Goal: Task Accomplishment & Management: Use online tool/utility

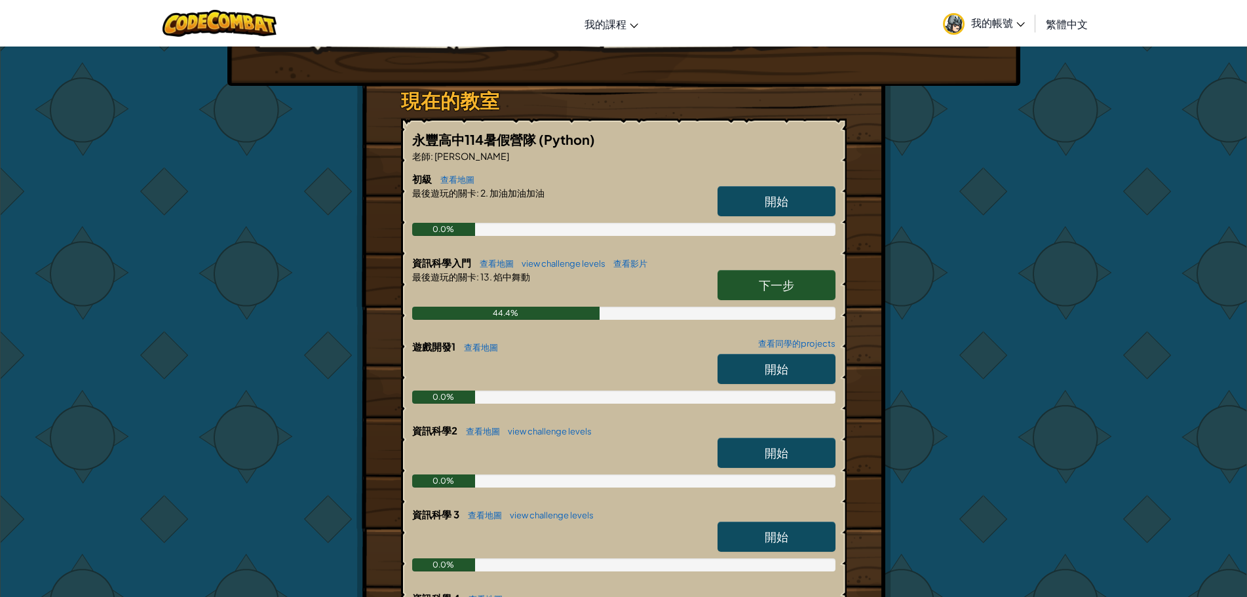
scroll to position [197, 0]
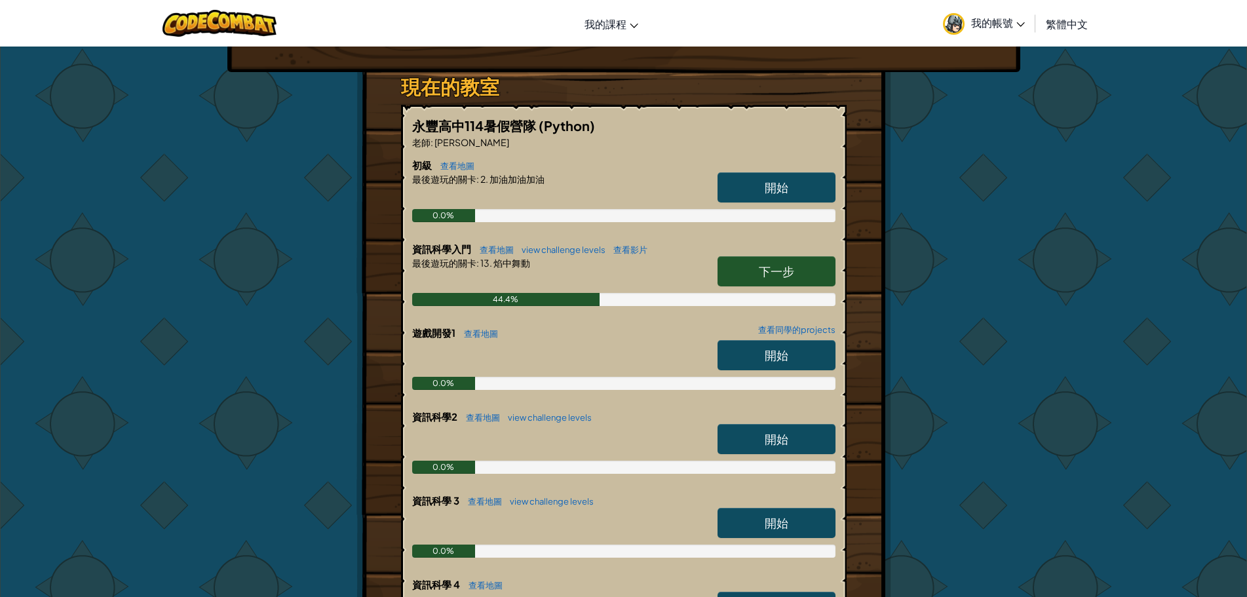
click at [740, 374] on div "開始" at bounding box center [770, 358] width 131 height 37
click at [756, 353] on link "開始" at bounding box center [777, 355] width 118 height 30
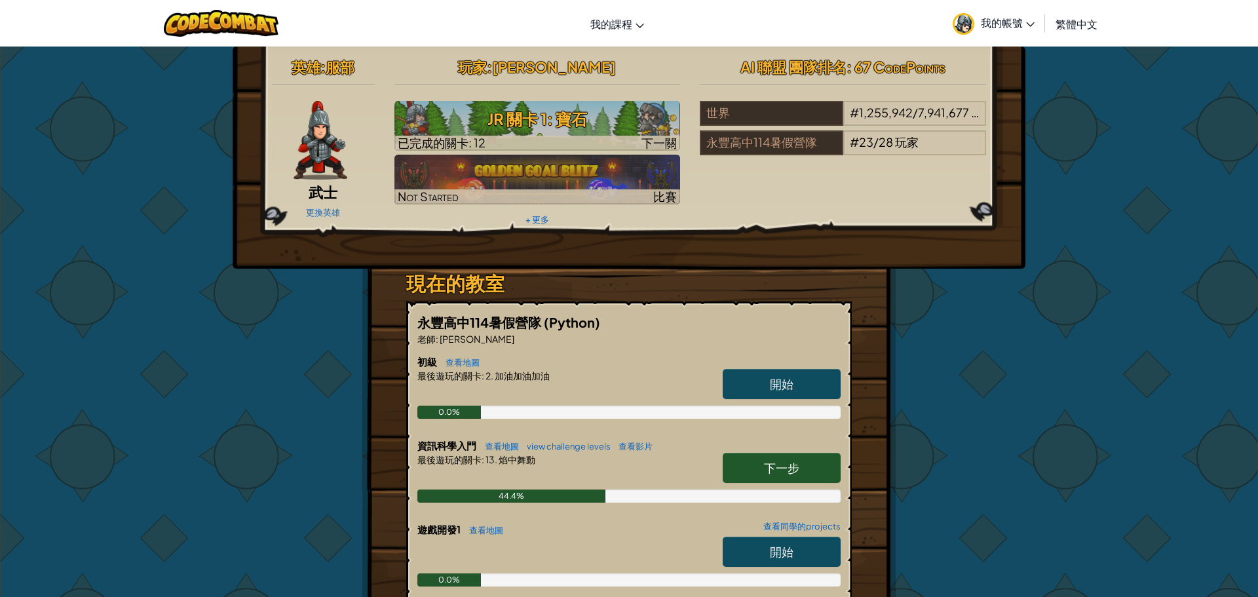
select select "zh-HANT"
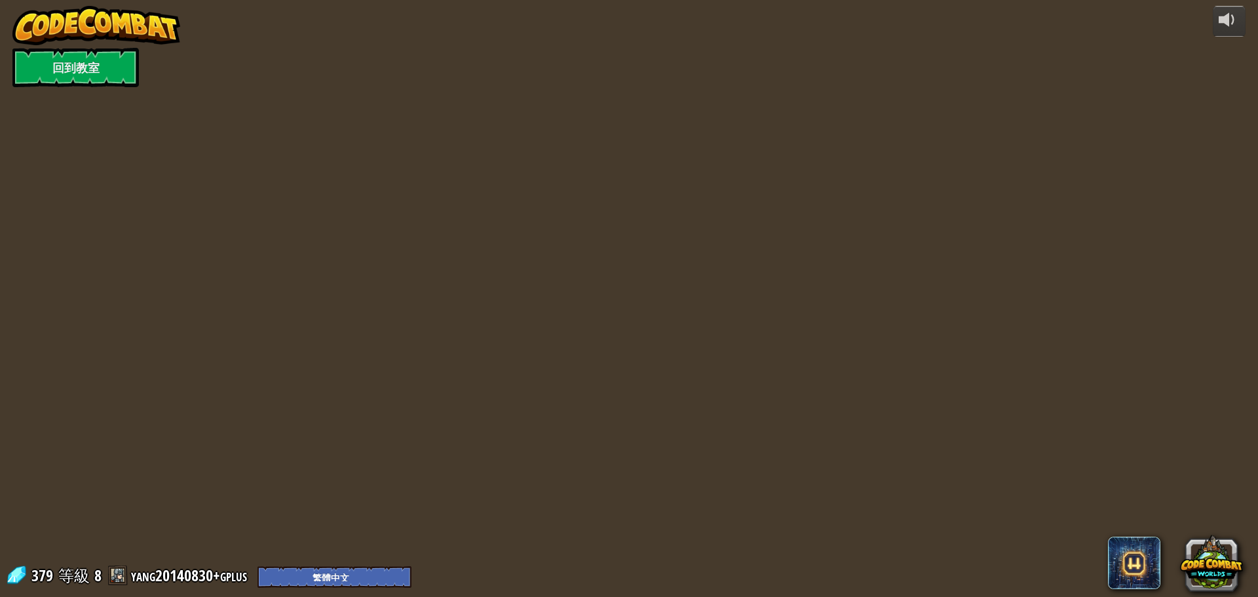
select select "zh-HANT"
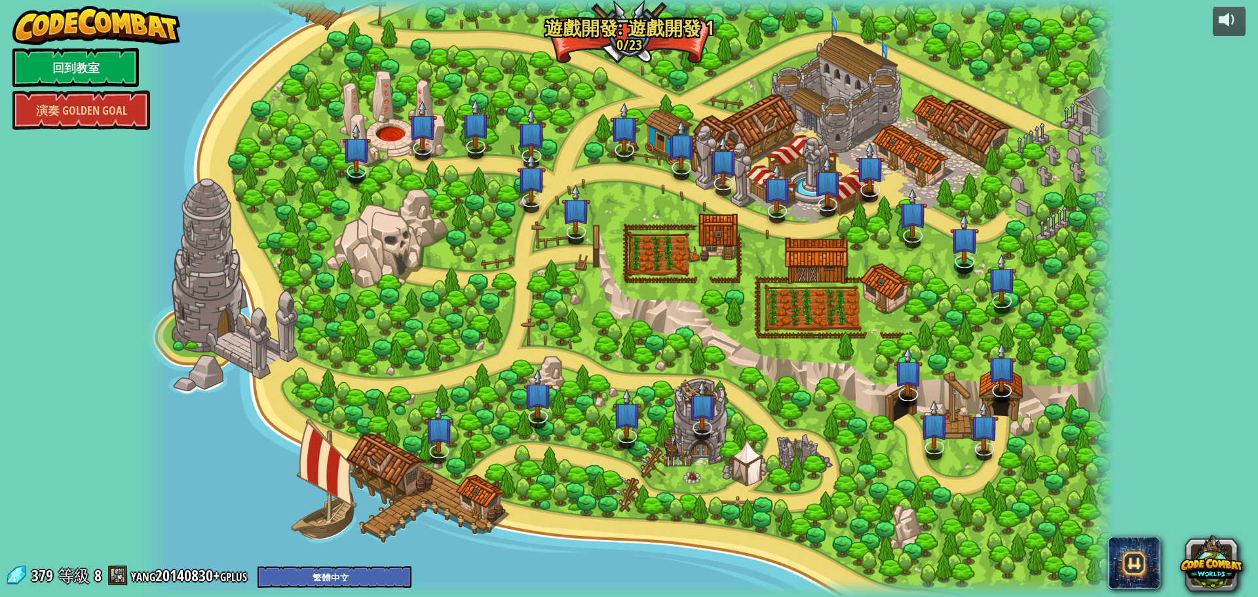
select select "zh-HANT"
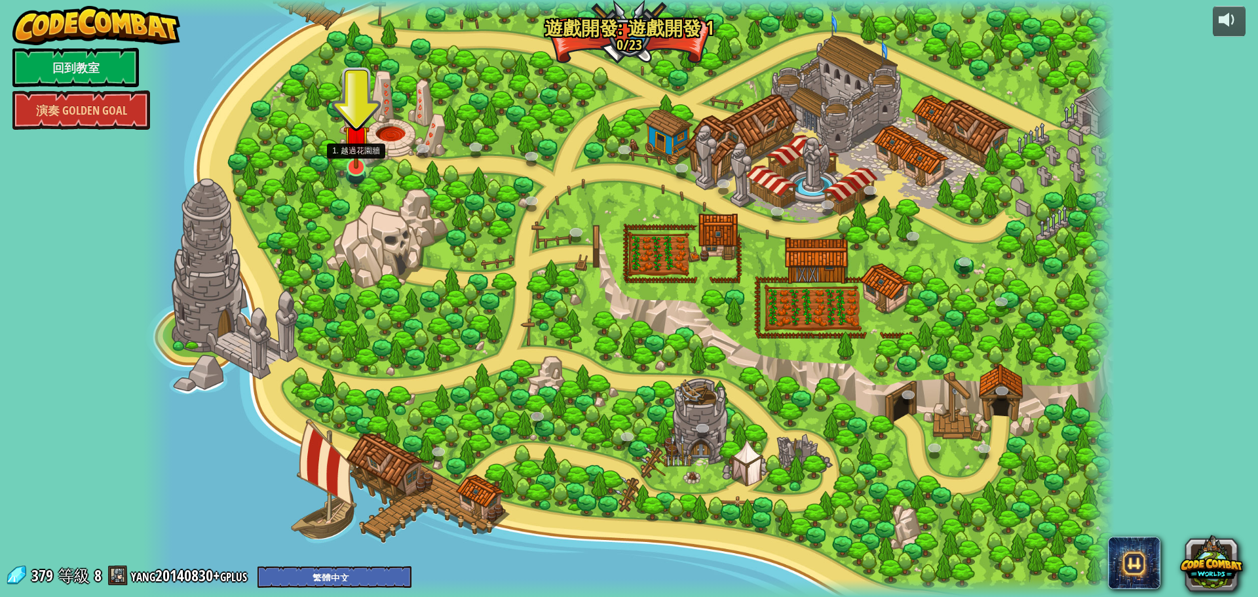
click at [349, 167] on img at bounding box center [356, 138] width 26 height 60
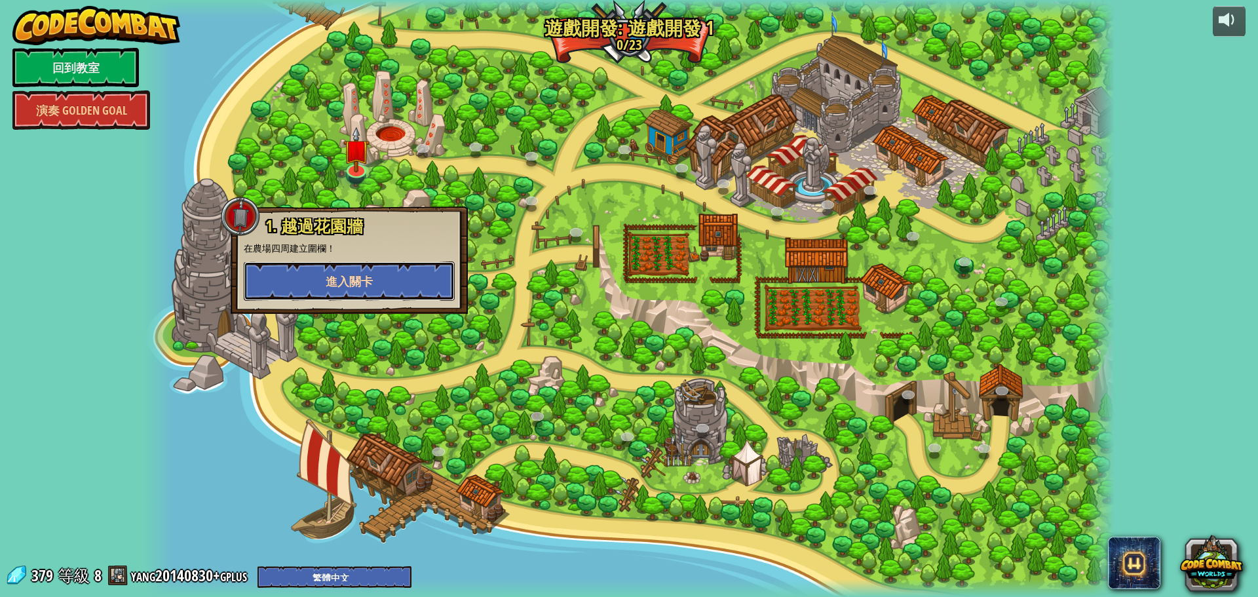
click at [348, 290] on button "進入關卡" at bounding box center [349, 281] width 211 height 39
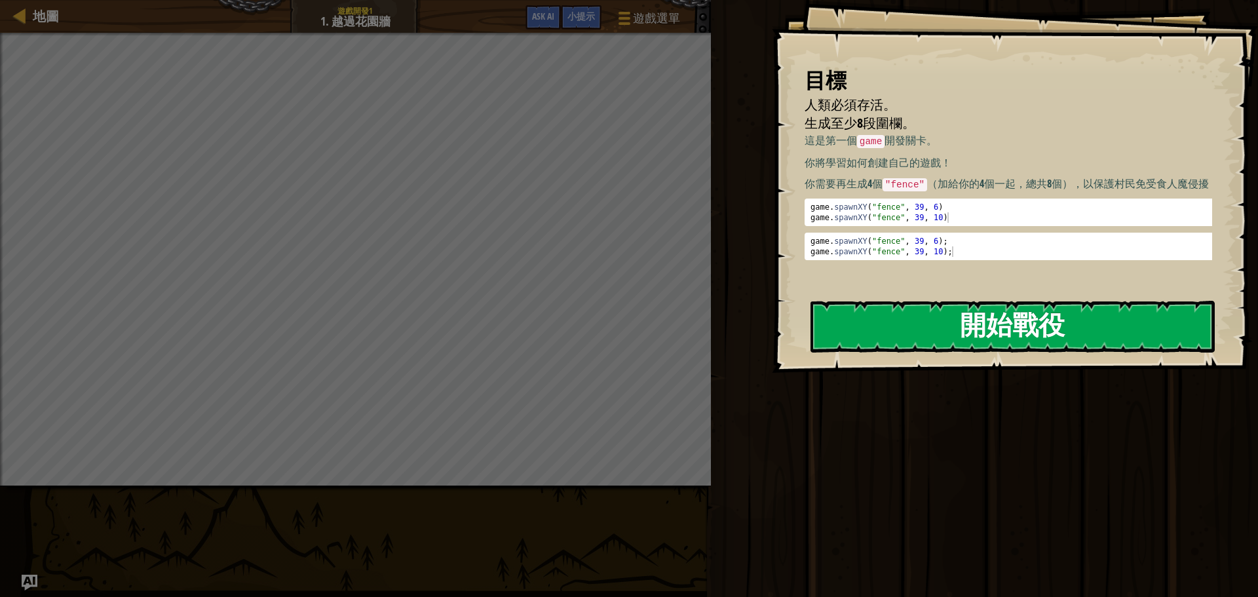
click at [970, 320] on button "開始戰役" at bounding box center [1013, 327] width 404 height 52
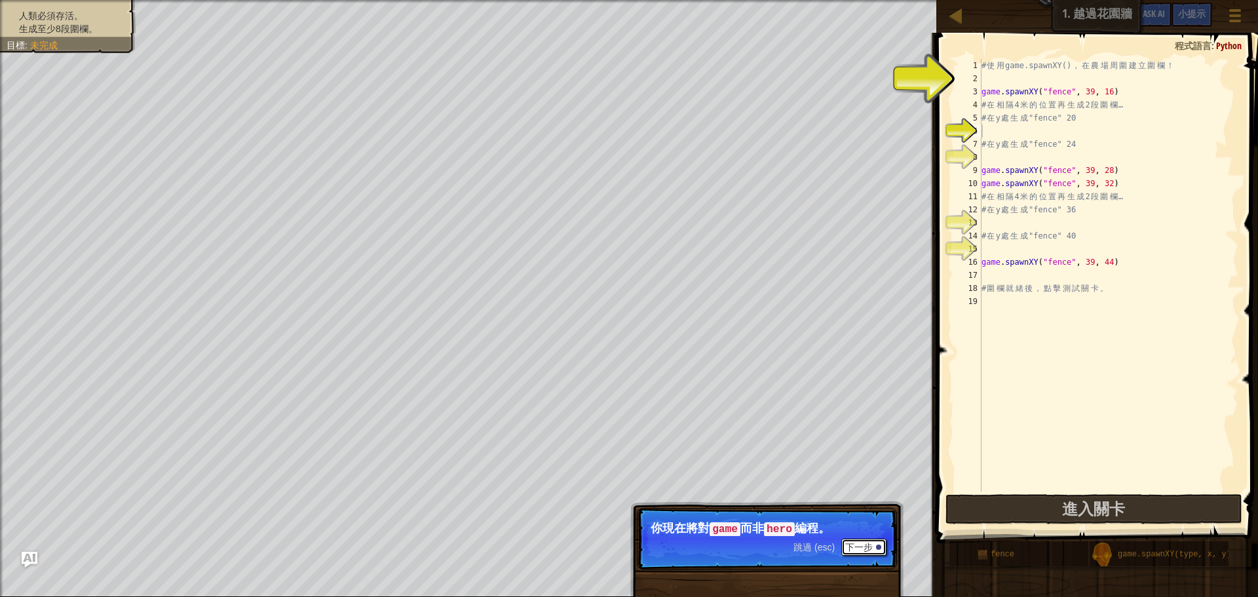
click at [864, 539] on button "下一步" at bounding box center [864, 547] width 45 height 17
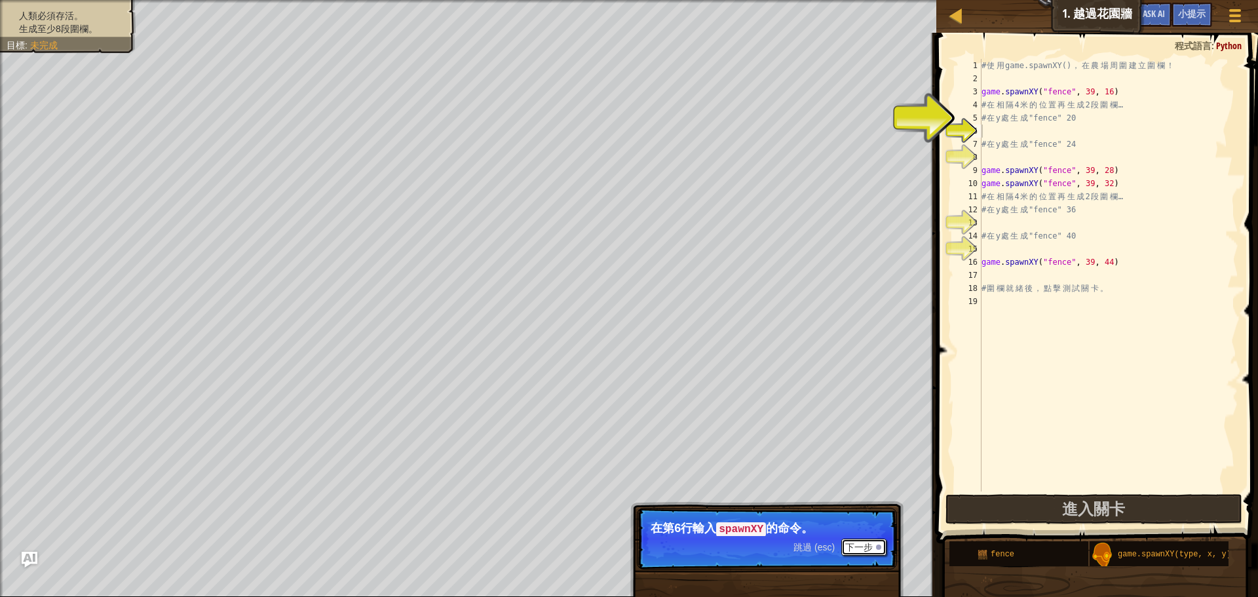
click at [855, 546] on button "下一步" at bounding box center [864, 547] width 45 height 17
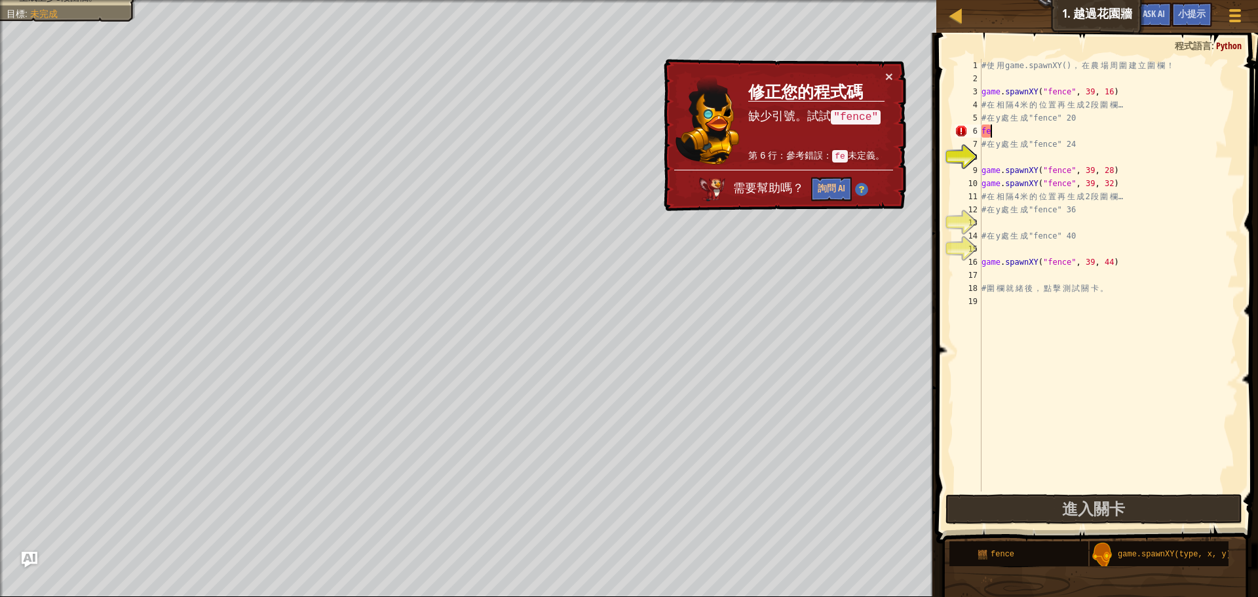
type textarea "f"
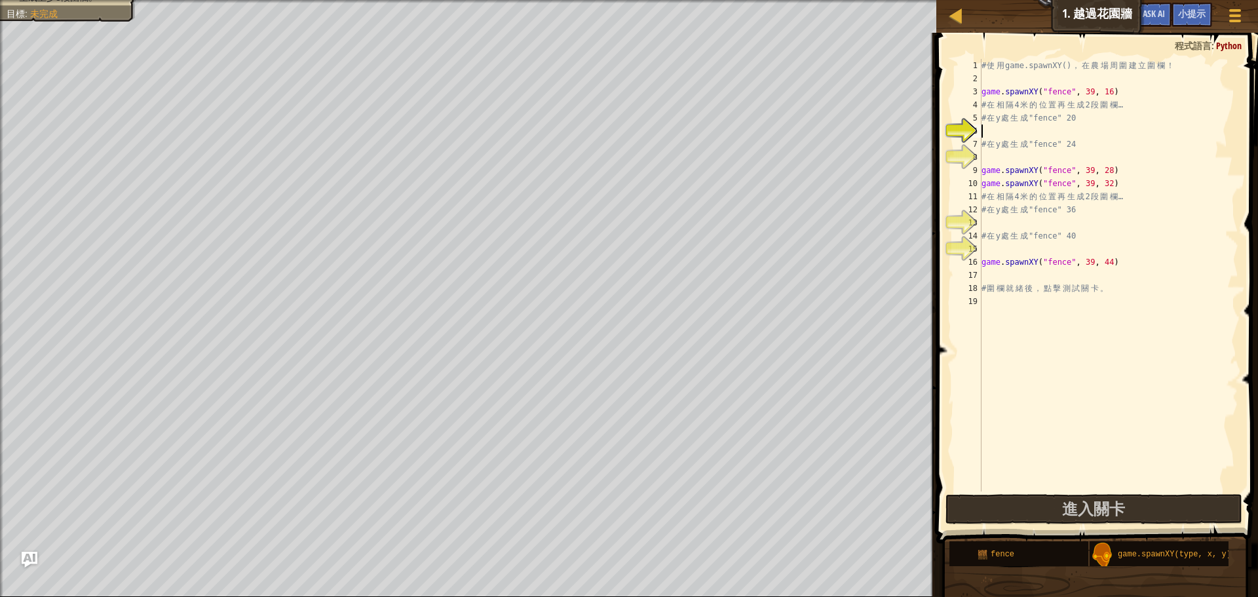
type textarea "'"
type textarea """
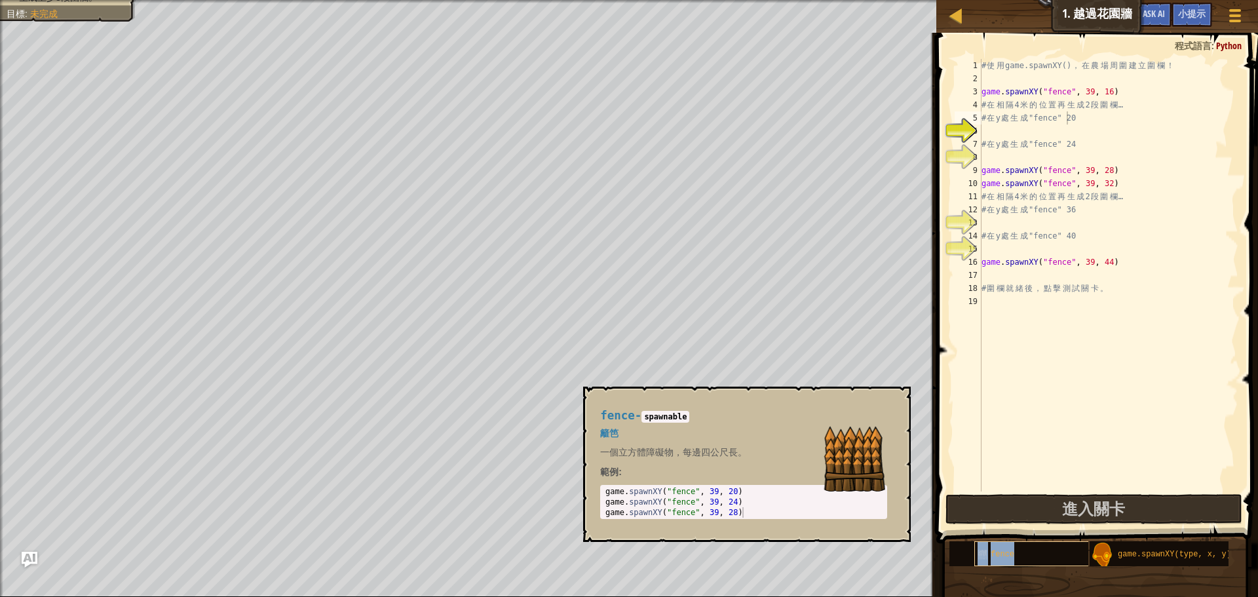
type textarea "# 在y處生成"fence"fence 20"
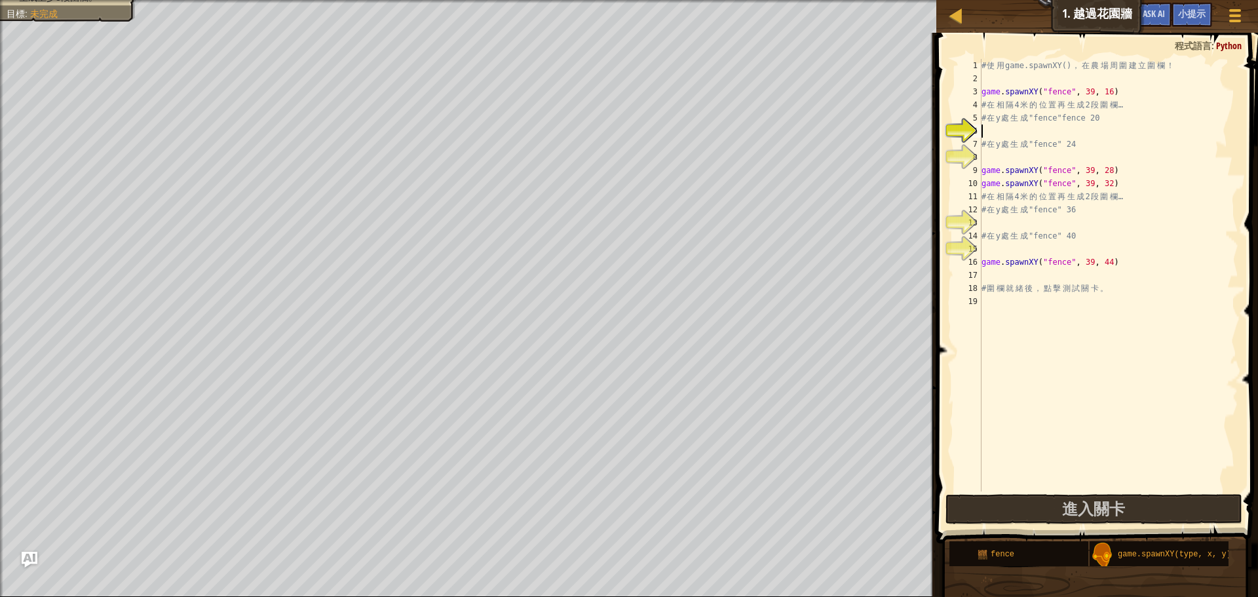
click at [1133, 133] on div "# 使 用 game.spawnXY() ， 在 農 場 周 圍 建 立 圍 欄 ！ game . spawnXY ( "fence" , 39 , 16 )…" at bounding box center [1109, 288] width 260 height 459
type textarea "fence"
type textarea "# 在y處生成"fence"fence 20"
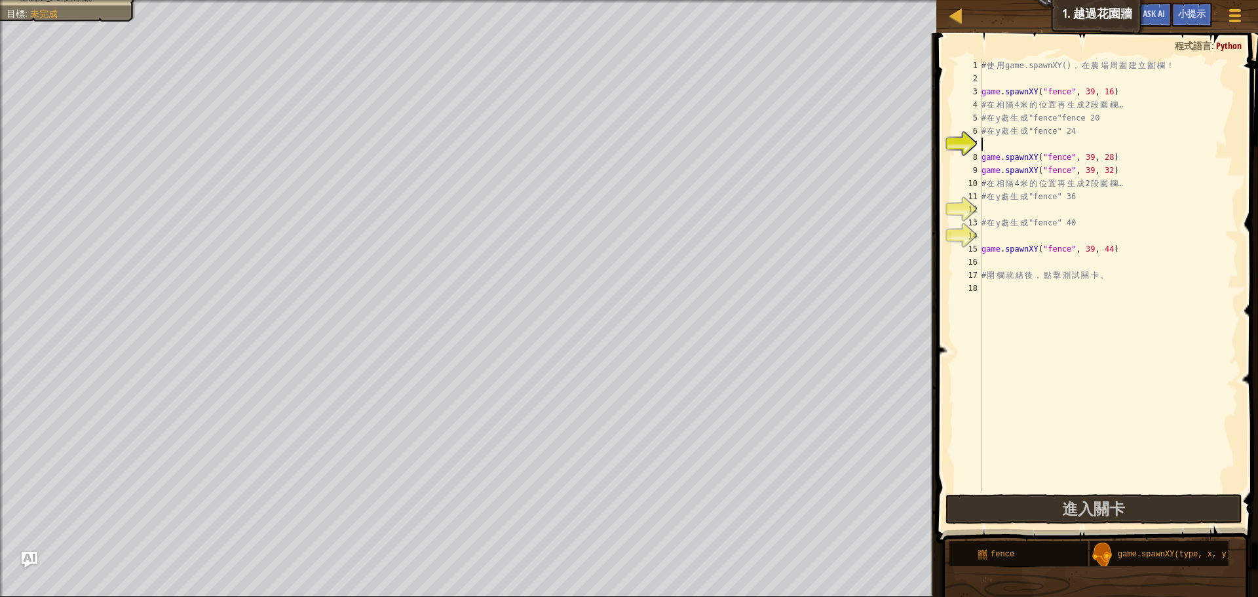
drag, startPoint x: 992, startPoint y: 149, endPoint x: 986, endPoint y: 130, distance: 19.7
click at [991, 148] on div "# 使 用 game.spawnXY() ， 在 農 場 周 圍 建 立 圍 欄 ！ game . spawnXY ( "fence" , 39 , 16 )…" at bounding box center [1109, 288] width 260 height 459
drag, startPoint x: 982, startPoint y: 90, endPoint x: 1150, endPoint y: 90, distance: 168.4
click at [1150, 90] on div "# 使 用 game.spawnXY() ， 在 農 場 周 圍 建 立 圍 欄 ！ game . spawnXY ( "fence" , 39 , 16 )…" at bounding box center [1109, 288] width 260 height 459
type textarea "game.spawnXY("fence", 39, 16)"
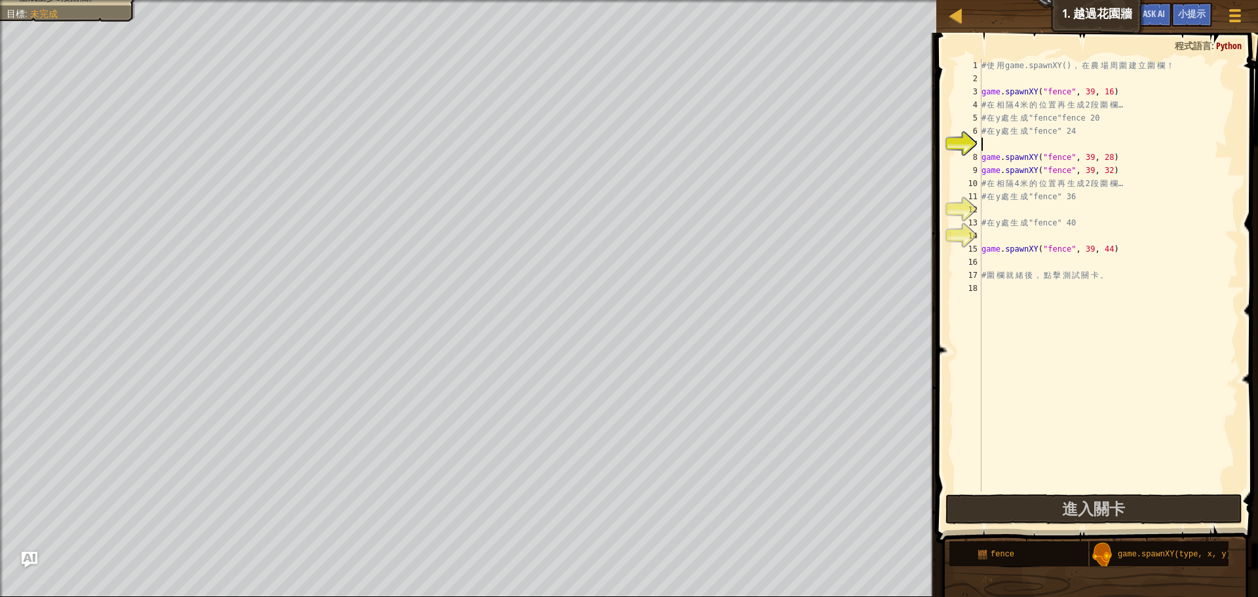
click at [1028, 142] on div "# 使 用 game.spawnXY() ， 在 農 場 周 圍 建 立 圍 欄 ！ game . spawnXY ( "fence" , 39 , 16 )…" at bounding box center [1109, 288] width 260 height 459
paste textarea "game.spawnXY("fence", 39, 16)"
click at [1097, 145] on div "# 使 用 game.spawnXY() ， 在 農 場 周 圍 建 立 圍 欄 ！ game . spawnXY ( "fence" , 39 , 16 )…" at bounding box center [1109, 288] width 260 height 459
click at [1112, 143] on div "# 使 用 game.spawnXY() ， 在 農 場 周 圍 建 立 圍 欄 ！ game . spawnXY ( "fence" , 39 , 16 )…" at bounding box center [1109, 288] width 260 height 459
click at [1115, 143] on div "# 使 用 game.spawnXY() ， 在 農 場 周 圍 建 立 圍 欄 ！ game . spawnXY ( "fence" , 39 , 16 )…" at bounding box center [1109, 288] width 260 height 459
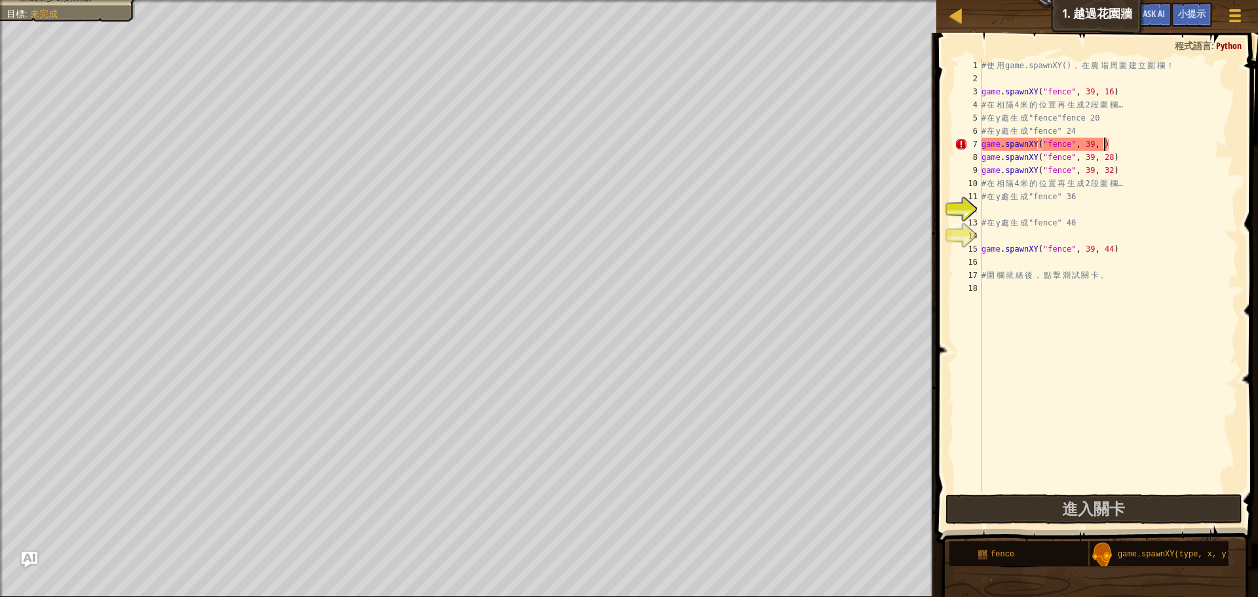
scroll to position [6, 10]
drag, startPoint x: 983, startPoint y: 144, endPoint x: 1135, endPoint y: 144, distance: 152.1
click at [1135, 144] on div "# 使 用 game.spawnXY() ， 在 農 場 周 圍 建 立 圍 欄 ！ game . spawnXY ( "fence" , 39 , 16 )…" at bounding box center [1109, 288] width 260 height 459
click at [984, 155] on div "# 使 用 game.spawnXY() ， 在 農 場 周 圍 建 立 圍 欄 ！ game . spawnXY ( "fence" , 39 , 16 )…" at bounding box center [1109, 288] width 260 height 459
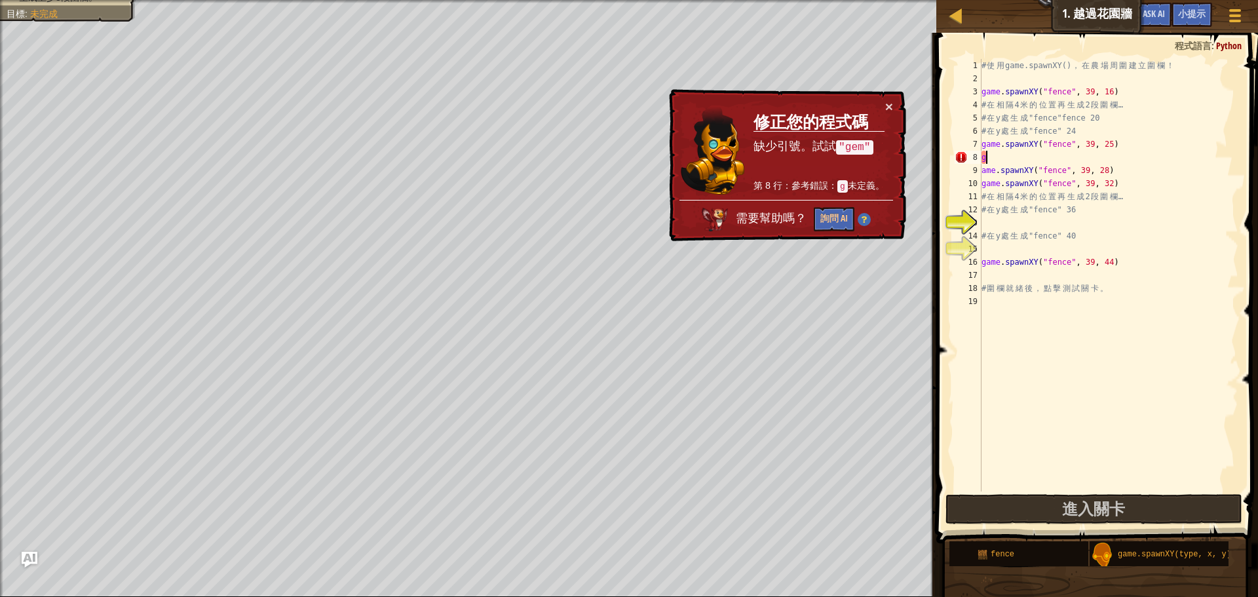
click at [995, 155] on div "# 使 用 game.spawnXY() ， 在 農 場 周 圍 建 立 圍 欄 ！ game . spawnXY ( "fence" , 39 , 16 )…" at bounding box center [1109, 288] width 260 height 459
type textarea "g"
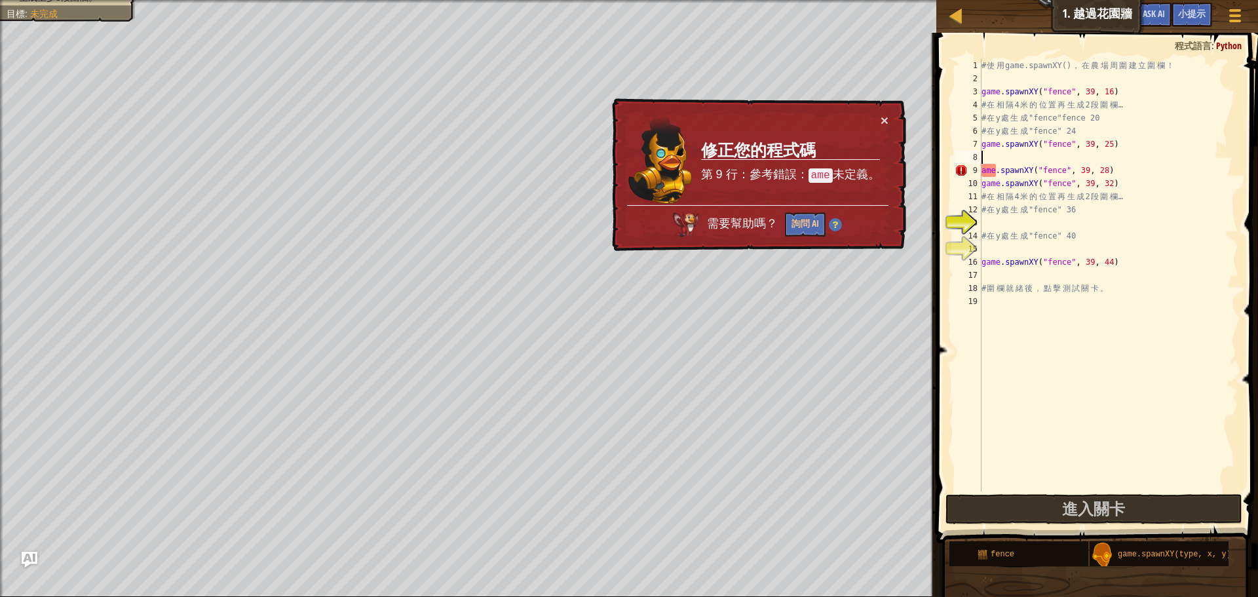
click at [983, 172] on div "# 使 用 game.spawnXY() ， 在 農 場 周 圍 建 立 圍 欄 ！ game . spawnXY ( "fence" , 39 , 16 )…" at bounding box center [1109, 288] width 260 height 459
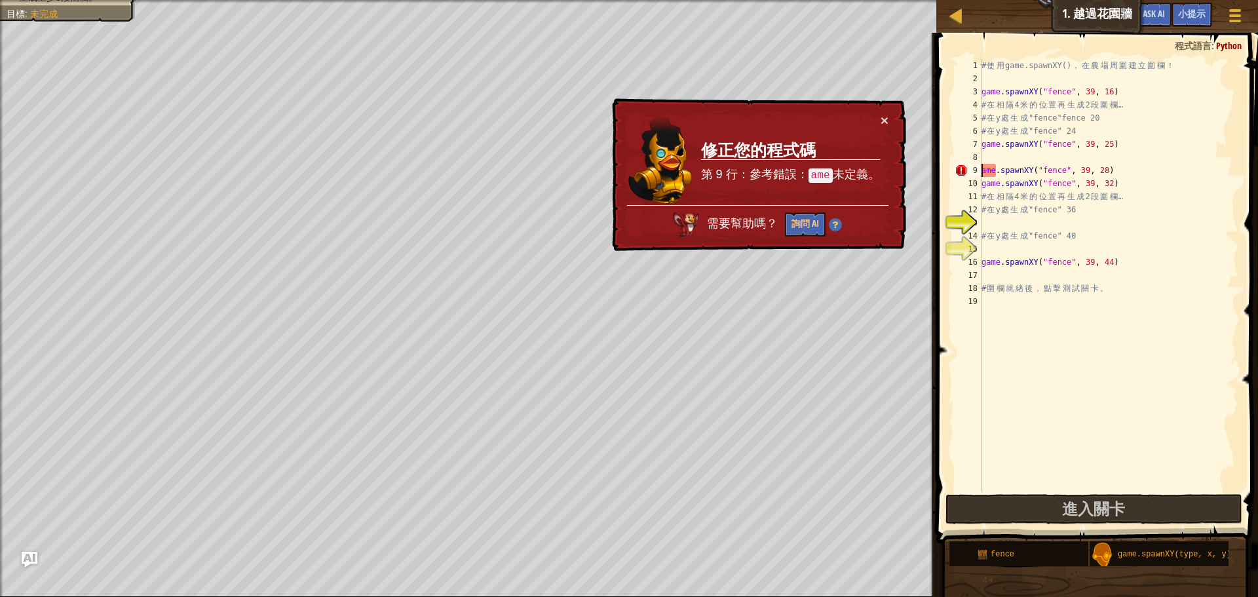
type textarea "game.spawnXY("fence", 39, 28)"
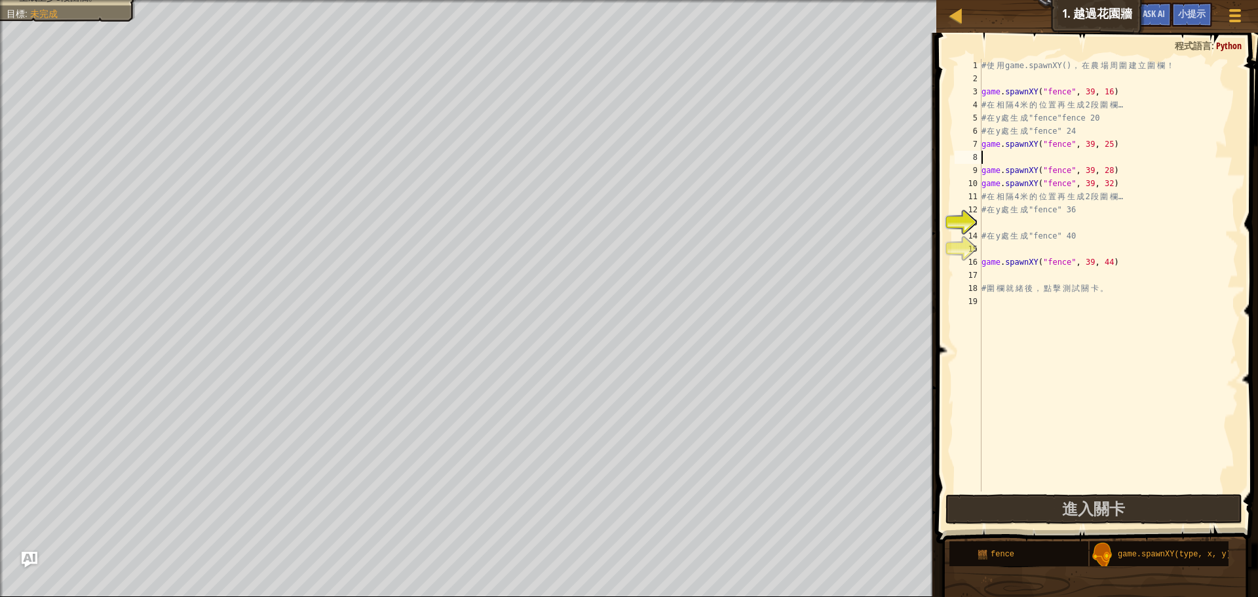
click at [992, 162] on div "# 使 用 game.spawnXY() ， 在 農 場 周 圍 建 立 圍 欄 ！ game . spawnXY ( "fence" , 39 , 16 )…" at bounding box center [1109, 288] width 260 height 459
paste textarea "game.spawnXY("fence", 39, 25)"
click at [1114, 161] on div "# 使 用 game.spawnXY() ， 在 農 場 周 圍 建 立 圍 欄 ！ game . spawnXY ( "fence" , 39 , 16 )…" at bounding box center [1109, 288] width 260 height 459
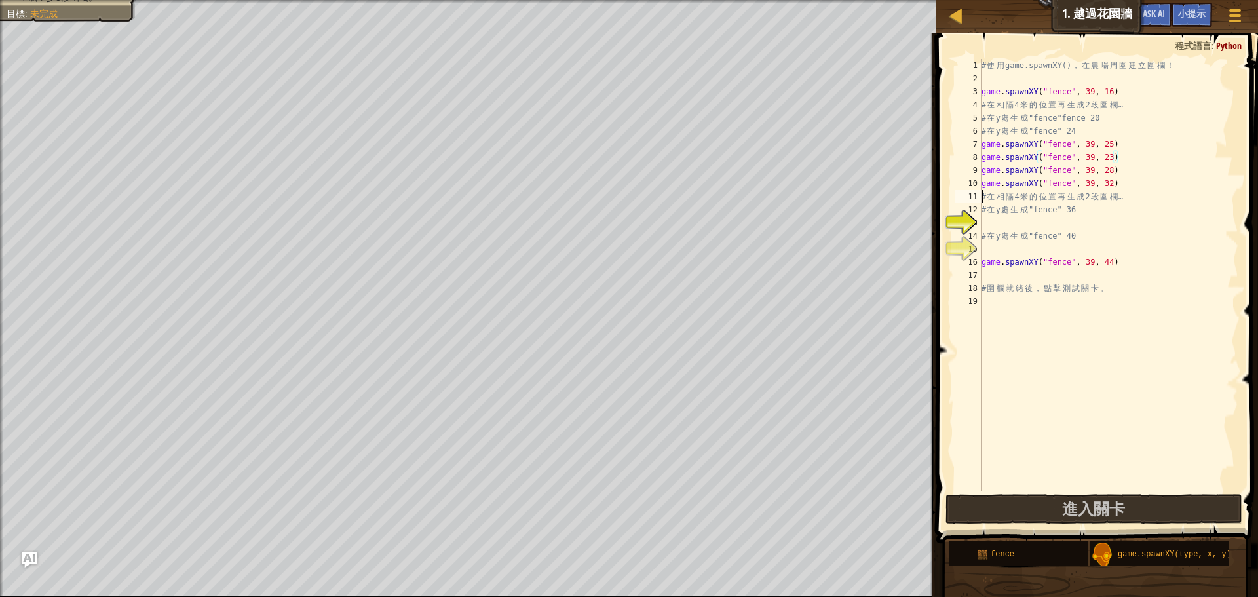
click at [982, 197] on div "# 使 用 game.spawnXY() ， 在 農 場 周 圍 建 立 圍 欄 ！ game . spawnXY ( "fence" , 39 , 16 )…" at bounding box center [1109, 288] width 260 height 459
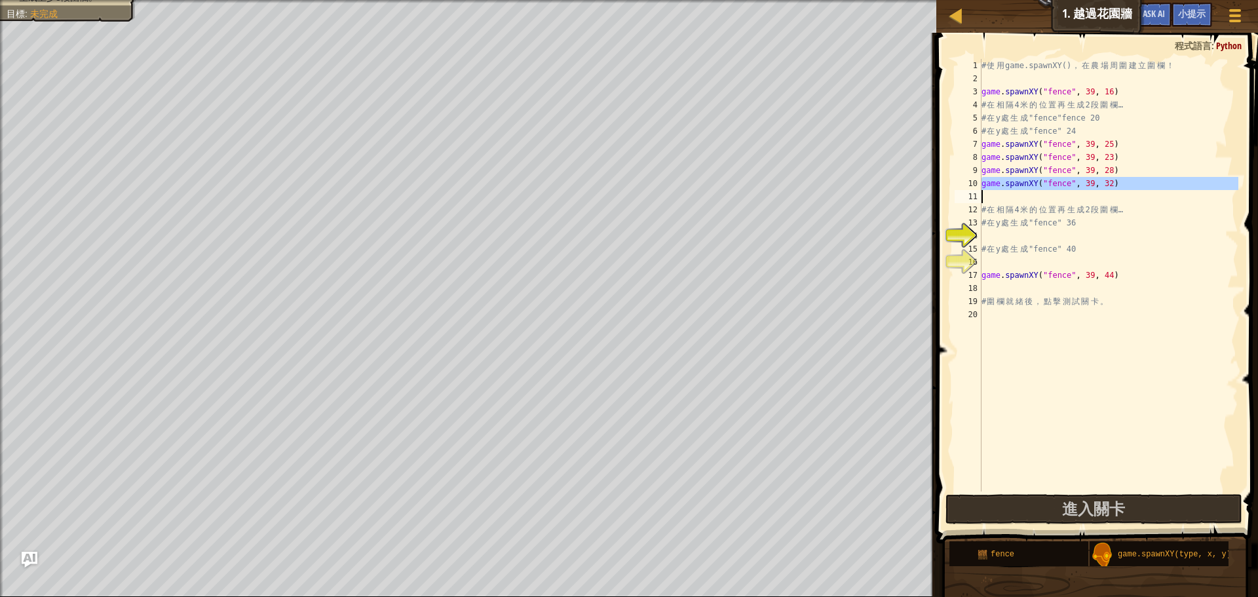
drag, startPoint x: 981, startPoint y: 185, endPoint x: 1125, endPoint y: 184, distance: 144.2
click at [1125, 184] on div "# 在相隔4米的位置再生成2段圍欄… 1 2 3 4 5 6 7 8 9 10 11 12 13 14 15 16 17 18 19 20 # 使 用 gam…" at bounding box center [1095, 275] width 286 height 433
click at [1039, 203] on div "# 使 用 game.spawnXY() ， 在 農 場 周 圍 建 立 圍 欄 ！ game . spawnXY ( "fence" , 39 , 16 )…" at bounding box center [1109, 288] width 260 height 459
paste textarea
type textarea "的位置再生成2段圍欄…"
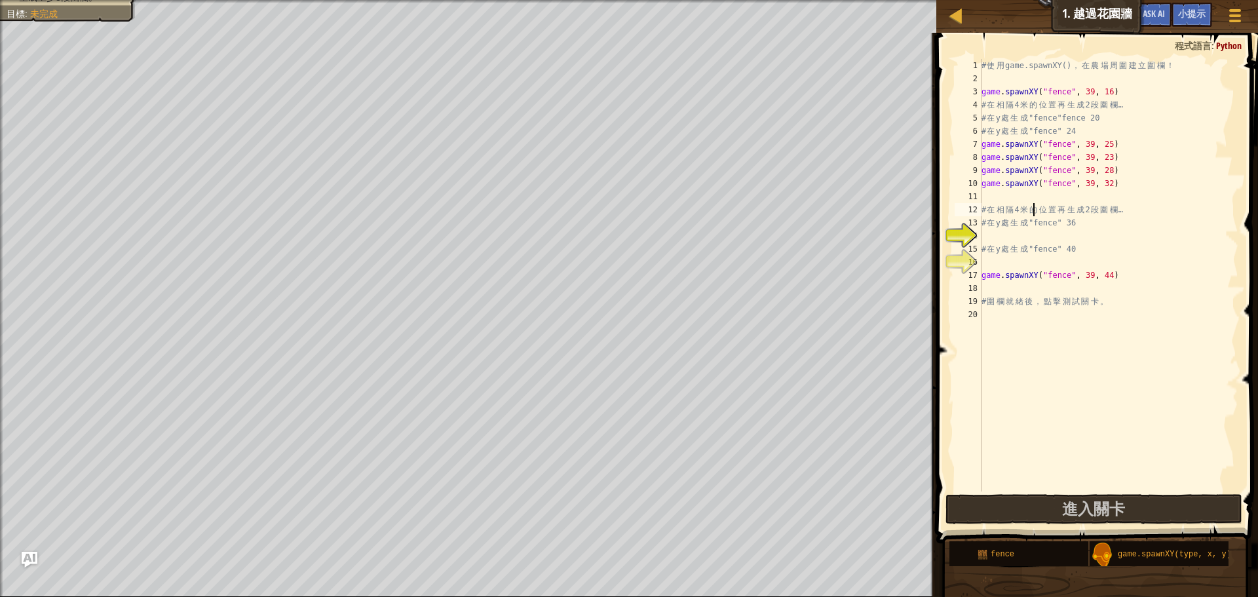
scroll to position [6, 6]
click at [1035, 190] on div "# 使 用 game.spawnXY() ， 在 農 場 周 圍 建 立 圍 欄 ！ game . spawnXY ( "fence" , 39 , 16 )…" at bounding box center [1109, 288] width 260 height 459
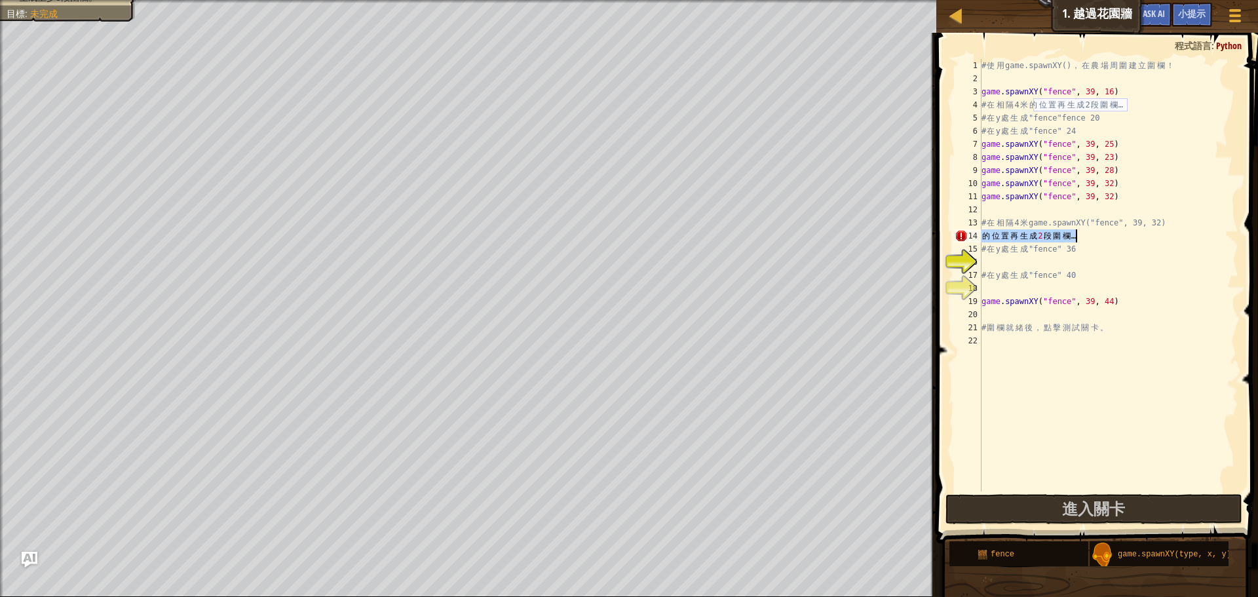
drag, startPoint x: 984, startPoint y: 235, endPoint x: 1084, endPoint y: 237, distance: 99.6
click at [1084, 237] on div "# 使 用 game.spawnXY() ， 在 農 場 周 圍 建 立 圍 欄 ！ game . spawnXY ( "fence" , 39 , 16 )…" at bounding box center [1109, 288] width 260 height 459
type textarea "的位置再生成2段圍欄…"
click at [983, 209] on div "# 使 用 game.spawnXY() ， 在 農 場 周 圍 建 立 圍 欄 ！ game . spawnXY ( "fence" , 39 , 16 )…" at bounding box center [1109, 288] width 260 height 459
click at [1112, 199] on div "# 使 用 game.spawnXY() ， 在 農 場 周 圍 建 立 圍 欄 ！ game . spawnXY ( "fence" , 39 , 16 )…" at bounding box center [1109, 288] width 260 height 459
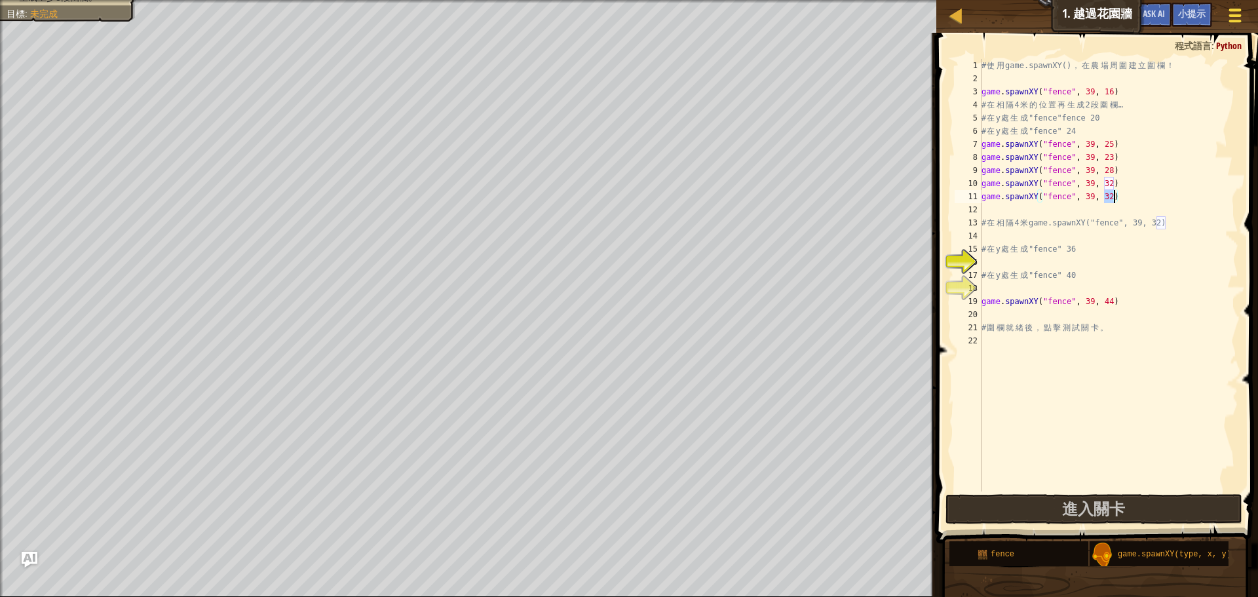
scroll to position [6, 10]
type textarea "game.spawnXY("fence", 39, 40)"
drag, startPoint x: 982, startPoint y: 200, endPoint x: 1155, endPoint y: 197, distance: 173.7
click at [1155, 197] on div "# 使 用 game.spawnXY() ， 在 農 場 周 圍 建 立 圍 欄 ！ game . spawnXY ( "fence" , 39 , 16 )…" at bounding box center [1109, 288] width 260 height 459
click at [1049, 208] on div "# 使 用 game.spawnXY() ， 在 農 場 周 圍 建 立 圍 欄 ！ game . spawnXY ( "fence" , 39 , 16 )…" at bounding box center [1109, 288] width 260 height 459
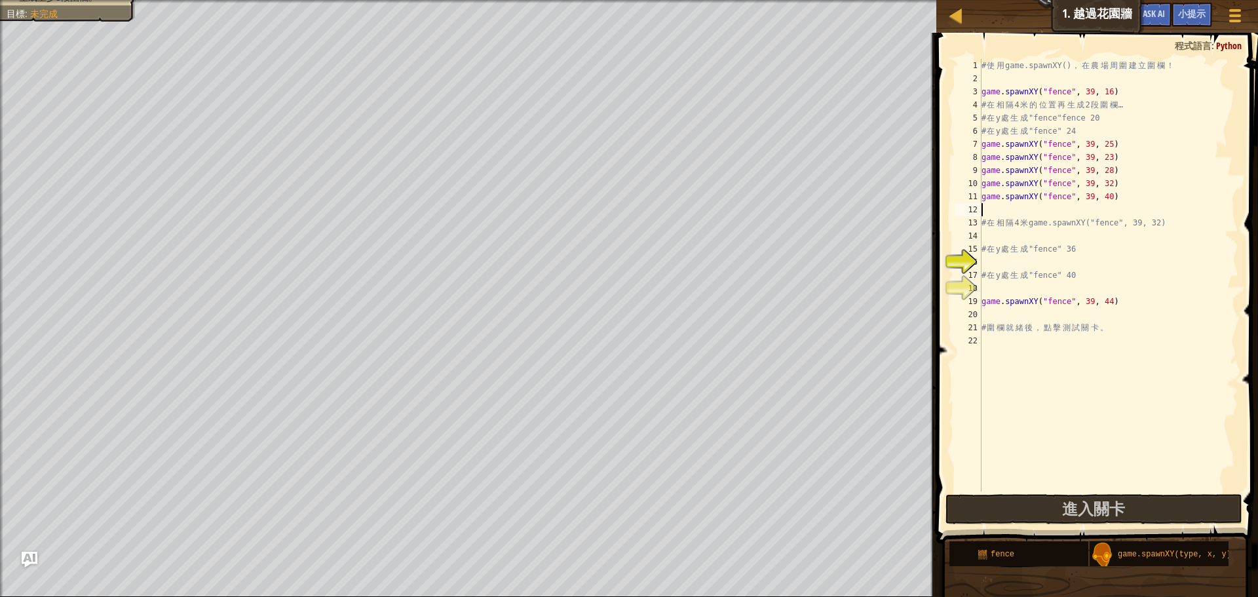
scroll to position [6, 0]
paste textarea "game.spawnXY("fence", 39, 40)"
click at [1116, 208] on div "# 使 用 game.spawnXY() ， 在 農 場 周 圍 建 立 圍 欄 ！ game . spawnXY ( "fence" , 39 , 16 )…" at bounding box center [1109, 288] width 260 height 459
click at [1102, 513] on span "進入關卡" at bounding box center [1093, 508] width 63 height 21
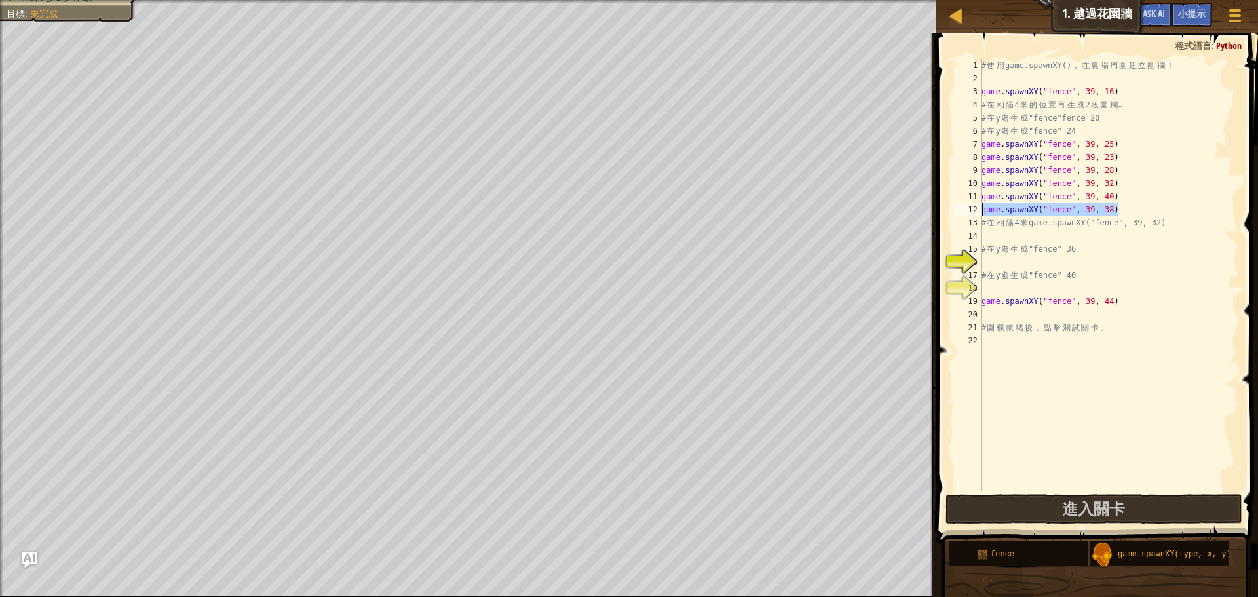
drag, startPoint x: 1117, startPoint y: 206, endPoint x: 971, endPoint y: 206, distance: 146.8
click at [971, 206] on div "game.spawnXY("fence", 39, 38) 1 2 3 4 5 6 7 8 9 10 11 12 13 14 15 16 17 18 19 2…" at bounding box center [1095, 275] width 286 height 433
click at [982, 222] on div "# 使 用 game.spawnXY() ， 在 農 場 周 圍 建 立 圍 欄 ！ game . spawnXY ( "fence" , 39 , 16 )…" at bounding box center [1109, 288] width 260 height 459
type textarea "# 在相隔4米game.spawnXY("fence", 39, 32)"
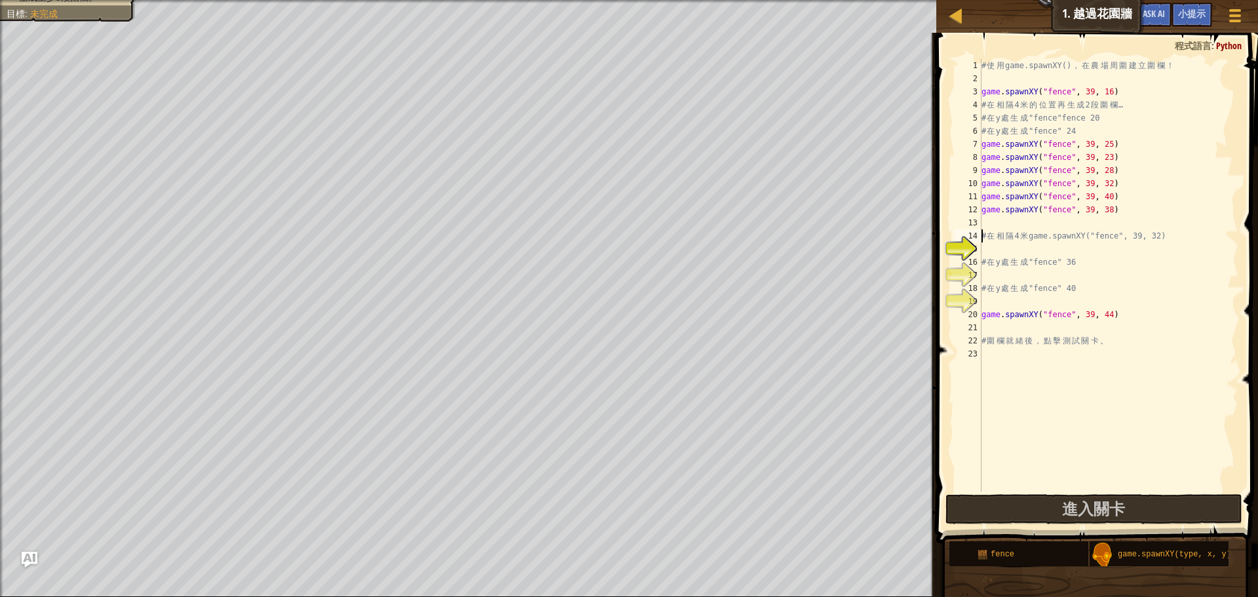
click at [1056, 221] on div "# 使 用 game.spawnXY() ， 在 農 場 周 圍 建 立 圍 欄 ！ game . spawnXY ( "fence" , 39 , 16 )…" at bounding box center [1109, 288] width 260 height 459
paste textarea "game.spawnXY("fence", 39, 38)"
click at [1114, 226] on div "# 使 用 game.spawnXY() ， 在 農 場 周 圍 建 立 圍 欄 ！ game . spawnXY ( "fence" , 39 , 16 )…" at bounding box center [1109, 288] width 260 height 459
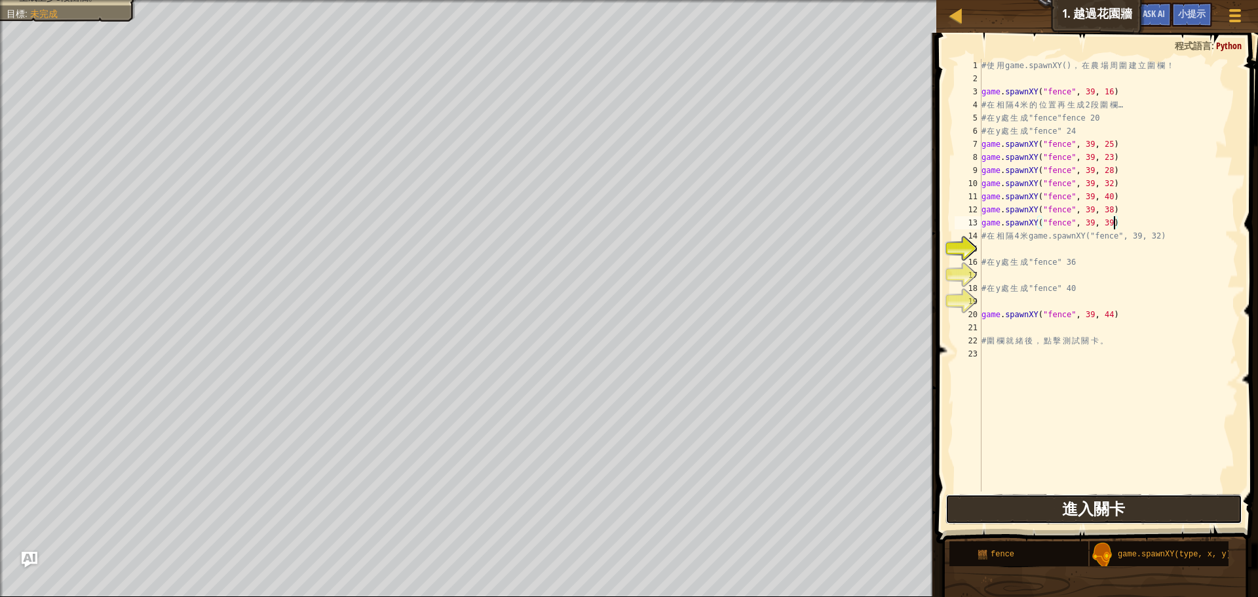
click at [1091, 503] on span "進入關卡" at bounding box center [1093, 508] width 63 height 21
drag, startPoint x: 1130, startPoint y: 221, endPoint x: 963, endPoint y: 219, distance: 166.5
click at [963, 219] on div "game.spawnXY("fence", 39, 39) 1 2 3 4 5 6 7 8 9 10 11 12 13 14 15 16 17 18 19 2…" at bounding box center [1095, 275] width 286 height 433
click at [983, 234] on div "# 使 用 game.spawnXY() ， 在 農 場 周 圍 建 立 圍 欄 ！ game . spawnXY ( "fence" , 39 , 16 )…" at bounding box center [1109, 288] width 260 height 459
type textarea "# 在相隔4米game.spawnXY("fence", 39, 32)"
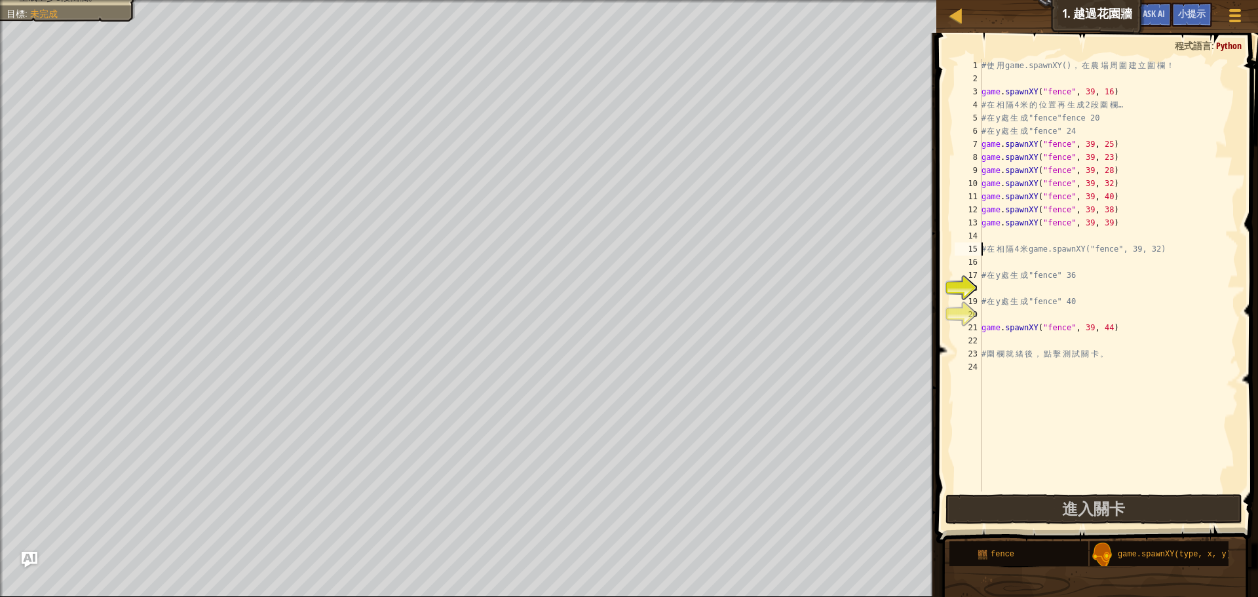
click at [1025, 231] on div "# 使 用 game.spawnXY() ， 在 農 場 周 圍 建 立 圍 欄 ！ game . spawnXY ( "fence" , 39 , 16 )…" at bounding box center [1109, 288] width 260 height 459
paste textarea "game.spawnXY("fence", 39, 39)"
click at [1095, 237] on div "# 使 用 game.spawnXY() ， 在 農 場 周 圍 建 立 圍 欄 ！ game . spawnXY ( "fence" , 39 , 16 )…" at bounding box center [1109, 288] width 260 height 459
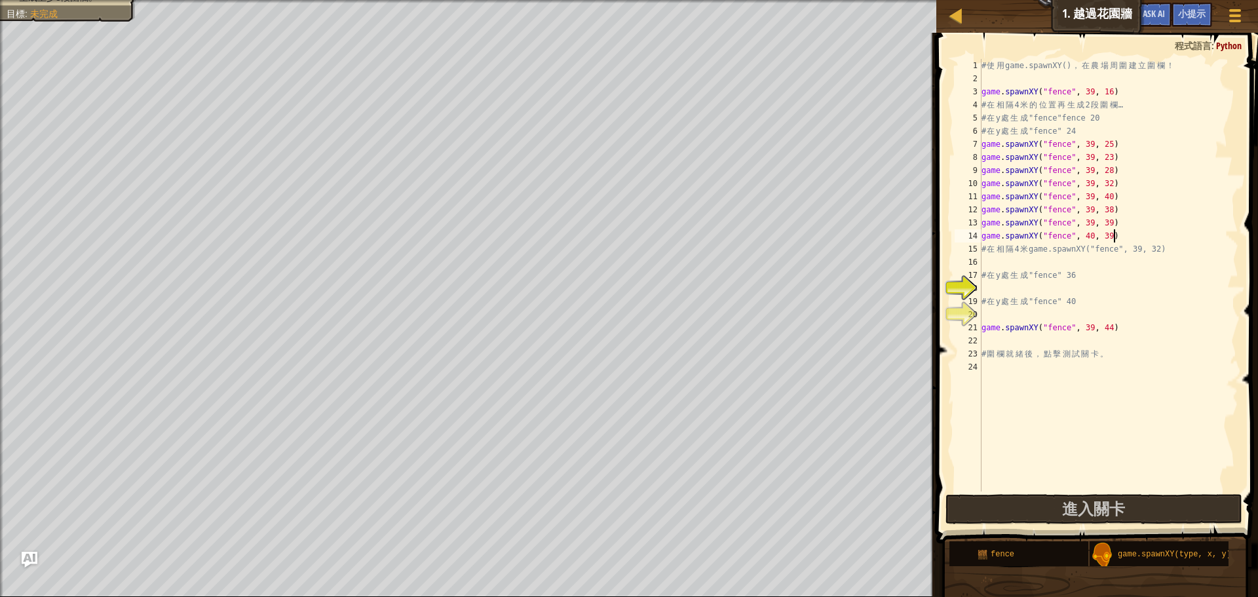
click at [1112, 235] on div "# 使 用 game.spawnXY() ， 在 農 場 周 圍 建 立 圍 欄 ！ game . spawnXY ( "fence" , 39 , 16 )…" at bounding box center [1109, 288] width 260 height 459
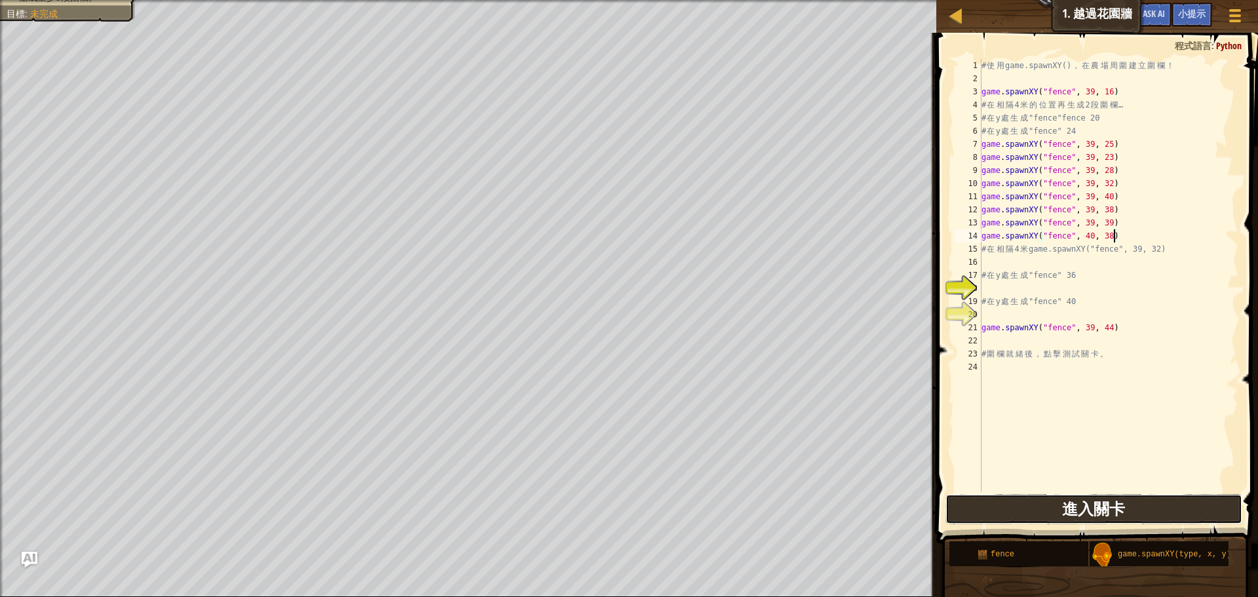
click at [975, 510] on button "進入關卡" at bounding box center [1094, 509] width 297 height 30
drag, startPoint x: 1138, startPoint y: 233, endPoint x: 937, endPoint y: 233, distance: 201.2
click at [937, 233] on div "game.spawnXY("fence", 40, 38) 1 2 3 4 5 6 7 8 9 10 11 12 13 14 15 16 17 18 19 2…" at bounding box center [1096, 313] width 326 height 549
click at [984, 249] on div "# 使 用 game.spawnXY() ， 在 農 場 周 圍 建 立 圍 欄 ！ game . spawnXY ( "fence" , 39 , 16 )…" at bounding box center [1109, 288] width 260 height 459
type textarea "# 在相隔4米game.spawnXY("fence", 39, 32)"
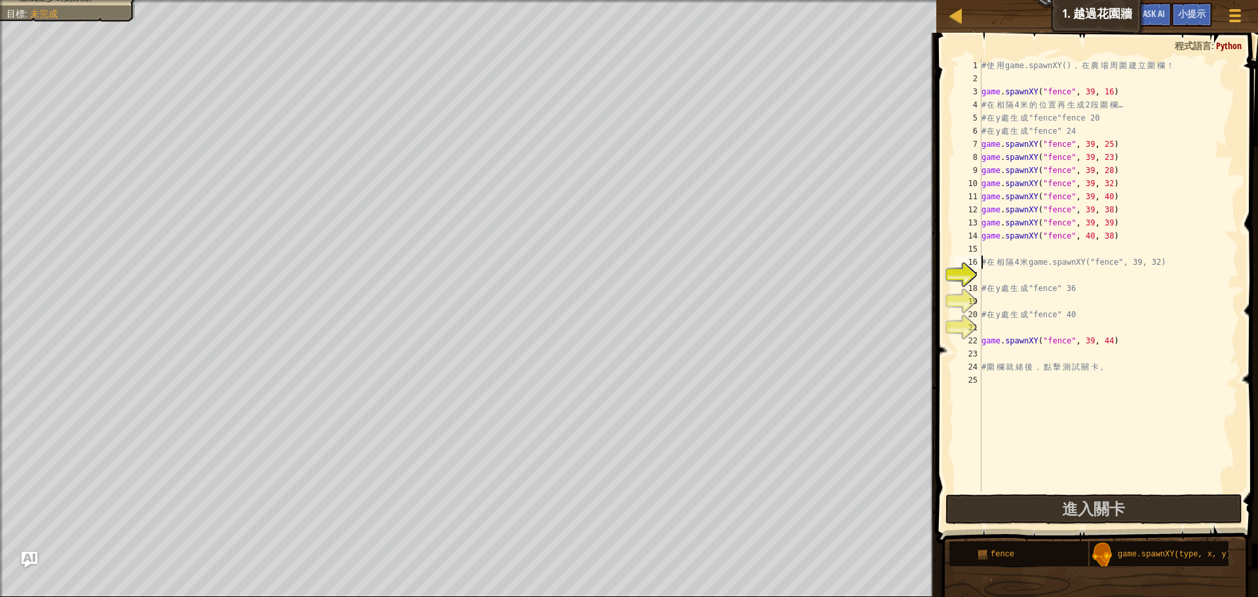
click at [1007, 248] on div "# 使 用 game.spawnXY() ， 在 農 場 周 圍 建 立 圍 欄 ！ game . spawnXY ( "fence" , 39 , 16 )…" at bounding box center [1109, 288] width 260 height 459
paste textarea "game.spawnXY("fence", 40, 38)"
click at [1096, 247] on div "# 使 用 game.spawnXY() ， 在 農 場 周 圍 建 立 圍 欄 ！ game . spawnXY ( "fence" , 39 , 16 )…" at bounding box center [1109, 288] width 260 height 459
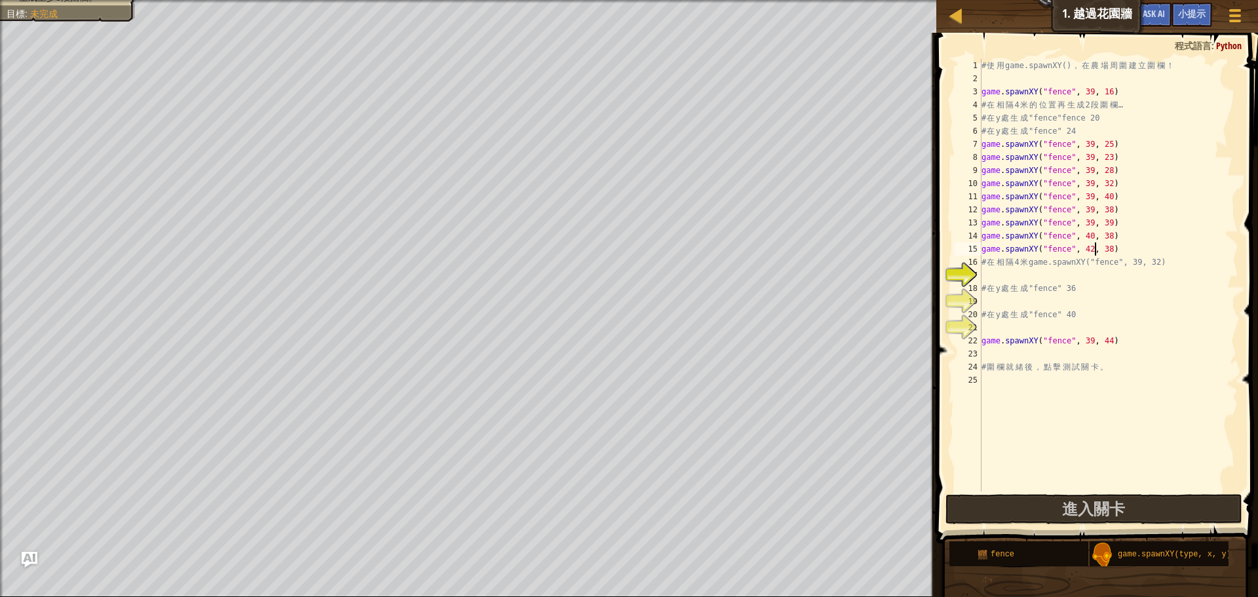
click at [1115, 250] on div "# 使 用 game.spawnXY() ， 在 農 場 周 圍 建 立 圍 欄 ！ game . spawnXY ( "fence" , 39 , 16 )…" at bounding box center [1109, 288] width 260 height 459
click at [1020, 504] on button "進入關卡" at bounding box center [1094, 509] width 297 height 30
click at [1058, 499] on button "進入關卡" at bounding box center [1094, 509] width 297 height 30
drag, startPoint x: 1123, startPoint y: 251, endPoint x: 972, endPoint y: 249, distance: 151.4
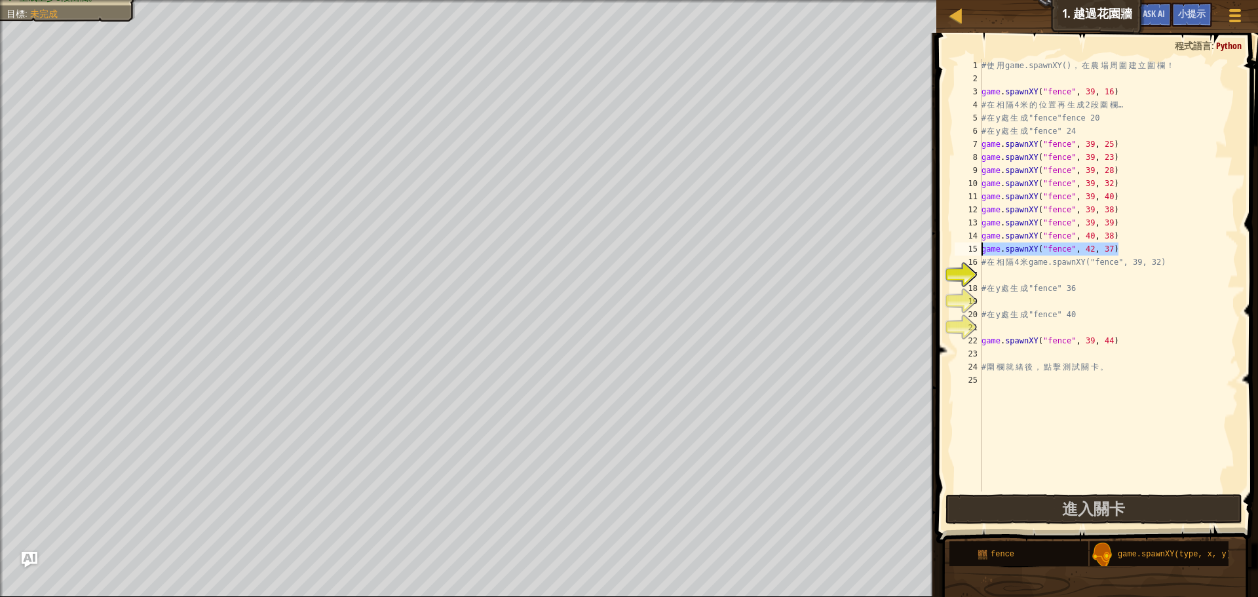
click at [972, 249] on div "game.spawnXY("fence", 42, 37) 1 2 3 4 5 6 7 8 9 10 11 12 13 14 15 16 17 18 19 2…" at bounding box center [1095, 275] width 286 height 433
click at [984, 262] on div "# 使 用 game.spawnXY() ， 在 農 場 周 圍 建 立 圍 欄 ！ game . spawnXY ( "fence" , 39 , 16 )…" at bounding box center [1109, 288] width 260 height 459
paste textarea "game.spawnXY("fence", 42, 37)"
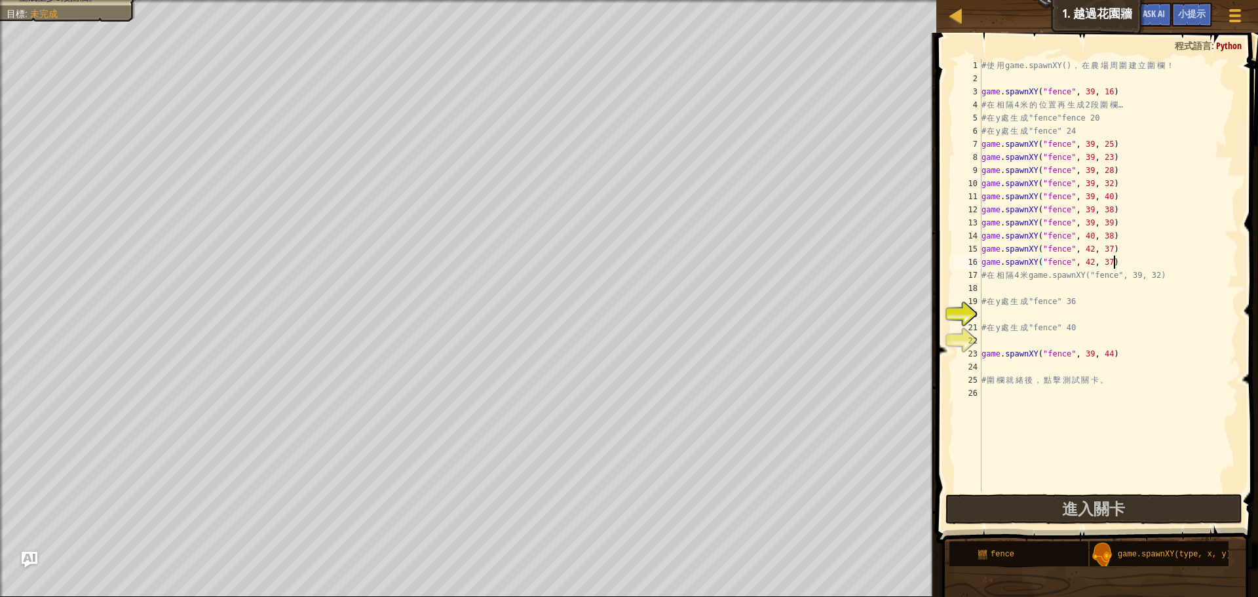
click at [1112, 260] on div "# 使 用 game.spawnXY() ， 在 農 場 周 圍 建 立 圍 欄 ！ game . spawnXY ( "fence" , 39 , 16 )…" at bounding box center [1109, 288] width 260 height 459
type textarea "game.spawnXY("fence", 42, 36)"
click at [1130, 510] on button "進入關卡" at bounding box center [1094, 509] width 297 height 30
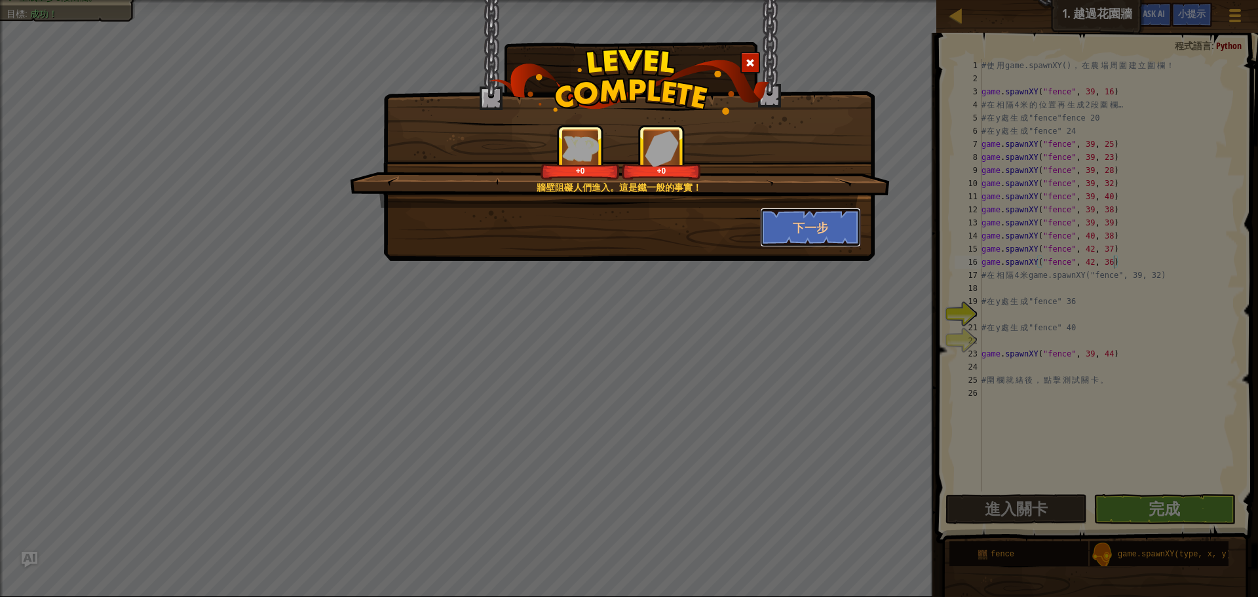
drag, startPoint x: 811, startPoint y: 239, endPoint x: 1184, endPoint y: 400, distance: 407.1
click at [812, 239] on button "下一步" at bounding box center [811, 227] width 102 height 39
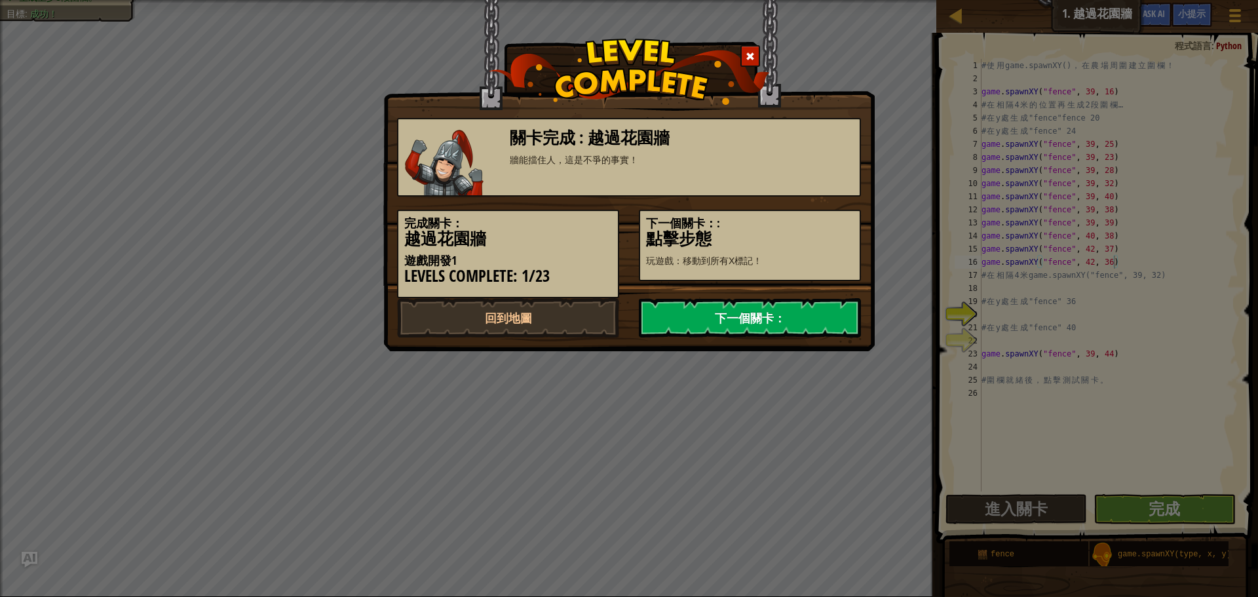
click at [731, 329] on link "下一個關卡：" at bounding box center [750, 317] width 222 height 39
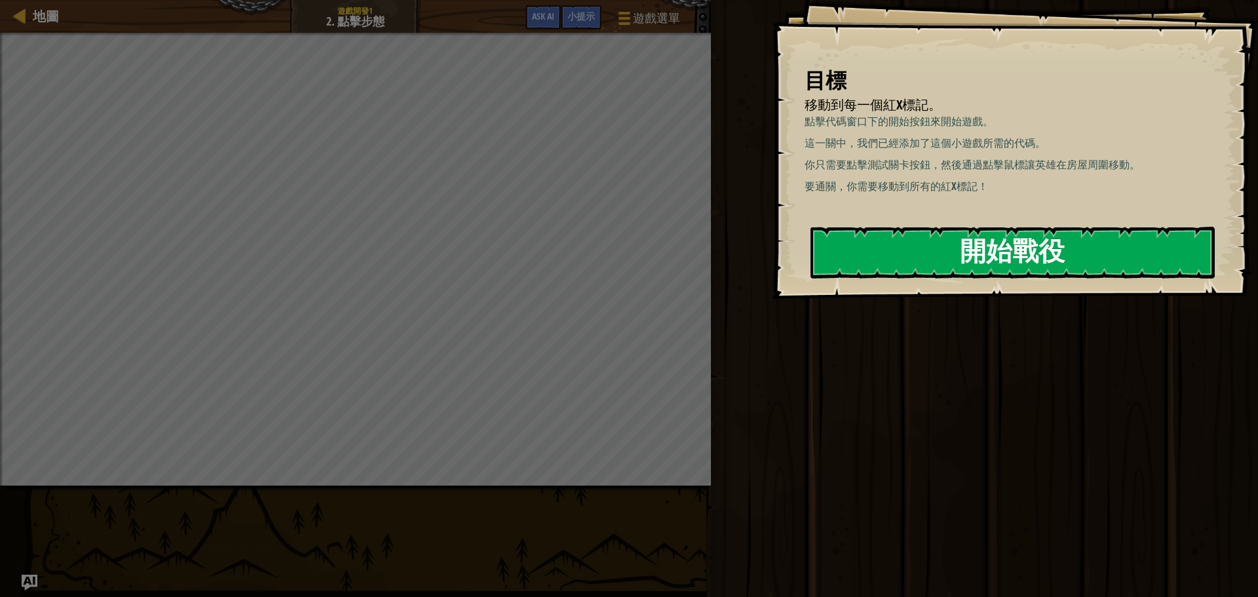
click at [973, 257] on button "開始戰役" at bounding box center [1013, 253] width 404 height 52
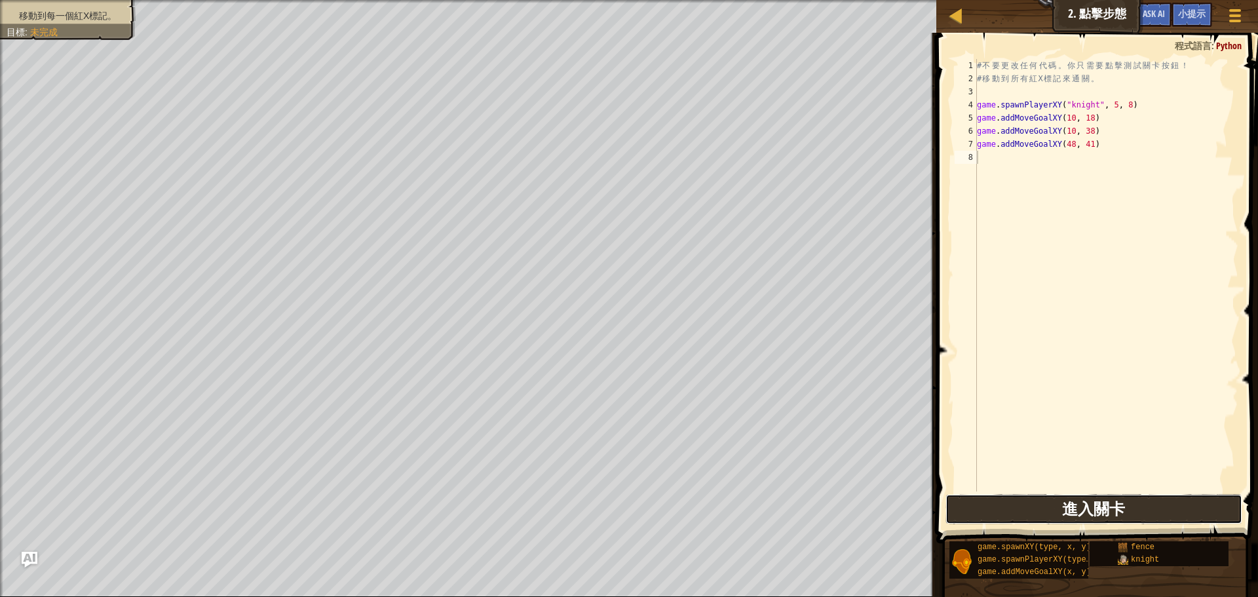
click at [1023, 503] on button "進入關卡" at bounding box center [1094, 509] width 297 height 30
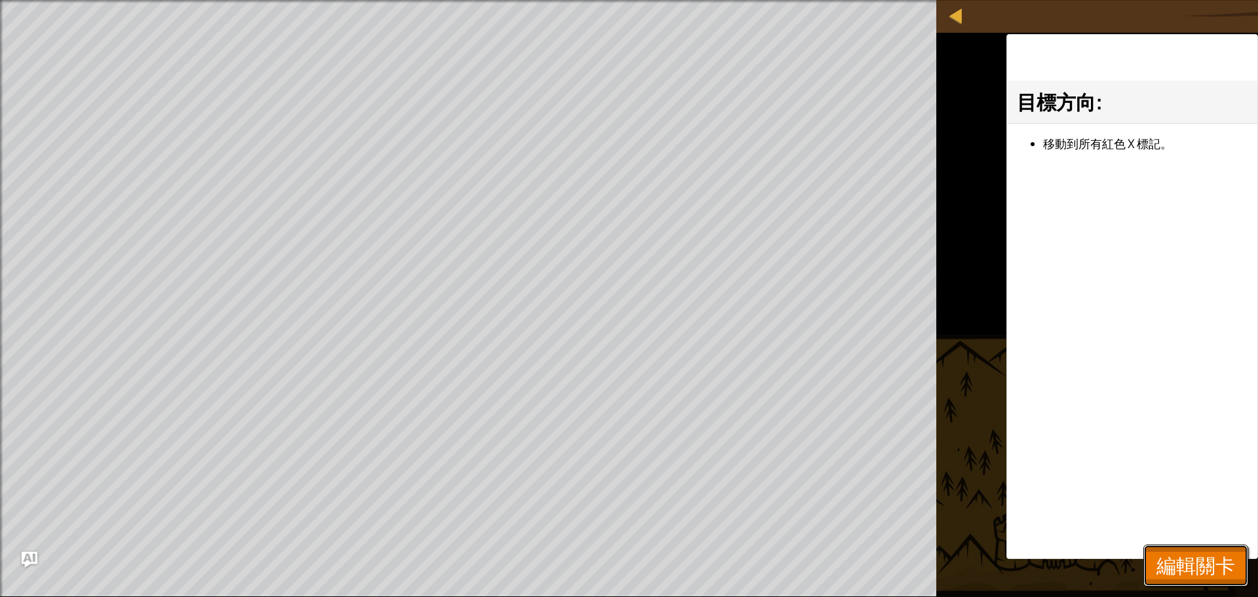
click at [1176, 554] on span "編輯關卡" at bounding box center [1196, 565] width 79 height 27
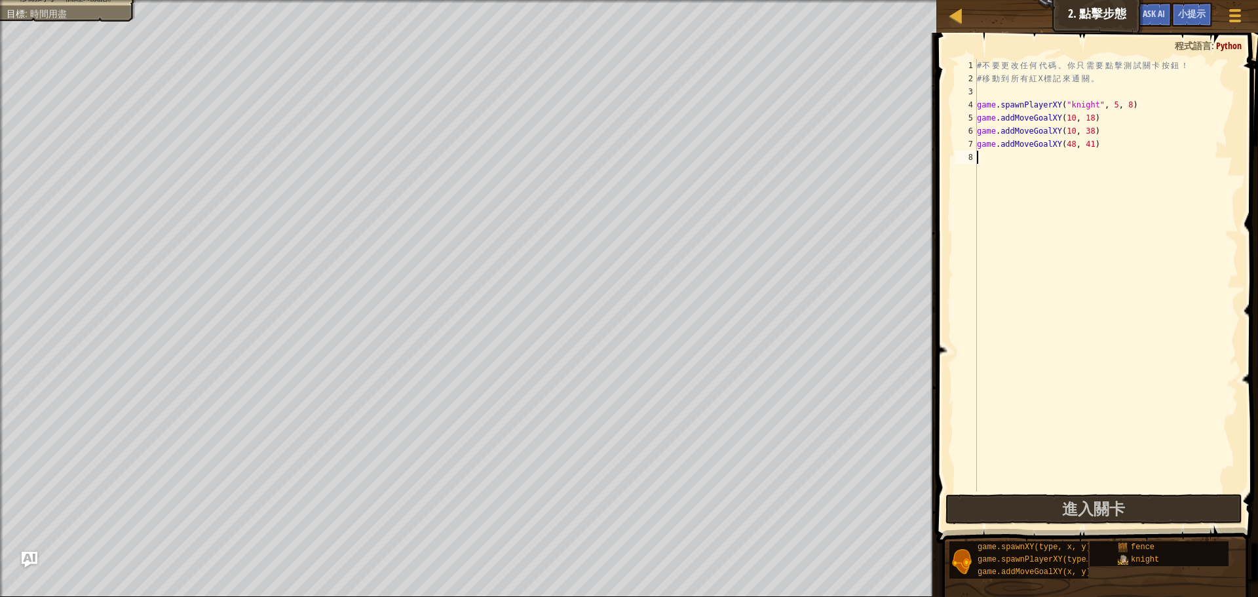
click at [1014, 169] on div "# 不 要 更 改 任 何 代 碼 。 你 只 需 要 點 擊 測 試 關 卡 按 鈕 ！ # 移 動 到 所 有 紅 X 標 記 來 通 關 。 game …" at bounding box center [1107, 288] width 264 height 459
click at [1208, 14] on div "小提示" at bounding box center [1192, 15] width 41 height 24
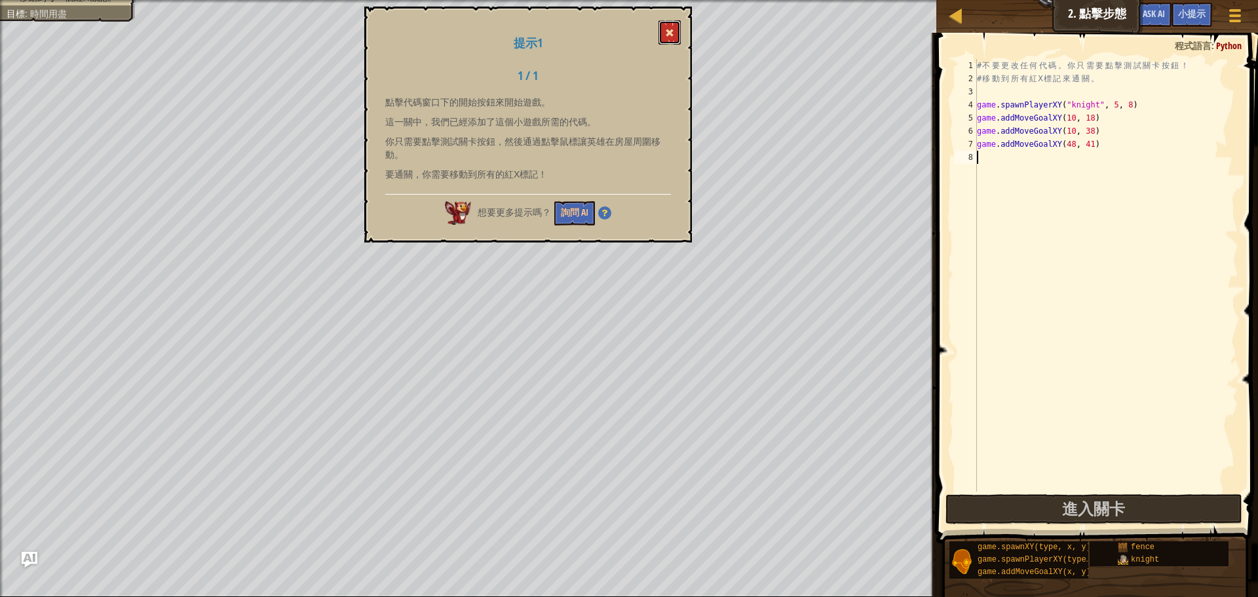
click at [666, 43] on button at bounding box center [670, 32] width 22 height 24
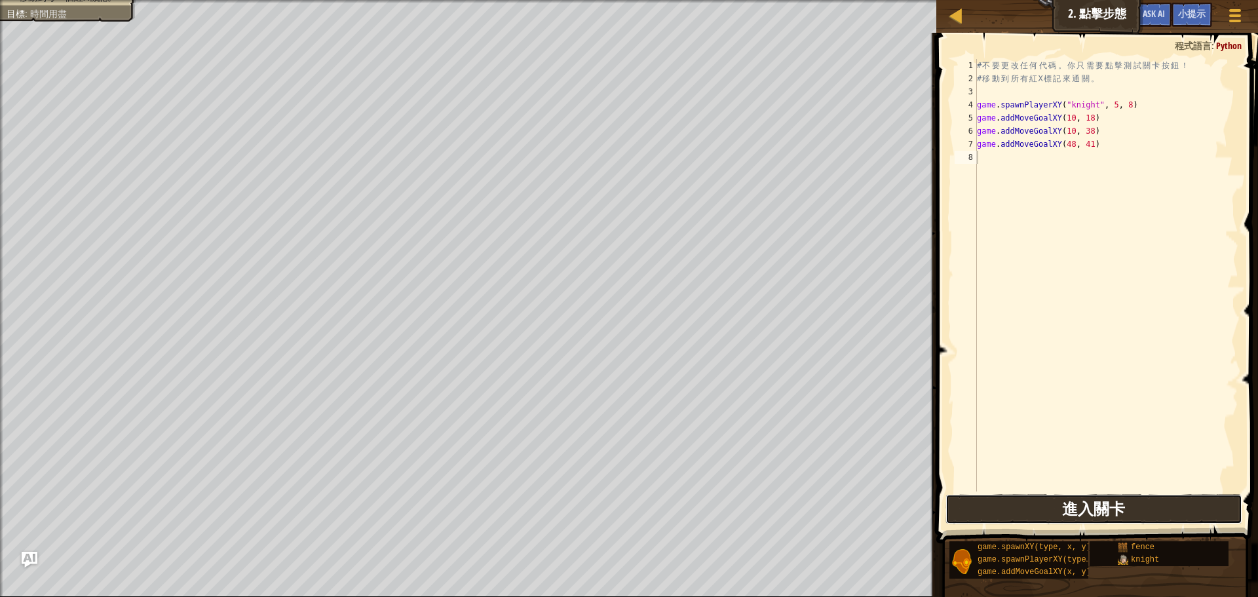
click at [1047, 512] on button "進入關卡" at bounding box center [1094, 509] width 297 height 30
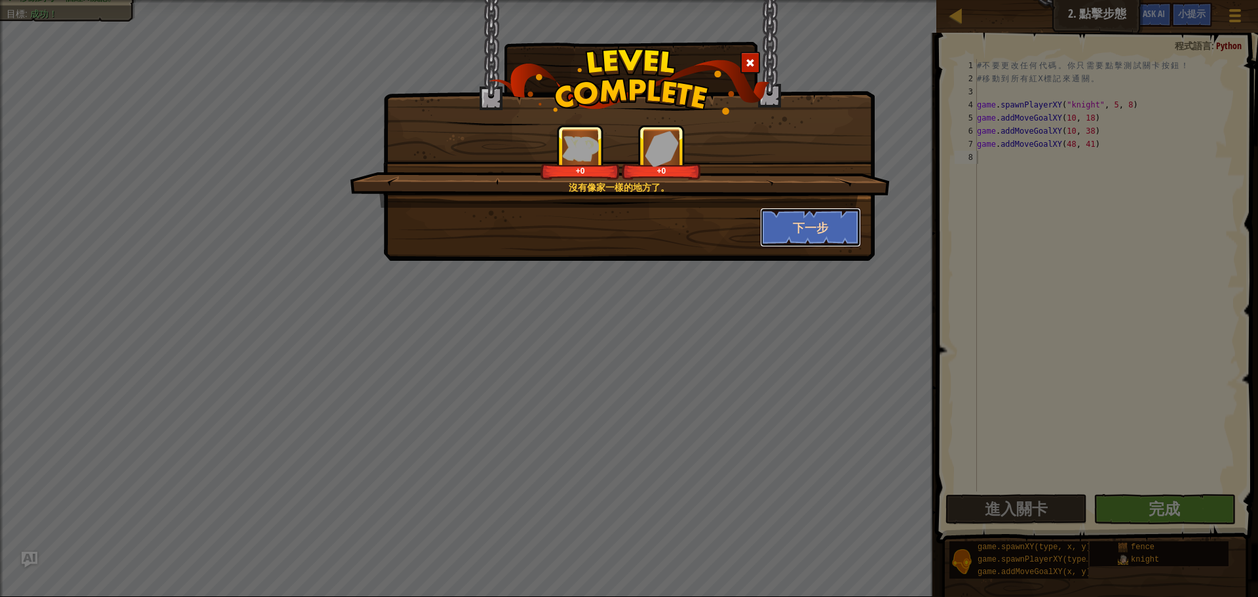
click at [781, 223] on button "下一步" at bounding box center [811, 227] width 102 height 39
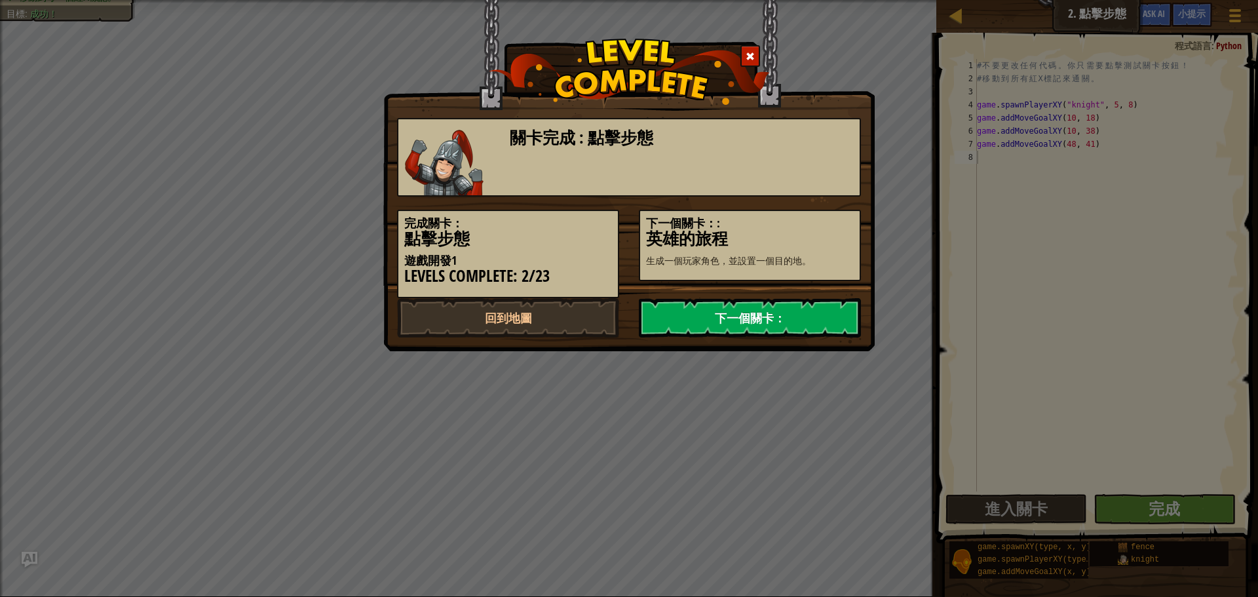
click at [792, 320] on link "下一個關卡：" at bounding box center [750, 317] width 222 height 39
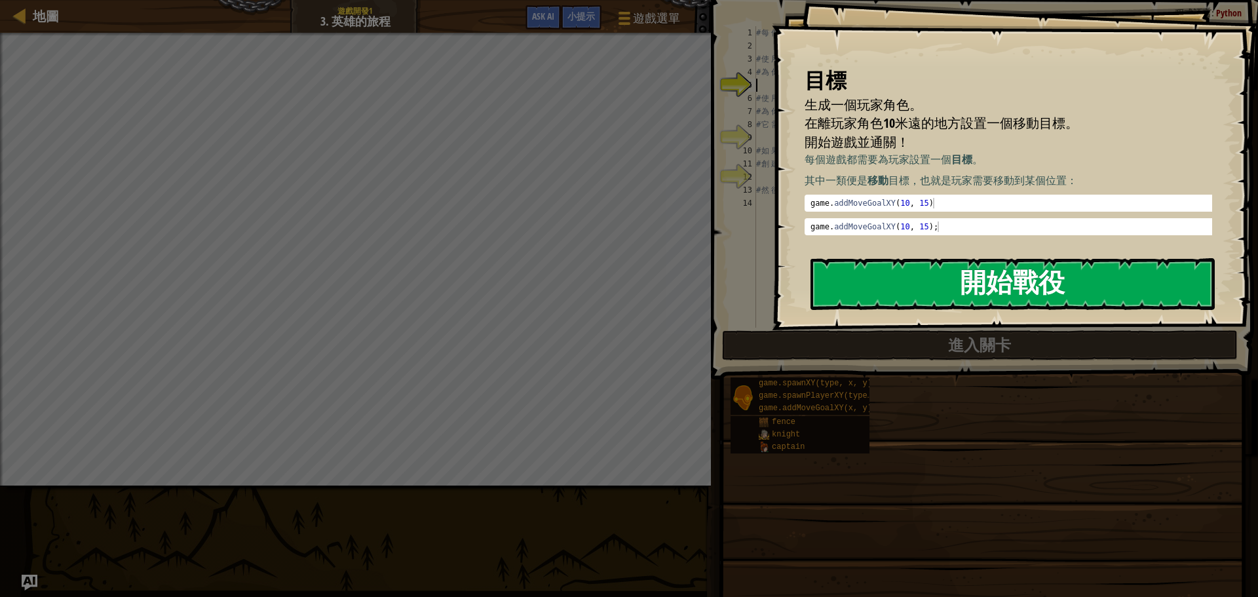
click at [943, 298] on button "開始戰役" at bounding box center [1013, 284] width 404 height 52
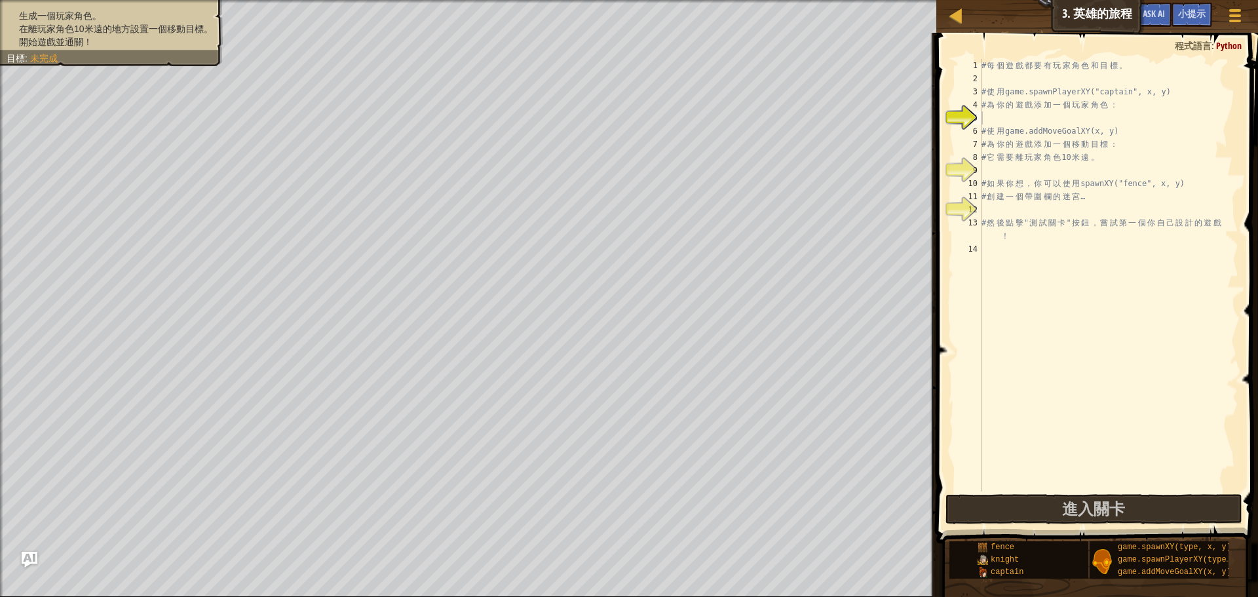
click at [121, 35] on li "開始遊戲並通關！" at bounding box center [110, 41] width 206 height 13
drag, startPoint x: 122, startPoint y: 60, endPoint x: 140, endPoint y: -16, distance: 78.1
click at [140, 0] on html "地圖 遊戲開發1 3. 英雄的旅程 遊戲選單 完成 小提示 Ask AI 1 הההההההההההההההההההההההההההההההההההההההה…" at bounding box center [629, 0] width 1258 height 0
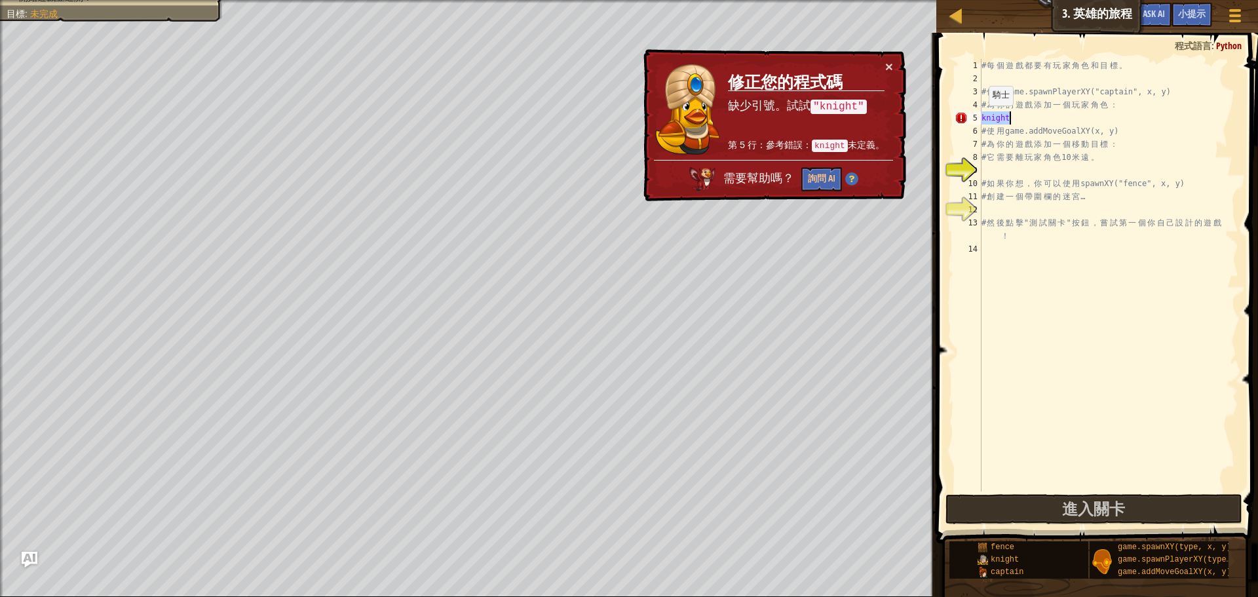
click at [983, 119] on div "# 每 個 遊 戲 都 要 有 玩 家 角 色 和 目 標 。 # 使 用 game.spawnPlayerXY("captain", x, y) # 為 你…" at bounding box center [1109, 275] width 260 height 433
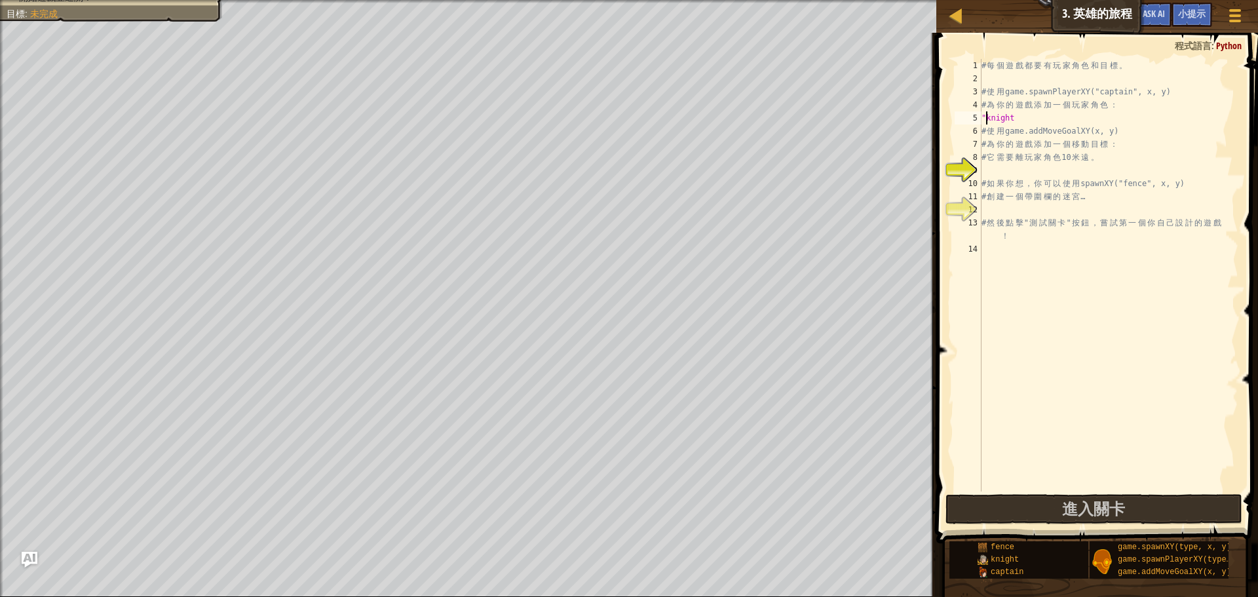
scroll to position [6, 1]
click at [1051, 115] on div "# 每 個 遊 戲 都 要 有 玩 家 角 色 和 目 標 。 # 使 用 game.spawnPlayerXY("captain", x, y) # 為 你…" at bounding box center [1109, 288] width 260 height 459
click at [1085, 508] on span "進入關卡" at bounding box center [1093, 508] width 63 height 21
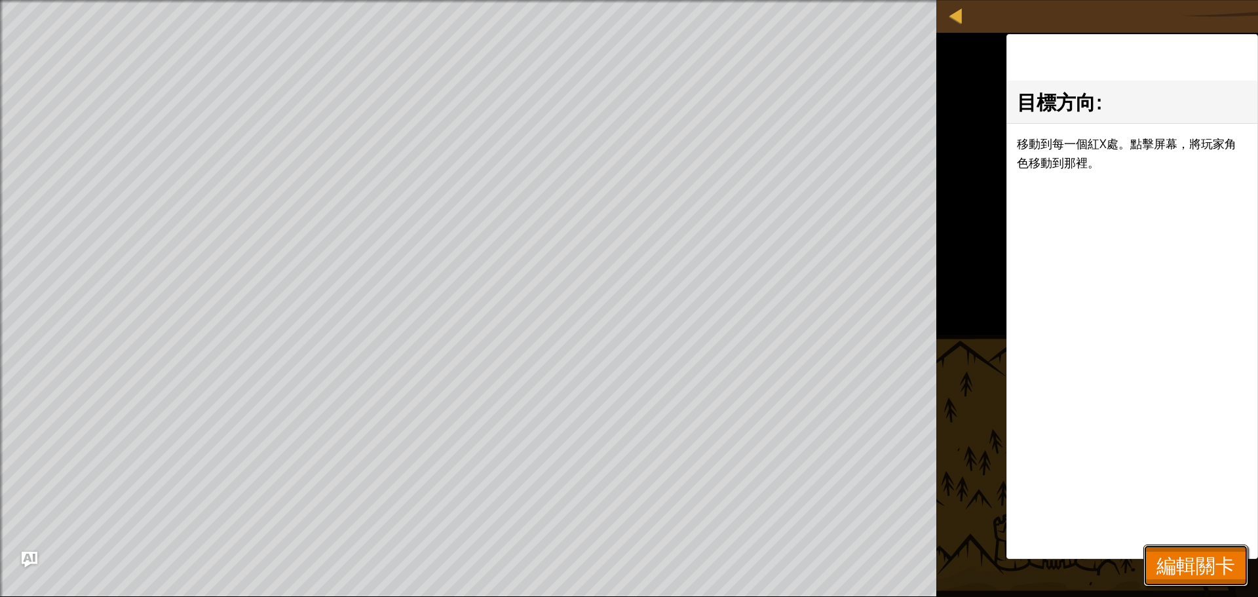
click at [1228, 562] on span "編輯關卡" at bounding box center [1196, 565] width 79 height 27
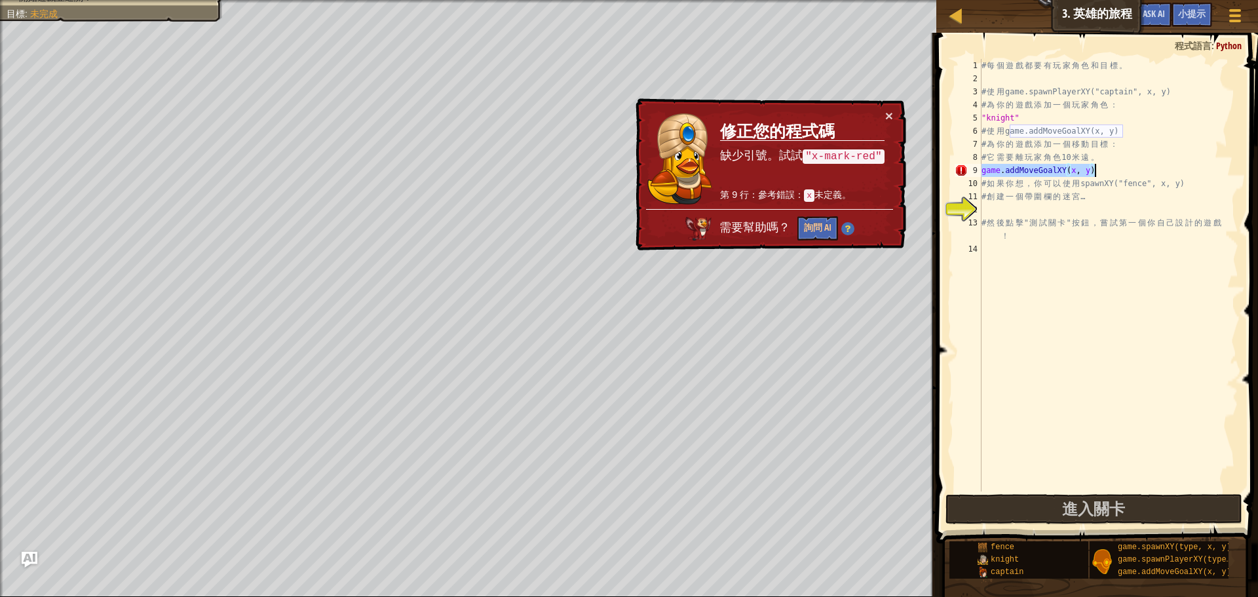
click at [1093, 168] on div "# 每 個 遊 戲 都 要 有 玩 家 角 色 和 目 標 。 # 使 用 game.spawnPlayerXY("captain", x, y) # 為 你…" at bounding box center [1109, 275] width 260 height 433
click at [1091, 169] on div "# 每 個 遊 戲 都 要 有 玩 家 角 色 和 目 標 。 # 使 用 game.spawnPlayerXY("captain", x, y) # 為 你…" at bounding box center [1109, 275] width 260 height 433
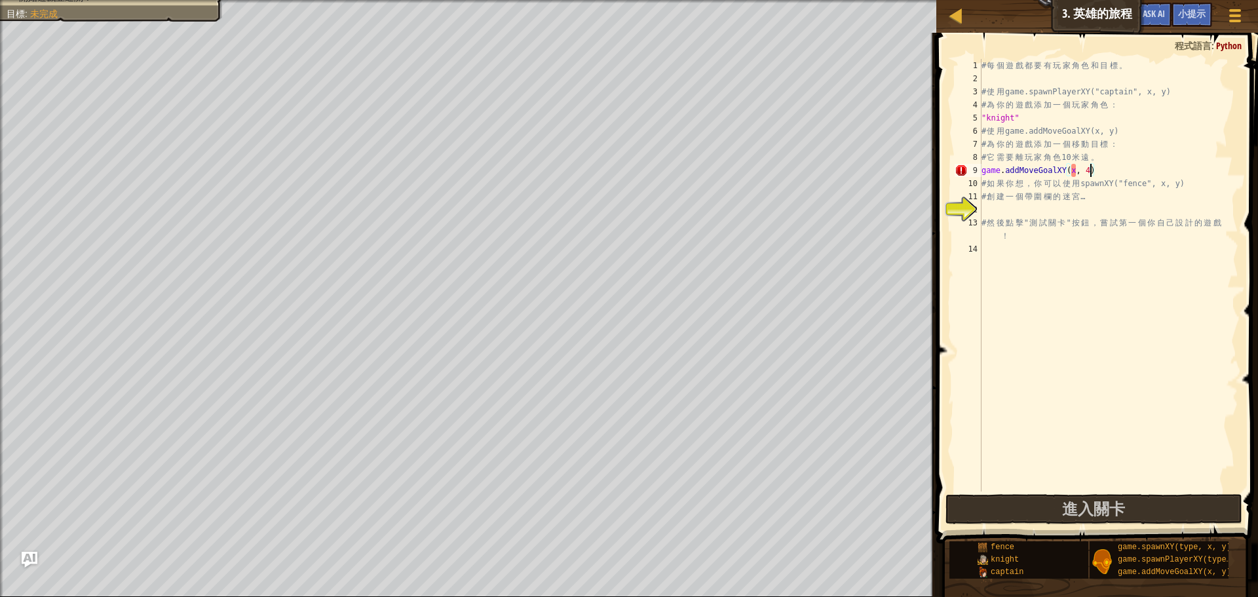
scroll to position [6, 9]
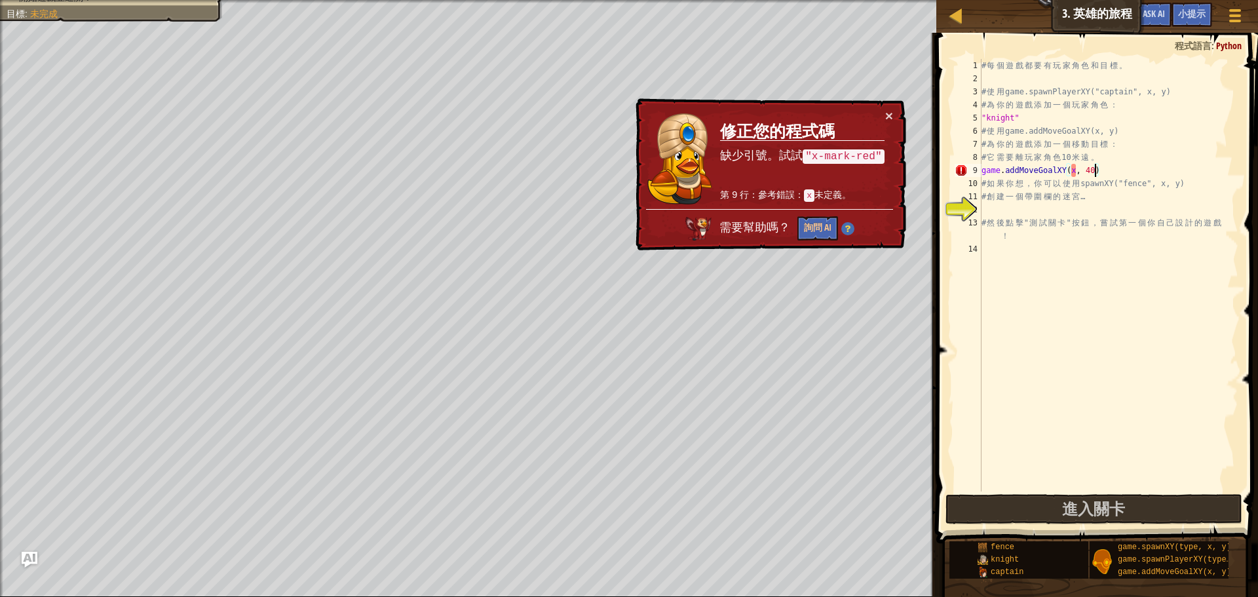
click at [1076, 167] on div "# 每 個 遊 戲 都 要 有 玩 家 角 色 和 目 標 。 # 使 用 game.spawnPlayerXY("captain", x, y) # 為 你…" at bounding box center [1109, 288] width 260 height 459
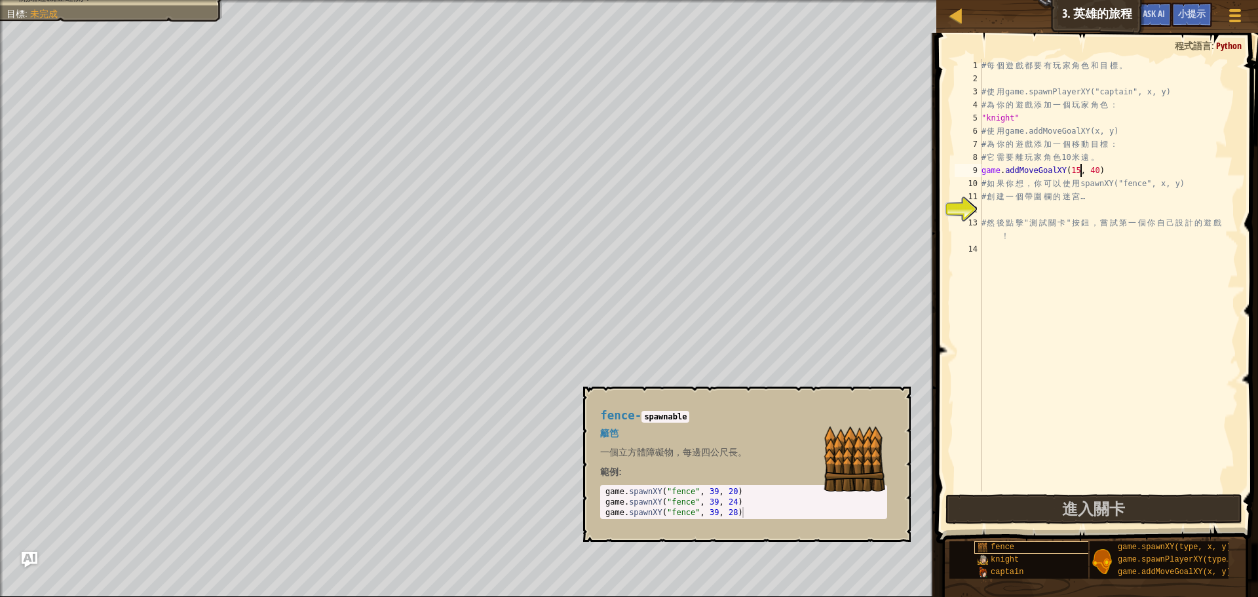
type textarea "game.addMoveGoalXY(15, 40)"
click at [987, 541] on div "fence" at bounding box center [1038, 547] width 126 height 12
type textarea "game.spawnXY("fence", 39, 20)"
drag, startPoint x: 608, startPoint y: 492, endPoint x: 748, endPoint y: 488, distance: 141.0
click at [748, 488] on div "game . spawnXY ( "fence" , 39 , 20 ) game . spawnXY ( "fence" , 39 , 24 ) game …" at bounding box center [712, 512] width 219 height 52
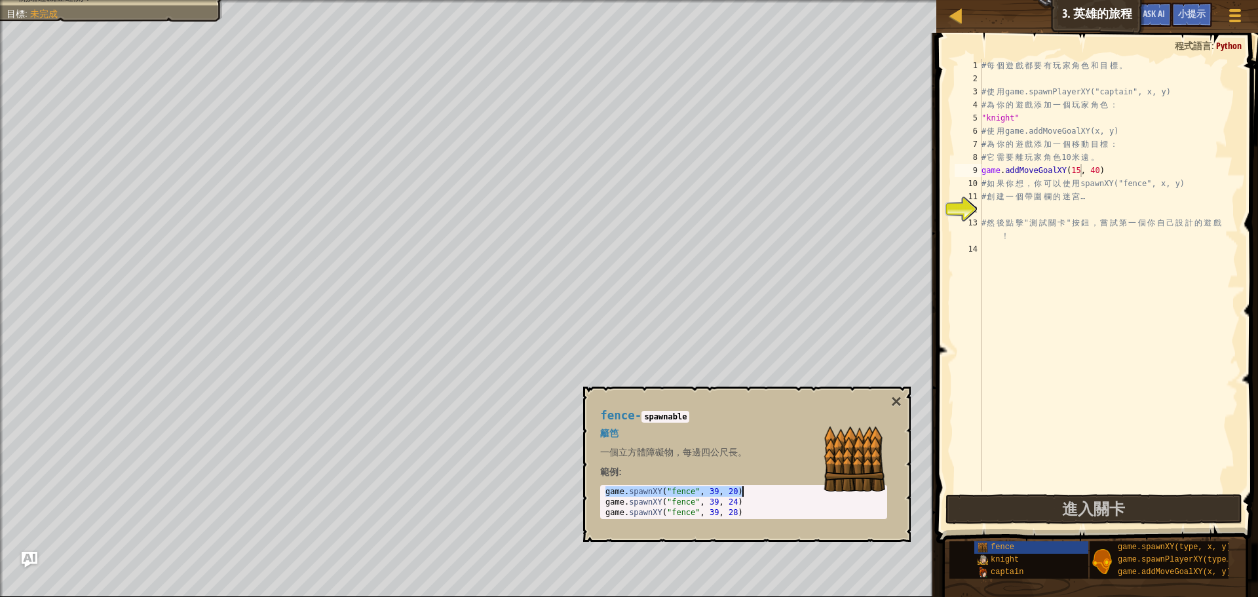
scroll to position [6, 0]
click at [998, 212] on div "# 每 個 遊 戲 都 要 有 玩 家 角 色 和 目 標 。 # 使 用 game.spawnPlayerXY("captain", x, y) # 為 你…" at bounding box center [1109, 288] width 260 height 459
paste textarea "game.spawnXY("fence", 39, 20)"
click at [1095, 203] on div "# 每 個 遊 戲 都 要 有 玩 家 角 色 和 目 標 。 # 使 用 game.spawnPlayerXY("captain", x, y) # 為 你…" at bounding box center [1109, 288] width 260 height 459
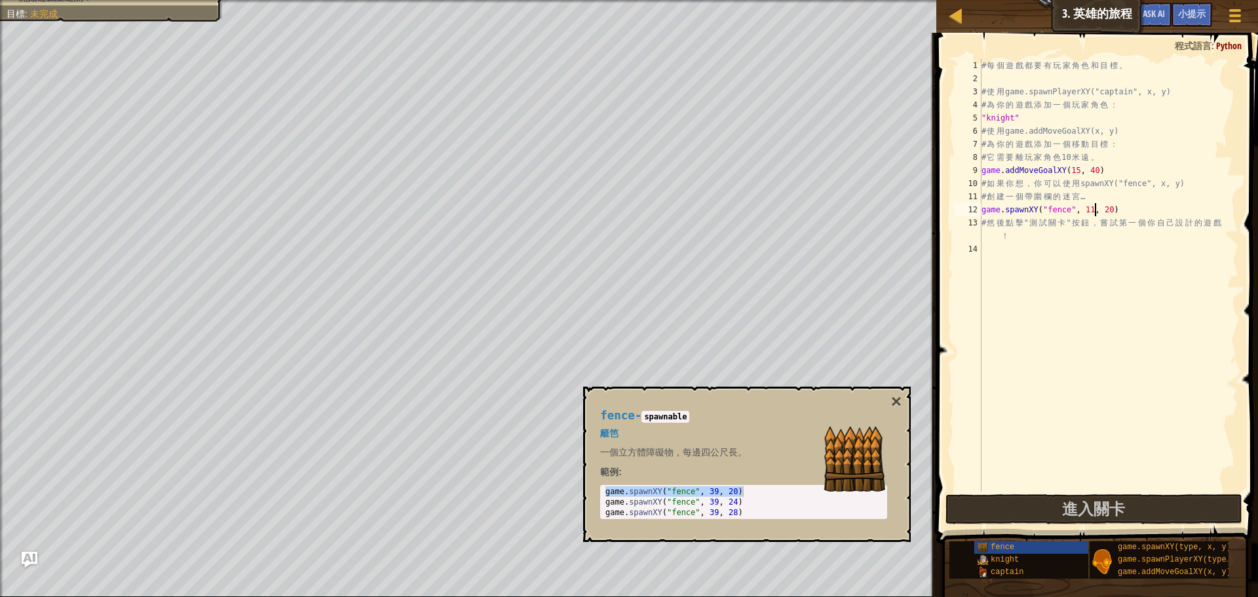
click at [1119, 209] on div "# 每 個 遊 戲 都 要 有 玩 家 角 色 和 目 標 。 # 使 用 game.spawnPlayerXY("captain", x, y) # 為 你…" at bounding box center [1109, 288] width 260 height 459
click at [1115, 210] on div "# 每 個 遊 戲 都 要 有 玩 家 角 色 和 目 標 。 # 使 用 game.spawnPlayerXY("captain", x, y) # 為 你…" at bounding box center [1109, 288] width 260 height 459
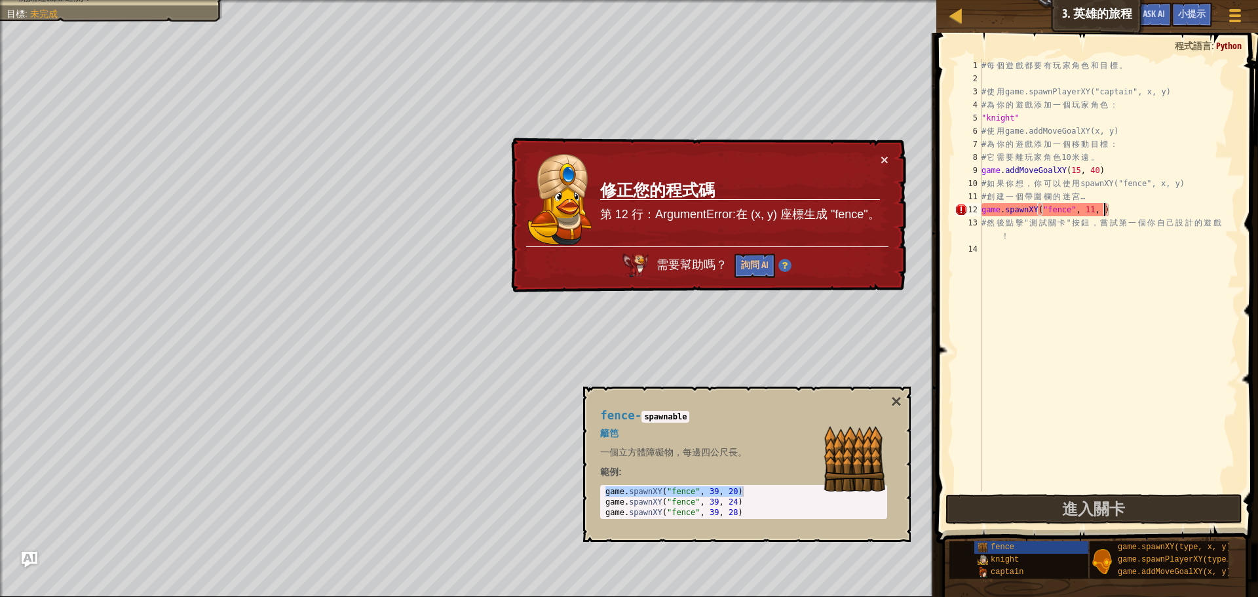
scroll to position [6, 10]
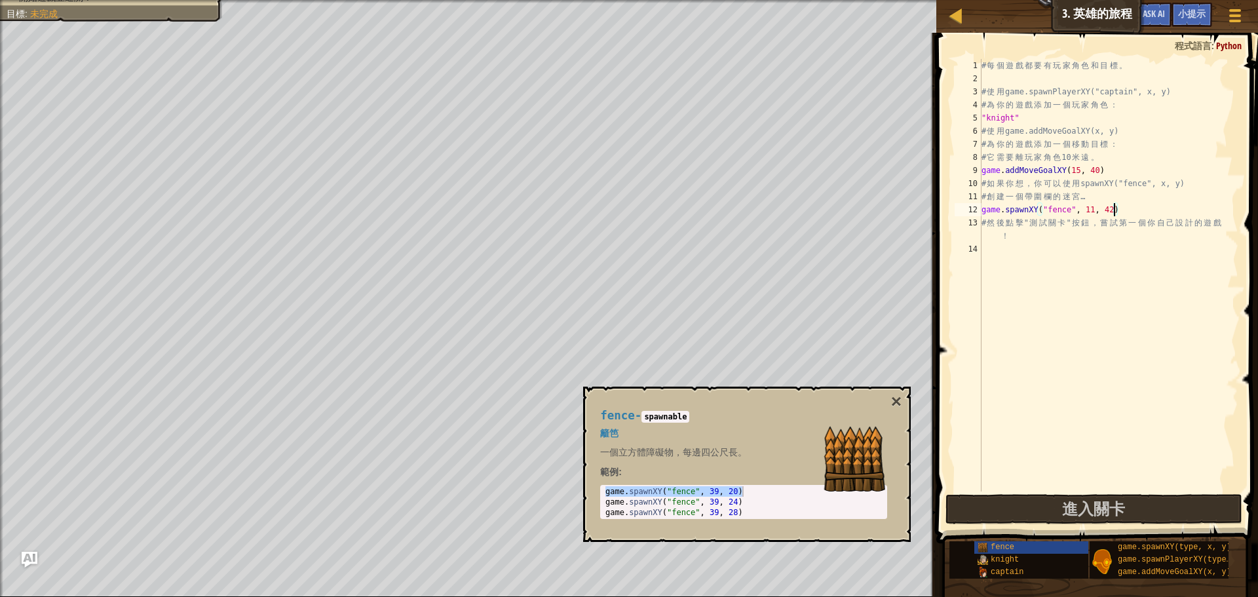
click at [1049, 124] on div "# 每 個 遊 戲 都 要 有 玩 家 角 色 和 目 標 。 # 使 用 game.spawnPlayerXY("captain", x, y) # 為 你…" at bounding box center [1109, 288] width 260 height 459
drag, startPoint x: 1178, startPoint y: 92, endPoint x: 1010, endPoint y: 94, distance: 168.5
click at [1010, 94] on div "# 每 個 遊 戲 都 要 有 玩 家 角 色 和 目 標 。 # 使 用 game.spawnPlayerXY("captain", x, y) # 為 你…" at bounding box center [1109, 288] width 260 height 459
click at [984, 117] on div "# 每 個 遊 戲 都 要 有 玩 家 角 色 和 目 標 。 # 使 用 game.spawnPlayerXY("captain", x, y) # 為 你…" at bounding box center [1109, 288] width 260 height 459
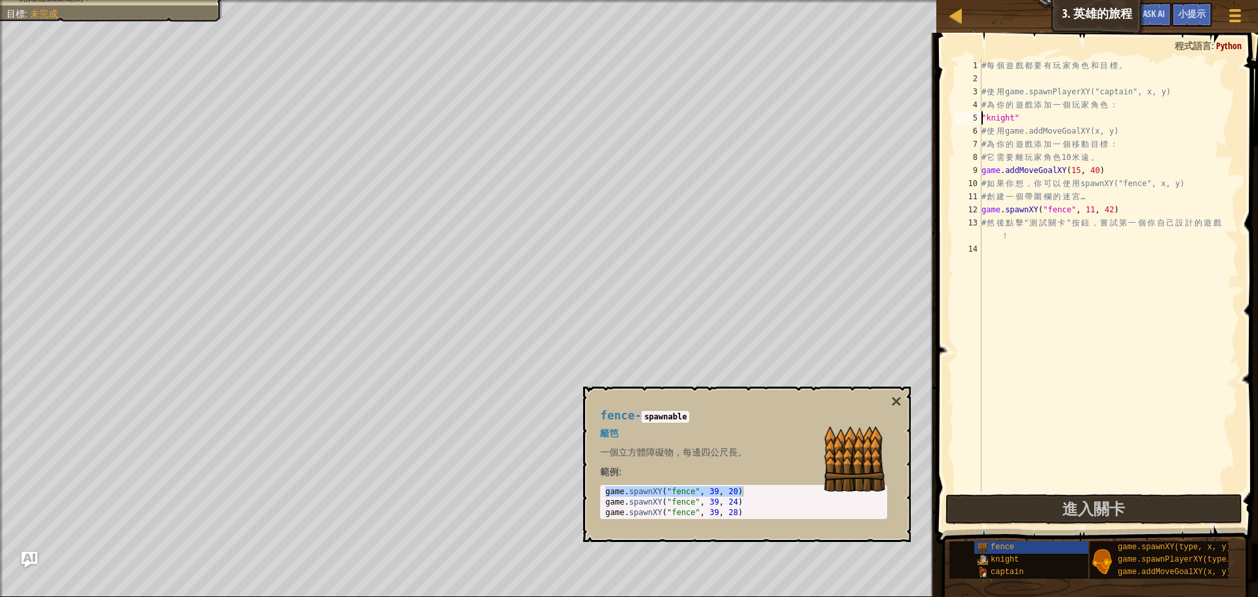
paste textarea "game.spawnPlayerXY("captain", x, y)"
drag, startPoint x: 1112, startPoint y: 118, endPoint x: 1073, endPoint y: 118, distance: 39.3
click at [1073, 118] on div "# 每 個 遊 戲 都 要 有 玩 家 角 色 和 目 標 。 # 使 用 game.spawnPlayerXY("captain", x, y) # 為 你…" at bounding box center [1109, 288] width 260 height 459
drag, startPoint x: 1155, startPoint y: 117, endPoint x: 1106, endPoint y: 120, distance: 49.9
click at [1106, 120] on div "# 每 個 遊 戲 都 要 有 玩 家 角 色 和 目 標 。 # 使 用 game.spawnPlayerXY("captain", x, y) # 為 你…" at bounding box center [1109, 288] width 260 height 459
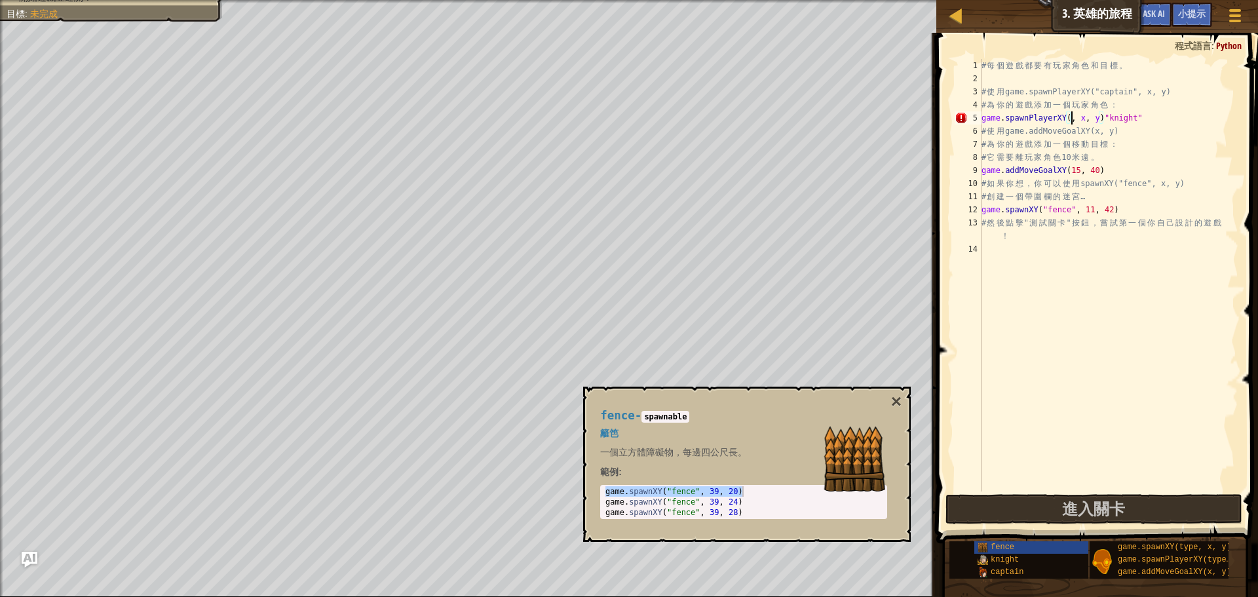
click at [1073, 119] on div "# 每 個 遊 戲 都 要 有 玩 家 角 色 和 目 標 。 # 使 用 game.spawnPlayerXY("captain", x, y) # 為 你…" at bounding box center [1109, 288] width 260 height 459
paste textarea ""knight""
drag, startPoint x: 1183, startPoint y: 115, endPoint x: 1144, endPoint y: 118, distance: 38.8
click at [1144, 118] on div "# 每 個 遊 戲 都 要 有 玩 家 角 色 和 目 標 。 # 使 用 game.spawnPlayerXY("captain", x, y) # 為 你…" at bounding box center [1109, 288] width 260 height 459
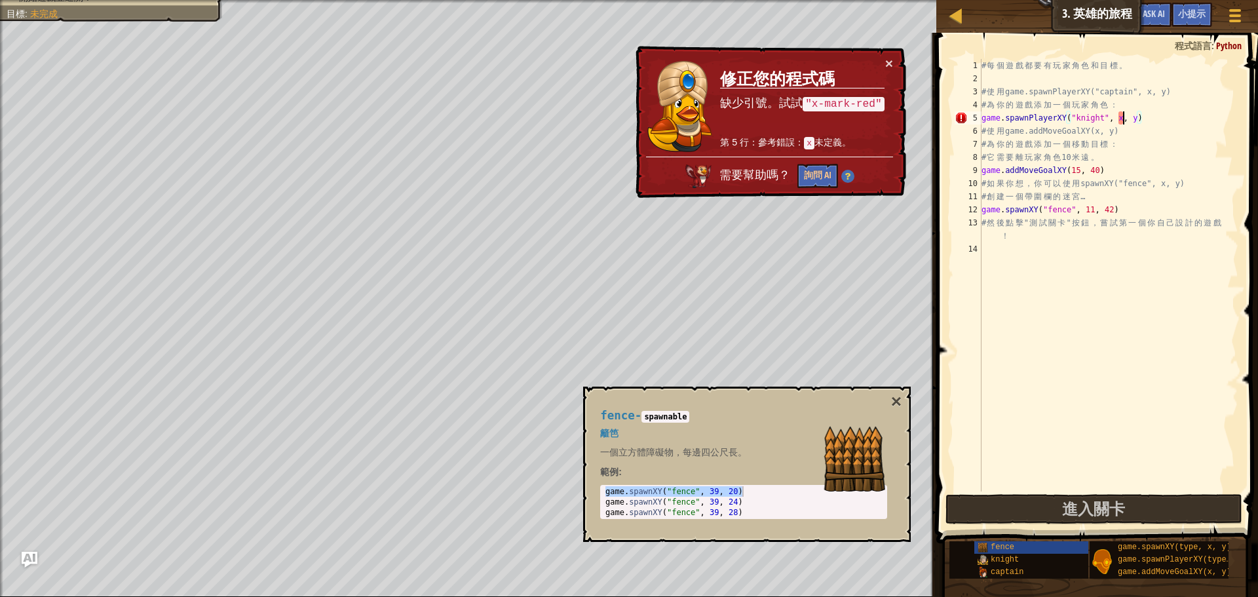
click at [1122, 117] on div "# 每 個 遊 戲 都 要 有 玩 家 角 色 和 目 標 。 # 使 用 game.spawnPlayerXY("captain", x, y) # 為 你…" at bounding box center [1109, 288] width 260 height 459
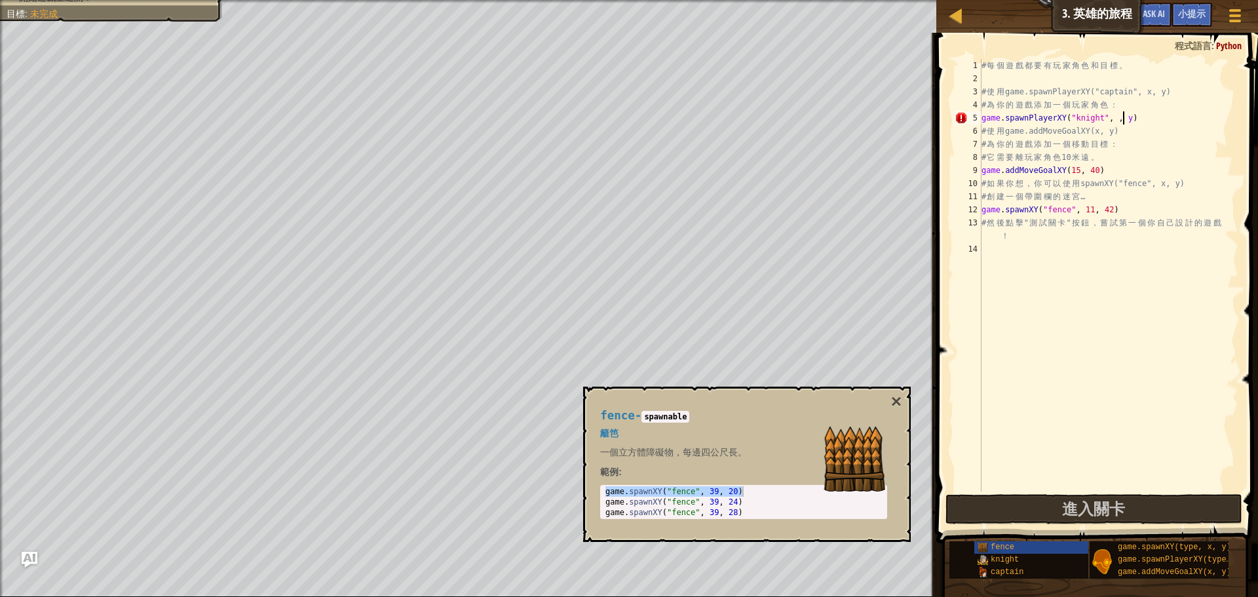
click at [1123, 121] on div "# 每 個 遊 戲 都 要 有 玩 家 角 色 和 目 標 。 # 使 用 game.spawnPlayerXY("captain", x, y) # 為 你…" at bounding box center [1109, 288] width 260 height 459
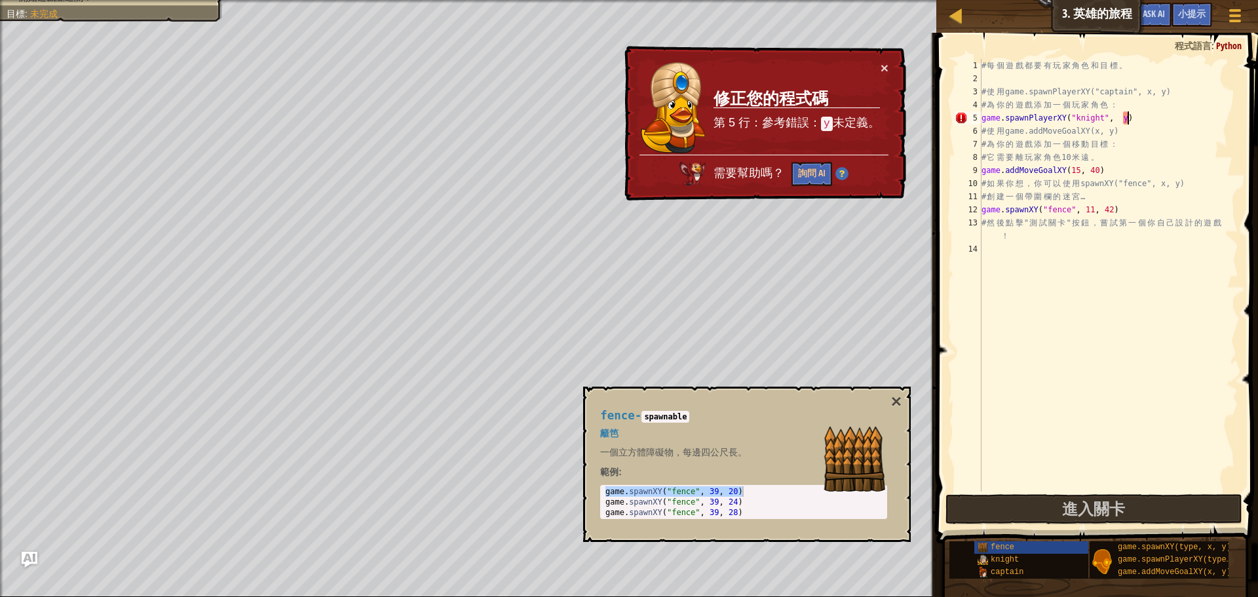
click at [1129, 117] on div "# 每 個 遊 戲 都 要 有 玩 家 角 色 和 目 標 。 # 使 用 game.spawnPlayerXY("captain", x, y) # 為 你…" at bounding box center [1109, 288] width 260 height 459
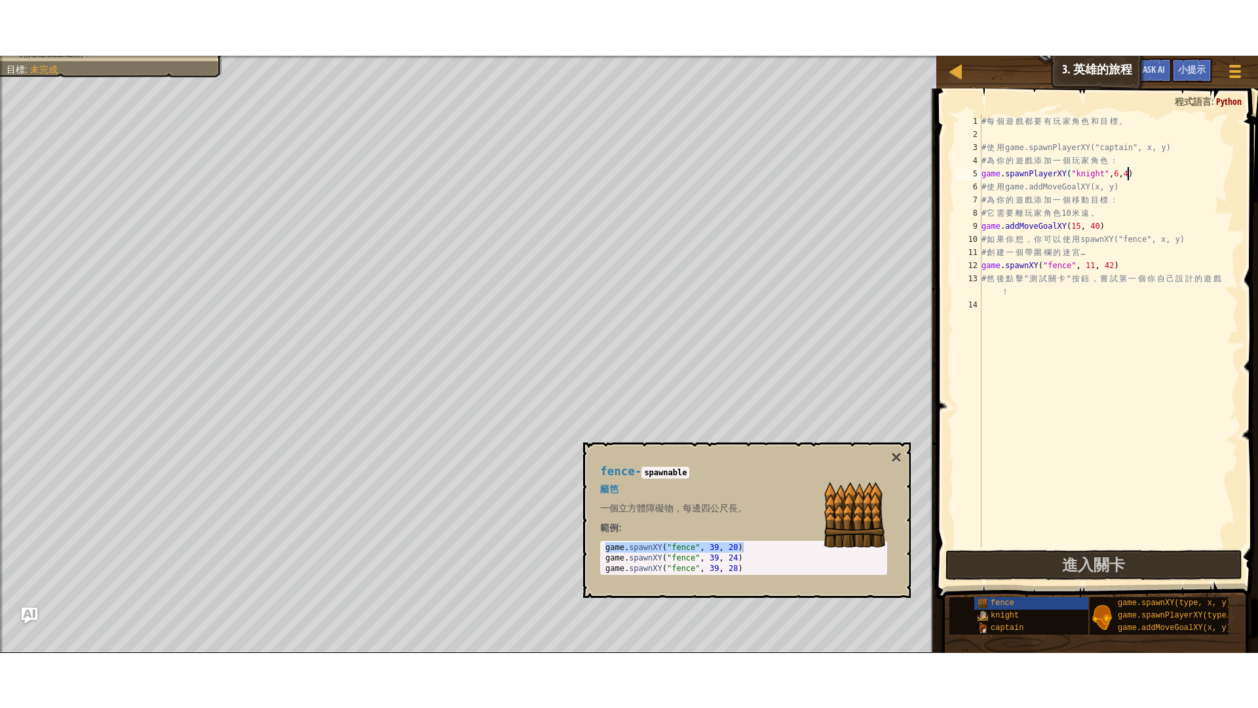
scroll to position [6, 12]
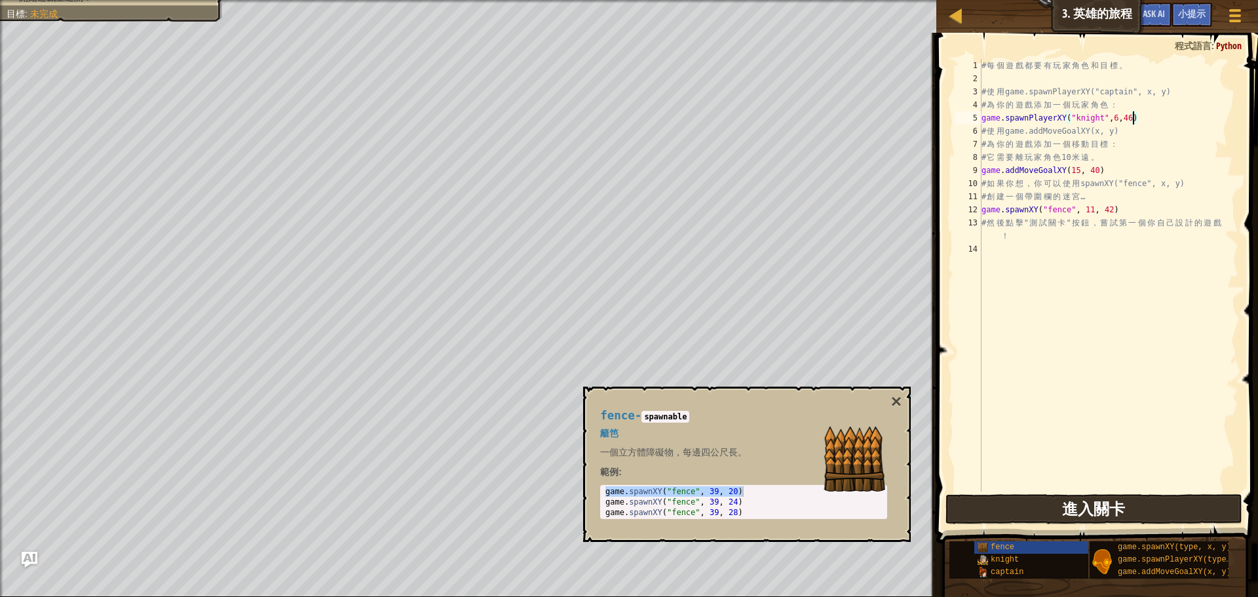
type textarea "game.spawnPlayerXY("knight",6,46)"
click at [1105, 516] on span "進入關卡" at bounding box center [1093, 508] width 63 height 21
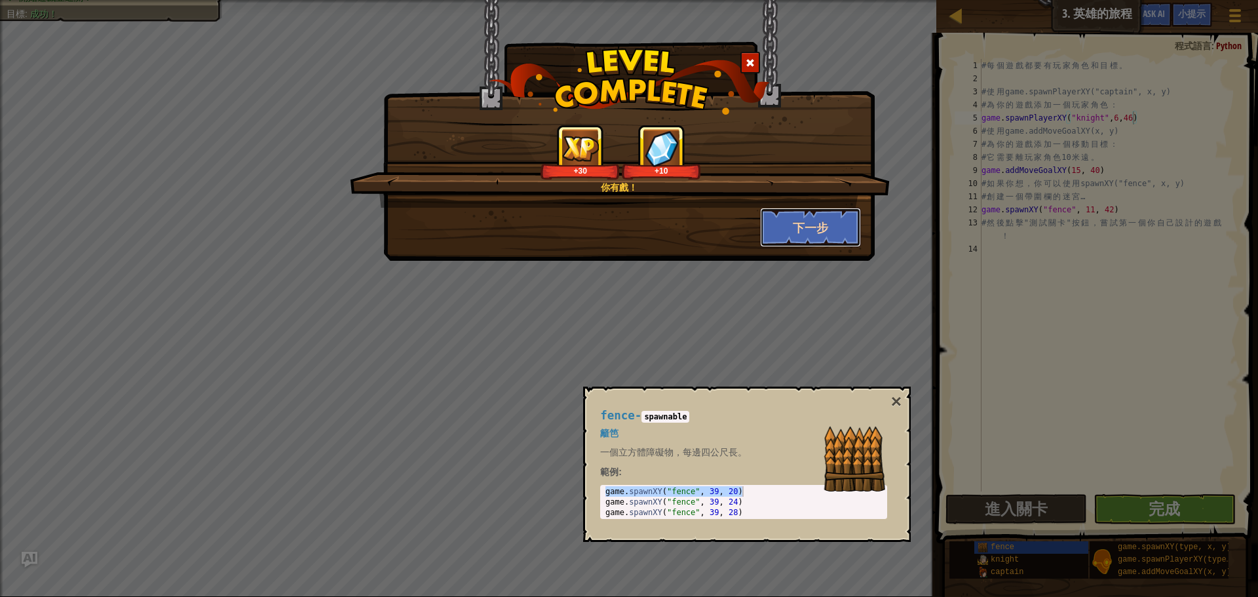
click at [813, 223] on button "下一步" at bounding box center [811, 227] width 102 height 39
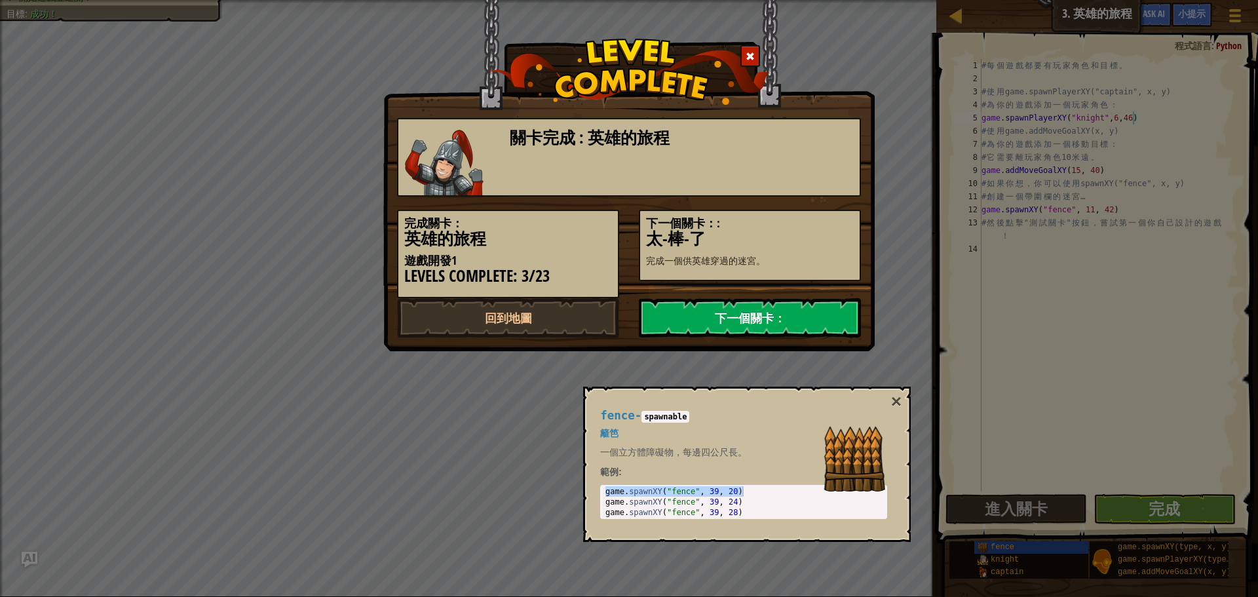
click at [734, 323] on link "下一個關卡：" at bounding box center [750, 317] width 222 height 39
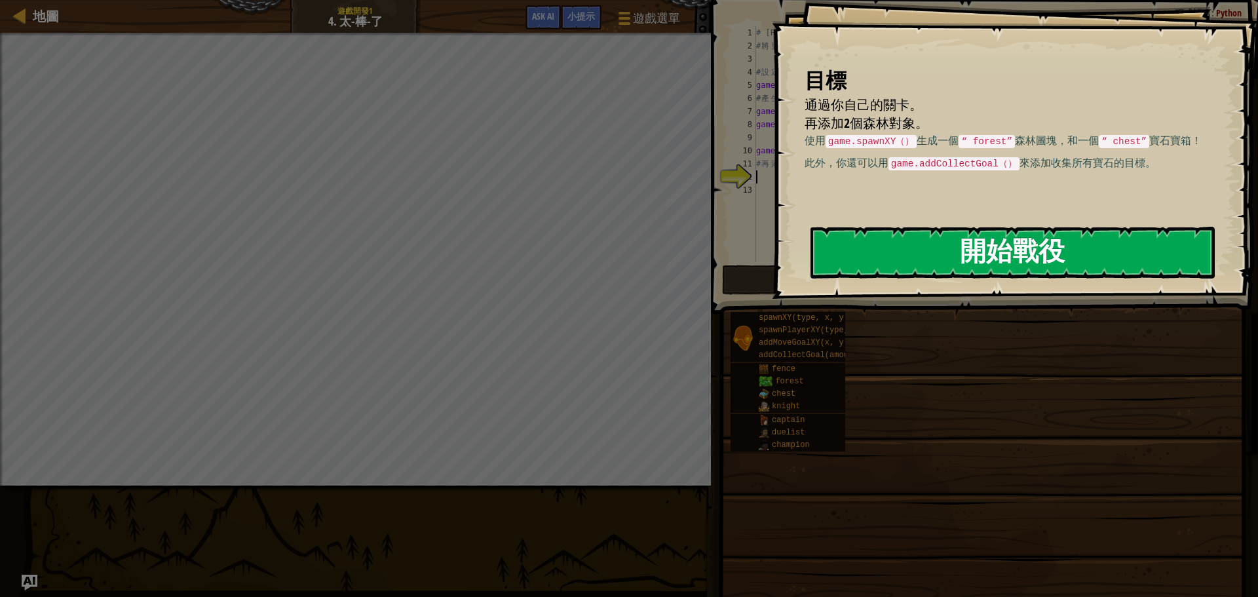
drag, startPoint x: 954, startPoint y: 259, endPoint x: 946, endPoint y: 256, distance: 8.5
click at [951, 256] on button "開始戰役" at bounding box center [1013, 253] width 404 height 52
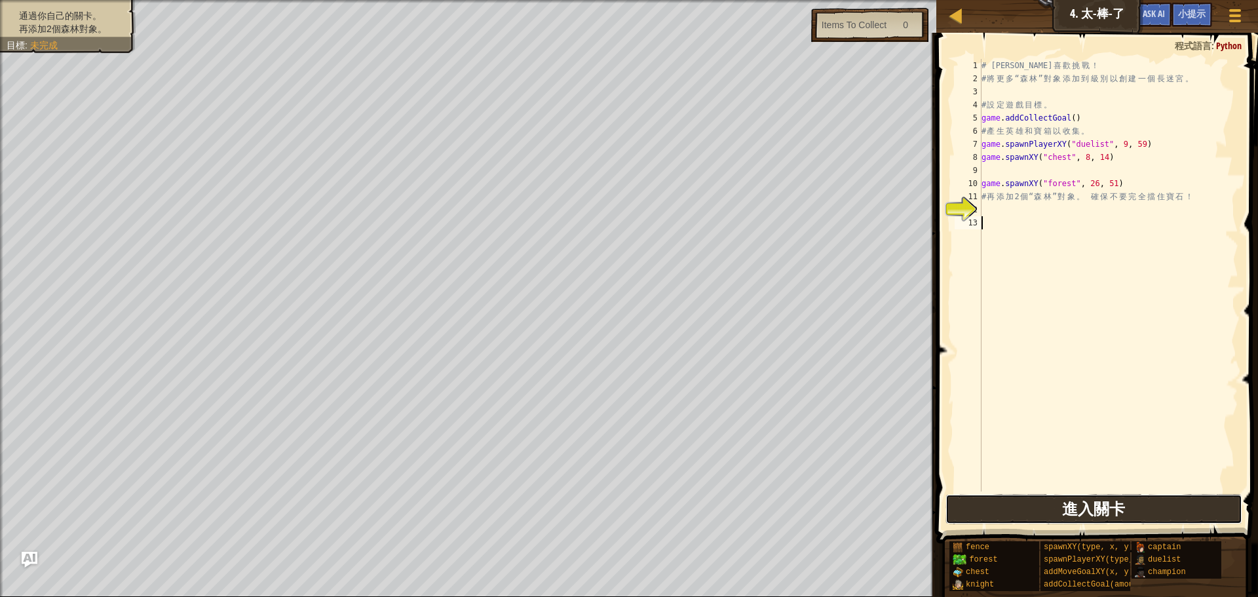
click at [1081, 511] on span "進入關卡" at bounding box center [1093, 508] width 63 height 21
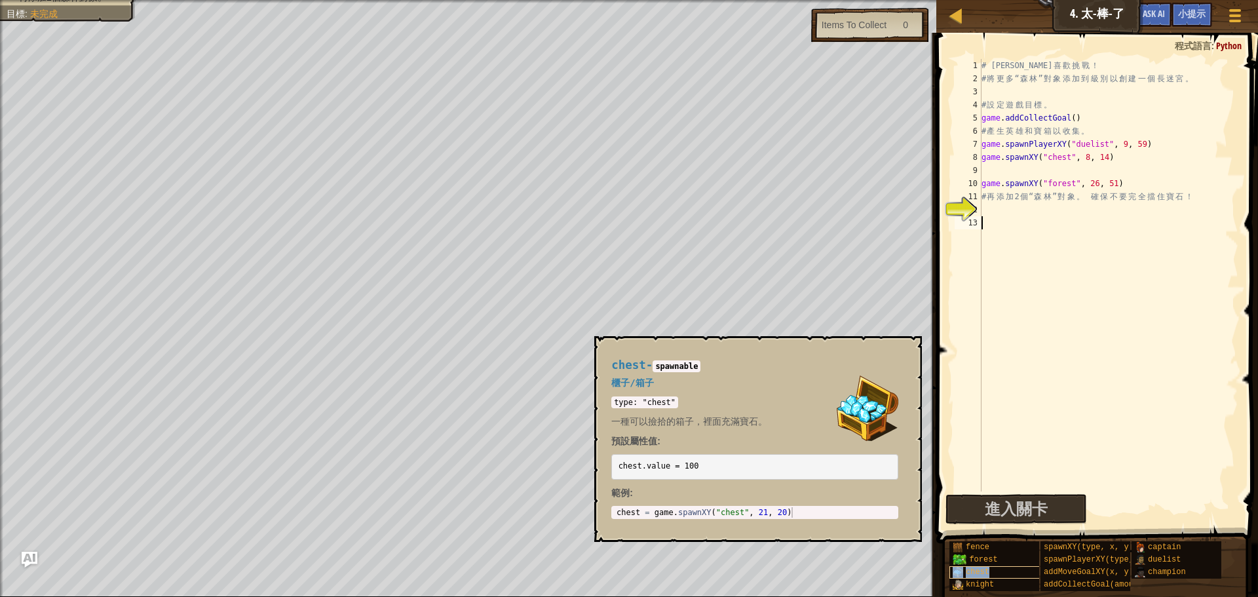
click at [1001, 568] on div "chest" at bounding box center [1013, 572] width 126 height 12
type textarea "chest = game.spawnXY("chest", 21, 20)"
drag, startPoint x: 802, startPoint y: 511, endPoint x: 655, endPoint y: 515, distance: 147.5
click at [655, 515] on div "chest = game . spawnXY ( "chest" , 21 , 20 )" at bounding box center [755, 522] width 282 height 31
click at [991, 210] on div "# [PERSON_NAME] 喜 歡 挑 戰 ！ # 將 更 多 “ 森 林 ” 對 象 添 加 到 級 別 以 創 建 一 個 長 迷 宮 。 # 設 定…" at bounding box center [1109, 288] width 260 height 459
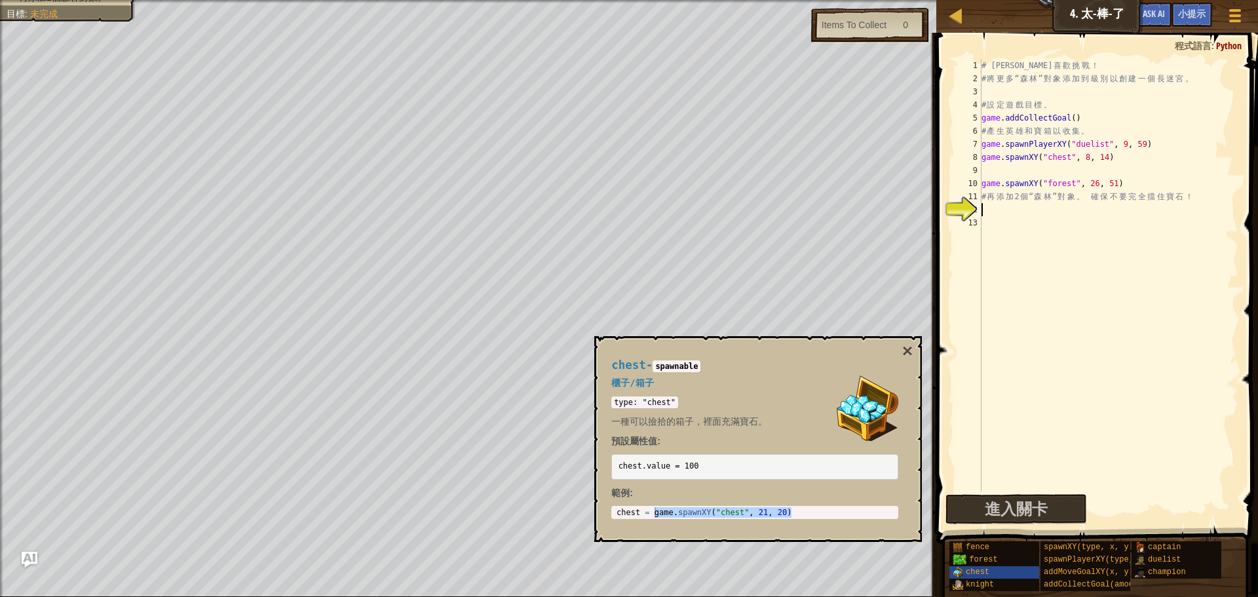
paste textarea "game.spawnXY("chest", 21, 20)"
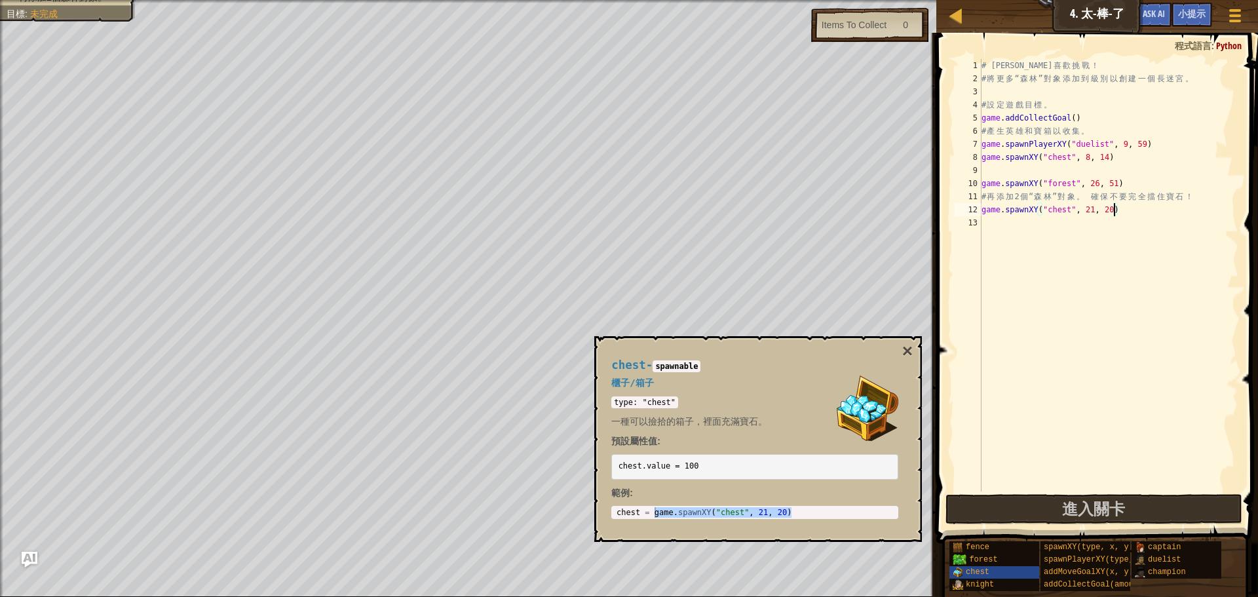
click at [1112, 207] on div "# [PERSON_NAME] 喜 歡 挑 戰 ！ # 將 更 多 “ 森 林 ” 對 象 添 加 到 級 別 以 創 建 一 個 長 迷 宮 。 # 設 定…" at bounding box center [1109, 288] width 260 height 459
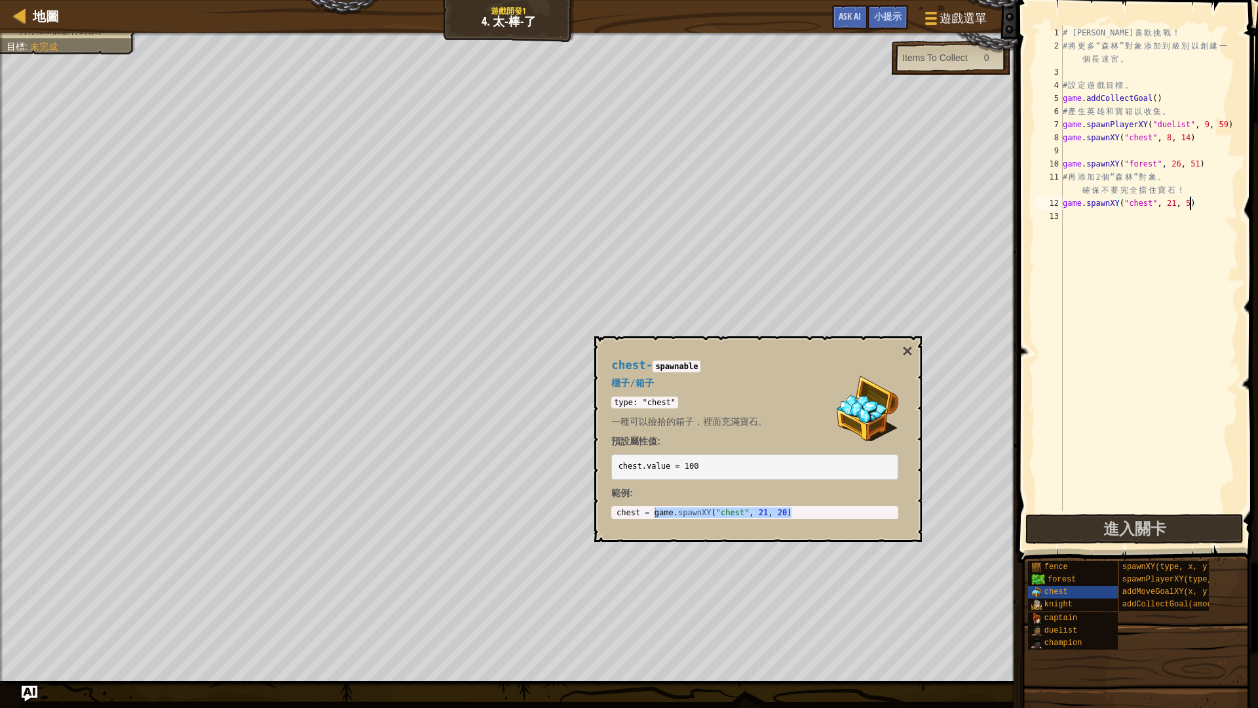
scroll to position [6, 10]
click at [1176, 202] on div "# [PERSON_NAME] 喜 歡 挑 戰 ！ # 將 更 多 “ 森 林 ” 對 象 添 加 到 級 別 以 創 建 一 個 長 迷 宮 。 # 設 定…" at bounding box center [1149, 281] width 178 height 511
type textarea "game.spawnXY("chest", 69, 51)"
click at [1093, 523] on button "進入關卡" at bounding box center [1135, 529] width 218 height 30
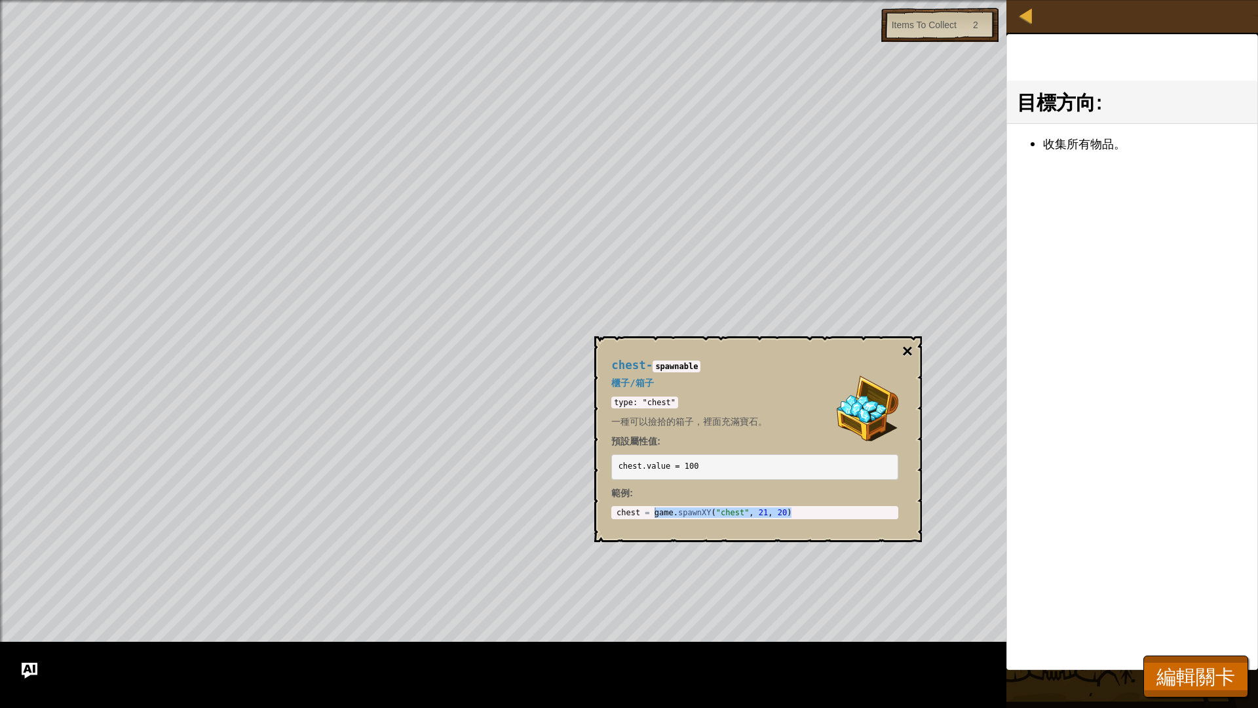
click at [908, 347] on button "×" at bounding box center [907, 351] width 10 height 18
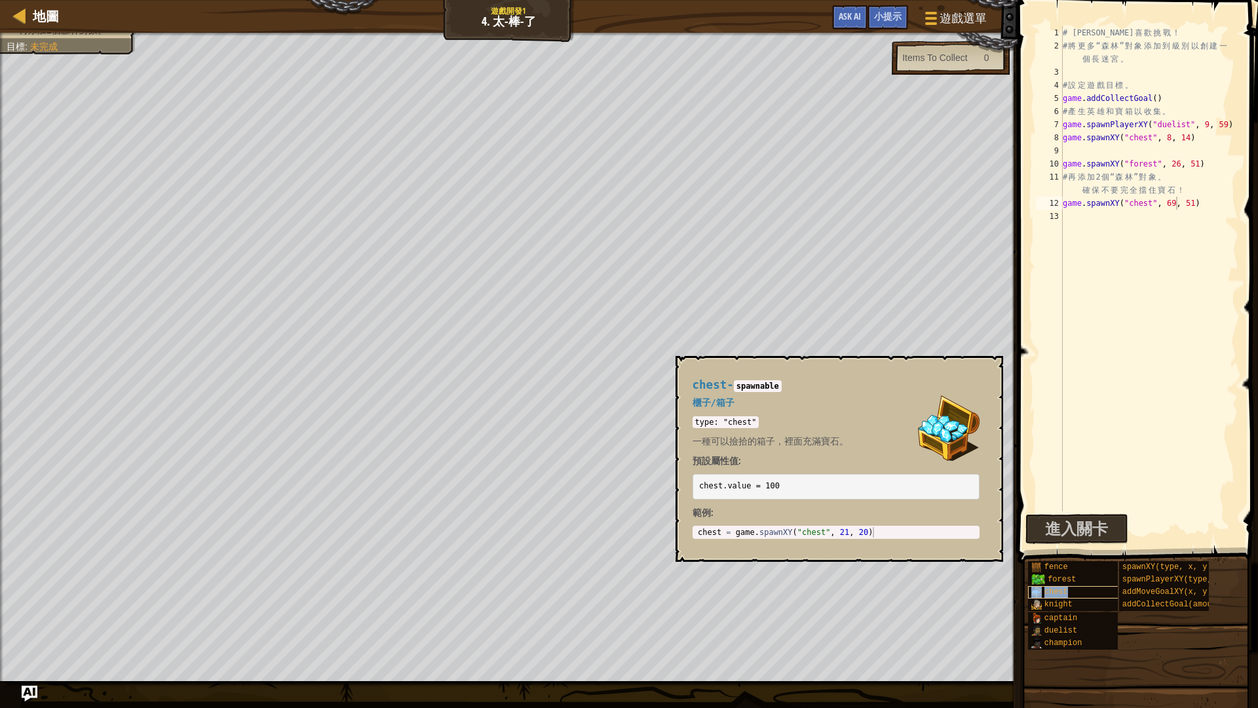
click at [1065, 593] on span "chest" at bounding box center [1057, 591] width 24 height 9
type textarea "chest = game.spawnXY("chest", 21, 20)"
drag, startPoint x: 735, startPoint y: 536, endPoint x: 888, endPoint y: 531, distance: 152.8
click at [888, 531] on div "chest = game . spawnXY ( "chest" , 21 , 20 )" at bounding box center [836, 542] width 282 height 31
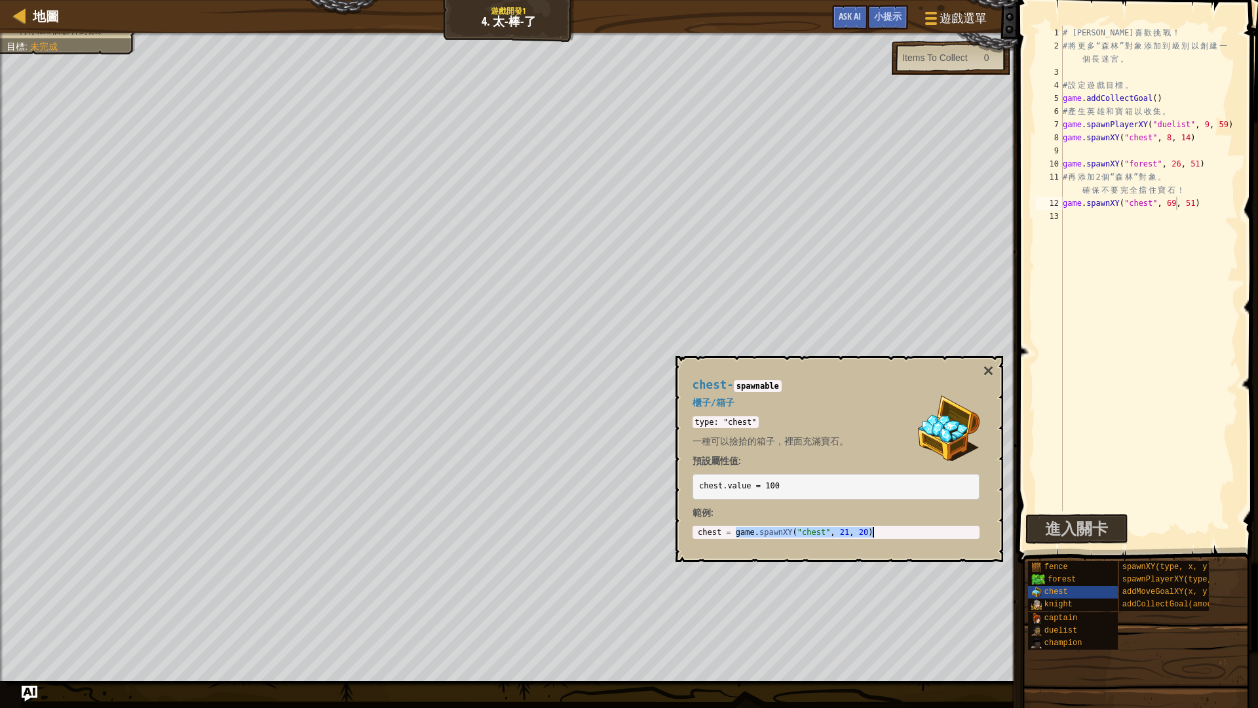
click at [1079, 215] on div "# [PERSON_NAME] 喜 歡 挑 戰 ！ # 將 更 多 “ 森 林 ” 對 象 添 加 到 級 別 以 創 建 一 個 長 迷 宮 。 # 設 定…" at bounding box center [1149, 281] width 178 height 511
paste textarea "game.spawnXY("chest", 21, 20)"
click at [1176, 218] on div "# [PERSON_NAME] 喜 歡 挑 戰 ！ # 將 更 多 “ 森 林 ” 對 象 添 加 到 級 別 以 創 建 一 個 長 迷 宮 。 # 設 定…" at bounding box center [1149, 281] width 178 height 511
click at [1197, 217] on div "# [PERSON_NAME] 喜 歡 挑 戰 ！ # 將 更 多 “ 森 林 ” 對 象 添 加 到 級 別 以 創 建 一 個 長 迷 宮 。 # 設 定…" at bounding box center [1149, 281] width 178 height 511
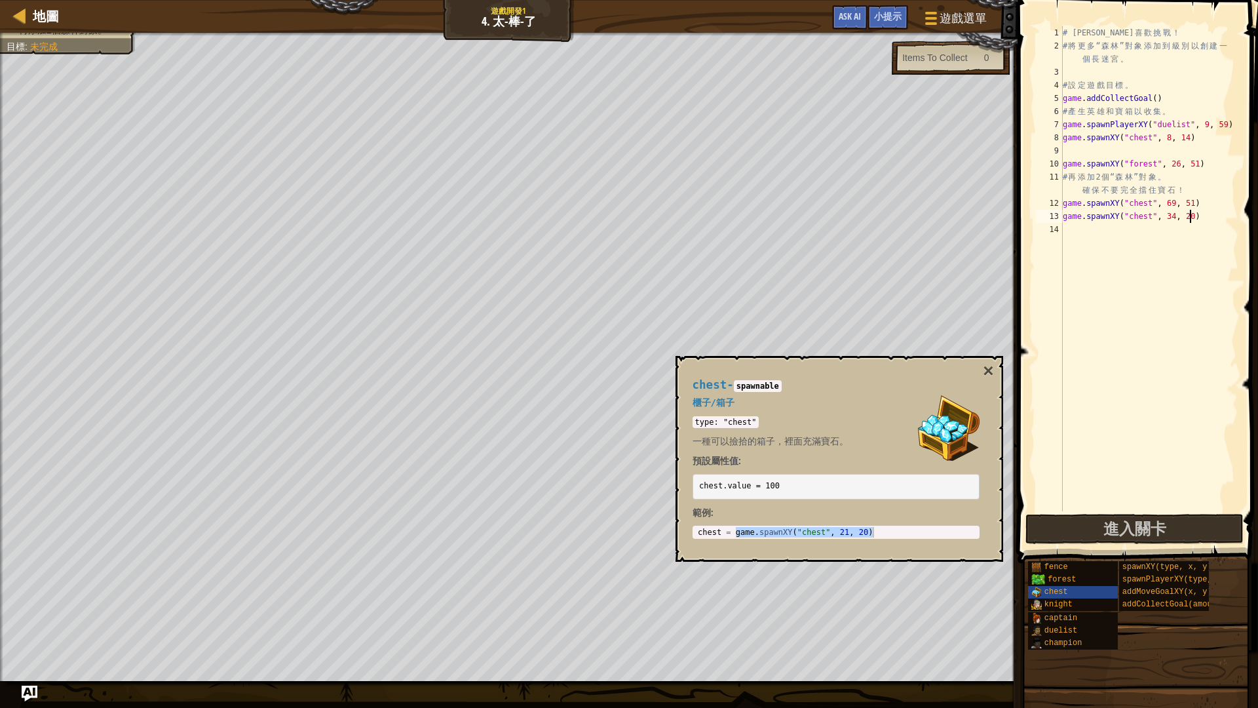
click at [1192, 219] on div "# [PERSON_NAME] 喜 歡 挑 戰 ！ # 將 更 多 “ 森 林 ” 對 象 添 加 到 級 別 以 創 建 一 個 長 迷 宮 。 # 設 定…" at bounding box center [1149, 281] width 178 height 511
click at [1196, 218] on div "# [PERSON_NAME] 喜 歡 挑 戰 ！ # 將 更 多 “ 森 林 ” 對 象 添 加 到 級 別 以 創 建 一 個 長 迷 宮 。 # 設 定…" at bounding box center [1149, 281] width 178 height 511
type textarea "game.spawnXY("chest", 34, 34)"
drag, startPoint x: 1105, startPoint y: 530, endPoint x: 678, endPoint y: 357, distance: 461.0
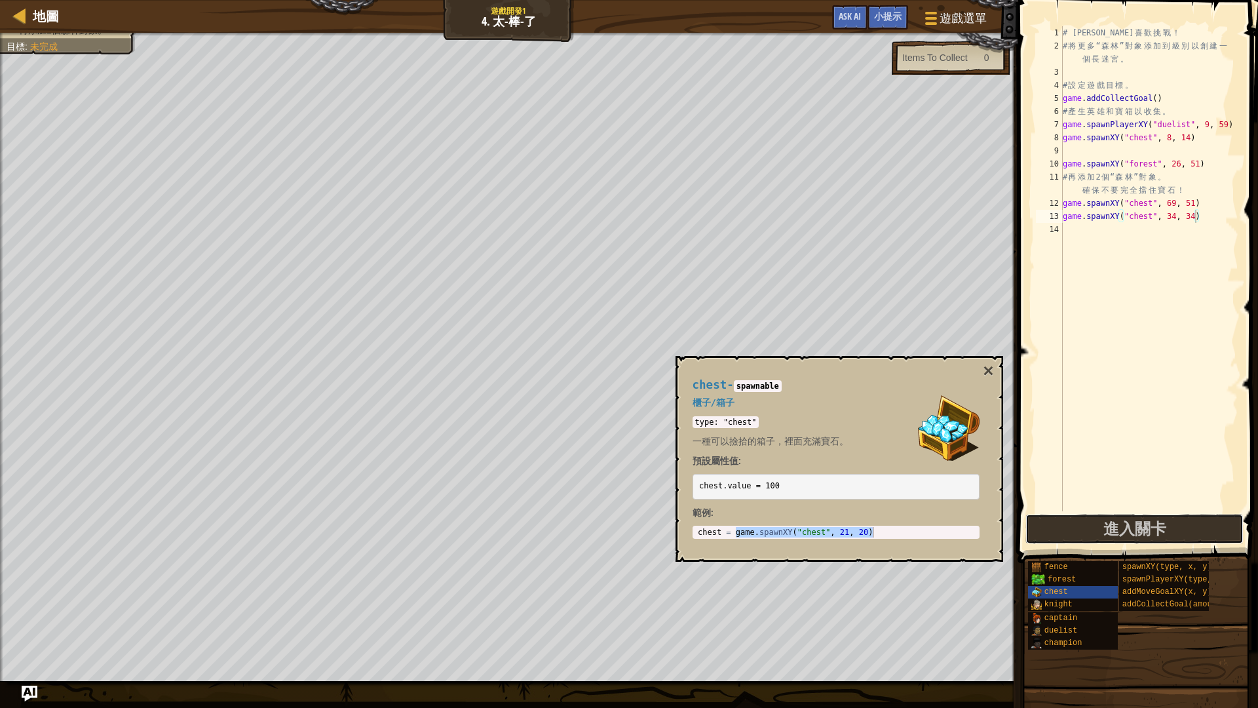
click at [1104, 530] on span "進入關卡" at bounding box center [1135, 528] width 63 height 21
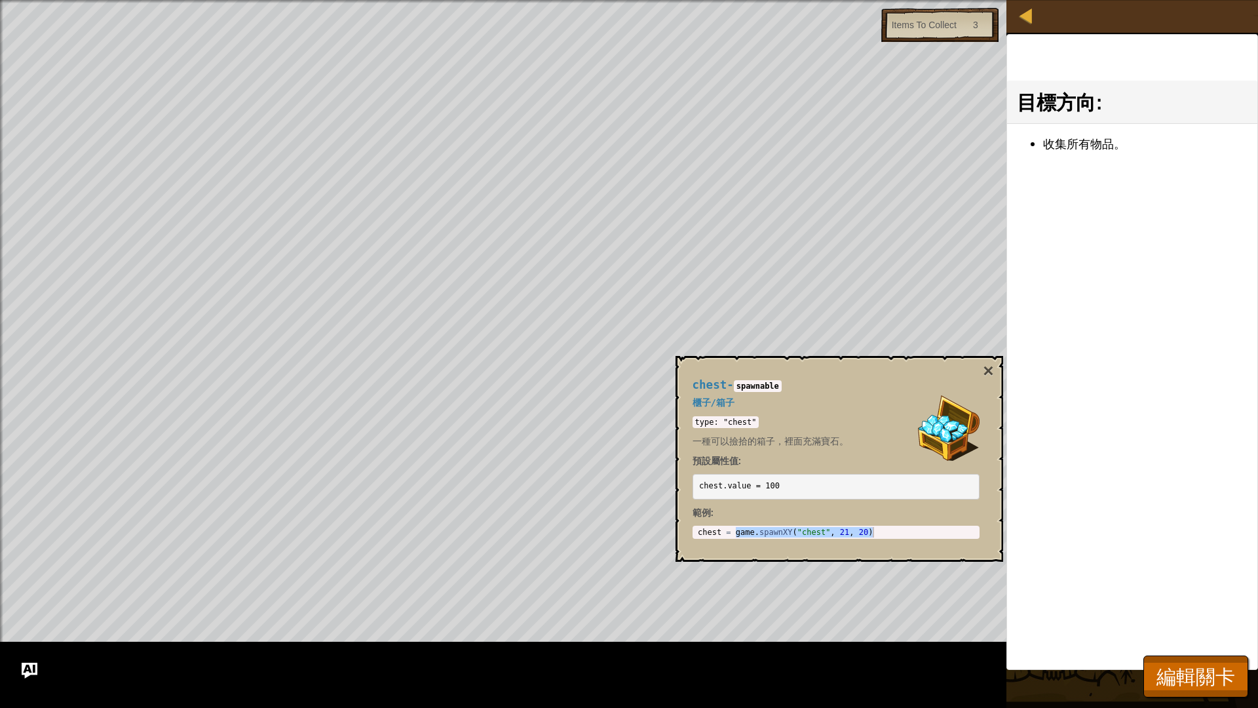
click at [996, 370] on div "chest - spawnable 櫃子/箱子 type: "chest" 一種可以撿拾的箱子，裡面充滿寶石。 預設屬性值: chest.value = 10…" at bounding box center [840, 459] width 328 height 206
click at [992, 374] on button "×" at bounding box center [988, 371] width 10 height 18
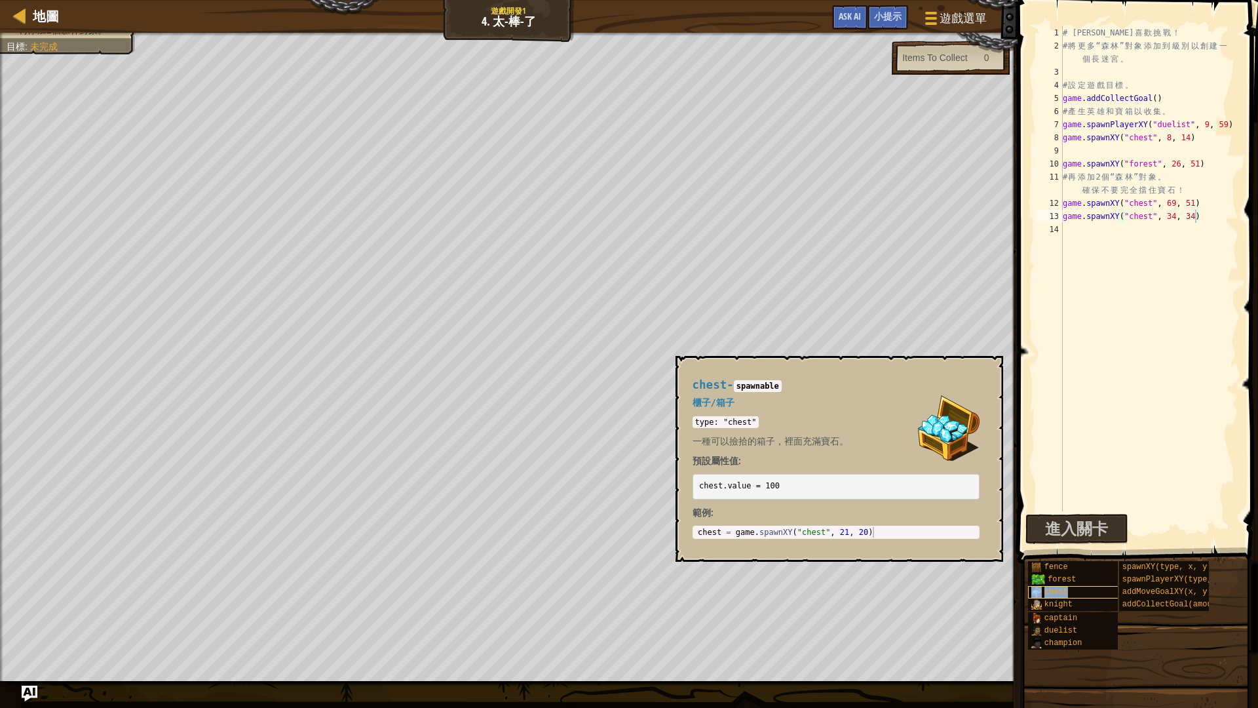
click at [1049, 596] on div "chest" at bounding box center [1091, 592] width 126 height 12
type textarea "chest = game.spawnXY("chest", 21, 20)"
drag, startPoint x: 738, startPoint y: 533, endPoint x: 900, endPoint y: 534, distance: 161.9
click at [900, 534] on div "chest = game . spawnXY ( "chest" , 21 , 20 )" at bounding box center [836, 542] width 282 height 31
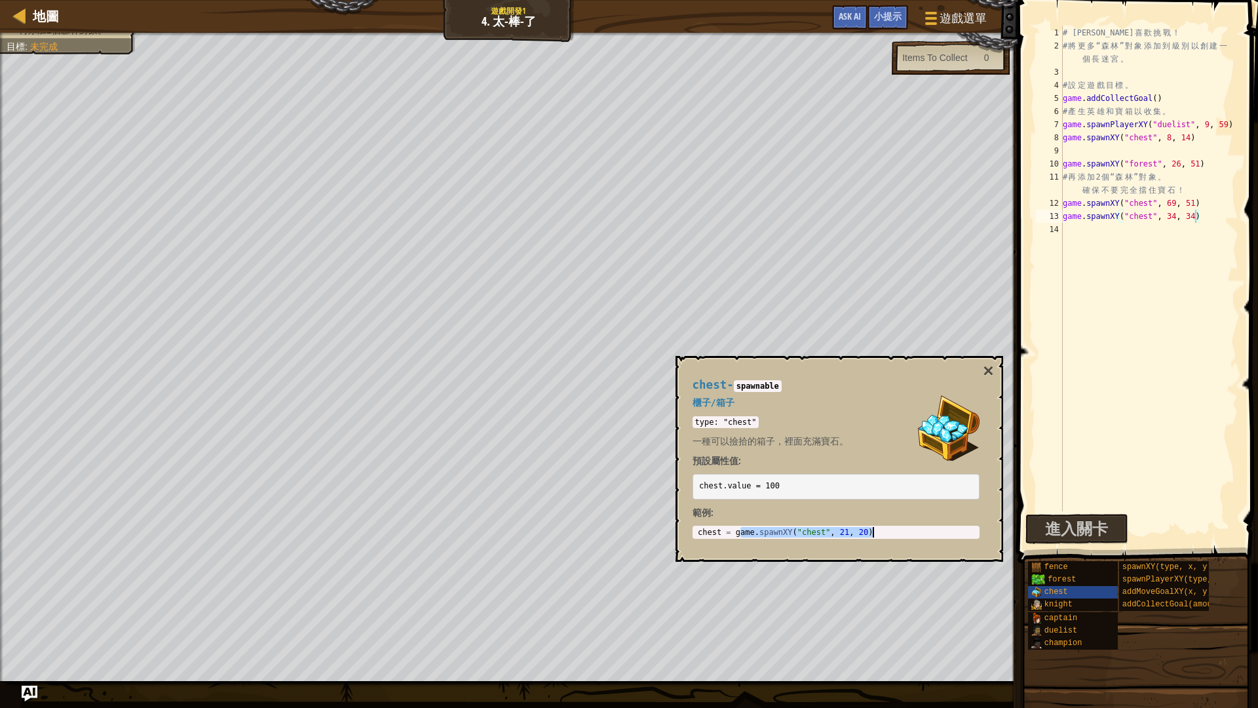
click at [1081, 233] on div "# [PERSON_NAME] 喜 歡 挑 戰 ！ # 將 更 多 “ 森 林 ” 對 象 添 加 到 級 別 以 創 建 一 個 長 迷 宮 。 # 設 定…" at bounding box center [1149, 281] width 178 height 511
paste textarea "ame.spawnXY("chest", 21, 20)"
click at [1065, 231] on div "# [PERSON_NAME] 喜 歡 挑 戰 ！ # 將 更 多 “ 森 林 ” 對 象 添 加 到 級 別 以 創 建 一 個 長 迷 宮 。 # 設 定…" at bounding box center [1149, 281] width 178 height 511
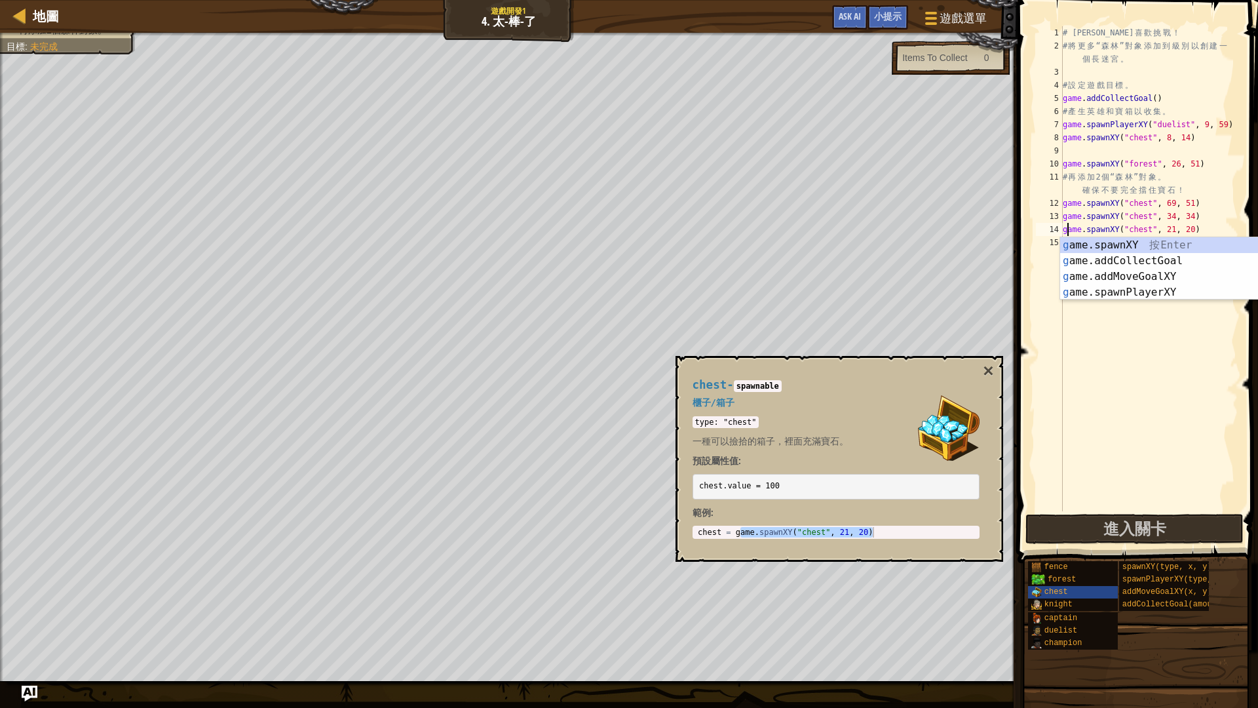
click at [1178, 228] on div "# [PERSON_NAME] 喜 歡 挑 戰 ！ # 將 更 多 “ 森 林 ” 對 象 添 加 到 級 別 以 創 建 一 個 長 迷 宮 。 # 設 定…" at bounding box center [1149, 281] width 178 height 511
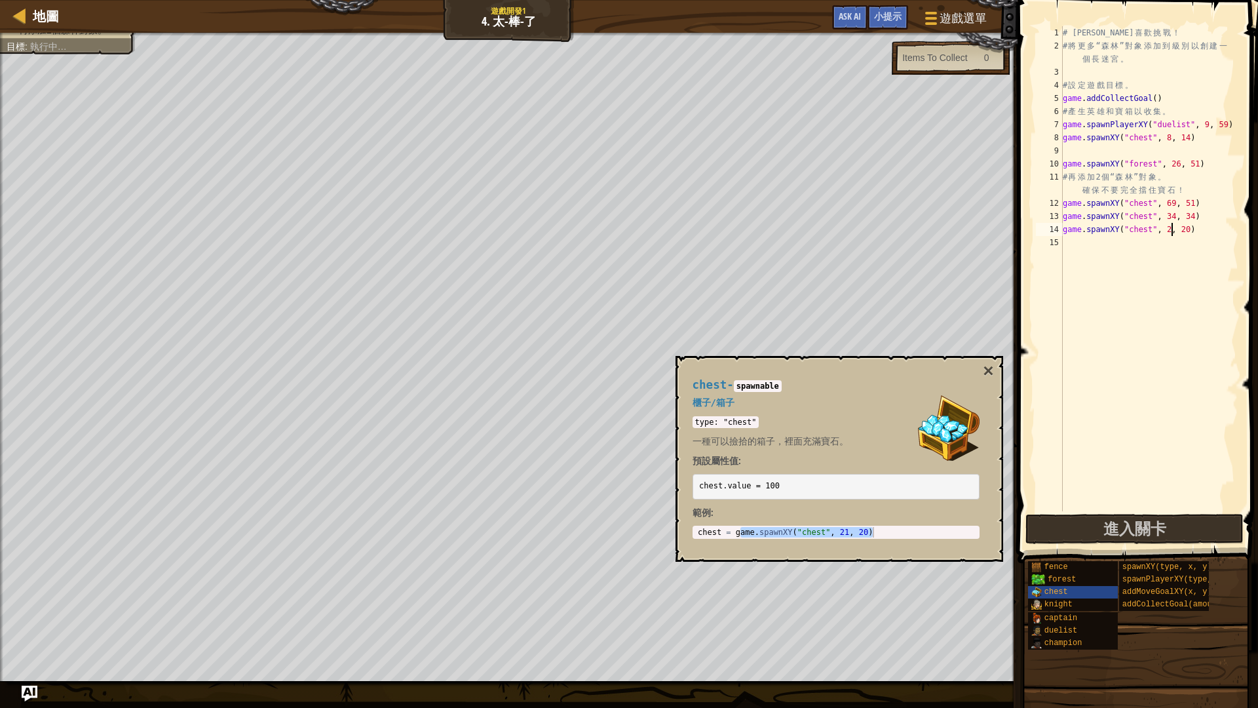
scroll to position [6, 9]
click at [1193, 228] on div "# [PERSON_NAME] 喜 歡 挑 戰 ！ # 將 更 多 “ 森 林 ” 對 象 添 加 到 級 別 以 創 建 一 個 長 迷 宮 。 # 設 定…" at bounding box center [1149, 281] width 178 height 511
click at [1186, 227] on div "# [PERSON_NAME] 喜 歡 挑 戰 ！ # 將 更 多 “ 森 林 ” 對 象 添 加 到 級 別 以 創 建 一 個 長 迷 宮 。 # 設 定…" at bounding box center [1149, 281] width 178 height 511
click at [1136, 521] on span "進入關卡" at bounding box center [1135, 528] width 63 height 21
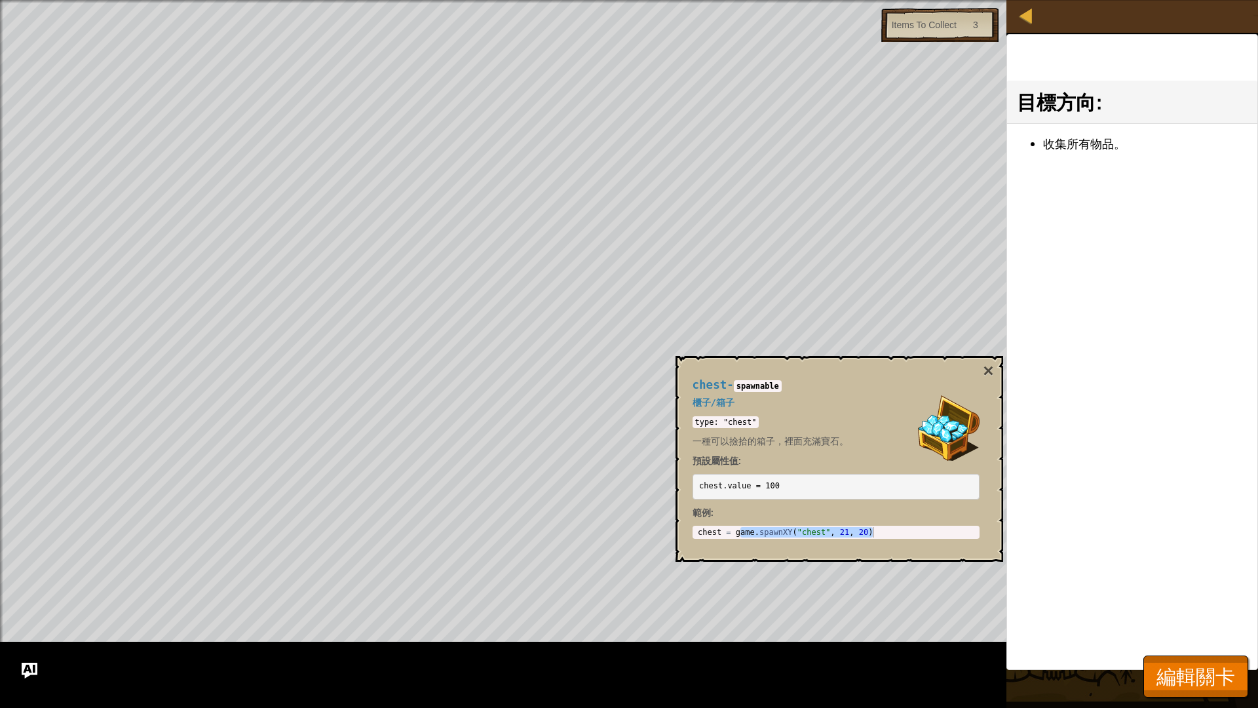
drag, startPoint x: 1184, startPoint y: 655, endPoint x: 1179, endPoint y: 663, distance: 8.9
click at [1182, 596] on div "地圖 遊戲開發1 4. 太-棒-了 遊戲選單 完成 小提示 Ask AI 1 הההההההההההההההההההההההההההההההההההההההה…" at bounding box center [629, 354] width 1258 height 708
click at [1174, 596] on span "編輯關卡" at bounding box center [1196, 676] width 79 height 27
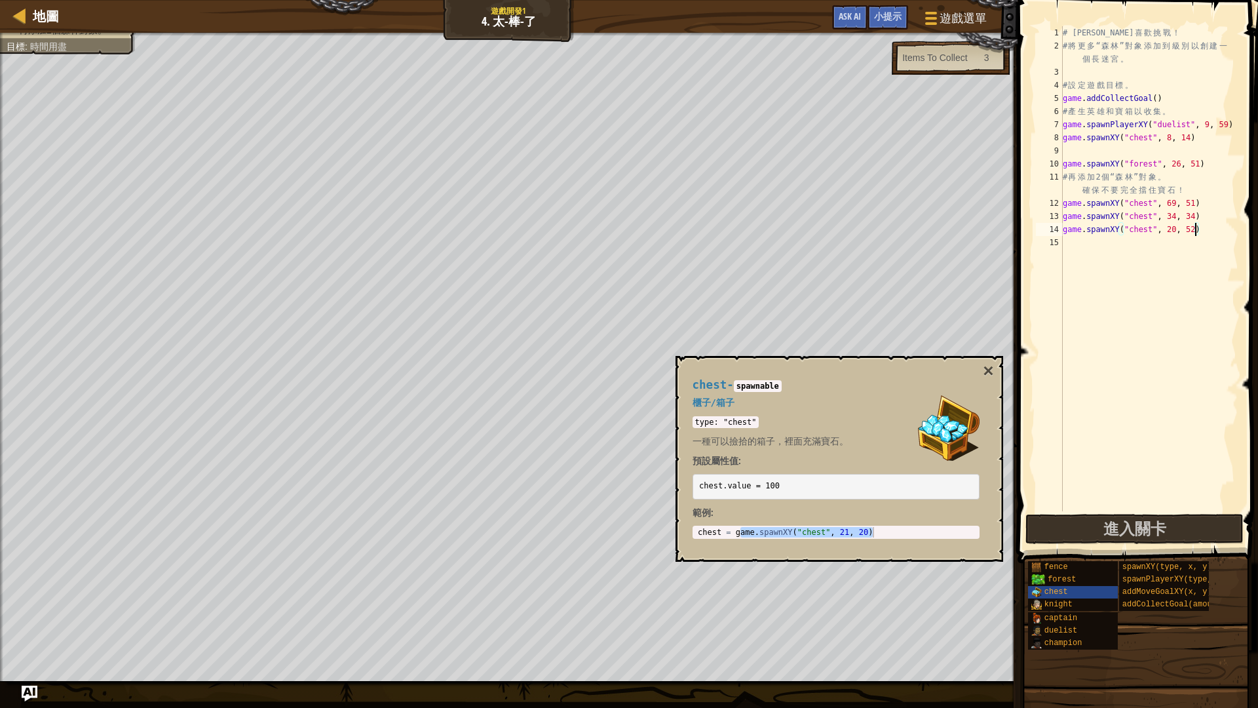
click at [1194, 230] on div "# [PERSON_NAME] 喜 歡 挑 戰 ！ # 將 更 多 “ 森 林 ” 對 象 添 加 到 級 別 以 創 建 一 個 長 迷 宮 。 # 設 定…" at bounding box center [1149, 281] width 178 height 511
type textarea "game.spawnXY("chest", 20, 63)"
click at [984, 373] on button "×" at bounding box center [988, 371] width 10 height 18
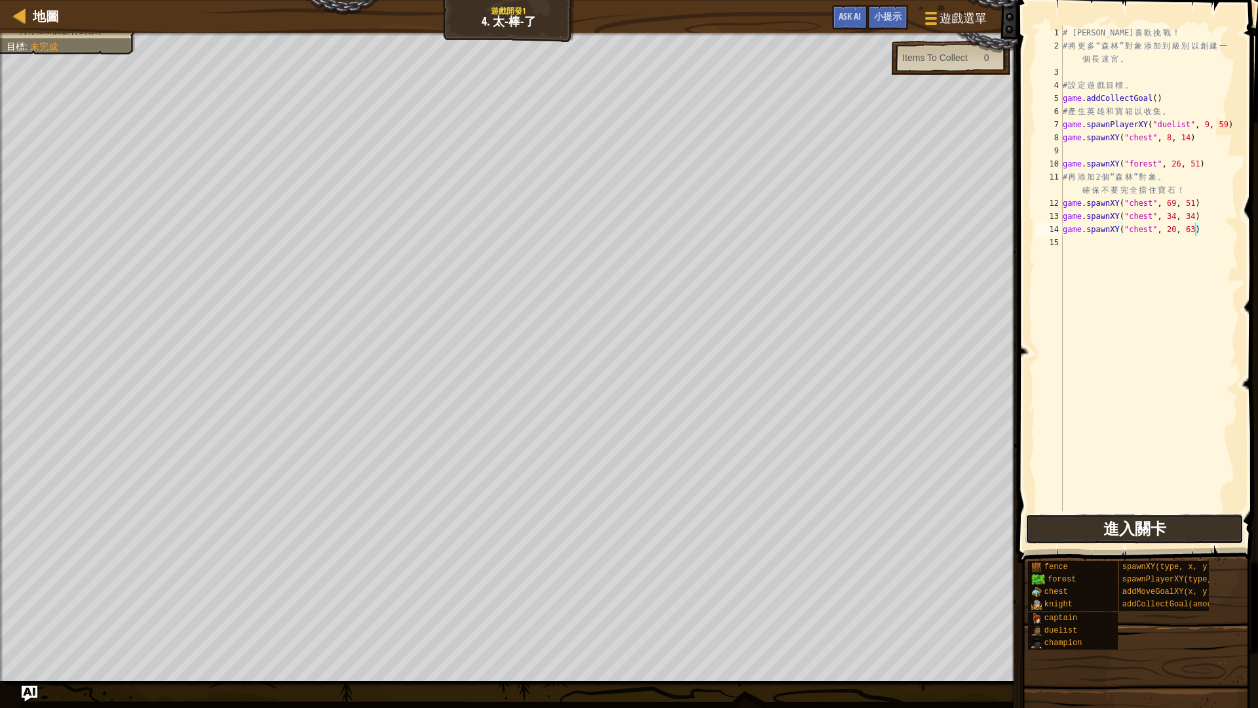
click at [1058, 525] on button "進入關卡" at bounding box center [1135, 529] width 218 height 30
click at [1082, 540] on button "進入關卡" at bounding box center [1077, 529] width 103 height 30
click at [888, 16] on span "小提示" at bounding box center [888, 16] width 28 height 12
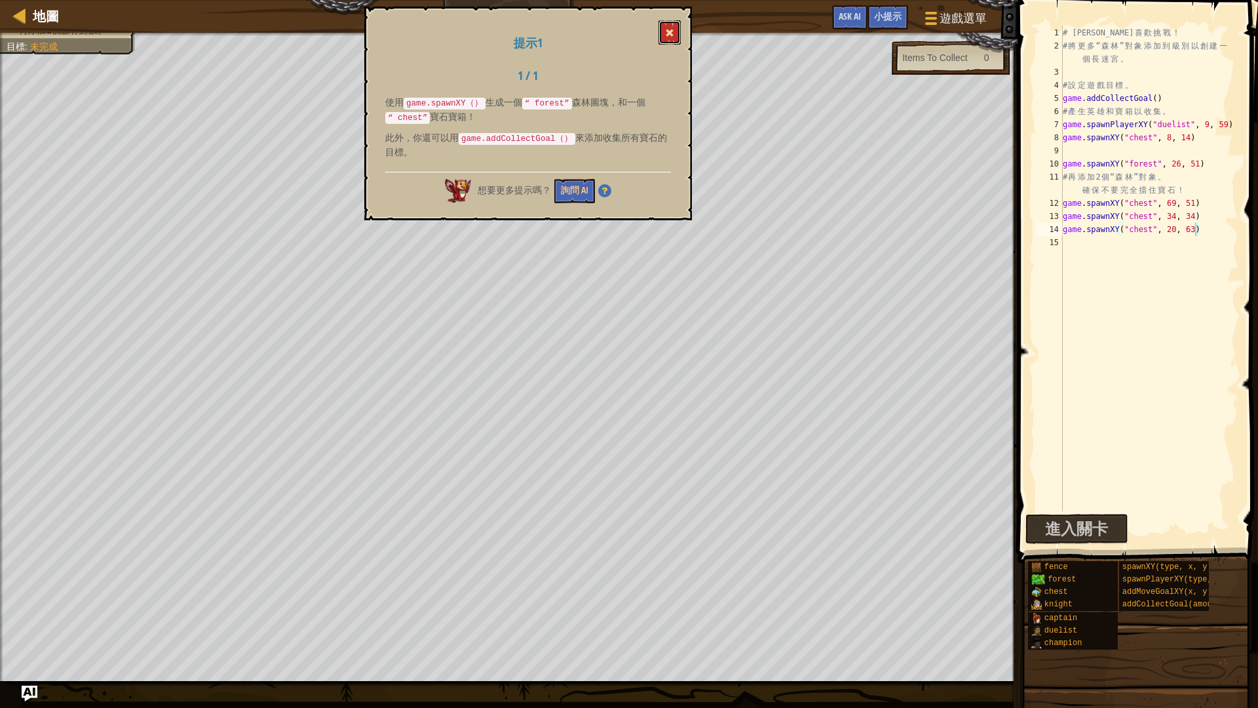
click at [674, 40] on button at bounding box center [670, 32] width 22 height 24
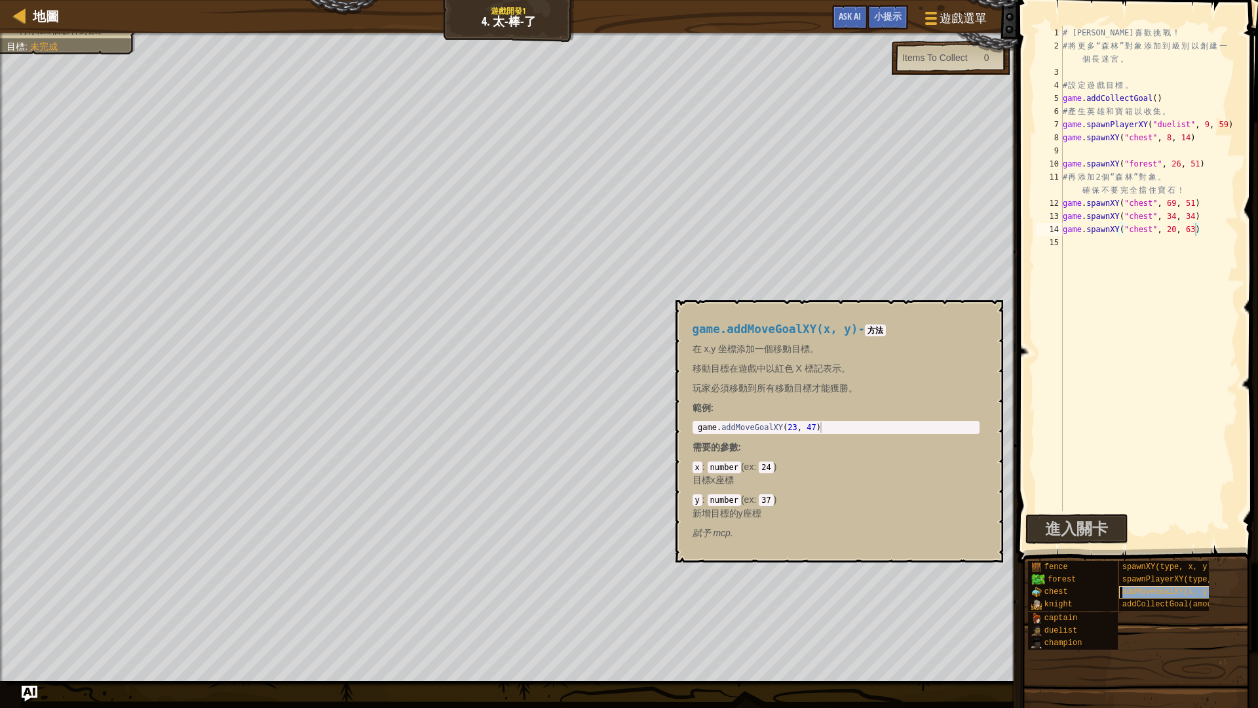
click at [1144, 588] on span "addMoveGoalXY(x, y)" at bounding box center [1168, 591] width 90 height 9
type textarea "game.addMoveGoalXY(23, 47)"
drag, startPoint x: 698, startPoint y: 427, endPoint x: 849, endPoint y: 428, distance: 150.7
click at [849, 428] on div "game . addMoveGoalXY ( 23 , 47 )" at bounding box center [836, 437] width 282 height 31
click at [1089, 76] on div "# [PERSON_NAME] 喜 歡 挑 戰 ！ # 將 更 多 “ 森 林 ” 對 象 添 加 到 級 別 以 創 建 一 個 長 迷 宮 。 # 設 定…" at bounding box center [1149, 281] width 178 height 511
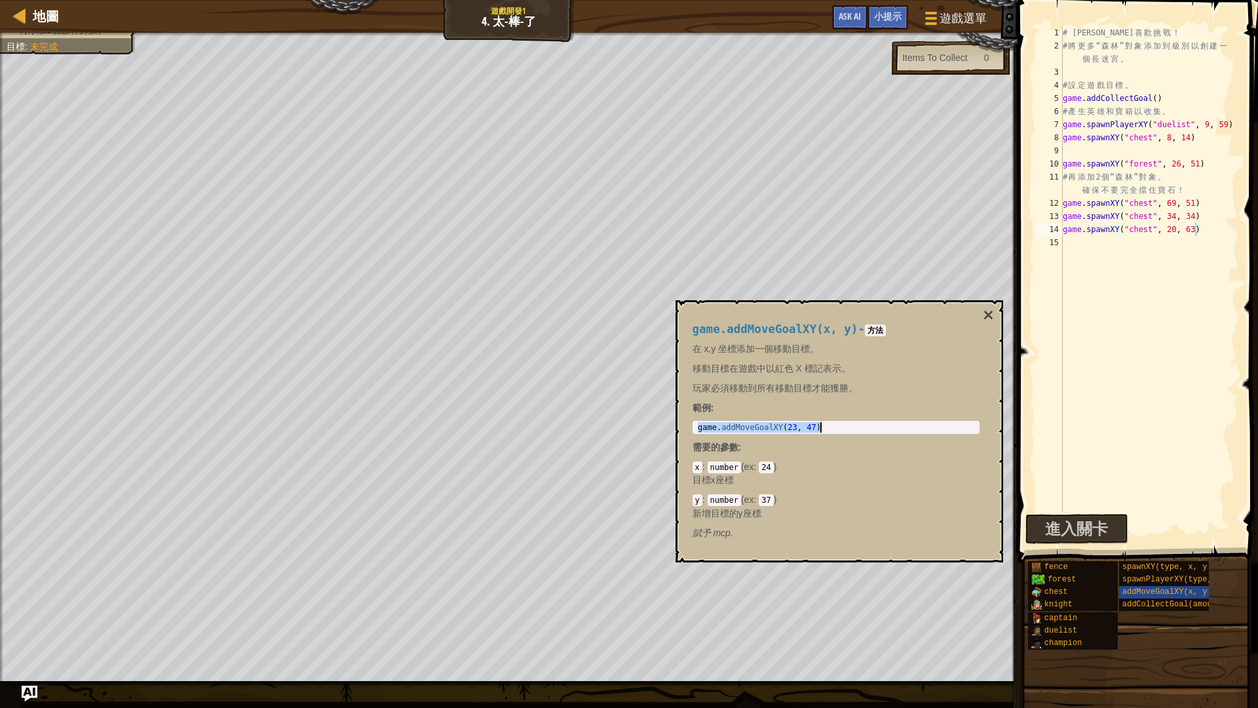
scroll to position [6, 0]
paste textarea "game.addMoveGoalXY(23, 47)"
click at [988, 319] on button "×" at bounding box center [988, 315] width 10 height 18
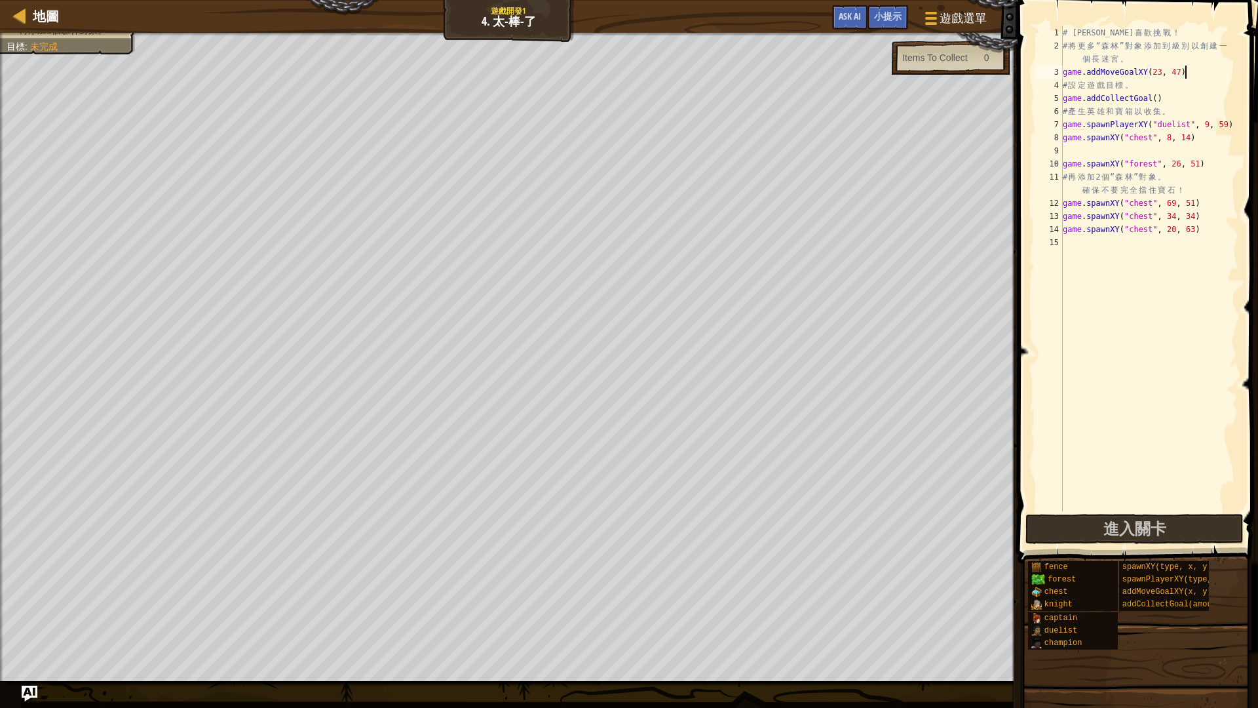
click at [1164, 70] on div "# [PERSON_NAME] 喜 歡 挑 戰 ！ # 將 更 多 “ 森 林 ” 對 象 添 加 到 級 別 以 創 建 一 個 長 迷 宮 。 game …" at bounding box center [1149, 281] width 178 height 511
click at [1182, 72] on div "# [PERSON_NAME] 喜 歡 挑 戰 ！ # 將 更 多 “ 森 林 ” 對 象 添 加 到 級 別 以 創 建 一 個 長 迷 宮 。 game …" at bounding box center [1149, 281] width 178 height 511
click at [1201, 520] on button "進入關卡" at bounding box center [1135, 529] width 218 height 30
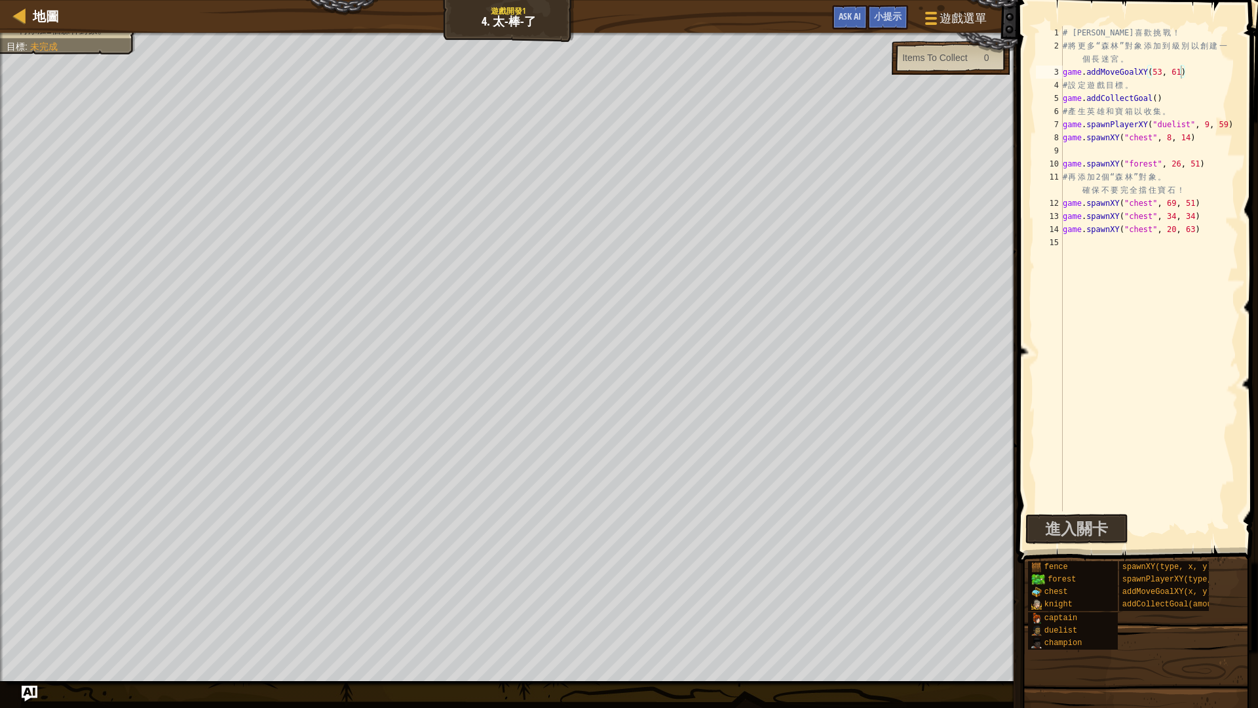
click at [889, 5] on div "地圖 遊戲開發1 4. 太-棒-了 遊戲選單 完成 小提示 Ask AI" at bounding box center [509, 16] width 1018 height 33
click at [887, 12] on span "小提示" at bounding box center [888, 16] width 28 height 12
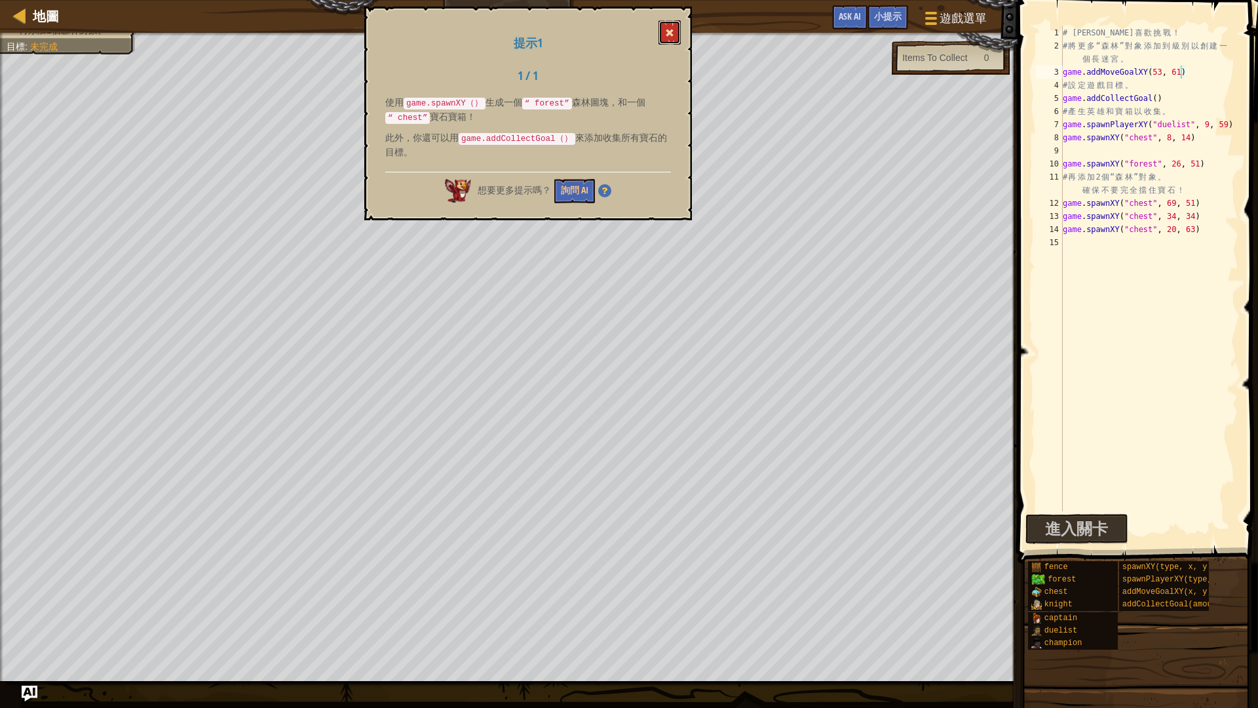
click at [672, 26] on button at bounding box center [670, 32] width 22 height 24
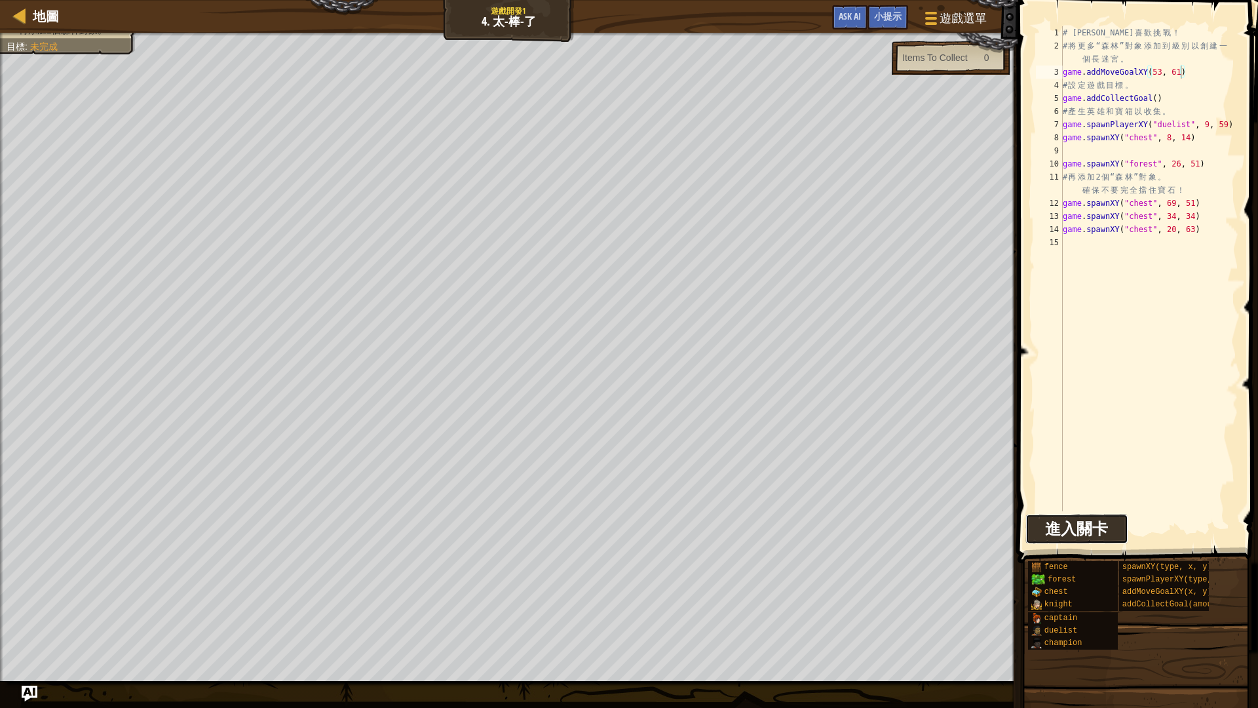
click at [1104, 534] on span "進入關卡" at bounding box center [1076, 528] width 63 height 21
click at [1102, 521] on span "進入關卡" at bounding box center [1076, 528] width 63 height 21
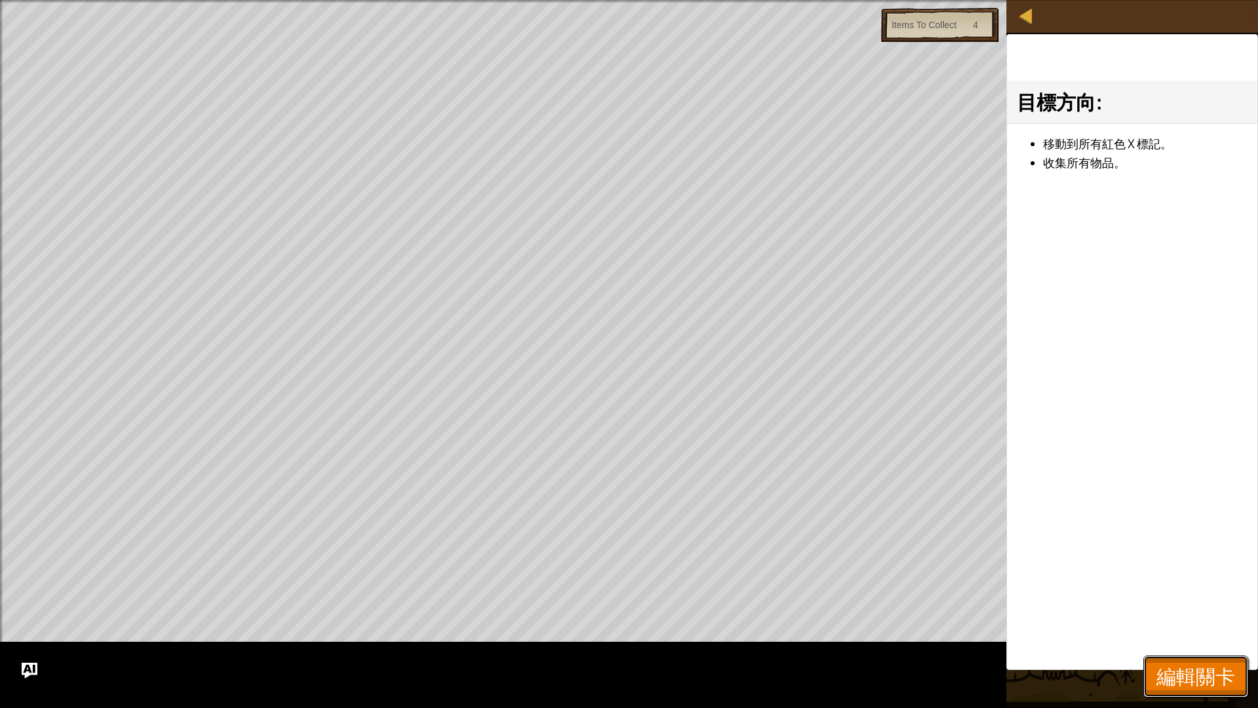
drag, startPoint x: 1224, startPoint y: 667, endPoint x: 1194, endPoint y: 612, distance: 62.5
click at [1223, 596] on span "編輯關卡" at bounding box center [1196, 676] width 79 height 27
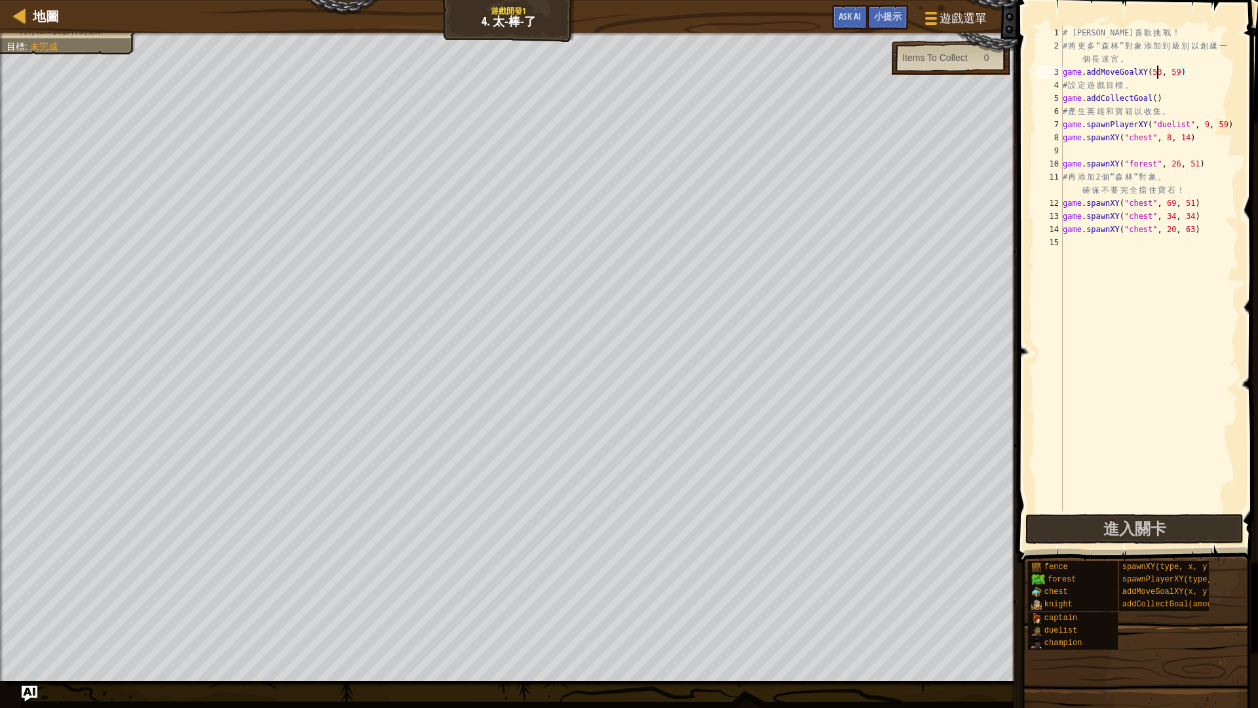
click at [1155, 71] on div "# [PERSON_NAME] 喜 歡 挑 戰 ！ # 將 更 多 “ 森 林 ” 對 象 添 加 到 級 別 以 創 建 一 個 長 迷 宮 。 game …" at bounding box center [1149, 281] width 178 height 511
click at [1088, 535] on button "進入關卡" at bounding box center [1135, 529] width 218 height 30
click at [1166, 68] on div "# [PERSON_NAME] 喜 歡 挑 戰 ！ # 將 更 多 “ 森 林 ” 對 象 添 加 到 級 別 以 創 建 一 個 長 迷 宮 。 game …" at bounding box center [1149, 281] width 178 height 511
click at [1162, 71] on div "# [PERSON_NAME] 喜 歡 挑 戰 ！ # 將 更 多 “ 森 林 ” 對 象 添 加 到 級 別 以 創 建 一 個 長 迷 宮 。 game …" at bounding box center [1149, 281] width 178 height 511
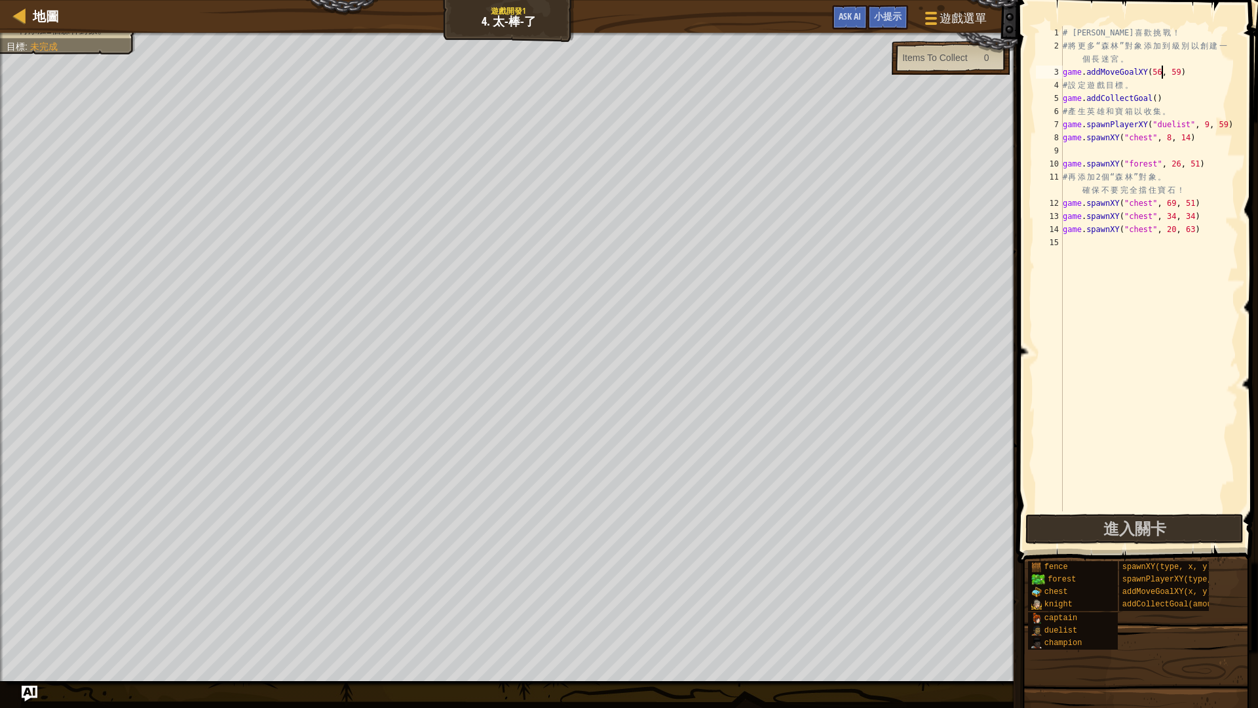
type textarea "game.addMoveGoalXY(56, 59)"
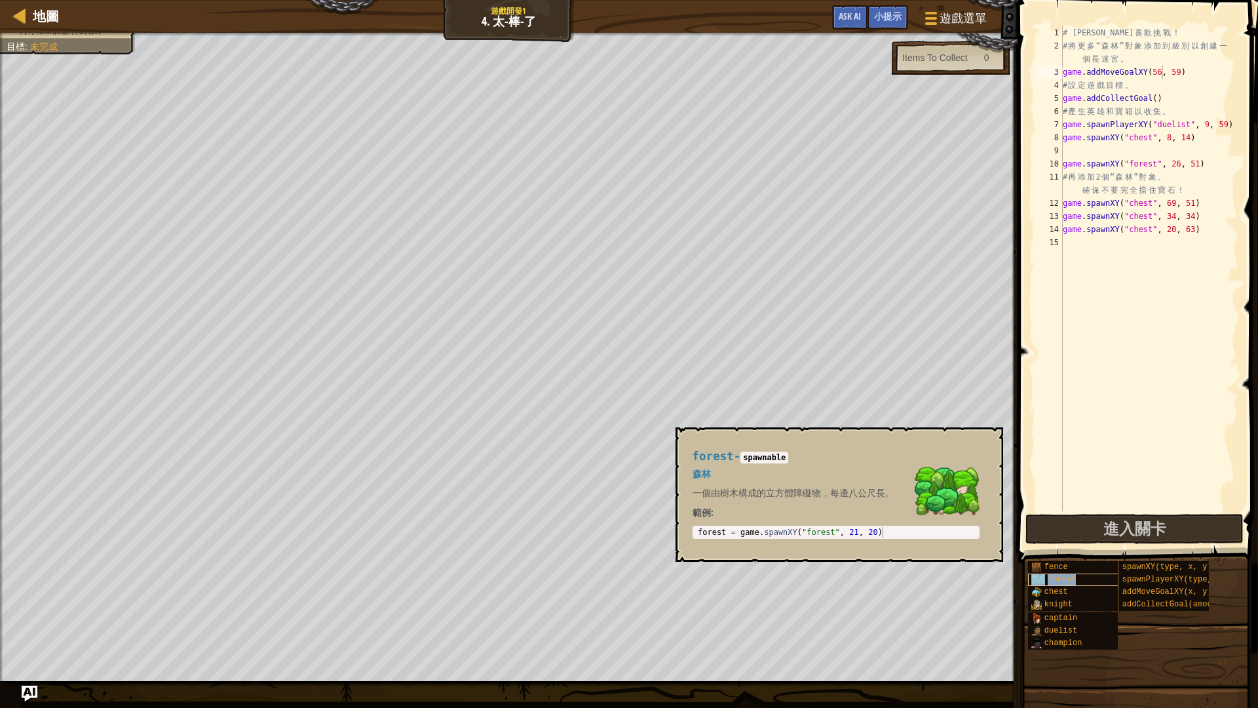
drag, startPoint x: 270, startPoint y: 0, endPoint x: 1072, endPoint y: 578, distance: 988.3
click at [1072, 578] on span "forest" at bounding box center [1062, 579] width 28 height 9
type textarea "forest = game.spawnXY("forest", 21, 20)"
drag, startPoint x: 741, startPoint y: 532, endPoint x: 897, endPoint y: 534, distance: 156.7
click at [897, 534] on div "forest = game . spawnXY ( "forest" , 21 , 20 )" at bounding box center [836, 542] width 282 height 31
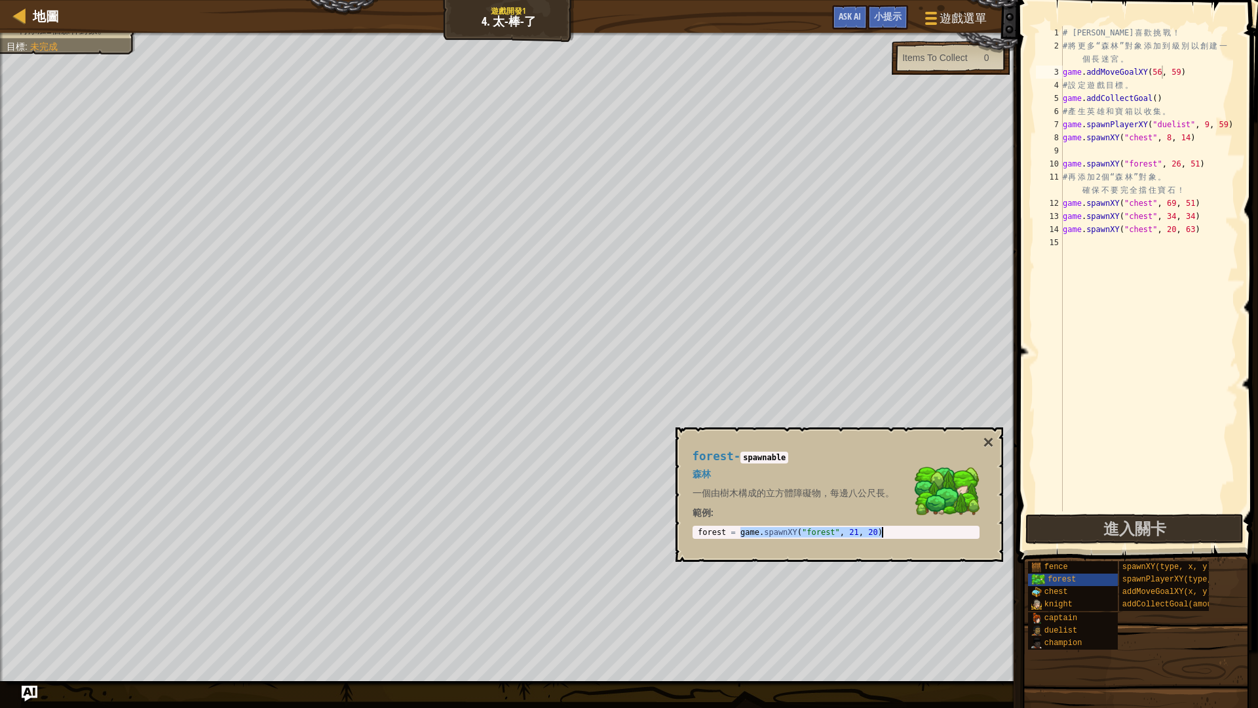
scroll to position [6, 0]
click at [1074, 249] on div "# [PERSON_NAME] 喜 歡 挑 戰 ！ # 將 更 多 “ 森 林 ” 對 象 添 加 到 級 別 以 創 建 一 個 長 迷 宮 。 game …" at bounding box center [1149, 281] width 178 height 511
paste textarea "game.spawnXY("forest", 21, 20)"
click at [1178, 239] on div "# [PERSON_NAME] 喜 歡 挑 戰 ！ # 將 更 多 “ 森 林 ” 對 象 添 加 到 級 別 以 創 建 一 個 長 迷 宮 。 game …" at bounding box center [1149, 281] width 178 height 511
click at [1182, 239] on div "# [PERSON_NAME] 喜 歡 挑 戰 ！ # 將 更 多 “ 森 林 ” 對 象 添 加 到 級 別 以 創 建 一 個 長 迷 宮 。 game …" at bounding box center [1149, 281] width 178 height 511
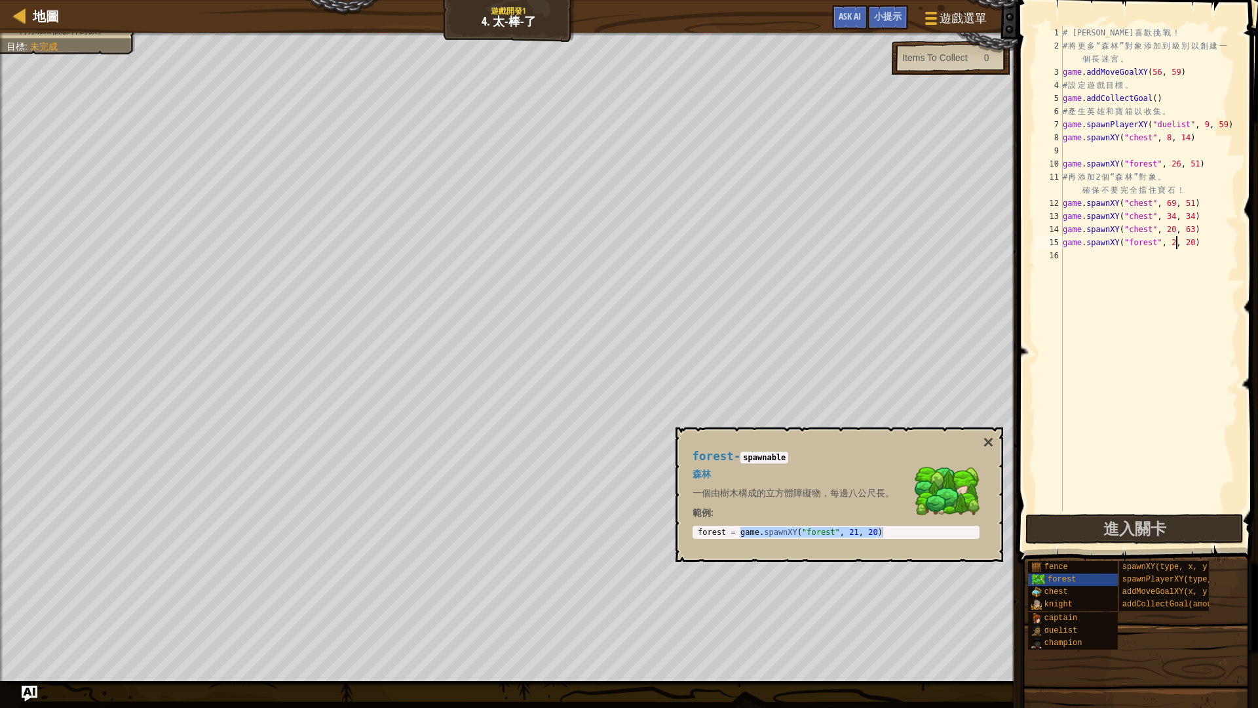
type textarea "game.spawnXY("forest", 21, 20)"
click at [1085, 252] on div "# [PERSON_NAME] 喜 歡 挑 戰 ！ # 將 更 多 “ 森 林 ” 對 象 添 加 到 級 別 以 創 建 一 個 長 迷 宮 。 game …" at bounding box center [1149, 281] width 178 height 511
paste textarea "game.spawnXY("forest", 21, 20)"
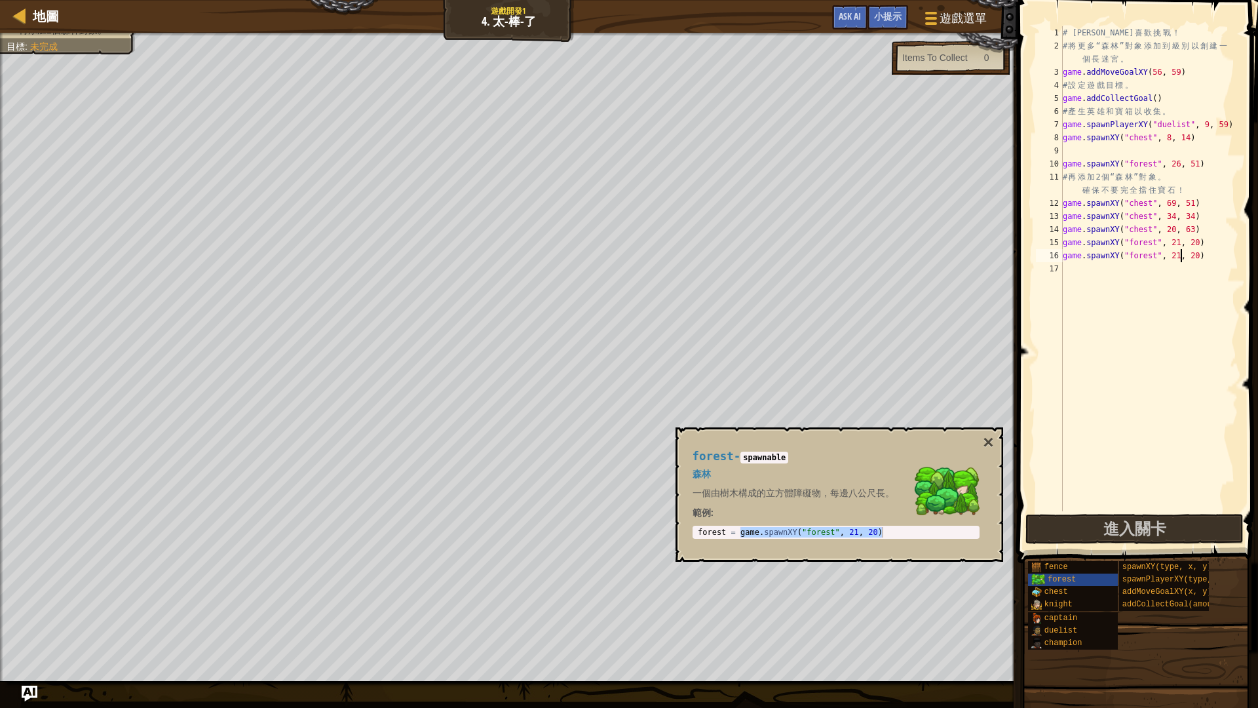
click at [1180, 255] on div "# [PERSON_NAME] 喜 歡 挑 戰 ！ # 將 更 多 “ 森 林 ” 對 象 添 加 到 級 別 以 創 建 一 個 長 迷 宮 。 game …" at bounding box center [1149, 281] width 178 height 511
click at [1196, 260] on div "# [PERSON_NAME] 喜 歡 挑 戰 ！ # 將 更 多 “ 森 林 ” 對 象 添 加 到 級 別 以 創 建 一 個 長 迷 宮 。 game …" at bounding box center [1149, 281] width 178 height 511
type textarea "game.spawnXY("forest", 43, 40)"
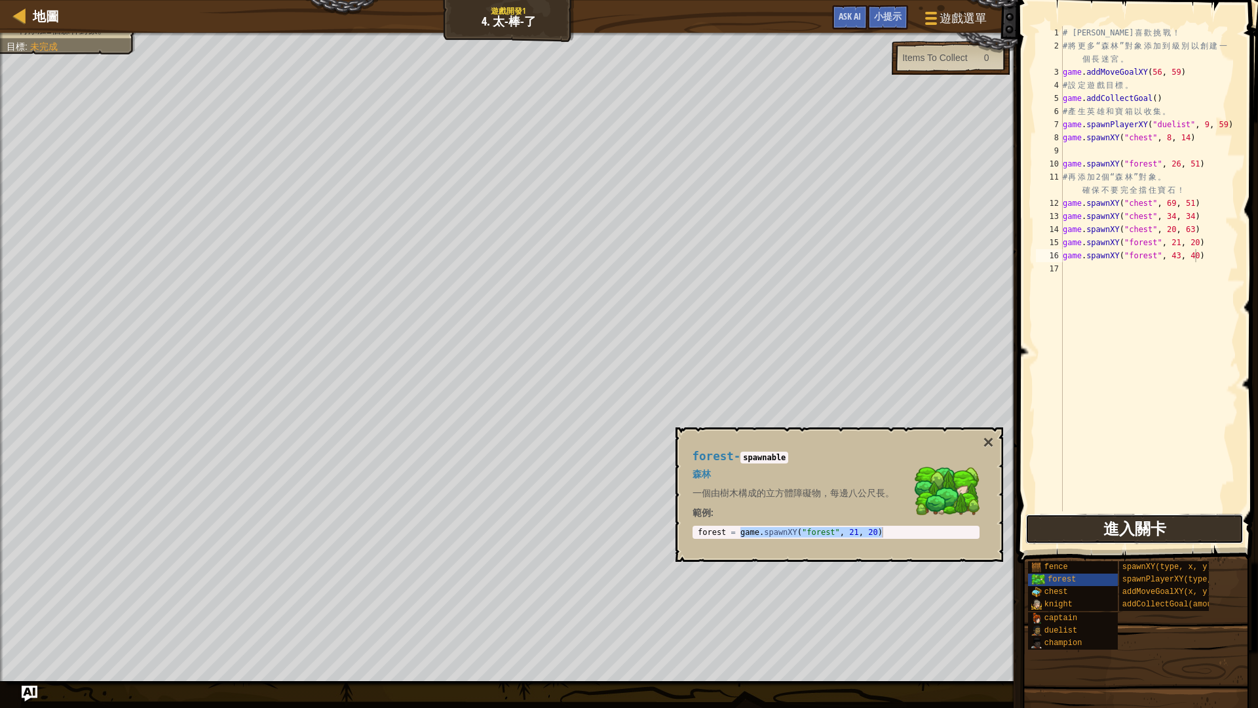
click at [1147, 531] on span "進入關卡" at bounding box center [1135, 528] width 63 height 21
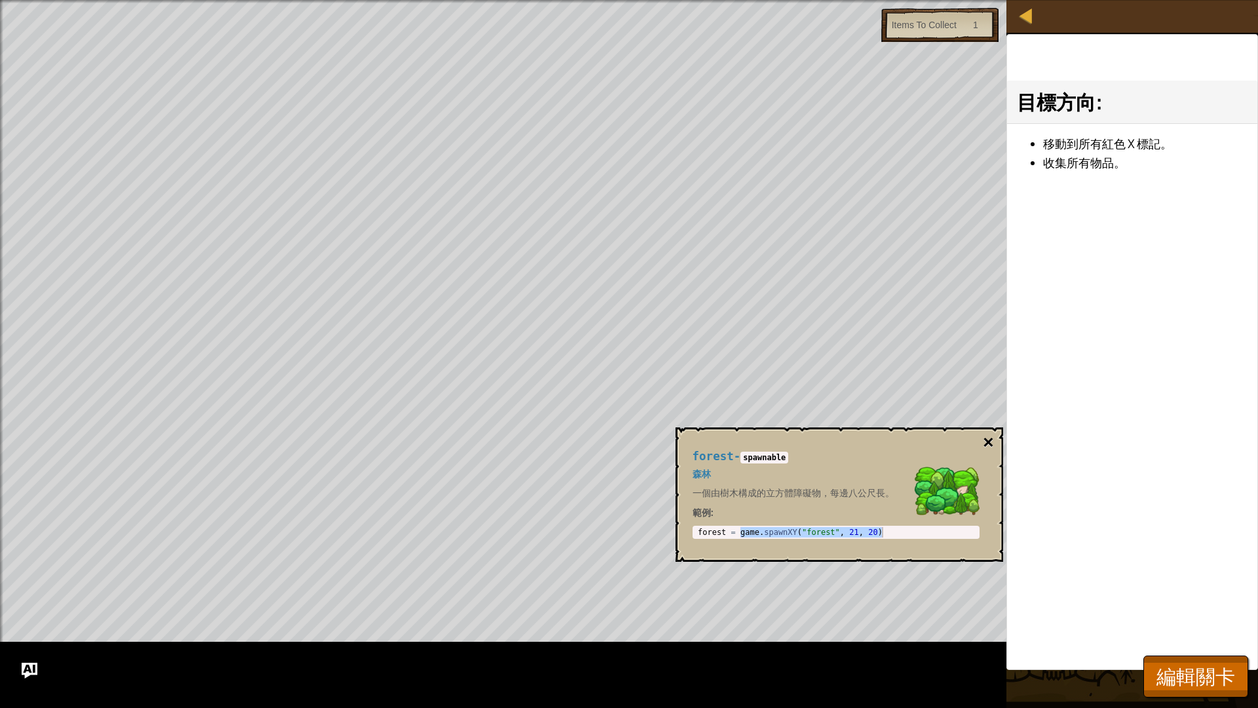
click at [983, 438] on button "×" at bounding box center [988, 442] width 10 height 18
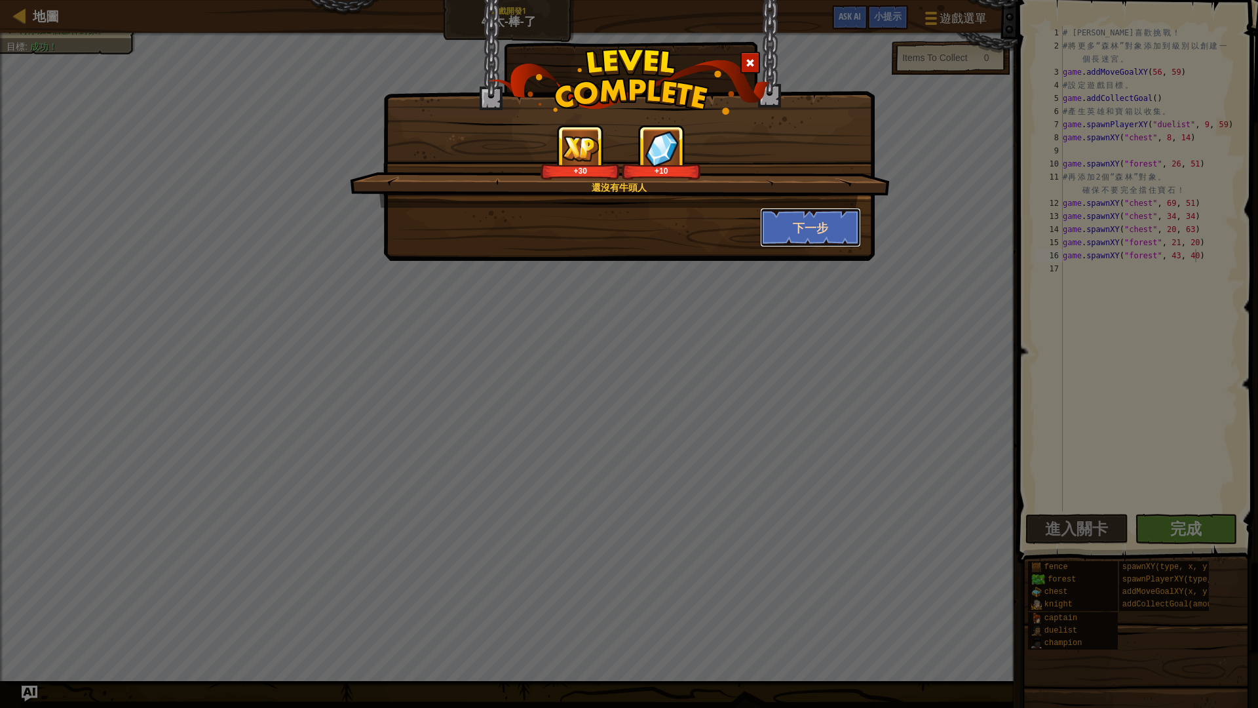
click at [819, 228] on button "下一步" at bounding box center [811, 227] width 102 height 39
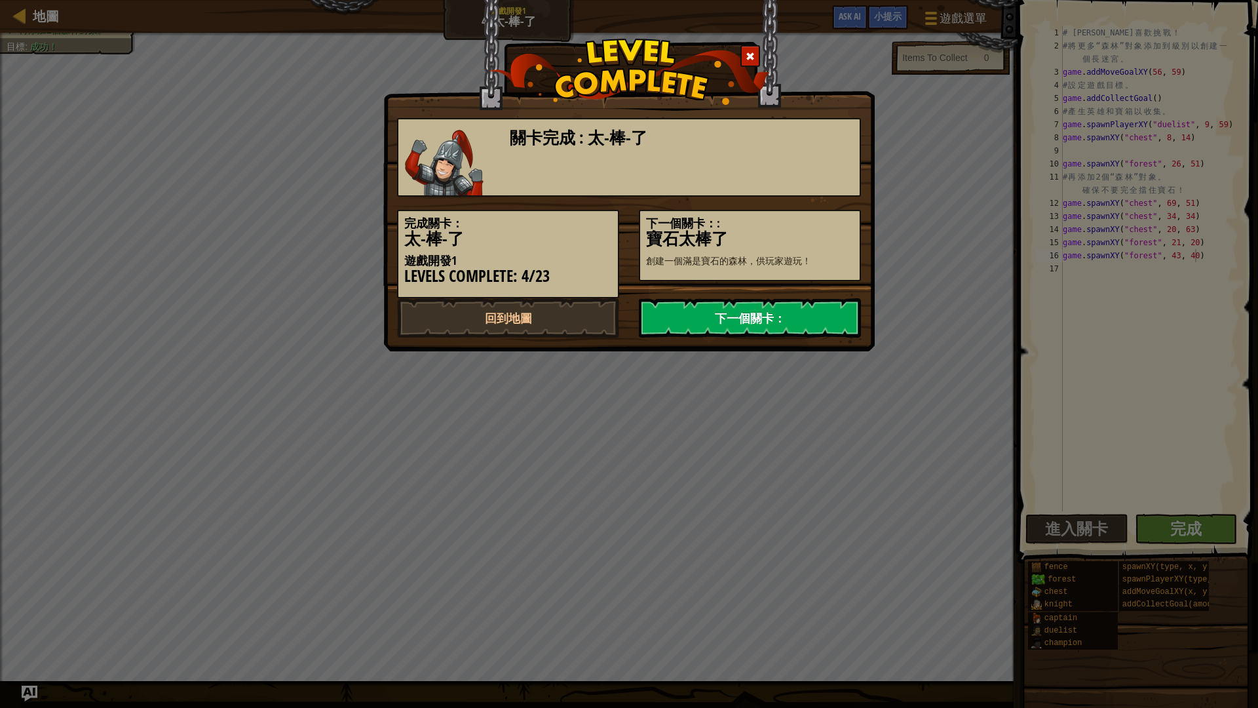
click at [786, 321] on link "下一個關卡：" at bounding box center [750, 317] width 222 height 39
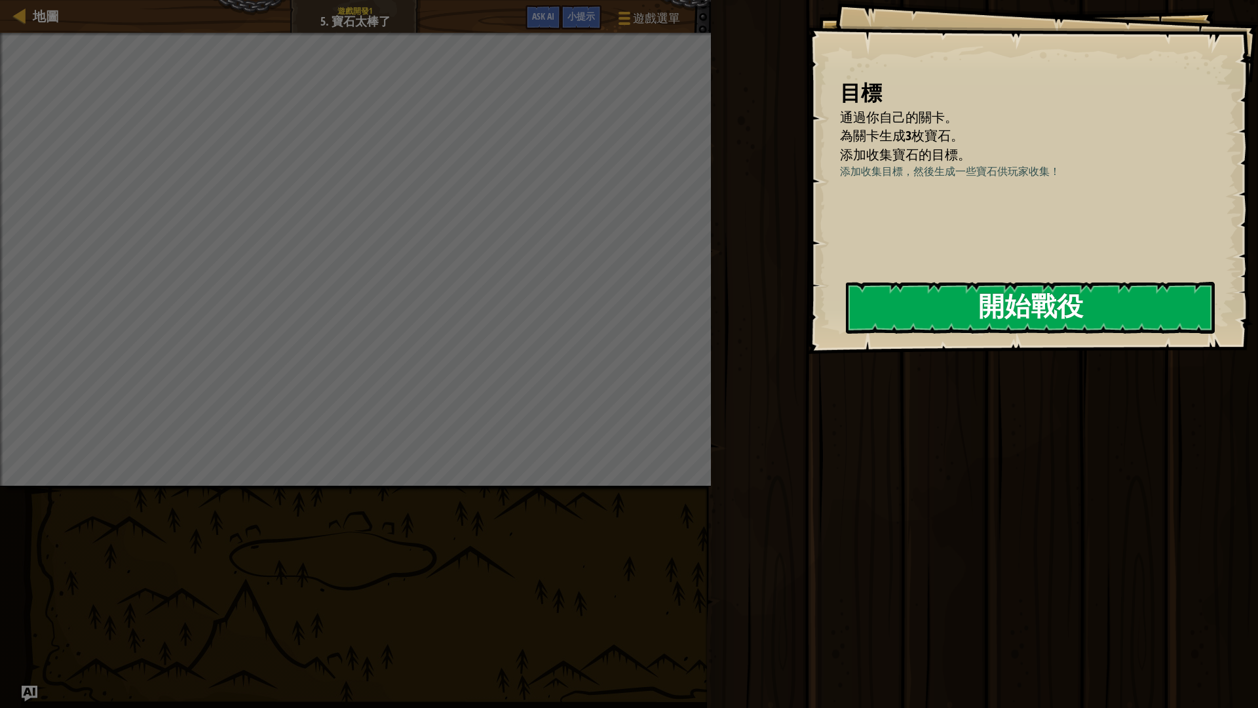
click at [1053, 295] on button "開始戰役" at bounding box center [1030, 308] width 369 height 52
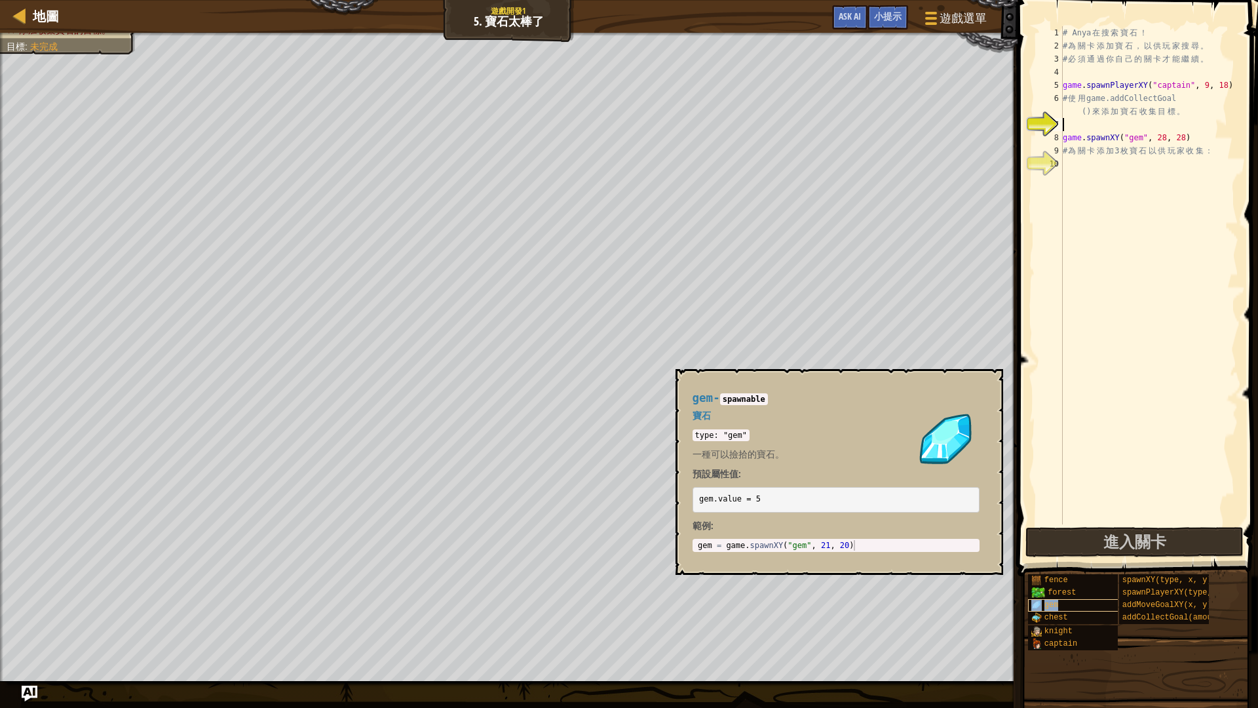
click at [1053, 596] on span "gem" at bounding box center [1052, 604] width 14 height 9
type textarea "gem = game.spawnXY("gem", 21, 20)"
drag, startPoint x: 724, startPoint y: 546, endPoint x: 893, endPoint y: 549, distance: 169.1
click at [893, 549] on div "gem = game . spawnXY ( "gem" , 21 , 20 )" at bounding box center [836, 555] width 282 height 31
click at [1073, 172] on div "# Anya 在 搜 索 寶 石 ！ # 為 關 卡 添 加 寶 石 ， 以 供 玩 家 搜 尋 。 # 必 須 通 過 你 自 己 的 關 卡 才 能 繼 …" at bounding box center [1149, 288] width 178 height 524
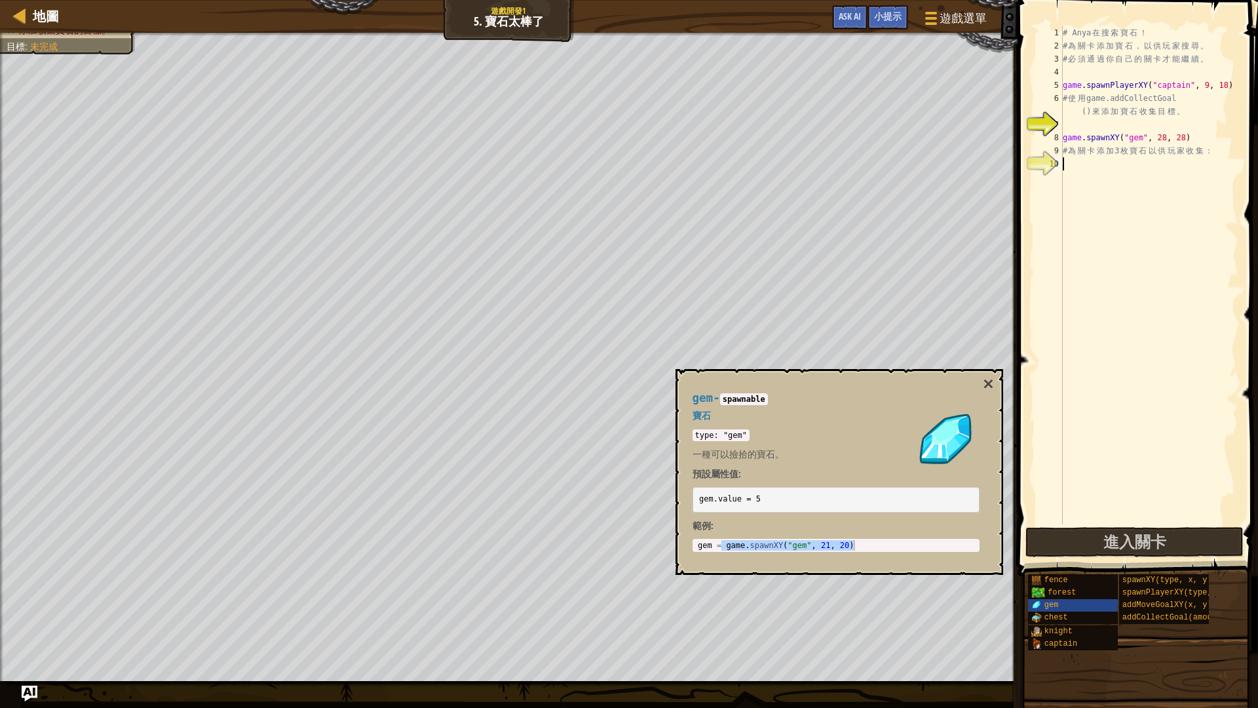
paste textarea "game.spawnXY("gem", 21, 20)"
click at [990, 389] on button "×" at bounding box center [988, 384] width 10 height 18
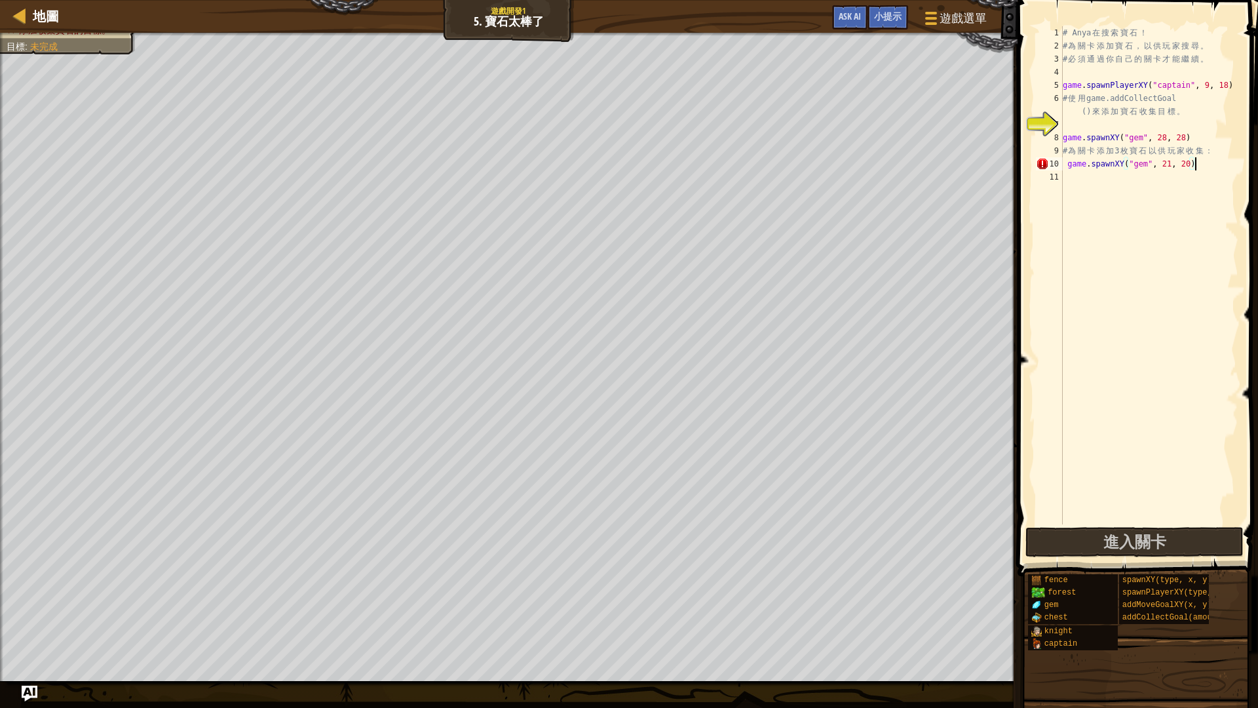
click at [1175, 165] on div "# Anya 在 搜 索 寶 石 ！ # 為 關 卡 添 加 寶 石 ， 以 供 玩 家 搜 尋 。 # 必 須 通 過 你 自 己 的 關 卡 才 能 繼 …" at bounding box center [1149, 288] width 178 height 524
click at [1170, 165] on div "# Anya 在 搜 索 寶 石 ！ # 為 關 卡 添 加 寶 石 ， 以 供 玩 家 搜 尋 。 # 必 須 通 過 你 自 己 的 關 卡 才 能 繼 …" at bounding box center [1149, 288] width 178 height 524
click at [1191, 162] on div "# Anya 在 搜 索 寶 石 ！ # 為 關 卡 添 加 寶 石 ， 以 供 玩 家 搜 尋 。 # 必 須 通 過 你 自 己 的 關 卡 才 能 繼 …" at bounding box center [1149, 288] width 178 height 524
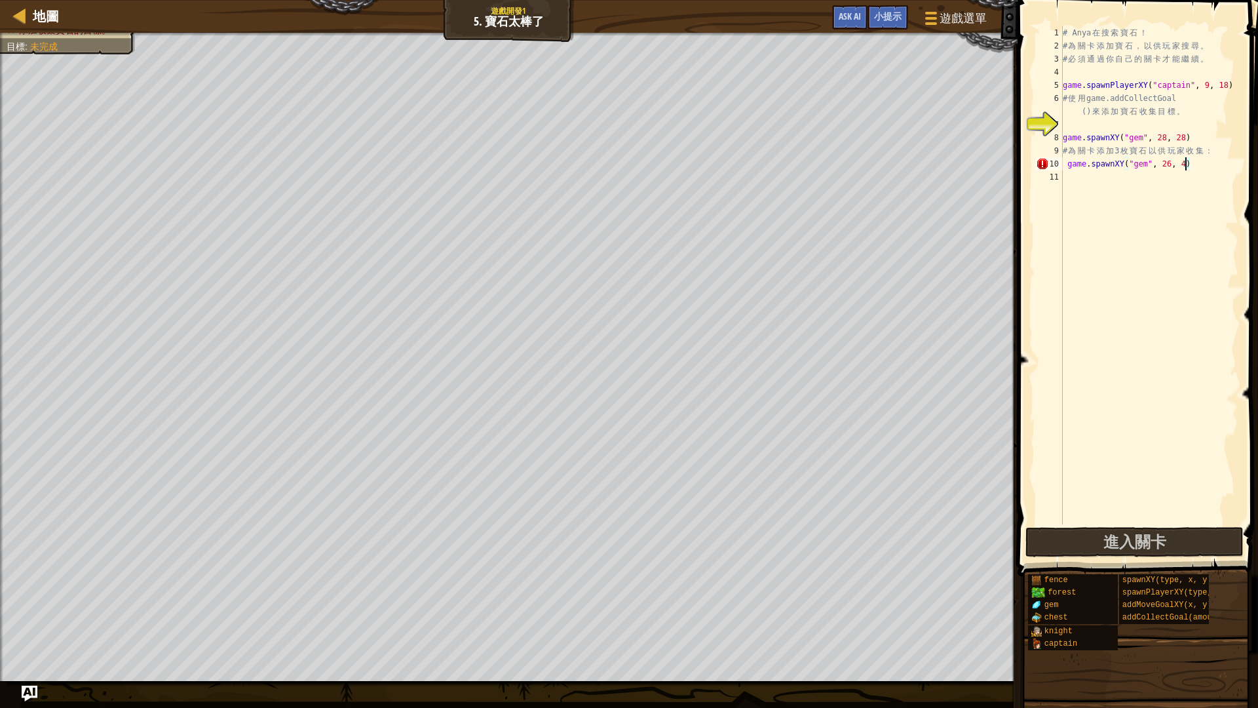
type textarea "game.spawnXY("gem", 26, 48)"
click at [1091, 267] on div "# Anya 在 搜 索 寶 石 ！ # 為 關 卡 添 加 寶 石 ， 以 供 玩 家 搜 尋 。 # 必 須 通 過 你 自 己 的 關 卡 才 能 繼 …" at bounding box center [1149, 288] width 178 height 524
click at [1069, 166] on div "# Anya 在 搜 索 寶 石 ！ # 為 關 卡 添 加 寶 石 ， 以 供 玩 家 搜 尋 。 # 必 須 通 過 你 自 己 的 關 卡 才 能 繼 …" at bounding box center [1149, 288] width 178 height 524
type textarea "game.spawnXY("gem", 26, 48)"
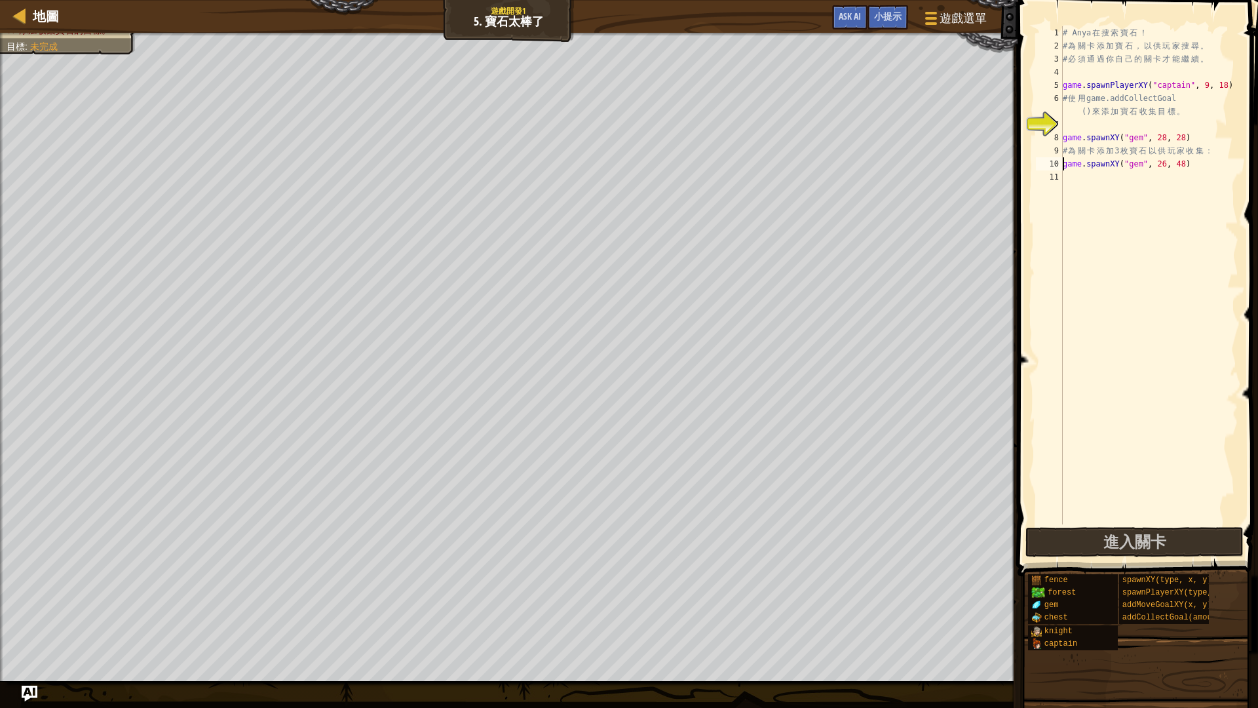
click at [1156, 240] on div "# Anya 在 搜 索 寶 石 ！ # 為 關 卡 添 加 寶 石 ， 以 供 玩 家 搜 尋 。 # 必 須 通 過 你 自 己 的 關 卡 才 能 繼 …" at bounding box center [1149, 288] width 178 height 524
drag, startPoint x: 1064, startPoint y: 162, endPoint x: 1205, endPoint y: 166, distance: 141.0
click at [1205, 166] on div "# Anya 在 搜 索 寶 石 ！ # 為 關 卡 添 加 寶 石 ， 以 供 玩 家 搜 尋 。 # 必 須 通 過 你 自 己 的 關 卡 才 能 繼 …" at bounding box center [1149, 288] width 178 height 524
type textarea "game.spawnXY("gem", 26, 48)"
click at [1164, 197] on div "# Anya 在 搜 索 寶 石 ！ # 為 關 卡 添 加 寶 石 ， 以 供 玩 家 搜 尋 。 # 必 須 通 過 你 自 己 的 關 卡 才 能 繼 …" at bounding box center [1149, 288] width 178 height 524
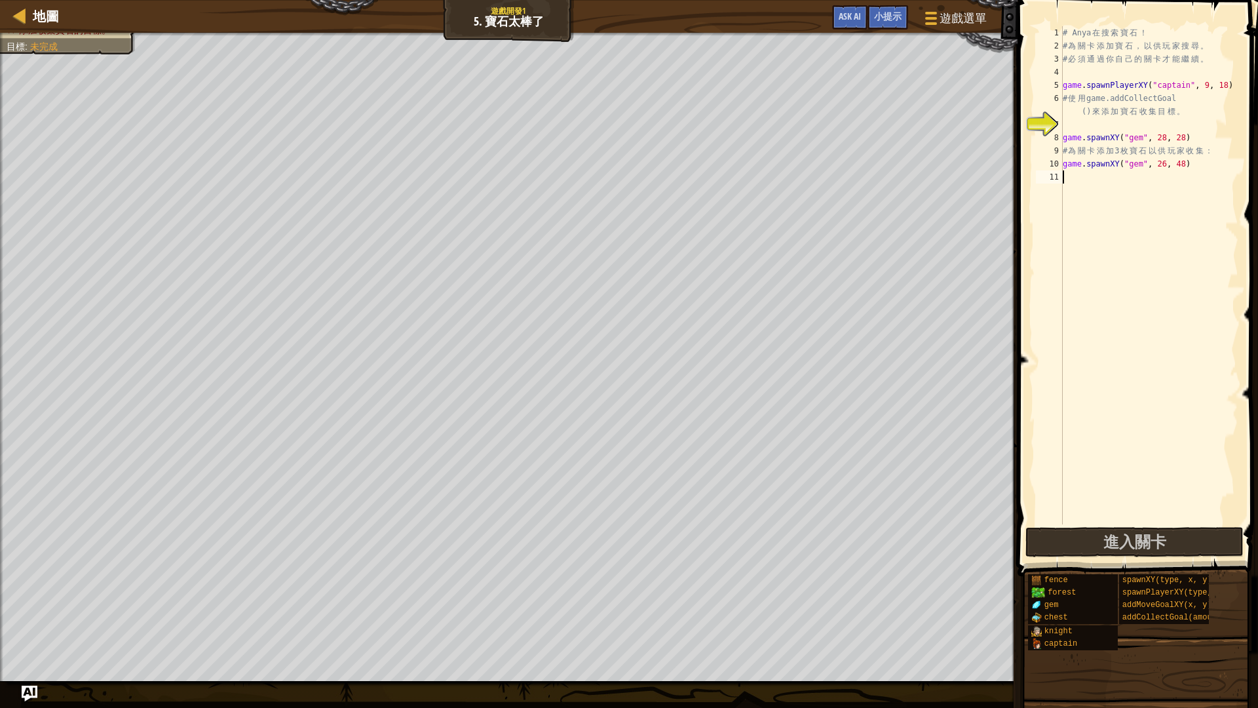
paste textarea "game.spawnXY("gem", 26, 48)"
click at [1167, 176] on div "# Anya 在 搜 索 寶 石 ！ # 為 關 卡 添 加 寶 石 ， 以 供 玩 家 搜 尋 。 # 必 須 通 過 你 自 己 的 關 卡 才 能 繼 …" at bounding box center [1149, 288] width 178 height 524
click at [1188, 173] on div "# Anya 在 搜 索 寶 石 ！ # 為 關 卡 添 加 寶 石 ， 以 供 玩 家 搜 尋 。 # 必 須 通 過 你 自 己 的 關 卡 才 能 繼 …" at bounding box center [1149, 288] width 178 height 524
click at [1186, 174] on div "# Anya 在 搜 索 寶 石 ！ # 為 關 卡 添 加 寶 石 ， 以 供 玩 家 搜 尋 。 # 必 須 通 過 你 自 己 的 關 卡 才 能 繼 …" at bounding box center [1149, 288] width 178 height 524
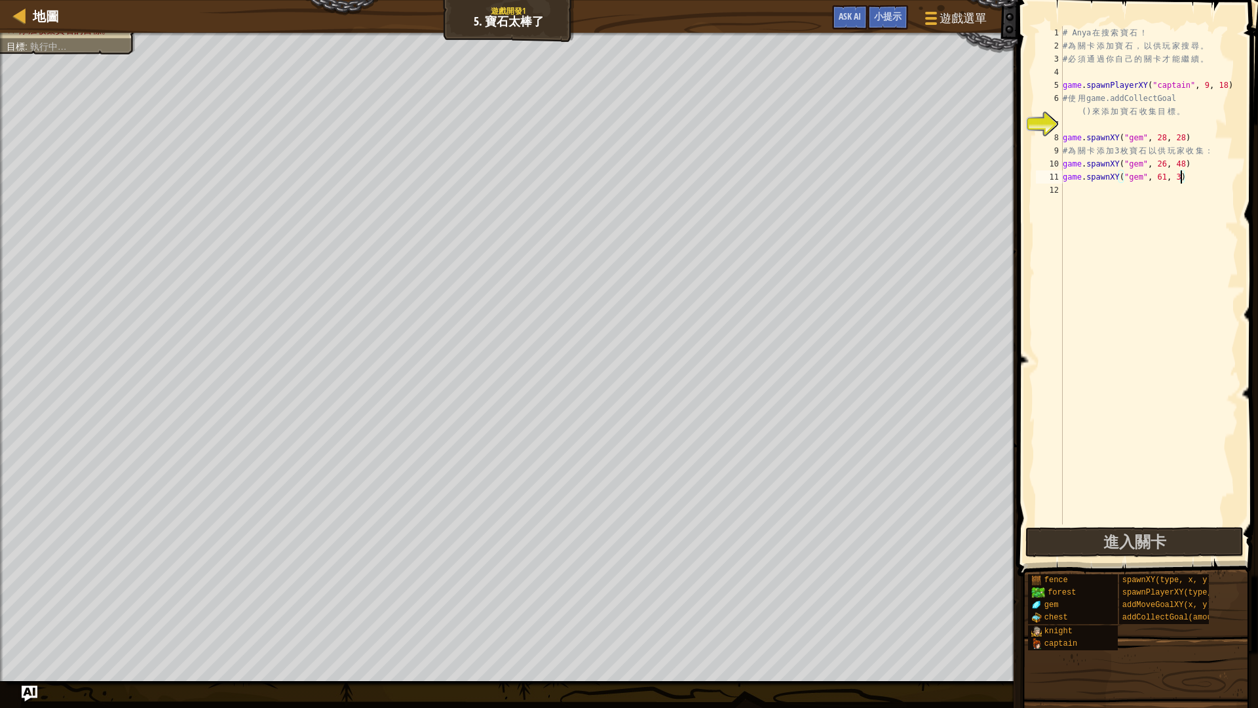
type textarea "game.spawnXY("gem", 61, 36)"
click at [1123, 271] on div "# Anya 在 搜 索 寶 石 ！ # 為 關 卡 添 加 寶 石 ， 以 供 玩 家 搜 尋 。 # 必 須 通 過 你 自 己 的 關 卡 才 能 繼 …" at bounding box center [1149, 288] width 178 height 524
drag, startPoint x: 1065, startPoint y: 179, endPoint x: 1243, endPoint y: 176, distance: 178.3
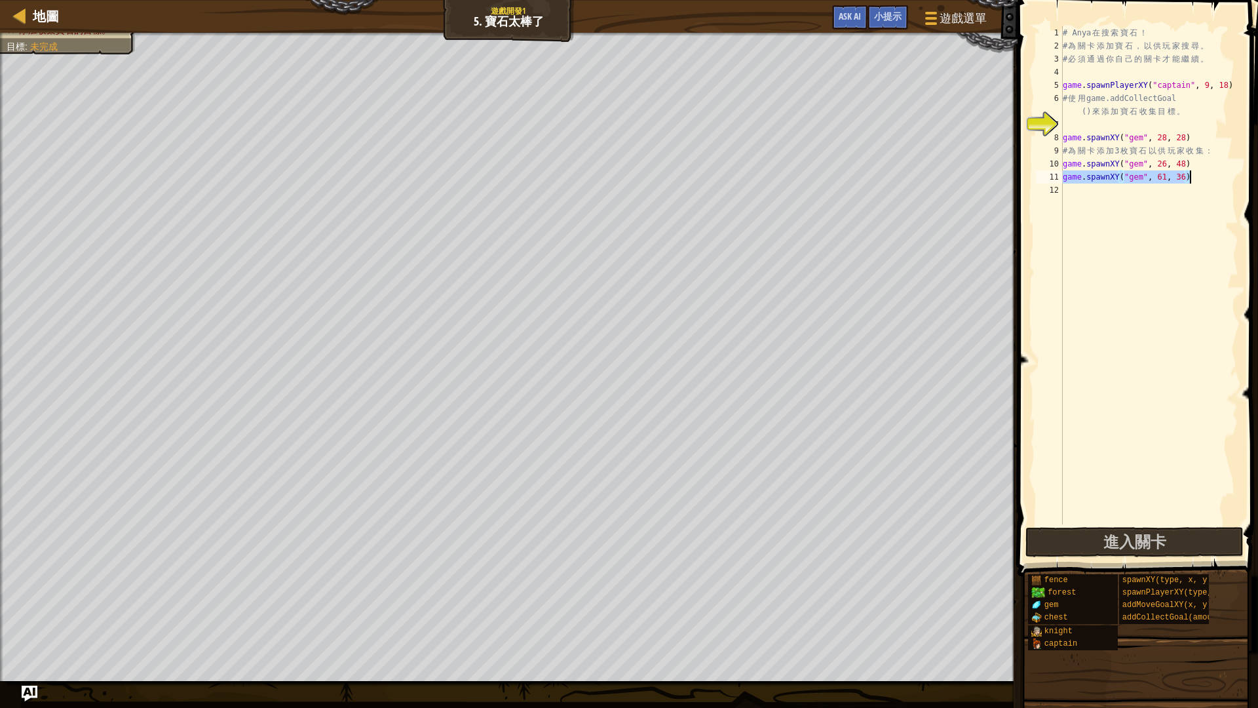
click at [1243, 176] on div "1 2 3 4 5 6 7 8 9 10 11 12 # Anya 在 搜 索 寶 石 ！ # 為 關 卡 添 加 寶 石 ， 以 供 玩 家 搜 尋 。 #…" at bounding box center [1136, 314] width 244 height 615
type textarea "game.spawnXY("gem", 61, 36)"
click at [1083, 191] on div "# Anya 在 搜 索 寶 石 ！ # 為 關 卡 添 加 寶 石 ， 以 供 玩 家 搜 尋 。 # 必 須 通 過 你 自 己 的 關 卡 才 能 繼 …" at bounding box center [1149, 288] width 178 height 524
paste textarea "game.spawnXY("gem", 61, 36)"
click at [1165, 188] on div "# Anya 在 搜 索 寶 石 ！ # 為 關 卡 添 加 寶 石 ， 以 供 玩 家 搜 尋 。 # 必 須 通 過 你 自 己 的 關 卡 才 能 繼 …" at bounding box center [1149, 288] width 178 height 524
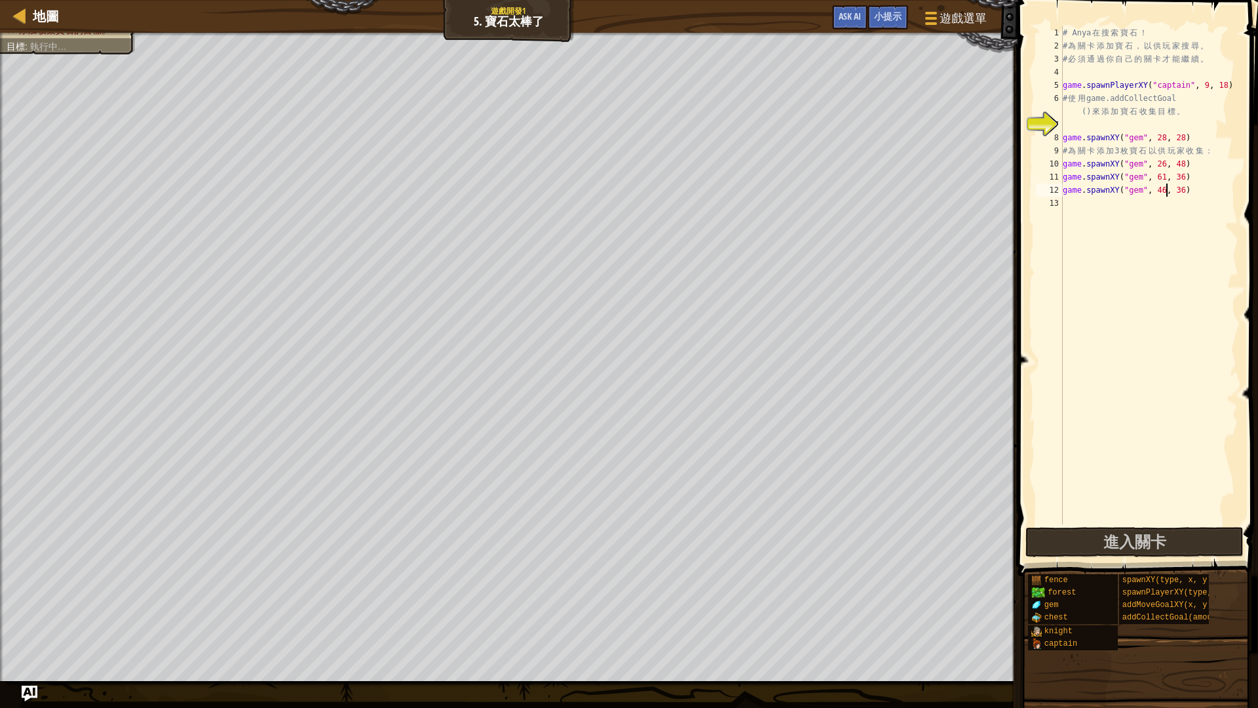
scroll to position [6, 9]
click at [1186, 188] on div "# Anya 在 搜 索 寶 石 ！ # 為 關 卡 添 加 寶 石 ， 以 供 玩 家 搜 尋 。 # 必 須 通 過 你 自 己 的 關 卡 才 能 繼 …" at bounding box center [1149, 288] width 178 height 524
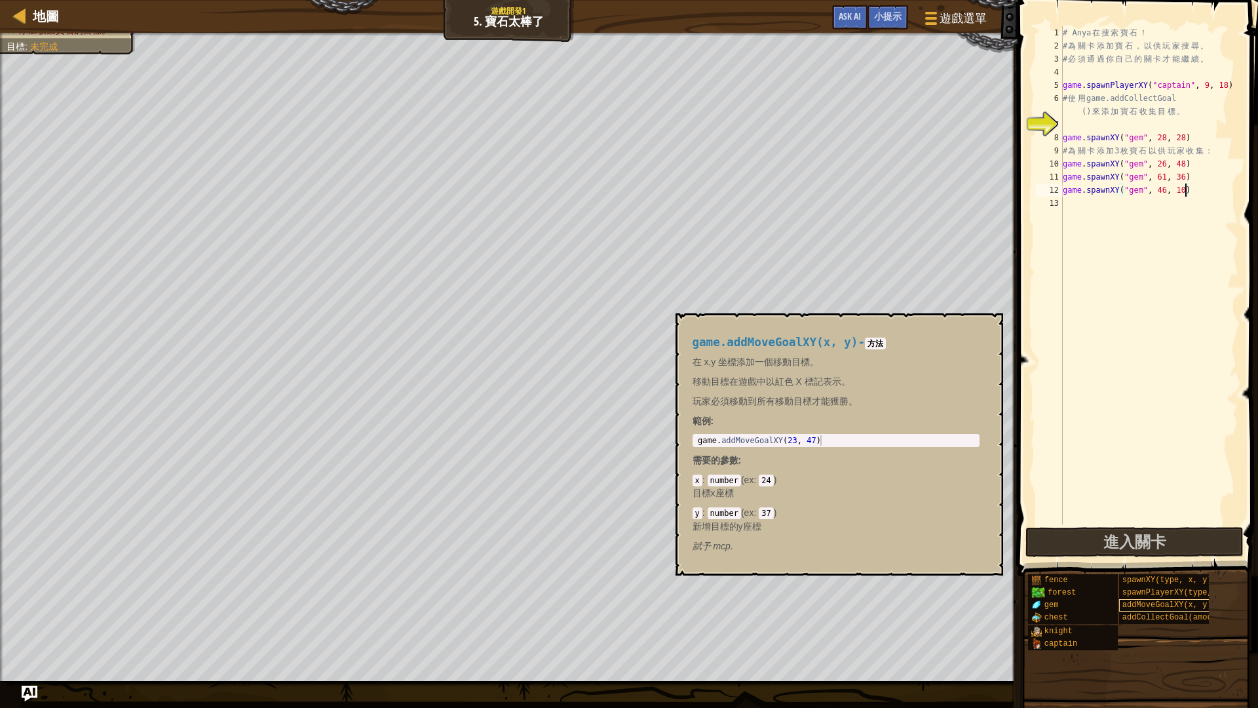
type textarea "game.spawnXY("gem", 46, 10)"
click at [1150, 596] on span "addMoveGoalXY(x, y)" at bounding box center [1168, 604] width 90 height 9
type textarea "game.addMoveGoalXY(23, 47)"
drag, startPoint x: 699, startPoint y: 438, endPoint x: 889, endPoint y: 446, distance: 189.6
click at [889, 446] on div "game . addMoveGoalXY ( 23 , 47 )" at bounding box center [836, 450] width 282 height 31
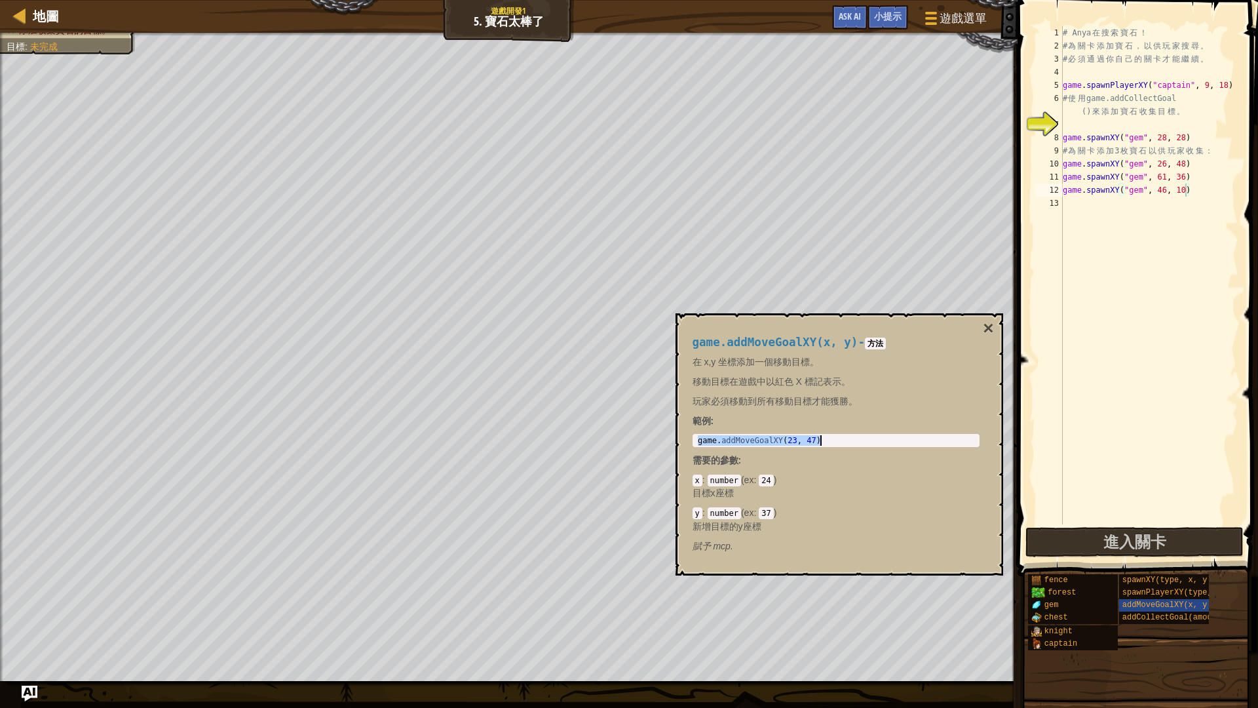
scroll to position [6, 0]
click at [1100, 210] on div "# Anya 在 搜 索 寶 石 ！ # 為 關 卡 添 加 寶 石 ， 以 供 玩 家 搜 尋 。 # 必 須 通 過 你 自 己 的 關 卡 才 能 繼 …" at bounding box center [1149, 288] width 178 height 524
paste textarea "game.addMoveGoalXY(23, 47)"
click at [1163, 204] on div "# Anya 在 搜 索 寶 石 ！ # 為 關 卡 添 加 寶 石 ， 以 供 玩 家 搜 尋 。 # 必 須 通 過 你 自 己 的 關 卡 才 能 繼 …" at bounding box center [1149, 288] width 178 height 524
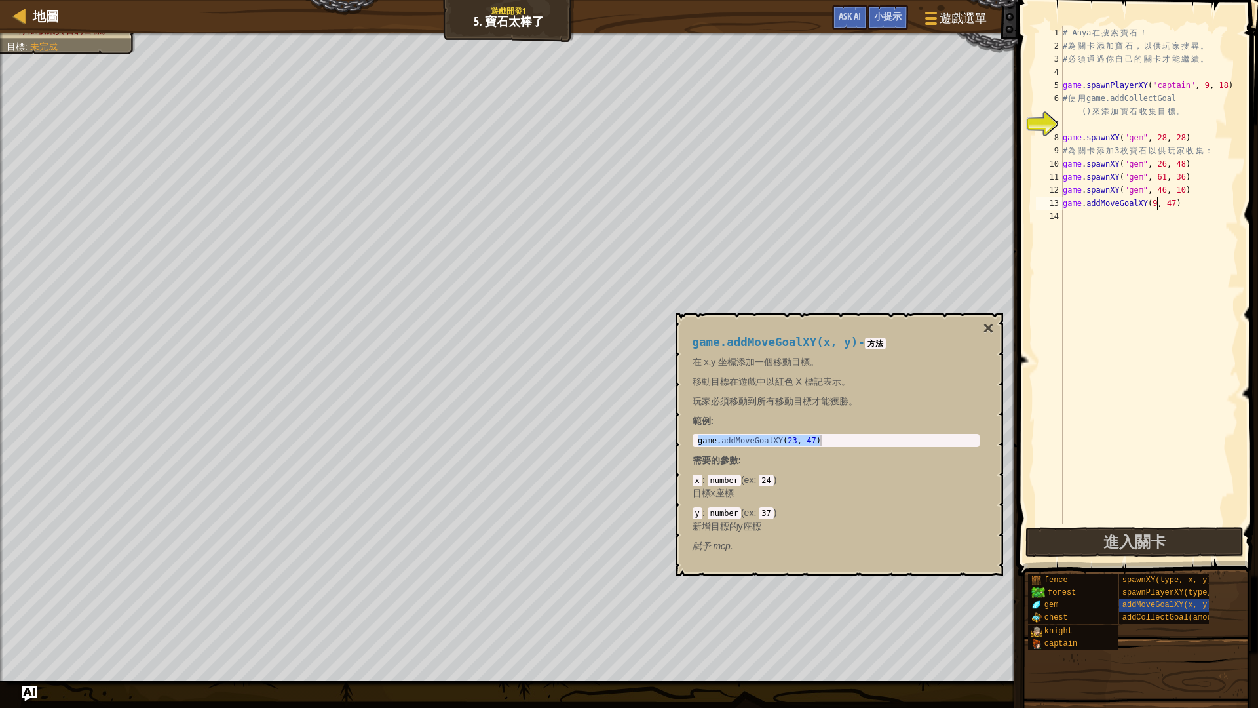
click at [1174, 203] on div "# Anya 在 搜 索 寶 石 ！ # 為 關 卡 添 加 寶 石 ， 以 供 玩 家 搜 尋 。 # 必 須 通 過 你 自 己 的 關 卡 才 能 繼 …" at bounding box center [1149, 288] width 178 height 524
type textarea "game.addMoveGoalXY(9, 38)"
click at [996, 332] on div "game.addMoveGoalXY(x, y) - 方法 在 x,y 坐標添加一個移動目標。 移動目標在遊戲中以紅色 X 標記表示。 玩家必須移動到所有移動…" at bounding box center [840, 444] width 328 height 262
drag, startPoint x: 988, startPoint y: 326, endPoint x: 1063, endPoint y: 490, distance: 181.0
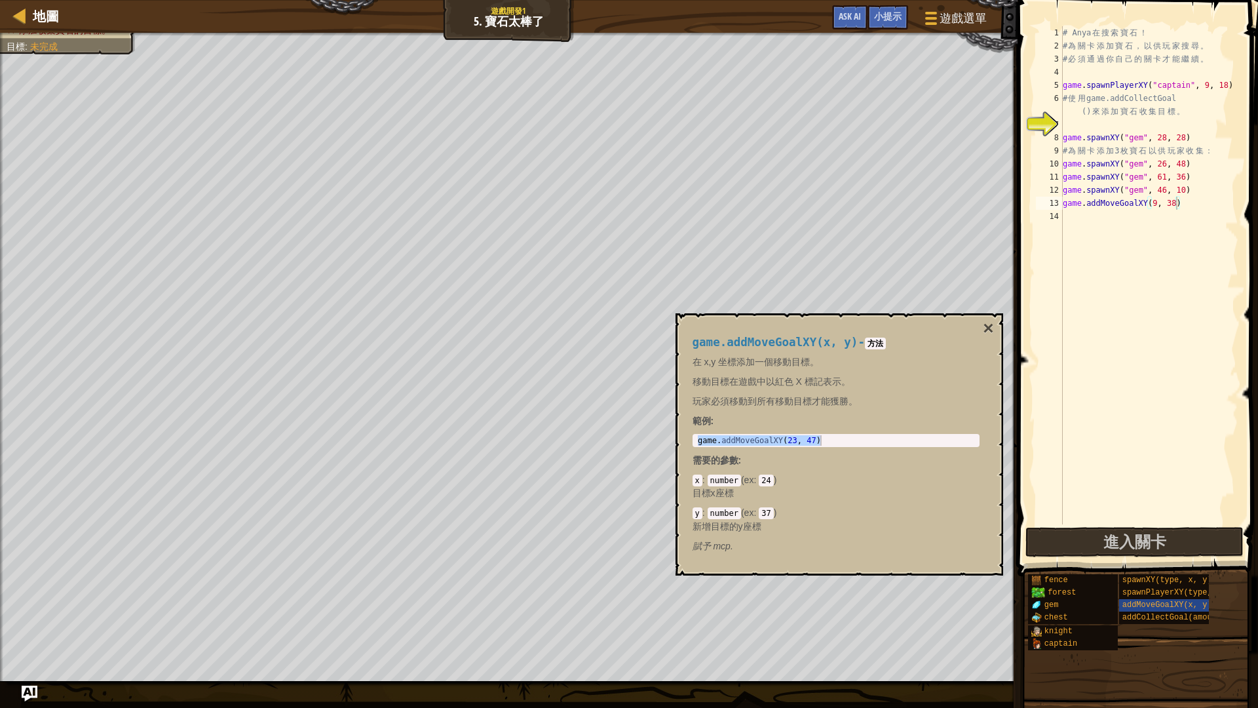
click at [989, 327] on button "×" at bounding box center [988, 328] width 10 height 18
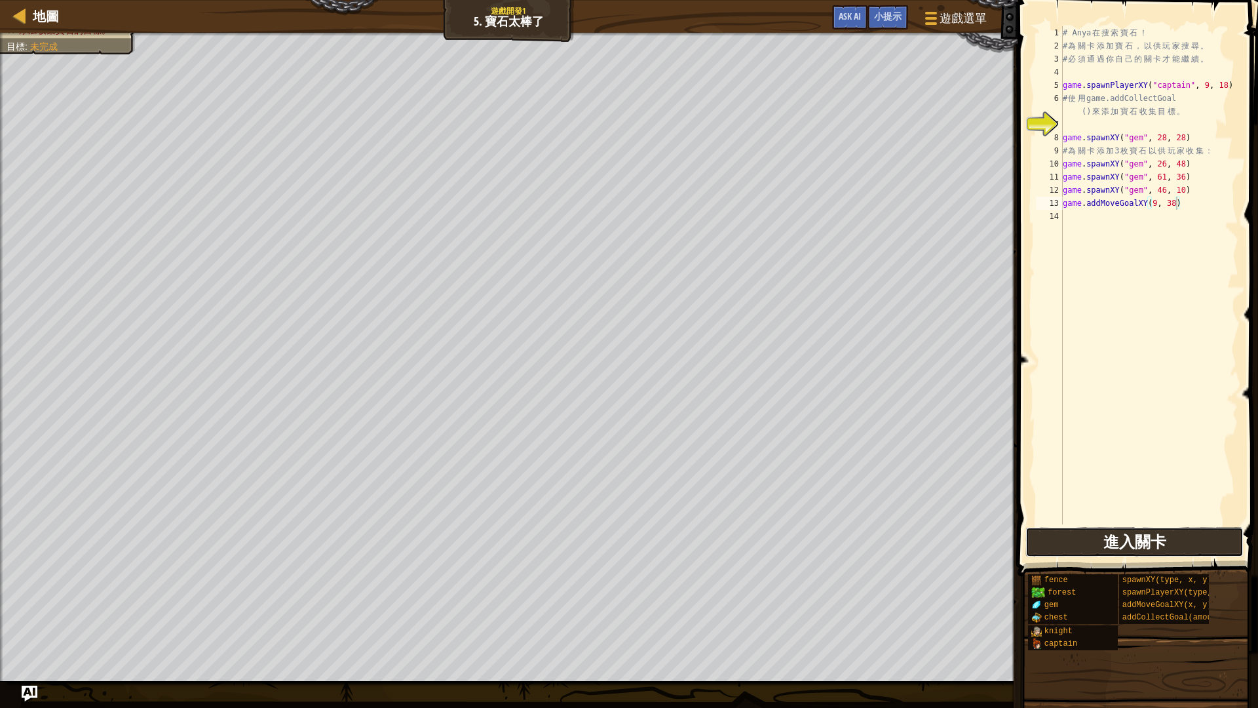
click at [1094, 540] on button "進入關卡" at bounding box center [1135, 542] width 218 height 30
click at [1247, 596] on div "小提示 game.addMoveGoalXY(9, 38) 1 2 3 4 5 6 7 8 9 10 11 12 13 14 # Anya 在 搜 索 寶 石…" at bounding box center [1136, 354] width 244 height 708
click at [1070, 218] on div "# Anya 在 搜 索 寶 石 ！ # 為 關 卡 添 加 寶 石 ， 以 供 玩 家 搜 尋 。 # 必 須 通 過 你 自 己 的 關 卡 才 能 繼 …" at bounding box center [1149, 288] width 178 height 524
type textarea "g"
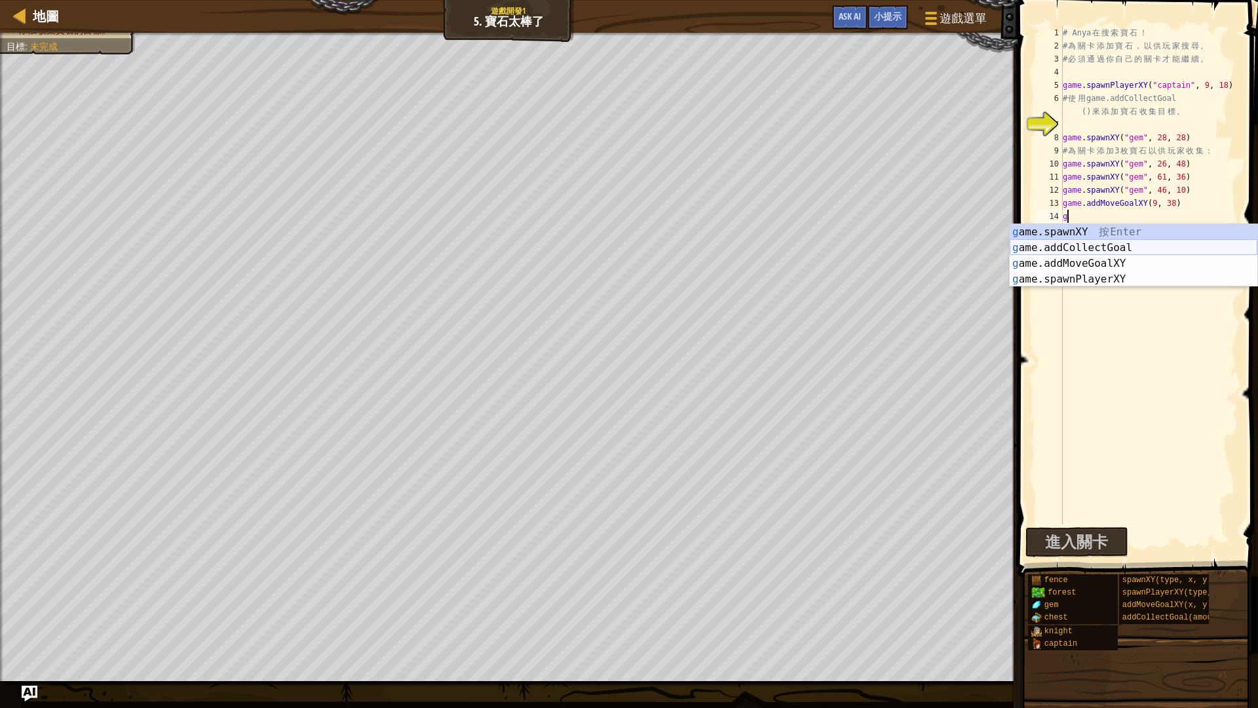
click at [1068, 241] on div "g ame.spawnXY 按 Enter g ame.addCollectGoal 按 Enter g ame.addMoveGoalXY 按 Enter …" at bounding box center [1134, 271] width 248 height 94
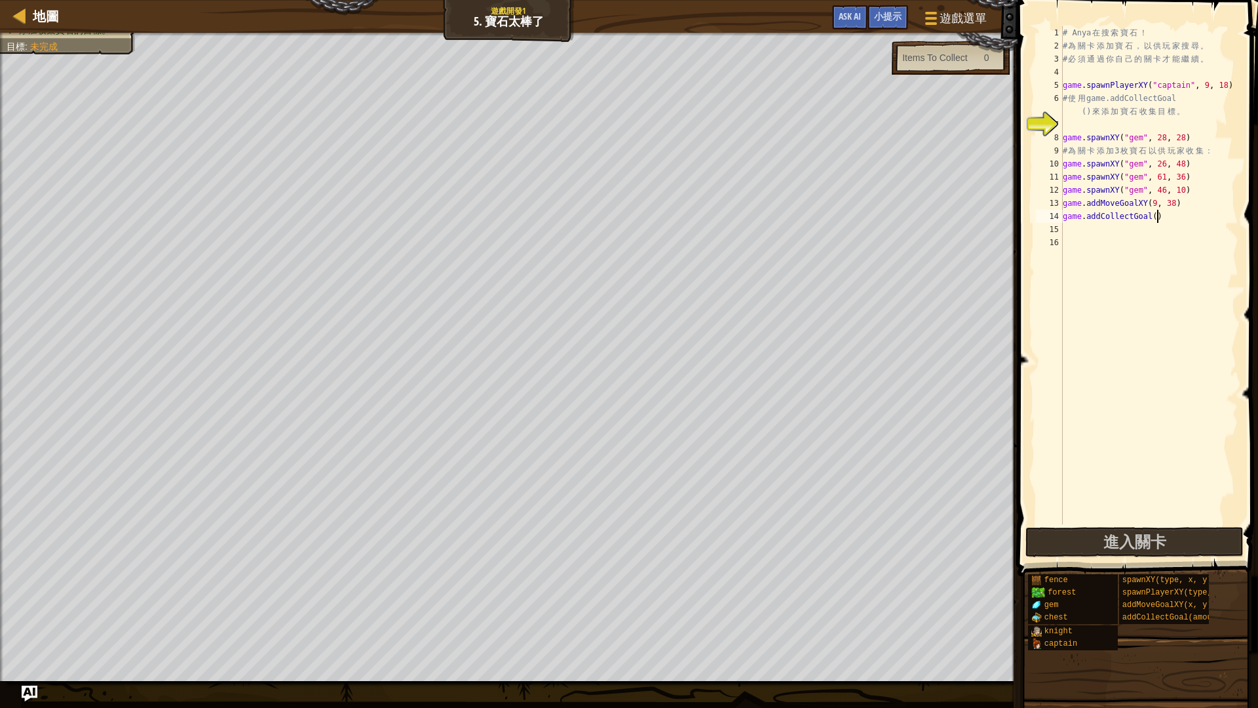
click at [1155, 217] on div "# Anya 在 搜 索 寶 石 ！ # 為 關 卡 添 加 寶 石 ， 以 供 玩 家 搜 尋 。 # 必 須 通 過 你 自 己 的 關 卡 才 能 繼 …" at bounding box center [1149, 288] width 178 height 524
type textarea "game.addCollectGoal(4)"
click at [1114, 543] on span "進入關卡" at bounding box center [1135, 541] width 63 height 21
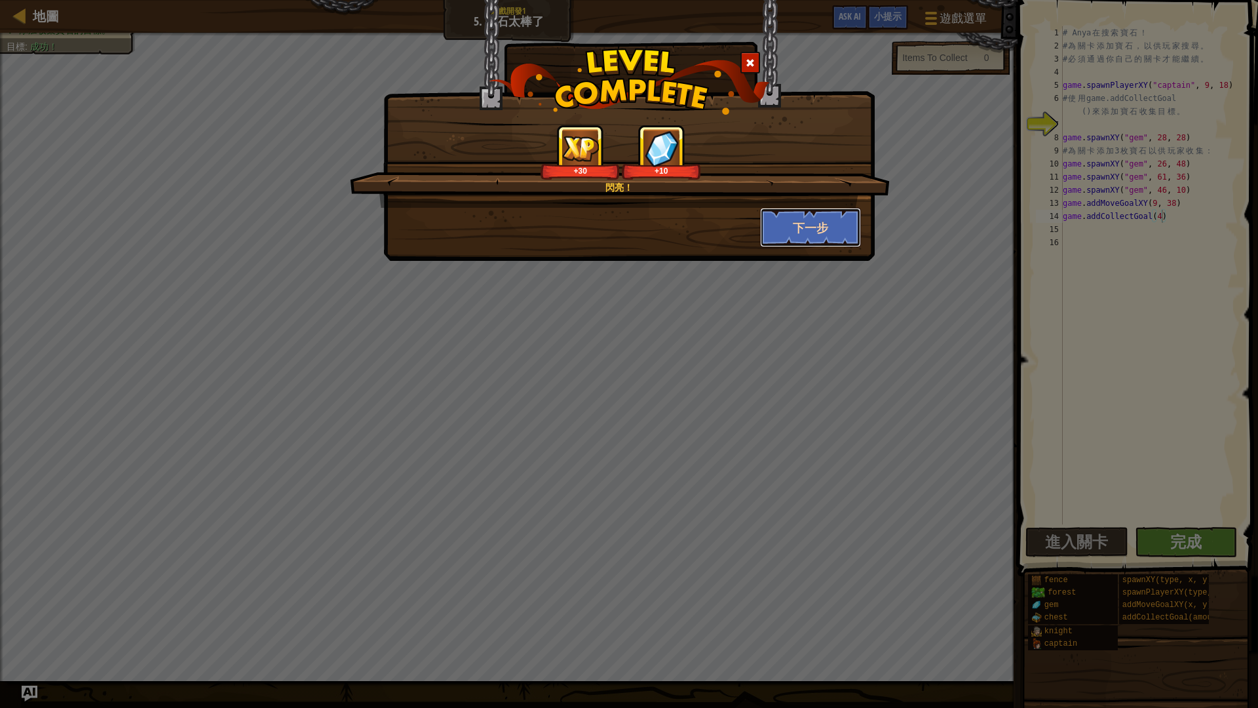
click at [784, 236] on button "下一步" at bounding box center [811, 227] width 102 height 39
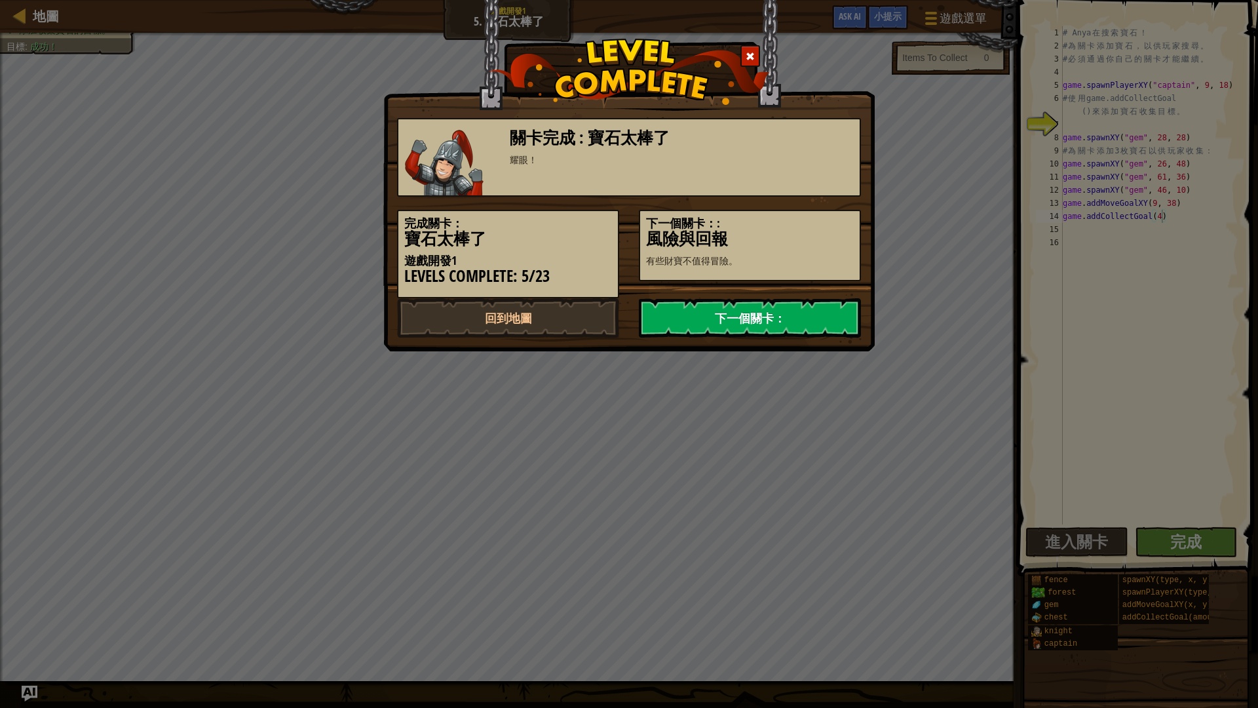
click at [747, 315] on link "下一個關卡：" at bounding box center [750, 317] width 222 height 39
click at [748, 318] on link "下一個關卡：" at bounding box center [750, 317] width 222 height 39
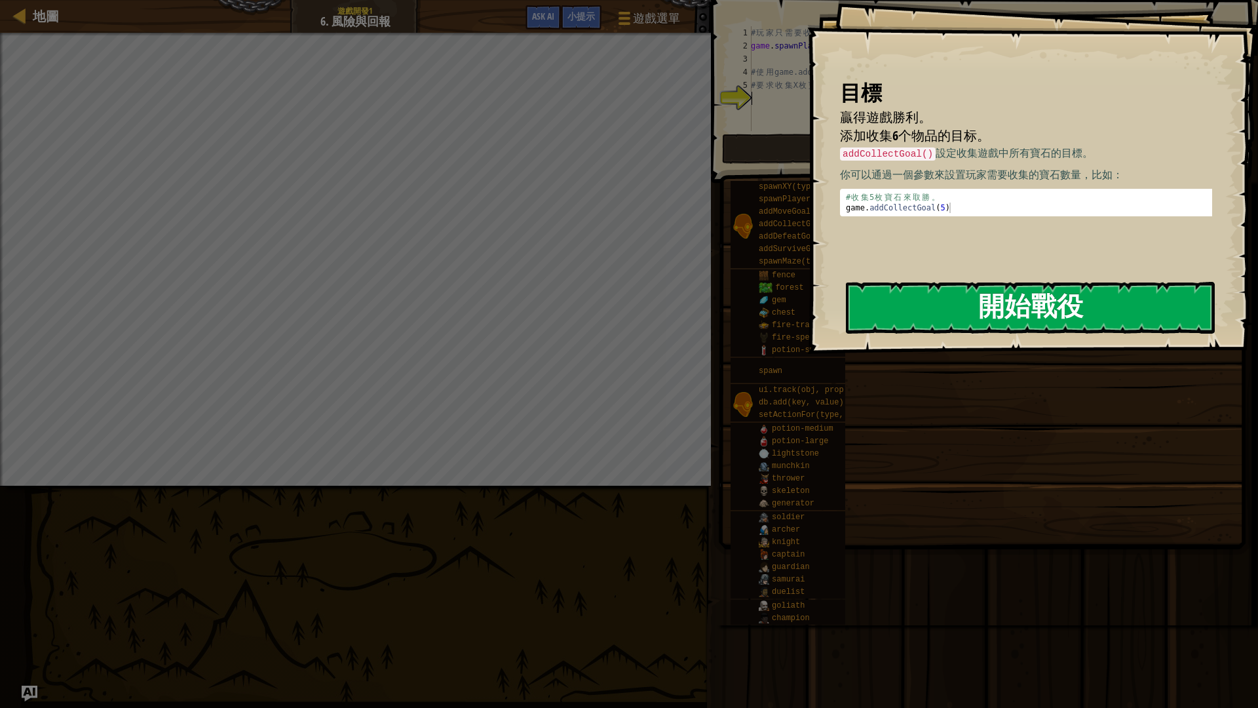
click at [1105, 292] on button "開始戰役" at bounding box center [1030, 308] width 369 height 52
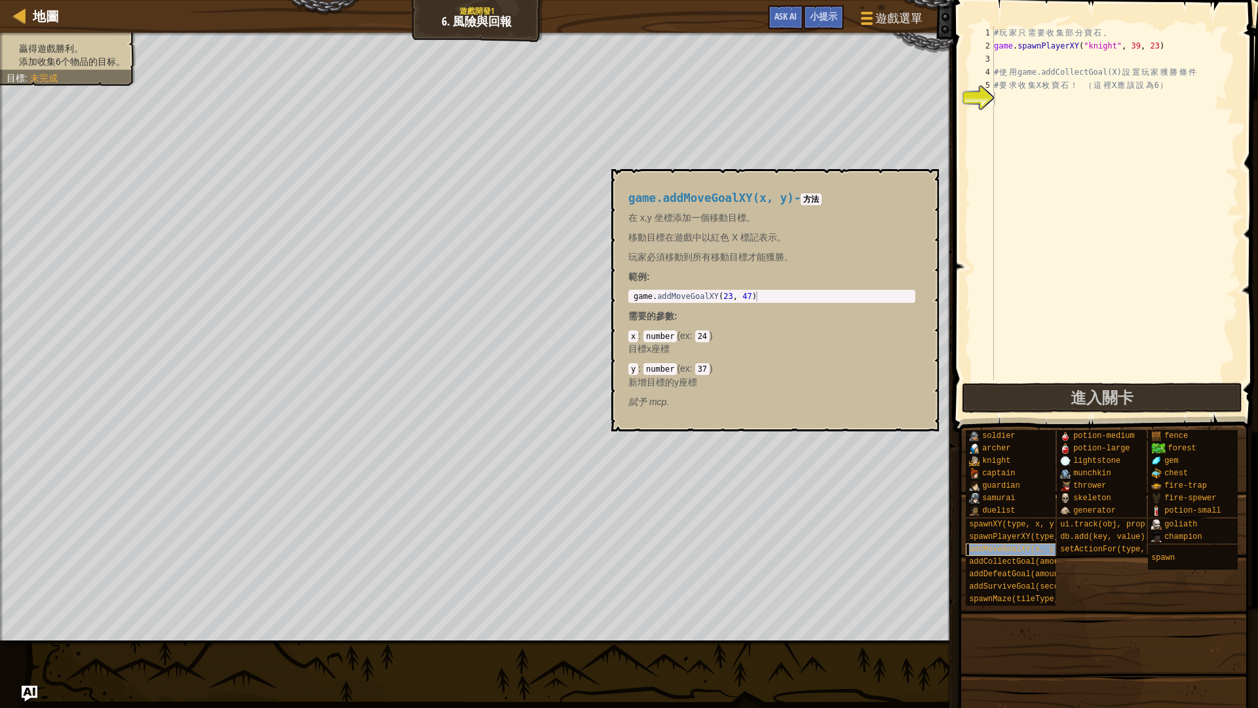
click at [1023, 550] on span "addMoveGoalXY(x, y)" at bounding box center [1014, 549] width 90 height 9
type textarea "game.addMoveGoalXY(23, 47)"
drag, startPoint x: 634, startPoint y: 294, endPoint x: 897, endPoint y: 298, distance: 263.5
click at [897, 298] on div "game . addMoveGoalXY ( 23 , 47 )" at bounding box center [772, 306] width 282 height 31
click at [1022, 100] on div "# 玩 家 只 需 要 收 集 部 分 寶 石 。 game . spawnPlayerXY ( "knight" , 39 , 23 ) # 使 用 gam…" at bounding box center [1115, 216] width 247 height 380
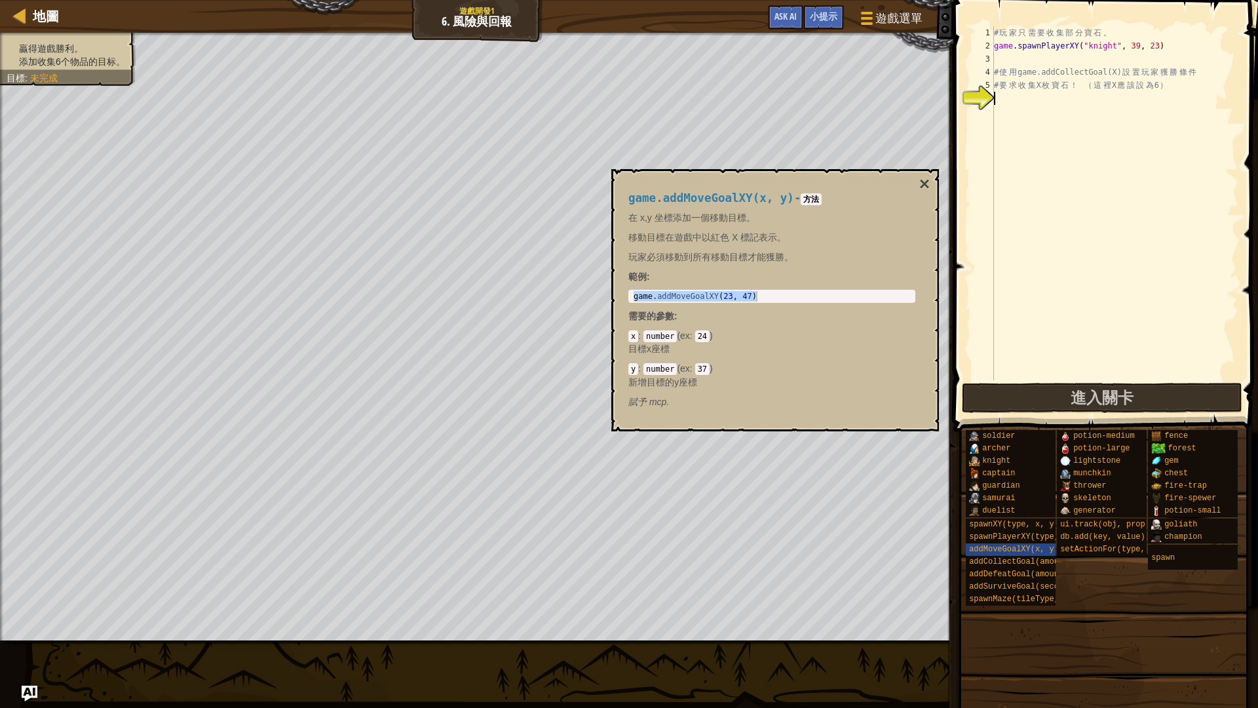
paste textarea "game.addMoveGoalXY(23, 47)"
click at [1091, 94] on div "# 玩 家 只 需 要 收 集 部 分 寶 石 。 game . spawnPlayerXY ( "knight" , 39 , 23 ) # 使 用 gam…" at bounding box center [1115, 216] width 247 height 380
click at [1098, 94] on div "# 玩 家 只 需 要 收 集 部 分 寶 石 。 game . spawnPlayerXY ( "knight" , 39 , 23 ) # 使 用 gam…" at bounding box center [1115, 216] width 247 height 380
click at [1095, 98] on div "# 玩 家 只 需 要 收 集 部 分 寶 石 。 game . spawnPlayerXY ( "knight" , 39 , 23 ) # 使 用 gam…" at bounding box center [1115, 216] width 247 height 380
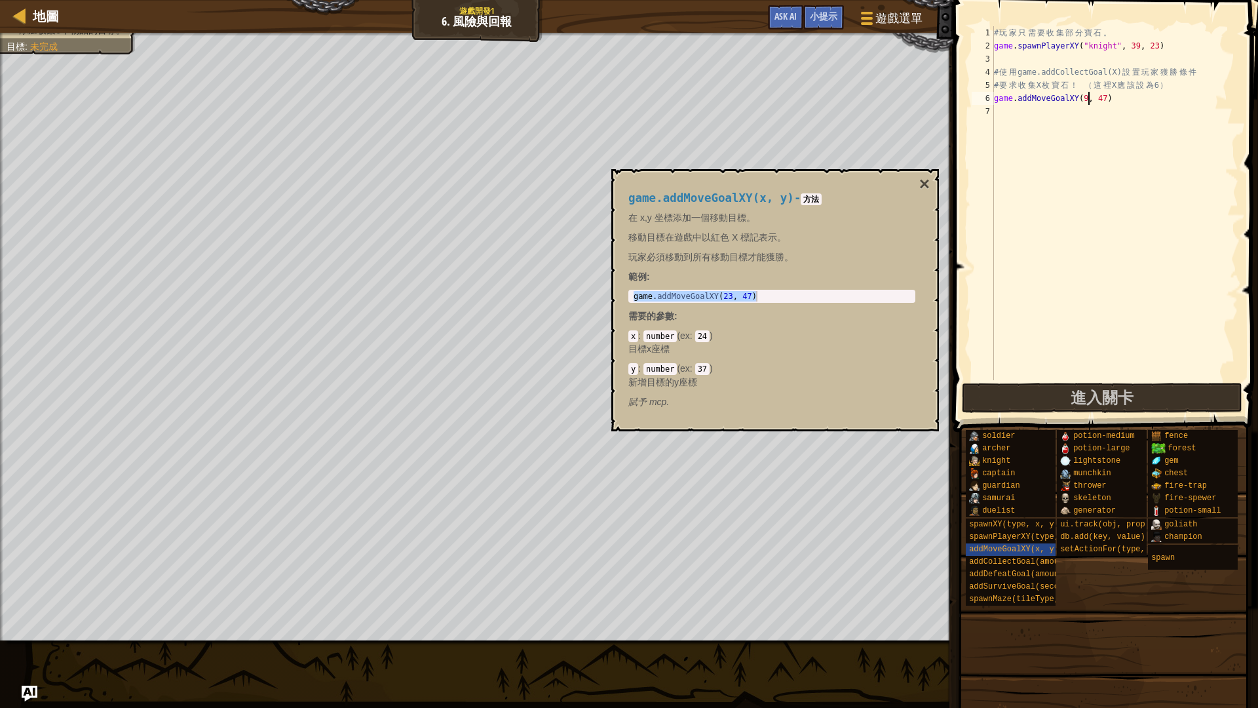
click at [1108, 102] on div "# 玩 家 只 需 要 收 集 部 分 寶 石 。 game . spawnPlayerXY ( "knight" , 39 , 23 ) # 使 用 gam…" at bounding box center [1115, 216] width 247 height 380
type textarea "game.addMoveGoalXY(9, 45)"
click at [1142, 172] on div "# 玩 家 只 需 要 收 集 部 分 寶 石 。 game . spawnPlayerXY ( "knight" , 39 , 23 ) # 使 用 gam…" at bounding box center [1115, 216] width 247 height 380
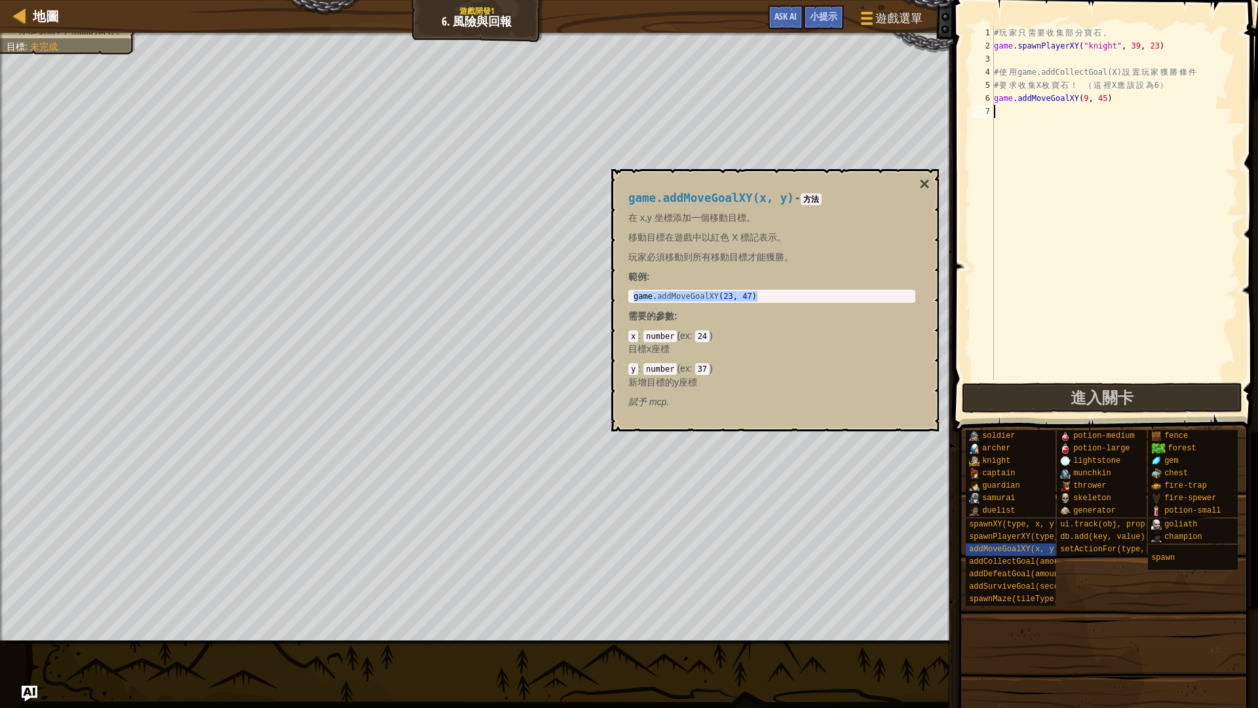
type textarea "g"
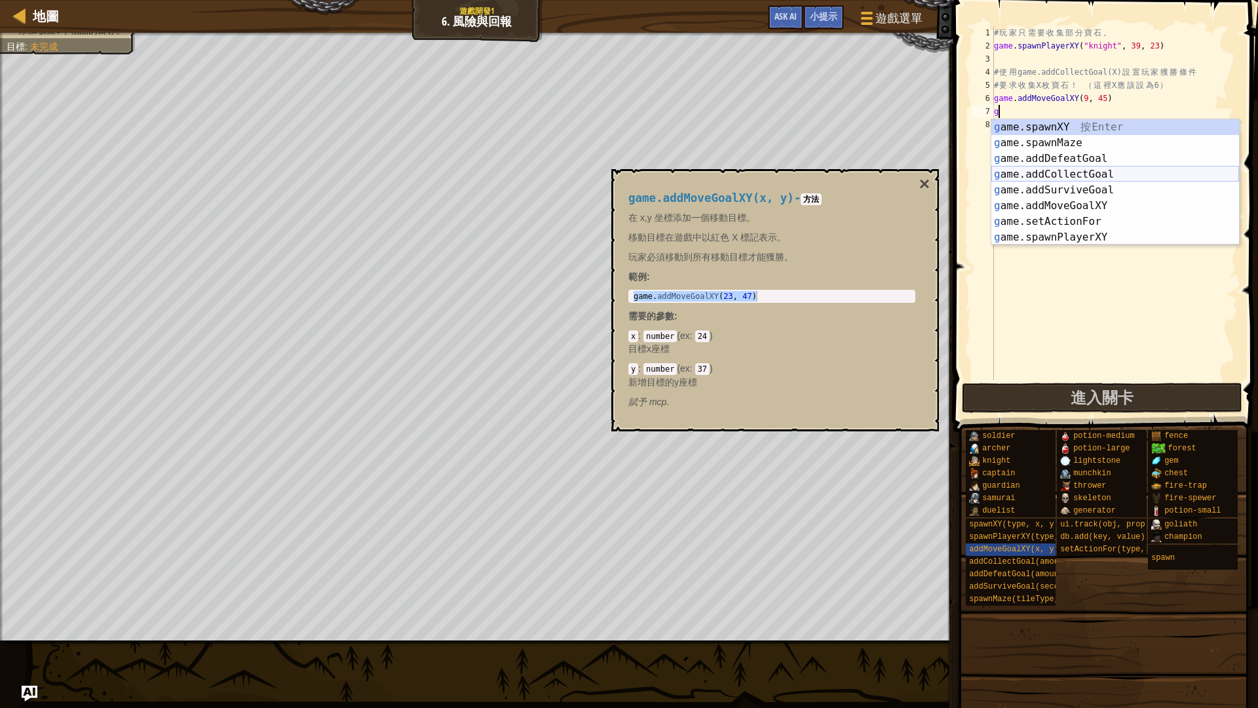
click at [1092, 178] on div "g ame.spawnXY 按 Enter g ame.spawnMaze 按 Enter g ame.addDefeatGoal 按 Enter g ame…" at bounding box center [1116, 197] width 248 height 157
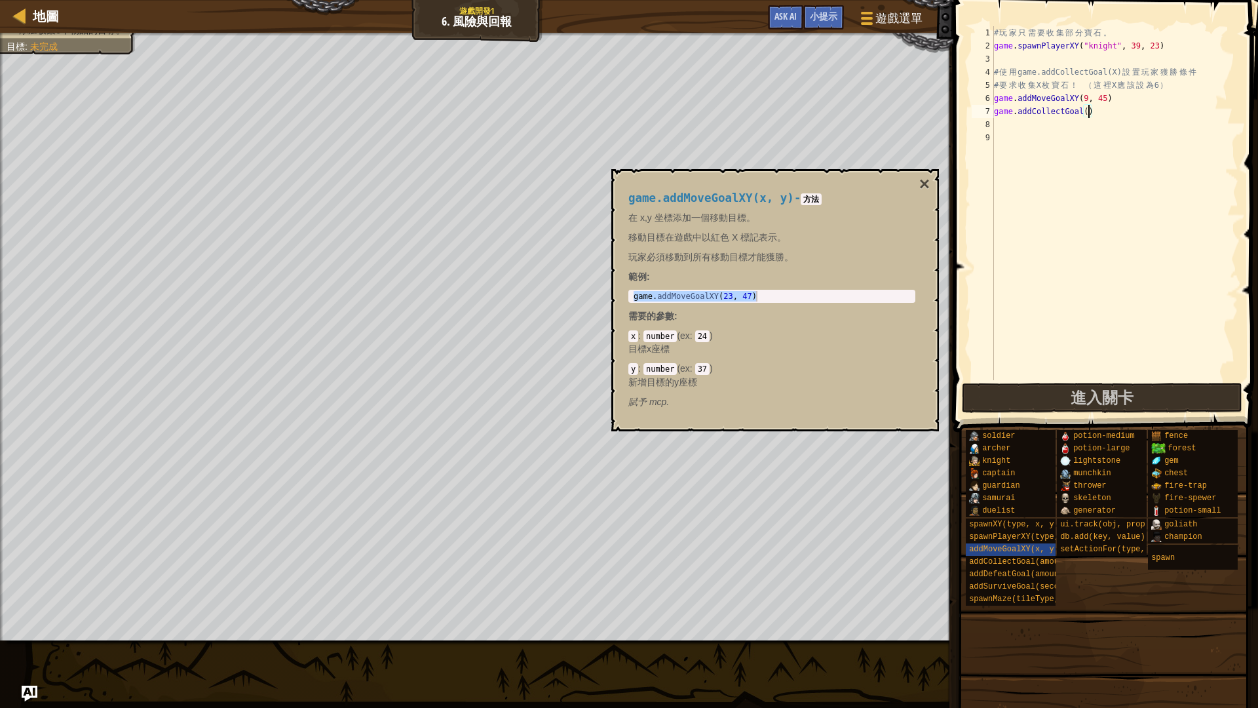
click at [1088, 111] on div "# 玩 家 只 需 要 收 集 部 分 寶 石 。 game . spawnPlayerXY ( "knight" , 39 , 23 ) # 使 用 gam…" at bounding box center [1115, 216] width 247 height 380
drag, startPoint x: 843, startPoint y: 183, endPoint x: 800, endPoint y: 182, distance: 43.3
click at [800, 182] on div "game.addMoveGoalXY(x, y) - 方法 在 x,y 坐標添加一個移動目標。 移動目標在遊戲中以紅色 X 標記表示。 玩家必須移動到所有移動…" at bounding box center [771, 300] width 305 height 241
click at [925, 184] on button "×" at bounding box center [925, 184] width 10 height 18
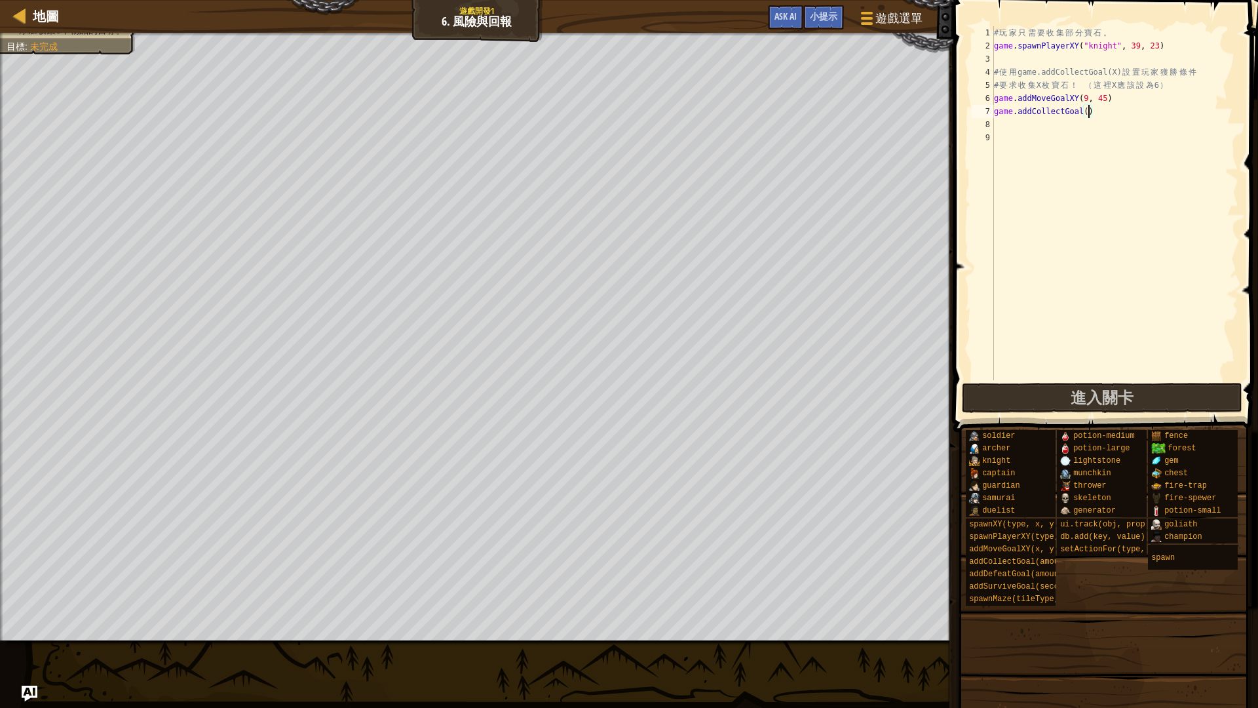
click at [1090, 111] on div "# 玩 家 只 需 要 收 集 部 分 寶 石 。 game . spawnPlayerXY ( "knight" , 39 , 23 ) # 使 用 gam…" at bounding box center [1115, 216] width 247 height 380
click at [1102, 397] on span "進入關卡" at bounding box center [1102, 397] width 63 height 21
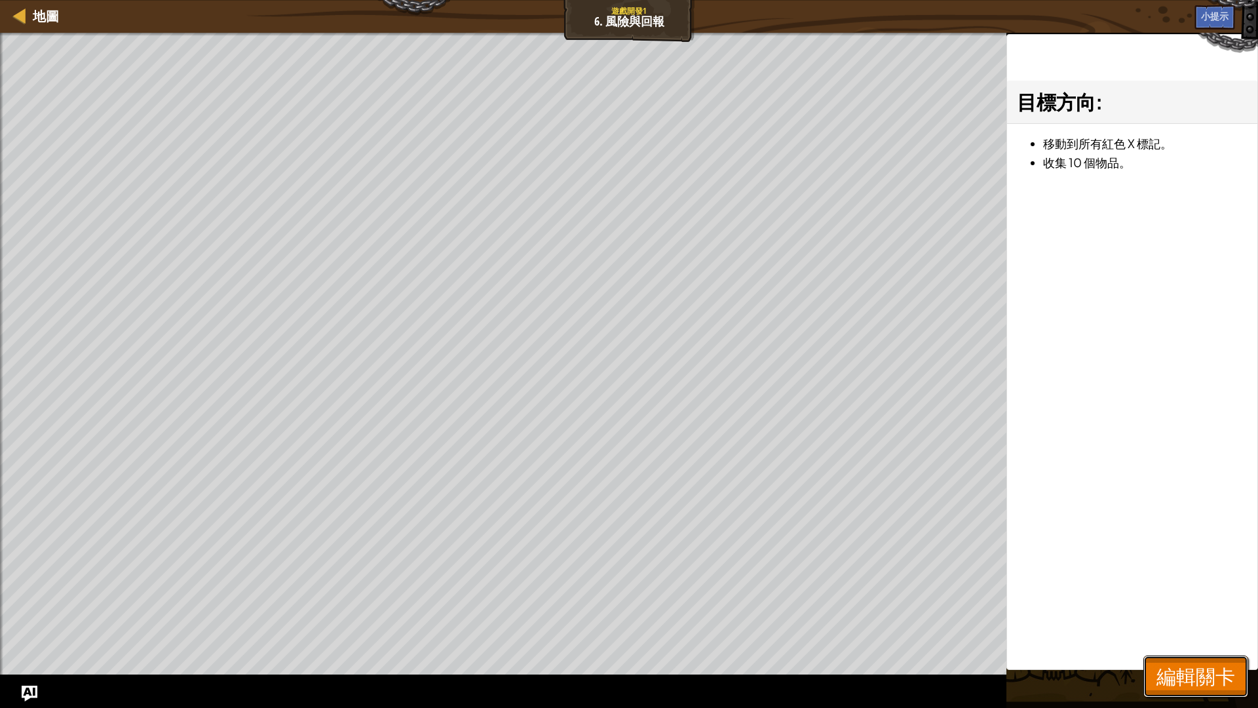
drag, startPoint x: 1201, startPoint y: 673, endPoint x: 1188, endPoint y: 654, distance: 23.5
click at [1199, 596] on span "編輯關卡" at bounding box center [1196, 676] width 79 height 27
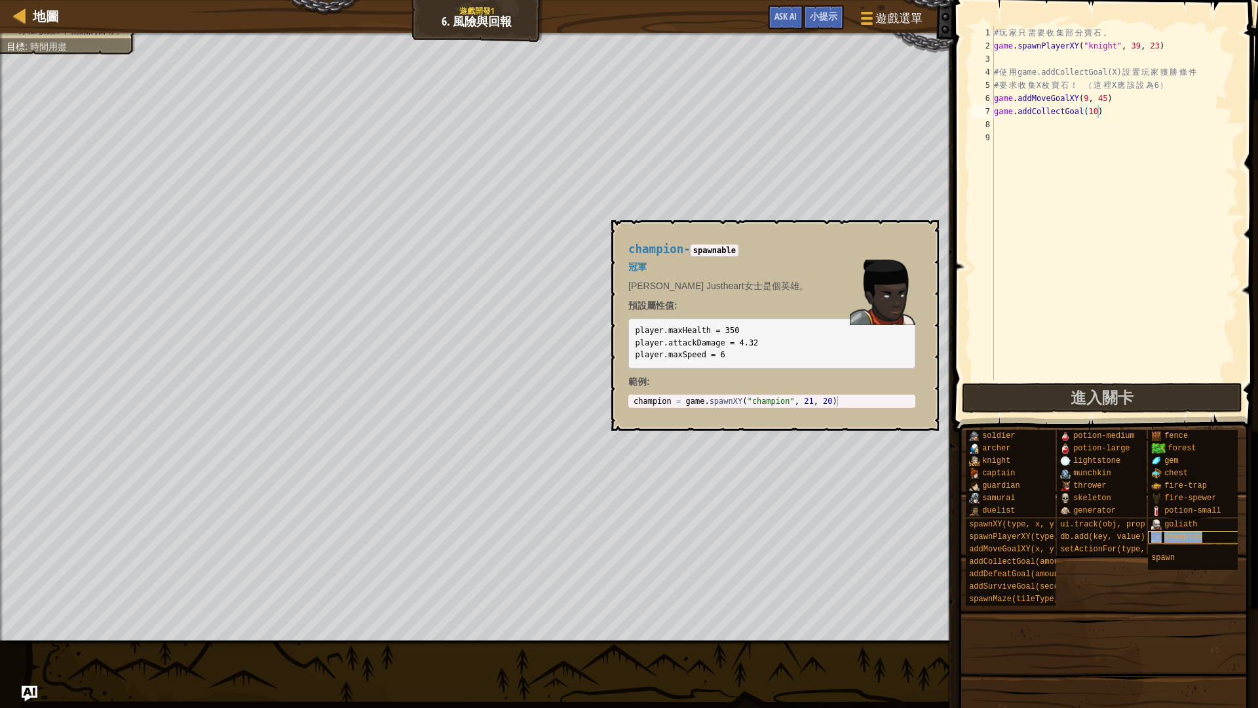
click at [1197, 535] on span "champion" at bounding box center [1184, 536] width 38 height 9
drag, startPoint x: 632, startPoint y: 250, endPoint x: 686, endPoint y: 256, distance: 54.7
click at [686, 256] on h4 "champion - spawnable" at bounding box center [772, 249] width 287 height 12
copy span "champion"
drag, startPoint x: 1117, startPoint y: 43, endPoint x: 1089, endPoint y: 45, distance: 27.6
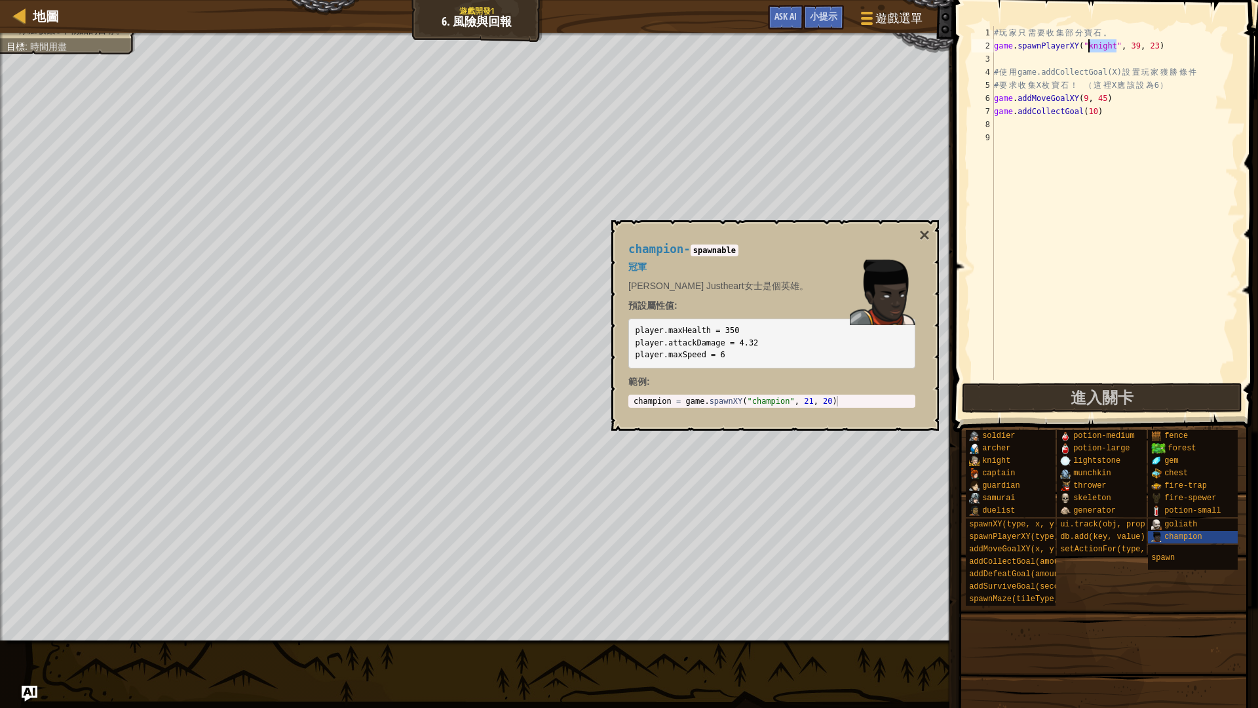
click at [1089, 45] on div "# 玩 家 只 需 要 收 集 部 分 寶 石 。 game . spawnPlayerXY ( "knight" , 39 , 23 ) # 使 用 gam…" at bounding box center [1115, 216] width 247 height 380
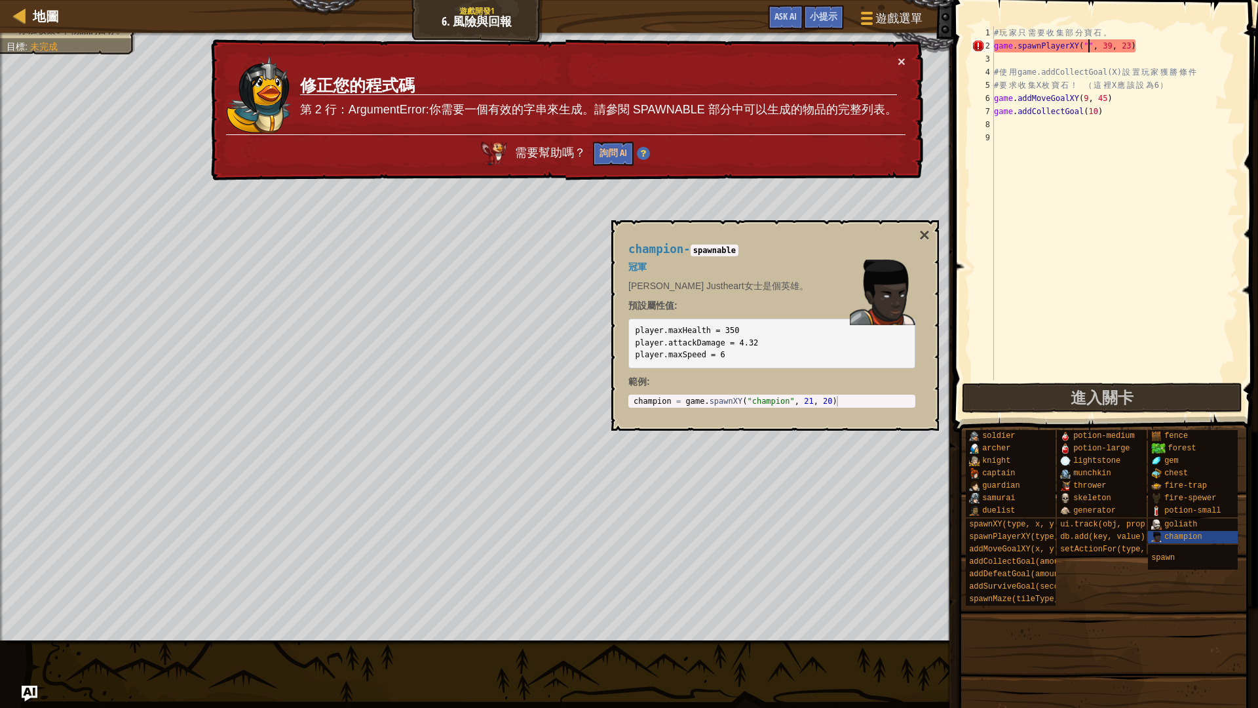
paste textarea "champion"
type textarea "game.spawnPlayerXY("champion", 39, 23)"
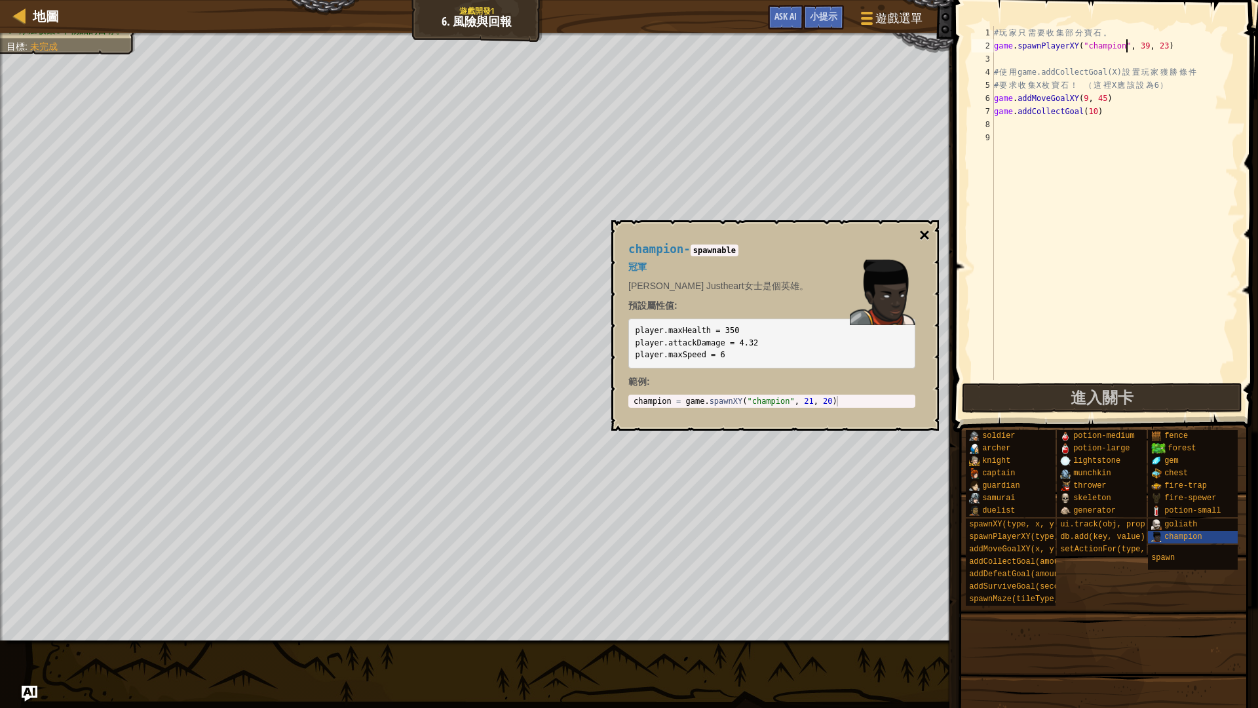
click at [923, 230] on button "×" at bounding box center [925, 235] width 10 height 18
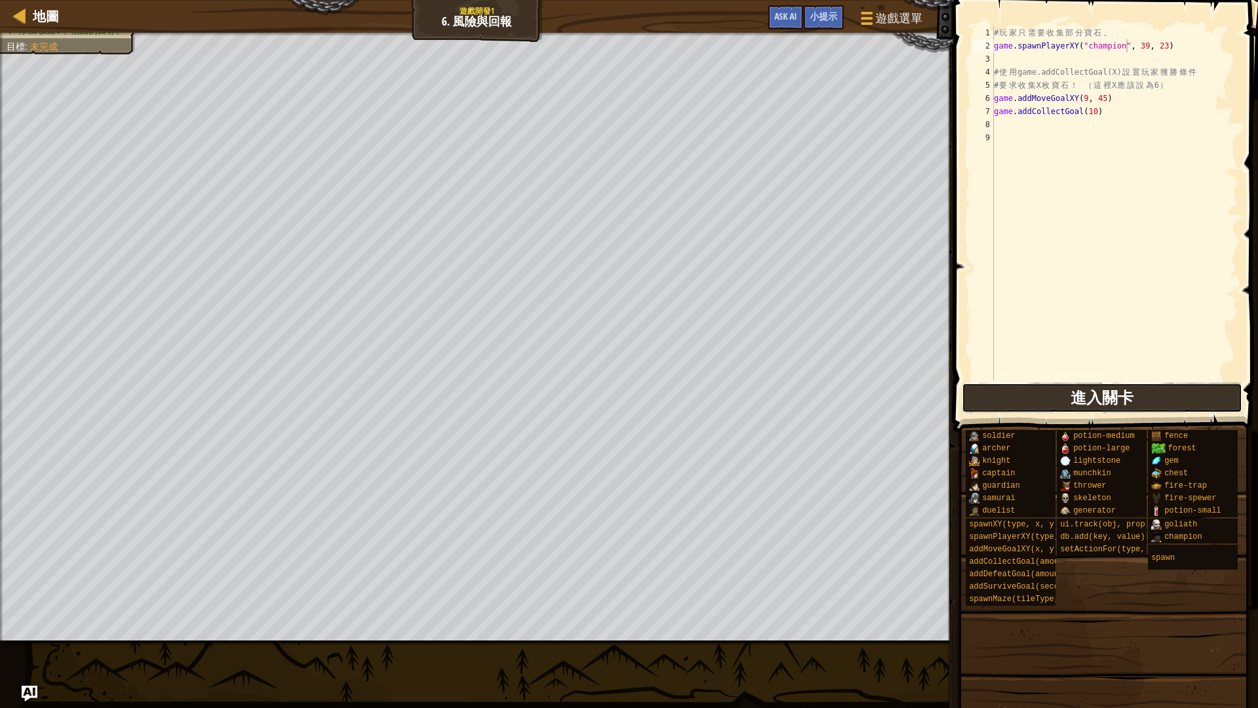
click at [1064, 388] on button "進入關卡" at bounding box center [1102, 398] width 281 height 30
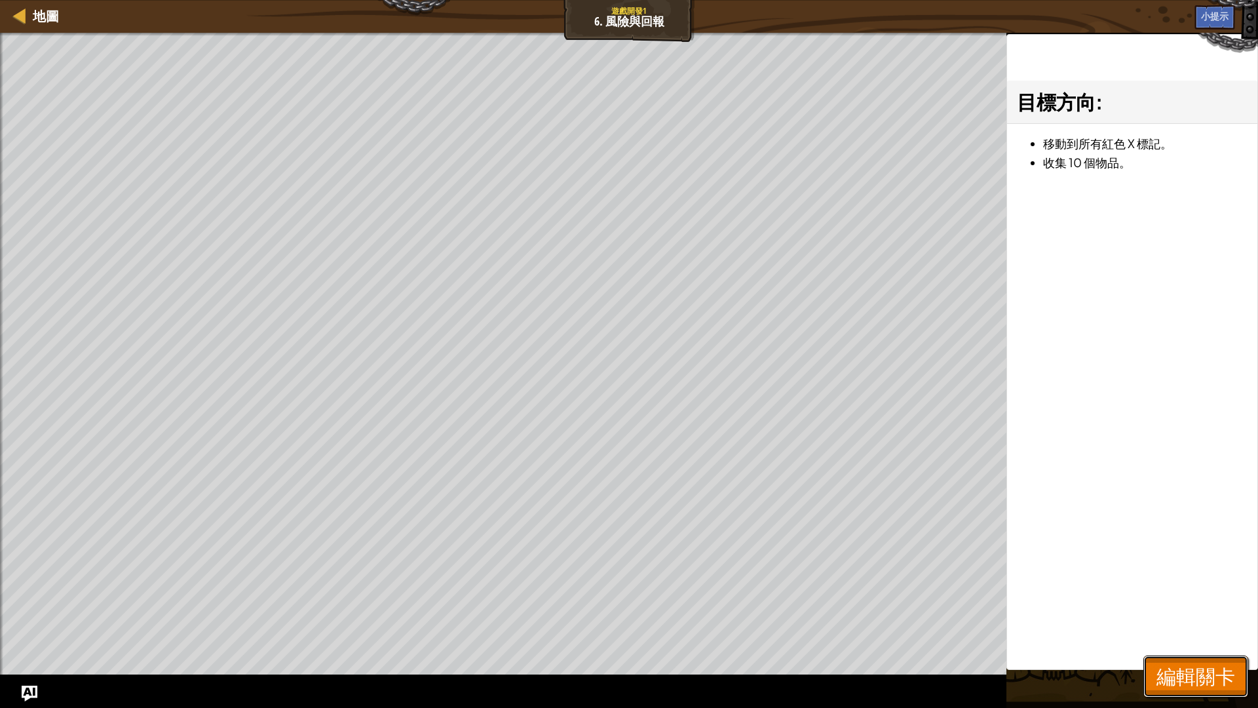
click at [1207, 596] on button "編輯關卡" at bounding box center [1196, 676] width 105 height 42
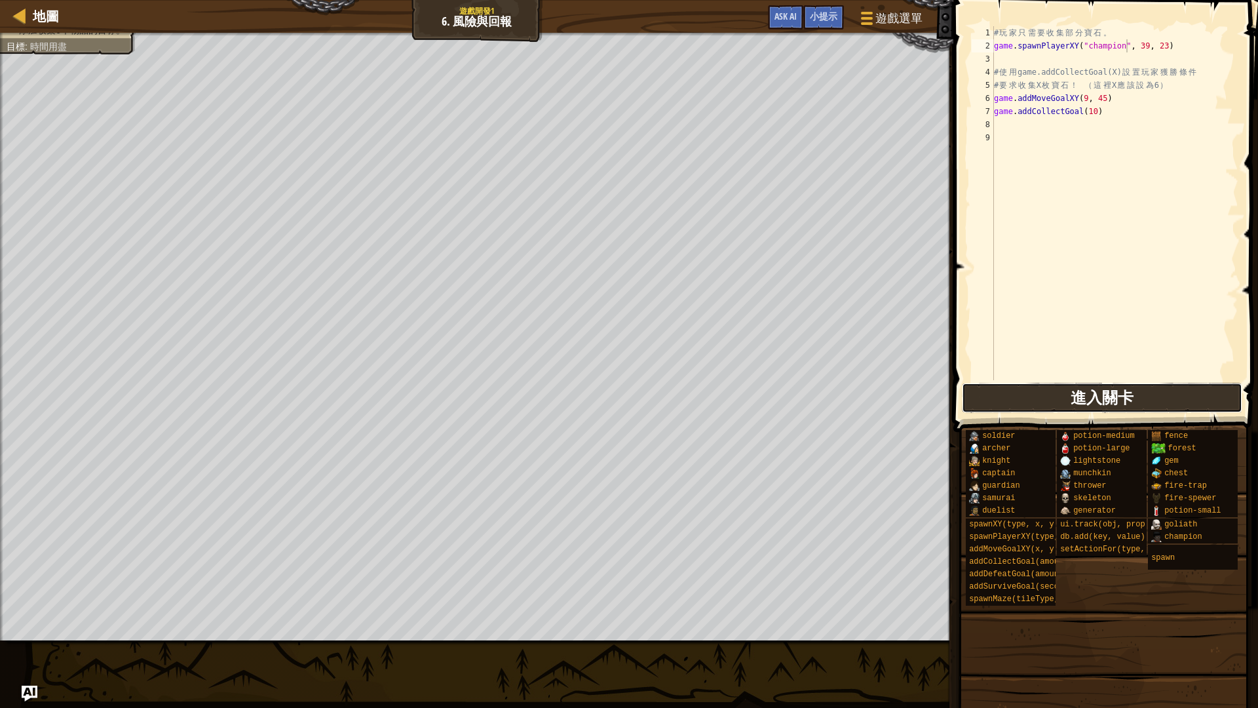
click at [1052, 396] on button "進入關卡" at bounding box center [1102, 398] width 281 height 30
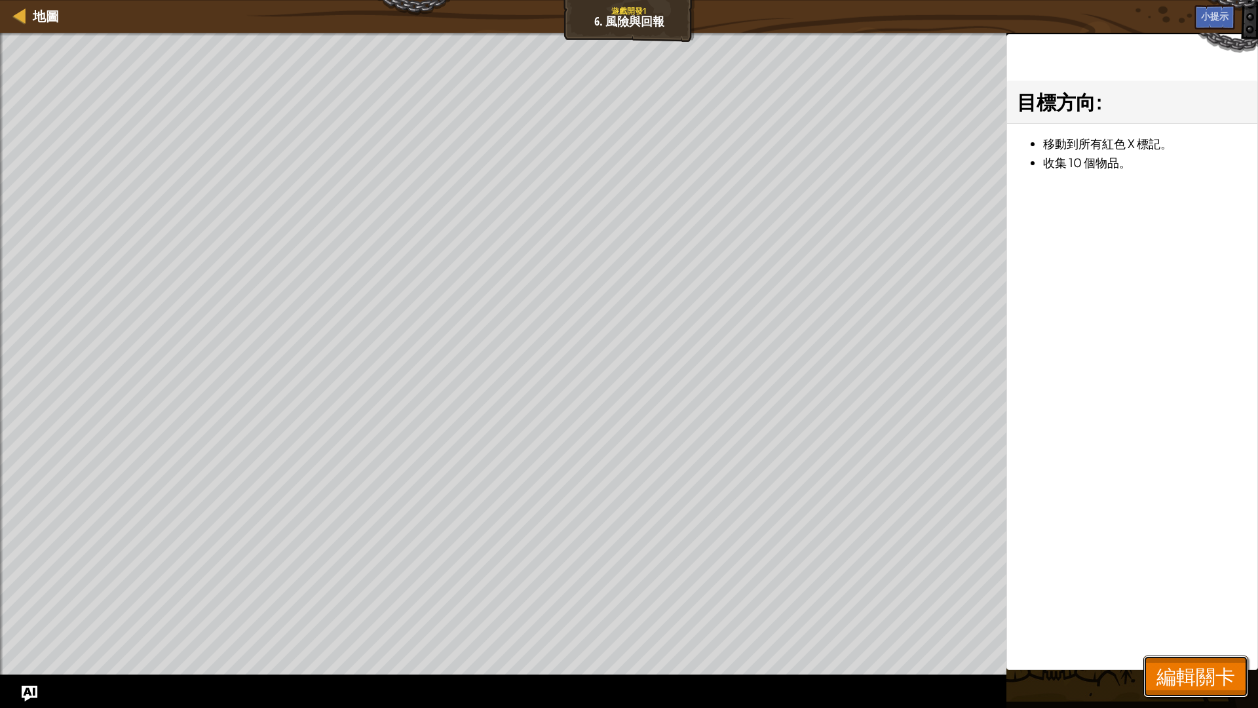
click at [1208, 596] on span "編輯關卡" at bounding box center [1196, 676] width 79 height 27
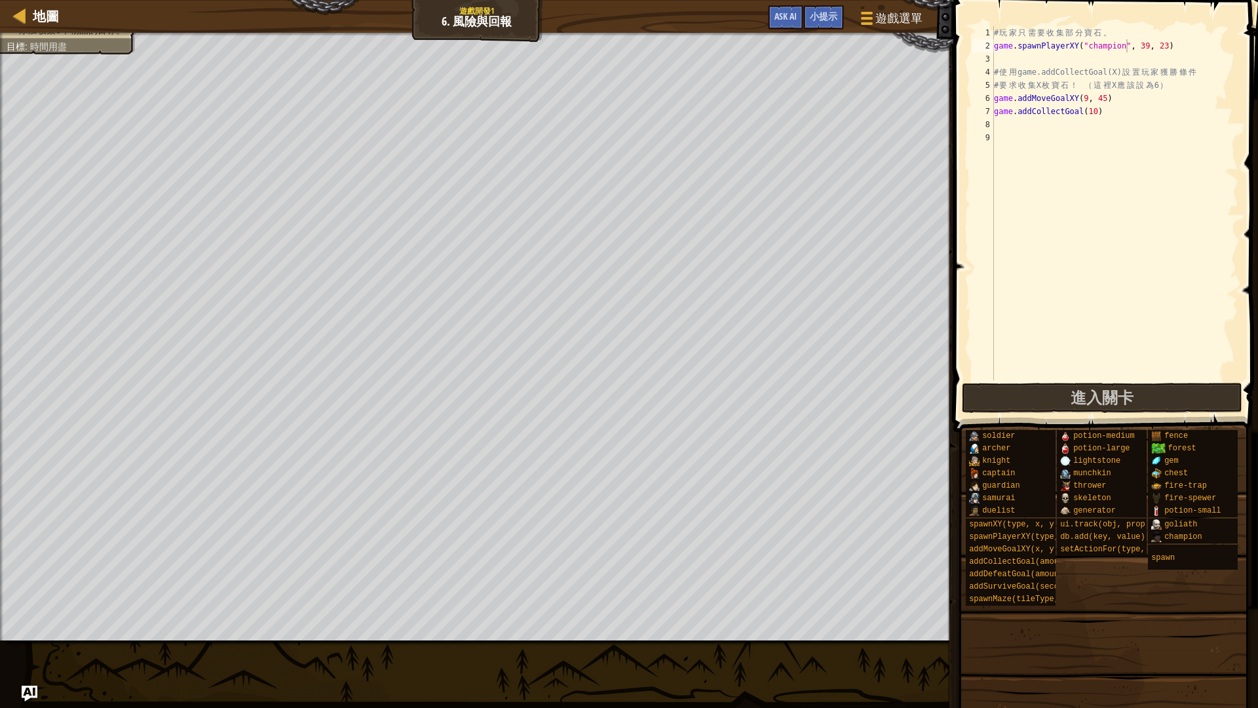
scroll to position [6, 0]
click at [1038, 63] on div "# 玩 家 只 需 要 收 集 部 分 寶 石 。 game . spawnPlayerXY ( "champion" , 39 , 23 ) # 使 用 g…" at bounding box center [1115, 216] width 247 height 380
drag, startPoint x: 996, startPoint y: 48, endPoint x: 1228, endPoint y: 49, distance: 232.7
click at [1228, 49] on div "# 玩 家 只 需 要 收 集 部 分 寶 石 。 game . spawnPlayerXY ( "champion" , 39 , 23 ) # 使 用 g…" at bounding box center [1115, 216] width 247 height 380
type textarea "game.spawnPlayerXY("champion", 39, 23)"
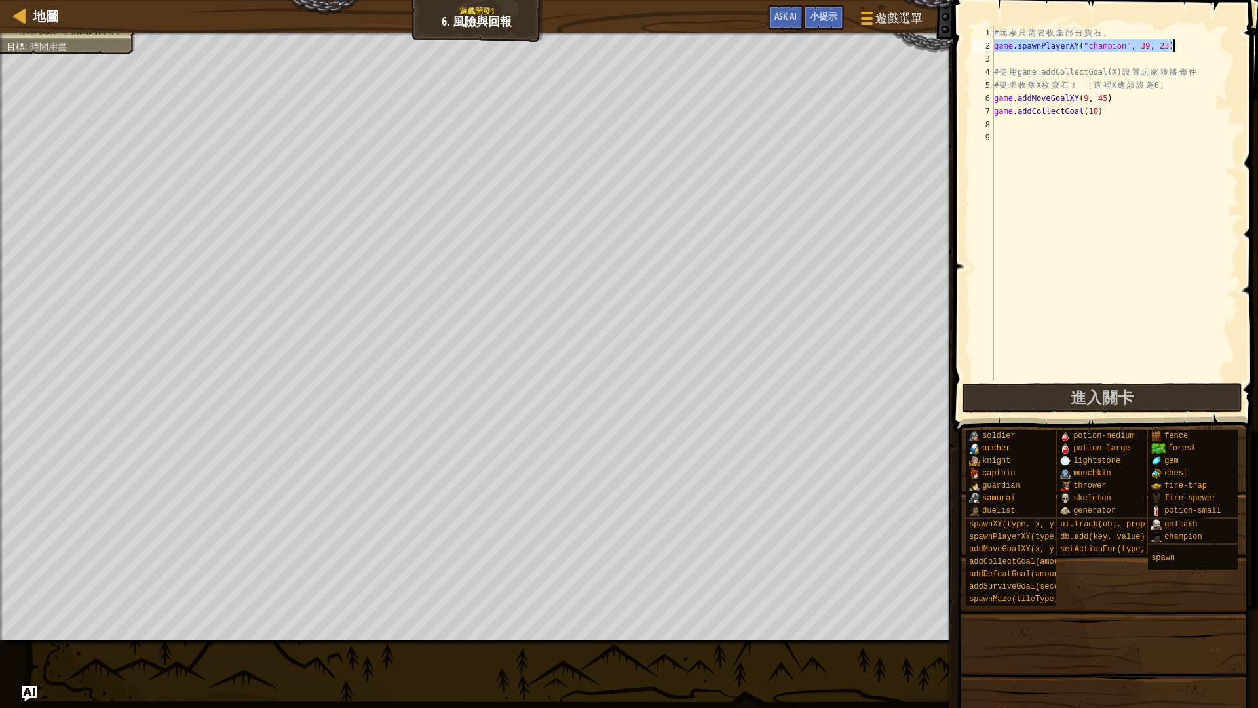
click at [1082, 58] on div "# 玩 家 只 需 要 收 集 部 分 寶 石 。 game . spawnPlayerXY ( "champion" , 39 , 23 ) # 使 用 g…" at bounding box center [1115, 216] width 247 height 380
paste textarea "game.spawnPlayerXY("champion", 39, 23)"
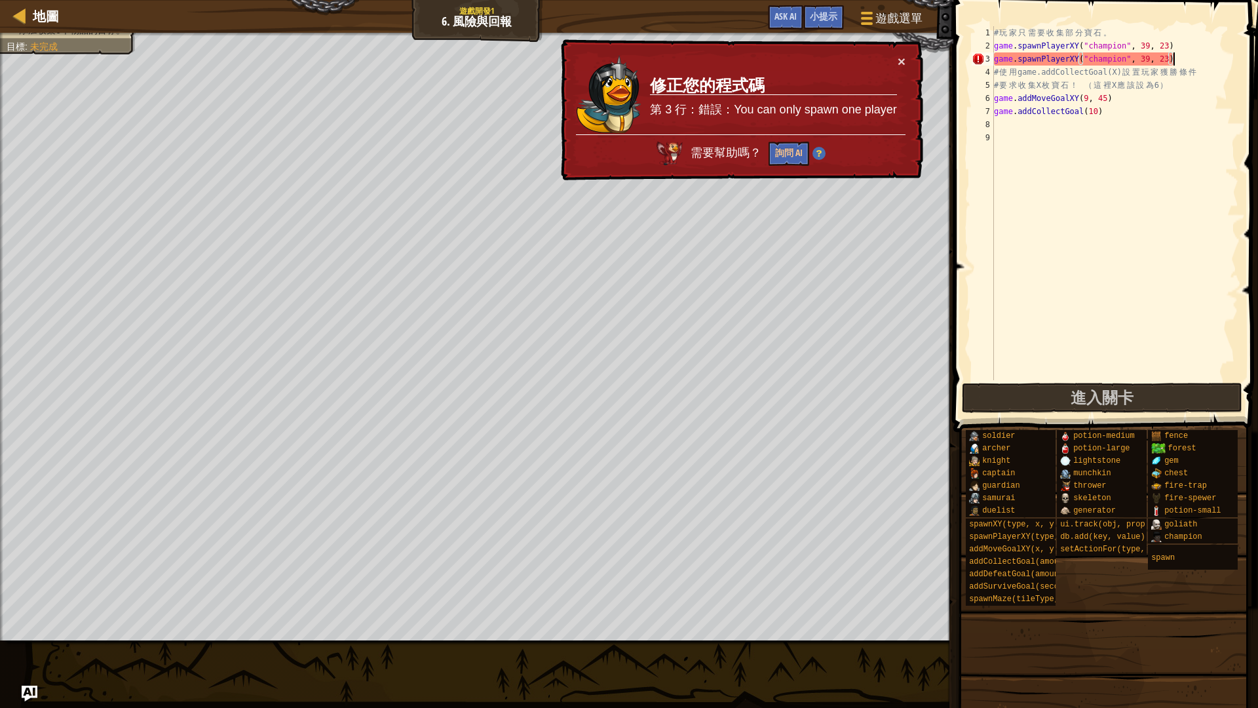
click at [1126, 60] on div "# 玩 家 只 需 要 收 集 部 分 寶 石 。 game . spawnPlayerXY ( "champion" , 39 , 23 ) game . …" at bounding box center [1115, 216] width 247 height 380
drag, startPoint x: 1126, startPoint y: 60, endPoint x: 1110, endPoint y: 60, distance: 15.7
click at [1110, 60] on div "# 玩 家 只 需 要 收 集 部 分 寶 石 。 game . spawnPlayerXY ( "champion" , 39 , 23 ) game . …" at bounding box center [1115, 216] width 247 height 380
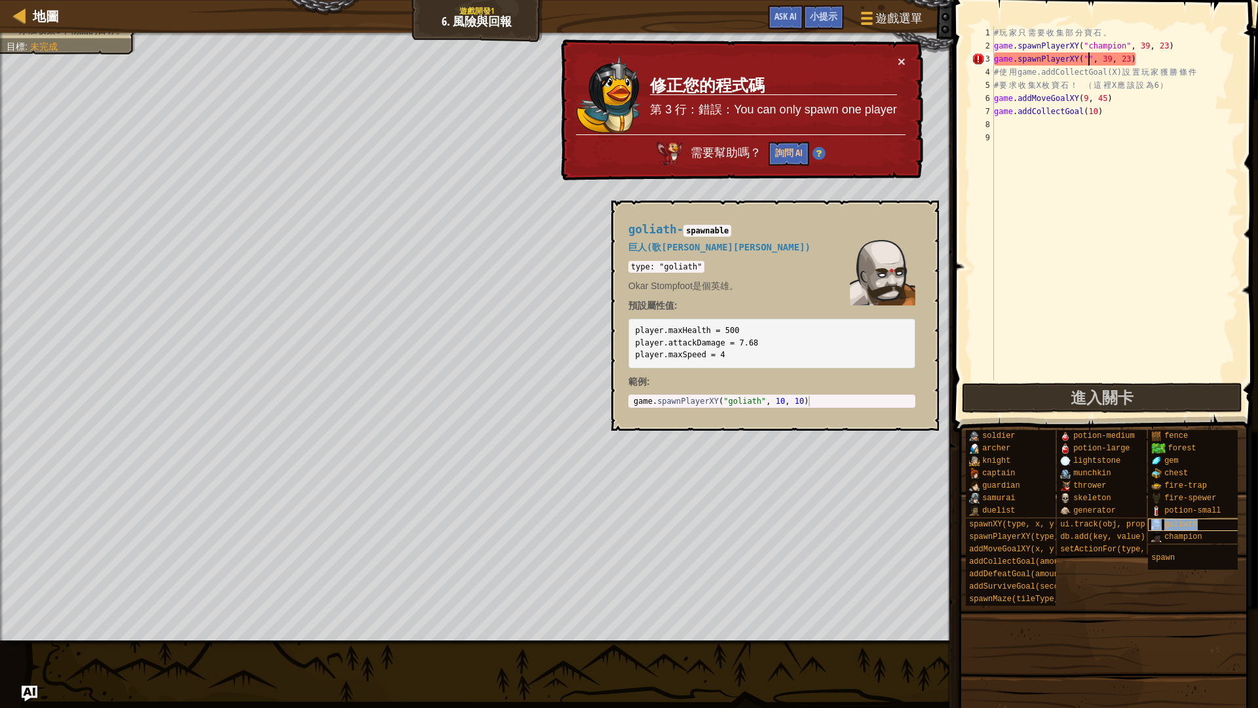
click at [1180, 524] on span "goliath" at bounding box center [1181, 524] width 33 height 9
drag, startPoint x: 630, startPoint y: 230, endPoint x: 677, endPoint y: 230, distance: 47.2
click at [677, 230] on h4 "goliath - spawnable" at bounding box center [772, 229] width 287 height 12
copy span "goliath"
click at [1087, 57] on div "# 玩 家 只 需 要 收 集 部 分 寶 石 。 game . spawnPlayerXY ( "champion" , 39 , 23 ) game . …" at bounding box center [1115, 216] width 247 height 380
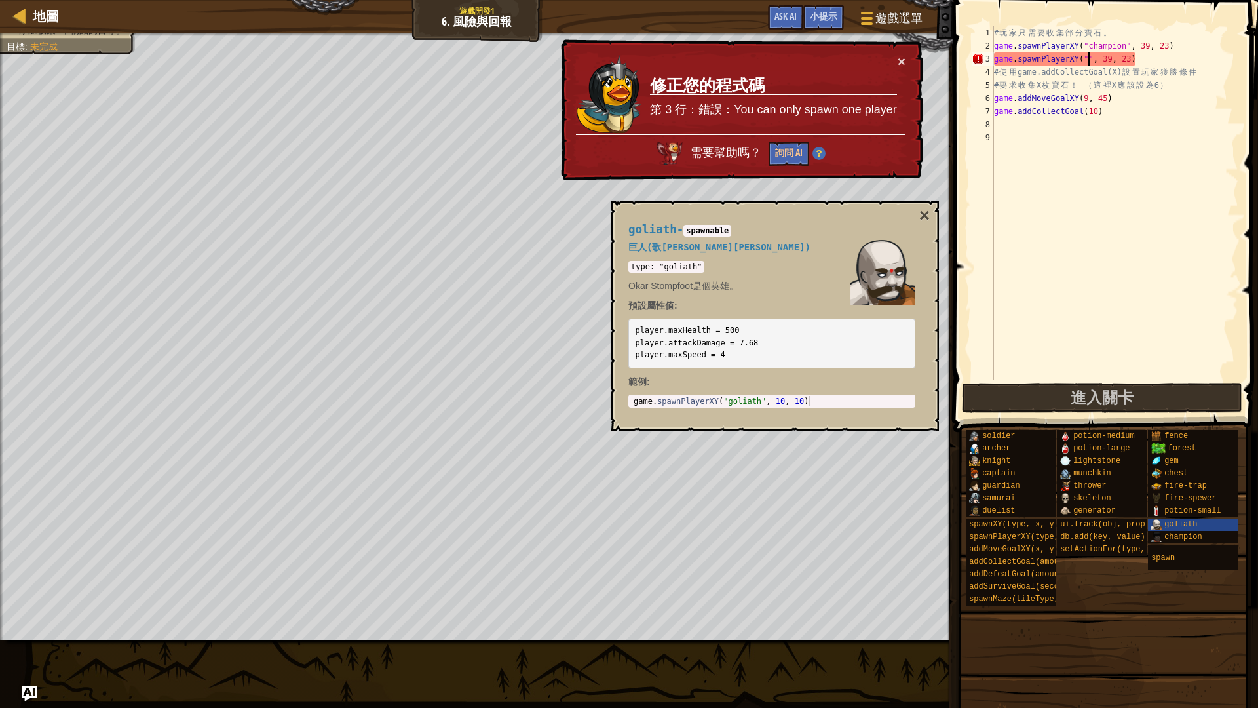
paste textarea "goliath"
type textarea "game.spawnPlayerXY("goliath", 39, 23)"
drag, startPoint x: 1164, startPoint y: 57, endPoint x: 992, endPoint y: 63, distance: 172.5
click at [992, 63] on div "game.spawnPlayerXY("goliath", 39, 23) 1 2 3 4 5 6 7 8 9 # 玩 家 只 需 要 收 集 部 分 寶 石…" at bounding box center [1103, 203] width 269 height 354
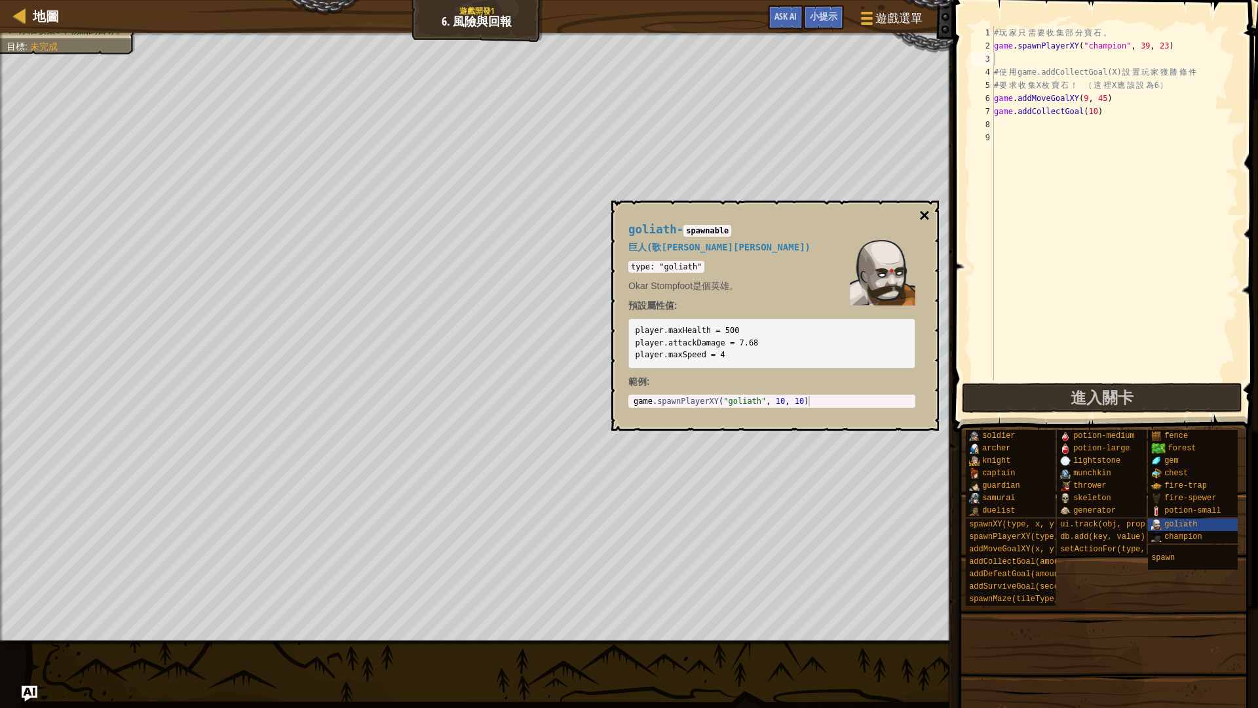
click at [929, 212] on button "×" at bounding box center [925, 215] width 10 height 18
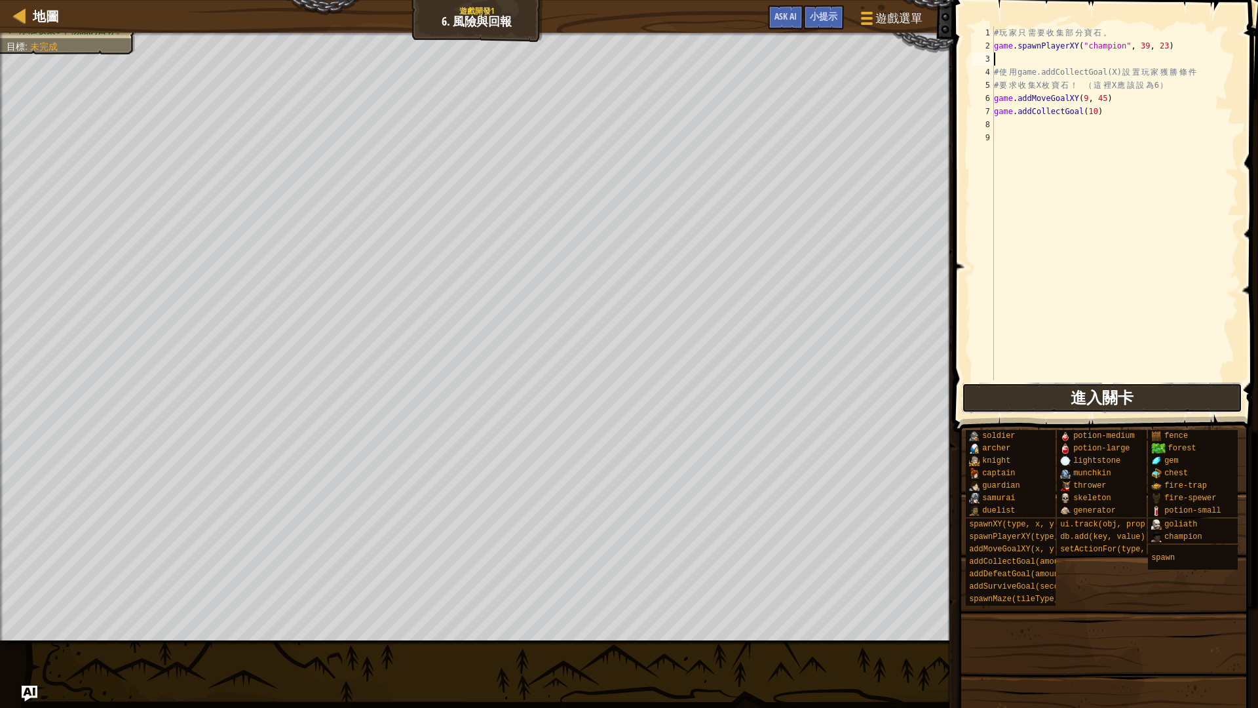
drag, startPoint x: 998, startPoint y: 398, endPoint x: 987, endPoint y: 398, distance: 10.5
click at [994, 398] on button "進入關卡" at bounding box center [1102, 398] width 281 height 30
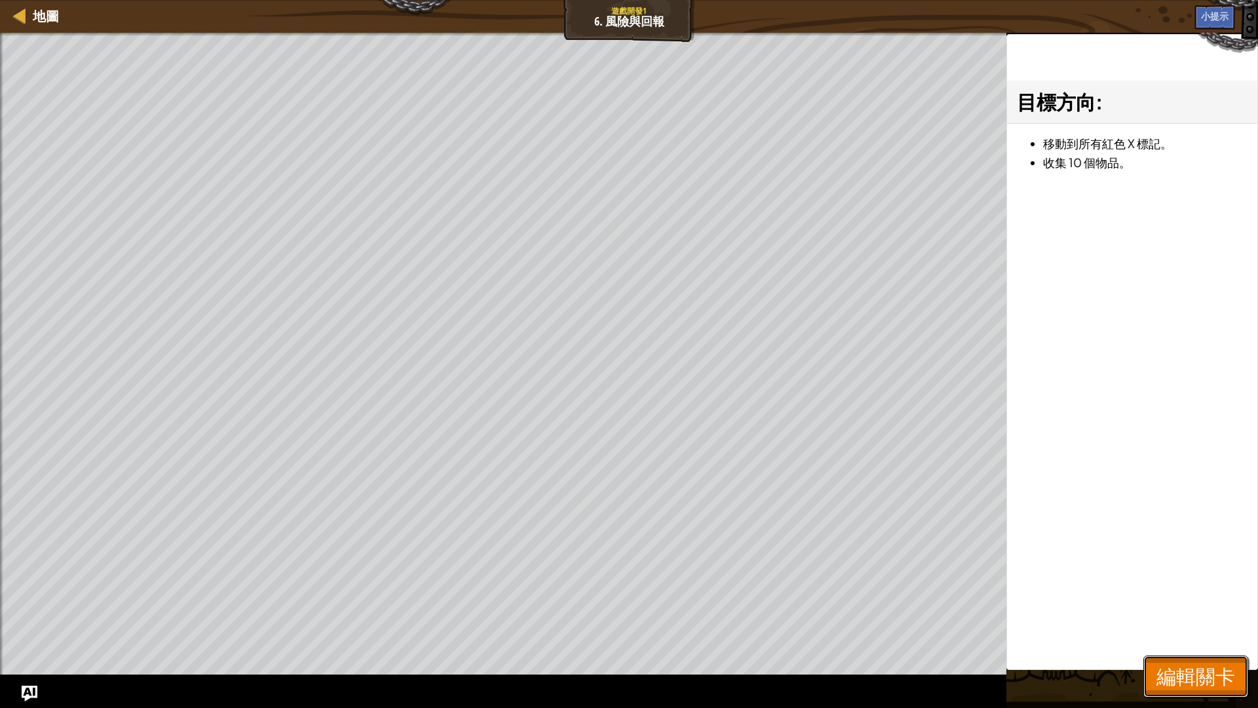
click at [1192, 596] on button "編輯關卡" at bounding box center [1196, 676] width 105 height 42
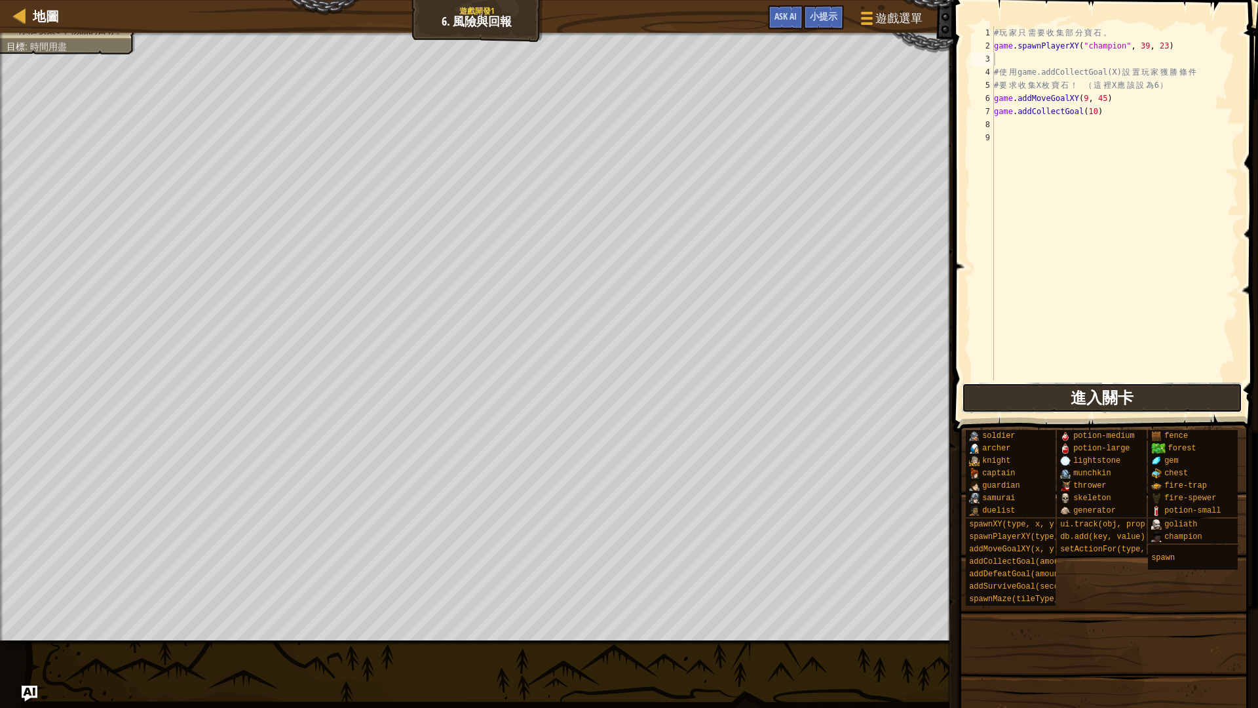
click at [1039, 393] on button "進入關卡" at bounding box center [1102, 398] width 281 height 30
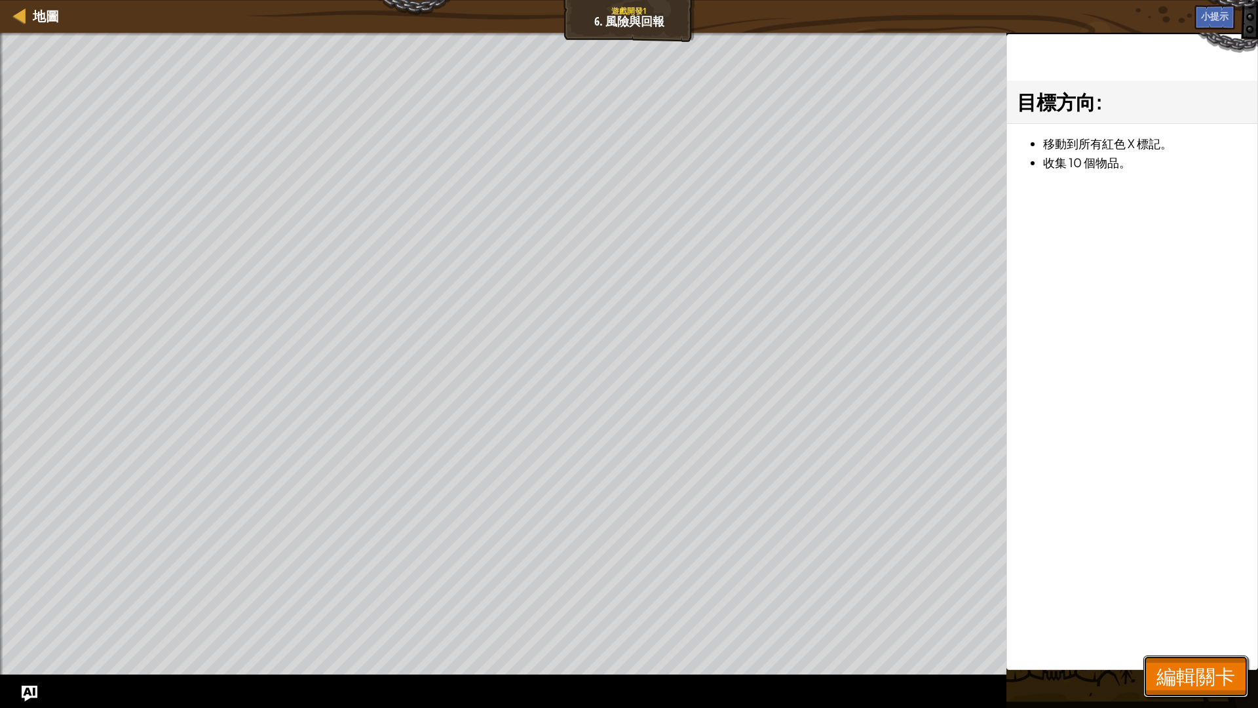
click at [1176, 596] on span "編輯關卡" at bounding box center [1196, 676] width 79 height 27
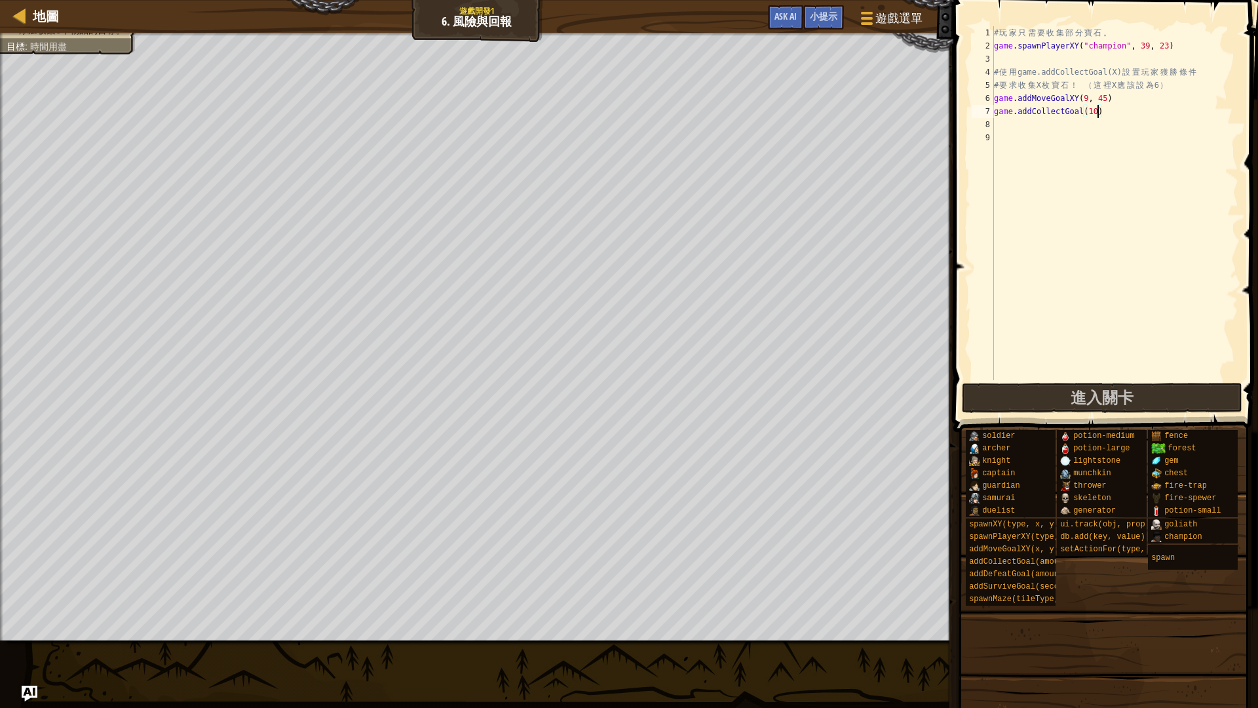
click at [1098, 110] on div "# 玩 家 只 需 要 收 集 部 分 寶 石 。 game . spawnPlayerXY ( "champion" , 39 , 23 ) # 使 用 g…" at bounding box center [1115, 216] width 247 height 380
click at [1084, 98] on div "# 玩 家 只 需 要 收 集 部 分 寶 石 。 game . spawnPlayerXY ( "champion" , 39 , 23 ) # 使 用 g…" at bounding box center [1115, 216] width 247 height 380
click at [1114, 97] on div "# 玩 家 只 需 要 收 集 部 分 寶 石 。 game . spawnPlayerXY ( "champion" , 39 , 23 ) # 使 用 g…" at bounding box center [1115, 216] width 247 height 380
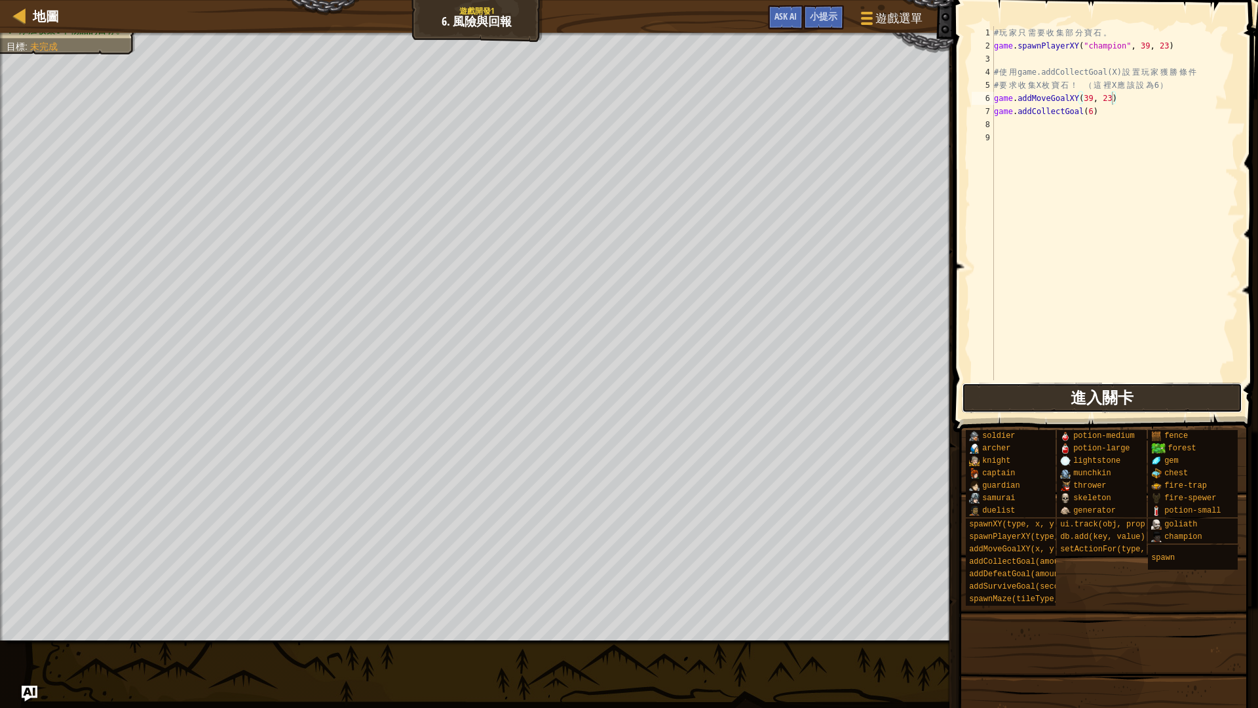
click at [1077, 404] on span "進入關卡" at bounding box center [1102, 397] width 63 height 21
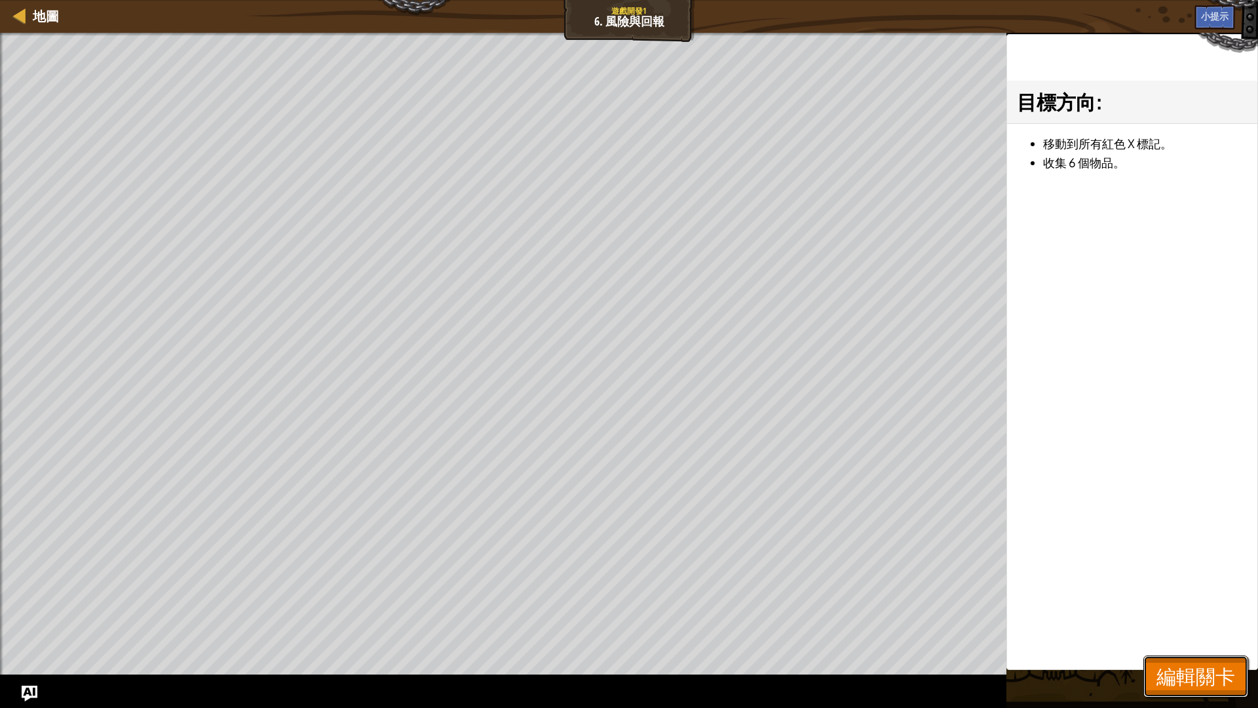
click at [1206, 596] on span "編輯關卡" at bounding box center [1196, 676] width 79 height 27
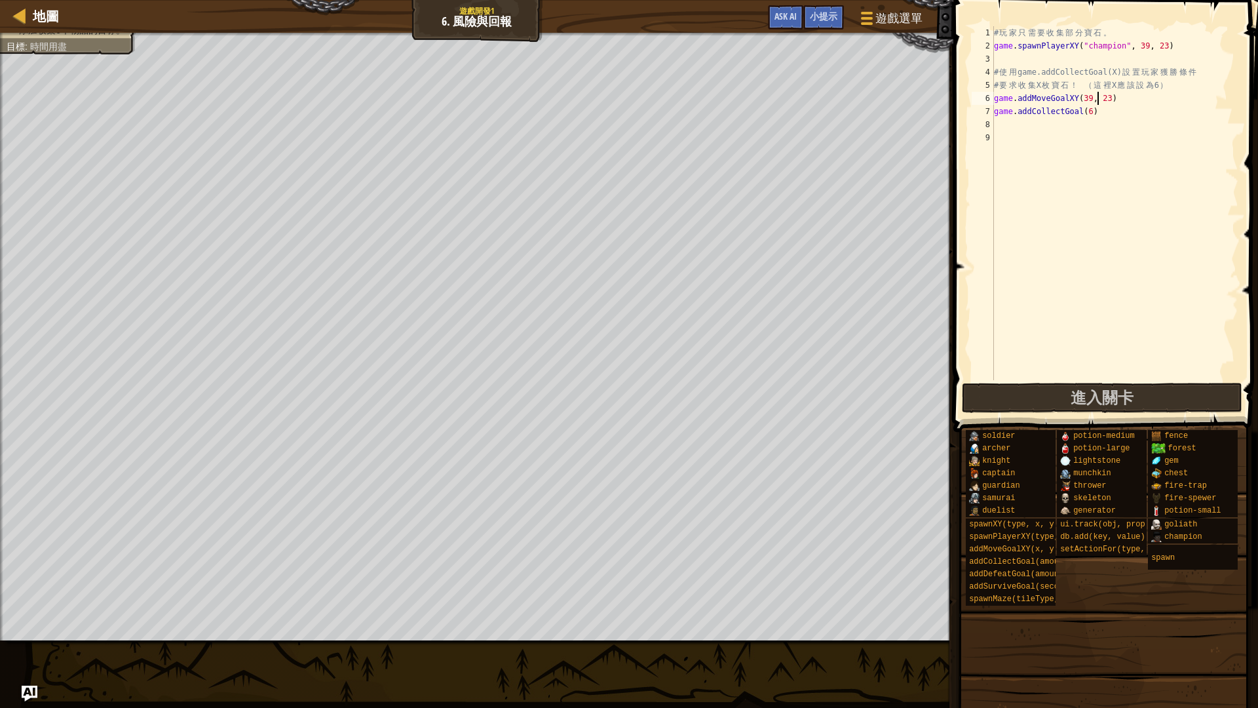
click at [1096, 100] on div "# 玩 家 只 需 要 收 集 部 分 寶 石 。 game . spawnPlayerXY ( "champion" , 39 , 23 ) # 使 用 g…" at bounding box center [1115, 216] width 247 height 380
click at [1094, 100] on div "# 玩 家 只 需 要 收 集 部 分 寶 石 。 game . spawnPlayerXY ( "champion" , 39 , 23 ) # 使 用 g…" at bounding box center [1115, 216] width 247 height 380
click at [1112, 95] on div "# 玩 家 只 需 要 收 集 部 分 寶 石 。 game . spawnPlayerXY ( "champion" , 39 , 23 ) # 使 用 g…" at bounding box center [1115, 216] width 247 height 380
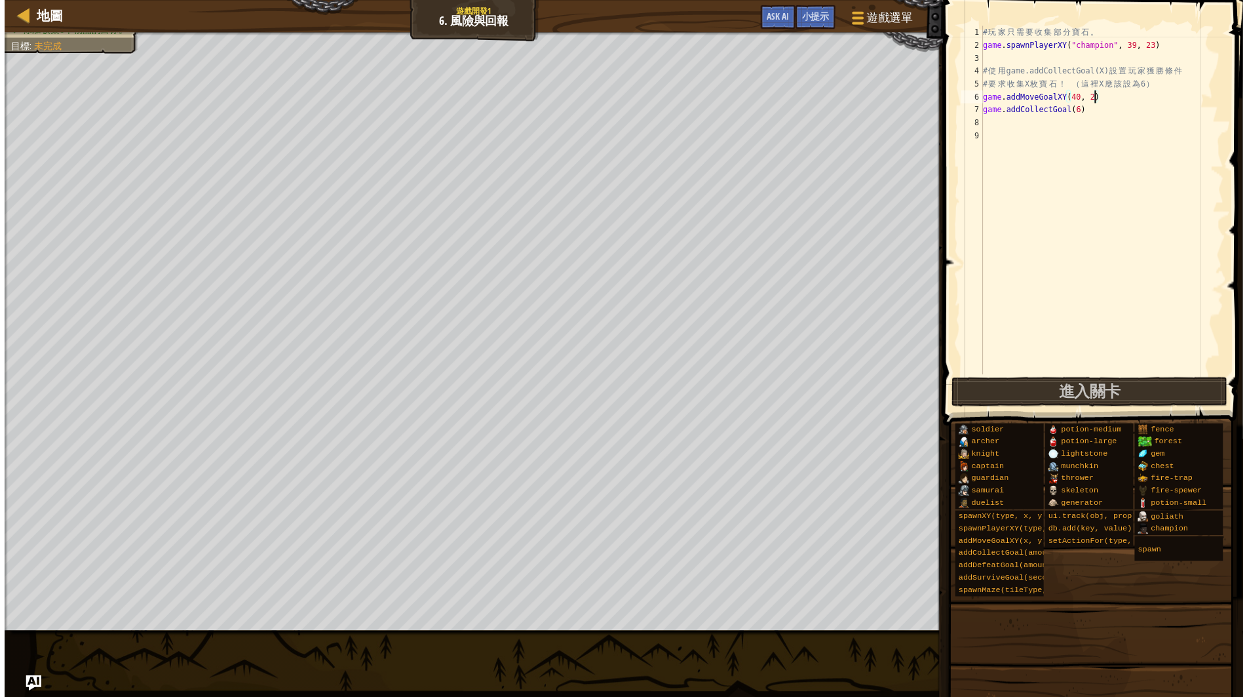
scroll to position [6, 9]
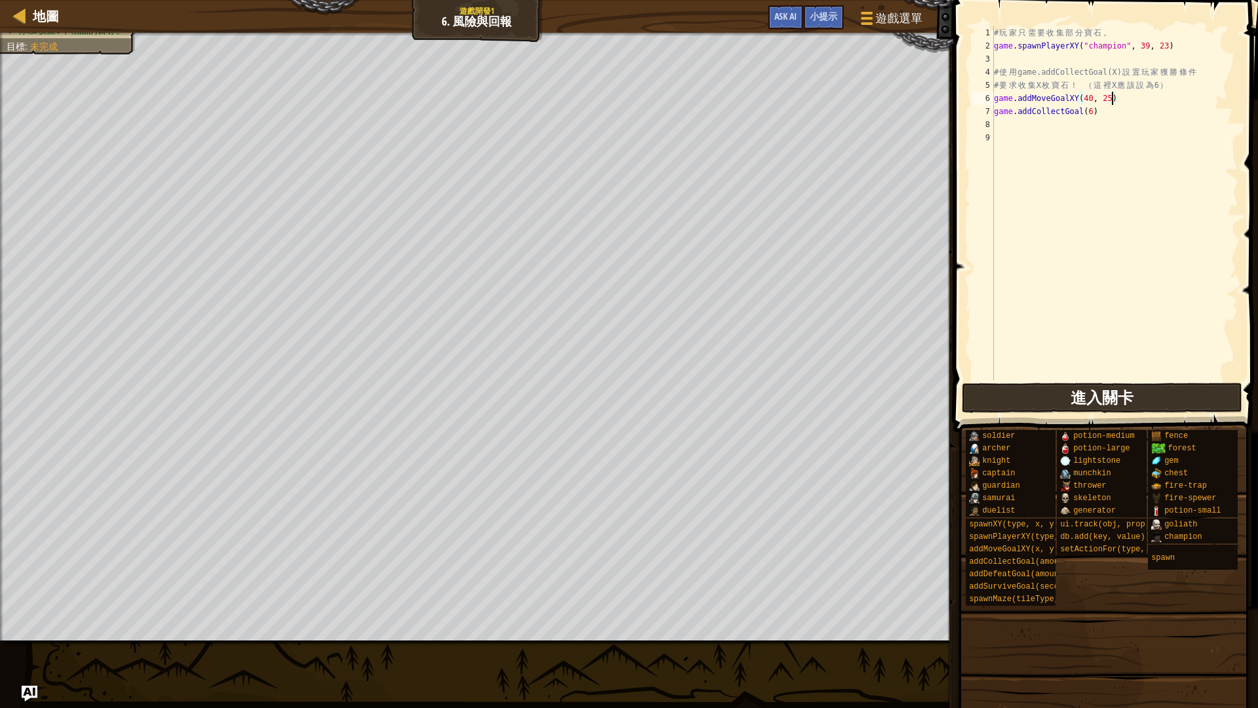
type textarea "game.addMoveGoalXY(40, 25)"
click at [1075, 402] on span "進入關卡" at bounding box center [1102, 397] width 63 height 21
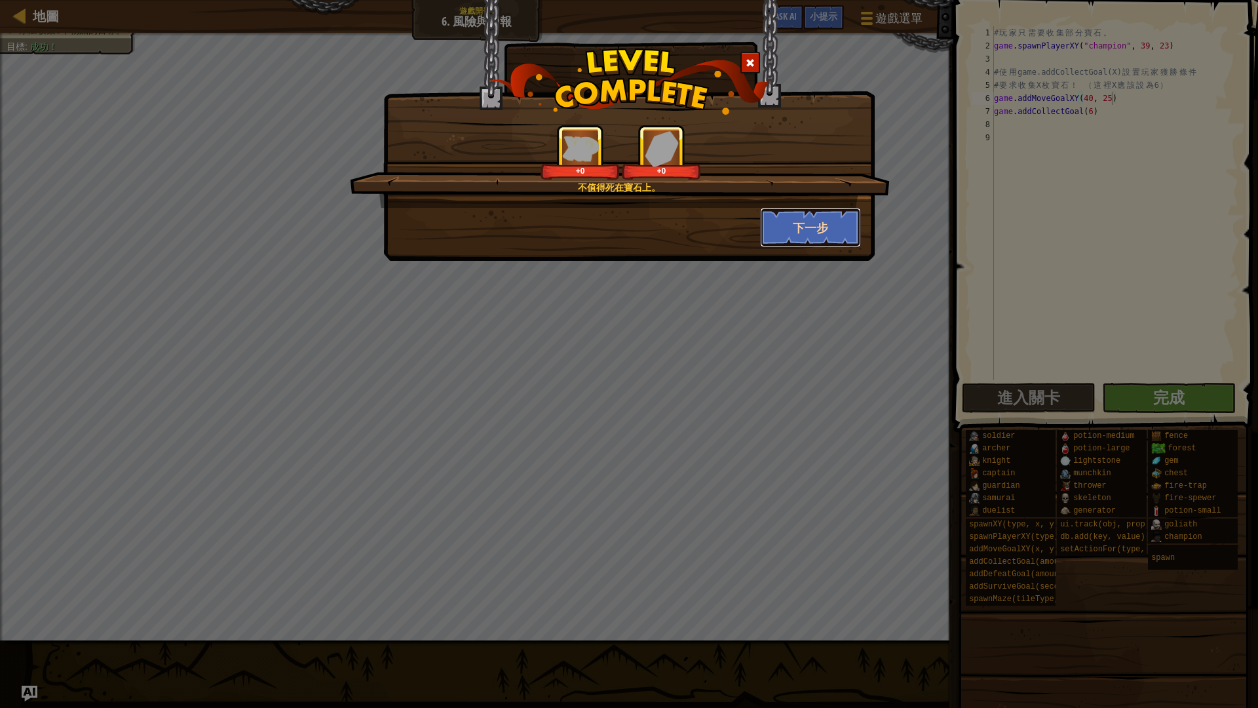
click at [781, 229] on button "下一步" at bounding box center [811, 227] width 102 height 39
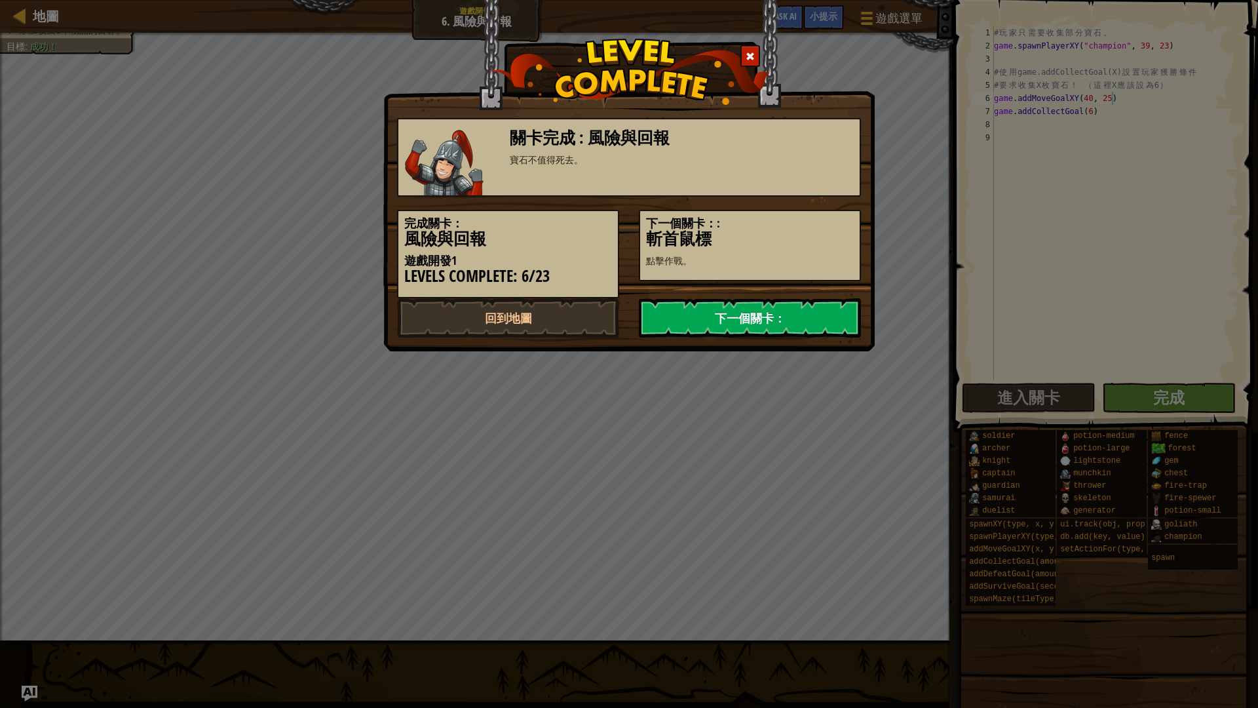
click at [720, 324] on link "下一個關卡：" at bounding box center [750, 317] width 222 height 39
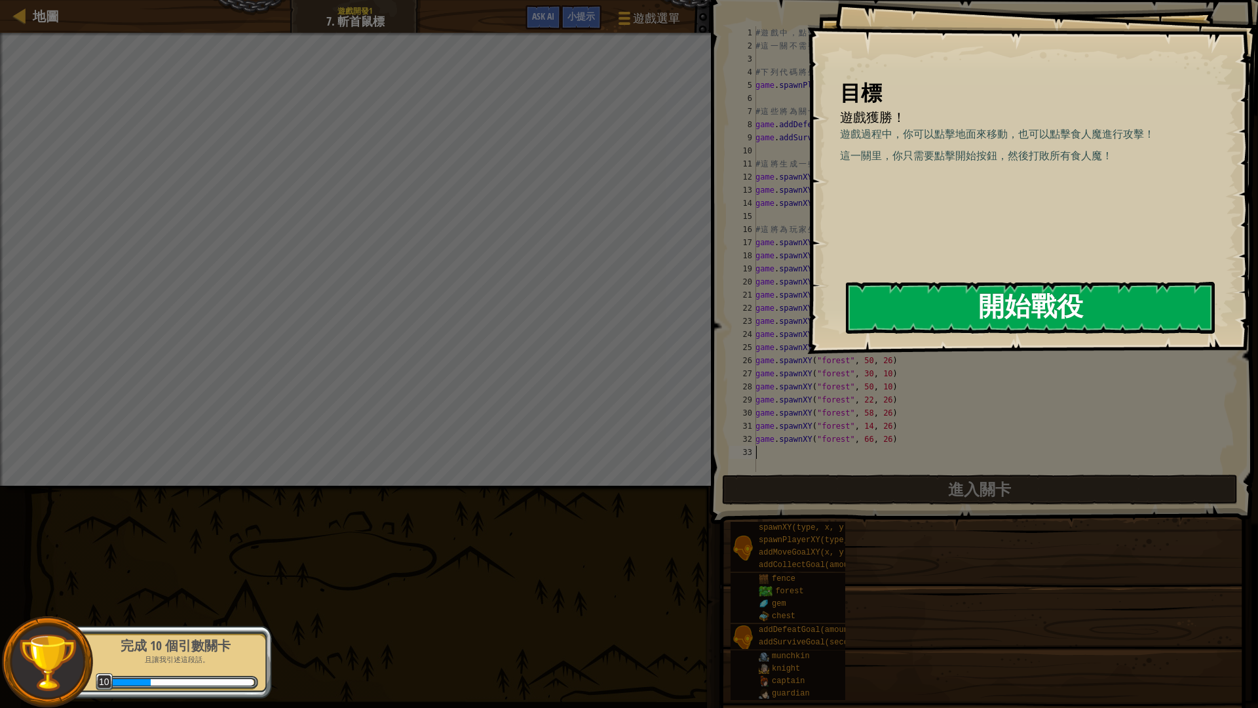
drag, startPoint x: 904, startPoint y: 290, endPoint x: 909, endPoint y: 282, distance: 9.1
click at [910, 289] on button "開始戰役" at bounding box center [1030, 308] width 369 height 52
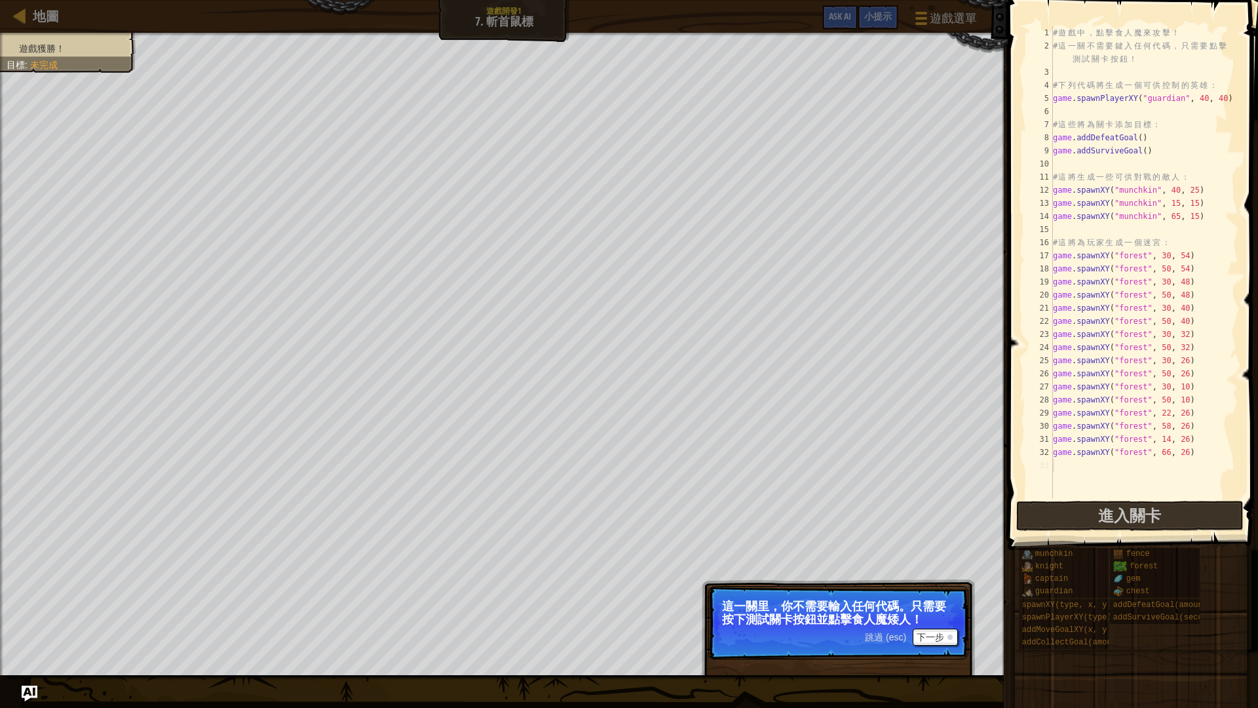
drag, startPoint x: 887, startPoint y: 637, endPoint x: 902, endPoint y: 630, distance: 17.3
click at [886, 596] on span "跳過 (esc)" at bounding box center [885, 637] width 41 height 10
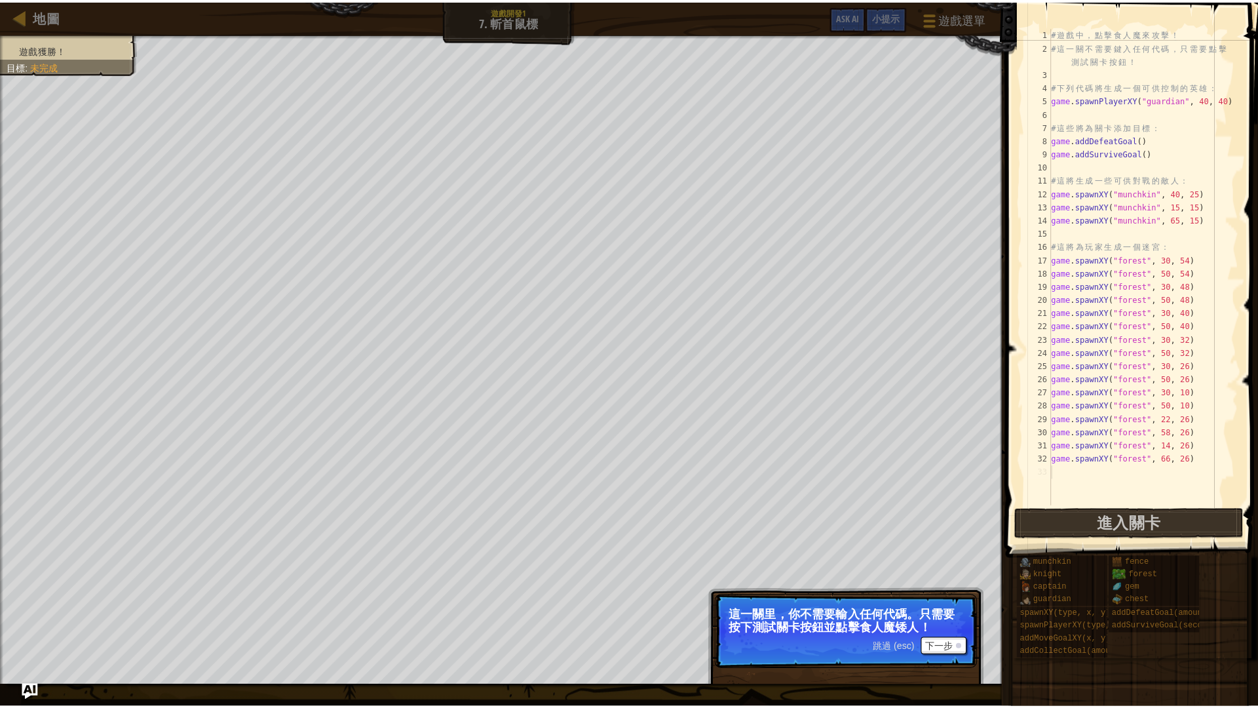
scroll to position [6, 0]
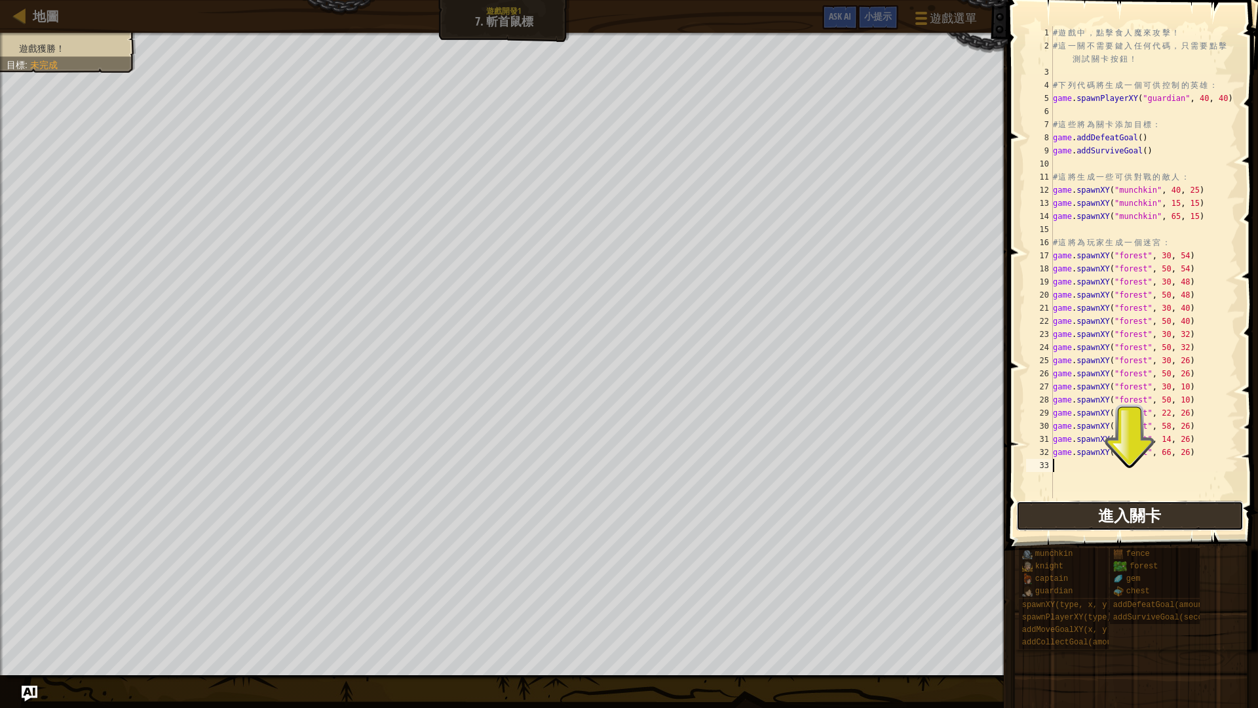
click at [1112, 522] on span "進入關卡" at bounding box center [1129, 515] width 63 height 21
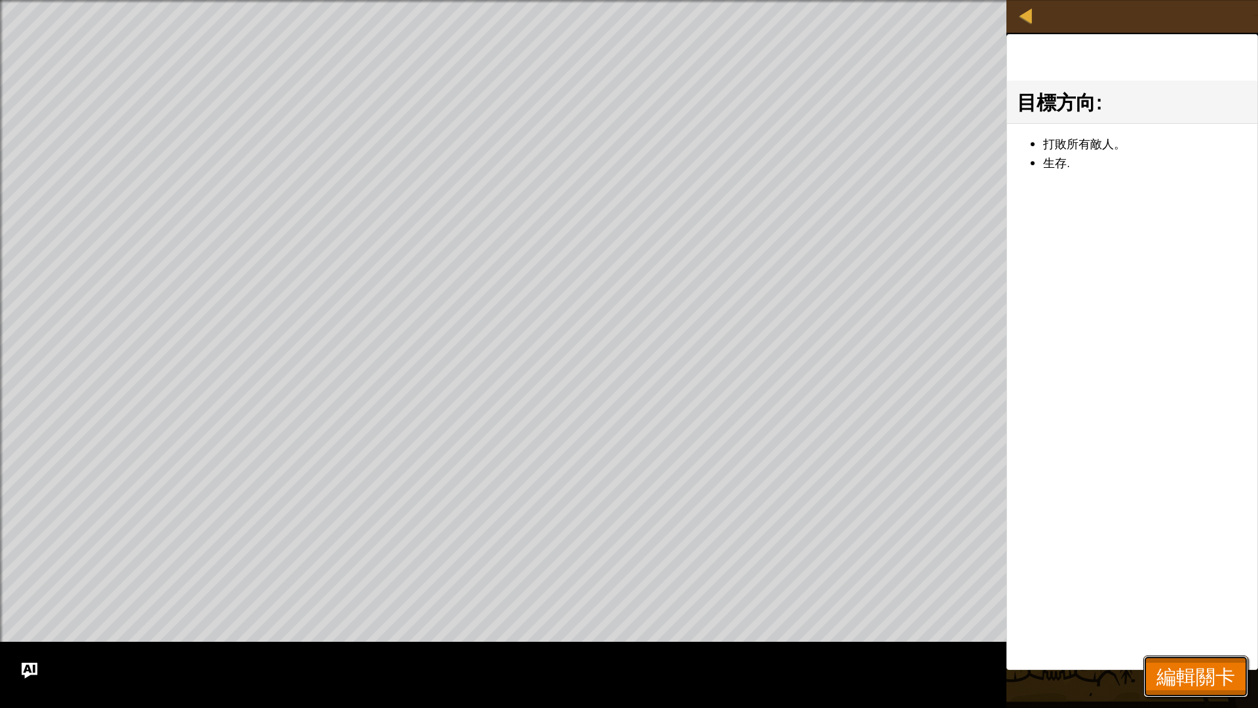
click at [1225, 596] on button "編輯關卡" at bounding box center [1196, 676] width 105 height 42
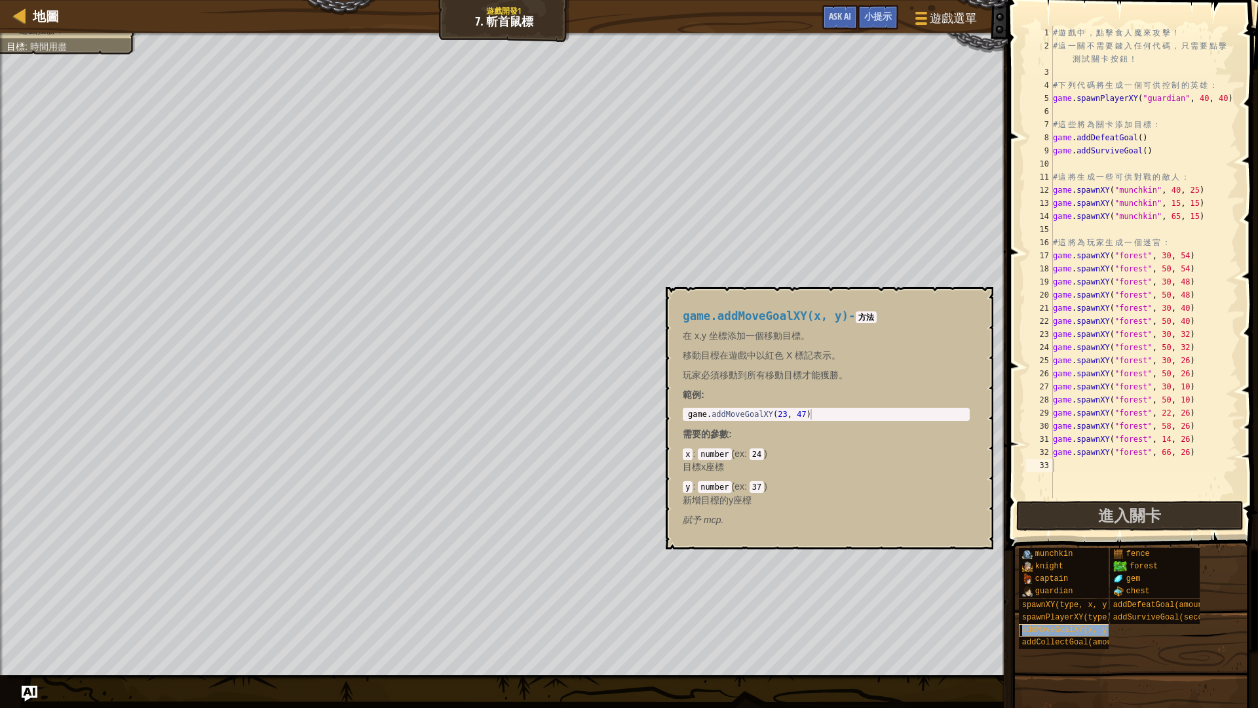
click at [1094, 596] on span "addMoveGoalXY(x, y)" at bounding box center [1067, 629] width 90 height 9
type textarea "game.addMoveGoalXY(23, 47)"
drag, startPoint x: 688, startPoint y: 413, endPoint x: 884, endPoint y: 419, distance: 196.7
click at [884, 419] on div "game . addMoveGoalXY ( 23 , 47 )" at bounding box center [827, 424] width 282 height 31
click at [1093, 461] on div "# 遊 戲 中 ， 點 擊 食 人 魔 來 攻 擊 ！ # 這 一 關 不 需 要 鍵 入 任 何 代 碼 ， 只 需 要 點 擊 測 試 關 卡 按 鈕 ！…" at bounding box center [1145, 275] width 188 height 498
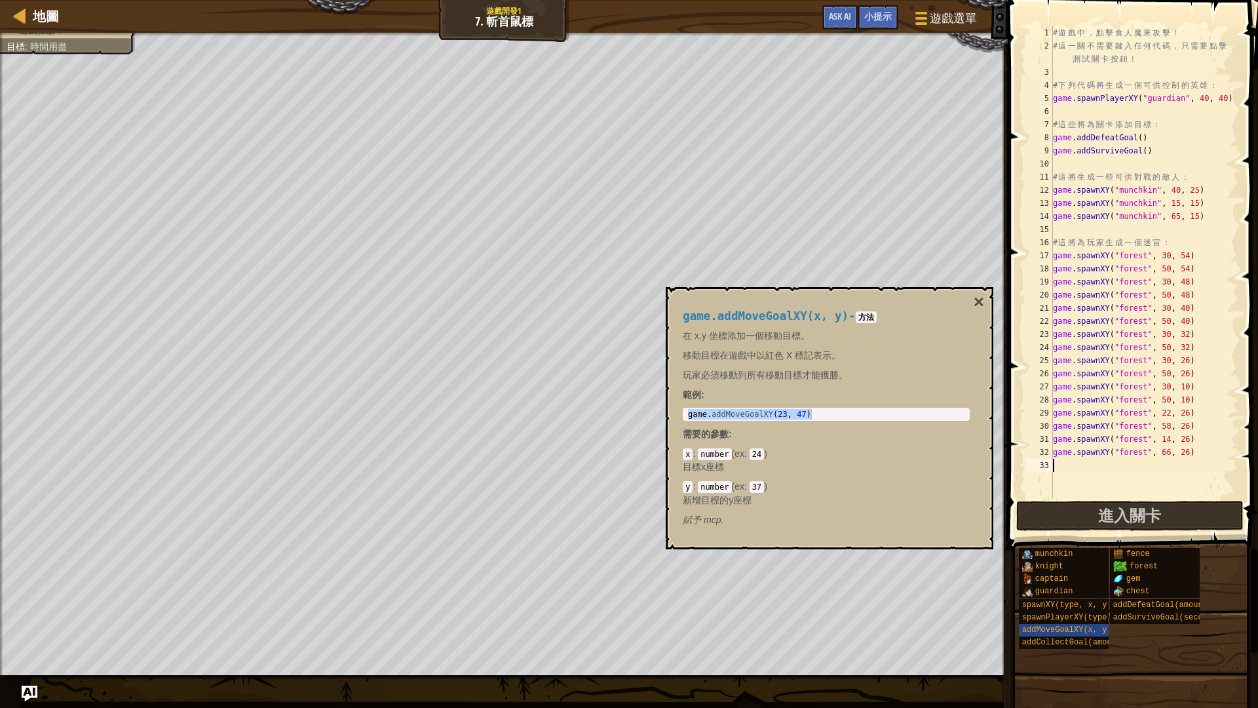
paste textarea "game.addMoveGoalXY(23, 47)"
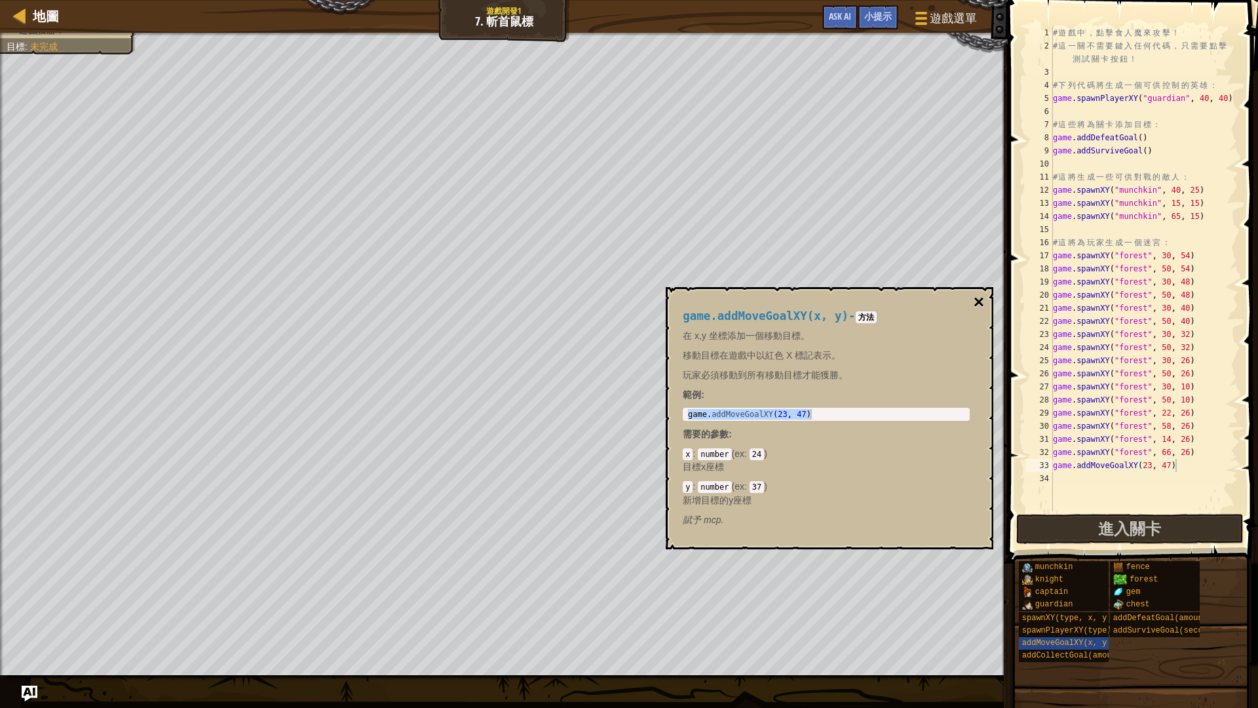
click at [978, 301] on button "×" at bounding box center [979, 302] width 10 height 18
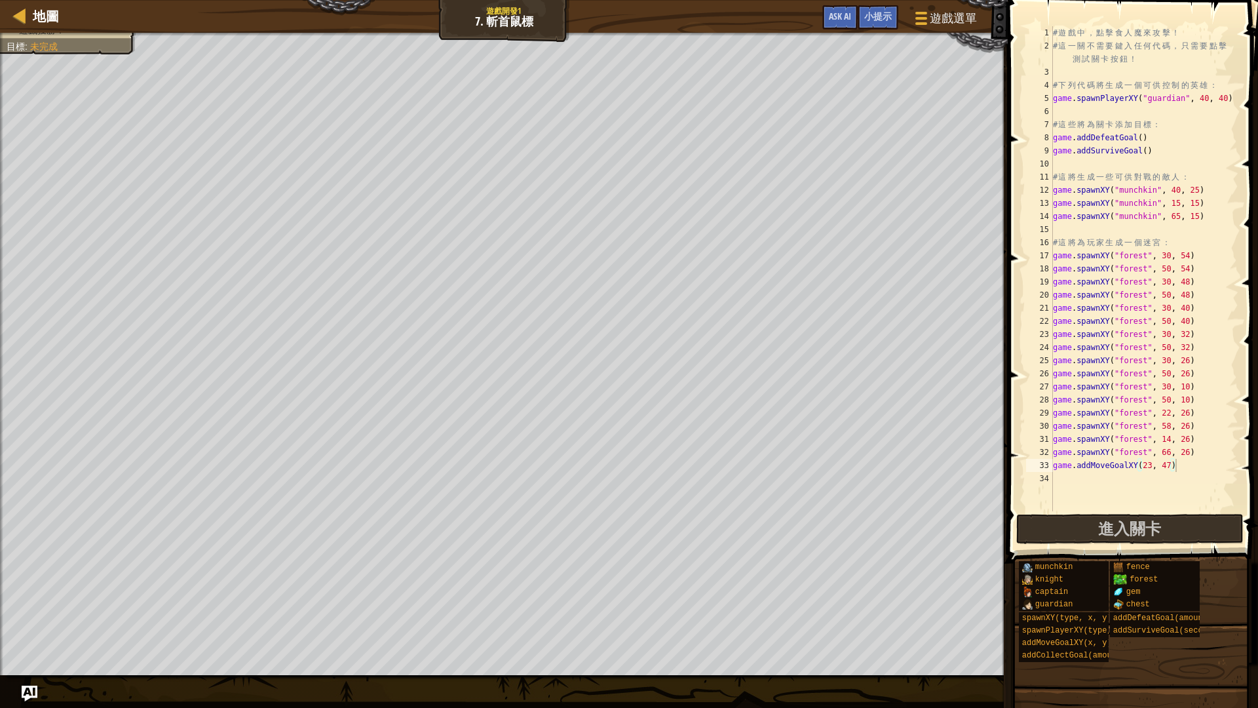
click at [1153, 467] on div "# 遊 戲 中 ， 點 擊 食 人 魔 來 攻 擊 ！ # 這 一 關 不 需 要 鍵 入 任 何 代 碼 ， 只 需 要 點 擊 測 試 關 卡 按 鈕 ！…" at bounding box center [1145, 281] width 188 height 511
click at [1165, 465] on div "# 遊 戲 中 ， 點 擊 食 人 魔 來 攻 擊 ！ # 這 一 關 不 需 要 鍵 入 任 何 代 碼 ， 只 需 要 點 擊 測 試 關 卡 按 鈕 ！…" at bounding box center [1145, 281] width 188 height 511
type textarea "game.addMoveGoalXY(40, 17)"
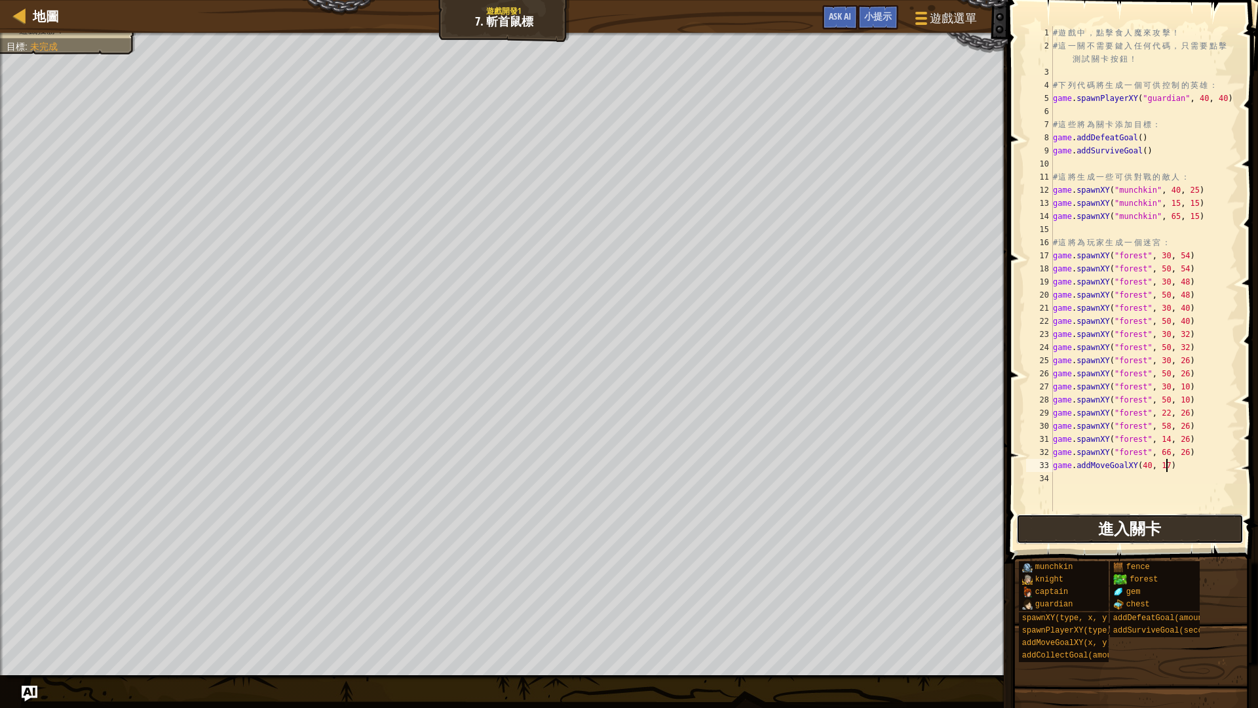
click at [1062, 515] on button "進入關卡" at bounding box center [1130, 529] width 227 height 30
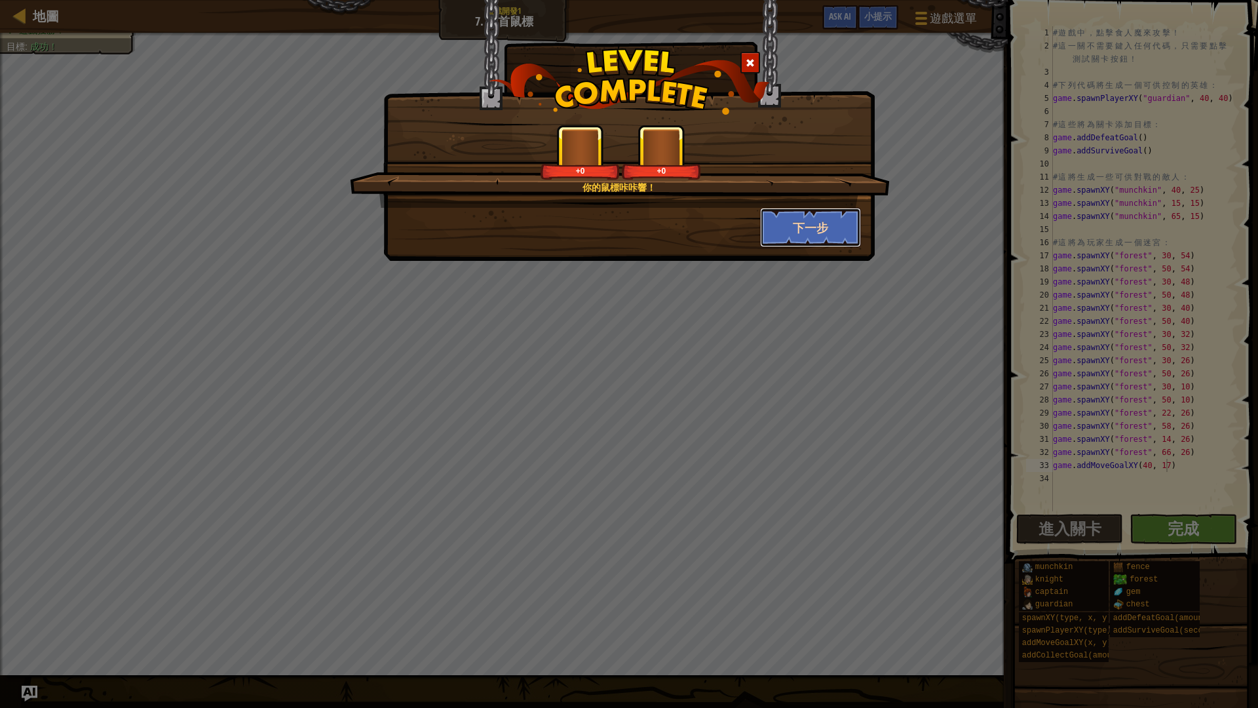
click at [786, 225] on button "下一步" at bounding box center [811, 227] width 102 height 39
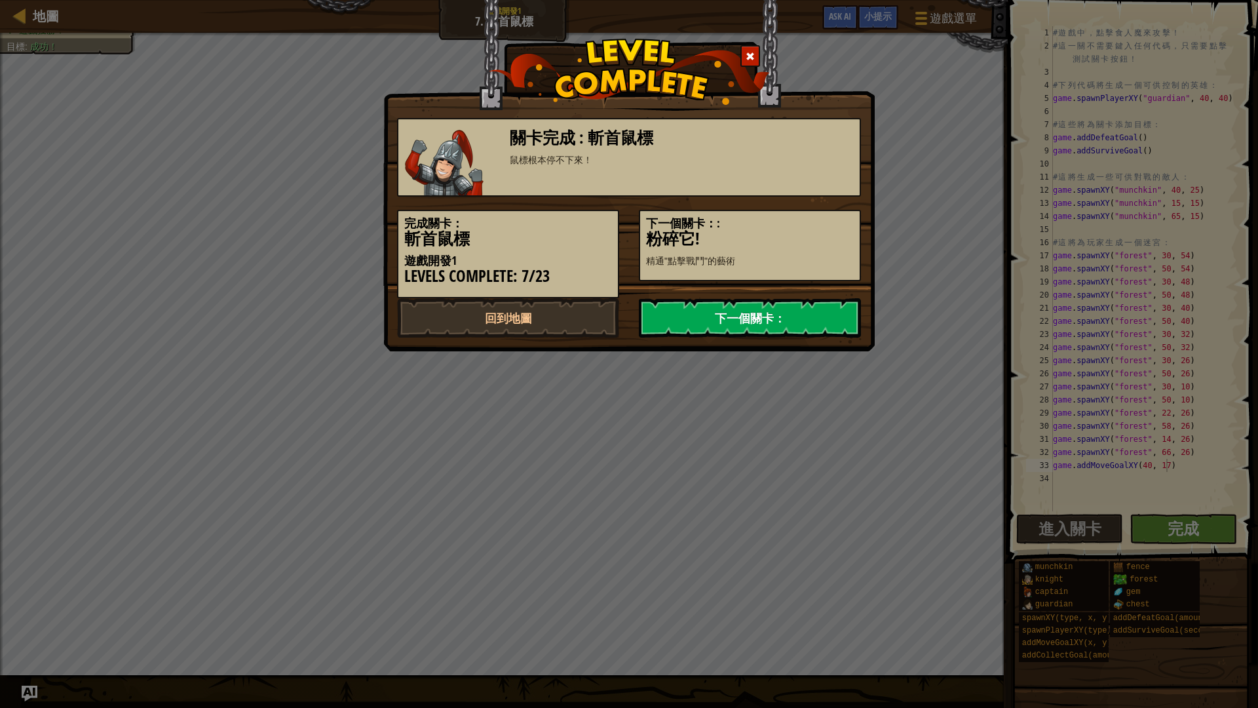
click at [724, 307] on link "下一個關卡：" at bounding box center [750, 317] width 222 height 39
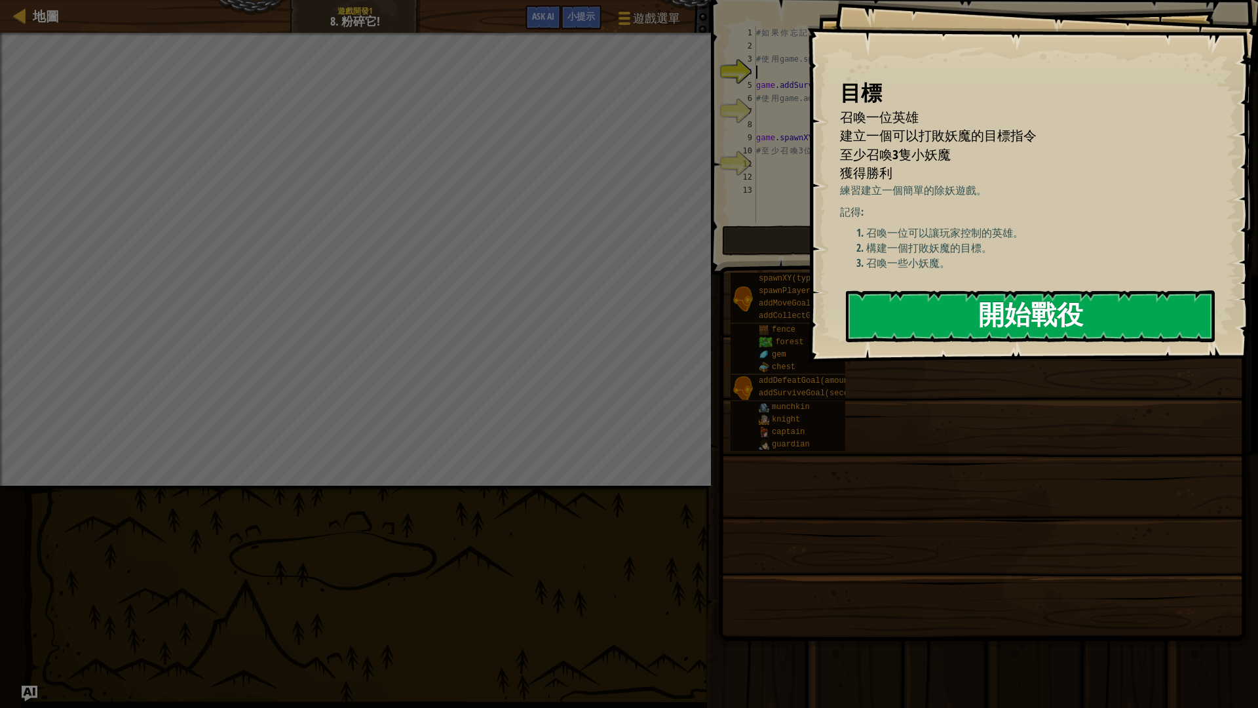
click at [886, 319] on button "開始戰役" at bounding box center [1030, 316] width 369 height 52
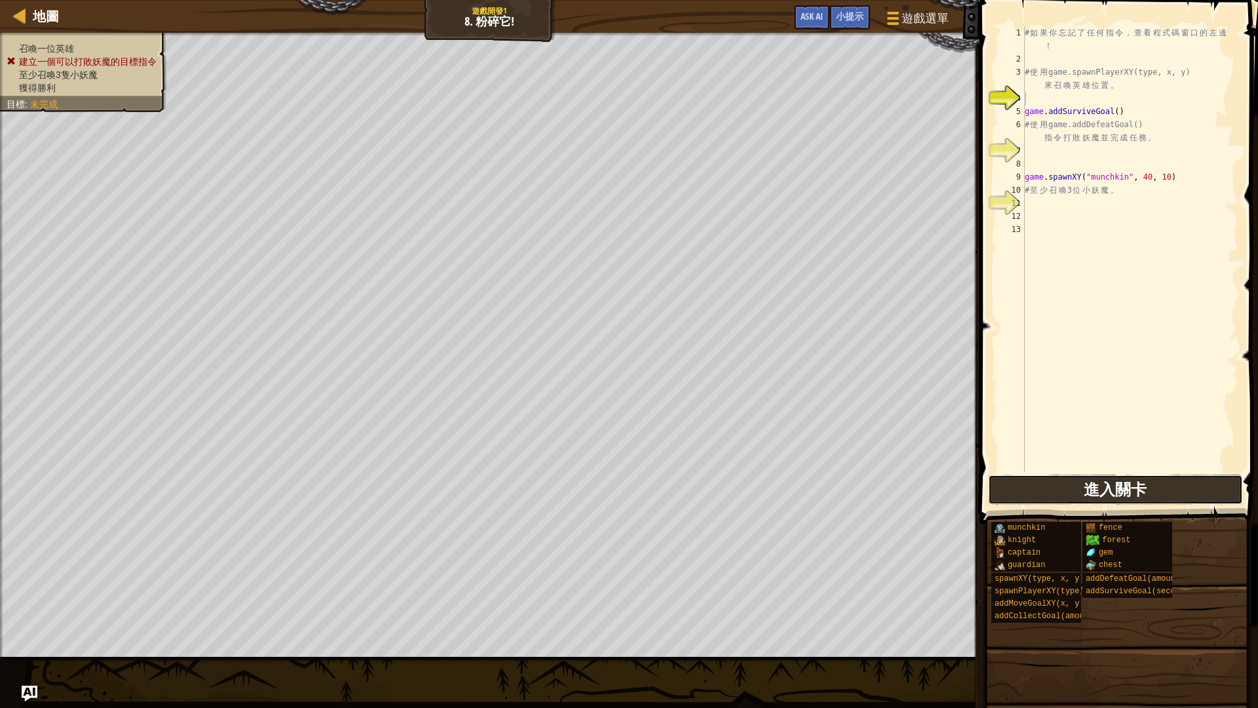
click at [1143, 497] on span "進入關卡" at bounding box center [1115, 488] width 63 height 21
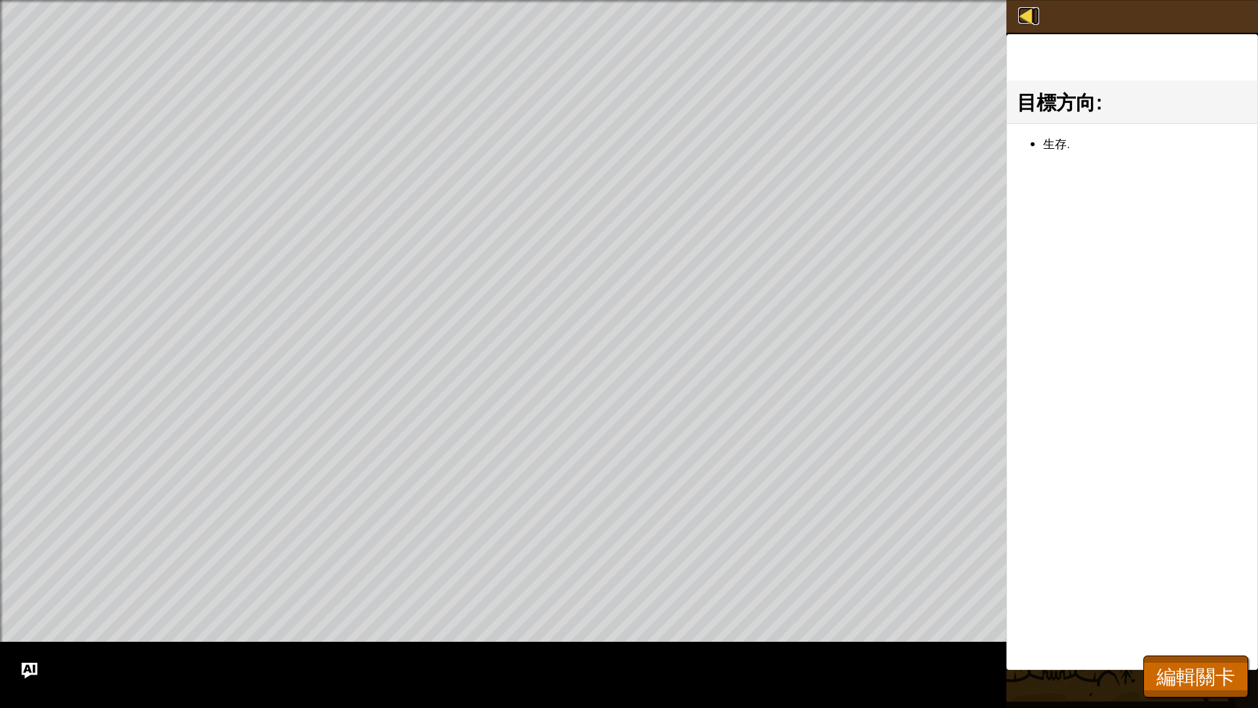
click at [1027, 20] on div at bounding box center [1027, 15] width 16 height 16
select select "zh-HANT"
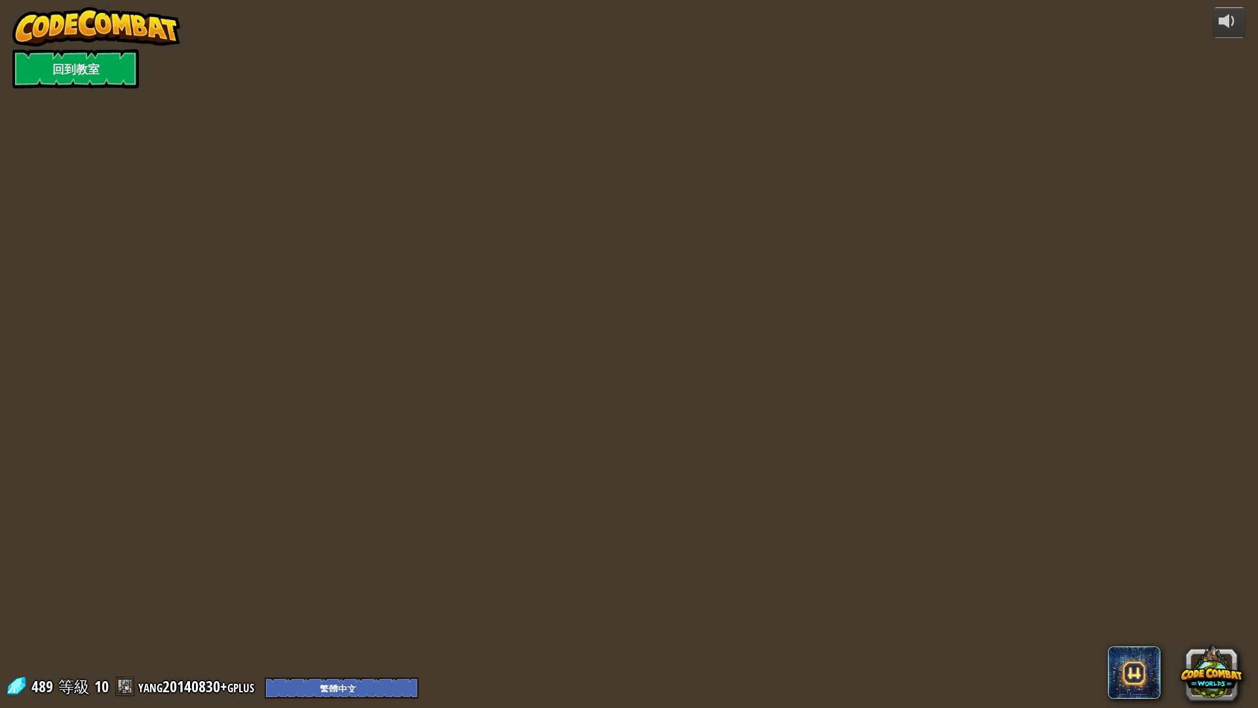
select select "zh-HANT"
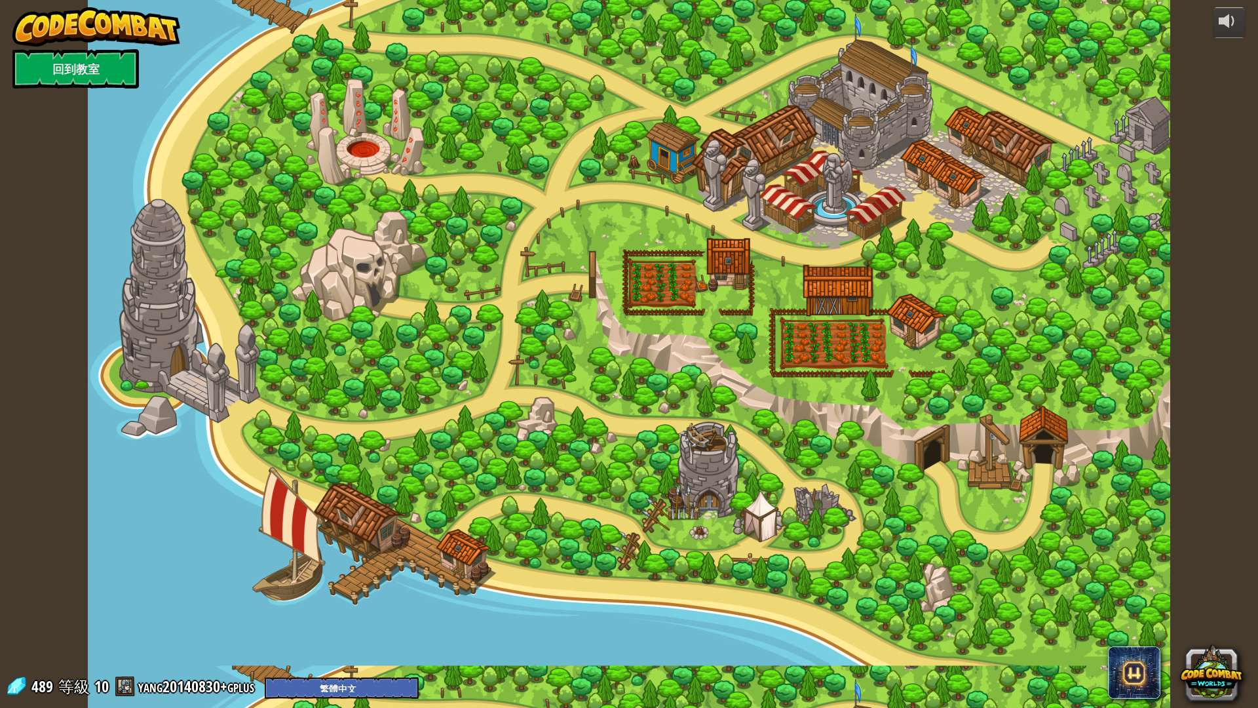
select select "zh-HANT"
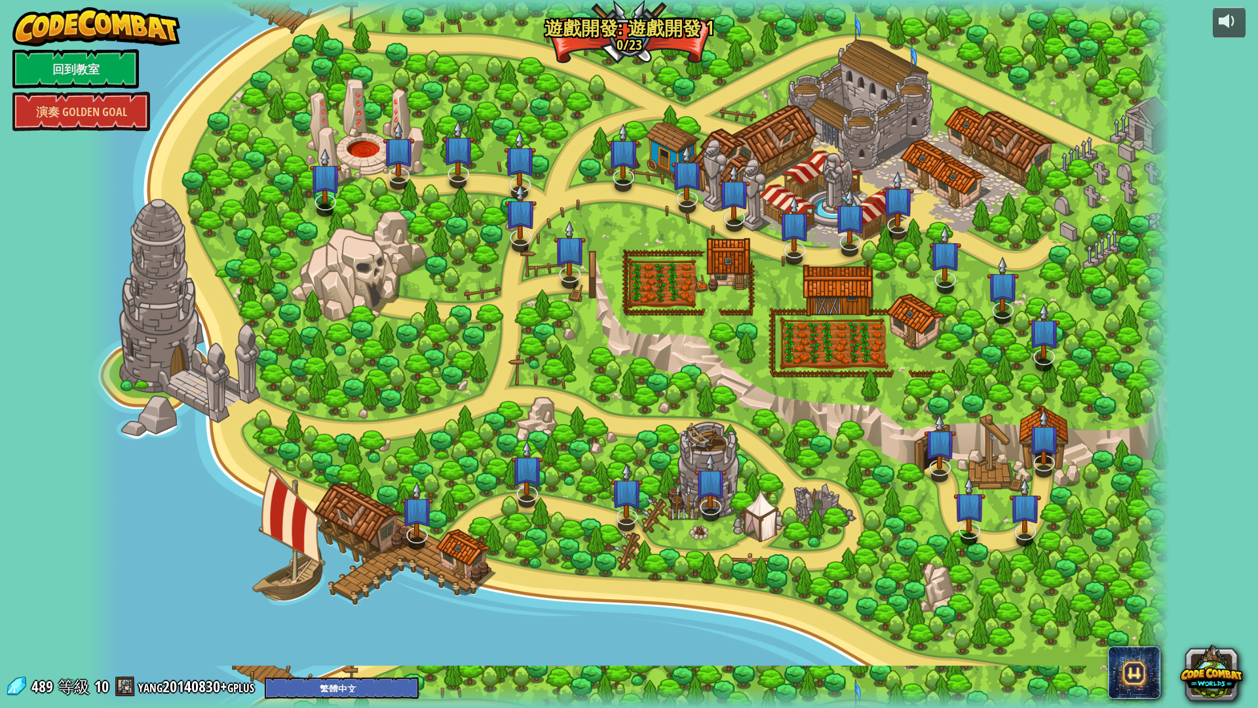
select select "zh-HANT"
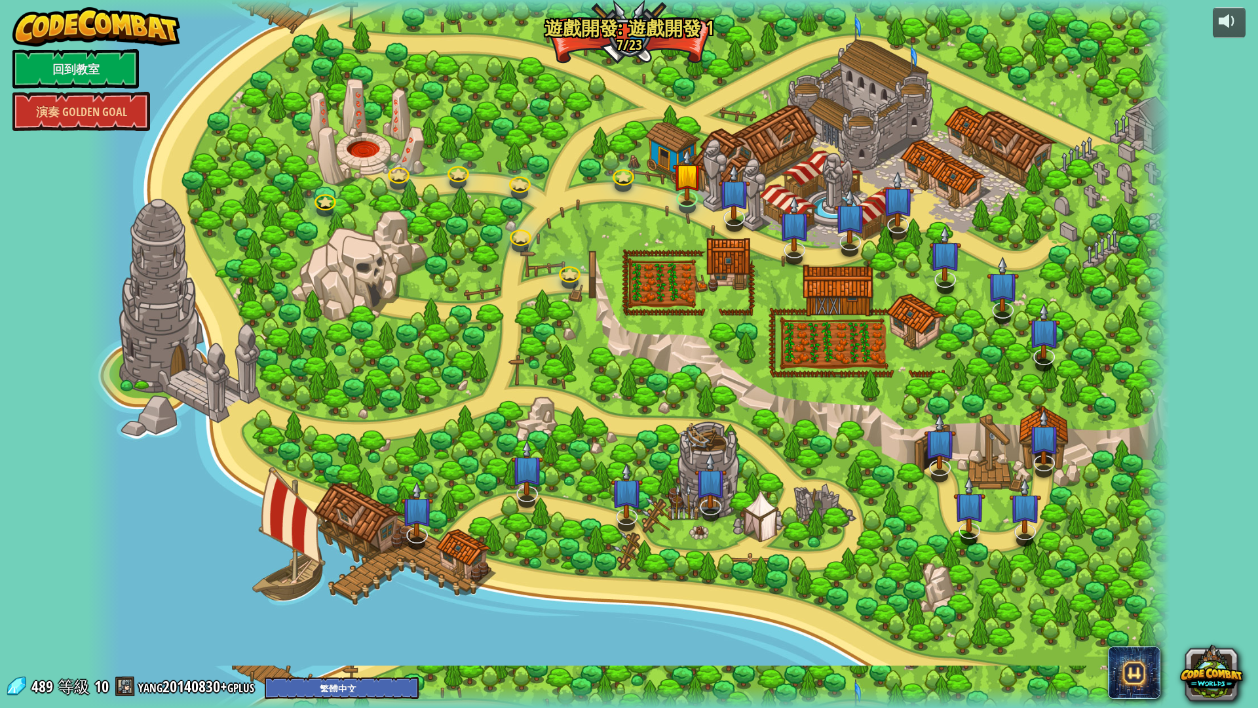
select select "zh-HANT"
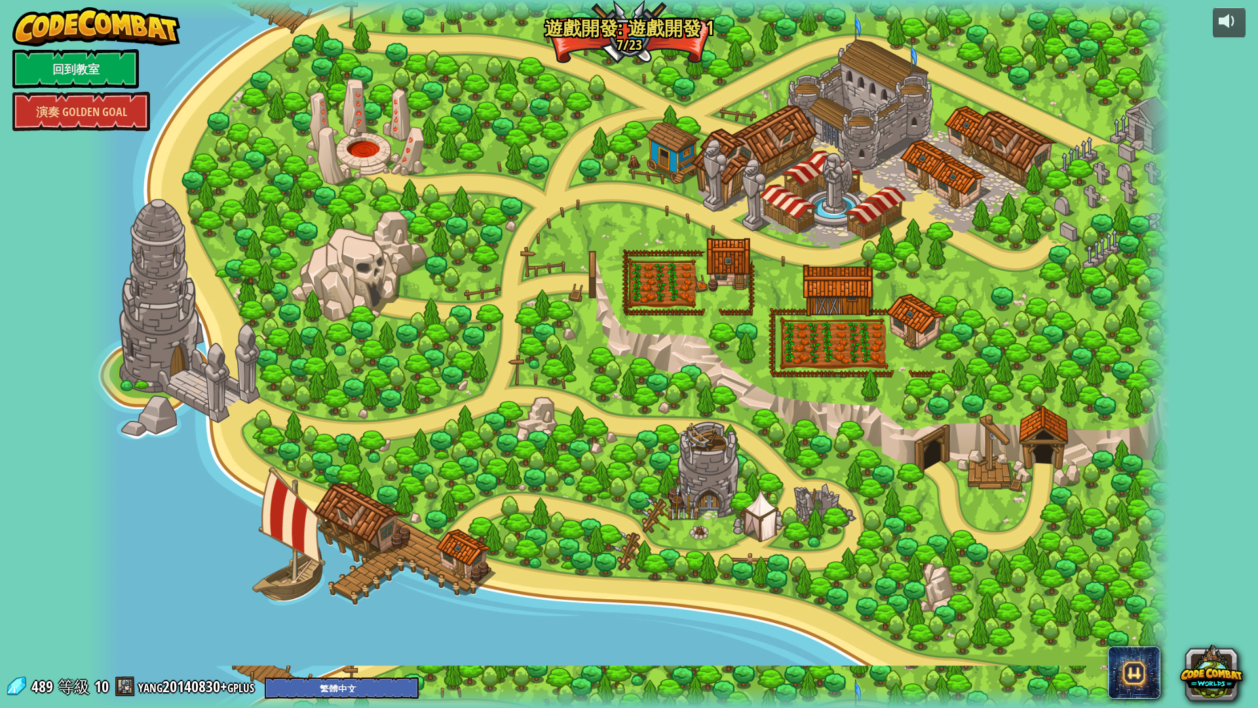
select select "zh-HANT"
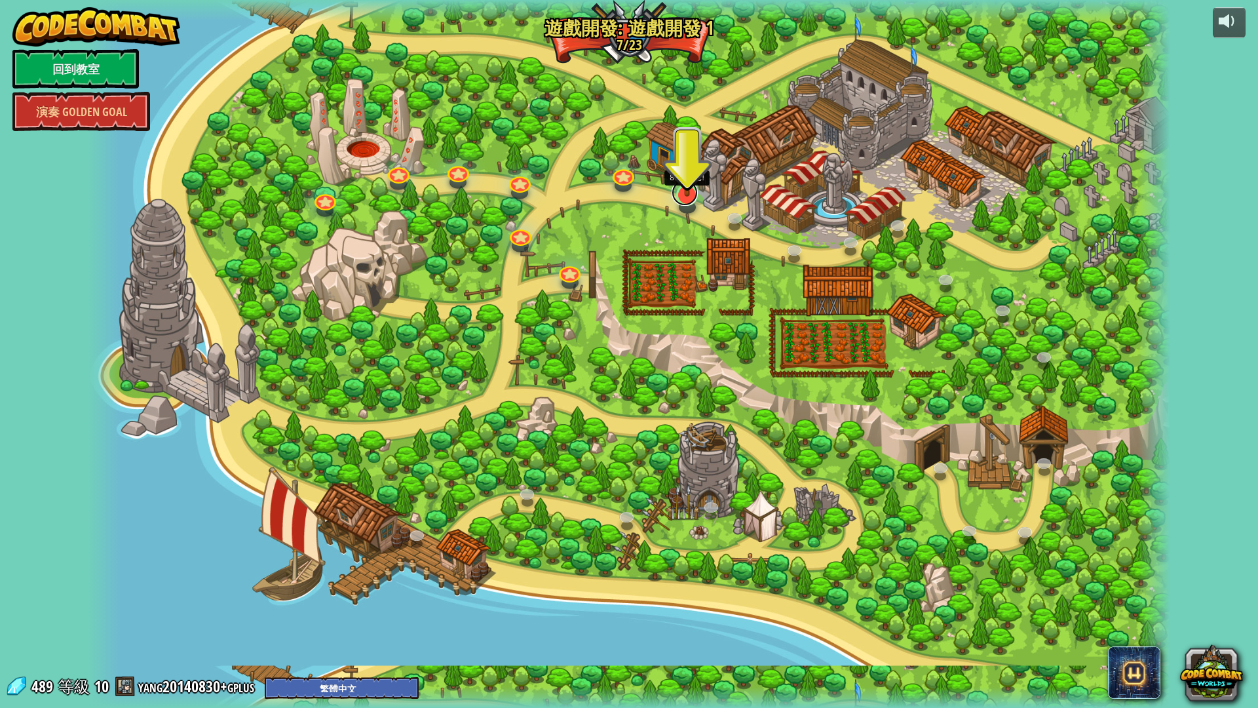
click at [686, 200] on link at bounding box center [685, 193] width 26 height 26
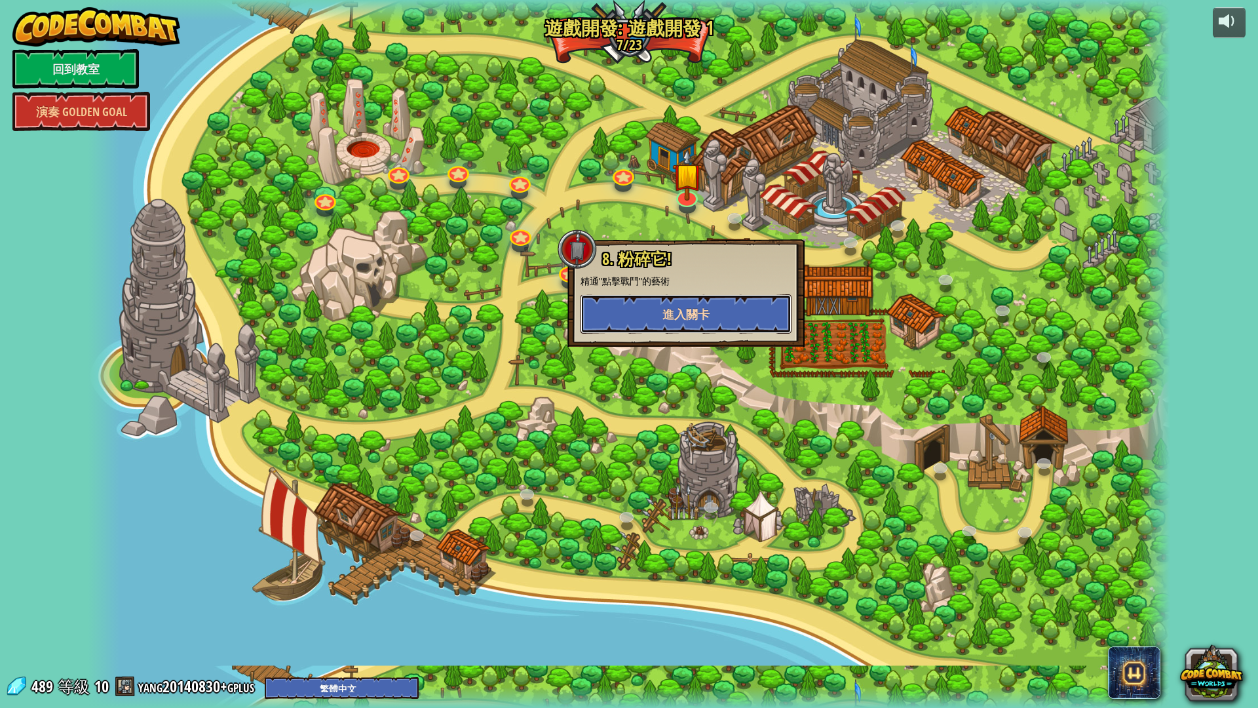
click at [715, 300] on button "進入關卡" at bounding box center [686, 313] width 211 height 39
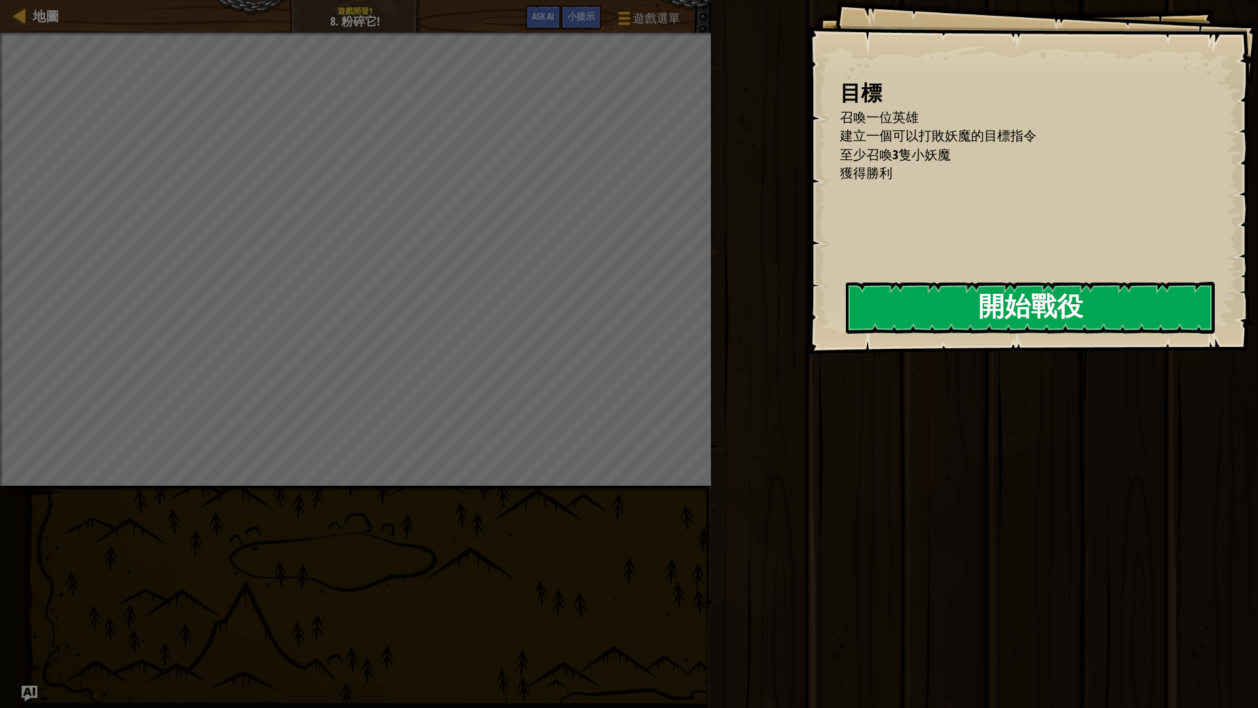
click at [984, 291] on button "開始戰役" at bounding box center [1030, 308] width 369 height 52
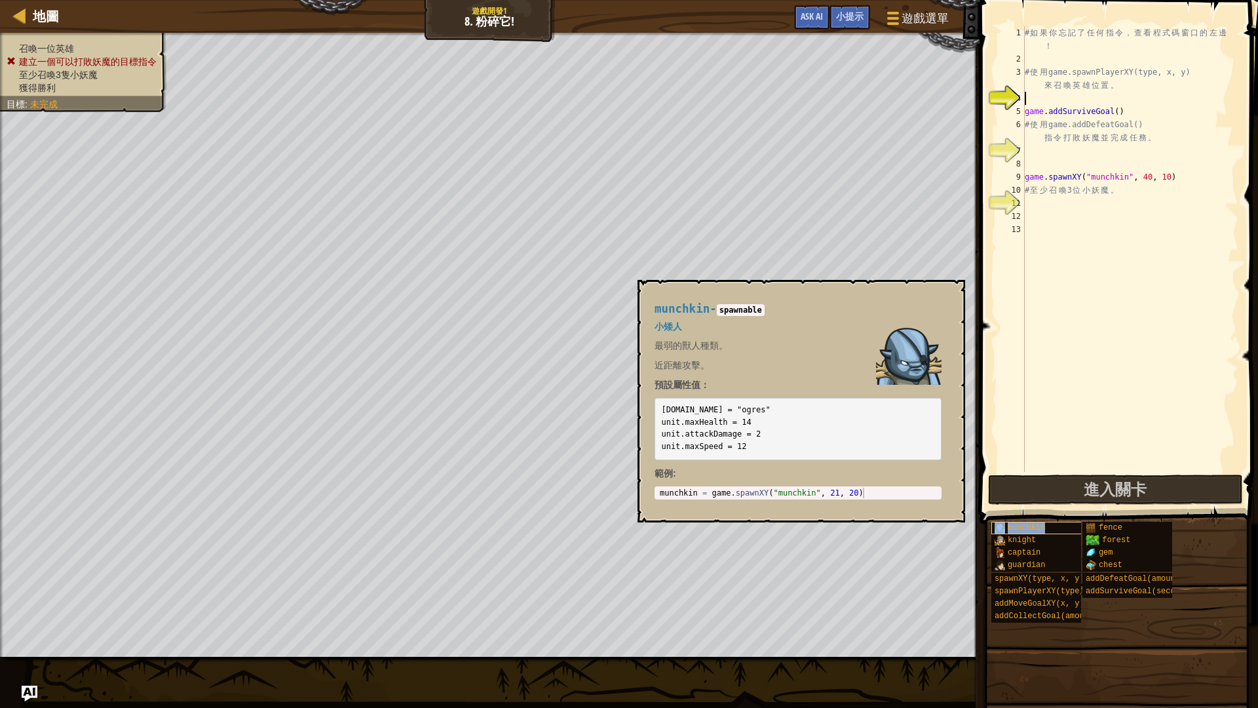
click at [1043, 528] on span "munchkin" at bounding box center [1027, 527] width 38 height 9
type textarea "munchkin = game.spawnXY("munchkin", 21, 20)"
drag, startPoint x: 710, startPoint y: 493, endPoint x: 881, endPoint y: 497, distance: 170.5
click at [881, 497] on div "munchkin = game . spawnXY ( "munchkin" , 21 , 20 )" at bounding box center [798, 503] width 282 height 31
click at [1041, 201] on div "# 如 果 你 忘 記 了 任 何 指 令 ， 查 看 程 式 碼 窗 口 的 左 邊 ！ # 使 用 game.spawnPlayerXY(type, x,…" at bounding box center [1130, 268] width 216 height 485
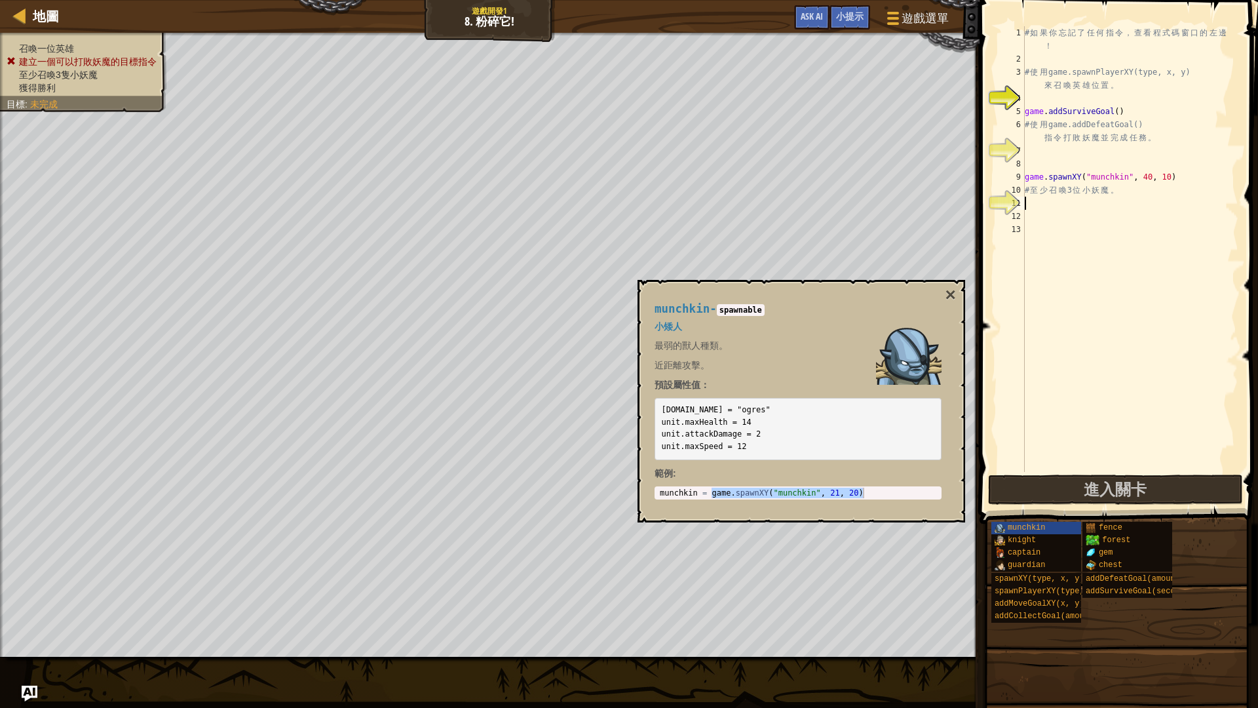
paste textarea "game.spawnXY("munchkin", 21, 20)"
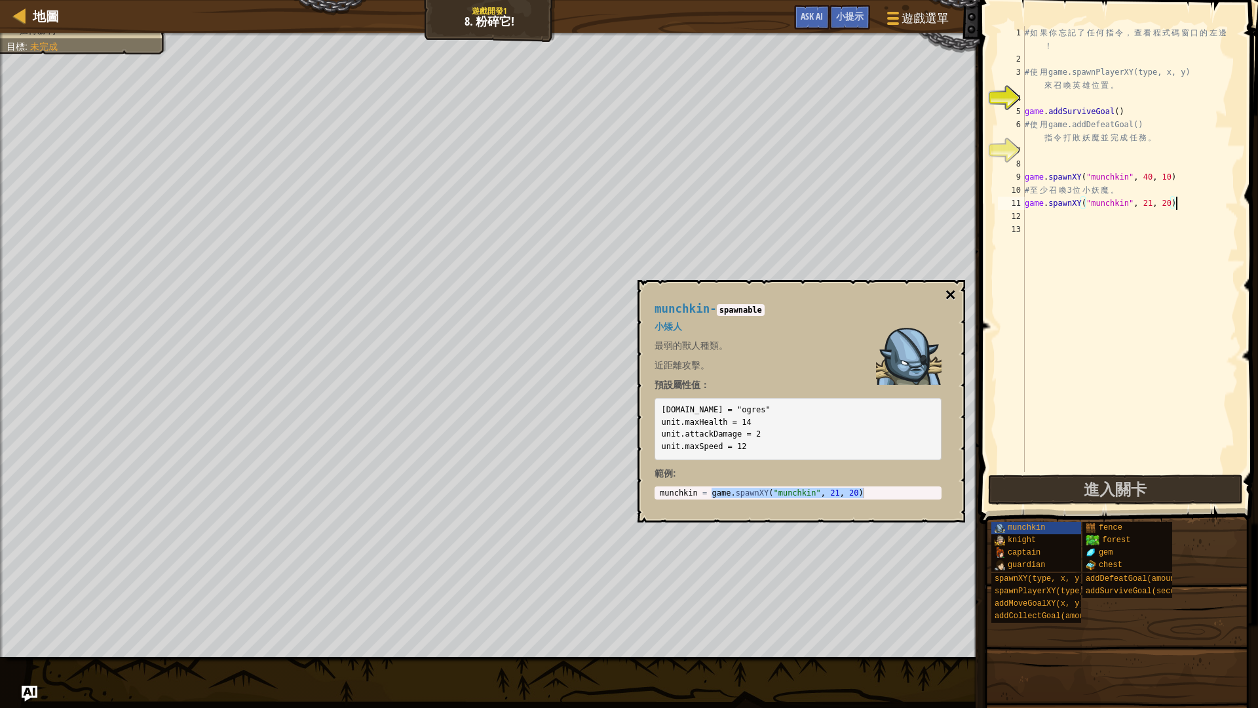
click at [946, 299] on button "×" at bounding box center [951, 295] width 10 height 18
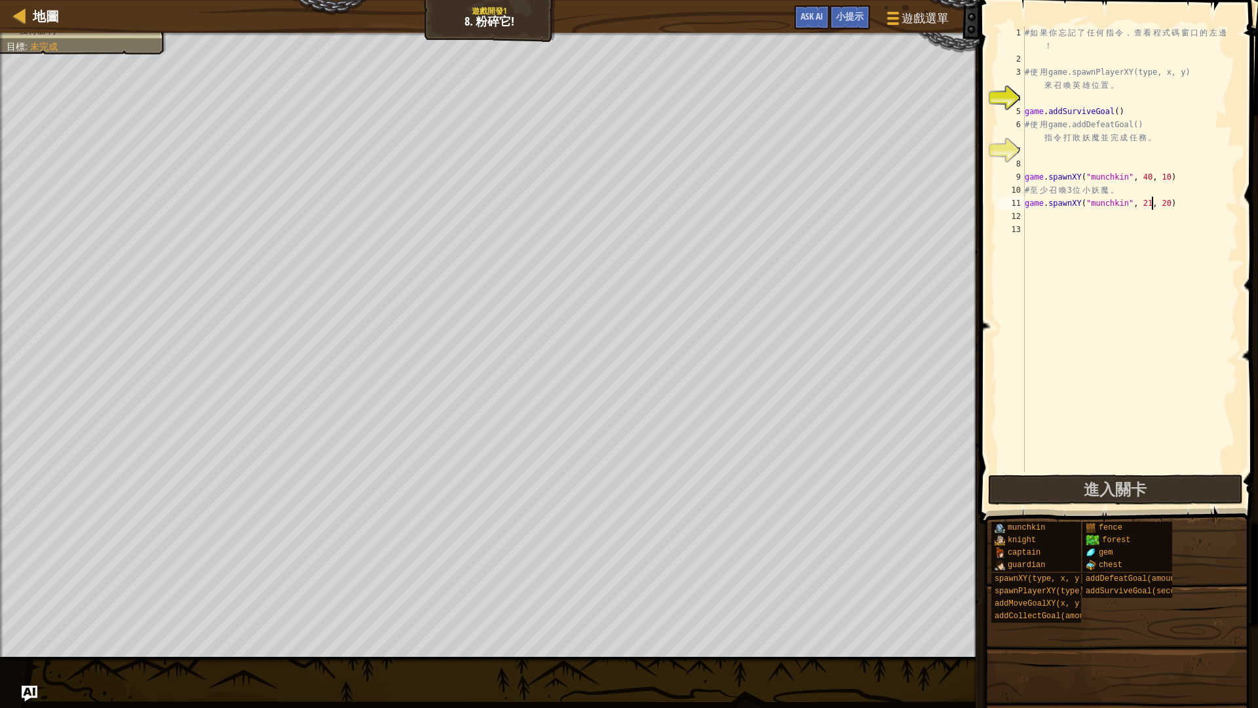
click at [1154, 202] on div "# 如 果 你 忘 記 了 任 何 指 令 ， 查 看 程 式 碼 窗 口 的 左 邊 ！ # 使 用 game.spawnPlayerXY(type, x,…" at bounding box center [1130, 268] width 216 height 485
click at [1172, 205] on div "# 如 果 你 忘 記 了 任 何 指 令 ， 查 看 程 式 碼 窗 口 的 左 邊 ！ # 使 用 game.spawnPlayerXY(type, x,…" at bounding box center [1130, 268] width 216 height 485
type textarea "game.spawnXY("munchkin", 38, 11)"
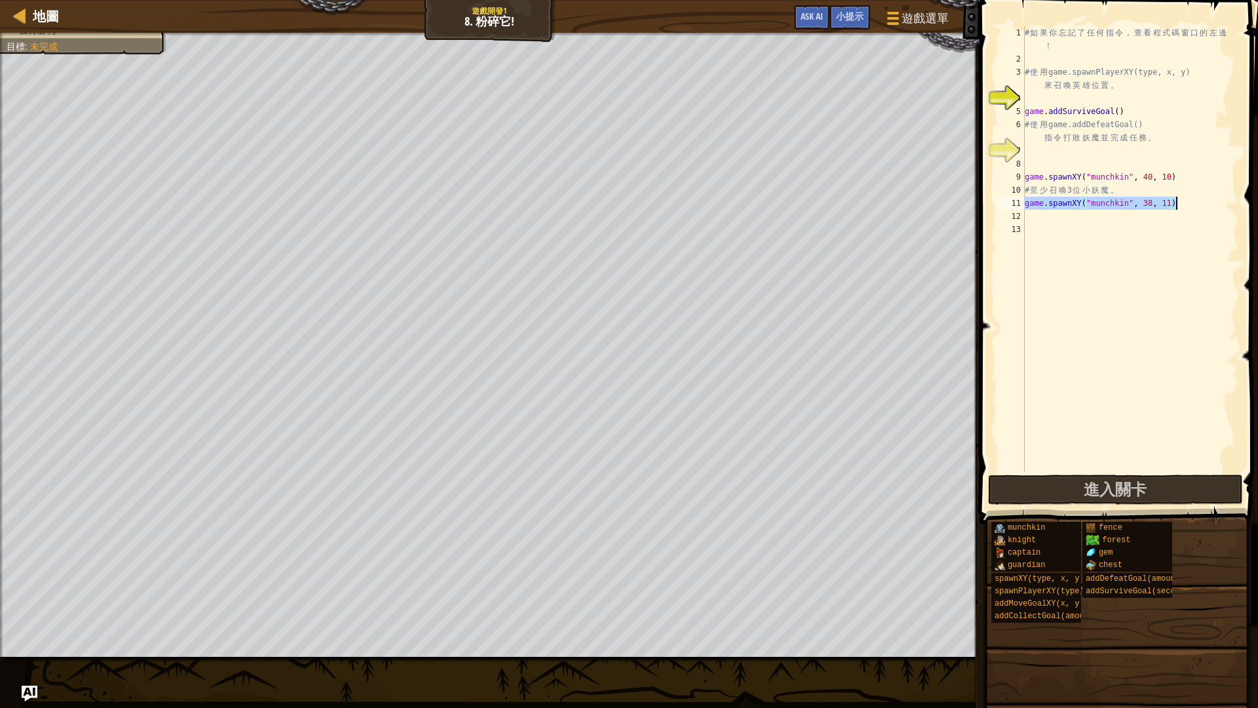
drag, startPoint x: 1025, startPoint y: 204, endPoint x: 1201, endPoint y: 203, distance: 176.3
click at [1201, 203] on div "# 如 果 你 忘 記 了 任 何 指 令 ， 查 看 程 式 碼 窗 口 的 左 邊 ！ # 使 用 game.spawnPlayerXY(type, x,…" at bounding box center [1130, 268] width 216 height 485
click at [1085, 213] on div "# 如 果 你 忘 記 了 任 何 指 令 ， 查 看 程 式 碼 窗 口 的 左 邊 ！ # 使 用 game.spawnPlayerXY(type, x,…" at bounding box center [1130, 268] width 216 height 485
paste textarea "game.spawnXY("munchkin", 38, 11)"
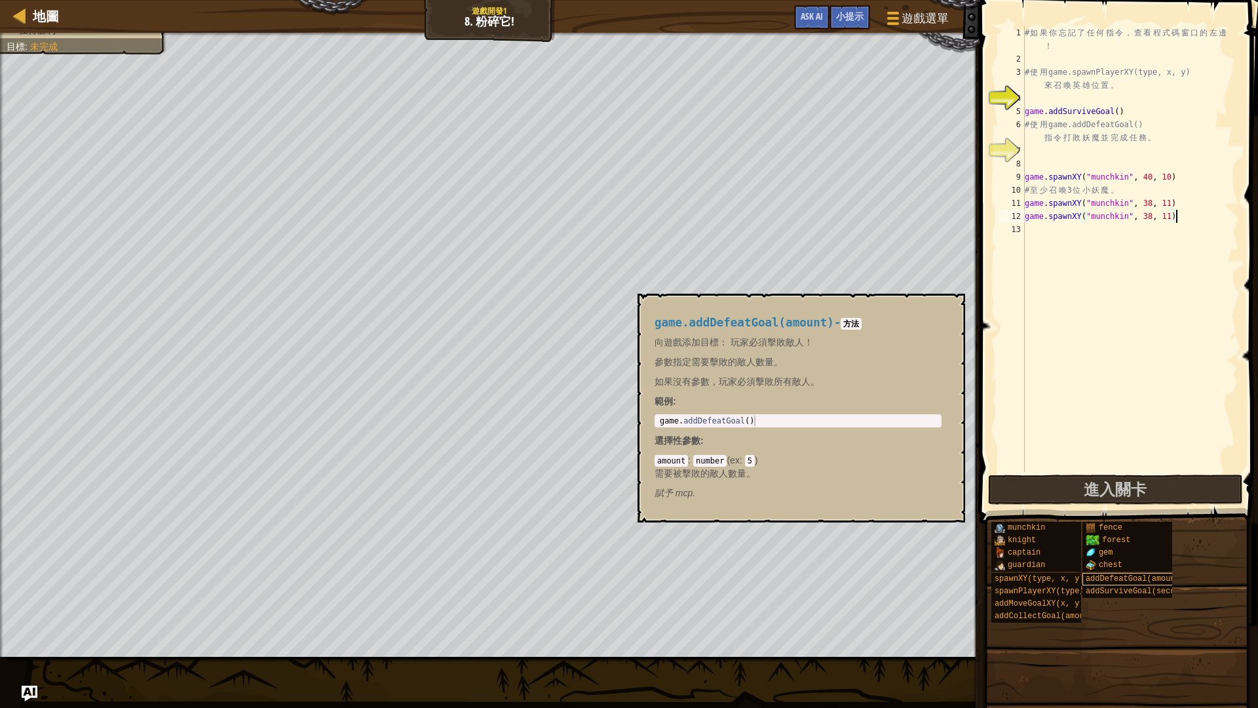
type textarea "game.spawnXY("munchkin", 38, 11)"
click at [1114, 577] on span "addDefeatGoal(amount)" at bounding box center [1135, 578] width 99 height 9
type textarea "game.addDefeatGoal()"
drag, startPoint x: 659, startPoint y: 420, endPoint x: 837, endPoint y: 425, distance: 177.7
click at [837, 425] on div "game . addDefeatGoal ( )" at bounding box center [798, 431] width 282 height 31
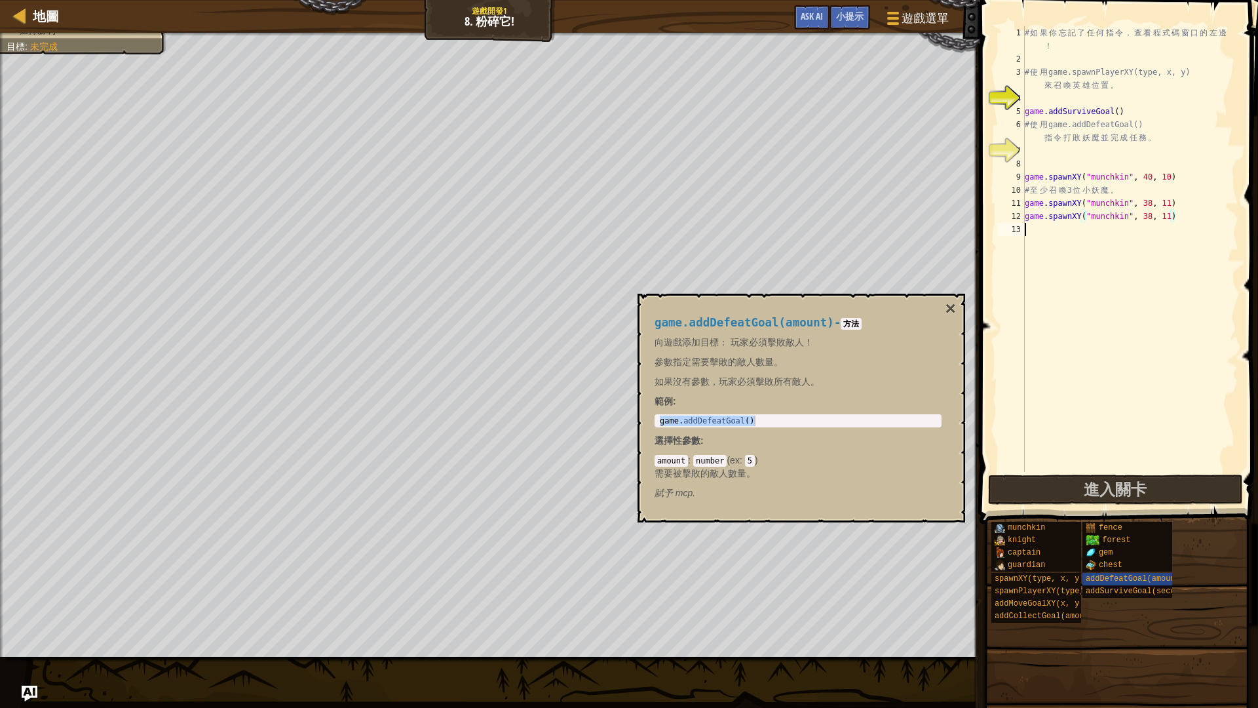
click at [1056, 233] on div "# 如 果 你 忘 記 了 任 何 指 令 ， 查 看 程 式 碼 窗 口 的 左 邊 ！ # 使 用 game.spawnPlayerXY(type, x,…" at bounding box center [1130, 268] width 216 height 485
paste textarea "game.addDefeatGoal()"
click at [1117, 231] on div "# 如 果 你 忘 記 了 任 何 指 令 ， 查 看 程 式 碼 窗 口 的 左 邊 ！ # 使 用 game.spawnPlayerXY(type, x,…" at bounding box center [1130, 268] width 216 height 485
type textarea "game.addDefeatGoal(3)"
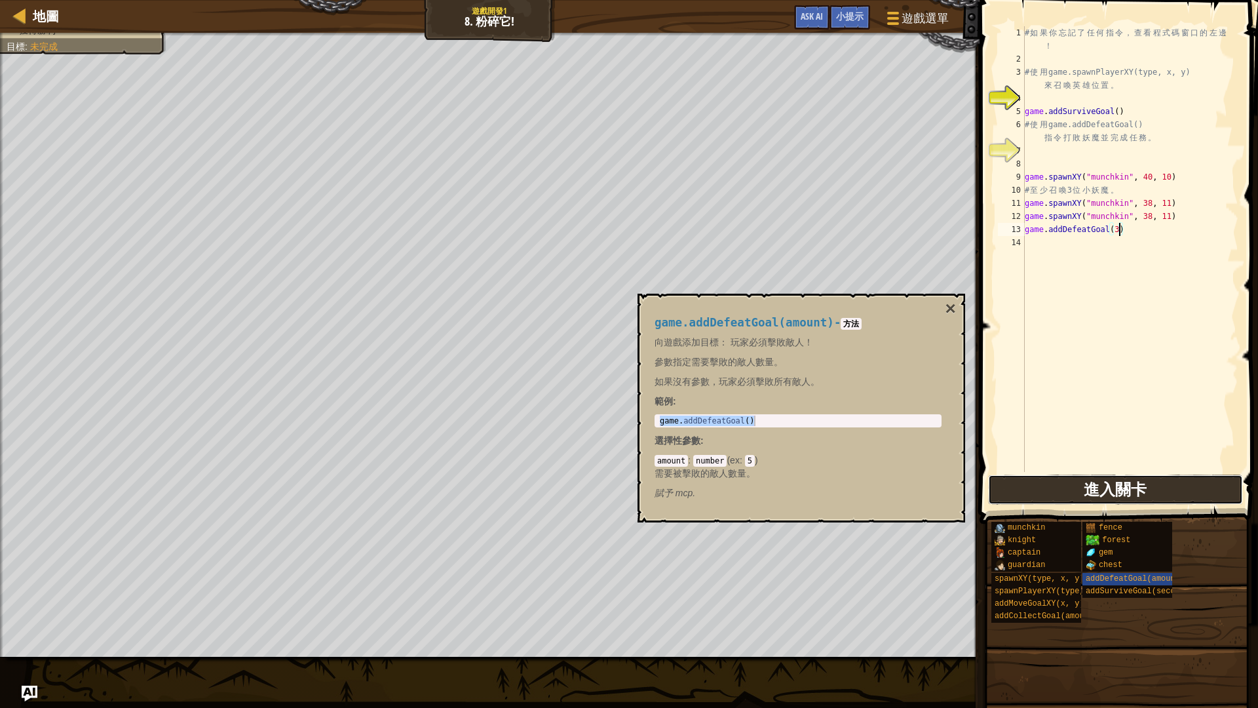
click at [1053, 494] on button "進入關卡" at bounding box center [1115, 490] width 255 height 30
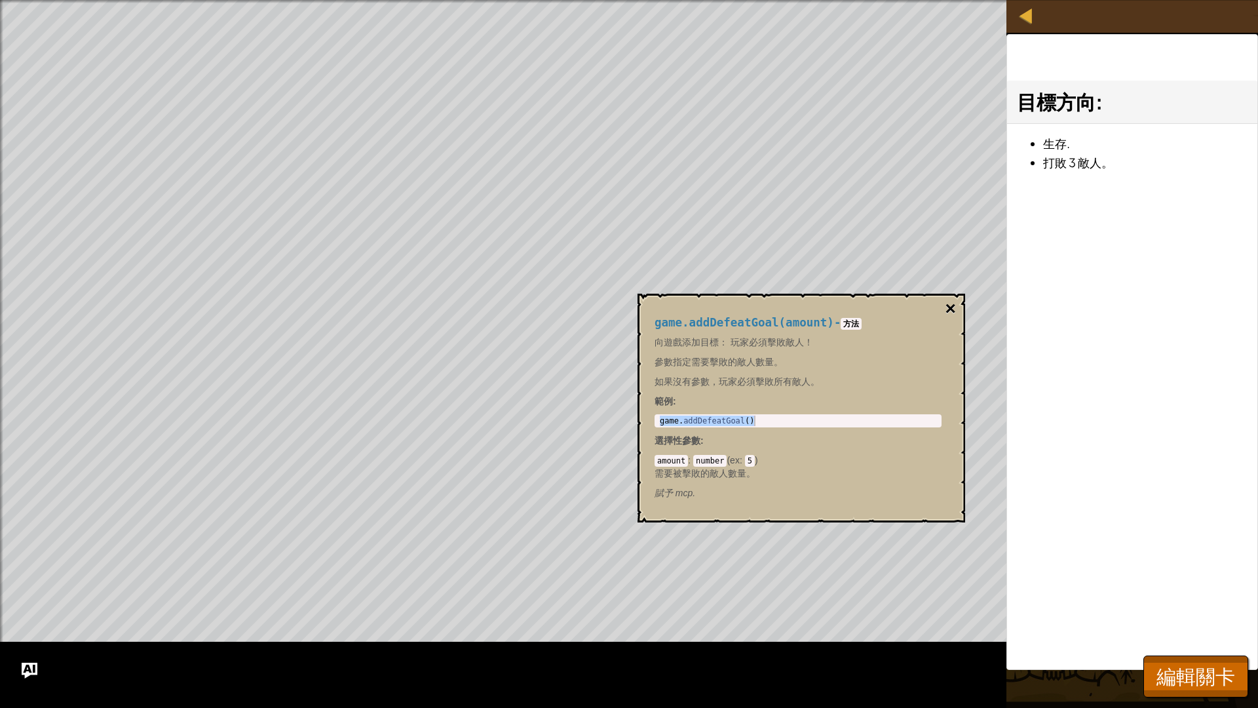
click at [950, 305] on button "×" at bounding box center [951, 309] width 10 height 18
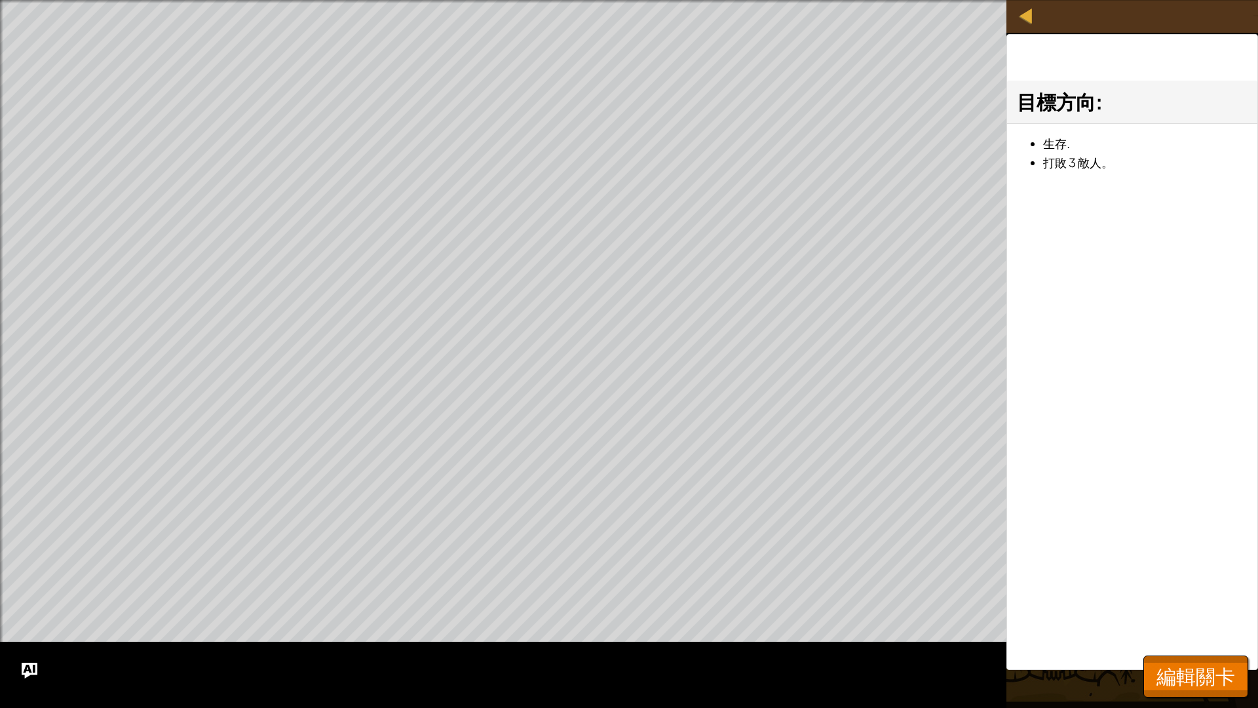
drag, startPoint x: 1196, startPoint y: 653, endPoint x: 1190, endPoint y: 667, distance: 15.8
click at [1197, 596] on div "地圖 遊戲開發1 8. 粉碎它! 遊戲選單 完成 小提示 Ask AI 1 ההההההההההההההההההההההההההההההההההההההההה…" at bounding box center [629, 354] width 1258 height 708
click at [1186, 596] on span "編輯關卡" at bounding box center [1196, 676] width 79 height 27
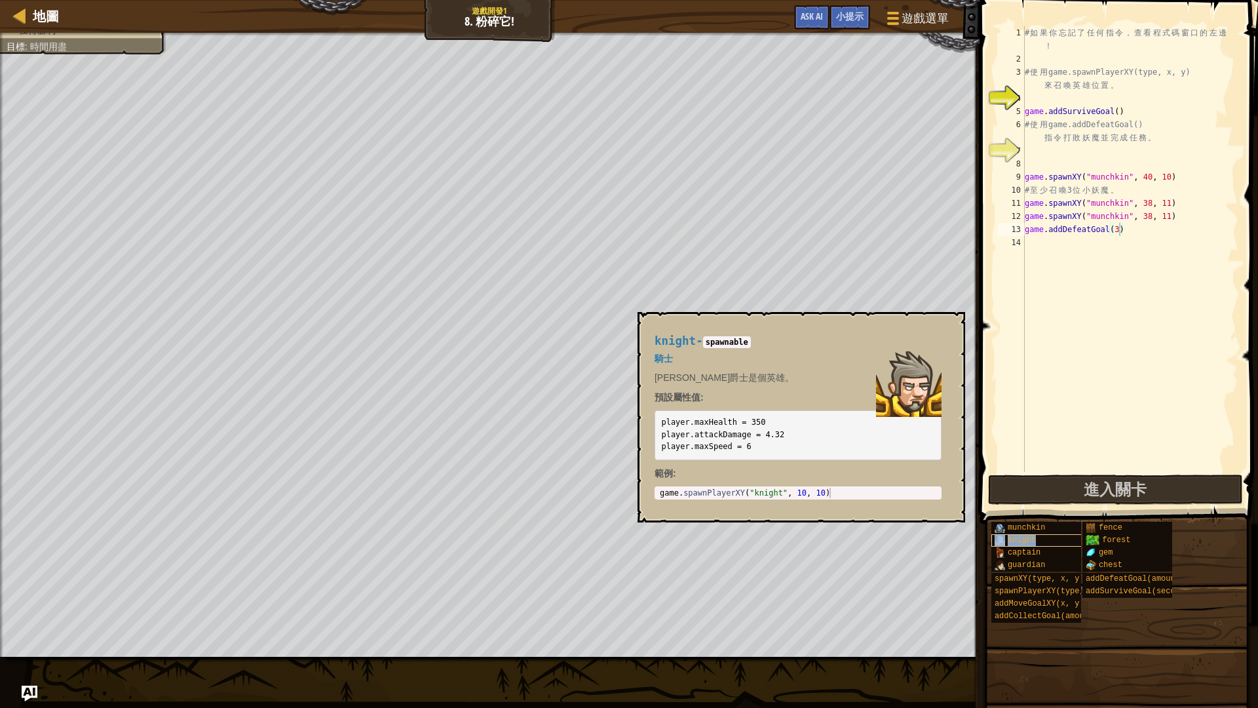
click at [1017, 539] on span "knight" at bounding box center [1022, 539] width 28 height 9
type textarea "game.spawnPlayerXY("knight", 10, 10)"
drag, startPoint x: 657, startPoint y: 492, endPoint x: 960, endPoint y: 492, distance: 302.1
click at [960, 492] on div "knight - spawnable 騎士 [PERSON_NAME]爵士是個英雄。 預設屬性值: player.maxHealth = 350 player…" at bounding box center [802, 417] width 328 height 210
click at [1070, 248] on div "# 如 果 你 忘 記 了 任 何 指 令 ， 查 看 程 式 碼 窗 口 的 左 邊 ！ # 使 用 game.spawnPlayerXY(type, x,…" at bounding box center [1130, 268] width 216 height 485
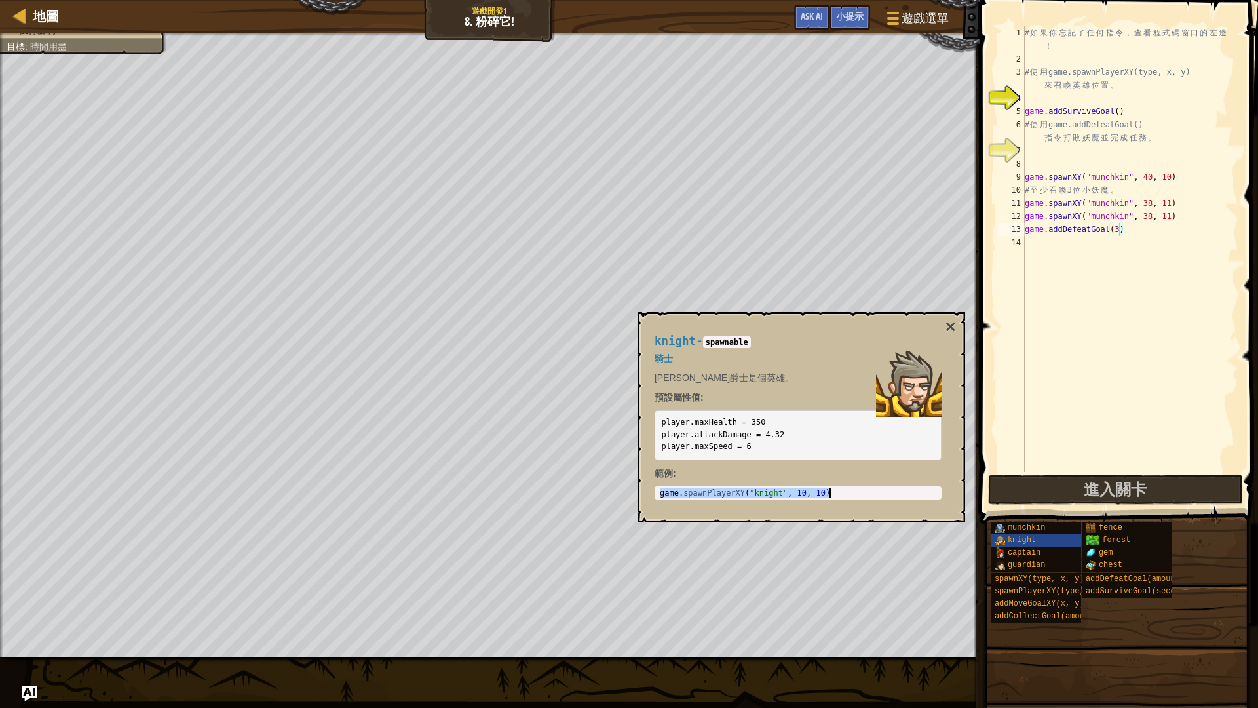
scroll to position [6, 0]
paste textarea "game.spawnPlayerXY("knight", 10, 10)"
click at [1172, 245] on div "# 如 果 你 忘 記 了 任 何 指 令 ， 查 看 程 式 碼 窗 口 的 左 邊 ！ # 使 用 game.spawnPlayerXY(type, x,…" at bounding box center [1130, 268] width 216 height 485
click at [1166, 241] on div "# 如 果 你 忘 記 了 任 何 指 令 ， 查 看 程 式 碼 窗 口 的 左 邊 ！ # 使 用 game.spawnPlayerXY(type, x,…" at bounding box center [1130, 268] width 216 height 485
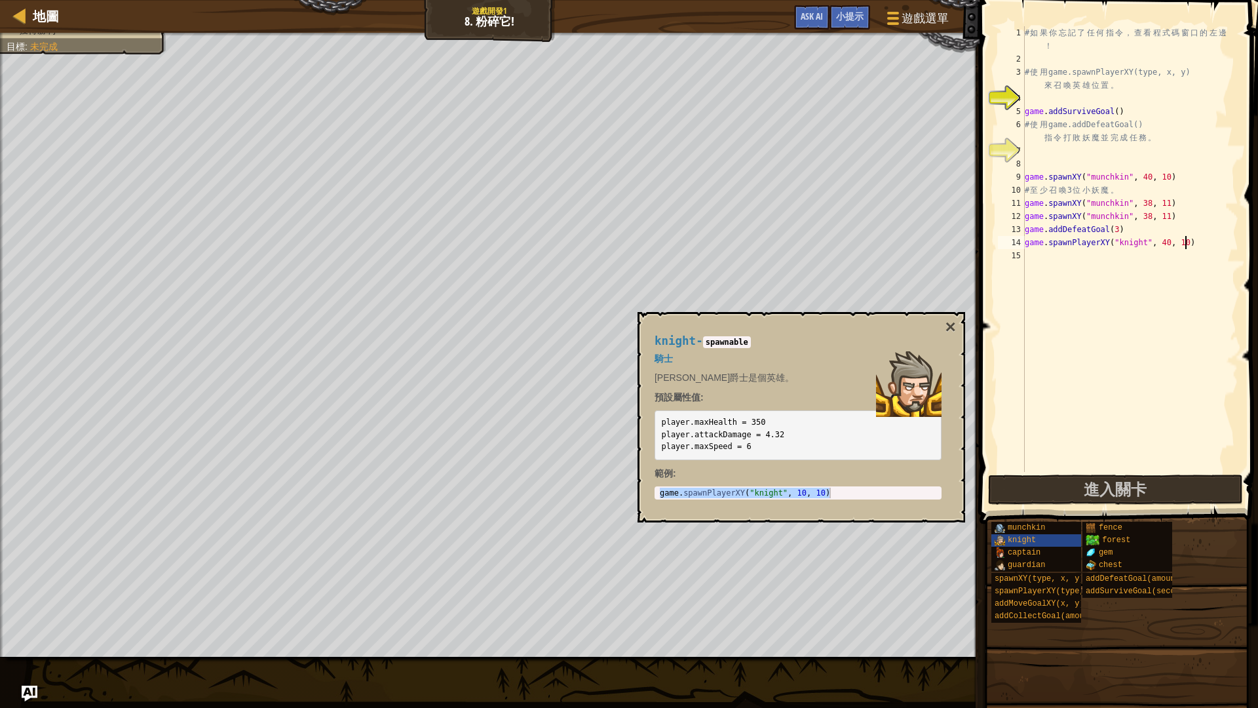
click at [1184, 243] on div "# 如 果 你 忘 記 了 任 何 指 令 ， 查 看 程 式 碼 窗 口 的 左 邊 ！ # 使 用 game.spawnPlayerXY(type, x,…" at bounding box center [1130, 268] width 216 height 485
click at [1192, 244] on div "# 如 果 你 忘 記 了 任 何 指 令 ， 查 看 程 式 碼 窗 口 的 左 邊 ！ # 使 用 game.spawnPlayerXY(type, x,…" at bounding box center [1130, 268] width 216 height 485
type textarea "game.spawnPlayerXY("knight", 40, 44)"
click at [1154, 482] on button "進入關卡" at bounding box center [1115, 490] width 255 height 30
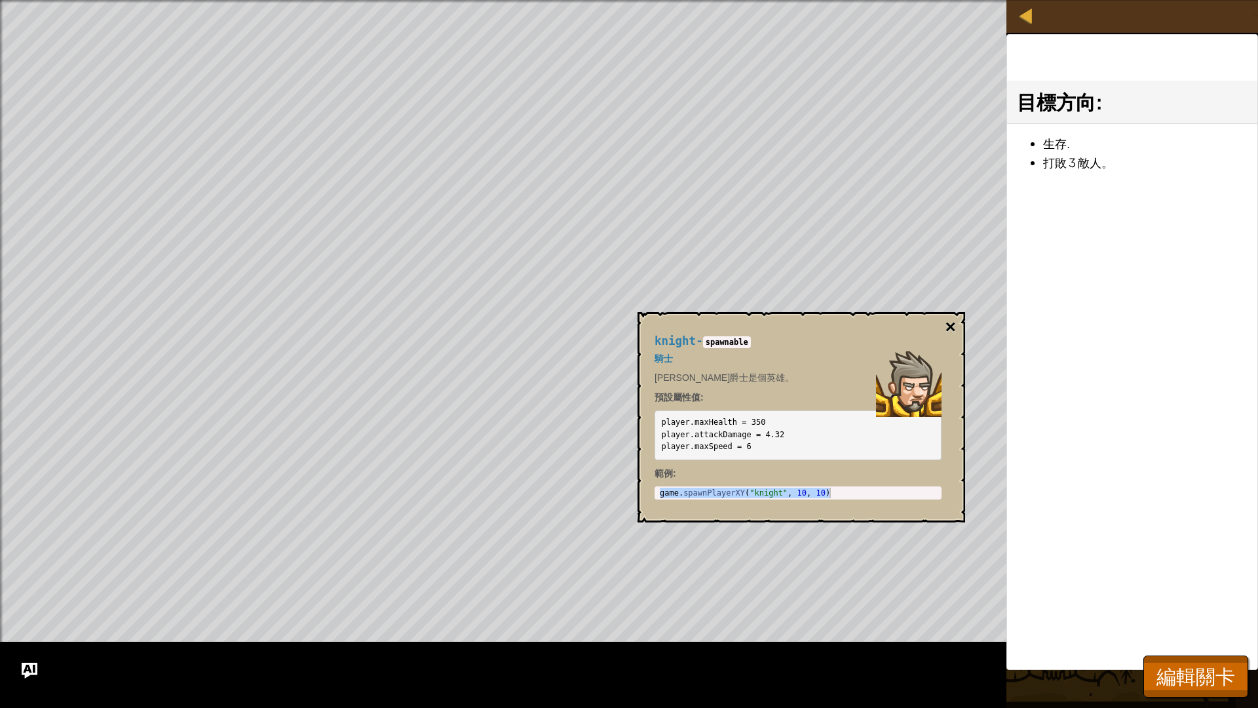
click at [955, 332] on button "×" at bounding box center [951, 327] width 10 height 18
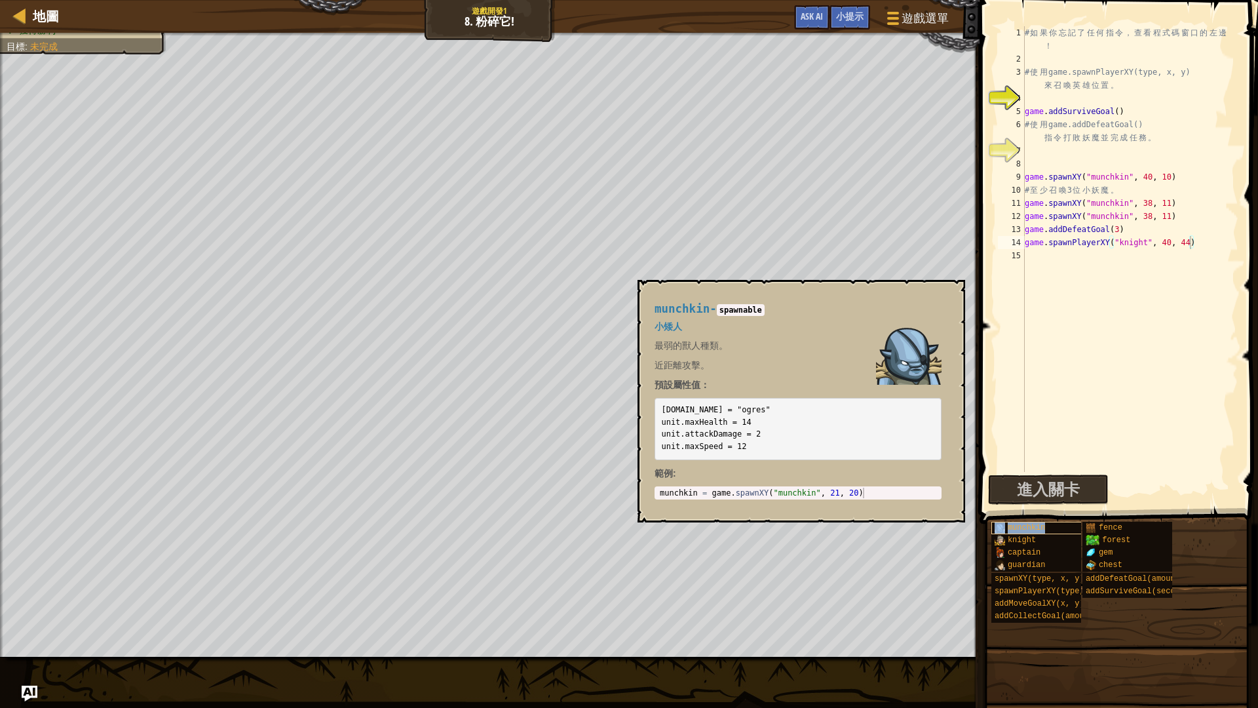
click at [1017, 524] on span "munchkin" at bounding box center [1027, 527] width 38 height 9
type textarea "munchkin = game.spawnXY("munchkin", 21, 20)"
drag, startPoint x: 710, startPoint y: 494, endPoint x: 1017, endPoint y: 503, distance: 306.2
click at [1017, 0] on body "地圖 遊戲開發1 8. 粉碎它! 遊戲選單 完成 小提示 Ask AI 1 ההההההההההההההההההההההההההההההההההההההההה…" at bounding box center [629, 0] width 1258 height 0
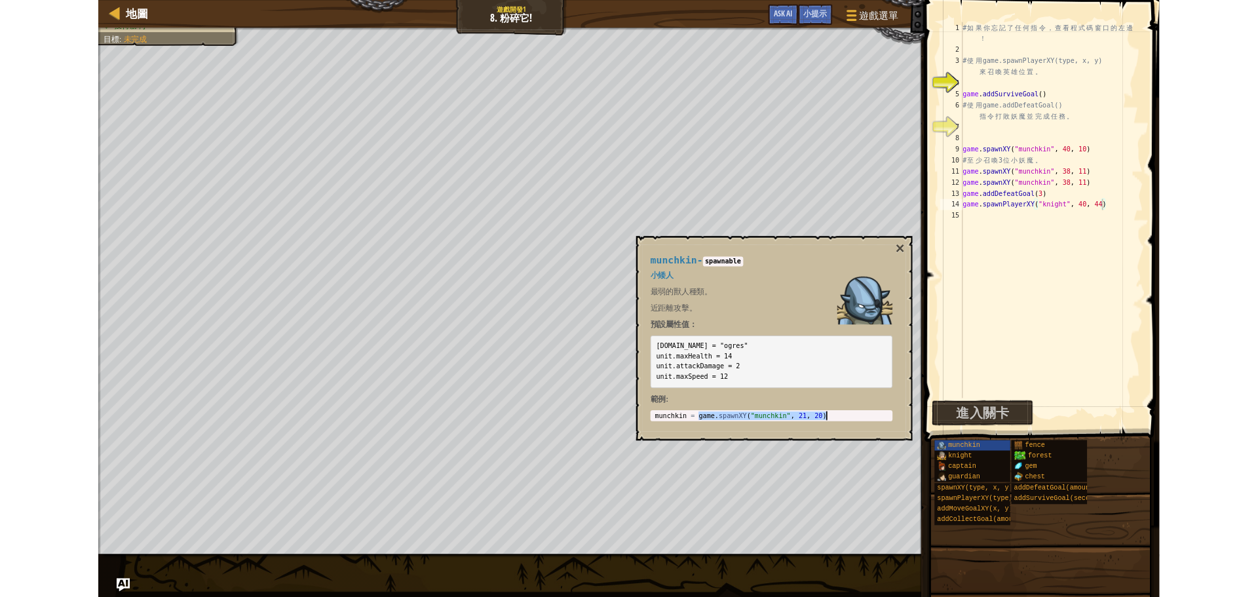
scroll to position [6, 0]
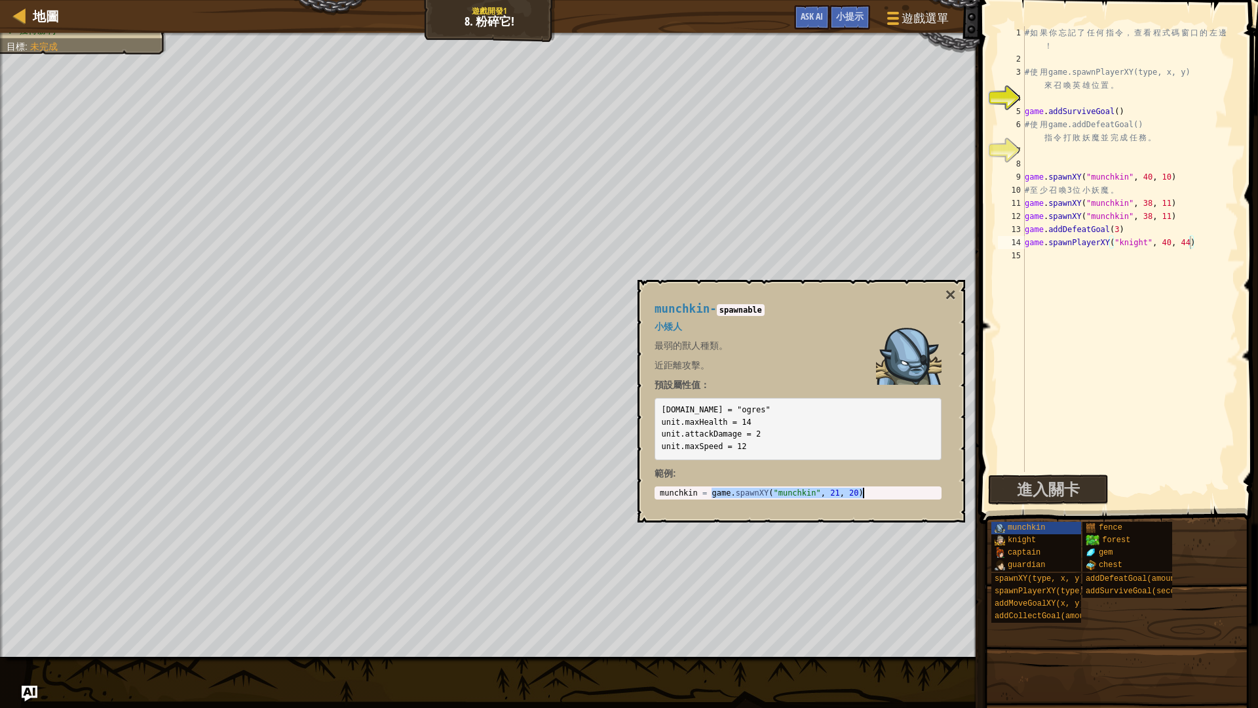
click at [1048, 340] on div "# 如 果 你 忘 記 了 任 何 指 令 ， 查 看 程 式 碼 窗 口 的 左 邊 ！ # 使 用 game.spawnPlayerXY(type, x,…" at bounding box center [1130, 268] width 216 height 485
drag, startPoint x: 1025, startPoint y: 217, endPoint x: 1258, endPoint y: 218, distance: 232.7
click at [1247, 218] on div "1 2 3 4 5 6 7 8 9 10 11 12 13 14 15 # 如 果 你 忘 記 了 任 何 指 令 ， 查 看 程 式 碼 窗 口 的 左 邊…" at bounding box center [1117, 288] width 282 height 562
type textarea "game.spawnXY("munchkin", 38, 11)"
click at [1098, 271] on div "# 如 果 你 忘 記 了 任 何 指 令 ， 查 看 程 式 碼 窗 口 的 左 邊 ！ # 使 用 game.spawnPlayerXY(type, x,…" at bounding box center [1130, 268] width 216 height 485
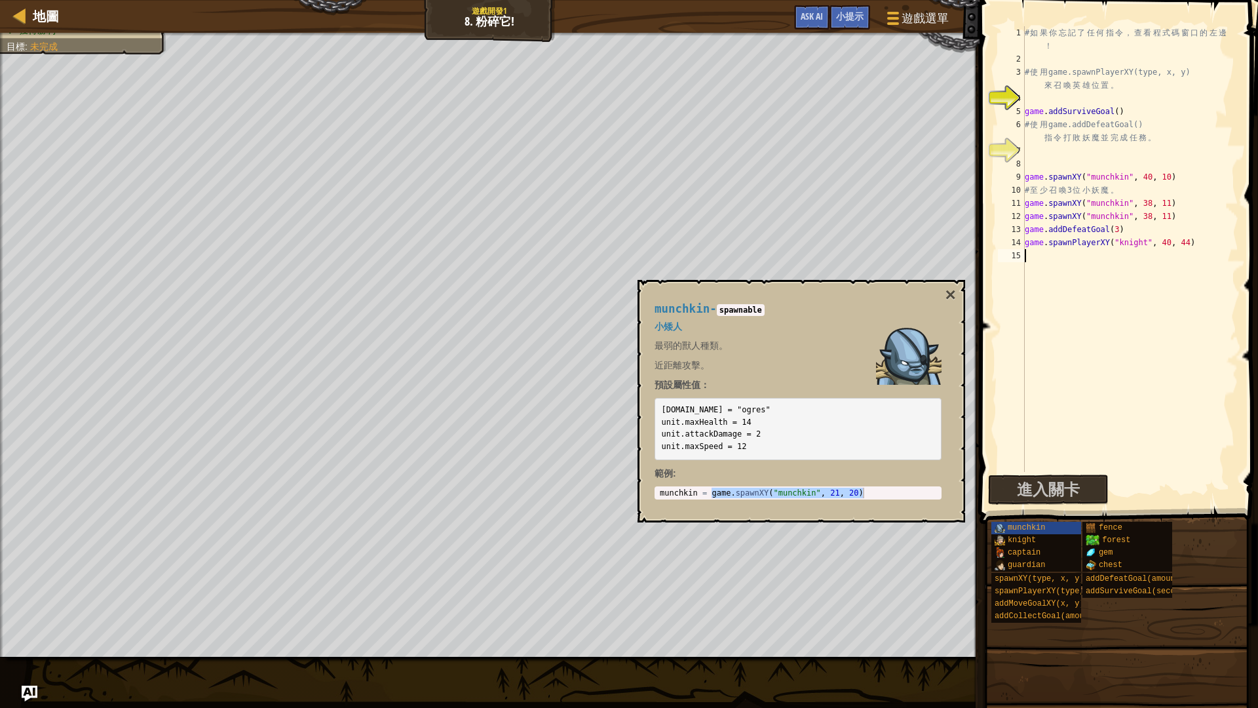
paste textarea "game.spawnXY("munchkin", 38, 11)"
type textarea "game.spawnXY("munchkin", 38, 11)"
click at [1081, 500] on button "進入關卡" at bounding box center [1115, 490] width 255 height 30
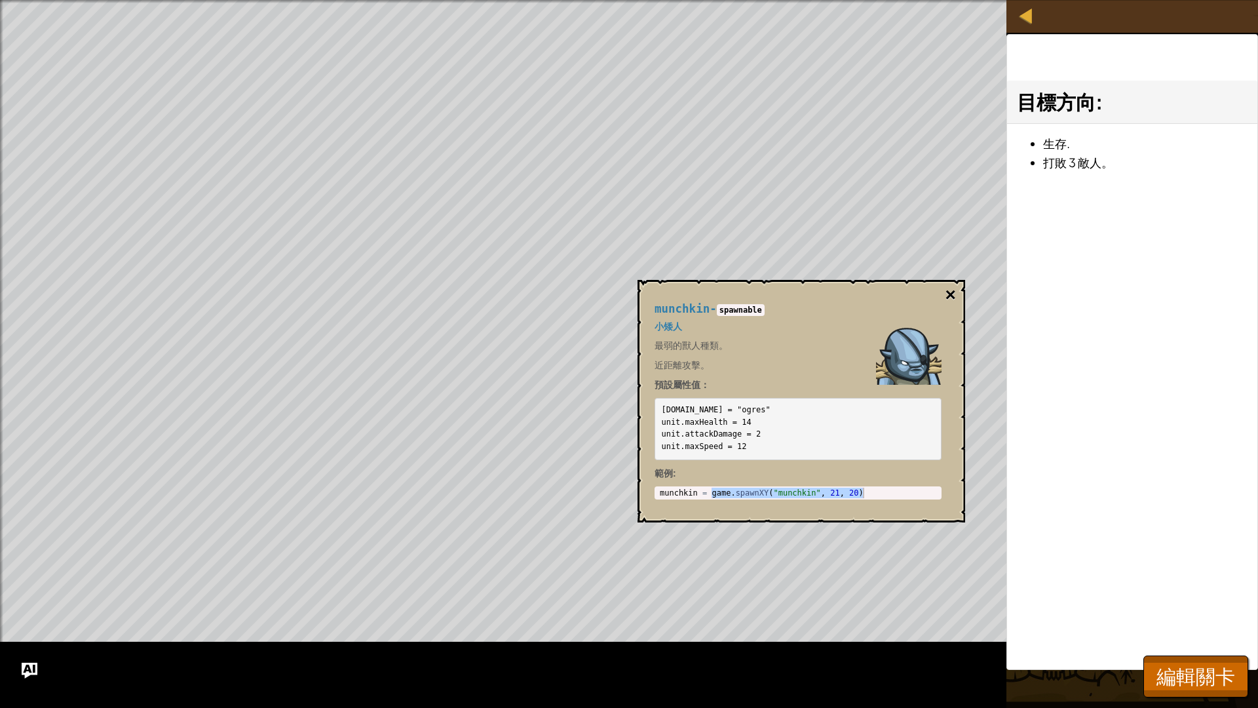
click at [954, 295] on button "×" at bounding box center [951, 295] width 10 height 18
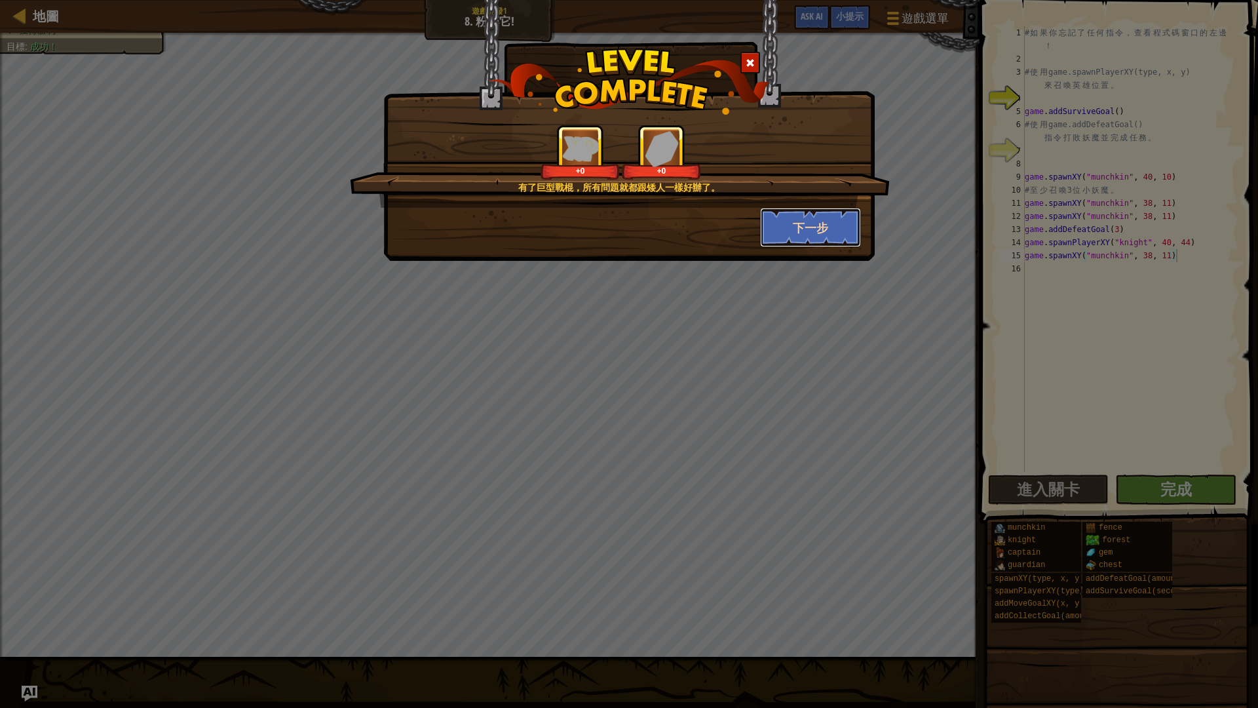
click at [783, 216] on button "下一步" at bounding box center [811, 227] width 102 height 39
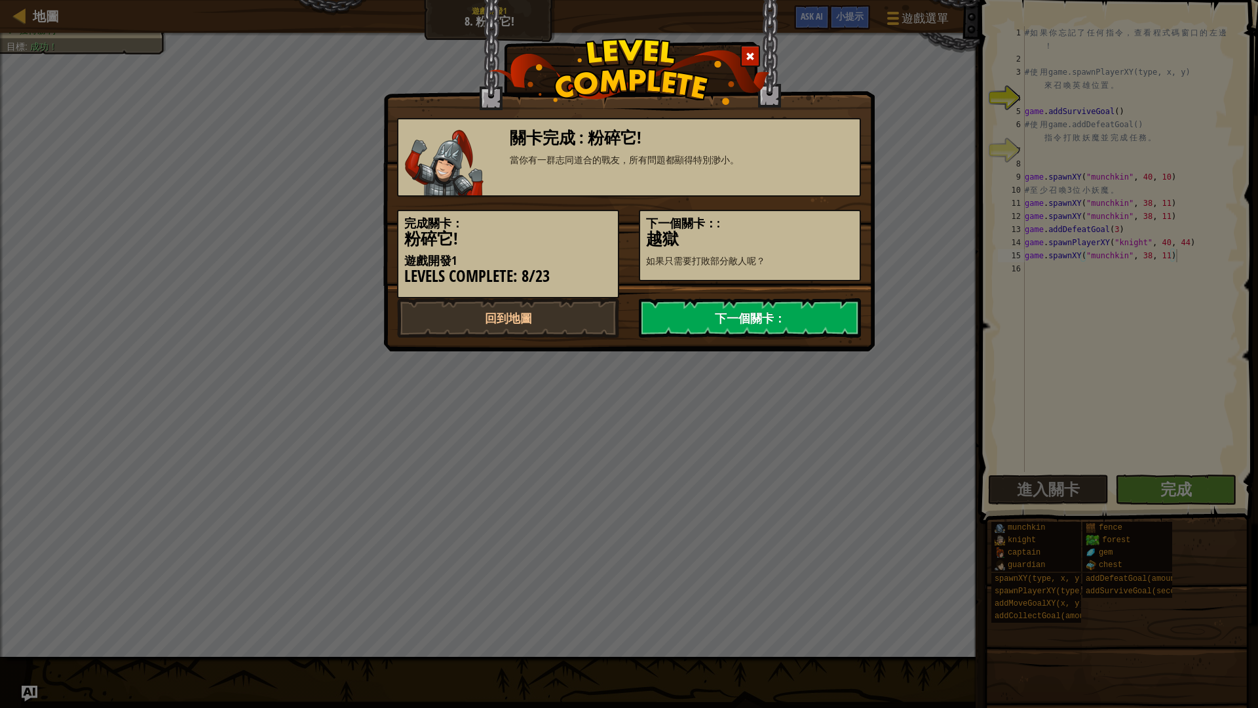
click at [764, 317] on link "下一個關卡：" at bounding box center [750, 317] width 222 height 39
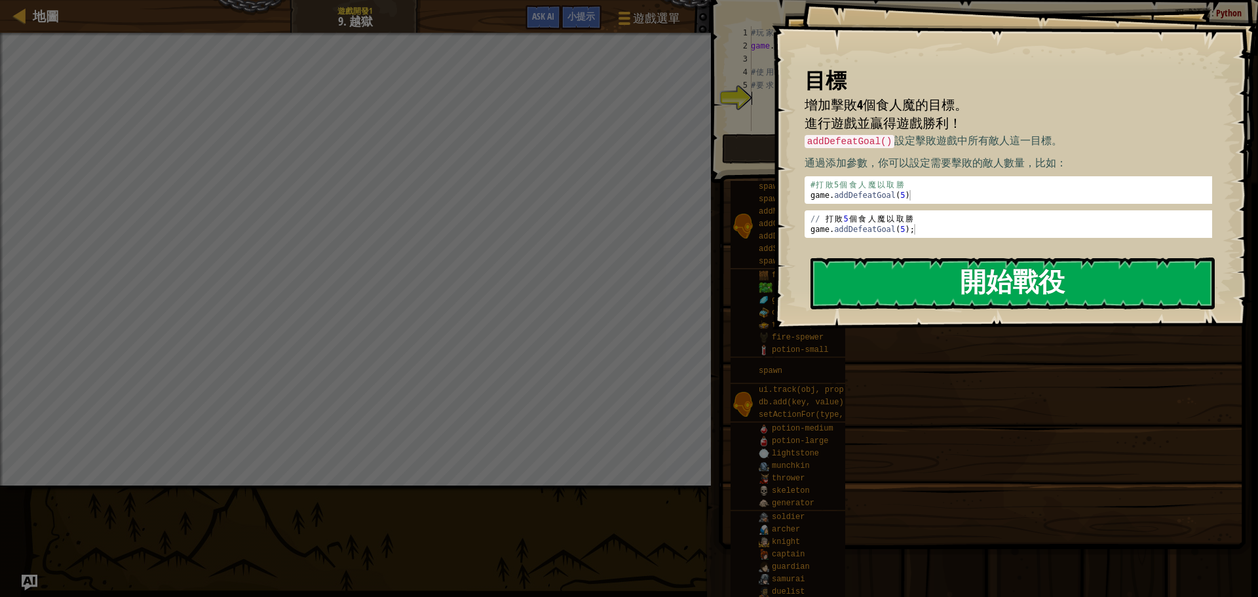
click at [922, 283] on button "開始戰役" at bounding box center [1013, 284] width 404 height 52
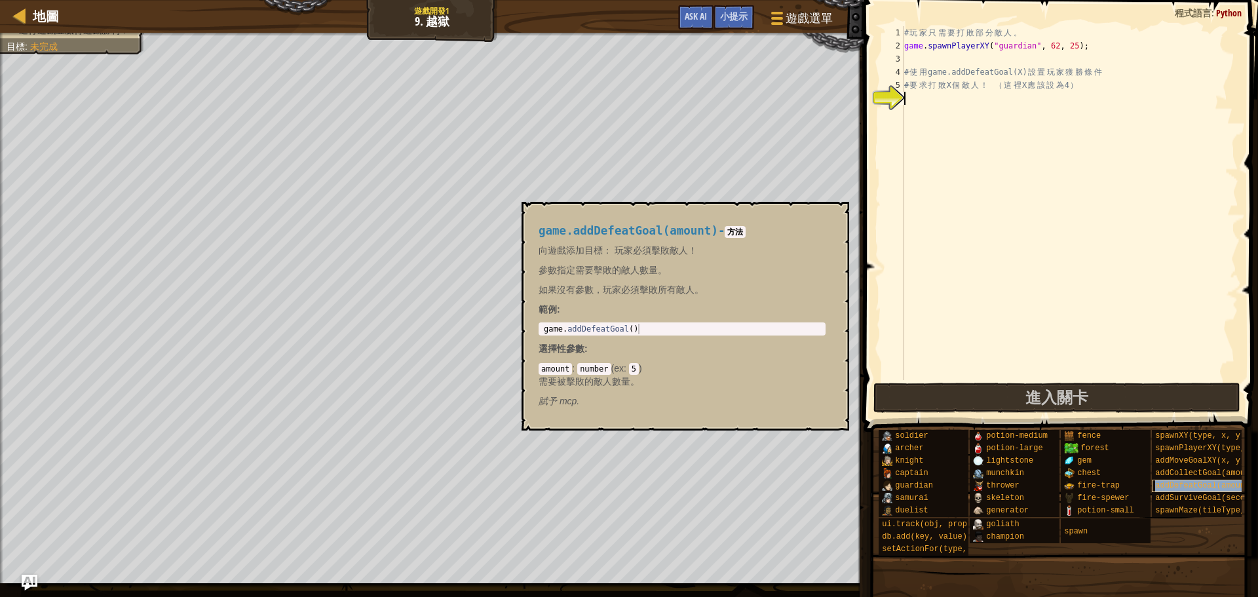
click at [1178, 490] on span "addDefeatGoal(amount)" at bounding box center [1204, 485] width 99 height 9
type textarea "game.addDefeatGoal()"
click at [370, 0] on body "地圖 遊戲開發1 9. 越獄 遊戲選單 完成 小提示 Ask AI 1 ההההההההההההההההההההההההההההההההההההההההההה…" at bounding box center [629, 0] width 1258 height 0
click at [962, 107] on div "# 玩 家 只 需 要 打 敗 部 分 敵 人 。 game . spawnPlayerXY ( "guardian" , 62 , 25 ) ; # 使 用…" at bounding box center [1070, 216] width 337 height 380
paste textarea "game.addDefeatGoal()"
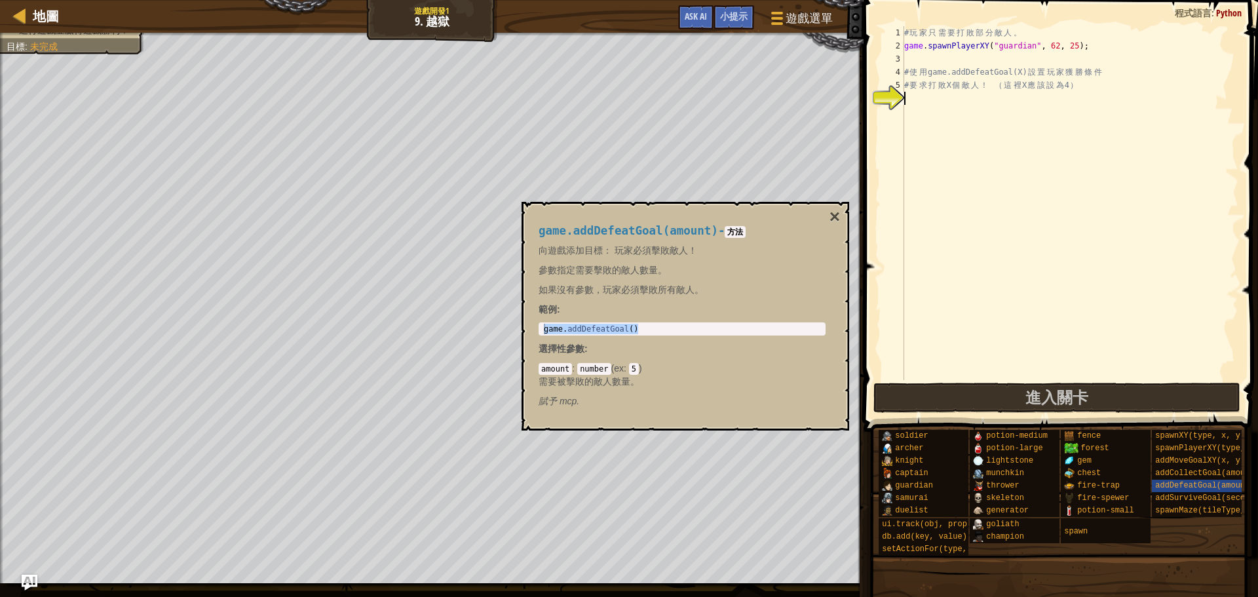
type textarea "game.addDefeatGoal()"
click at [993, 105] on div "# 玩 家 只 需 要 打 敗 部 分 敵 人 。 game . spawnPlayerXY ( "guardian" , 62 , 25 ) ; # 使 用…" at bounding box center [1070, 216] width 337 height 380
click at [993, 99] on div "# 玩 家 只 需 要 打 敗 部 分 敵 人 。 game . spawnPlayerXY ( "guardian" , 62 , 25 ) ; # 使 用…" at bounding box center [1070, 216] width 337 height 380
click at [962, 43] on div "# 玩 家 只 需 要 打 敗 部 分 敵 人 。 game . spawnPlayerXY ( "guardian" , 62 , 25 ) ; # 使 用…" at bounding box center [1070, 216] width 337 height 380
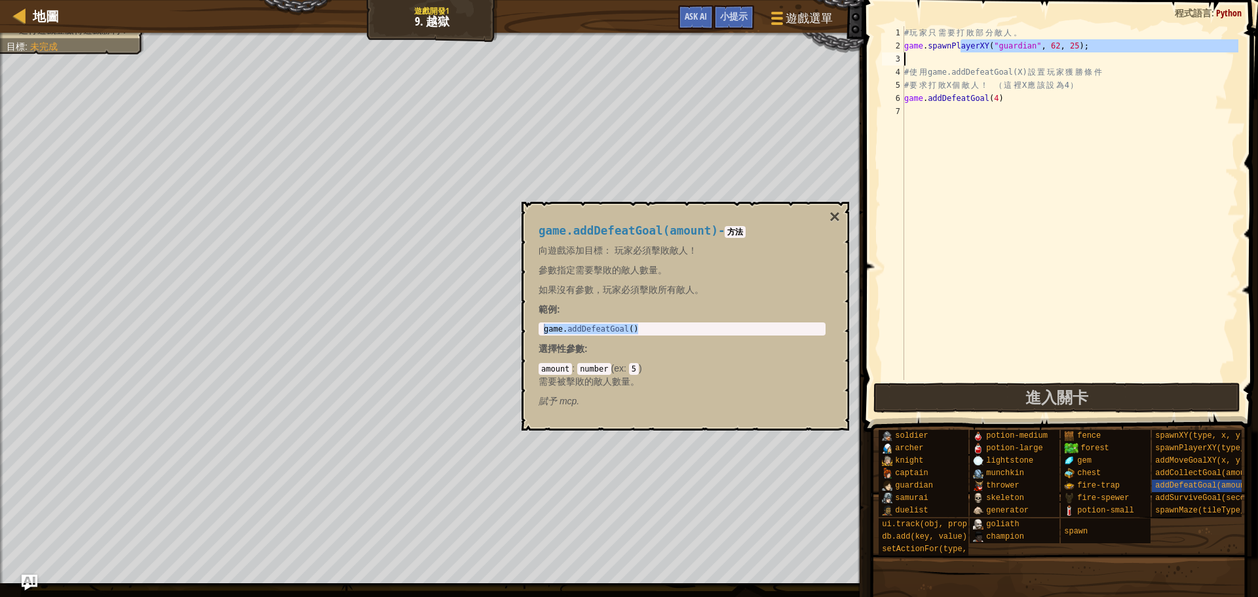
drag, startPoint x: 962, startPoint y: 43, endPoint x: 934, endPoint y: 57, distance: 31.4
click at [934, 57] on div "# 玩 家 只 需 要 打 敗 部 分 敵 人 。 game . spawnPlayerXY ( "guardian" , 62 , 25 ) ; # 使 用…" at bounding box center [1070, 216] width 337 height 380
type textarea "game.spawnPlayerXY("guardian", 62, 25);"
click at [986, 172] on div "# 玩 家 只 需 要 打 敗 部 分 敵 人 。 game . spawnPlayerXY ( "guardian" , 62 , 25 ) ; # 使 用…" at bounding box center [1070, 216] width 337 height 380
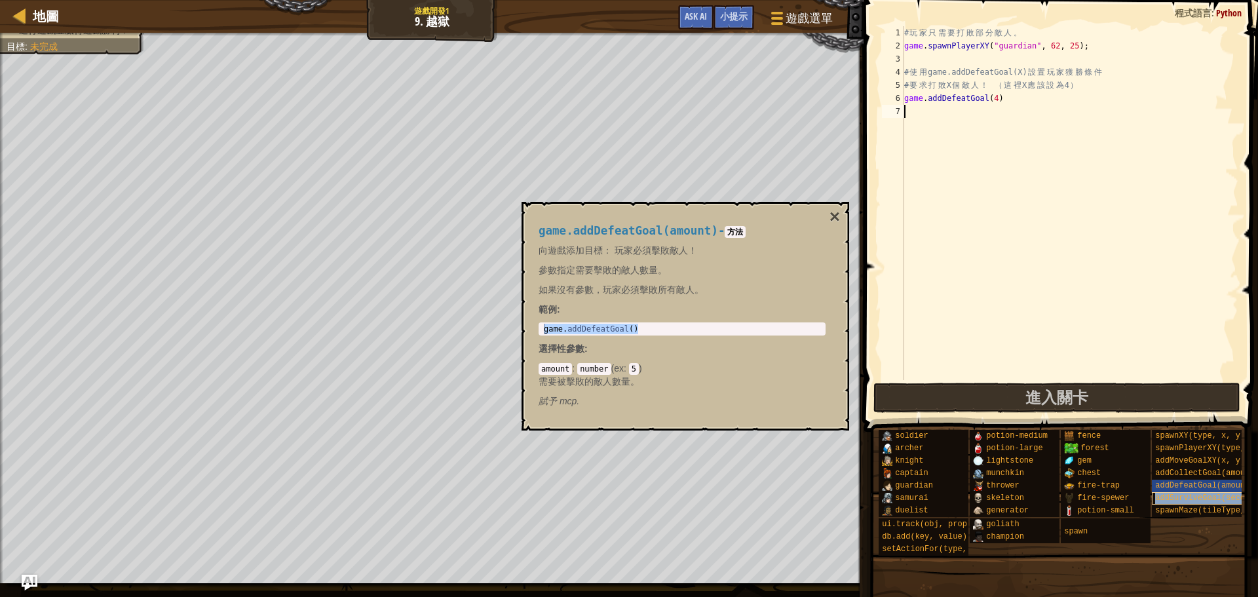
click at [1188, 497] on span "addSurviveGoal(seconds)" at bounding box center [1209, 498] width 109 height 9
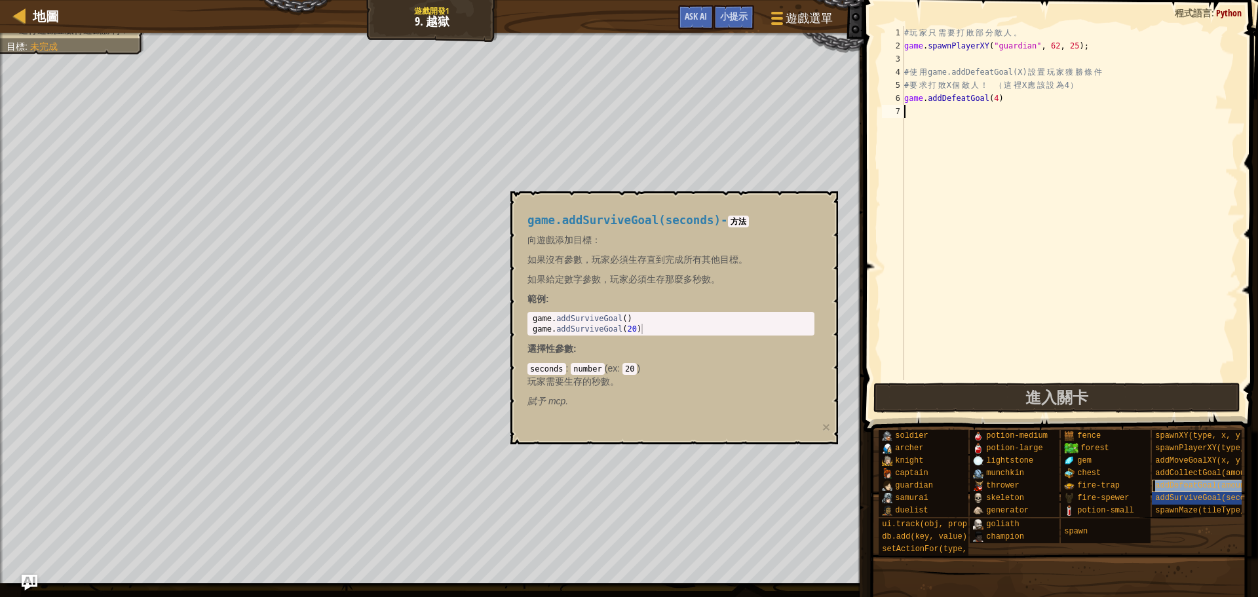
click at [1193, 486] on span "addDefeatGoal(amount)" at bounding box center [1204, 485] width 99 height 9
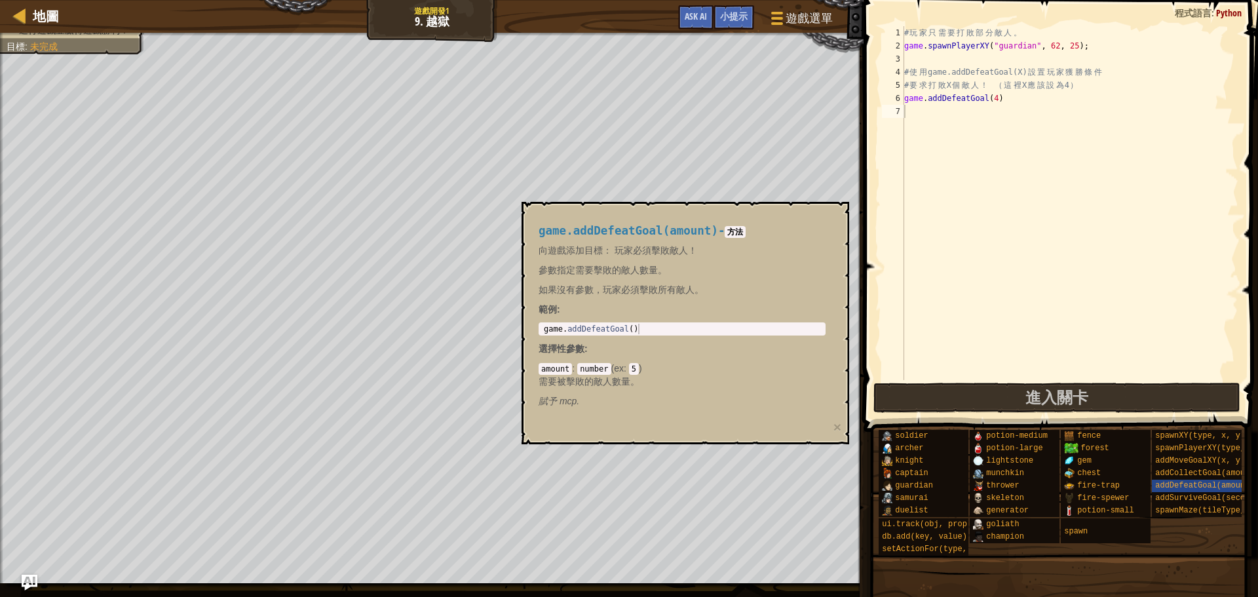
click at [1193, 537] on div "soldier [PERSON_NAME] captain guardian samurai duelist ui.track(obj, prop) db.a…" at bounding box center [1063, 492] width 371 height 127
click at [1192, 526] on div "soldier [PERSON_NAME] captain guardian samurai duelist ui.track(obj, prop) db.a…" at bounding box center [1063, 492] width 371 height 127
click at [1183, 506] on span "spawnMaze(tileType, seed)" at bounding box center [1214, 510] width 118 height 9
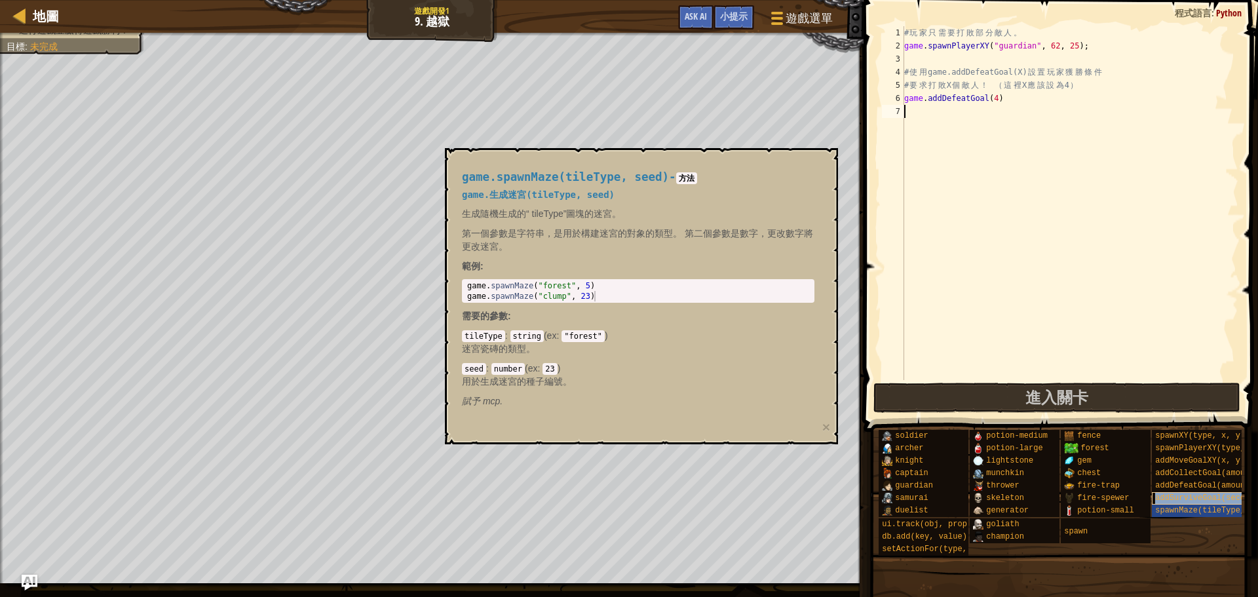
click at [1182, 497] on span "addSurviveGoal(seconds)" at bounding box center [1209, 498] width 109 height 9
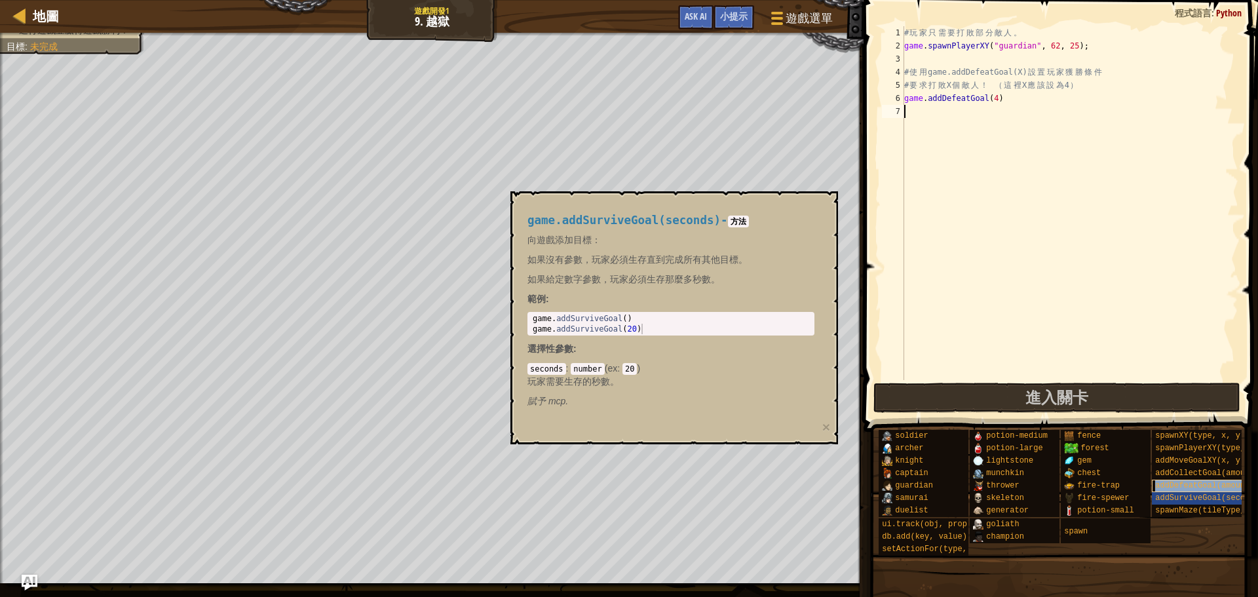
click at [1182, 483] on span "addDefeatGoal(amount)" at bounding box center [1204, 485] width 99 height 9
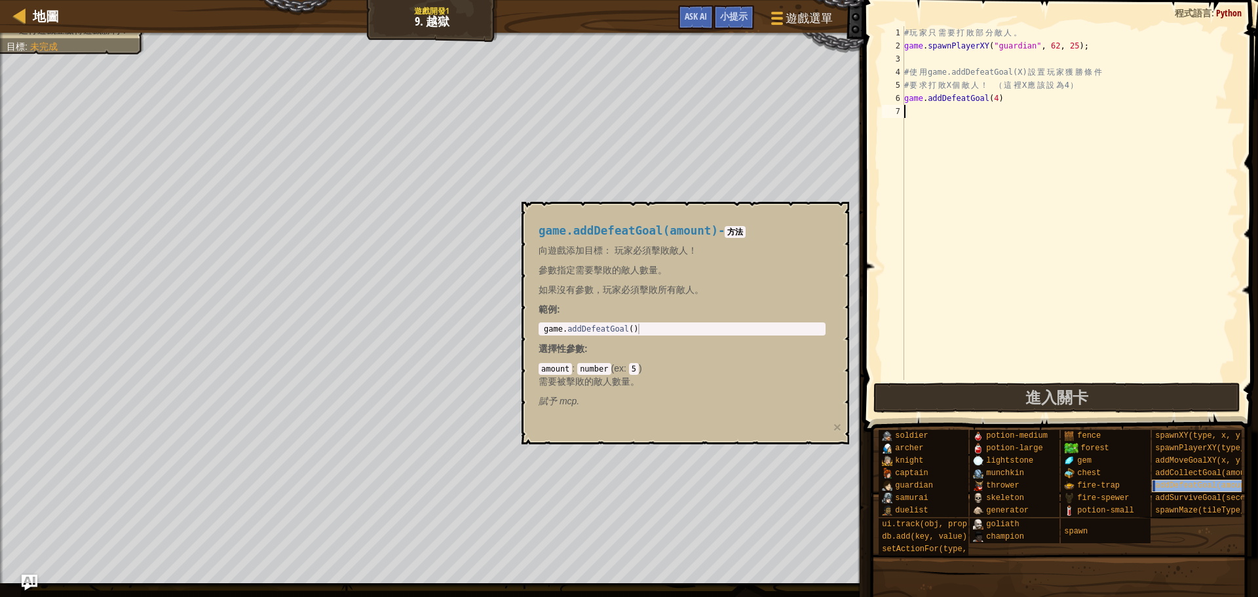
click at [1183, 481] on span "addDefeatGoal(amount)" at bounding box center [1204, 485] width 99 height 9
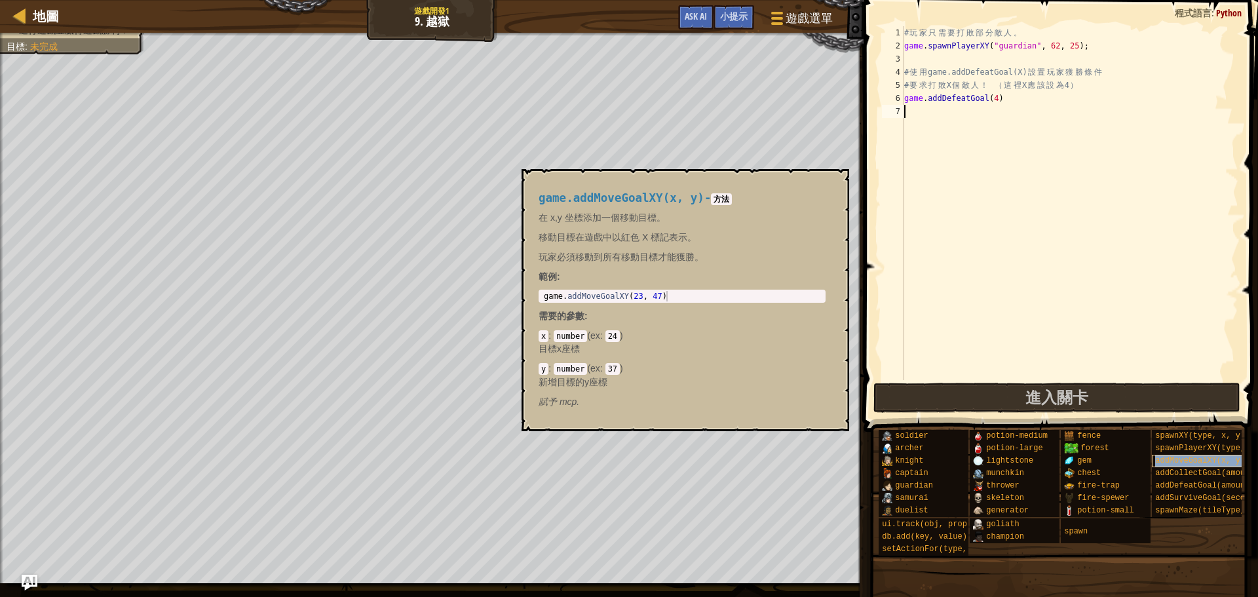
click at [1189, 460] on span "addMoveGoalXY(x, y)" at bounding box center [1200, 460] width 90 height 9
click at [1224, 463] on span "addMoveGoalXY(x, y)" at bounding box center [1200, 460] width 90 height 9
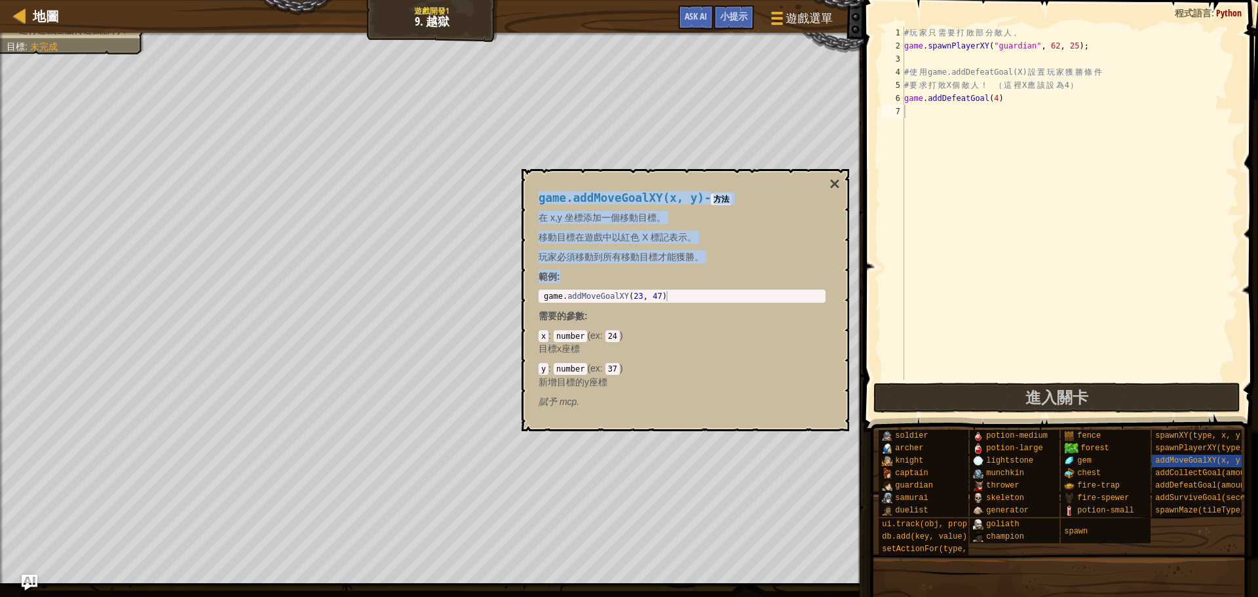
click at [447, 0] on body "地圖 遊戲開發1 9. 越獄 遊戲選單 完成 小提示 Ask AI 1 ההההההההההההההההההההההההההההההההההההההההההה…" at bounding box center [629, 0] width 1258 height 0
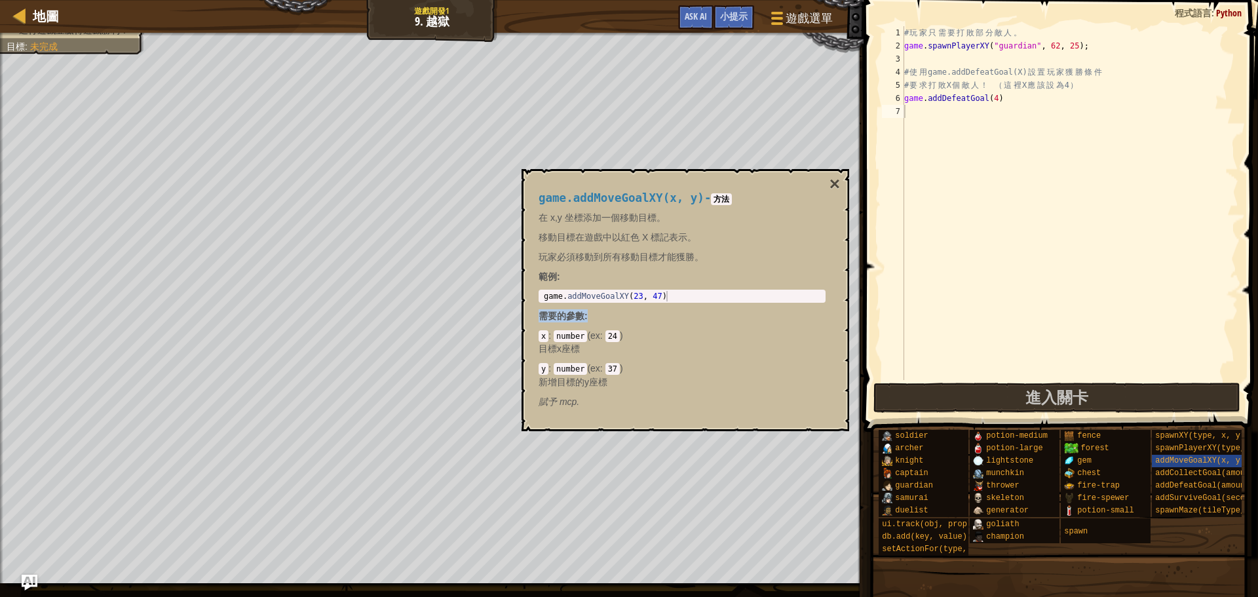
drag, startPoint x: 742, startPoint y: 305, endPoint x: 594, endPoint y: 293, distance: 147.9
click at [594, 293] on div "game.addMoveGoalXY(x, y) - 方法 在 x,y 坐標添加一個移動目標。 移動目標在遊戲中以紅色 X 標記表示。 玩家必須移動到所有移動…" at bounding box center [682, 300] width 305 height 241
type textarea "game.addMoveGoalXY(23, 47)"
drag, startPoint x: 543, startPoint y: 298, endPoint x: 860, endPoint y: 298, distance: 317.2
click at [860, 0] on body "地圖 遊戲開發1 9. 越獄 遊戲選單 完成 小提示 Ask AI 1 ההההההההההההההההההההההההההההההההההההההההההה…" at bounding box center [629, 0] width 1258 height 0
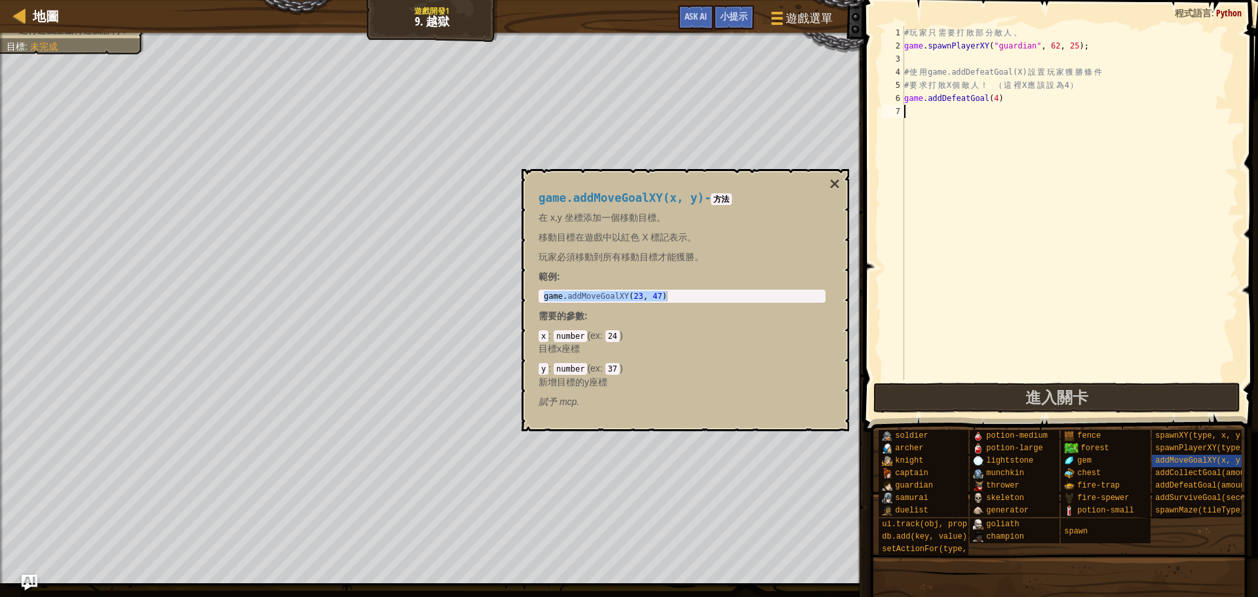
click at [979, 113] on div "# 玩 家 只 需 要 打 敗 部 分 敵 人 。 game . spawnPlayerXY ( "guardian" , 62 , 25 ) ; # 使 用…" at bounding box center [1070, 216] width 337 height 380
paste textarea "game.addMoveGoalXY(23, 47)"
click at [839, 181] on button "×" at bounding box center [835, 184] width 10 height 18
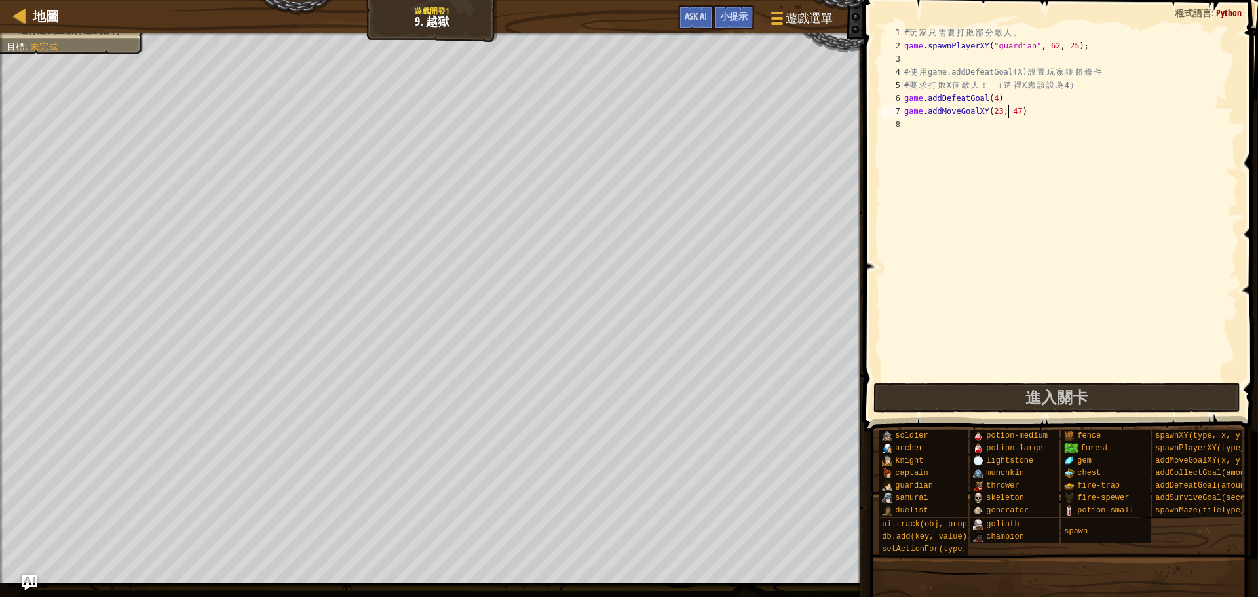
click at [1009, 115] on div "# 玩 家 只 需 要 打 敗 部 分 敵 人 。 game . spawnPlayerXY ( "guardian" , 62 , 25 ) ; # 使 用…" at bounding box center [1070, 216] width 337 height 380
click at [1005, 115] on div "# 玩 家 只 需 要 打 敗 部 分 敵 人 。 game . spawnPlayerXY ( "guardian" , 62 , 25 ) ; # 使 用…" at bounding box center [1070, 216] width 337 height 380
click at [1013, 113] on div "# 玩 家 只 需 要 打 敗 部 分 敵 人 。 game . spawnPlayerXY ( "guardian" , 62 , 25 ) ; # 使 用…" at bounding box center [1070, 216] width 337 height 380
click at [1019, 111] on div "# 玩 家 只 需 要 打 敗 部 分 敵 人 。 game . spawnPlayerXY ( "guardian" , 62 , 25 ) ; # 使 用…" at bounding box center [1070, 216] width 337 height 380
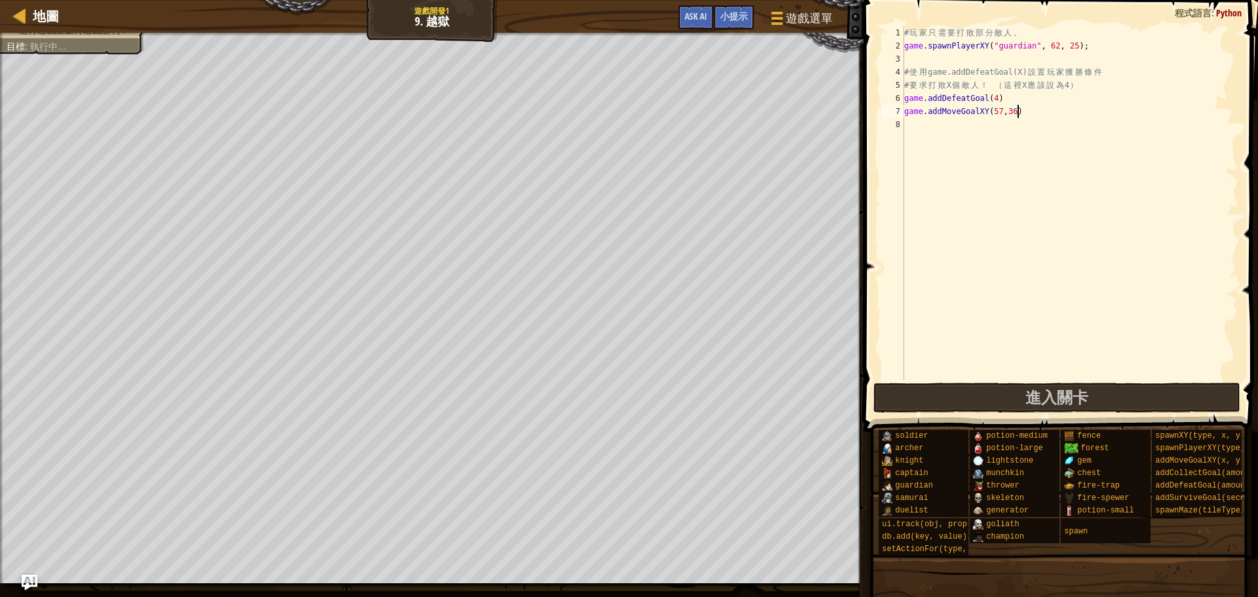
scroll to position [6, 9]
type textarea "game.addMoveGoalXY(57,36)"
click at [1047, 406] on span "進入關卡" at bounding box center [1057, 397] width 63 height 21
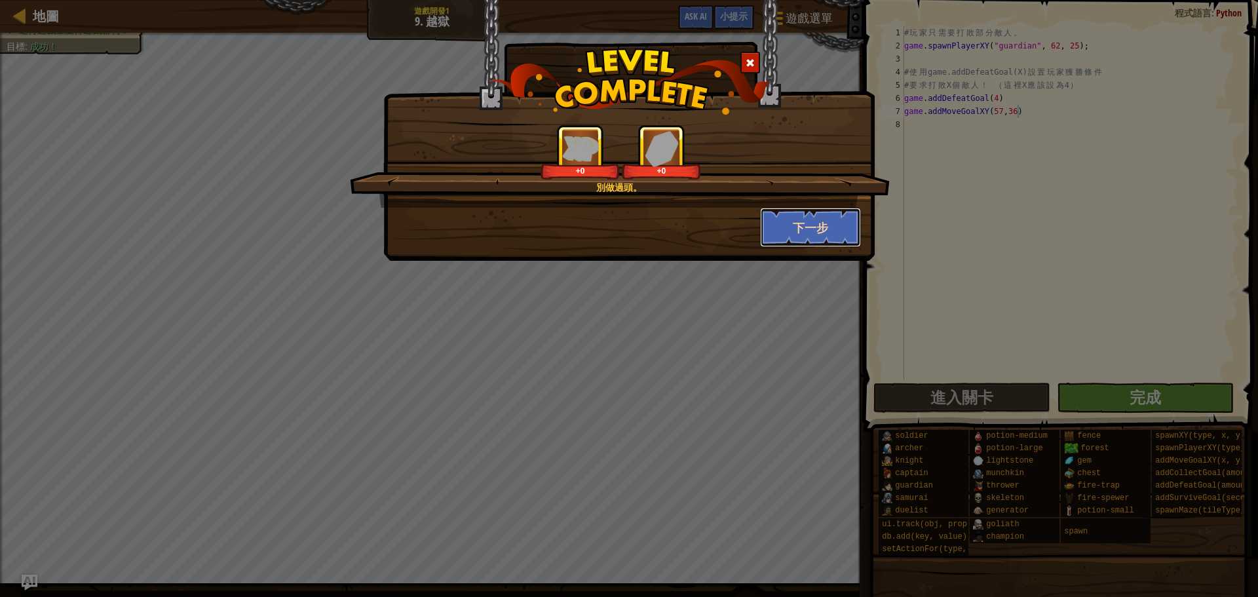
click at [796, 226] on button "下一步" at bounding box center [811, 227] width 102 height 39
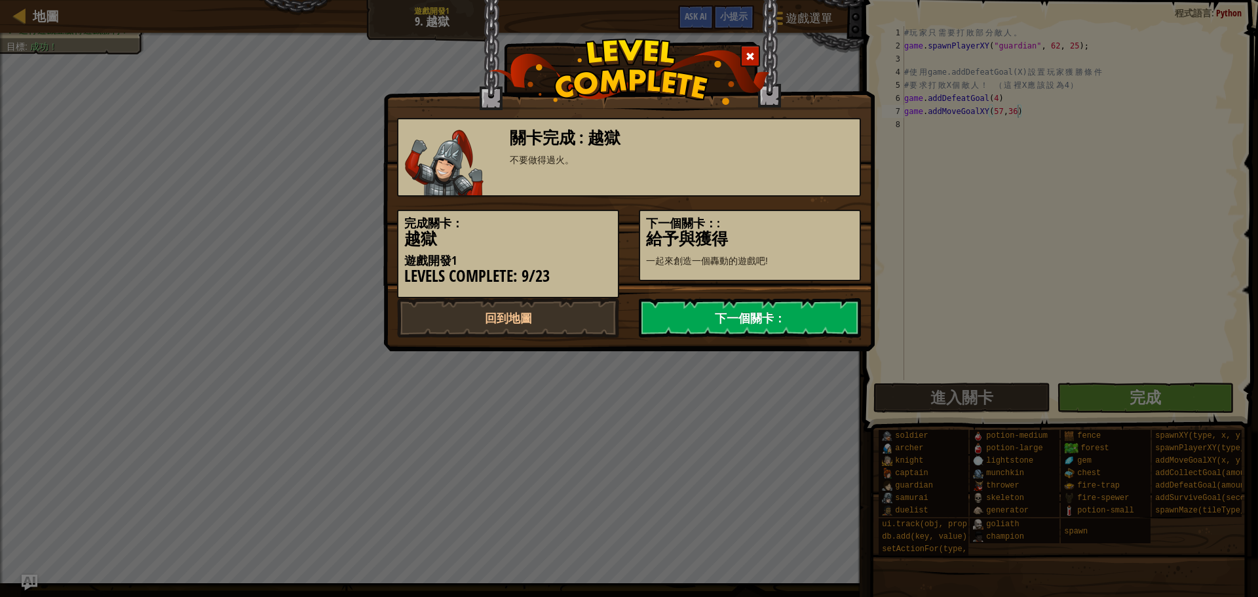
click at [752, 311] on link "下一個關卡：" at bounding box center [750, 317] width 222 height 39
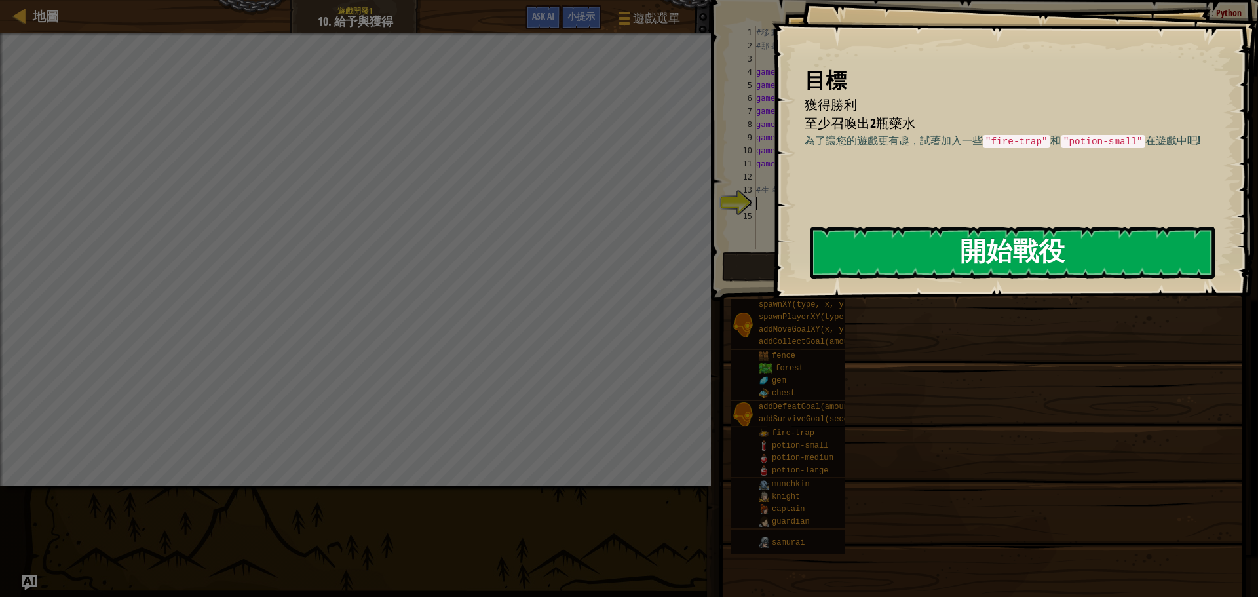
click at [1006, 244] on button "開始戰役" at bounding box center [1013, 253] width 404 height 52
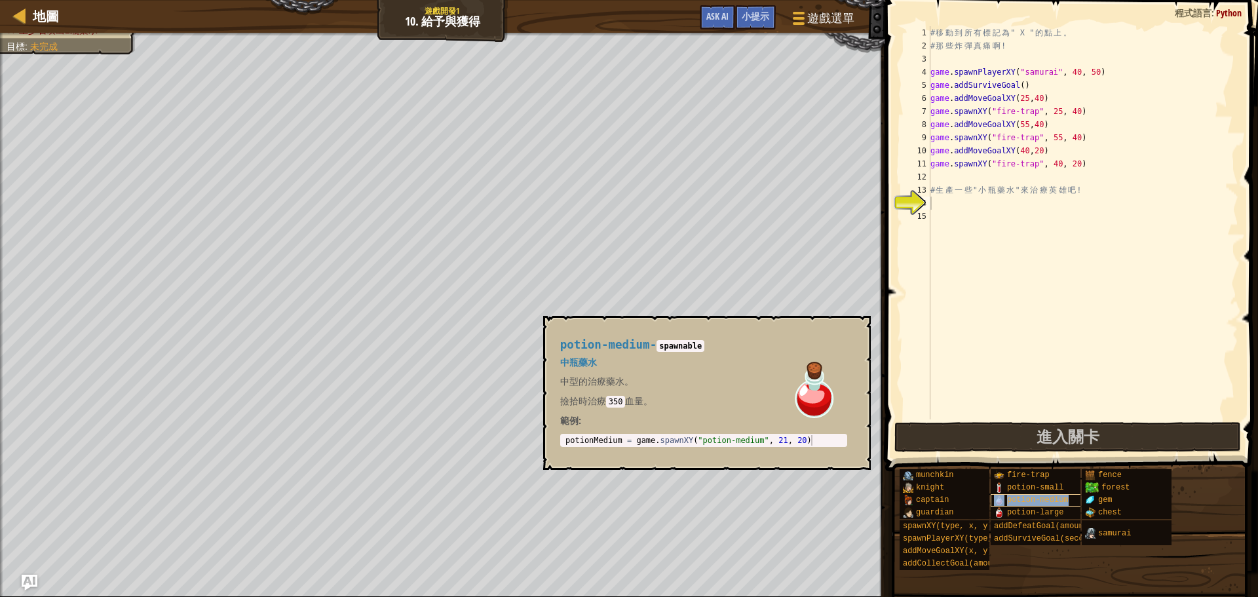
click at [1013, 499] on span "potion-medium" at bounding box center [1038, 499] width 62 height 9
type textarea "potionMedium = game.spawnXY("potion-medium", 21, 20)"
drag, startPoint x: 634, startPoint y: 440, endPoint x: 887, endPoint y: 449, distance: 252.5
click at [887, 0] on body "地圖 遊戲開發1 10. 給予與獲得 遊戲選單 完成 小提示 Ask AI 1 ההההההההההההההההההההההההההההההההההההההה…" at bounding box center [629, 0] width 1258 height 0
click at [965, 171] on div "# 移 動 到 所 有 標 記 為 " X " 的 點 上 。 # 那 些 炸 彈 真 痛 啊 ! game . spawnPlayerXY ( "samur…" at bounding box center [1083, 235] width 311 height 419
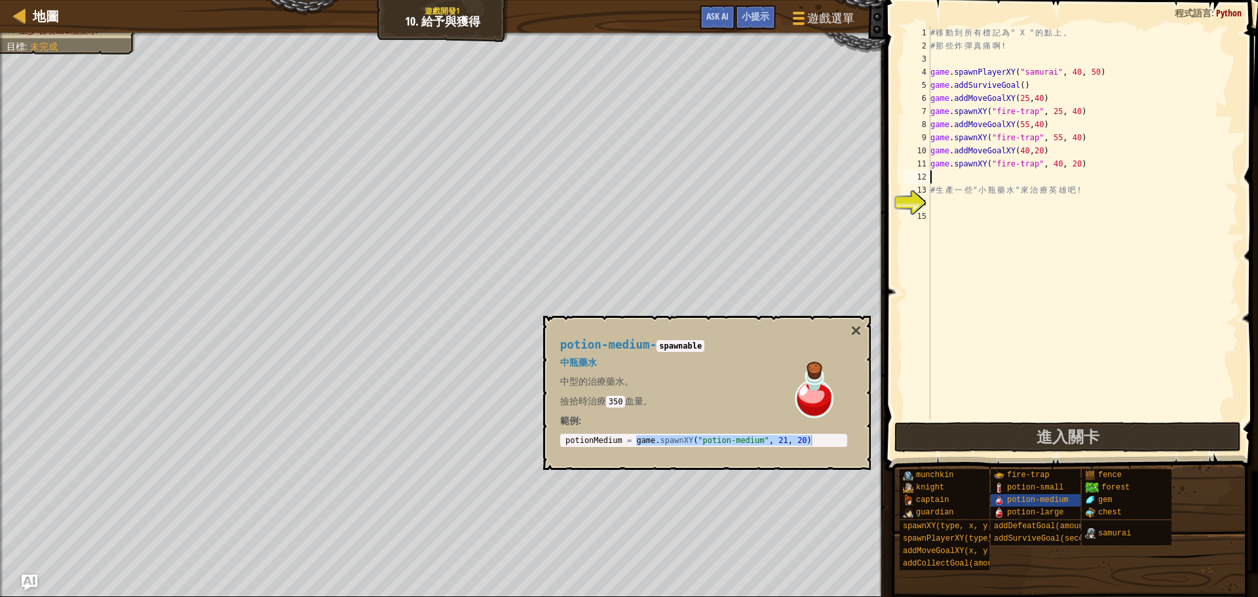
paste textarea "game.spawnXY("potion-medium", 21, 20)"
click at [932, 191] on div "# 移 動 到 所 有 標 記 為 " X " 的 點 上 。 # 那 些 炸 彈 真 痛 啊 ! game . spawnPlayerXY ( "samur…" at bounding box center [1083, 235] width 311 height 419
type textarea "# 生產一些"小瓶藥水"來治療英雄吧!"
click at [956, 197] on div "# 移 動 到 所 有 標 記 為 " X " 的 點 上 。 # 那 些 炸 彈 真 痛 啊 ! game . spawnPlayerXY ( "samur…" at bounding box center [1083, 235] width 311 height 419
click at [932, 193] on div "# 移 動 到 所 有 標 記 為 " X " 的 點 上 。 # 那 些 炸 彈 真 痛 啊 ! game . spawnPlayerXY ( "samur…" at bounding box center [1083, 235] width 311 height 419
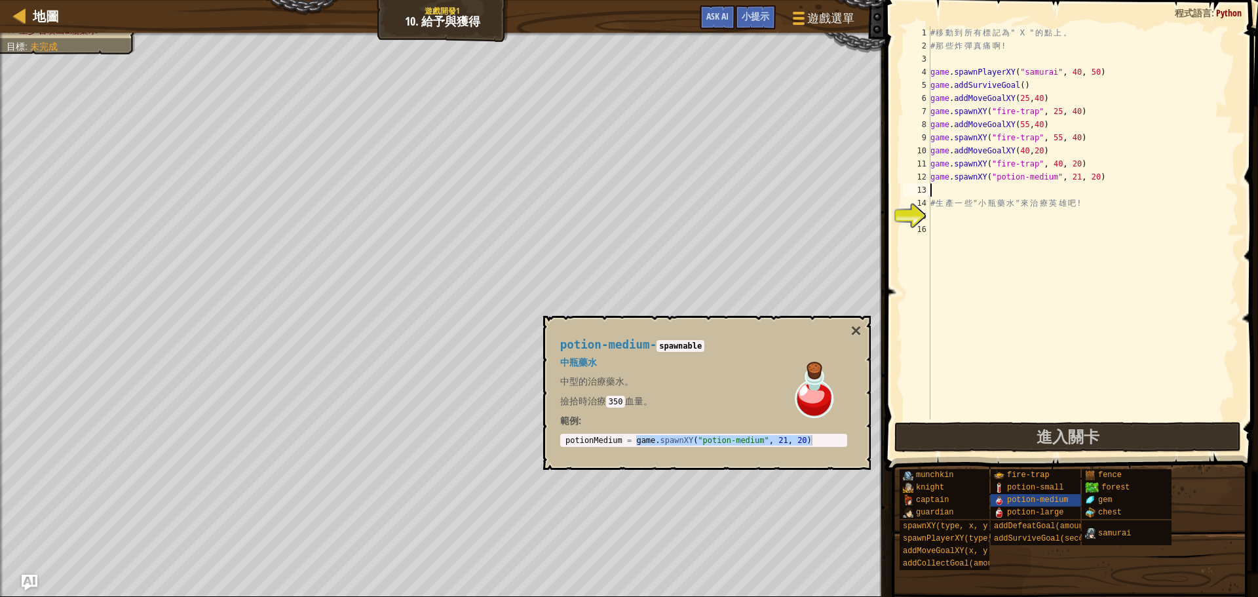
paste textarea "game.spawnXY("potion-medium", 21, 20)"
type textarea "game.spawnXY("potion-medium", 21, 20)"
drag, startPoint x: 852, startPoint y: 332, endPoint x: 833, endPoint y: 329, distance: 19.3
click at [850, 332] on div "potion-medium - spawnable 中瓶藥水 中型的治療藥水。 撿拾時治療 350 血量。 範例 : potionMedium = game.…" at bounding box center [707, 393] width 328 height 154
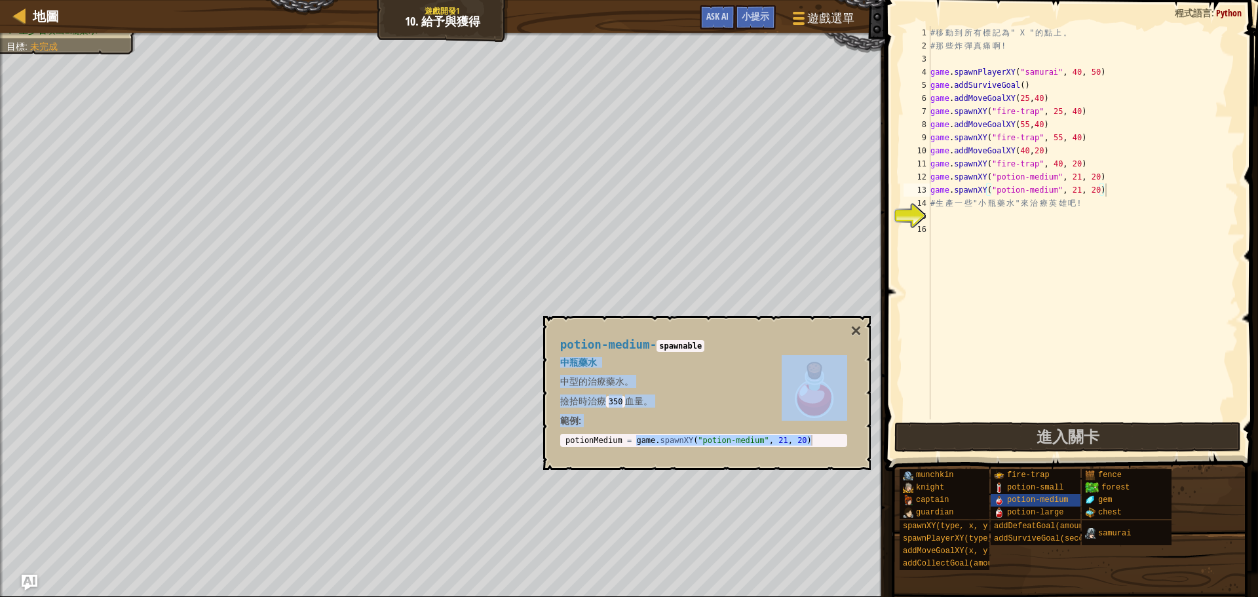
click at [849, 332] on div "potion-medium - spawnable 中瓶藥水 中型的治療藥水。 撿拾時治療 350 血量。 範例 : potionMedium = game.…" at bounding box center [703, 392] width 305 height 133
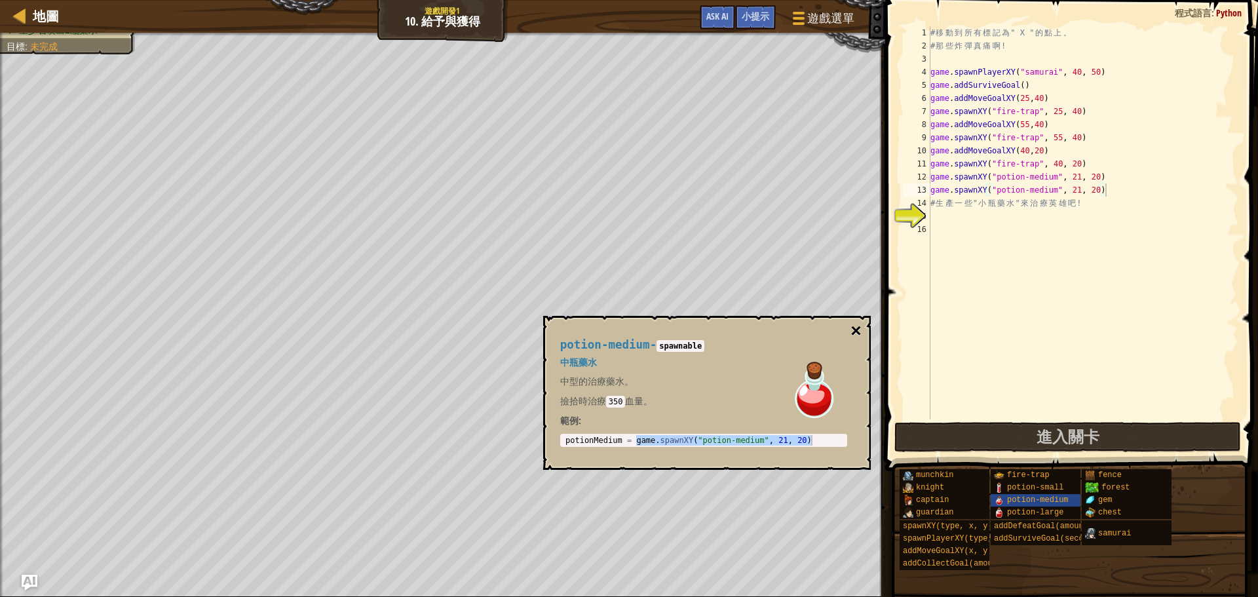
click at [856, 332] on button "×" at bounding box center [856, 331] width 10 height 18
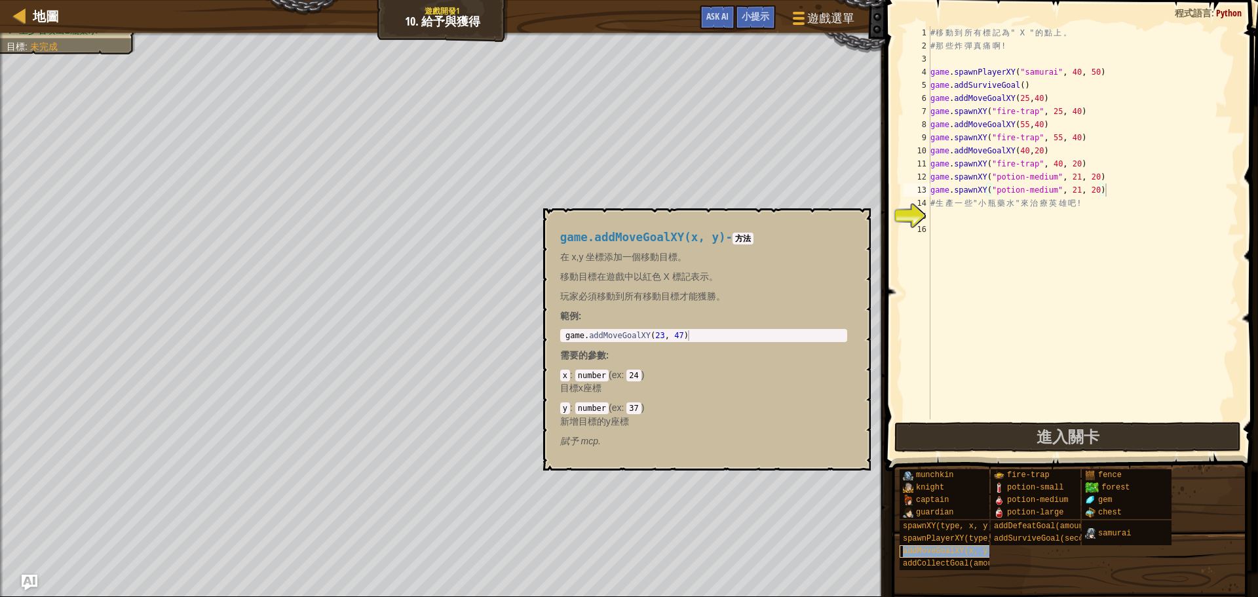
click at [958, 549] on span "addMoveGoalXY(x, y)" at bounding box center [948, 551] width 90 height 9
type textarea "game.addMoveGoalXY(23, 47)"
drag, startPoint x: 564, startPoint y: 334, endPoint x: 1009, endPoint y: 348, distance: 445.3
click at [1009, 0] on body "地圖 遊戲開發1 10. 給予與獲得 遊戲選單 完成 小提示 Ask AI 1 ההההההההההההההההההההההההההההההההההההההה…" at bounding box center [629, 0] width 1258 height 0
click at [950, 243] on div "# 移 動 到 所 有 標 記 為 " X " 的 點 上 。 # 那 些 炸 彈 真 痛 啊 ! game . spawnPlayerXY ( "samur…" at bounding box center [1083, 235] width 311 height 419
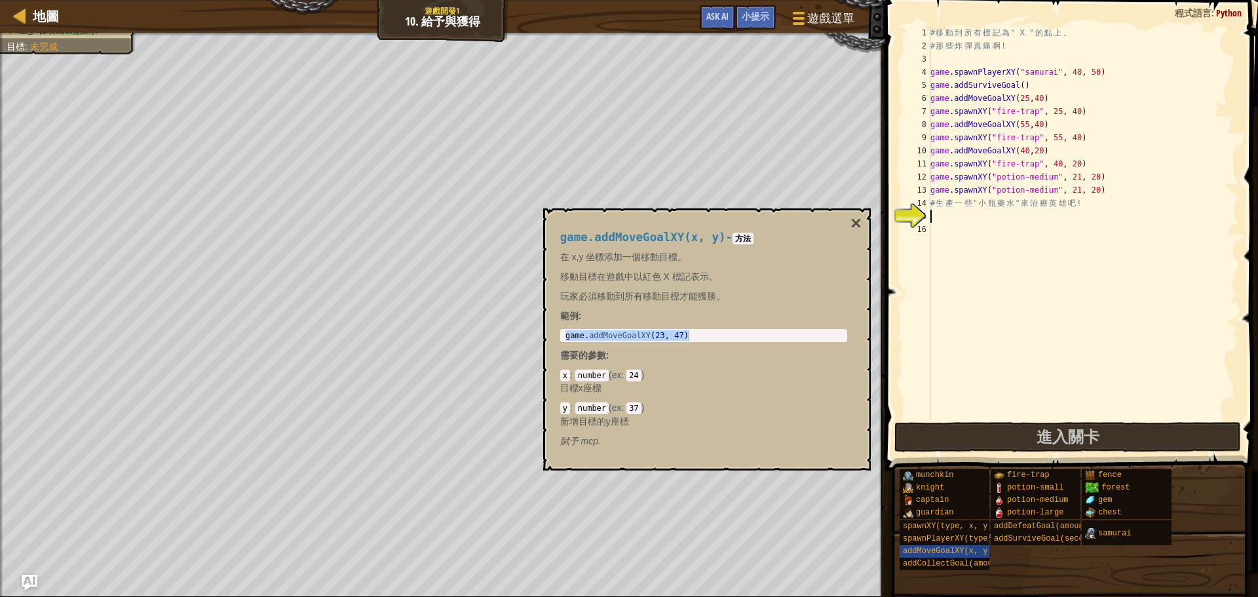
click at [950, 219] on div "# 移 動 到 所 有 標 記 為 " X " 的 點 上 。 # 那 些 炸 彈 真 痛 啊 ! game . spawnPlayerXY ( "samur…" at bounding box center [1083, 235] width 311 height 419
paste textarea "game.addMoveGoalXY(23, 47)"
click at [859, 218] on button "×" at bounding box center [856, 223] width 10 height 18
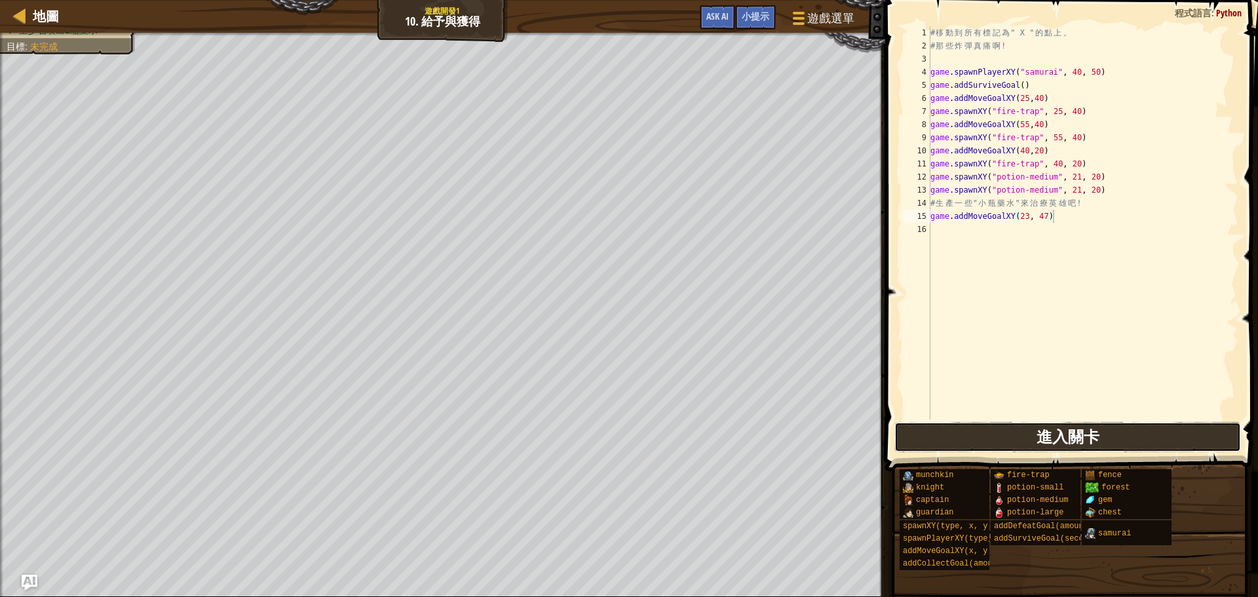
click at [1028, 449] on button "進入關卡" at bounding box center [1068, 437] width 347 height 30
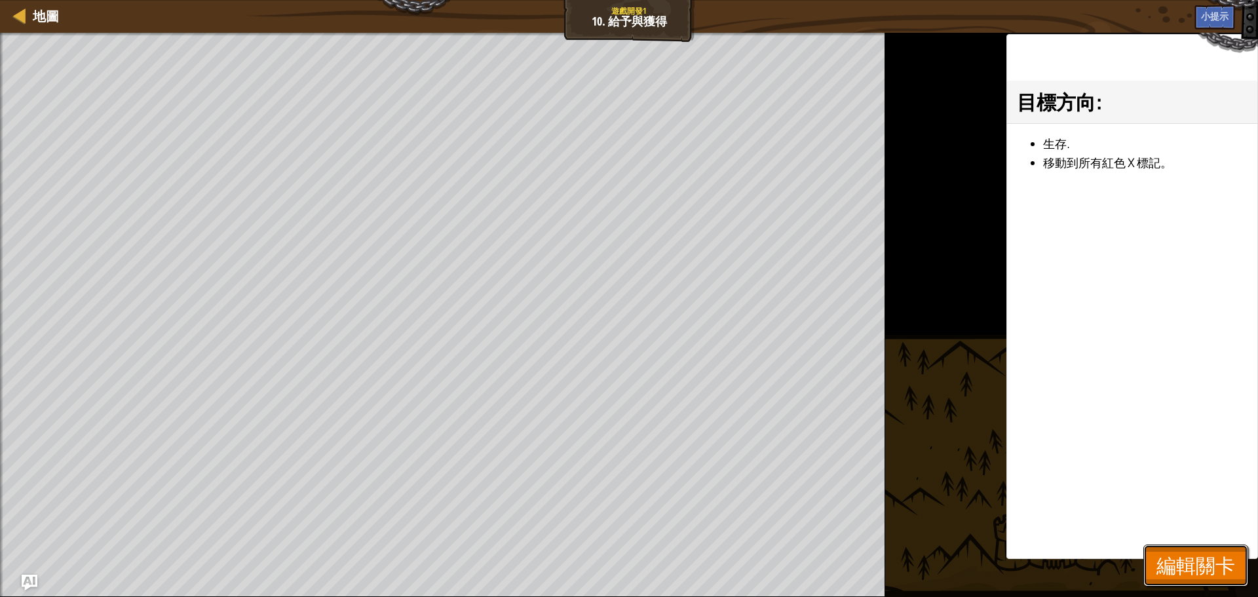
click at [1150, 546] on button "編輯關卡" at bounding box center [1196, 566] width 105 height 42
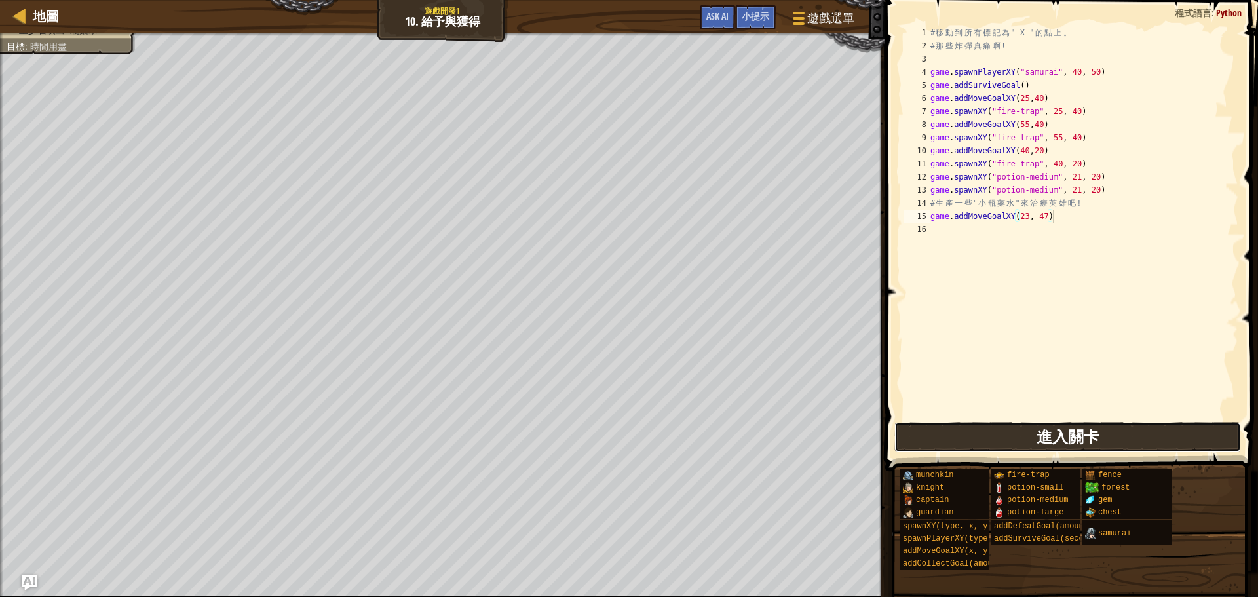
click at [1100, 437] on button "進入關卡" at bounding box center [1068, 437] width 347 height 30
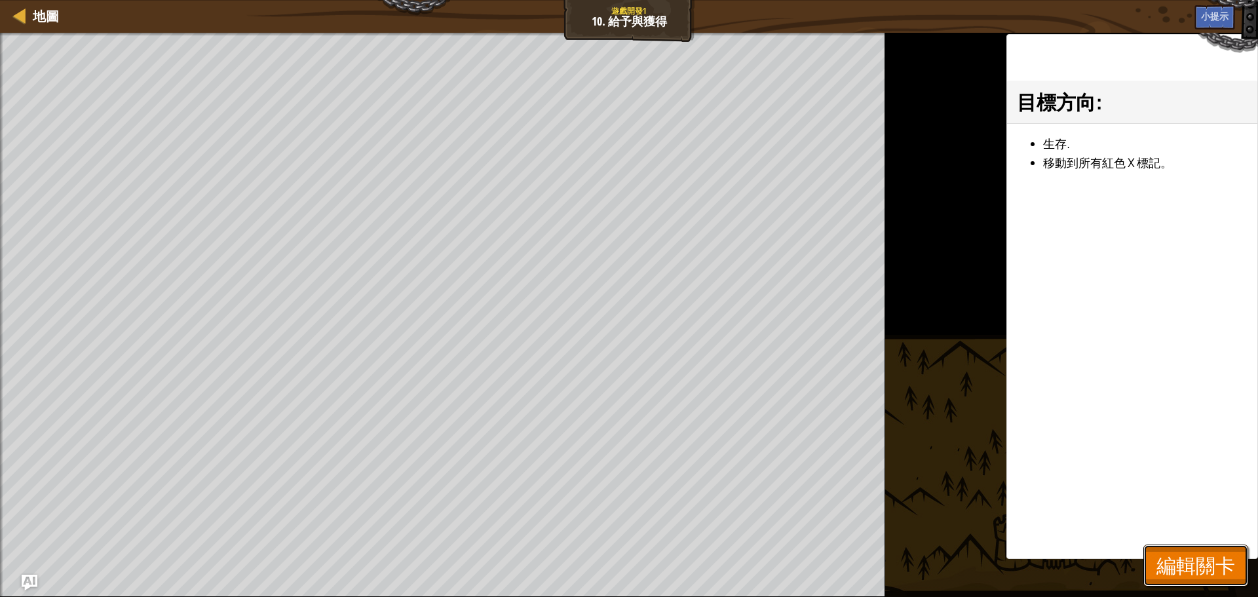
click at [1197, 560] on span "編輯關卡" at bounding box center [1196, 565] width 79 height 27
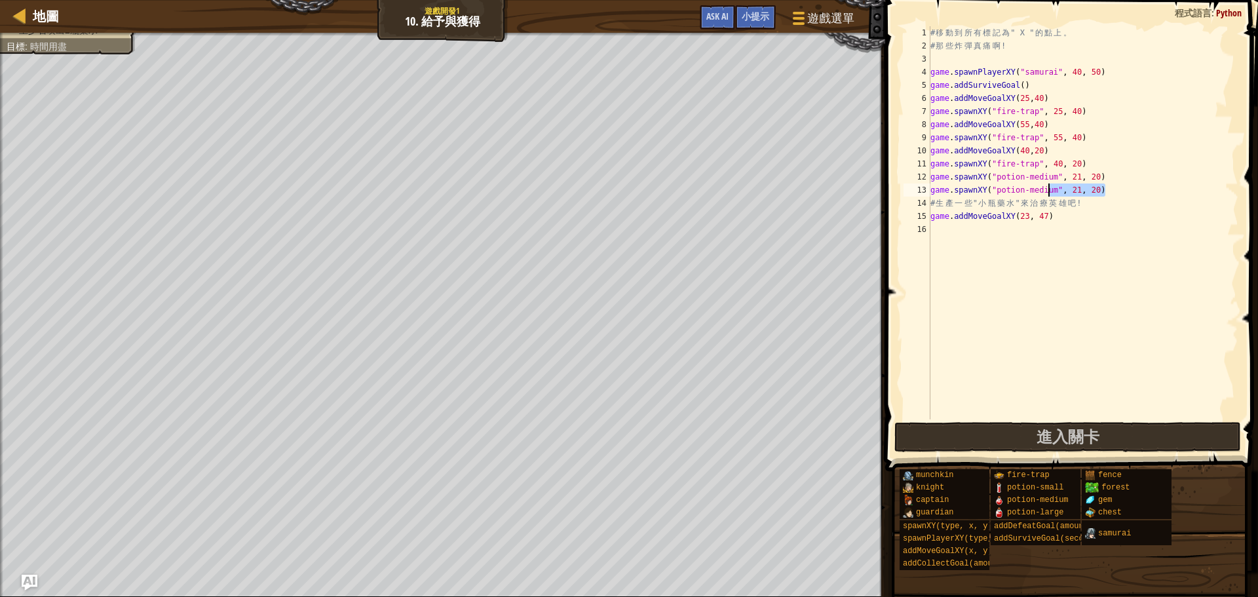
drag, startPoint x: 1115, startPoint y: 191, endPoint x: 1058, endPoint y: 196, distance: 56.6
click at [1057, 196] on div "# 移 動 到 所 有 標 記 為 " X " 的 點 上 。 # 那 些 炸 彈 真 痛 啊 ! game . spawnPlayerXY ( "samur…" at bounding box center [1083, 235] width 311 height 419
click at [1084, 189] on div "# 移 動 到 所 有 標 記 為 " X " 的 點 上 。 # 那 些 炸 彈 真 痛 啊 ! game . spawnPlayerXY ( "samur…" at bounding box center [1083, 222] width 311 height 393
click at [1079, 189] on div "# 移 動 到 所 有 標 記 為 " X " 的 點 上 。 # 那 些 炸 彈 真 痛 啊 ! game . spawnPlayerXY ( "samur…" at bounding box center [1083, 235] width 311 height 419
click at [1075, 188] on div "# 移 動 到 所 有 標 記 為 " X " 的 點 上 。 # 那 些 炸 彈 真 痛 啊 ! game . spawnPlayerXY ( "samur…" at bounding box center [1083, 235] width 311 height 419
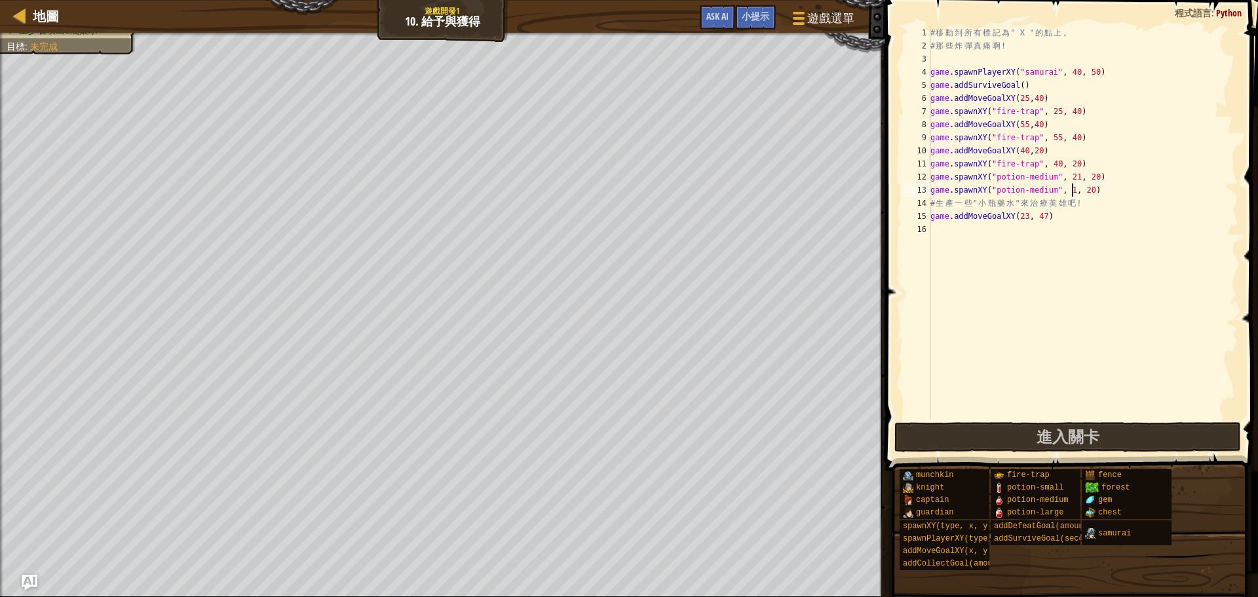
type textarea "game.spawnXY("potion-medium", 61, 20)"
click at [1101, 189] on div "# 移 動 到 所 有 標 記 為 " X " 的 點 上 。 # 那 些 炸 彈 真 痛 啊 ! game . spawnPlayerXY ( "samur…" at bounding box center [1083, 235] width 311 height 419
click at [878, 185] on div "地圖 遊戲開發1 10. 給予與獲得 遊戲選單 完成 小提示 Ask AI 1 ההההההההההההההההההההההההההההההההההההההה…" at bounding box center [629, 298] width 1258 height 597
click at [1001, 241] on div "# 移 動 到 所 有 標 記 為 " X " 的 點 上 。 # 那 些 炸 彈 真 痛 啊 ! game . spawnPlayerXY ( "samur…" at bounding box center [1083, 235] width 311 height 419
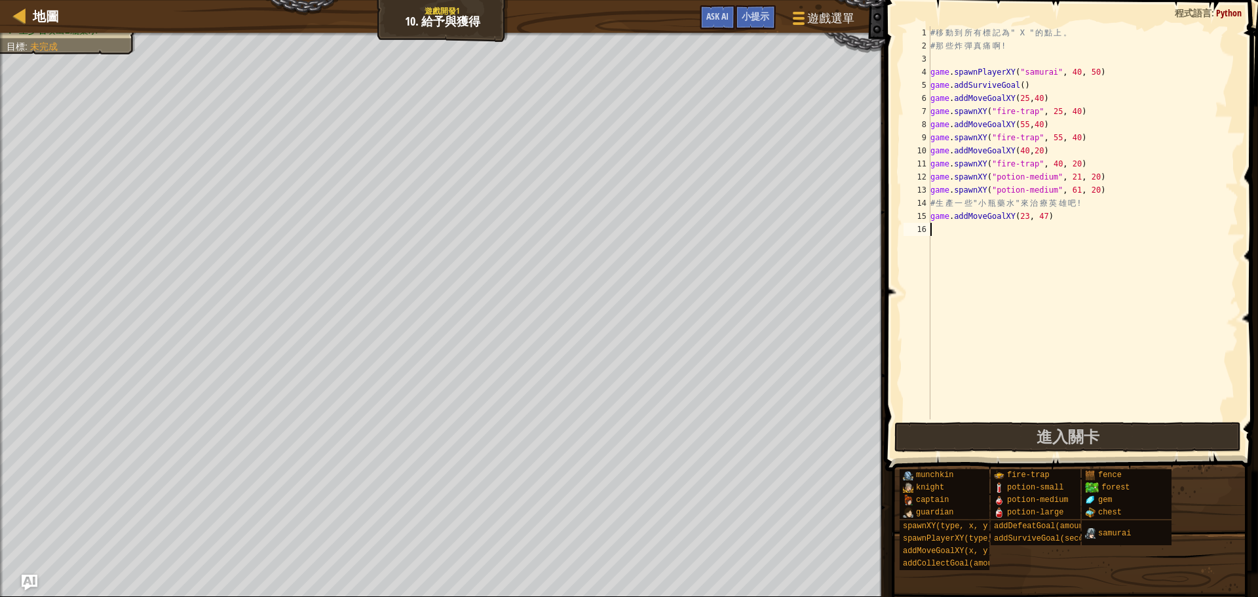
scroll to position [6, 0]
paste textarea "game.spawnXY("potion-medium", 61, 20)"
click at [1081, 227] on div "# 移 動 到 所 有 標 記 為 " X " 的 點 上 。 # 那 些 炸 彈 真 痛 啊 ! game . spawnPlayerXY ( "samur…" at bounding box center [1083, 235] width 311 height 419
click at [1102, 225] on div "# 移 動 到 所 有 標 記 為 " X " 的 點 上 。 # 那 些 炸 彈 真 痛 啊 ! game . spawnPlayerXY ( "samur…" at bounding box center [1083, 235] width 311 height 419
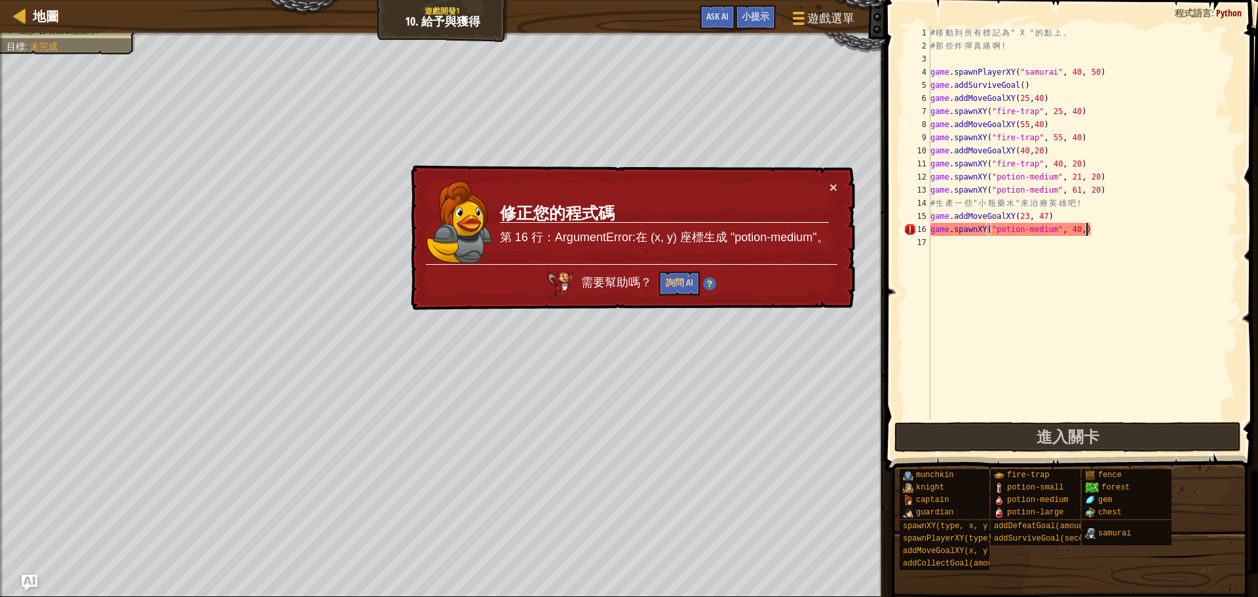
scroll to position [6, 13]
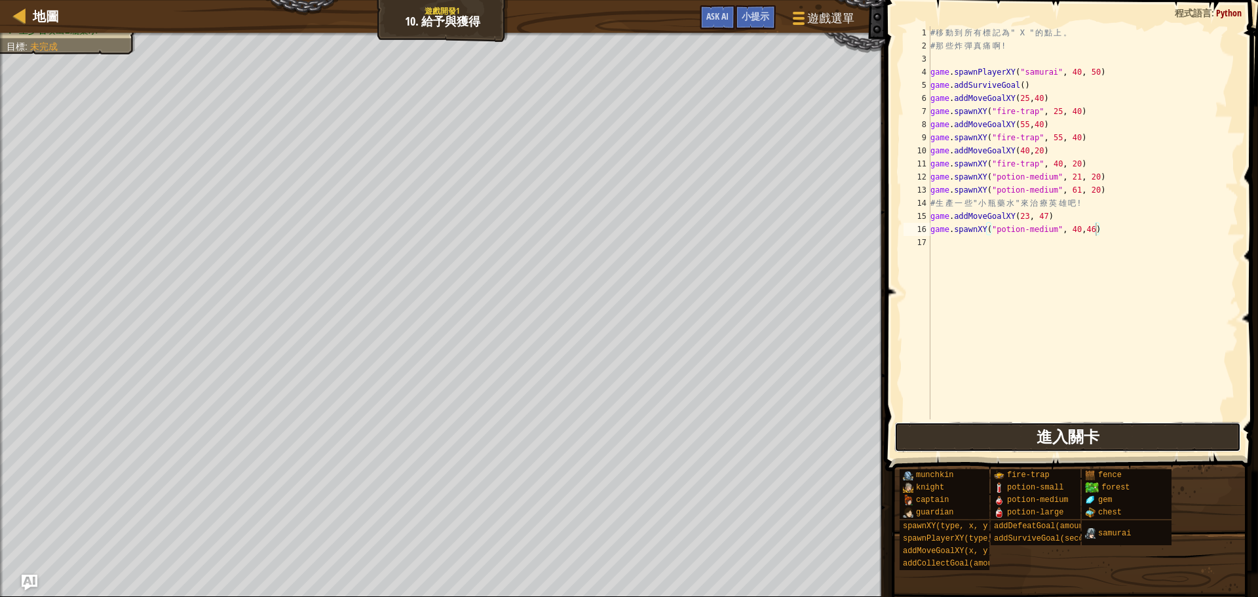
click at [1056, 435] on span "進入關卡" at bounding box center [1068, 436] width 63 height 21
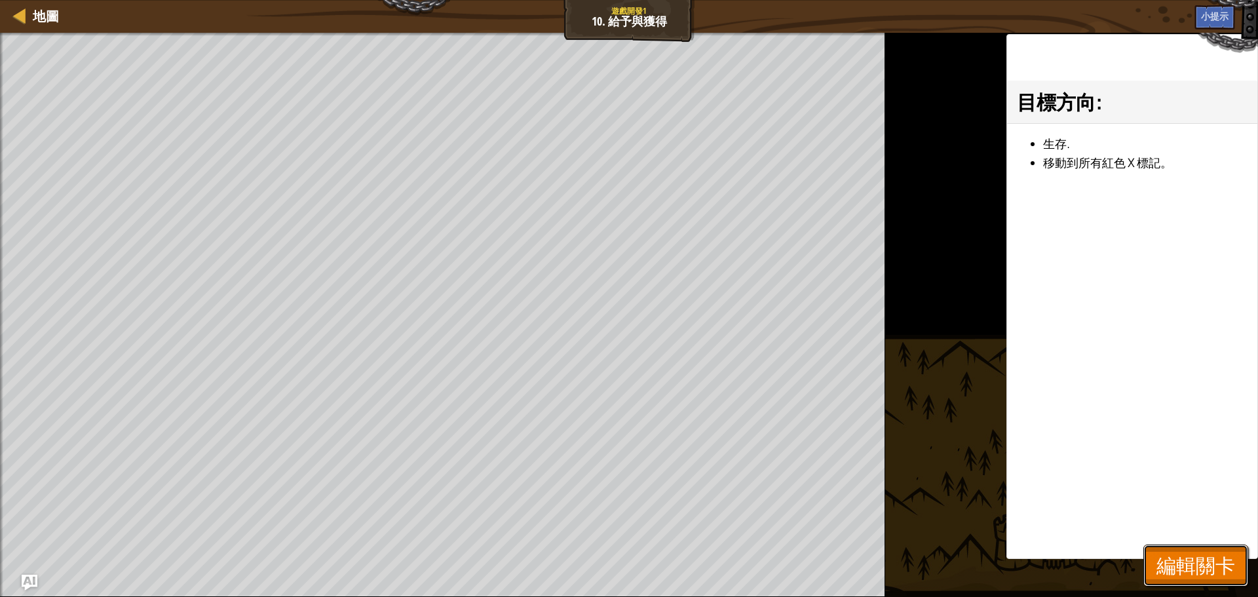
click at [1208, 561] on span "編輯關卡" at bounding box center [1196, 565] width 79 height 27
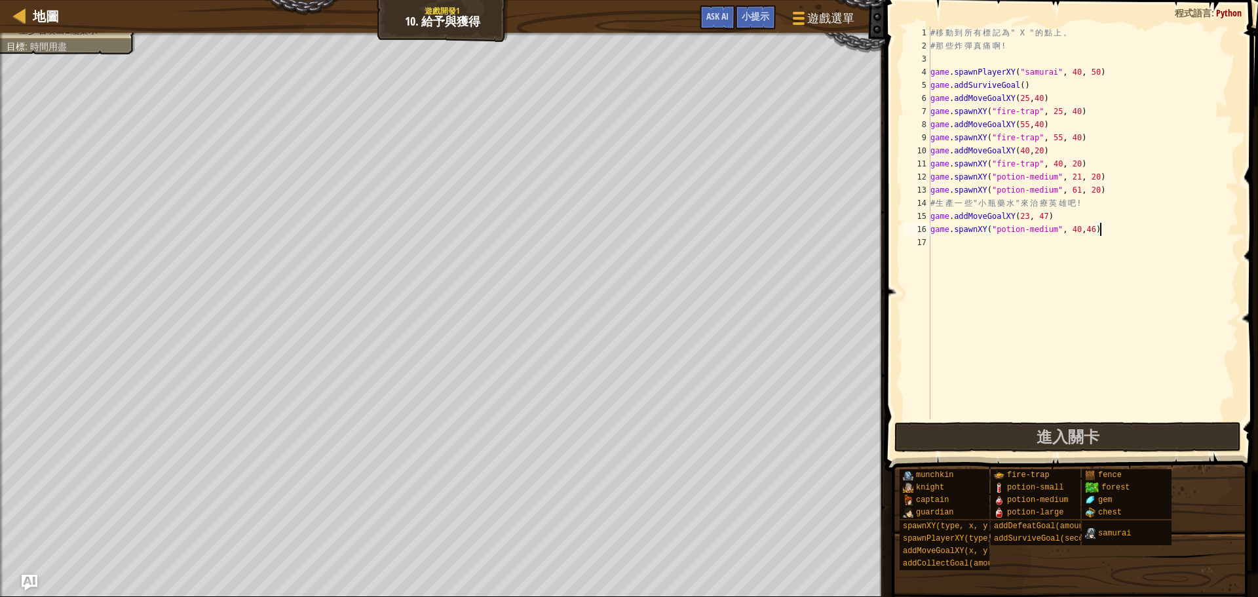
click at [1119, 234] on div "# 移 動 到 所 有 標 記 為 " X " 的 點 上 。 # 那 些 炸 彈 真 痛 啊 ! game . spawnPlayerXY ( "samur…" at bounding box center [1083, 235] width 311 height 419
click at [1062, 212] on div "# 移 動 到 所 有 標 記 為 " X " 的 點 上 。 # 那 些 炸 彈 真 痛 啊 ! game . spawnPlayerXY ( "samur…" at bounding box center [1083, 235] width 311 height 419
type textarea "game.addMoveGoalXY(23, 47)"
drag, startPoint x: 1062, startPoint y: 212, endPoint x: 914, endPoint y: 220, distance: 147.7
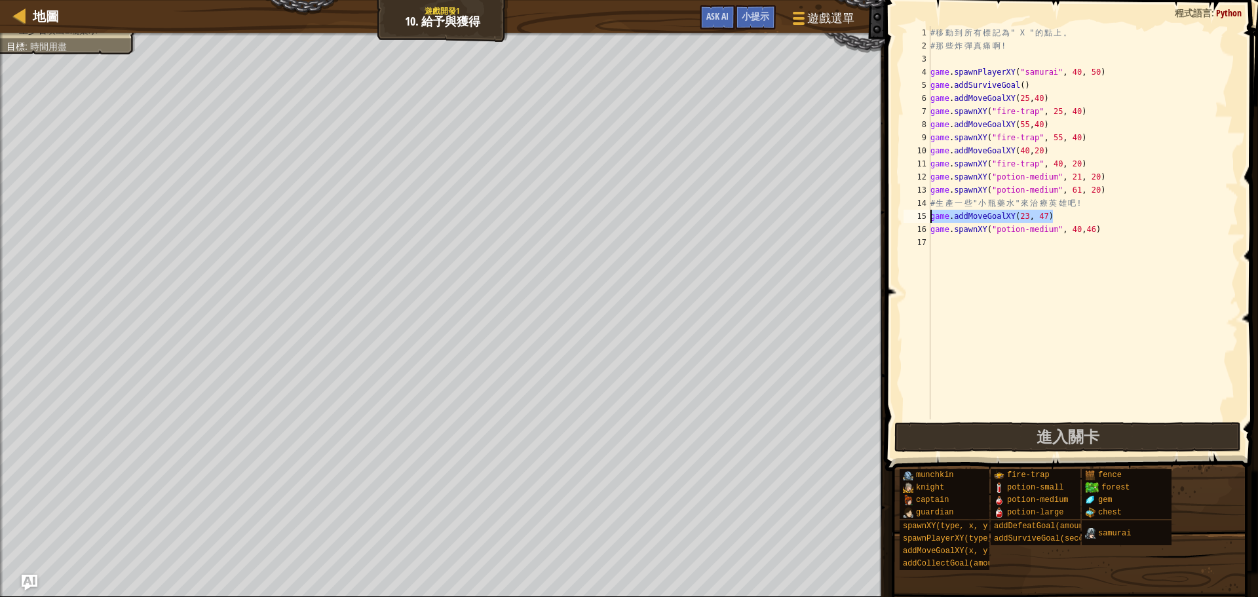
click at [914, 220] on div "game.addMoveGoalXY(23, 47) 1 2 3 4 5 6 7 8 9 10 11 12 13 14 15 16 17 # 移 動 到 所 …" at bounding box center [1070, 222] width 338 height 393
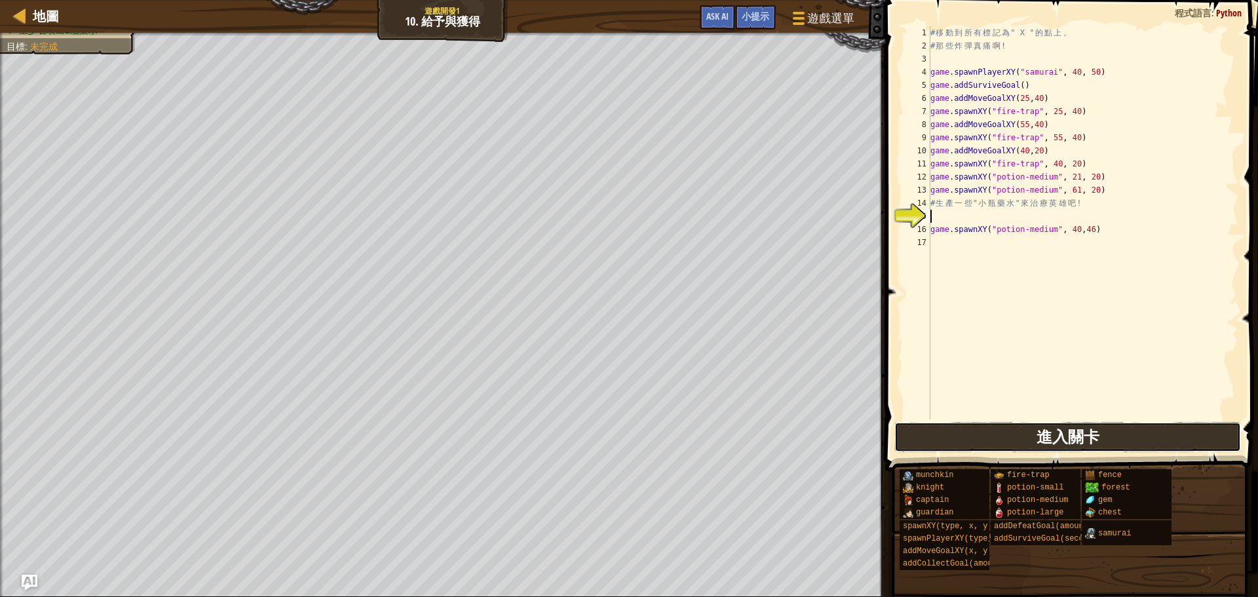
click at [1002, 441] on button "進入關卡" at bounding box center [1068, 437] width 347 height 30
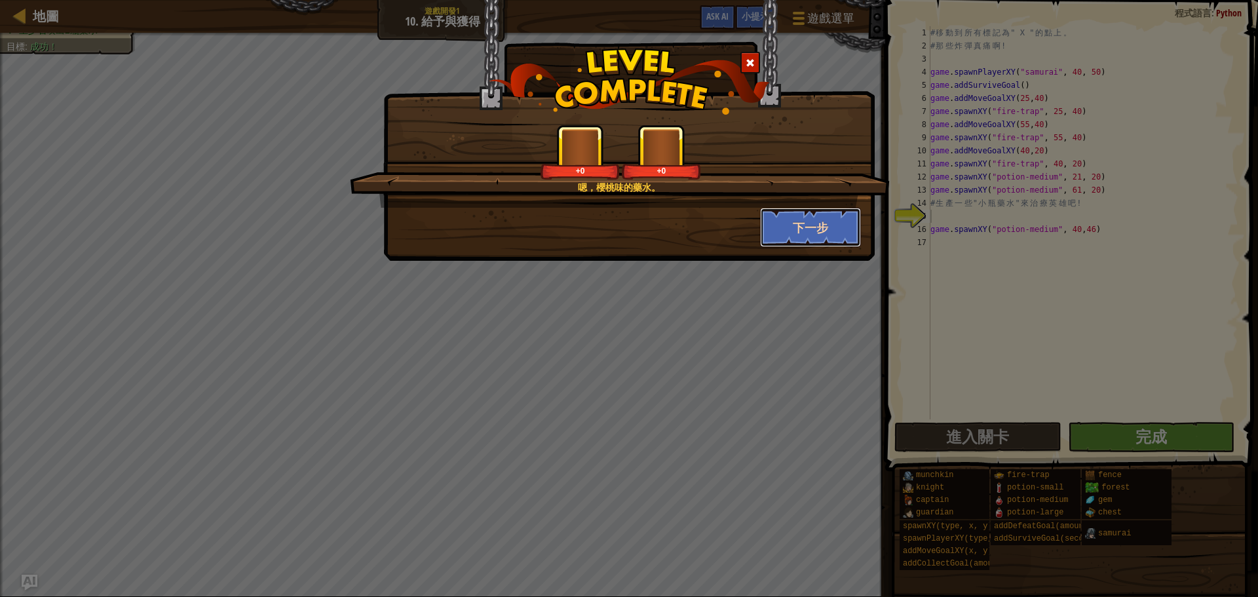
click at [791, 218] on button "下一步" at bounding box center [811, 227] width 102 height 39
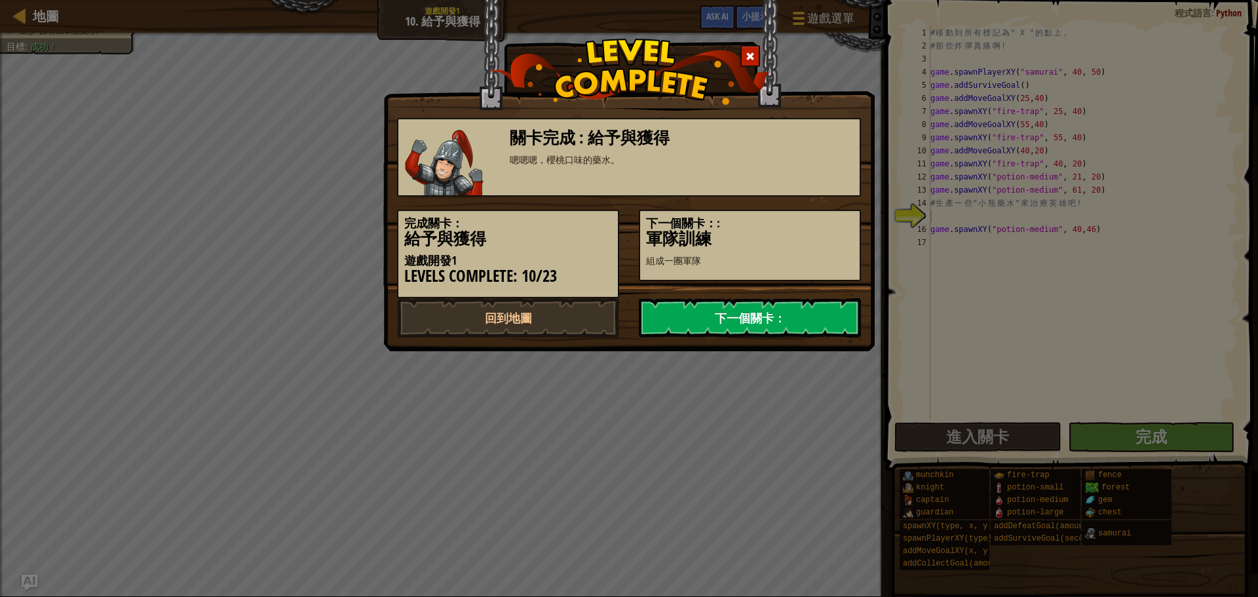
click at [782, 328] on link "下一個關卡：" at bounding box center [750, 317] width 222 height 39
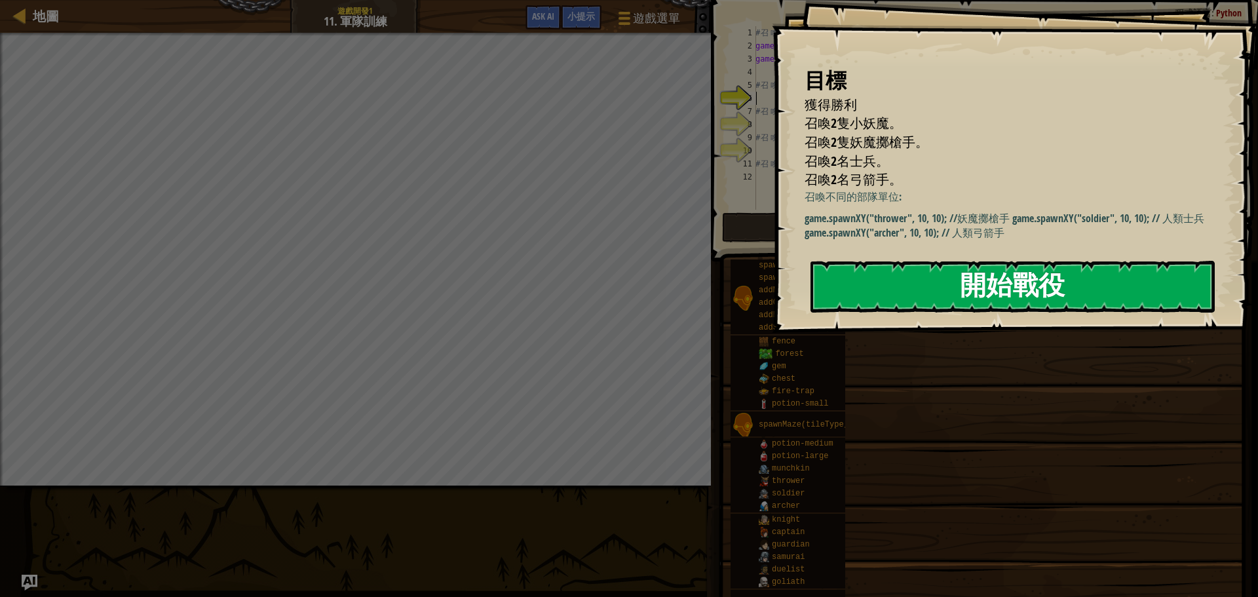
click at [997, 283] on button "開始戰役" at bounding box center [1013, 287] width 404 height 52
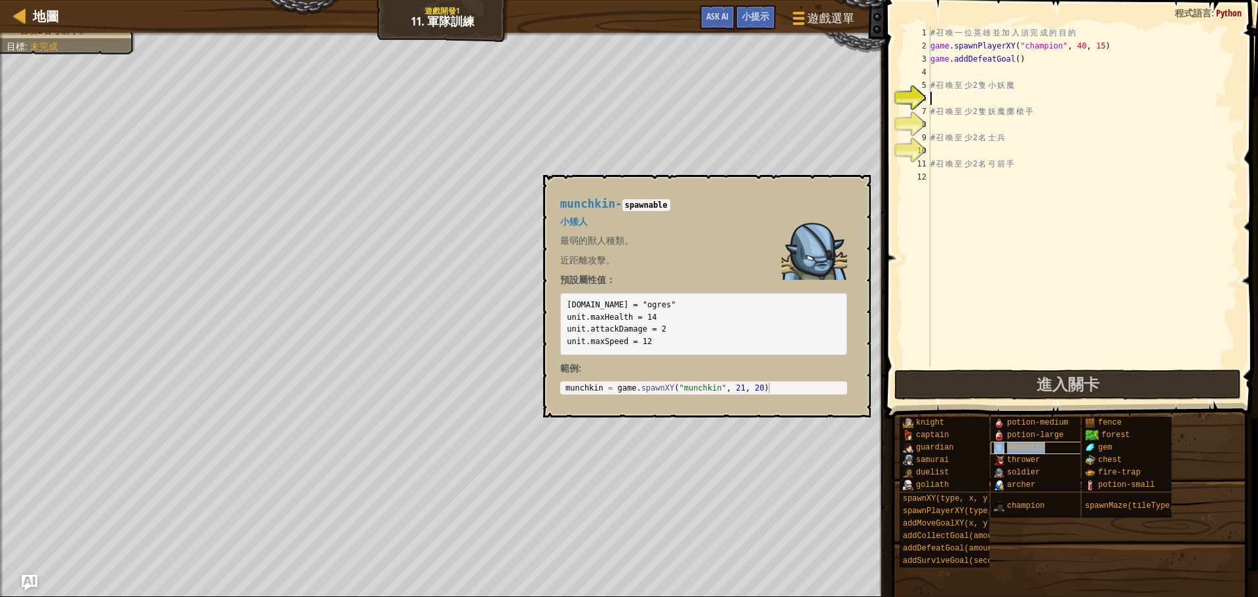
click at [1034, 449] on span "munchkin" at bounding box center [1026, 447] width 38 height 9
type textarea "munchkin = game.spawnXY("munchkin", 21, 20)"
drag, startPoint x: 615, startPoint y: 389, endPoint x: 794, endPoint y: 392, distance: 179.6
click at [794, 392] on div "munchkin = game . spawnXY ( "munchkin" , 21 , 20 )" at bounding box center [704, 398] width 282 height 31
click at [946, 75] on div "# 召 喚 一 位 英 雄 並 加 入 須 完 成 的 目 的 game . spawnPlayerXY ( "champion" , 40 , 15 ) g…" at bounding box center [1083, 209] width 311 height 367
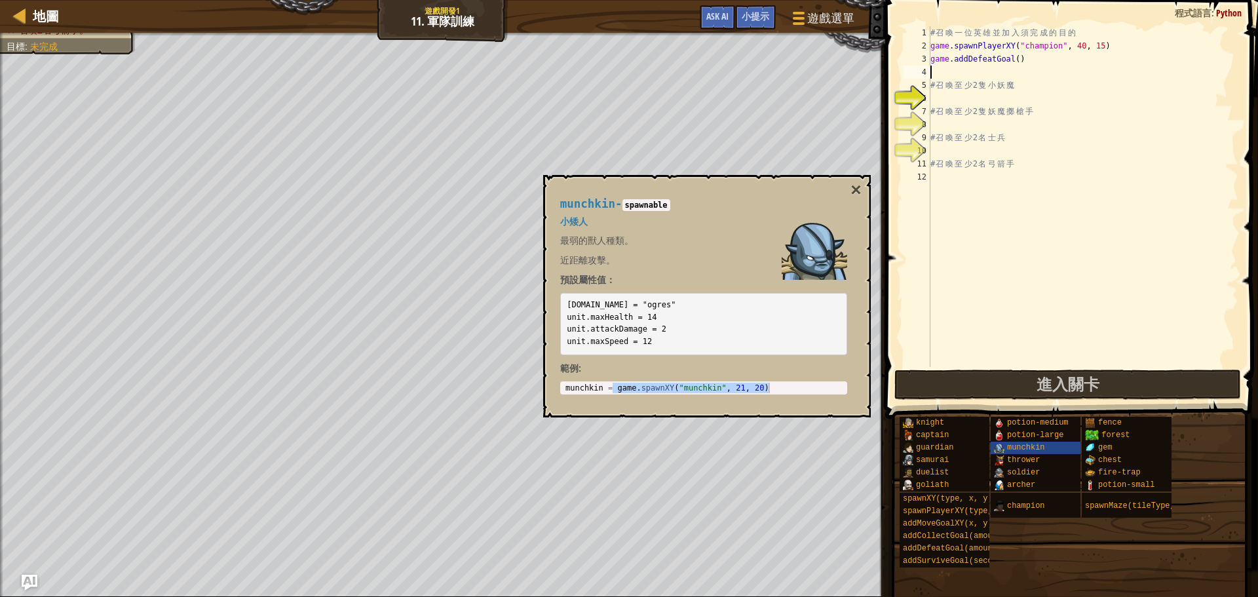
paste textarea "game.spawnXY("munchkin", 21, 20)"
click at [852, 195] on button "×" at bounding box center [856, 190] width 10 height 18
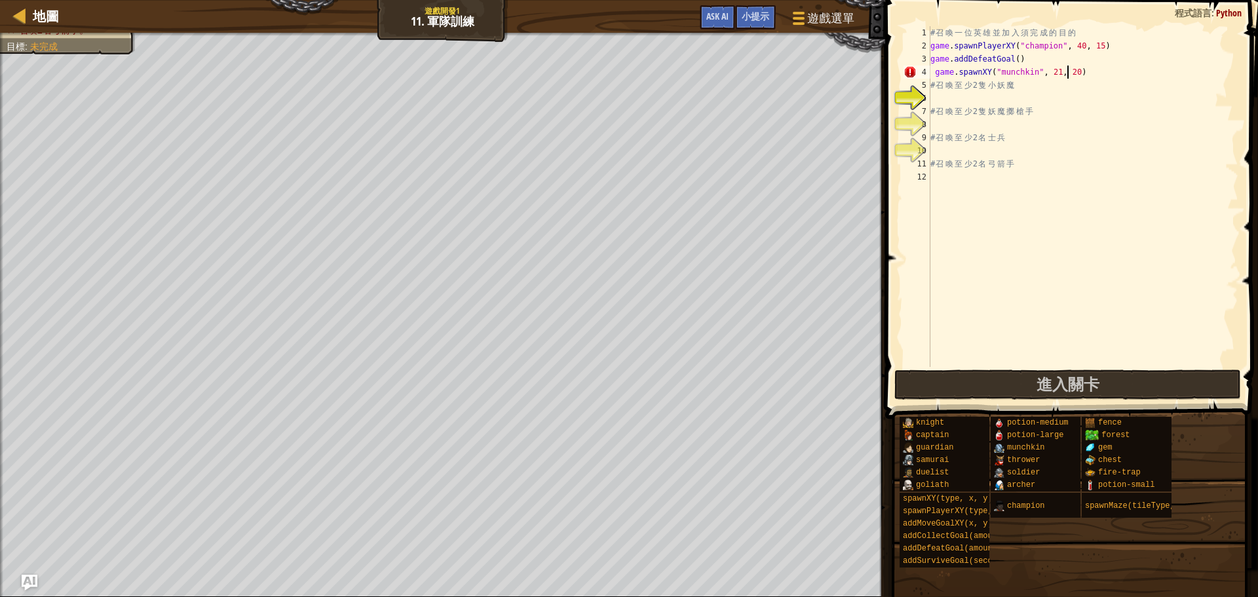
click at [1065, 73] on div "# 召 喚 一 位 英 雄 並 加 入 須 完 成 的 目 的 game . spawnPlayerXY ( "champion" , 40 , 15 ) g…" at bounding box center [1083, 209] width 311 height 367
click at [1062, 75] on div "# 召 喚 一 位 英 雄 並 加 入 須 完 成 的 目 的 game . spawnPlayerXY ( "champion" , 40 , 15 ) g…" at bounding box center [1083, 209] width 311 height 367
click at [1083, 75] on div "# 召 喚 一 位 英 雄 並 加 入 須 完 成 的 目 的 game . spawnPlayerXY ( "champion" , 40 , 15 ) g…" at bounding box center [1083, 209] width 311 height 367
type textarea "game.spawnXY("munchkin", 24,47)"
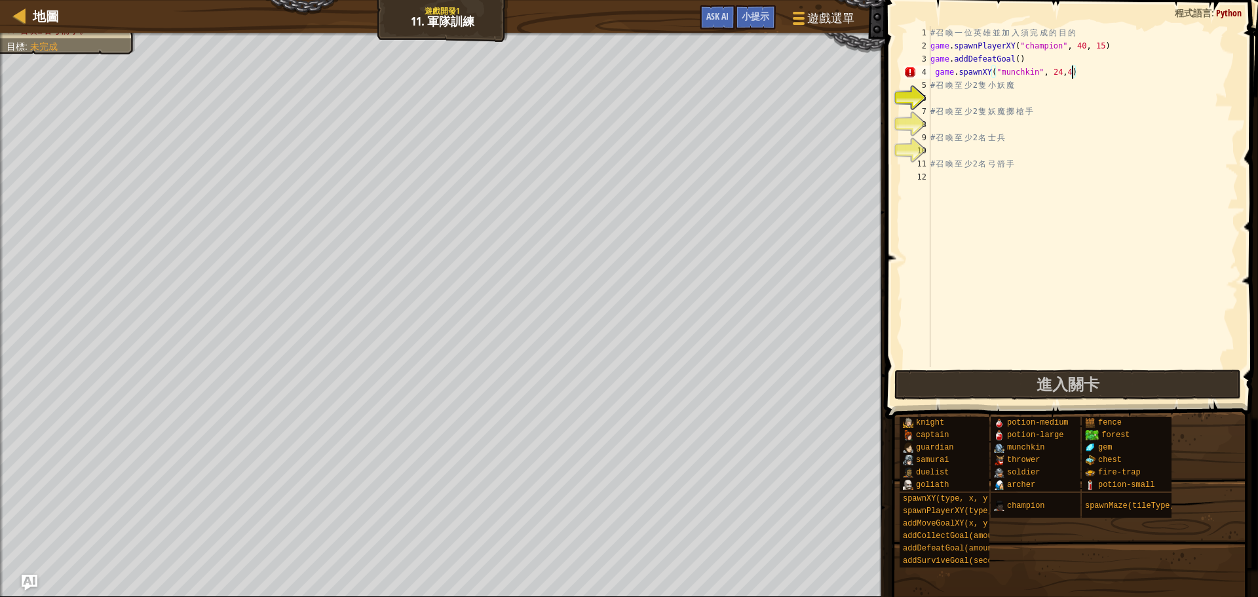
scroll to position [6, 12]
click at [1001, 75] on div "# 召 喚 一 位 英 雄 並 加 入 須 完 成 的 目 的 game . spawnPlayerXY ( "champion" , 40 , 15 ) g…" at bounding box center [1083, 209] width 311 height 367
drag, startPoint x: 1065, startPoint y: 255, endPoint x: 885, endPoint y: 301, distance: 186.0
click at [1057, 258] on div "# 召 喚 一 位 英 雄 並 加 入 須 完 成 的 目 的 game . spawnPlayerXY ( "champion" , 40 , 15 ) g…" at bounding box center [1083, 209] width 311 height 367
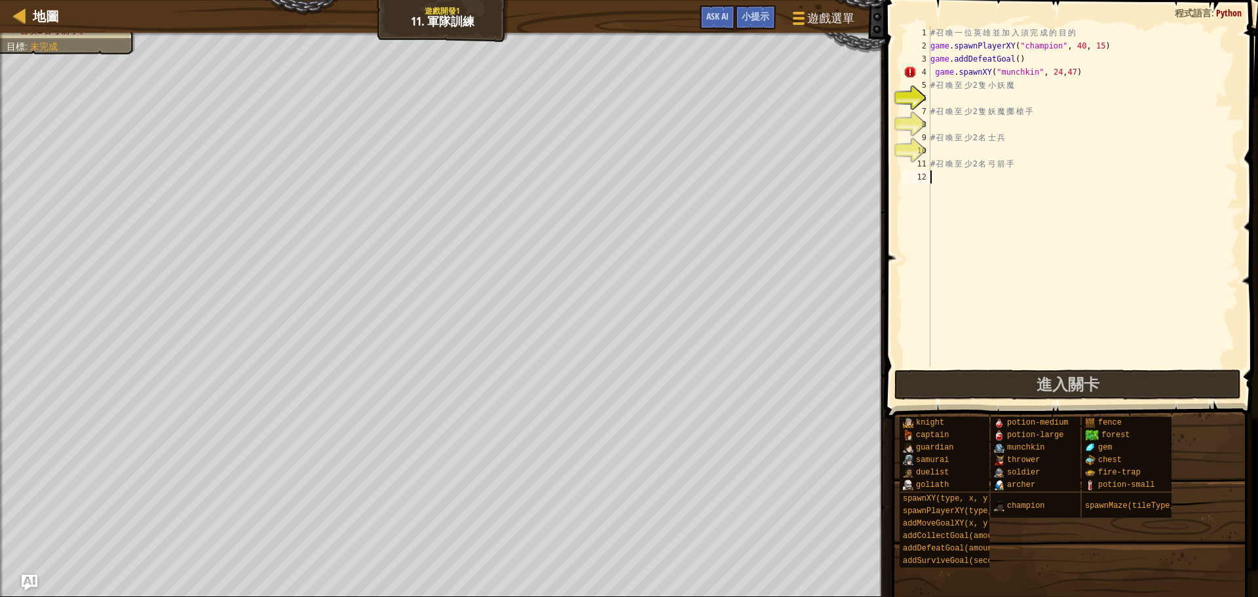
click at [937, 70] on div "# 召 喚 一 位 英 雄 並 加 入 須 完 成 的 目 的 game . spawnPlayerXY ( "champion" , 40 , 15 ) g…" at bounding box center [1083, 209] width 311 height 367
type textarea "game.spawnXY("munchkin", 24,47)"
drag, startPoint x: 932, startPoint y: 70, endPoint x: 1201, endPoint y: 77, distance: 269.5
click at [1201, 77] on div "# 召 喚 一 位 英 雄 並 加 入 須 完 成 的 目 的 game . spawnPlayerXY ( "champion" , 40 , 15 ) g…" at bounding box center [1083, 209] width 311 height 367
click at [1039, 104] on div "# 召 喚 一 位 英 雄 並 加 入 須 完 成 的 目 的 game . spawnPlayerXY ( "champion" , 40 , 15 ) g…" at bounding box center [1083, 209] width 311 height 367
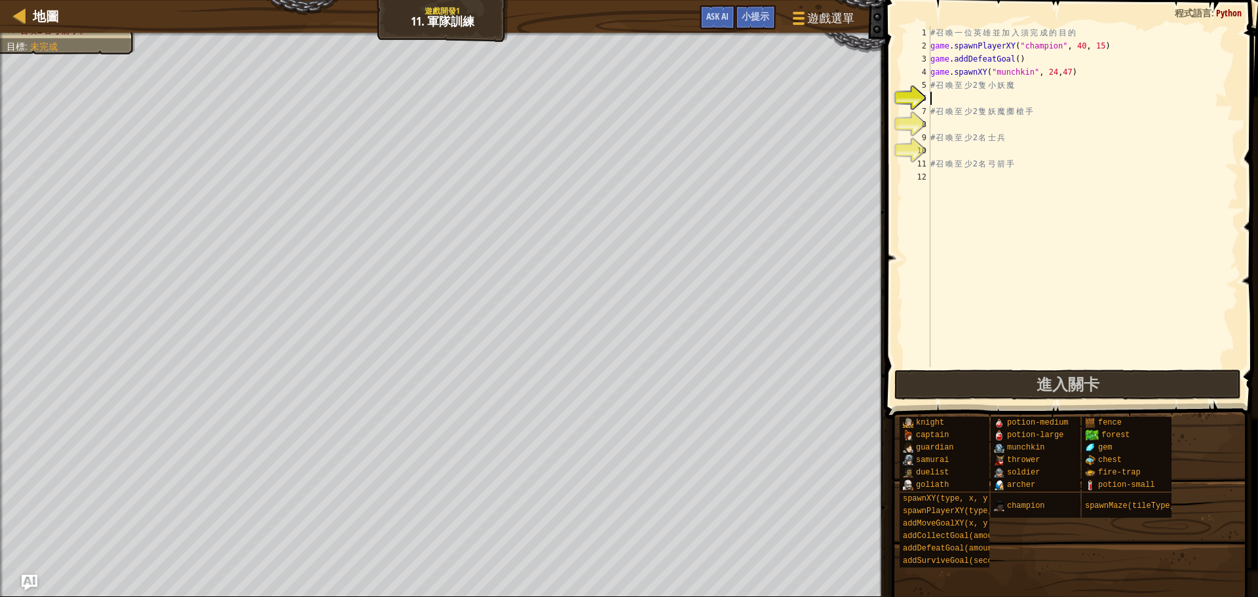
paste textarea "game.spawnXY("munchkin", 24,47)"
click at [1058, 96] on div "# 召 喚 一 位 英 雄 並 加 入 須 完 成 的 目 的 game . spawnPlayerXY ( "champion" , 40 , 15 ) g…" at bounding box center [1083, 209] width 311 height 367
click at [1074, 99] on div "# 召 喚 一 位 英 雄 並 加 入 須 完 成 的 目 的 game . spawnPlayerXY ( "champion" , 40 , 15 ) g…" at bounding box center [1083, 209] width 311 height 367
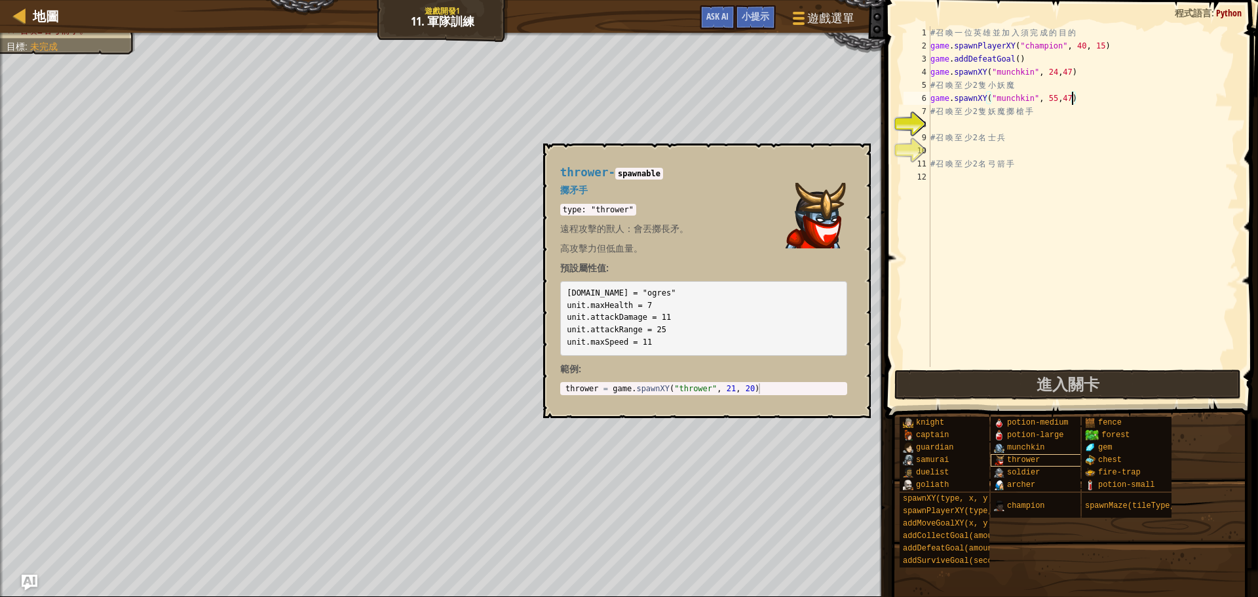
type textarea "game.spawnXY("munchkin", 55,47)"
click at [1017, 459] on span "thrower" at bounding box center [1023, 460] width 33 height 9
type textarea "thrower = game.spawnXY("thrower", 21, 20)"
drag, startPoint x: 613, startPoint y: 389, endPoint x: 787, endPoint y: 403, distance: 174.9
click at [787, 403] on div "thrower - spawnable 擲矛手 type: "thrower" 遠程攻擊的獸人：會丟擲長矛。 高攻擊力但低血量。 預設屬性值: [DOMAIN…" at bounding box center [703, 281] width 305 height 254
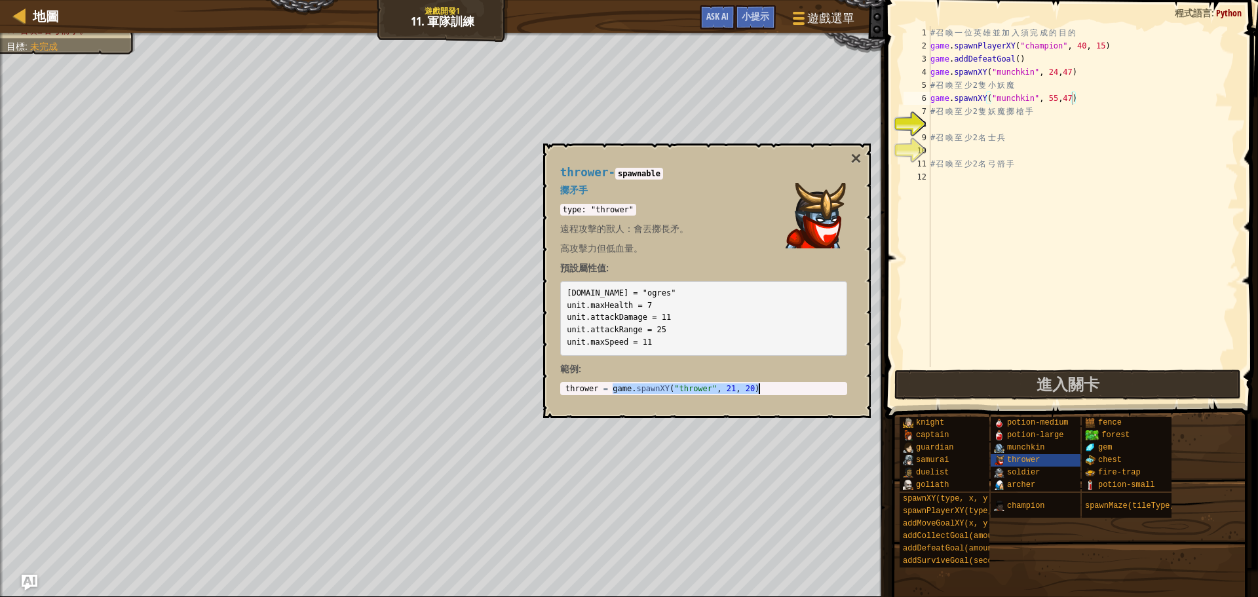
scroll to position [6, 0]
click at [1005, 122] on div "# 召 喚 一 位 英 雄 並 加 入 須 完 成 的 目 的 game . spawnPlayerXY ( "champion" , 40 , 15 ) g…" at bounding box center [1083, 209] width 311 height 367
paste textarea "game.spawnXY("thrower", 21, 20)"
click at [1050, 123] on div "# 召 喚 一 位 英 雄 並 加 入 須 完 成 的 目 的 game . spawnPlayerXY ( "champion" , 40 , 15 ) g…" at bounding box center [1083, 209] width 311 height 367
click at [1051, 123] on div "# 召 喚 一 位 英 雄 並 加 入 須 完 成 的 目 的 game . spawnPlayerXY ( "champion" , 40 , 15 ) g…" at bounding box center [1083, 209] width 311 height 367
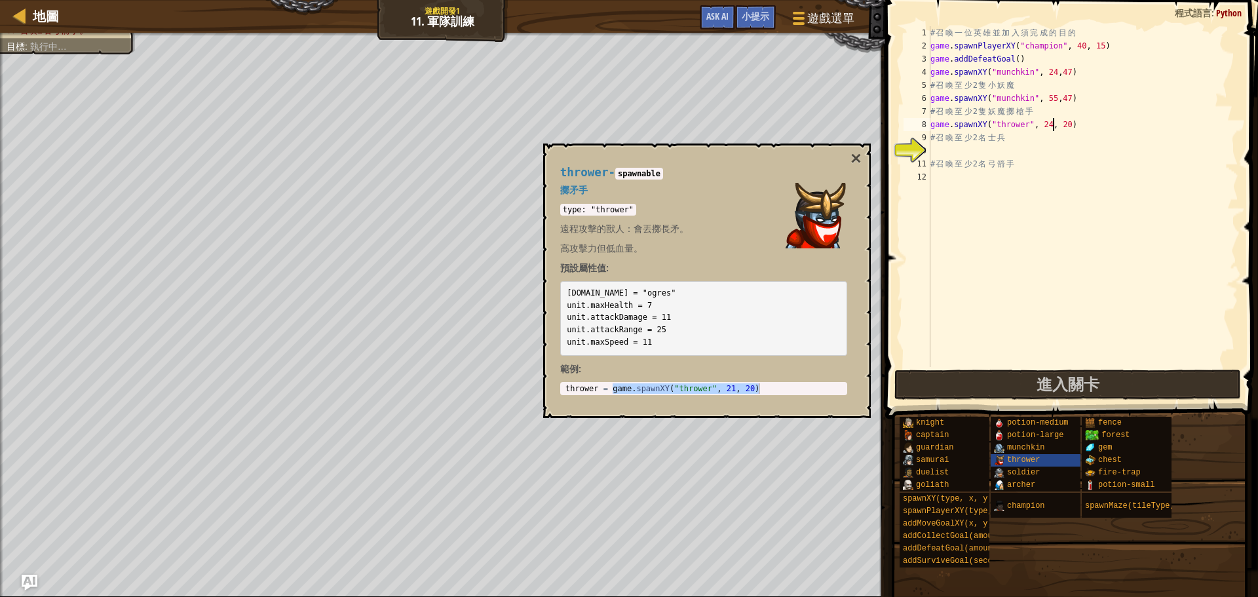
scroll to position [6, 10]
type textarea "game.spawnXY("thrower", 24, 20)"
click at [860, 155] on button "×" at bounding box center [856, 158] width 10 height 18
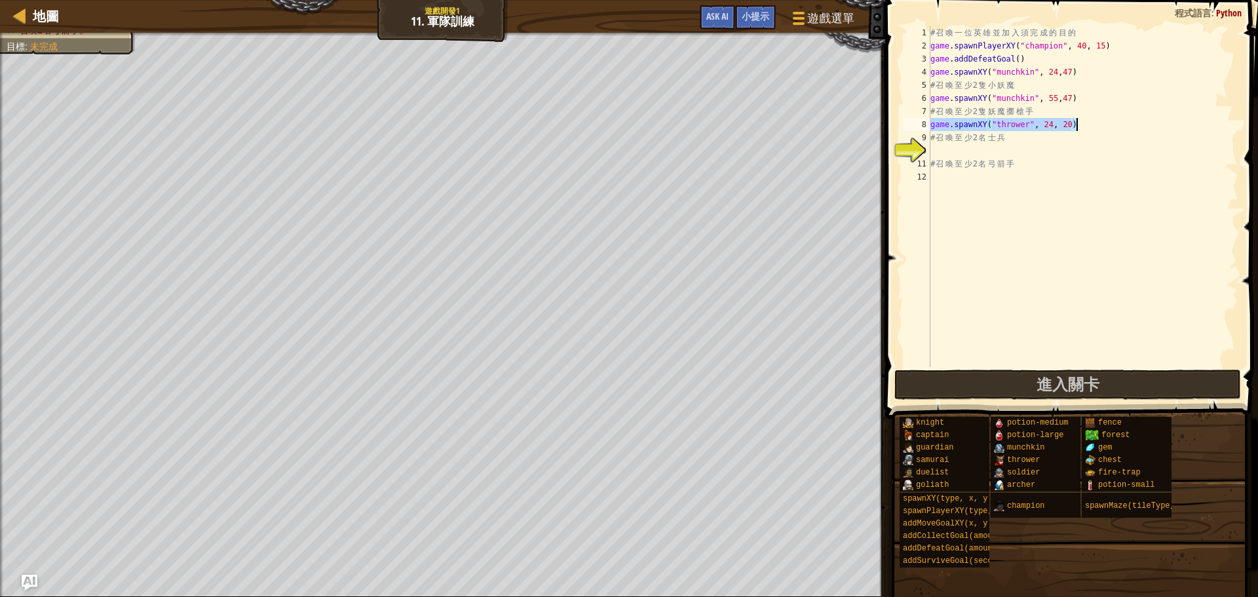
drag, startPoint x: 931, startPoint y: 123, endPoint x: 1118, endPoint y: 119, distance: 186.8
click at [1118, 119] on div "# 召 喚 一 位 英 雄 並 加 入 須 完 成 的 目 的 game . spawnPlayerXY ( "champion" , 40 , 15 ) g…" at bounding box center [1083, 209] width 311 height 367
click at [977, 151] on div "# 召 喚 一 位 英 雄 並 加 入 須 完 成 的 目 的 game . spawnPlayerXY ( "champion" , 40 , 15 ) g…" at bounding box center [1083, 209] width 311 height 367
paste textarea "game.spawnXY("thrower", 24, 20)"
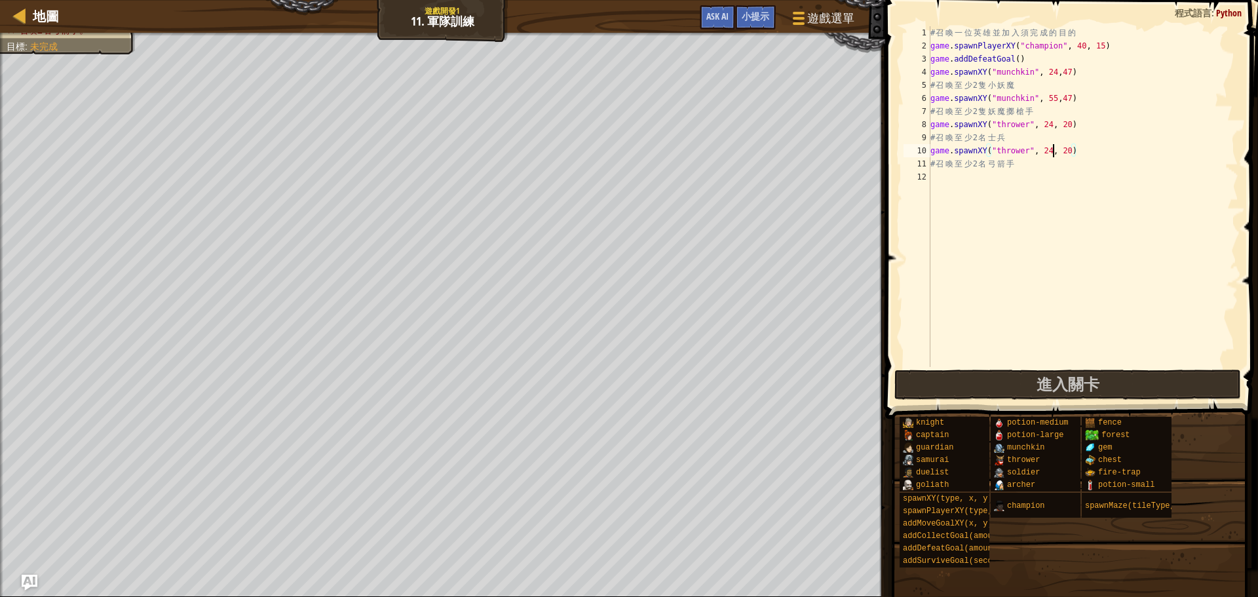
click at [1053, 146] on div "# 召 喚 一 位 英 雄 並 加 入 須 完 成 的 目 的 game . spawnPlayerXY ( "champion" , 40 , 15 ) g…" at bounding box center [1083, 209] width 311 height 367
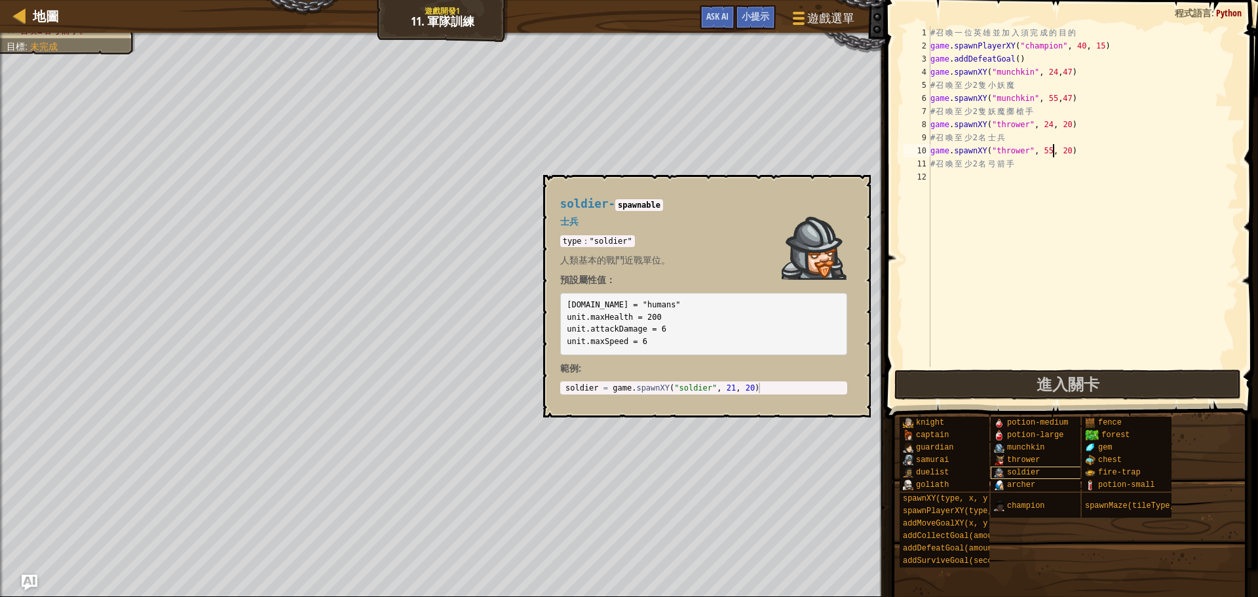
type textarea "game.spawnXY("thrower", 55, 20)"
click at [1032, 475] on span "soldier" at bounding box center [1023, 472] width 33 height 9
type textarea "soldier = game.spawnXY("soldier", 21, 20)"
drag, startPoint x: 611, startPoint y: 388, endPoint x: 815, endPoint y: 388, distance: 203.8
click at [815, 388] on div "soldier = game . spawnXY ( "soldier" , 21 , 20 )" at bounding box center [704, 398] width 282 height 31
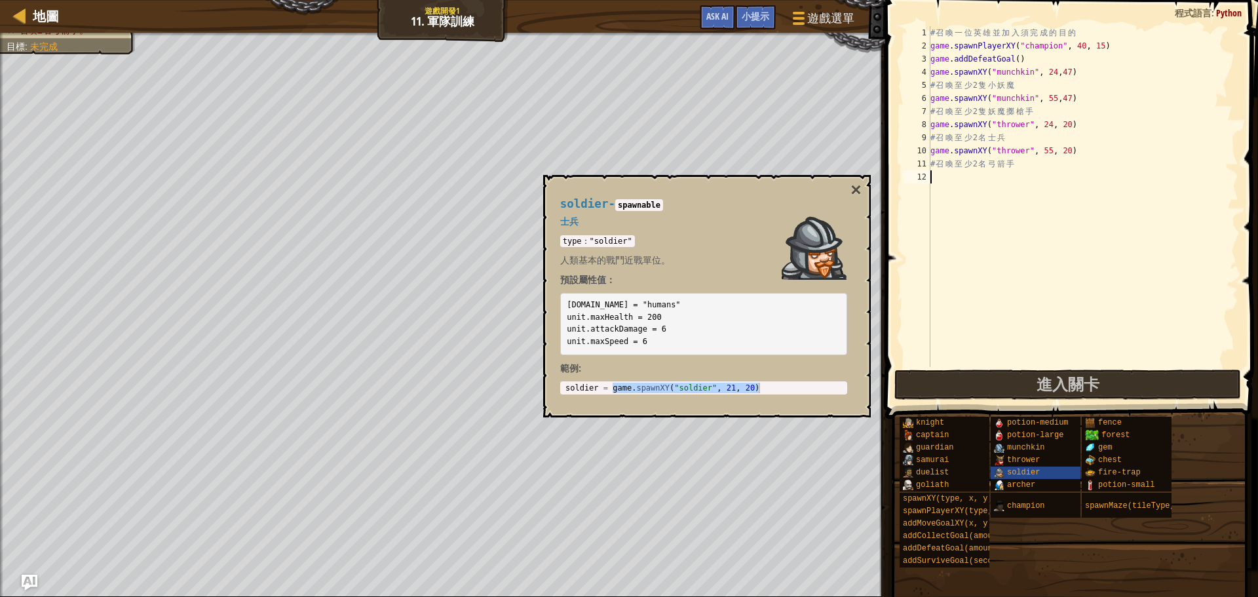
click at [948, 187] on div "# 召 喚 一 位 英 雄 並 加 入 須 完 成 的 目 的 game . spawnPlayerXY ( "champion" , 40 , 15 ) g…" at bounding box center [1083, 209] width 311 height 367
paste textarea "game.spawnXY("soldier", 21, 20)"
click at [855, 190] on button "×" at bounding box center [856, 190] width 10 height 18
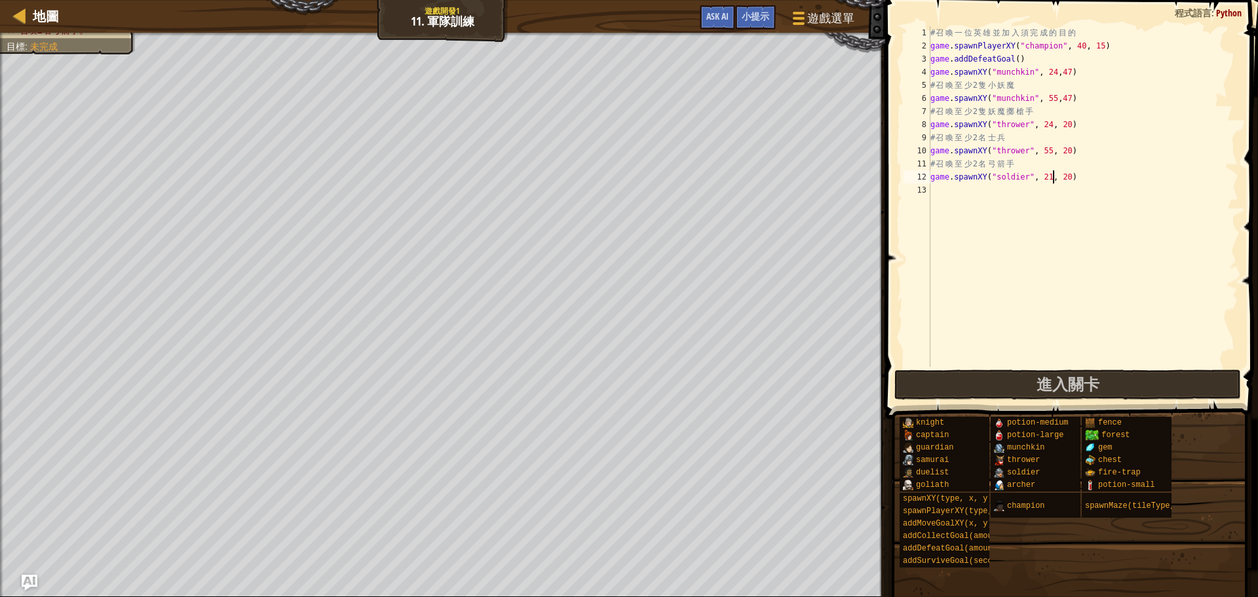
click at [1055, 176] on div "# 召 喚 一 位 英 雄 並 加 入 須 完 成 的 目 的 game . spawnPlayerXY ( "champion" , 40 , 15 ) g…" at bounding box center [1083, 209] width 311 height 367
click at [1072, 177] on div "# 召 喚 一 位 英 雄 並 加 入 須 完 成 的 目 的 game . spawnPlayerXY ( "champion" , 40 , 15 ) g…" at bounding box center [1083, 209] width 311 height 367
type textarea "game.spawnXY("soldier", 41, 47)"
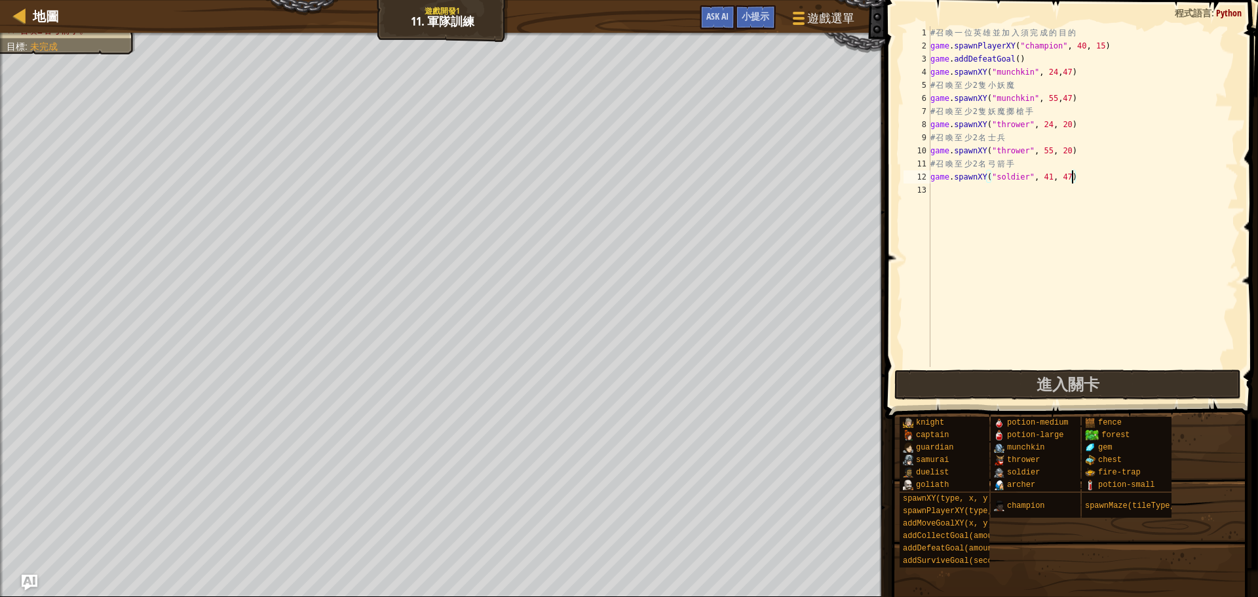
click at [1112, 221] on div "# 召 喚 一 位 英 雄 並 加 入 須 完 成 的 目 的 game . spawnPlayerXY ( "champion" , 40 , 15 ) g…" at bounding box center [1083, 209] width 311 height 367
click at [1045, 180] on div "# 召 喚 一 位 英 雄 並 加 入 須 完 成 的 目 的 game . spawnPlayerXY ( "champion" , 40 , 15 ) g…" at bounding box center [1083, 209] width 311 height 367
type textarea "game.spawnXY("soldier",41, 47)"
drag, startPoint x: 1093, startPoint y: 174, endPoint x: 919, endPoint y: 178, distance: 173.7
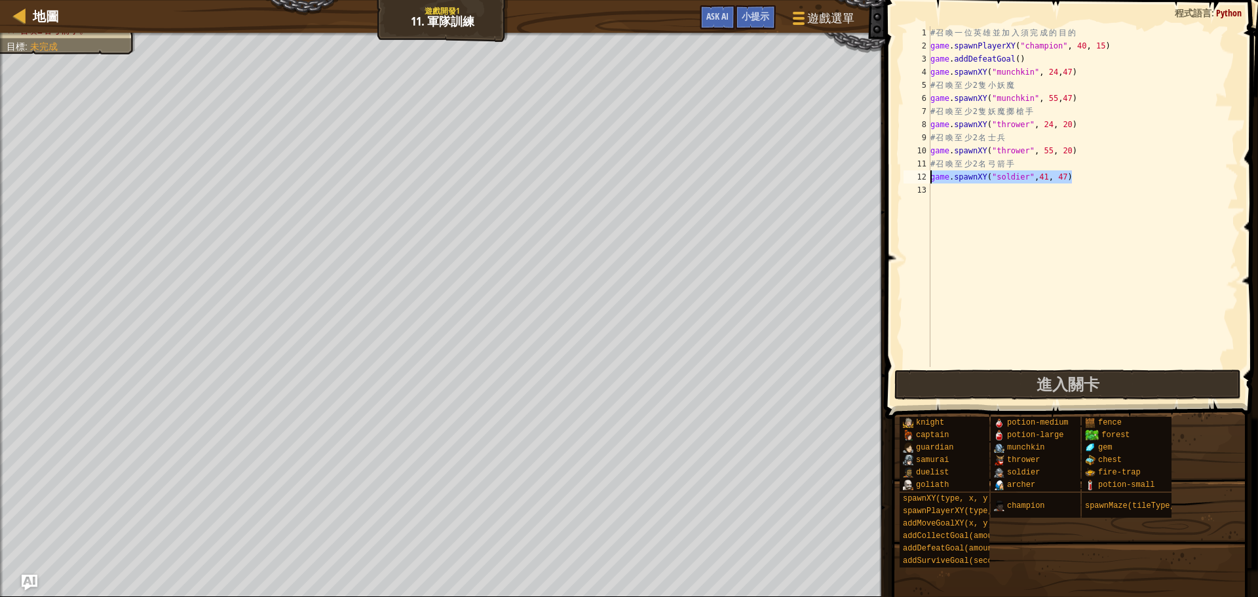
click at [919, 178] on div "game.spawnXY("soldier",41, 47) 1 2 3 4 5 6 7 8 9 10 11 12 13 # 召 喚 一 位 英 雄 並 加 …" at bounding box center [1070, 196] width 338 height 341
click at [946, 186] on div "# 召 喚 一 位 英 雄 並 加 入 須 完 成 的 目 的 game . spawnPlayerXY ( "champion" , 40 , 15 ) g…" at bounding box center [1083, 209] width 311 height 367
paste textarea "game.spawnXY("soldier",41, 47)"
click at [1067, 189] on div "# 召 喚 一 位 英 雄 並 加 入 須 完 成 的 目 的 game . spawnPlayerXY ( "champion" , 40 , 15 ) g…" at bounding box center [1083, 209] width 311 height 367
type textarea "game.spawnXY("soldier",41, 35)"
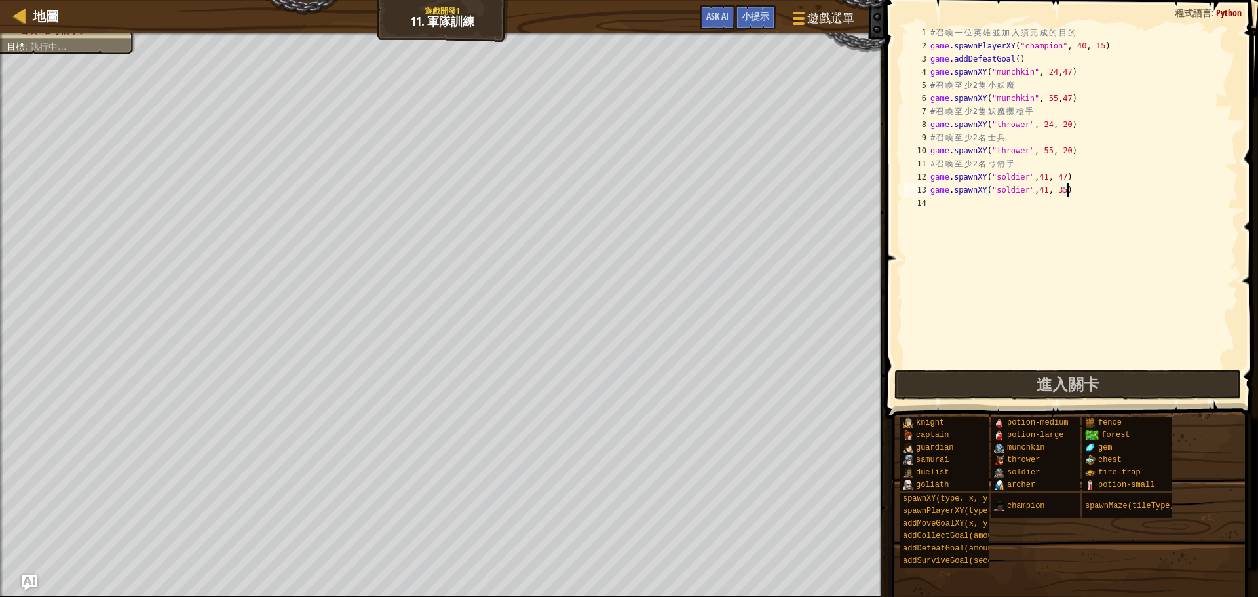
scroll to position [6, 11]
click at [1017, 308] on div "# 召 喚 一 位 英 雄 並 加 入 須 完 成 的 目 的 game . spawnPlayerXY ( "champion" , 40 , 15 ) g…" at bounding box center [1083, 209] width 311 height 367
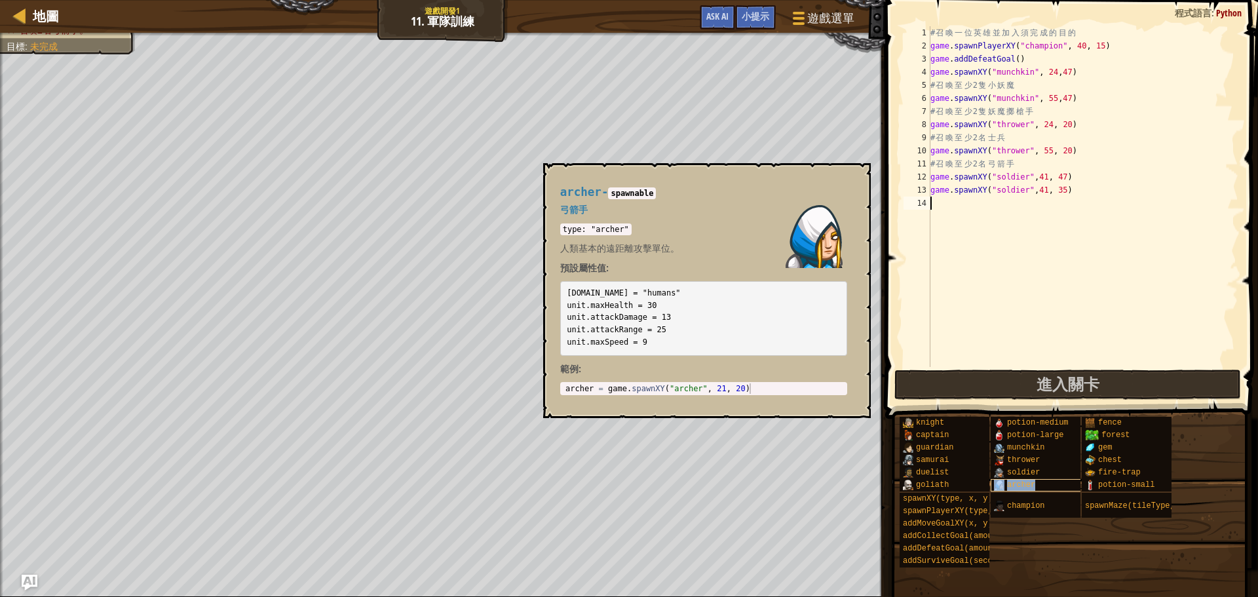
click at [1022, 480] on span "archer" at bounding box center [1021, 484] width 28 height 9
type textarea "archer = game.spawnXY("archer", 21, 20)"
drag, startPoint x: 608, startPoint y: 388, endPoint x: 819, endPoint y: 396, distance: 211.2
click at [819, 396] on div "archer - spawnable 弓箭手 type: "archer" 人類基本的遠距離攻擊單位。 預設屬性值: [DOMAIN_NAME] = "hum…" at bounding box center [703, 291] width 305 height 234
click at [1095, 214] on div "# 召 喚 一 位 英 雄 並 加 入 須 完 成 的 目 的 game . spawnPlayerXY ( "champion" , 40 , 15 ) g…" at bounding box center [1083, 209] width 311 height 367
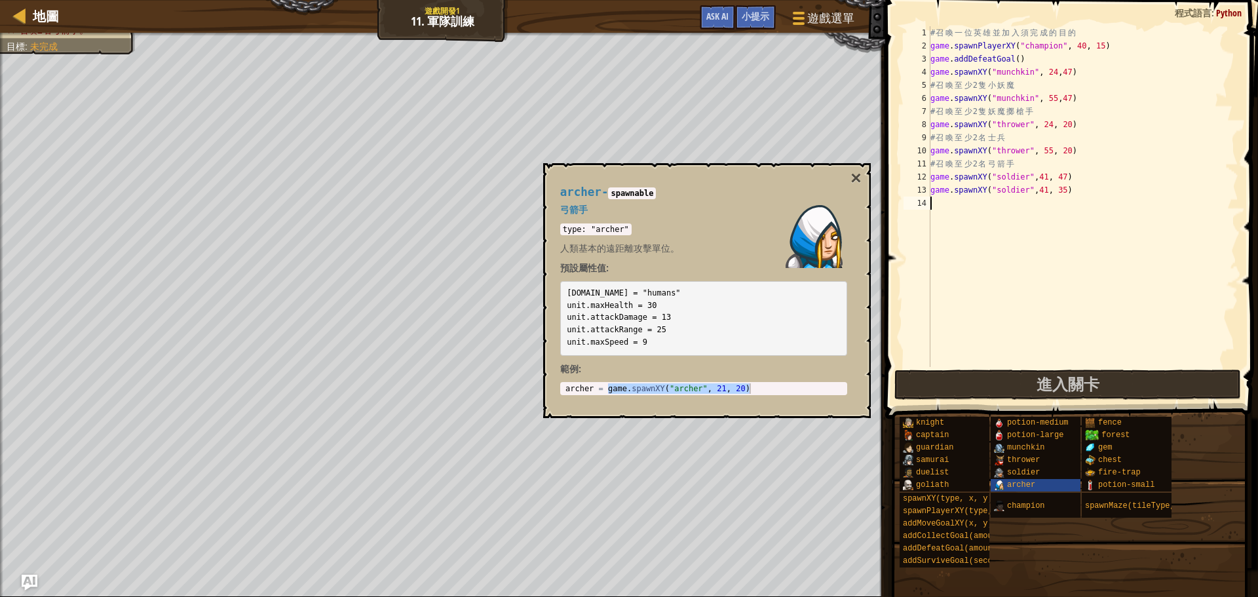
paste textarea "game.spawnXY("archer", 21, 20)"
click at [855, 187] on button "×" at bounding box center [856, 178] width 10 height 18
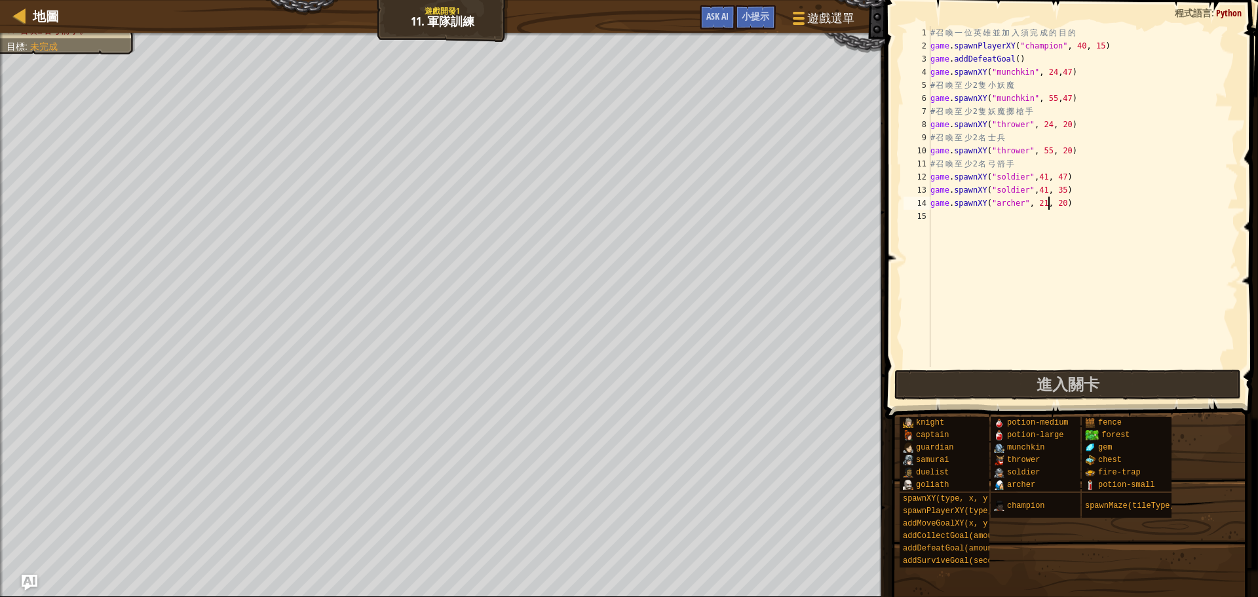
click at [1047, 205] on div "# 召 喚 一 位 英 雄 並 加 入 須 完 成 的 目 的 game . spawnPlayerXY ( "champion" , 40 , 15 ) g…" at bounding box center [1083, 209] width 311 height 367
click at [1069, 208] on div "# 召 喚 一 位 英 雄 並 加 入 須 完 成 的 目 的 game . spawnPlayerXY ( "champion" , 40 , 15 ) g…" at bounding box center [1083, 209] width 311 height 367
click at [1041, 203] on div "# 召 喚 一 位 英 雄 並 加 入 須 完 成 的 目 的 game . spawnPlayerXY ( "champion" , 40 , 15 ) g…" at bounding box center [1083, 209] width 311 height 367
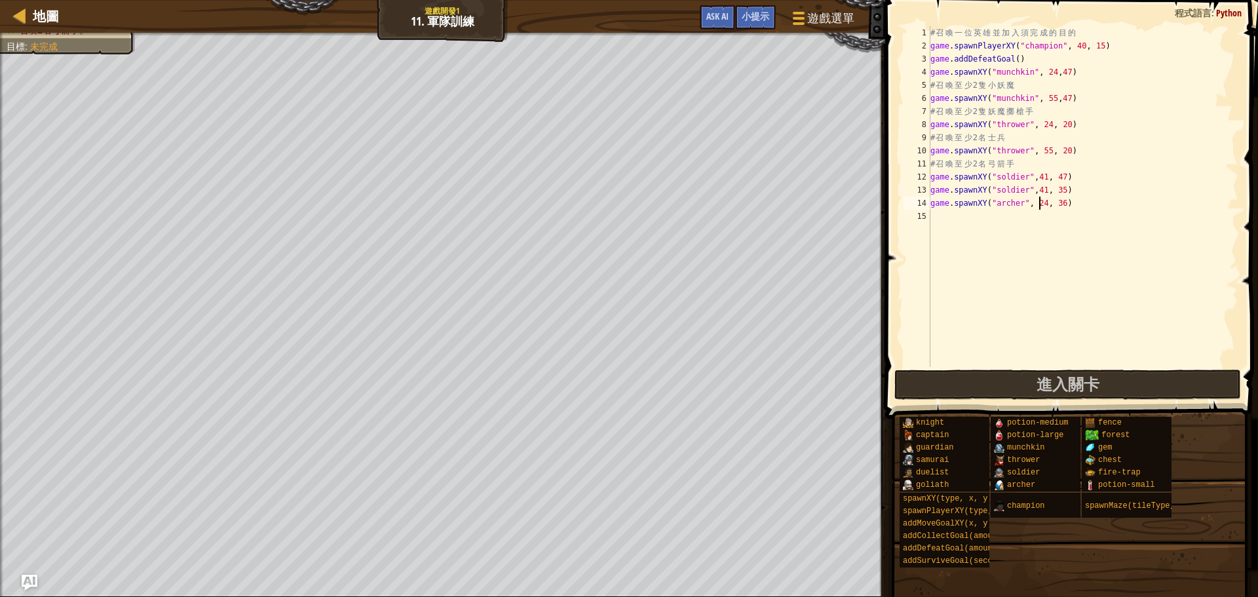
type textarea "game.spawnXY("archer",24, 36)"
drag, startPoint x: 1093, startPoint y: 202, endPoint x: 890, endPoint y: 205, distance: 202.5
click at [890, 205] on div "game.spawnXY("archer",24, 36) 1 2 3 4 5 6 7 8 9 10 11 12 13 14 15 # 召 喚 一 位 英 雄…" at bounding box center [1070, 235] width 377 height 457
click at [940, 222] on div "# 召 喚 一 位 英 雄 並 加 入 須 完 成 的 目 的 game . spawnPlayerXY ( "champion" , 40 , 15 ) g…" at bounding box center [1083, 209] width 311 height 367
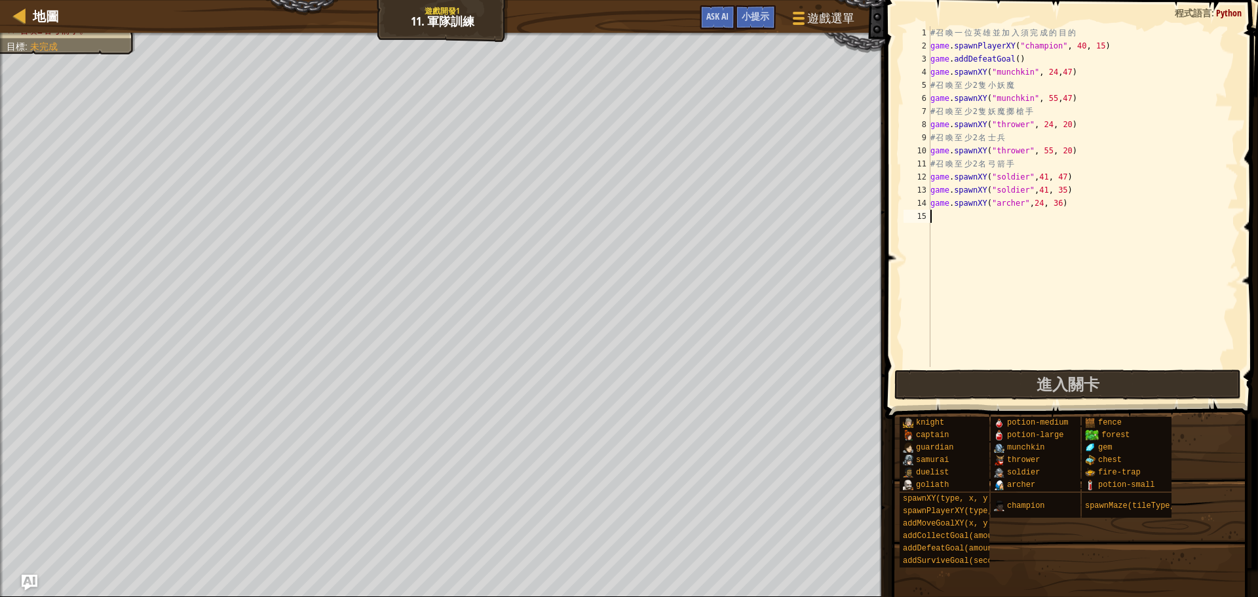
scroll to position [6, 0]
paste textarea "game.spawnXY("archer",24, 36)"
click at [1045, 216] on div "# 召 喚 一 位 英 雄 並 加 入 須 完 成 的 目 的 game . spawnPlayerXY ( "champion" , 40 , 15 ) g…" at bounding box center [1083, 209] width 311 height 367
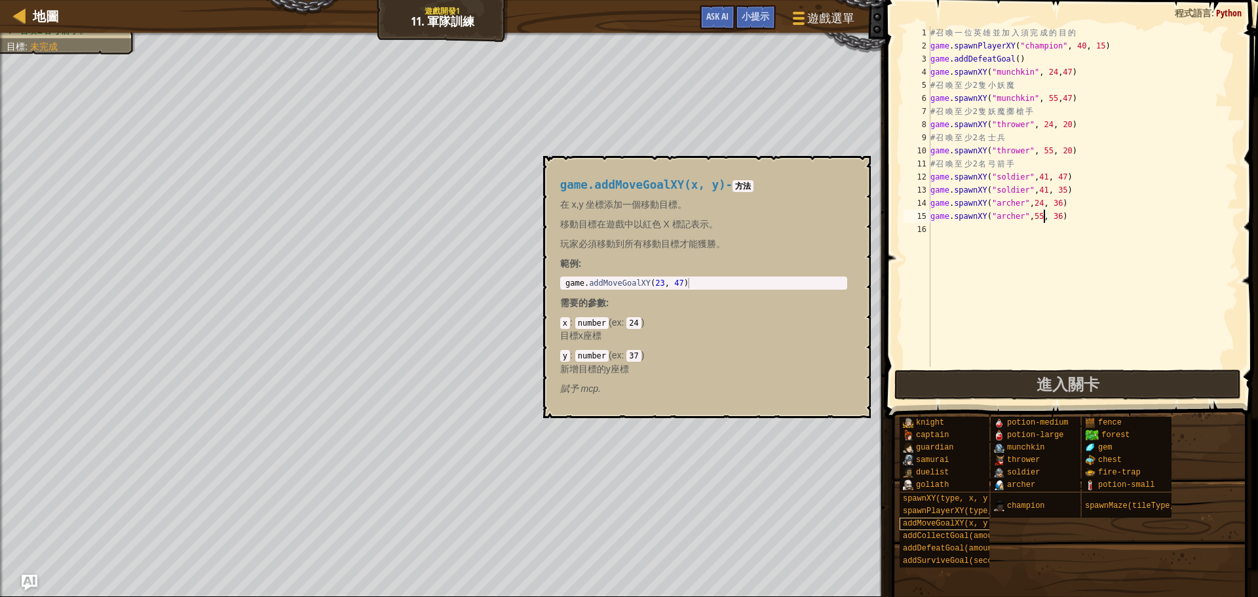
type textarea "game.spawnXY("archer",55, 36)"
drag, startPoint x: 960, startPoint y: 527, endPoint x: 914, endPoint y: 483, distance: 64.0
click at [960, 526] on span "addMoveGoalXY(x, y)" at bounding box center [948, 523] width 90 height 9
type textarea "game.addMoveGoalXY(23, 47)"
drag, startPoint x: 568, startPoint y: 283, endPoint x: 722, endPoint y: 293, distance: 153.7
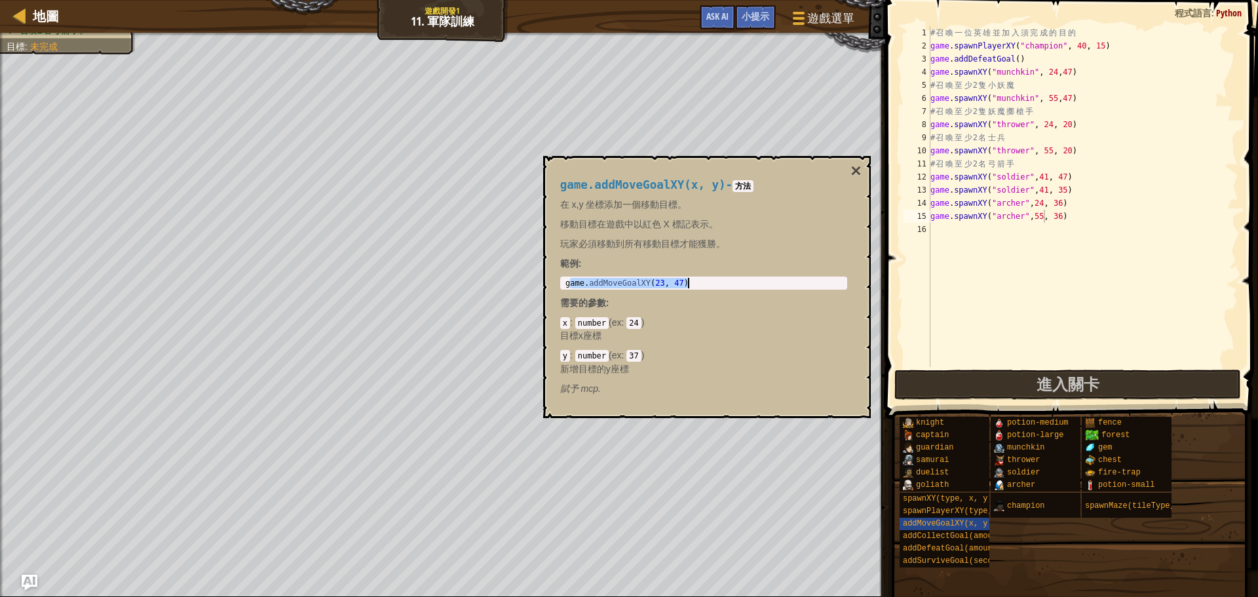
click at [722, 293] on div "game.addMoveGoalXY(x, y) - 方法 在 x,y 坐標添加一個移動目標。 移動目標在遊戲中以紅色 X 標記表示。 玩家必須移動到所有移動…" at bounding box center [703, 286] width 305 height 241
drag, startPoint x: 563, startPoint y: 281, endPoint x: 773, endPoint y: 291, distance: 210.6
click at [773, 291] on div "game.addMoveGoalXY(x, y) - 方法 在 x,y 坐標添加一個移動目標。 移動目標在遊戲中以紅色 X 標記表示。 玩家必須移動到所有移動…" at bounding box center [703, 286] width 305 height 241
click at [990, 235] on div "# 召 喚 一 位 英 雄 並 加 入 須 完 成 的 目 的 game . spawnPlayerXY ( "champion" , 40 , 15 ) g…" at bounding box center [1083, 209] width 311 height 367
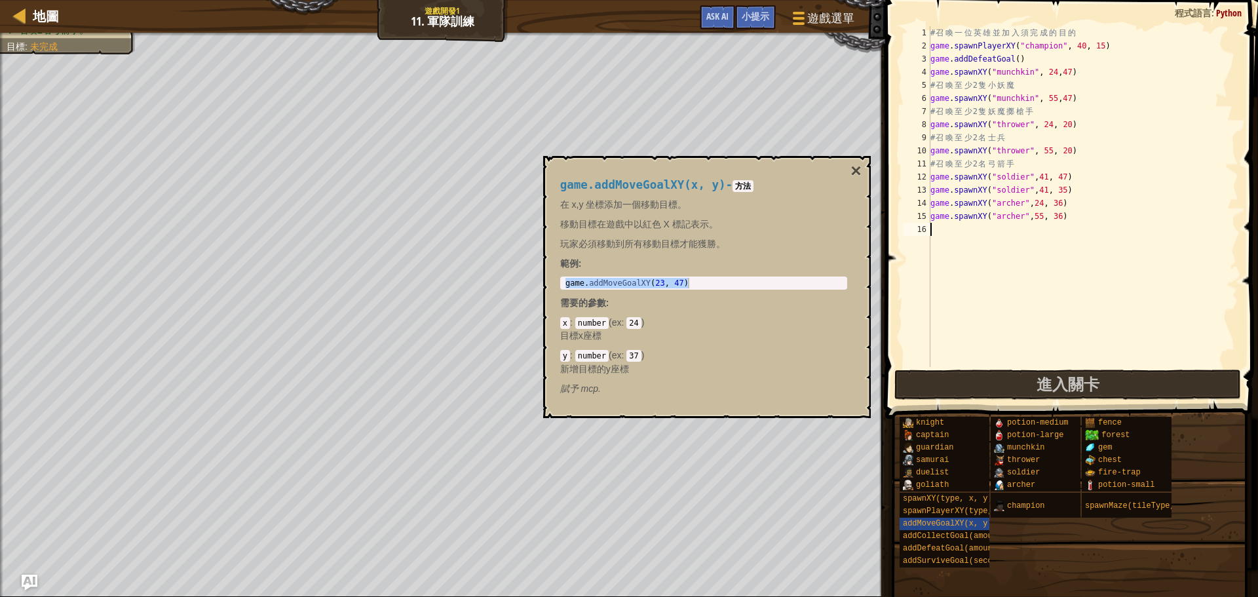
paste textarea "game.addMoveGoalXY(23, 47)"
click at [1030, 232] on div "# 召 喚 一 位 英 雄 並 加 入 須 完 成 的 目 的 game . spawnPlayerXY ( "champion" , 40 , 15 ) g…" at bounding box center [1083, 209] width 311 height 367
click at [1043, 230] on div "# 召 喚 一 位 英 雄 並 加 入 須 完 成 的 目 的 game . spawnPlayerXY ( "champion" , 40 , 15 ) g…" at bounding box center [1083, 209] width 311 height 367
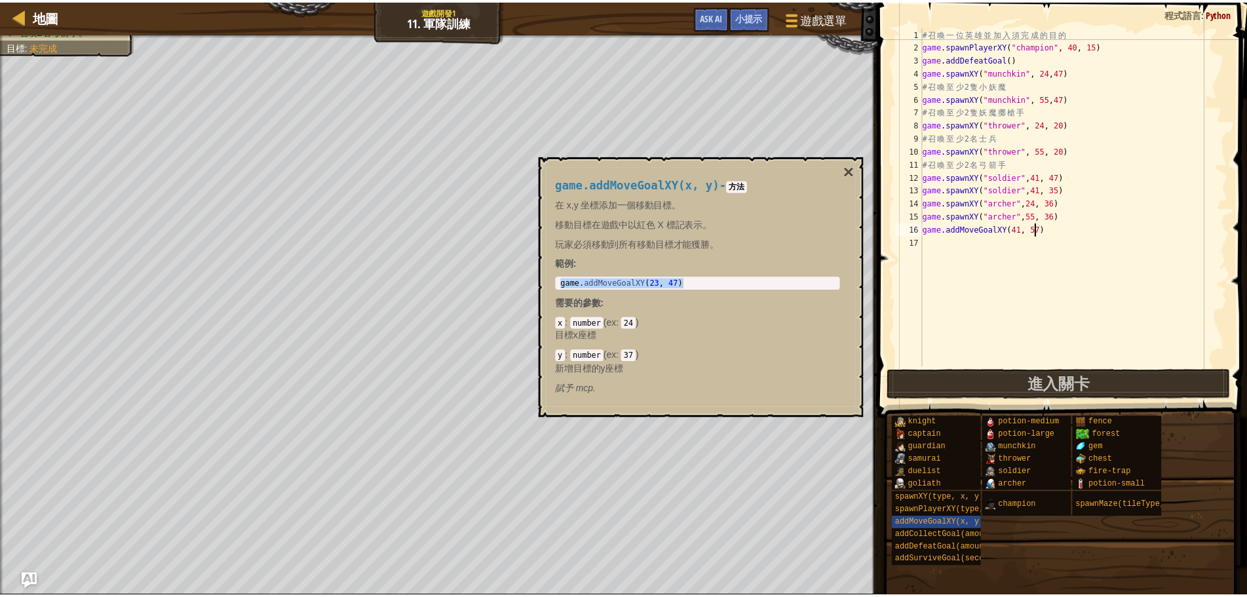
scroll to position [6, 9]
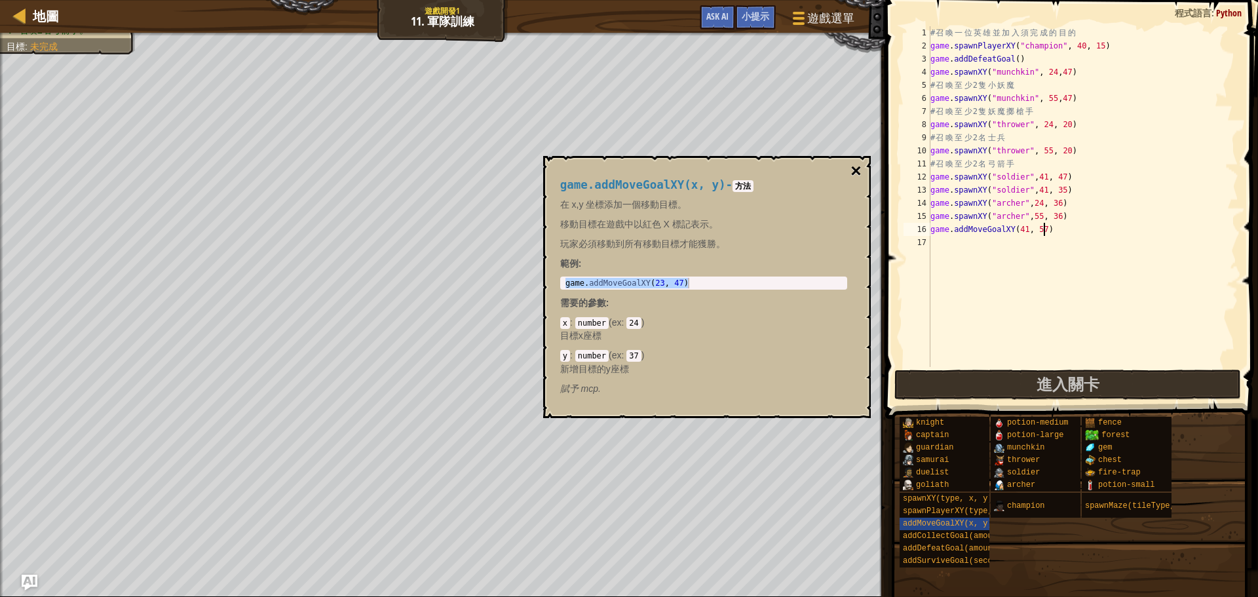
type textarea "game.addMoveGoalXY(41, 57)"
drag, startPoint x: 854, startPoint y: 164, endPoint x: 1025, endPoint y: 497, distance: 374.3
click at [854, 170] on button "×" at bounding box center [856, 171] width 10 height 18
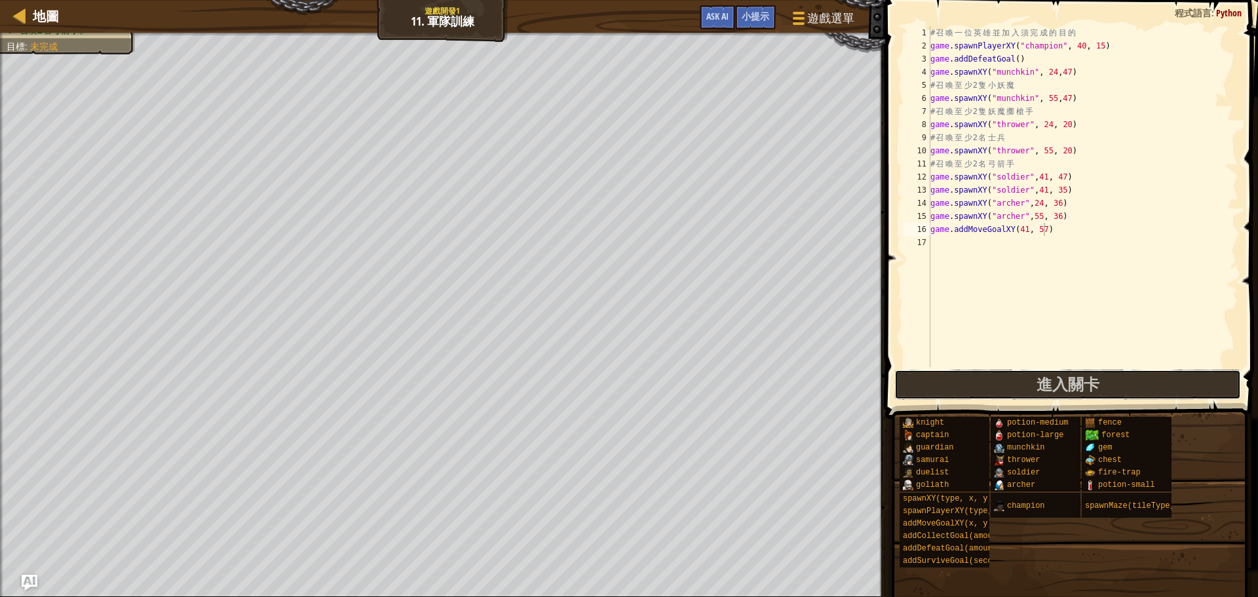
click at [996, 381] on button "進入關卡" at bounding box center [1068, 385] width 347 height 30
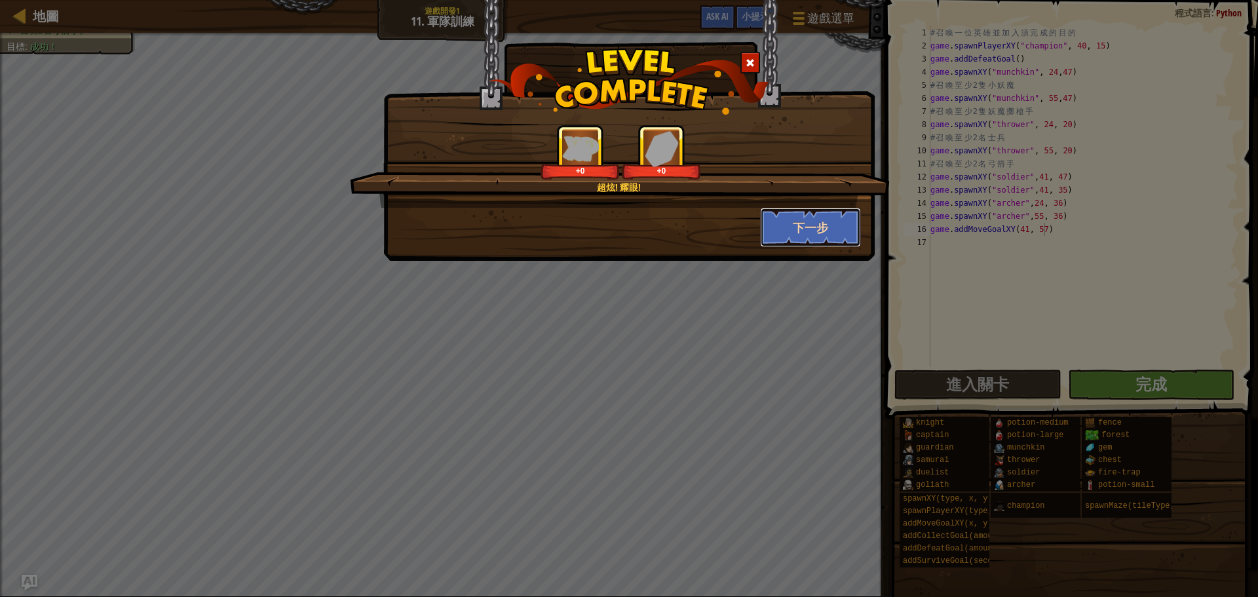
click at [783, 224] on button "下一步" at bounding box center [811, 227] width 102 height 39
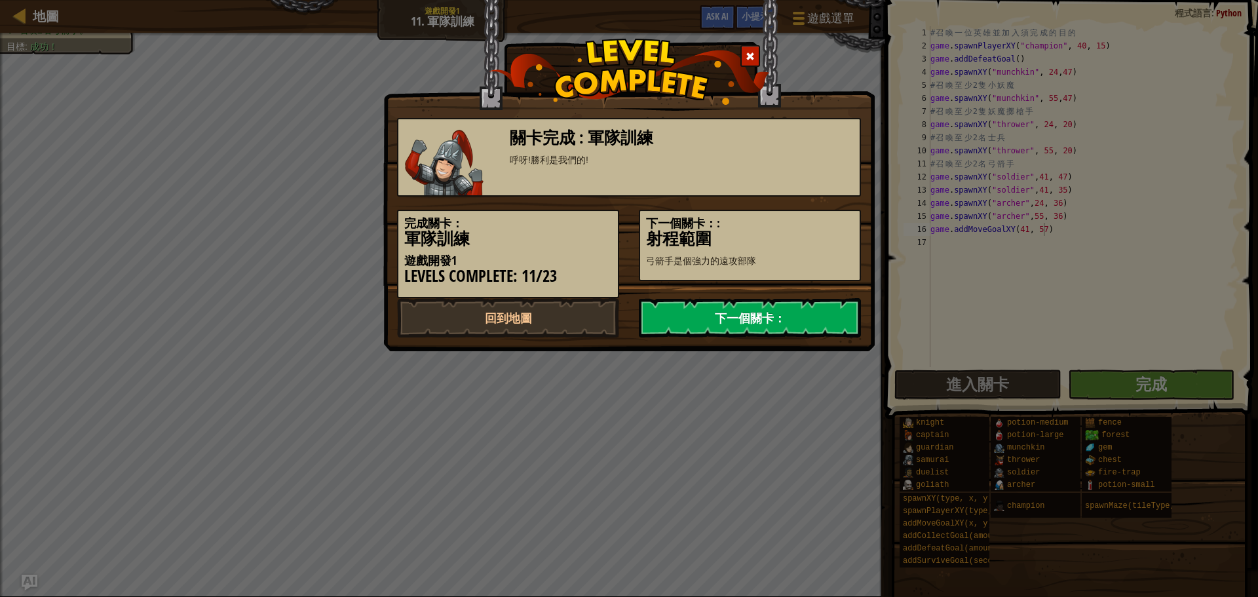
click at [775, 332] on link "下一個關卡：" at bounding box center [750, 317] width 222 height 39
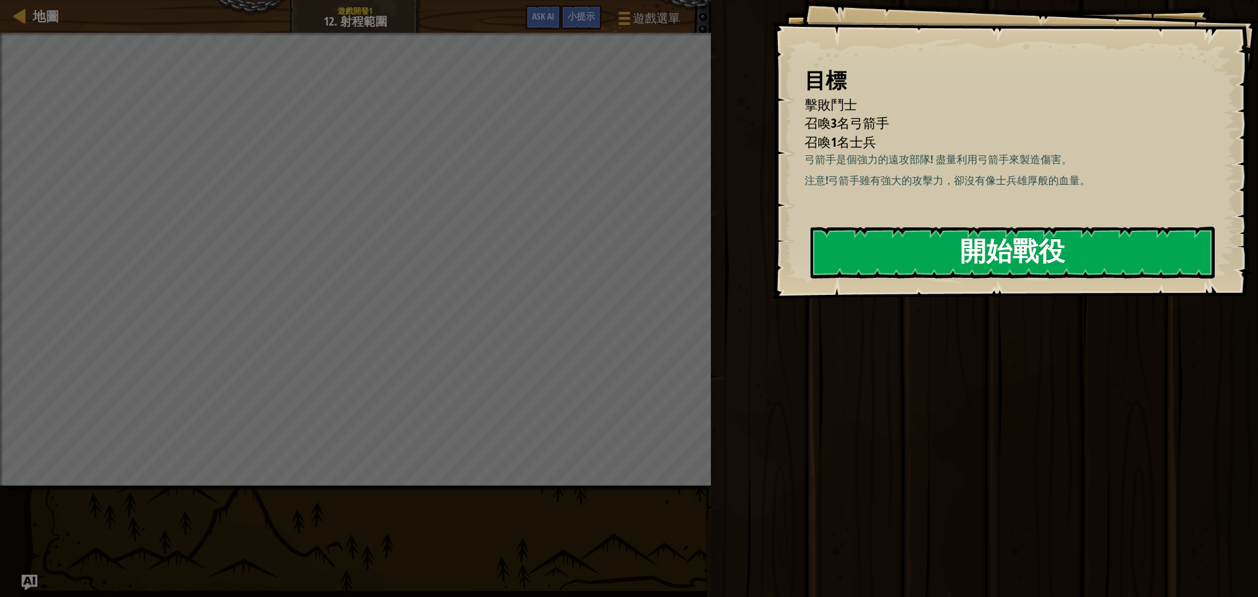
click at [1163, 265] on button "開始戰役" at bounding box center [1013, 253] width 404 height 52
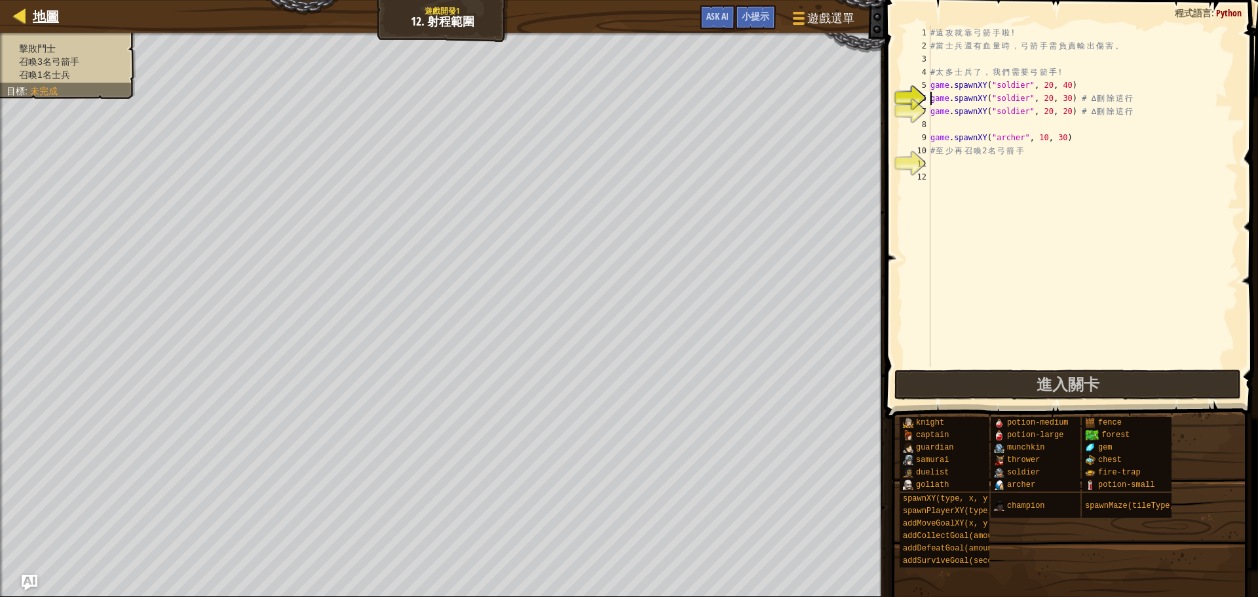
click at [34, 31] on div "地圖" at bounding box center [42, 16] width 33 height 33
select select "zh-HANT"
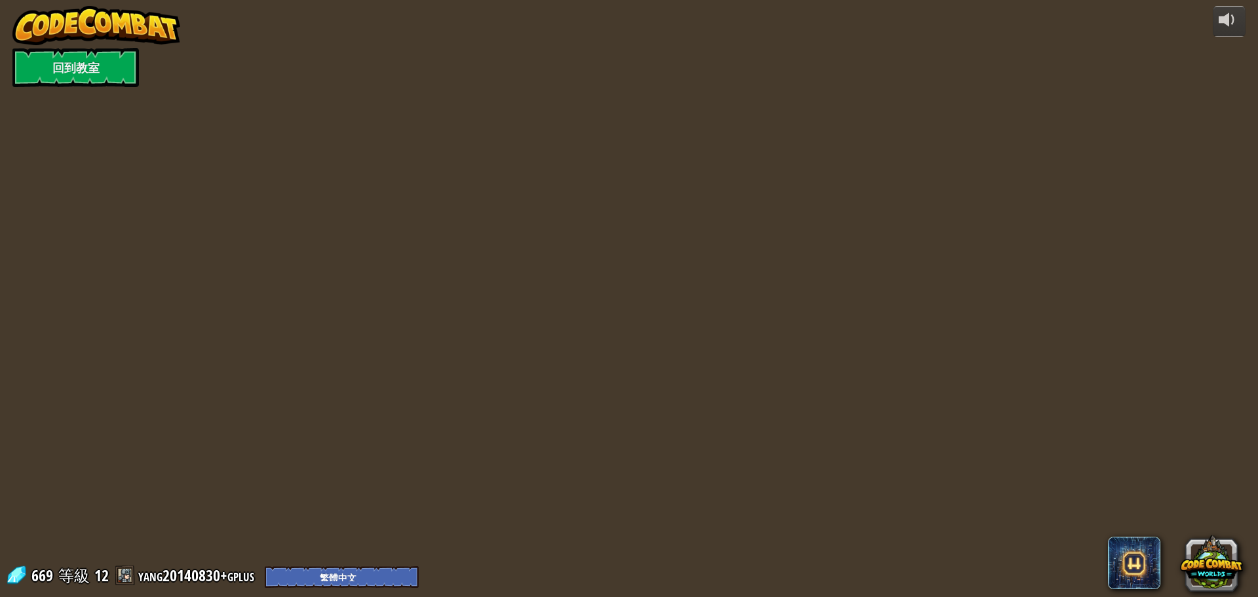
select select "zh-HANT"
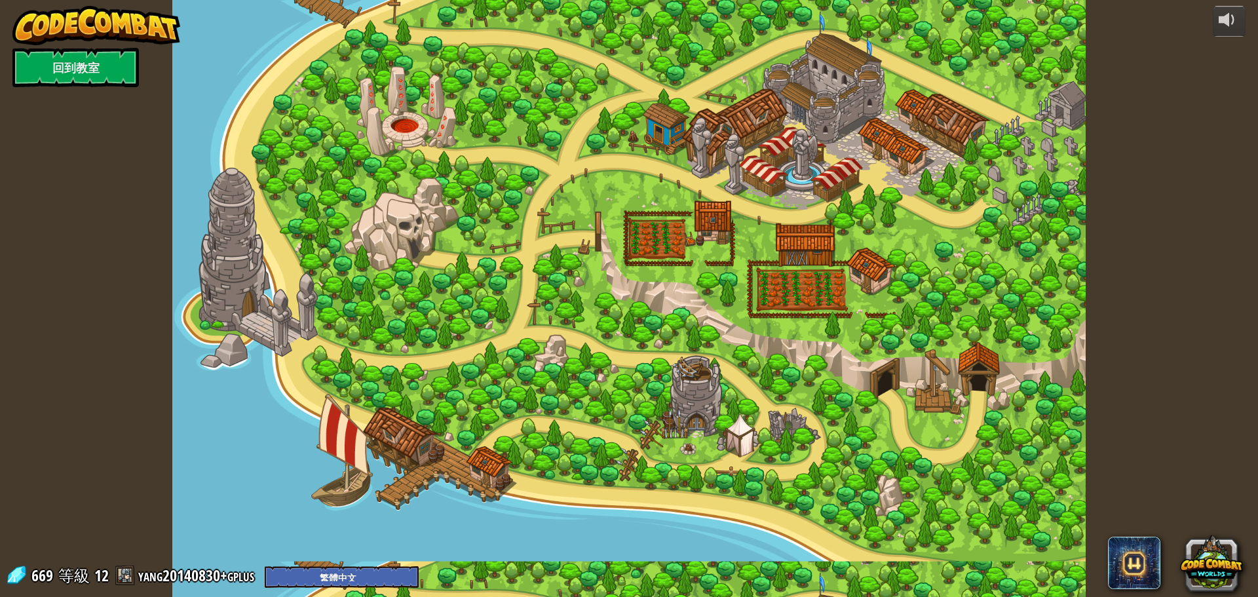
select select "zh-HANT"
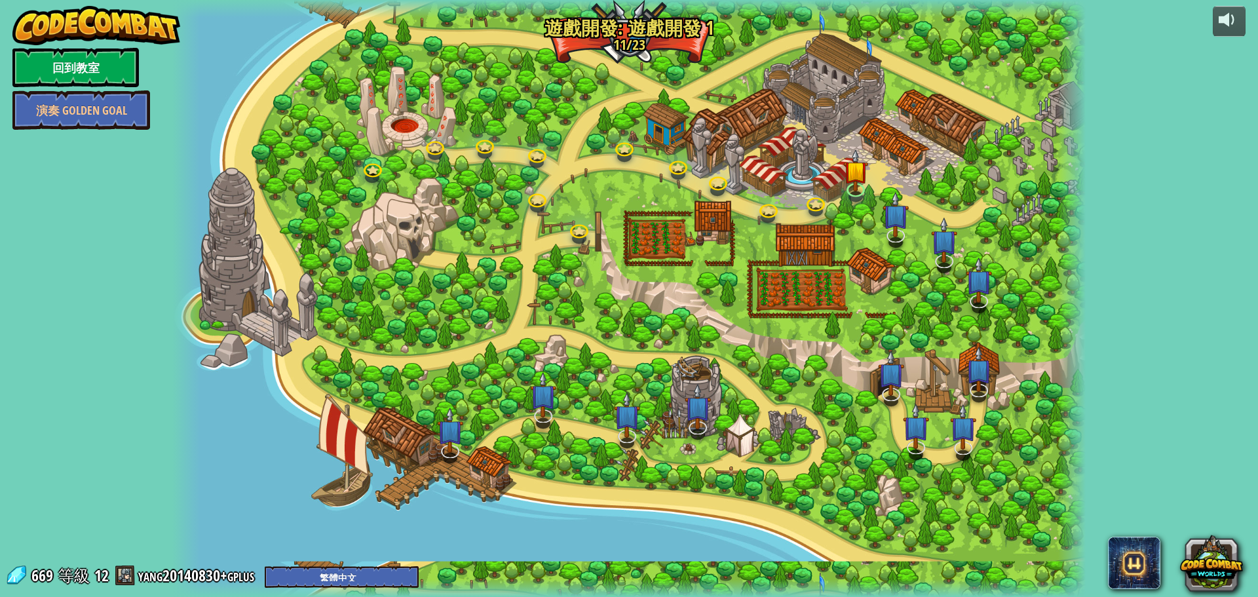
select select "zh-HANT"
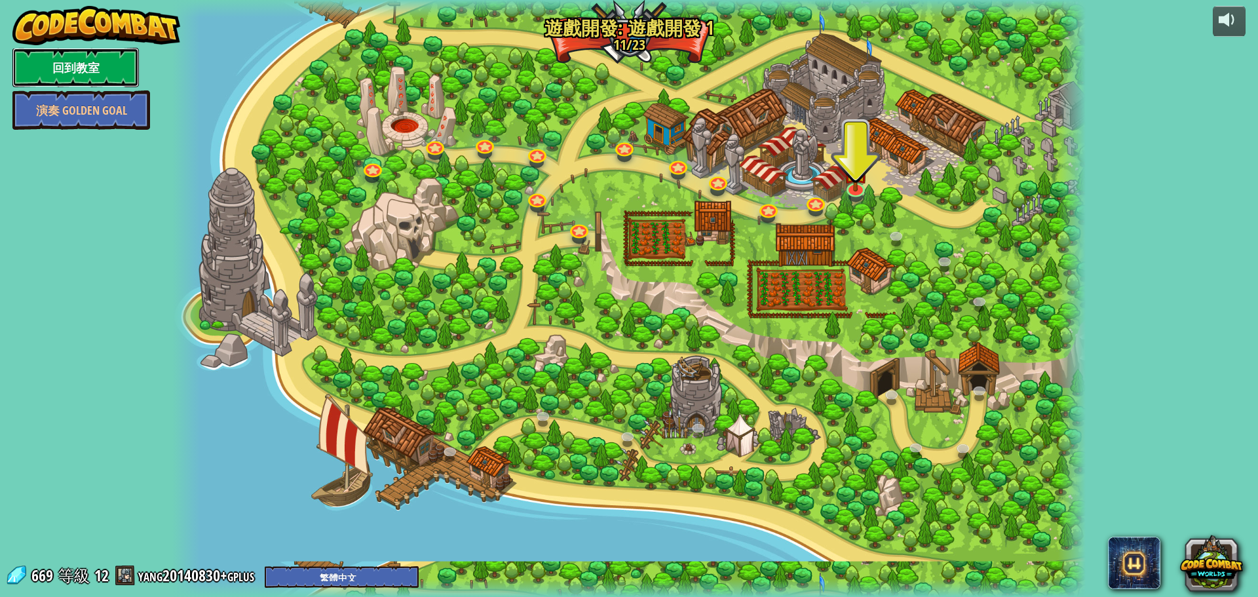
click at [60, 73] on link "回到教室" at bounding box center [75, 67] width 126 height 39
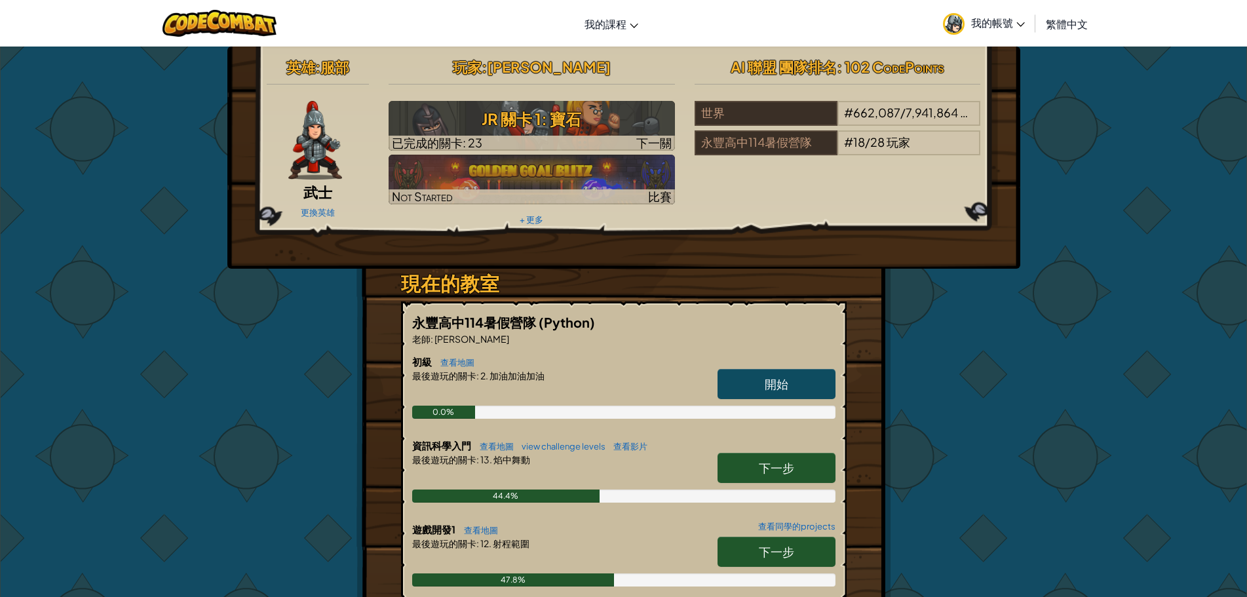
click at [729, 456] on link "下一步" at bounding box center [777, 468] width 118 height 30
select select "zh-HANT"
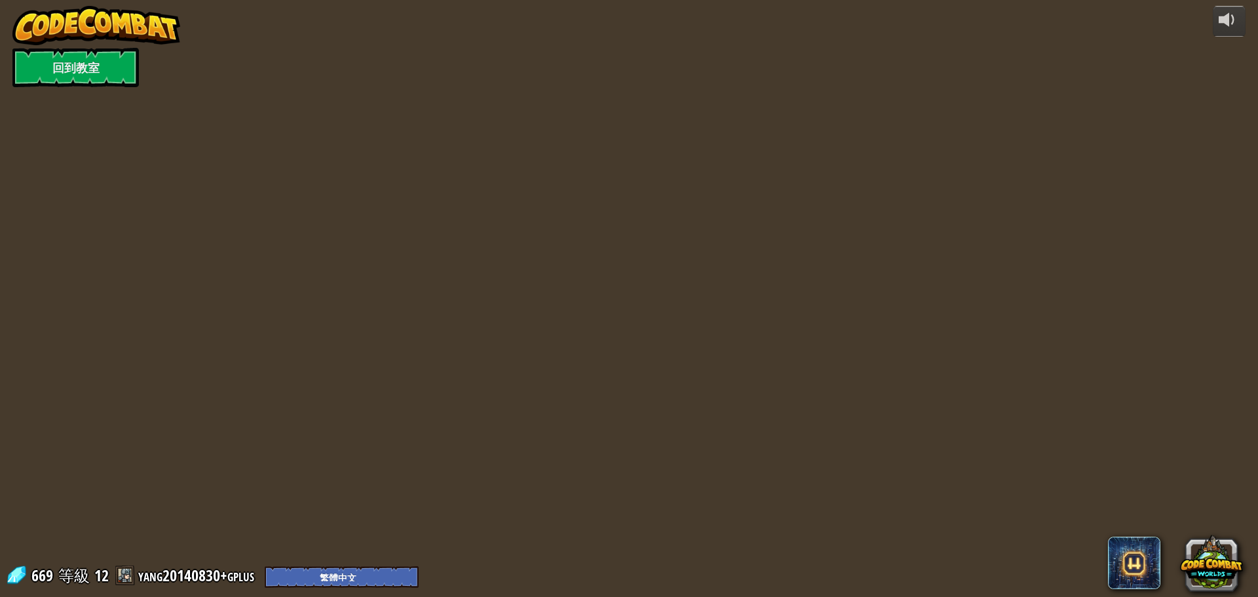
select select "zh-HANT"
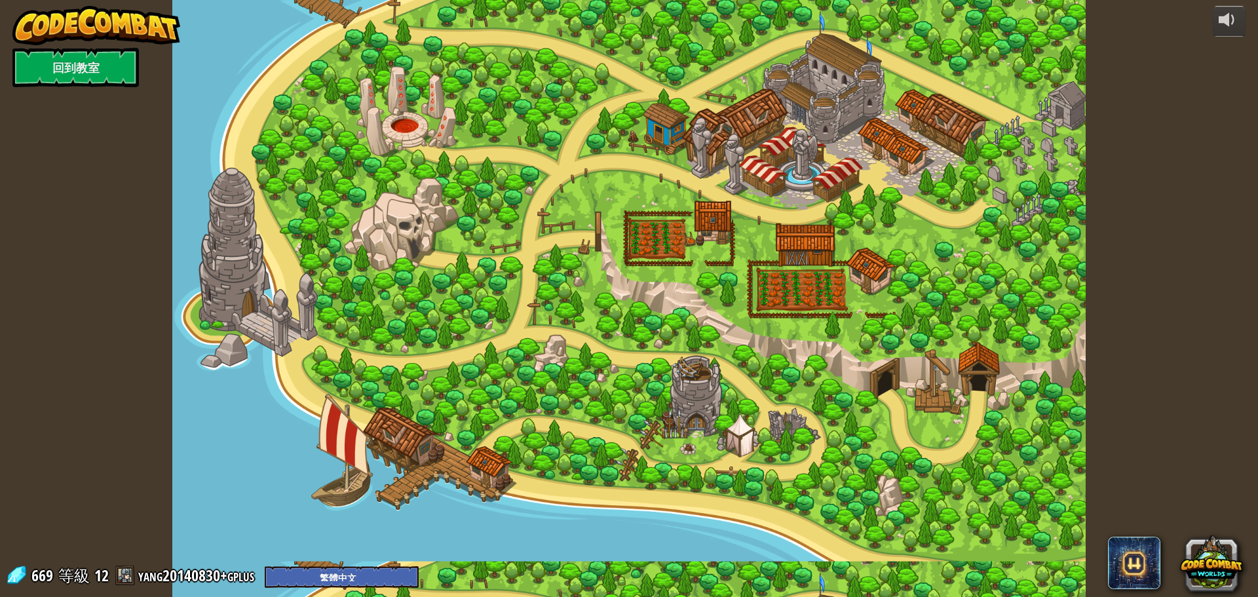
select select "zh-HANT"
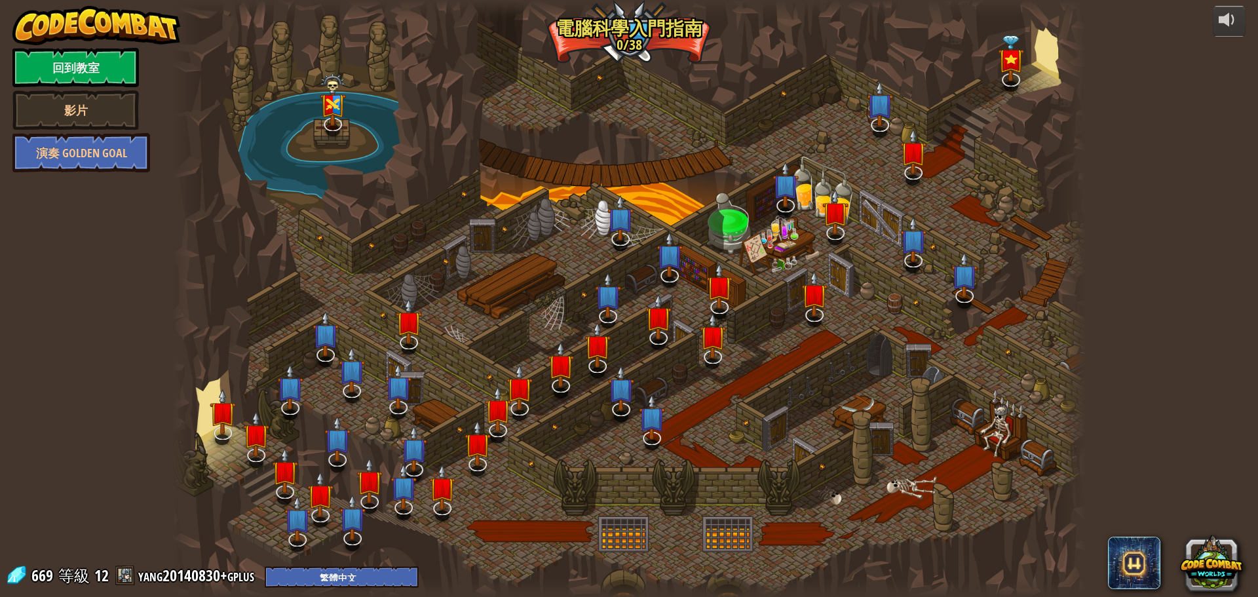
select select "zh-HANT"
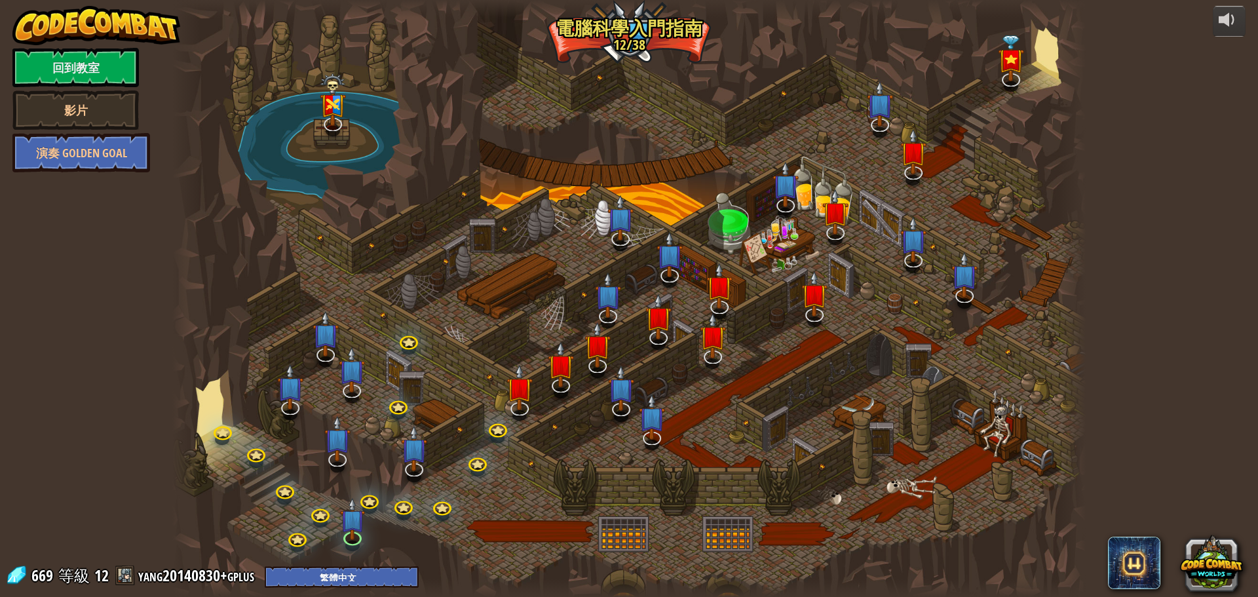
select select "zh-HANT"
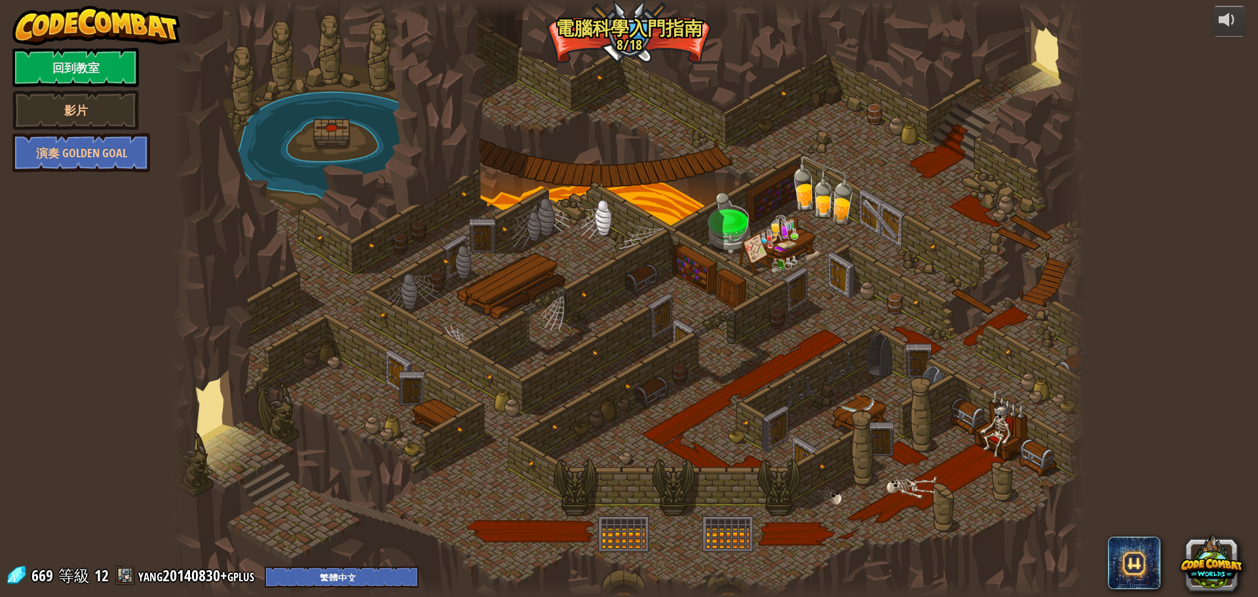
select select "zh-HANT"
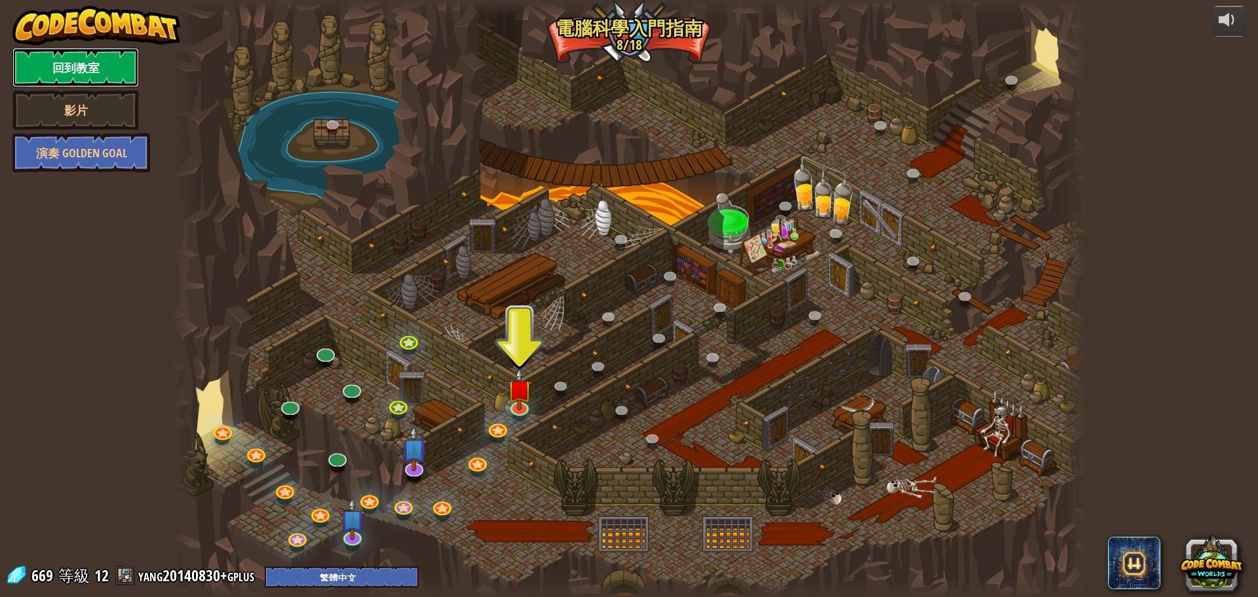
click at [90, 62] on link "回到教室" at bounding box center [75, 67] width 126 height 39
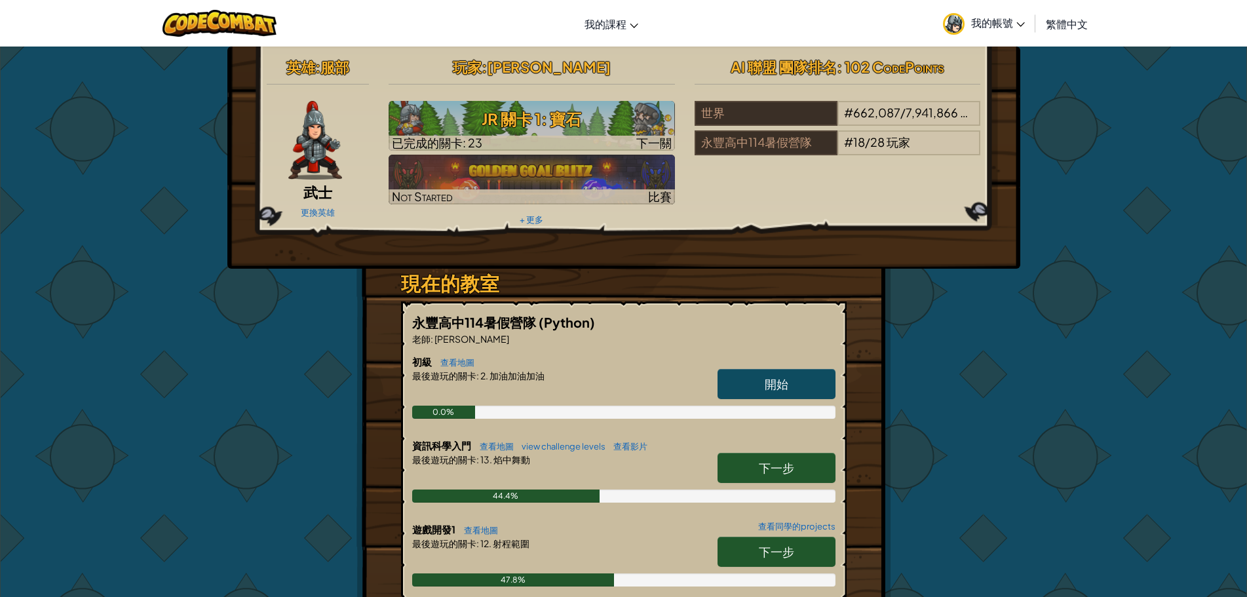
click at [770, 543] on link "下一步" at bounding box center [777, 552] width 118 height 30
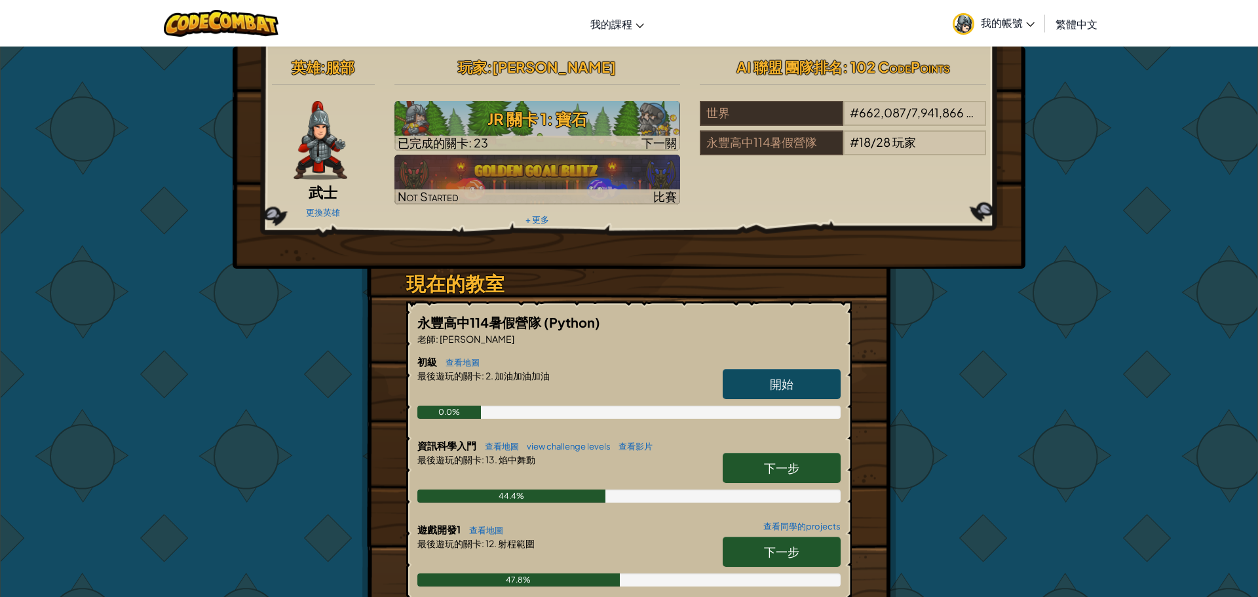
select select "zh-HANT"
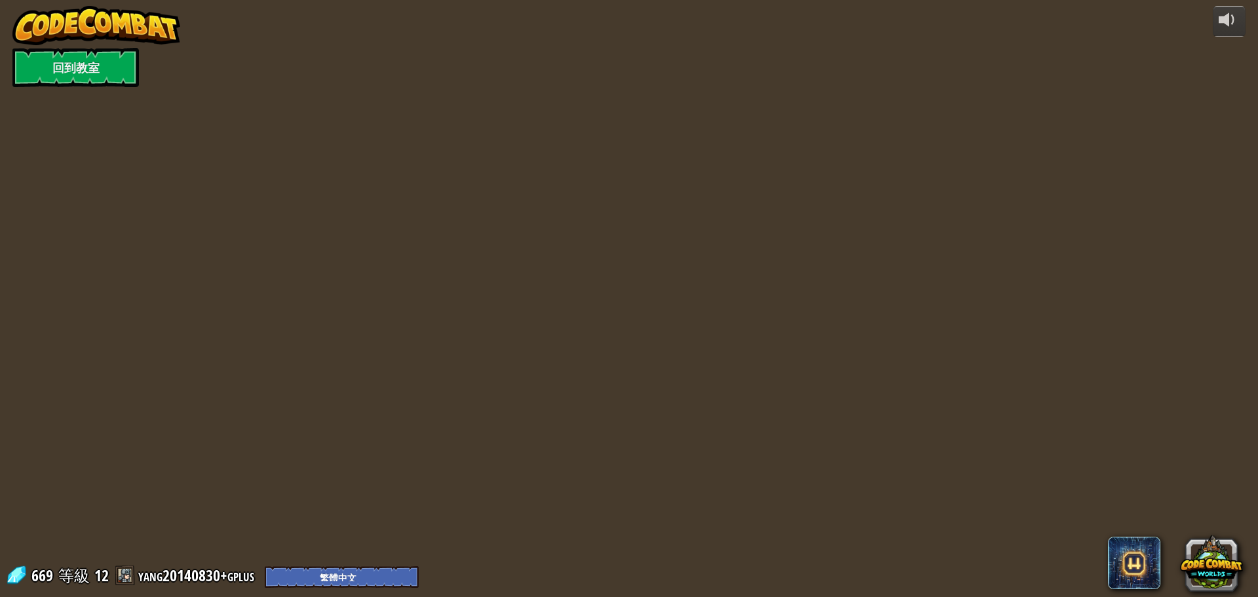
select select "zh-HANT"
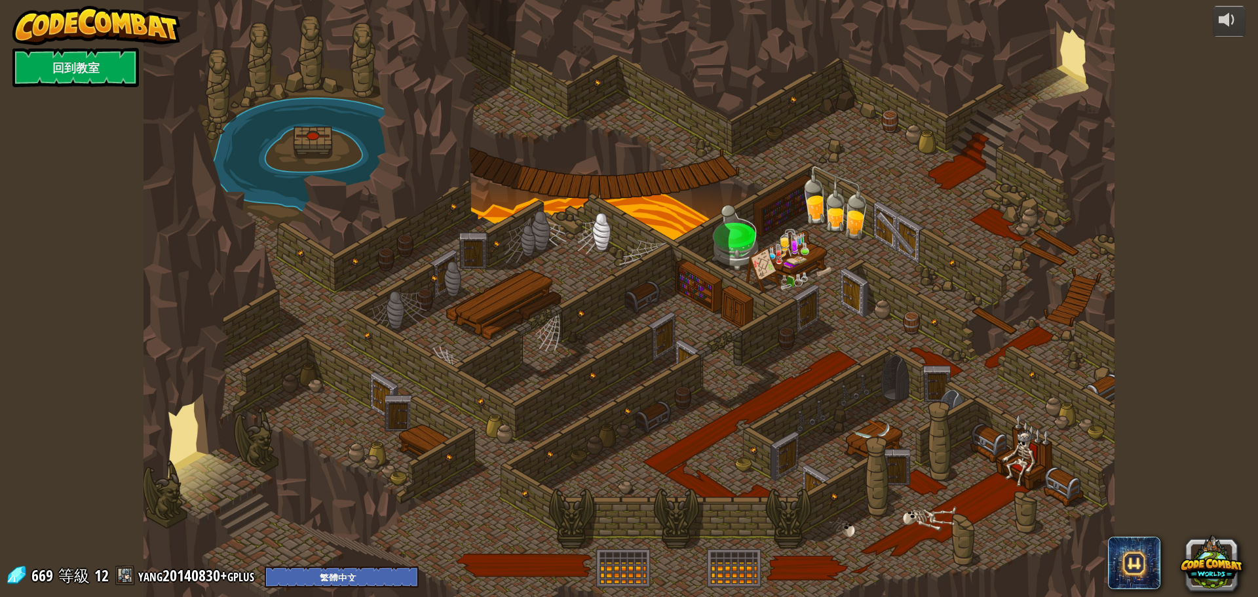
select select "zh-HANT"
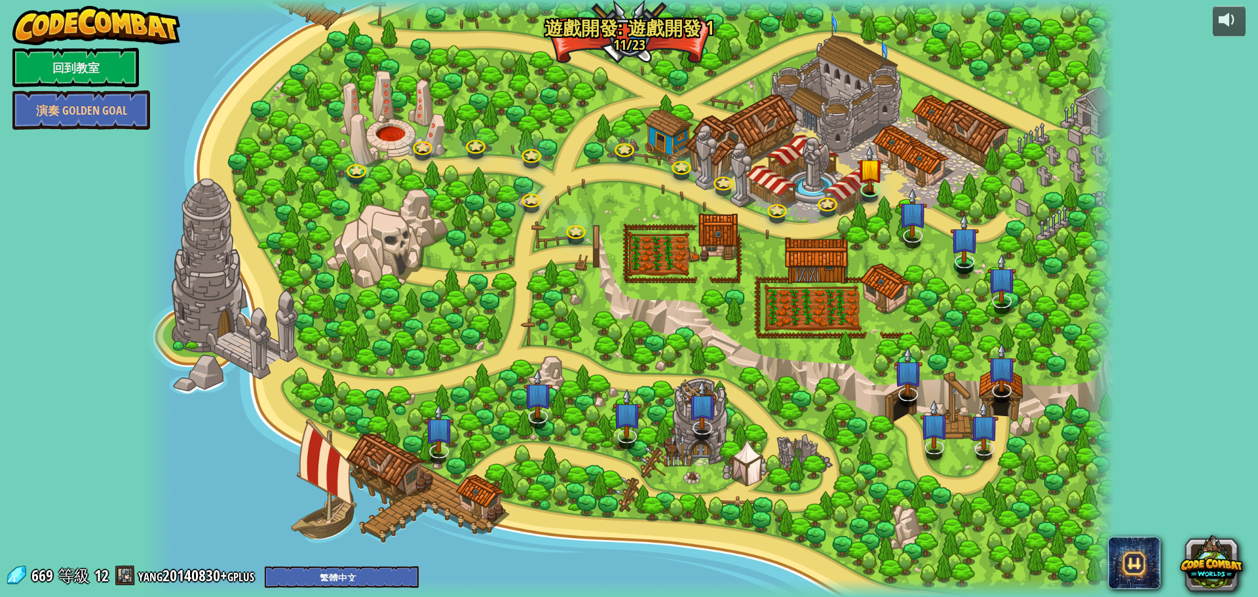
select select "zh-HANT"
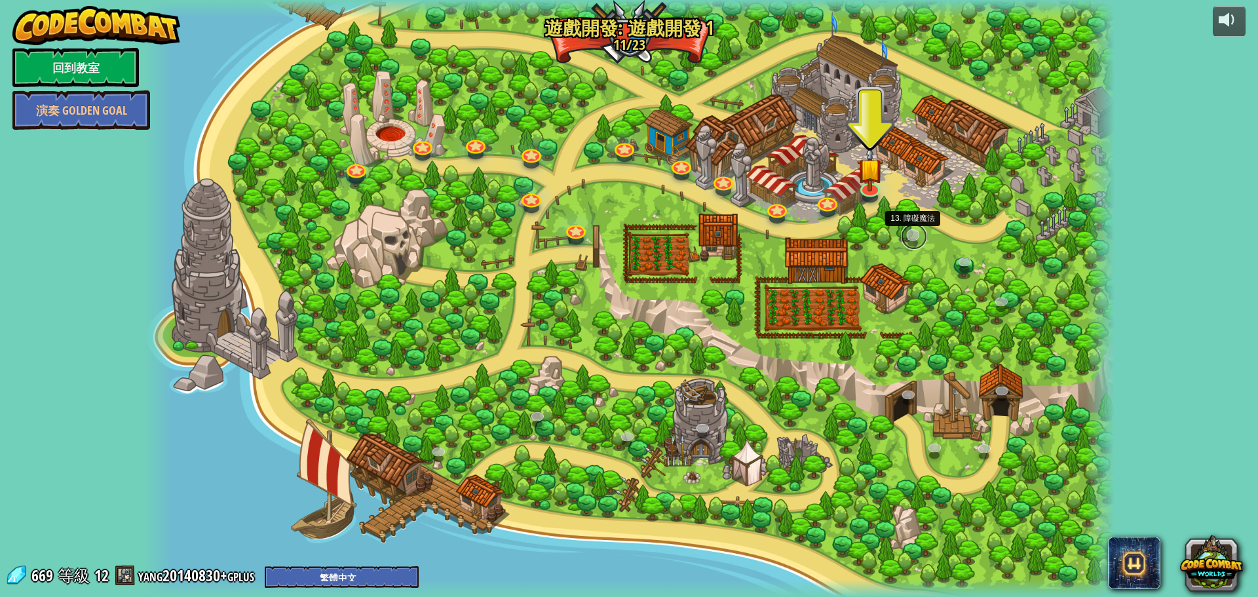
click at [906, 229] on link at bounding box center [914, 236] width 26 height 26
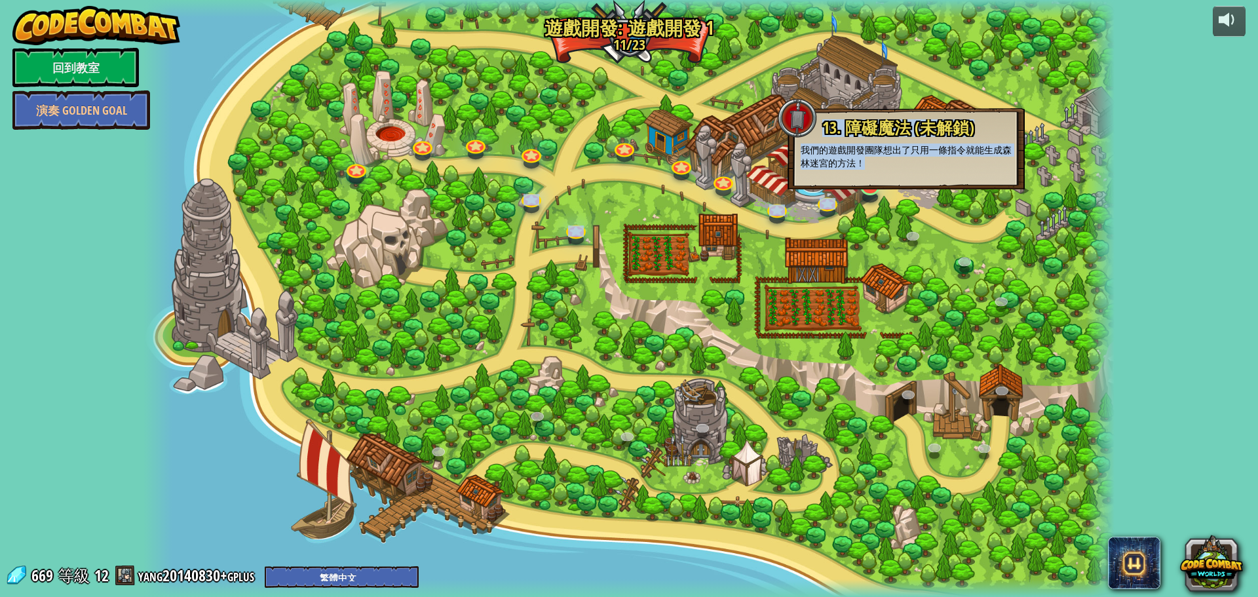
drag, startPoint x: 863, startPoint y: 188, endPoint x: 862, endPoint y: 195, distance: 6.6
click at [862, 195] on div "3. 英雄的旅程 生成一個玩家角色，並設置一個目的地。 進入關卡 2. 點擊步態 玩遊戲：移動到所有X標記！ 進入關卡 7. 斬首鼠標 點擊作戰。 進入關卡 …" at bounding box center [630, 298] width 972 height 597
click at [863, 195] on link at bounding box center [869, 190] width 26 height 20
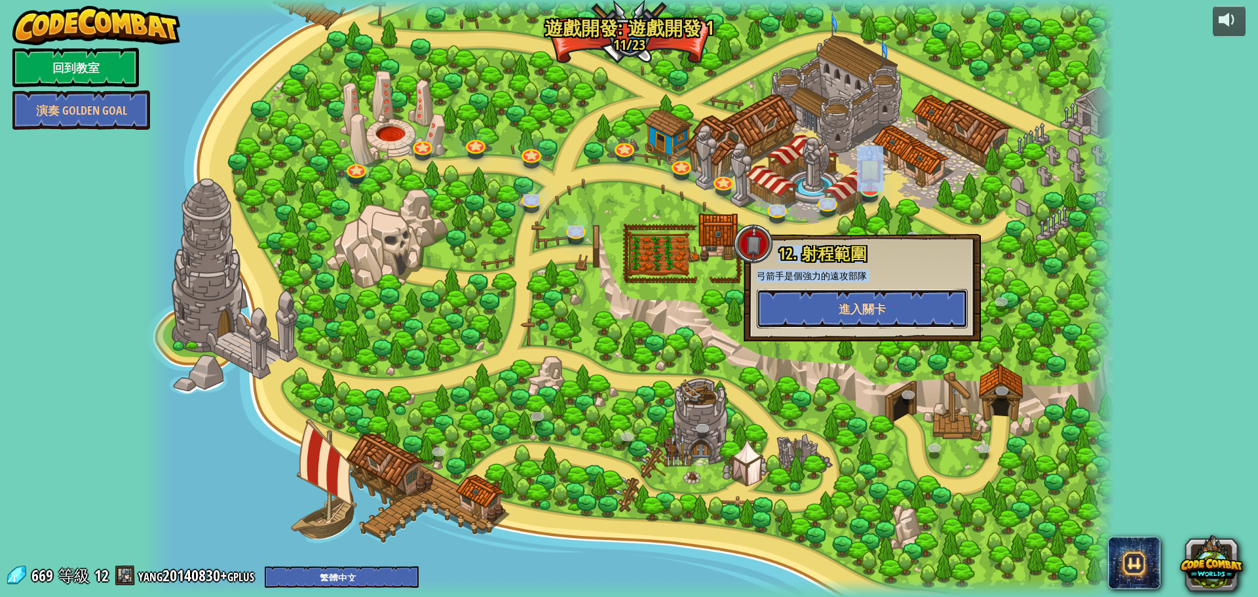
click at [856, 303] on span "進入關卡" at bounding box center [862, 309] width 47 height 16
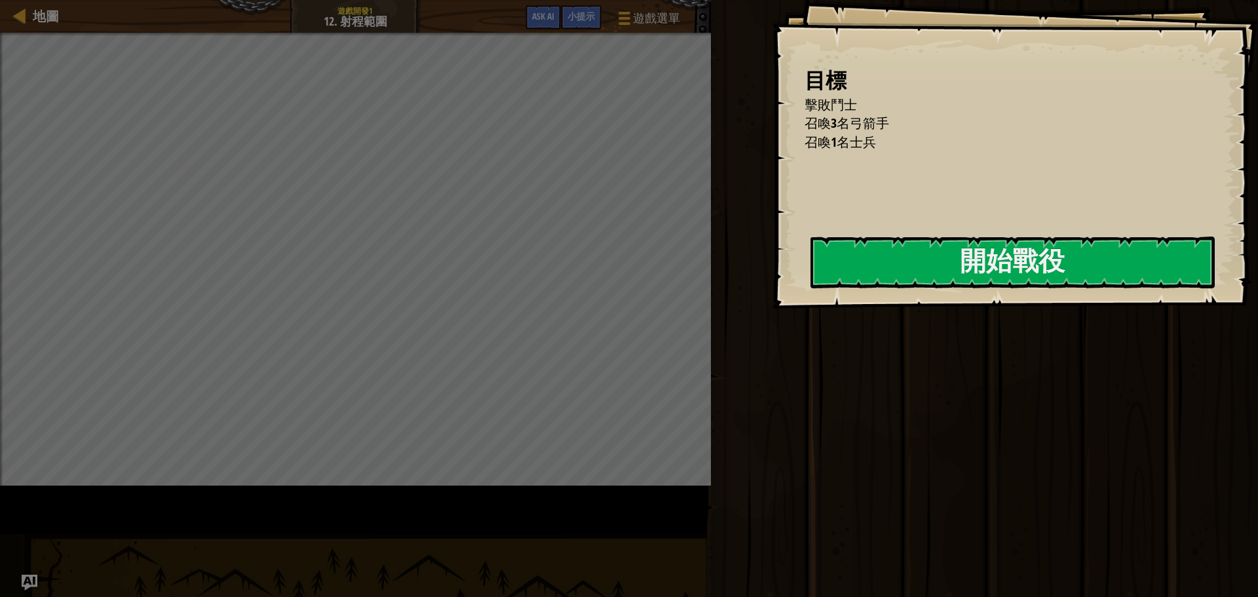
drag, startPoint x: 589, startPoint y: 191, endPoint x: 748, endPoint y: 193, distance: 159.3
click at [788, 152] on li "召喚1名士兵" at bounding box center [998, 142] width 421 height 19
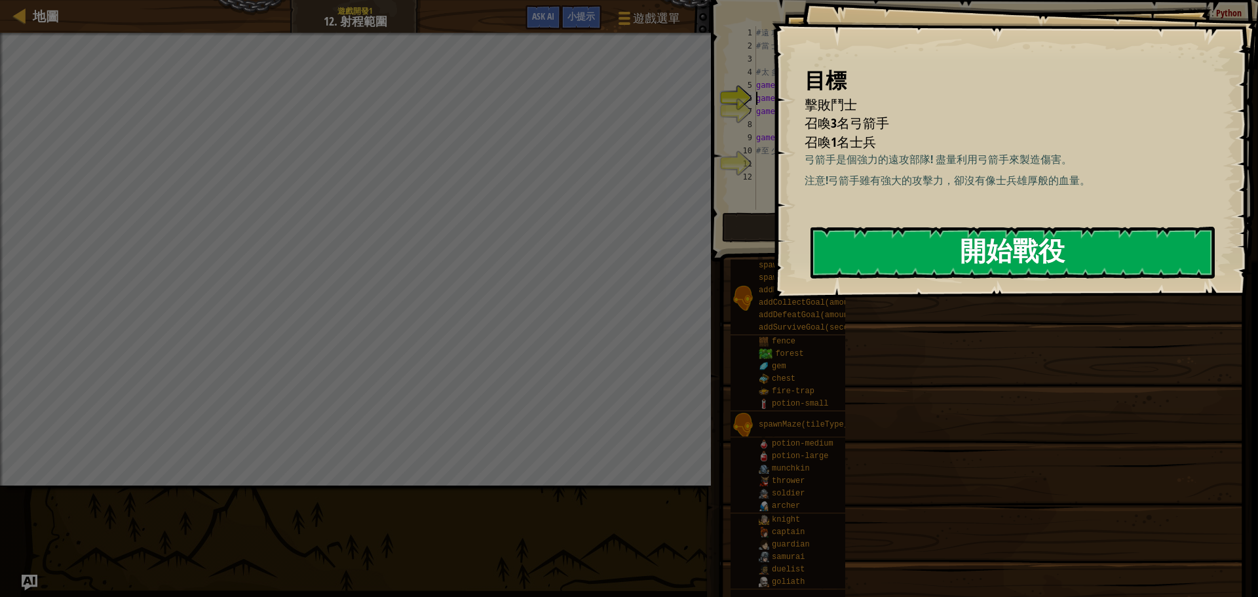
click at [904, 265] on button "開始戰役" at bounding box center [1013, 253] width 404 height 52
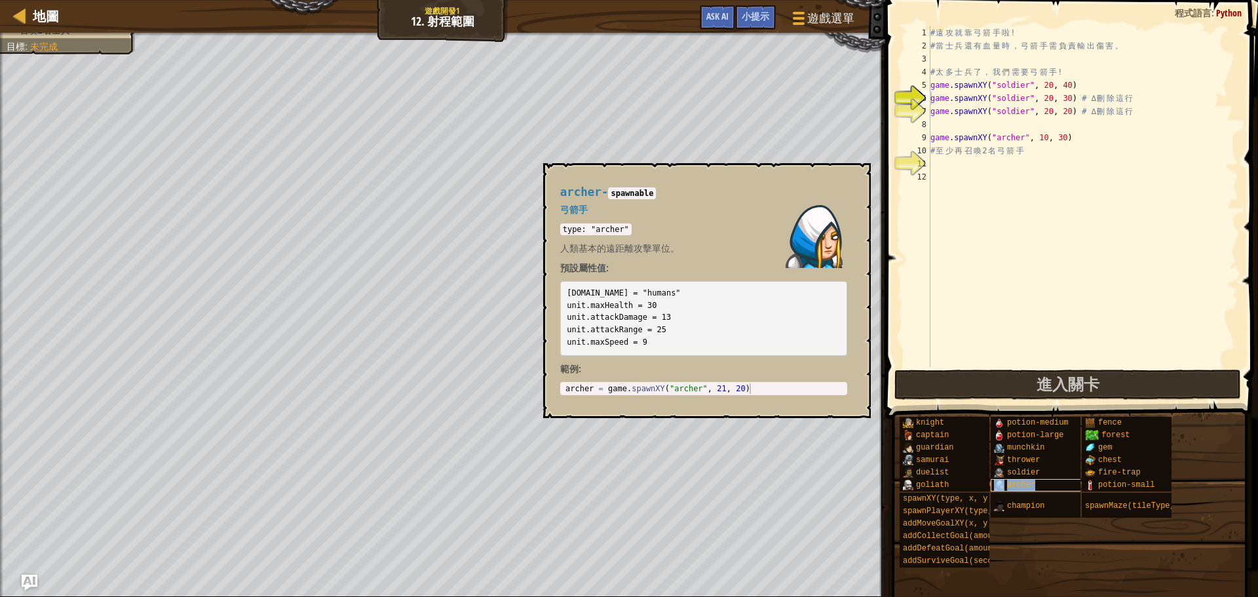
click at [1022, 485] on span "archer" at bounding box center [1021, 484] width 28 height 9
type textarea "archer = game.spawnXY("archer", 21, 20)"
drag, startPoint x: 607, startPoint y: 389, endPoint x: 899, endPoint y: 460, distance: 300.9
click at [899, 0] on body "地圖 遊戲開發1 12. 射程範圍 遊戲選單 完成 小提示 Ask AI 1 הההההההההההההההההההההההההההההההההההההההה…" at bounding box center [629, 0] width 1258 height 0
click at [952, 158] on div "# 遠 攻 就 靠 弓 箭 手 啦 ! # 當 士 兵 還 有 血 量 時 ， 弓 箭 手 需 負 責 輸 出 傷 害 。 # 太 多 士 兵 了 ， 我 們…" at bounding box center [1083, 209] width 311 height 367
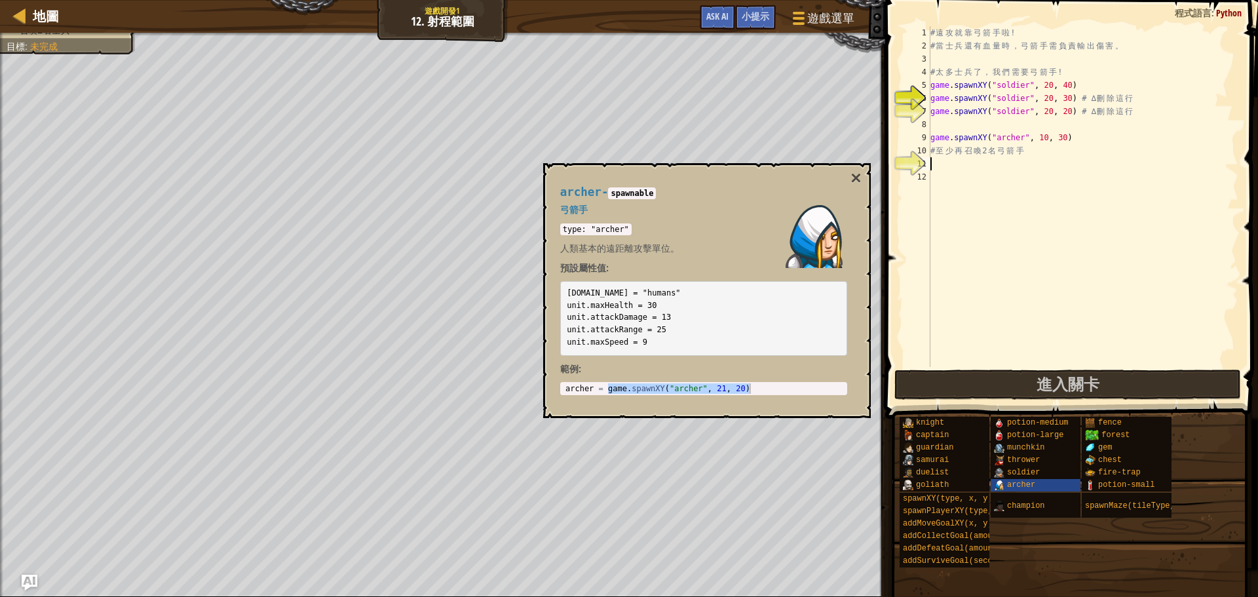
paste textarea "game.spawnXY("archer", 21, 20)"
click at [851, 177] on button "×" at bounding box center [856, 178] width 10 height 18
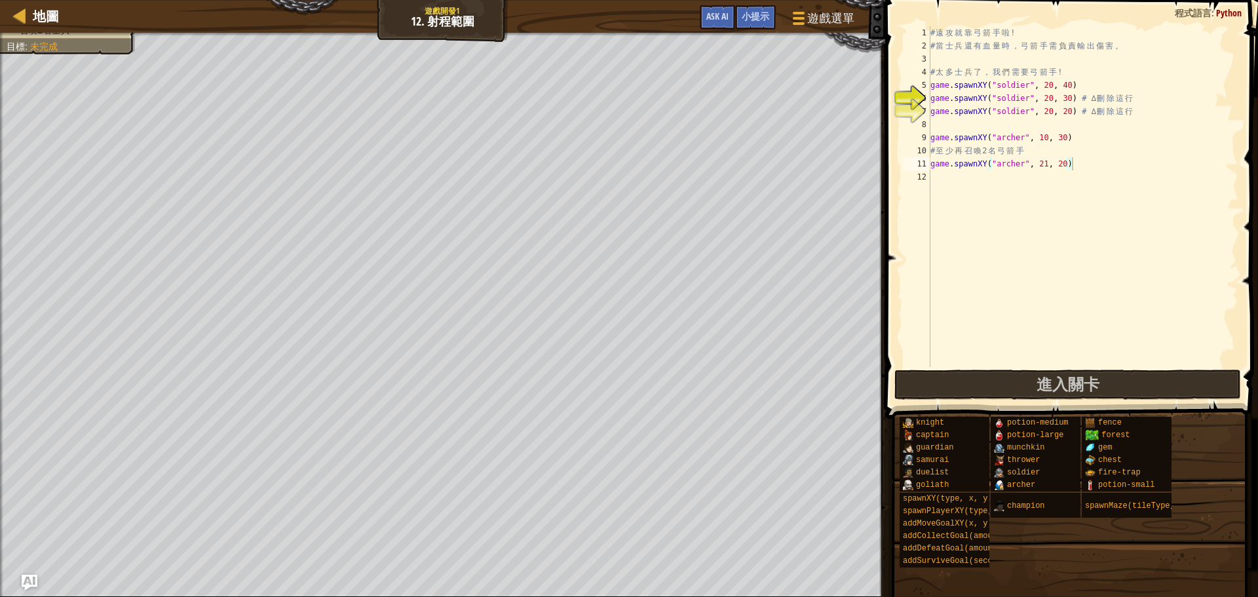
click at [1038, 162] on div "# 遠 攻 就 靠 弓 箭 手 啦 ! # 當 士 兵 還 有 血 量 時 ， 弓 箭 手 需 負 責 輸 出 傷 害 。 # 太 多 士 兵 了 ， 我 們…" at bounding box center [1083, 209] width 311 height 367
click at [1043, 160] on div "# 遠 攻 就 靠 弓 箭 手 啦 ! # 當 士 兵 還 有 血 量 時 ， 弓 箭 手 需 負 責 輸 出 傷 害 。 # 太 多 士 兵 了 ， 我 們…" at bounding box center [1083, 209] width 311 height 367
click at [1062, 165] on div "# 遠 攻 就 靠 弓 箭 手 啦 ! # 當 士 兵 還 有 血 量 時 ， 弓 箭 手 需 負 責 輸 出 傷 害 。 # 太 多 士 兵 了 ， 我 們…" at bounding box center [1083, 209] width 311 height 367
type textarea "game.spawnXY("archer",11, 41)"
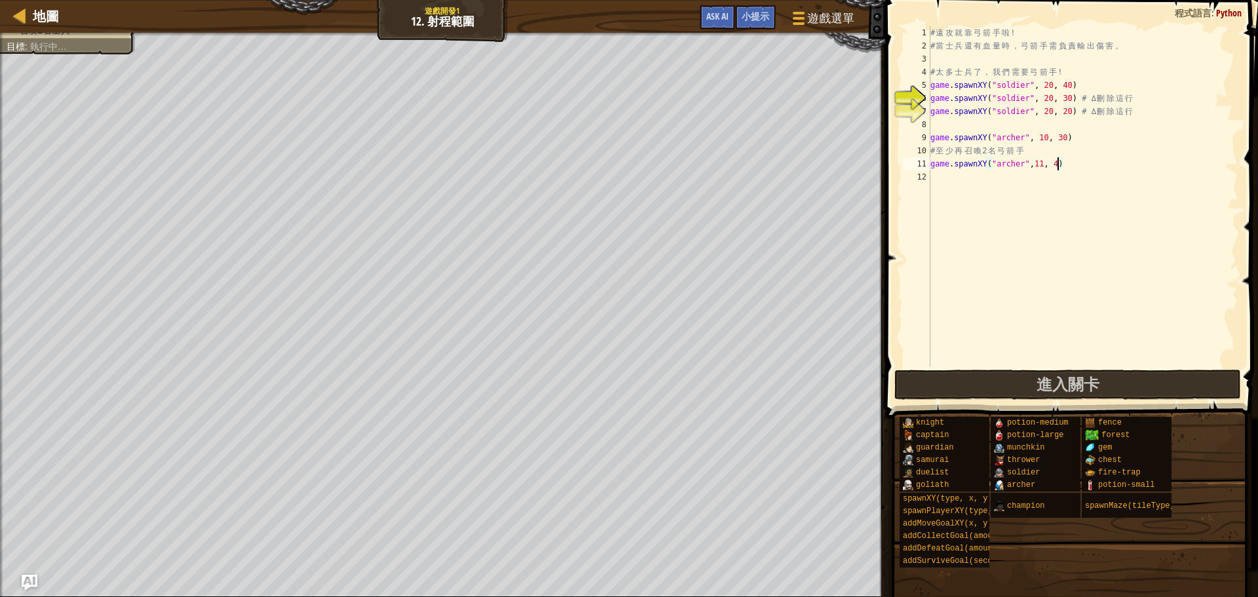
scroll to position [6, 10]
drag, startPoint x: 933, startPoint y: 168, endPoint x: 1176, endPoint y: 168, distance: 243.8
click at [1176, 168] on div "# 遠 攻 就 靠 弓 箭 手 啦 ! # 當 士 兵 還 有 血 量 時 ， 弓 箭 手 需 負 責 輸 出 傷 害 。 # 太 多 士 兵 了 ， 我 們…" at bounding box center [1083, 209] width 311 height 367
click at [1023, 199] on div "# 遠 攻 就 靠 弓 箭 手 啦 ! # 當 士 兵 還 有 血 量 時 ， 弓 箭 手 需 負 責 輸 出 傷 害 。 # 太 多 士 兵 了 ， 我 們…" at bounding box center [1083, 209] width 311 height 367
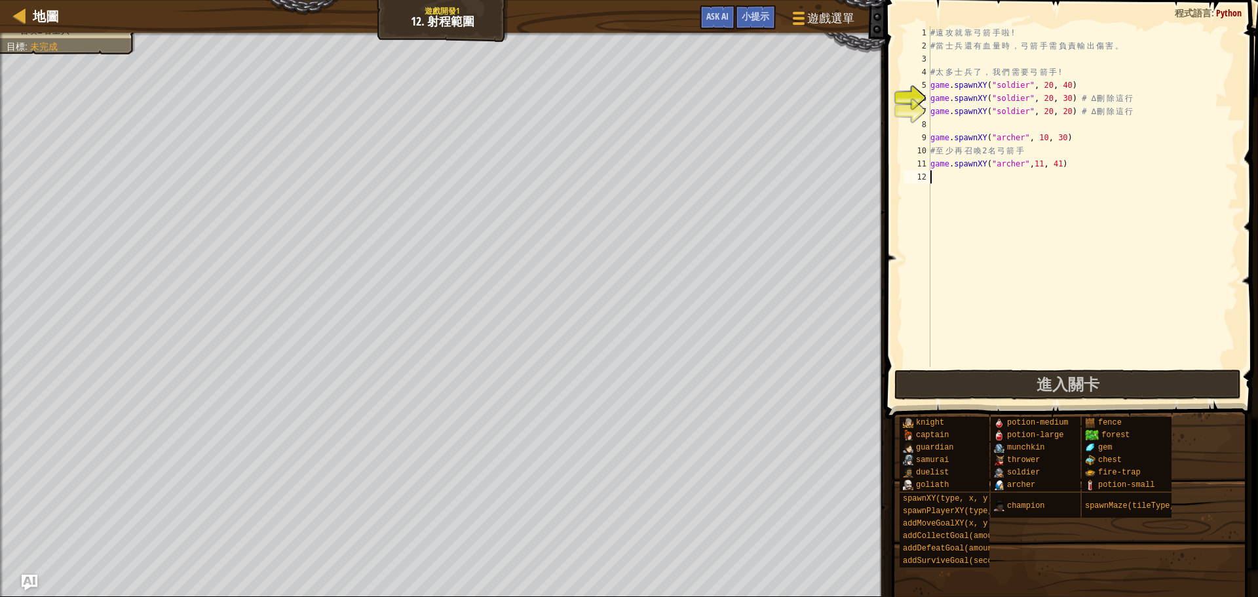
paste textarea "game.spawnXY("archer",11, 41)"
click at [1041, 175] on div "# 遠 攻 就 靠 弓 箭 手 啦 ! # 當 士 兵 還 有 血 量 時 ， 弓 箭 手 需 負 責 輸 出 傷 害 。 # 太 多 士 兵 了 ， 我 們…" at bounding box center [1083, 209] width 311 height 367
click at [1060, 177] on div "# 遠 攻 就 靠 弓 箭 手 啦 ! # 當 士 兵 還 有 血 量 時 ， 弓 箭 手 需 負 責 輸 出 傷 害 。 # 太 多 士 兵 了 ， 我 們…" at bounding box center [1083, 209] width 311 height 367
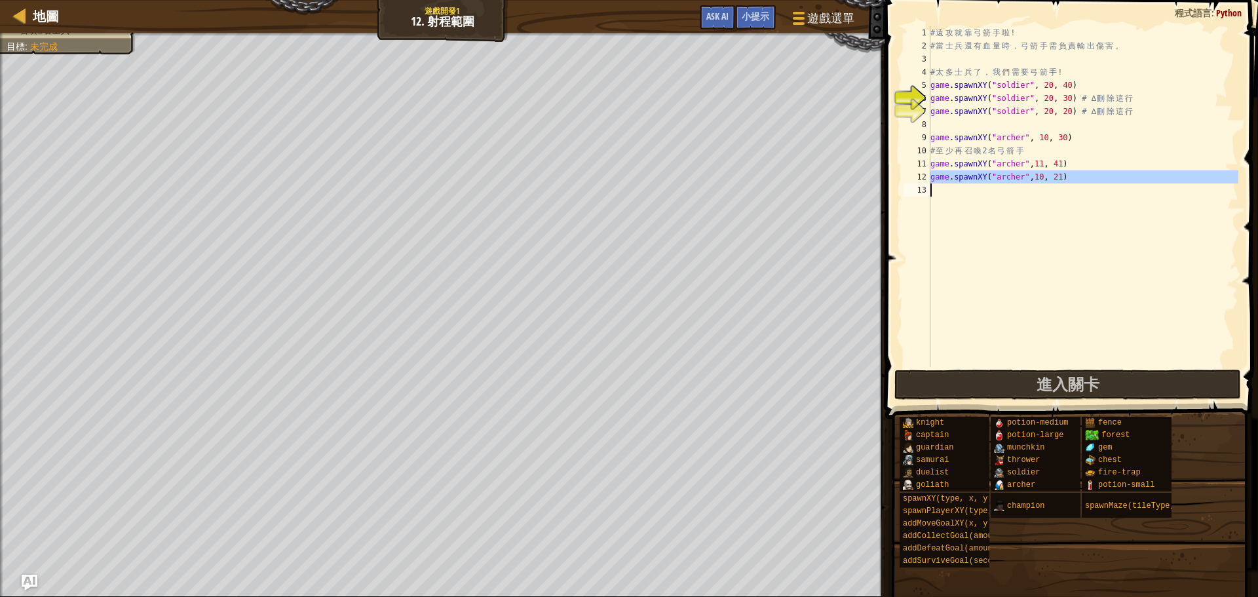
drag, startPoint x: 933, startPoint y: 178, endPoint x: 1154, endPoint y: 212, distance: 223.6
click at [1150, 211] on div "# 遠 攻 就 靠 弓 箭 手 啦 ! # 當 士 兵 還 有 血 量 時 ， 弓 箭 手 需 負 責 輸 出 傷 害 。 # 太 多 士 兵 了 ， 我 們…" at bounding box center [1083, 209] width 311 height 367
type textarea "game.spawnXY("archer",10, 21)"
click at [954, 189] on div "# 遠 攻 就 靠 弓 箭 手 啦 ! # 當 士 兵 還 有 血 量 時 ， 弓 箭 手 需 負 責 輸 出 傷 害 。 # 太 多 士 兵 了 ， 我 們…" at bounding box center [1083, 196] width 311 height 341
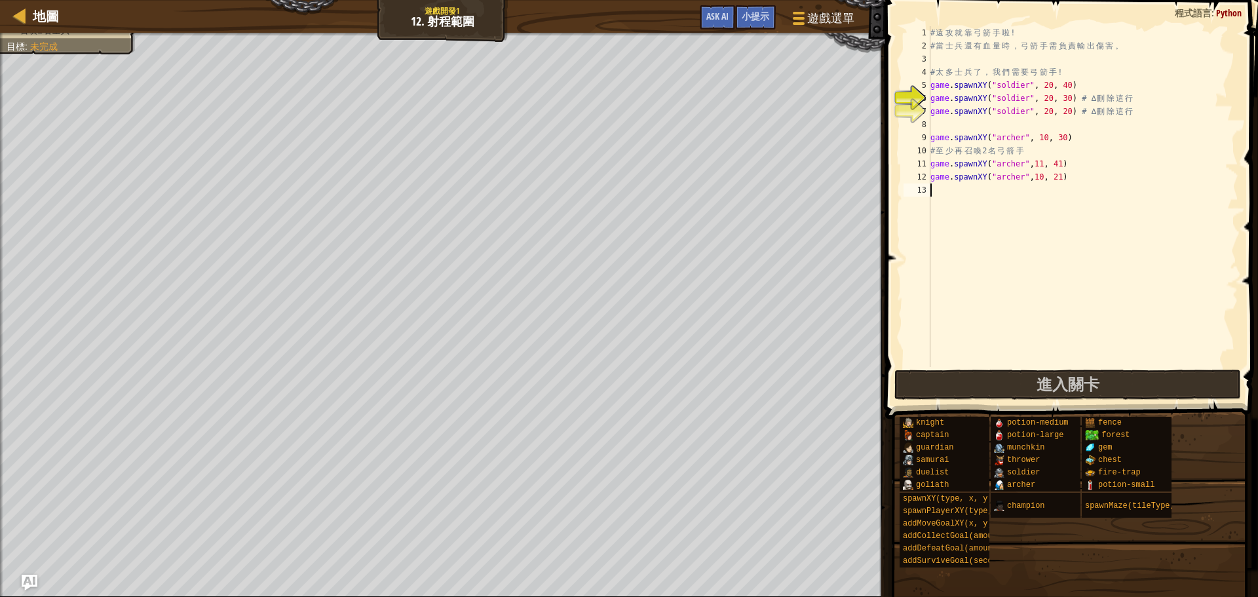
paste textarea "game.spawnXY("archer",10, 21)"
click at [1061, 187] on div "# 遠 攻 就 靠 弓 箭 手 啦 ! # 當 士 兵 還 有 血 量 時 ， 弓 箭 手 需 負 責 輸 出 傷 害 。 # 太 多 士 兵 了 ， 我 們…" at bounding box center [1083, 209] width 311 height 367
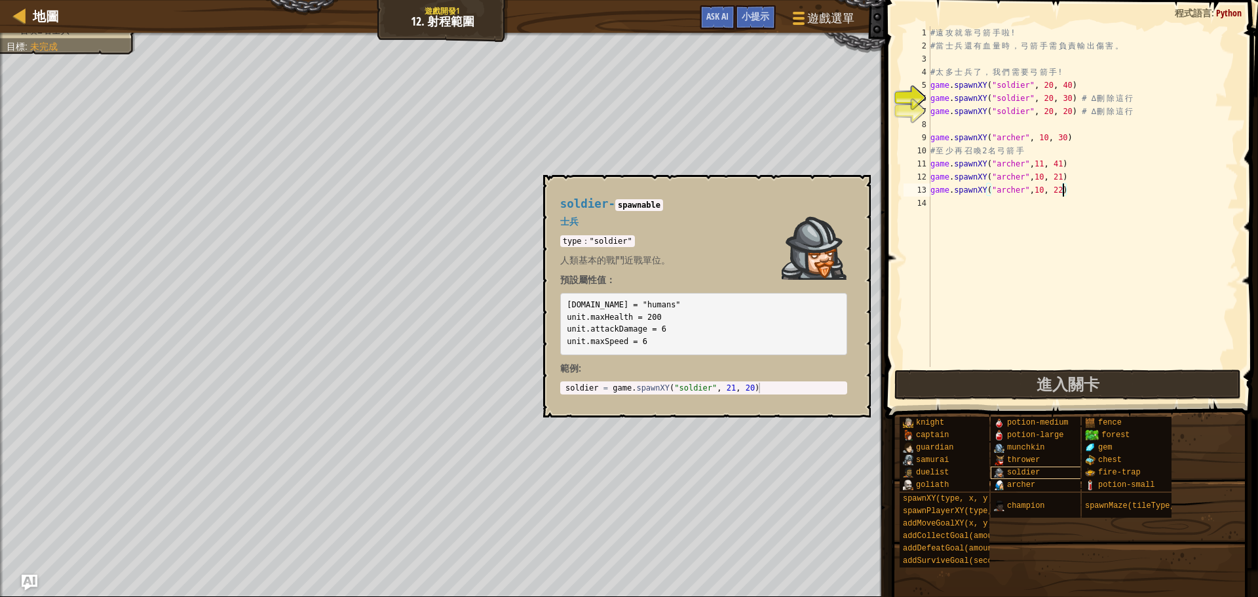
type textarea "game.spawnXY("archer",10, 22)"
drag, startPoint x: 1024, startPoint y: 469, endPoint x: 931, endPoint y: 458, distance: 93.7
click at [1024, 470] on span "soldier" at bounding box center [1023, 472] width 33 height 9
type textarea "soldier = game.spawnXY("soldier", 21, 20)"
drag, startPoint x: 611, startPoint y: 389, endPoint x: 863, endPoint y: 401, distance: 251.3
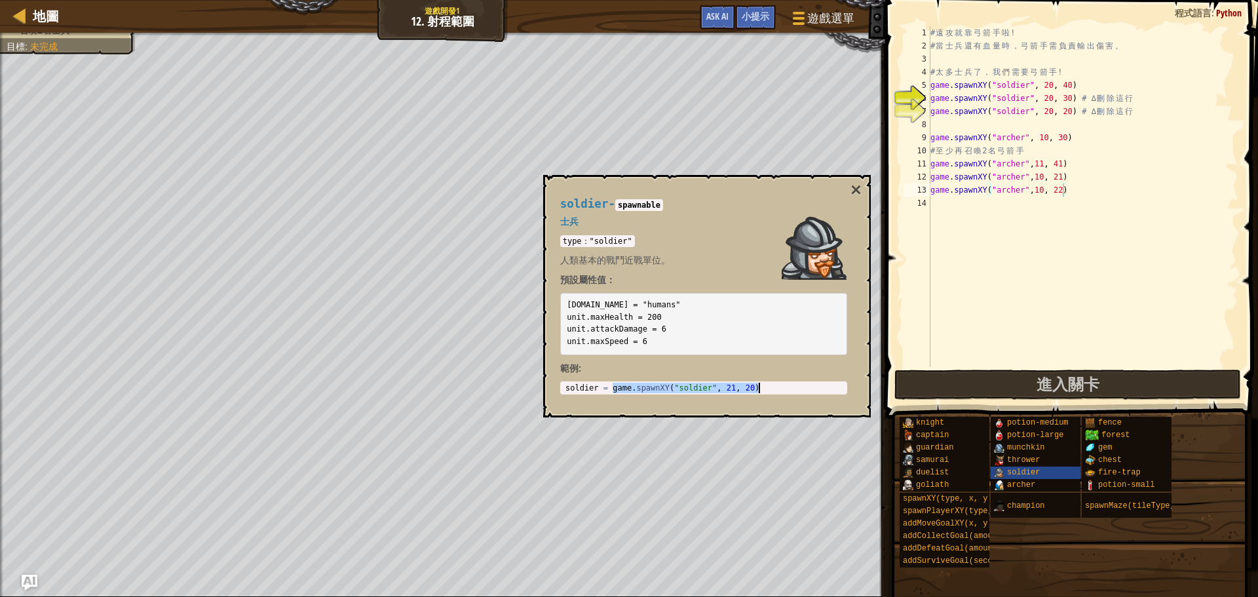
click at [863, 401] on div "soldier - spawnable 士兵 type："soldier" 人類基本的戰鬥近戰單位。 預設屬性值： [DOMAIN_NAME] = "huma…" at bounding box center [707, 296] width 328 height 243
click at [940, 206] on div "# 遠 攻 就 靠 弓 箭 手 啦 ! # 當 士 兵 還 有 血 量 時 ， 弓 箭 手 需 負 責 輸 出 傷 害 。 # 太 多 士 兵 了 ， 我 們…" at bounding box center [1083, 209] width 311 height 367
paste textarea "game.spawnXY("soldier", 21, 20)"
click at [1046, 204] on div "# 遠 攻 就 靠 弓 箭 手 啦 ! # 當 士 兵 還 有 血 量 時 ， 弓 箭 手 需 負 責 輸 出 傷 害 。 # 太 多 士 兵 了 ， 我 們…" at bounding box center [1083, 209] width 311 height 367
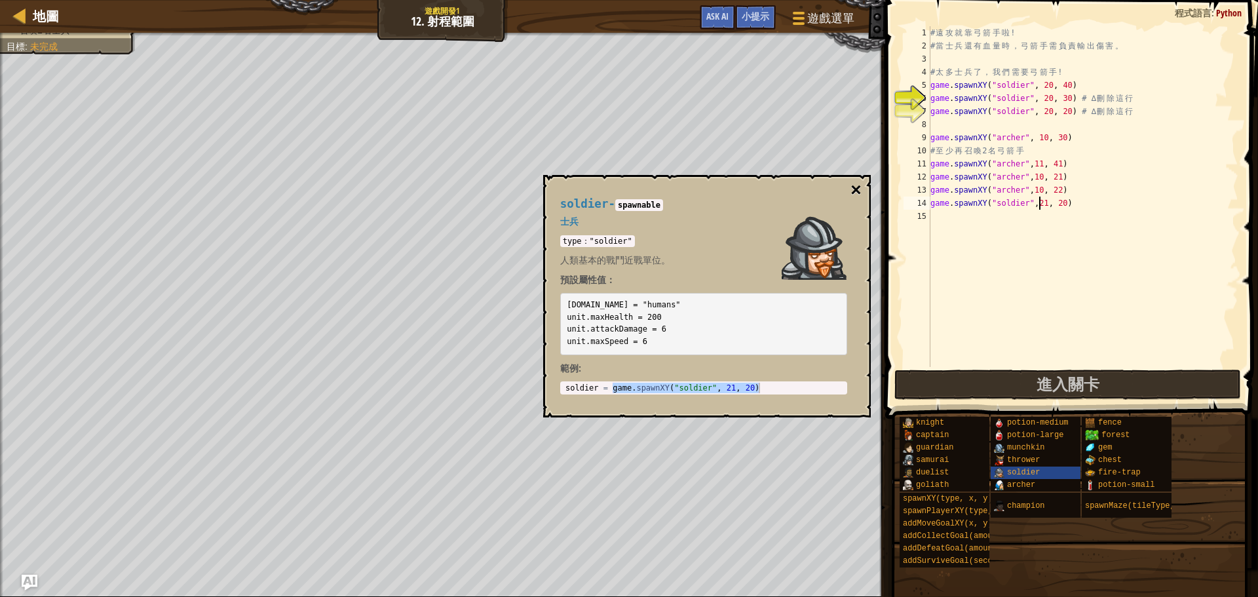
click at [860, 189] on button "×" at bounding box center [856, 190] width 10 height 18
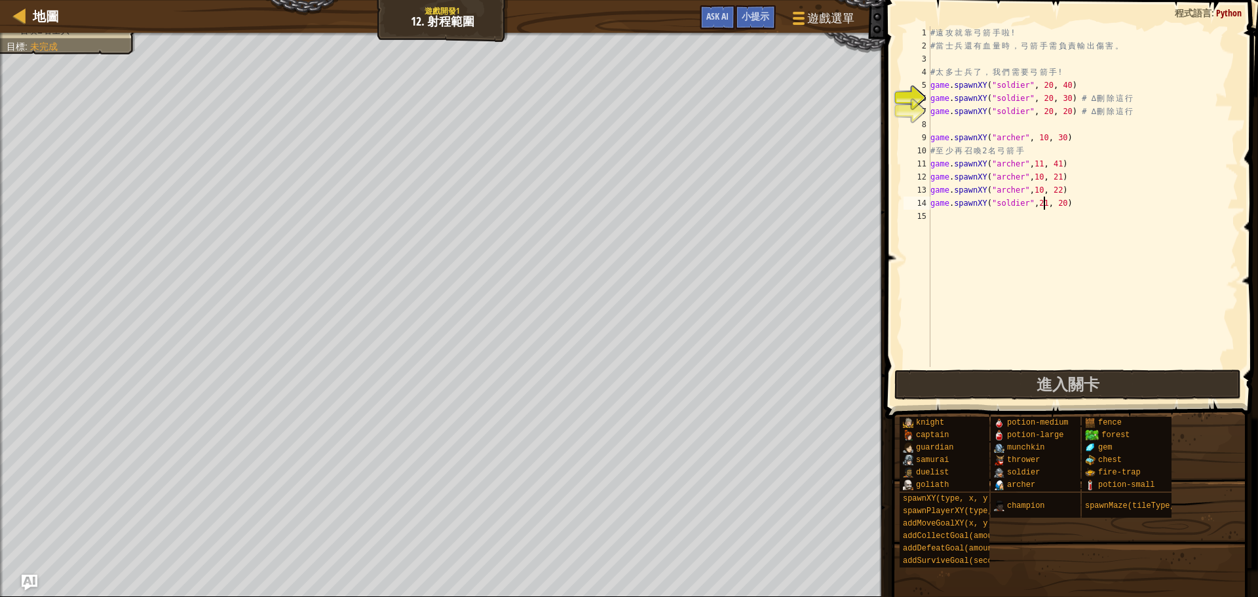
click at [1043, 206] on div "# 遠 攻 就 靠 弓 箭 手 啦 ! # 當 士 兵 還 有 血 量 時 ， 弓 箭 手 需 負 責 輸 出 傷 害 。 # 太 多 士 兵 了 ， 我 們…" at bounding box center [1083, 209] width 311 height 367
click at [1068, 203] on div "# 遠 攻 就 靠 弓 箭 手 啦 ! # 當 士 兵 還 有 血 量 時 ， 弓 箭 手 需 負 責 輸 出 傷 害 。 # 太 多 士 兵 了 ， 我 們…" at bounding box center [1083, 209] width 311 height 367
click at [1055, 203] on div "# 遠 攻 就 靠 弓 箭 手 啦 ! # 當 士 兵 還 有 血 量 時 ， 弓 箭 手 需 負 責 輸 出 傷 害 。 # 太 多 士 兵 了 ， 我 們…" at bounding box center [1083, 209] width 311 height 367
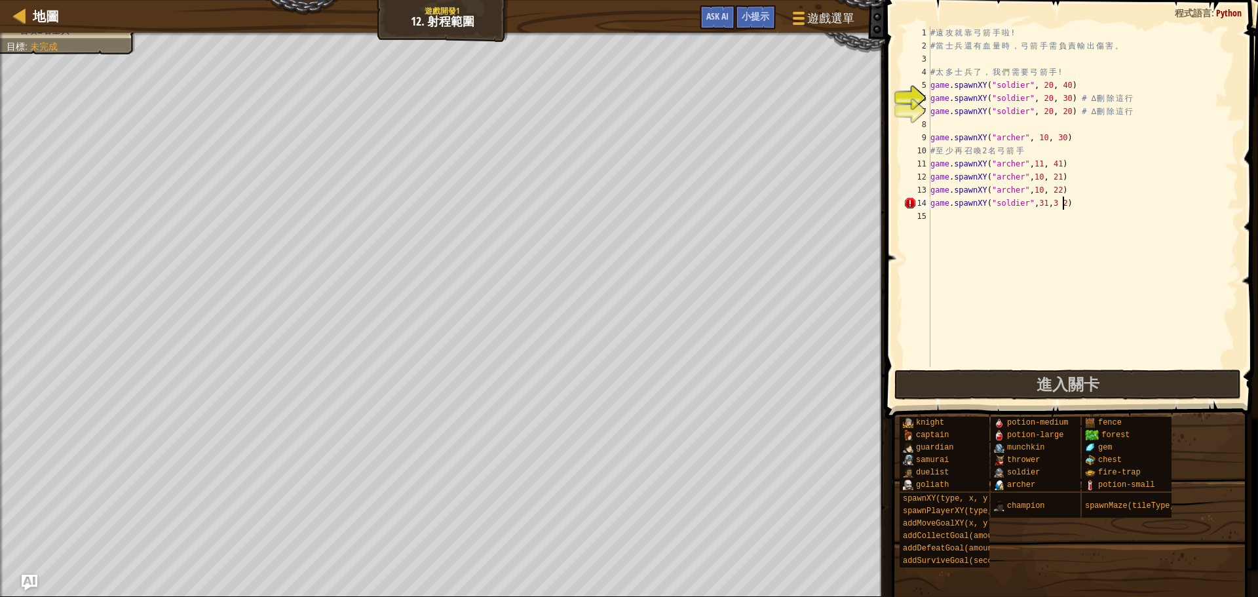
click at [1060, 201] on div "# 遠 攻 就 靠 弓 箭 手 啦 ! # 當 士 兵 還 有 血 量 時 ， 弓 箭 手 需 負 責 輸 出 傷 害 。 # 太 多 士 兵 了 ， 我 們…" at bounding box center [1083, 209] width 311 height 367
type textarea "game.spawnXY("soldier",31,32)"
click at [1025, 380] on button "進入關卡" at bounding box center [1068, 385] width 347 height 30
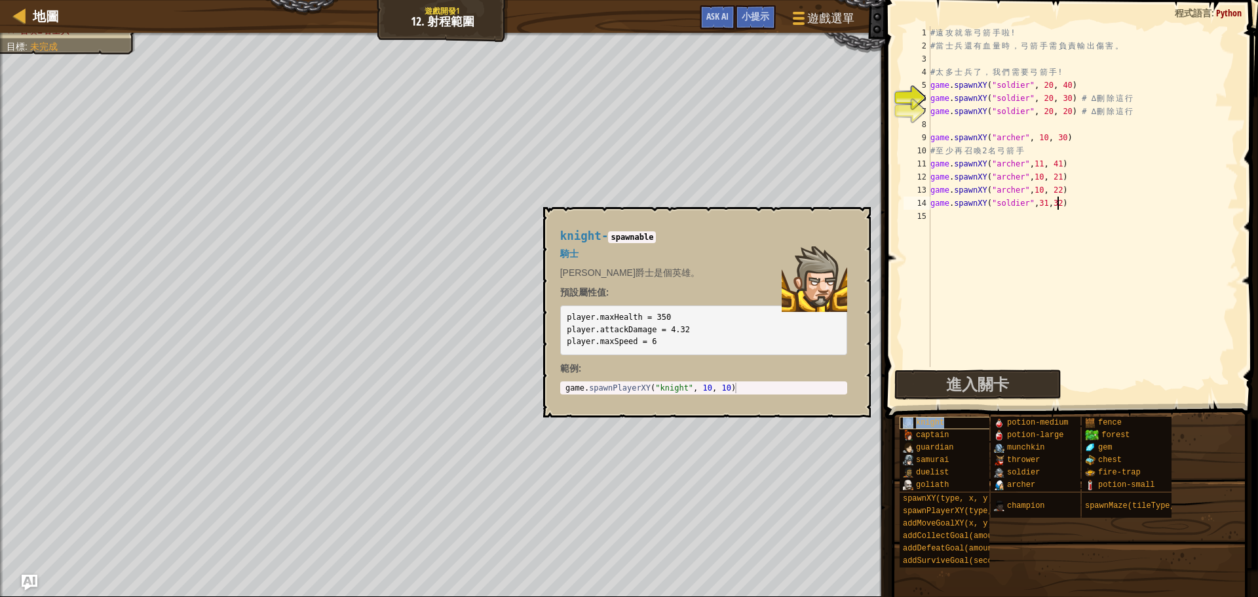
click at [926, 422] on span "knight" at bounding box center [930, 422] width 28 height 9
type textarea "game.spawnPlayerXY("knight", 10, 10)"
drag, startPoint x: 565, startPoint y: 389, endPoint x: 797, endPoint y: 406, distance: 232.6
click at [797, 406] on div "knight - spawnable 騎士 [PERSON_NAME]爵士是個英雄。 預設屬性值: player.maxHealth = 350 player…" at bounding box center [703, 312] width 305 height 189
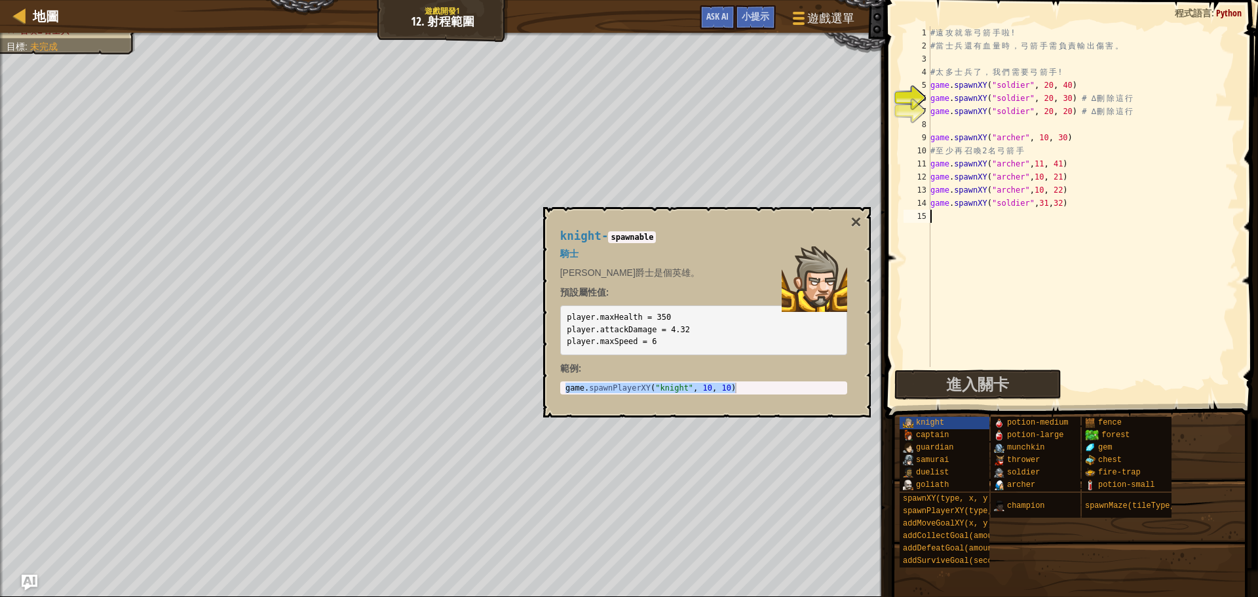
click at [933, 222] on div "# 遠 攻 就 靠 弓 箭 手 啦 ! # 當 士 兵 還 有 血 量 時 ， 弓 箭 手 需 負 責 輸 出 傷 害 。 # 太 多 士 兵 了 ， 我 們…" at bounding box center [1083, 209] width 311 height 367
paste textarea "game.spawnPlayerXY("knight", 10, 10)"
type textarea "game.spawnPlayerXY("knight", 10, 10)"
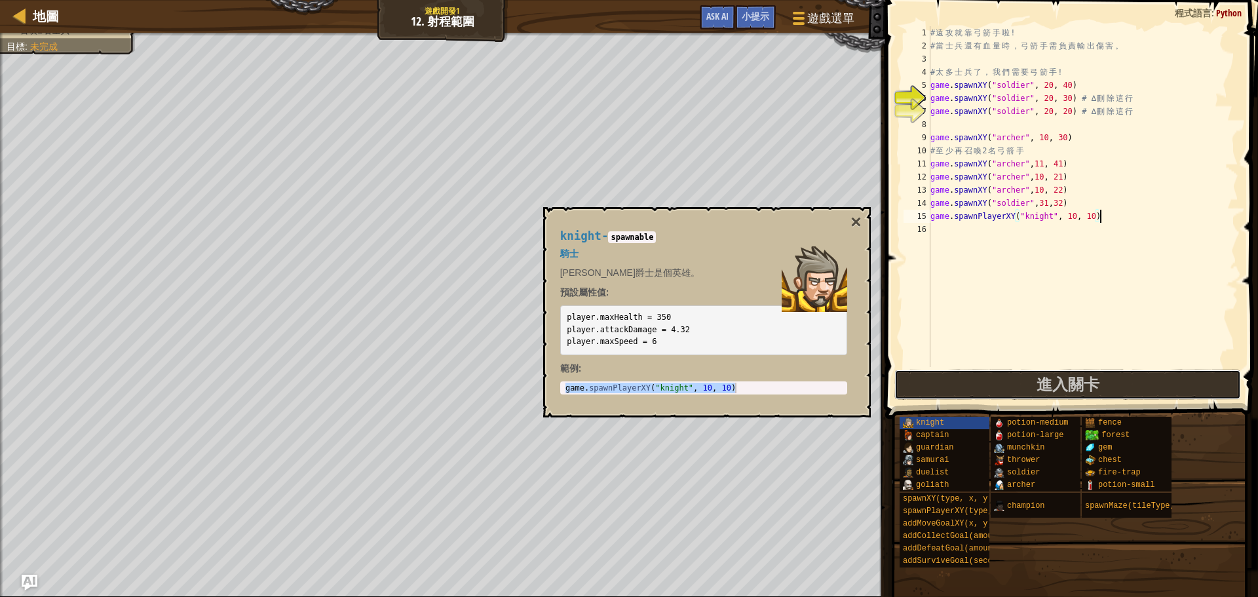
drag, startPoint x: 1092, startPoint y: 393, endPoint x: 894, endPoint y: 429, distance: 201.2
click at [1090, 393] on span "進入關卡" at bounding box center [1068, 384] width 63 height 21
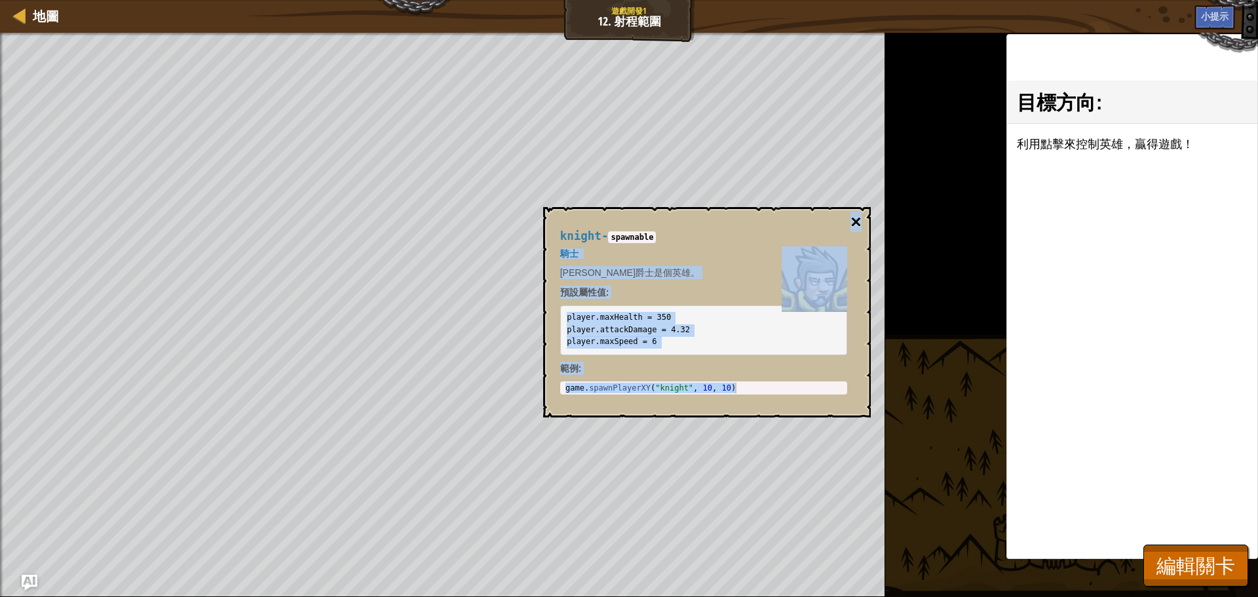
click at [861, 221] on div "knight - spawnable 騎士 [PERSON_NAME]爵士是個英雄。 預設屬性值: player.maxHealth = 350 player…" at bounding box center [707, 312] width 328 height 210
click at [861, 222] on button "×" at bounding box center [856, 222] width 10 height 18
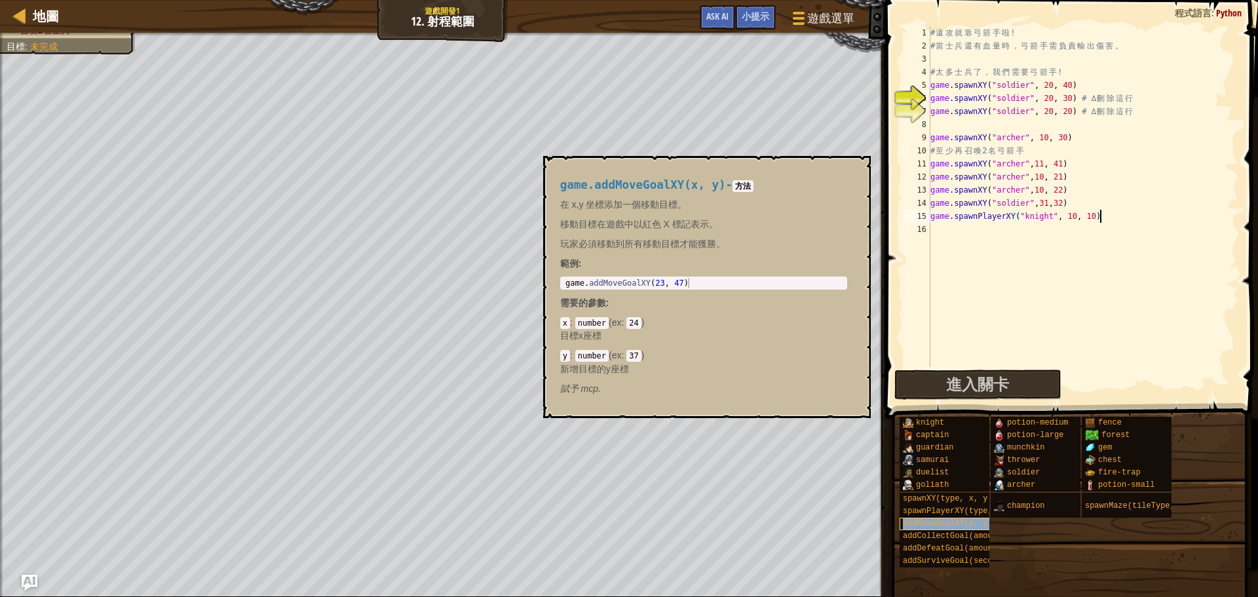
click at [939, 527] on span "addMoveGoalXY(x, y)" at bounding box center [948, 523] width 90 height 9
type textarea "game.addMoveGoalXY(23, 47)"
drag, startPoint x: 564, startPoint y: 282, endPoint x: 897, endPoint y: 293, distance: 333.1
click at [897, 0] on body "地圖 遊戲開發1 12. 射程範圍 遊戲選單 完成 小提示 Ask AI 1 הההההההההההההההההההההההההההההההההההההההה…" at bounding box center [629, 0] width 1258 height 0
click at [973, 226] on div "# 遠 攻 就 靠 弓 箭 手 啦 ! # 當 士 兵 還 有 血 量 時 ， 弓 箭 手 需 負 責 輸 出 傷 害 。 # 太 多 士 兵 了 ， 我 們…" at bounding box center [1083, 209] width 311 height 367
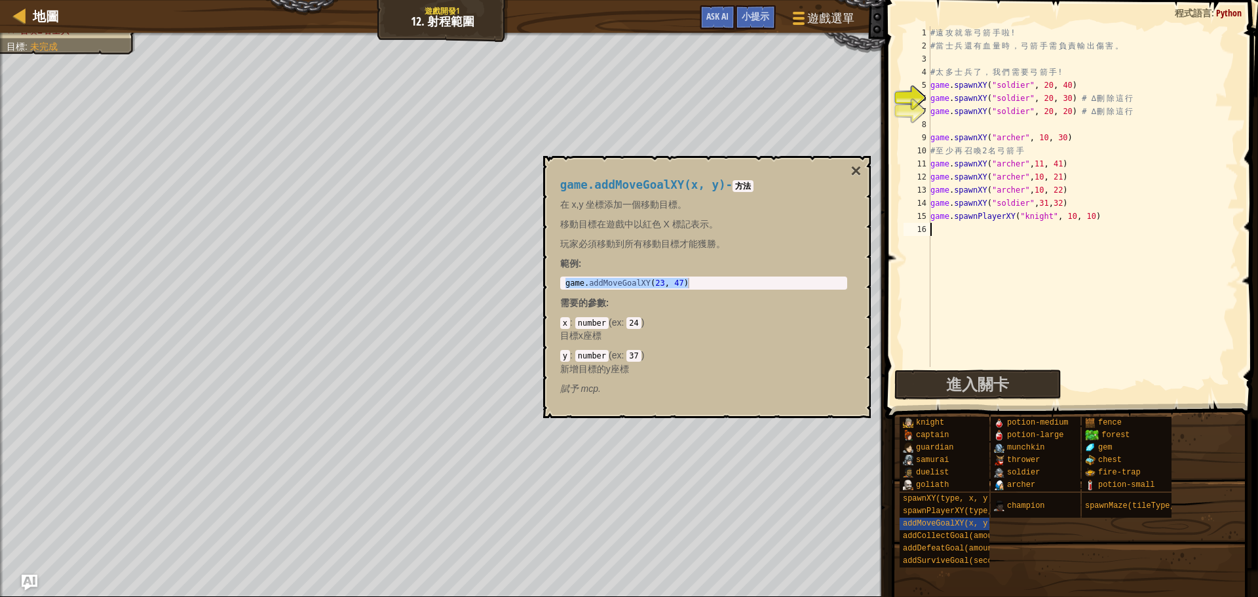
paste textarea "game.addMoveGoalXY(23, 47)"
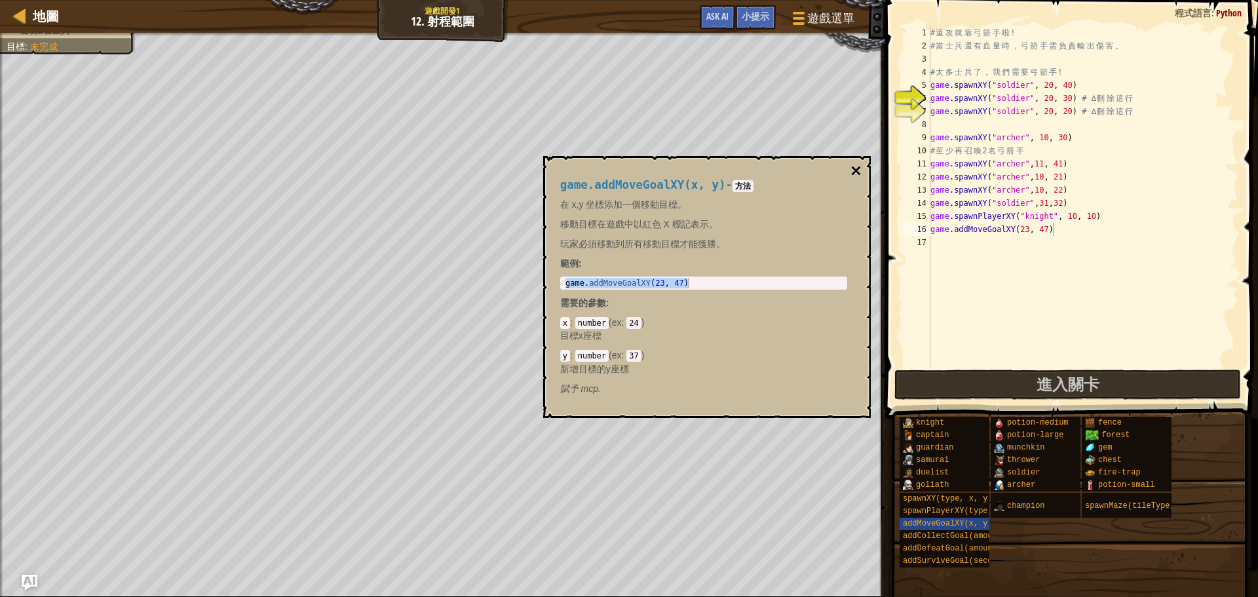
click at [853, 168] on button "×" at bounding box center [856, 171] width 10 height 18
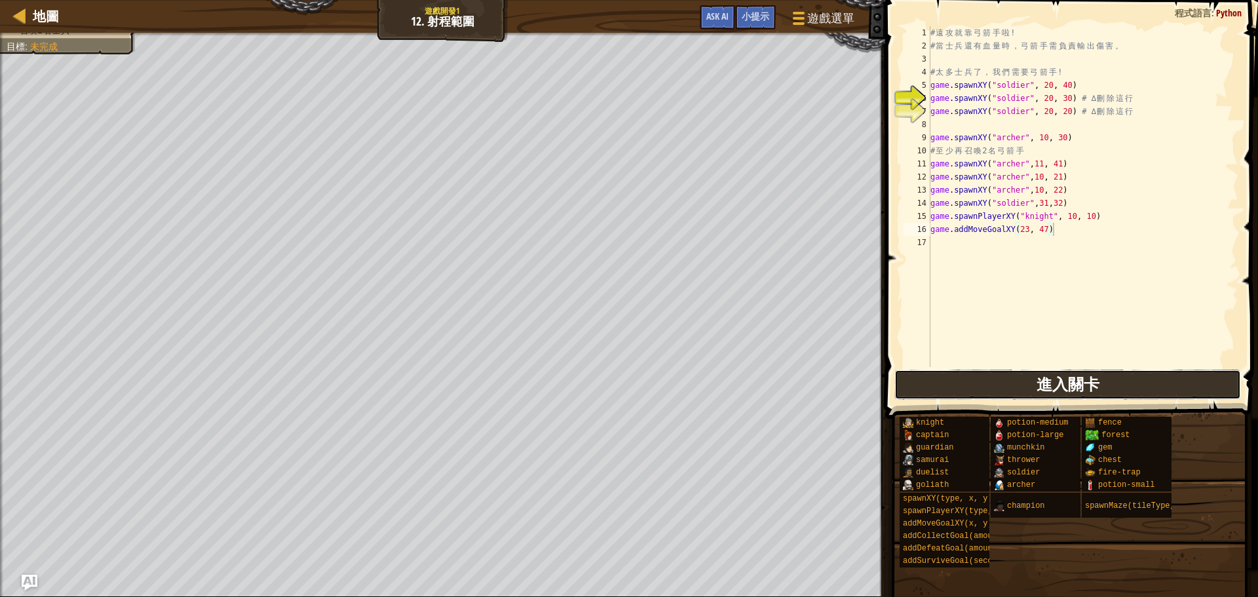
click at [1040, 387] on span "進入關卡" at bounding box center [1068, 384] width 63 height 21
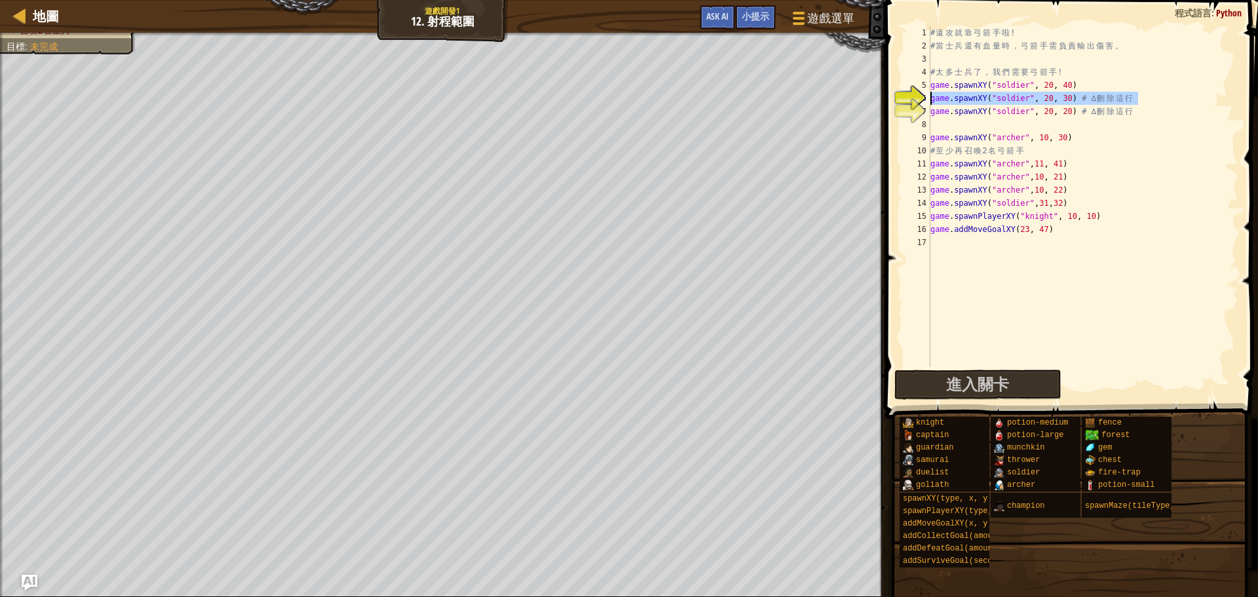
drag, startPoint x: 1141, startPoint y: 98, endPoint x: 906, endPoint y: 98, distance: 234.6
click at [906, 98] on div "game.addMoveGoalXY(23, 47) 1 2 3 4 5 6 7 8 9 10 11 12 13 14 15 16 17 # 遠 攻 就 靠 …" at bounding box center [1070, 196] width 338 height 341
type textarea "game.spawnXY("soldier", 20, 30) # ∆ 刪除這行"
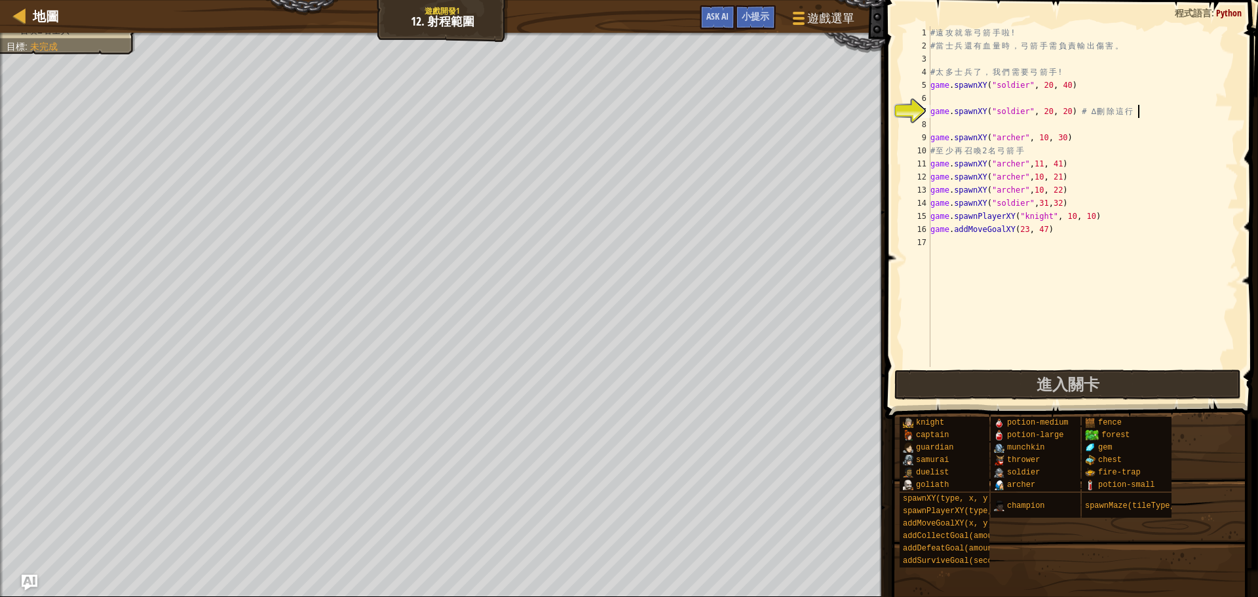
drag, startPoint x: 1137, startPoint y: 117, endPoint x: 1159, endPoint y: 104, distance: 25.0
click at [1158, 111] on div "# 遠 攻 就 靠 弓 箭 手 啦 ! # 當 士 兵 還 有 血 量 時 ， 弓 箭 手 需 負 責 輸 出 傷 害 。 # 太 多 士 兵 了 ， 我 們…" at bounding box center [1083, 209] width 311 height 367
click at [1120, 111] on div "# 遠 攻 就 靠 弓 箭 手 啦 ! # 當 士 兵 還 有 血 量 時 ， 弓 箭 手 需 負 責 輸 出 傷 害 。 # 太 多 士 兵 了 ， 我 們…" at bounding box center [1083, 209] width 311 height 367
drag, startPoint x: 1142, startPoint y: 104, endPoint x: 1258, endPoint y: 115, distance: 116.5
click at [1027, 115] on div "# 遠 攻 就 靠 弓 箭 手 啦 ! # 當 士 兵 還 有 血 量 時 ， 弓 箭 手 需 負 責 輸 出 傷 害 。 # 太 多 士 兵 了 ， 我 們…" at bounding box center [1083, 209] width 311 height 367
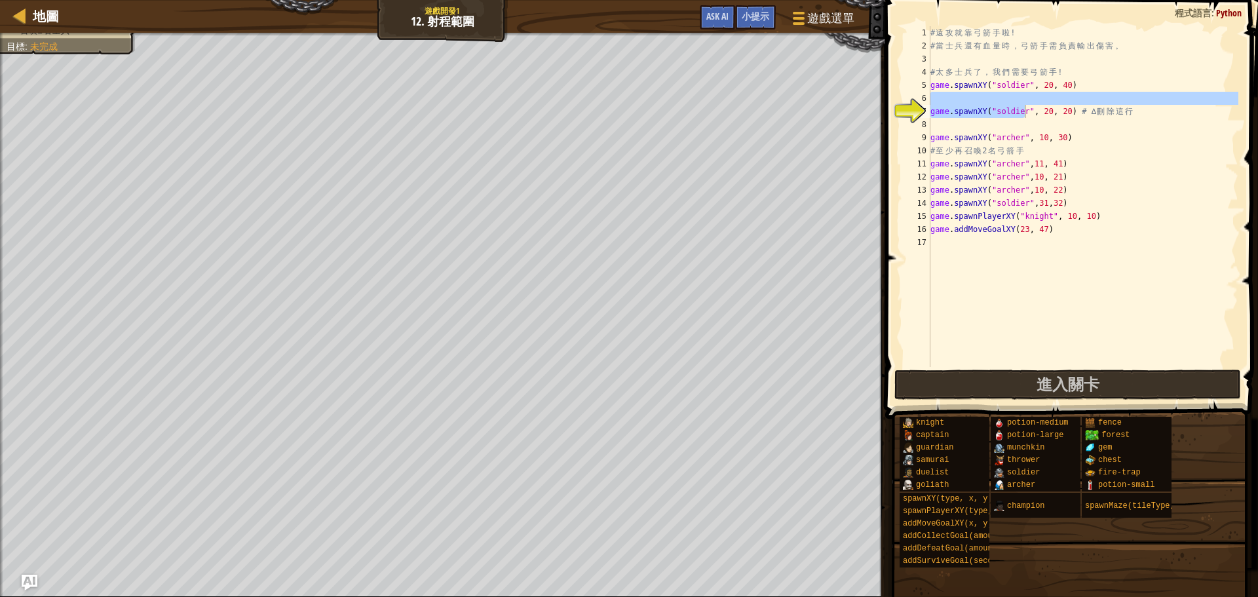
drag, startPoint x: 1258, startPoint y: 115, endPoint x: 1158, endPoint y: 103, distance: 100.3
click at [1220, 113] on div "game.spawnXY("soldier", 20, 20) # ∆ 刪除這行 1 2 3 4 5 6 7 8 9 10 11 12 13 14 15 16…" at bounding box center [1070, 235] width 377 height 457
drag, startPoint x: 1135, startPoint y: 108, endPoint x: 1087, endPoint y: 105, distance: 48.6
click at [1007, 105] on div "# 遠 攻 就 靠 弓 箭 手 啦 ! # 當 士 兵 還 有 血 量 時 ， 弓 箭 手 需 負 責 輸 出 傷 害 。 # 太 多 士 兵 了 ， 我 們…" at bounding box center [1083, 209] width 311 height 367
drag, startPoint x: 1151, startPoint y: 120, endPoint x: 1144, endPoint y: 111, distance: 10.7
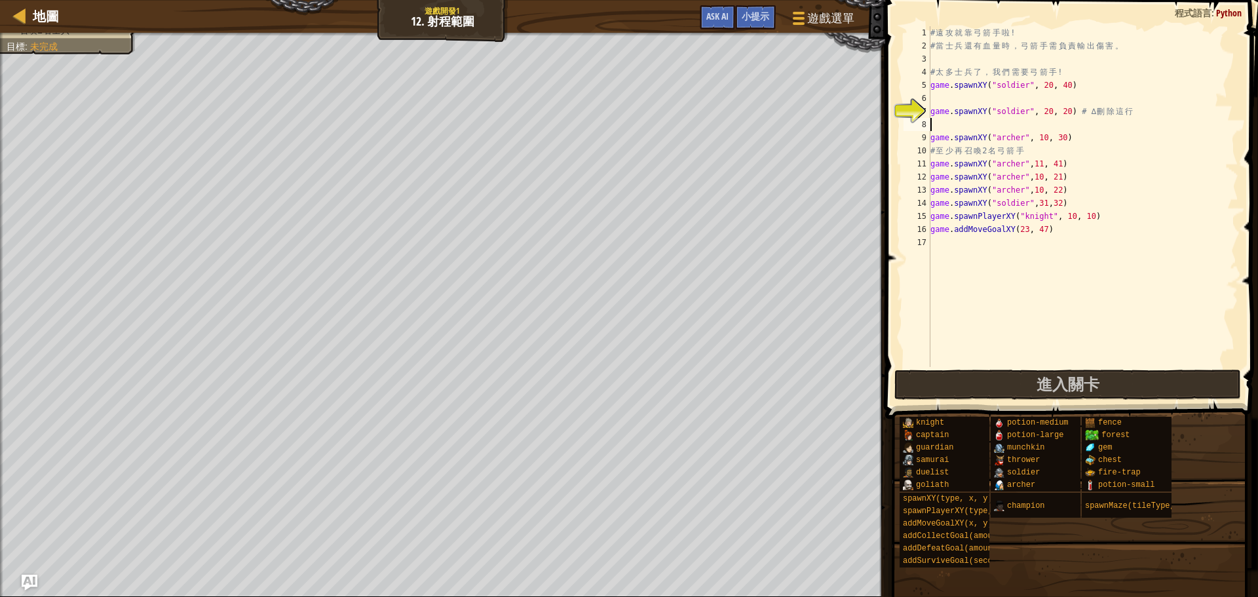
click at [1141, 115] on div "# 遠 攻 就 靠 弓 箭 手 啦 ! # 當 士 兵 還 有 血 量 時 ， 弓 箭 手 需 負 責 輸 出 傷 害 。 # 太 多 士 兵 了 ， 我 們…" at bounding box center [1083, 209] width 311 height 367
click at [1173, 124] on div "# 遠 攻 就 靠 弓 箭 手 啦 ! # 當 士 兵 還 有 血 量 時 ， 弓 箭 手 需 負 責 輸 出 傷 害 。 # 太 多 士 兵 了 ， 我 們…" at bounding box center [1083, 209] width 311 height 367
type textarea "刪"
drag, startPoint x: 1095, startPoint y: 112, endPoint x: 904, endPoint y: 111, distance: 190.7
click at [904, 111] on div "1 2 3 4 5 6 7 8 9 10 11 12 13 14 15 16 17 # 遠 攻 就 靠 弓 箭 手 啦 ! # 當 士 兵 還 有 血 量 時…" at bounding box center [1070, 196] width 338 height 341
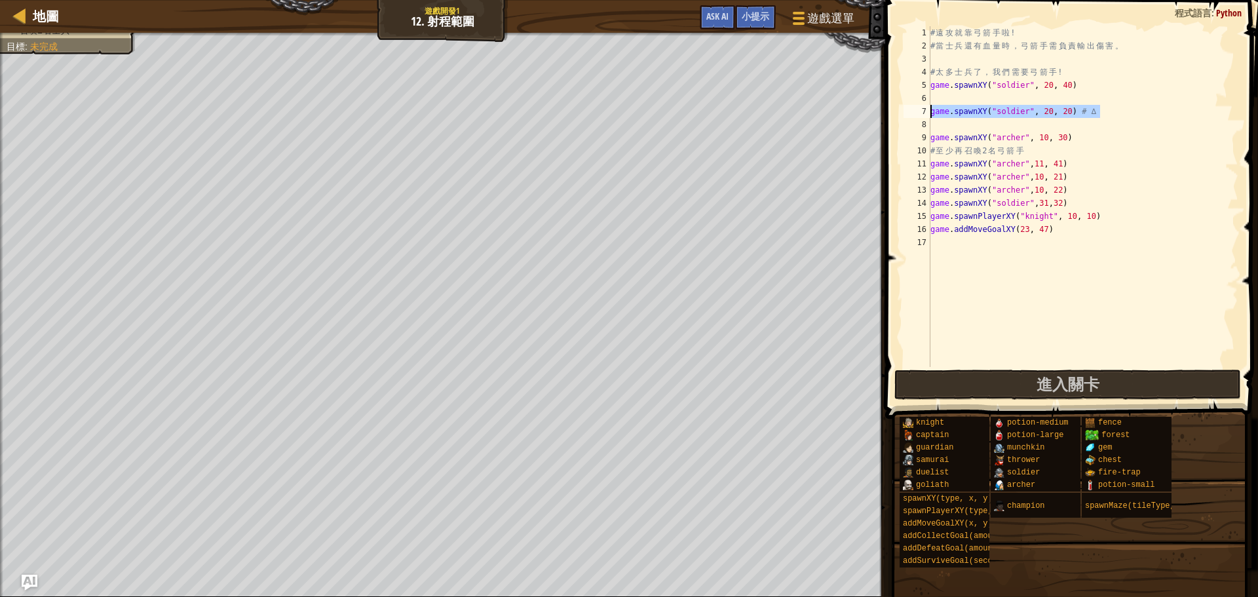
type textarea "game.spawnXY("soldier", 20, 20) # ∆"
click at [1030, 389] on button "進入關卡" at bounding box center [1068, 385] width 347 height 30
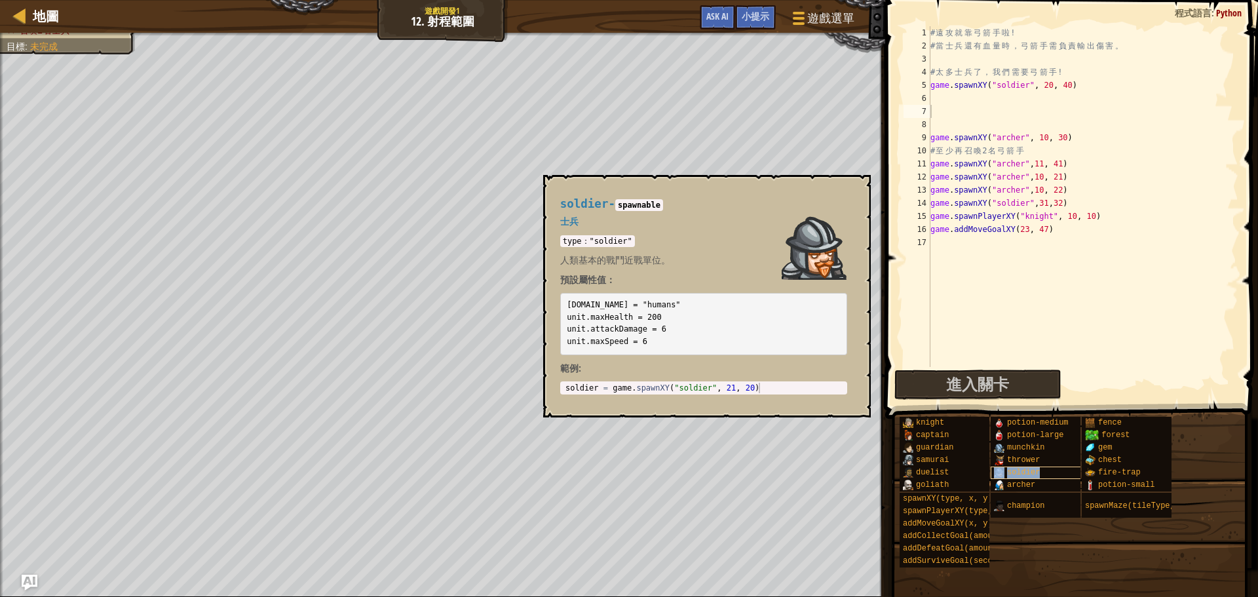
click at [1009, 473] on span "soldier" at bounding box center [1023, 472] width 33 height 9
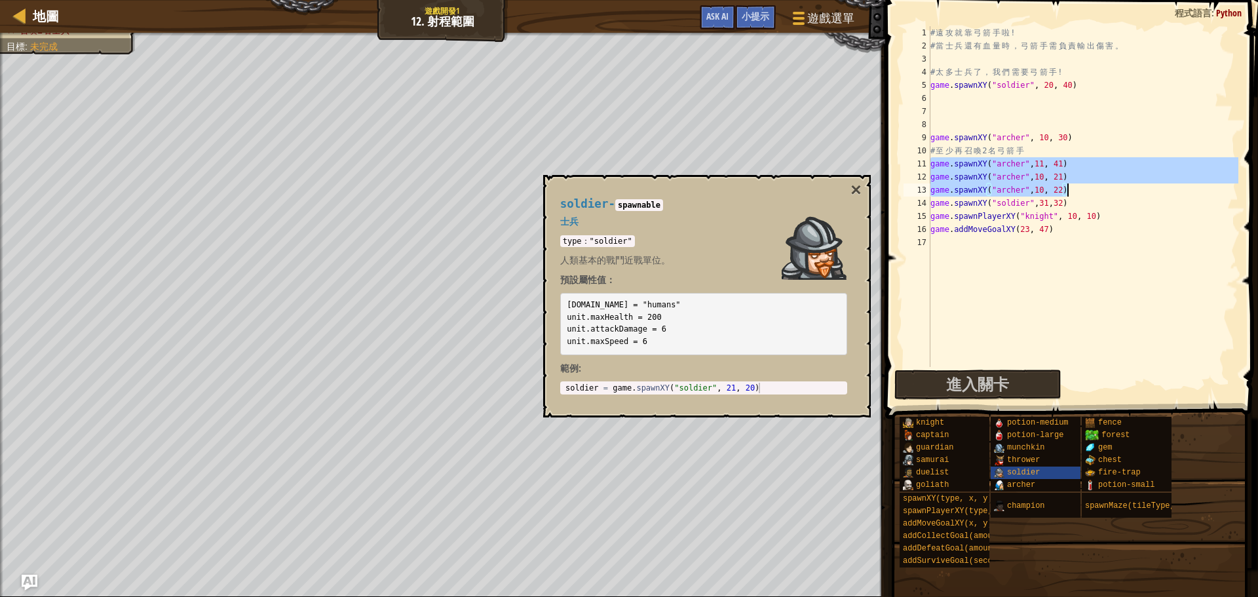
drag, startPoint x: 931, startPoint y: 162, endPoint x: 1110, endPoint y: 196, distance: 182.1
click at [1110, 196] on div "# 遠 攻 就 靠 弓 箭 手 啦 ! # 當 士 兵 還 有 血 量 時 ， 弓 箭 手 需 負 責 輸 出 傷 害 。 # 太 多 士 兵 了 ， 我 們…" at bounding box center [1083, 209] width 311 height 367
type textarea "game.spawnXY("archer",10, 21) game.spawnXY("archer",10, 22)"
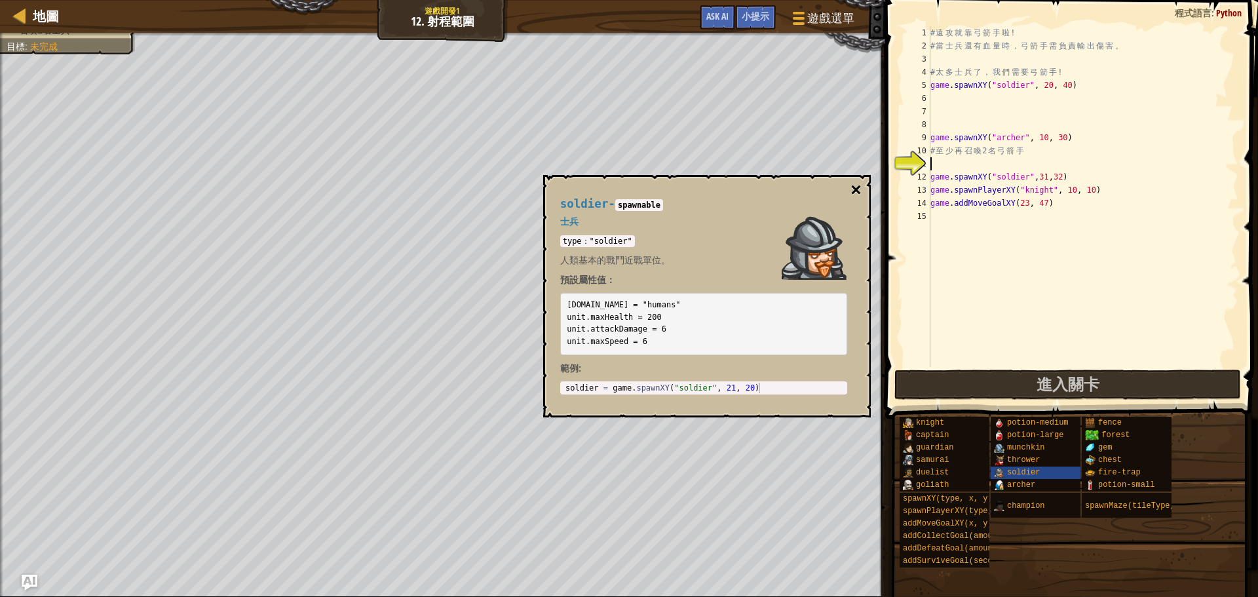
click at [853, 188] on button "×" at bounding box center [856, 190] width 10 height 18
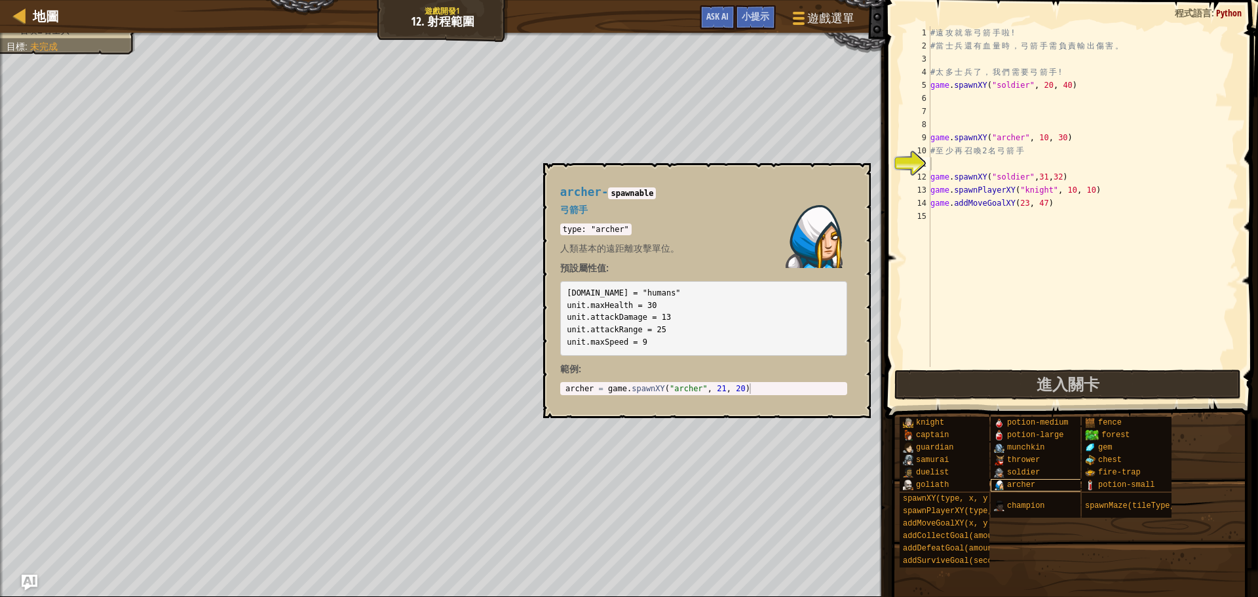
click at [1003, 489] on img at bounding box center [999, 485] width 10 height 10
click at [851, 174] on button "×" at bounding box center [856, 178] width 10 height 18
click at [1053, 484] on div "archer" at bounding box center [1054, 485] width 126 height 12
type textarea "archer = game.spawnXY("archer", 21, 20)"
drag, startPoint x: 608, startPoint y: 387, endPoint x: 804, endPoint y: 393, distance: 196.1
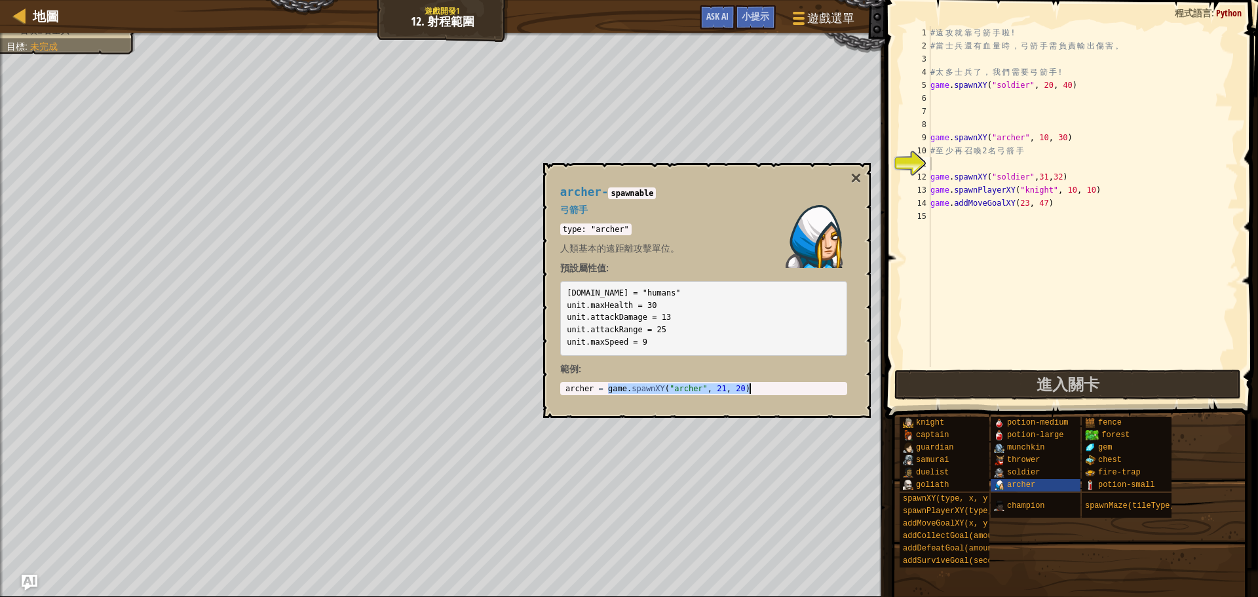
click at [804, 393] on div "archer = game . spawnXY ( "archer" , 21 , 20 )" at bounding box center [704, 398] width 282 height 31
click at [940, 159] on div "# 遠 攻 就 靠 弓 箭 手 啦 ! # 當 士 兵 還 有 血 量 時 ， 弓 箭 手 需 負 責 輸 出 傷 害 。 # 太 多 士 兵 了 ， 我 們…" at bounding box center [1083, 209] width 311 height 367
paste textarea "game.spawnXY("archer", 21, 20)"
type textarea "game.spawnXY("archer", 21, 20)"
click at [939, 217] on div "# 遠 攻 就 靠 弓 箭 手 啦 ! # 當 士 兵 還 有 血 量 時 ， 弓 箭 手 需 負 責 輸 出 傷 害 。 # 太 多 士 兵 了 ， 我 們…" at bounding box center [1083, 209] width 311 height 367
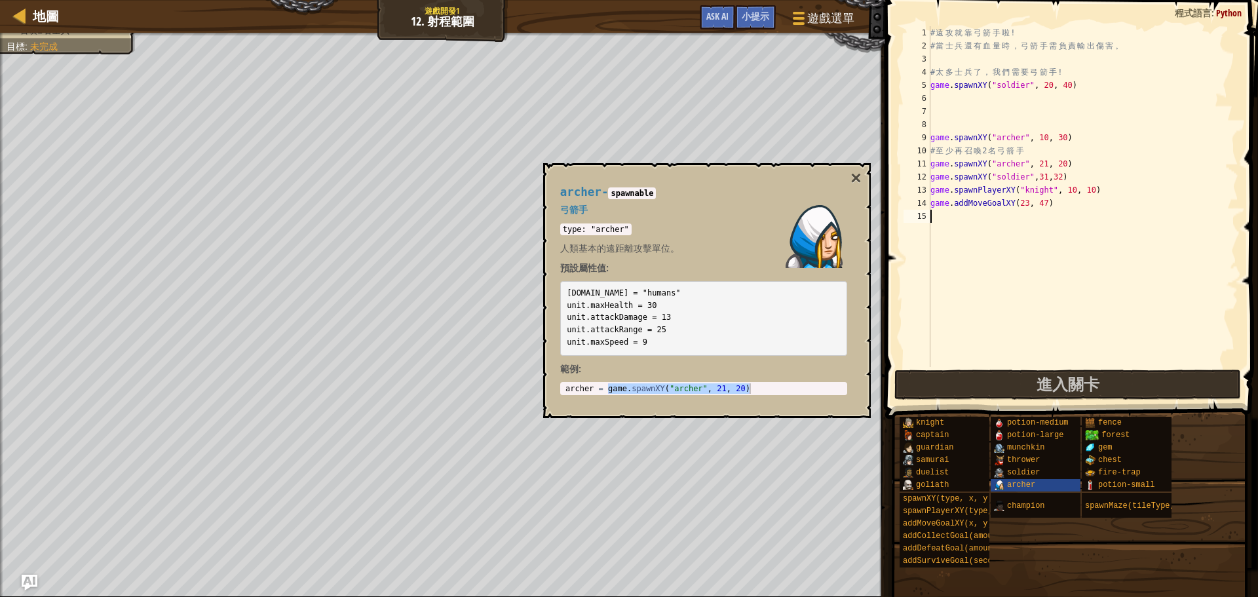
paste textarea "game.spawnXY("archer", 21, 20)"
type textarea "game.spawnXY("archer", 21, 20)"
click at [863, 180] on div "archer - spawnable 弓箭手 type: "archer" 人類基本的遠距離攻擊單位。 預設屬性值: [DOMAIN_NAME] = "hum…" at bounding box center [707, 290] width 328 height 255
click at [849, 176] on div "archer - spawnable 弓箭手 type: "archer" 人類基本的遠距離攻擊單位。 預設屬性值: [DOMAIN_NAME] = "hum…" at bounding box center [703, 291] width 305 height 234
click at [988, 395] on button "進入關卡" at bounding box center [1068, 385] width 347 height 30
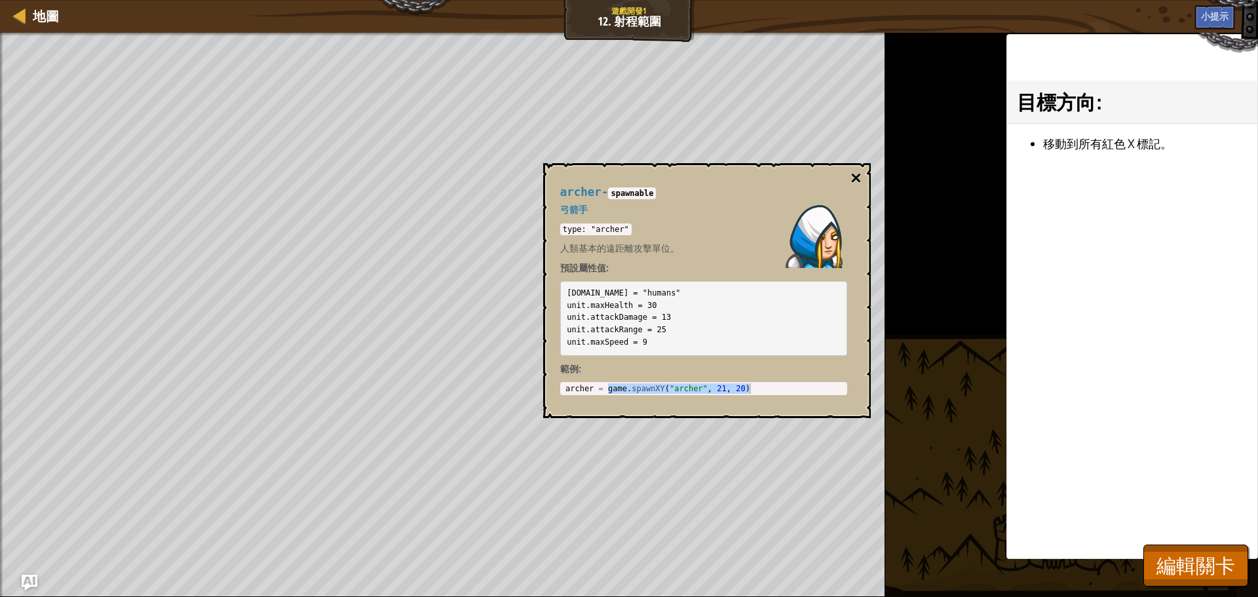
click at [856, 181] on button "×" at bounding box center [856, 178] width 10 height 18
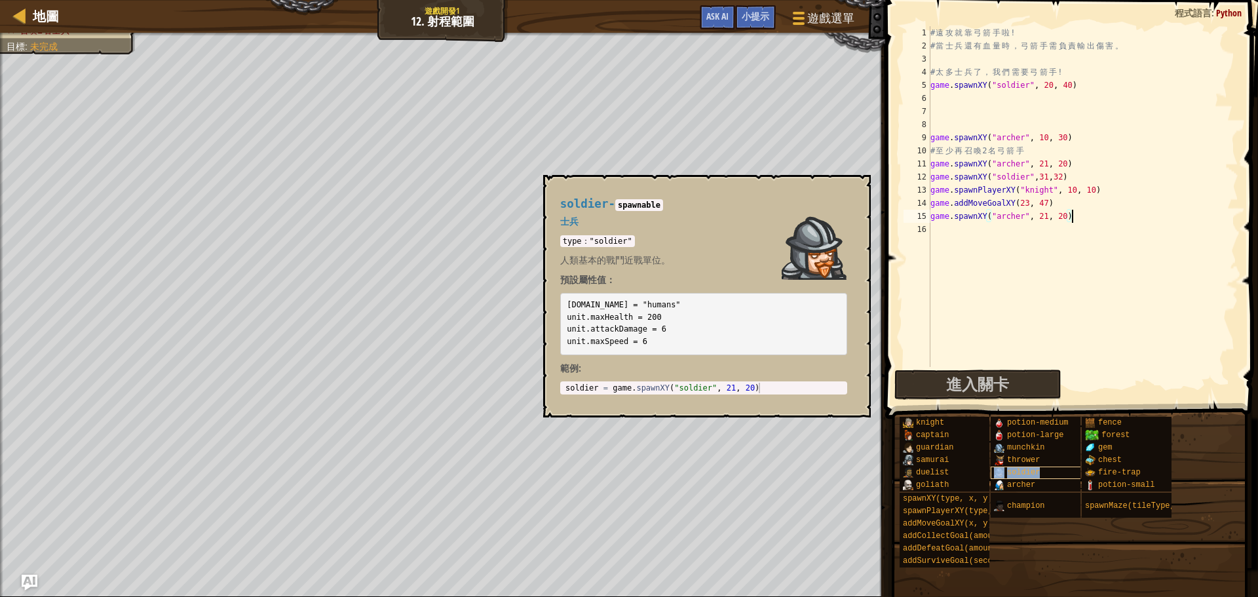
drag, startPoint x: 1011, startPoint y: 470, endPoint x: 995, endPoint y: 467, distance: 16.1
click at [1010, 470] on span "soldier" at bounding box center [1023, 472] width 33 height 9
type textarea "soldier = game.spawnXY("soldier", 21, 20)"
drag, startPoint x: 607, startPoint y: 389, endPoint x: 895, endPoint y: 387, distance: 287.7
click at [895, 0] on body "地圖 遊戲開發1 12. 射程範圍 遊戲選單 完成 小提示 Ask AI 1 הההההההההההההההההההההההההההההההההההההההה…" at bounding box center [629, 0] width 1258 height 0
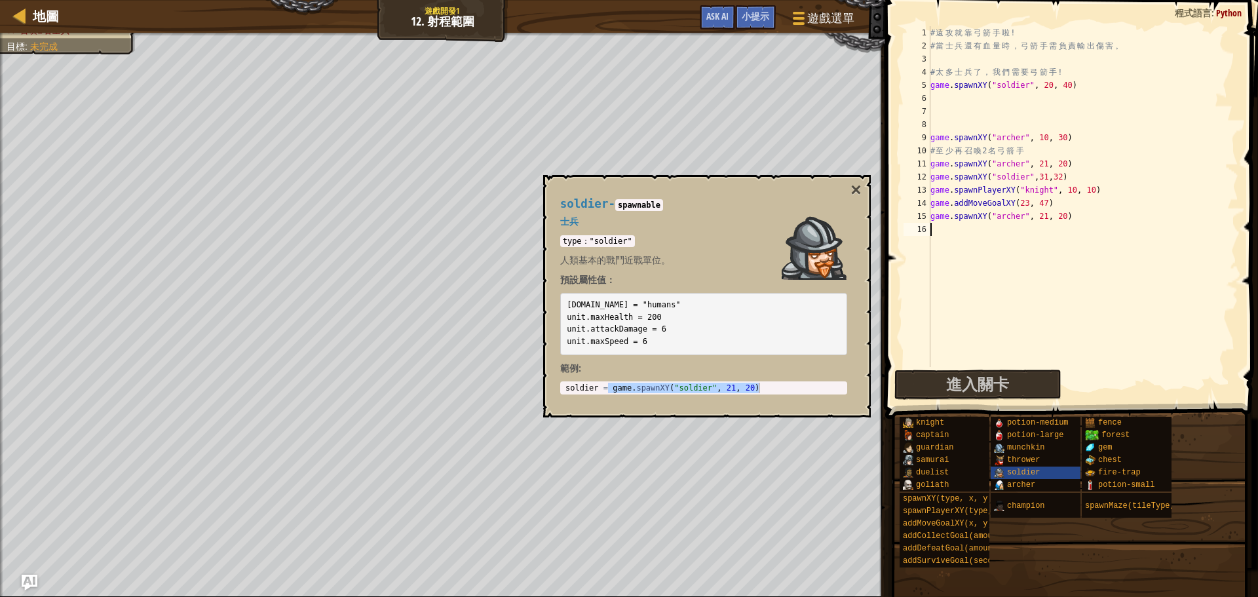
click at [971, 225] on div "# 遠 攻 就 靠 弓 箭 手 啦 ! # 當 士 兵 還 有 血 量 時 ， 弓 箭 手 需 負 責 輸 出 傷 害 。 # 太 多 士 兵 了 ， 我 們…" at bounding box center [1083, 209] width 311 height 367
paste textarea "game.spawnXY("soldier", 21, 20)"
click at [938, 231] on div "# 遠 攻 就 靠 弓 箭 手 啦 ! # 當 士 兵 還 有 血 量 時 ， 弓 箭 手 需 負 責 輸 出 傷 害 。 # 太 多 士 兵 了 ， 我 們…" at bounding box center [1083, 209] width 311 height 367
click at [935, 235] on div "# 遠 攻 就 靠 弓 箭 手 啦 ! # 當 士 兵 還 有 血 量 時 ， 弓 箭 手 需 負 責 輸 出 傷 害 。 # 太 多 士 兵 了 ， 我 們…" at bounding box center [1083, 209] width 311 height 367
type textarea "game.spawnXY("soldier", 21, 20)"
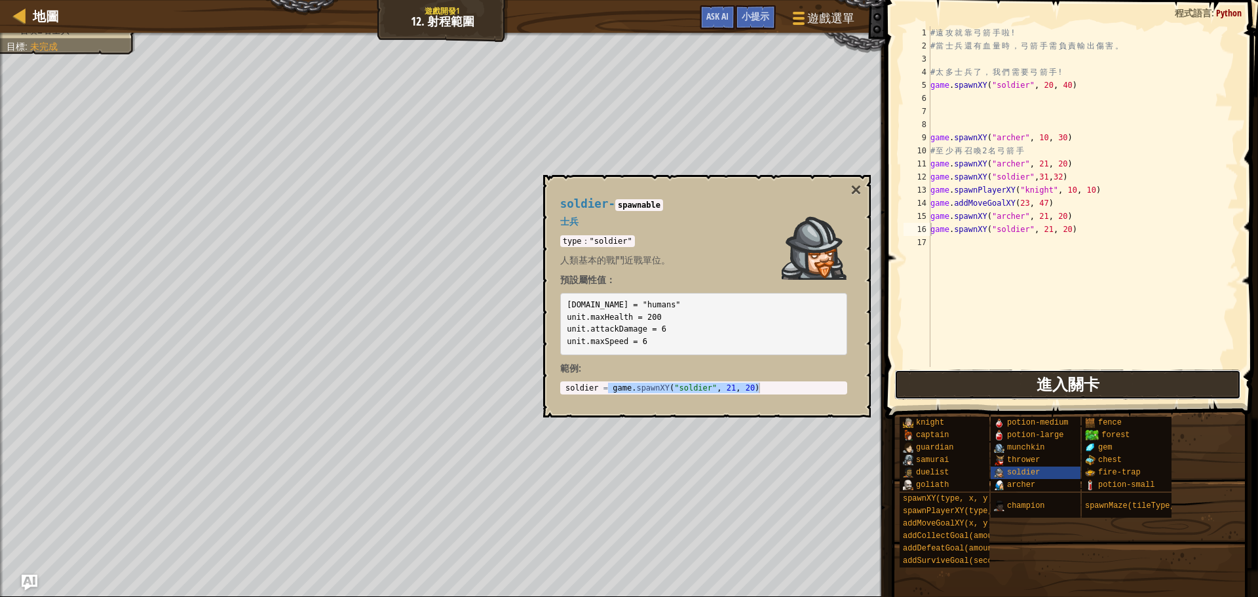
click at [970, 376] on button "進入關卡" at bounding box center [1068, 385] width 347 height 30
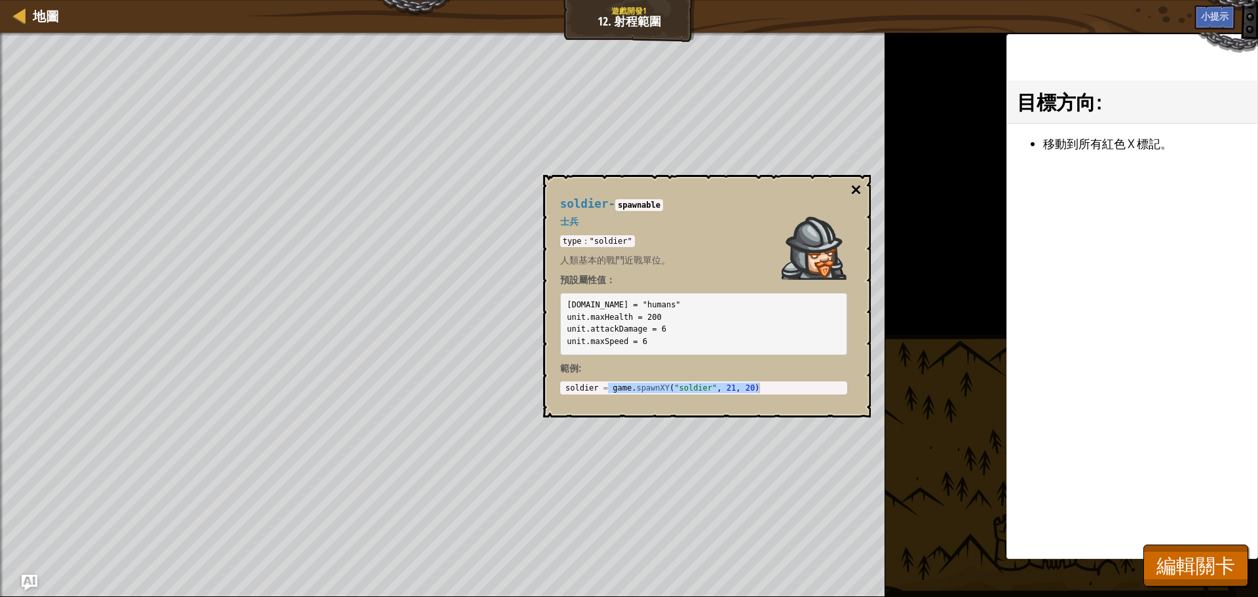
click at [851, 186] on button "×" at bounding box center [856, 190] width 10 height 18
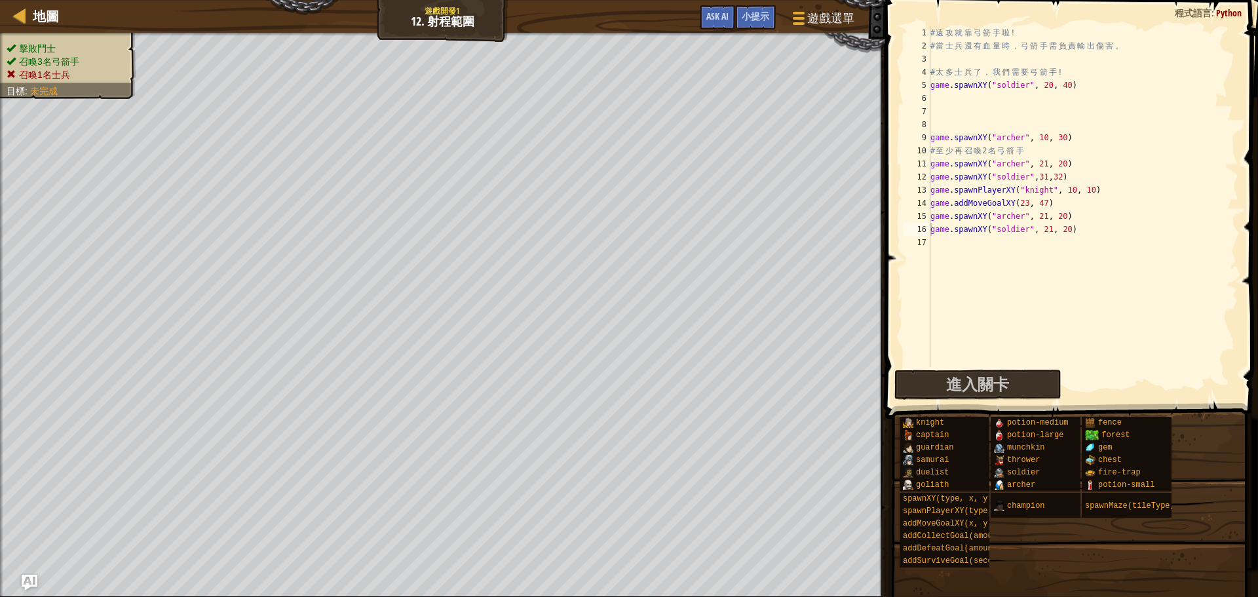
click at [39, 77] on span "召喚1名士兵" at bounding box center [44, 74] width 51 height 10
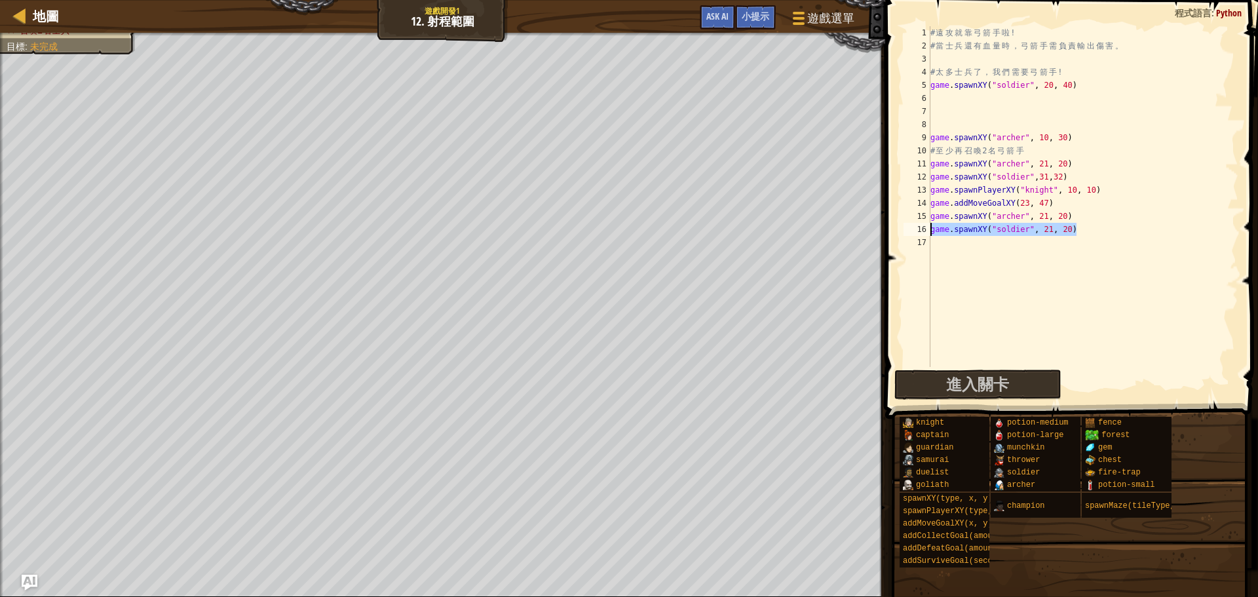
drag, startPoint x: 1095, startPoint y: 230, endPoint x: 911, endPoint y: 233, distance: 184.2
click at [911, 233] on div "game.spawnXY("soldier", 21, 20) 1 2 3 4 5 6 7 8 9 10 11 12 13 14 15 16 17 # 遠 攻…" at bounding box center [1070, 196] width 338 height 341
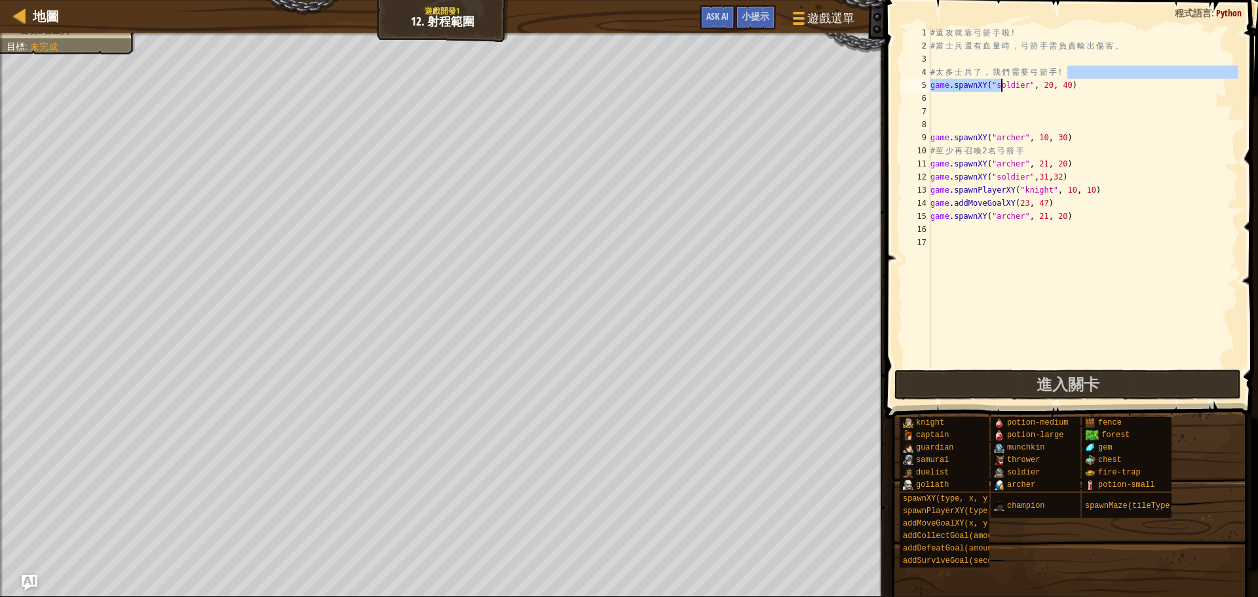
drag, startPoint x: 1100, startPoint y: 76, endPoint x: 1041, endPoint y: 85, distance: 59.7
click at [1008, 80] on div "# 遠 攻 就 靠 弓 箭 手 啦 ! # 當 士 兵 還 有 血 量 時 ， 弓 箭 手 需 負 責 輸 出 傷 害 。 # 太 多 士 兵 了 ， 我 們…" at bounding box center [1083, 209] width 311 height 367
type textarea "# 太多士兵了，我們需要弓箭手! game.spawnXY("soldier", 20, 40)"
drag, startPoint x: 1116, startPoint y: 92, endPoint x: 994, endPoint y: 100, distance: 122.1
click at [948, 100] on div "# 遠 攻 就 靠 弓 箭 手 啦 ! # 當 士 兵 還 有 血 量 時 ， 弓 箭 手 需 負 責 輸 出 傷 害 。 # 太 多 士 兵 了 ， 我 們…" at bounding box center [1083, 209] width 311 height 367
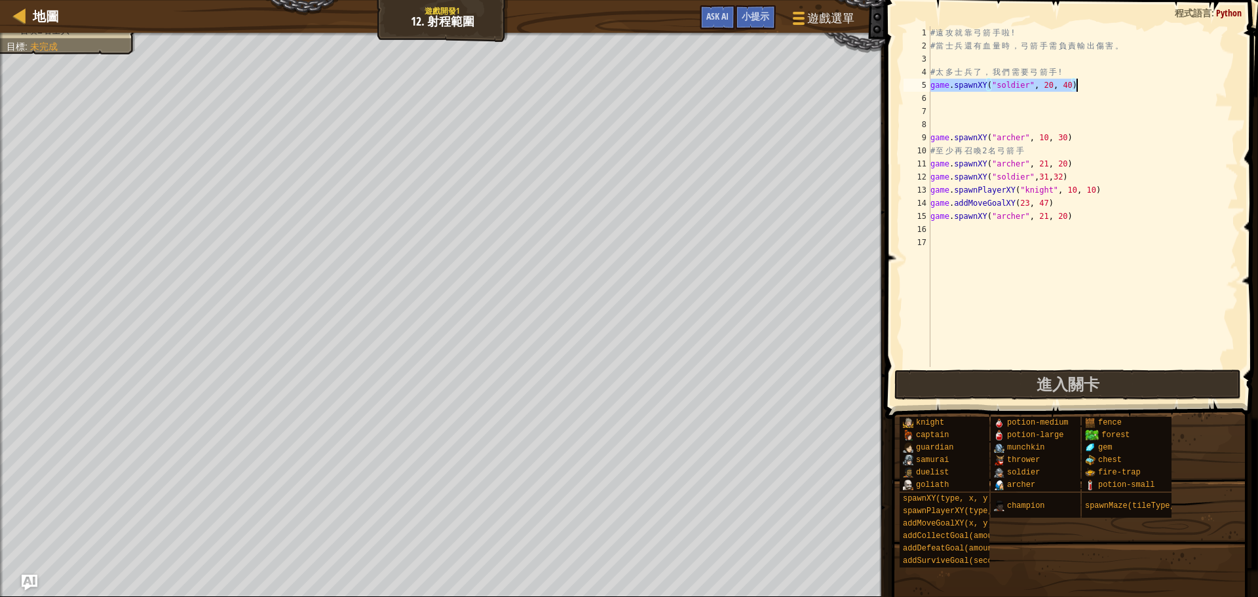
drag, startPoint x: 933, startPoint y: 85, endPoint x: 1088, endPoint y: 83, distance: 155.3
click at [1088, 83] on div "# 遠 攻 就 靠 弓 箭 手 啦 ! # 當 士 兵 還 有 血 量 時 ， 弓 箭 手 需 負 責 輸 出 傷 害 。 # 太 多 士 兵 了 ， 我 們…" at bounding box center [1083, 209] width 311 height 367
type textarea "game.spawnXY("soldier", 20, 40)"
drag, startPoint x: 970, startPoint y: 370, endPoint x: 962, endPoint y: 375, distance: 9.1
click at [970, 374] on button "進入關卡" at bounding box center [1068, 385] width 347 height 30
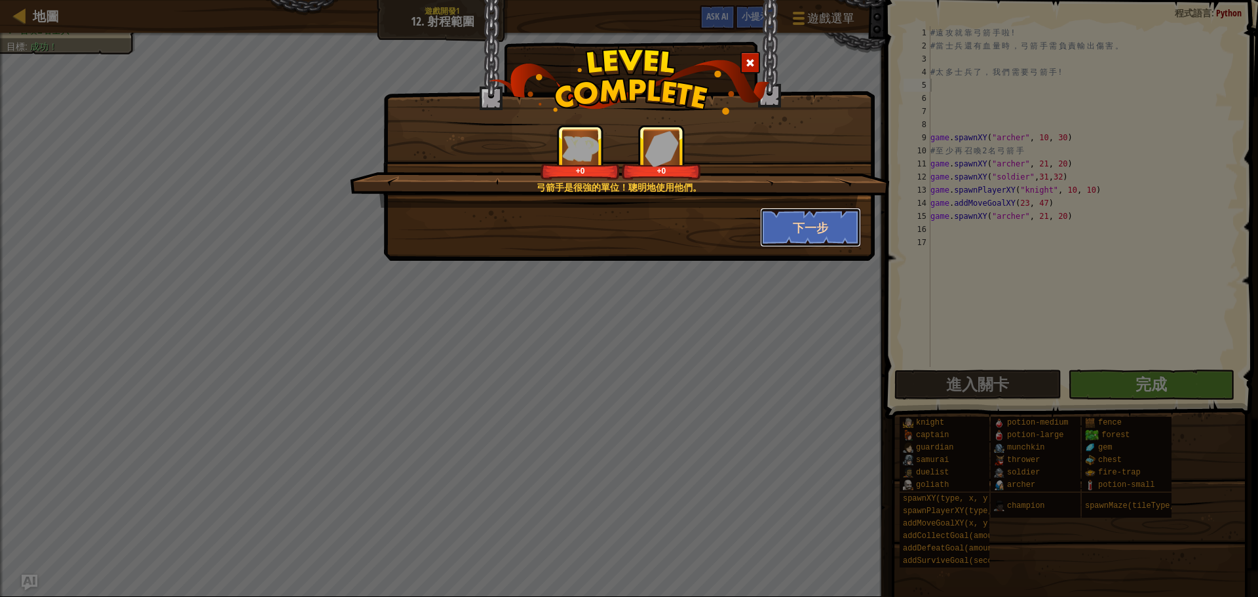
click at [777, 225] on button "下一步" at bounding box center [811, 227] width 102 height 39
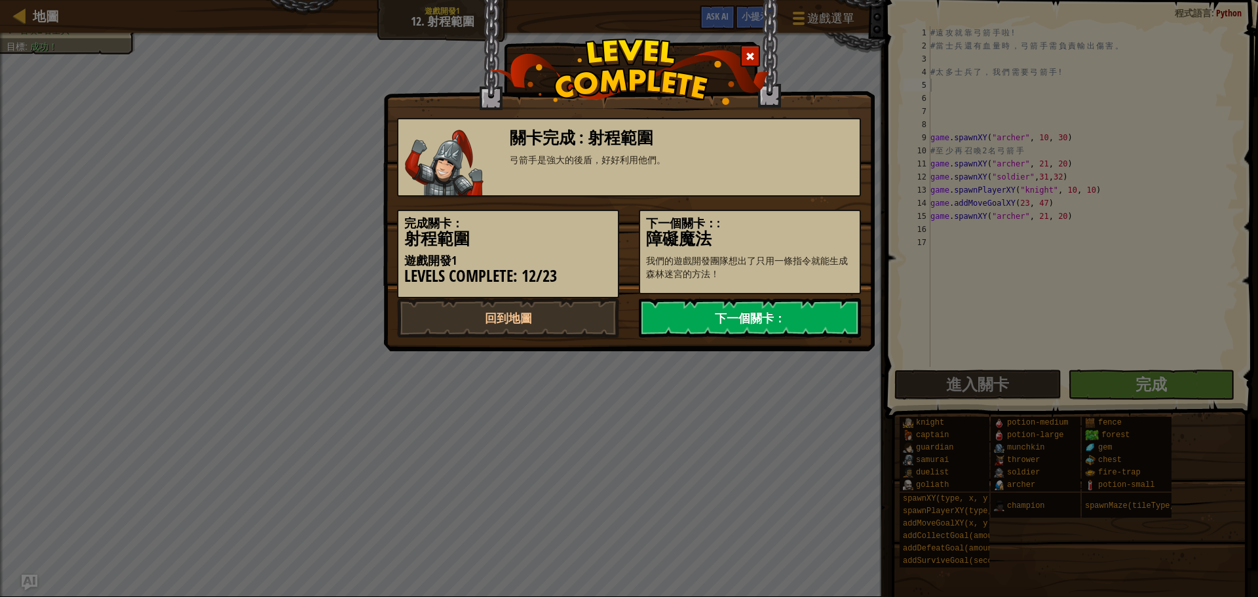
click at [765, 315] on link "下一個關卡：" at bounding box center [750, 317] width 222 height 39
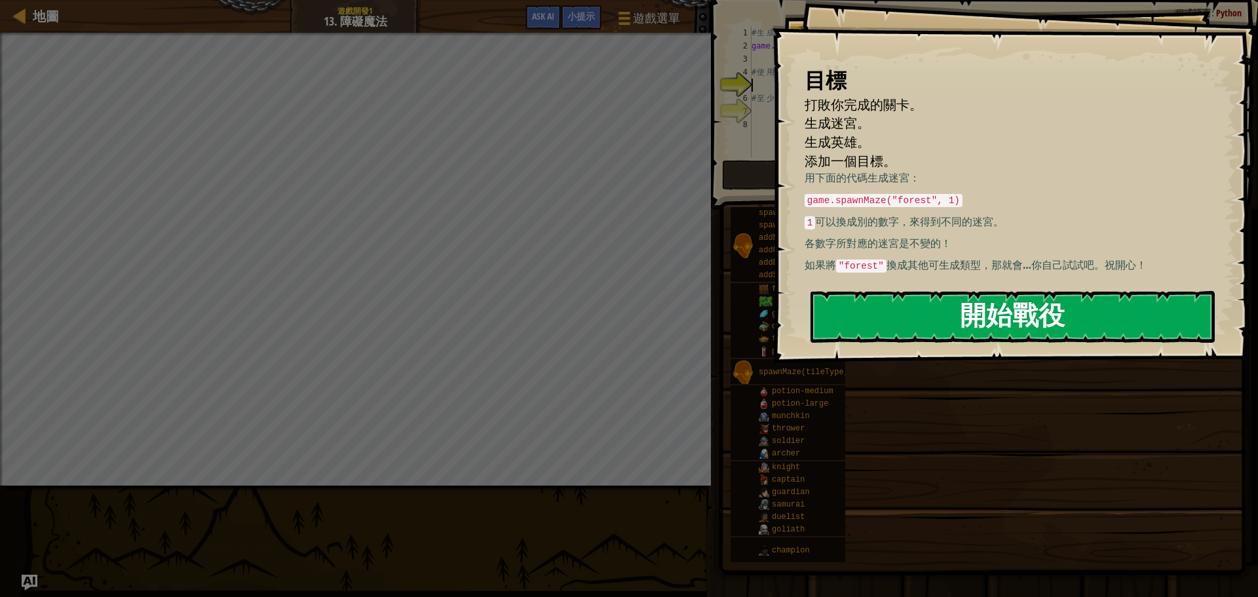
click at [847, 324] on button "開始戰役" at bounding box center [1013, 317] width 404 height 52
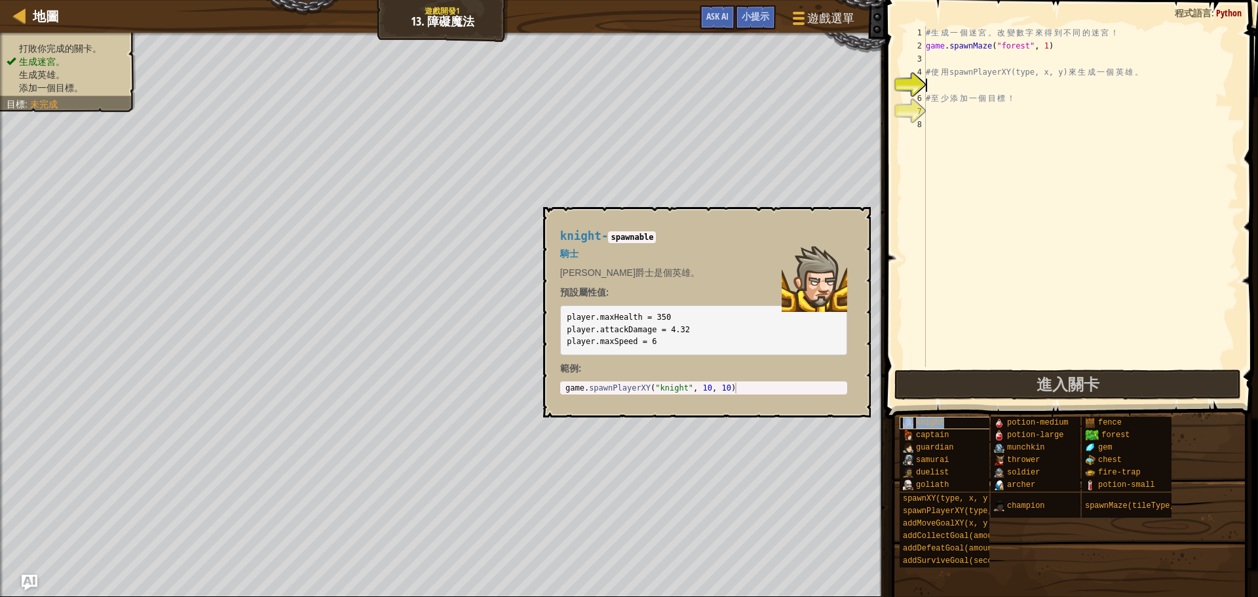
click at [942, 423] on span "knight" at bounding box center [930, 422] width 28 height 9
type textarea "game.spawnPlayerXY("knight", 10, 10)"
click at [838, 0] on body "地圖 遊戲開發1 13. 障礙魔法 遊戲選單 完成 小提示 Ask AI 1 הההההההההההההההההההההההההההההההההההההההה…" at bounding box center [629, 0] width 1258 height 0
click at [941, 87] on div "# 生 成 一 個 迷 宮 。 改 變 數 字 來 得 到 不 同 的 迷 宮 ！ game . spawnMaze ( "forest" , 1 ) # 使…" at bounding box center [1080, 209] width 315 height 367
paste textarea "game.spawnPlayerXY("knight", 10, 10)"
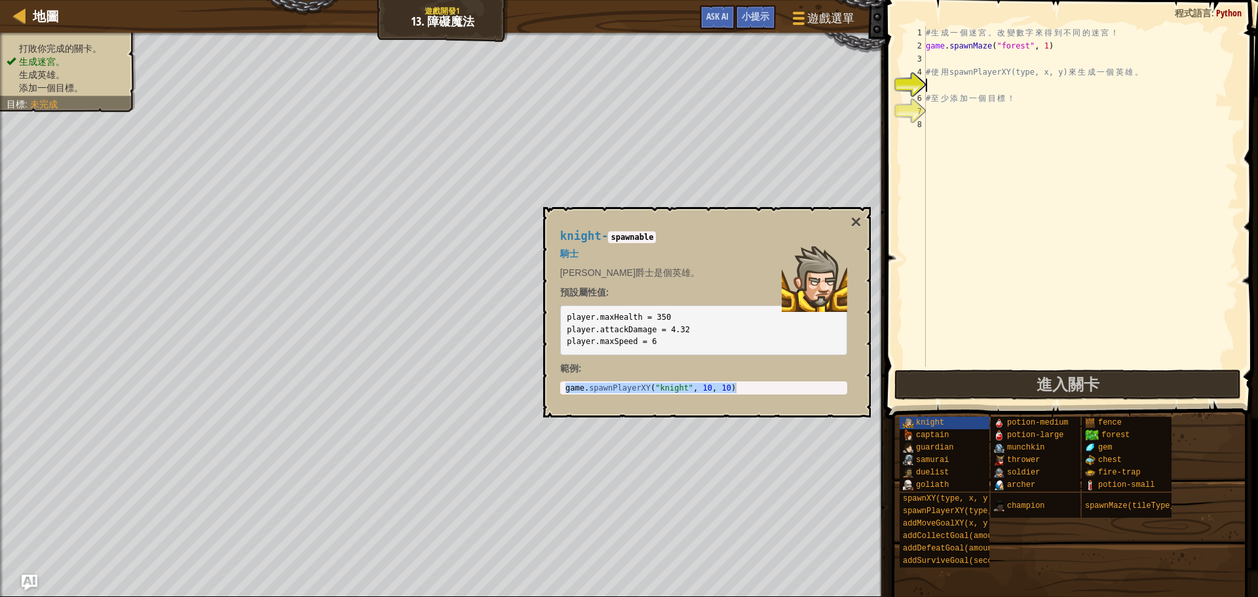
type textarea "game.spawnPlayerXY("knight", 10, 10)"
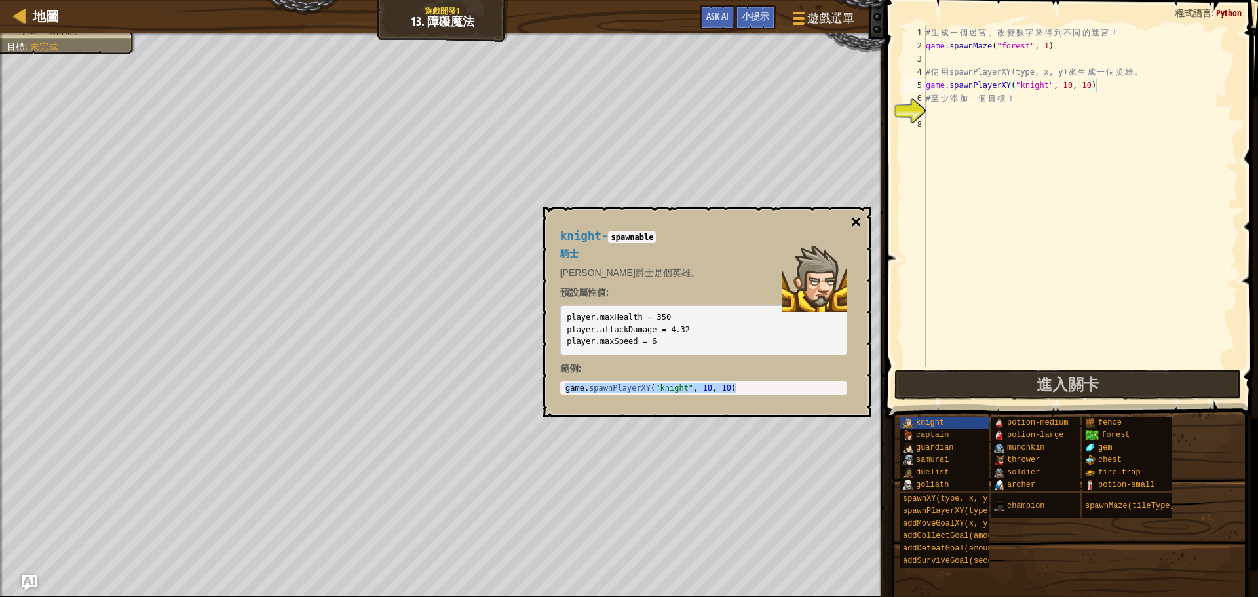
click at [857, 225] on button "×" at bounding box center [856, 222] width 10 height 18
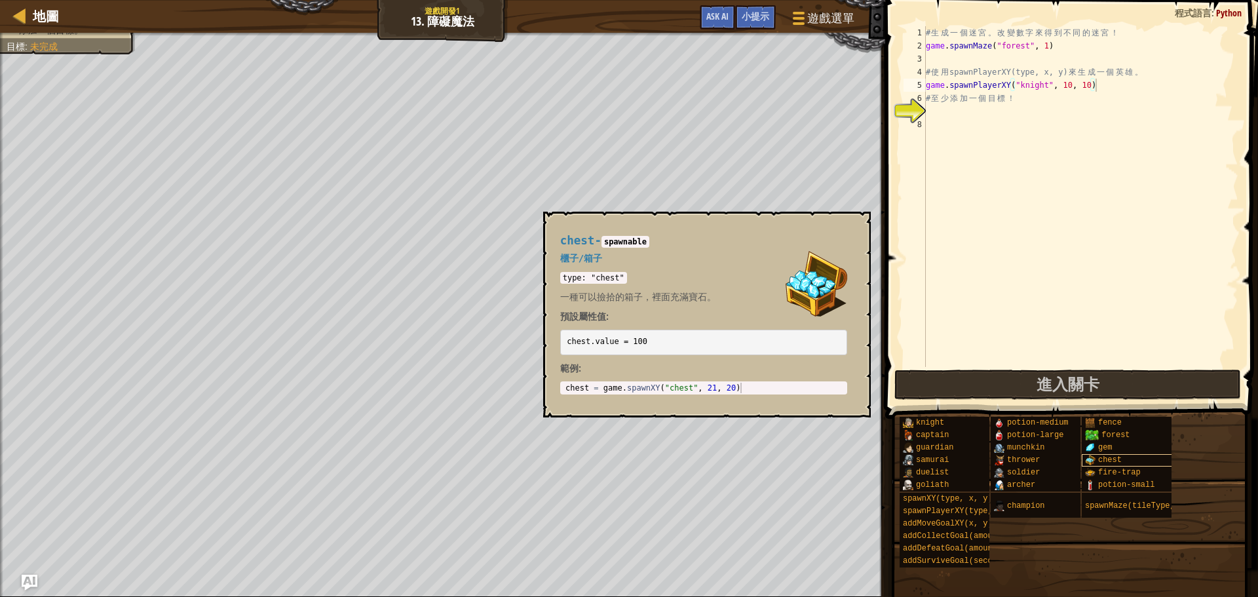
click at [1088, 456] on img at bounding box center [1090, 460] width 10 height 10
type textarea "chest = game.spawnXY("chest", 21, 20)"
drag, startPoint x: 602, startPoint y: 390, endPoint x: 784, endPoint y: 387, distance: 182.2
click at [784, 387] on div "chest = game . spawnXY ( "chest" , 21 , 20 )" at bounding box center [704, 398] width 282 height 31
click at [937, 109] on div "# 生 成 一 個 迷 宮 。 改 變 數 字 來 得 到 不 同 的 迷 宮 ！ game . spawnMaze ( "forest" , 1 ) # 使…" at bounding box center [1080, 209] width 315 height 367
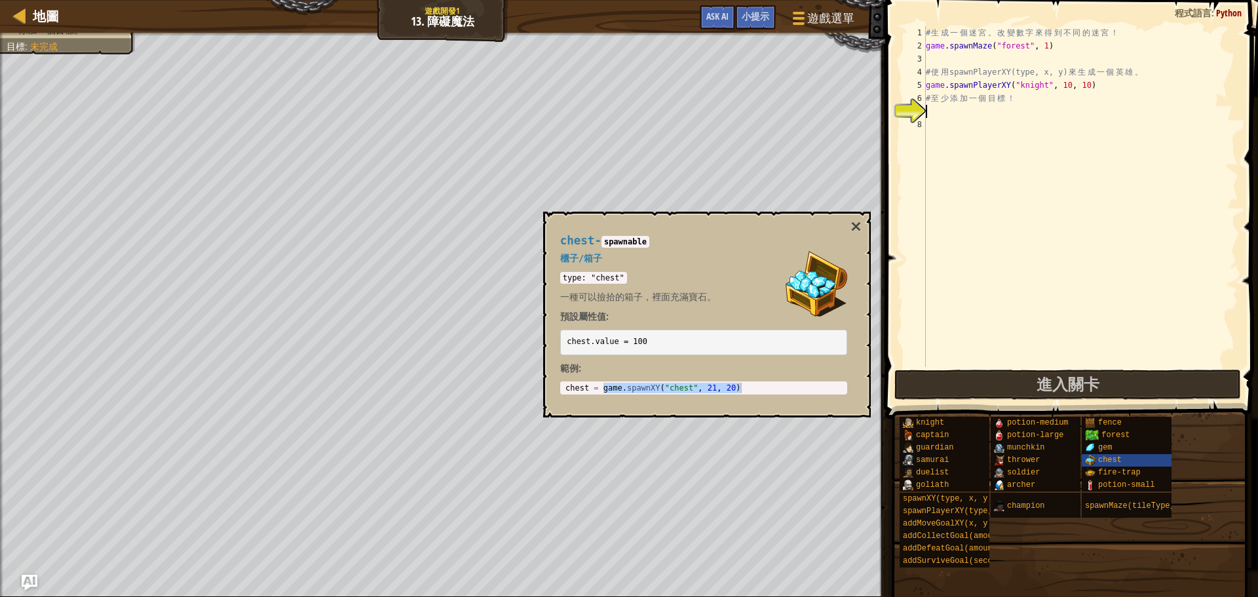
paste textarea "game.spawnXY("chest", 21, 20)"
click at [1040, 110] on div "# 生 成 一 個 迷 宮 。 改 變 數 字 來 得 到 不 同 的 迷 宮 ！ game . spawnMaze ( "forest" , 1 ) # 使…" at bounding box center [1080, 209] width 315 height 367
click at [1056, 113] on div "# 生 成 一 個 迷 宮 。 改 變 數 字 來 得 到 不 同 的 迷 宮 ！ game . spawnMaze ( "forest" , 1 ) # 使…" at bounding box center [1080, 209] width 315 height 367
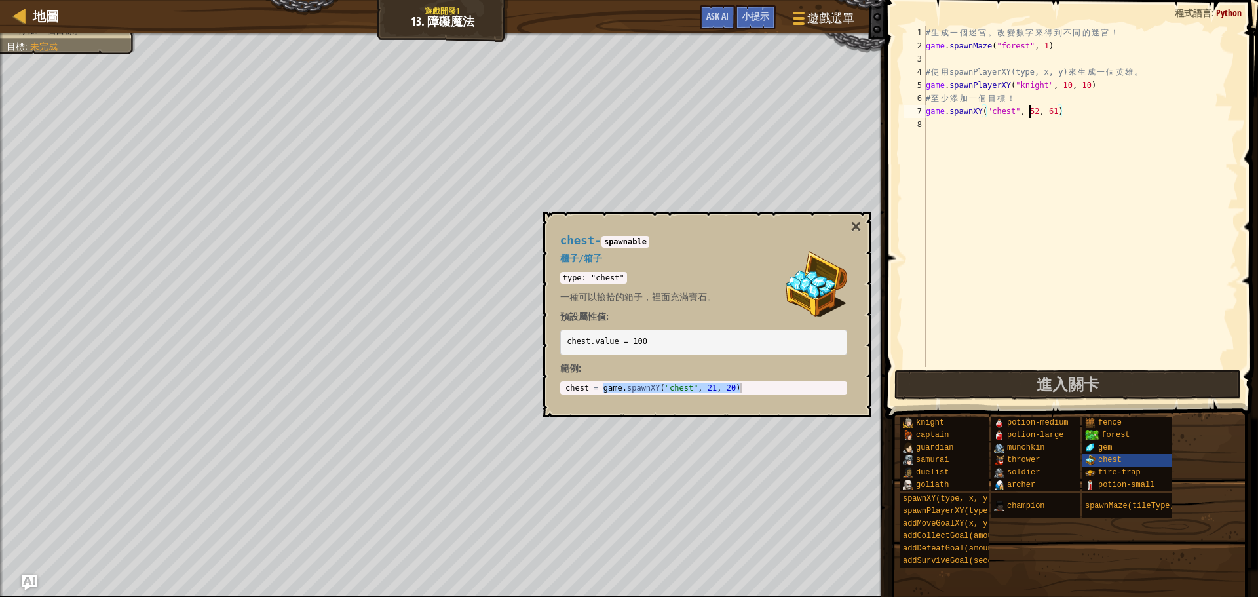
click at [1031, 110] on div "# 生 成 一 個 迷 宮 。 改 變 數 字 來 得 到 不 同 的 迷 宮 ！ game . spawnMaze ( "forest" , 1 ) # 使…" at bounding box center [1080, 209] width 315 height 367
type textarea "game.spawnXY("chest",52, 61)"
click at [853, 218] on button "×" at bounding box center [856, 227] width 10 height 18
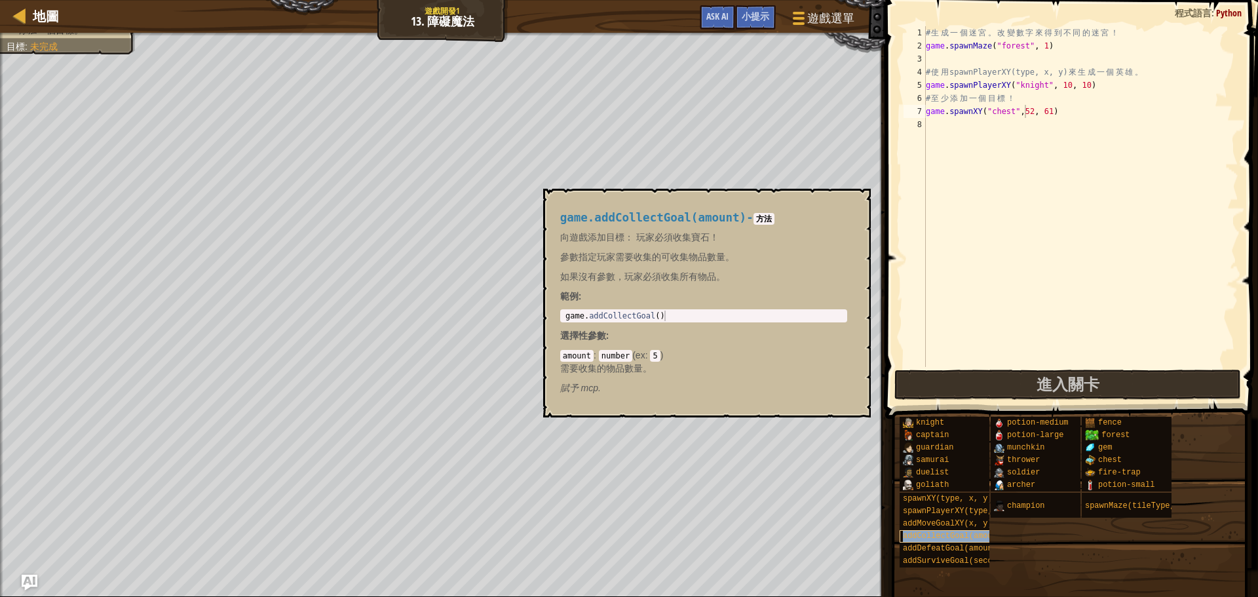
click at [960, 536] on span "addCollectGoal(amount)" at bounding box center [955, 536] width 104 height 9
type textarea "game.addCollectGoal()"
click at [402, 0] on body "地圖 遊戲開發1 13. 障礙魔法 遊戲選單 完成 小提示 Ask AI 1 הההההההההההההההההההההההההההההההההההההההה…" at bounding box center [629, 0] width 1258 height 0
click at [518, 0] on body "地圖 遊戲開發1 13. 障礙魔法 遊戲選單 完成 小提示 Ask AI 1 הההההההההההההההההההההההההההההההההההההההה…" at bounding box center [629, 0] width 1258 height 0
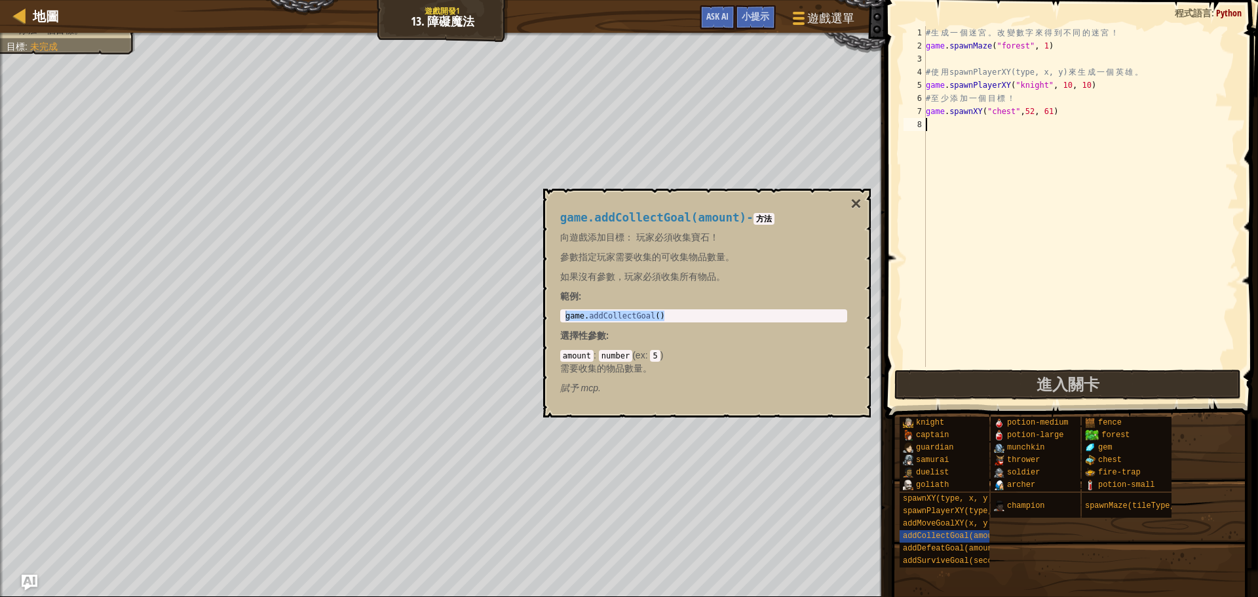
click at [948, 126] on div "# 生 成 一 個 迷 宮 。 改 變 數 字 來 得 到 不 同 的 迷 宮 ！ game . spawnMaze ( "forest" , 1 ) # 使…" at bounding box center [1080, 209] width 315 height 367
paste textarea "game.addCollectGoal()"
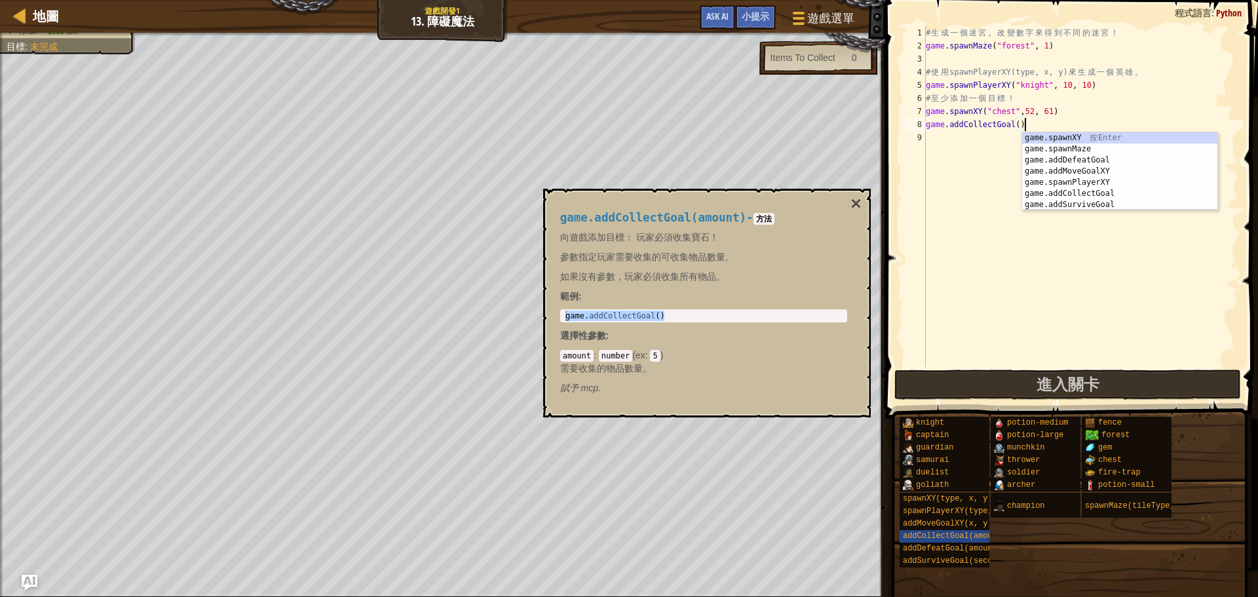
click at [1018, 123] on div "# 生 成 一 個 迷 宮 。 改 變 數 字 來 得 到 不 同 的 迷 宮 ！ game . spawnMaze ( "forest" , 1 ) # 使…" at bounding box center [1080, 209] width 315 height 367
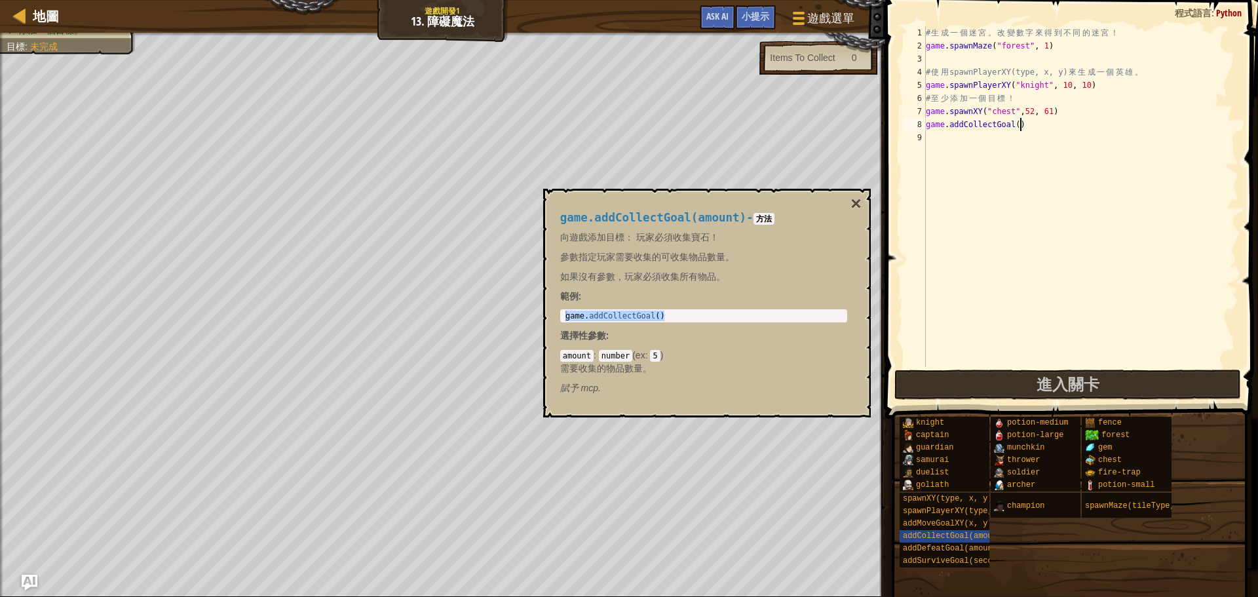
click at [1019, 125] on div "# 生 成 一 個 迷 宮 。 改 變 數 字 來 得 到 不 同 的 迷 宮 ！ game . spawnMaze ( "forest" , 1 ) # 使…" at bounding box center [1080, 209] width 315 height 367
type textarea "game.addCollectGoal(1)"
click at [1086, 389] on span "進入關卡" at bounding box center [1068, 384] width 63 height 21
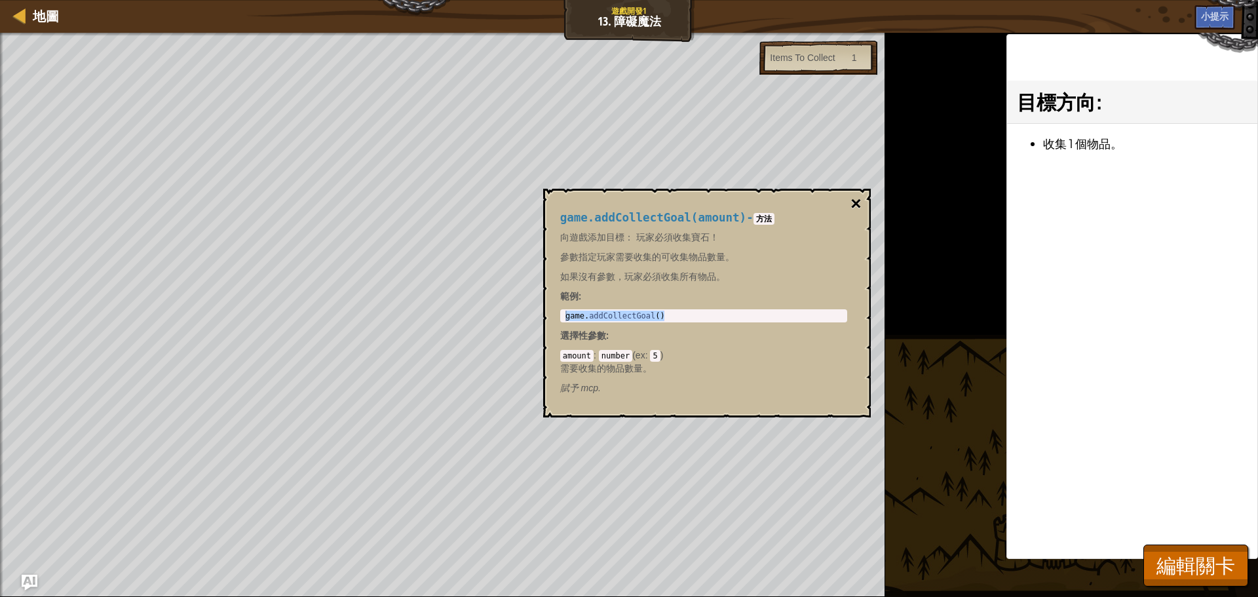
click at [855, 197] on button "×" at bounding box center [856, 204] width 10 height 18
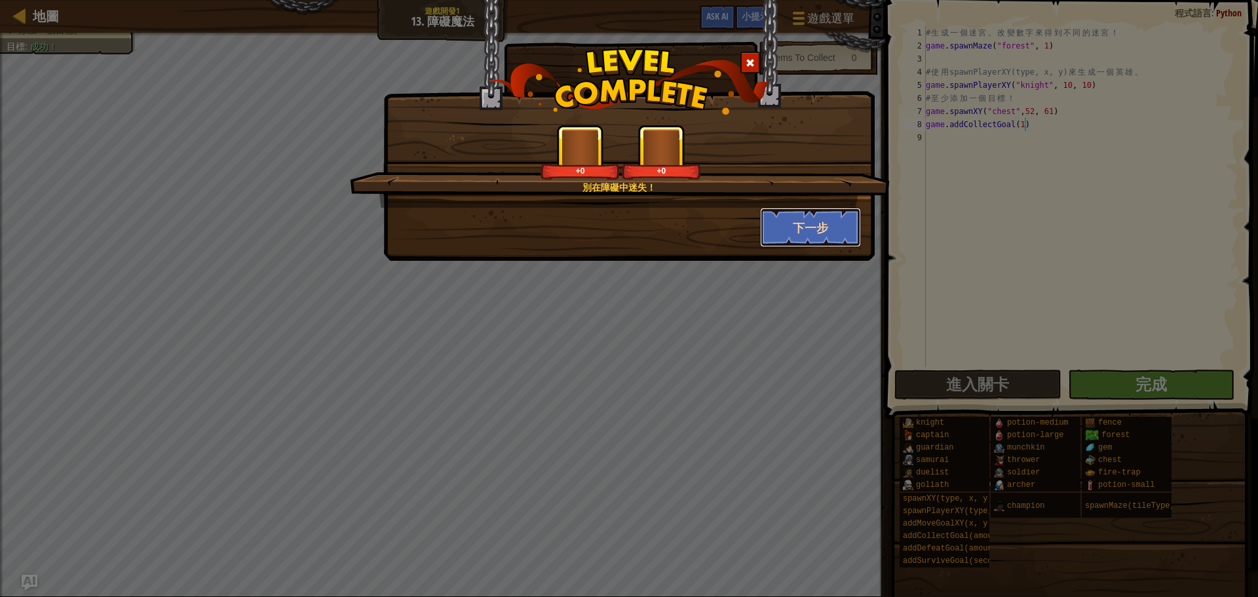
click at [802, 241] on button "下一步" at bounding box center [811, 227] width 102 height 39
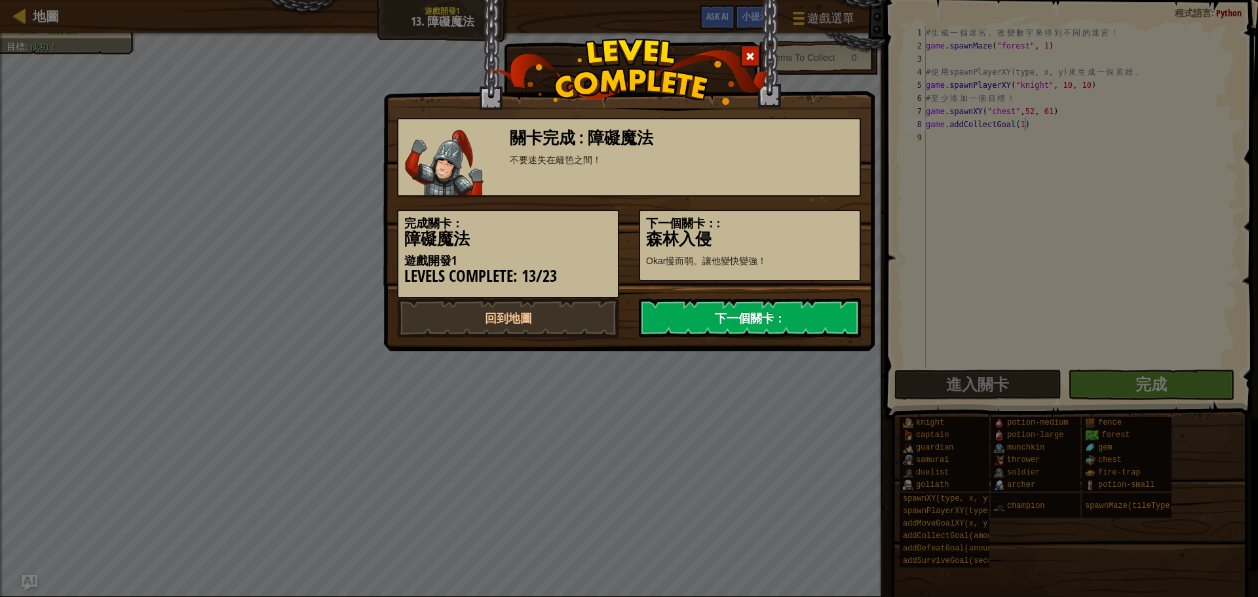
click at [694, 303] on link "下一個關卡：" at bounding box center [750, 317] width 222 height 39
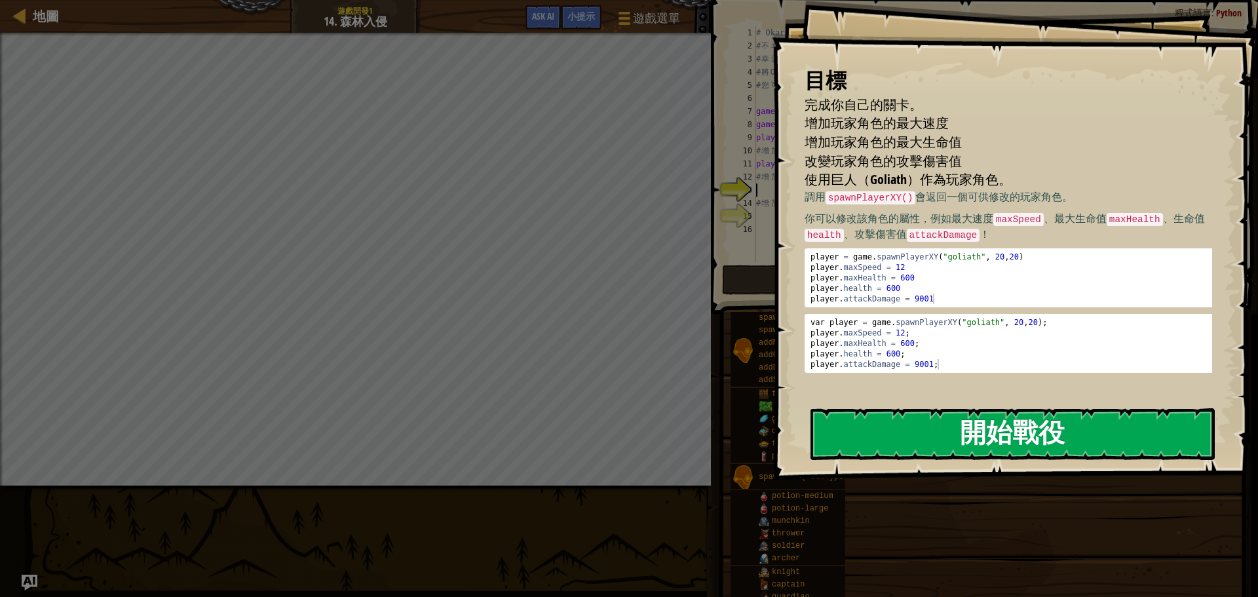
click at [958, 429] on button "開始戰役" at bounding box center [1013, 434] width 404 height 52
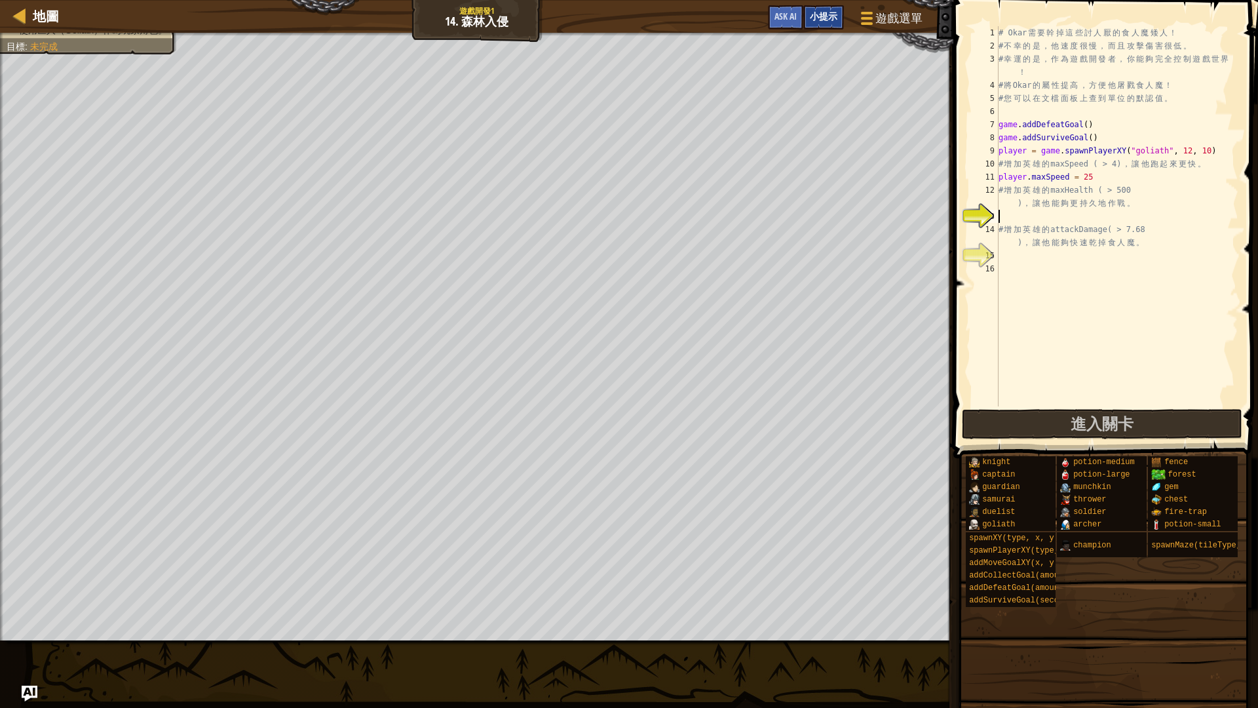
click at [807, 14] on div "小提示" at bounding box center [824, 17] width 41 height 24
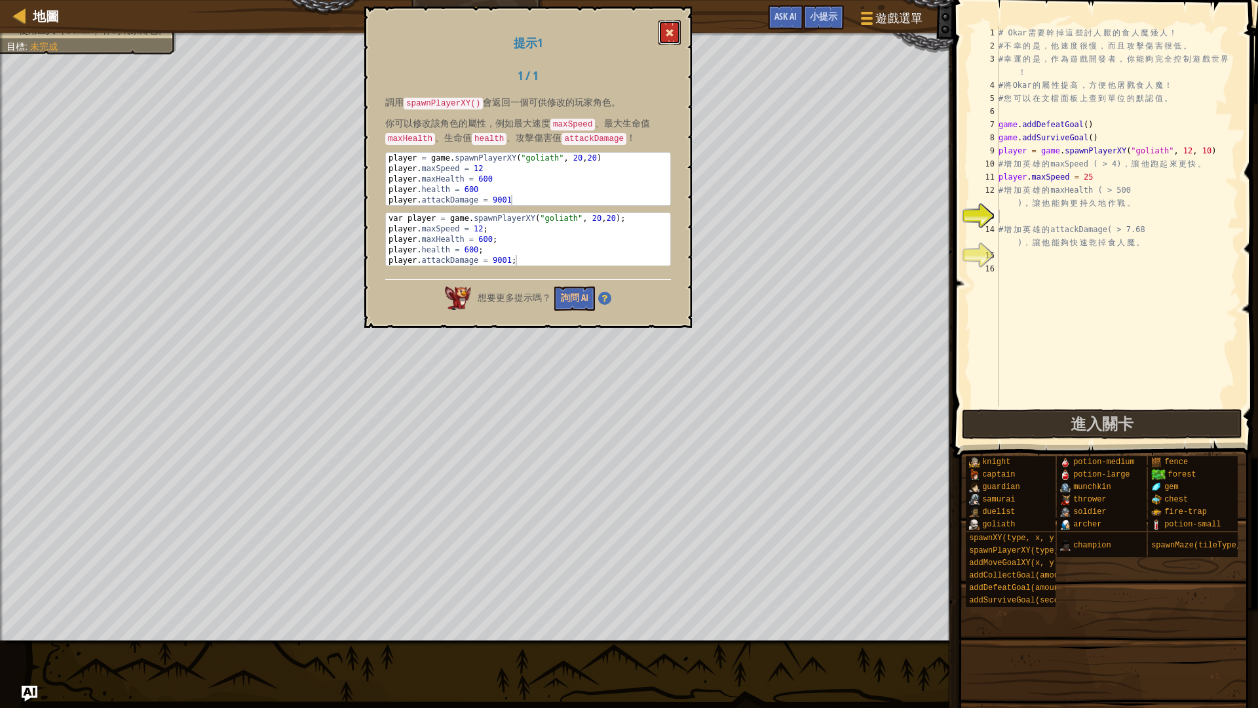
click at [666, 35] on button at bounding box center [670, 32] width 22 height 24
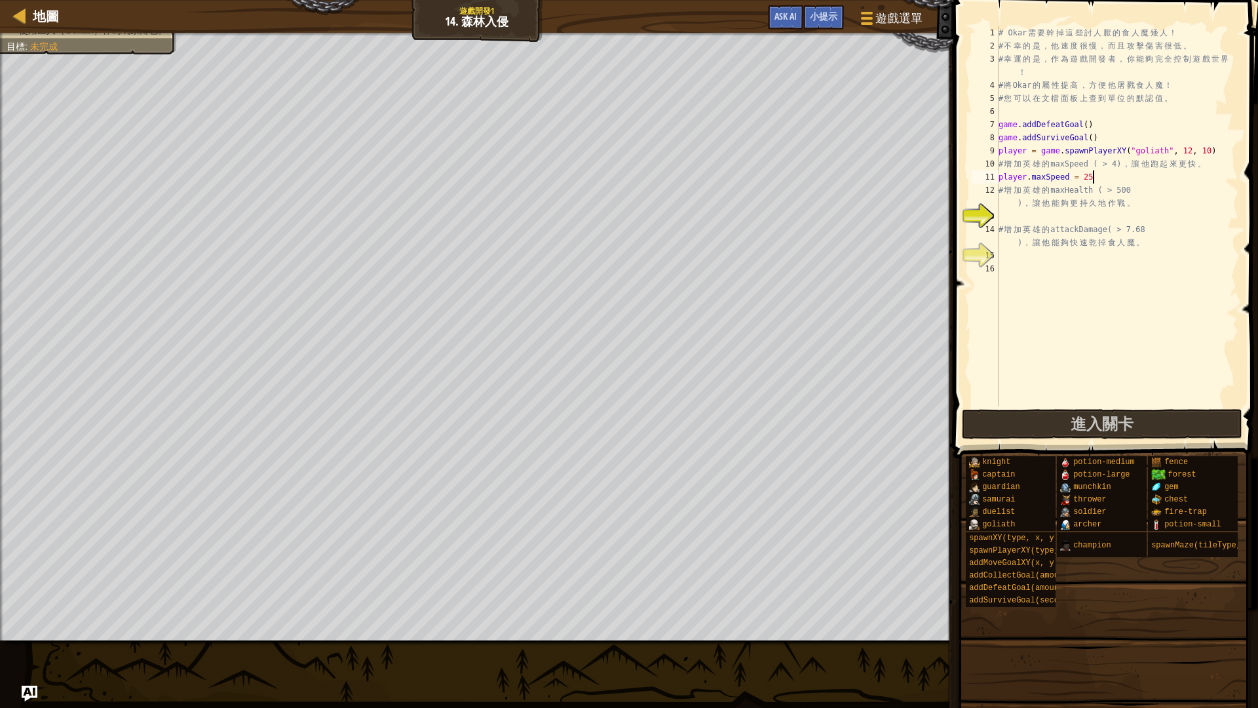
click at [1102, 179] on div "# Okar 需 要 幹 掉 這 些 討 人 厭 的 食 人 魔 矮 人 ！ # 不 幸 的 是 ， 他 速 度 很 慢 ， 而 且 攻 擊 傷 害 很 低 …" at bounding box center [1117, 229] width 243 height 406
drag, startPoint x: 1098, startPoint y: 167, endPoint x: 1126, endPoint y: 161, distance: 28.9
click at [1126, 161] on div "# Okar 需 要 幹 掉 這 些 討 人 厭 的 食 人 魔 矮 人 ！ # 不 幸 的 是 ， 他 速 度 很 慢 ， 而 且 攻 擊 傷 害 很 低 …" at bounding box center [1117, 229] width 243 height 406
click at [1116, 174] on div "# Okar 需 要 幹 掉 這 些 討 人 厭 的 食 人 魔 矮 人 ！ # 不 幸 的 是 ， 他 速 度 很 慢 ， 而 且 攻 擊 傷 害 很 低 …" at bounding box center [1117, 229] width 243 height 406
paste textarea "( > 4)"
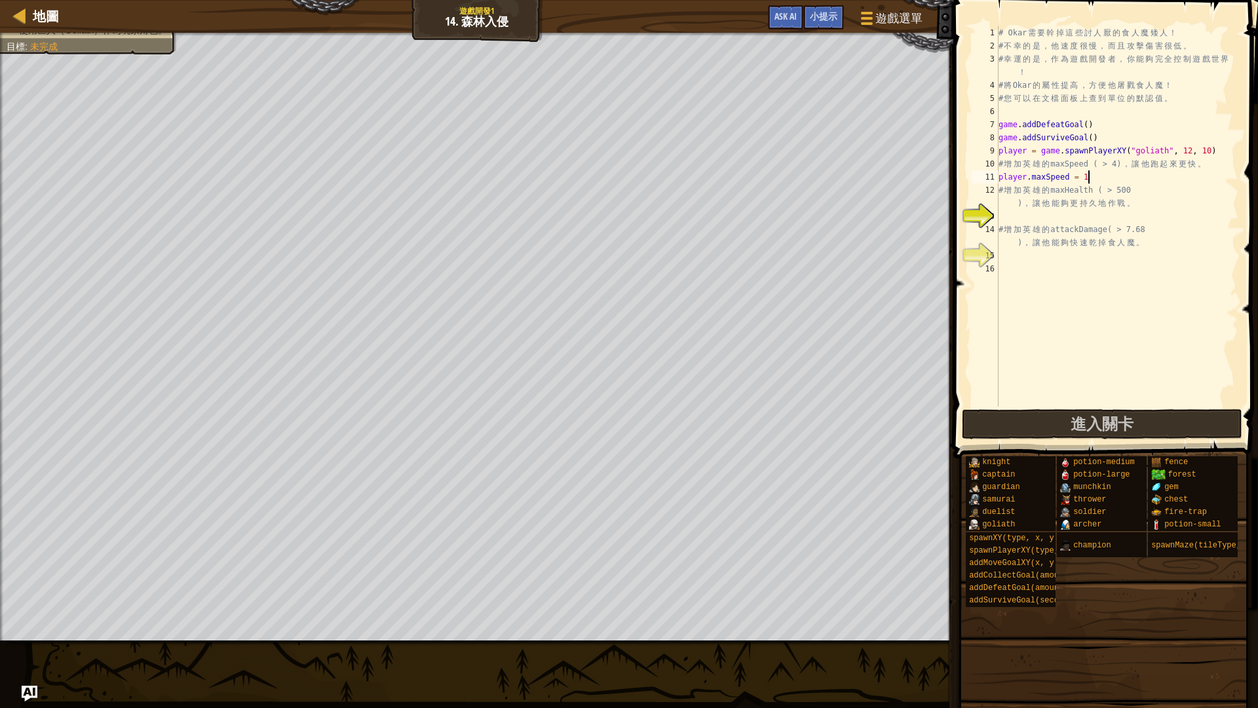
scroll to position [6, 7]
type textarea "player.maxSpeed = 100"
click at [1036, 428] on button "進入關卡" at bounding box center [1102, 424] width 281 height 30
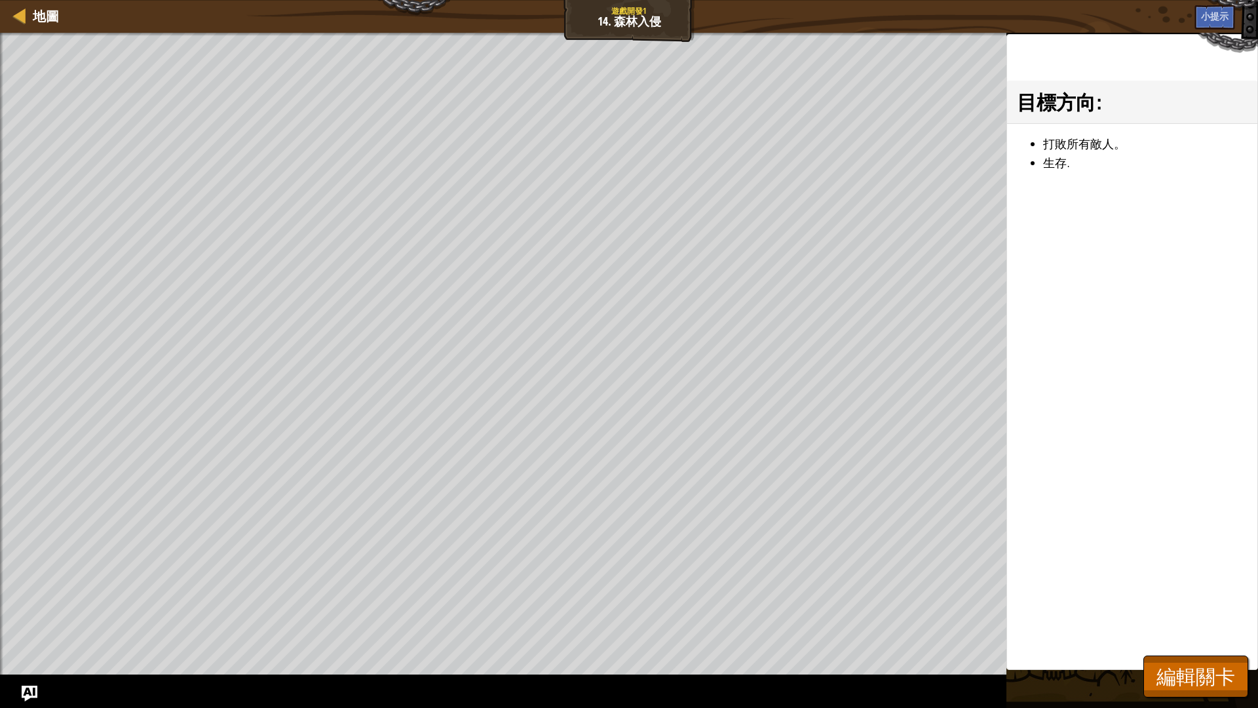
click at [1163, 596] on div "目標方向 : 打敗所有敵人。 生存." at bounding box center [1133, 352] width 252 height 636
click at [1164, 596] on span "編輯關卡" at bounding box center [1196, 676] width 79 height 27
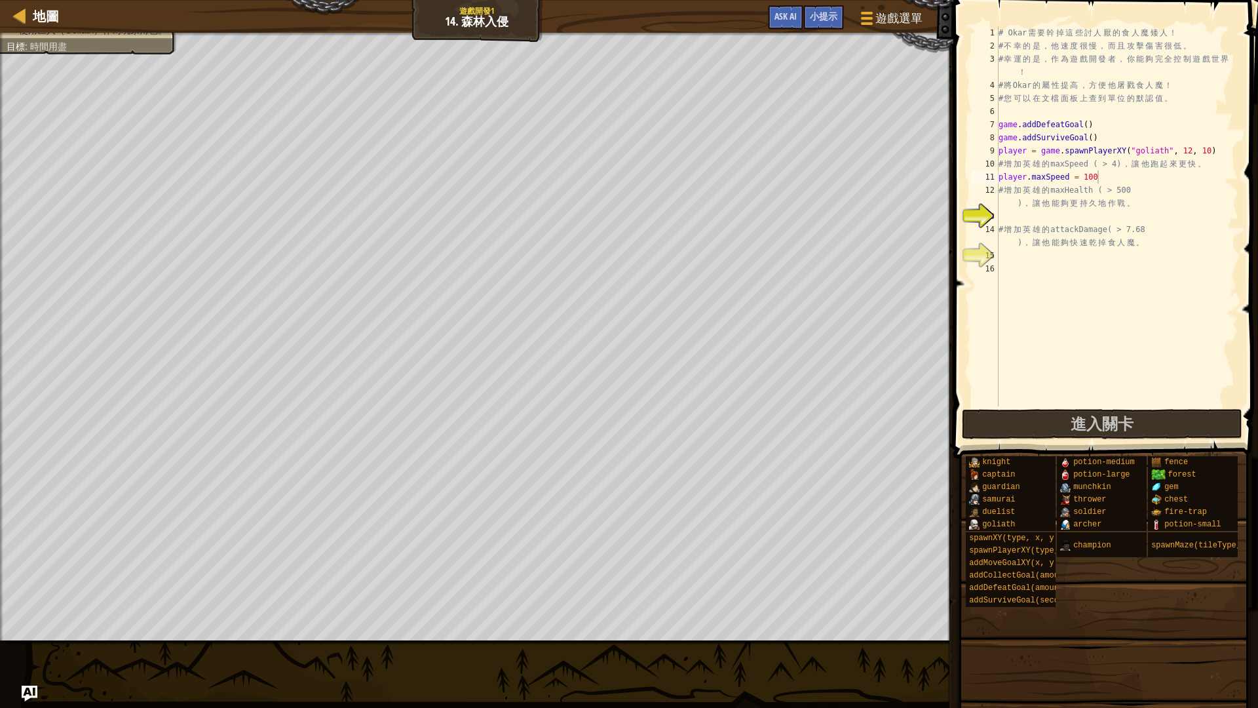
scroll to position [6, 0]
click at [1010, 220] on div "# Okar 需 要 幹 掉 這 些 討 人 厭 的 食 人 魔 矮 人 ！ # 不 幸 的 是 ， 他 速 度 很 慢 ， 而 且 攻 擊 傷 害 很 低 …" at bounding box center [1117, 229] width 243 height 406
type textarea "m"
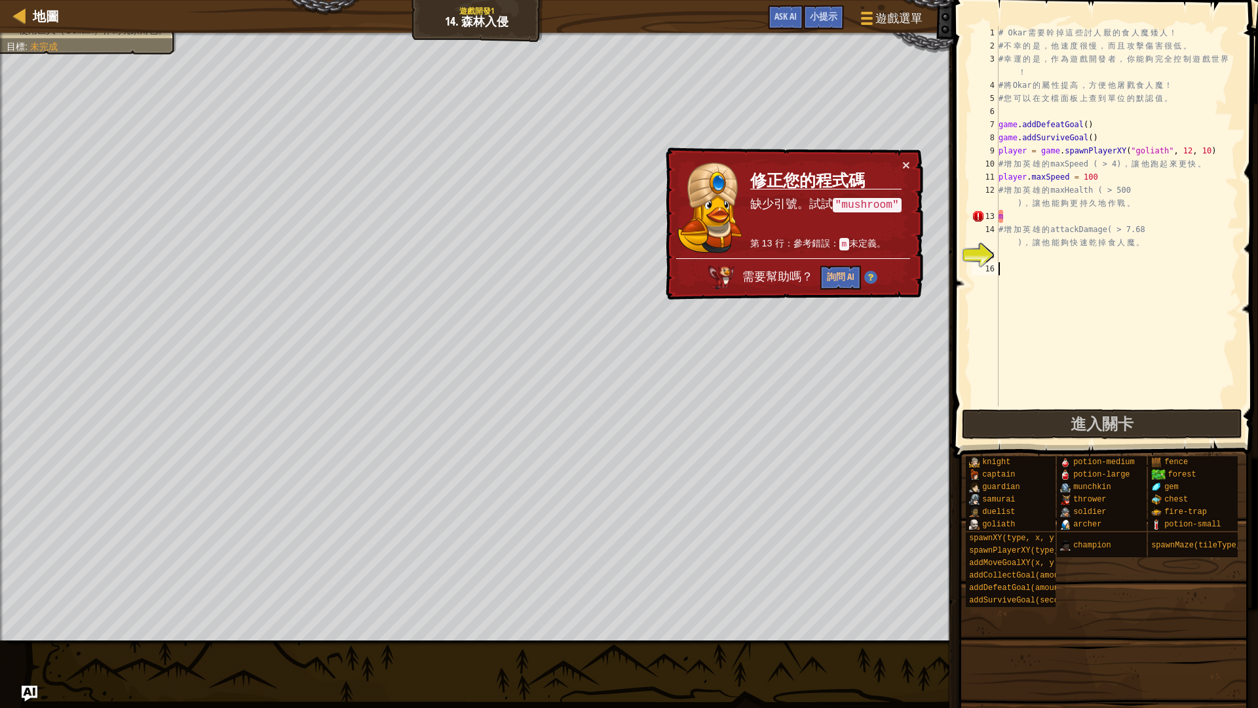
drag, startPoint x: 1051, startPoint y: 355, endPoint x: 1028, endPoint y: 354, distance: 23.0
click at [1041, 355] on div "# Okar 需 要 幹 掉 這 些 討 人 厭 的 食 人 魔 矮 人 ！ # 不 幸 的 是 ， 他 速 度 很 慢 ， 而 且 攻 擊 傷 害 很 低 …" at bounding box center [1117, 229] width 243 height 406
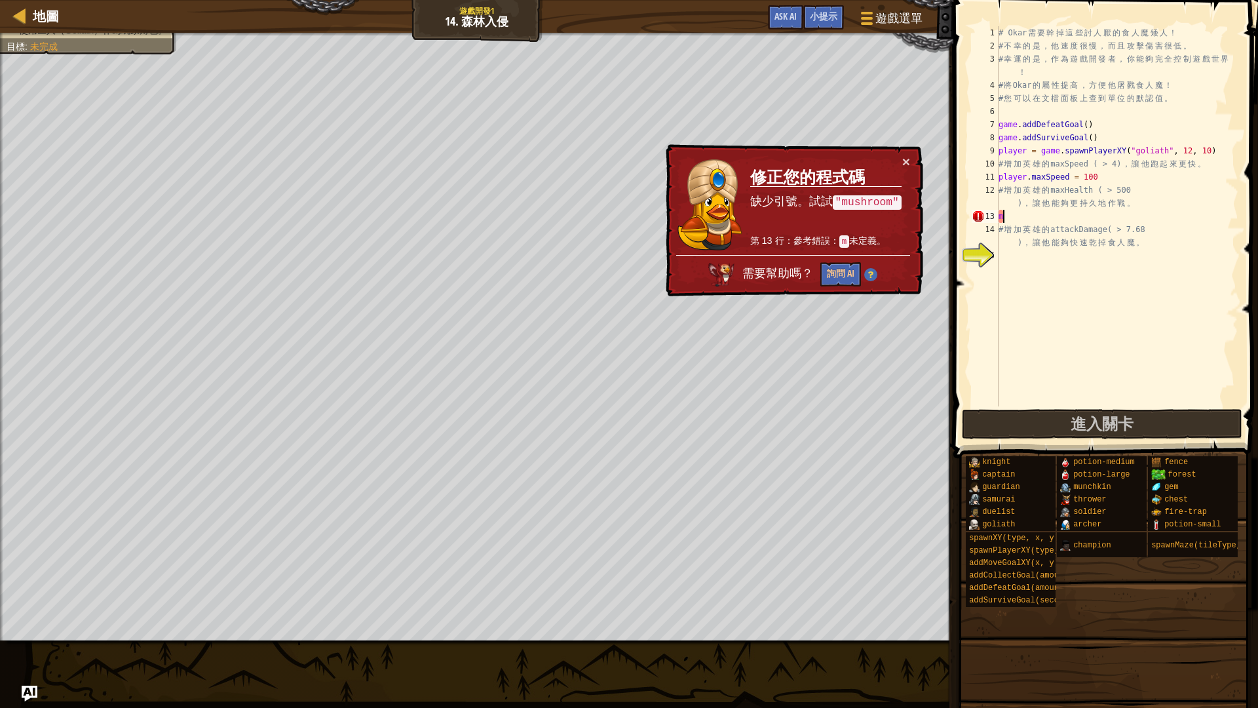
click at [1060, 218] on div "# Okar 需 要 幹 掉 這 些 討 人 厭 的 食 人 魔 矮 人 ！ # 不 幸 的 是 ， 他 速 度 很 慢 ， 而 且 攻 擊 傷 害 很 低 …" at bounding box center [1117, 229] width 243 height 406
type textarea "m"
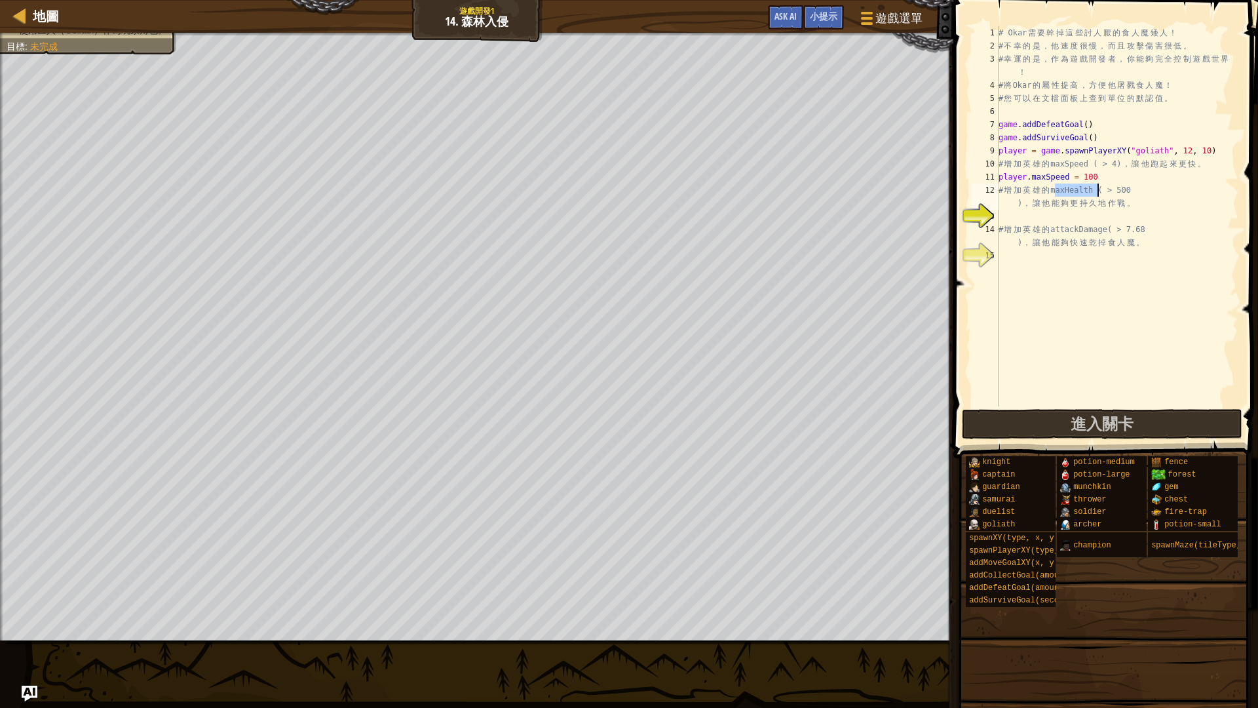
drag, startPoint x: 1057, startPoint y: 193, endPoint x: 1097, endPoint y: 185, distance: 41.3
click at [1097, 185] on div "# Okar 需 要 幹 掉 這 些 討 人 厭 的 食 人 魔 矮 人 ！ # 不 幸 的 是 ， 他 速 度 很 慢 ， 而 且 攻 擊 傷 害 很 低 …" at bounding box center [1117, 229] width 243 height 406
type textarea "# 增加英雄的maxHealth ( > 500)，讓他能夠更持久地作戰。"
click at [1124, 210] on div "# Okar 需 要 幹 掉 這 些 討 人 厭 的 食 人 魔 矮 人 ！ # 不 幸 的 是 ， 他 速 度 很 慢 ， 而 且 攻 擊 傷 害 很 低 …" at bounding box center [1117, 229] width 243 height 406
paste textarea "maxHealth"
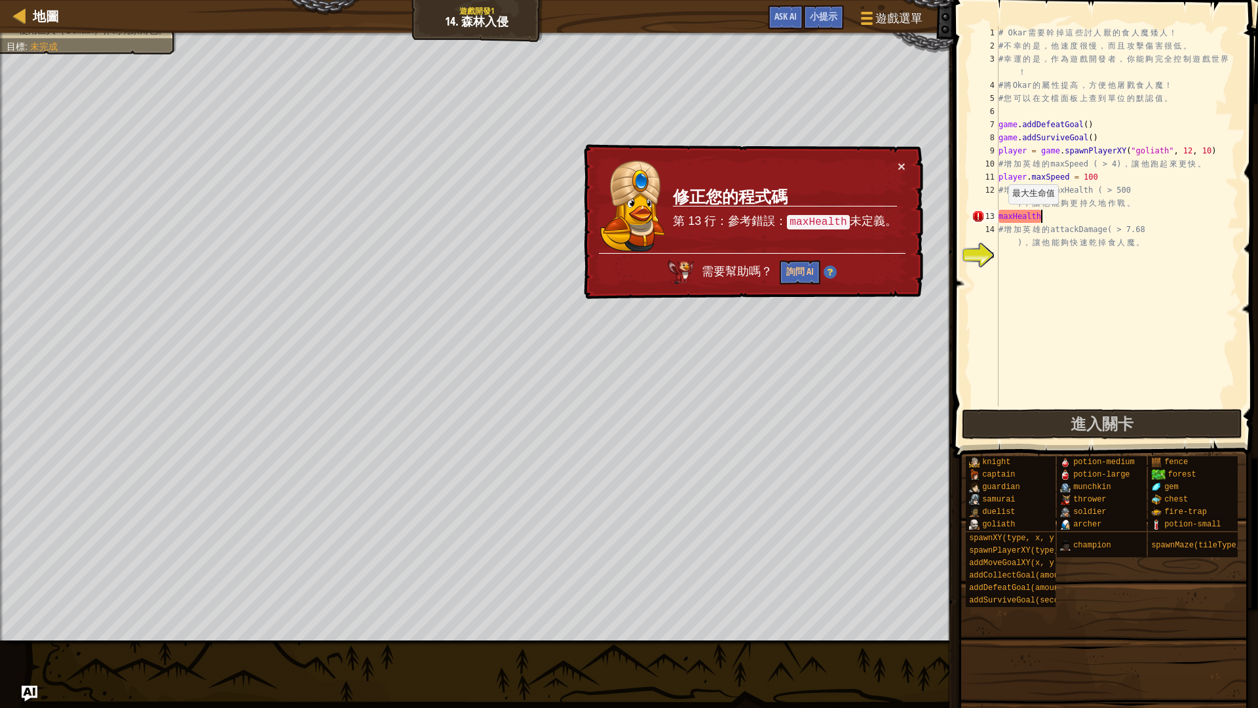
click at [1003, 217] on div "# Okar 需 要 幹 掉 這 些 討 人 厭 的 食 人 魔 矮 人 ！ # 不 幸 的 是 ， 他 速 度 很 慢 ， 而 且 攻 擊 傷 害 很 低 …" at bounding box center [1117, 229] width 243 height 406
click at [998, 219] on div "13" at bounding box center [985, 216] width 27 height 13
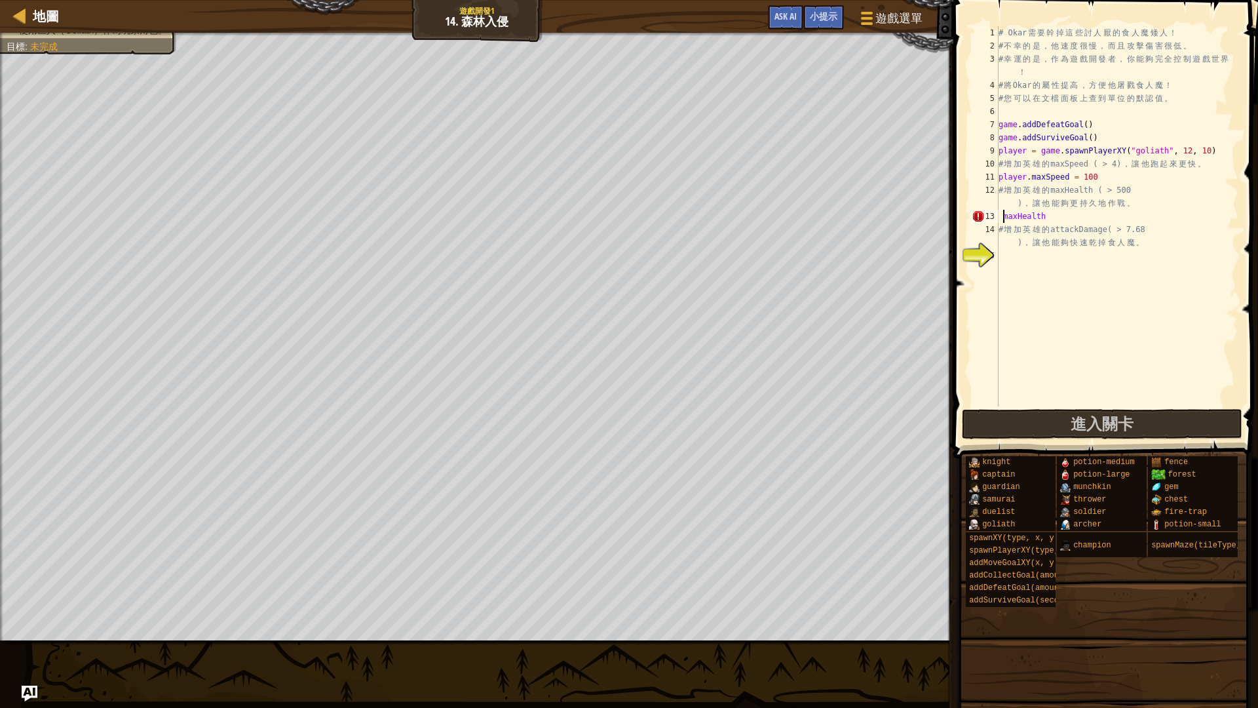
click at [999, 217] on div "# Okar 需 要 幹 掉 這 些 討 人 厭 的 食 人 魔 矮 人 ！ # 不 幸 的 是 ， 他 速 度 很 慢 ， 而 且 攻 擊 傷 害 很 低 …" at bounding box center [1117, 229] width 243 height 406
click at [1031, 223] on div "# Okar 需 要 幹 掉 這 些 討 人 厭 的 食 人 魔 矮 人 ！ # 不 幸 的 是 ， 他 速 度 很 慢 ， 而 且 攻 擊 傷 害 很 低 …" at bounding box center [1117, 229] width 243 height 406
click at [1030, 215] on div "# Okar 需 要 幹 掉 這 些 討 人 厭 的 食 人 魔 矮 人 ！ # 不 幸 的 是 ， 他 速 度 很 慢 ， 而 且 攻 擊 傷 害 很 低 …" at bounding box center [1117, 229] width 243 height 406
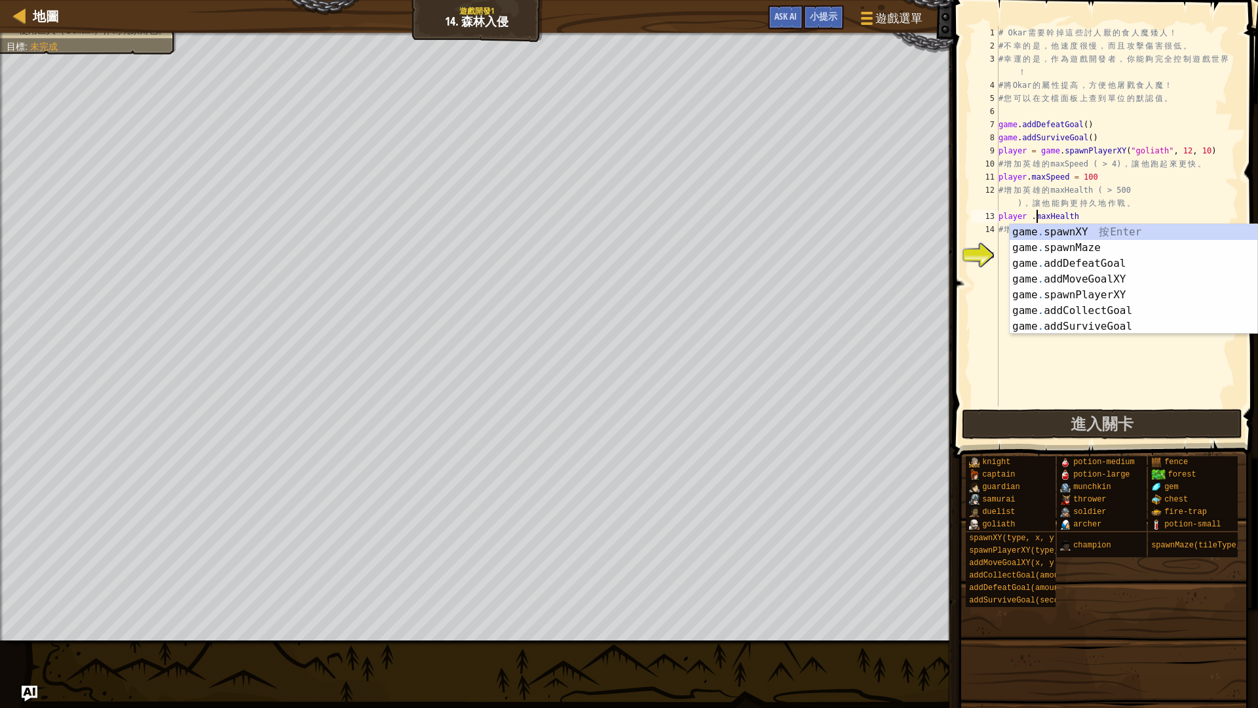
scroll to position [6, 3]
click at [1033, 217] on div "# Okar 需 要 幹 掉 這 些 討 人 厭 的 食 人 魔 矮 人 ！ # 不 幸 的 是 ， 他 速 度 很 慢 ， 而 且 攻 擊 傷 害 很 低 …" at bounding box center [1117, 229] width 243 height 406
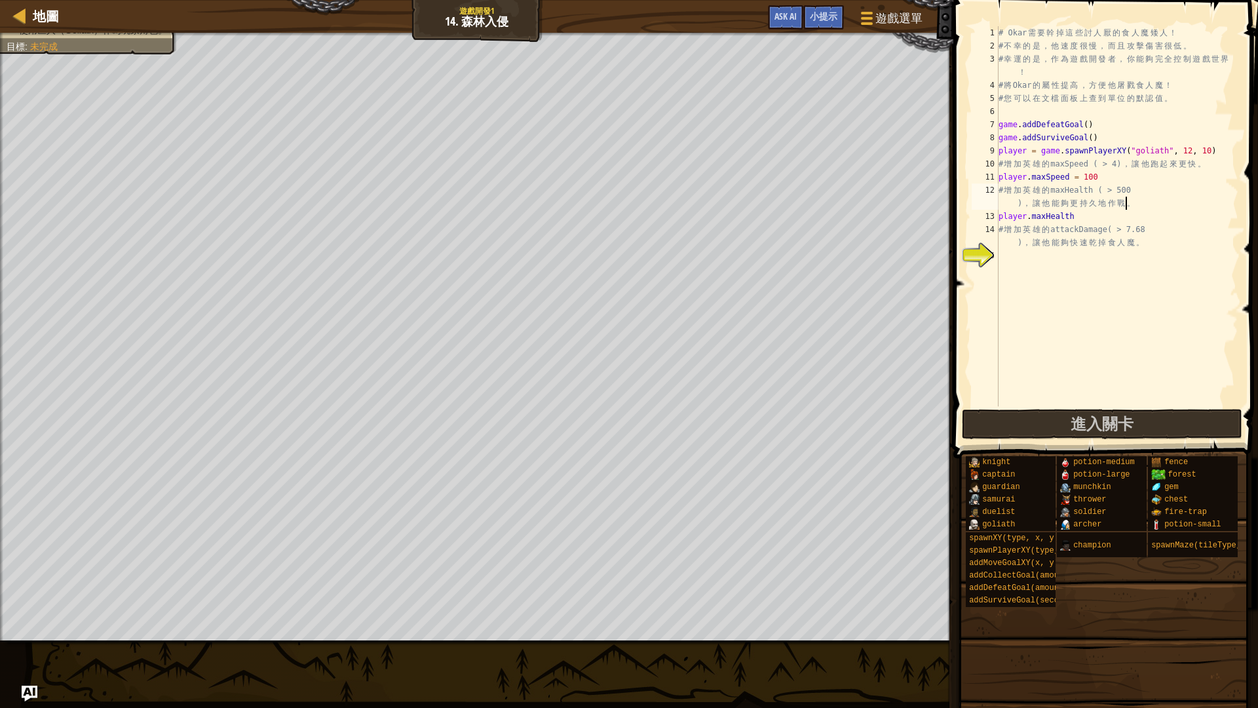
click at [1131, 208] on div "# Okar 需 要 幹 掉 這 些 討 人 厭 的 食 人 魔 矮 人 ！ # 不 幸 的 是 ， 他 速 度 很 慢 ， 而 且 攻 擊 傷 害 很 低 …" at bounding box center [1117, 229] width 243 height 406
click at [1096, 220] on div "# Okar 需 要 幹 掉 這 些 討 人 厭 的 食 人 魔 矮 人 ！ # 不 幸 的 是 ， 他 速 度 很 慢 ， 而 且 攻 擊 傷 害 很 低 …" at bounding box center [1117, 229] width 243 height 406
click at [1075, 213] on div "# Okar 需 要 幹 掉 這 些 討 人 厭 的 食 人 魔 矮 人 ！ # 不 幸 的 是 ， 他 速 度 很 慢 ， 而 且 攻 擊 傷 害 很 低 …" at bounding box center [1117, 229] width 243 height 406
click at [1090, 217] on div "# Okar 需 要 幹 掉 這 些 討 人 厭 的 食 人 魔 矮 人 ！ # 不 幸 的 是 ， 他 速 度 很 慢 ， 而 且 攻 擊 傷 害 很 低 …" at bounding box center [1117, 229] width 243 height 406
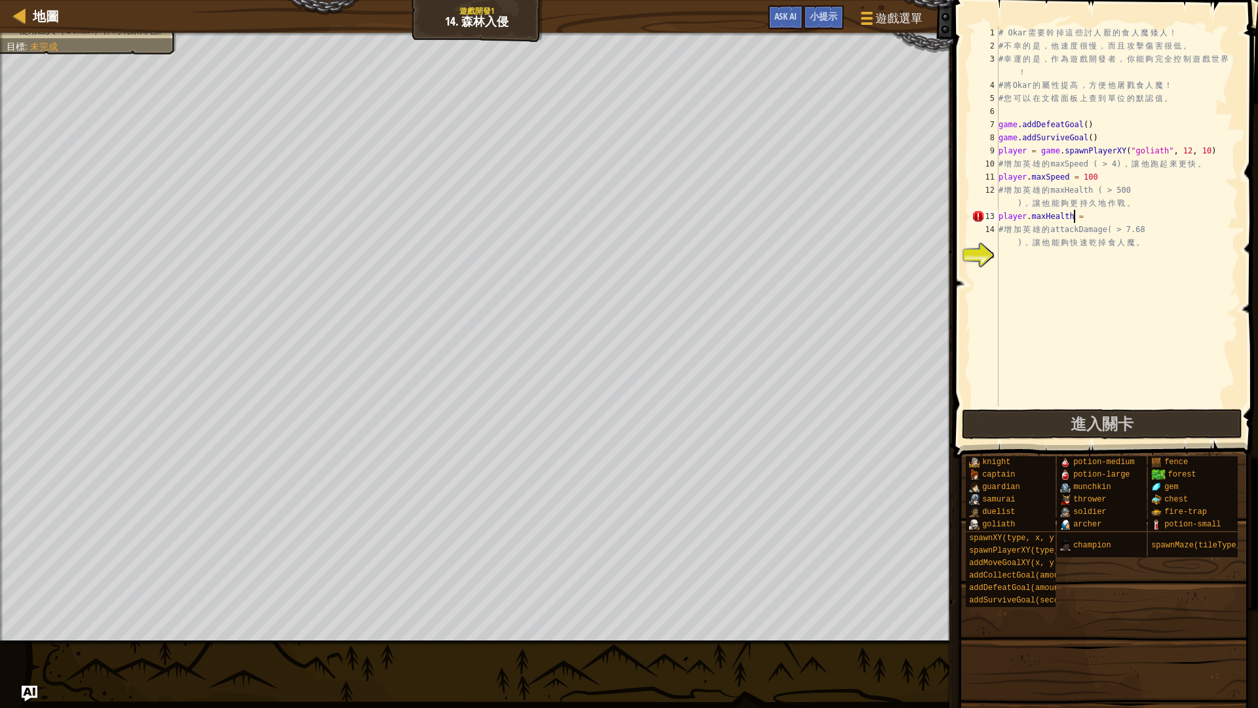
click at [1076, 218] on div "# Okar 需 要 幹 掉 這 些 討 人 厭 的 食 人 魔 矮 人 ！ # 不 幸 的 是 ， 他 速 度 很 慢 ， 而 且 攻 擊 傷 害 很 低 …" at bounding box center [1117, 229] width 243 height 406
click at [1078, 218] on div "# Okar 需 要 幹 掉 這 些 討 人 厭 的 食 人 魔 矮 人 ！ # 不 幸 的 是 ， 他 速 度 很 慢 ， 而 且 攻 擊 傷 害 很 低 …" at bounding box center [1117, 229] width 243 height 406
click at [1096, 214] on div "# Okar 需 要 幹 掉 這 些 討 人 厭 的 食 人 魔 矮 人 ！ # 不 幸 的 是 ， 他 速 度 很 慢 ， 而 且 攻 擊 傷 害 很 低 …" at bounding box center [1117, 229] width 243 height 406
click at [1076, 221] on div "# Okar 需 要 幹 掉 這 些 討 人 厭 的 食 人 魔 矮 人 ！ # 不 幸 的 是 ， 他 速 度 很 慢 ， 而 且 攻 擊 傷 害 很 低 …" at bounding box center [1117, 229] width 243 height 406
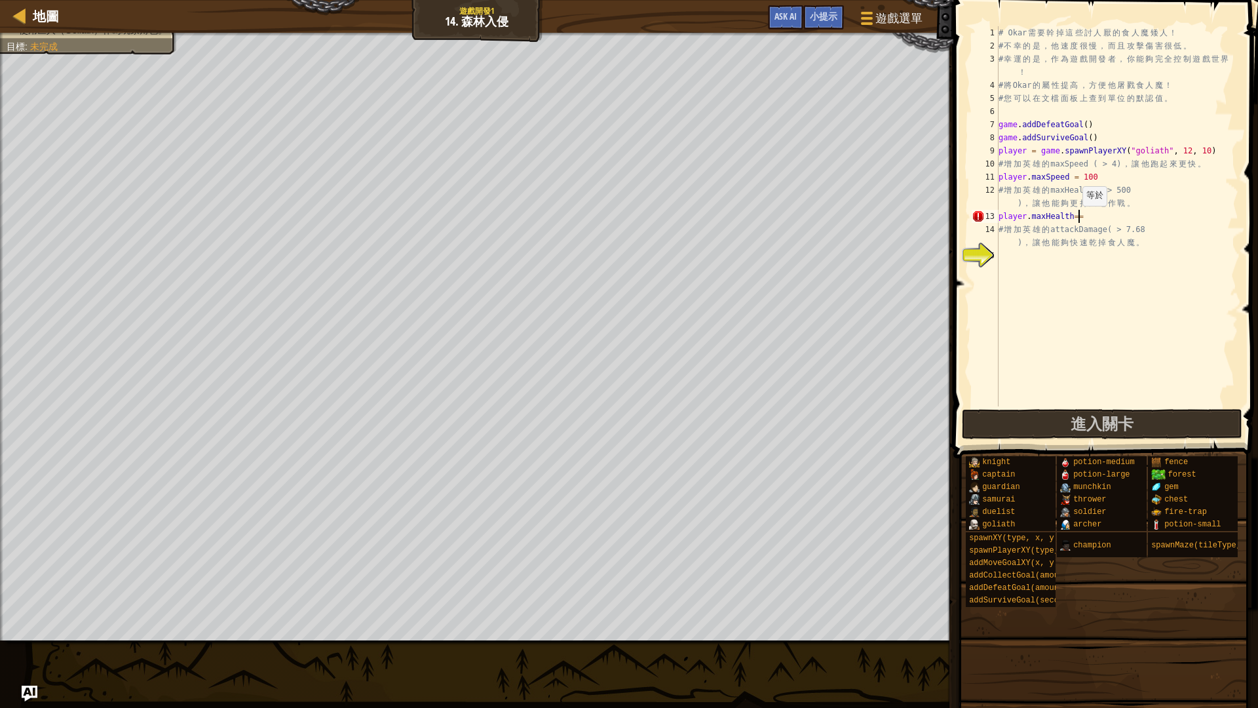
click at [1077, 219] on div "# Okar 需 要 幹 掉 這 些 討 人 厭 的 食 人 魔 矮 人 ！ # 不 幸 的 是 ， 他 速 度 很 慢 ， 而 且 攻 擊 傷 害 很 低 …" at bounding box center [1117, 229] width 243 height 406
click at [1102, 222] on div "# Okar 需 要 幹 掉 這 些 討 人 厭 的 食 人 魔 矮 人 ！ # 不 幸 的 是 ， 他 速 度 很 慢 ， 而 且 攻 擊 傷 害 很 低 …" at bounding box center [1117, 229] width 243 height 406
drag, startPoint x: 1058, startPoint y: 231, endPoint x: 1111, endPoint y: 227, distance: 53.2
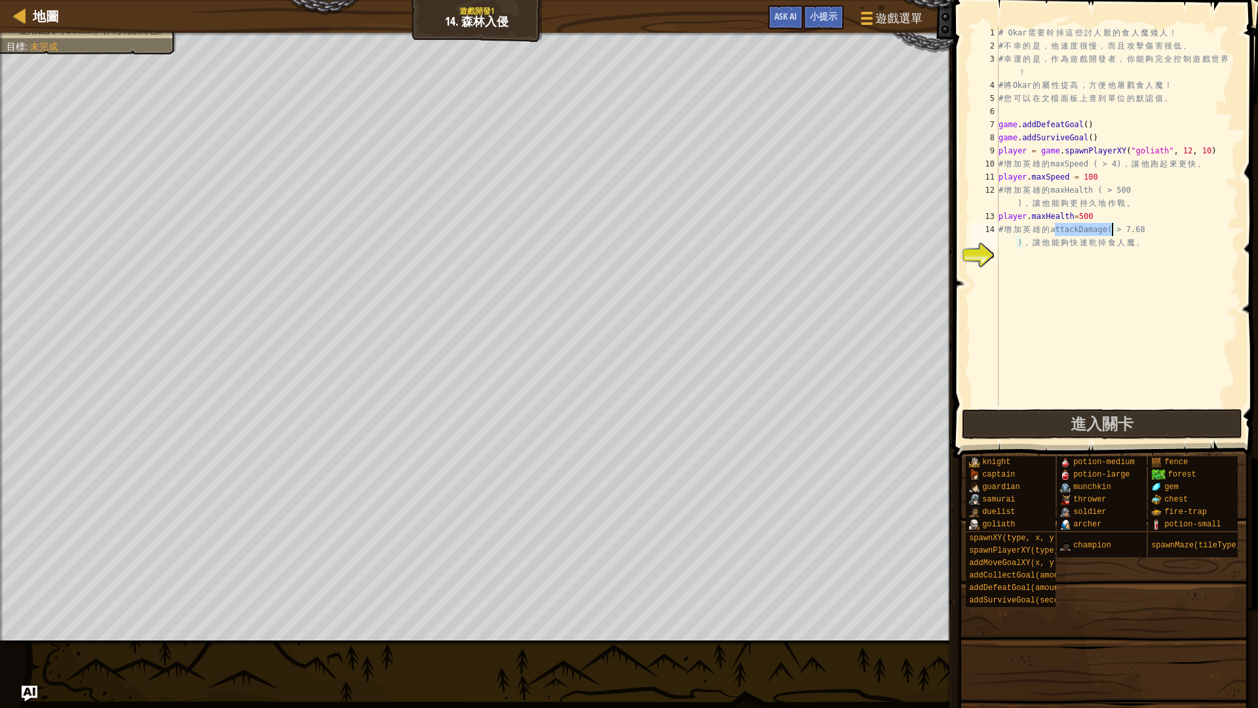
click at [1111, 227] on div "# Okar 需 要 幹 掉 這 些 討 人 厭 的 食 人 魔 矮 人 ！ # 不 幸 的 是 ， 他 速 度 很 慢 ， 而 且 攻 擊 傷 害 很 低 …" at bounding box center [1117, 229] width 243 height 406
type textarea "# 增加英雄的attackDamage( > 7.68)，讓他能夠快速乾掉食人魔。"
click at [1012, 262] on div "# Okar 需 要 幹 掉 這 些 討 人 厭 的 食 人 魔 矮 人 ！ # 不 幸 的 是 ， 他 速 度 很 慢 ， 而 且 攻 擊 傷 害 很 低 …" at bounding box center [1117, 229] width 243 height 406
paste textarea "attackDamage"
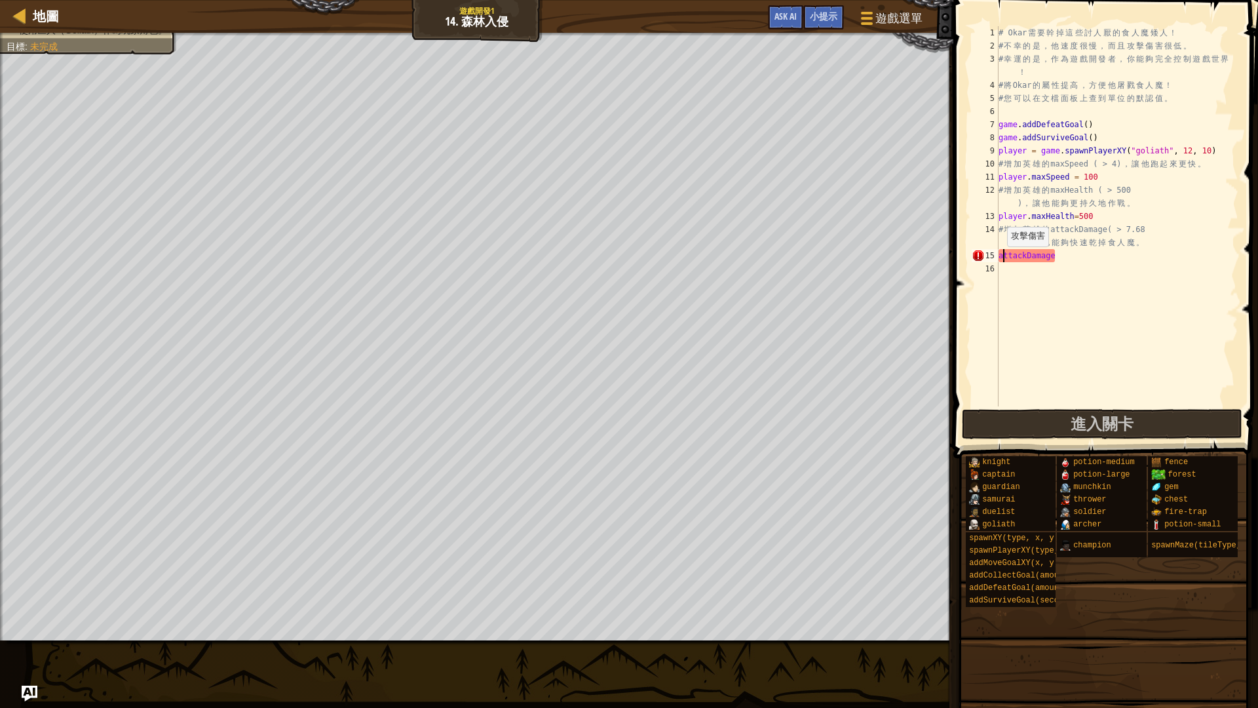
click at [1001, 260] on div "# Okar 需 要 幹 掉 這 些 討 人 厭 的 食 人 魔 矮 人 ！ # 不 幸 的 是 ， 他 速 度 很 慢 ， 而 且 攻 擊 傷 害 很 低 …" at bounding box center [1117, 229] width 243 height 406
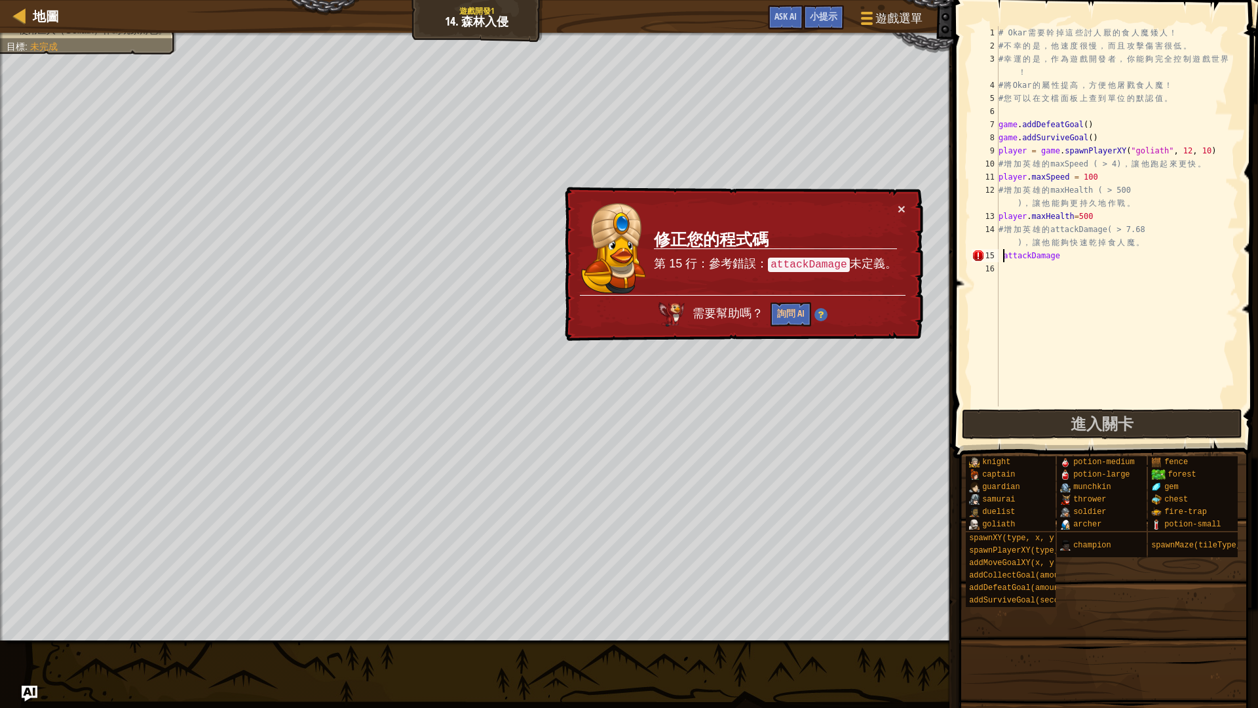
click at [1000, 253] on div "# Okar 需 要 幹 掉 這 些 討 人 厭 的 食 人 魔 矮 人 ！ # 不 幸 的 是 ， 他 速 度 很 慢 ， 而 且 攻 擊 傷 害 很 低 …" at bounding box center [1117, 229] width 243 height 406
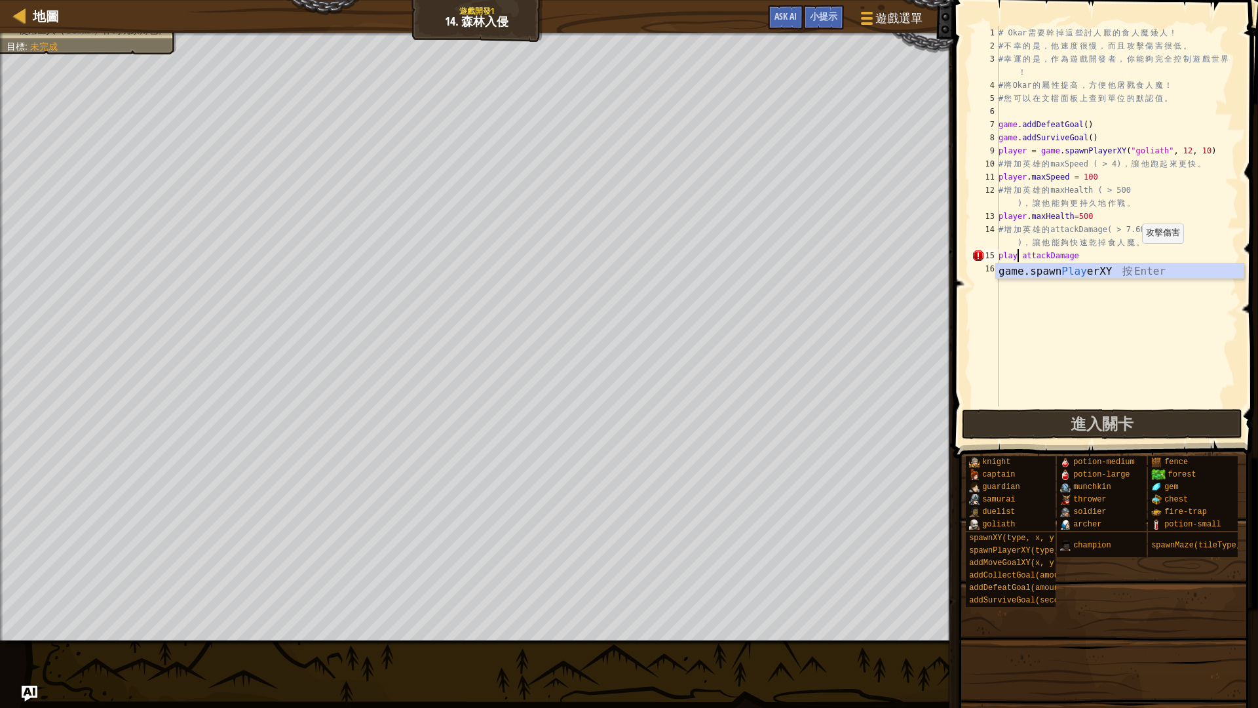
scroll to position [6, 2]
click at [1030, 255] on div "# Okar 需 要 幹 掉 這 些 討 人 厭 的 食 人 魔 矮 人 ！ # 不 幸 的 是 ， 他 速 度 很 慢 ， 而 且 攻 擊 傷 害 很 低 …" at bounding box center [1117, 229] width 243 height 406
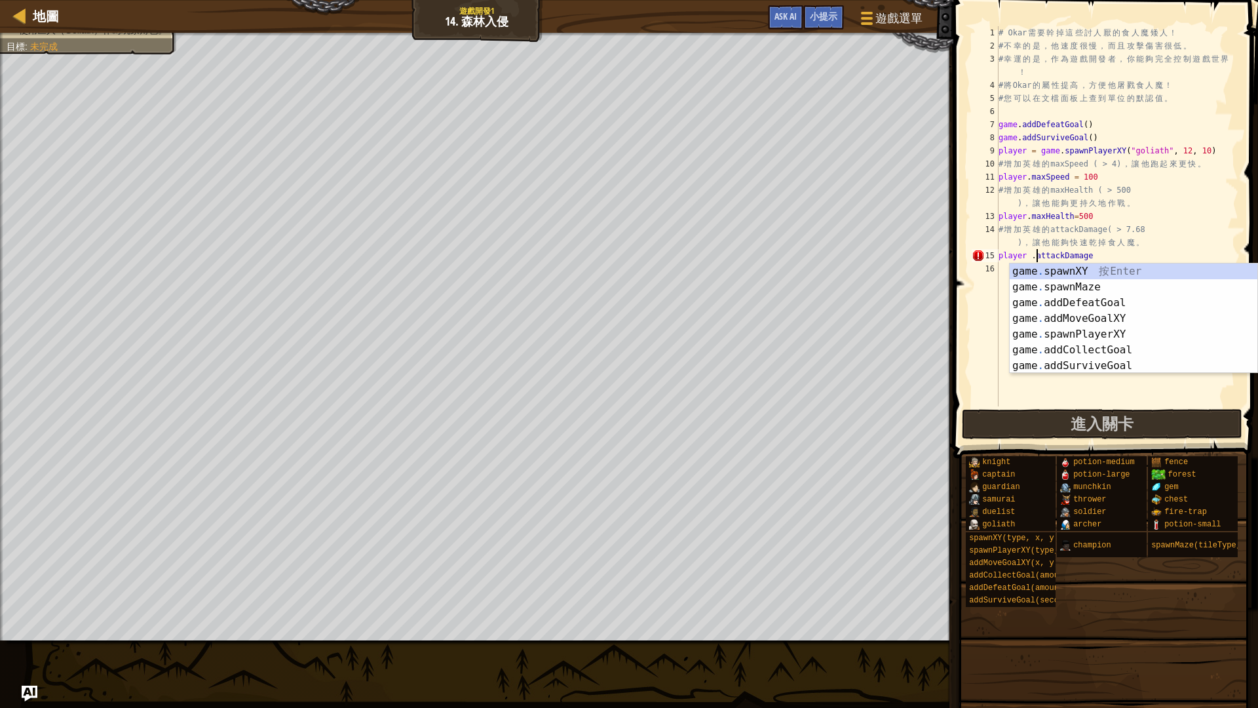
scroll to position [6, 3]
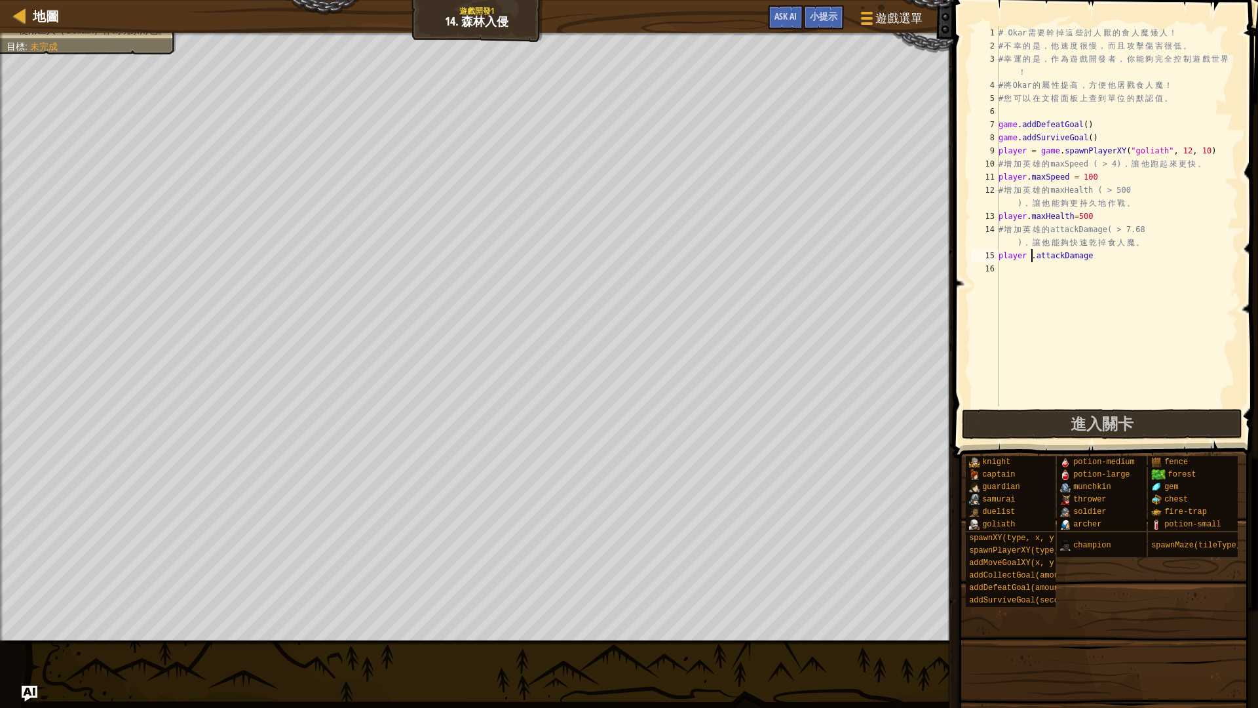
click at [1032, 255] on div "# Okar 需 要 幹 掉 這 些 討 人 厭 的 食 人 魔 矮 人 ！ # 不 幸 的 是 ， 他 速 度 很 慢 ， 而 且 攻 擊 傷 害 很 低 …" at bounding box center [1117, 229] width 243 height 406
click at [1097, 257] on div "# Okar 需 要 幹 掉 這 些 討 人 厭 的 食 人 魔 矮 人 ！ # 不 幸 的 是 ， 他 速 度 很 慢 ， 而 且 攻 擊 傷 害 很 低 …" at bounding box center [1117, 229] width 243 height 406
type textarea "player.attackDamage=7.68"
click at [1023, 414] on button "進入關卡" at bounding box center [1102, 424] width 281 height 30
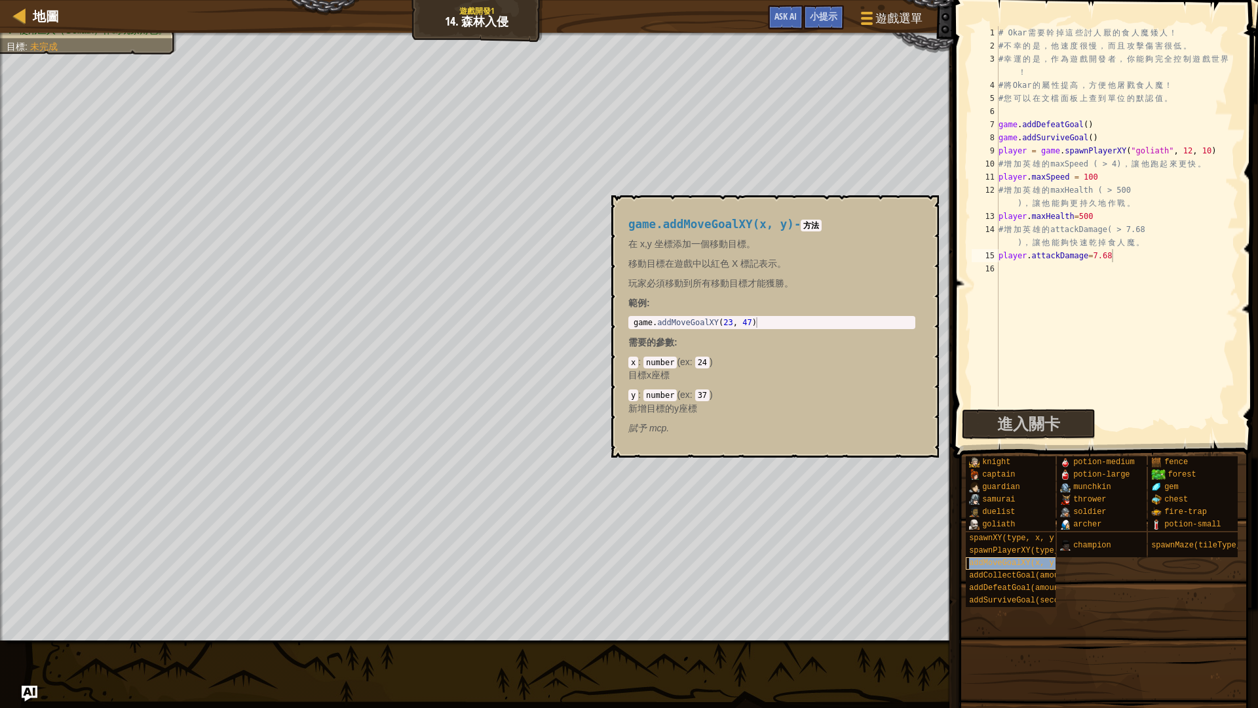
click at [1009, 564] on span "addMoveGoalXY(x, y)" at bounding box center [1014, 562] width 90 height 9
type textarea "game.addMoveGoalXY(23, 47)"
drag, startPoint x: 634, startPoint y: 320, endPoint x: 838, endPoint y: 320, distance: 203.2
click at [838, 320] on div "game . addMoveGoalXY ( 23 , 47 )" at bounding box center [772, 332] width 282 height 31
click at [1053, 268] on div "# Okar 需 要 幹 掉 這 些 討 人 厭 的 食 人 魔 矮 人 ！ # 不 幸 的 是 ， 他 速 度 很 慢 ， 而 且 攻 擊 傷 害 很 低 …" at bounding box center [1117, 229] width 243 height 406
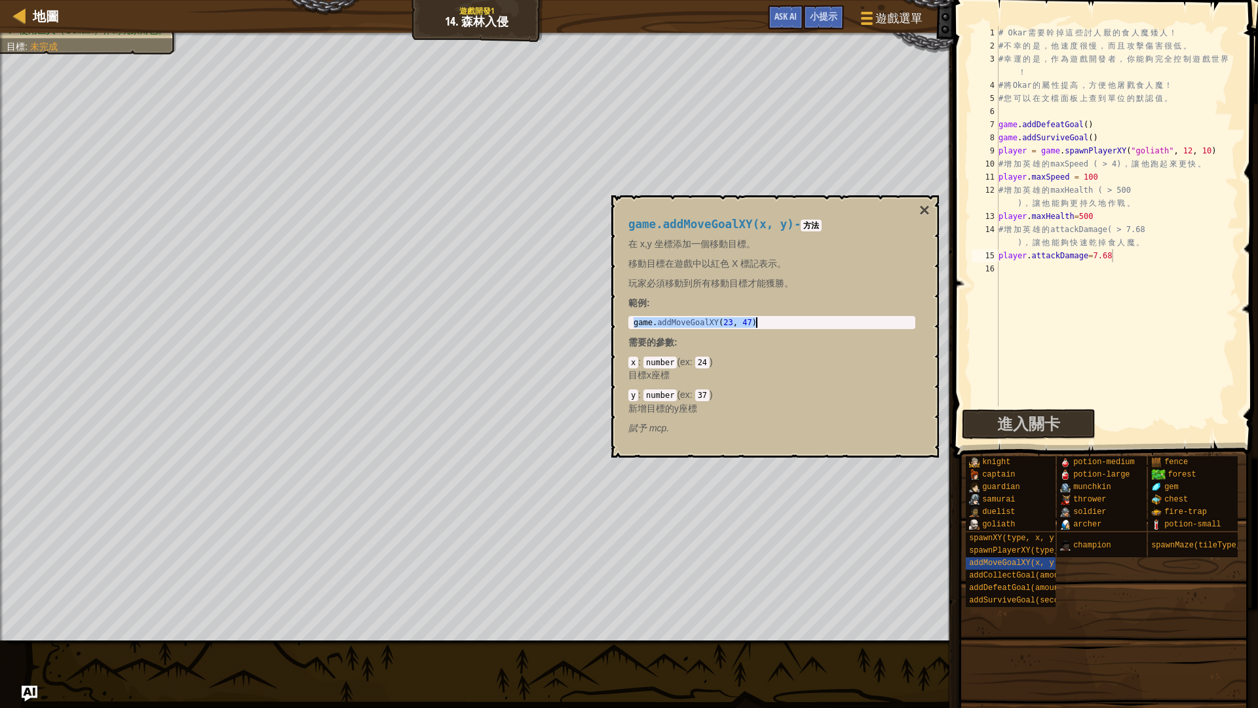
scroll to position [6, 0]
paste textarea "game.addMoveGoalXY(23, 47)"
click at [1102, 268] on div "# Okar 需 要 幹 掉 這 些 討 人 厭 的 食 人 魔 矮 人 ！ # 不 幸 的 是 ， 他 速 度 很 慢 ， 而 且 攻 擊 傷 害 很 低 …" at bounding box center [1117, 229] width 243 height 406
click at [1098, 267] on div "# Okar 需 要 幹 掉 這 些 討 人 厭 的 食 人 魔 矮 人 ！ # 不 幸 的 是 ， 他 速 度 很 慢 ， 而 且 攻 擊 傷 害 很 低 …" at bounding box center [1117, 229] width 243 height 406
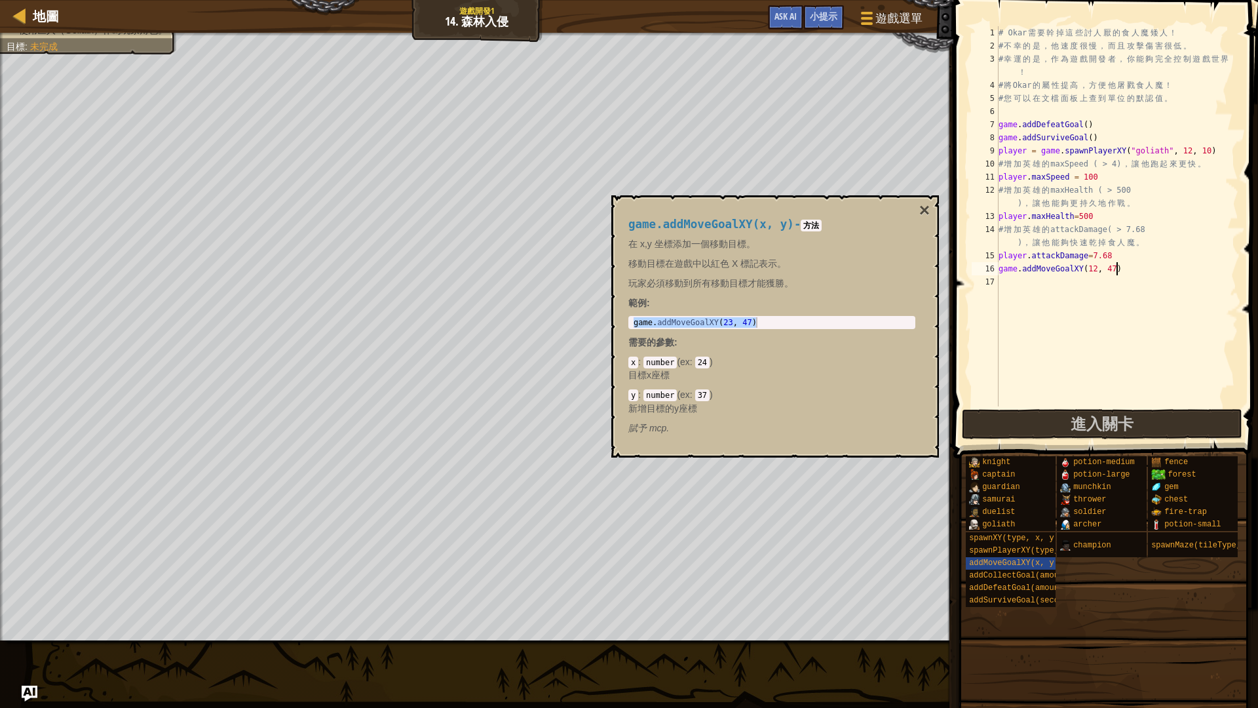
click at [1117, 265] on div "# Okar 需 要 幹 掉 這 些 討 人 厭 的 食 人 魔 矮 人 ！ # 不 幸 的 是 ， 他 速 度 很 慢 ， 而 且 攻 擊 傷 害 很 低 …" at bounding box center [1117, 229] width 243 height 406
click at [1081, 421] on span "進入關卡" at bounding box center [1102, 423] width 63 height 21
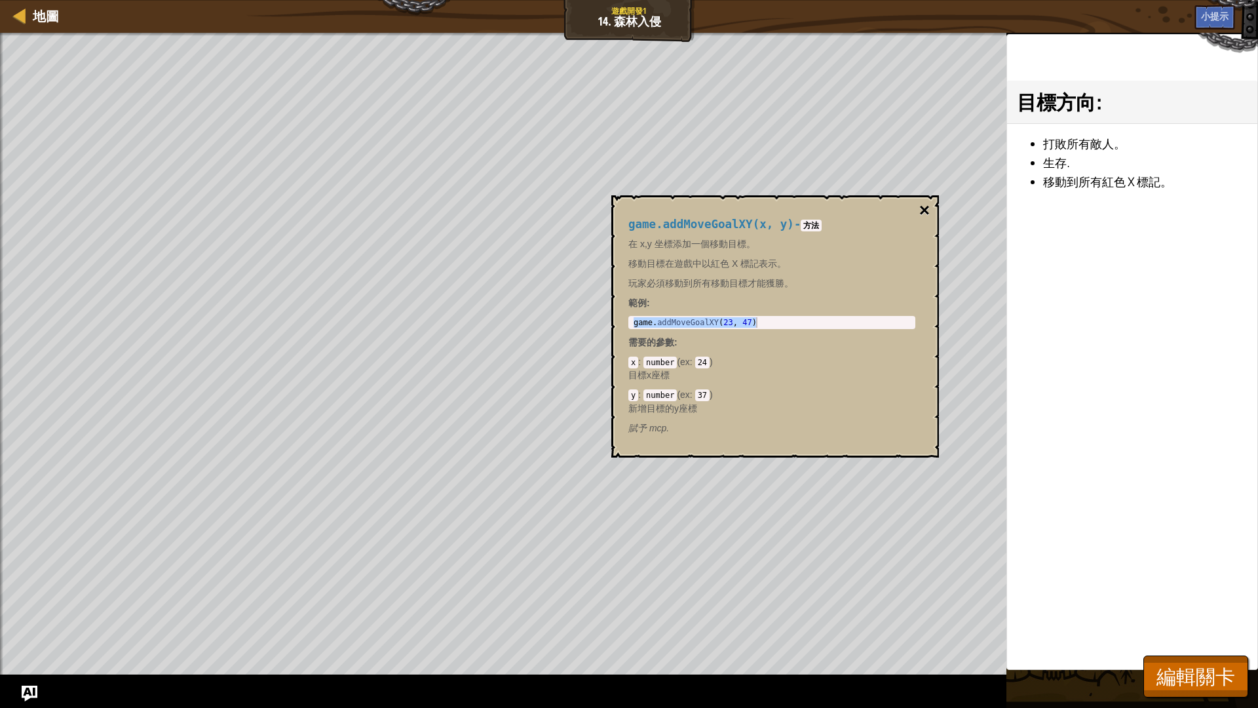
click at [926, 201] on button "×" at bounding box center [925, 210] width 10 height 18
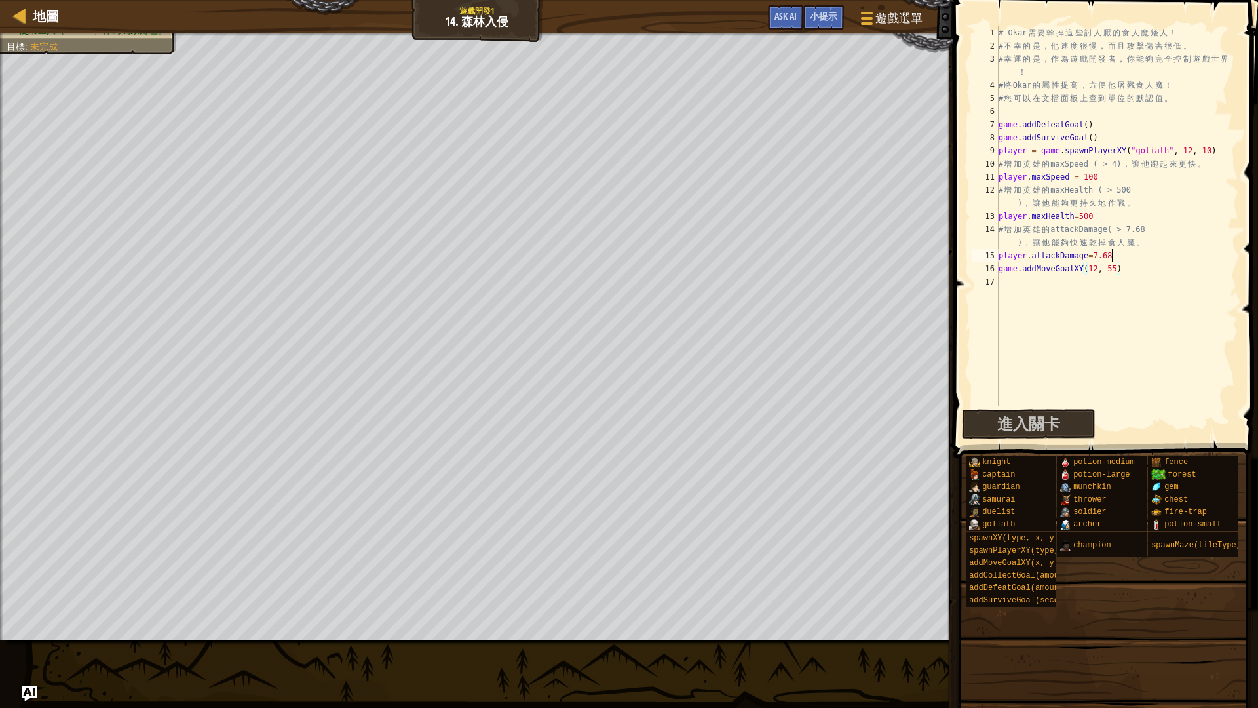
click at [1114, 258] on div "# Okar 需 要 幹 掉 這 些 討 人 厭 的 食 人 魔 矮 人 ！ # 不 幸 的 是 ， 他 速 度 很 慢 ， 而 且 攻 擊 傷 害 很 低 …" at bounding box center [1117, 229] width 243 height 406
click at [1106, 218] on div "# Okar 需 要 幹 掉 這 些 討 人 厭 的 食 人 魔 矮 人 ！ # 不 幸 的 是 ， 他 速 度 很 慢 ， 而 且 攻 擊 傷 害 很 低 …" at bounding box center [1117, 229] width 243 height 406
type textarea "player.maxHealth=600"
click at [1105, 413] on button "進入關卡" at bounding box center [1102, 424] width 281 height 30
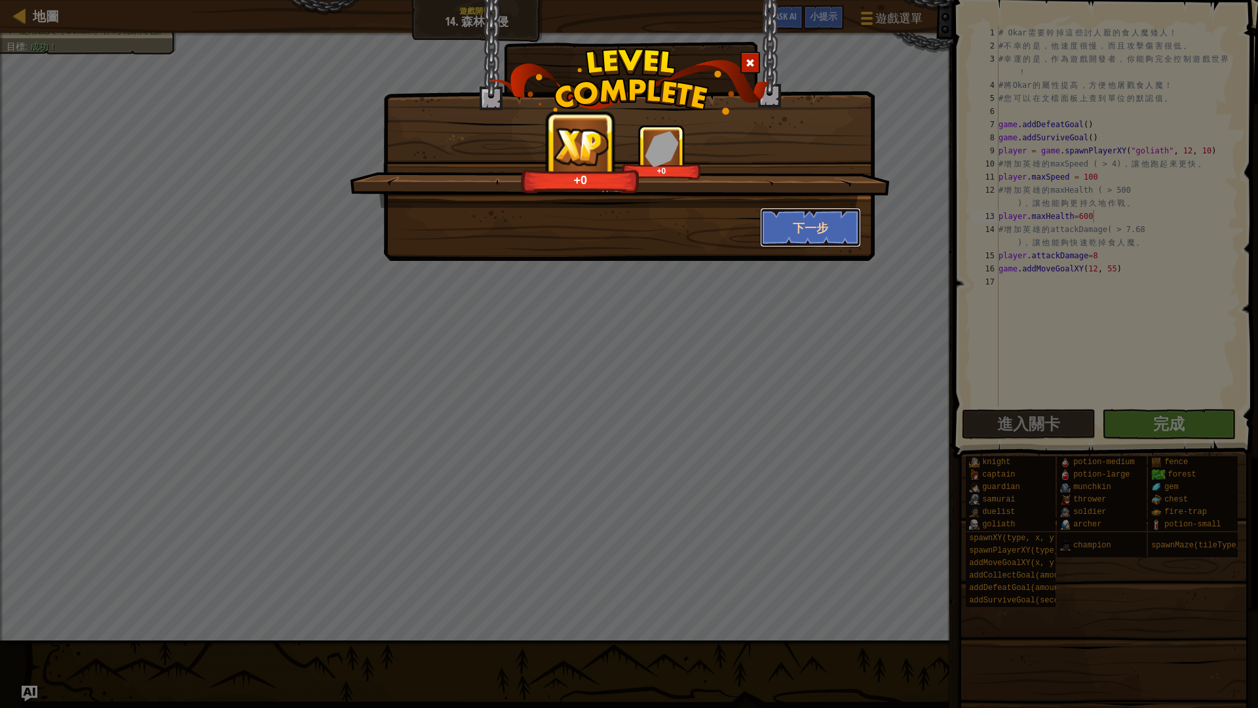
click at [820, 222] on button "下一步" at bounding box center [811, 227] width 102 height 39
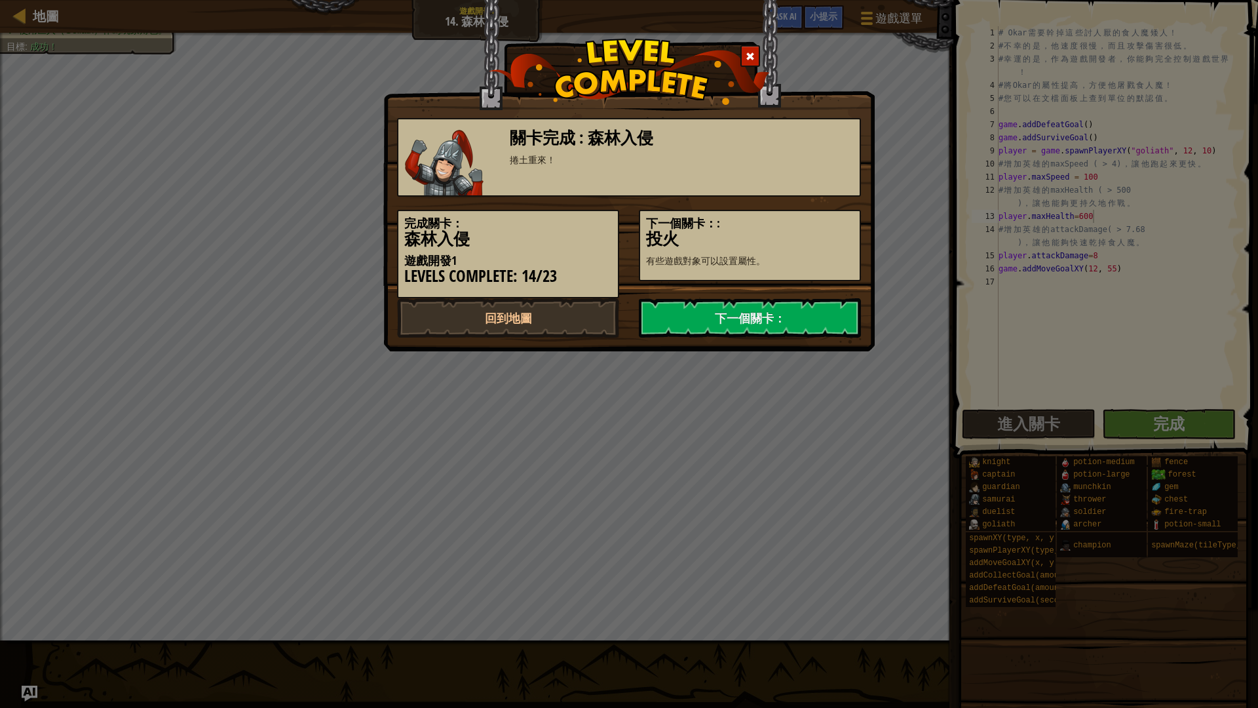
click at [727, 297] on div "完成關卡： 森林入侵 遊戲開發1 Levels Complete: 14/23 下一個關卡：: 投火 有些遊戲對象可以設置屬性。" at bounding box center [629, 248] width 484 height 102
click at [726, 308] on link "下一個關卡：" at bounding box center [750, 317] width 222 height 39
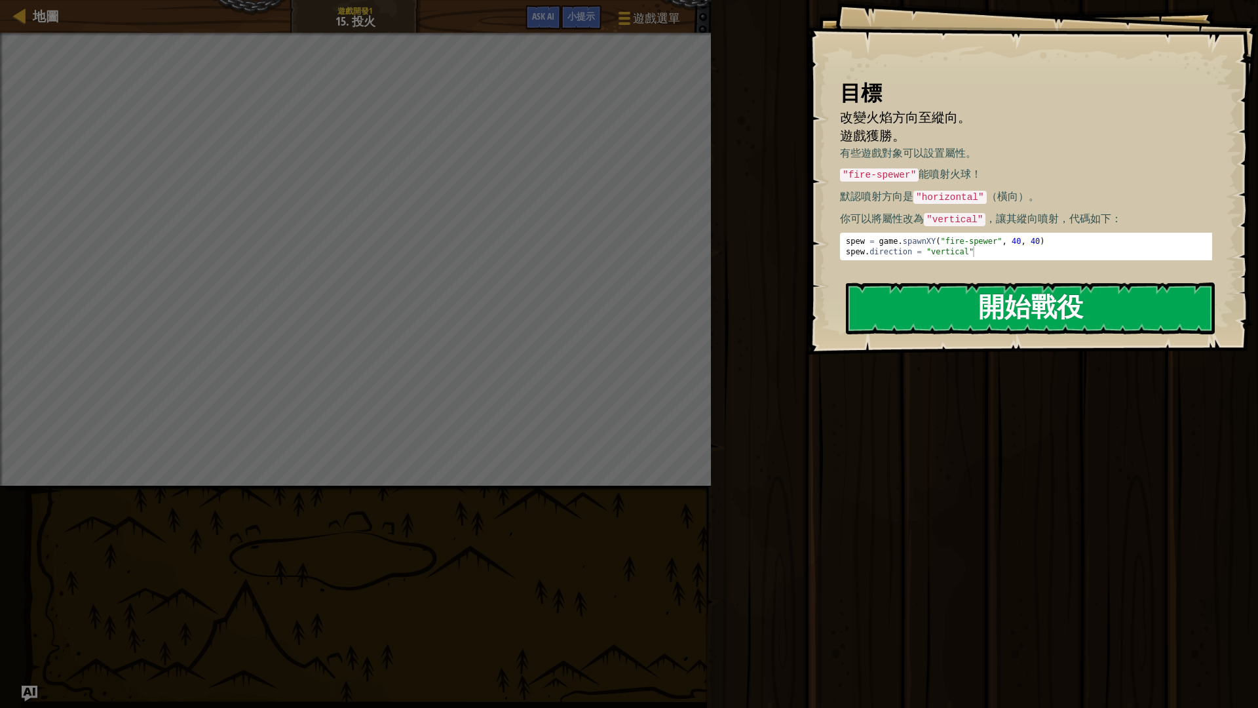
click at [889, 307] on button "開始戰役" at bounding box center [1030, 308] width 369 height 52
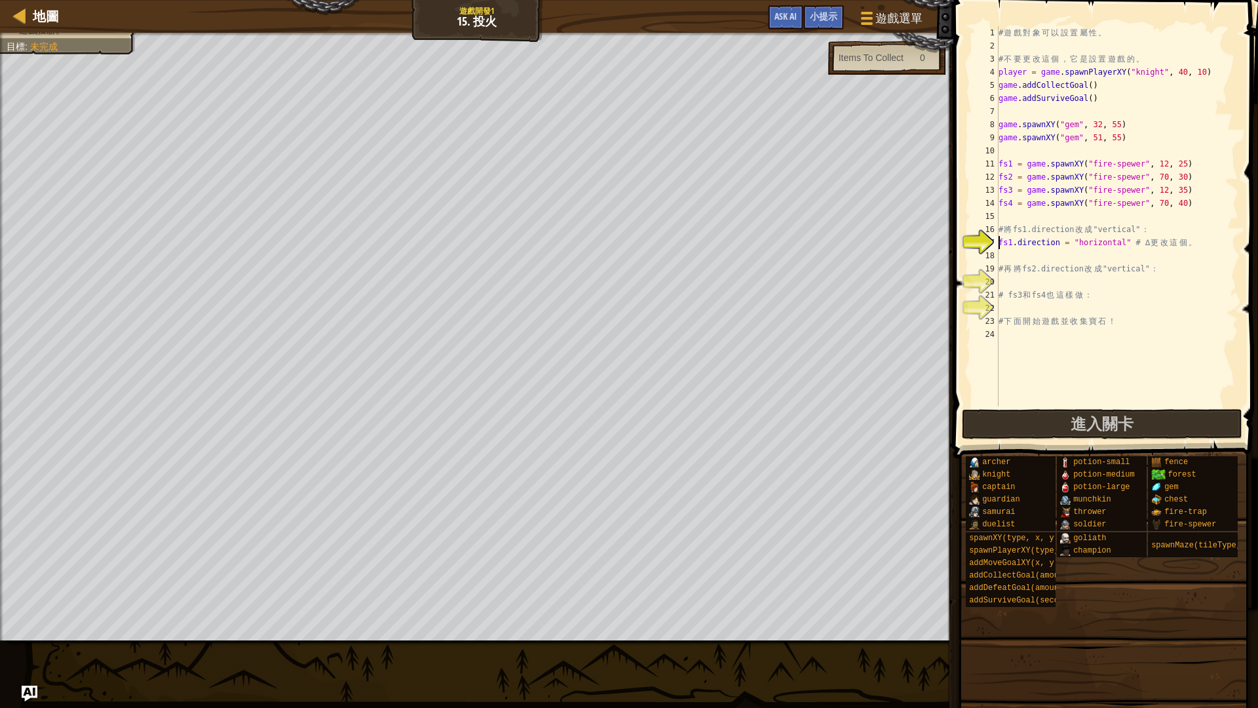
click at [1078, 204] on div "# 遊 戲 對 象 可 以 設 置 屬 性 。 # 不 要 更 改 這 個 ， 它 是 設 置 遊 戲 的 。 player = game . spawnPl…" at bounding box center [1117, 229] width 243 height 406
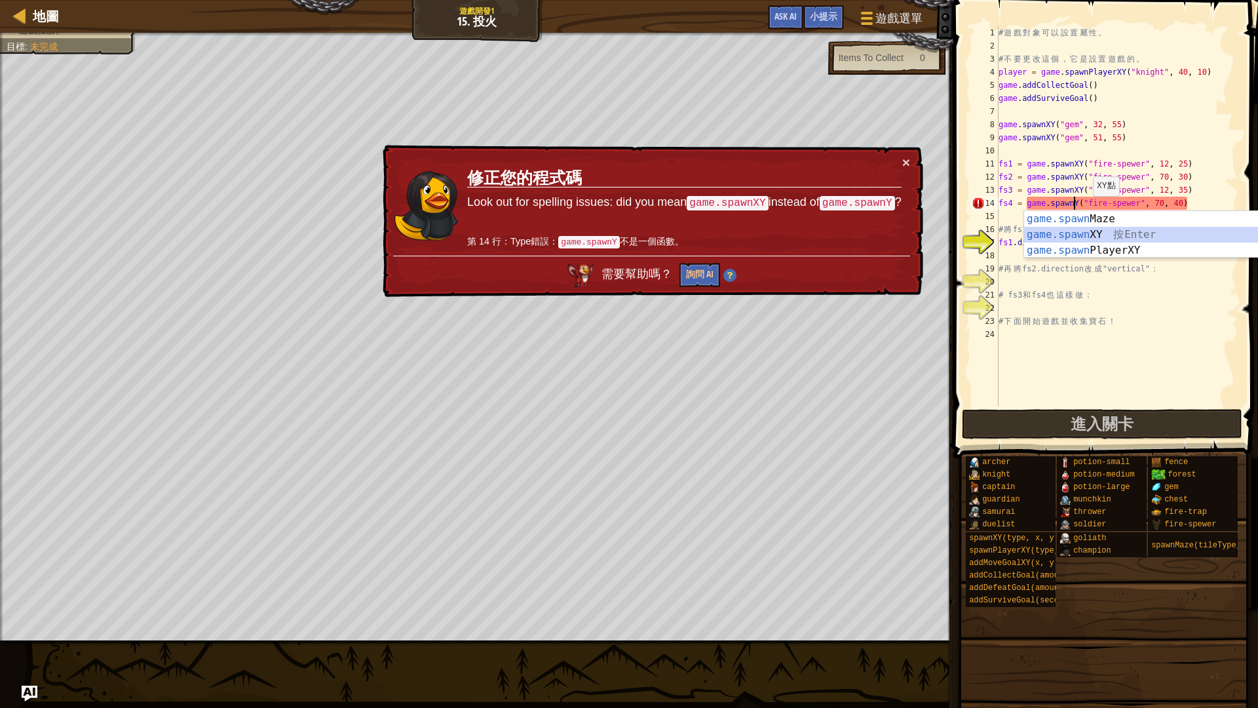
click at [1077, 241] on div "game.spawn Maze 按 Enter game.spawn XY 按 Enter game.spawn PlayerXY 按 Enter" at bounding box center [1148, 250] width 248 height 79
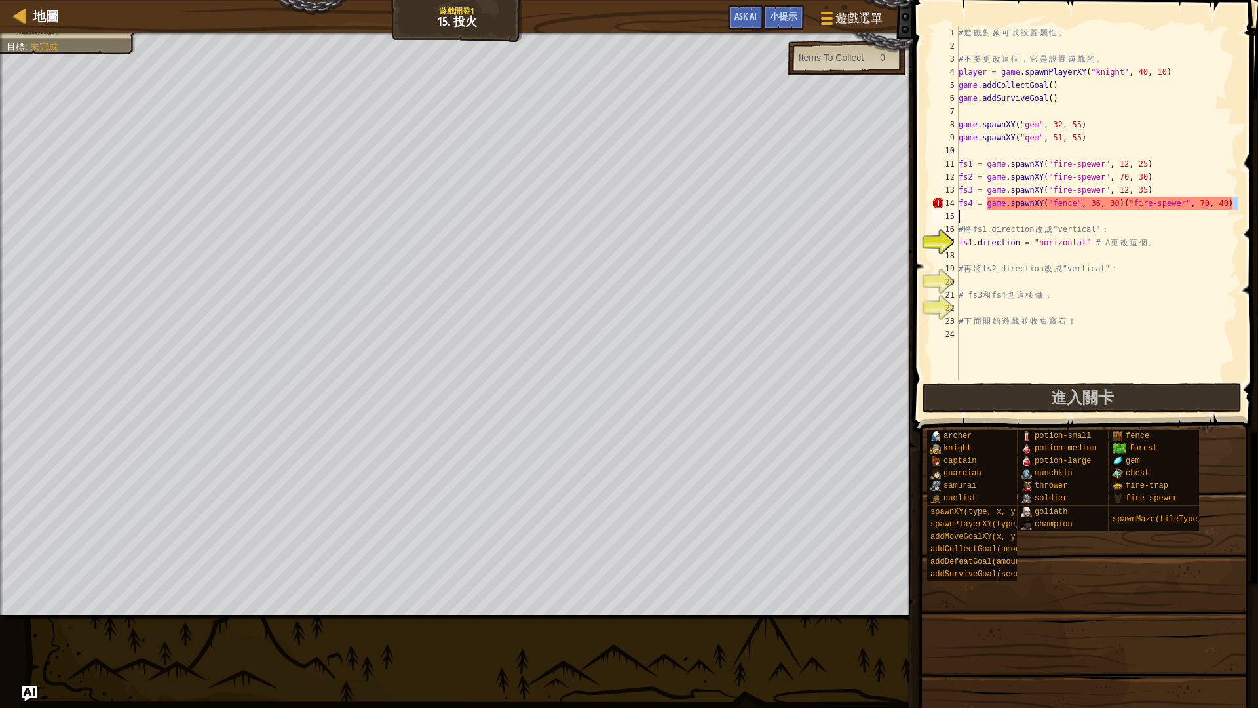
drag, startPoint x: 1235, startPoint y: 204, endPoint x: 984, endPoint y: 204, distance: 251.0
click at [982, 205] on div "# 遊 戲 對 象 可 以 設 置 屬 性 。 # 不 要 更 改 這 個 ， 它 是 設 置 遊 戲 的 。 player = game . spawnPl…" at bounding box center [1097, 216] width 282 height 380
click at [964, 204] on div "# 遊 戲 對 象 可 以 設 置 屬 性 。 # 不 要 更 改 這 個 ， 它 是 設 置 遊 戲 的 。 player = game . spawnPl…" at bounding box center [1097, 216] width 282 height 380
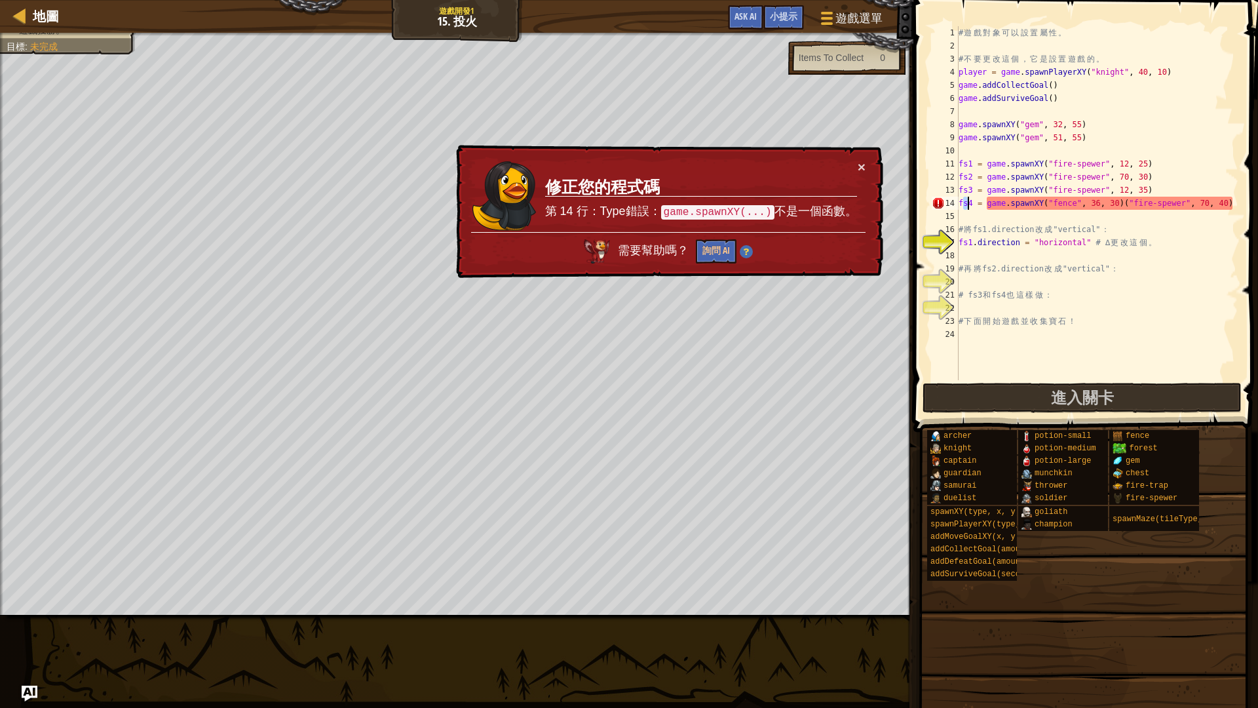
drag, startPoint x: 965, startPoint y: 206, endPoint x: 1127, endPoint y: 195, distance: 162.3
click at [1043, 200] on div "# 遊 戲 對 象 可 以 設 置 屬 性 。 # 不 要 更 改 這 個 ， 它 是 設 置 遊 戲 的 。 player = game . spawnPl…" at bounding box center [1097, 216] width 282 height 380
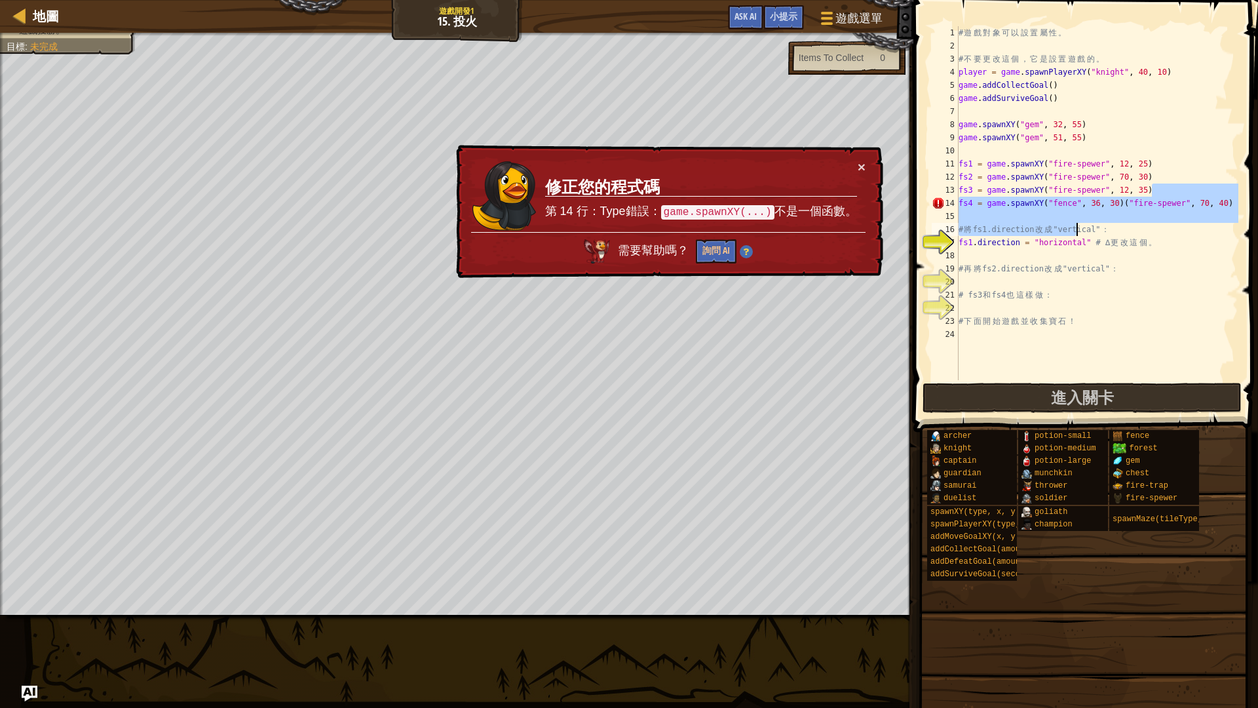
drag, startPoint x: 1238, startPoint y: 196, endPoint x: 1076, endPoint y: 226, distance: 164.7
click at [1076, 226] on div "# 遊 戲 對 象 可 以 設 置 屬 性 。 # 不 要 更 改 這 個 ， 它 是 設 置 遊 戲 的 。 player = game . spawnPl…" at bounding box center [1097, 216] width 282 height 380
click at [1230, 199] on div "# 遊 戲 對 象 可 以 設 置 屬 性 。 # 不 要 更 改 這 個 ， 它 是 設 置 遊 戲 的 。 player = game . spawnPl…" at bounding box center [1097, 203] width 282 height 354
type textarea "fs4 = game.spawnXY("fence", 36, 30)("fire-spewer", 70, 40)"
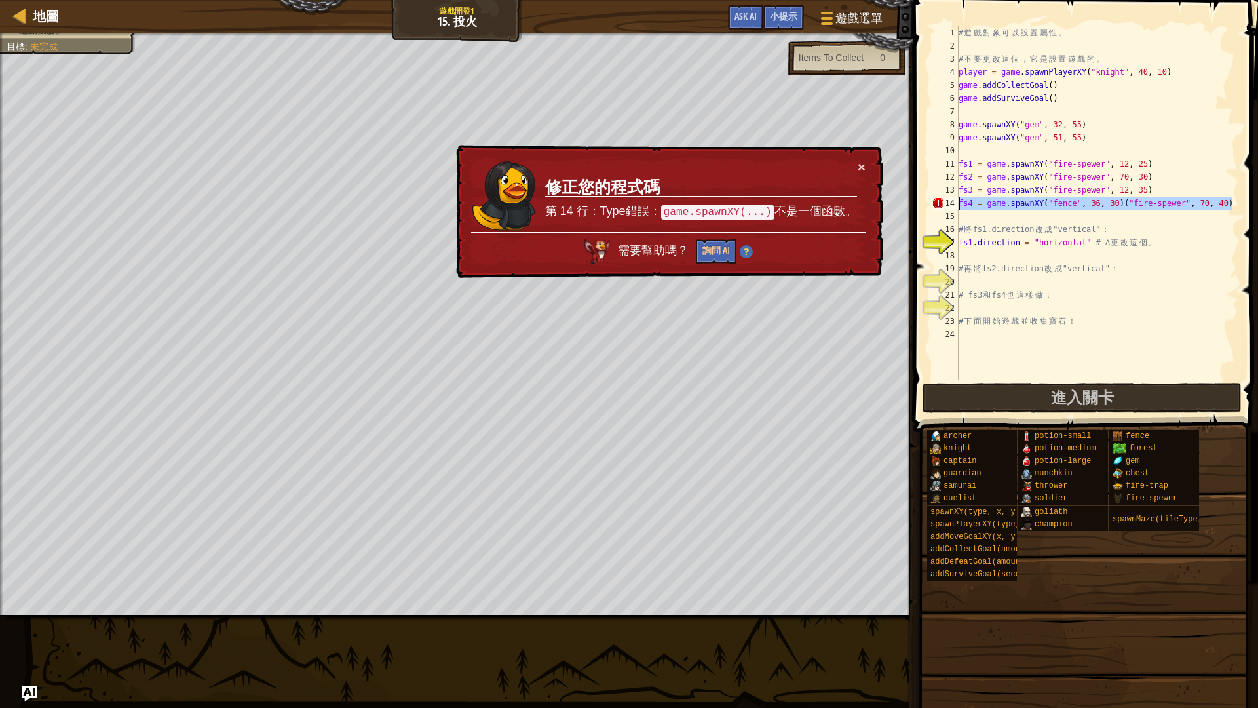
drag, startPoint x: 1238, startPoint y: 203, endPoint x: 958, endPoint y: 202, distance: 279.9
click at [958, 202] on div "fs4 = game.spawnXY("fence", 36, 30)("fire-spewer", 70, 40) 1 2 3 4 5 6 7 8 9 10…" at bounding box center [1083, 203] width 309 height 354
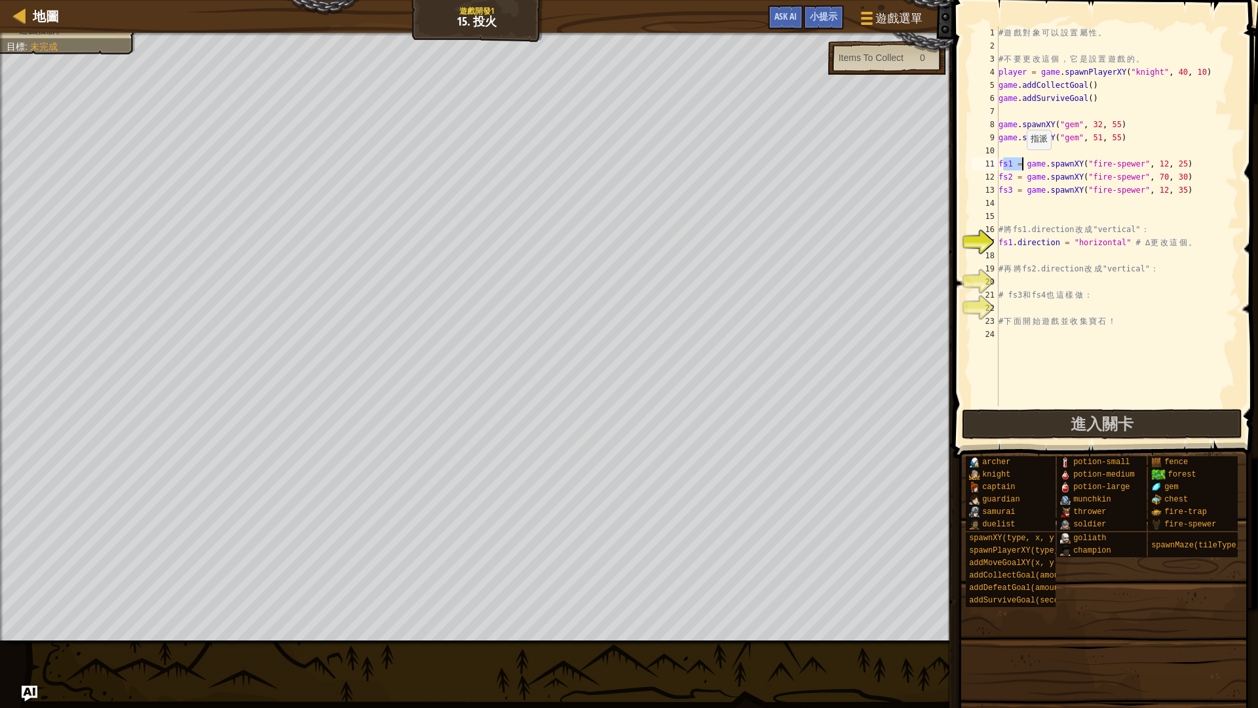
drag, startPoint x: 1002, startPoint y: 165, endPoint x: 1021, endPoint y: 163, distance: 19.1
click at [1021, 163] on div "# 遊 戲 對 象 可 以 設 置 屬 性 。 # 不 要 更 改 這 個 ， 它 是 設 置 遊 戲 的 。 player = game . spawnPl…" at bounding box center [1117, 229] width 243 height 406
click at [1003, 159] on div "# 遊 戲 對 象 可 以 設 置 屬 性 。 # 不 要 更 改 這 個 ， 它 是 設 置 遊 戲 的 。 player = game . spawnPl…" at bounding box center [1117, 216] width 243 height 380
drag, startPoint x: 999, startPoint y: 163, endPoint x: 1183, endPoint y: 200, distance: 187.9
click at [1183, 200] on div "# 遊 戲 對 象 可 以 設 置 屬 性 。 # 不 要 更 改 這 個 ， 它 是 設 置 遊 戲 的 。 player = game . spawnPl…" at bounding box center [1117, 229] width 243 height 406
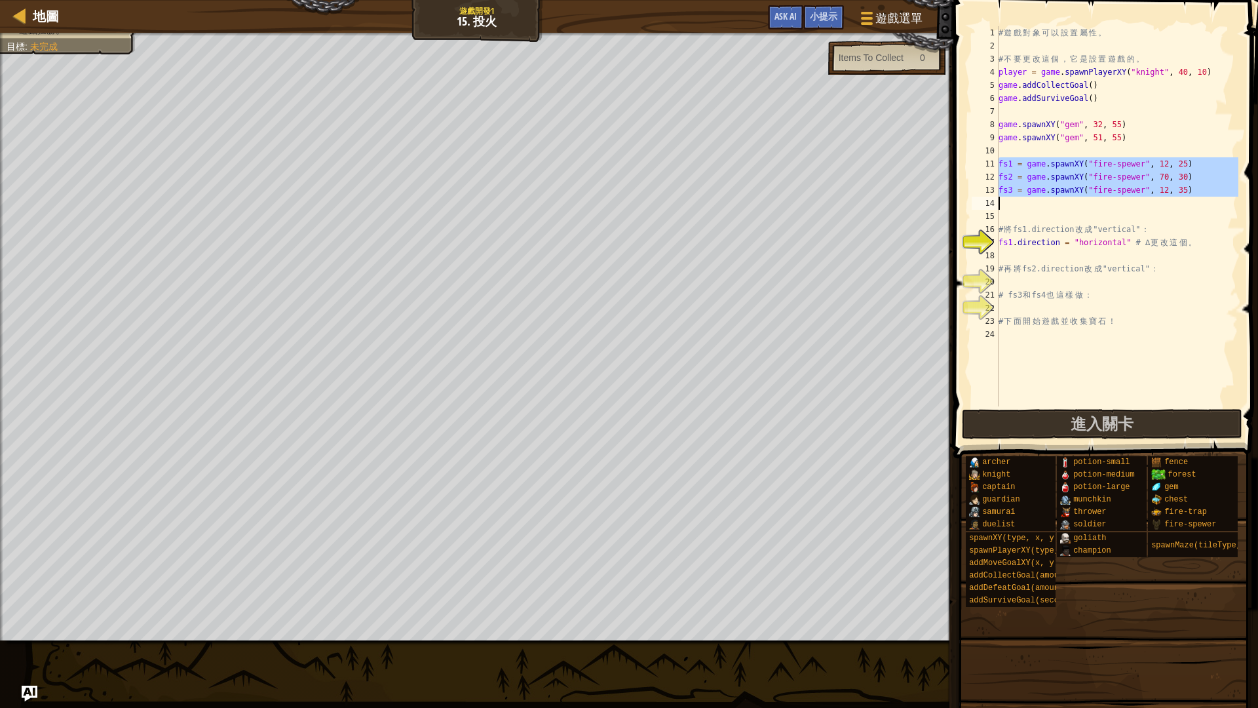
type textarea "fs3 = game.spawnXY("fire-spewer", 12, 35)"
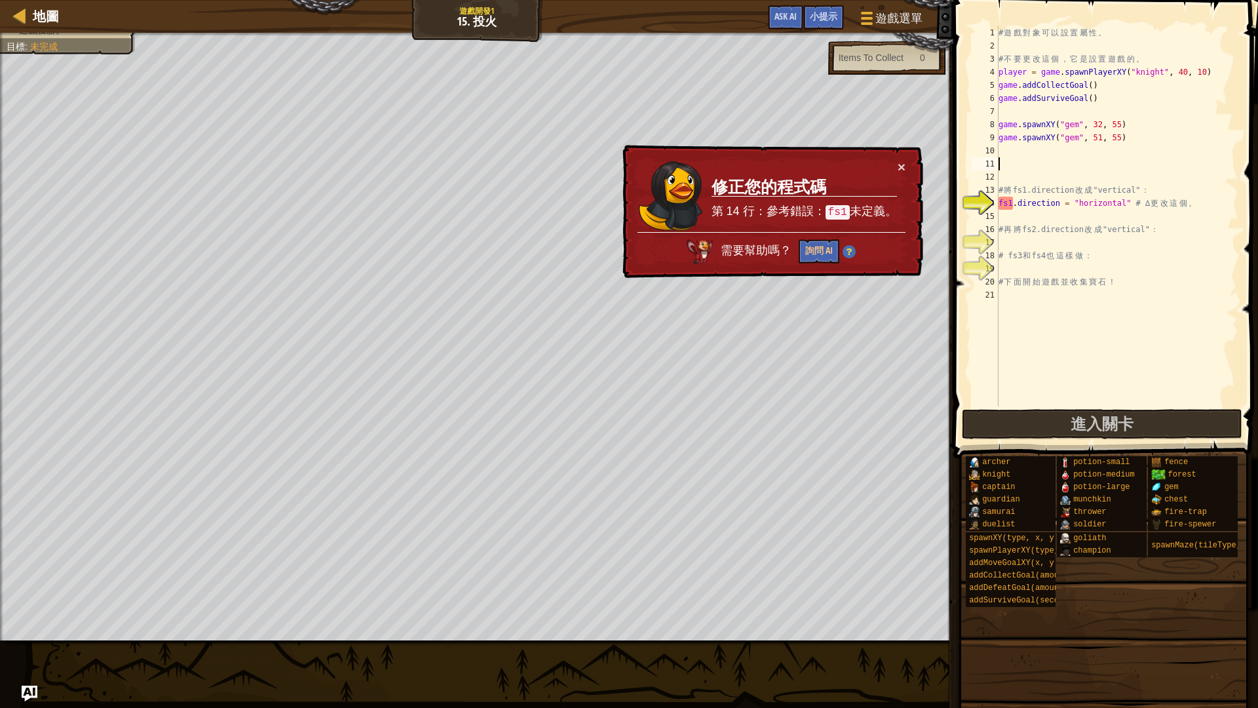
click at [1070, 223] on div "# 遊 戲 對 象 可 以 設 置 屬 性 。 # 不 要 更 改 這 個 ， 它 是 設 置 遊 戲 的 。 player = game . spawnPl…" at bounding box center [1117, 229] width 243 height 406
drag, startPoint x: 1193, startPoint y: 201, endPoint x: 988, endPoint y: 204, distance: 204.5
click at [988, 204] on div "# 再將fs2.direction改成"vertical"： 1 2 3 4 5 6 7 8 9 10 11 12 13 14 15 16 17 18 19 …" at bounding box center [1103, 216] width 269 height 380
type textarea "。"
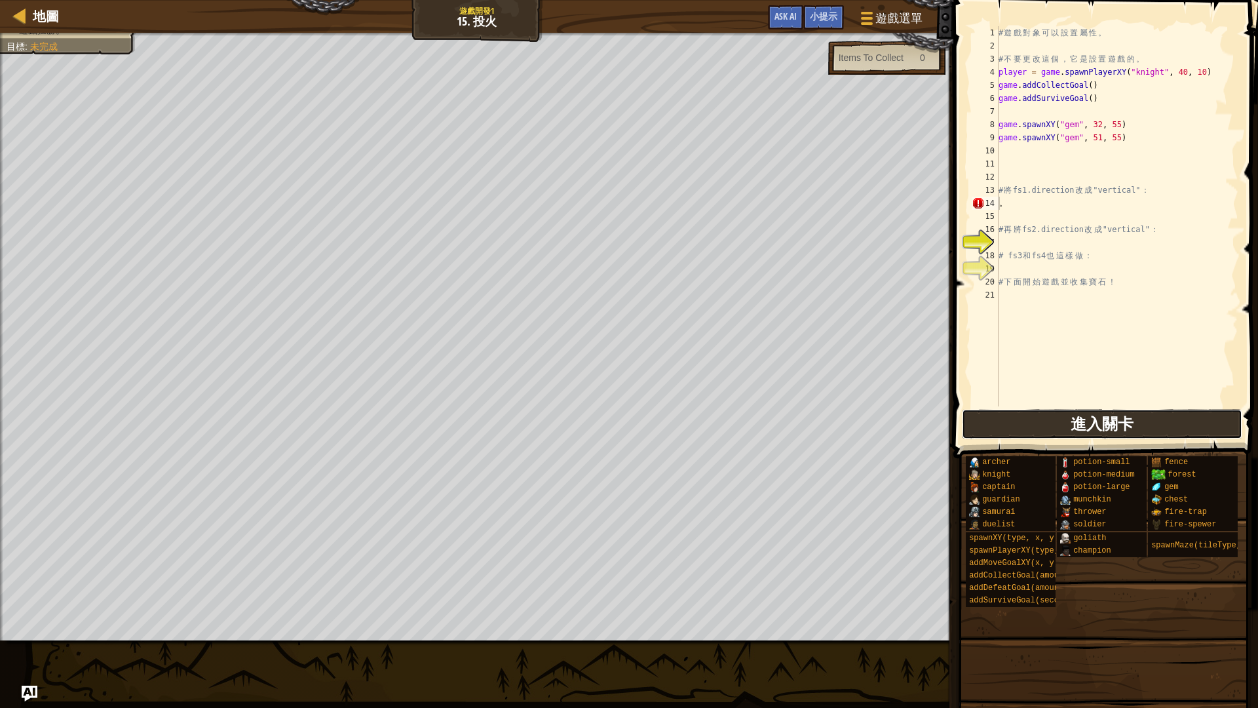
click at [1130, 427] on span "進入關卡" at bounding box center [1102, 423] width 63 height 21
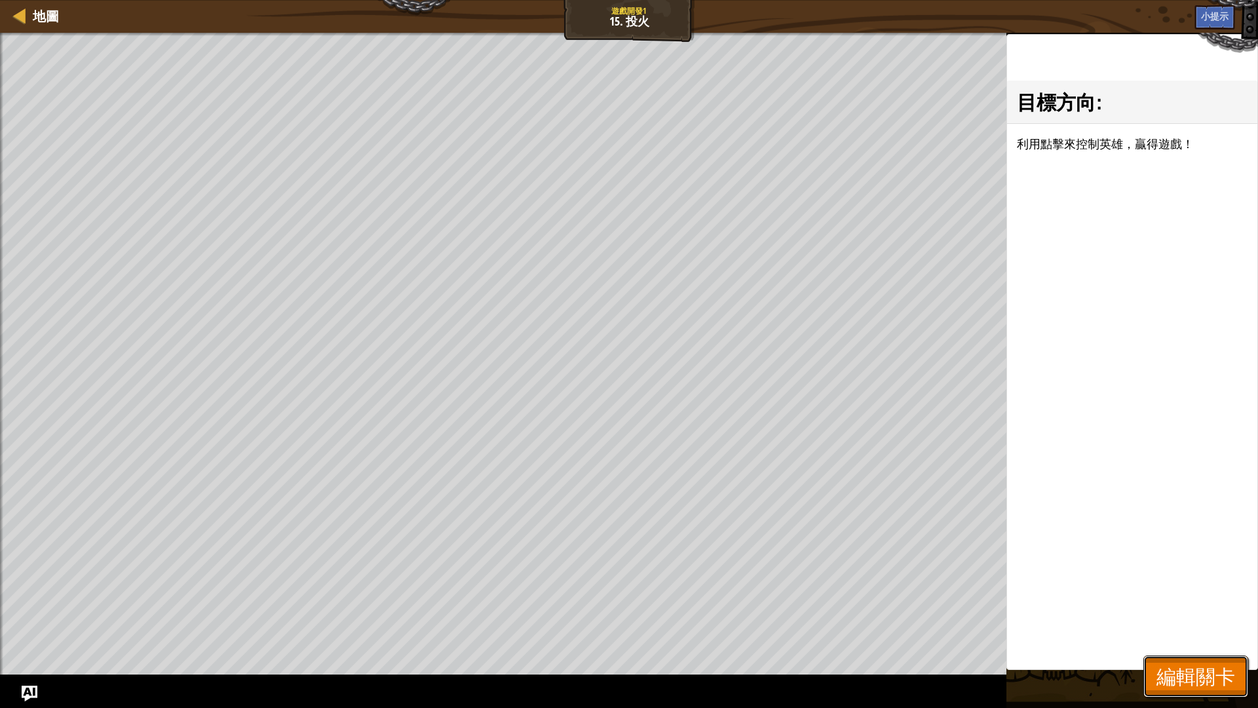
click at [1176, 596] on span "編輯關卡" at bounding box center [1196, 676] width 79 height 27
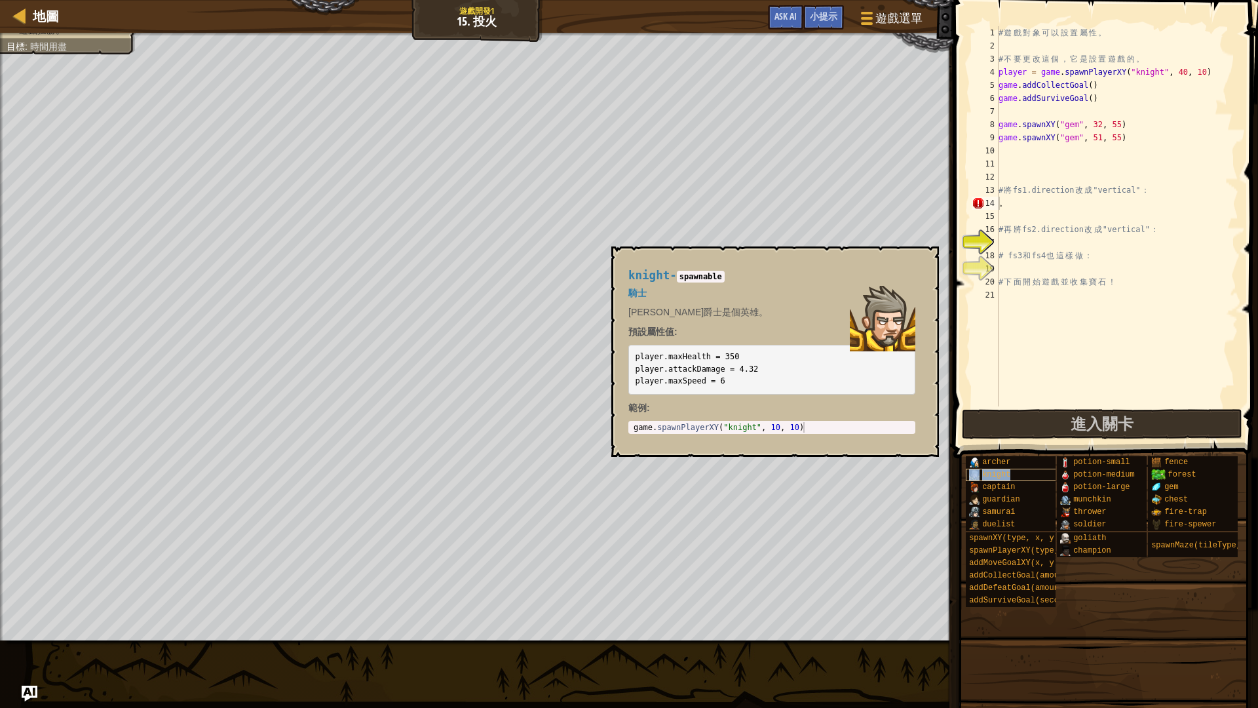
click at [1007, 476] on span "knight" at bounding box center [996, 474] width 28 height 9
type textarea "game.spawnPlayerXY("knight", 10, 10)"
drag, startPoint x: 634, startPoint y: 427, endPoint x: 826, endPoint y: 441, distance: 193.2
click at [826, 441] on div "knight - spawnable 騎士 [PERSON_NAME]爵士是個英雄。 預設屬性值: player.maxHealth = 350 player…" at bounding box center [771, 351] width 305 height 189
click at [1038, 149] on div "# 遊 戲 對 象 可 以 設 置 屬 性 。 # 不 要 更 改 這 個 ， 它 是 設 置 遊 戲 的 。 player = game . spawnPl…" at bounding box center [1117, 229] width 243 height 406
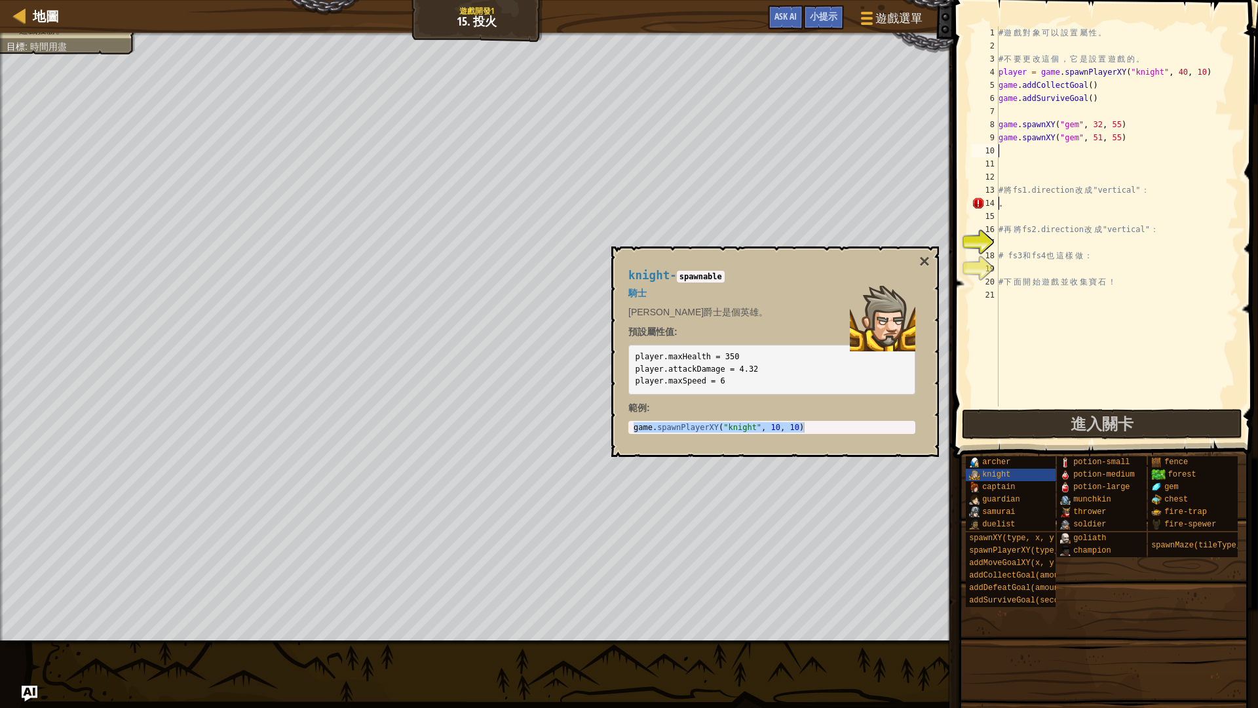
paste textarea "game.spawnPlayerXY("knight", 10, 10)"
type textarea "game.spawnPlayerXY("knight", 10, 10)"
type textarea "game.spawnPlayerXY("knight", 10, 10)。"
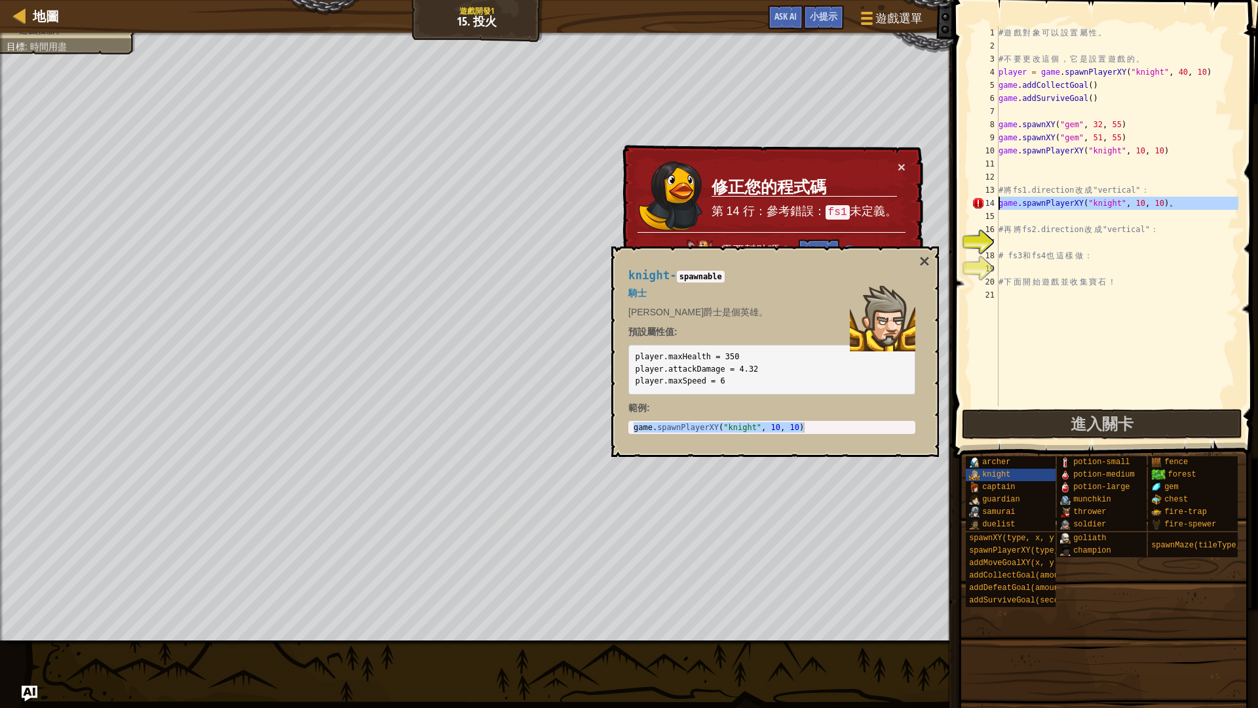
drag, startPoint x: 1180, startPoint y: 210, endPoint x: 962, endPoint y: 208, distance: 218.3
click at [962, 208] on div "game.spawnPlayerXY("knight", 10, 10)。 1 2 3 4 5 6 7 8 9 10 11 12 13 14 15 16 17…" at bounding box center [1104, 255] width 309 height 497
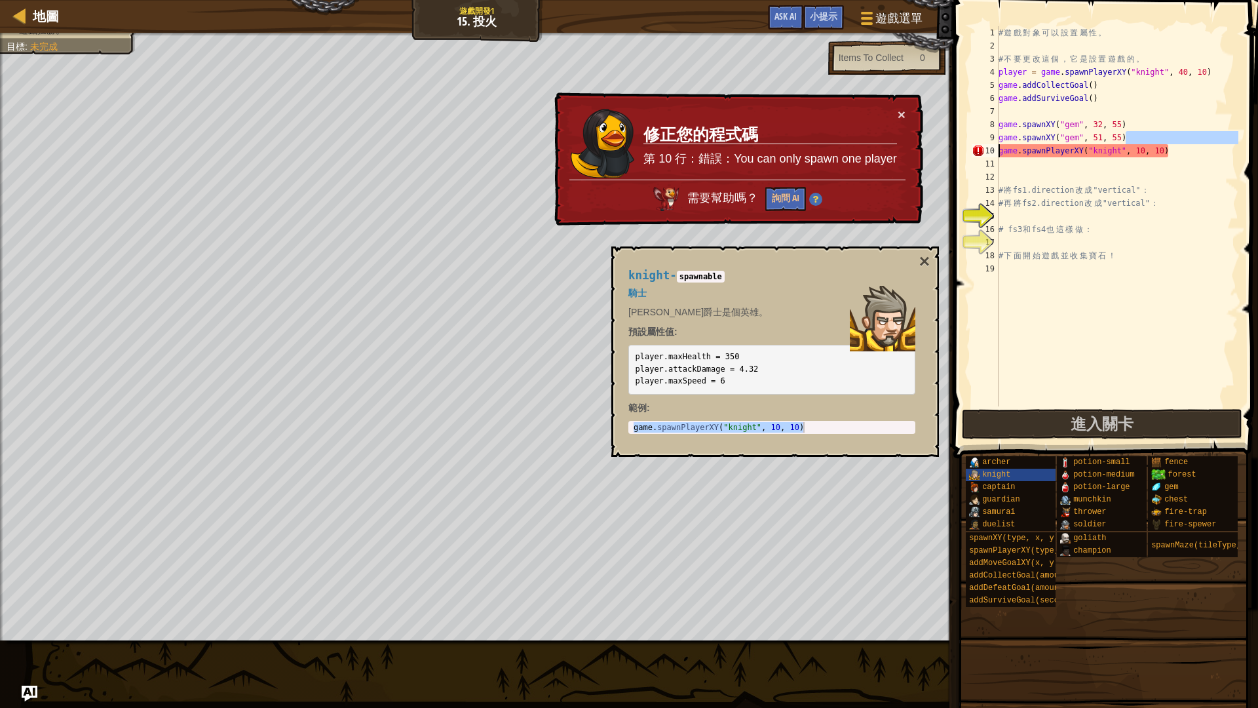
drag, startPoint x: 1192, startPoint y: 143, endPoint x: 959, endPoint y: 152, distance: 232.9
click at [959, 152] on div "# 將fs1.direction改成"vertical"： 1 2 3 4 5 6 7 8 9 10 11 12 13 14 15 16 17 18 19 #…" at bounding box center [1104, 255] width 309 height 497
type textarea "game.spawnXY("gem", 51, 55)game.spawnPlayerXY("knight", 10, 10)"
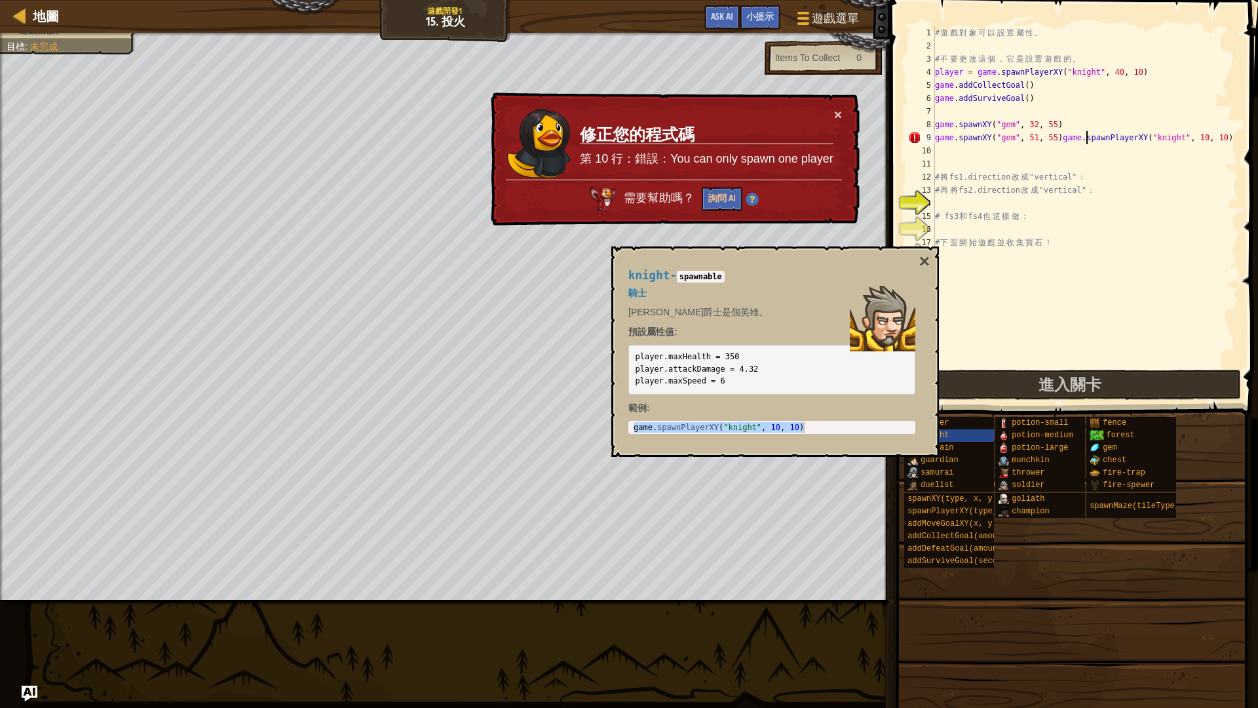
click at [1087, 137] on div "# 遊 戲 對 象 可 以 設 置 屬 性 。 # 不 要 更 改 這 個 ， 它 是 設 置 遊 戲 的 。 player = game . spawnPl…" at bounding box center [1086, 209] width 306 height 367
drag, startPoint x: 1064, startPoint y: 140, endPoint x: 1249, endPoint y: 166, distance: 186.8
click at [1247, 166] on div "game.spawnXY("gem", 51, 55)game.spawnPlayerXY("knight", 10, 10) 1 2 3 4 5 6 7 8…" at bounding box center [1072, 235] width 372 height 457
type textarea "game.spawnXY("gem", 51, 55)"
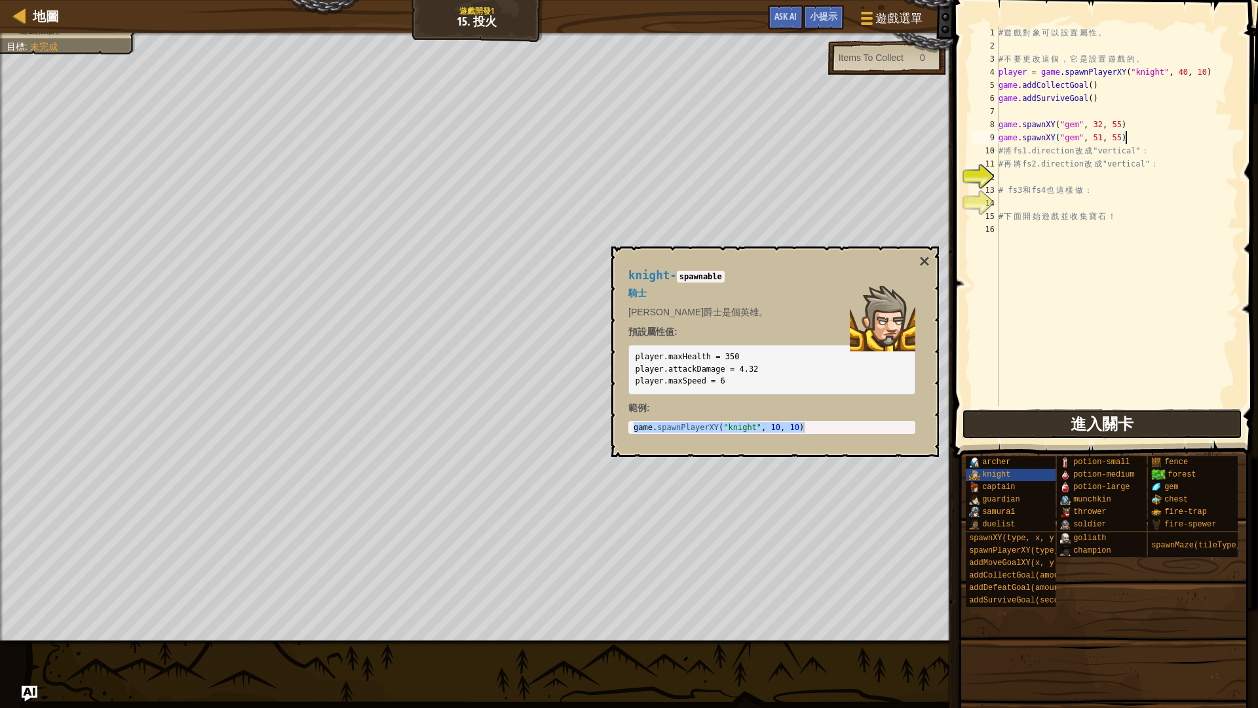
click at [1072, 426] on span "進入關卡" at bounding box center [1102, 423] width 63 height 21
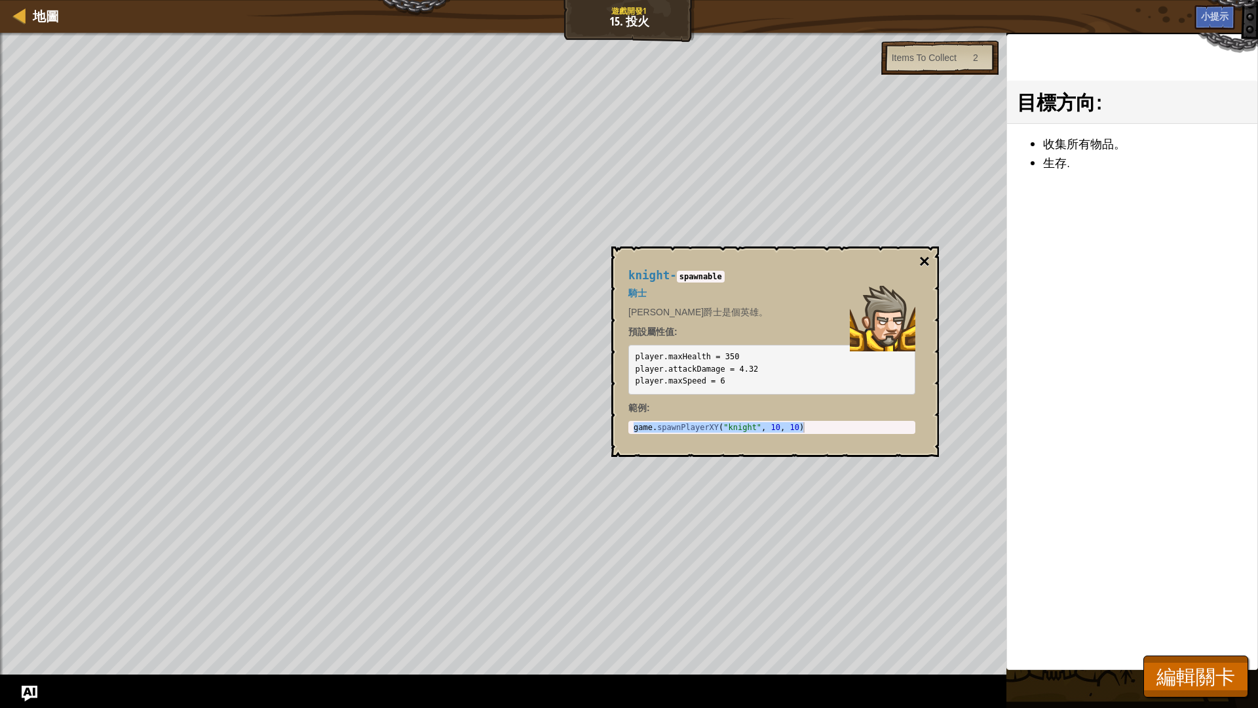
click at [925, 256] on button "×" at bounding box center [925, 261] width 10 height 18
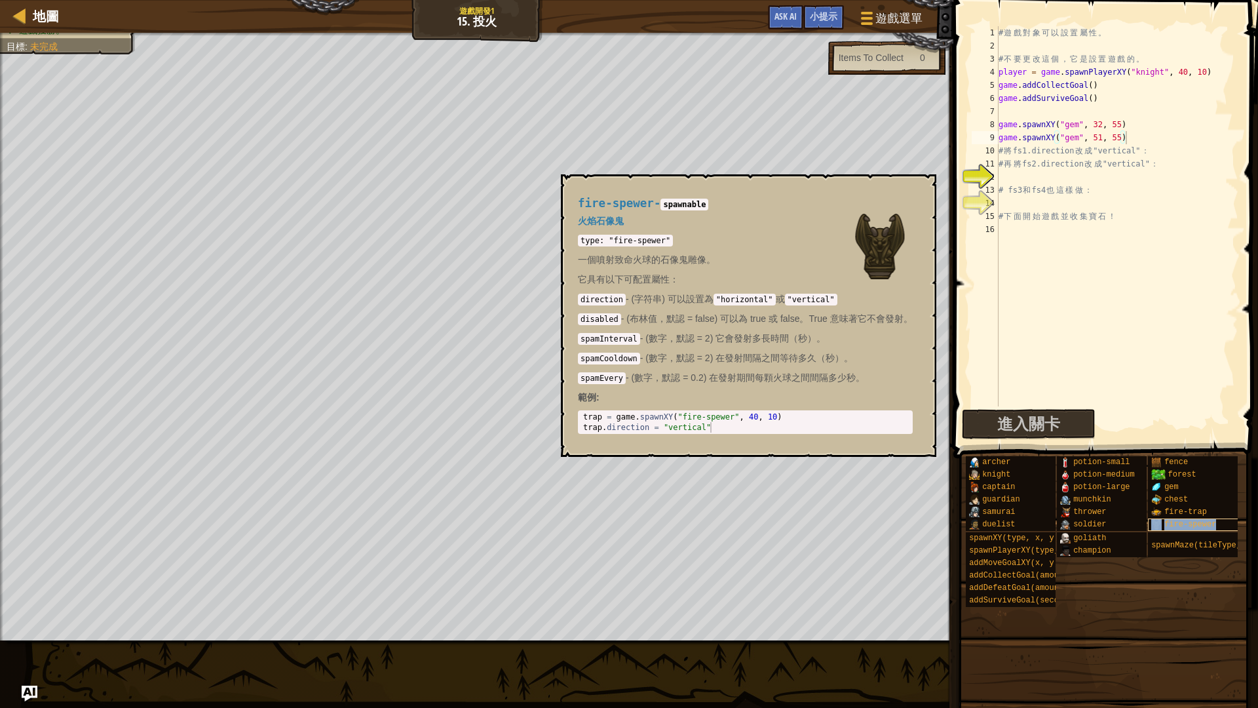
click at [1167, 526] on span "fire-spewer" at bounding box center [1191, 524] width 52 height 9
click at [889, 19] on span "遊戲選單" at bounding box center [900, 18] width 50 height 18
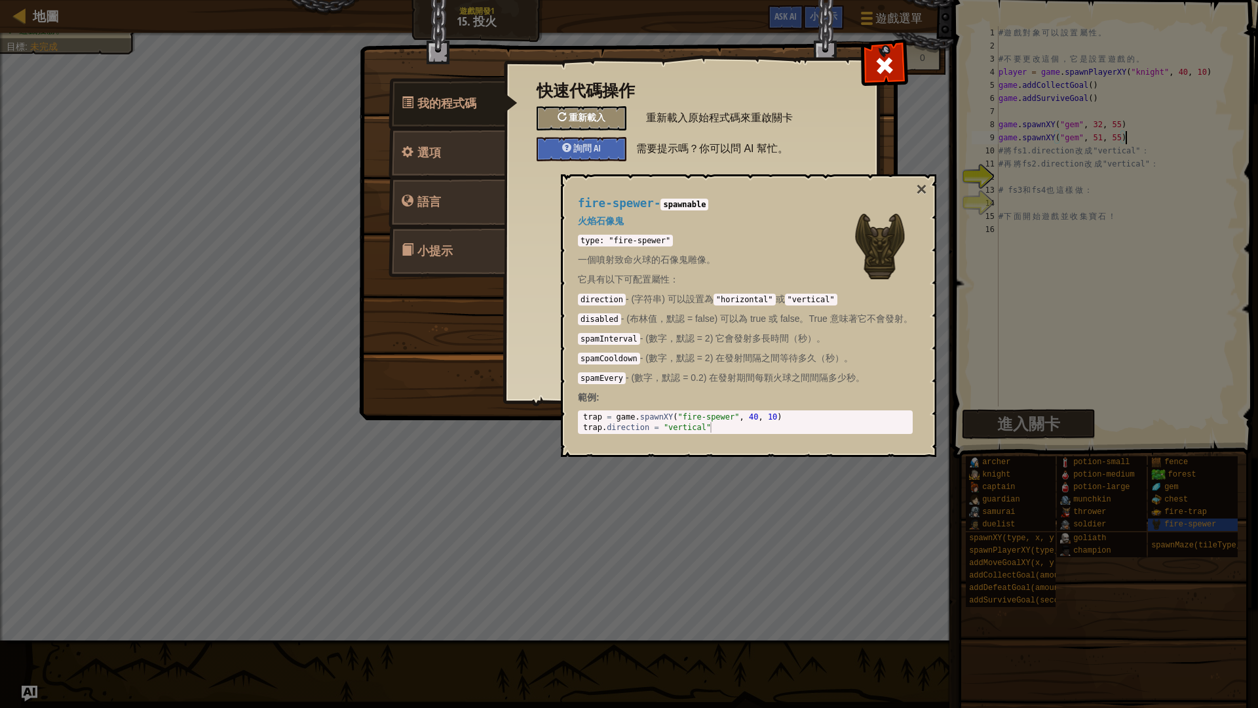
click at [577, 115] on span "重新載入" at bounding box center [587, 117] width 37 height 12
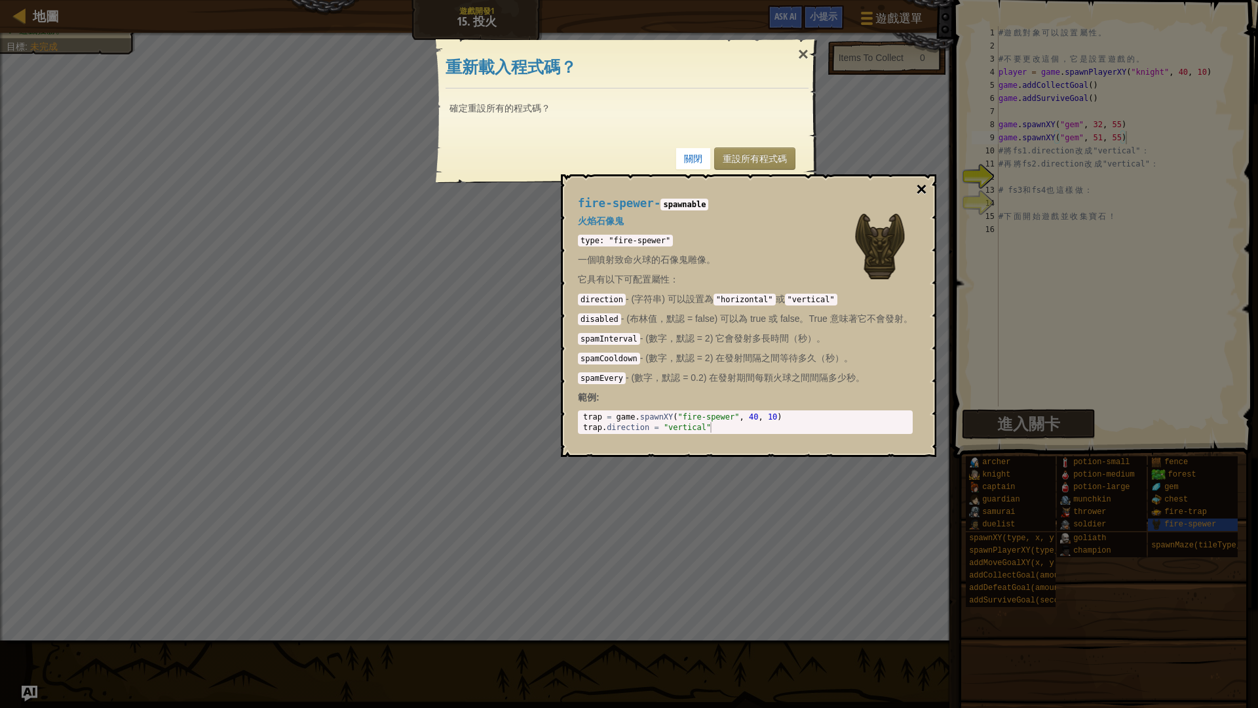
click at [927, 192] on button "×" at bounding box center [921, 189] width 10 height 18
click at [922, 189] on button "×" at bounding box center [921, 189] width 10 height 18
click at [918, 195] on div "fire-spewer - spawnable 火焰石像鬼 type: "fire-spewer" 一個噴射致命火球的石像鬼雕像。 它具有以下可配置屬性： d…" at bounding box center [745, 316] width 353 height 262
click at [923, 194] on button "×" at bounding box center [921, 189] width 10 height 18
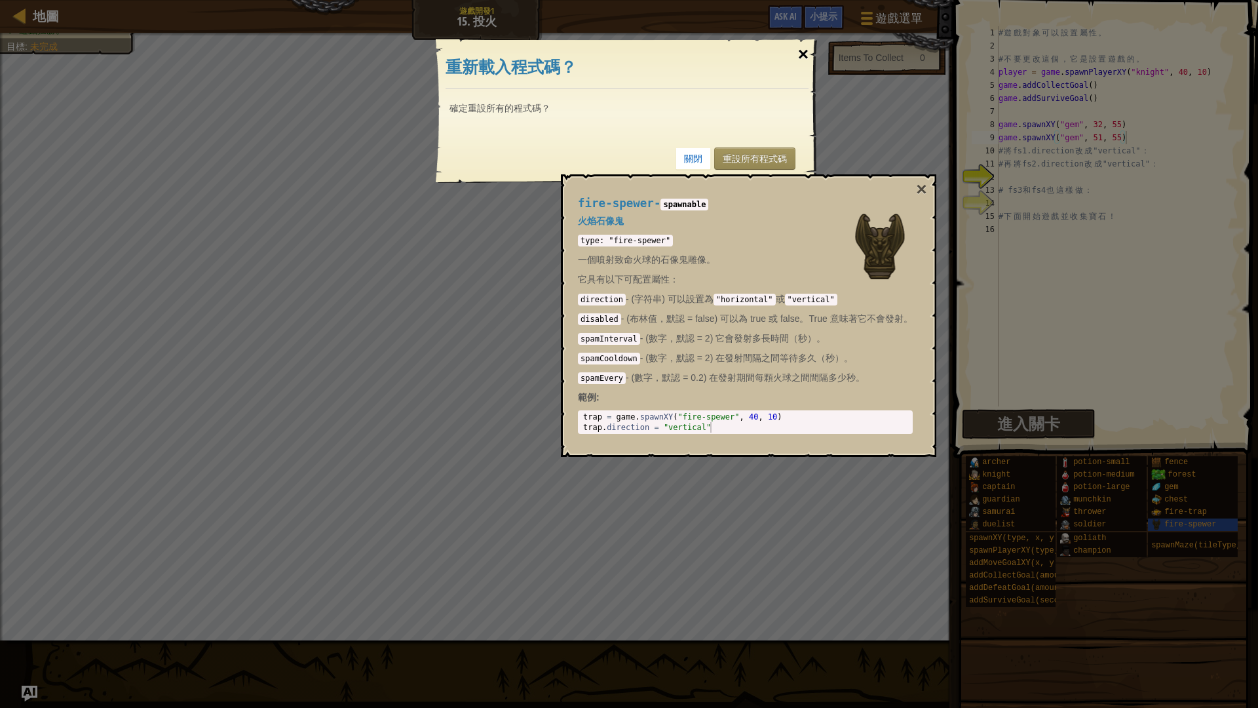
drag, startPoint x: 923, startPoint y: 194, endPoint x: 796, endPoint y: 45, distance: 196.6
click at [924, 193] on button "×" at bounding box center [921, 189] width 10 height 18
click at [800, 56] on div "×" at bounding box center [803, 54] width 30 height 38
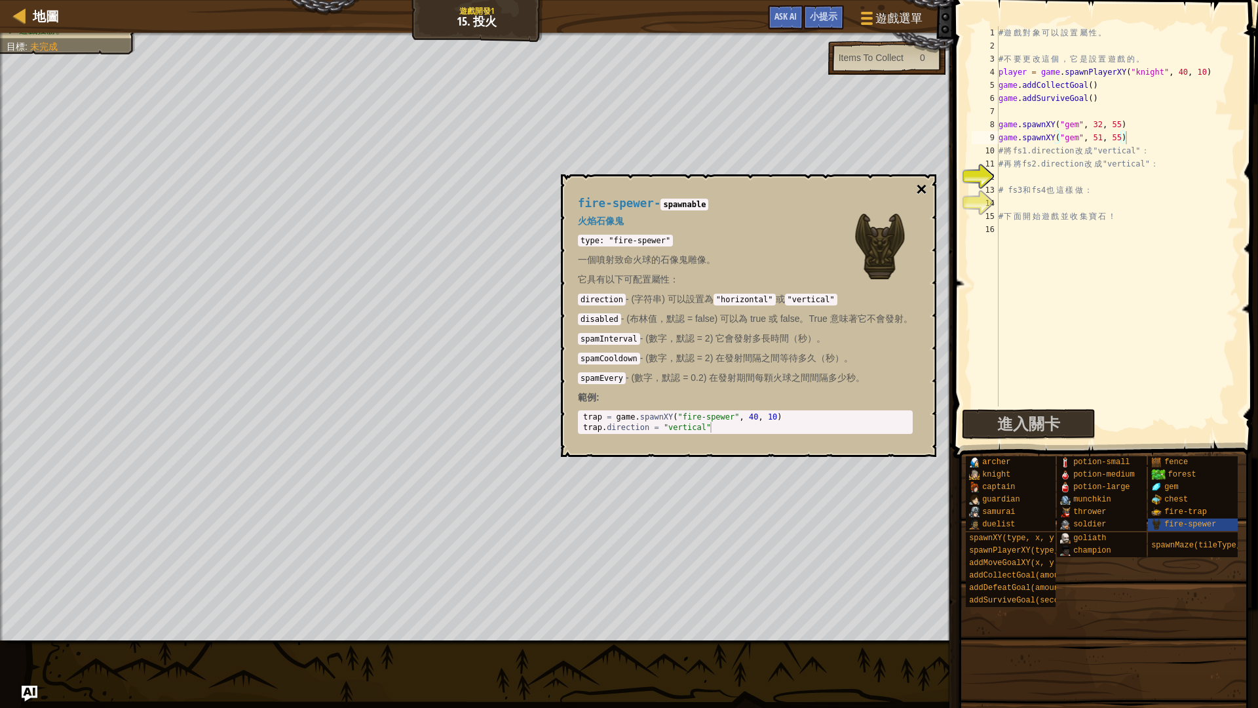
click at [919, 191] on button "×" at bounding box center [921, 189] width 10 height 18
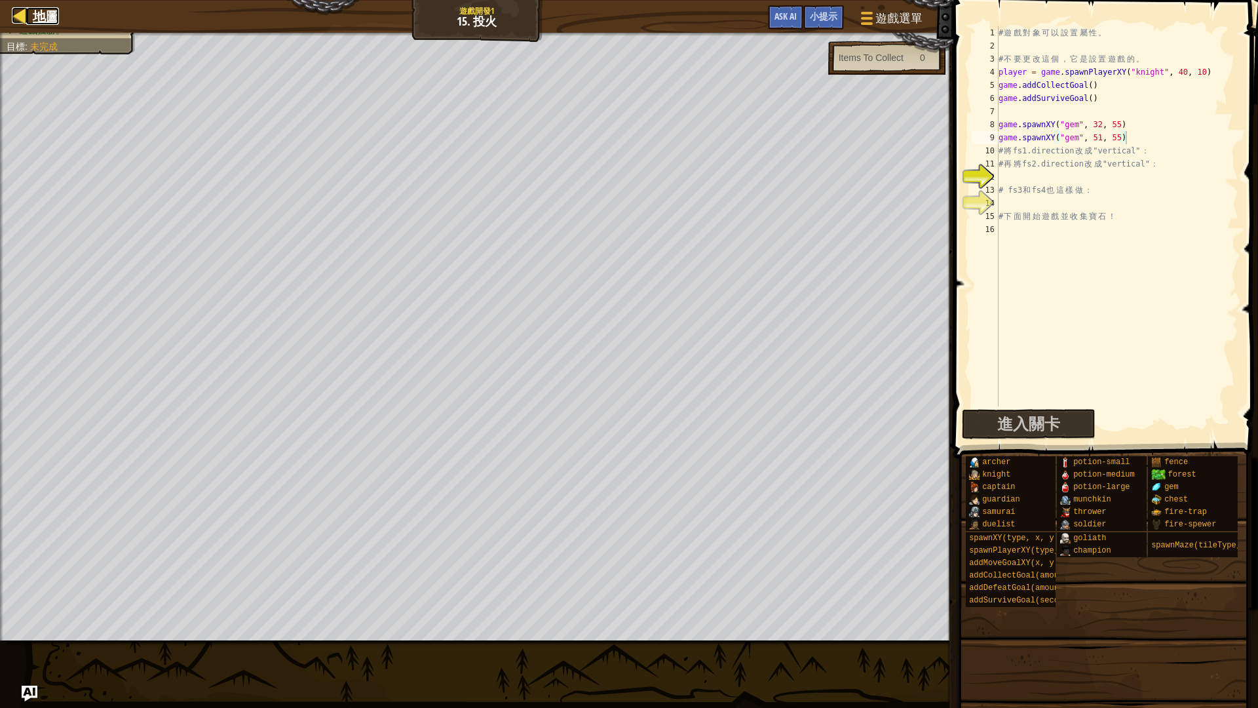
click at [28, 16] on div at bounding box center [20, 15] width 16 height 16
select select "zh-HANT"
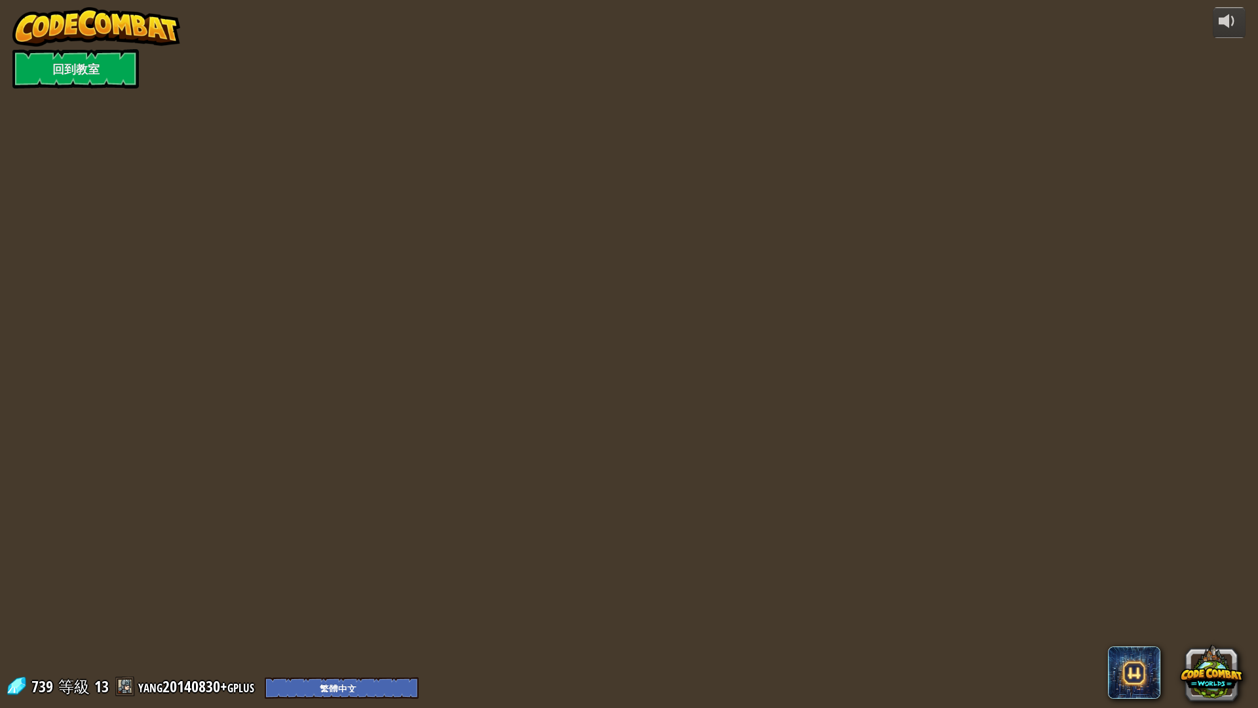
select select "zh-HANT"
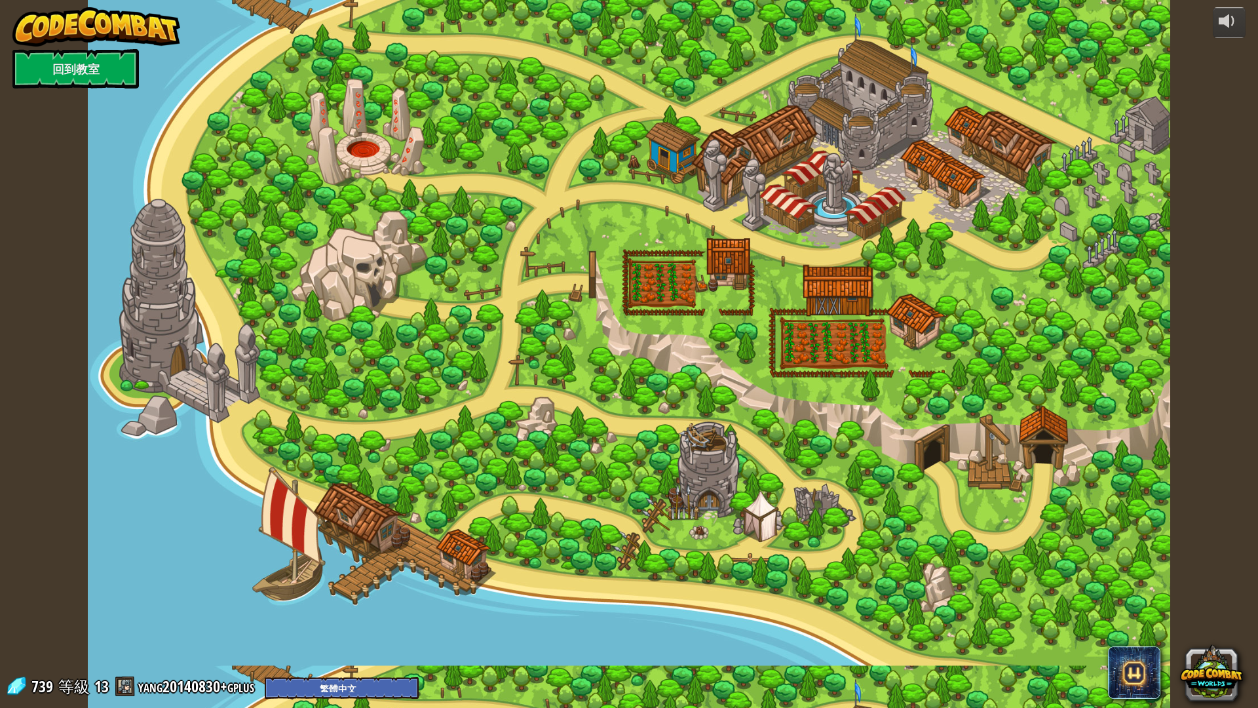
select select "zh-HANT"
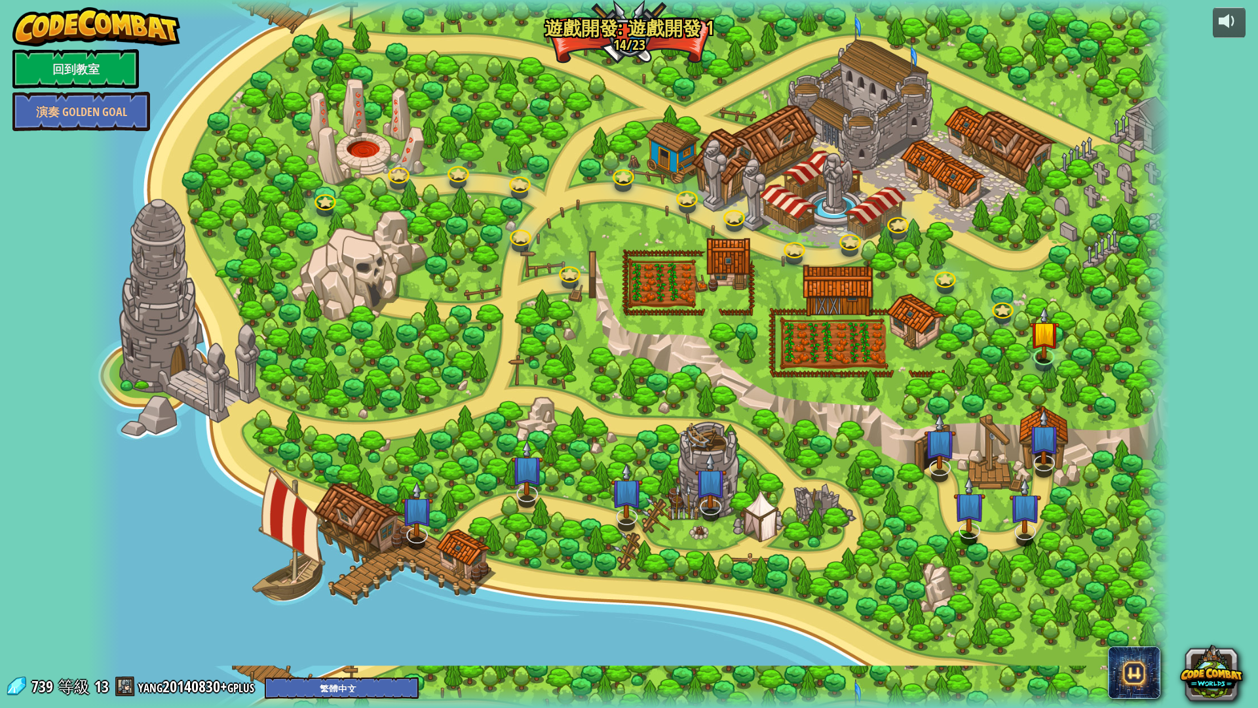
select select "zh-HANT"
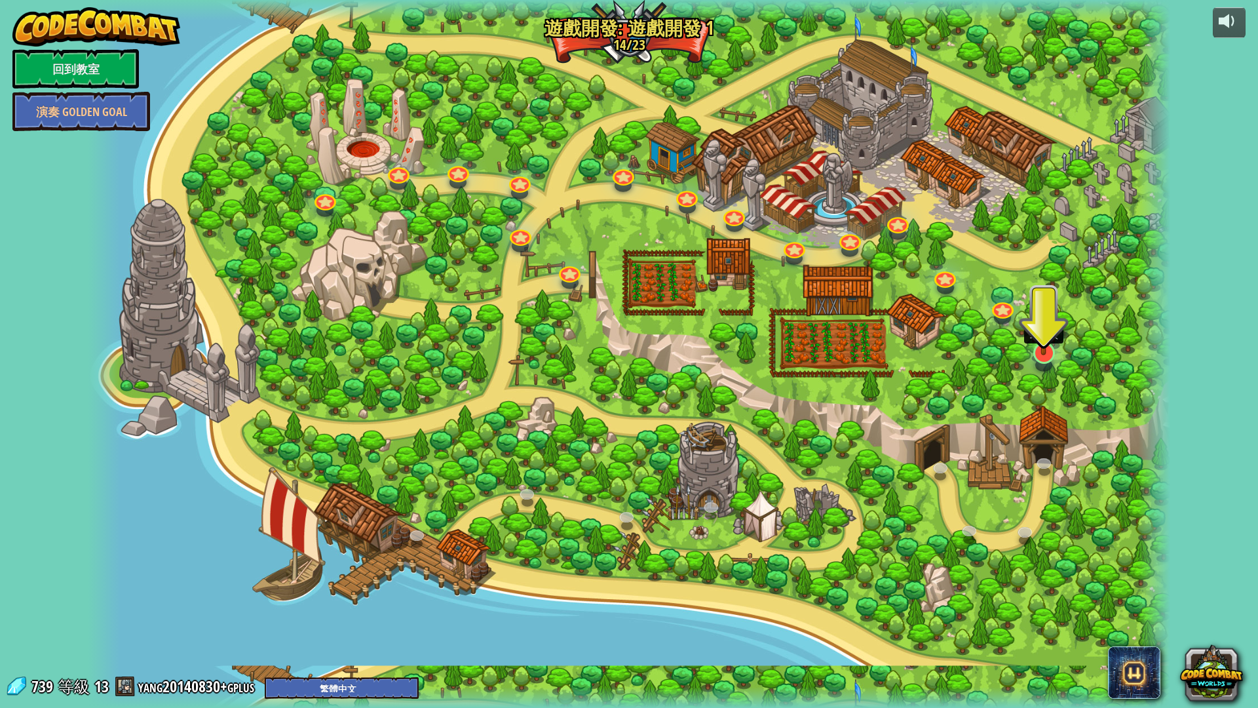
click at [1047, 352] on img at bounding box center [1044, 320] width 30 height 69
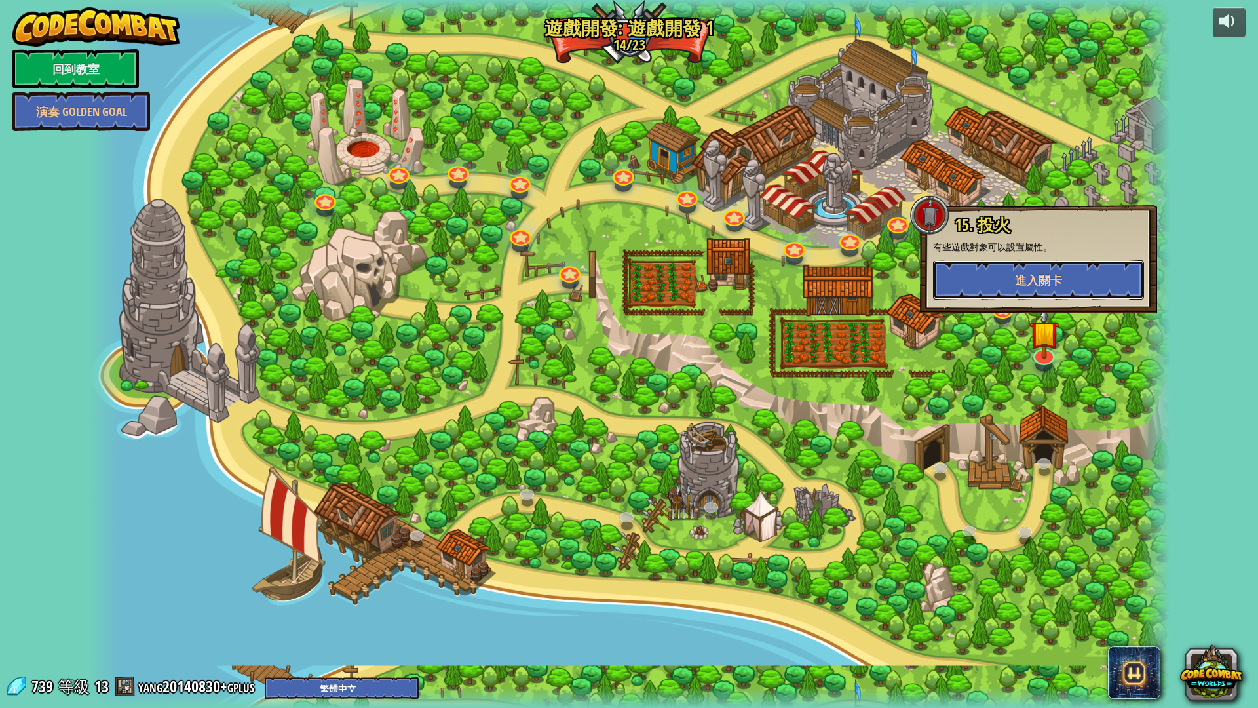
click at [1025, 278] on span "進入關卡" at bounding box center [1038, 280] width 47 height 16
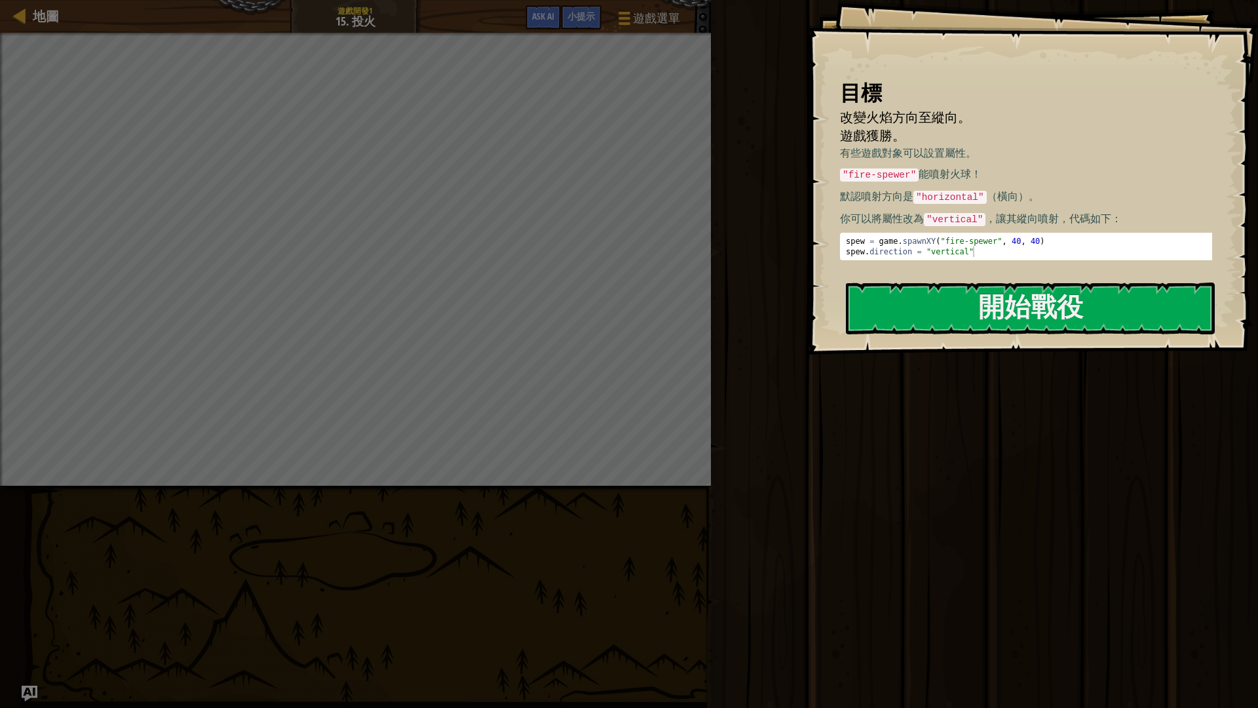
click at [923, 216] on p "你可以將屬性改為 "vertical" ，讓其縱向噴射，代碼如下：" at bounding box center [1031, 219] width 383 height 16
drag, startPoint x: 937, startPoint y: 217, endPoint x: 943, endPoint y: 219, distance: 6.8
click at [943, 219] on code ""vertical"" at bounding box center [955, 219] width 62 height 13
click at [979, 309] on button "開始戰役" at bounding box center [1030, 308] width 369 height 52
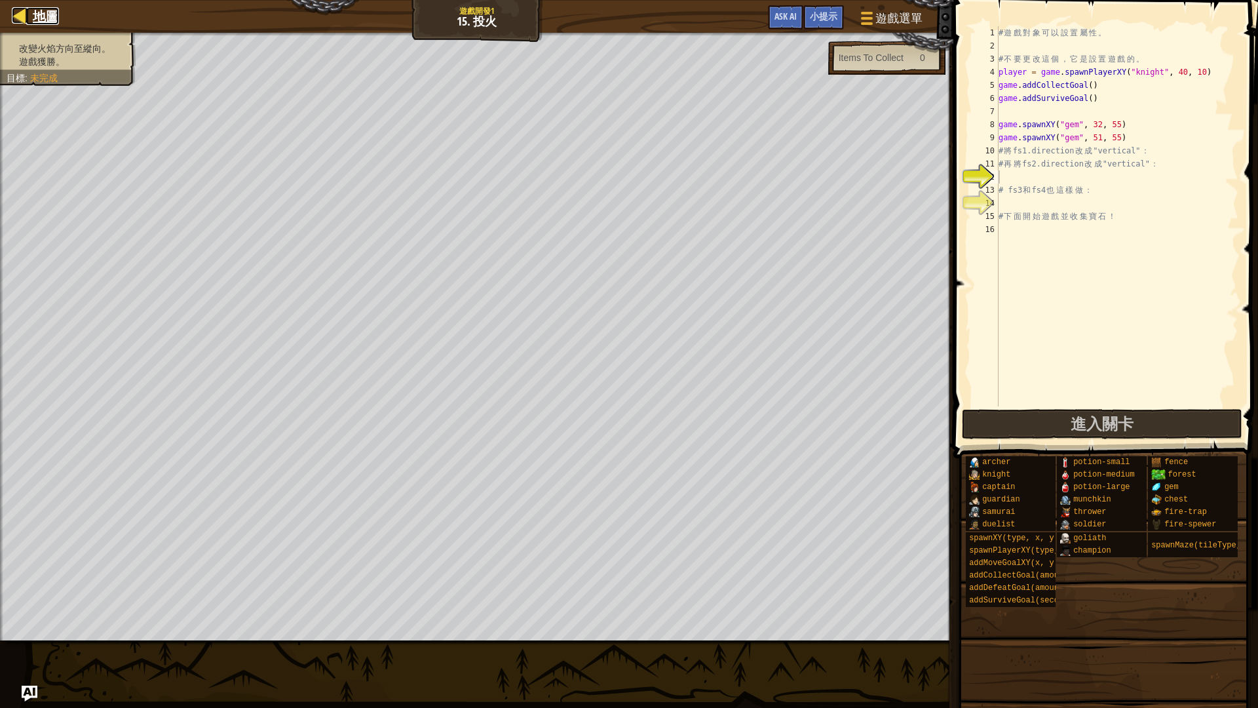
click at [28, 14] on link "地圖" at bounding box center [42, 16] width 33 height 18
select select "zh-HANT"
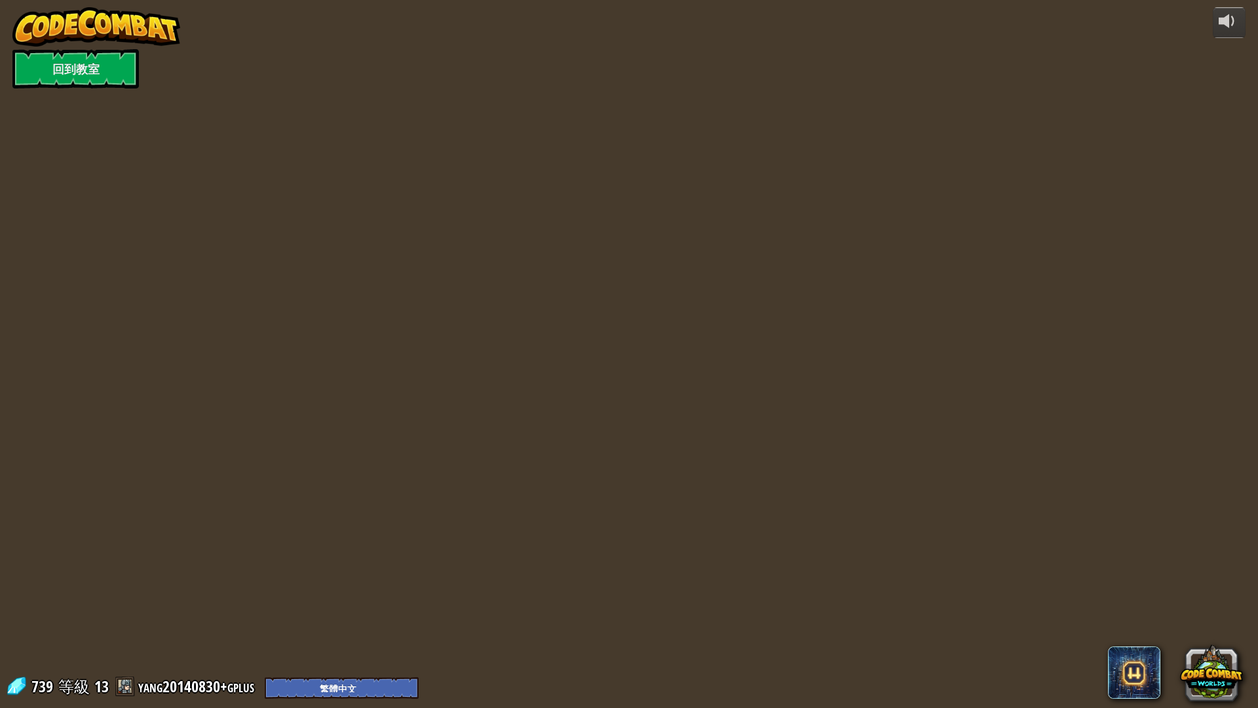
select select "zh-HANT"
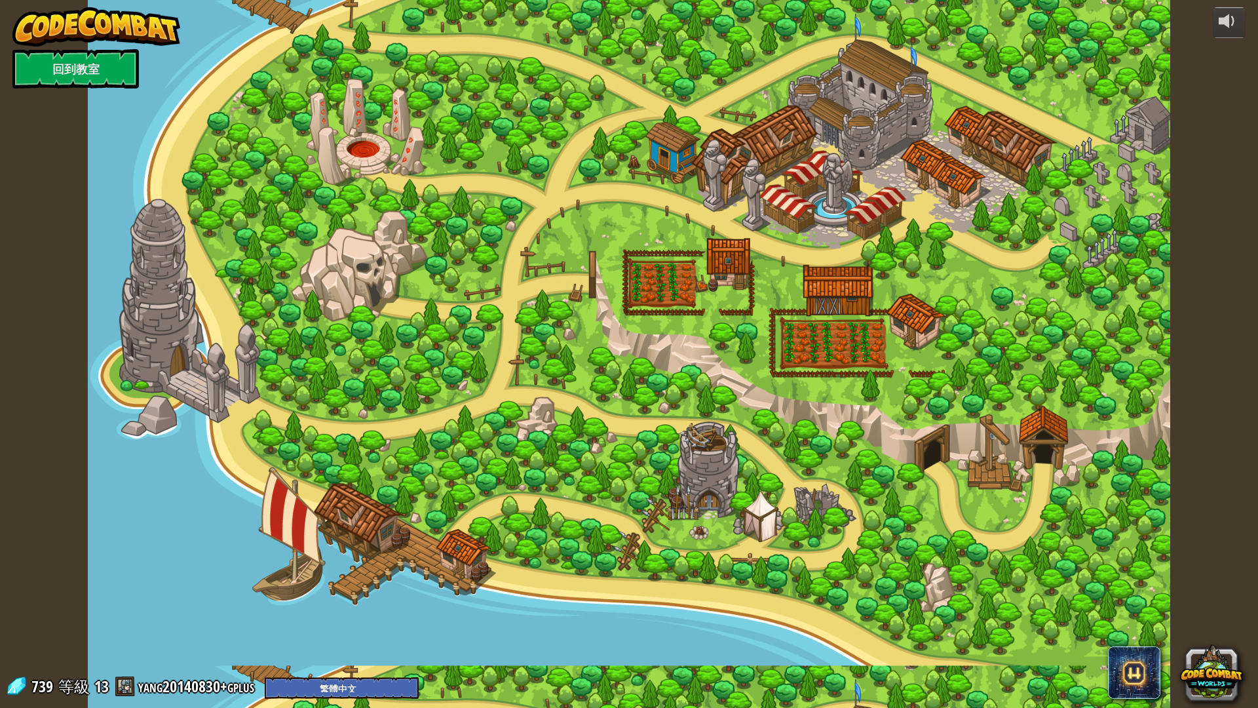
select select "zh-HANT"
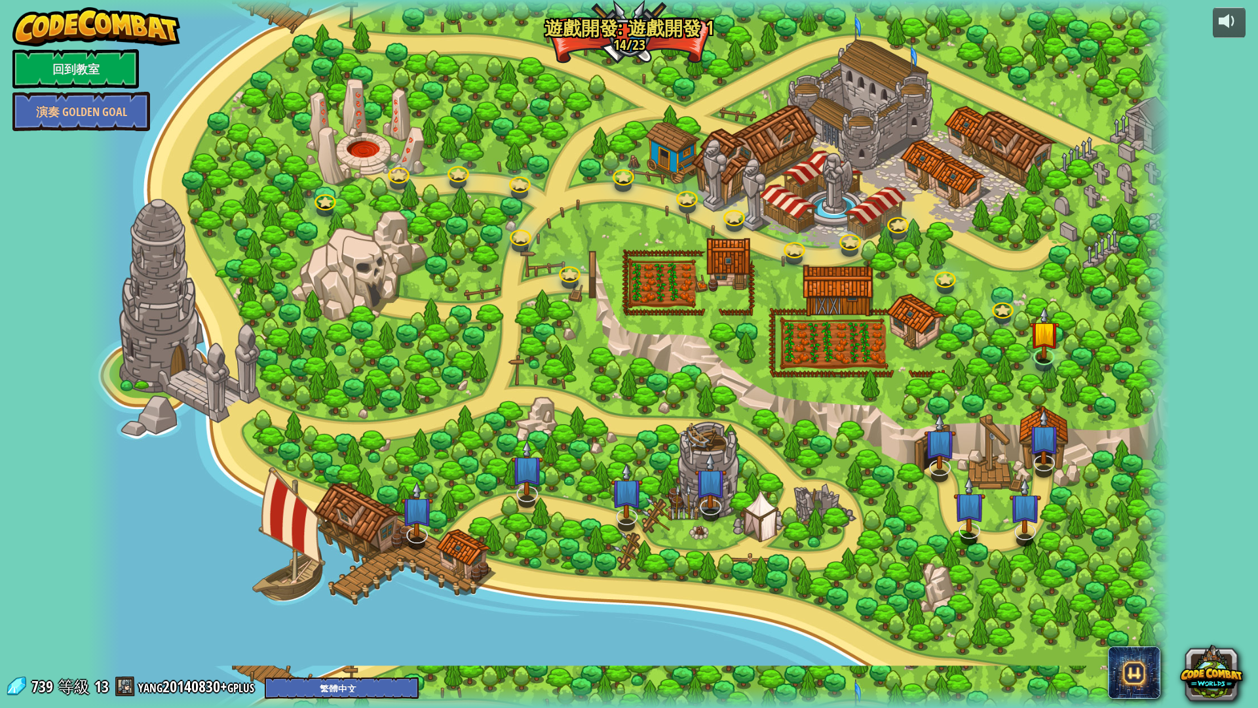
select select "zh-HANT"
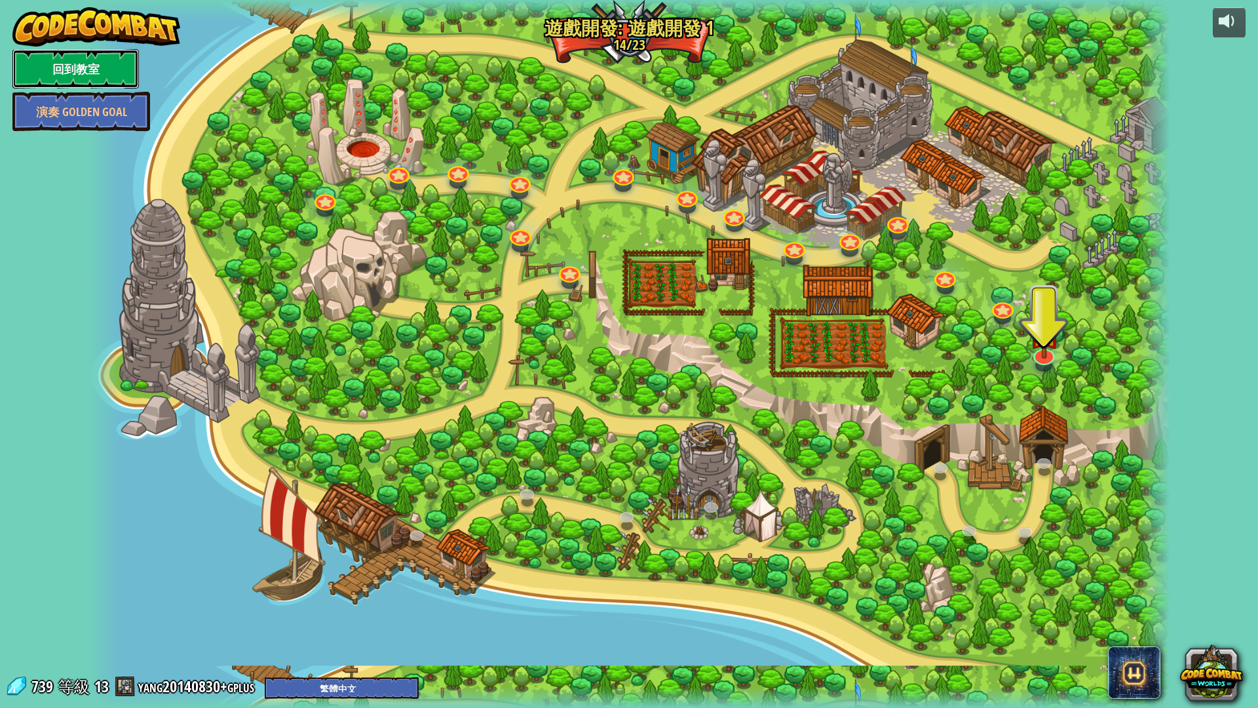
click at [97, 62] on link "回到教室" at bounding box center [75, 68] width 126 height 39
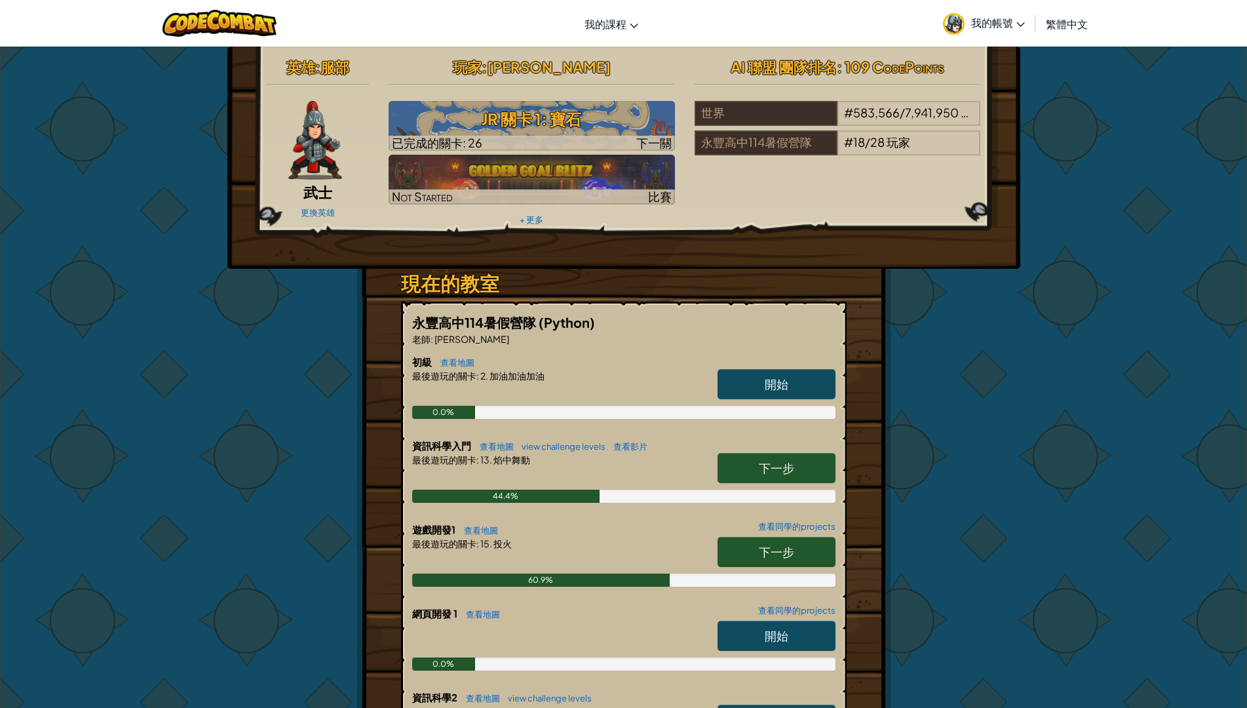
click at [775, 551] on span "下一步" at bounding box center [776, 551] width 35 height 15
select select "zh-HANT"
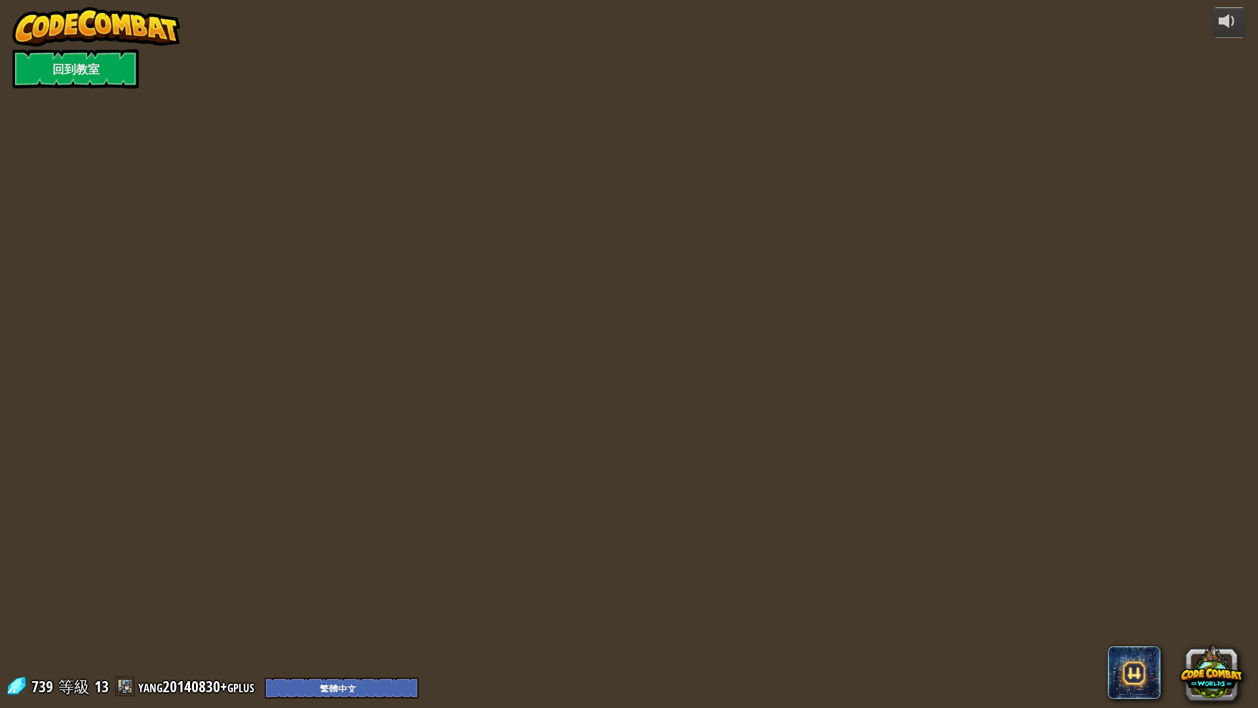
select select "zh-HANT"
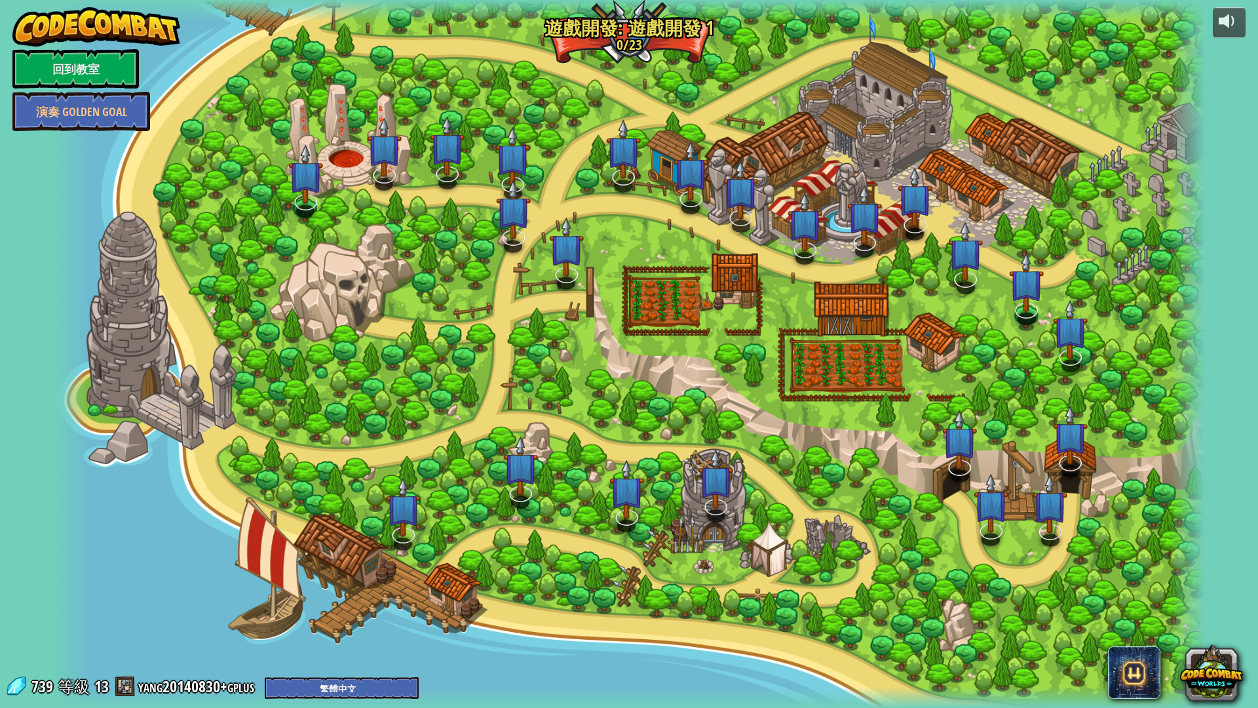
select select "zh-HANT"
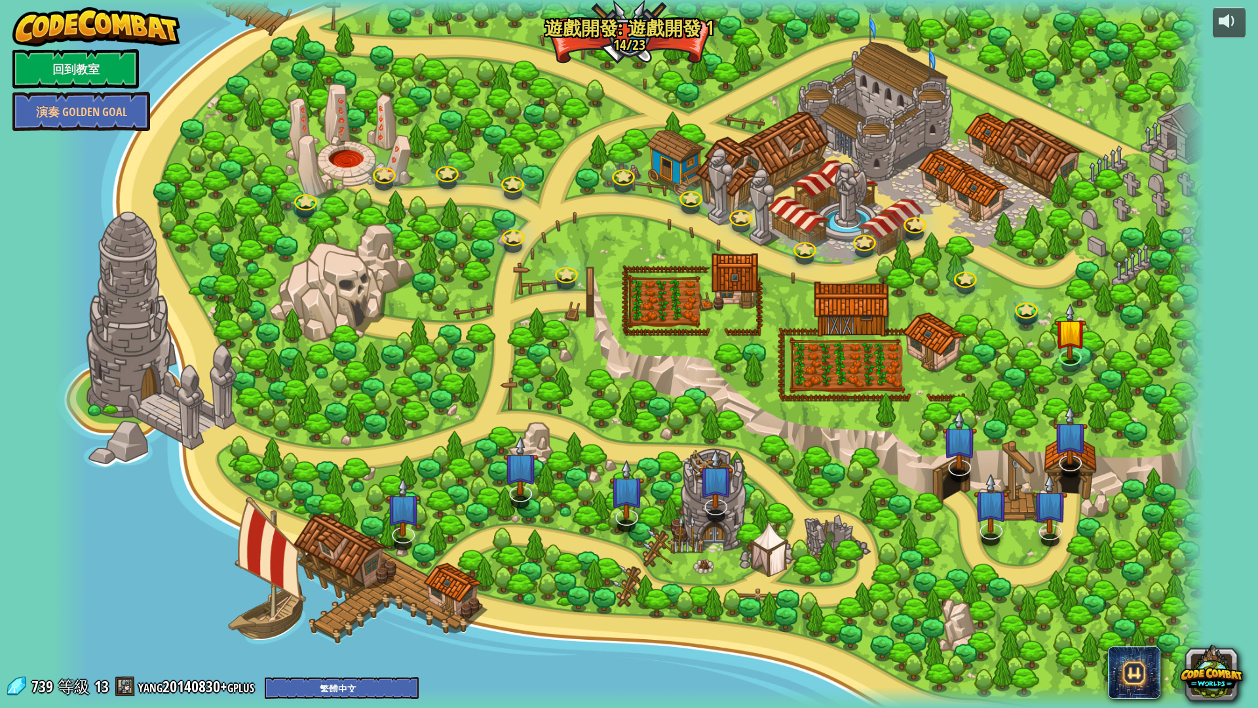
select select "zh-HANT"
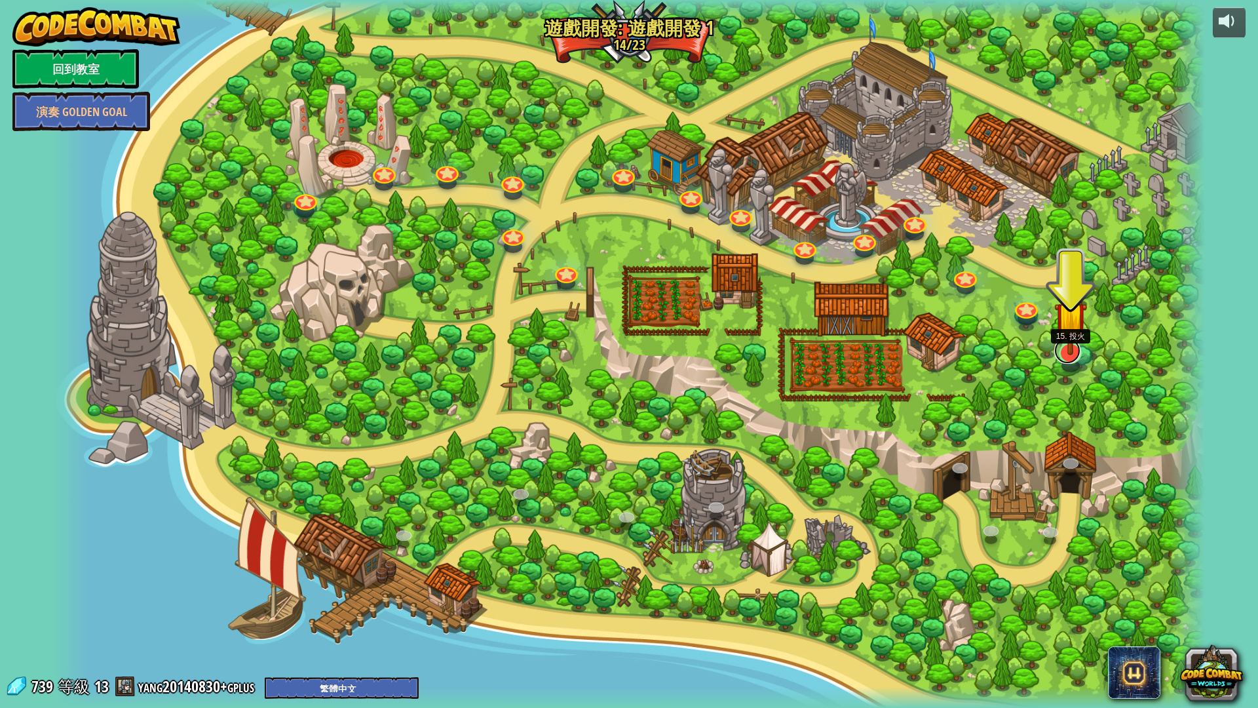
click at [1068, 359] on link at bounding box center [1068, 351] width 26 height 26
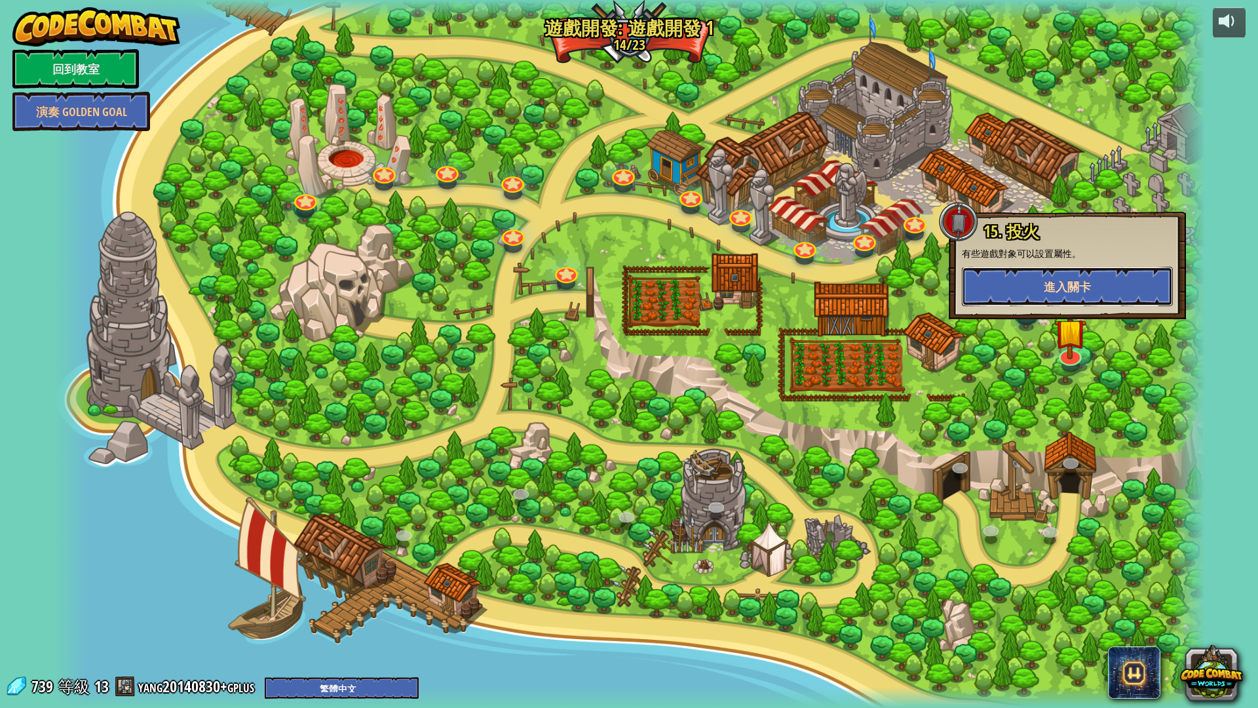
click at [990, 296] on button "進入關卡" at bounding box center [1067, 286] width 211 height 39
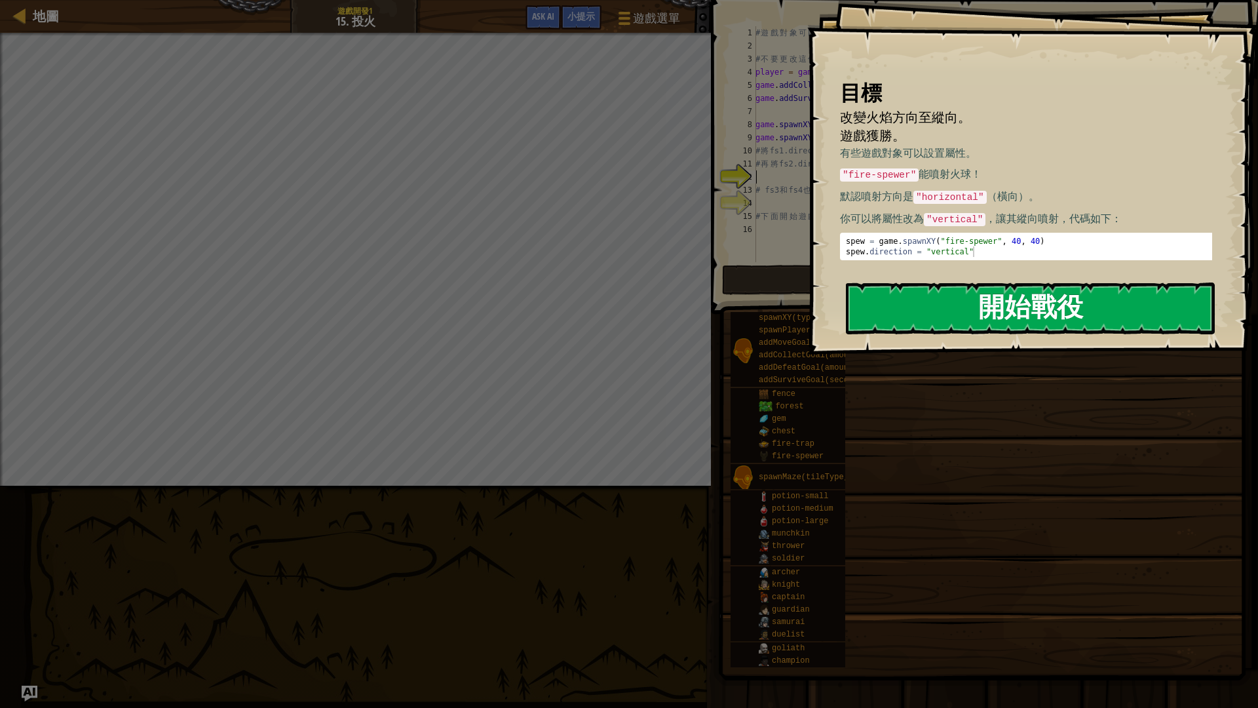
click at [860, 315] on button "開始戰役" at bounding box center [1030, 308] width 369 height 52
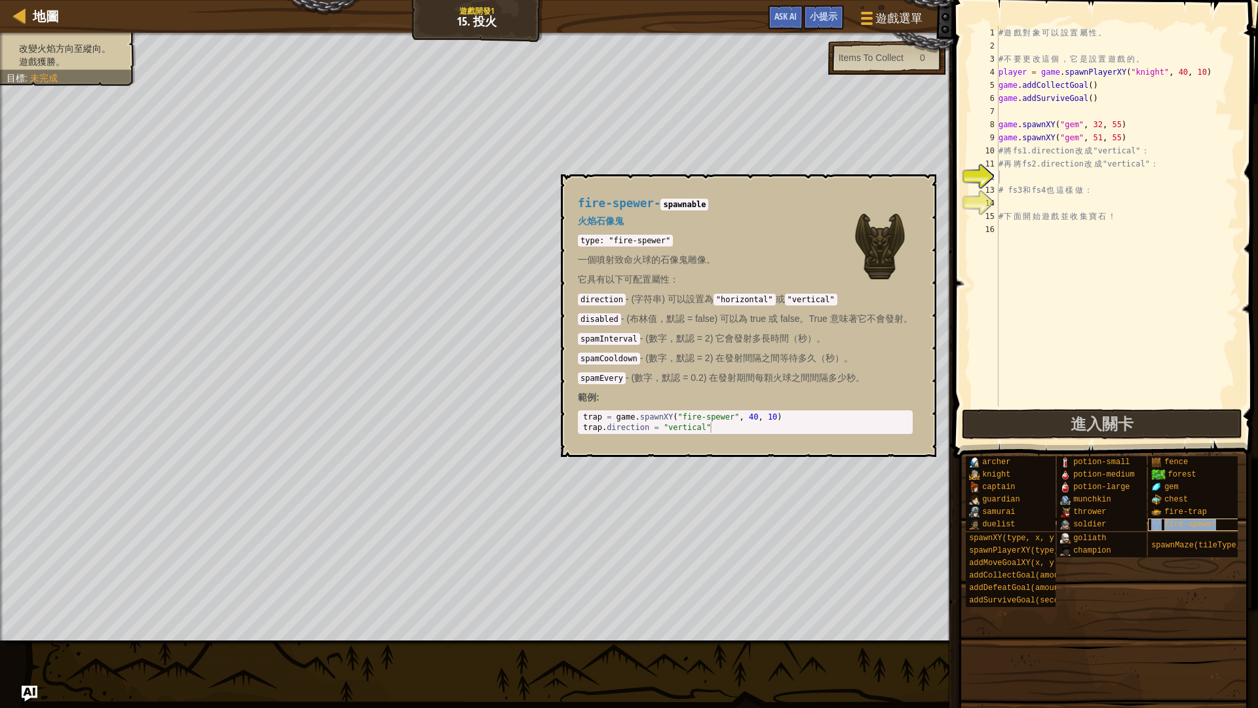
click at [1203, 523] on span "fire-spewer" at bounding box center [1191, 524] width 52 height 9
type textarea "trap = game.spawnXY("fire-spewer", 40, 10)"
click at [549, 0] on body "地圖 遊戲開發1 15. 投火 遊戲選單 完成 小提示 Ask AI 1 הההההההההההההההההההההההההההההההההההההההההה…" at bounding box center [629, 0] width 1258 height 0
click at [922, 185] on button "×" at bounding box center [921, 189] width 10 height 18
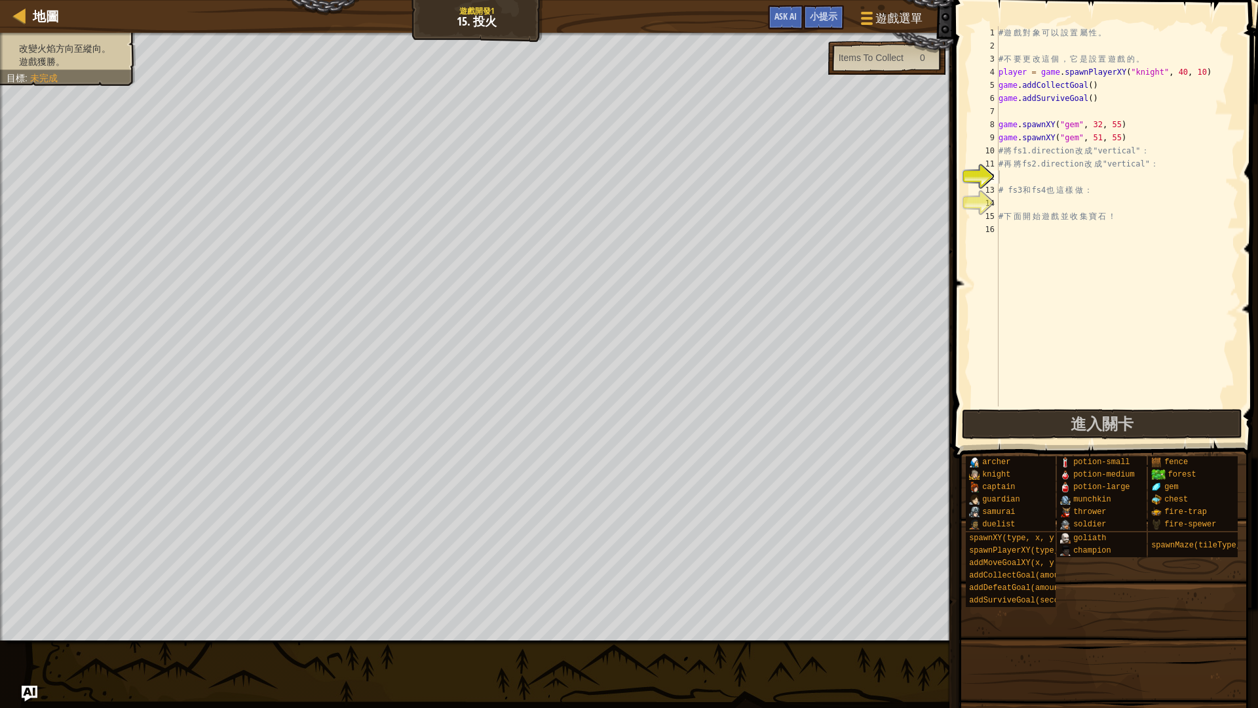
click at [1020, 181] on div "# 遊 戲 對 象 可 以 設 置 屬 性 。 # 不 要 更 改 這 個 ， 它 是 設 置 遊 戲 的 。 player = game . spawnPl…" at bounding box center [1117, 229] width 243 height 406
paste textarea "trap = game.spawnXY("fire-spewer", 40, 10)"
type textarea "trap = game.spawnXY("fire-spewer", 40, 10)"
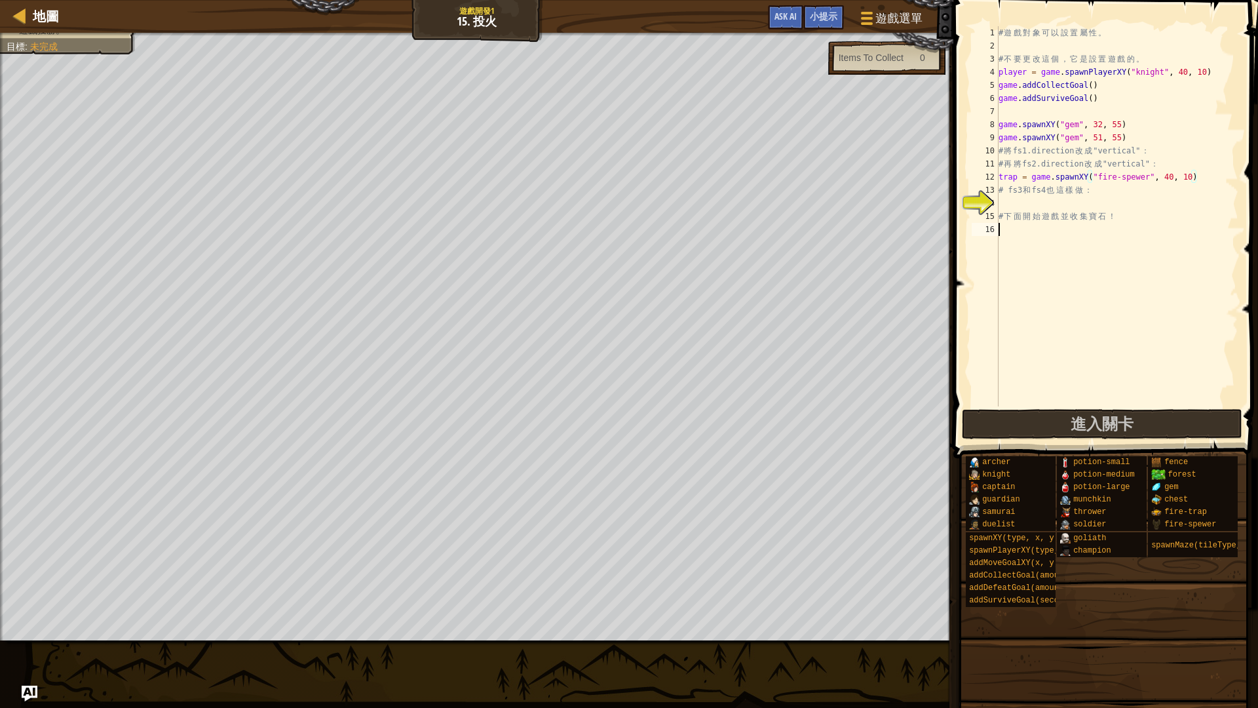
click at [1167, 234] on div "# 遊 戲 對 象 可 以 設 置 屬 性 。 # 不 要 更 改 這 個 ， 它 是 設 置 遊 戲 的 。 player = game . spawnPl…" at bounding box center [1117, 229] width 243 height 406
click at [1092, 254] on div "# 遊 戲 對 象 可 以 設 置 屬 性 。 # 不 要 更 改 這 個 ， 它 是 設 置 遊 戲 的 。 player = game . spawnPl…" at bounding box center [1117, 229] width 243 height 406
click at [1089, 256] on div "# 遊 戲 對 象 可 以 設 置 屬 性 。 # 不 要 更 改 這 個 ， 它 是 設 置 遊 戲 的 。 player = game . spawnPl…" at bounding box center [1117, 229] width 243 height 406
click at [1087, 258] on div "# 遊 戲 對 象 可 以 設 置 屬 性 。 # 不 要 更 改 這 個 ， 它 是 設 置 遊 戲 的 。 player = game . spawnPl…" at bounding box center [1117, 229] width 243 height 406
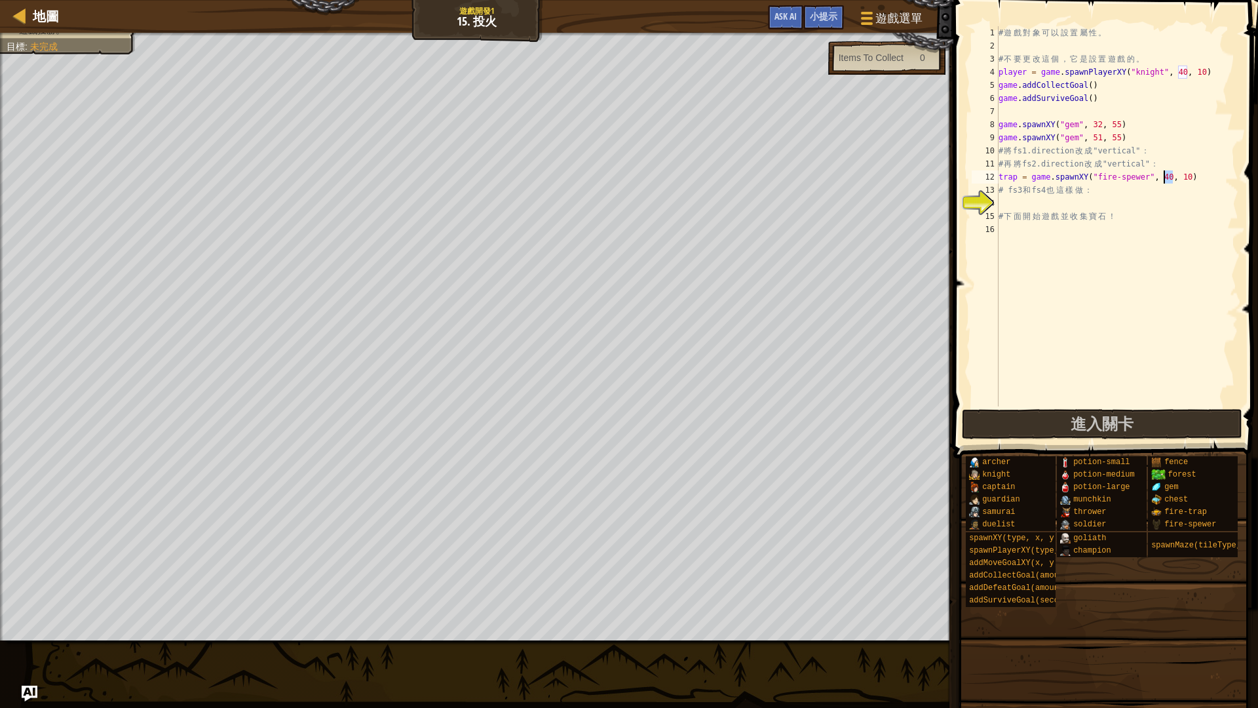
drag, startPoint x: 1173, startPoint y: 174, endPoint x: 1164, endPoint y: 181, distance: 11.2
click at [1164, 181] on div "# 遊 戲 對 象 可 以 設 置 屬 性 。 # 不 要 更 改 這 個 ， 它 是 設 置 遊 戲 的 。 player = game . spawnPl…" at bounding box center [1117, 229] width 243 height 406
drag, startPoint x: 1190, startPoint y: 179, endPoint x: 1182, endPoint y: 182, distance: 8.3
click at [1182, 182] on div "# 遊 戲 對 象 可 以 設 置 屬 性 。 # 不 要 更 改 這 個 ， 它 是 設 置 遊 戲 的 。 player = game . spawnPl…" at bounding box center [1117, 229] width 243 height 406
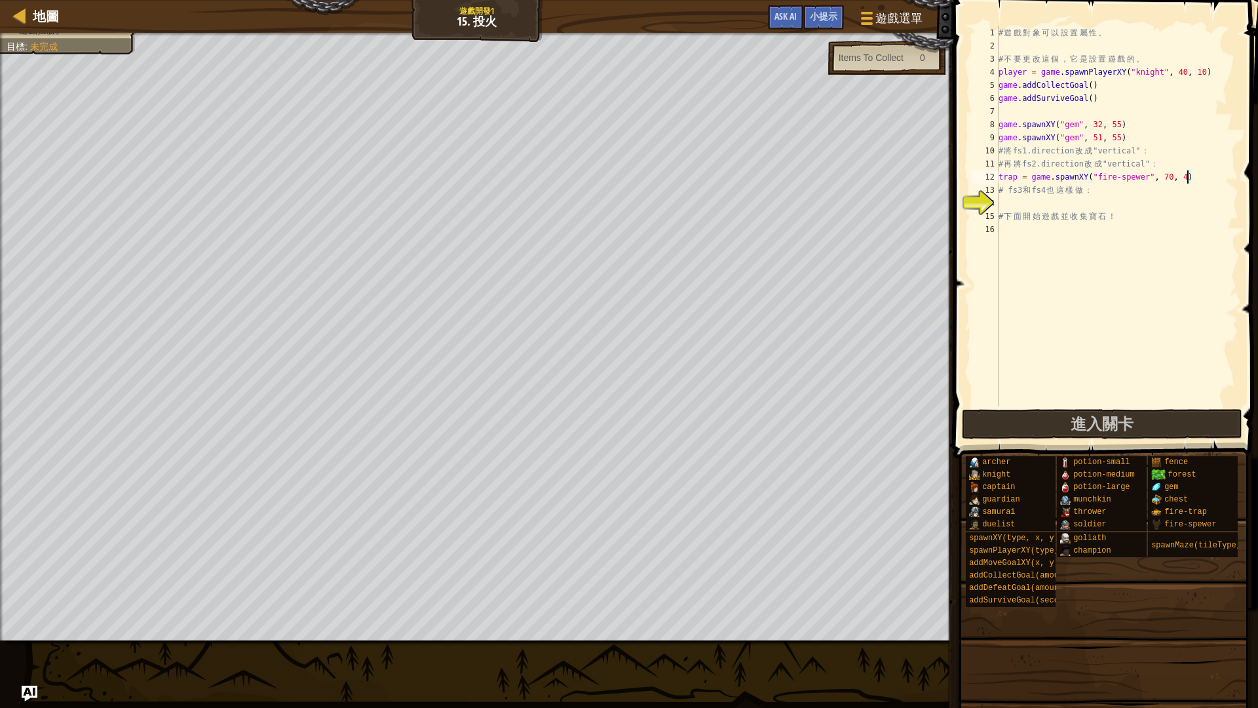
type textarea "trap = game.spawnXY("fire-spewer", 70, 40)"
drag, startPoint x: 1208, startPoint y: 180, endPoint x: 996, endPoint y: 183, distance: 211.7
click at [996, 183] on div "trap = game.spawnXY("fire-spewer", 70, 40) 1 2 3 4 5 6 7 8 9 10 11 12 13 14 15 …" at bounding box center [1103, 216] width 269 height 380
click at [1028, 201] on div "# 遊 戲 對 象 可 以 設 置 屬 性 。 # 不 要 更 改 這 個 ， 它 是 設 置 遊 戲 的 。 player = game . spawnPl…" at bounding box center [1117, 229] width 243 height 406
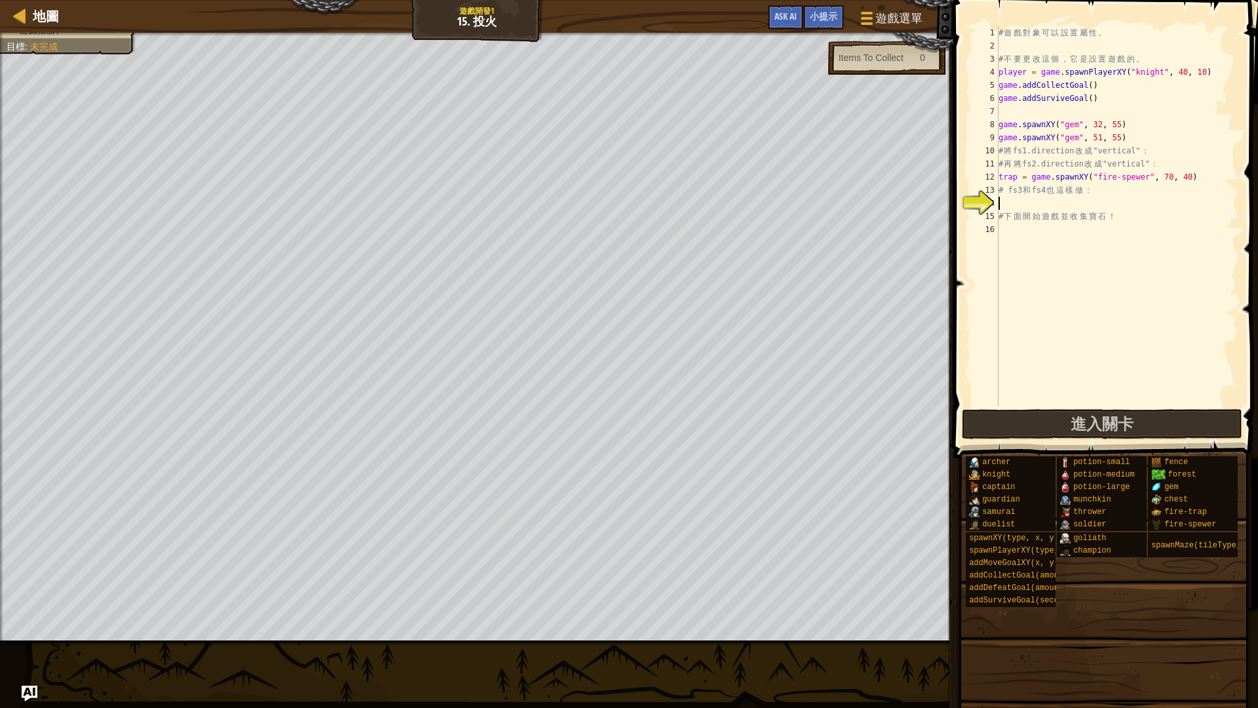
scroll to position [6, 0]
paste textarea "trap = game.spawnXY("fire-spewer", 70, 40)"
click at [1192, 204] on div "# 遊 戲 對 象 可 以 設 置 屬 性 。 # 不 要 更 改 這 個 ， 它 是 設 置 遊 戲 的 。 player = game . spawnPl…" at bounding box center [1117, 229] width 243 height 406
type textarea "trap = game.spawnXY("fire-spewer", 70, 31)"
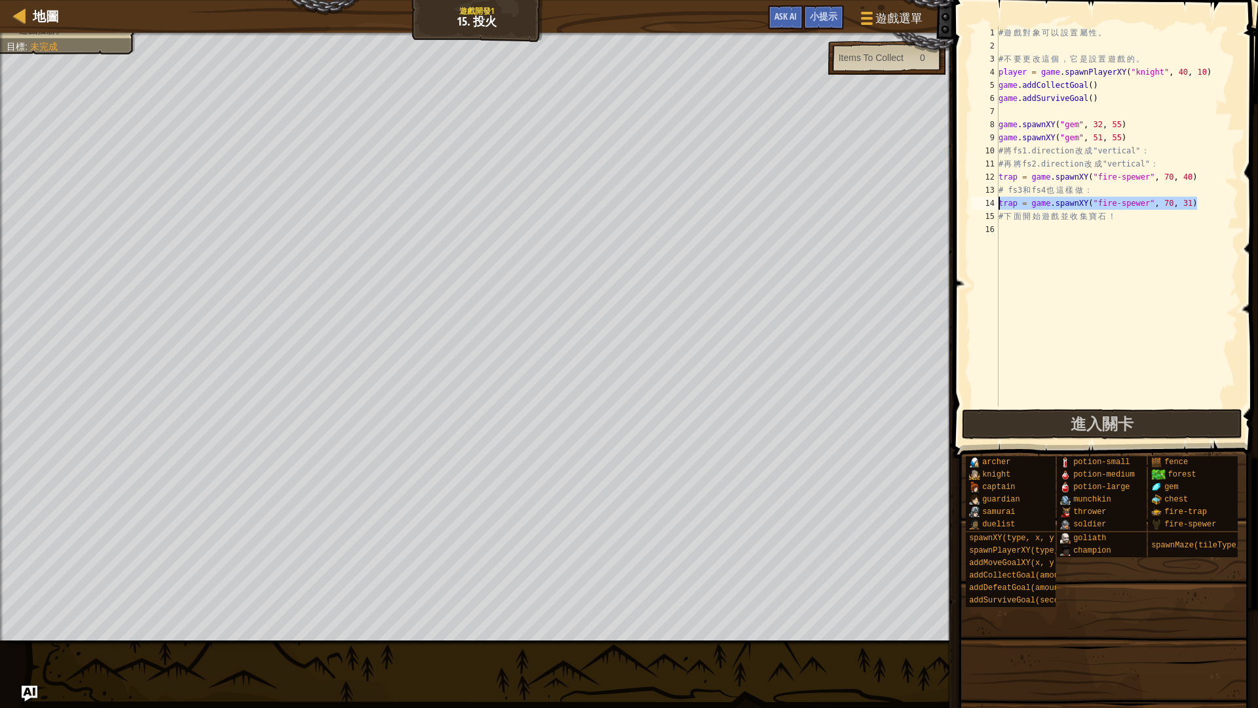
drag, startPoint x: 1195, startPoint y: 206, endPoint x: 997, endPoint y: 208, distance: 198.6
click at [997, 208] on div "trap = game.spawnXY("fire-spewer", 70, 31) 1 2 3 4 5 6 7 8 9 10 11 12 13 14 15 …" at bounding box center [1103, 216] width 269 height 380
click at [1003, 230] on div "# 遊 戲 對 象 可 以 設 置 屬 性 。 # 不 要 更 改 這 個 ， 它 是 設 置 遊 戲 的 。 player = game . spawnPl…" at bounding box center [1117, 229] width 243 height 406
paste textarea "trap = game.spawnXY("fire-spewer", 70, 31)"
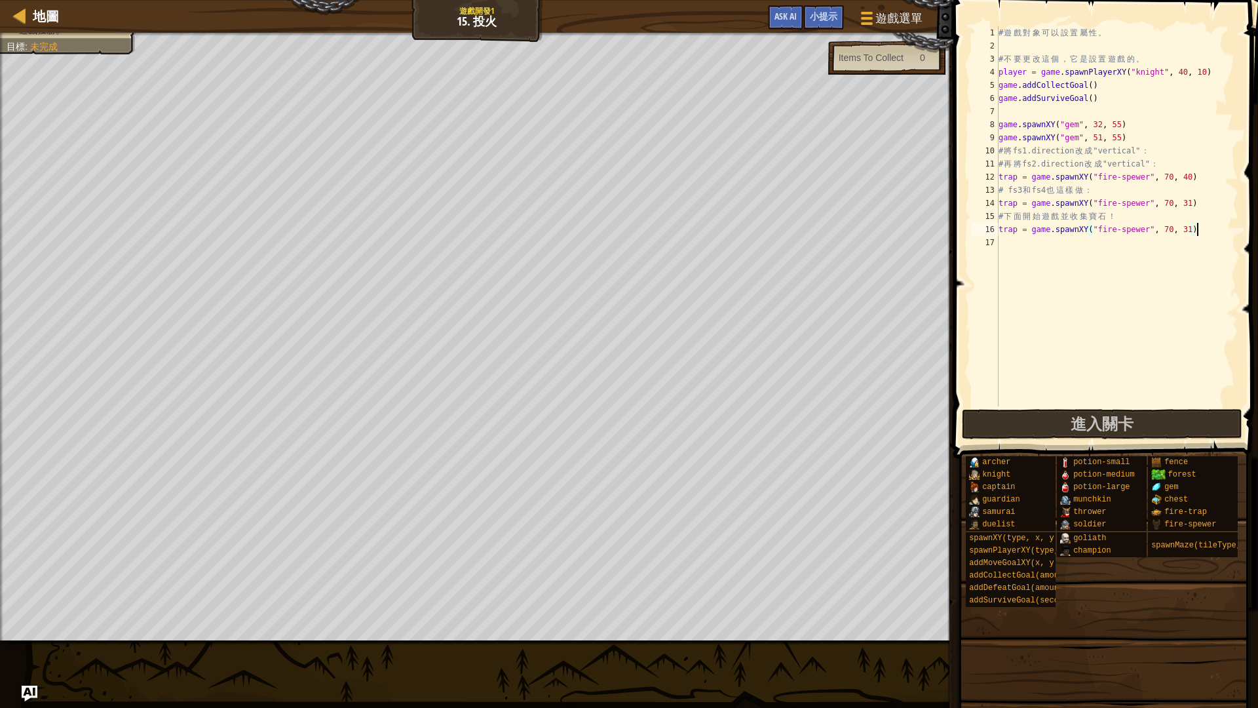
click at [1172, 226] on div "# 遊 戲 對 象 可 以 設 置 屬 性 。 # 不 要 更 改 這 個 ， 它 是 設 置 遊 戲 的 。 player = game . spawnPl…" at bounding box center [1117, 229] width 243 height 406
click at [1190, 229] on div "# 遊 戲 對 象 可 以 設 置 屬 性 。 # 不 要 更 改 這 個 ， 它 是 設 置 遊 戲 的 。 player = game . spawnPl…" at bounding box center [1117, 229] width 243 height 406
click at [1192, 229] on div "# 遊 戲 對 象 可 以 設 置 屬 性 。 # 不 要 更 改 這 個 ， 它 是 設 置 遊 戲 的 。 player = game . spawnPl…" at bounding box center [1117, 229] width 243 height 406
type textarea "trap = game.spawnXY("fire-spewer", 12, 35)"
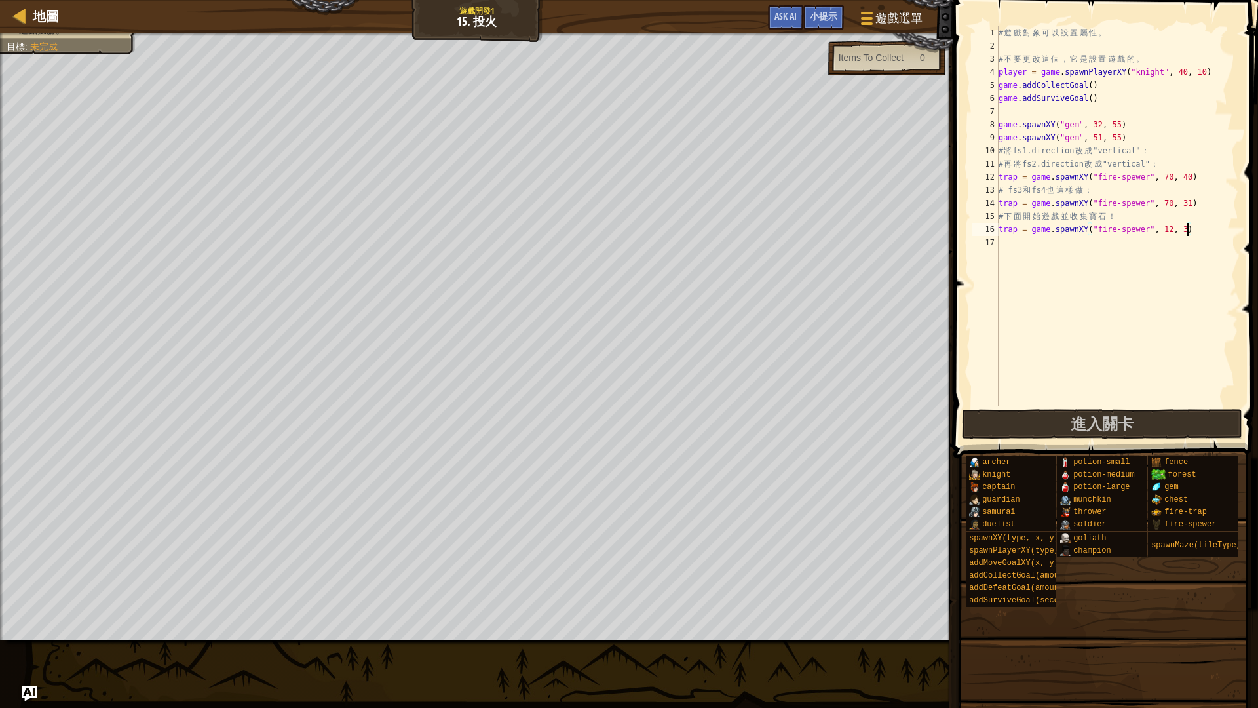
scroll to position [6, 16]
drag, startPoint x: 1203, startPoint y: 229, endPoint x: 986, endPoint y: 229, distance: 216.9
click at [986, 229] on div "trap = game.spawnXY("fire-spewer", 12, 35) 1 2 3 4 5 6 7 8 9 10 11 12 13 14 15 …" at bounding box center [1103, 216] width 269 height 380
click at [1040, 240] on div "# 遊 戲 對 象 可 以 設 置 屬 性 。 # 不 要 更 改 這 個 ， 它 是 設 置 遊 戲 的 。 player = game . spawnPl…" at bounding box center [1117, 229] width 243 height 406
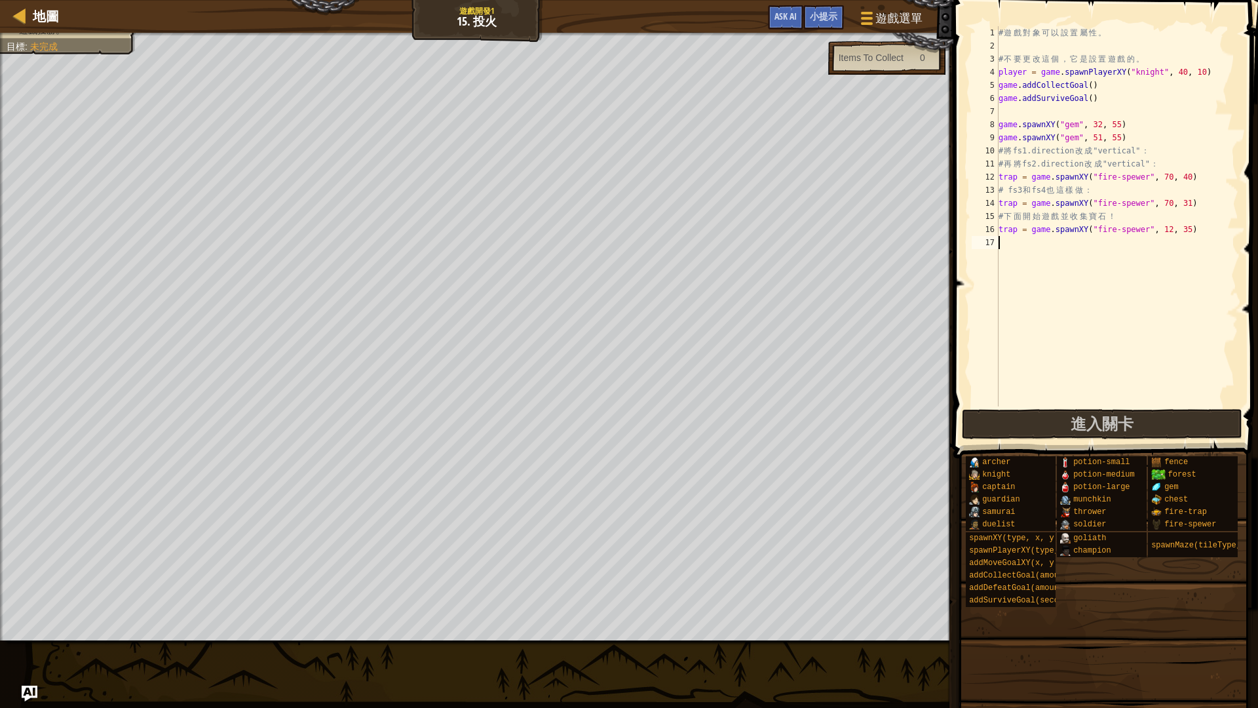
paste textarea "trap = game.spawnXY("fire-spewer", 12, 35)"
click at [1185, 241] on div "# 遊 戲 對 象 可 以 設 置 屬 性 。 # 不 要 更 改 這 個 ， 它 是 設 置 遊 戲 的 。 player = game . spawnPl…" at bounding box center [1117, 229] width 243 height 406
click at [1186, 241] on div "# 遊 戲 對 象 可 以 設 置 屬 性 。 # 不 要 更 改 這 個 ， 它 是 設 置 遊 戲 的 。 player = game . spawnPl…" at bounding box center [1117, 229] width 243 height 406
drag, startPoint x: 1110, startPoint y: 164, endPoint x: 1155, endPoint y: 166, distance: 44.6
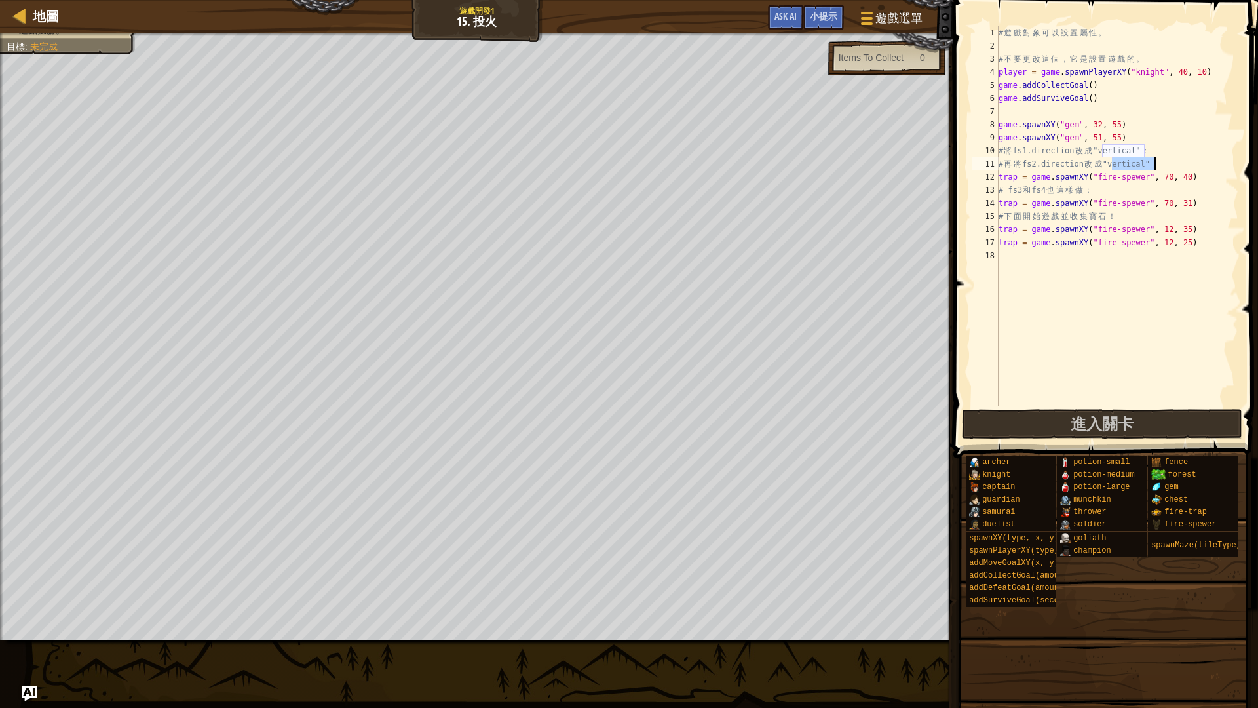
click at [1155, 166] on div "# 遊 戲 對 象 可 以 設 置 屬 性 。 # 不 要 更 改 這 個 ， 它 是 設 置 遊 戲 的 。 player = game . spawnPl…" at bounding box center [1117, 229] width 243 height 406
drag, startPoint x: 1155, startPoint y: 176, endPoint x: 1091, endPoint y: 180, distance: 63.7
click at [1091, 180] on div "# 遊 戲 對 象 可 以 設 置 屬 性 。 # 不 要 更 改 這 個 ， 它 是 設 置 遊 戲 的 。 player = game . spawnPl…" at bounding box center [1117, 229] width 243 height 406
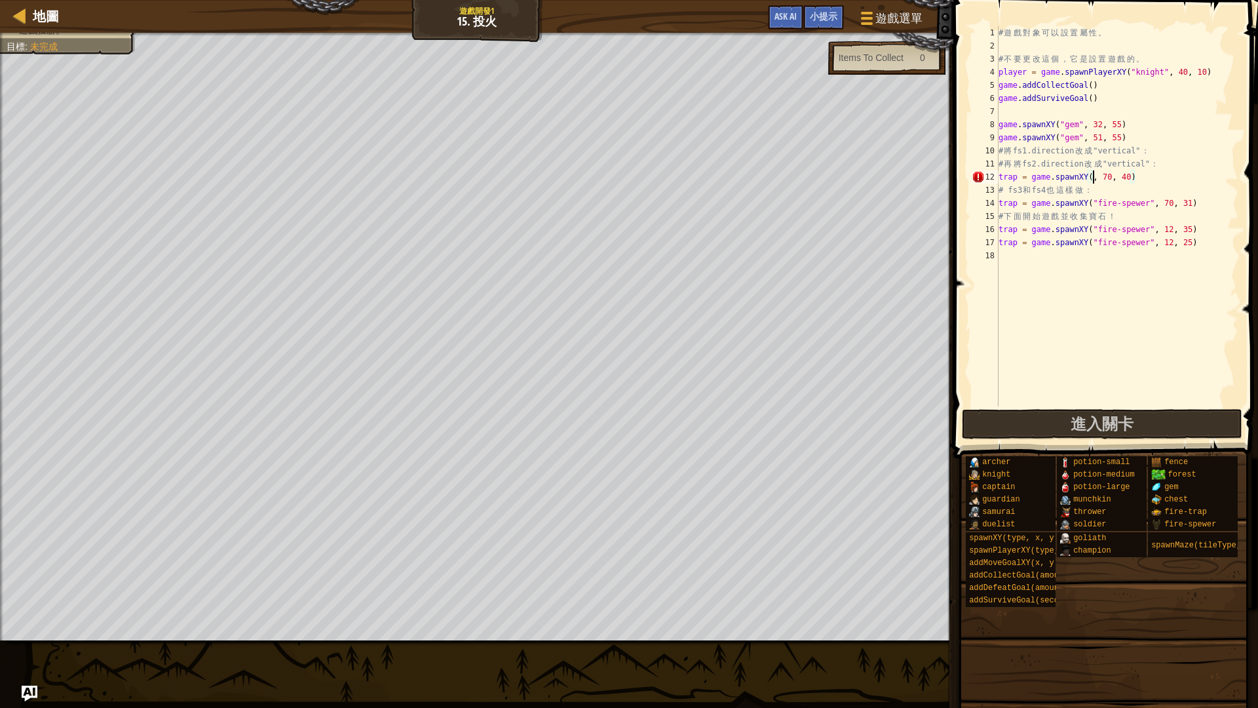
paste textarea "vertical""
click at [1091, 176] on div "# 遊 戲 對 象 可 以 設 置 屬 性 。 # 不 要 更 改 這 個 ， 它 是 設 置 遊 戲 的 。 player = game . spawnPl…" at bounding box center [1117, 229] width 243 height 406
click at [1094, 179] on div "# 遊 戲 對 象 可 以 設 置 屬 性 。 # 不 要 更 改 這 個 ， 它 是 設 置 遊 戲 的 。 player = game . spawnPl…" at bounding box center [1117, 229] width 243 height 406
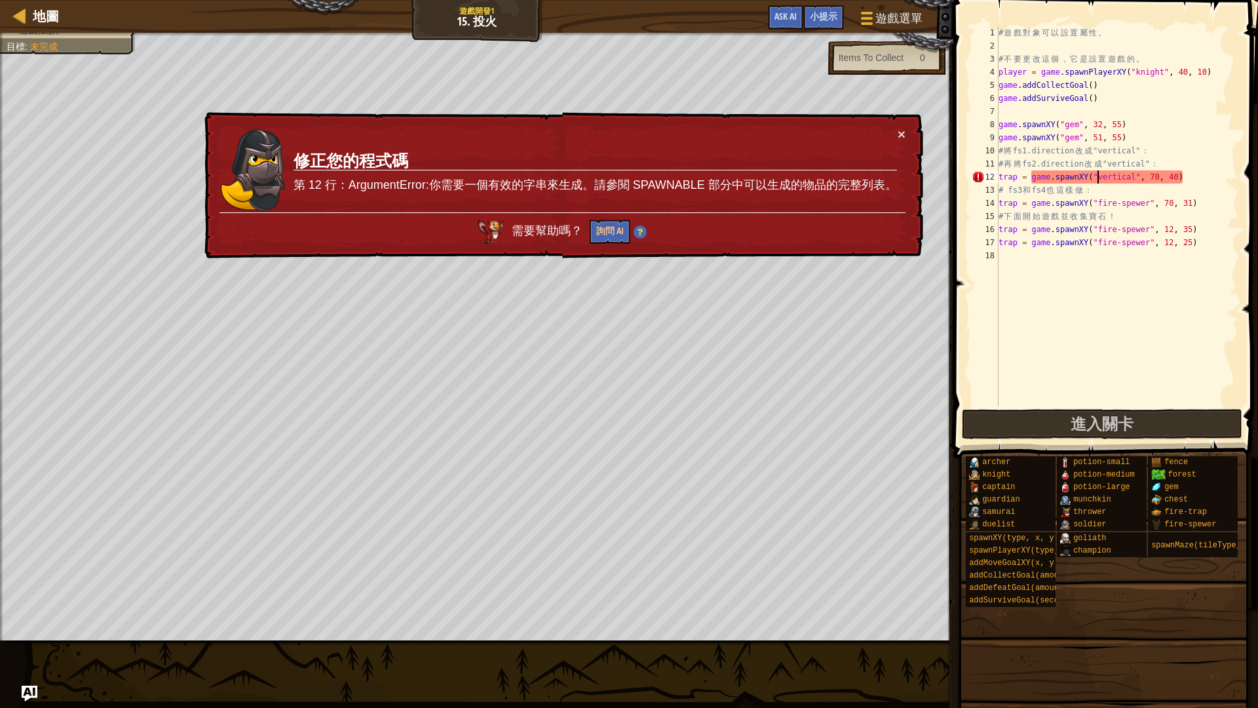
click at [1153, 179] on div "# 遊 戲 對 象 可 以 設 置 屬 性 。 # 不 要 更 改 這 個 ， 它 是 設 置 遊 戲 的 。 player = game . spawnPl…" at bounding box center [1117, 229] width 243 height 406
click at [1150, 178] on div "# 遊 戲 對 象 可 以 設 置 屬 性 。 # 不 要 更 改 這 個 ， 它 是 設 置 遊 戲 的 。 player = game . spawnPl…" at bounding box center [1117, 229] width 243 height 406
drag, startPoint x: 1139, startPoint y: 173, endPoint x: 1095, endPoint y: 180, distance: 44.4
click at [1095, 180] on div "# 遊 戲 對 象 可 以 設 置 屬 性 。 # 不 要 更 改 這 個 ， 它 是 設 置 遊 戲 的 。 player = game . spawnPl…" at bounding box center [1117, 229] width 243 height 406
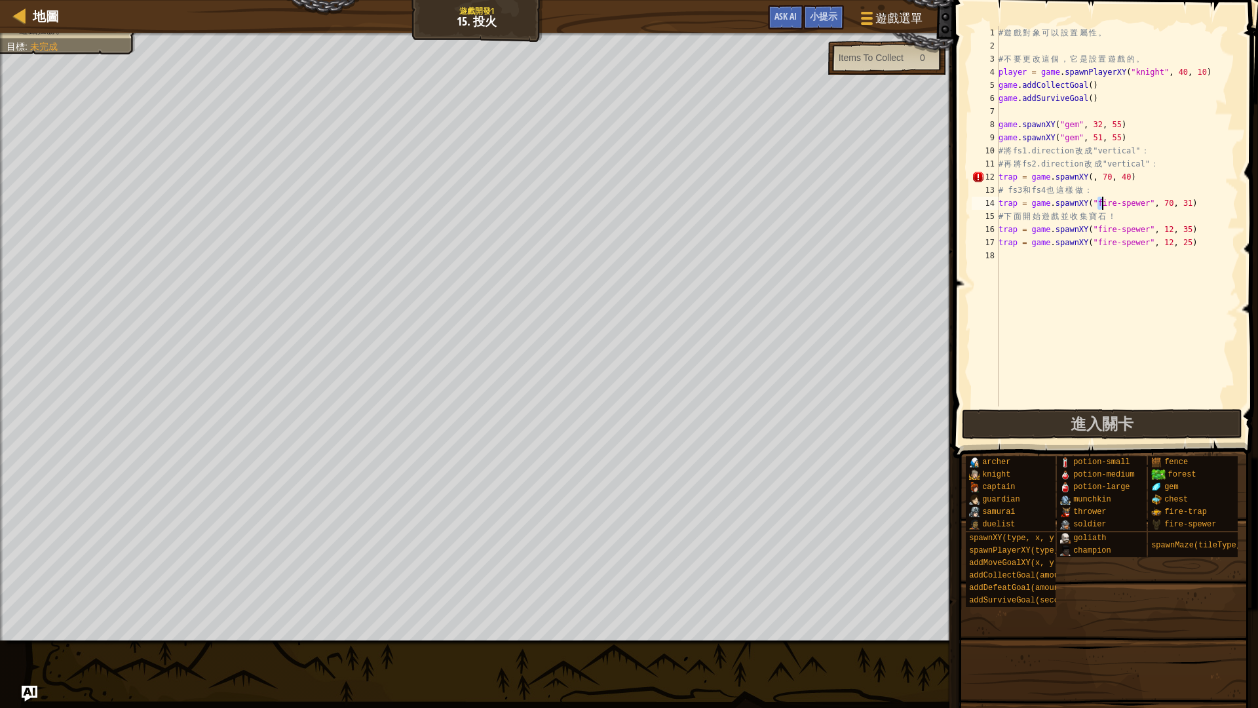
click at [1101, 204] on div "# 遊 戲 對 象 可 以 設 置 屬 性 。 # 不 要 更 改 這 個 ， 它 是 設 置 遊 戲 的 。 player = game . spawnPl…" at bounding box center [1117, 229] width 243 height 406
click at [1094, 203] on div "# 遊 戲 對 象 可 以 設 置 屬 性 。 # 不 要 更 改 這 個 ， 它 是 設 置 遊 戲 的 。 player = game . spawnPl…" at bounding box center [1117, 229] width 243 height 406
drag, startPoint x: 1094, startPoint y: 203, endPoint x: 1105, endPoint y: 203, distance: 11.1
click at [1105, 203] on div "# 遊 戲 對 象 可 以 設 置 屬 性 。 # 不 要 更 改 這 個 ， 它 是 設 置 遊 戲 的 。 player = game . spawnPl…" at bounding box center [1117, 229] width 243 height 406
drag, startPoint x: 1135, startPoint y: 221, endPoint x: 1093, endPoint y: 220, distance: 41.3
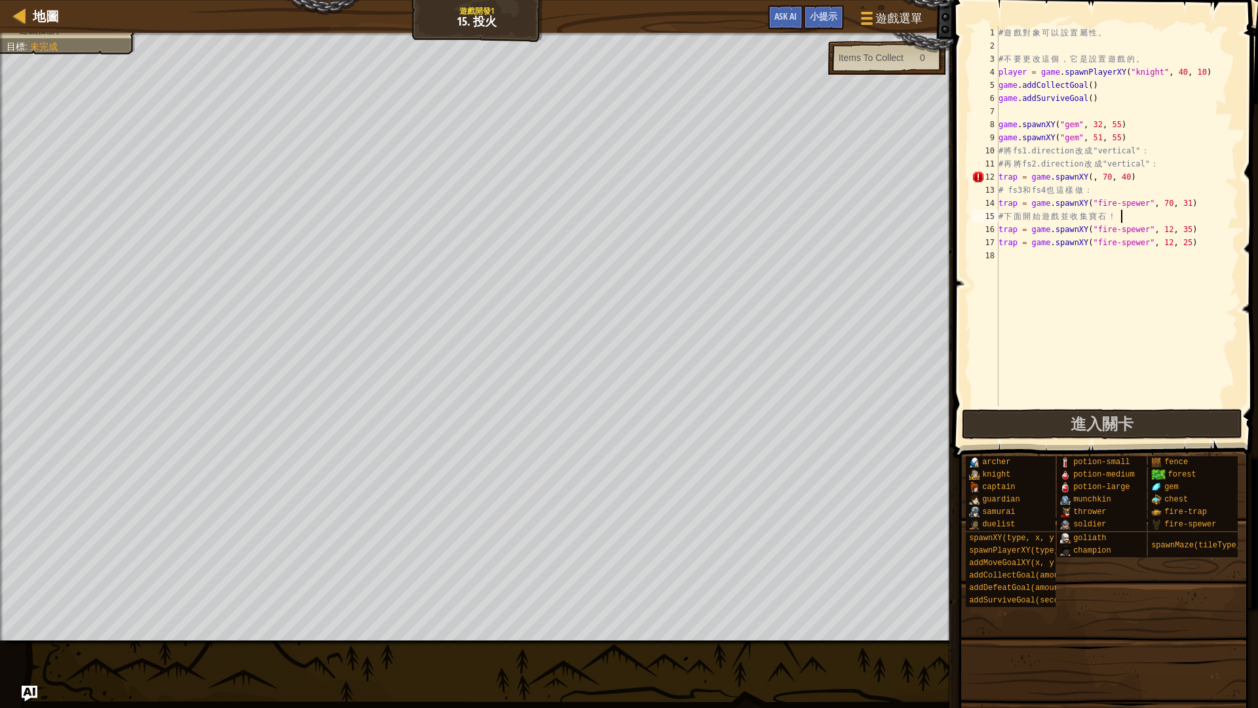
click at [1119, 221] on div "# 遊 戲 對 象 可 以 設 置 屬 性 。 # 不 要 更 改 這 個 ， 它 是 設 置 遊 戲 的 。 player = game . spawnPl…" at bounding box center [1117, 229] width 243 height 406
drag, startPoint x: 1093, startPoint y: 201, endPoint x: 1154, endPoint y: 200, distance: 61.6
click at [1154, 200] on div "# 遊 戲 對 象 可 以 設 置 屬 性 。 # 不 要 更 改 這 個 ， 它 是 設 置 遊 戲 的 。 player = game . spawnPl…" at bounding box center [1117, 229] width 243 height 406
click at [1094, 176] on div "# 遊 戲 對 象 可 以 設 置 屬 性 。 # 不 要 更 改 這 個 ， 它 是 設 置 遊 戲 的 。 player = game . spawnPl…" at bounding box center [1117, 229] width 243 height 406
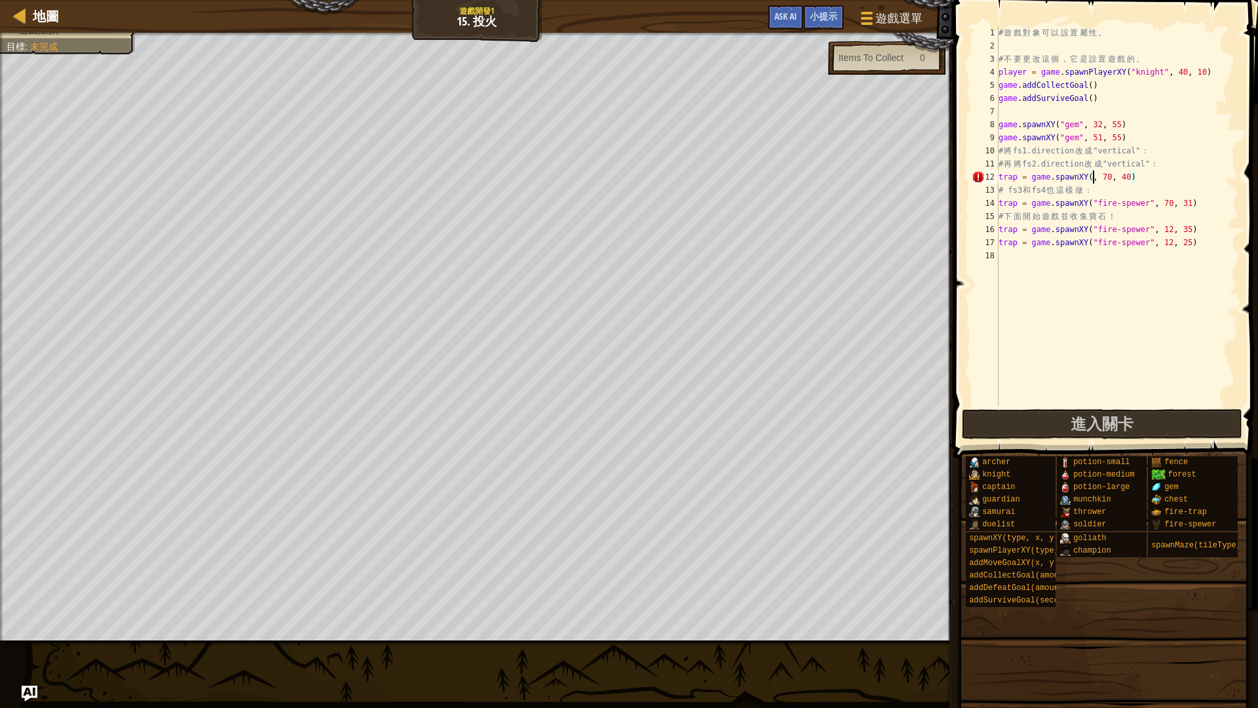
paste textarea ""fire-spewer""
type textarea "trap = game.spawnXY("fire-spewer", 70, 40)"
click at [1127, 279] on div "# 遊 戲 對 象 可 以 設 置 屬 性 。 # 不 要 更 改 這 個 ， 它 是 設 置 遊 戲 的 。 player = game . spawnPl…" at bounding box center [1117, 229] width 243 height 406
drag, startPoint x: 1020, startPoint y: 174, endPoint x: 994, endPoint y: 176, distance: 25.6
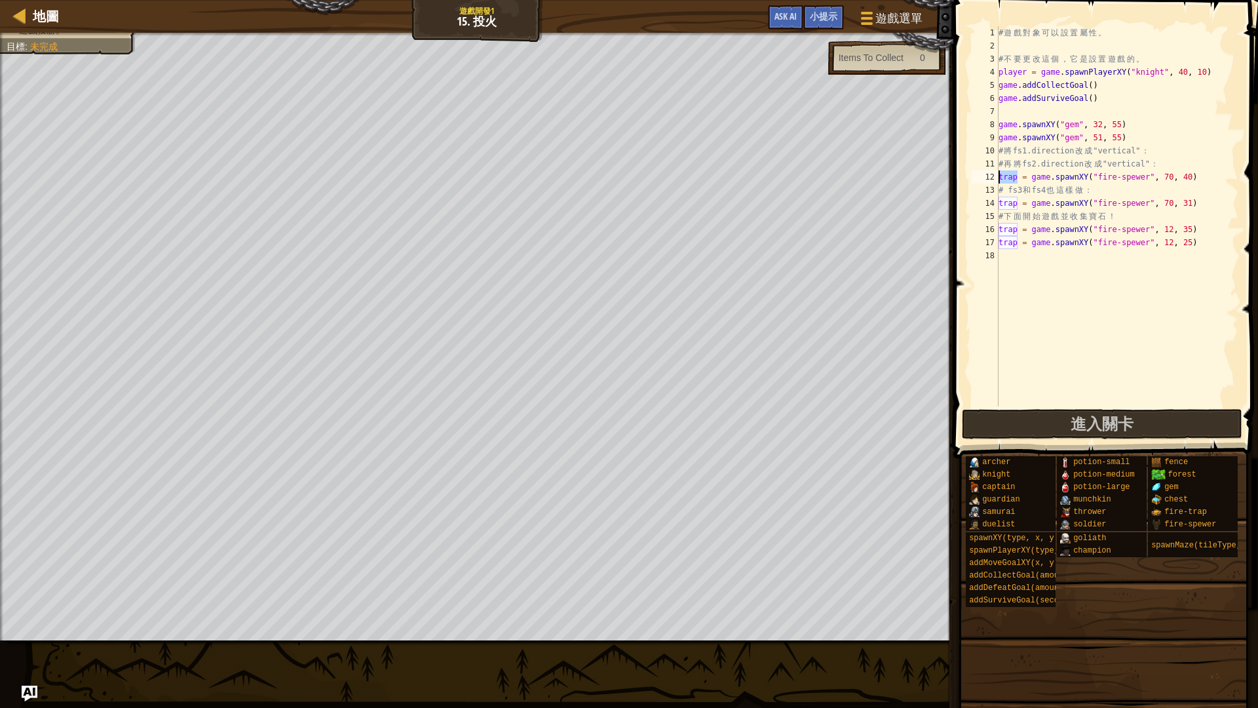
click at [994, 176] on div "1 2 3 4 5 6 7 8 9 10 11 12 13 14 15 16 17 18 # 遊 戲 對 象 可 以 設 置 屬 性 。 # 不 要 更 改 …" at bounding box center [1103, 216] width 269 height 380
click at [1167, 153] on div "# 遊 戲 對 象 可 以 設 置 屬 性 。 # 不 要 更 改 這 個 ， 它 是 設 置 遊 戲 的 。 player = game . spawnPl…" at bounding box center [1117, 229] width 243 height 406
click at [1176, 165] on div "# 遊 戲 對 象 可 以 設 置 屬 性 。 # 不 要 更 改 這 個 ， 它 是 設 置 遊 戲 的 。 player = game . spawnPl…" at bounding box center [1117, 229] width 243 height 406
click at [1110, 191] on div "# 遊 戲 對 象 可 以 設 置 屬 性 。 # 不 要 更 改 這 個 ， 它 是 設 置 遊 戲 的 。 player = game . spawnPl…" at bounding box center [1117, 229] width 243 height 406
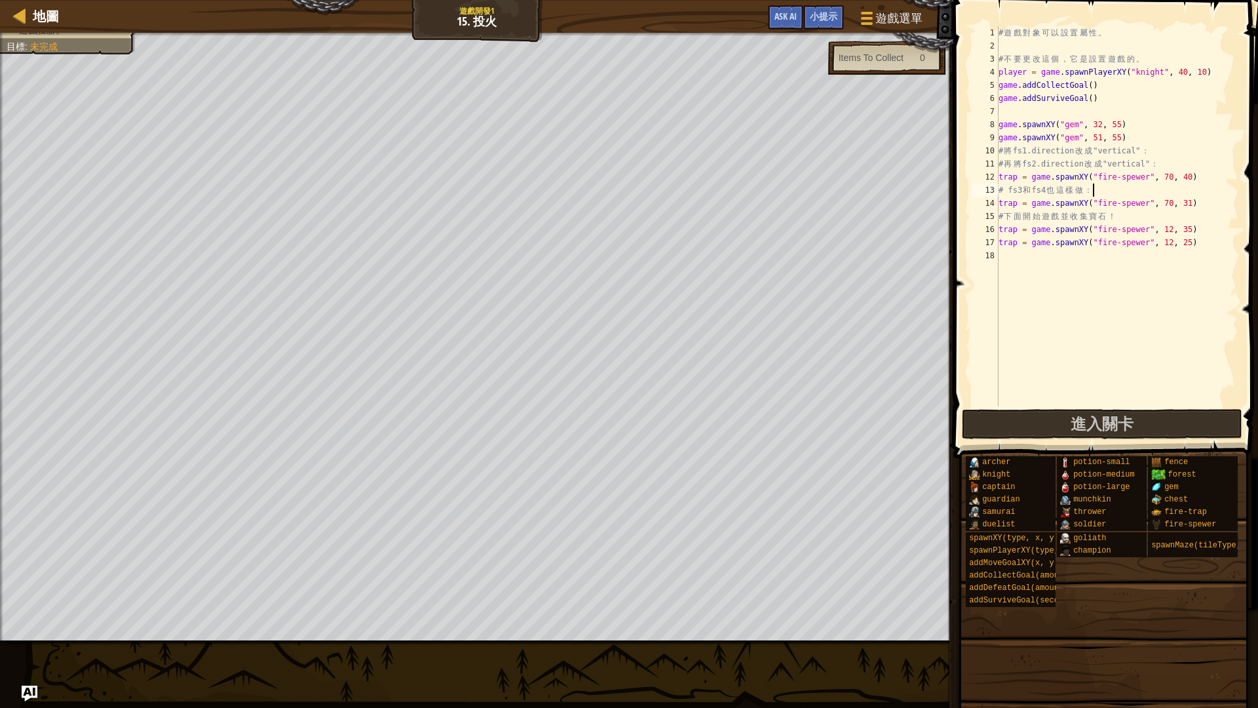
type textarea "# fs3和fs4也這樣做："
click at [1100, 262] on div "# 遊 戲 對 象 可 以 設 置 屬 性 。 # 不 要 更 改 這 個 ， 它 是 設 置 遊 戲 的 。 player = game . spawnPl…" at bounding box center [1117, 229] width 243 height 406
click at [1159, 148] on div "# 遊 戲 對 象 可 以 設 置 屬 性 。 # 不 要 更 改 這 個 ， 它 是 設 置 遊 戲 的 。 player = game . spawnPl…" at bounding box center [1117, 229] width 243 height 406
type textarea "# 將fs1.direction改成"vertical"："
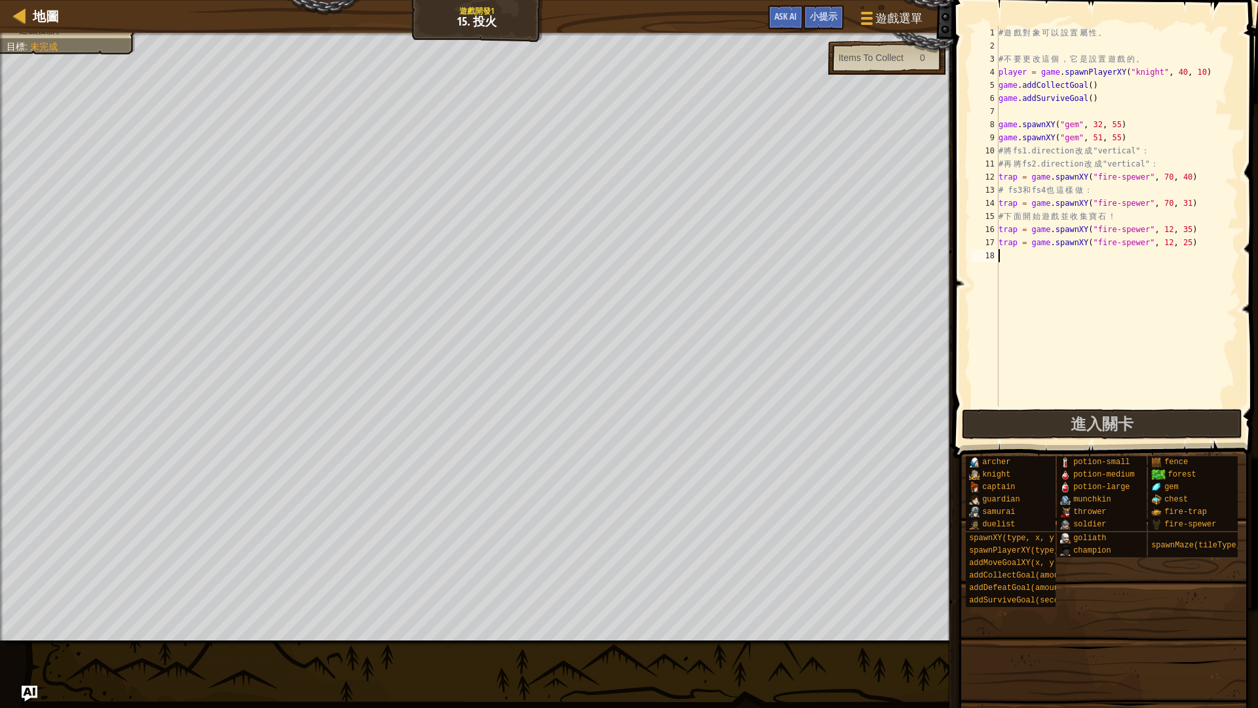
click at [1085, 258] on div "# 遊 戲 對 象 可 以 設 置 屬 性 。 # 不 要 更 改 這 個 ， 它 是 設 置 遊 戲 的 。 player = game . spawnPl…" at bounding box center [1117, 229] width 243 height 406
click at [1017, 176] on div "# 遊 戲 對 象 可 以 設 置 屬 性 。 # 不 要 更 改 這 個 ， 它 是 設 置 遊 戲 的 。 player = game . spawnPl…" at bounding box center [1117, 229] width 243 height 406
click at [1019, 203] on div "# 遊 戲 對 象 可 以 設 置 屬 性 。 # 不 要 更 改 這 個 ， 它 是 設 置 遊 戲 的 。 player = game . spawnPl…" at bounding box center [1117, 229] width 243 height 406
click at [1020, 229] on div "# 遊 戲 對 象 可 以 設 置 屬 性 。 # 不 要 更 改 這 個 ， 它 是 設 置 遊 戲 的 。 player = game . spawnPl…" at bounding box center [1117, 229] width 243 height 406
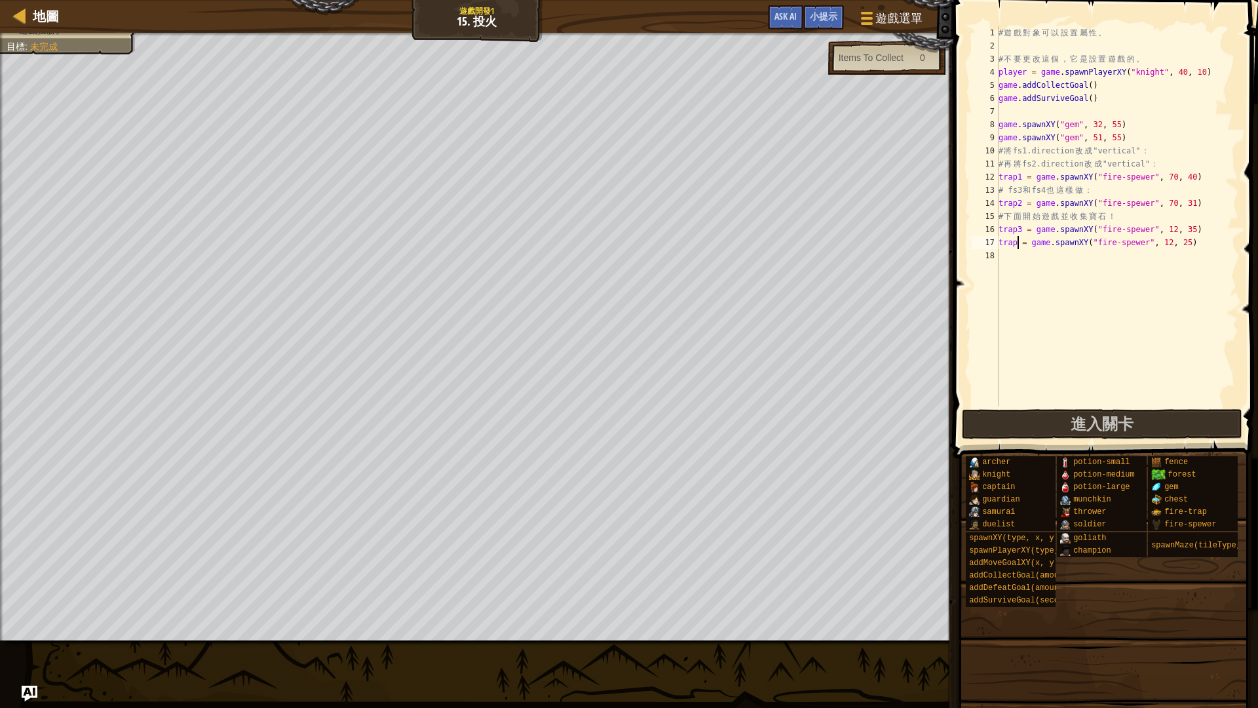
click at [1020, 243] on div "# 遊 戲 對 象 可 以 設 置 屬 性 。 # 不 要 更 改 這 個 ， 它 是 設 置 遊 戲 的 。 player = game . spawnPl…" at bounding box center [1117, 229] width 243 height 406
click at [1157, 151] on div "# 遊 戲 對 象 可 以 設 置 屬 性 。 # 不 要 更 改 這 個 ， 它 是 設 置 遊 戲 的 。 player = game . spawnPl…" at bounding box center [1117, 229] width 243 height 406
type textarea "# 將fs1.direction改成"vertical"："
click at [1065, 267] on div "# 遊 戲 對 象 可 以 設 置 屬 性 。 # 不 要 更 改 這 個 ， 它 是 設 置 遊 戲 的 。 player = game . spawnPl…" at bounding box center [1117, 229] width 243 height 406
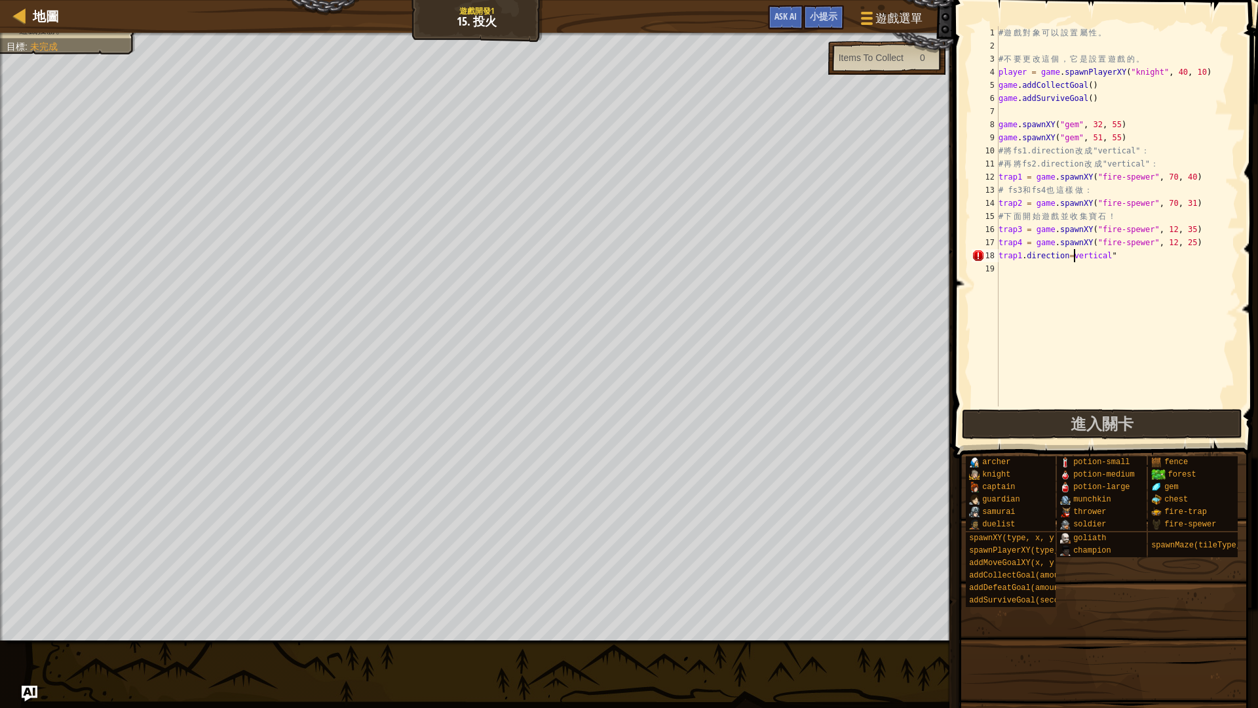
type textarea "trap1.direction="vertical""
click at [1068, 275] on div "# 遊 戲 對 象 可 以 設 置 屬 性 。 # 不 要 更 改 這 個 ， 它 是 設 置 遊 戲 的 。 player = game . spawnPl…" at bounding box center [1117, 229] width 243 height 406
click at [1070, 426] on button "進入關卡" at bounding box center [1102, 424] width 281 height 30
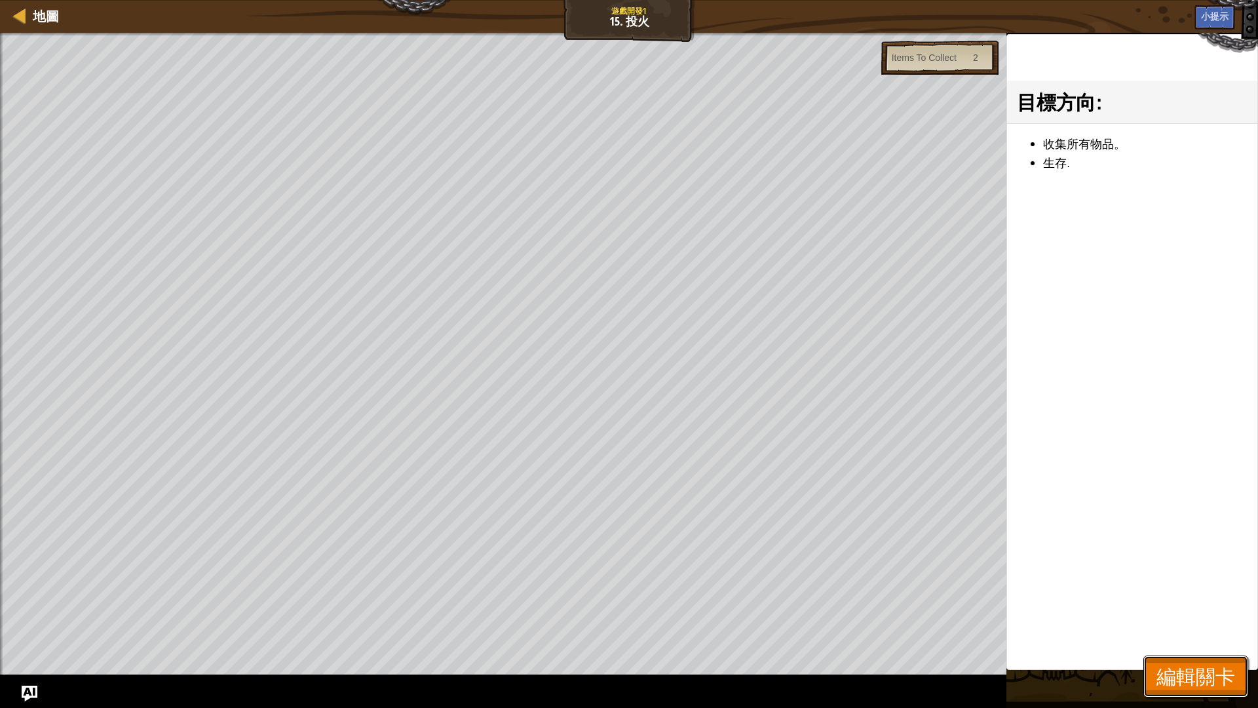
click at [1192, 596] on span "編輯關卡" at bounding box center [1196, 676] width 79 height 27
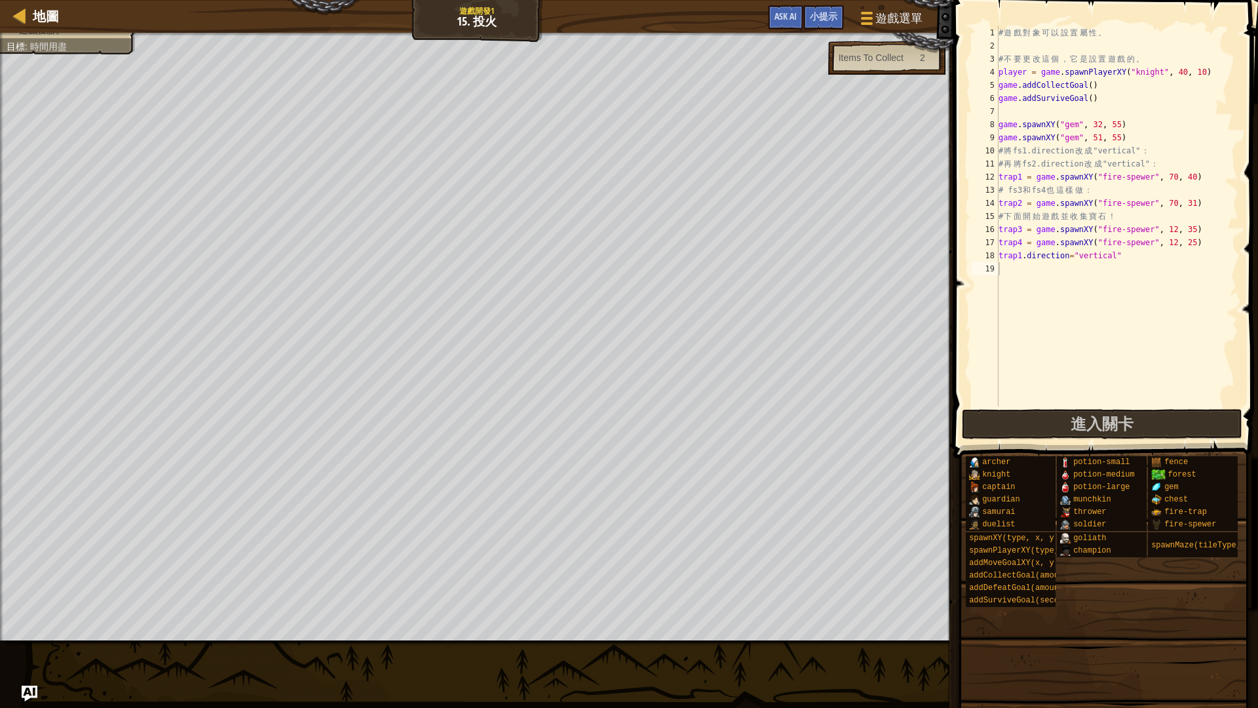
type textarea "trap1.direction="vertical""
drag, startPoint x: 1129, startPoint y: 256, endPoint x: 986, endPoint y: 258, distance: 143.5
click at [986, 258] on div "trap1.direction="vertical" 1 2 3 4 5 6 7 8 9 10 11 12 13 14 15 16 17 18 19 # 遊 …" at bounding box center [1103, 216] width 269 height 380
click at [1058, 267] on div "# 遊 戲 對 象 可 以 設 置 屬 性 。 # 不 要 更 改 這 個 ， 它 是 設 置 遊 戲 的 。 player = game . spawnPl…" at bounding box center [1117, 229] width 243 height 406
paste textarea "trap1.direction="vertical""
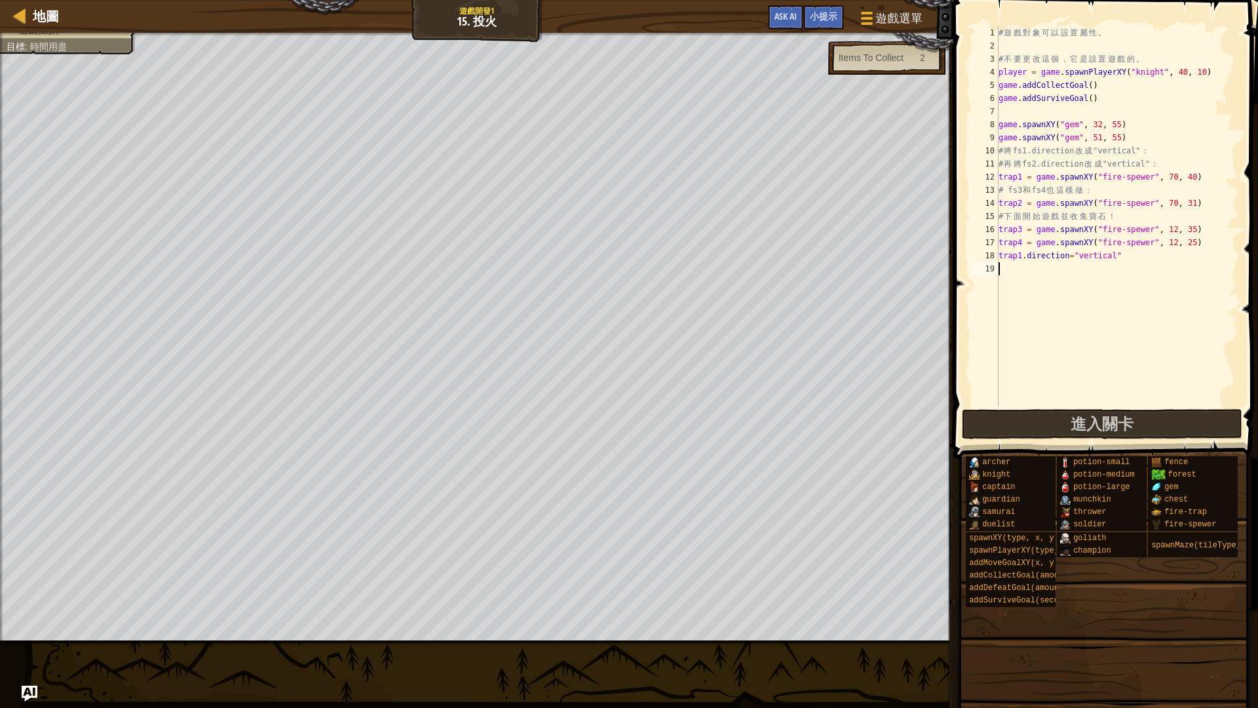
type textarea "trap1.direction="vertical""
click at [1041, 284] on div "# 遊 戲 對 象 可 以 設 置 屬 性 。 # 不 要 更 改 這 個 ， 它 是 設 置 遊 戲 的 。 player = game . spawnPl…" at bounding box center [1117, 229] width 243 height 406
paste textarea "trap1.direction="vertical""
type textarea "trap1.direction="vertical""
click at [1035, 296] on div "# 遊 戲 對 象 可 以 設 置 屬 性 。 # 不 要 更 改 這 個 ， 它 是 設 置 遊 戲 的 。 player = game . spawnPl…" at bounding box center [1117, 229] width 243 height 406
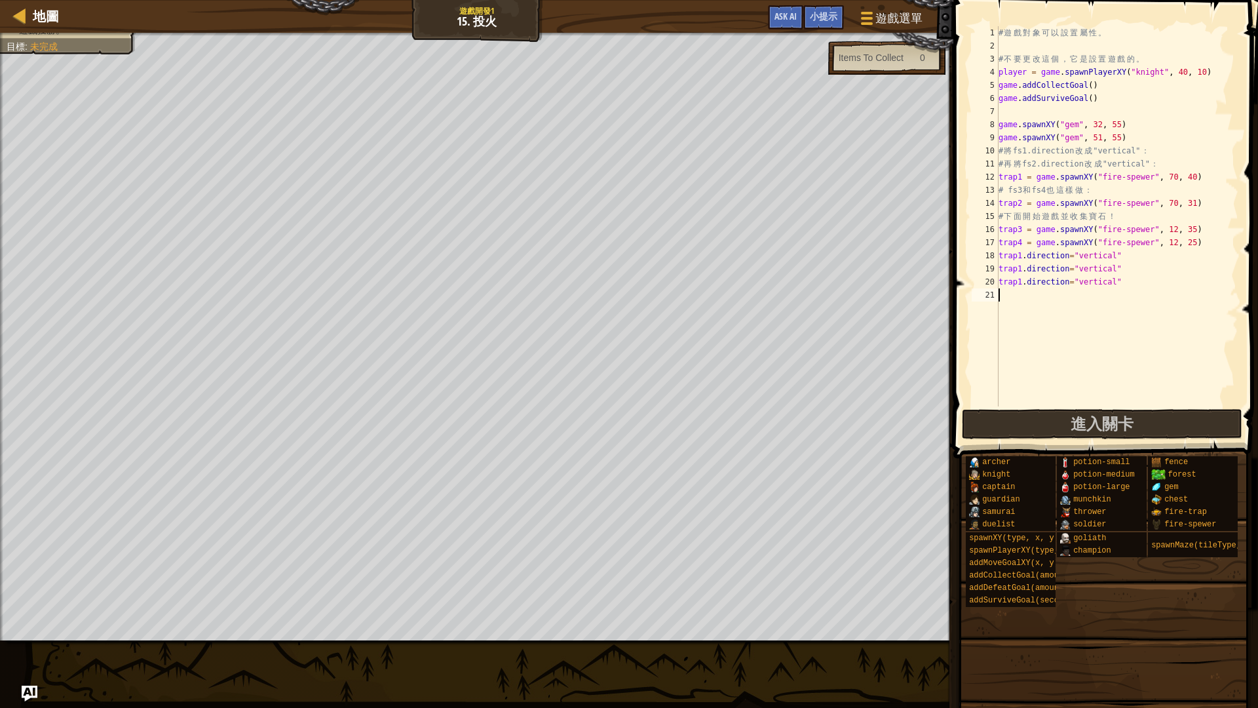
paste textarea "trap1.direction="vertical""
click at [1022, 296] on div "# 遊 戲 對 象 可 以 設 置 屬 性 。 # 不 要 更 改 這 個 ， 它 是 設 置 遊 戲 的 。 player = game . spawnPl…" at bounding box center [1117, 229] width 243 height 406
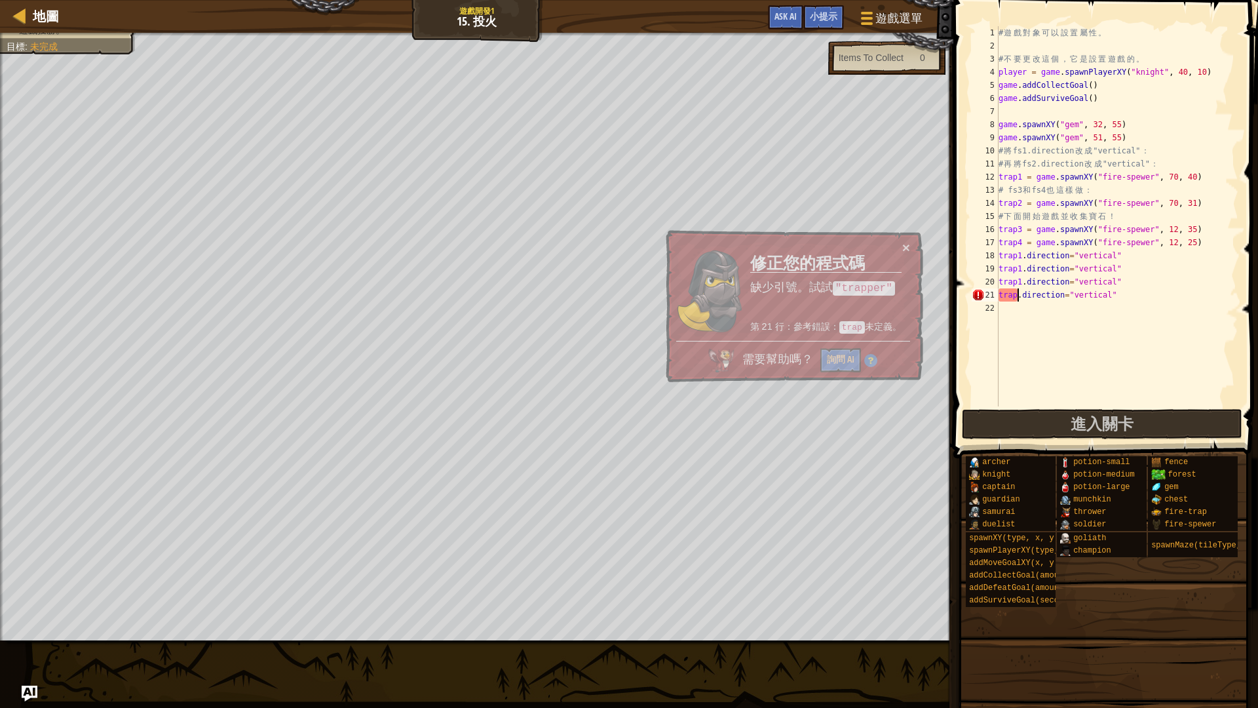
scroll to position [6, 2]
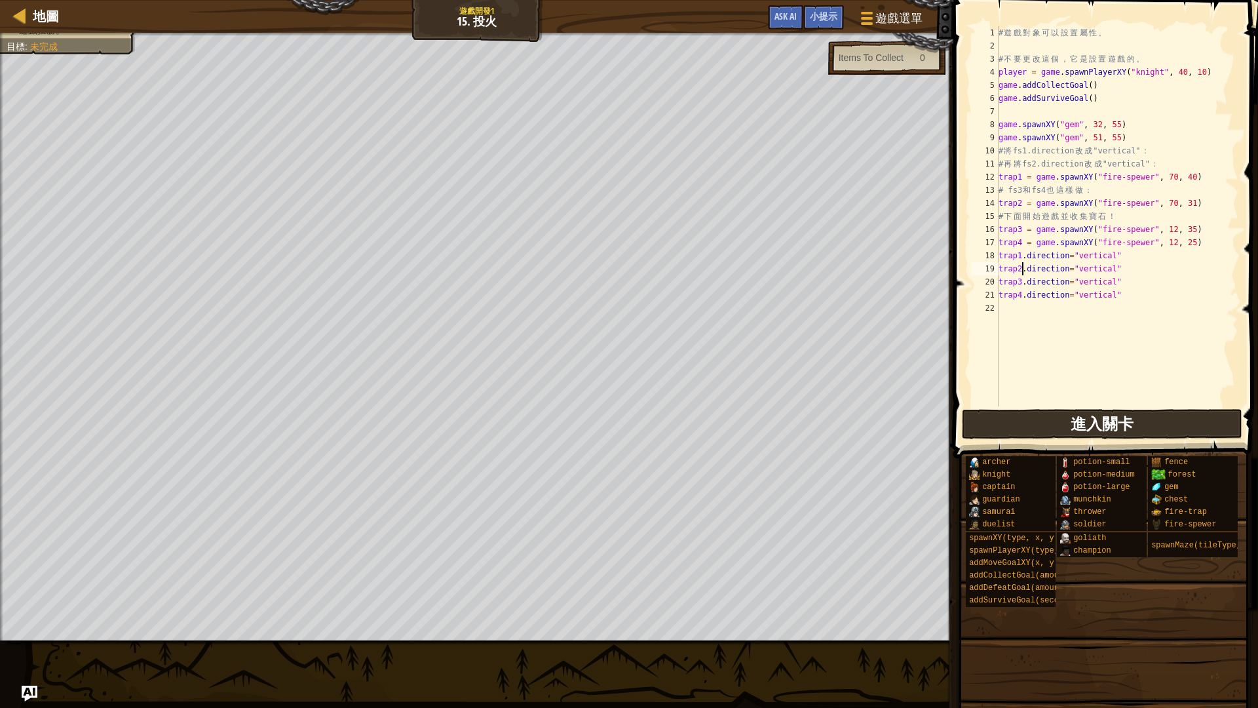
type textarea "trap2.direction="vertical""
click at [1038, 430] on button "進入關卡" at bounding box center [1102, 424] width 281 height 30
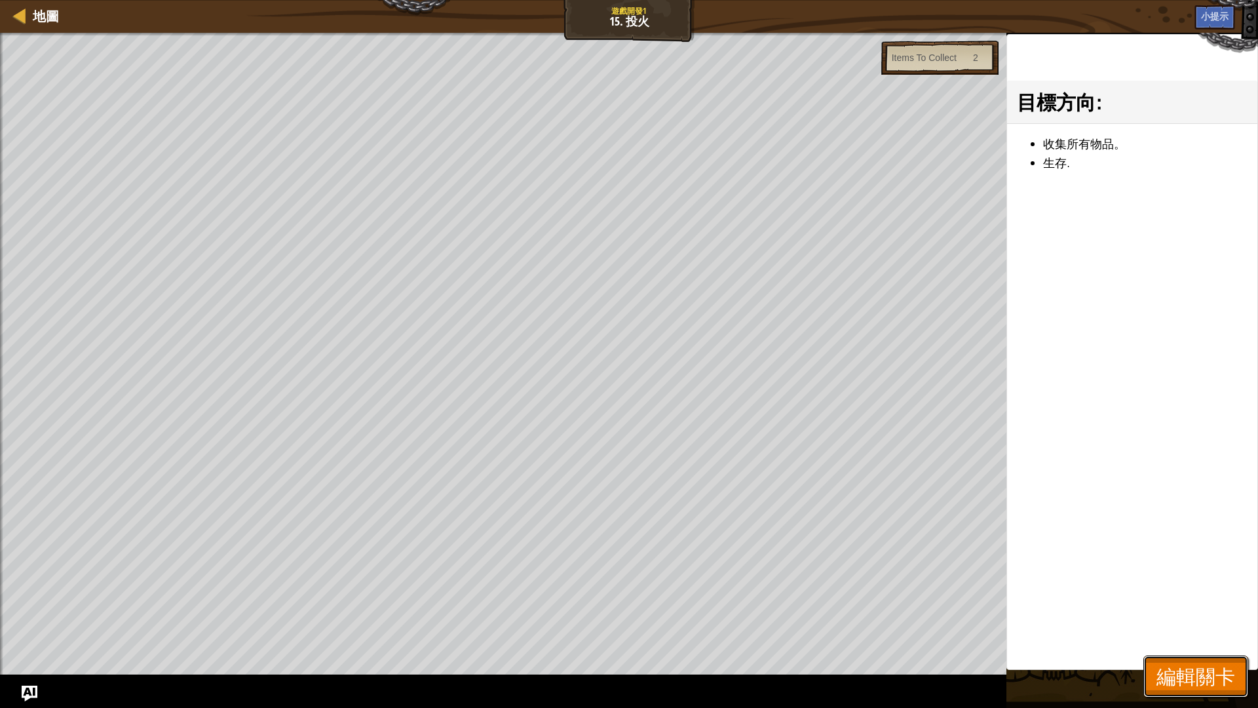
drag, startPoint x: 1163, startPoint y: 682, endPoint x: 1163, endPoint y: 671, distance: 10.5
click at [1163, 596] on span "編輯關卡" at bounding box center [1196, 676] width 79 height 27
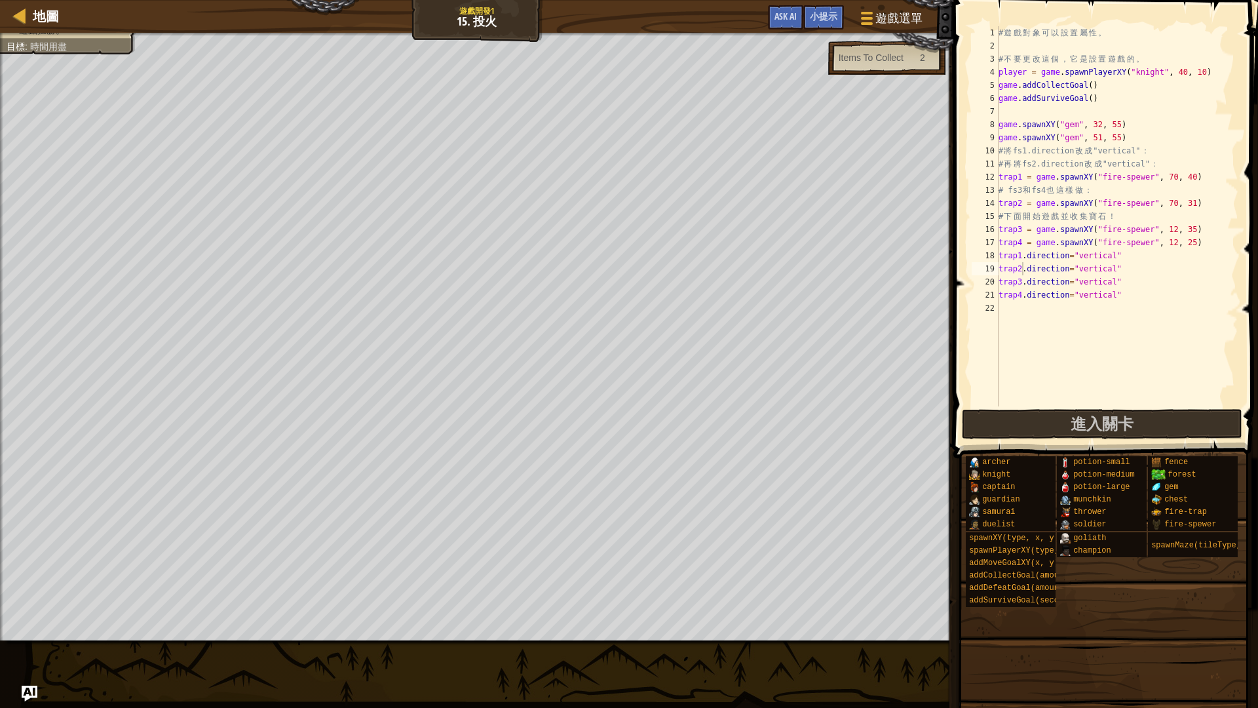
scroll to position [6, 0]
click at [1047, 320] on div "# 遊 戲 對 象 可 以 設 置 屬 性 。 # 不 要 更 改 這 個 ， 它 是 設 置 遊 戲 的 。 player = game . spawnPl…" at bounding box center [1117, 229] width 243 height 406
click at [1103, 421] on span "進入關卡" at bounding box center [1102, 423] width 63 height 21
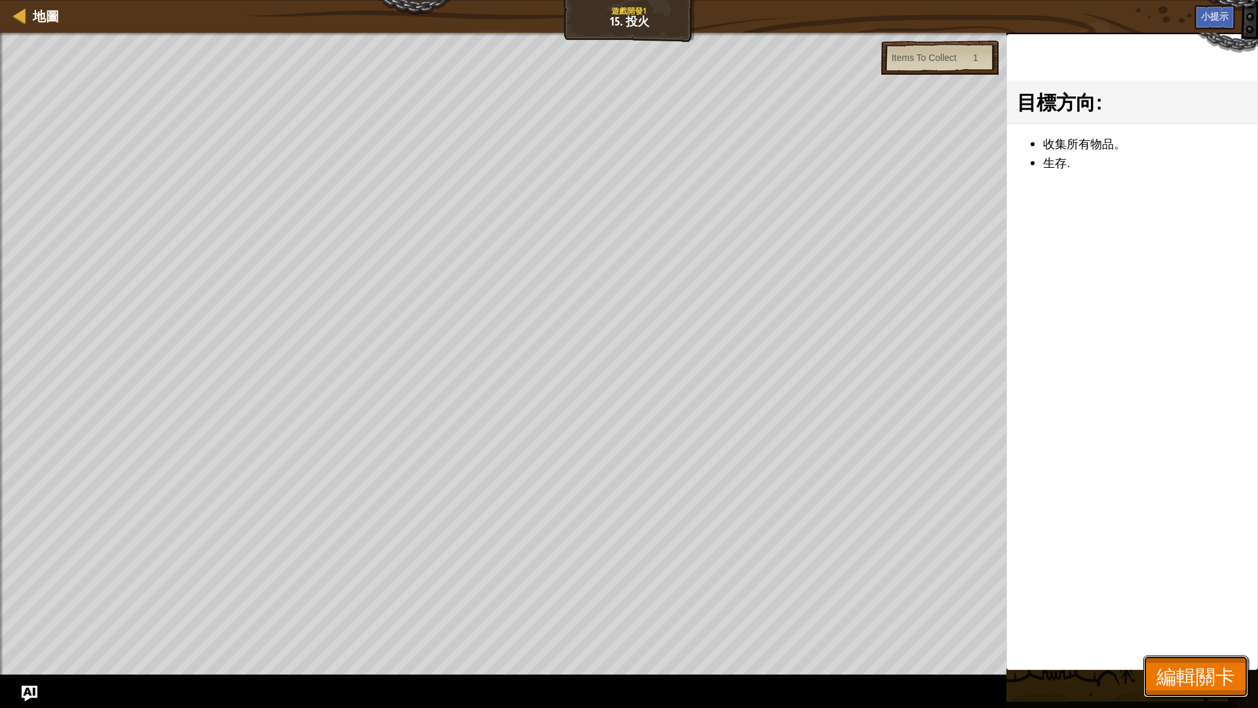
drag, startPoint x: 1174, startPoint y: 670, endPoint x: 1171, endPoint y: 661, distance: 9.7
click at [1174, 596] on span "編輯關卡" at bounding box center [1196, 676] width 79 height 27
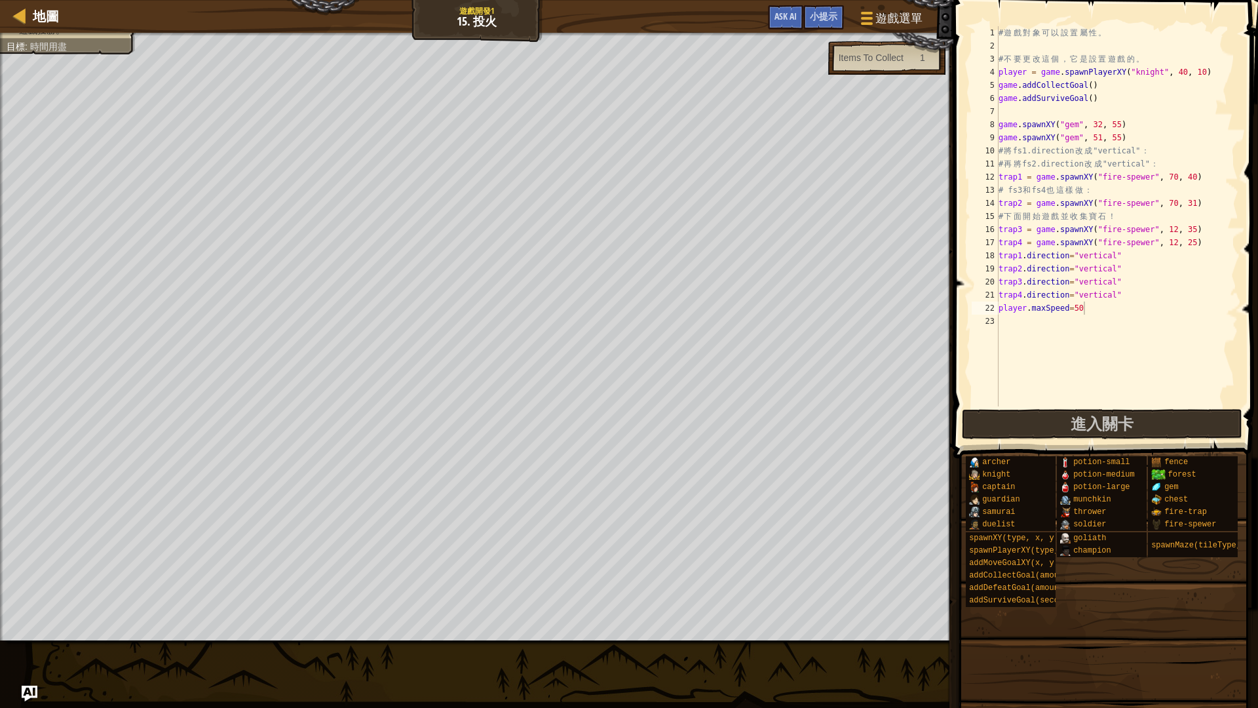
click at [1091, 309] on div "# 遊 戲 對 象 可 以 設 置 屬 性 。 # 不 要 更 改 這 個 ， 它 是 設 置 遊 戲 的 。 player = game . spawnPl…" at bounding box center [1117, 229] width 243 height 406
click at [1121, 425] on span "進入關卡" at bounding box center [1102, 423] width 63 height 21
drag, startPoint x: 1179, startPoint y: 176, endPoint x: 1171, endPoint y: 178, distance: 8.7
click at [1171, 178] on div "# 遊 戲 對 象 可 以 設 置 屬 性 。 # 不 要 更 改 這 個 ， 它 是 設 置 遊 戲 的 。 player = game . spawnPl…" at bounding box center [1117, 229] width 243 height 406
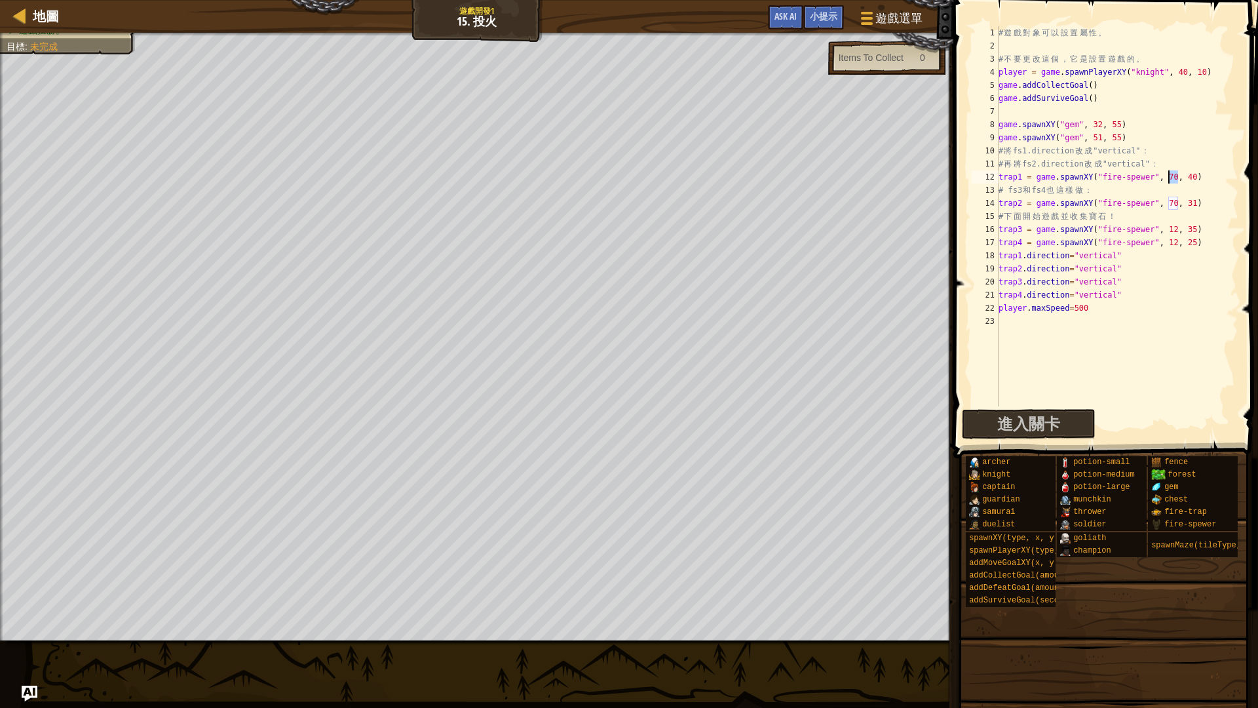
scroll to position [6, 14]
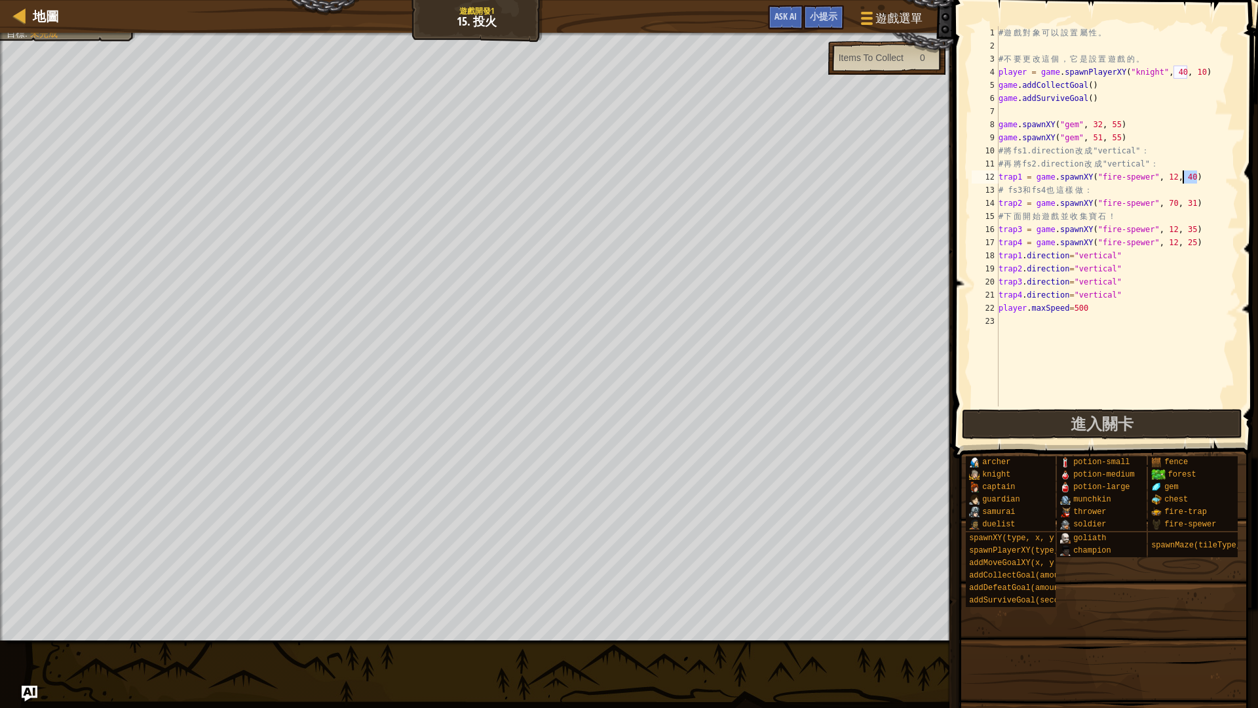
drag, startPoint x: 1196, startPoint y: 176, endPoint x: 1185, endPoint y: 178, distance: 11.4
click at [1185, 178] on div "# 遊 戲 對 象 可 以 設 置 屬 性 。 # 不 要 更 改 這 個 ， 它 是 設 置 遊 戲 的 。 player = game . spawnPl…" at bounding box center [1117, 229] width 243 height 406
drag, startPoint x: 1178, startPoint y: 203, endPoint x: 1168, endPoint y: 203, distance: 9.8
click at [1168, 203] on div "# 遊 戲 對 象 可 以 設 置 屬 性 。 # 不 要 更 改 這 個 ， 它 是 設 置 遊 戲 的 。 player = game . spawnPl…" at bounding box center [1117, 229] width 243 height 406
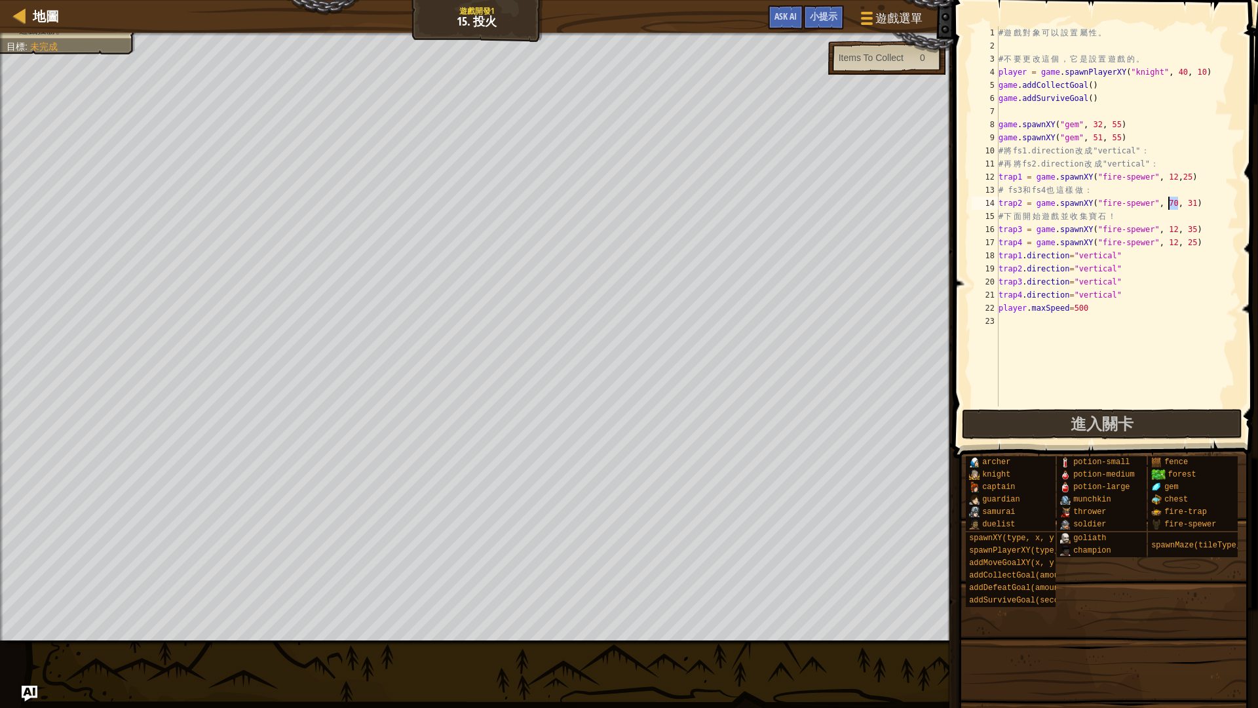
scroll to position [6, 15]
click at [1199, 202] on div "# 遊 戲 對 象 可 以 設 置 屬 性 。 # 不 要 更 改 這 個 ， 它 是 設 置 遊 戲 的 。 player = game . spawnPl…" at bounding box center [1117, 229] width 243 height 406
click at [1201, 204] on div "# 遊 戲 對 象 可 以 設 置 屬 性 。 # 不 要 更 改 這 個 ， 它 是 設 置 遊 戲 的 。 player = game . spawnPl…" at bounding box center [1117, 229] width 243 height 406
click at [1179, 243] on div "# 遊 戲 對 象 可 以 設 置 屬 性 。 # 不 要 更 改 這 個 ， 它 是 設 置 遊 戲 的 。 player = game . spawnPl…" at bounding box center [1117, 229] width 243 height 406
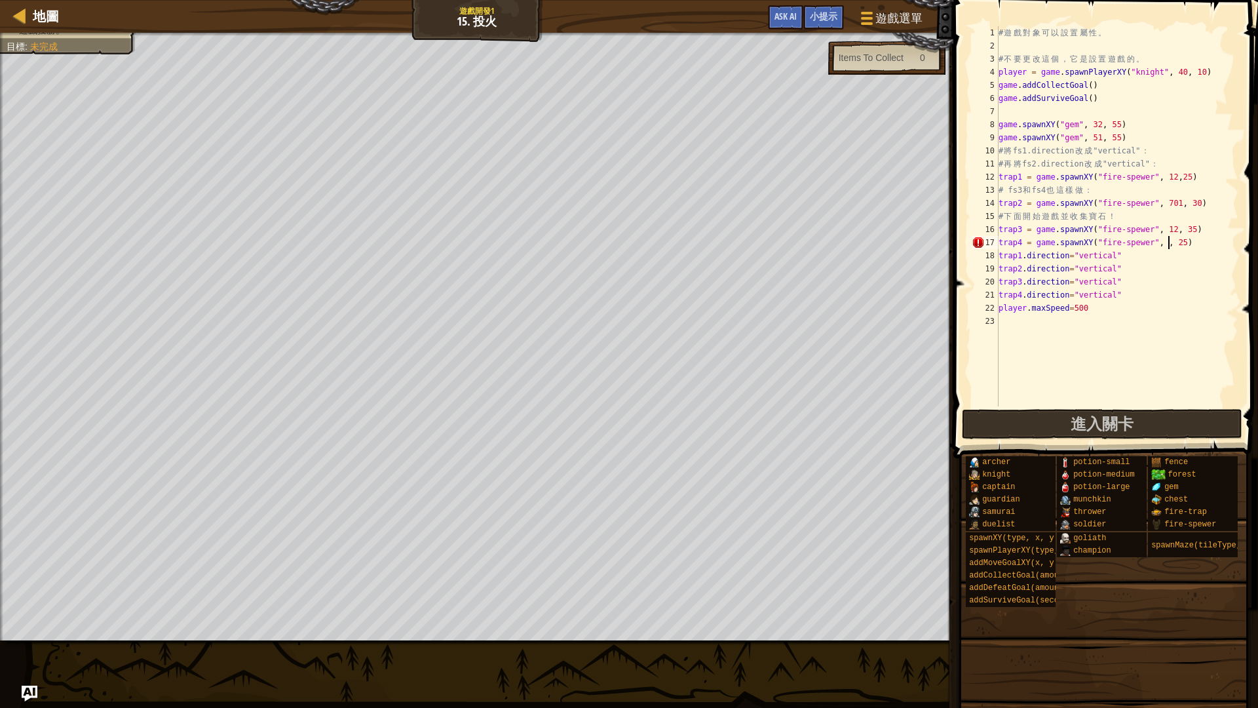
scroll to position [6, 15]
click at [1197, 241] on div "# 遊 戲 對 象 可 以 設 置 屬 性 。 # 不 要 更 改 這 個 ， 它 是 設 置 遊 戲 的 。 player = game . spawnPl…" at bounding box center [1117, 229] width 243 height 406
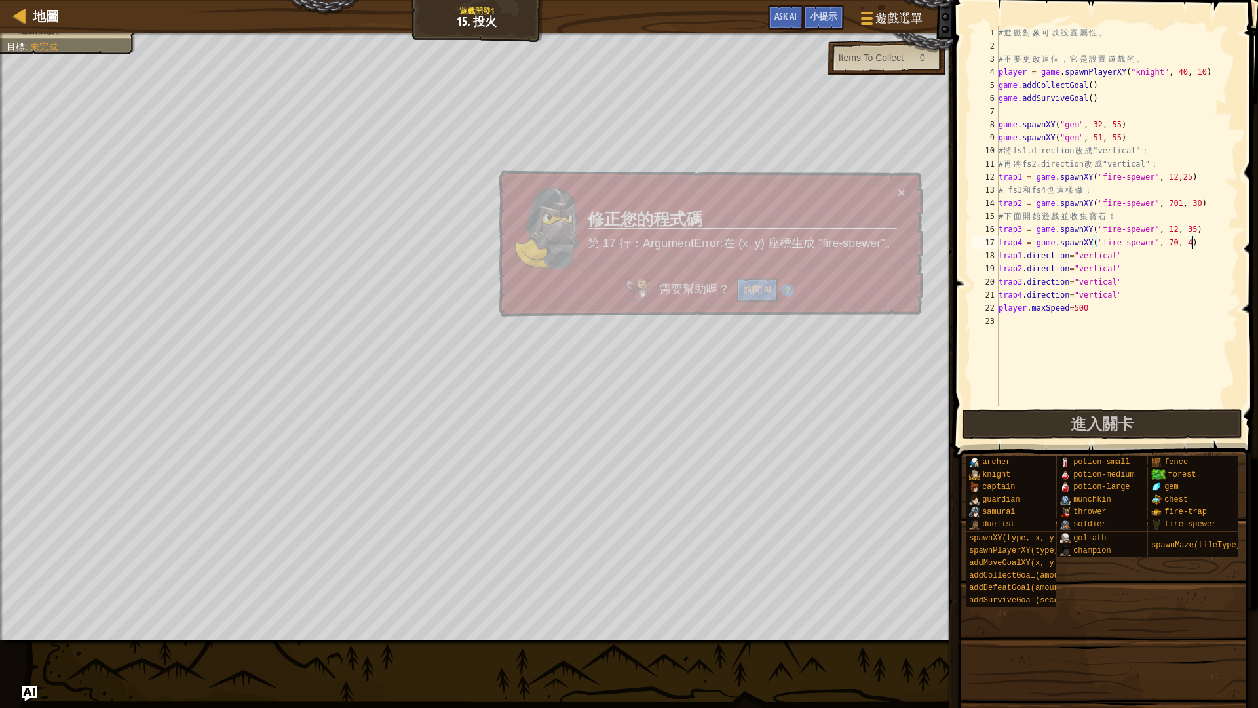
scroll to position [6, 16]
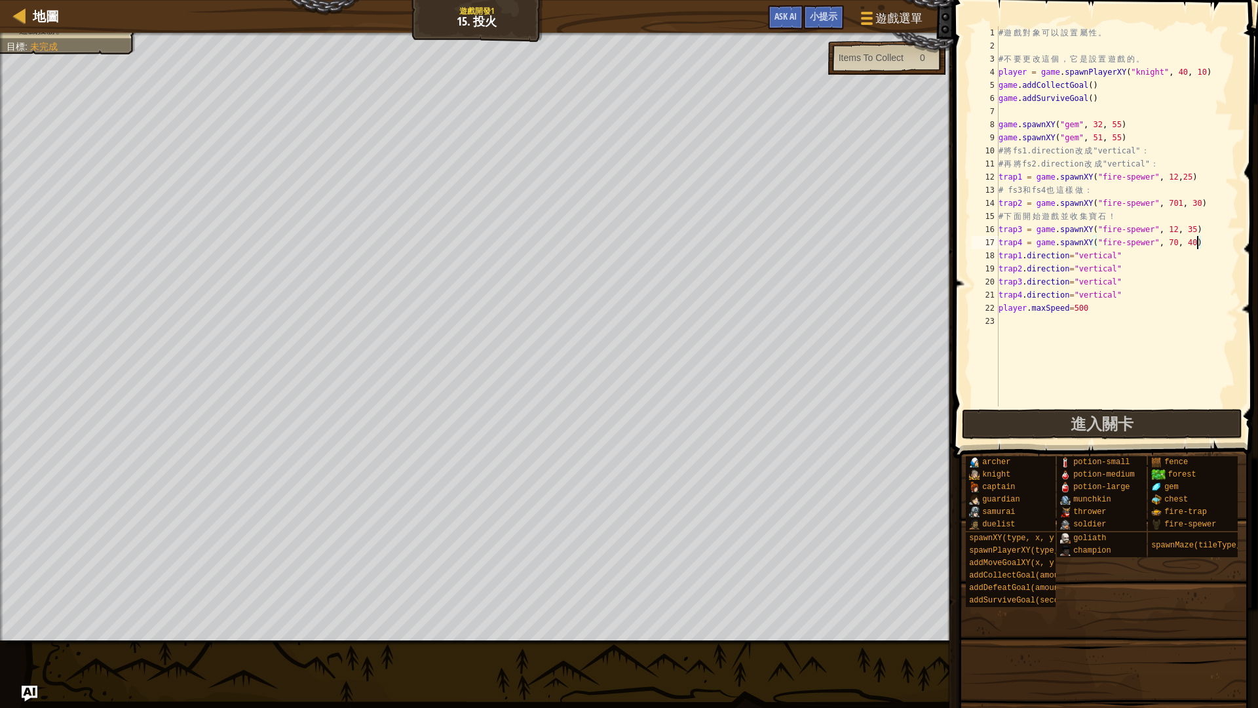
click at [1184, 202] on div "# 遊 戲 對 象 可 以 設 置 屬 性 。 # 不 要 更 改 這 個 ， 它 是 設 置 遊 戲 的 。 player = game . spawnPl…" at bounding box center [1117, 229] width 243 height 406
type textarea "trap2 = game.spawnXY("fire-spewer", 70, 30)"
click at [1203, 425] on button "進入關卡" at bounding box center [1102, 424] width 281 height 30
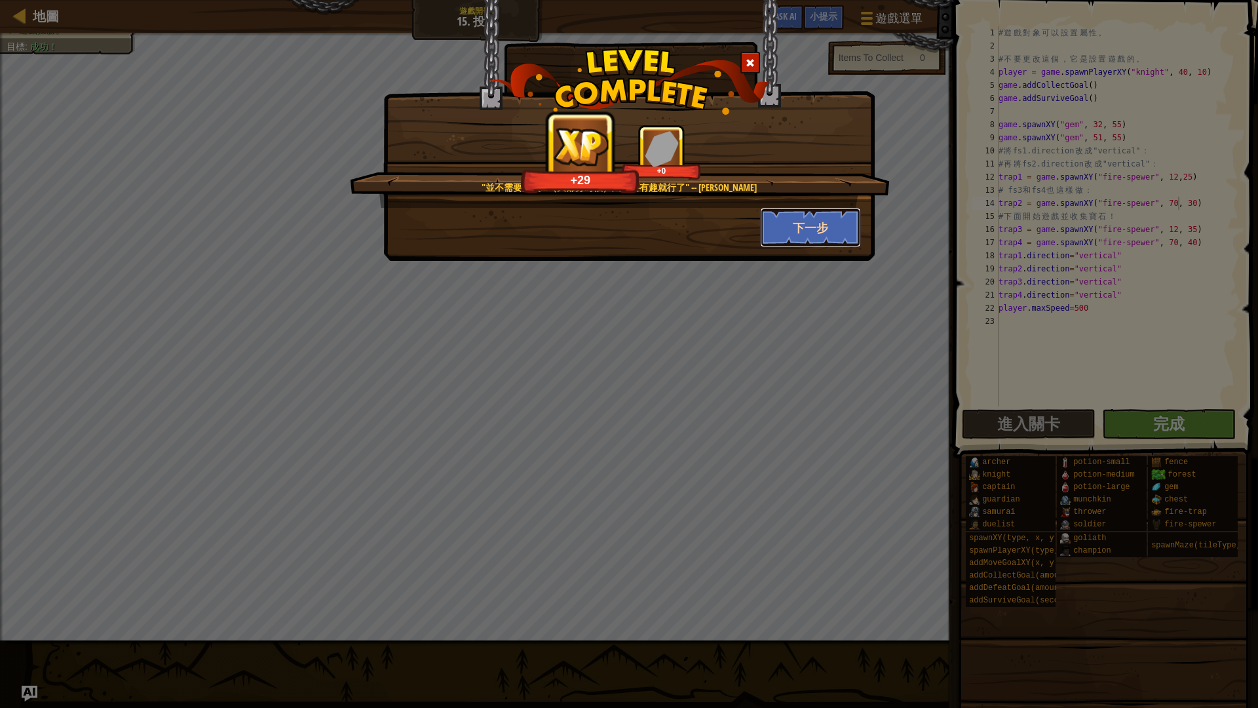
click at [819, 232] on button "下一步" at bounding box center [811, 227] width 102 height 39
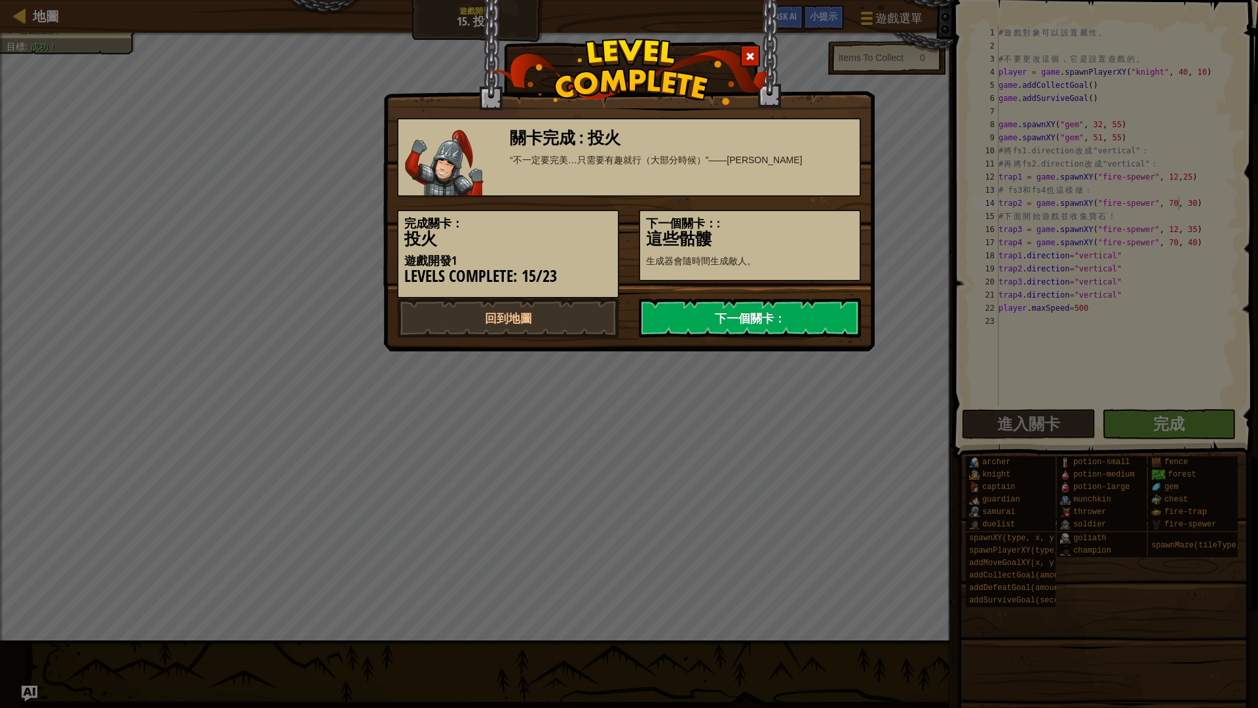
click at [689, 326] on link "下一個關卡：" at bounding box center [750, 317] width 222 height 39
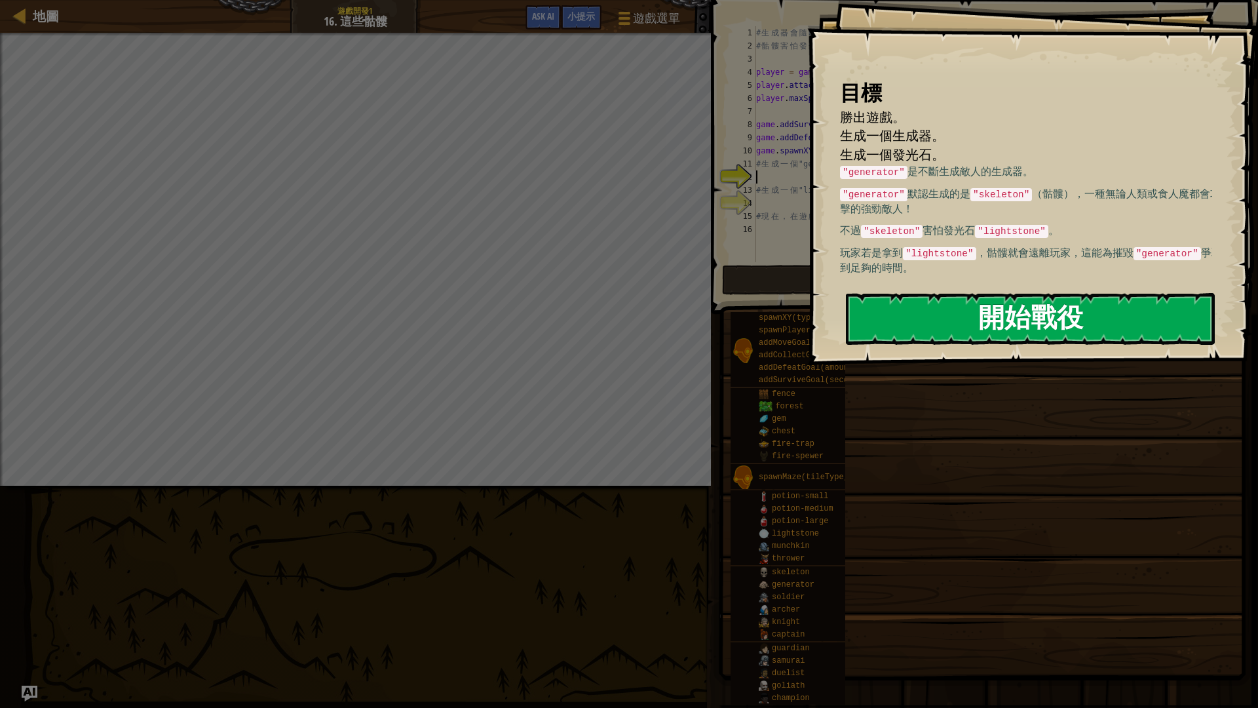
click at [1091, 294] on button "開始戰役" at bounding box center [1030, 319] width 369 height 52
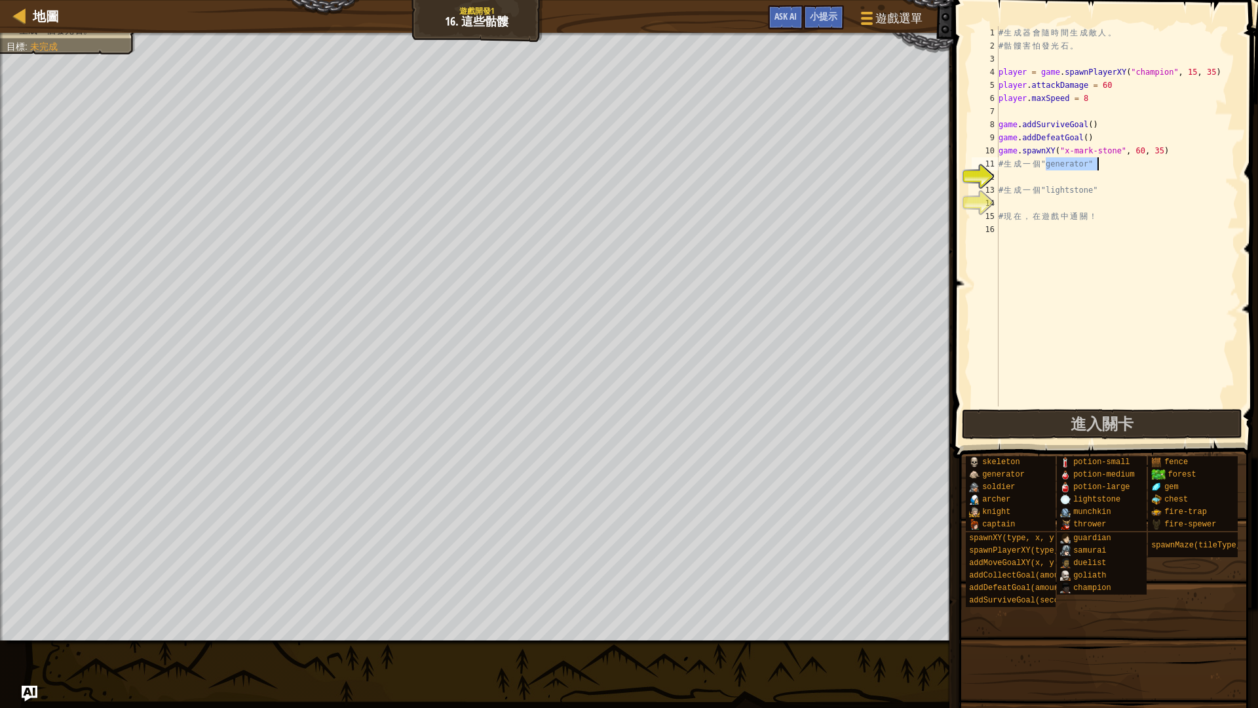
drag, startPoint x: 1046, startPoint y: 166, endPoint x: 1108, endPoint y: 163, distance: 62.3
click at [1108, 163] on div "# 生 成 器 會 隨 時 間 生 成 敵 人 。 # 骷 髏 害 怕 發 光 石 。 player = game . spawnPlayerXY ( "ch…" at bounding box center [1117, 229] width 243 height 406
type textarea "# 生成一個"generator""
click at [1038, 182] on div "# 生 成 器 會 隨 時 間 生 成 敵 人 。 # 骷 髏 害 怕 發 光 石 。 player = game . spawnPlayerXY ( "ch…" at bounding box center [1117, 229] width 243 height 406
drag, startPoint x: 1109, startPoint y: 187, endPoint x: 1046, endPoint y: 190, distance: 63.0
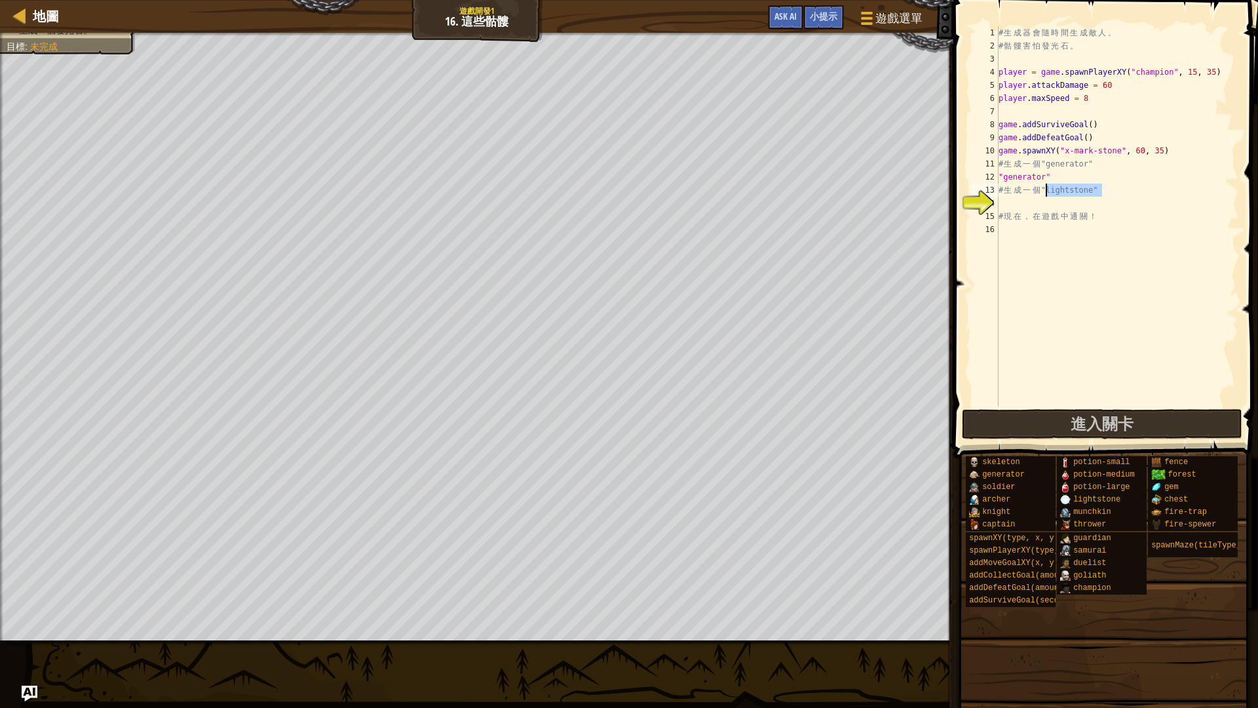
click at [1046, 190] on div "# 生 成 器 會 隨 時 間 生 成 敵 人 。 # 骷 髏 害 怕 發 光 石 。 player = game . spawnPlayerXY ( "ch…" at bounding box center [1117, 229] width 243 height 406
type textarea "# 生成一個"lightstone""
click at [1034, 201] on div "# 生 成 器 會 隨 時 間 生 成 敵 人 。 # 骷 髏 害 怕 發 光 石 。 player = game . spawnPlayerXY ( "ch…" at bounding box center [1117, 229] width 243 height 406
click at [1112, 426] on span "進入關卡" at bounding box center [1102, 423] width 63 height 21
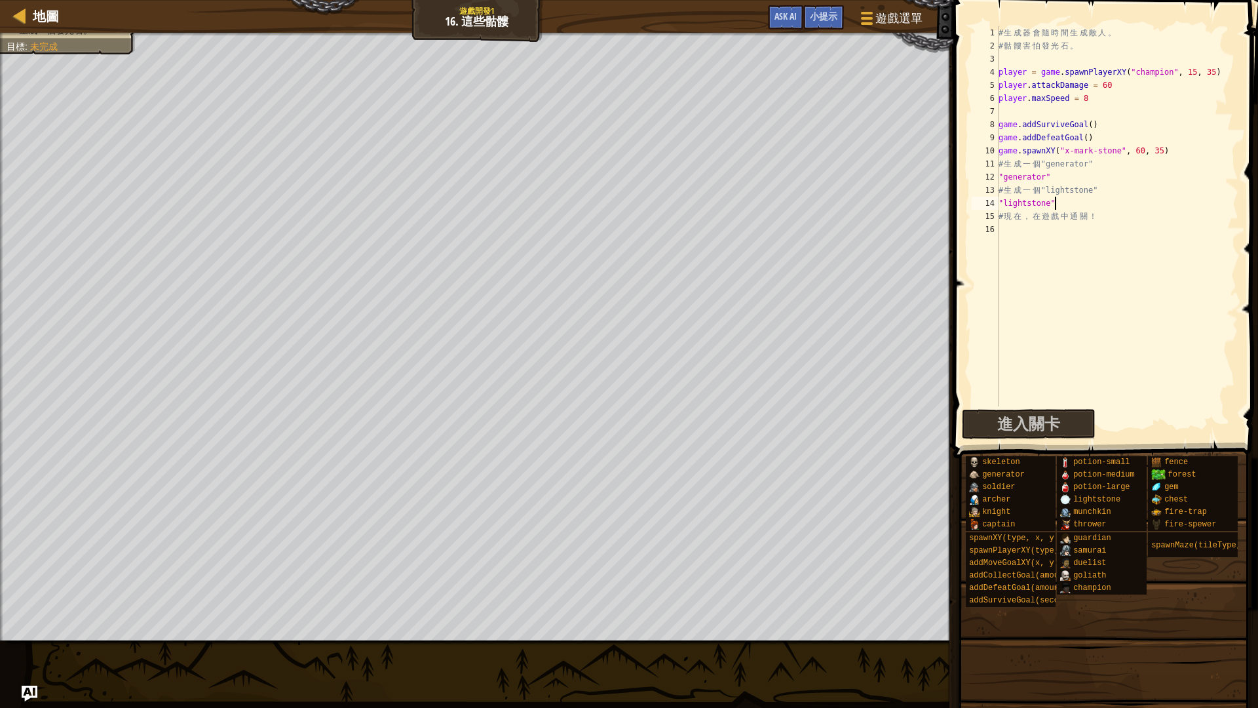
click at [999, 176] on div "# 生 成 器 會 隨 時 間 生 成 敵 人 。 # 骷 髏 害 怕 發 光 石 。 player = game . spawnPlayerXY ( "ch…" at bounding box center [1117, 229] width 243 height 406
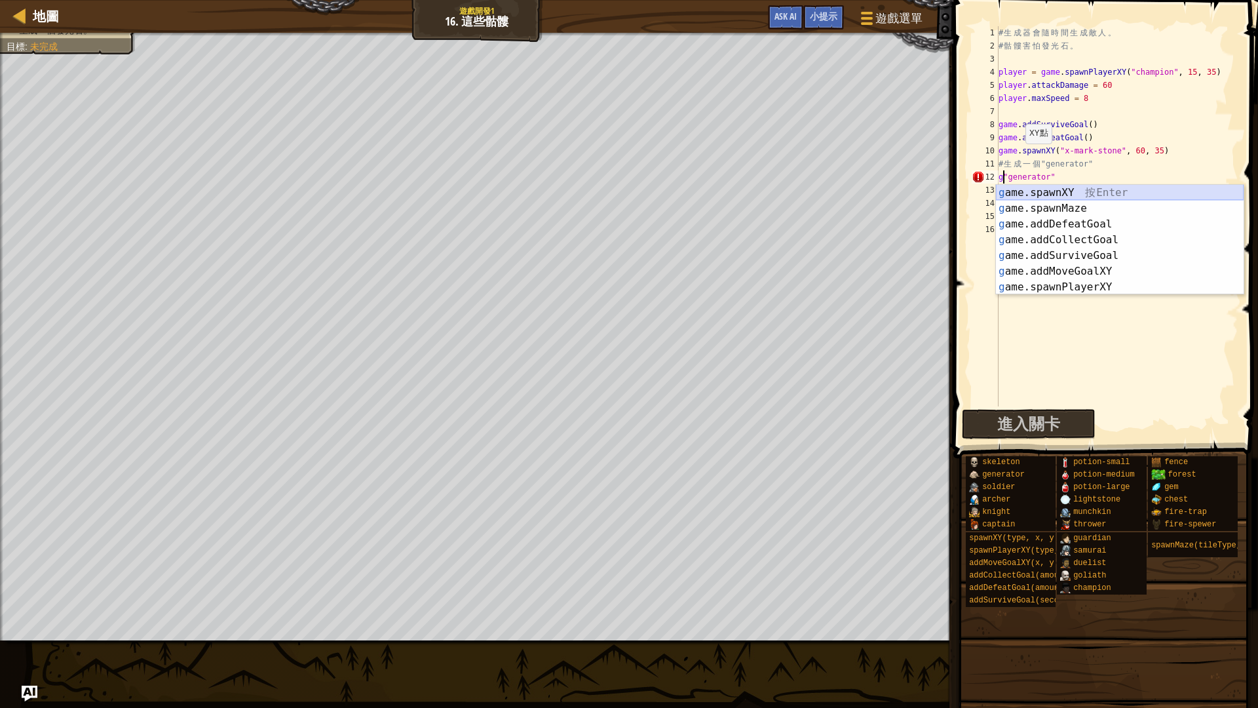
click at [1062, 190] on div "g ame.spawnXY 按 Enter g ame.spawnMaze 按 Enter g ame.addDefeatGoal 按 Enter g ame…" at bounding box center [1120, 256] width 248 height 142
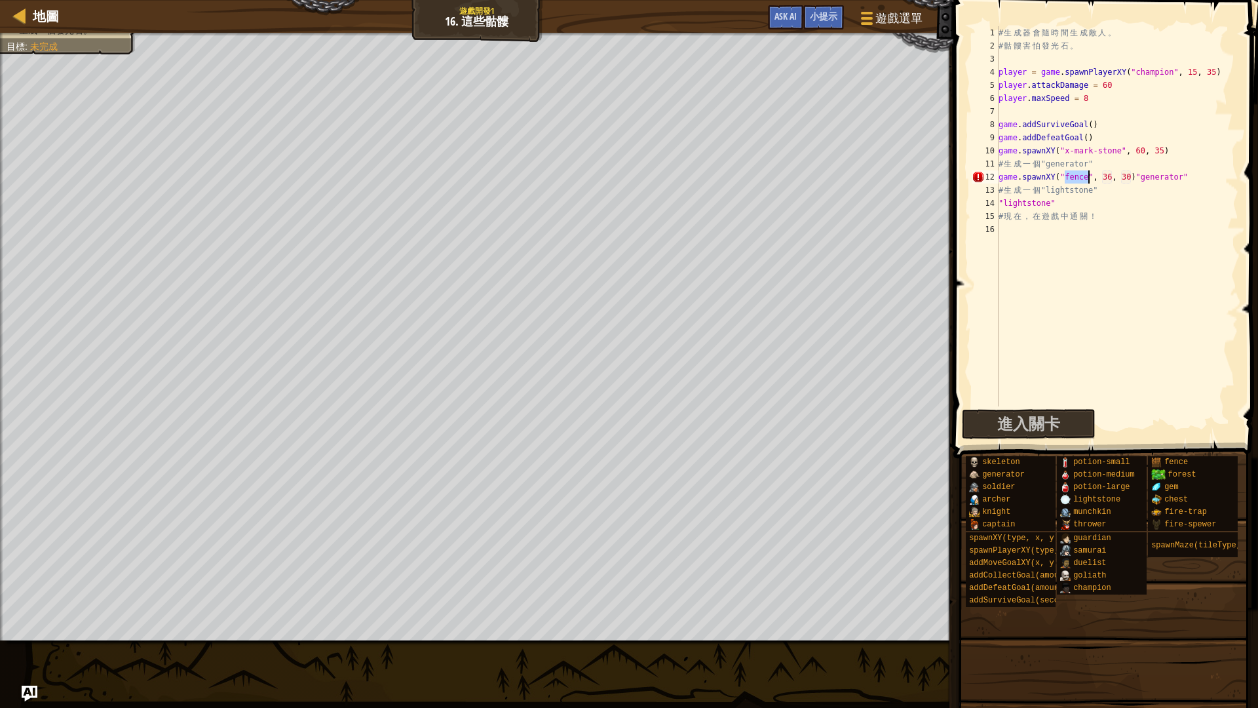
drag, startPoint x: 1062, startPoint y: 190, endPoint x: 1138, endPoint y: 208, distance: 78.1
click at [1136, 208] on div "# 生 成 器 會 隨 時 間 生 成 敵 人 。 # 骷 髏 害 怕 發 光 石 。 player = game . spawnPlayerXY ( "ch…" at bounding box center [1117, 229] width 243 height 406
drag, startPoint x: 1087, startPoint y: 179, endPoint x: 1066, endPoint y: 179, distance: 21.0
click at [1066, 179] on div "# 生 成 器 會 隨 時 間 生 成 敵 人 。 # 骷 髏 害 怕 發 光 石 。 player = game . spawnPlayerXY ( "ch…" at bounding box center [1117, 229] width 243 height 406
drag, startPoint x: 1092, startPoint y: 174, endPoint x: 1060, endPoint y: 174, distance: 31.5
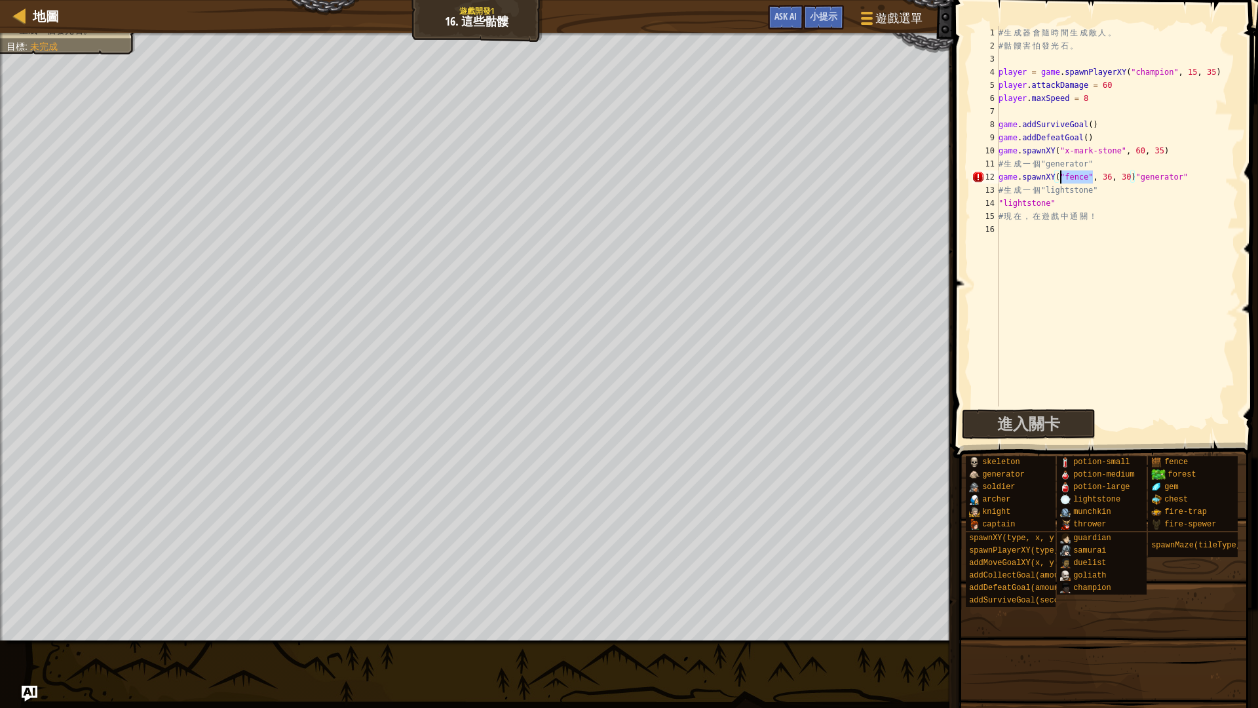
click at [1060, 174] on div "# 生 成 器 會 隨 時 間 生 成 敵 人 。 # 骷 髏 害 怕 發 光 石 。 player = game . spawnPlayerXY ( "ch…" at bounding box center [1117, 229] width 243 height 406
drag, startPoint x: 1146, startPoint y: 180, endPoint x: 1102, endPoint y: 180, distance: 44.6
click at [1102, 180] on div "# 生 成 器 會 隨 時 間 生 成 敵 人 。 # 骷 髏 害 怕 發 光 石 。 player = game . spawnPlayerXY ( "ch…" at bounding box center [1117, 229] width 243 height 406
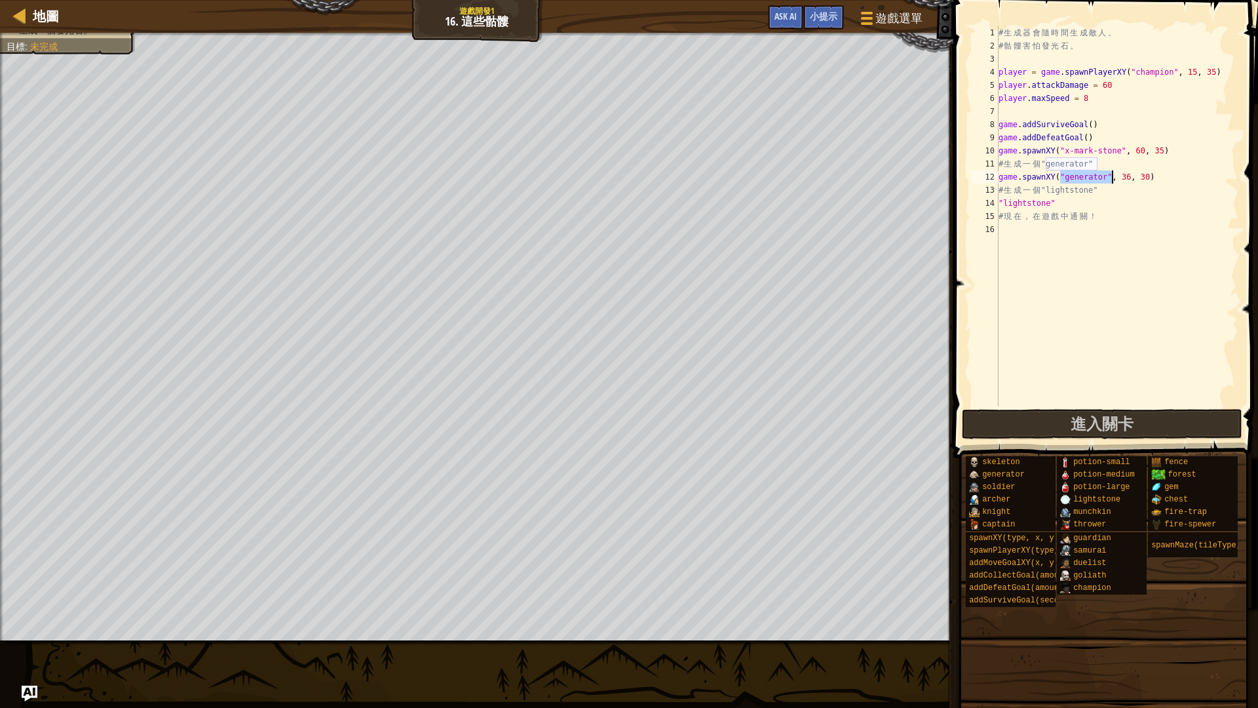
click at [999, 201] on div "# 生 成 器 會 隨 時 間 生 成 敵 人 。 # 骷 髏 害 怕 發 光 石 。 player = game . spawnPlayerXY ( "ch…" at bounding box center [1117, 229] width 243 height 406
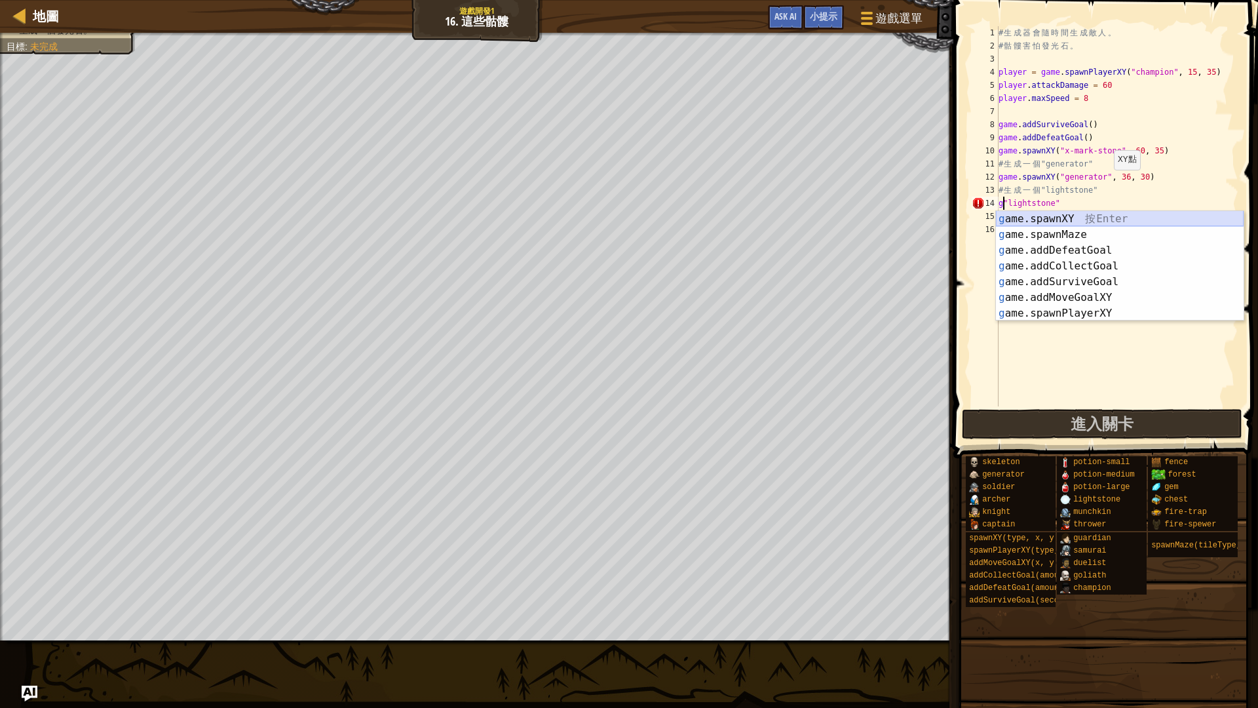
click at [1104, 216] on div "g ame.spawnXY 按 Enter g ame.spawnMaze 按 Enter g ame.addDefeatGoal 按 Enter g ame…" at bounding box center [1120, 282] width 248 height 142
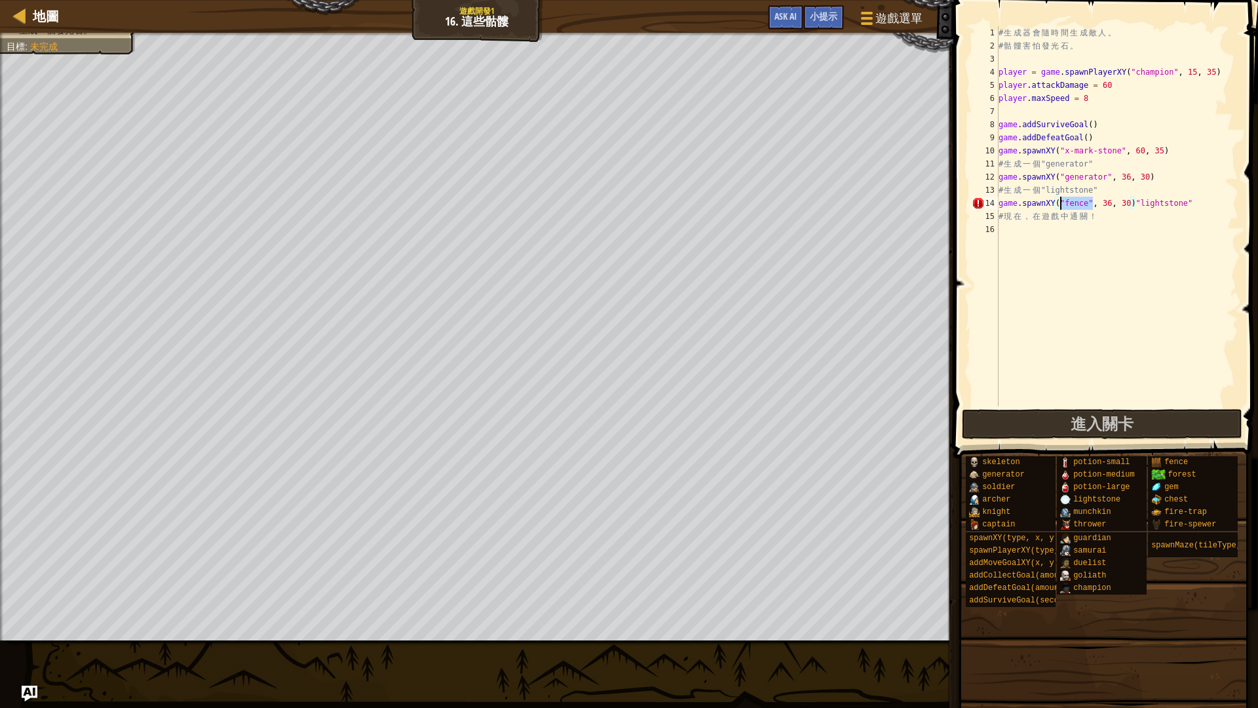
drag, startPoint x: 1092, startPoint y: 202, endPoint x: 1061, endPoint y: 206, distance: 31.1
click at [1061, 206] on div "# 生 成 器 會 隨 時 間 生 成 敵 人 。 # 骷 髏 害 怕 發 光 石 。 player = game . spawnPlayerXY ( "ch…" at bounding box center [1117, 229] width 243 height 406
drag, startPoint x: 1163, startPoint y: 204, endPoint x: 1105, endPoint y: 204, distance: 57.7
click at [1105, 204] on div "# 生 成 器 會 隨 時 間 生 成 敵 人 。 # 骷 髏 害 怕 發 光 石 。 player = game . spawnPlayerXY ( "ch…" at bounding box center [1117, 229] width 243 height 406
type textarea "game.spawnXY("lightstone", 36, 30)"
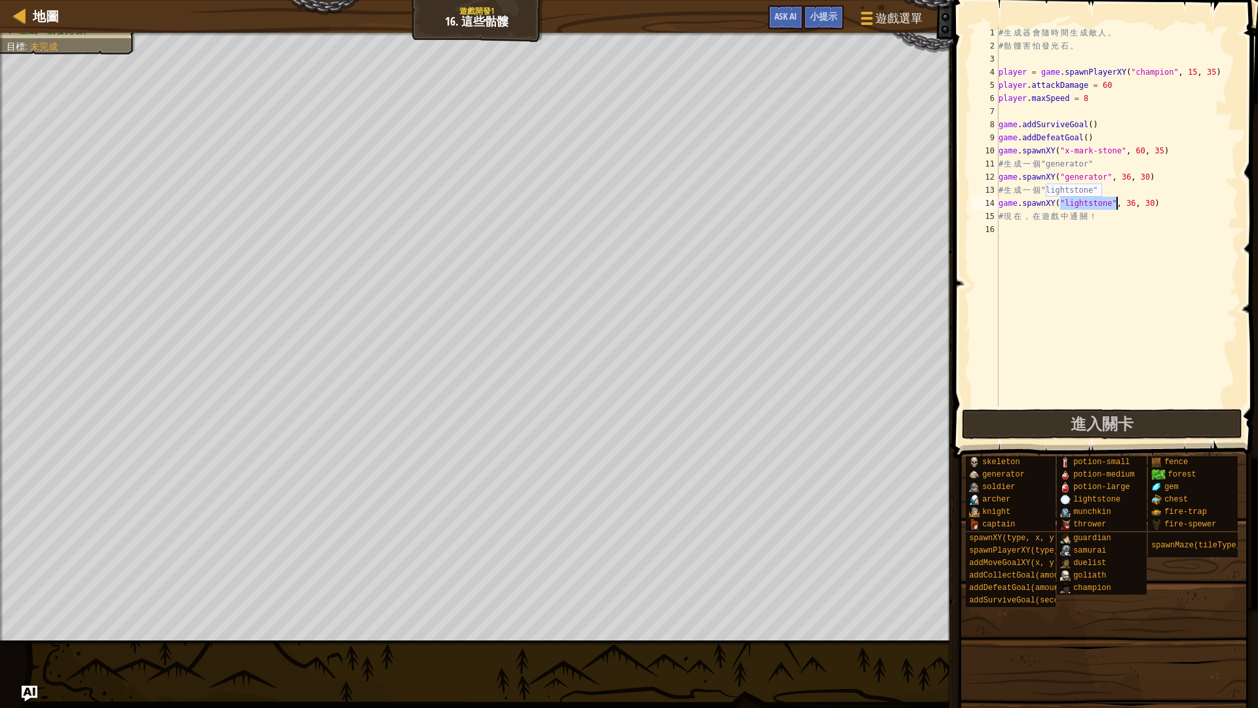
click at [1180, 258] on div "# 生 成 器 會 隨 時 間 生 成 敵 人 。 # 骷 髏 害 怕 發 光 石 。 player = game . spawnPlayerXY ( "ch…" at bounding box center [1117, 229] width 243 height 406
click at [1083, 429] on span "進入關卡" at bounding box center [1102, 423] width 63 height 21
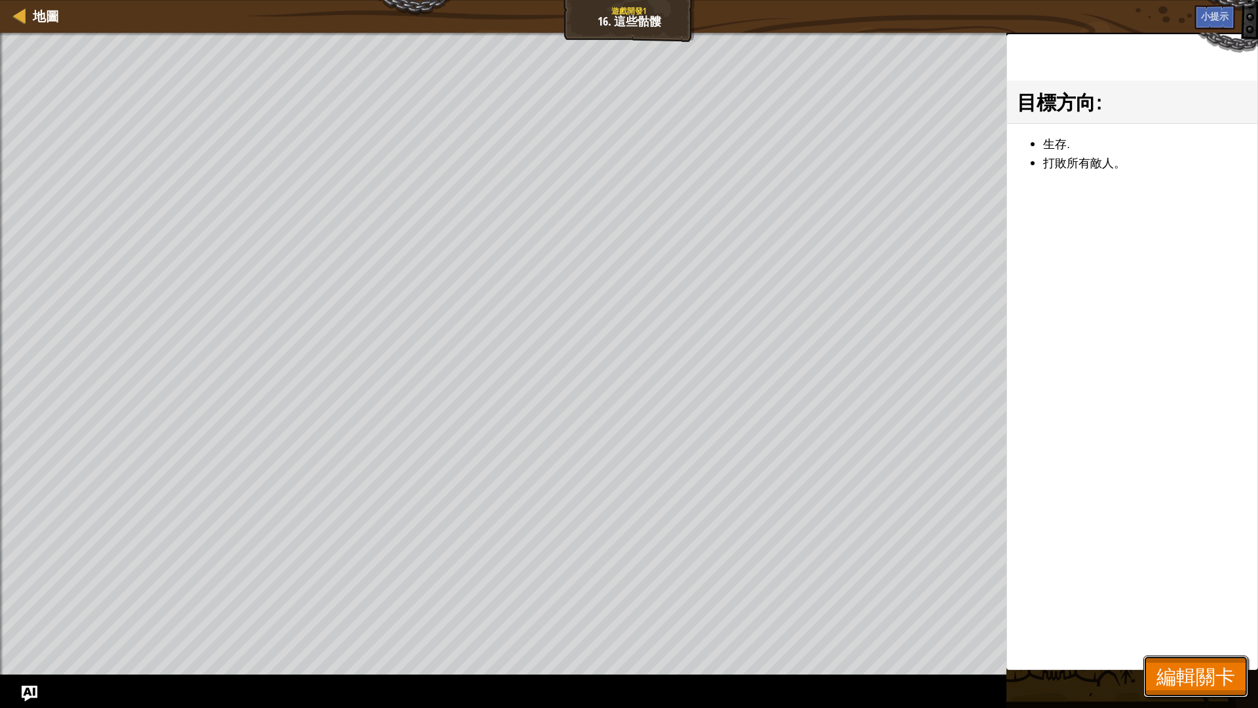
click at [1235, 596] on button "編輯關卡" at bounding box center [1196, 676] width 105 height 42
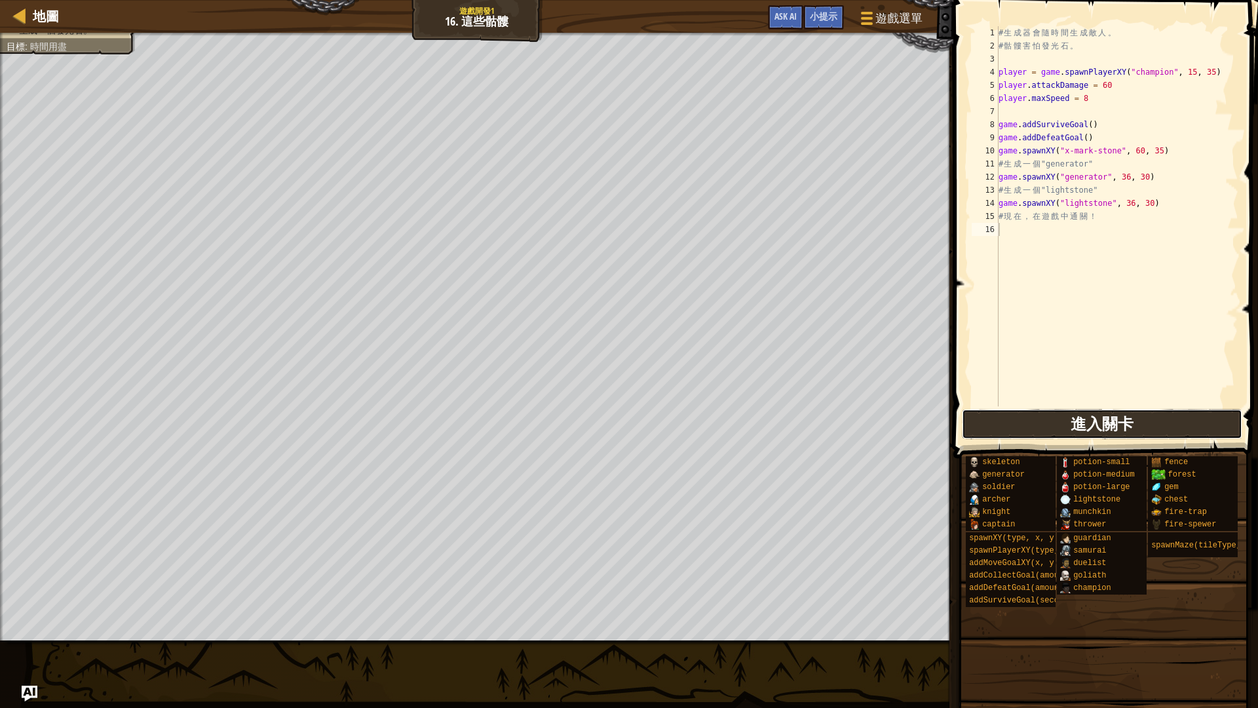
click at [1108, 437] on button "進入關卡" at bounding box center [1102, 424] width 281 height 30
drag, startPoint x: 1023, startPoint y: 225, endPoint x: 1007, endPoint y: 244, distance: 24.6
click at [1022, 226] on div "# 生 成 器 會 隨 時 間 生 成 敵 人 。 # 骷 髏 害 怕 發 光 石 。 player = game . spawnPlayerXY ( "ch…" at bounding box center [1117, 229] width 243 height 406
click at [1015, 427] on span "進入關卡" at bounding box center [1029, 423] width 63 height 21
click at [1041, 419] on span "進入關卡" at bounding box center [1029, 423] width 63 height 21
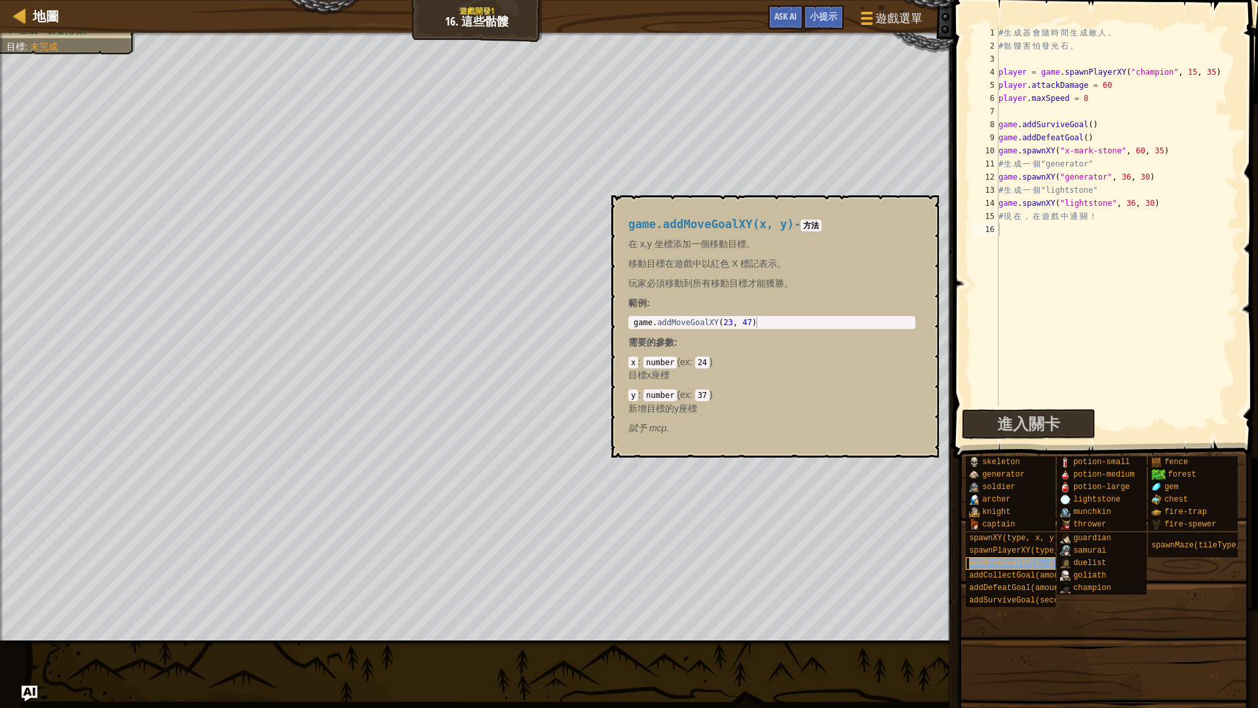
click at [999, 560] on span "addMoveGoalXY(x, y)" at bounding box center [1014, 562] width 90 height 9
type textarea "game.addMoveGoalXY(23, 47)"
drag, startPoint x: 633, startPoint y: 321, endPoint x: 864, endPoint y: 321, distance: 231.4
click at [864, 321] on div "game . addMoveGoalXY ( 23 , 47 )" at bounding box center [772, 332] width 282 height 31
click at [1048, 229] on div "# 生 成 器 會 隨 時 間 生 成 敵 人 。 # 骷 髏 害 怕 發 光 石 。 player = game . spawnPlayerXY ( "ch…" at bounding box center [1117, 229] width 243 height 406
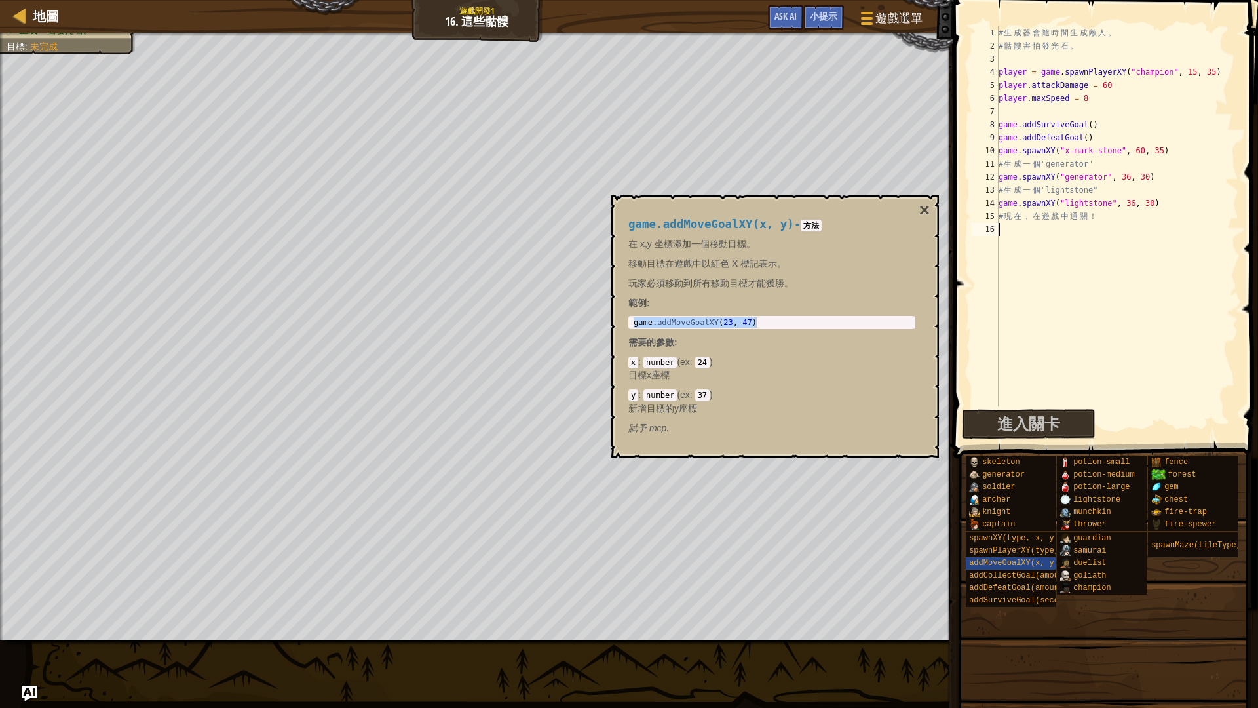
paste textarea "game.addMoveGoalXY(23, 47)"
click at [928, 207] on button "×" at bounding box center [925, 210] width 10 height 18
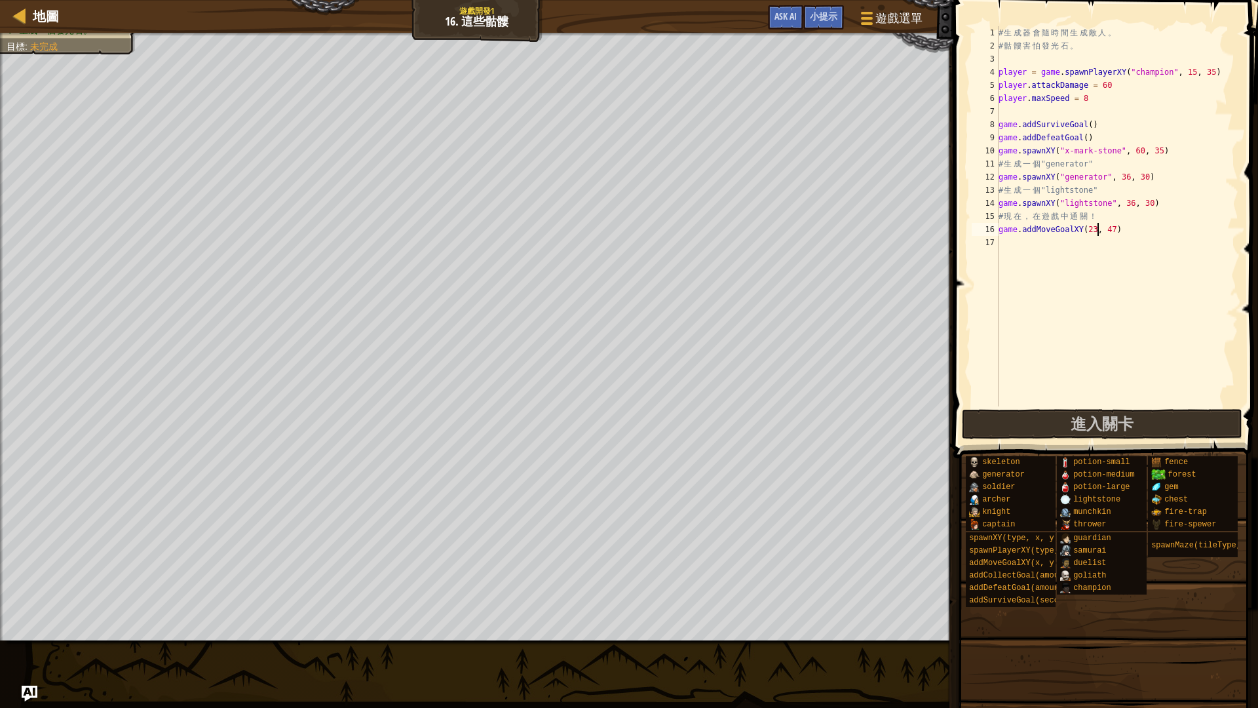
click at [1099, 228] on div "# 生 成 器 會 隨 時 間 生 成 敵 人 。 # 骷 髏 害 怕 發 光 石 。 player = game . spawnPlayerXY ( "ch…" at bounding box center [1117, 229] width 243 height 406
click at [1119, 229] on div "# 生 成 器 會 隨 時 間 生 成 敵 人 。 # 骷 髏 害 怕 發 光 石 。 player = game . spawnPlayerXY ( "ch…" at bounding box center [1117, 229] width 243 height 406
type textarea "game.addMoveGoalXY(36, 50)"
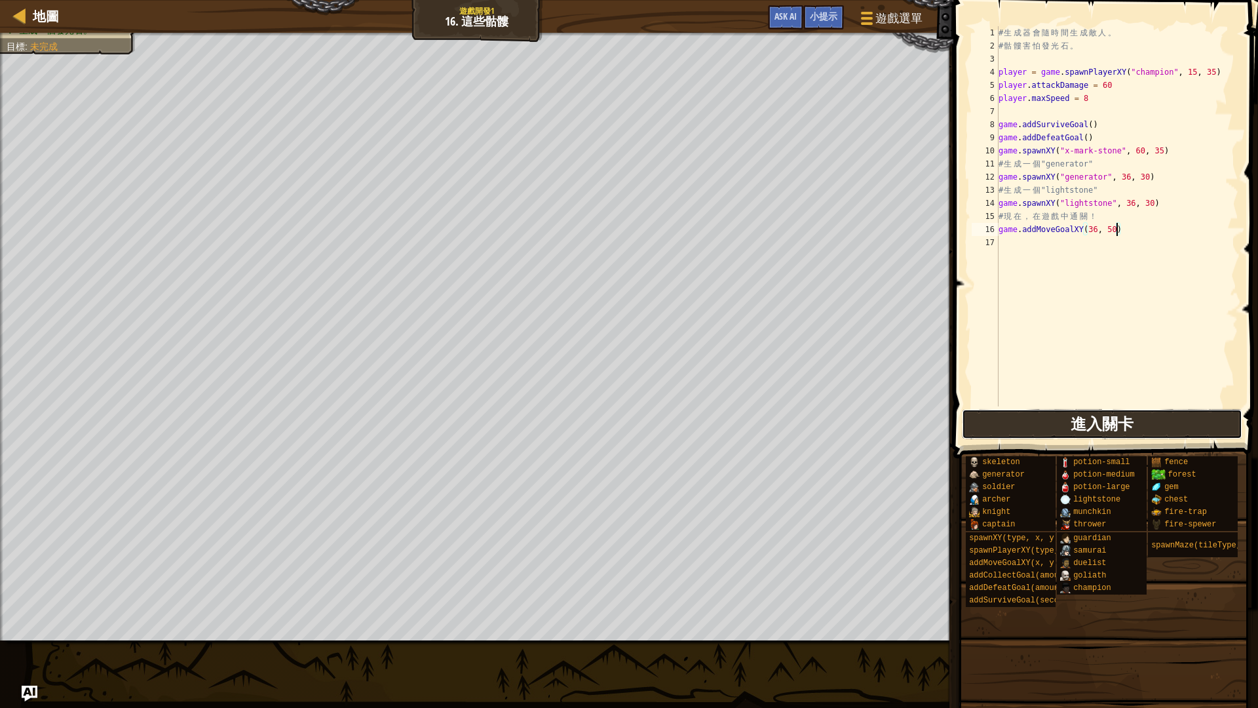
click at [1115, 421] on span "進入關卡" at bounding box center [1102, 423] width 63 height 21
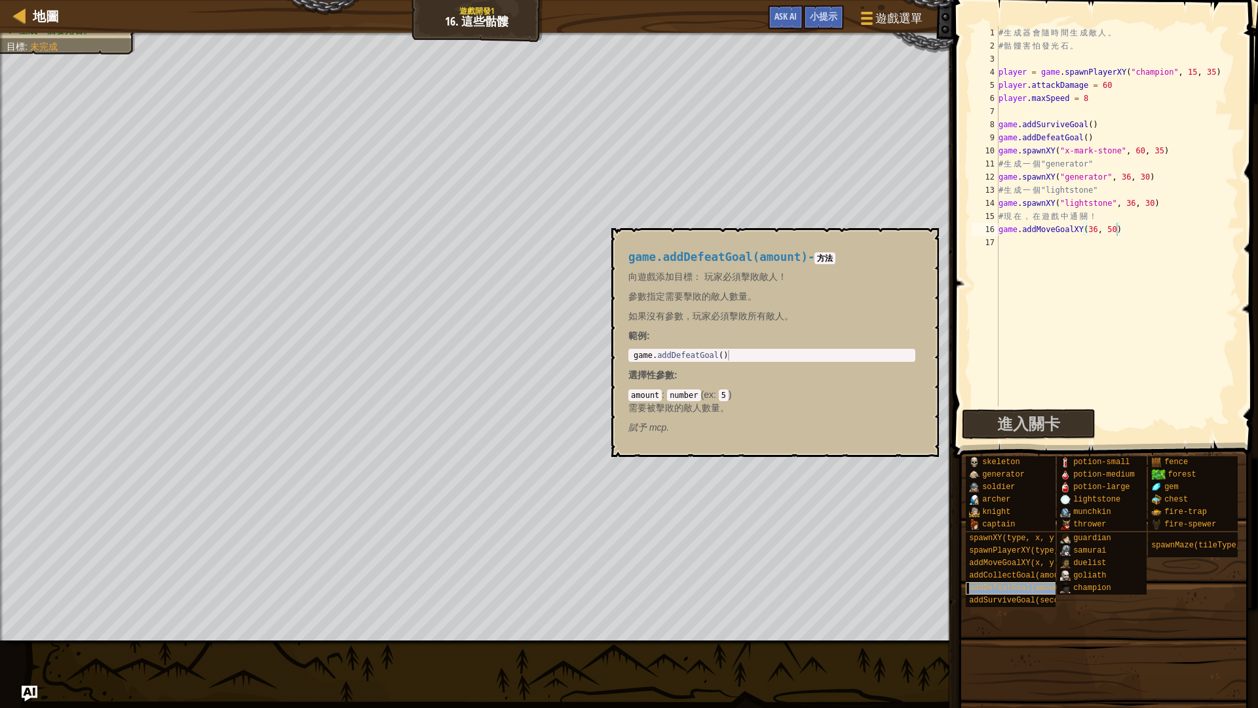
click at [1012, 590] on span "addDefeatGoal(amount)" at bounding box center [1018, 587] width 99 height 9
type textarea "game.addDefeatGoal()"
drag, startPoint x: 634, startPoint y: 354, endPoint x: 733, endPoint y: 364, distance: 99.5
click at [733, 364] on div "game.addDefeatGoal(amount) - 方法 向遊戲添加目標： 玩家必須擊敗敵人！ 參數指定需要擊敗的敵人數量。 如果沒有參數，玩家必須擊敗…" at bounding box center [771, 343] width 305 height 208
click at [1028, 249] on div "# 生 成 器 會 隨 時 間 生 成 敵 人 。 # 骷 髏 害 怕 發 光 石 。 player = game . spawnPlayerXY ( "ch…" at bounding box center [1117, 229] width 243 height 406
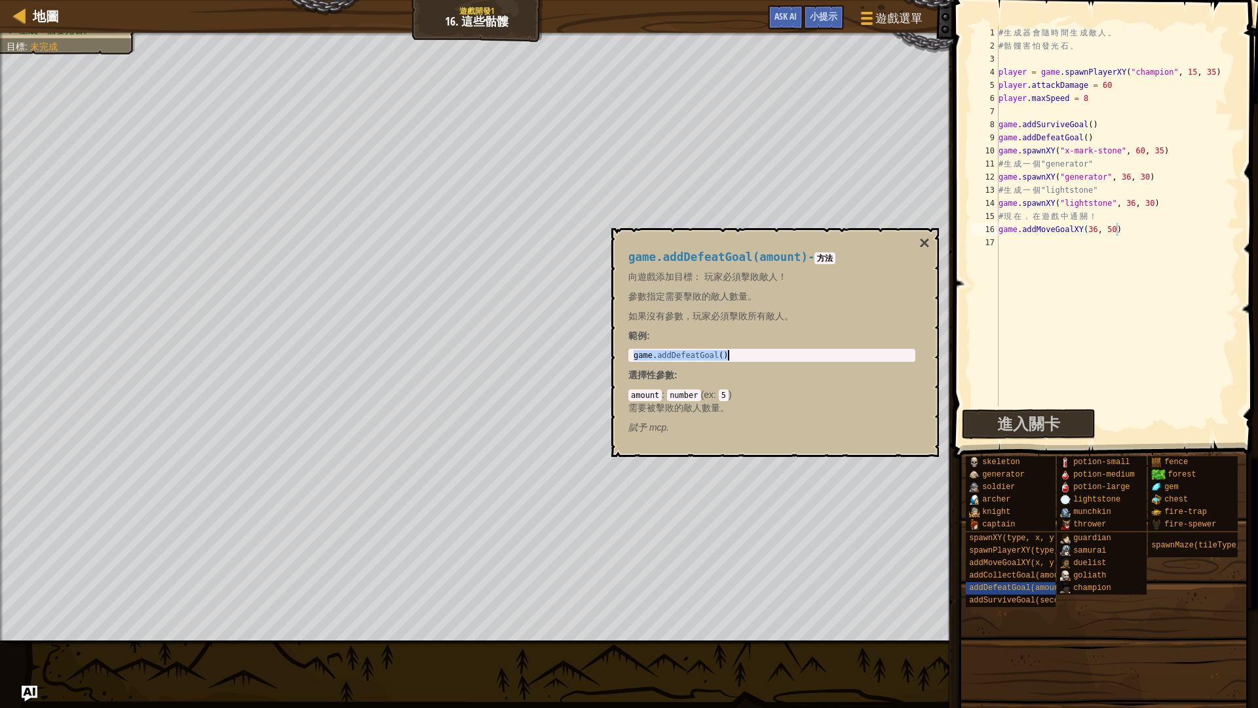
scroll to position [6, 0]
paste textarea "game.addDefeatGoal()"
click at [1088, 245] on div "# 生 成 器 會 隨 時 間 生 成 敵 人 。 # 骷 髏 害 怕 發 光 石 。 player = game . spawnPlayerXY ( "ch…" at bounding box center [1117, 229] width 243 height 406
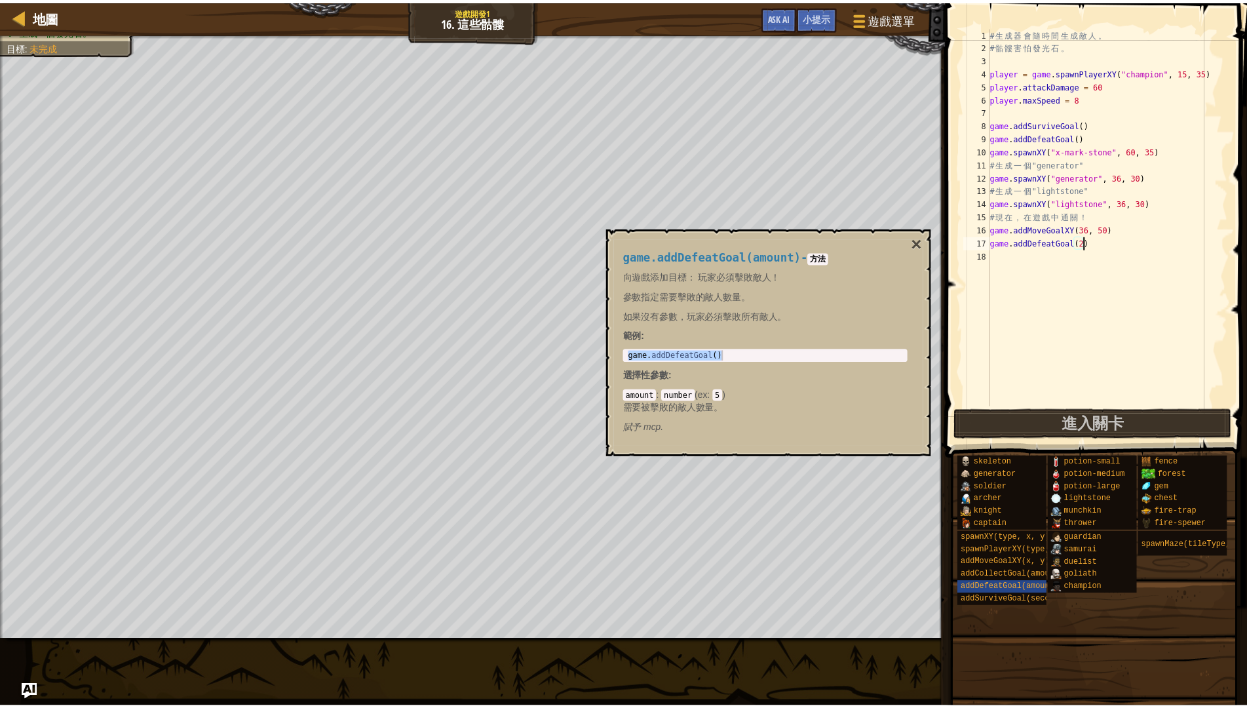
scroll to position [6, 7]
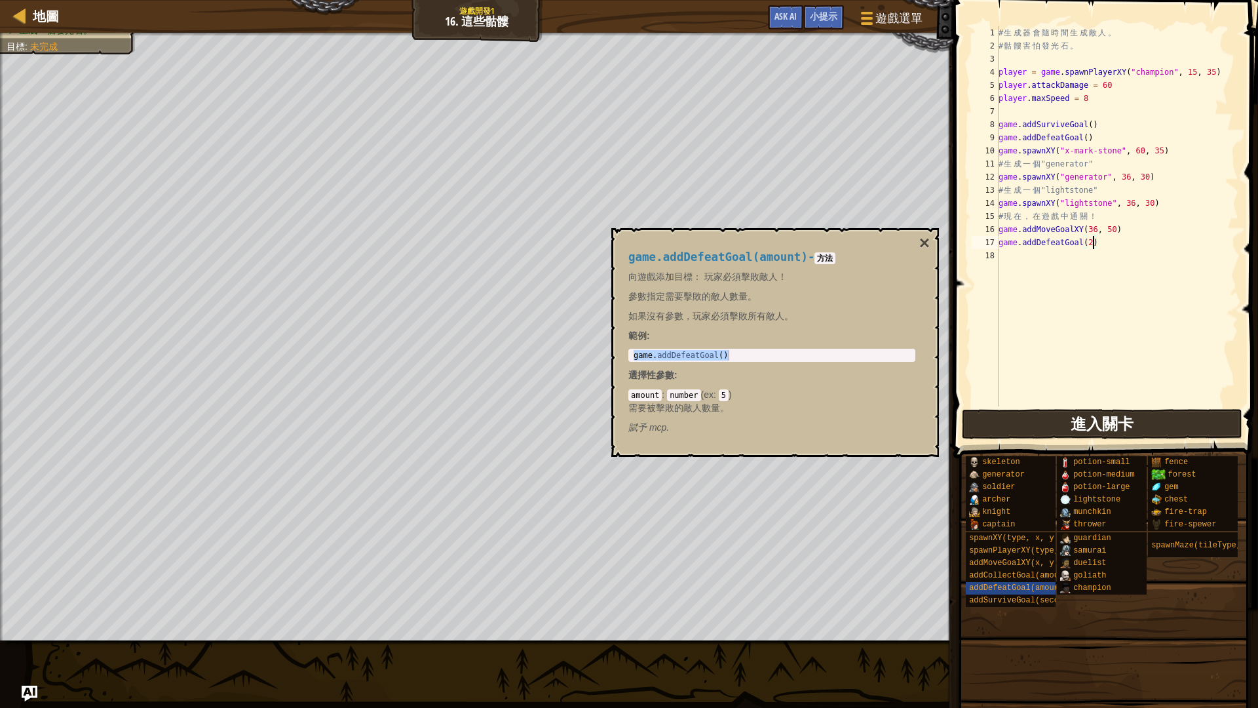
type textarea "game.addDefeatGoal(2)"
click at [1080, 412] on button "進入關卡" at bounding box center [1102, 424] width 281 height 30
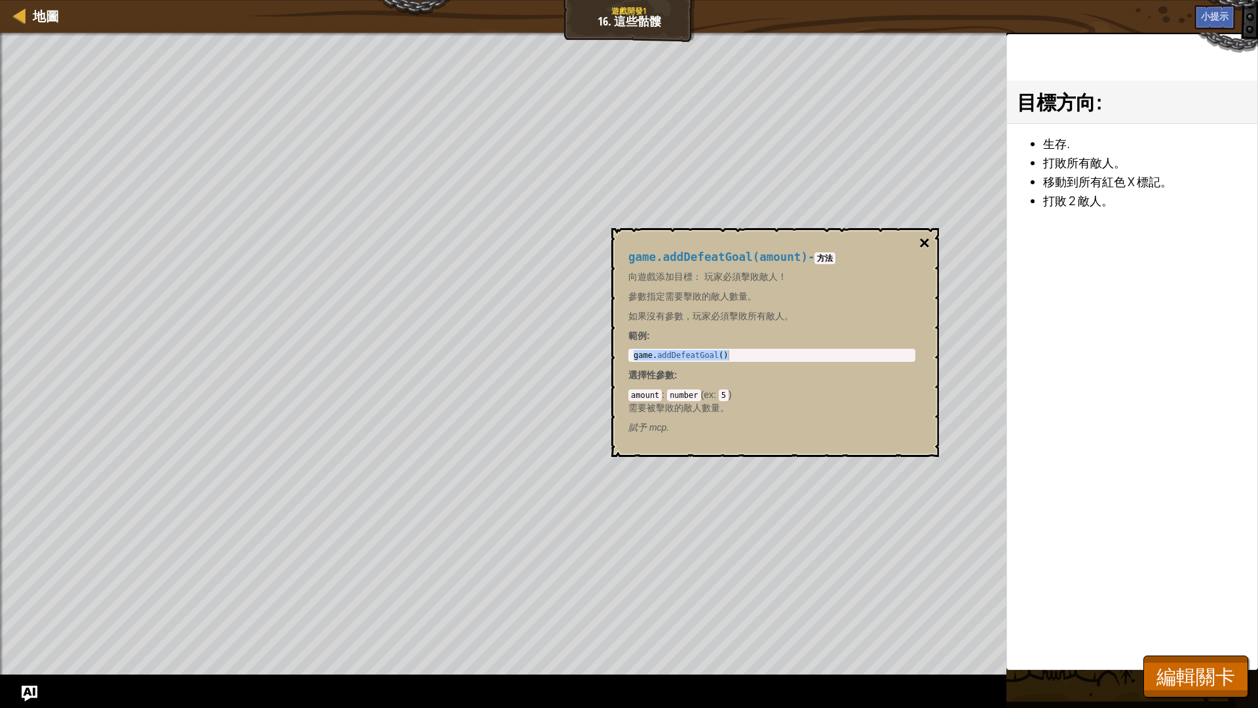
drag, startPoint x: 927, startPoint y: 235, endPoint x: 928, endPoint y: 243, distance: 8.5
click at [927, 238] on div "game.addDefeatGoal(amount) - 方法 向遊戲添加目標： 玩家必須擊敗敵人！ 參數指定需要擊敗的敵人數量。 如果沒有參數，玩家必須擊敗…" at bounding box center [775, 342] width 328 height 229
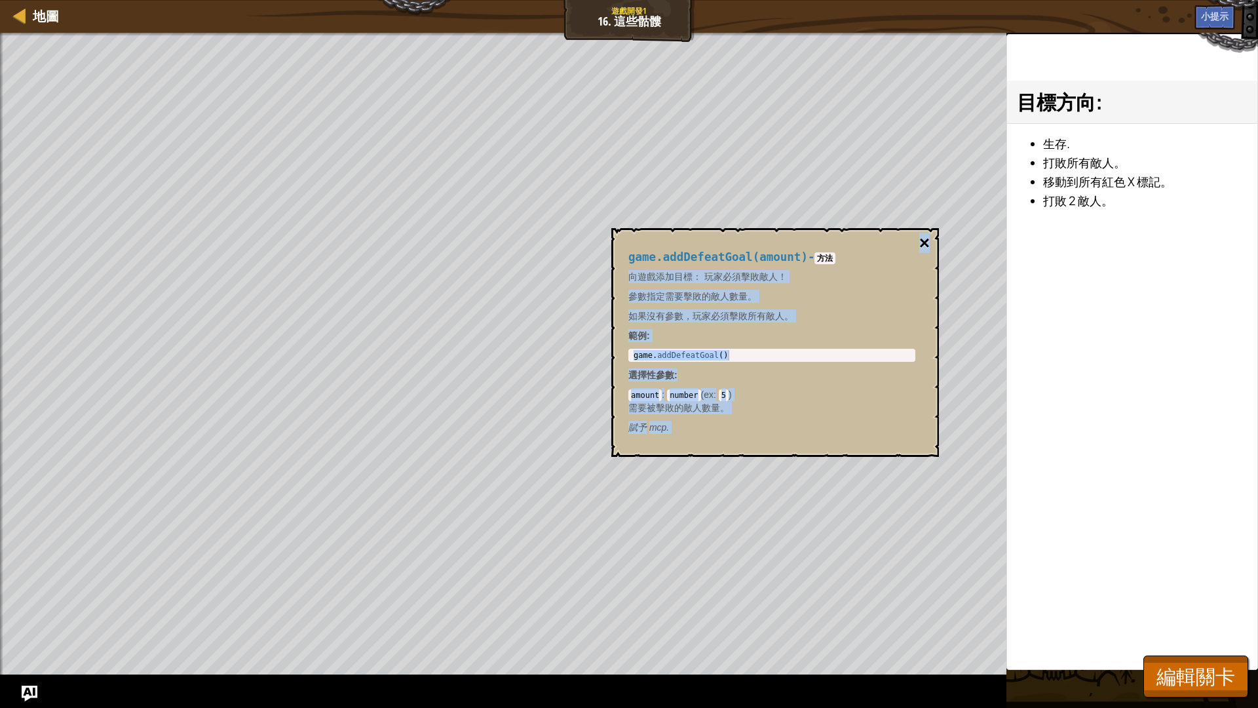
click at [928, 243] on button "×" at bounding box center [925, 243] width 10 height 18
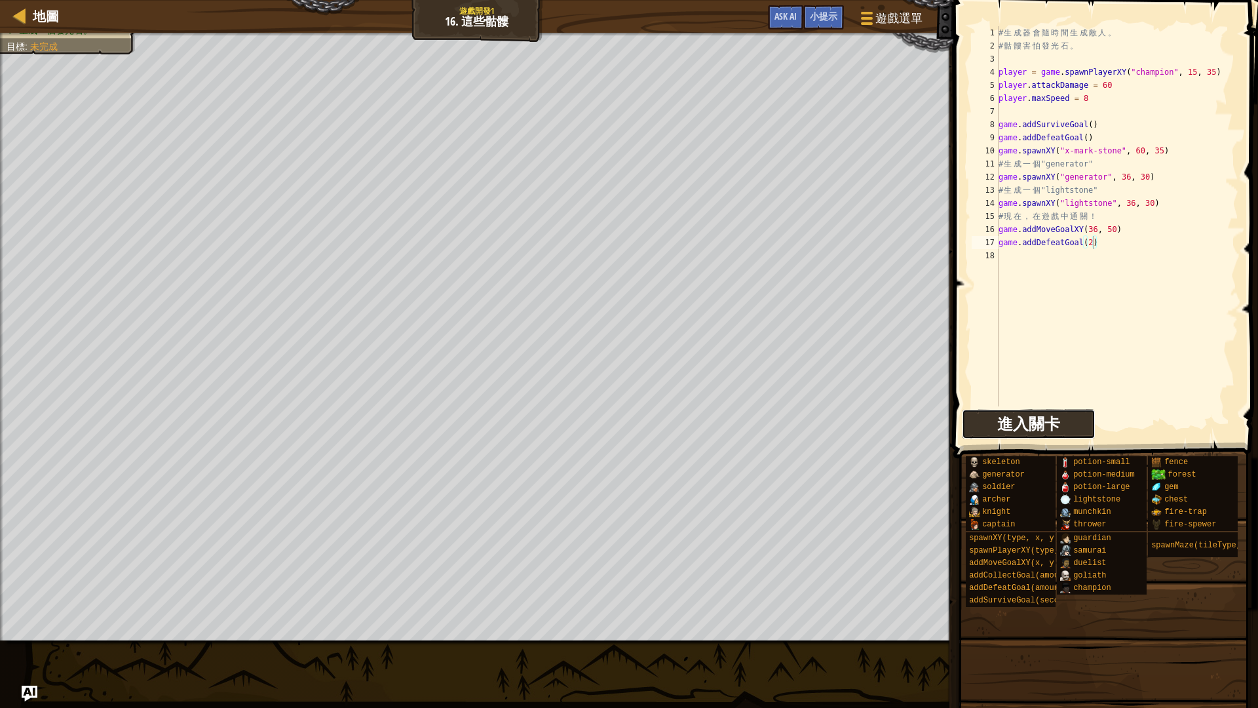
click at [1034, 423] on span "進入關卡" at bounding box center [1029, 423] width 63 height 21
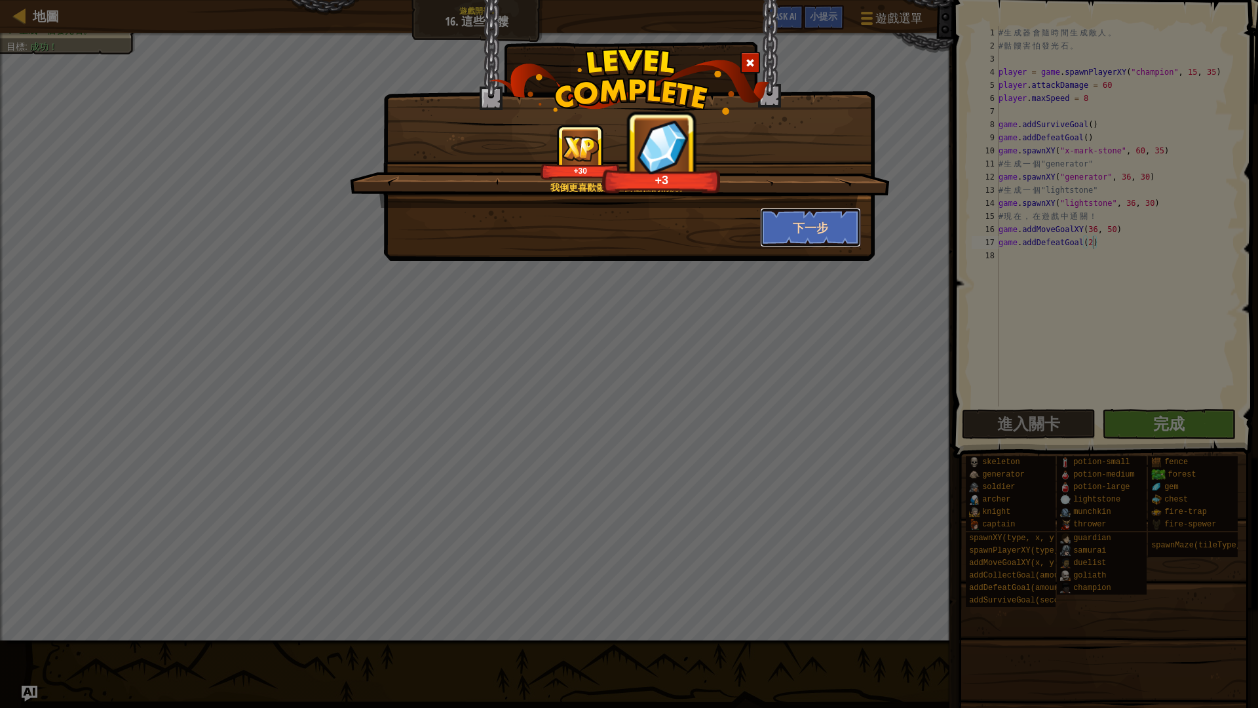
click at [828, 214] on button "下一步" at bounding box center [811, 227] width 102 height 39
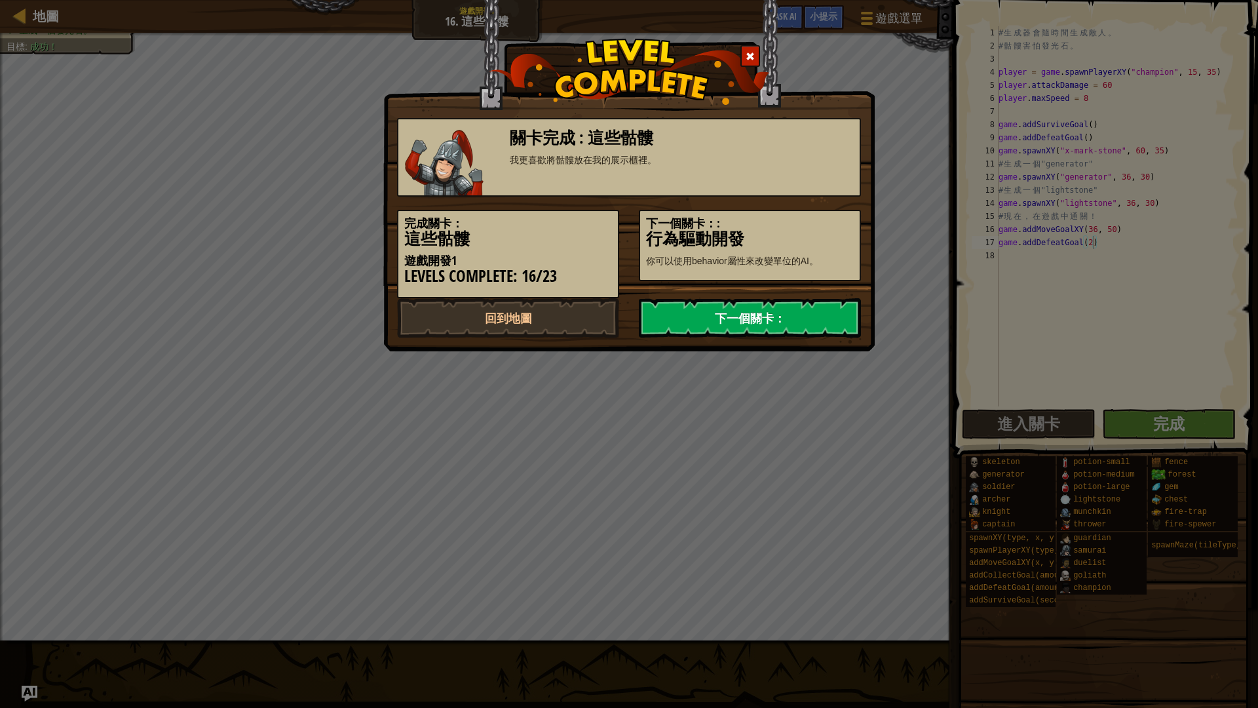
click at [792, 311] on link "下一個關卡：" at bounding box center [750, 317] width 222 height 39
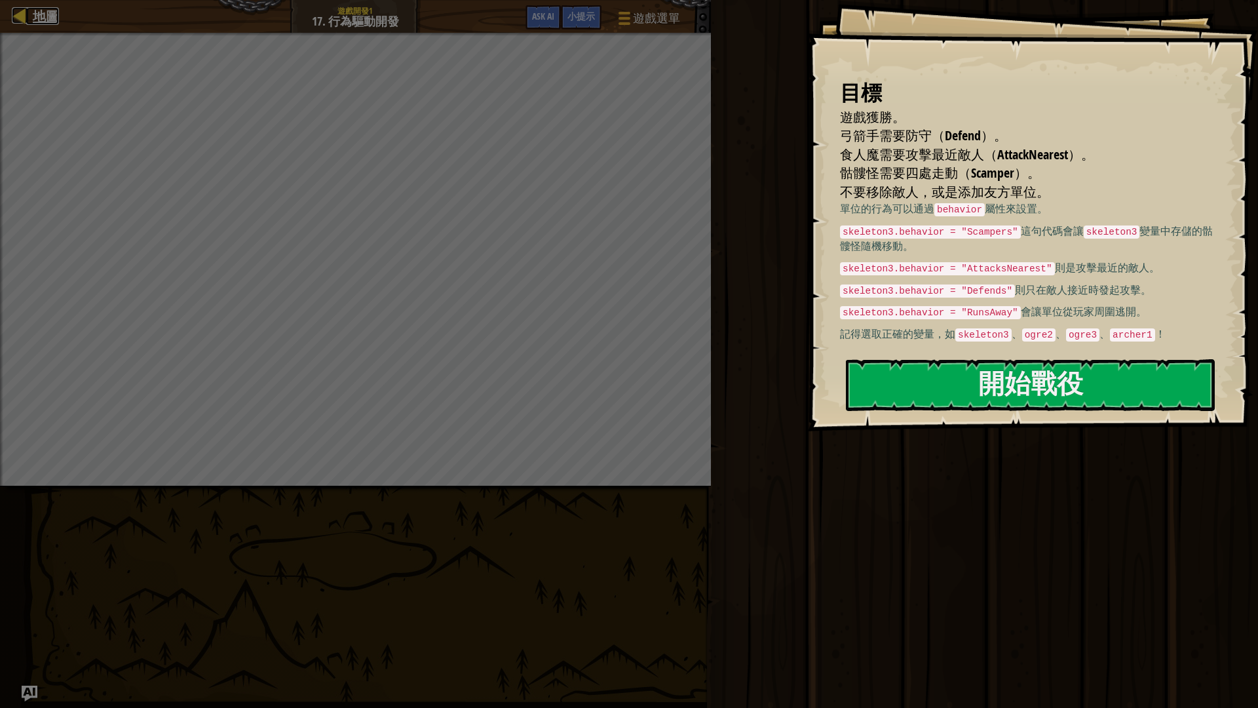
click at [25, 20] on div at bounding box center [20, 15] width 16 height 16
select select "zh-HANT"
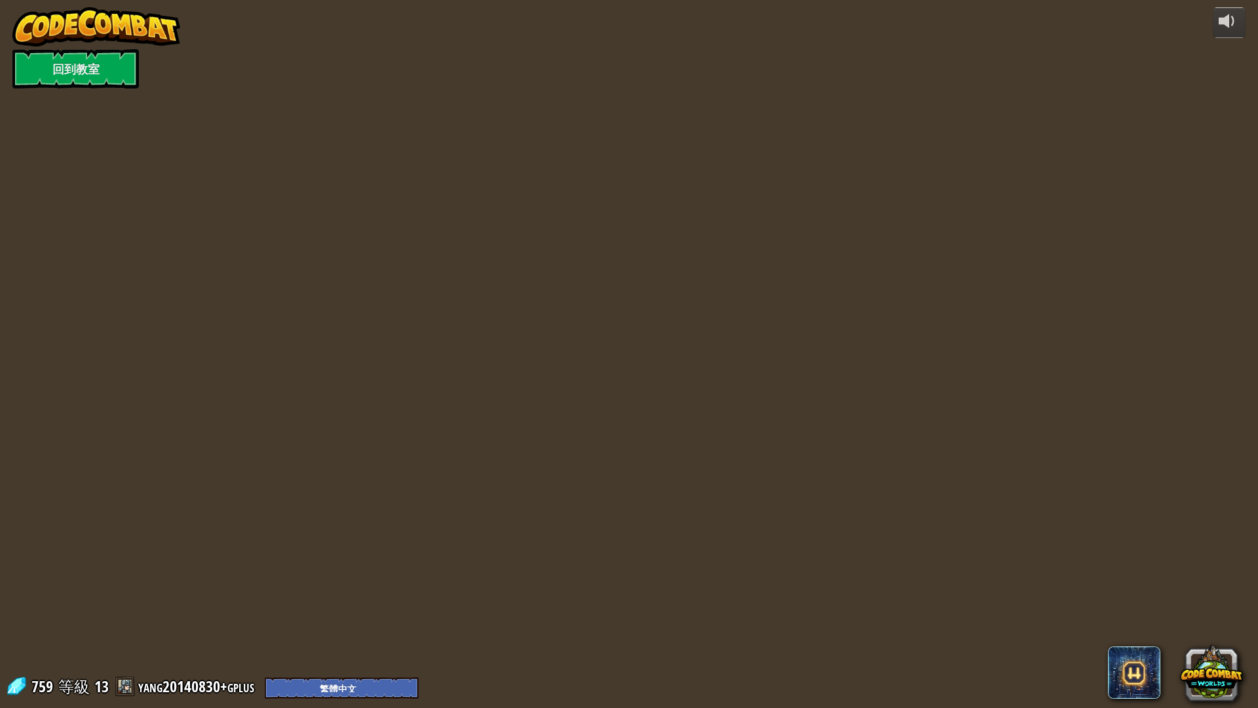
select select "zh-HANT"
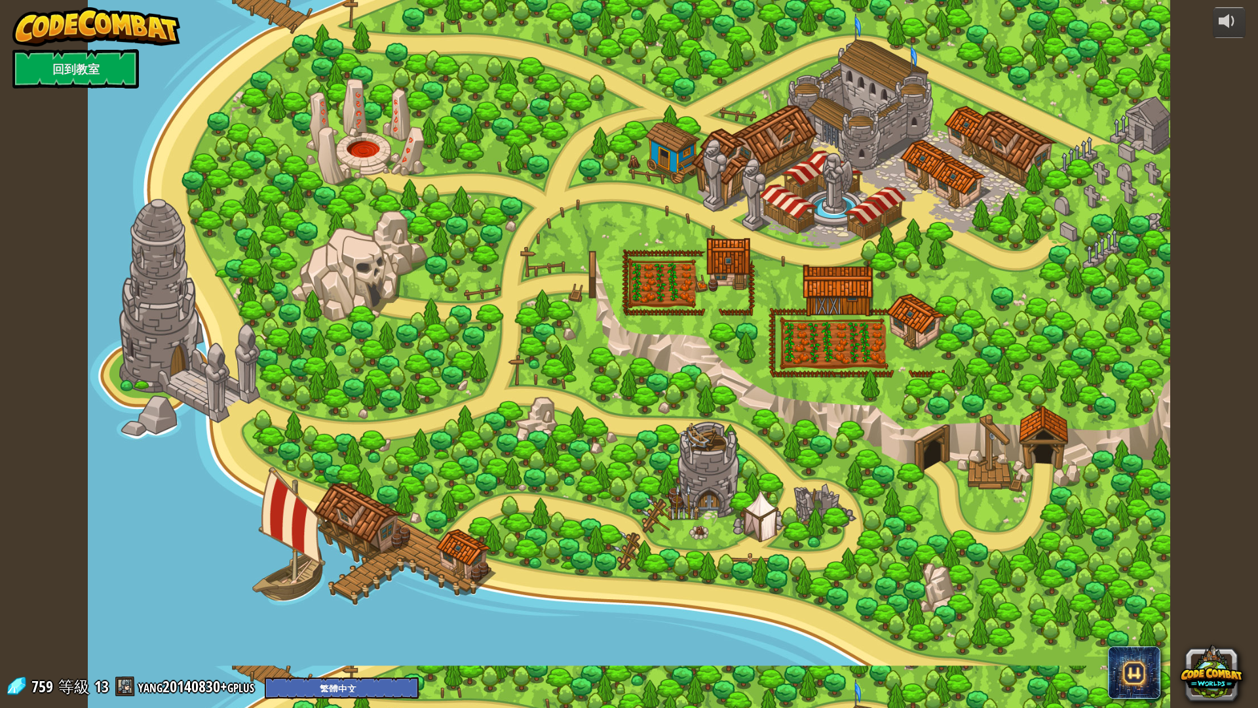
select select "zh-HANT"
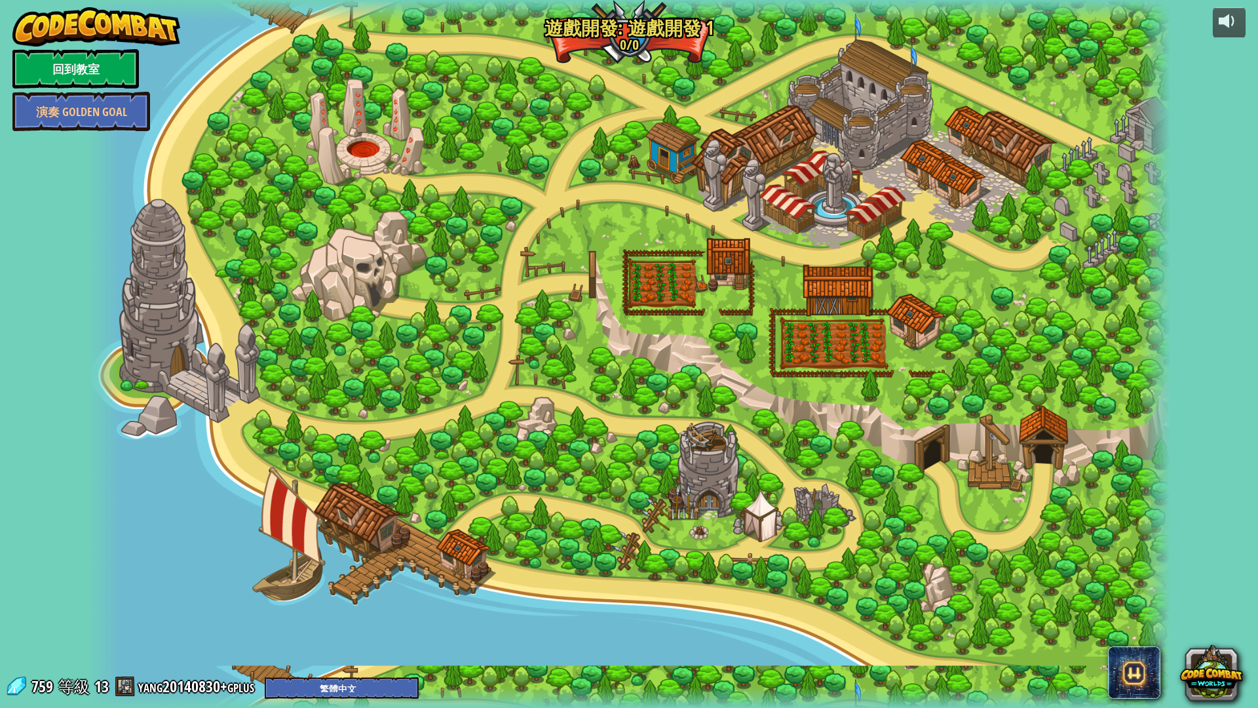
select select "zh-HANT"
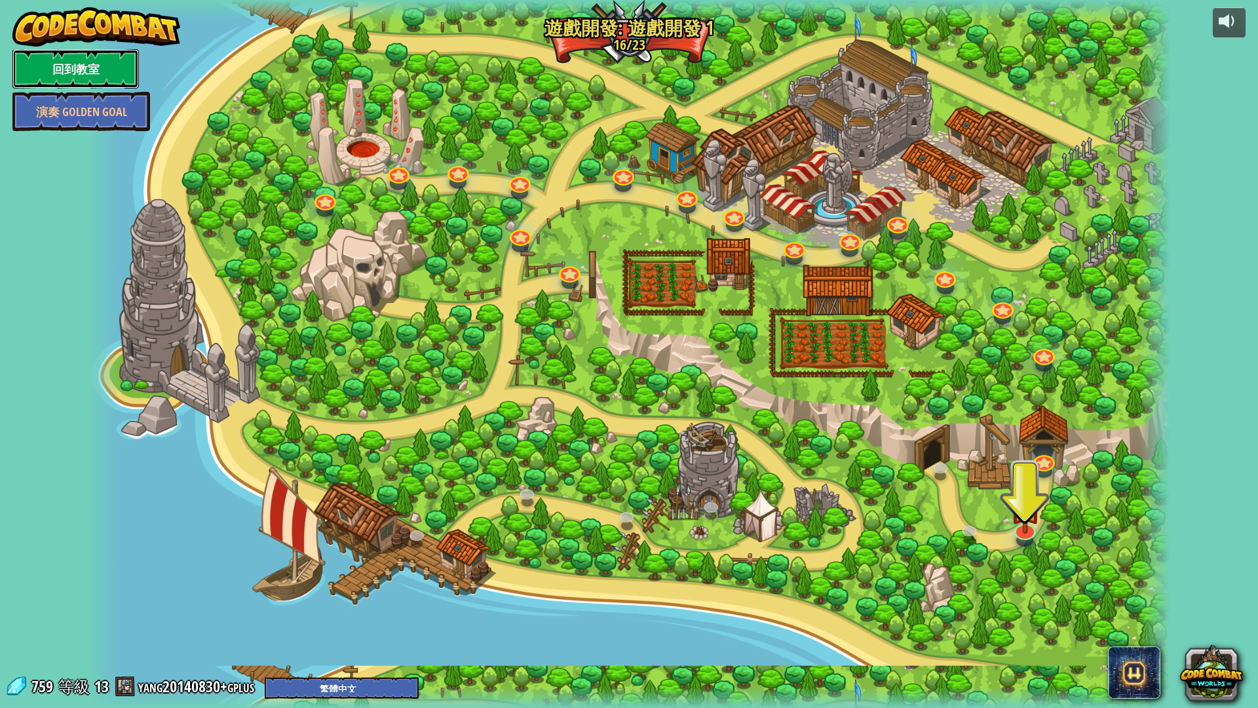
click at [49, 79] on link "回到教室" at bounding box center [75, 68] width 126 height 39
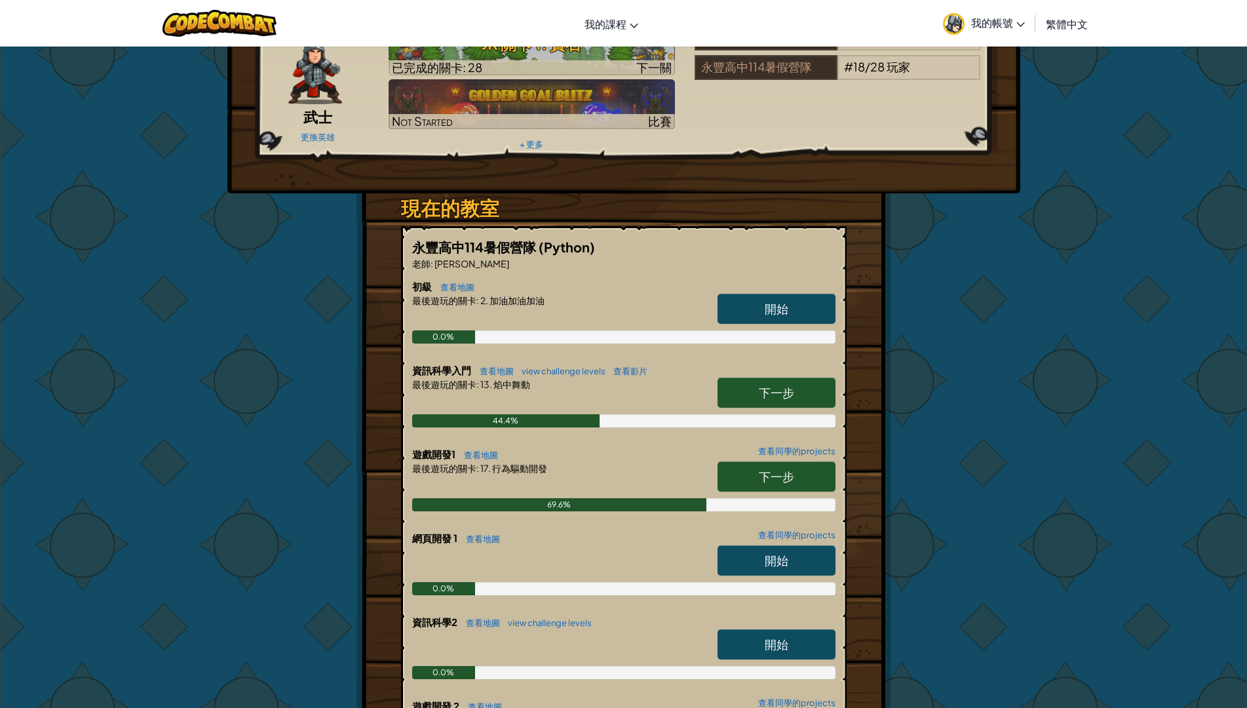
scroll to position [197, 0]
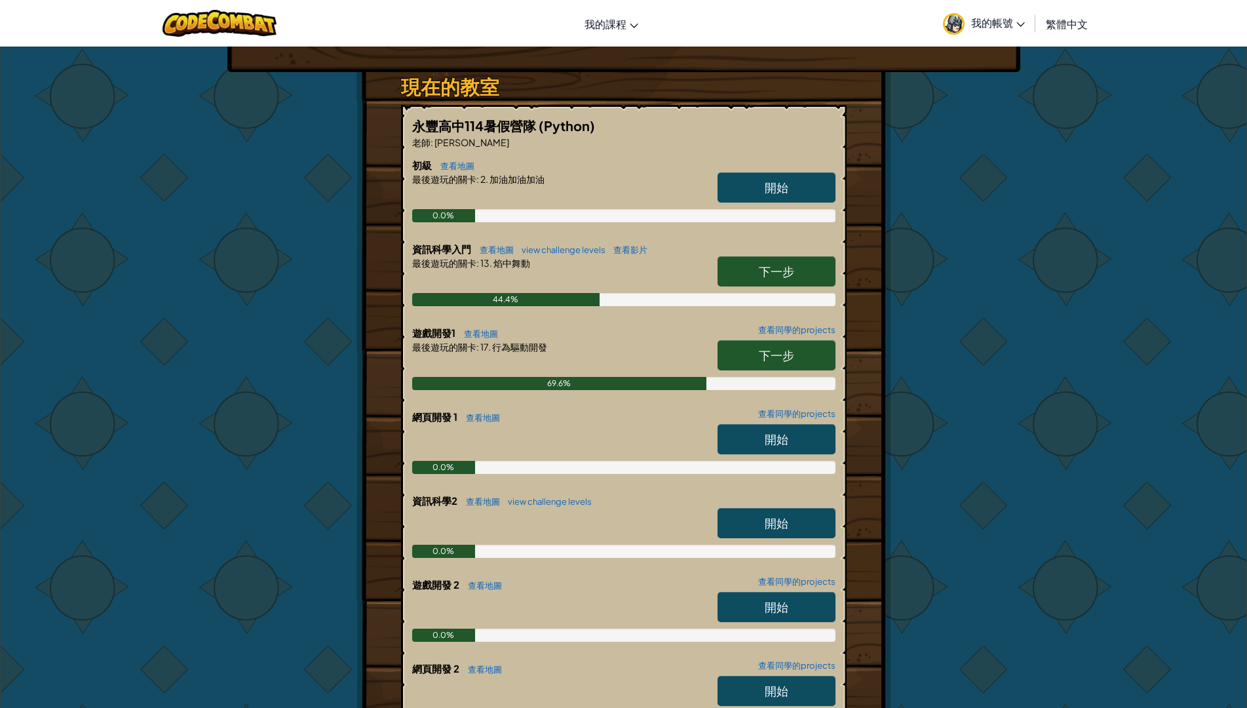
click at [738, 492] on div "網頁開發 1 查看地圖 查看同學的projects 開始 0.0%" at bounding box center [623, 452] width 423 height 84
click at [737, 525] on link "開始" at bounding box center [777, 523] width 118 height 30
select select "zh-HANT"
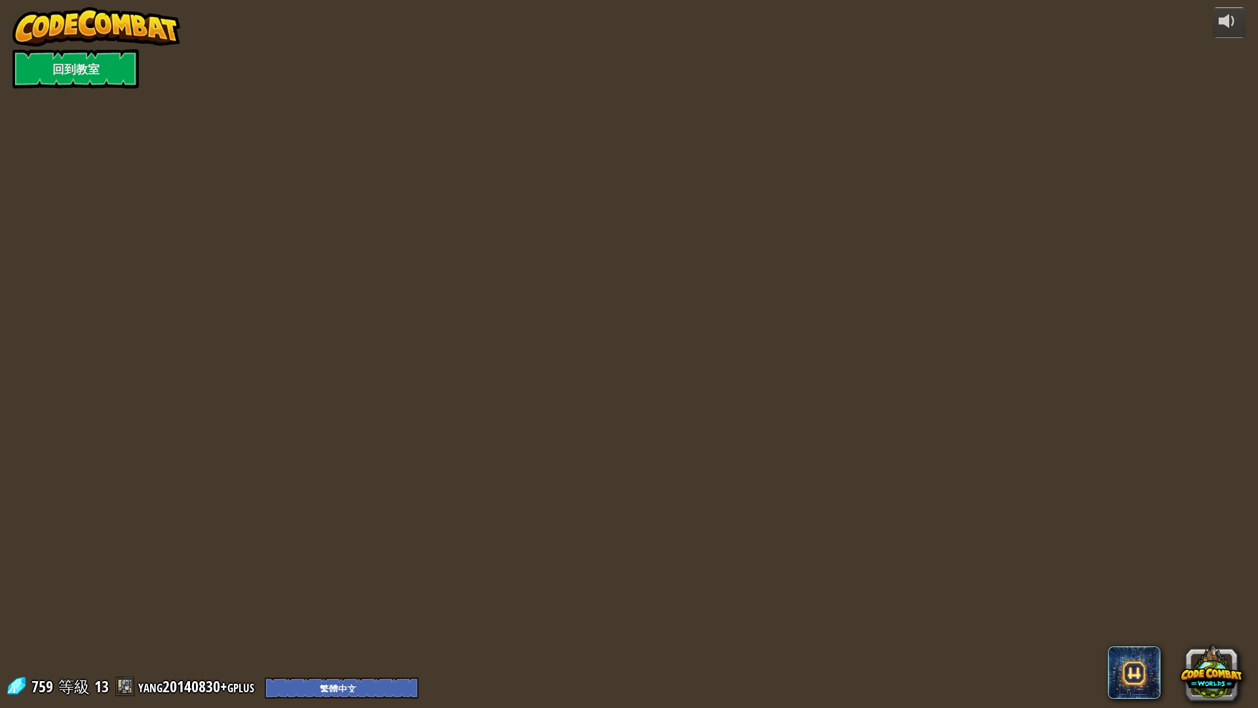
select select "zh-HANT"
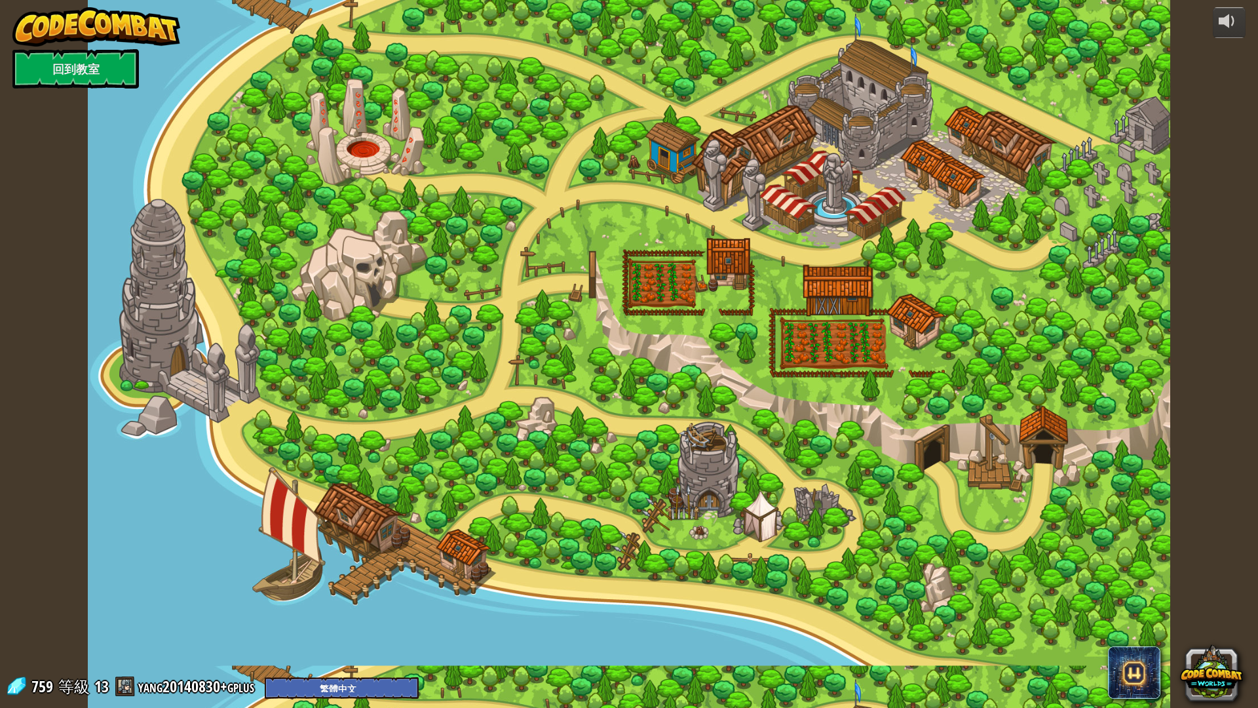
select select "zh-HANT"
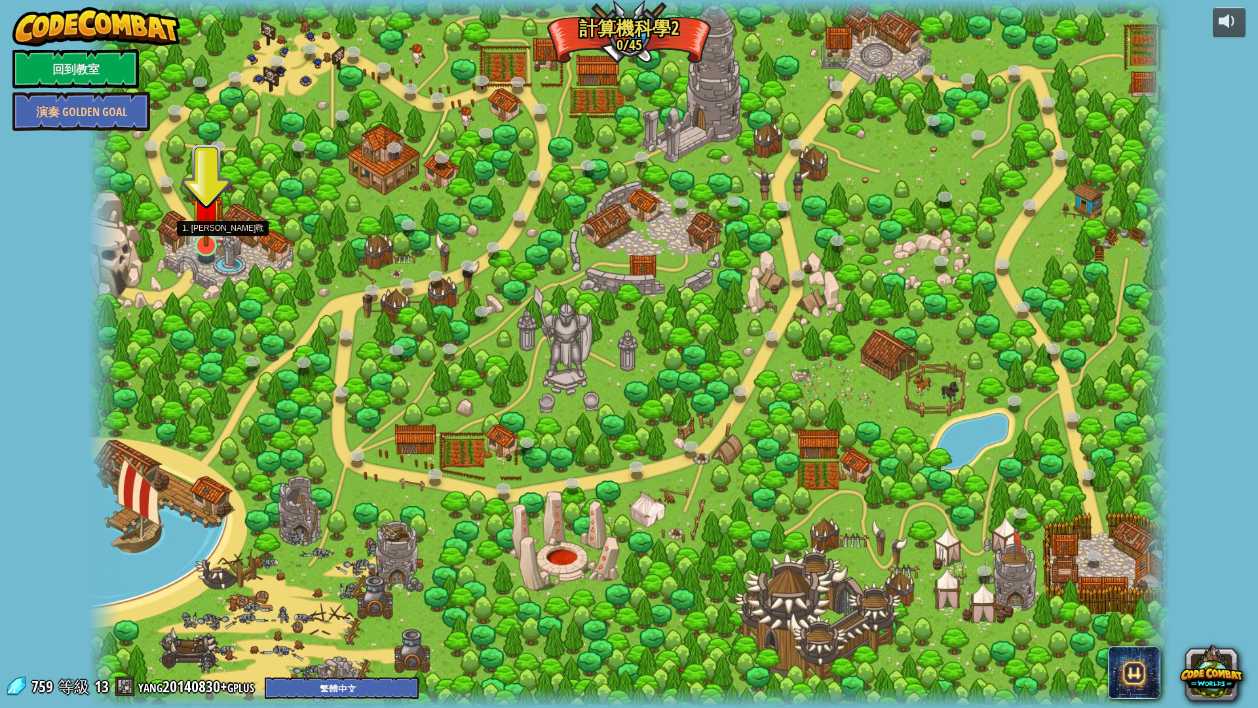
click at [204, 235] on img at bounding box center [206, 212] width 30 height 69
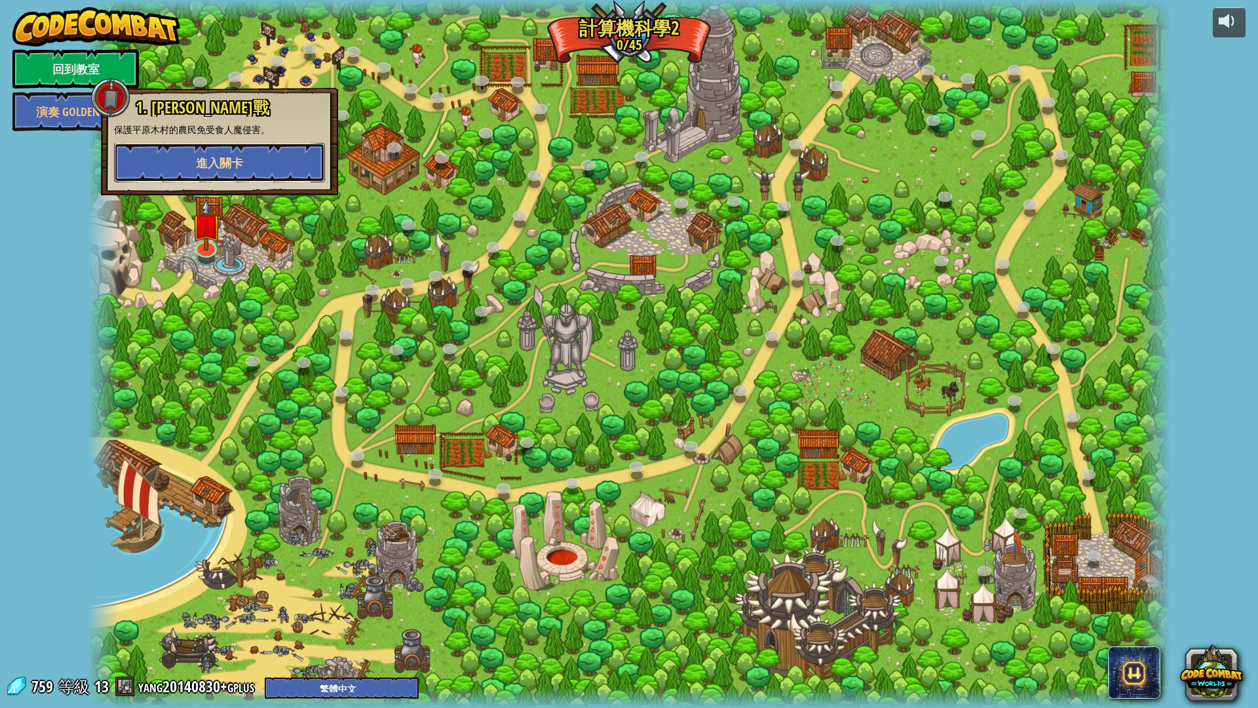
click at [202, 162] on span "進入關卡" at bounding box center [219, 163] width 47 height 16
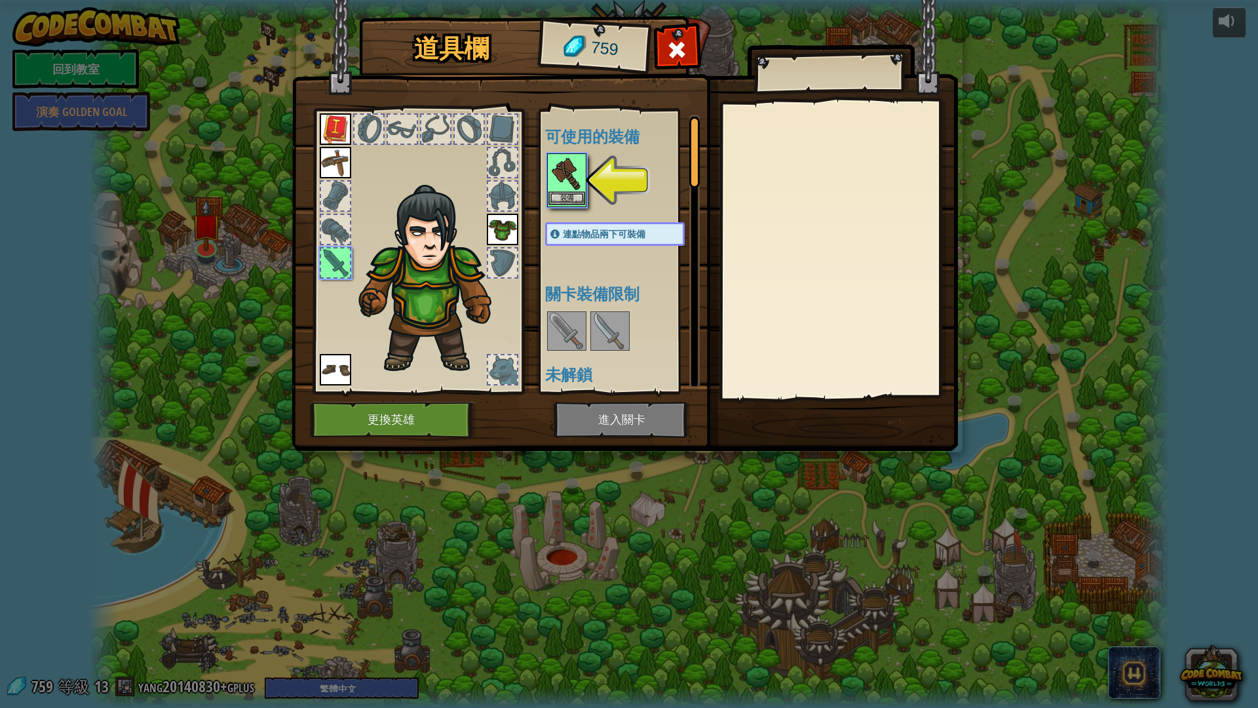
click at [564, 183] on img at bounding box center [567, 173] width 37 height 37
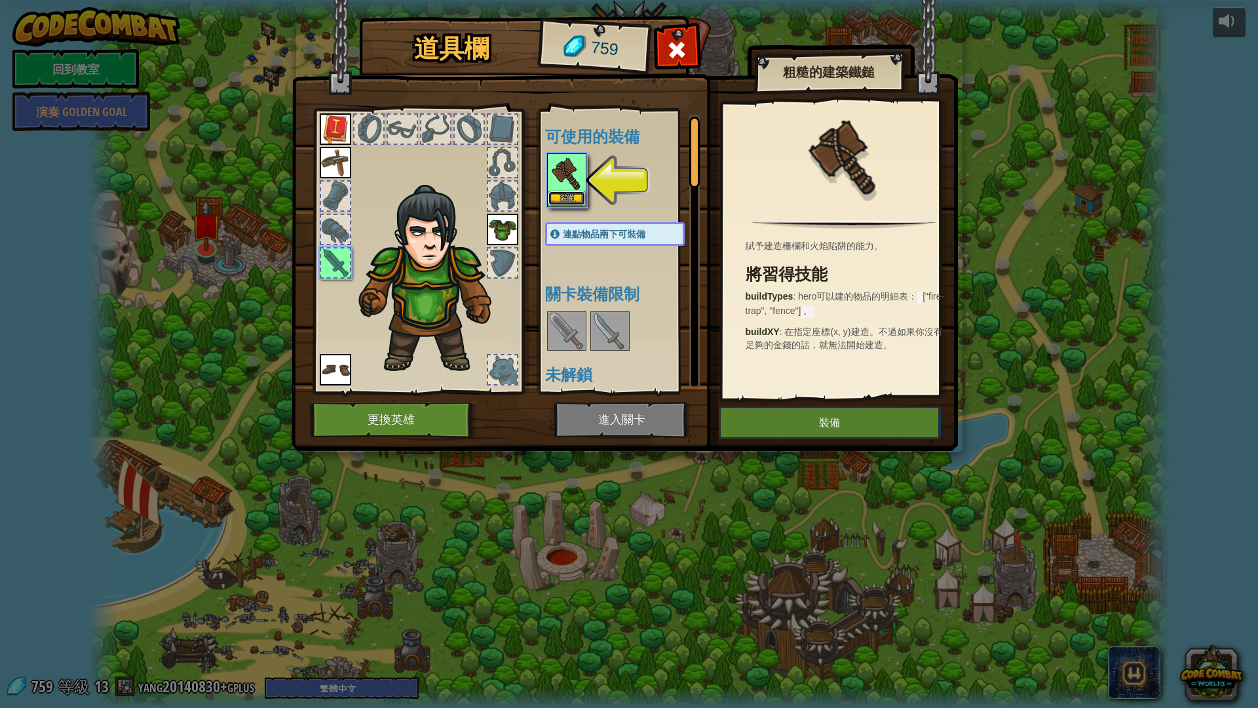
click at [567, 197] on button "裝備" at bounding box center [567, 198] width 37 height 14
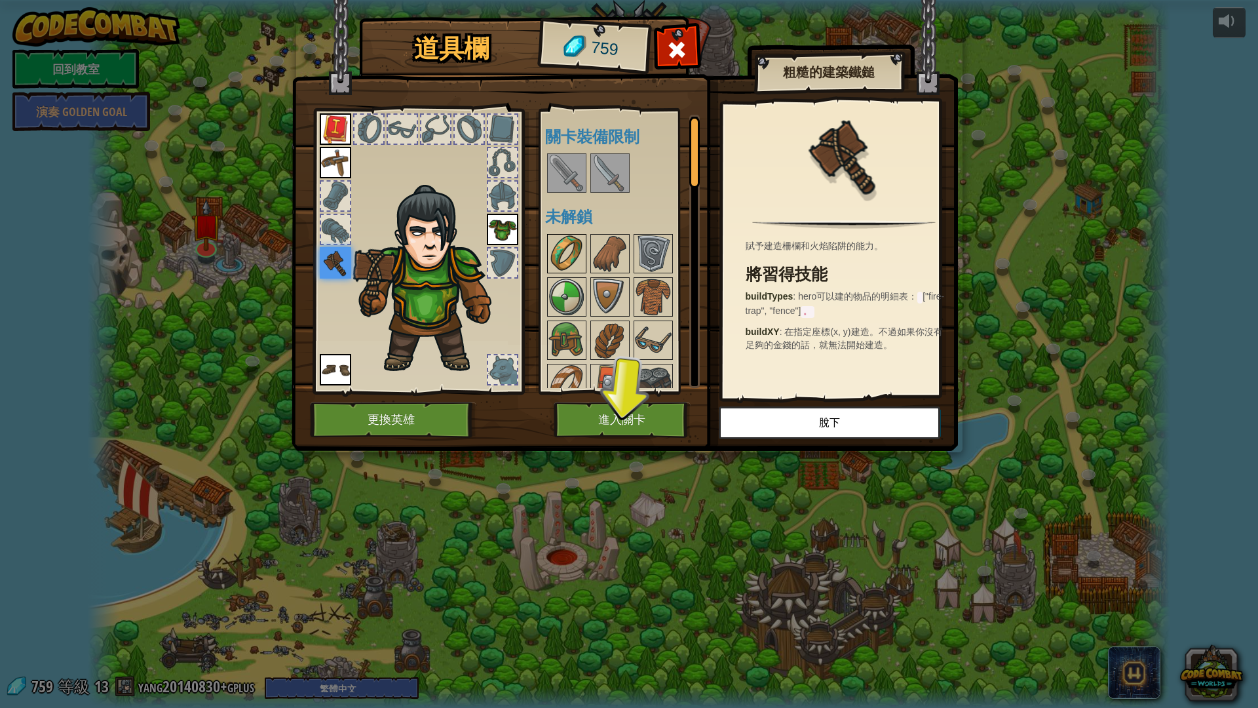
click at [565, 244] on img at bounding box center [567, 253] width 37 height 37
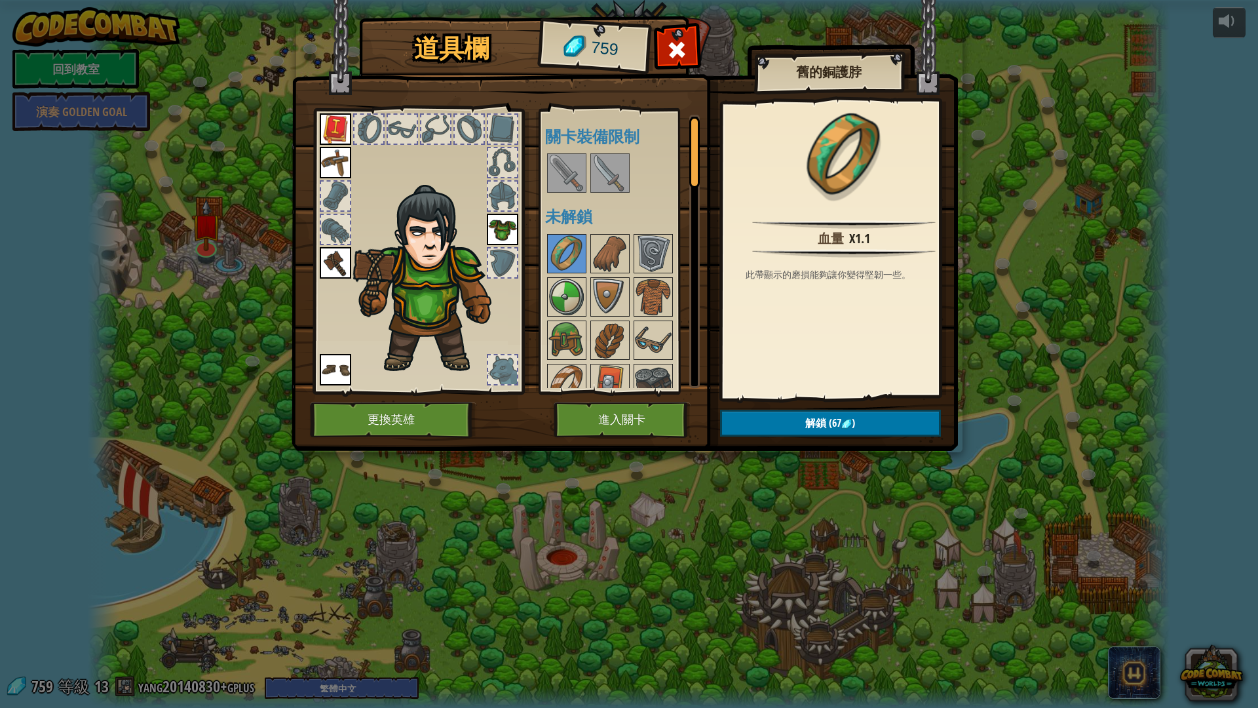
drag, startPoint x: 368, startPoint y: 317, endPoint x: 402, endPoint y: 331, distance: 36.8
click at [366, 318] on img at bounding box center [433, 279] width 161 height 191
click at [598, 417] on button "進入關卡" at bounding box center [622, 420] width 137 height 36
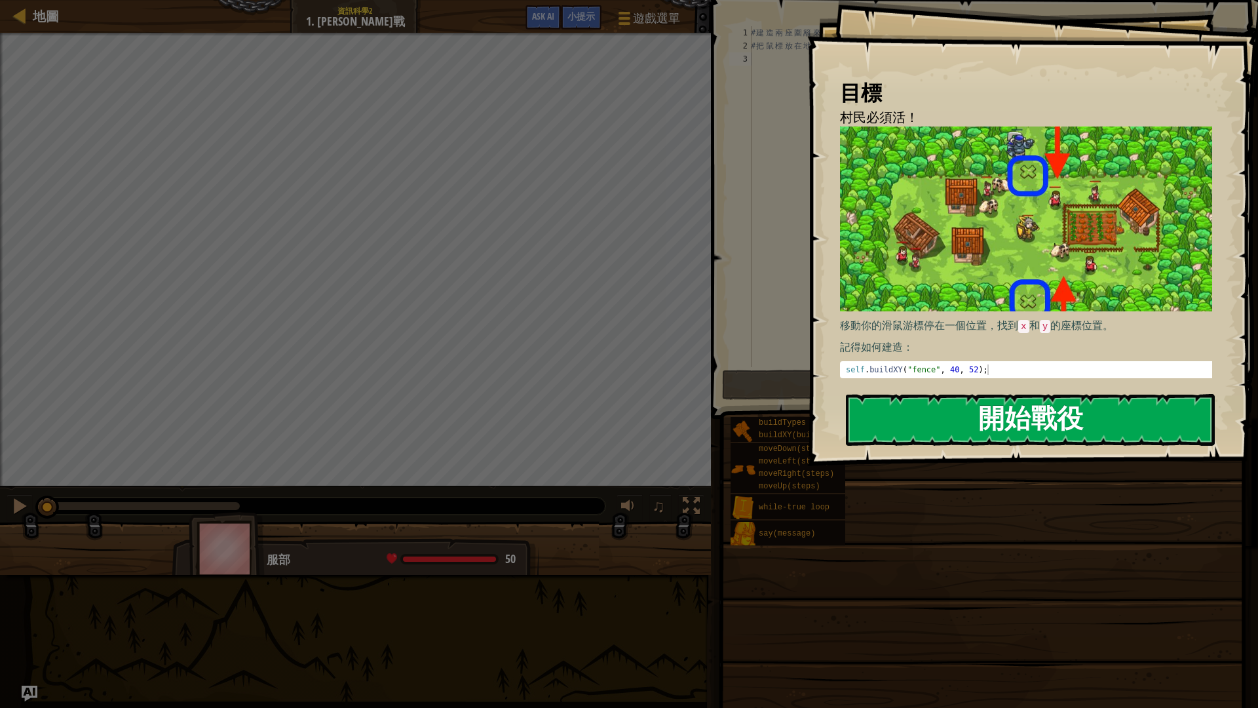
click at [1011, 425] on button "開始戰役" at bounding box center [1030, 420] width 369 height 52
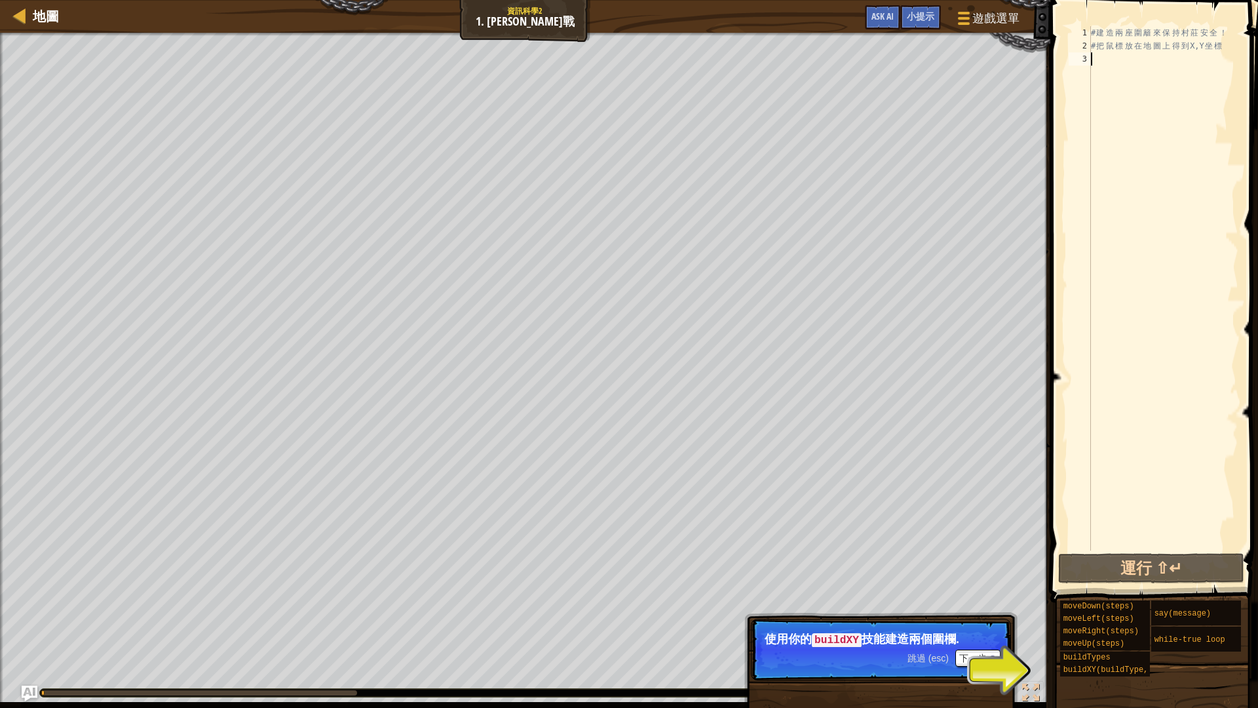
click at [935, 659] on span "跳過 (esc)" at bounding box center [928, 658] width 41 height 10
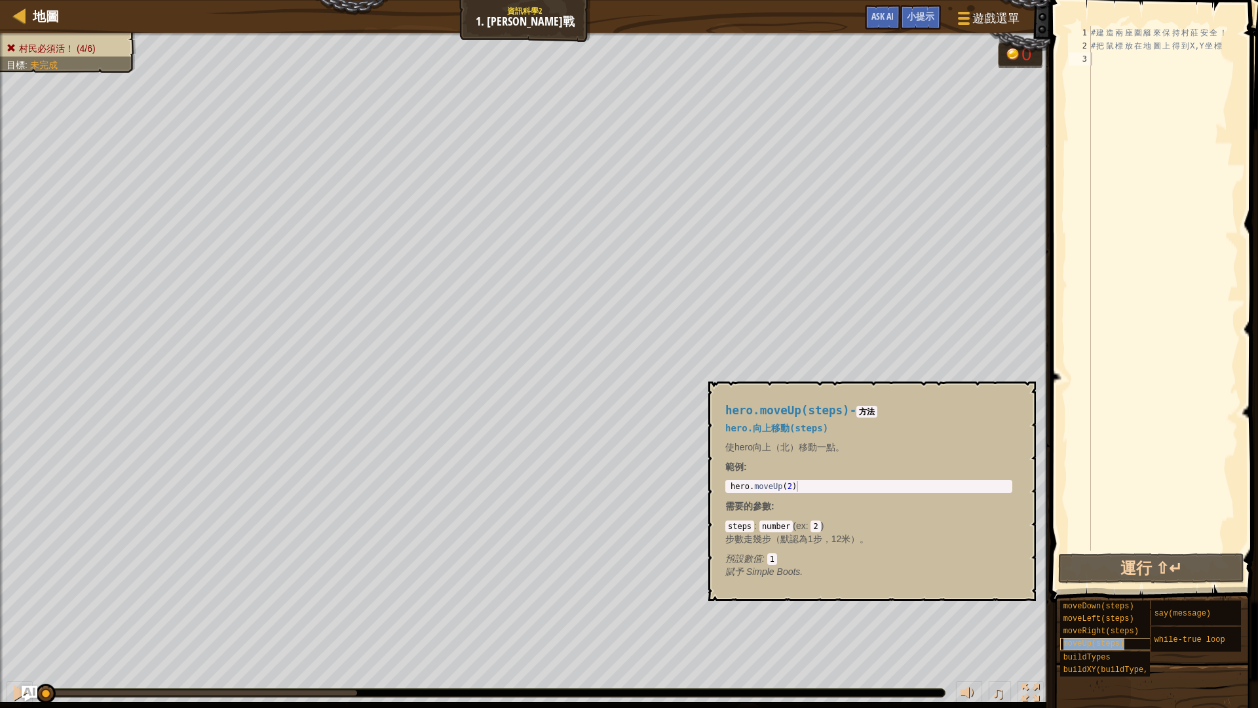
click at [1100, 642] on span "moveUp(steps)" at bounding box center [1095, 643] width 62 height 9
click at [1146, 58] on div "# 建 造 兩 座 圍 籬 來 保 持 村 莊 安 全 ！ # 把 鼠 標 放 在 地 圖 上 得 到 X,Y 坐 標 moveUp ( steps )" at bounding box center [1164, 301] width 150 height 551
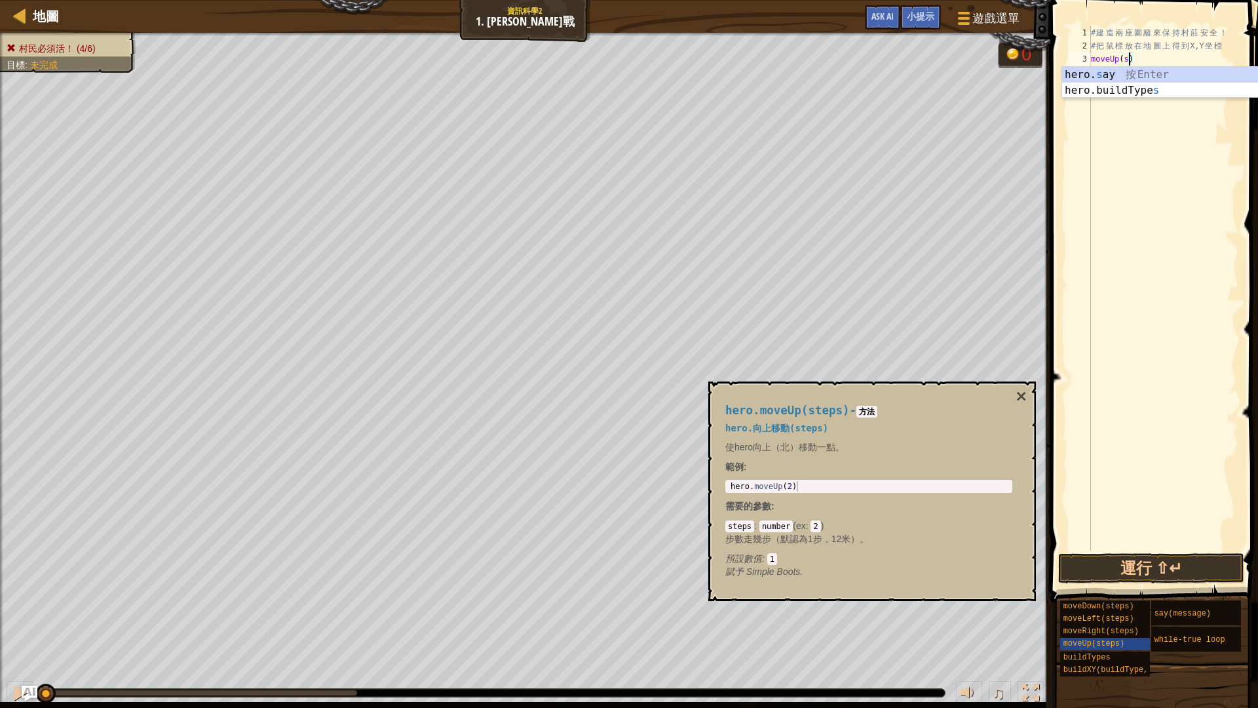
type textarea "moveUp()"
click at [1117, 580] on button "運行 ⇧↵" at bounding box center [1151, 568] width 186 height 30
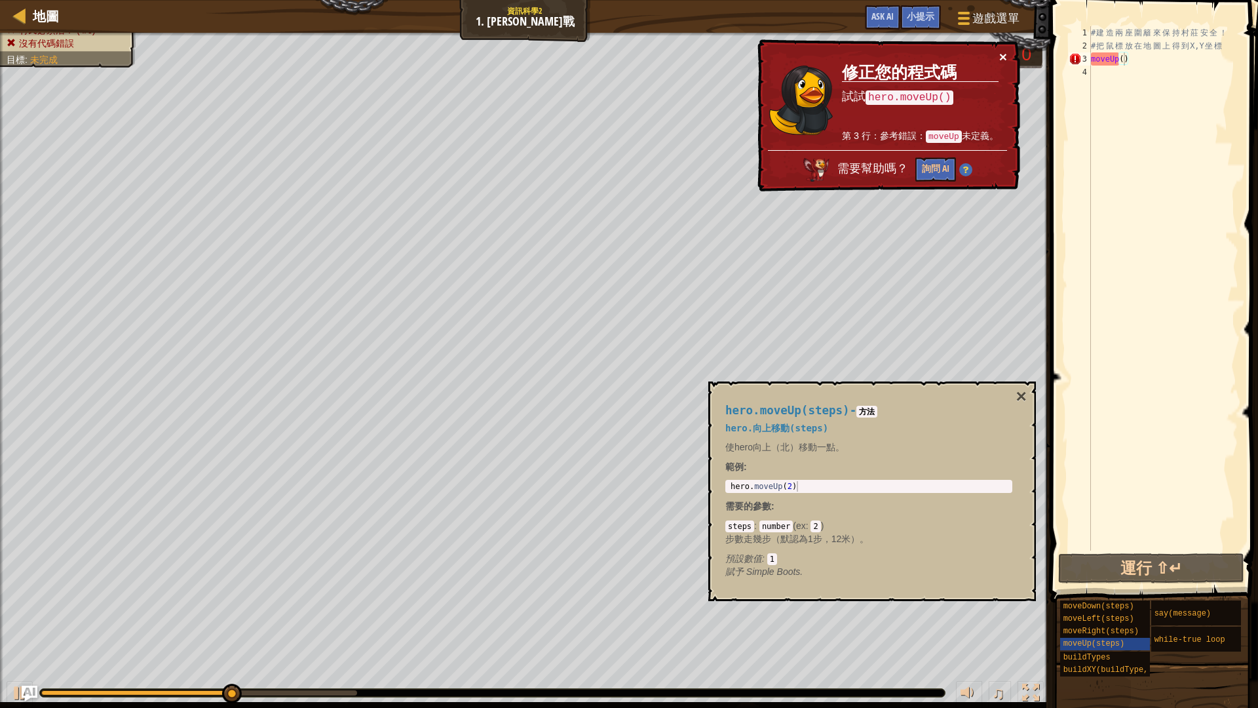
drag, startPoint x: 1001, startPoint y: 53, endPoint x: 1118, endPoint y: 416, distance: 381.0
click at [1001, 54] on button "×" at bounding box center [1003, 57] width 8 height 14
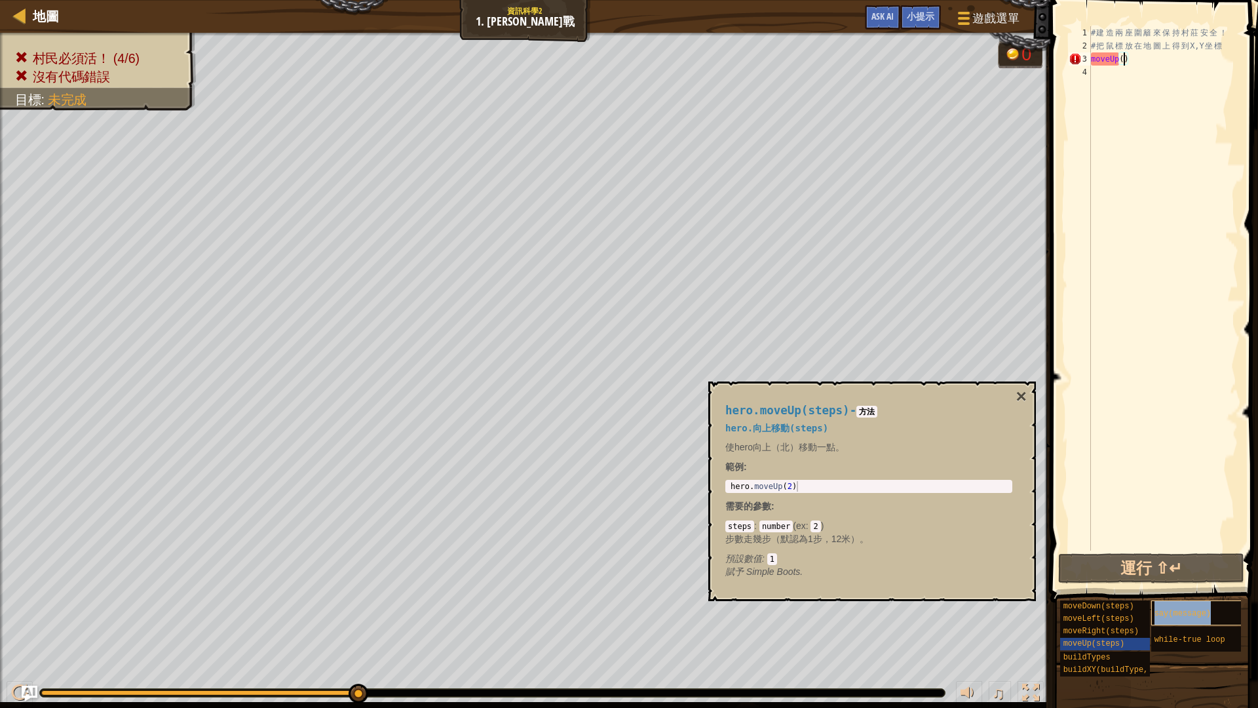
click at [1174, 611] on span "say(message)" at bounding box center [1183, 613] width 56 height 9
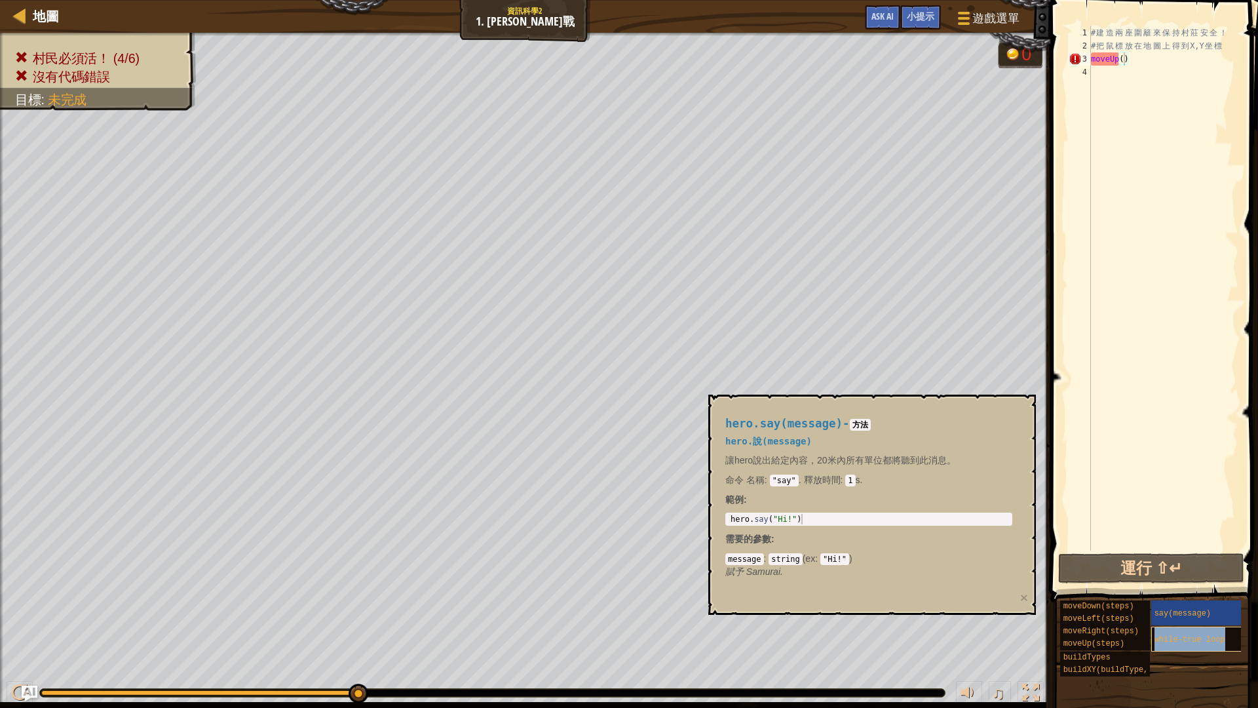
click at [1209, 645] on div "while-true loop" at bounding box center [1215, 639] width 126 height 25
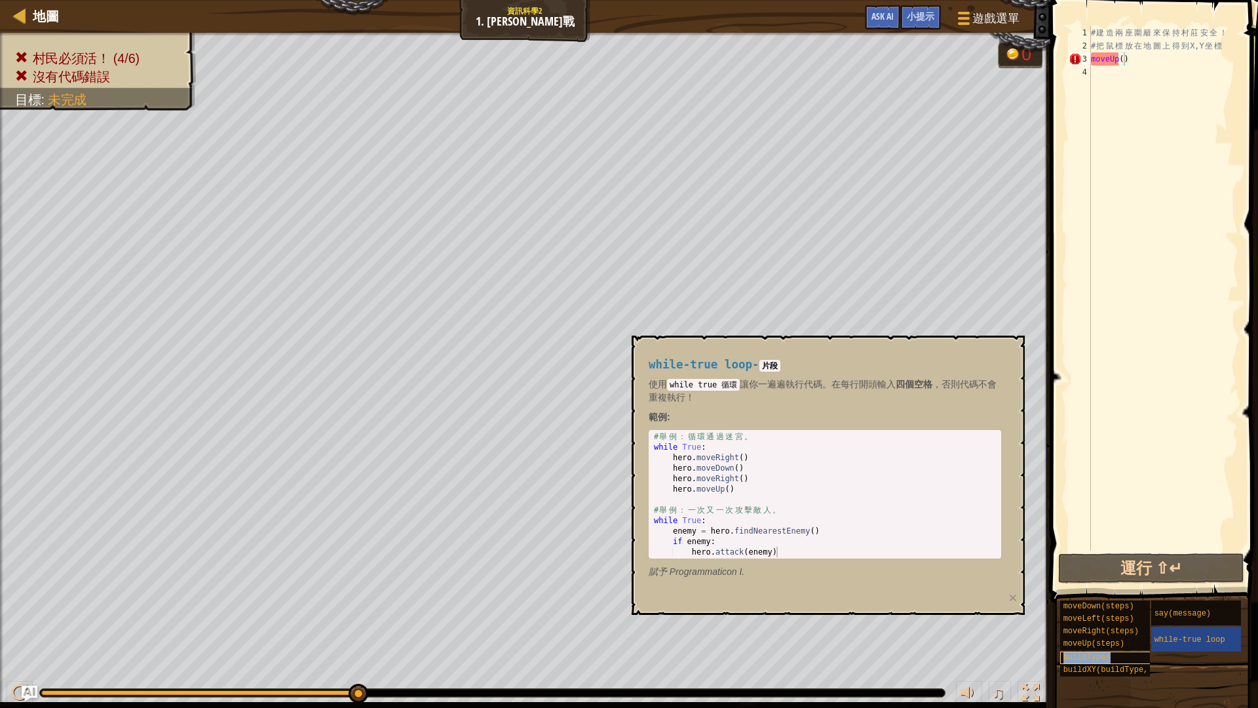
click at [1111, 655] on div "buildTypes" at bounding box center [1123, 657] width 126 height 12
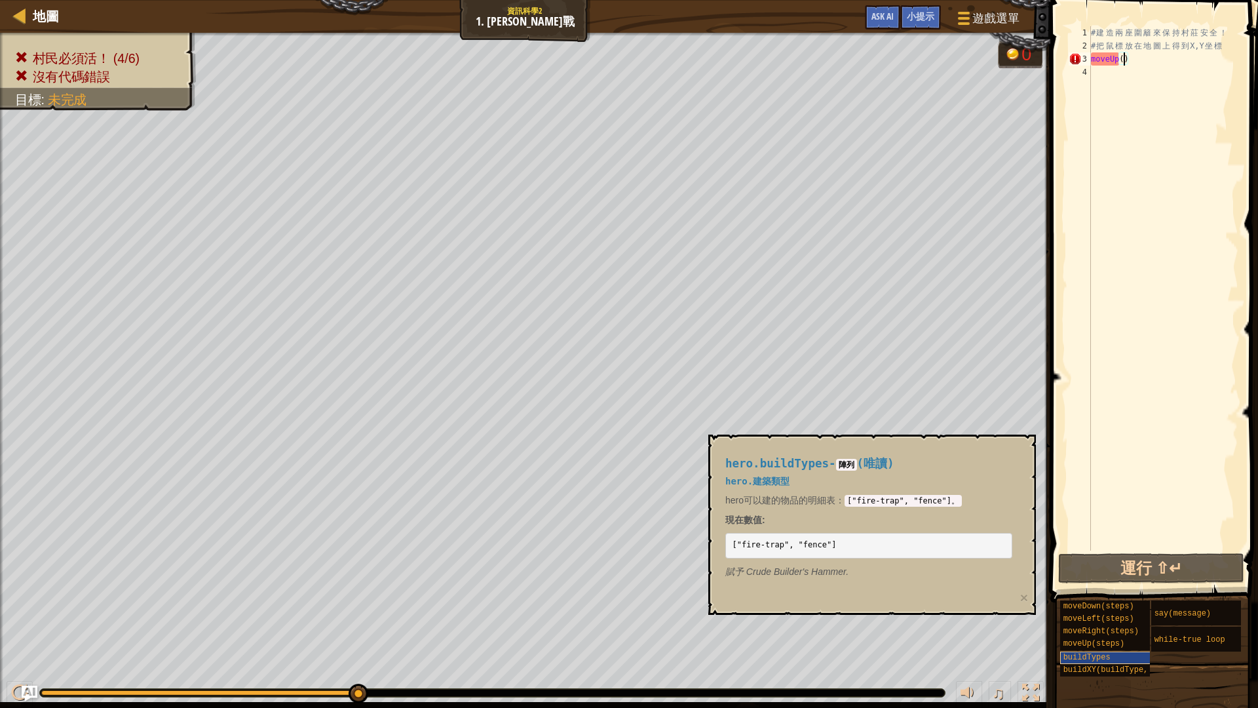
scroll to position [11, 0]
click at [1114, 664] on div "buildXY(buildType, x, y)" at bounding box center [1123, 670] width 126 height 12
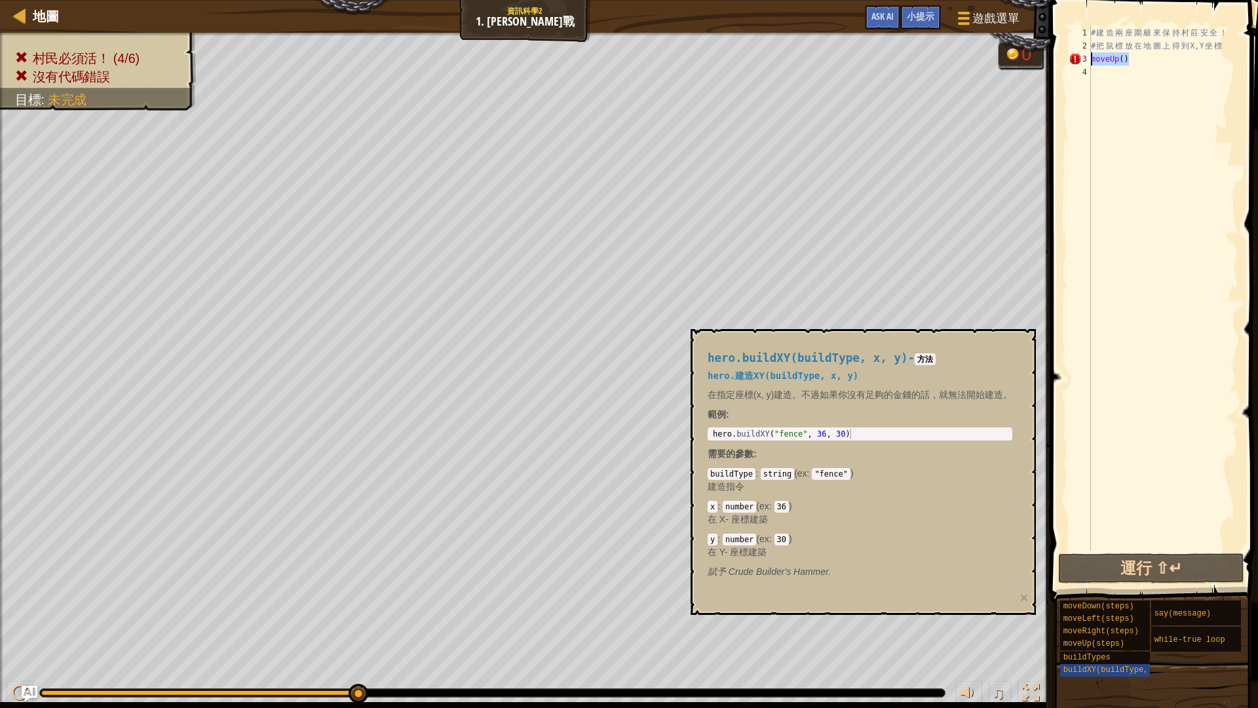
drag, startPoint x: 1182, startPoint y: 60, endPoint x: 1009, endPoint y: 60, distance: 173.7
click at [1009, 60] on div "地圖 資訊科學2 1. 森林保衛戰 遊戲選單 完成 小提示 Ask AI 1 הההההההההההההההההההההההההההההההההההההההה…" at bounding box center [629, 354] width 1258 height 708
type textarea "moveUp(steps)"
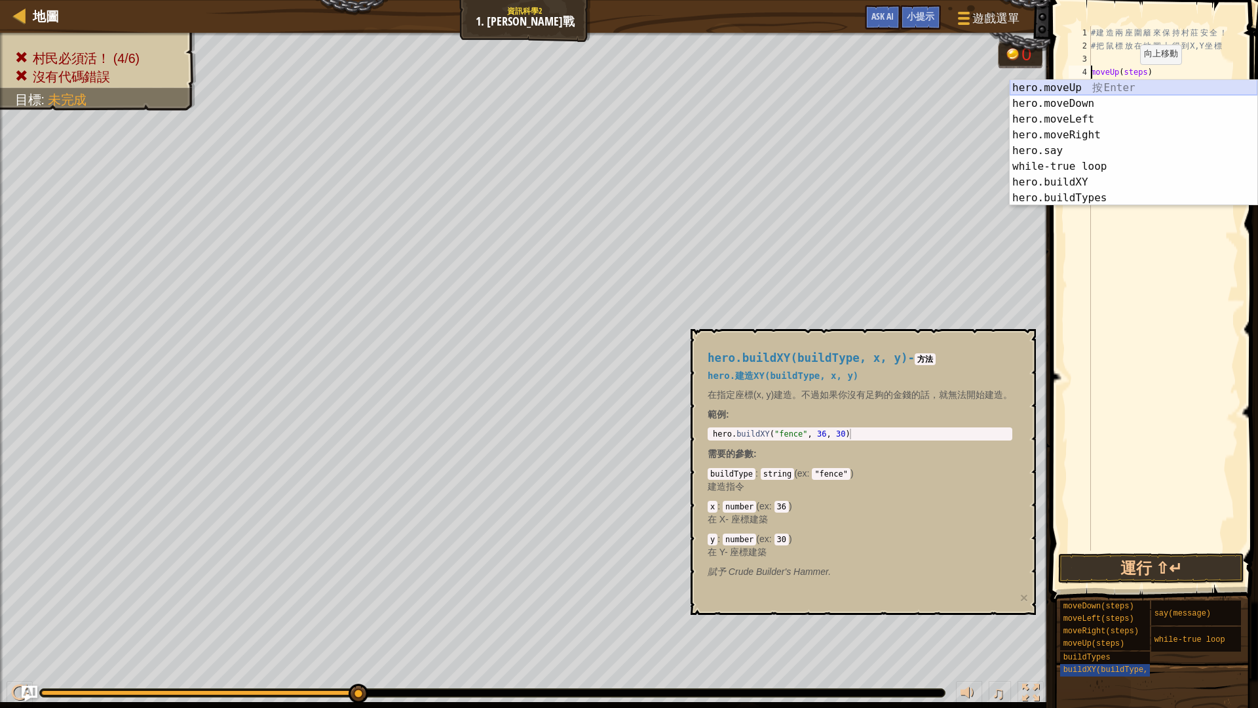
click at [1094, 87] on div "hero.moveUp 按 Enter hero.moveDown 按 Enter hero.moveLeft 按 Enter hero.moveRight …" at bounding box center [1134, 158] width 248 height 157
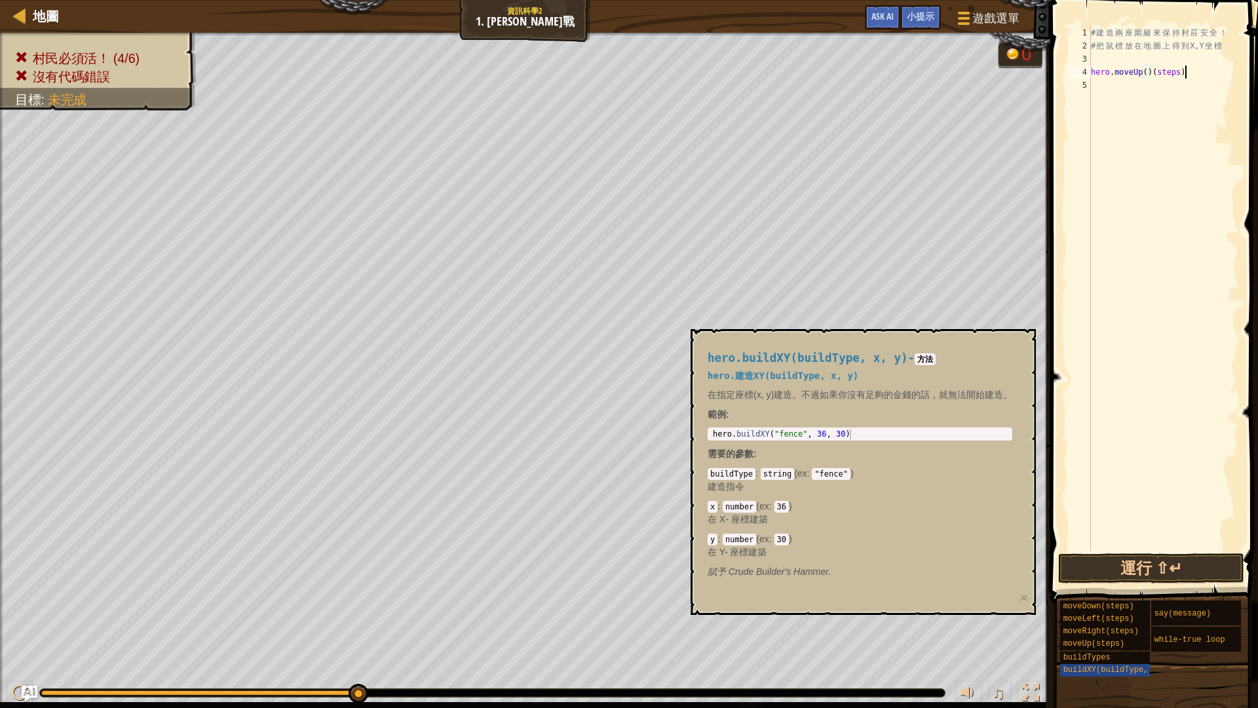
click at [1188, 73] on div "# 建 造 兩 座 圍 籬 來 保 持 村 莊 安 全 ！ # 把 鼠 標 放 在 地 圖 上 得 到 X,Y 坐 標 hero . moveUp ( ) (…" at bounding box center [1164, 301] width 150 height 551
type textarea "hero.moveUp()"
click at [1165, 568] on button "運行 ⇧↵" at bounding box center [1151, 568] width 186 height 30
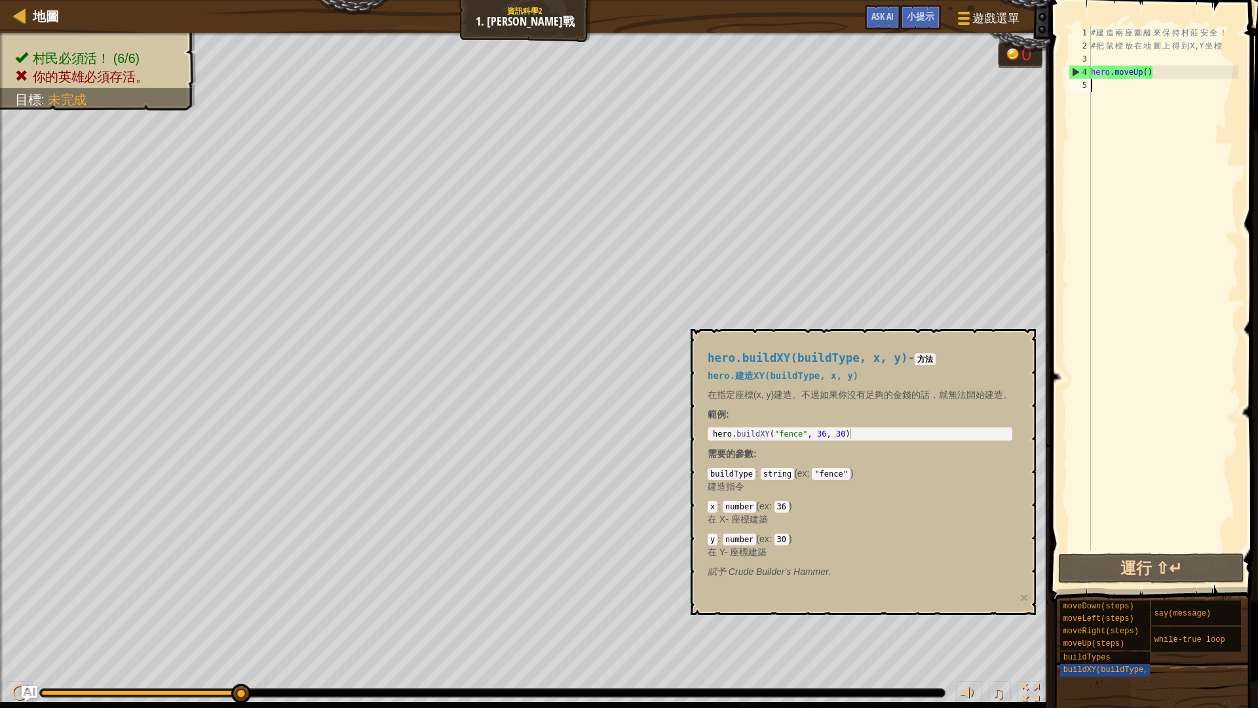
drag, startPoint x: 1182, startPoint y: 83, endPoint x: 1158, endPoint y: 88, distance: 24.8
click at [1155, 89] on div "# 建 造 兩 座 圍 籬 來 保 持 村 莊 安 全 ！ # 把 鼠 標 放 在 地 圖 上 得 到 X,Y 坐 標 hero . moveUp ( )" at bounding box center [1164, 301] width 150 height 551
click at [997, 66] on div "地圖 資訊科學2 1. 森林保衛戰 遊戲選單 完成 小提示 Ask AI 1 הההההההההההההההההההההההההההההההההההההההה…" at bounding box center [629, 354] width 1258 height 708
type textarea "hero.moveUp()"
click at [756, 559] on div "hero.buildXY(buildType, x, y) - 方法 hero.建造XY(buildType, x, y) 在指定座標(x, y)建造。不過如…" at bounding box center [860, 465] width 323 height 251
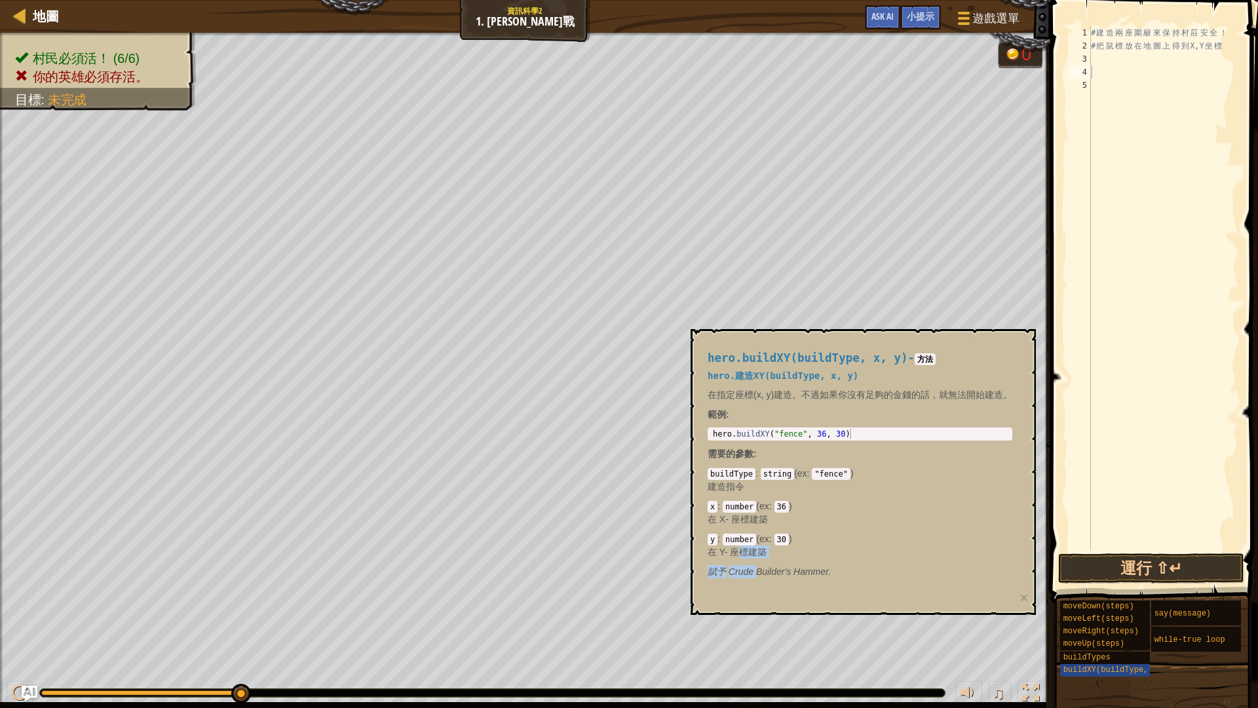
drag, startPoint x: 756, startPoint y: 559, endPoint x: 739, endPoint y: 553, distance: 18.3
click at [739, 553] on div "hero.buildXY(buildType, x, y) - 方法 hero.建造XY(buildType, x, y) 在指定座標(x, y)建造。不過如…" at bounding box center [860, 465] width 323 height 251
click at [809, 568] on em "賦予 Crude Builder's Hammer." at bounding box center [769, 571] width 123 height 10
click at [722, 539] on div "y : number ( ex : 30 ) 在 Y- 座標建築" at bounding box center [860, 545] width 305 height 26
click at [813, 566] on em "賦予 Crude Builder's Hammer." at bounding box center [769, 571] width 123 height 10
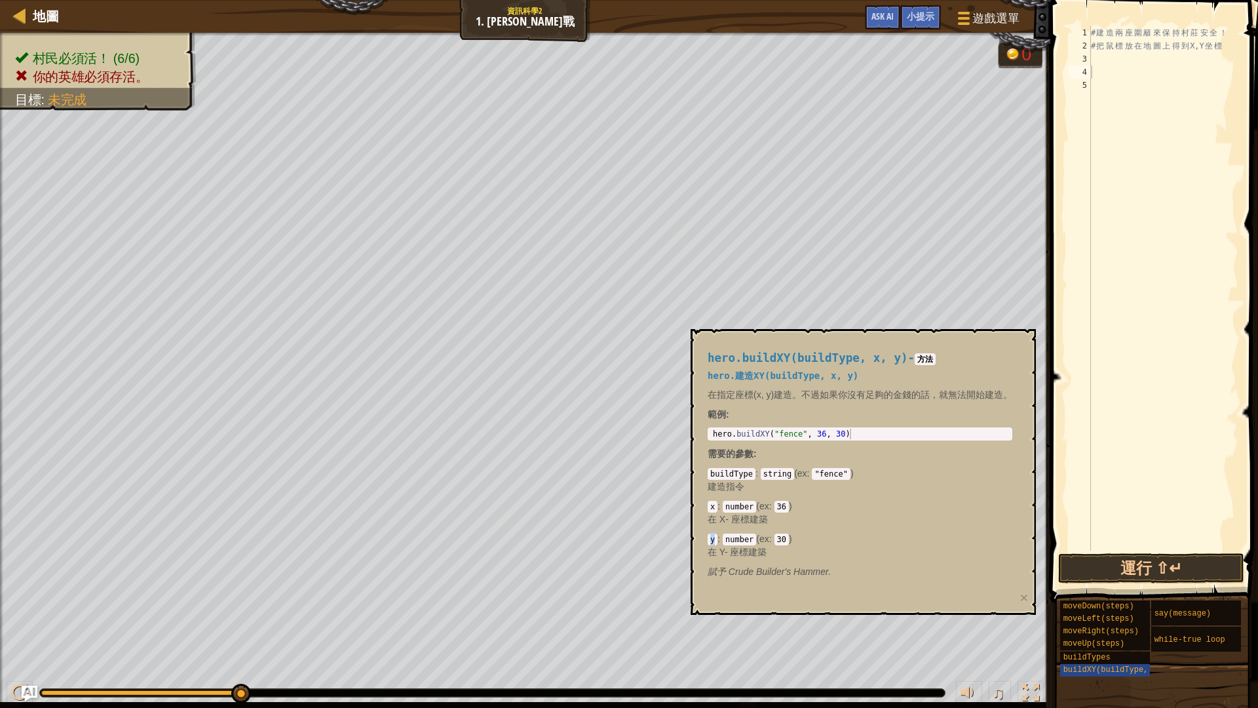
click at [714, 539] on code "y" at bounding box center [713, 540] width 10 height 12
click at [838, 560] on div "hero.buildXY(buildType, x, y) - 方法 hero.建造XY(buildType, x, y) 在指定座標(x, y)建造。不過如…" at bounding box center [860, 465] width 323 height 251
drag, startPoint x: 712, startPoint y: 539, endPoint x: 805, endPoint y: 541, distance: 93.1
click at [805, 541] on div "y : number ( ex : 30 ) 在 Y- 座標建築" at bounding box center [860, 545] width 305 height 26
copy div "y : number ( ex : 30 )"
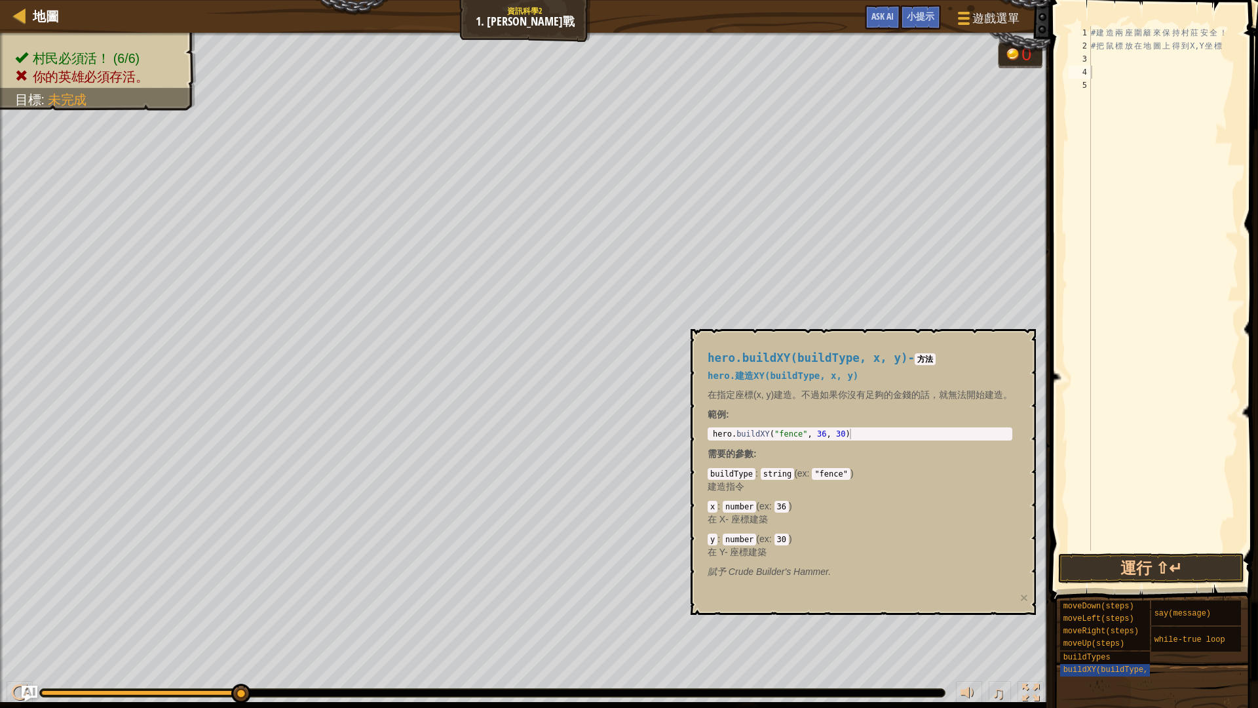
click at [1104, 69] on div "# 建 造 兩 座 圍 籬 來 保 持 村 莊 安 全 ！ # 把 鼠 標 放 在 地 圖 上 得 到 X,Y 坐 標" at bounding box center [1164, 301] width 150 height 551
click at [1104, 62] on div "# 建 造 兩 座 圍 籬 來 保 持 村 莊 安 全 ！ # 把 鼠 標 放 在 地 圖 上 得 到 X,Y 坐 標" at bounding box center [1164, 301] width 150 height 551
paste textarea "y:number (ex:30)"
type textarea "y:number (ex:30)"
click at [1167, 562] on button "運行 ⇧↵" at bounding box center [1151, 568] width 186 height 30
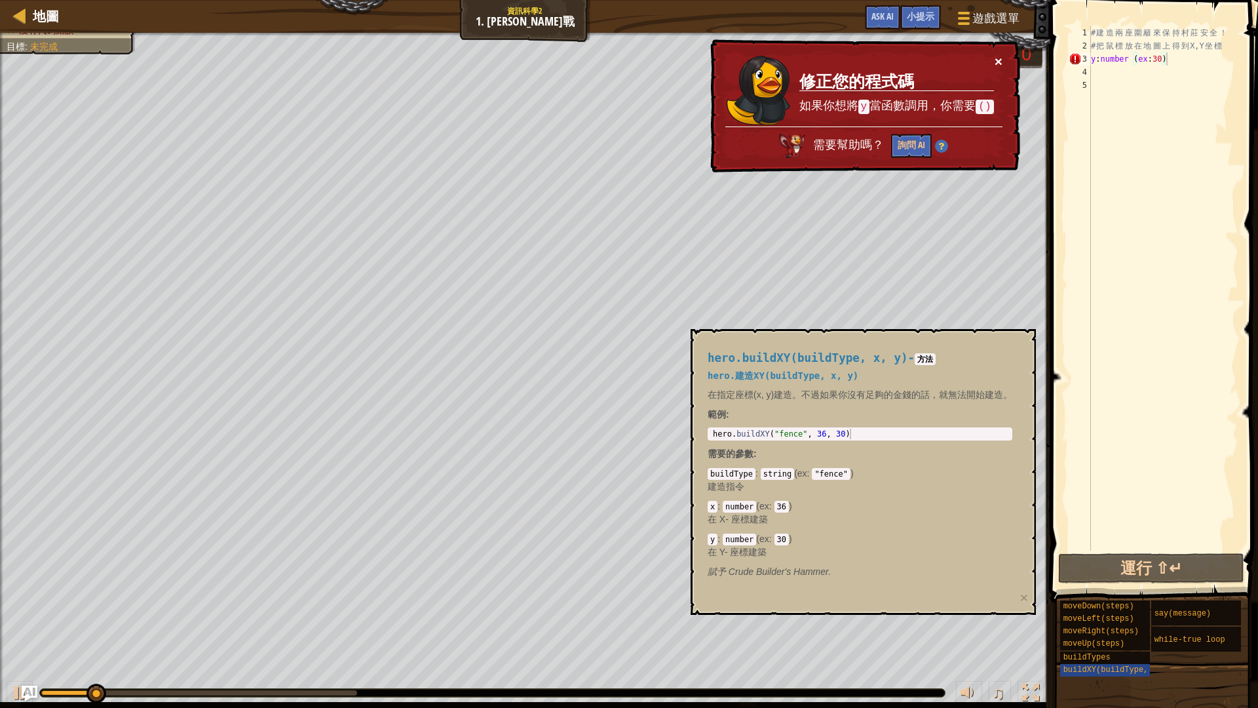
click at [1005, 54] on div "× 修正您的程式碼 如果你想將 y 當函數調用，你需要 () 需要幫助嗎？ 詢問 AI" at bounding box center [864, 106] width 313 height 134
click at [1002, 56] on button "×" at bounding box center [999, 61] width 8 height 14
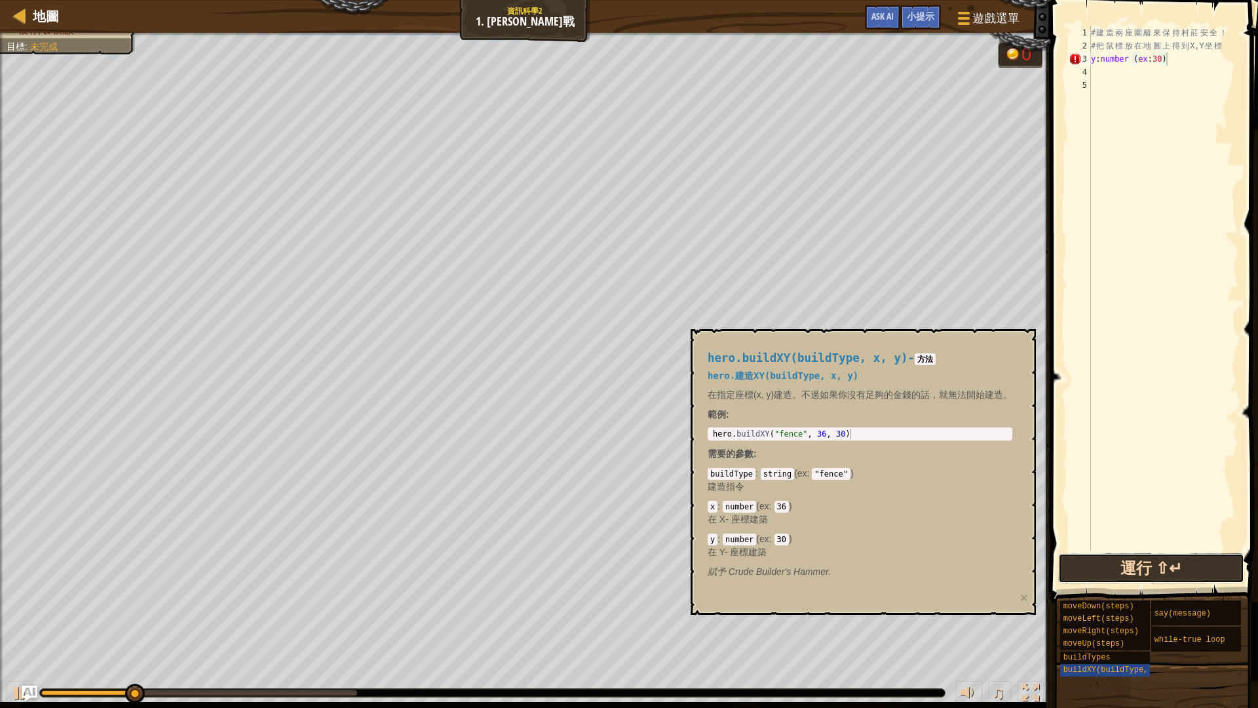
click at [1121, 573] on button "運行 ⇧↵" at bounding box center [1151, 568] width 186 height 30
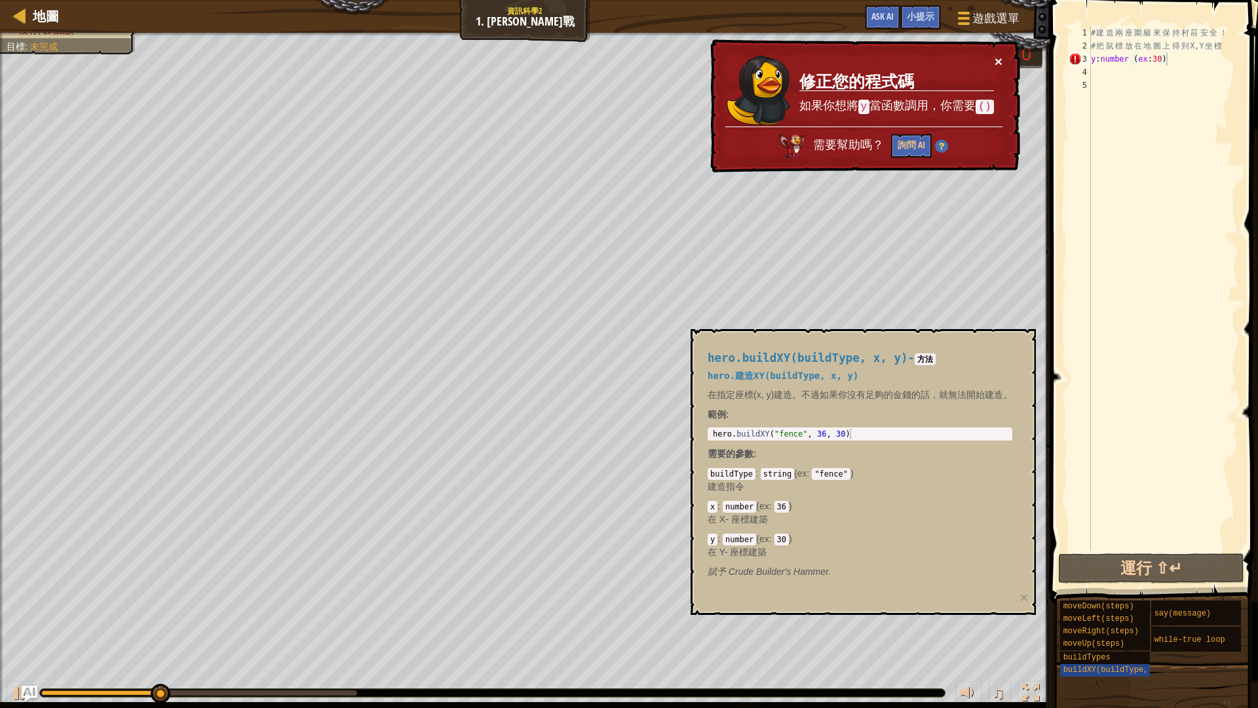
click at [997, 58] on button "×" at bounding box center [999, 61] width 8 height 14
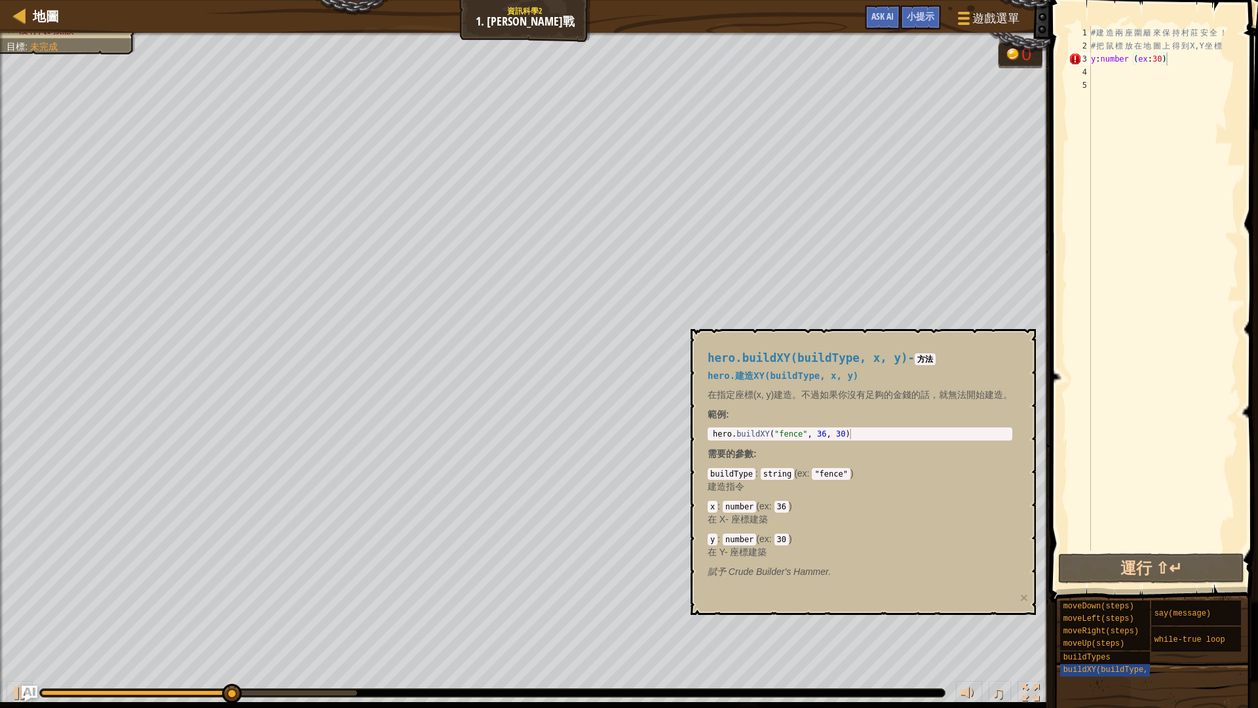
drag, startPoint x: 984, startPoint y: 351, endPoint x: 977, endPoint y: 359, distance: 10.7
click at [984, 355] on div "hero.buildXY(buildType, x, y) - 方法 hero.建造XY(buildType, x, y) 在指定座標(x, y)建造。不過如…" at bounding box center [860, 465] width 323 height 251
click at [1200, 657] on div "moveDown(steps) moveLeft(steps) moveRight(steps) moveUp(steps) buildTypes build…" at bounding box center [1154, 639] width 189 height 79
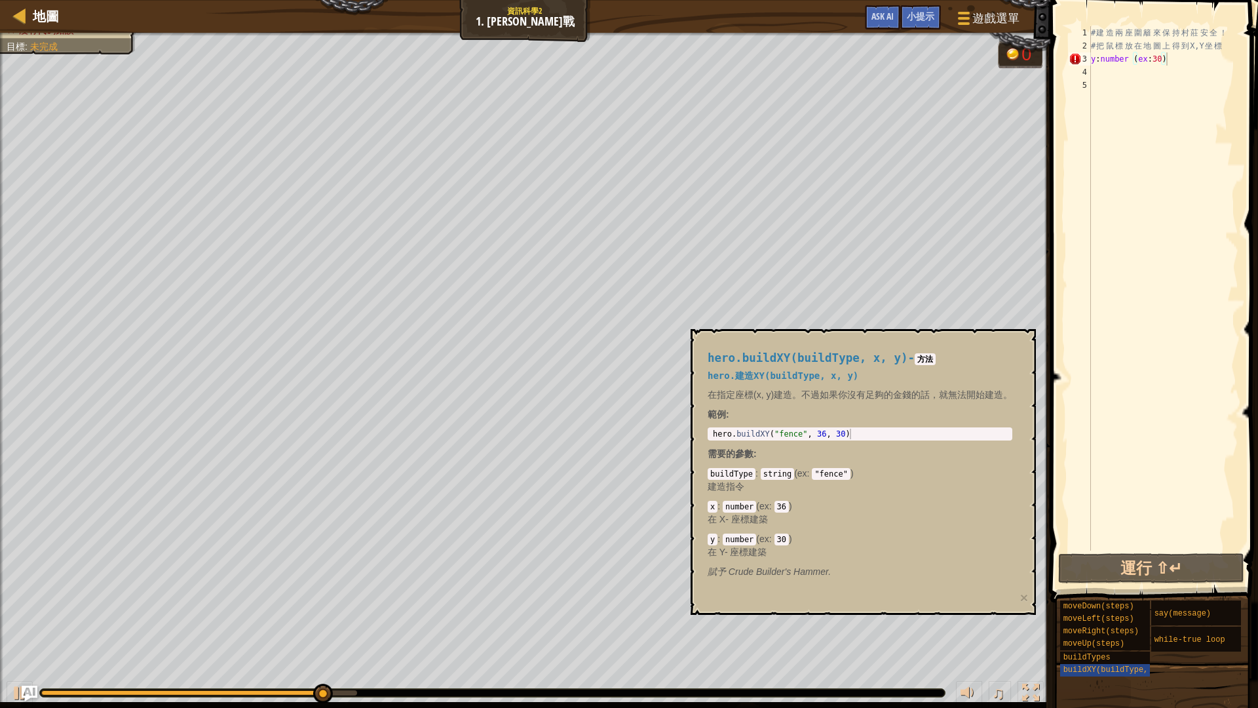
drag, startPoint x: 813, startPoint y: 610, endPoint x: 823, endPoint y: 524, distance: 85.8
click at [823, 535] on div "hero.buildXY(buildType, x, y) - 方法 hero.建造XY(buildType, x, y) 在指定座標(x, y)建造。不過如…" at bounding box center [863, 472] width 345 height 286
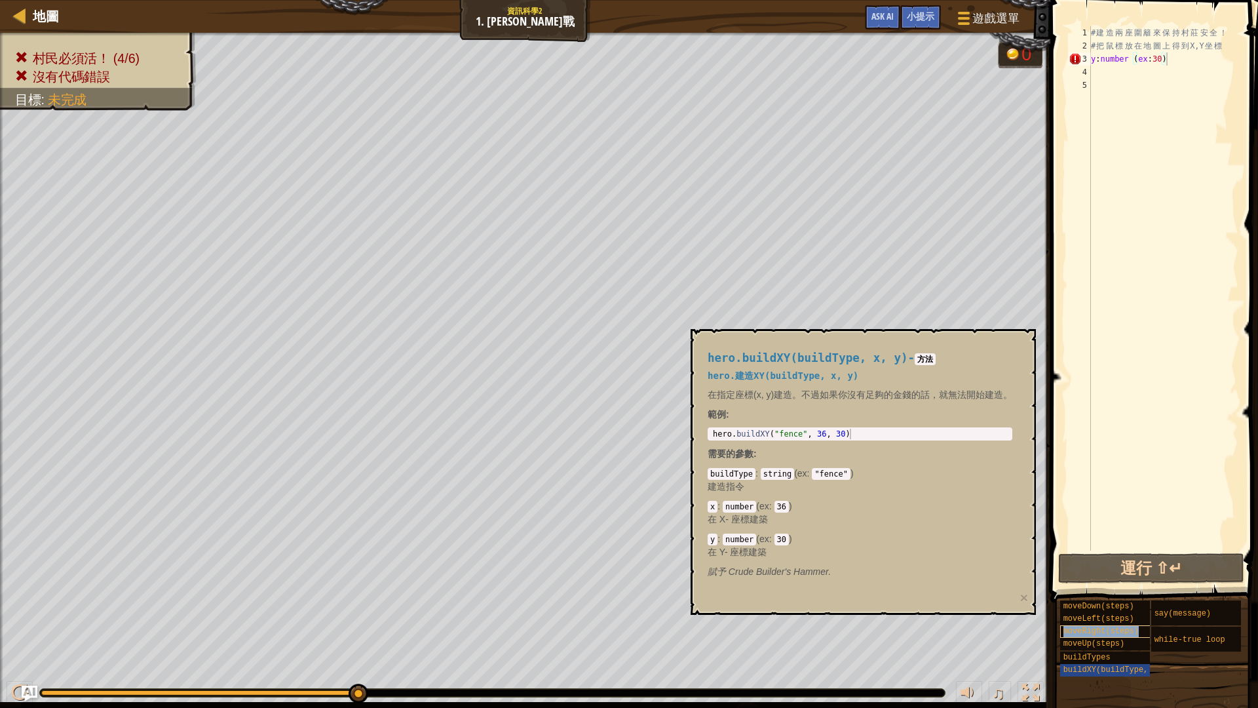
click at [1126, 634] on span "moveRight(steps)" at bounding box center [1101, 631] width 75 height 9
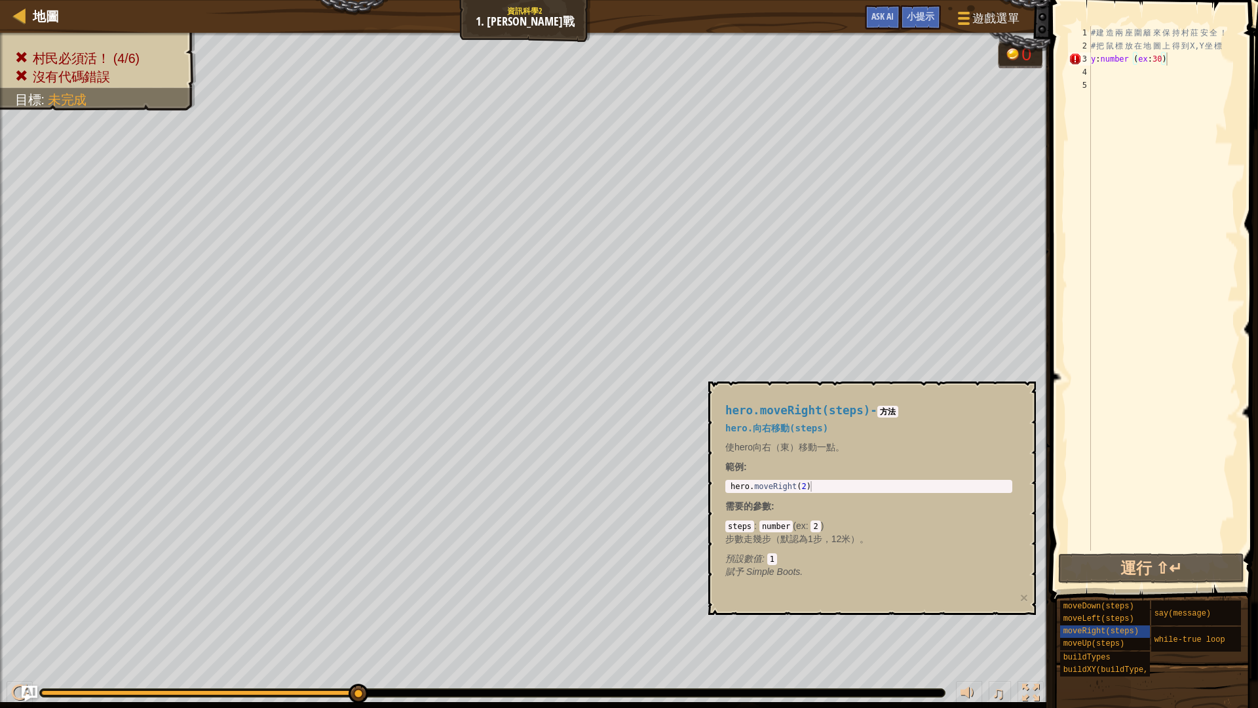
click at [996, 404] on h4 "hero.moveRight(steps) - 方法" at bounding box center [869, 410] width 287 height 12
drag, startPoint x: 1192, startPoint y: 54, endPoint x: 1011, endPoint y: 62, distance: 181.0
click at [1011, 62] on div "地圖 資訊科學2 1. 森林保衛戰 遊戲選單 完成 小提示 Ask AI 1 הההההההההההההההההההההההההההההההההההההההה…" at bounding box center [629, 354] width 1258 height 708
type textarea "g"
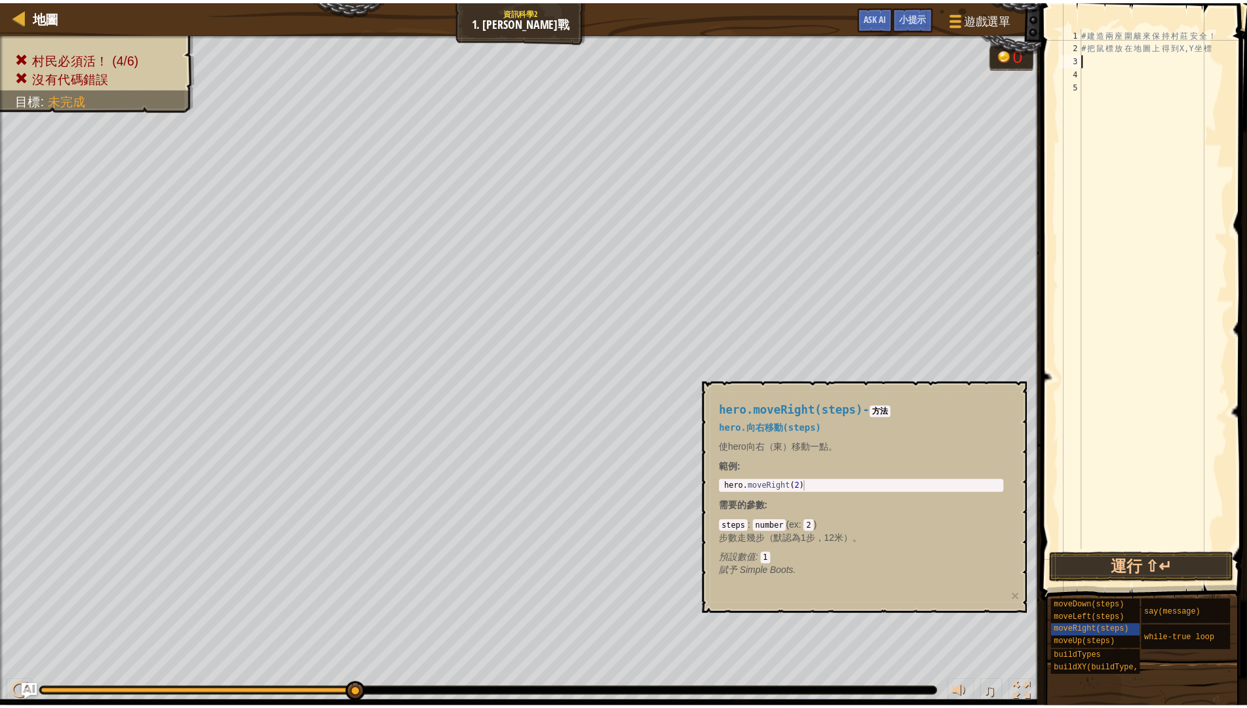
scroll to position [6, 0]
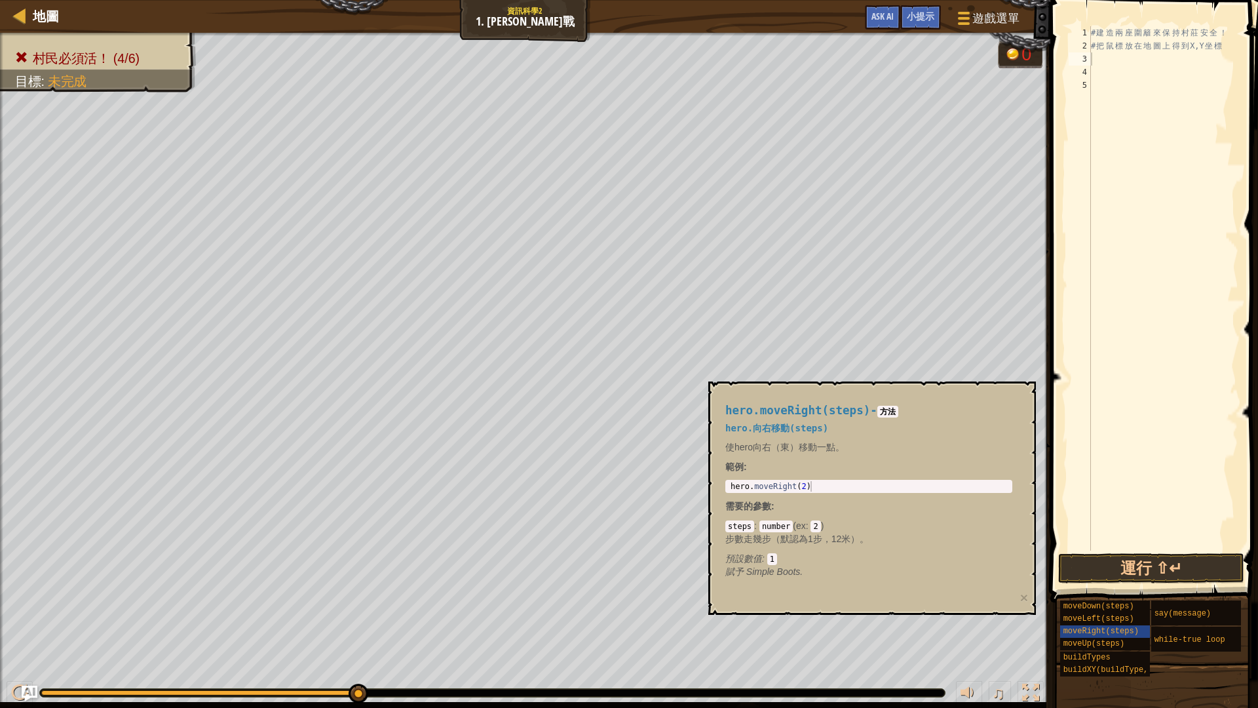
click at [10, 11] on div "地圖 資訊科學2 1. 森林保衛戰 遊戲選單 完成 小提示 Ask AI" at bounding box center [525, 16] width 1051 height 33
click at [18, 12] on div at bounding box center [20, 15] width 16 height 16
select select "zh-HANT"
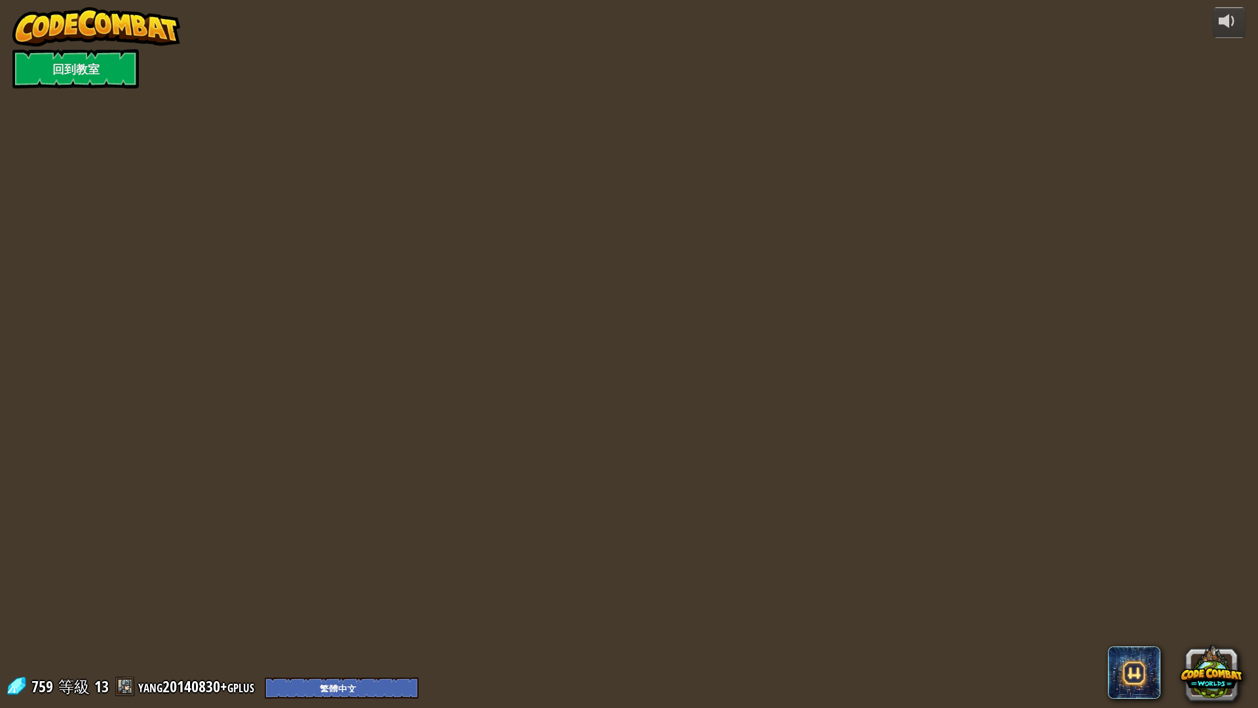
select select "zh-HANT"
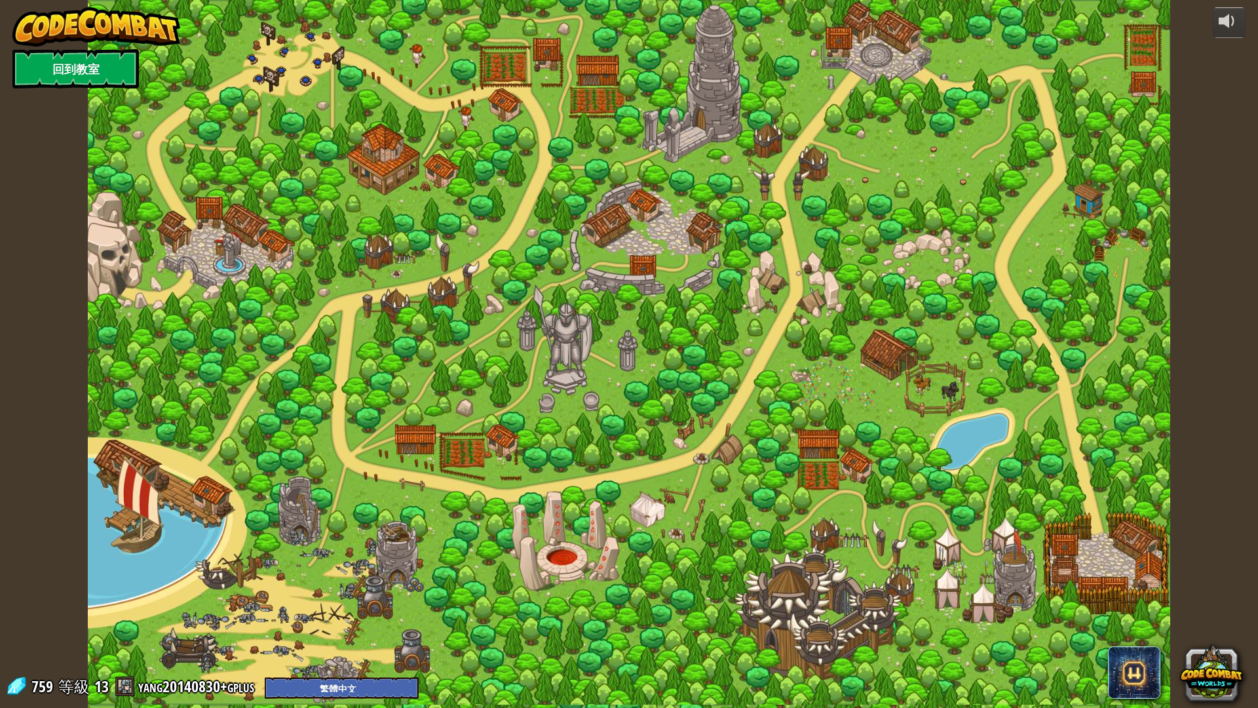
select select "zh-HANT"
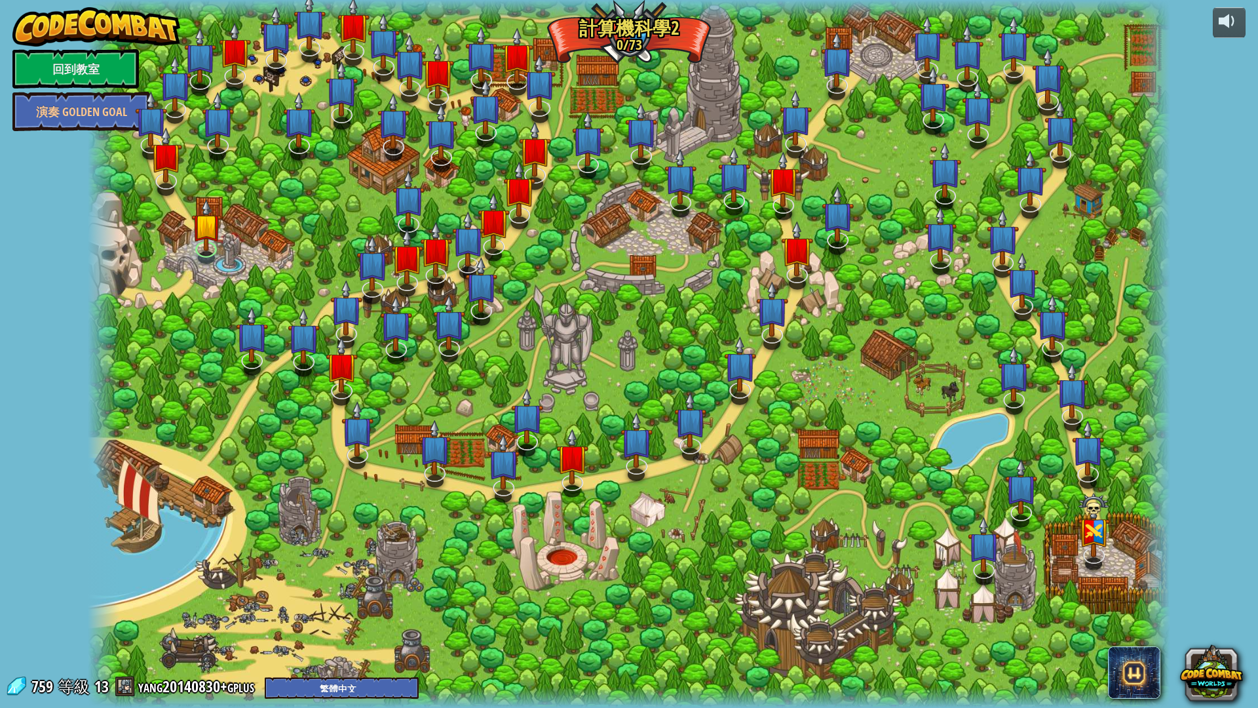
select select "zh-HANT"
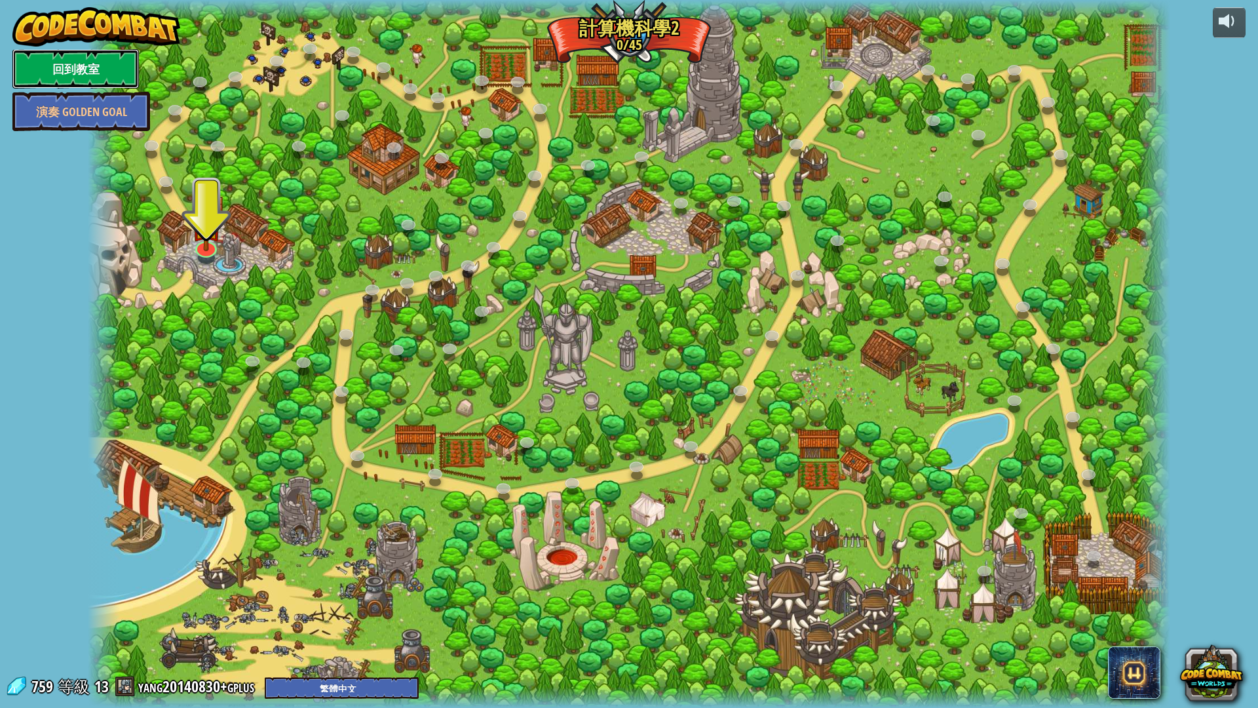
click at [94, 61] on link "回到教室" at bounding box center [75, 68] width 126 height 39
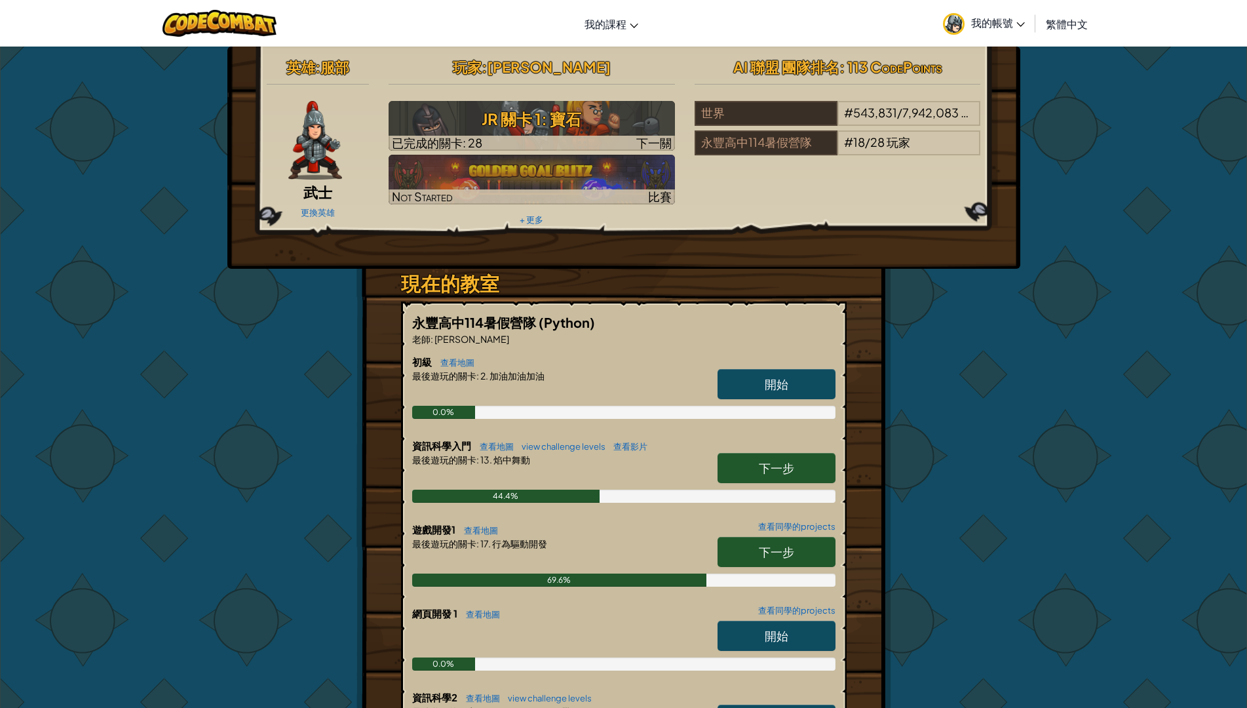
drag, startPoint x: 785, startPoint y: 535, endPoint x: 789, endPoint y: 544, distance: 9.4
click at [787, 537] on div "遊戲開發1 查看地圖 查看同學的projects 下一步 最後遊玩的關卡 : 17. 行為驅動開發 69.6%" at bounding box center [623, 564] width 423 height 84
click at [789, 544] on span "下一步" at bounding box center [776, 551] width 35 height 15
select select "zh-HANT"
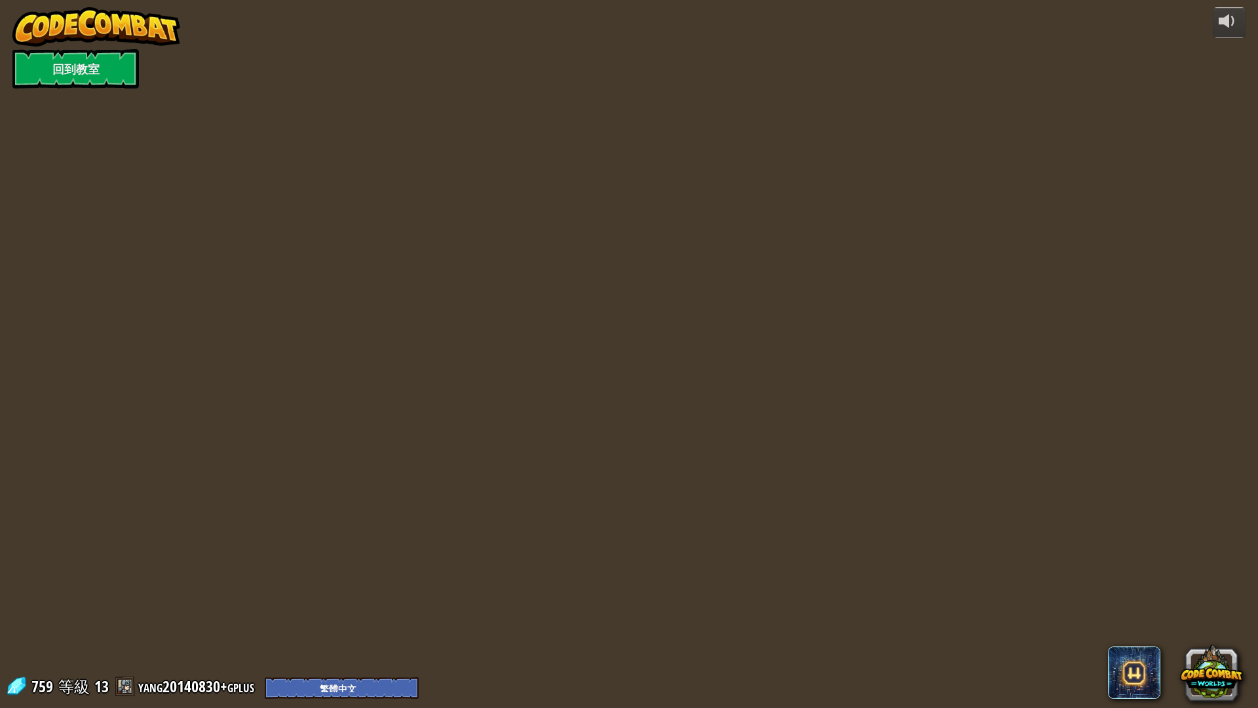
select select "zh-HANT"
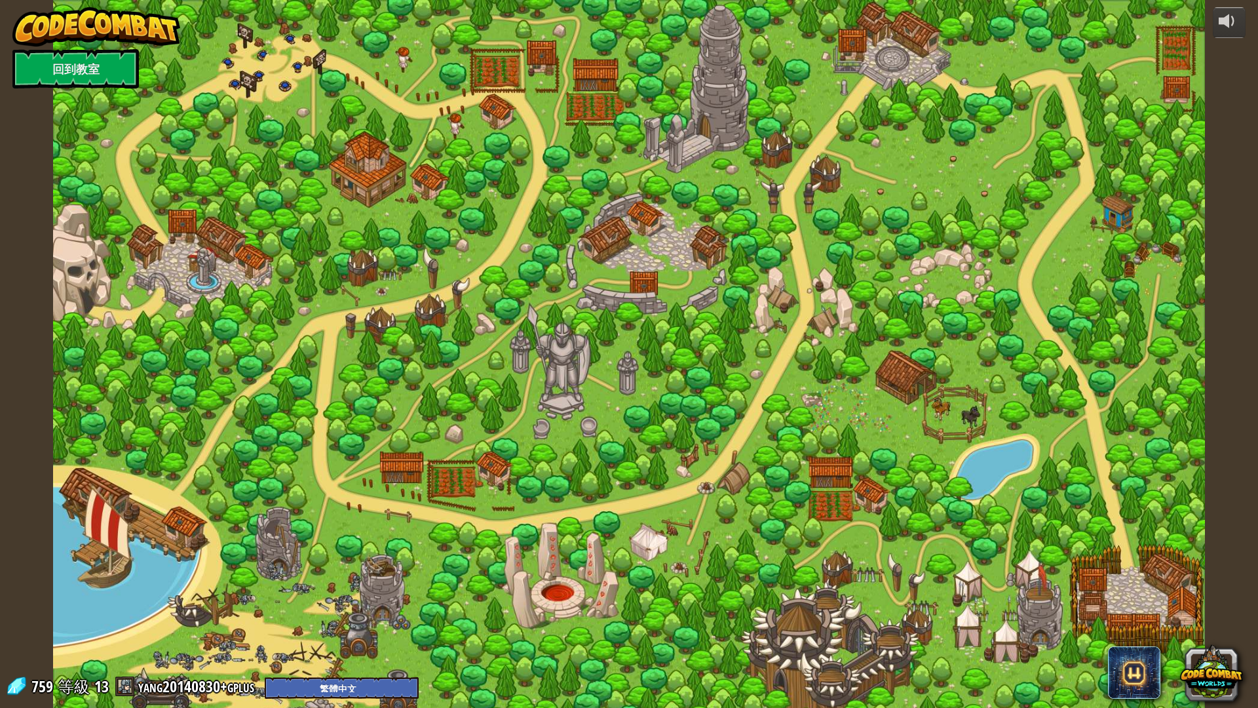
select select "zh-HANT"
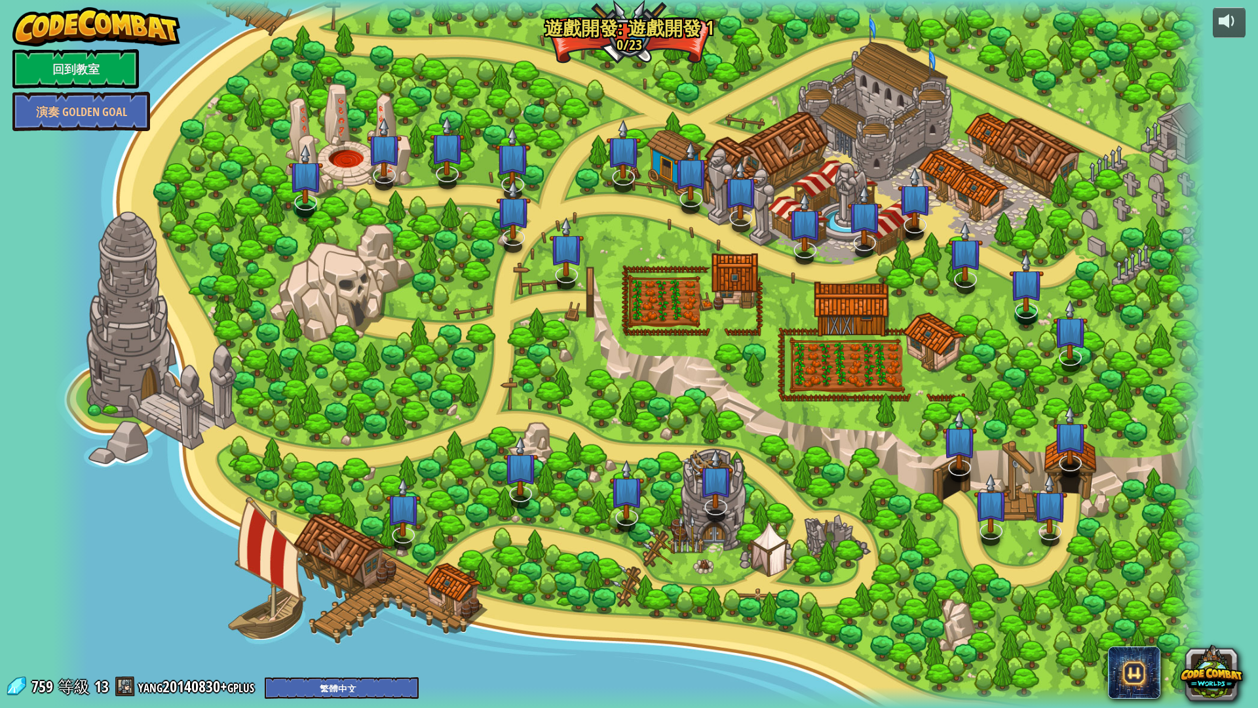
select select "zh-HANT"
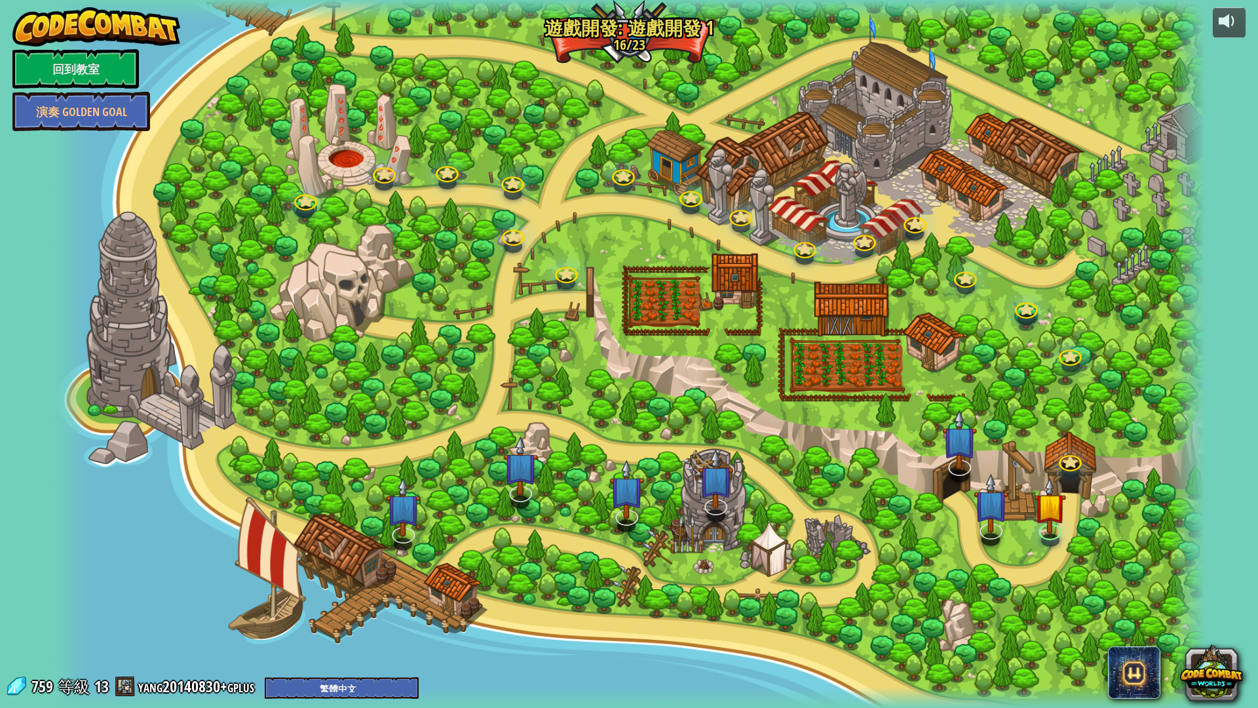
select select "zh-HANT"
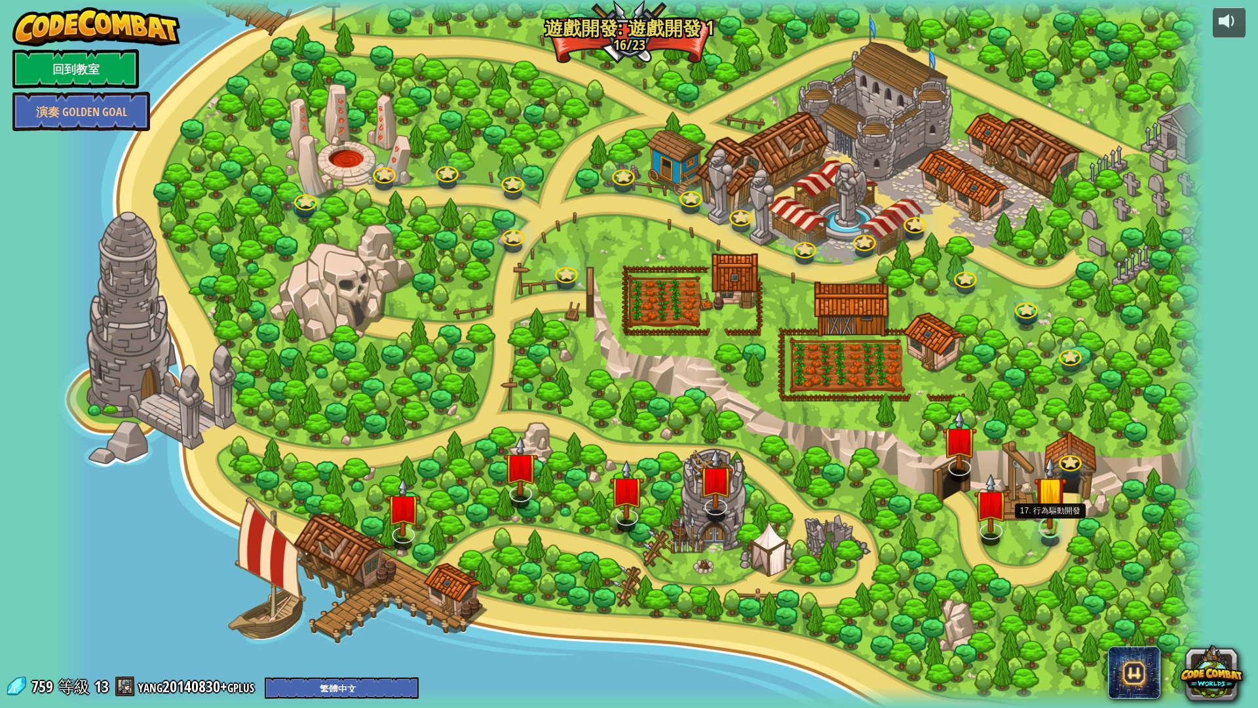
click at [1052, 528] on img at bounding box center [1050, 492] width 33 height 75
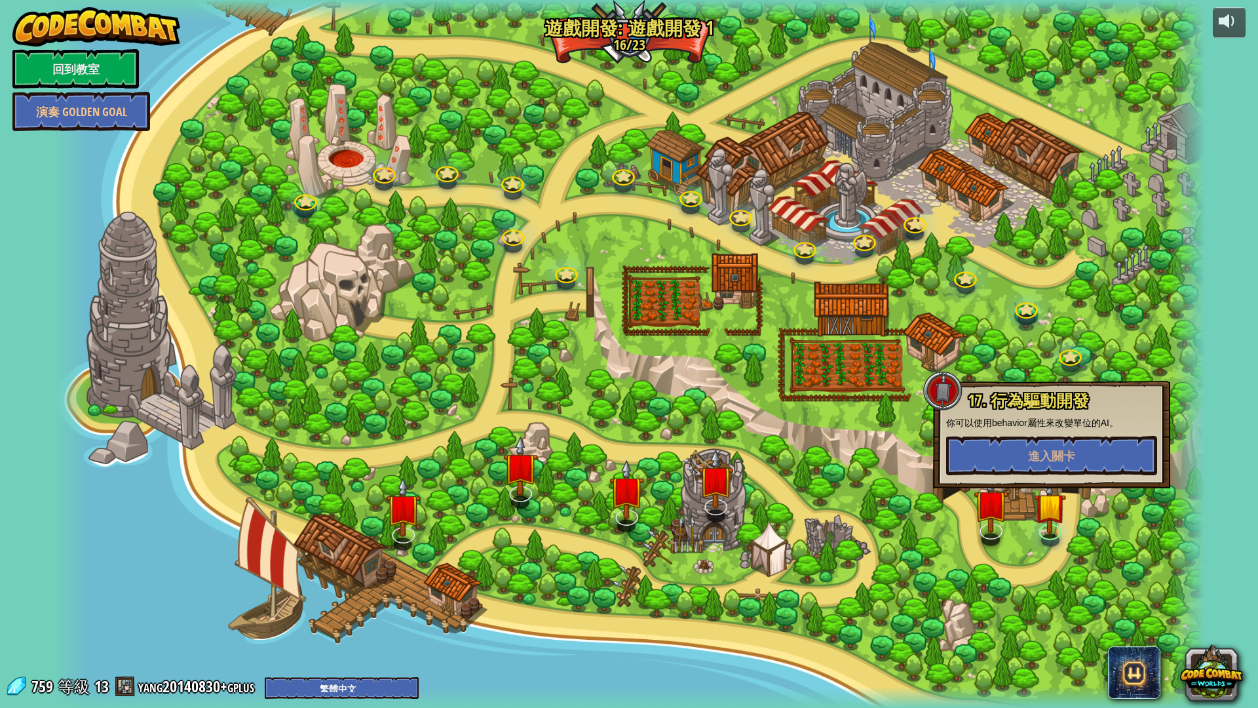
click at [979, 303] on div at bounding box center [629, 354] width 1152 height 708
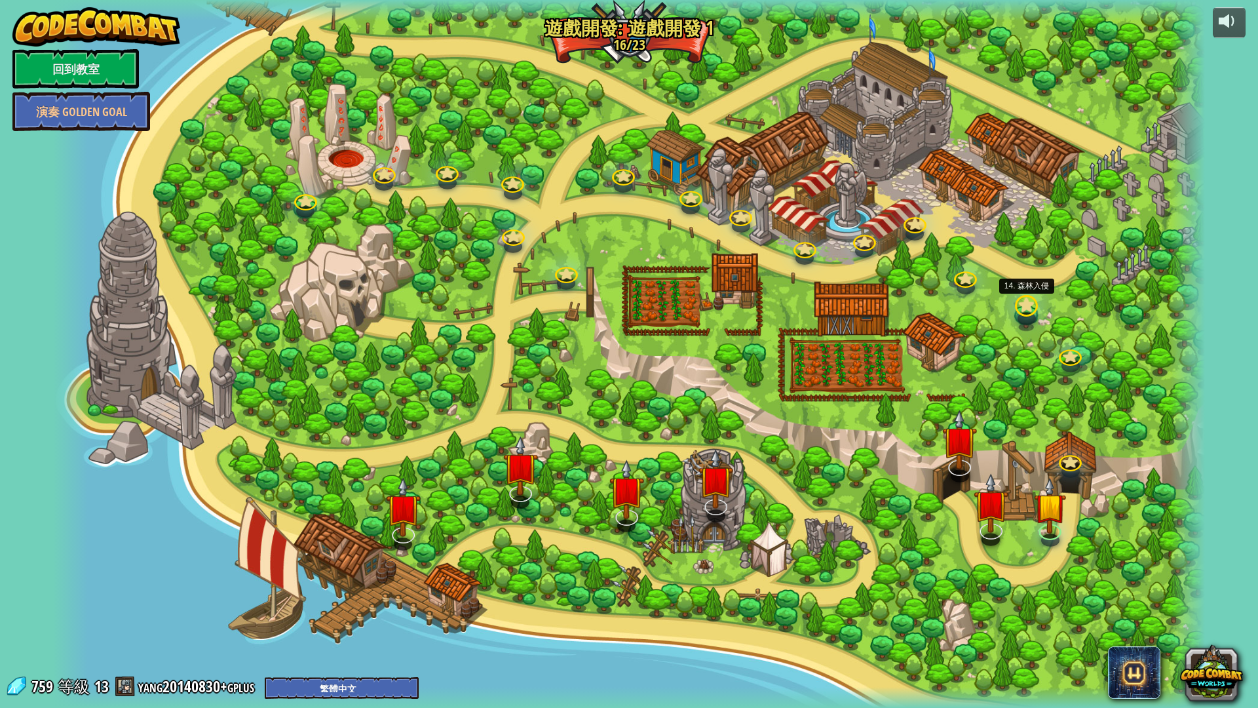
select select "zh-HANT"
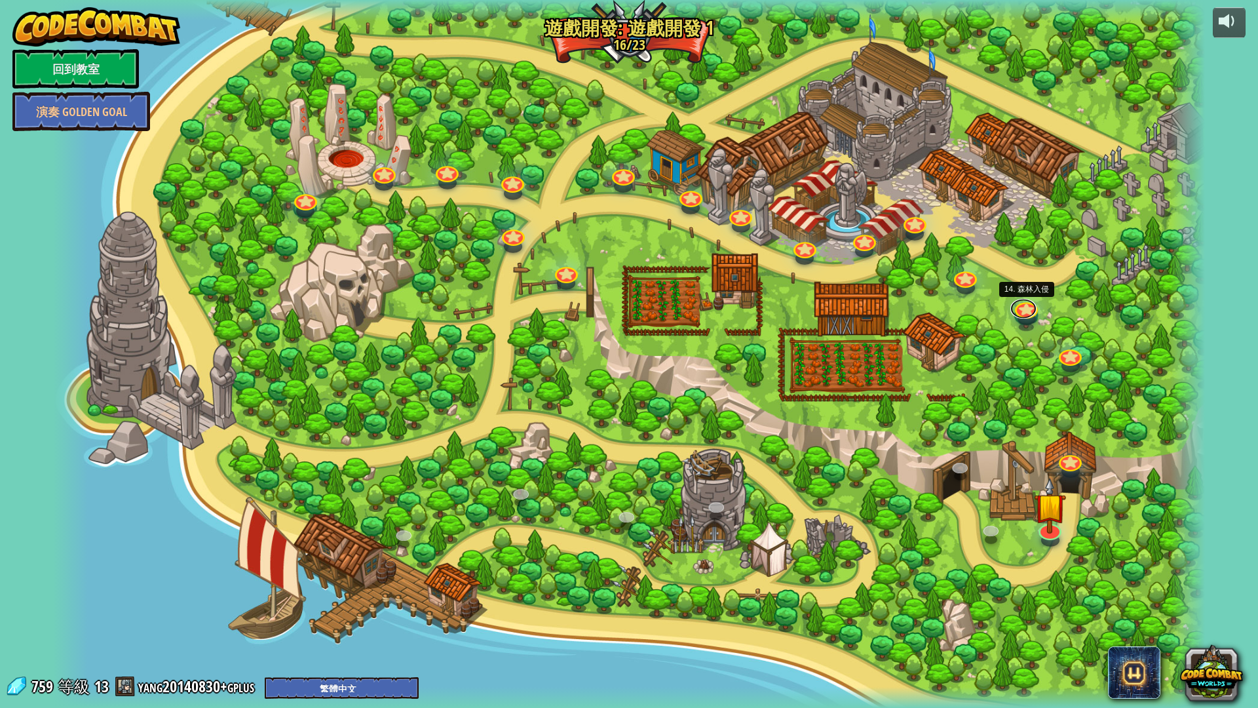
click at [1018, 309] on link at bounding box center [1024, 309] width 26 height 20
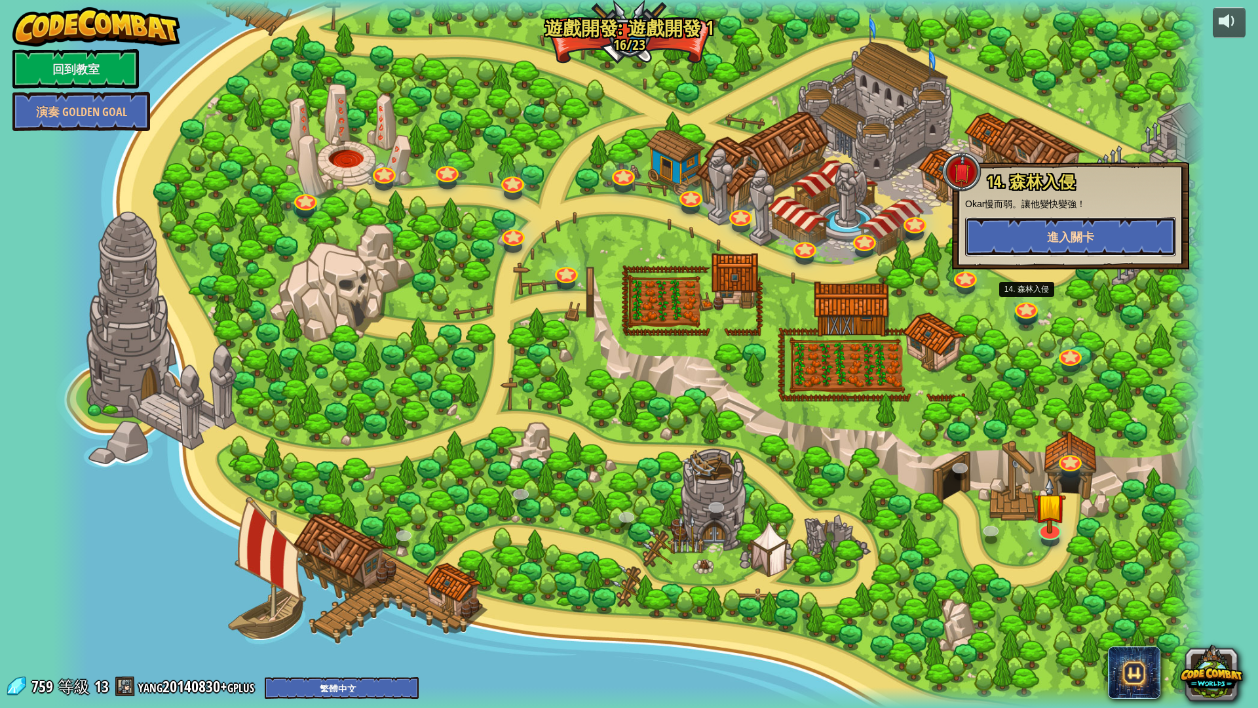
click at [1031, 248] on button "進入關卡" at bounding box center [1070, 236] width 211 height 39
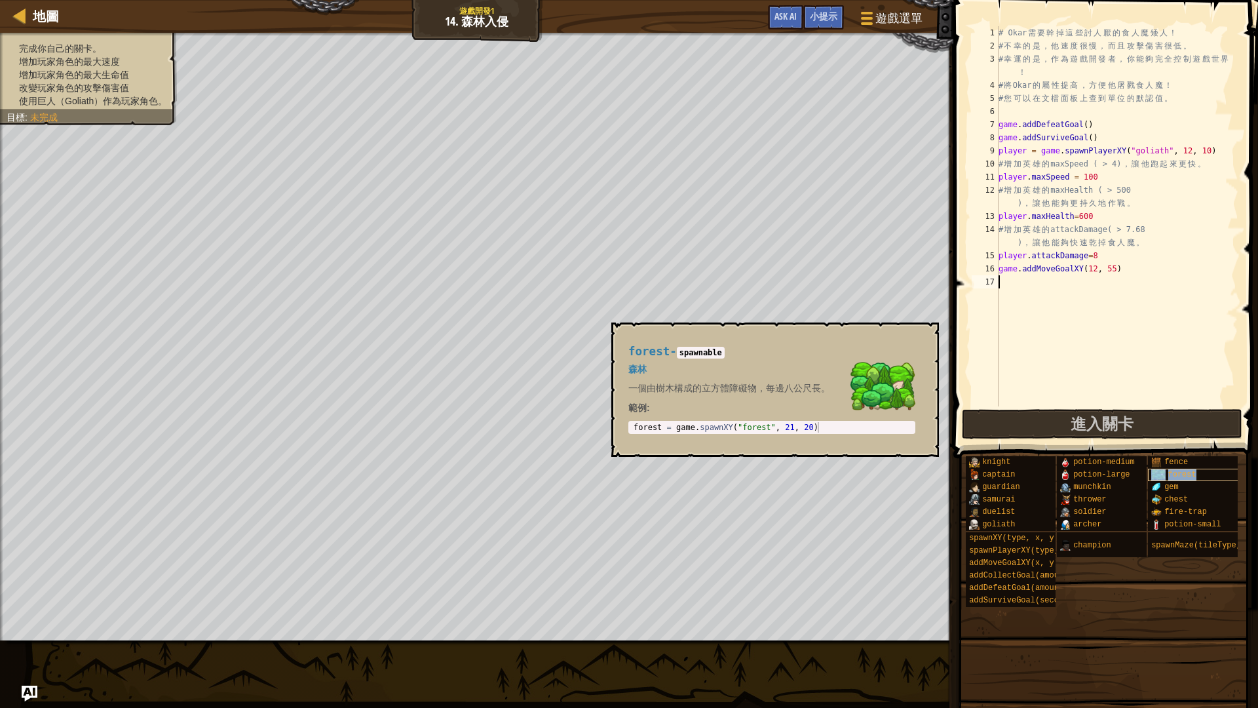
click at [1184, 478] on span "forest" at bounding box center [1183, 474] width 28 height 9
type textarea "forest = game.spawnXY("forest", 21, 20)"
drag, startPoint x: 821, startPoint y: 430, endPoint x: 677, endPoint y: 431, distance: 144.2
click at [677, 431] on div "forest = game . spawnXY ( "forest" , 21 , 20 )" at bounding box center [772, 437] width 282 height 31
click at [29, 7] on div "地圖" at bounding box center [42, 16] width 33 height 33
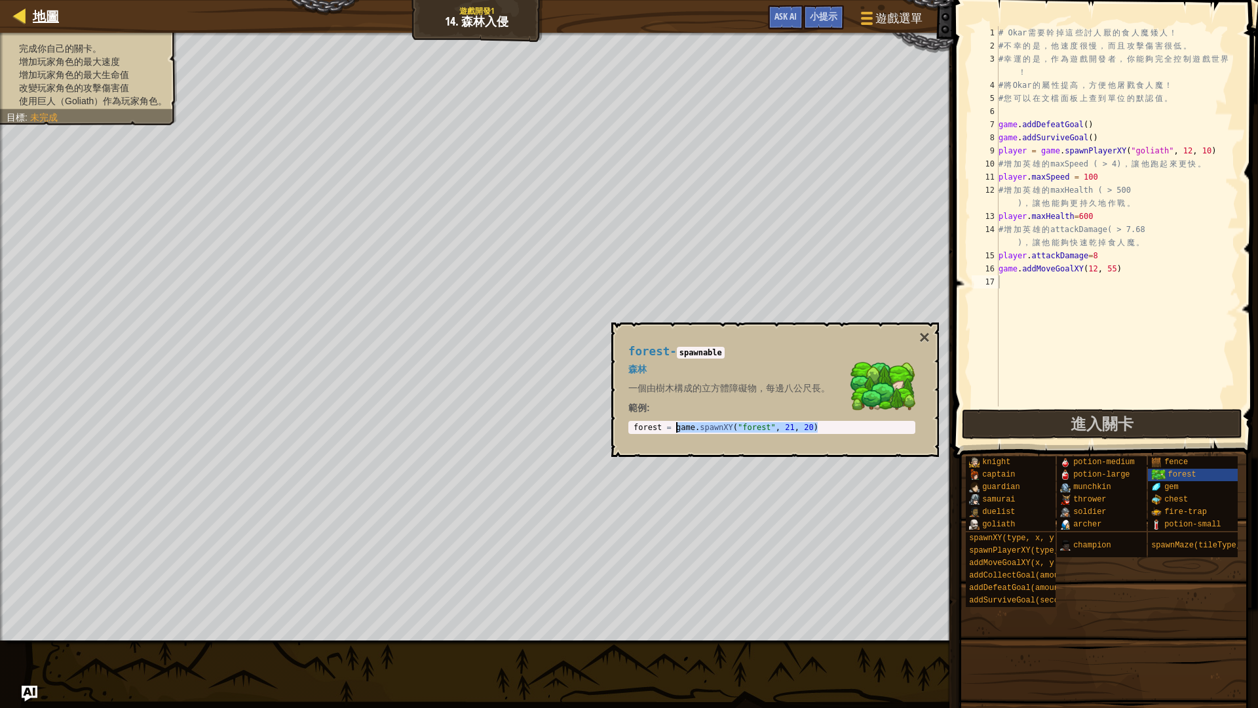
select select "zh-HANT"
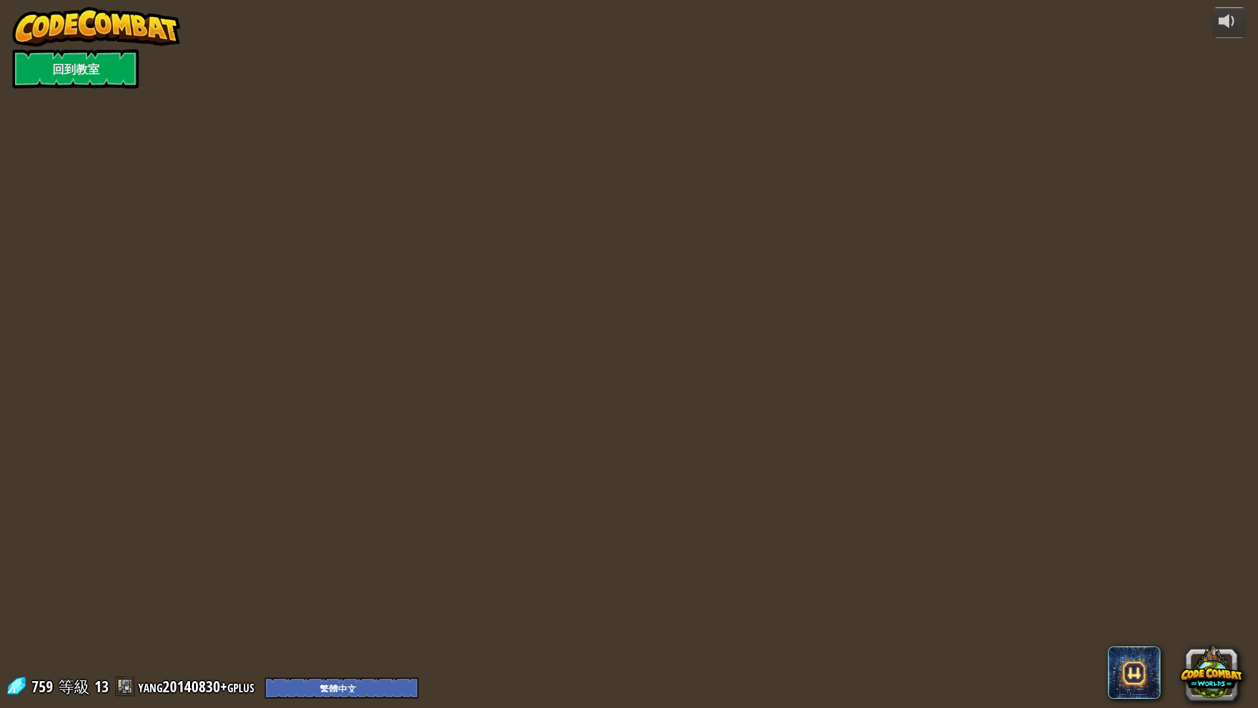
select select "zh-HANT"
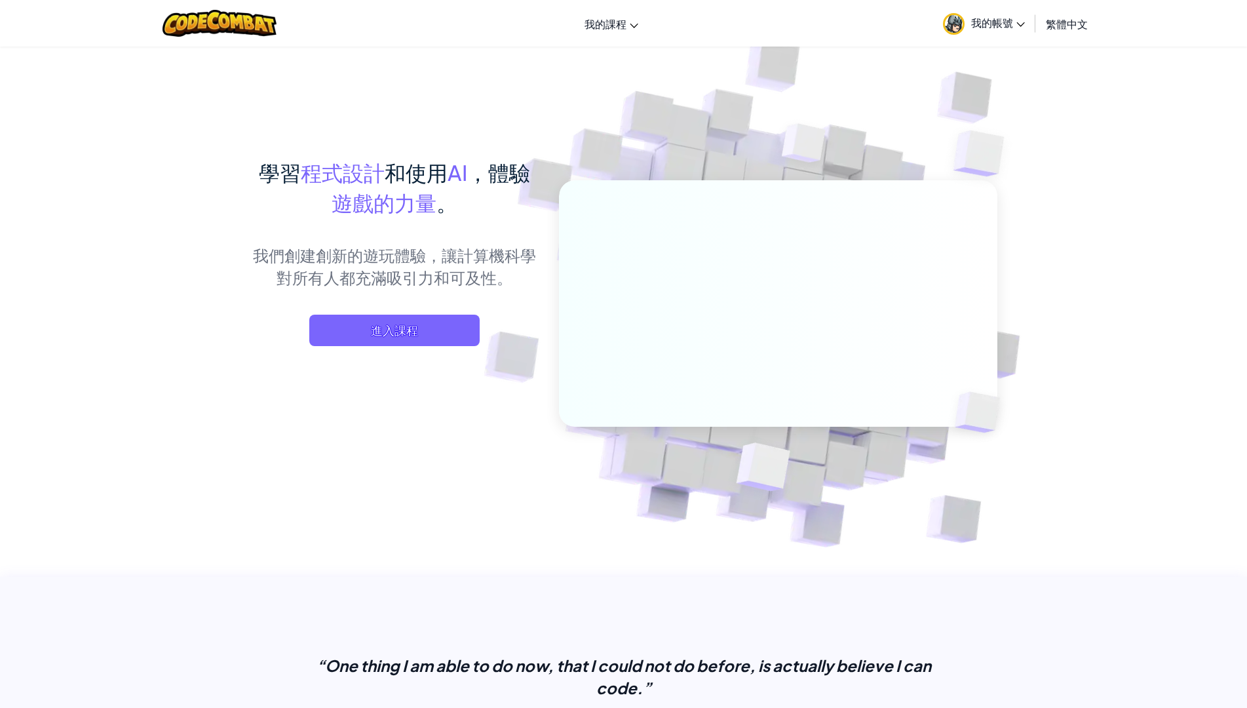
click at [620, 12] on link "我的課程" at bounding box center [611, 23] width 67 height 35
click at [682, 62] on link "CodeCombat 教室" at bounding box center [669, 55] width 180 height 20
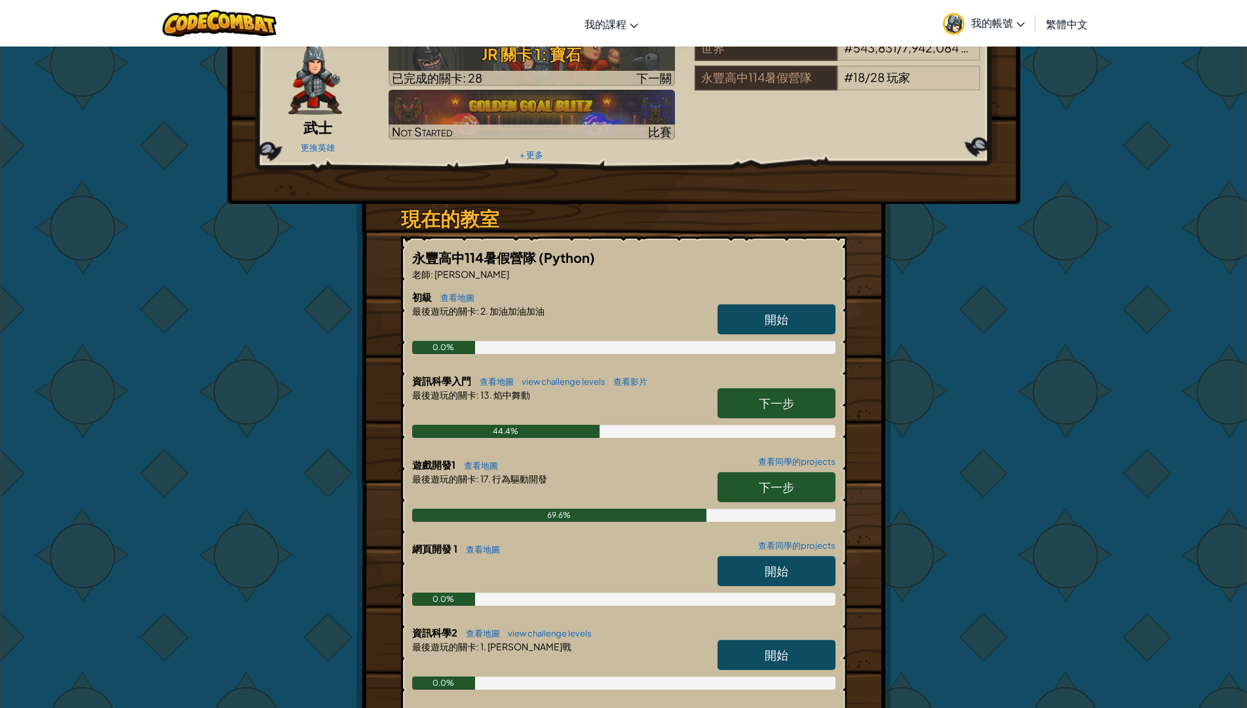
scroll to position [66, 0]
click at [797, 648] on link "開始" at bounding box center [777, 654] width 118 height 30
select select "zh-HANT"
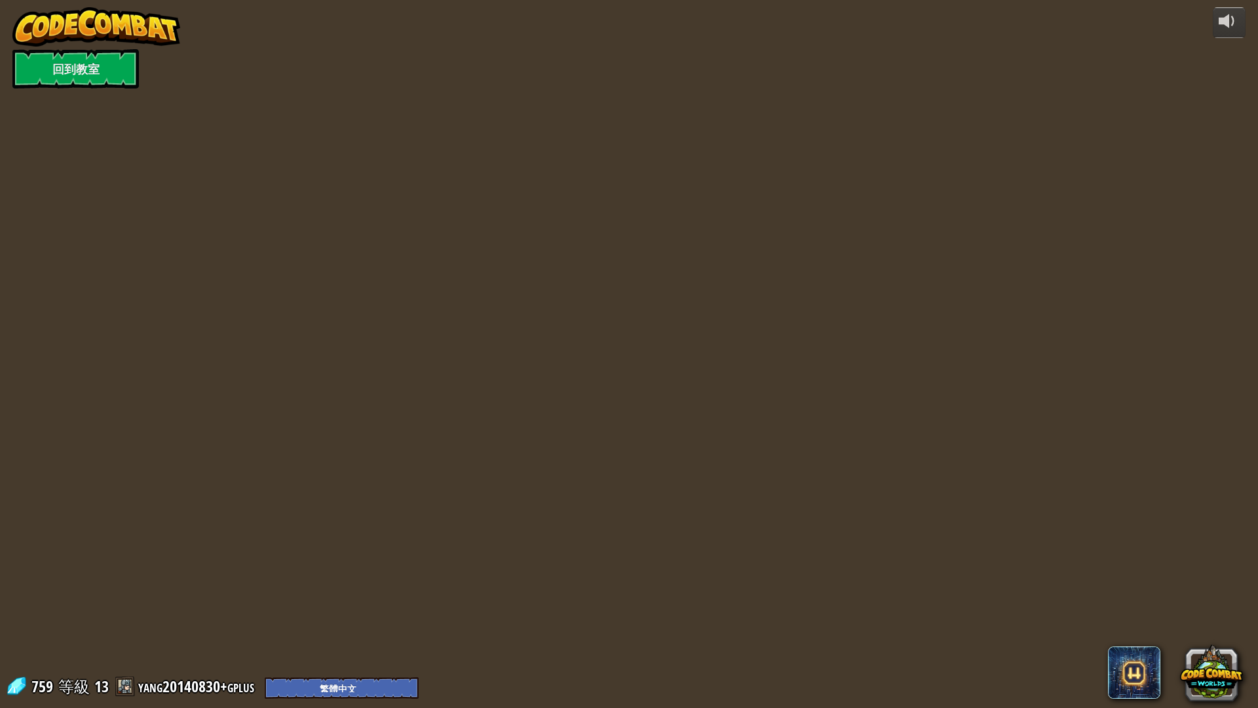
select select "zh-HANT"
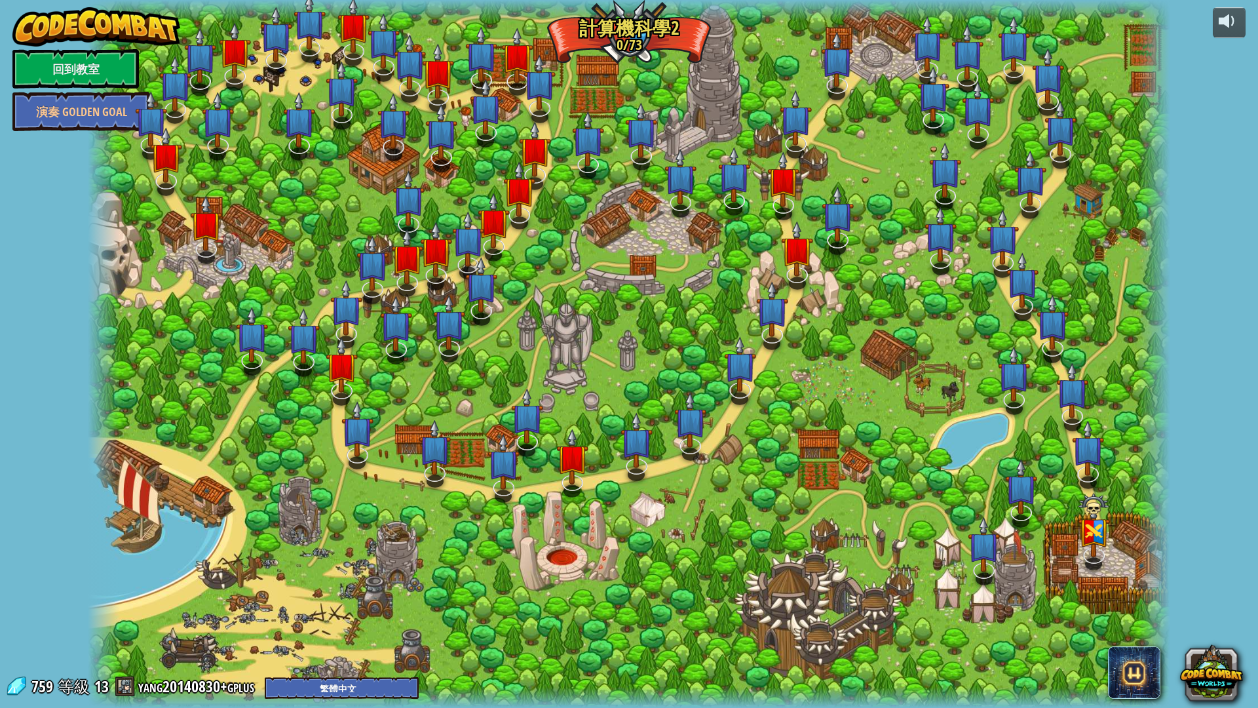
select select "zh-HANT"
click at [203, 246] on img at bounding box center [206, 210] width 32 height 74
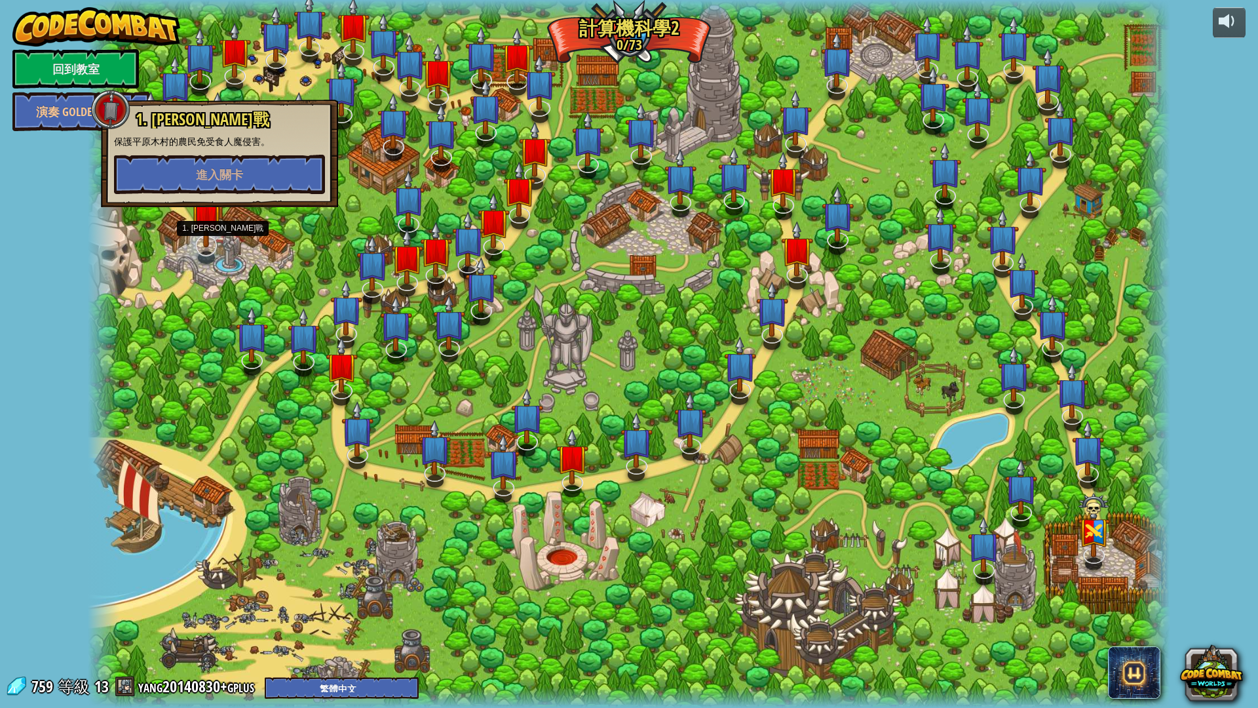
select select "zh-HANT"
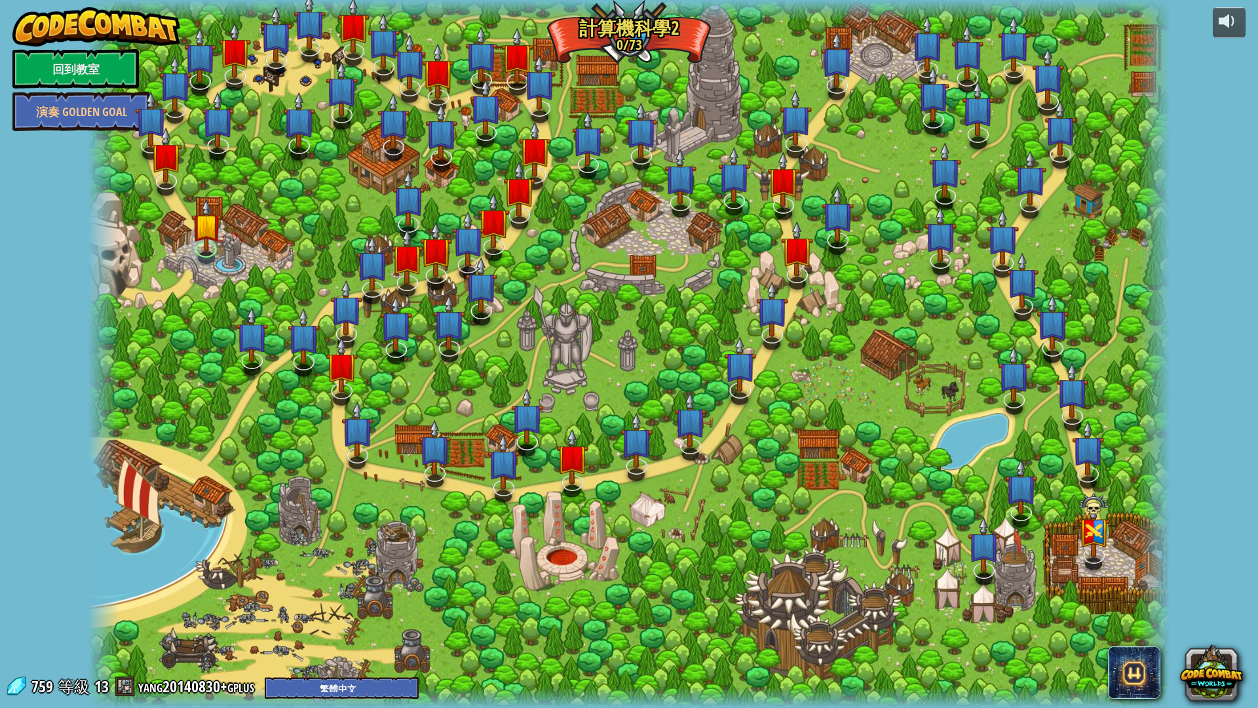
select select "zh-HANT"
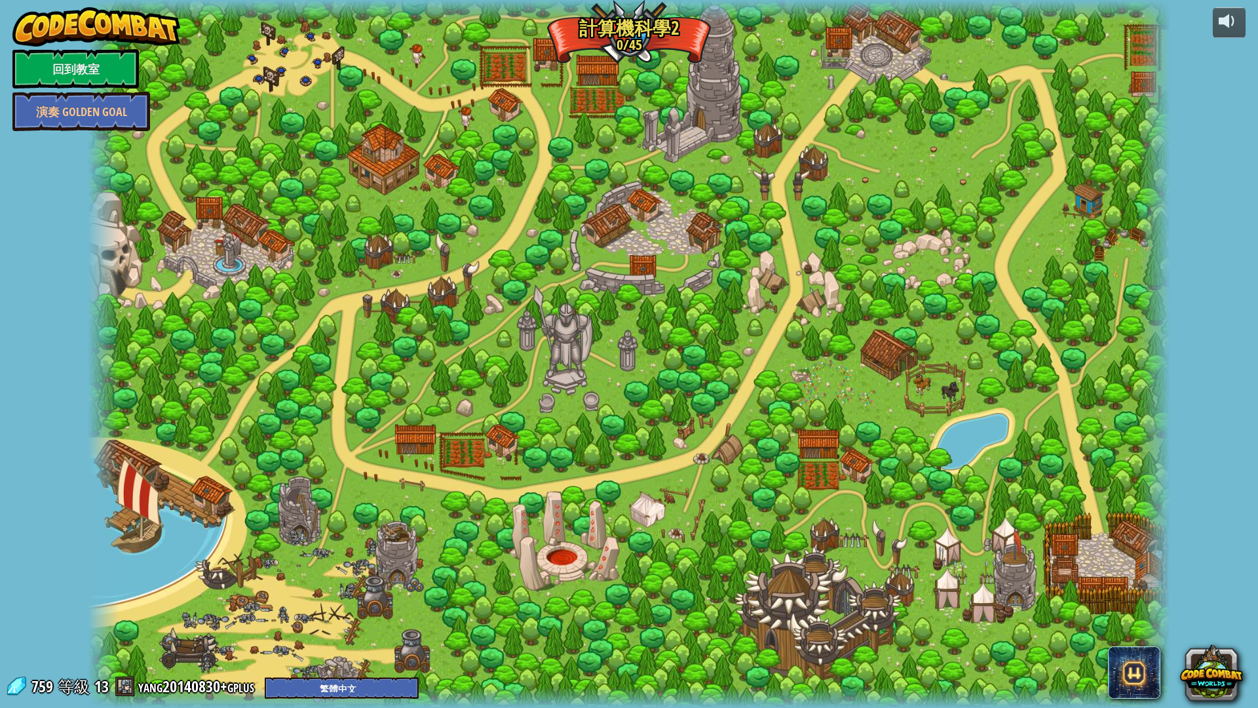
select select "zh-HANT"
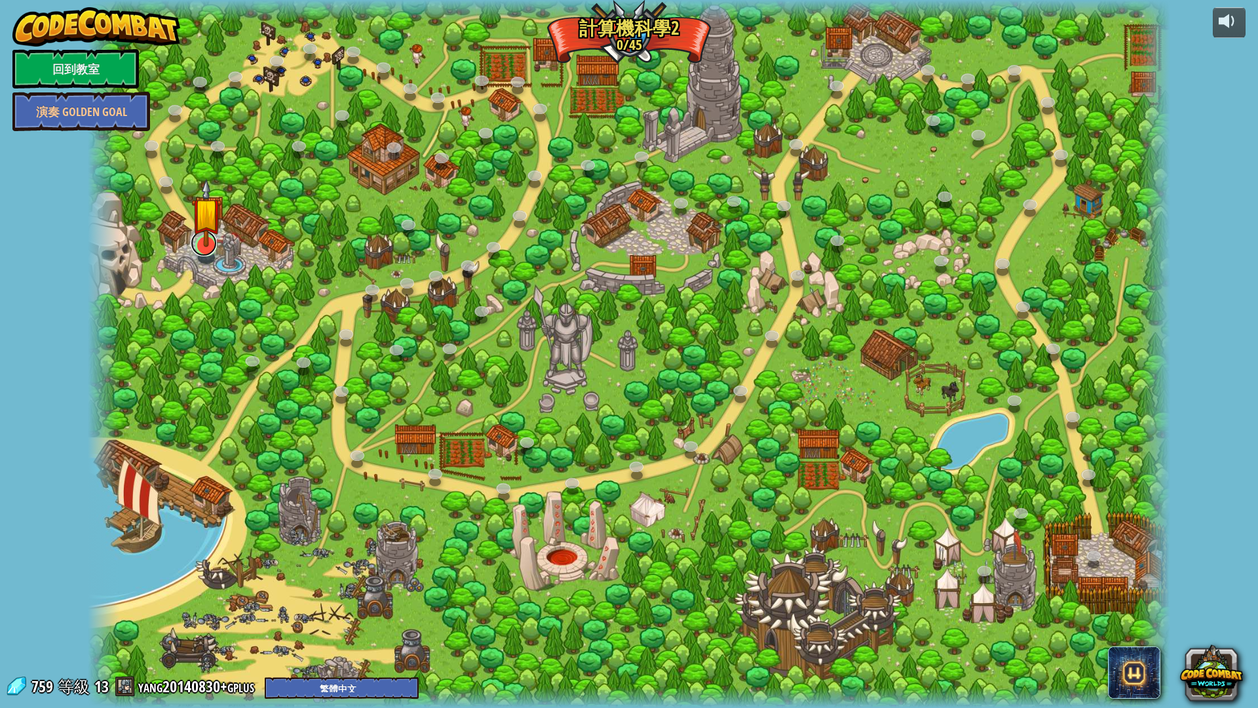
click at [213, 247] on link at bounding box center [204, 243] width 26 height 26
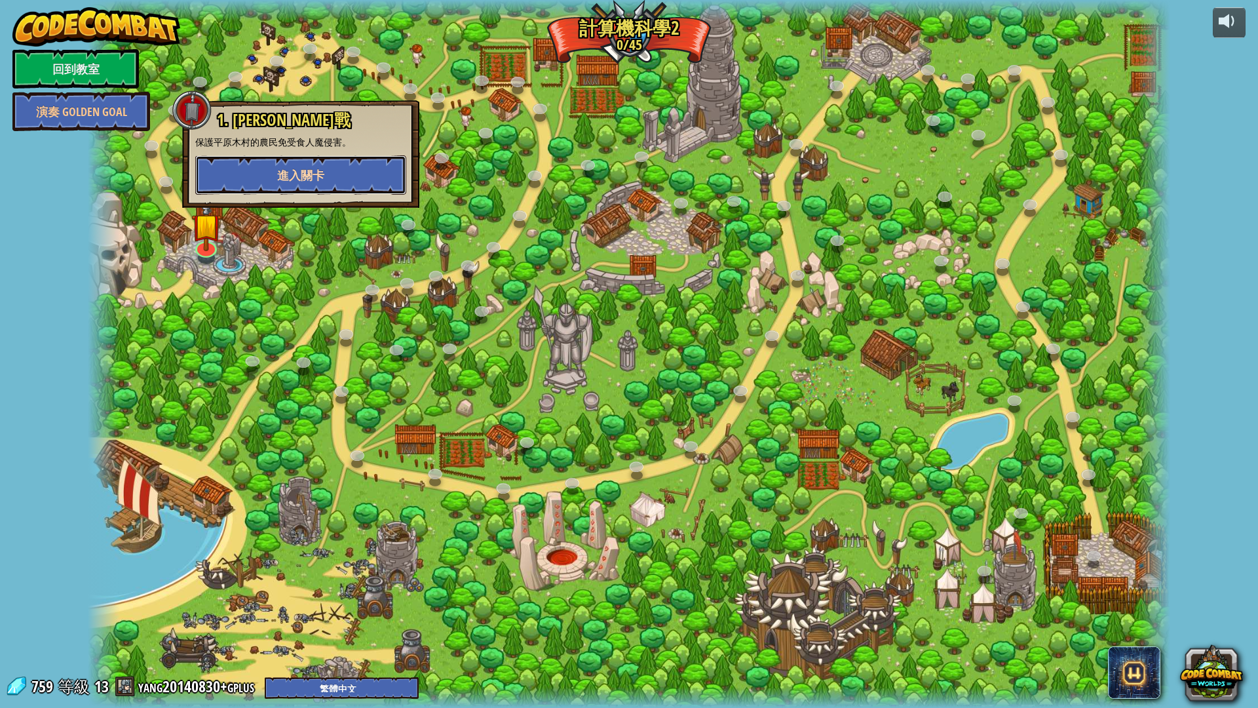
click at [218, 183] on button "進入關卡" at bounding box center [300, 174] width 211 height 39
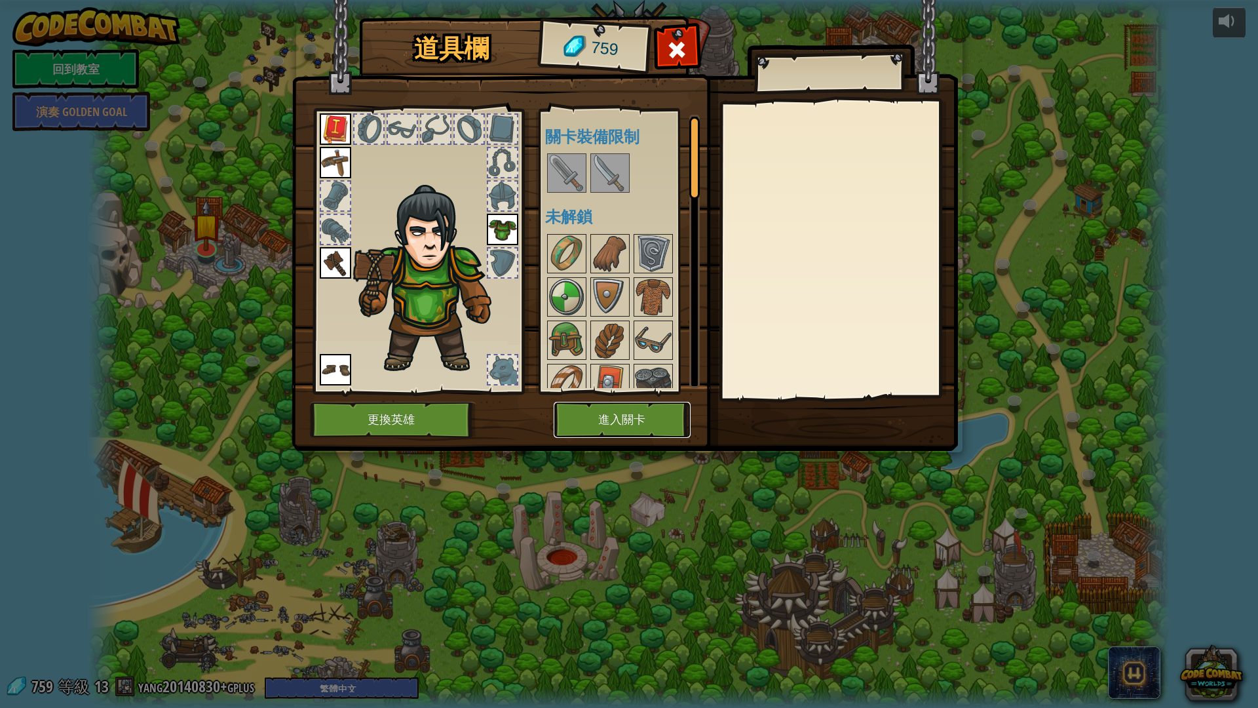
click at [646, 411] on button "進入關卡" at bounding box center [622, 420] width 137 height 36
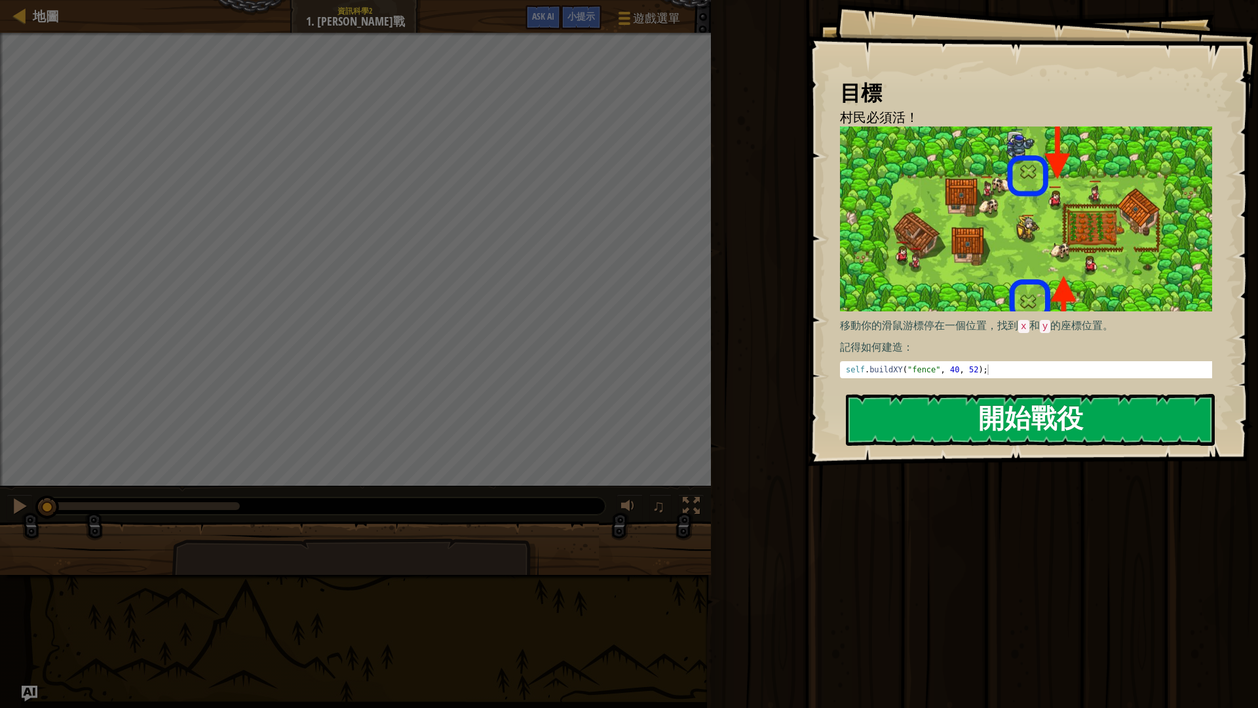
click at [942, 357] on div "目標 村民必須活！ 移動你的滑鼠游標停在一個位置，找到 x 和 y 的座標位置。 記得如何建造： self . buildXY ( "fence" , 40 …" at bounding box center [1032, 233] width 451 height 466
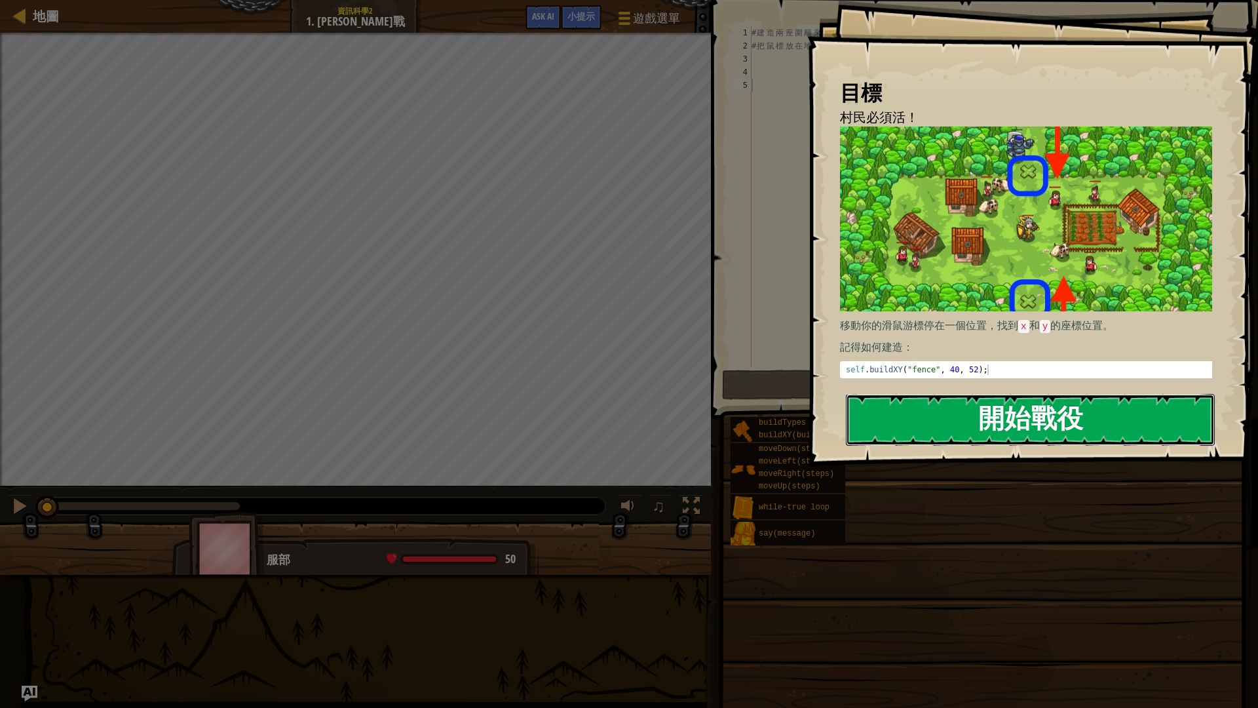
click at [948, 402] on button "開始戰役" at bounding box center [1030, 420] width 369 height 52
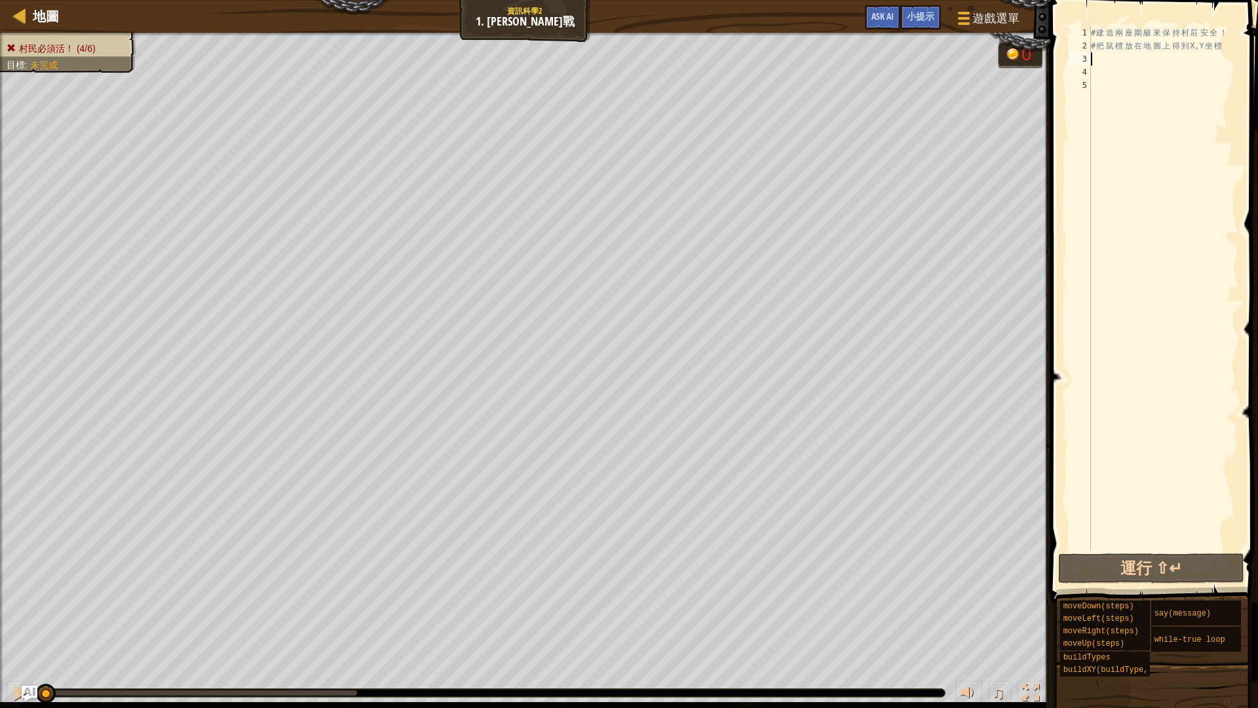
click at [1119, 60] on div "# 建 造 兩 座 圍 籬 來 保 持 村 莊 安 全 ！ # 把 鼠 標 放 在 地 圖 上 得 到 X,Y 坐 標" at bounding box center [1164, 301] width 150 height 551
paste textarea "game.spawnXY("forest", 21, 20)"
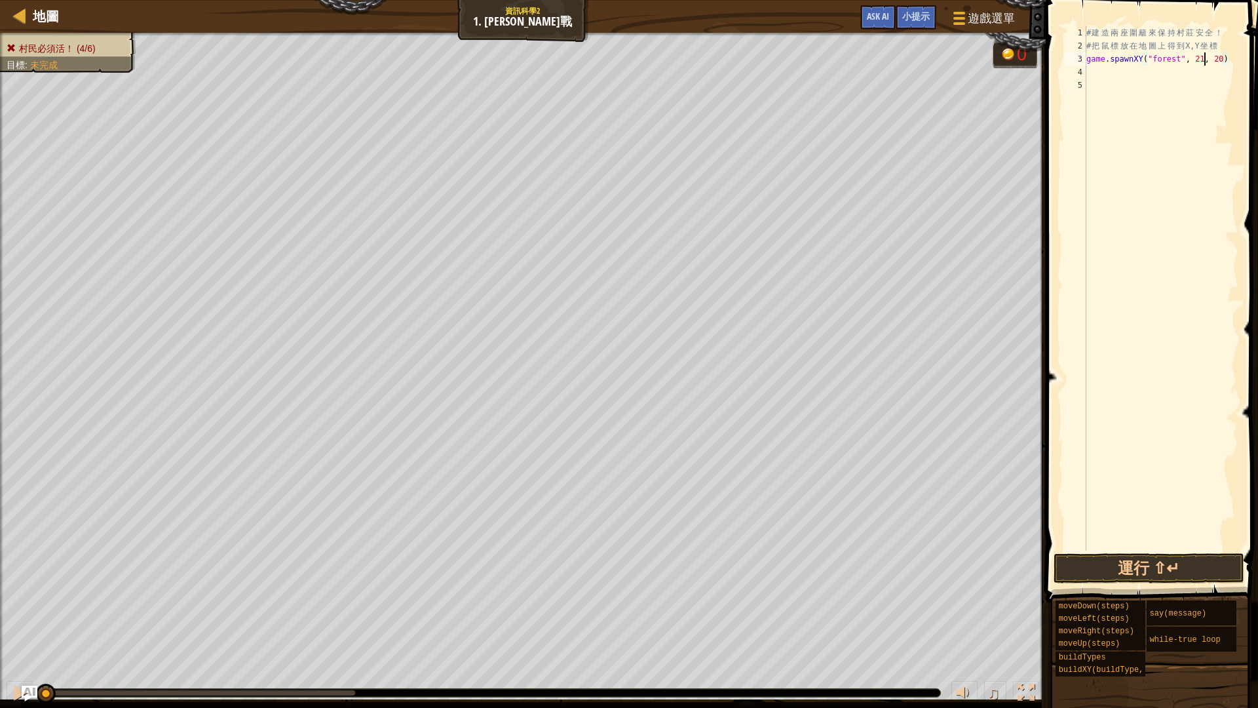
click at [1203, 60] on div "# 建 造 兩 座 圍 籬 來 保 持 村 莊 安 全 ！ # 把 鼠 標 放 在 地 圖 上 得 到 X,Y 坐 標 game . spawnXY ( "f…" at bounding box center [1161, 301] width 155 height 551
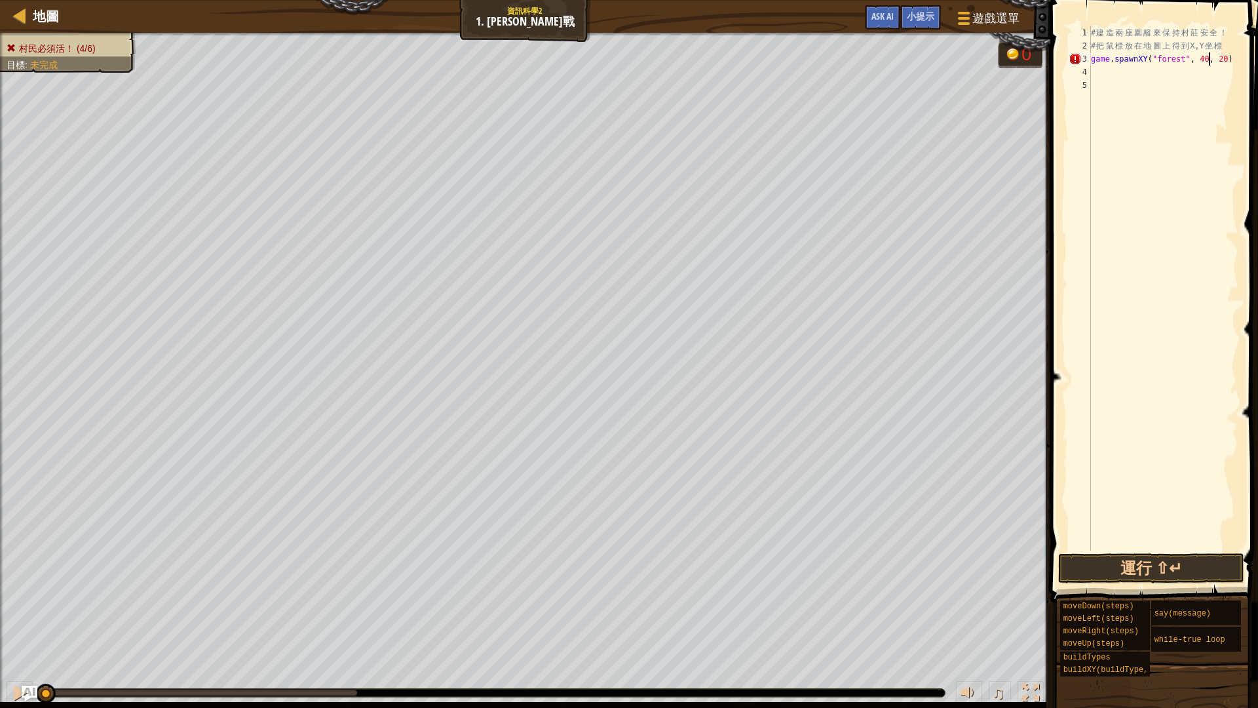
scroll to position [6, 10]
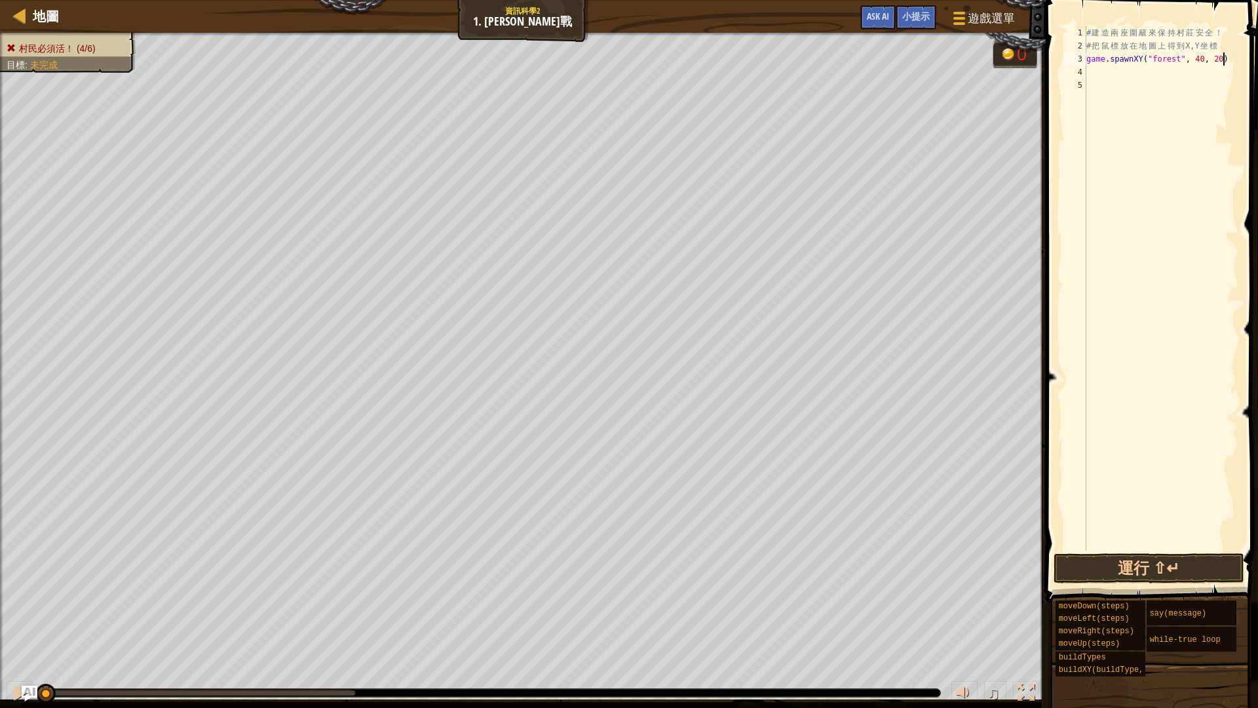
click at [1222, 60] on div "# 建 造 兩 座 圍 籬 來 保 持 村 莊 安 全 ！ # 把 鼠 標 放 在 地 圖 上 得 到 X,Y 坐 標 game . spawnXY ( "f…" at bounding box center [1161, 301] width 155 height 551
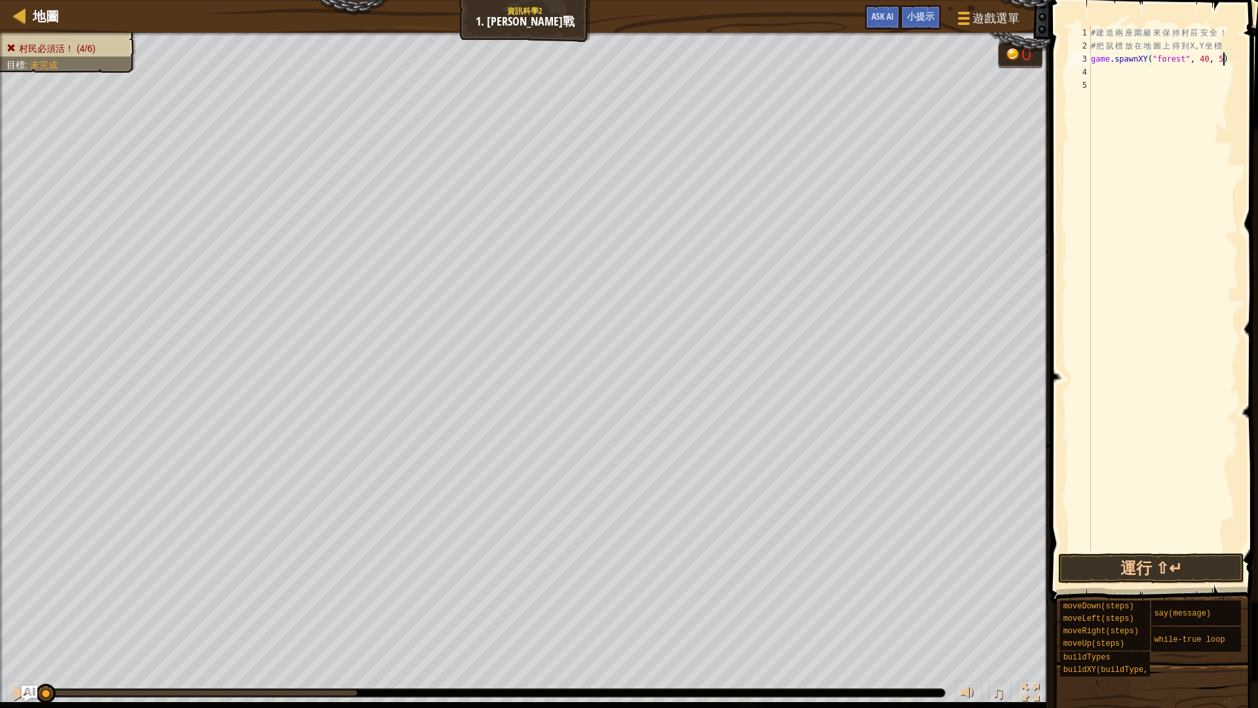
scroll to position [6, 11]
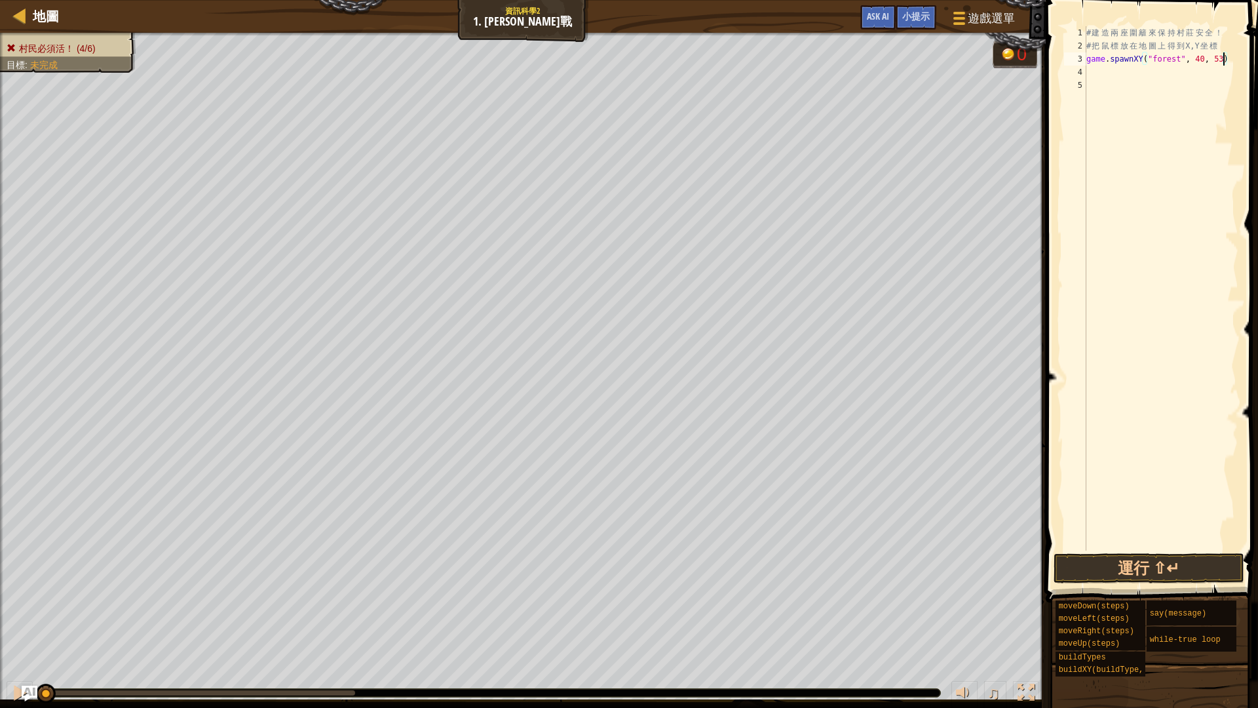
click at [1195, 60] on div "# 建 造 兩 座 圍 籬 來 保 持 村 莊 安 全 ！ # 把 鼠 標 放 在 地 圖 上 得 到 X,Y 坐 標 game . spawnXY ( "f…" at bounding box center [1161, 301] width 155 height 551
type textarea "game.spawnXY("forest",40, 53)"
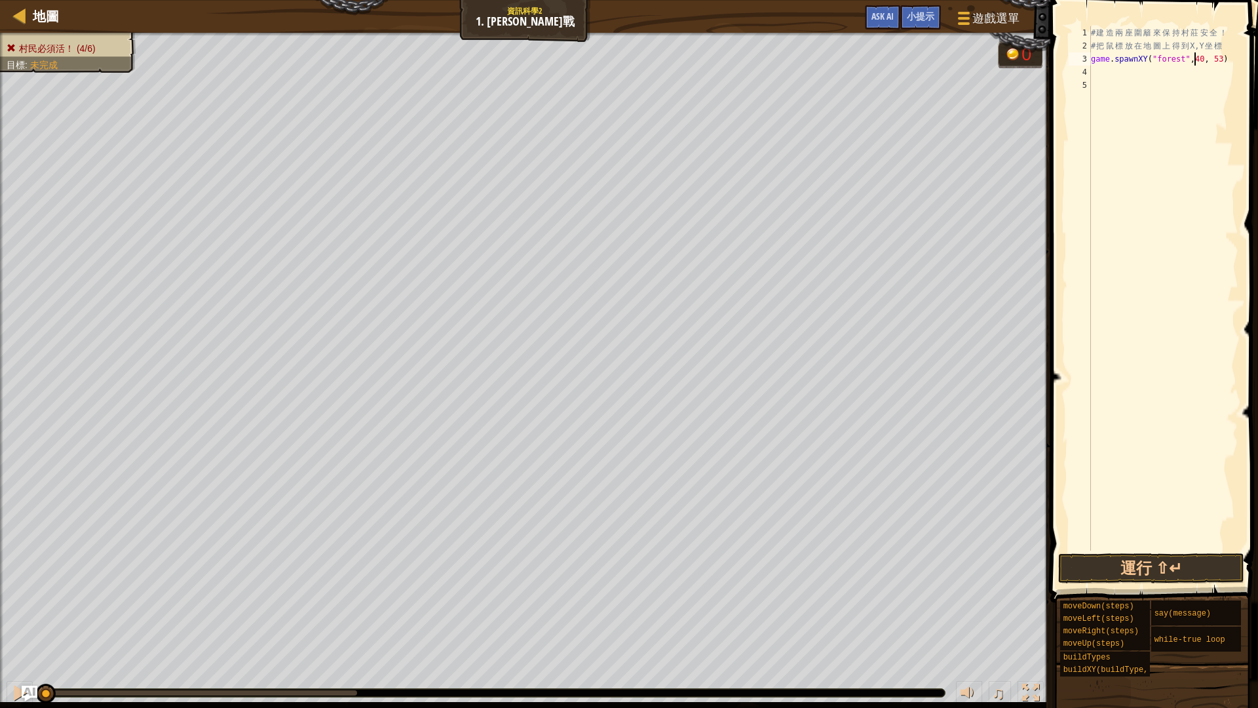
click at [1203, 297] on div "# 建 造 兩 座 圍 籬 來 保 持 村 莊 安 全 ！ # 把 鼠 標 放 在 地 圖 上 得 到 X,Y 坐 標 game . spawnXY ( "f…" at bounding box center [1164, 301] width 150 height 551
click at [1222, 58] on div "# 建 造 兩 座 圍 籬 來 保 持 村 莊 安 全 ！ # 把 鼠 標 放 在 地 圖 上 得 到 X,Y 坐 標 game . spawnXY ( "f…" at bounding box center [1164, 301] width 150 height 551
type textarea "game.spawnXY("forest",40, 56)"
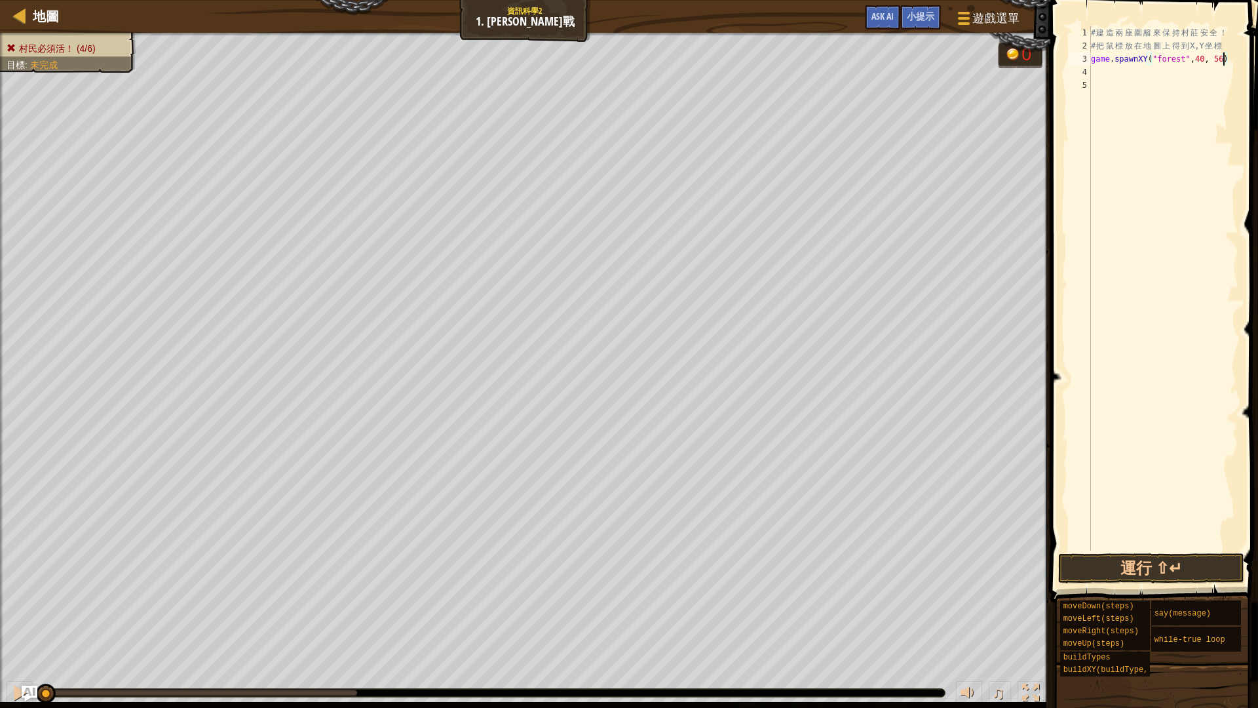
click at [1193, 186] on div "# 建 造 兩 座 圍 籬 來 保 持 村 莊 安 全 ！ # 把 鼠 標 放 在 地 圖 上 得 到 X,Y 坐 標 game . spawnXY ( "f…" at bounding box center [1164, 301] width 150 height 551
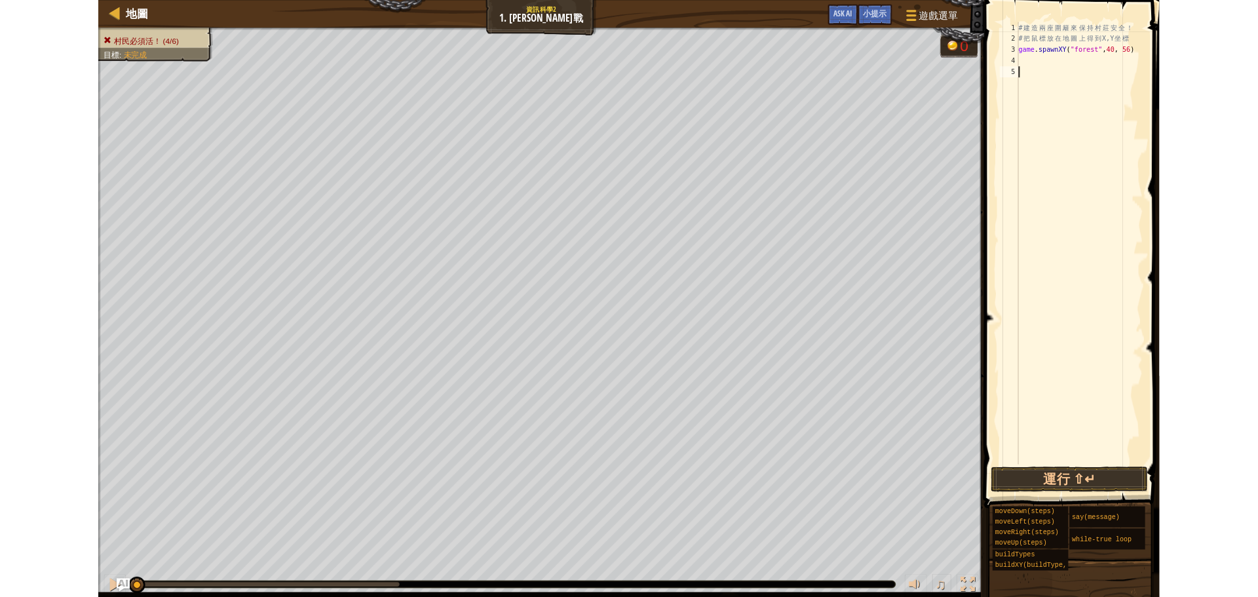
scroll to position [6, 0]
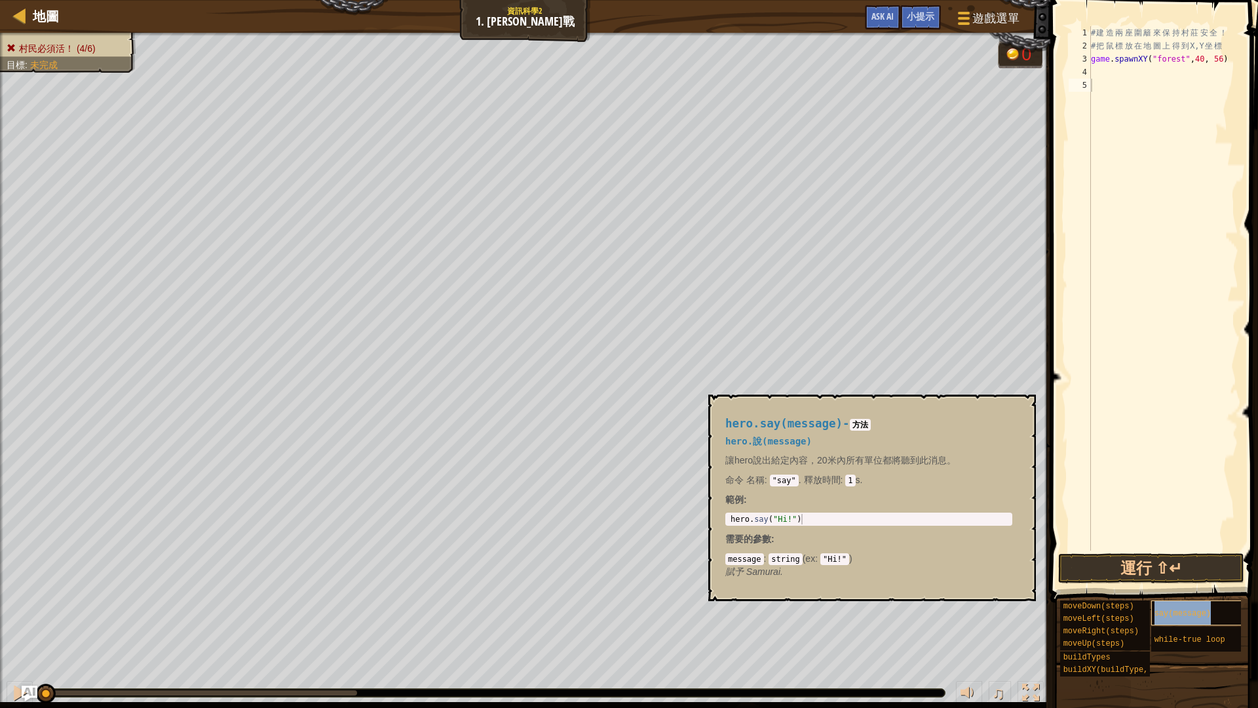
click at [1223, 602] on div "say(message)" at bounding box center [1215, 612] width 126 height 25
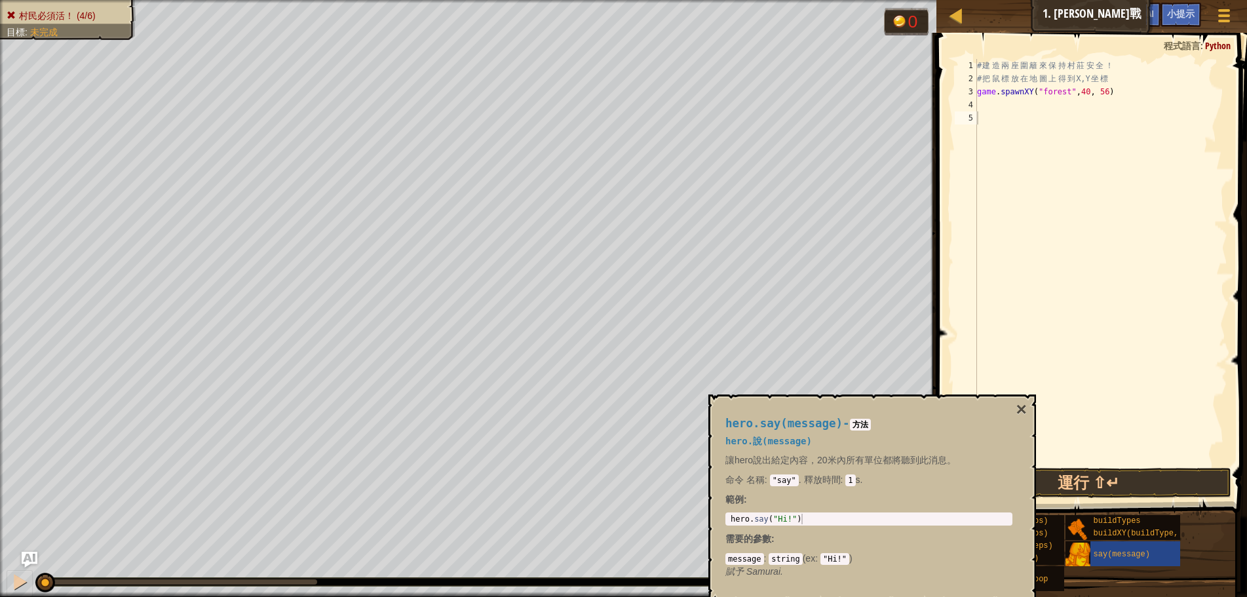
drag, startPoint x: 1022, startPoint y: 414, endPoint x: 1024, endPoint y: 429, distance: 15.8
click at [1022, 423] on div "hero.say(message) - 方法 hero.說(message) 讓hero說出給定內容，20米內所有單位都將聽到此消息。 命令 名稱 : "sa…" at bounding box center [872, 498] width 328 height 206
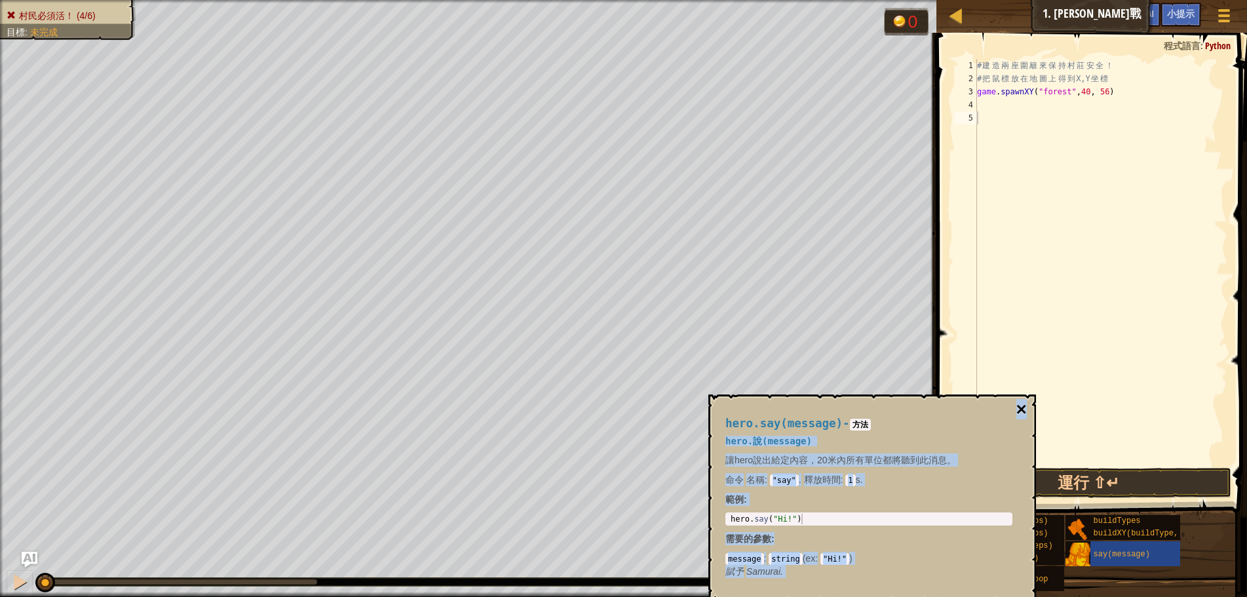
click at [1021, 412] on button "×" at bounding box center [1022, 409] width 10 height 18
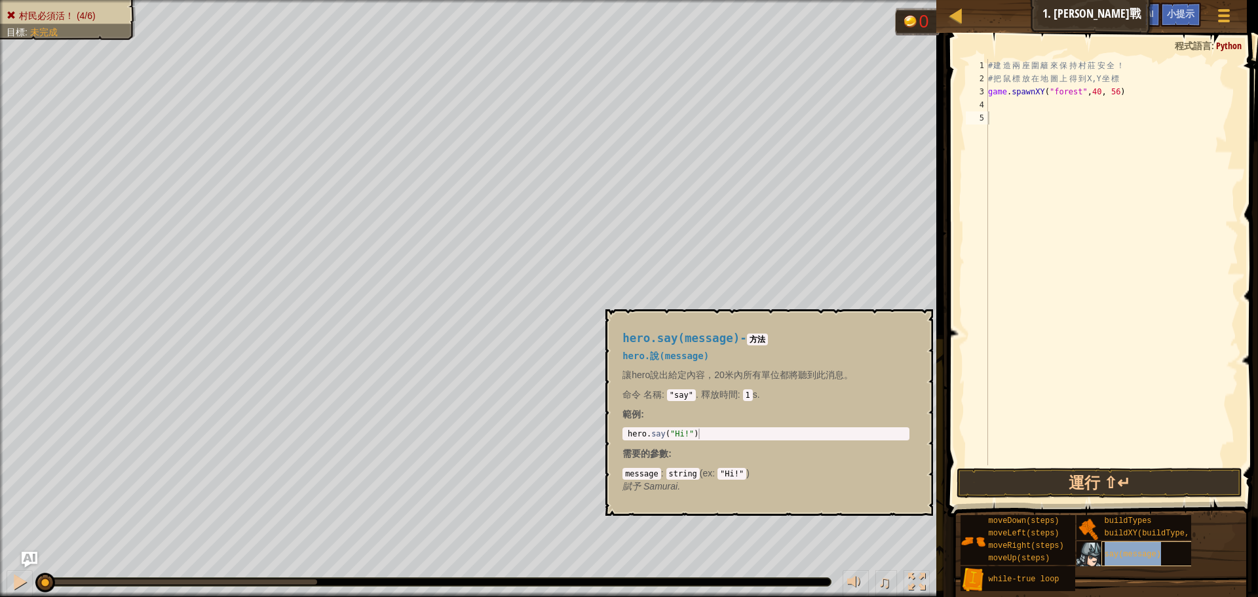
click at [1121, 550] on span "say(message)" at bounding box center [1133, 554] width 56 height 9
drag, startPoint x: 1097, startPoint y: 549, endPoint x: 1133, endPoint y: 518, distance: 47.4
click at [1082, 399] on div "小提示 1 2 3 4 5 # 建 造 兩 座 圍 籬 來 保 持 村 莊 安 全 ！ # 把 鼠 標 放 在 地 圖 上 得 到 X,Y 坐 標 game …" at bounding box center [1101, 312] width 315 height 558
click at [1039, 116] on div "# 建 造 兩 座 圍 籬 來 保 持 村 莊 安 全 ！ # 把 鼠 標 放 在 地 圖 上 得 到 X,Y 坐 標 game . spawnXY ( "f…" at bounding box center [1112, 275] width 253 height 433
paste textarea "Hide quickly"
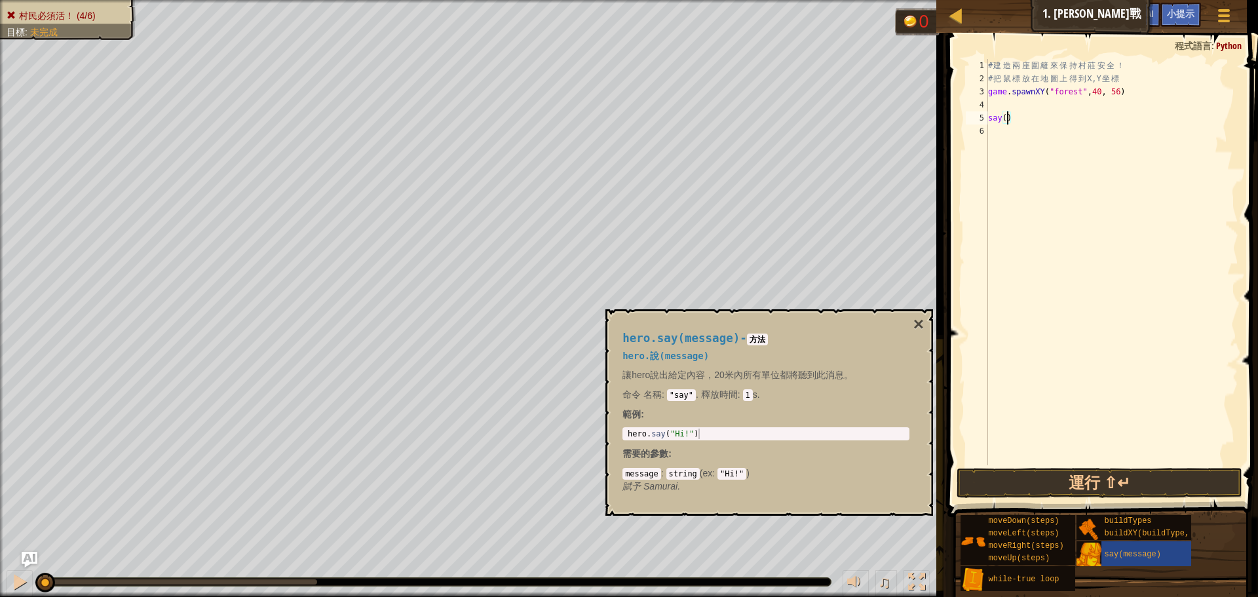
type textarea "say(Hide quickly)"
click at [990, 114] on div "# 建 造 兩 座 圍 籬 來 保 持 村 莊 安 全 ！ # 把 鼠 標 放 在 地 圖 上 得 到 X,Y 坐 標 game . spawnXY ( "f…" at bounding box center [1112, 275] width 253 height 433
drag, startPoint x: 990, startPoint y: 117, endPoint x: 1079, endPoint y: 124, distance: 89.4
click at [1079, 124] on div "# 建 造 兩 座 圍 籬 來 保 持 村 莊 安 全 ！ # 把 鼠 標 放 在 地 圖 上 得 到 X,Y 坐 標 game . spawnXY ( "f…" at bounding box center [1112, 275] width 253 height 433
click at [1062, 206] on div "# 建 造 兩 座 圍 籬 來 保 持 村 莊 安 全 ！ # 把 鼠 標 放 在 地 圖 上 得 到 X,Y 坐 標 game . spawnXY ( "f…" at bounding box center [1112, 275] width 253 height 433
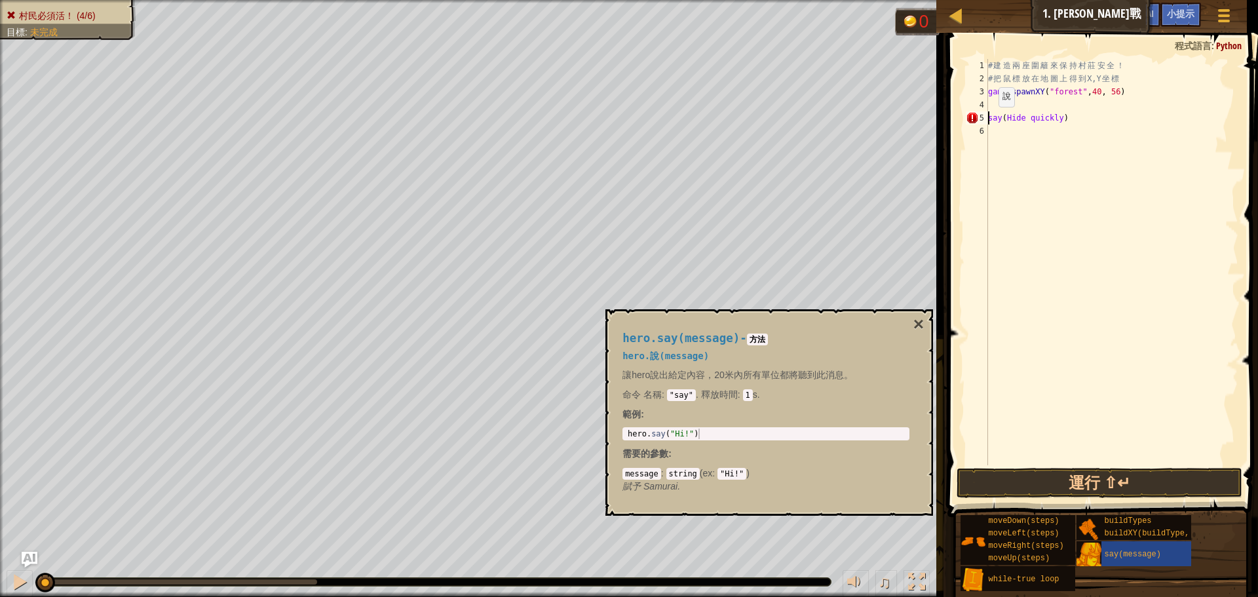
click at [988, 120] on div "# 建 造 兩 座 圍 籬 來 保 持 村 莊 安 全 ！ # 把 鼠 標 放 在 地 圖 上 得 到 X,Y 坐 標 game . spawnXY ( "f…" at bounding box center [1112, 275] width 253 height 433
type textarea "say(Hide quickly)"
type textarea "hero.say("Hi!")"
drag, startPoint x: 650, startPoint y: 433, endPoint x: 628, endPoint y: 435, distance: 22.4
click at [628, 435] on div "hero . say ( "Hi!" )" at bounding box center [766, 444] width 282 height 31
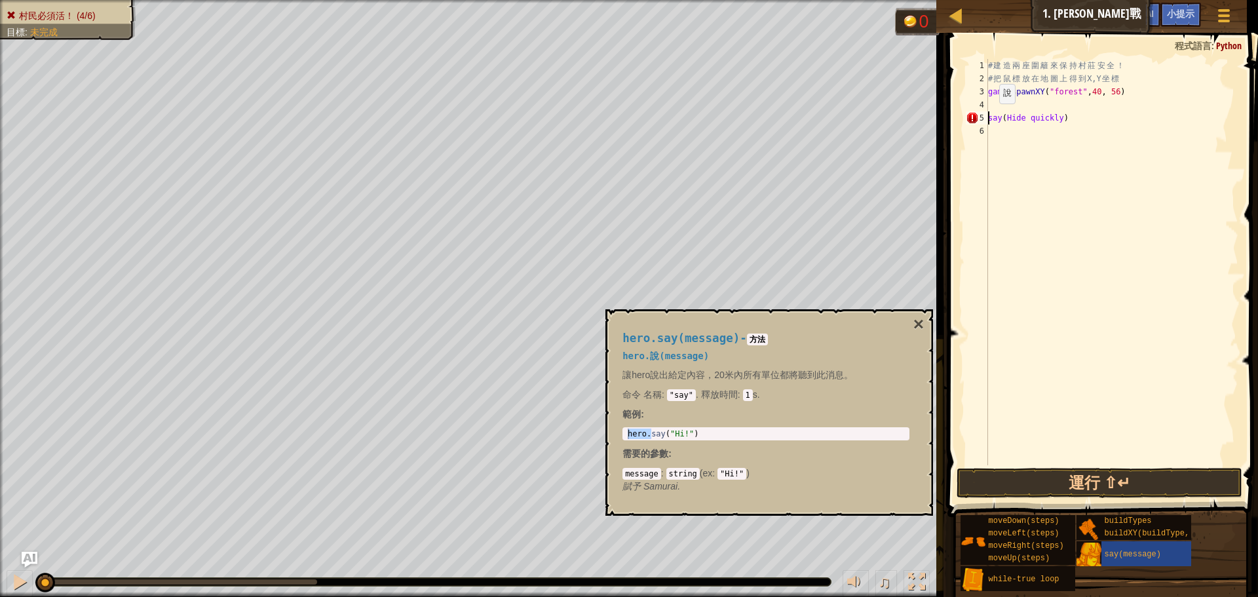
click at [989, 117] on div "# 建 造 兩 座 圍 籬 來 保 持 村 莊 安 全 ！ # 把 鼠 標 放 在 地 圖 上 得 到 X,Y 坐 標 game . spawnXY ( "f…" at bounding box center [1112, 275] width 253 height 433
paste textarea "hero."
type textarea "hero.say(Hide quickly)"
click at [1060, 151] on div "# 建 造 兩 座 圍 籬 來 保 持 村 莊 安 全 ！ # 把 鼠 標 放 在 地 圖 上 得 到 X,Y 坐 標 game . spawnXY ( "f…" at bounding box center [1112, 275] width 253 height 433
click at [1057, 490] on button "運行 ⇧↵" at bounding box center [1100, 483] width 286 height 30
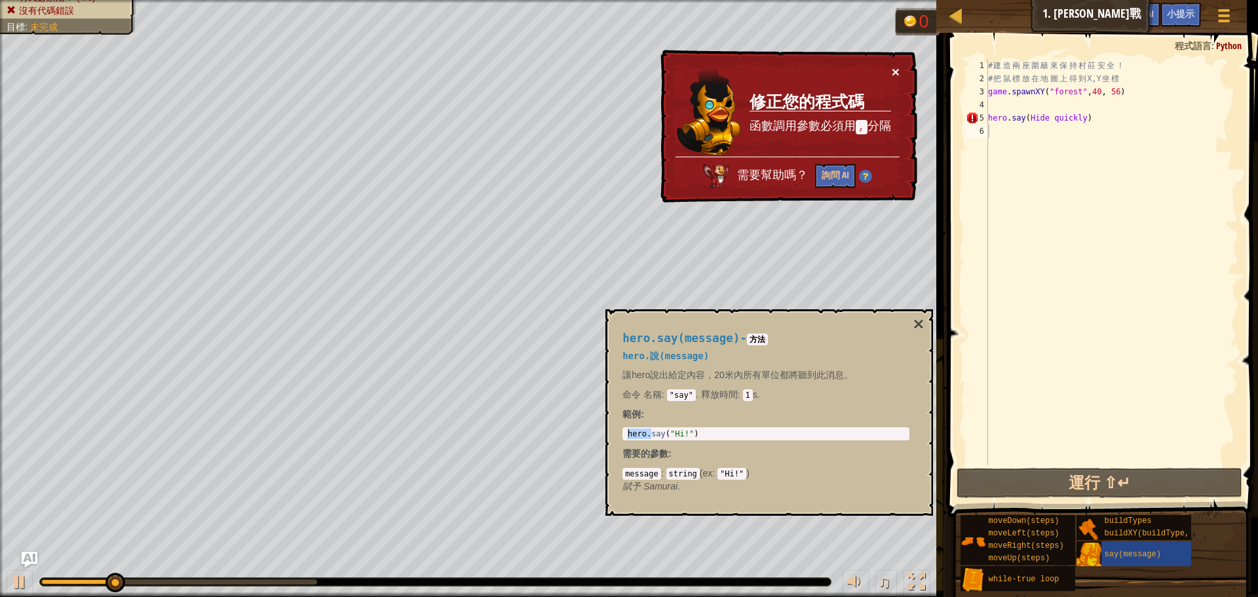
click at [897, 73] on button "×" at bounding box center [896, 72] width 8 height 14
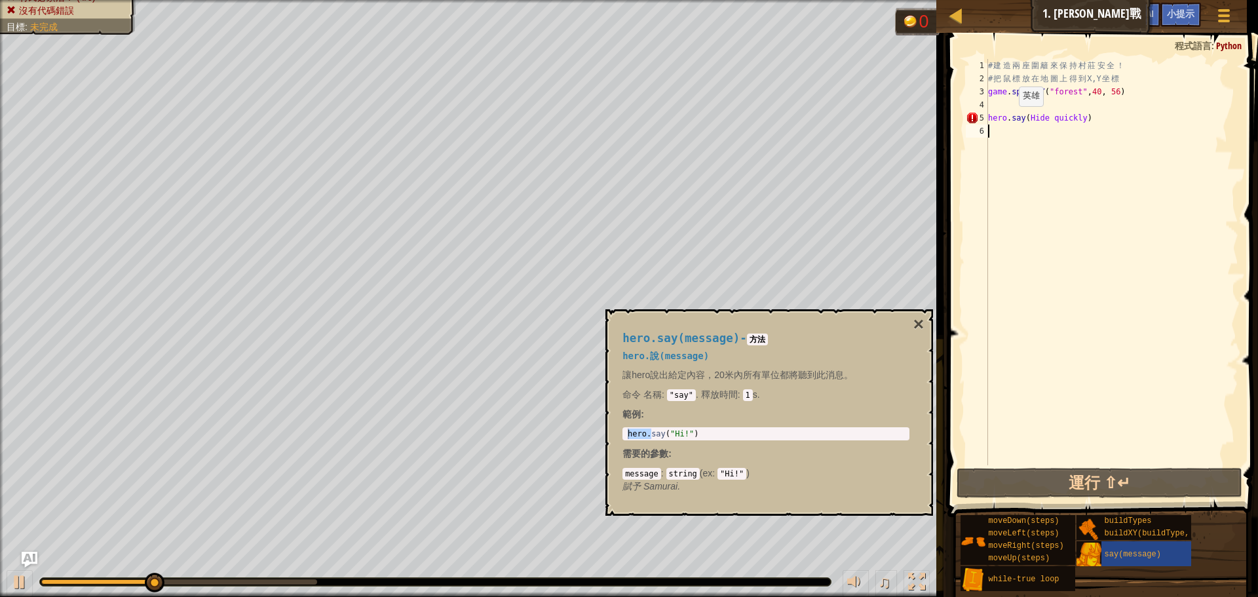
click at [1009, 119] on div "# 建 造 兩 座 圍 籬 來 保 持 村 莊 安 全 ！ # 把 鼠 標 放 在 地 圖 上 得 到 X,Y 坐 標 game . spawnXY ( "f…" at bounding box center [1112, 275] width 253 height 433
click at [1012, 119] on div "# 建 造 兩 座 圍 籬 來 保 持 村 莊 安 全 ！ # 把 鼠 標 放 在 地 圖 上 得 到 X,Y 坐 標 game . spawnXY ( "f…" at bounding box center [1112, 275] width 253 height 433
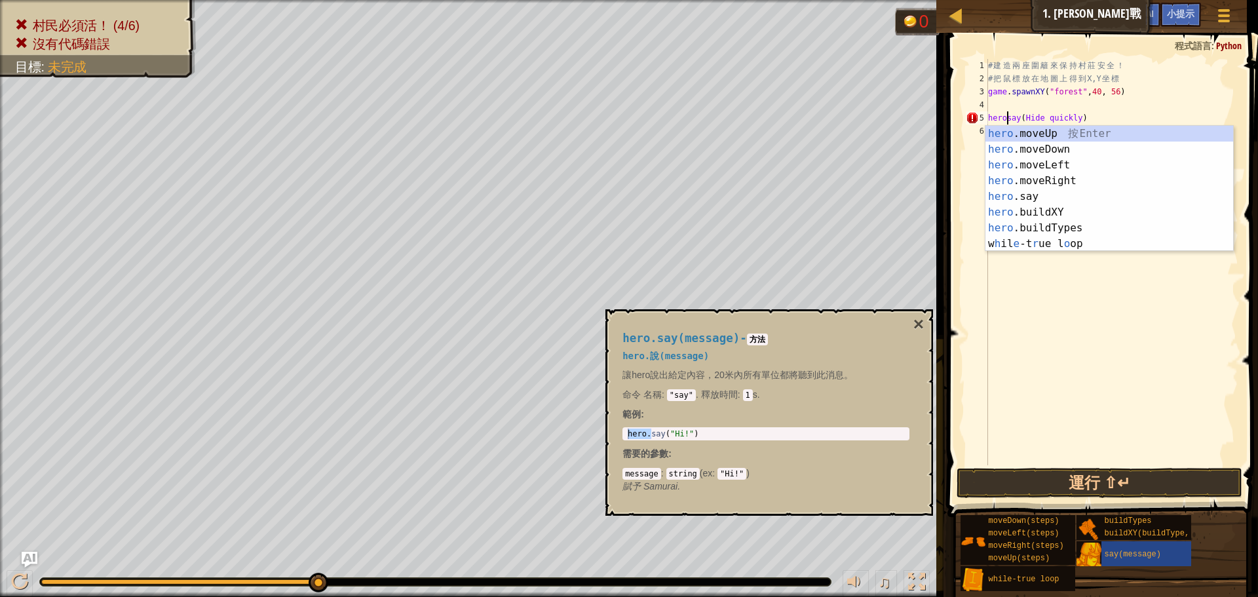
click at [1011, 115] on div "# 建 造 兩 座 圍 籬 來 保 持 村 莊 安 全 ！ # 把 鼠 標 放 在 地 圖 上 得 到 X,Y 坐 標 game . spawnXY ( "f…" at bounding box center [1112, 275] width 253 height 433
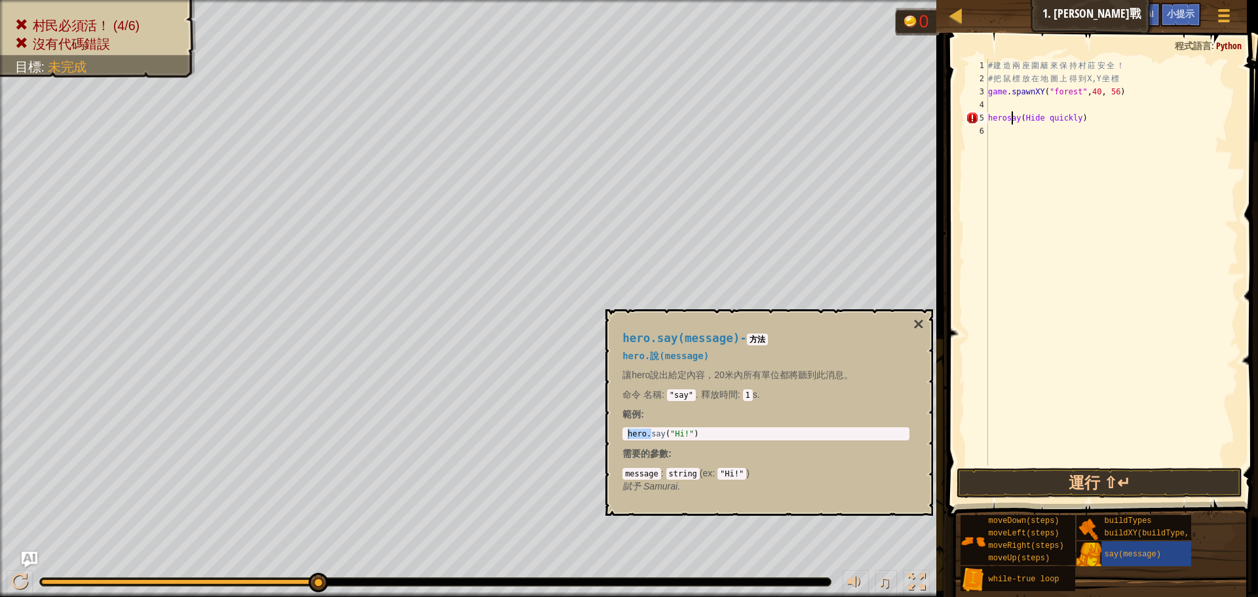
click at [1007, 119] on div "# 建 造 兩 座 圍 籬 來 保 持 村 莊 安 全 ！ # 把 鼠 標 放 在 地 圖 上 得 到 X,Y 坐 標 game . spawnXY ( "f…" at bounding box center [1112, 275] width 253 height 433
click at [1125, 470] on button "運行 ⇧↵" at bounding box center [1100, 483] width 286 height 30
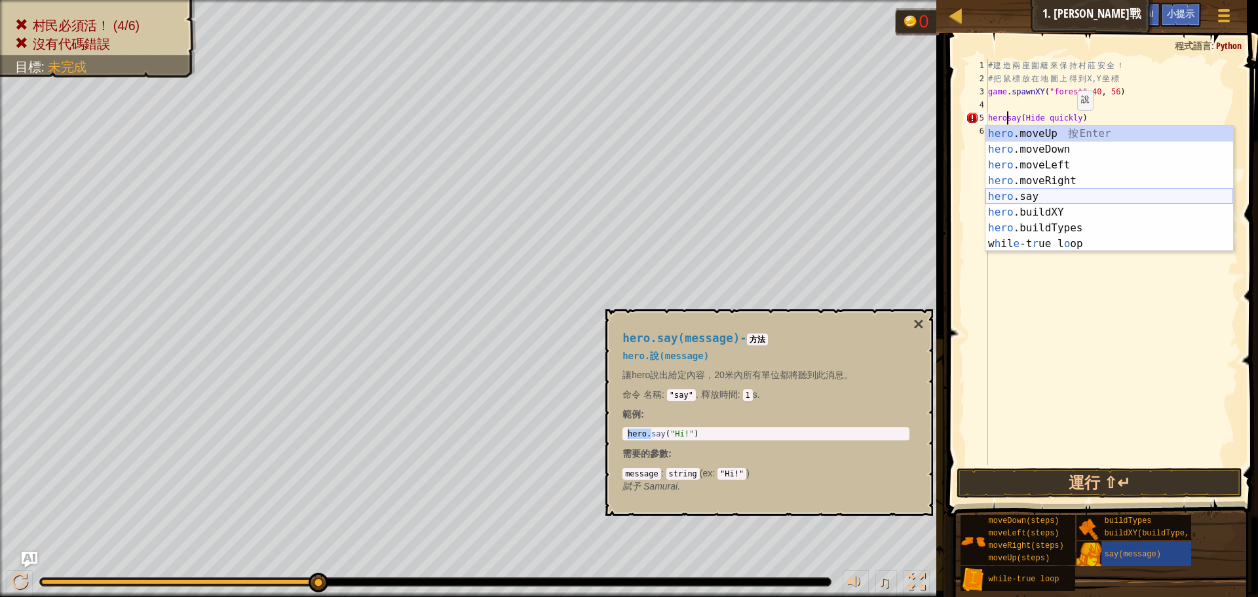
click at [1066, 199] on div "hero .moveUp 按 Enter hero .moveDown 按 Enter hero .moveLeft 按 Enter hero .moveRi…" at bounding box center [1110, 204] width 248 height 157
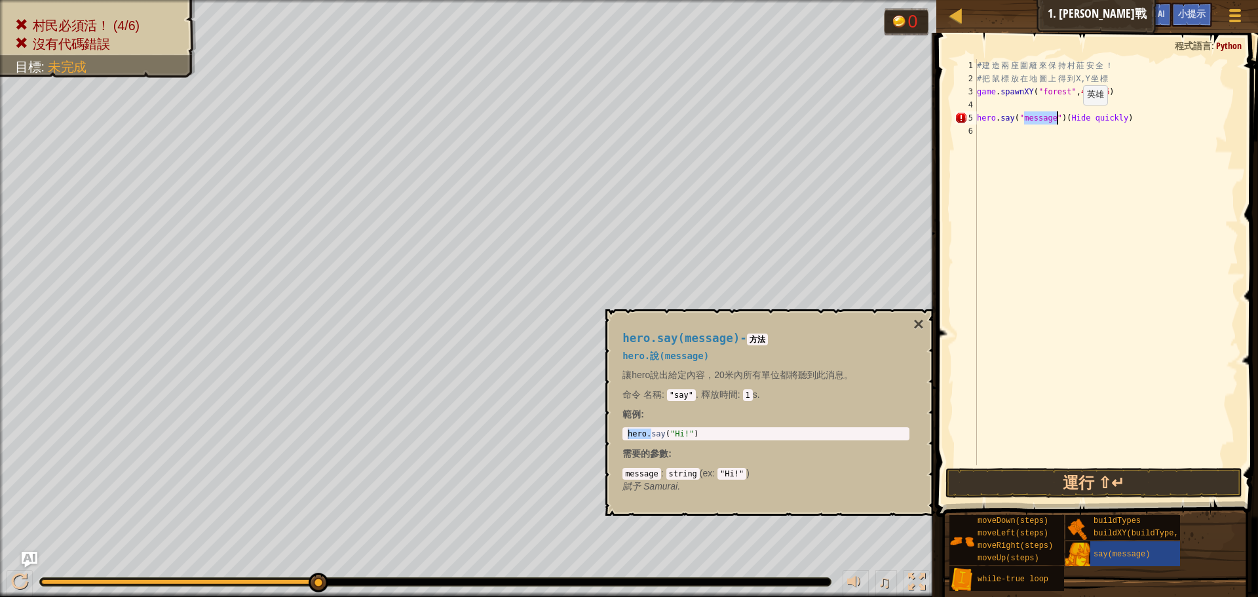
type textarea "hero.say("")(Hide quickly)"
drag, startPoint x: 1038, startPoint y: 118, endPoint x: 1094, endPoint y: 121, distance: 55.8
click at [1094, 121] on div "# 建 造 兩 座 圍 籬 來 保 持 村 莊 安 全 ！ # 把 鼠 標 放 在 地 圖 上 得 到 X,Y 坐 標 game . spawnXY ( "f…" at bounding box center [1107, 275] width 264 height 433
click at [1105, 119] on div "# 建 造 兩 座 圍 籬 來 保 持 村 莊 安 全 ！ # 把 鼠 標 放 在 地 圖 上 得 到 X,Y 坐 標 game . spawnXY ( "f…" at bounding box center [1107, 275] width 264 height 433
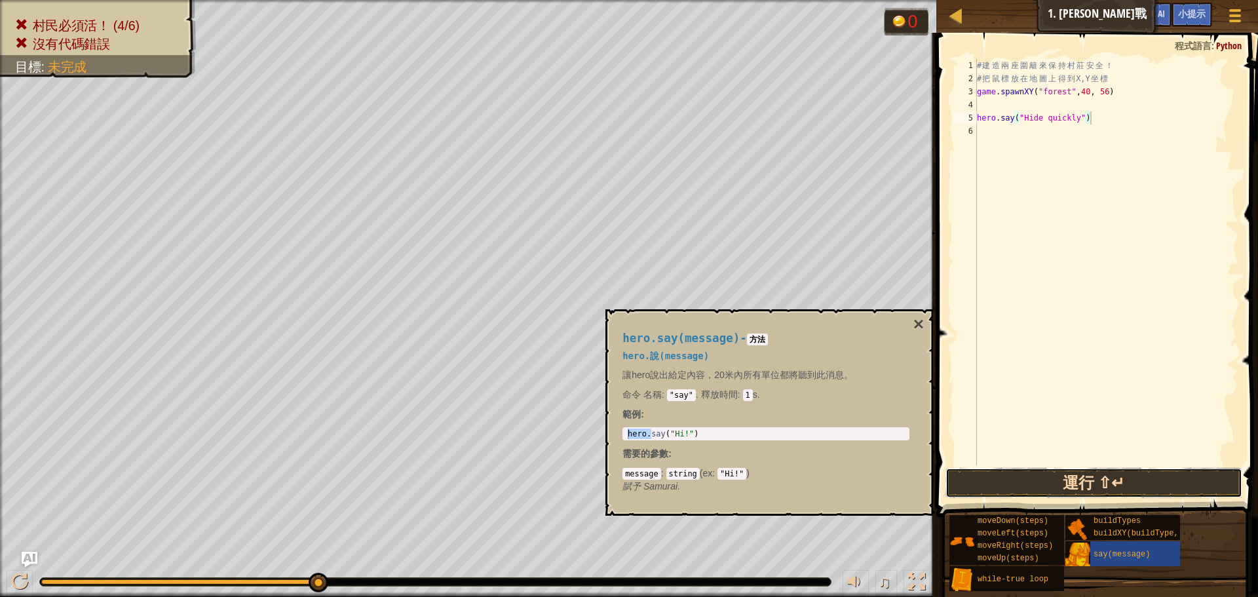
click at [1078, 483] on button "運行 ⇧↵" at bounding box center [1094, 483] width 297 height 30
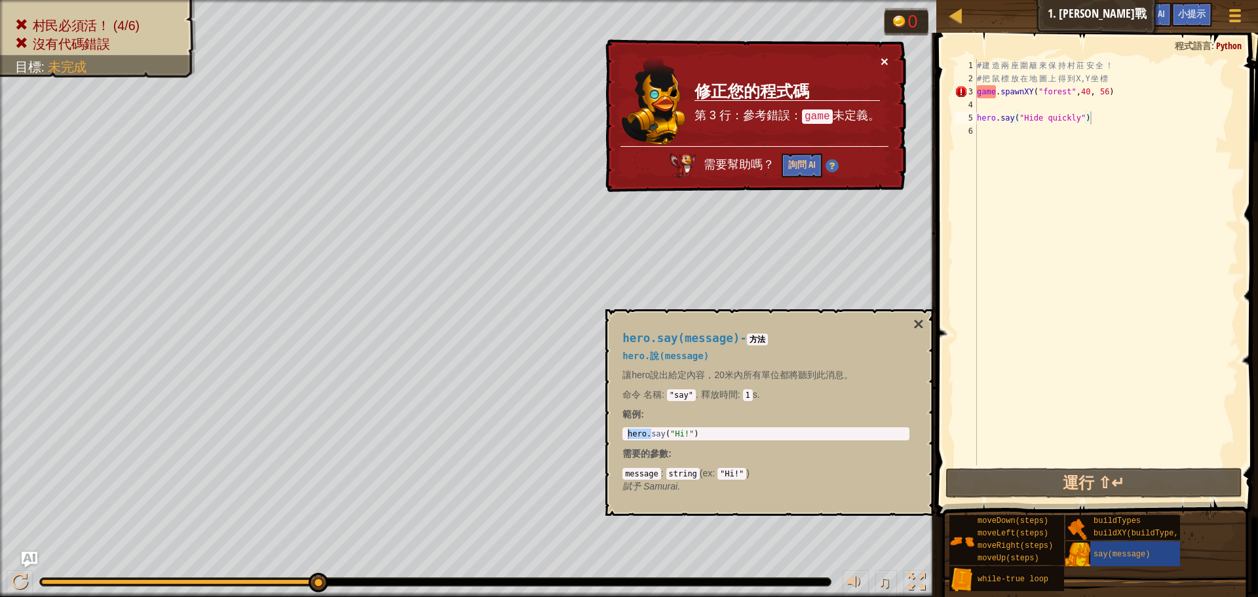
click at [883, 64] on button "×" at bounding box center [885, 61] width 8 height 14
drag, startPoint x: 1140, startPoint y: 92, endPoint x: 937, endPoint y: 97, distance: 203.9
click at [937, 97] on div "hero.say("Hide quickly") 1 2 3 4 5 6 # 建 造 兩 座 圍 籬 來 保 持 村 莊 安 全 ！ # 把 鼠 標 放 在 …" at bounding box center [1096, 300] width 326 height 523
type textarea "game.spawnXY("forest",40, 56)"
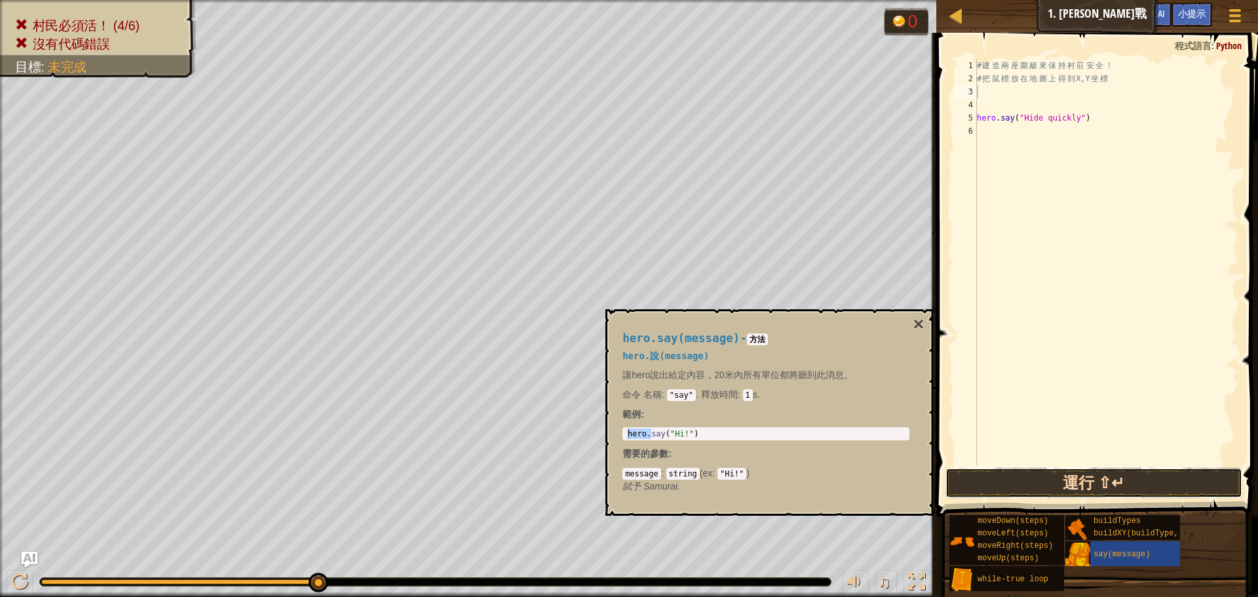
click at [1057, 494] on button "運行 ⇧↵" at bounding box center [1094, 483] width 297 height 30
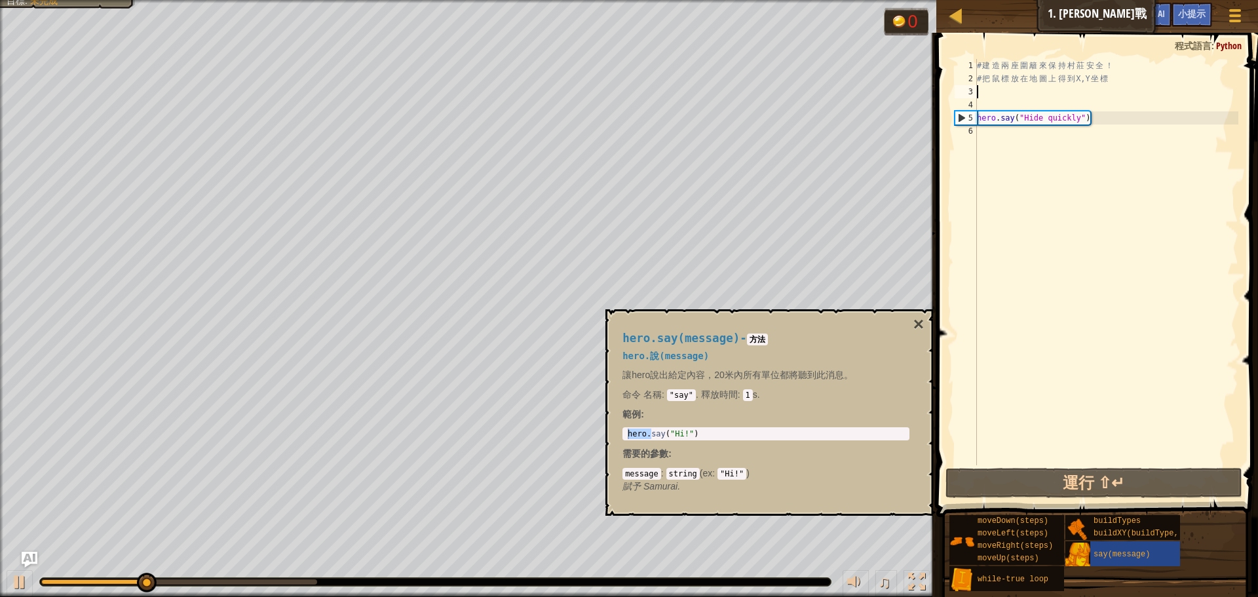
click at [1109, 518] on span "buildTypes" at bounding box center [1117, 520] width 47 height 9
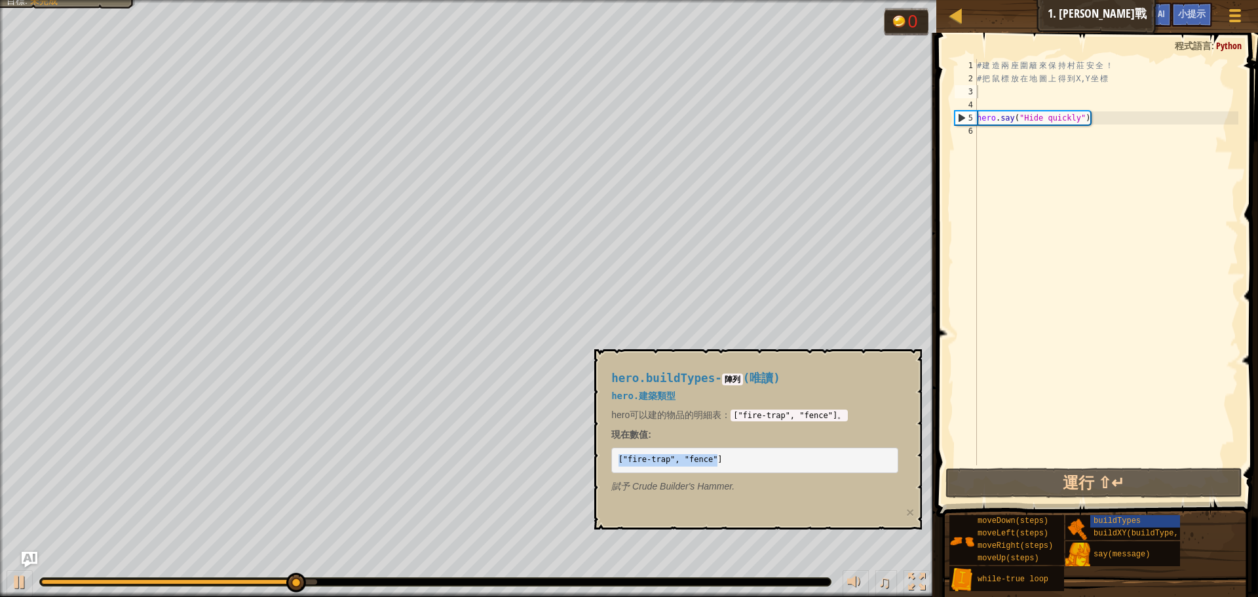
drag, startPoint x: 719, startPoint y: 457, endPoint x: 615, endPoint y: 457, distance: 103.6
click at [615, 457] on pre "["fire-trap", "fence"]" at bounding box center [754, 461] width 287 height 26
click at [748, 463] on pre "["fire-trap", "fence"]" at bounding box center [754, 461] width 287 height 26
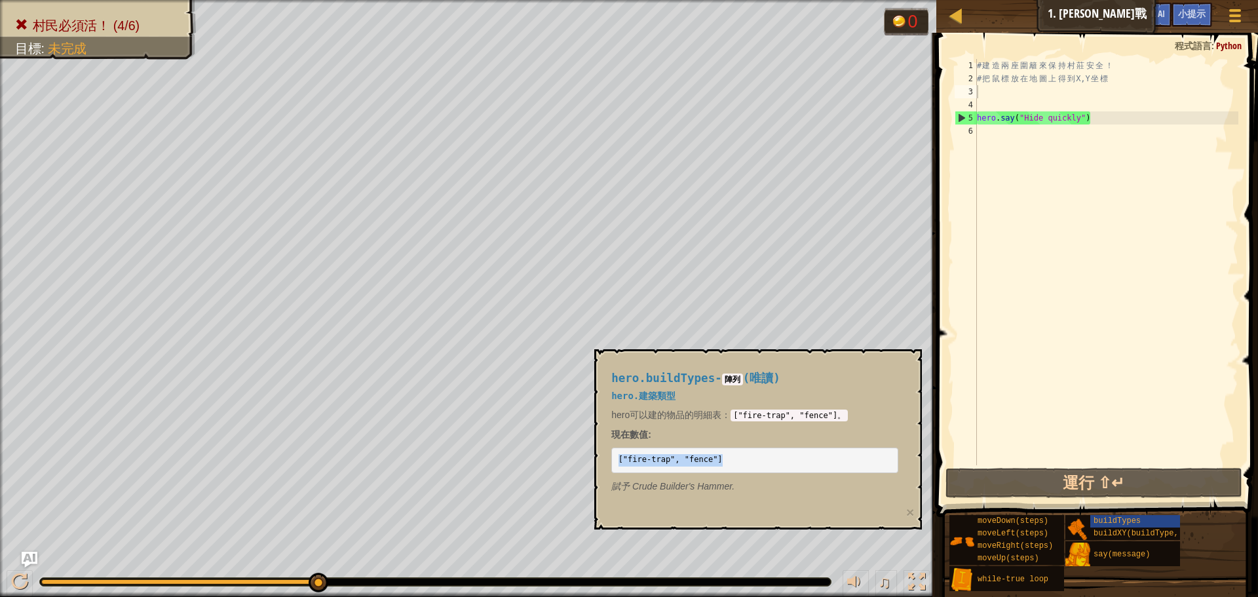
drag, startPoint x: 739, startPoint y: 462, endPoint x: 598, endPoint y: 467, distance: 141.0
click at [598, 467] on div "hero.buildTypes - 陣列 ( 唯讀 ) hero.建築類型 hero可以建的物品的明細表： ["fire-trap", "fence"]。 現…" at bounding box center [758, 439] width 328 height 180
copy code "["fire-trap", "fence"]"
click at [1001, 90] on div "# 建 造 兩 座 圍 籬 來 保 持 村 莊 安 全 ！ # 把 鼠 標 放 在 地 圖 上 得 到 X,Y 坐 標 hero . say ( "Hide …" at bounding box center [1107, 275] width 264 height 433
paste textarea "["fire-trap", "fence"]"
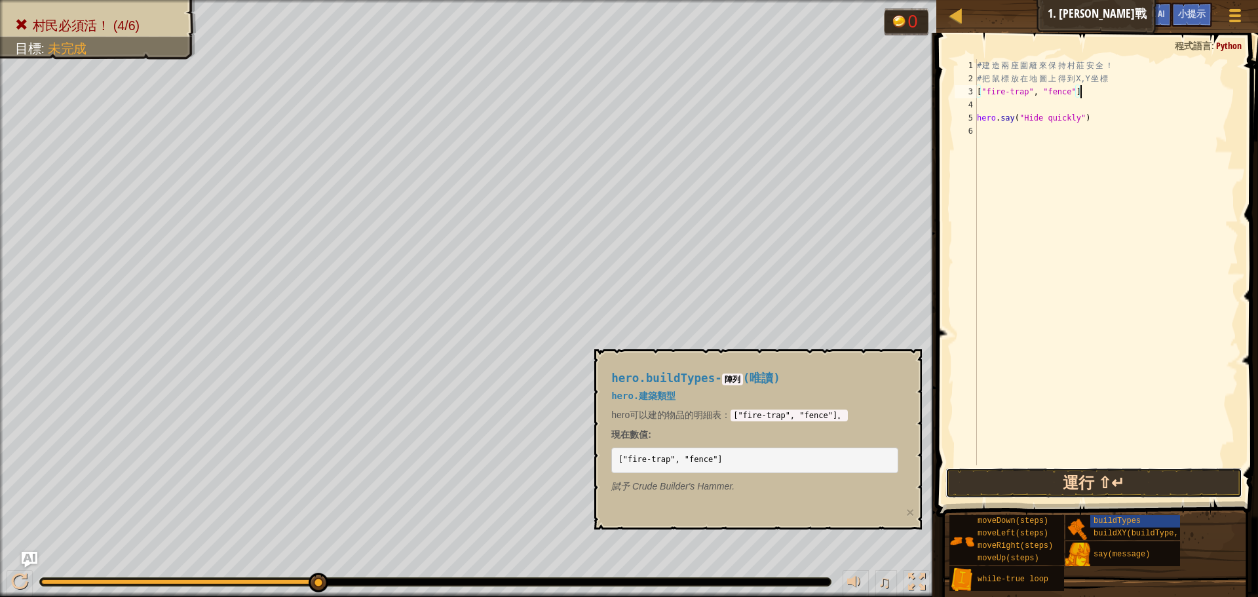
click at [1062, 479] on button "運行 ⇧↵" at bounding box center [1094, 483] width 297 height 30
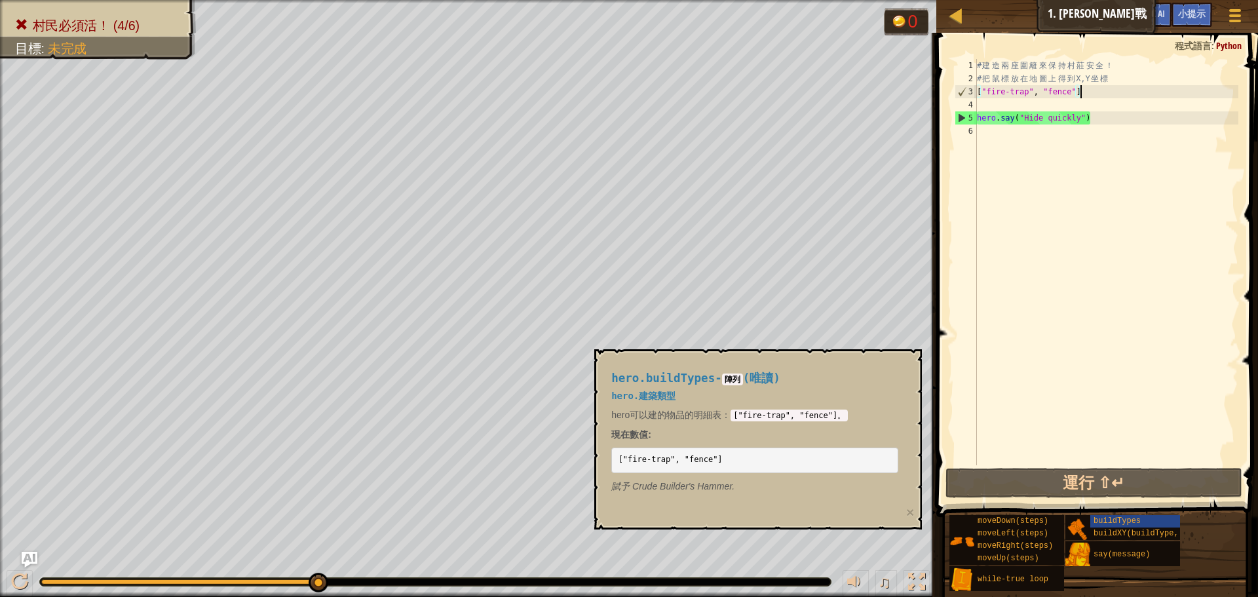
click at [1098, 90] on div "# 建 造 兩 座 圍 籬 來 保 持 村 莊 安 全 ！ # 把 鼠 標 放 在 地 圖 上 得 到 X,Y 坐 標 [ "fire-trap" , "fe…" at bounding box center [1107, 275] width 264 height 433
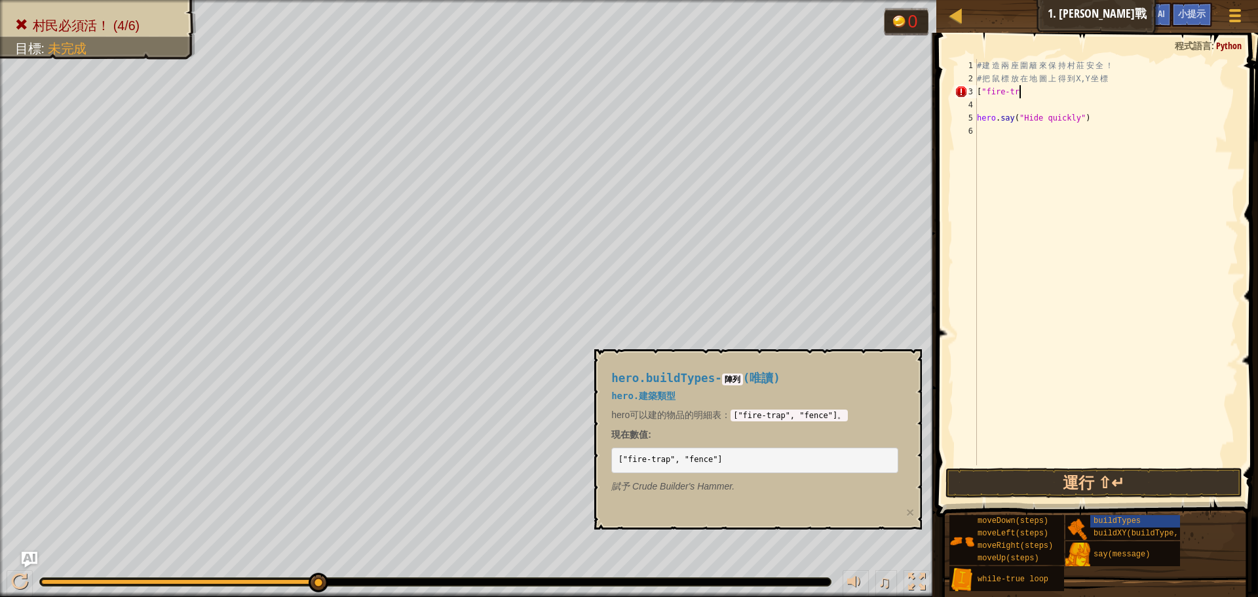
type textarea "["
type textarea "# 把鼠標放在地圖上得到"
click at [1144, 532] on span "buildXY(buildType, x, y)" at bounding box center [1150, 533] width 113 height 9
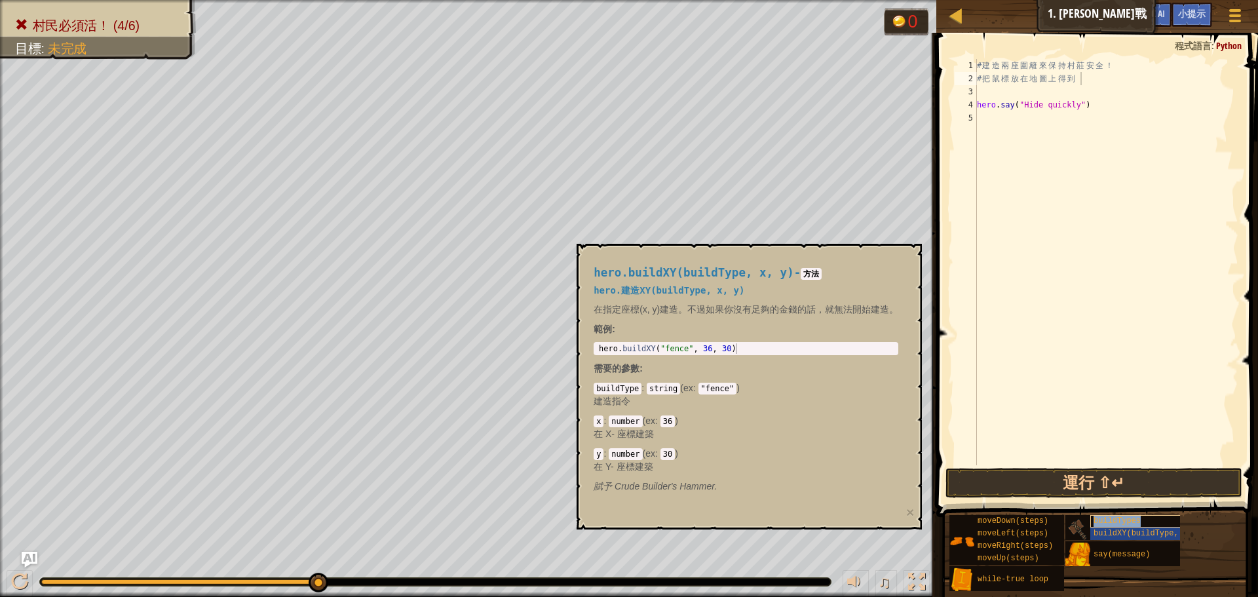
click at [1126, 518] on span "buildTypes" at bounding box center [1117, 520] width 47 height 9
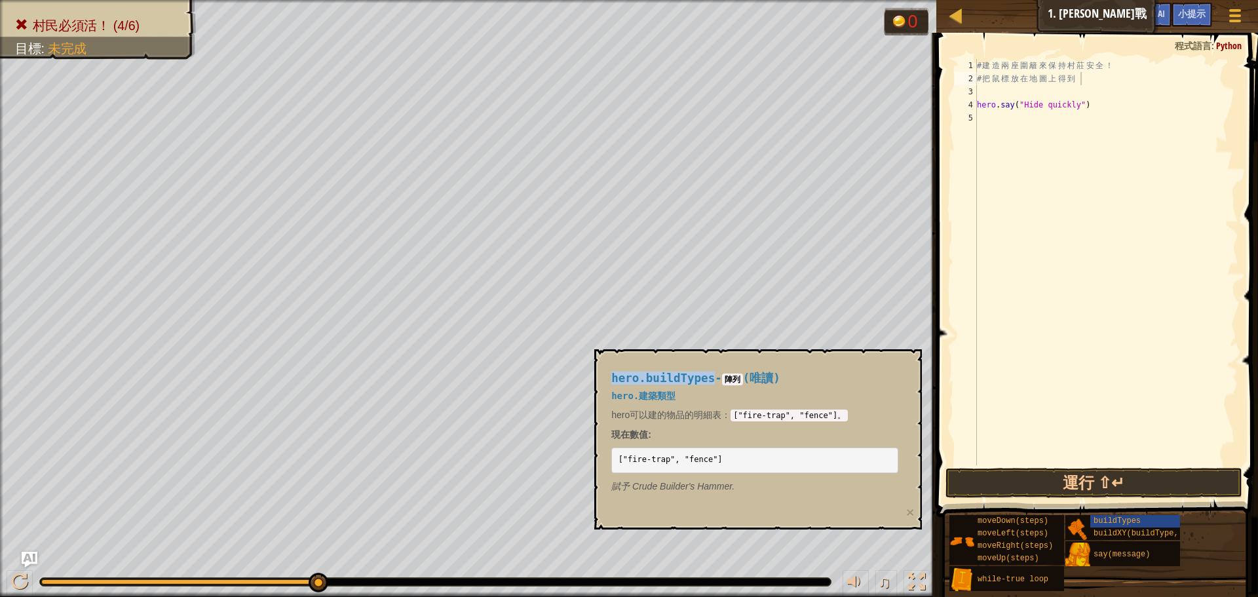
drag, startPoint x: 715, startPoint y: 378, endPoint x: 610, endPoint y: 378, distance: 104.9
click at [610, 378] on div "hero.buildTypes - 陣列 ( 唯讀 ) hero.建築類型 hero可以建的物品的明細表： ["fire-trap", "fence"]。 現…" at bounding box center [754, 433] width 305 height 146
copy span "hero.buildTypes"
click at [983, 93] on div "# 建 造 兩 座 圍 籬 來 保 持 村 莊 安 全 ！ # 把 鼠 標 放 在 地 圖 上 得 到 hero . say ( "Hide quickly"…" at bounding box center [1107, 275] width 264 height 433
paste textarea "hero.buildTypes"
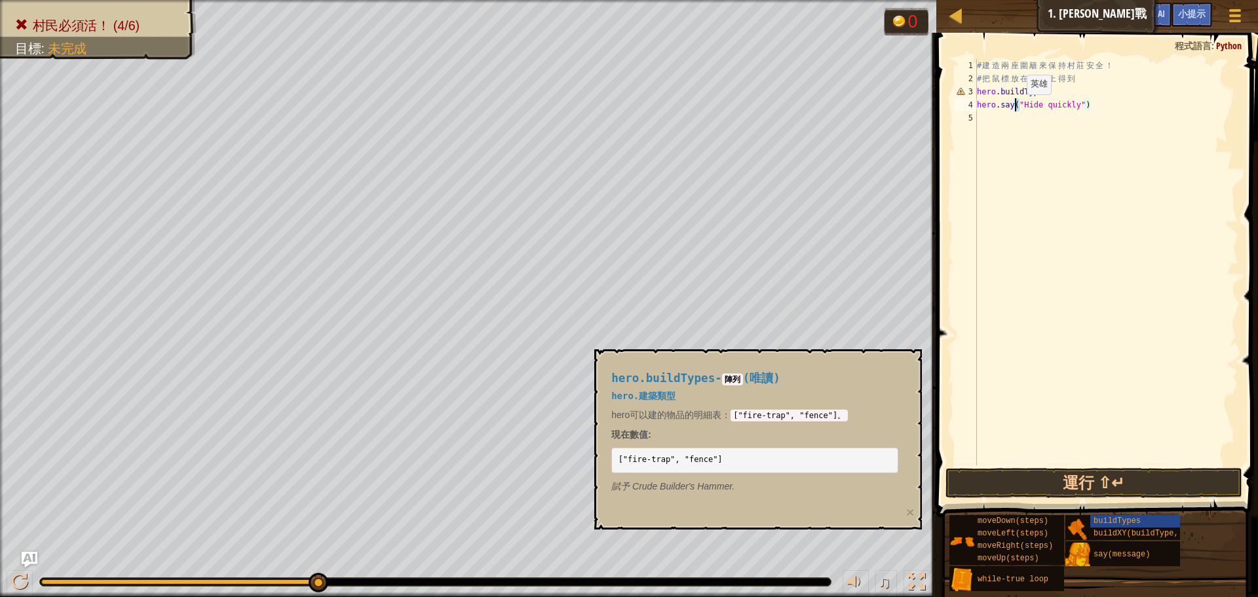
click at [1017, 107] on div "# 建 造 兩 座 圍 籬 來 保 持 村 莊 安 全 ！ # 把 鼠 標 放 在 地 圖 上 得 到 hero . buildTypes hero . sa…" at bounding box center [1107, 275] width 264 height 433
click at [1057, 94] on div "# 建 造 兩 座 圍 籬 來 保 持 村 莊 安 全 ！ # 把 鼠 標 放 在 地 圖 上 得 到 hero . buildTypes hero . sa…" at bounding box center [1107, 275] width 264 height 433
paste textarea "("
drag, startPoint x: 718, startPoint y: 460, endPoint x: 682, endPoint y: 466, distance: 35.9
click at [682, 466] on pre "["fire-trap", "fence"]" at bounding box center [754, 461] width 287 height 26
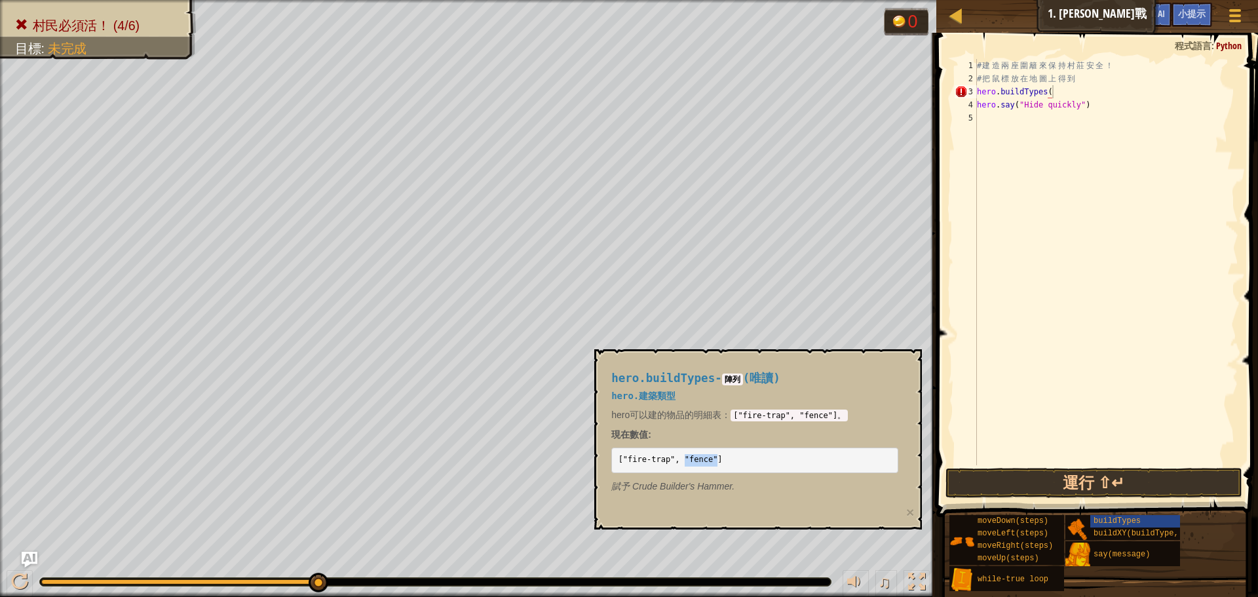
copy code ""fence""
click at [1063, 85] on div "# 建 造 兩 座 圍 籬 來 保 持 村 莊 安 全 ！ # 把 鼠 標 放 在 地 圖 上 得 到 hero . buildTypes ( hero . …" at bounding box center [1107, 275] width 264 height 433
paste textarea ""fence""
click at [1088, 105] on div "# 建 造 兩 座 圍 籬 來 保 持 村 莊 安 全 ！ # 把 鼠 標 放 在 地 圖 上 得 到 hero . buildTypes ( "fence"…" at bounding box center [1107, 275] width 264 height 433
click at [1099, 83] on div "# 建 造 兩 座 圍 籬 來 保 持 村 莊 安 全 ！ # 把 鼠 標 放 在 地 圖 上 得 到 hero . buildTypes ( "fence"…" at bounding box center [1107, 275] width 264 height 433
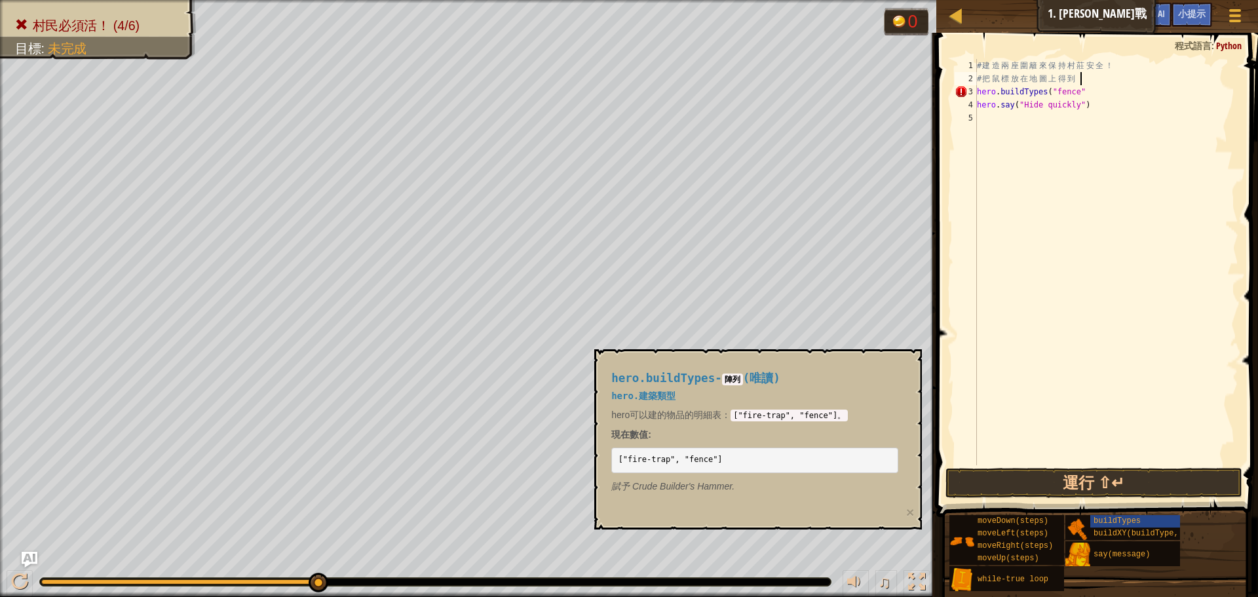
click at [1098, 91] on div "# 建 造 兩 座 圍 籬 來 保 持 村 莊 安 全 ！ # 把 鼠 標 放 在 地 圖 上 得 到 hero . buildTypes ( "fence"…" at bounding box center [1107, 275] width 264 height 433
paste textarea ")"
click at [1098, 484] on button "運行 ⇧↵" at bounding box center [1094, 483] width 297 height 30
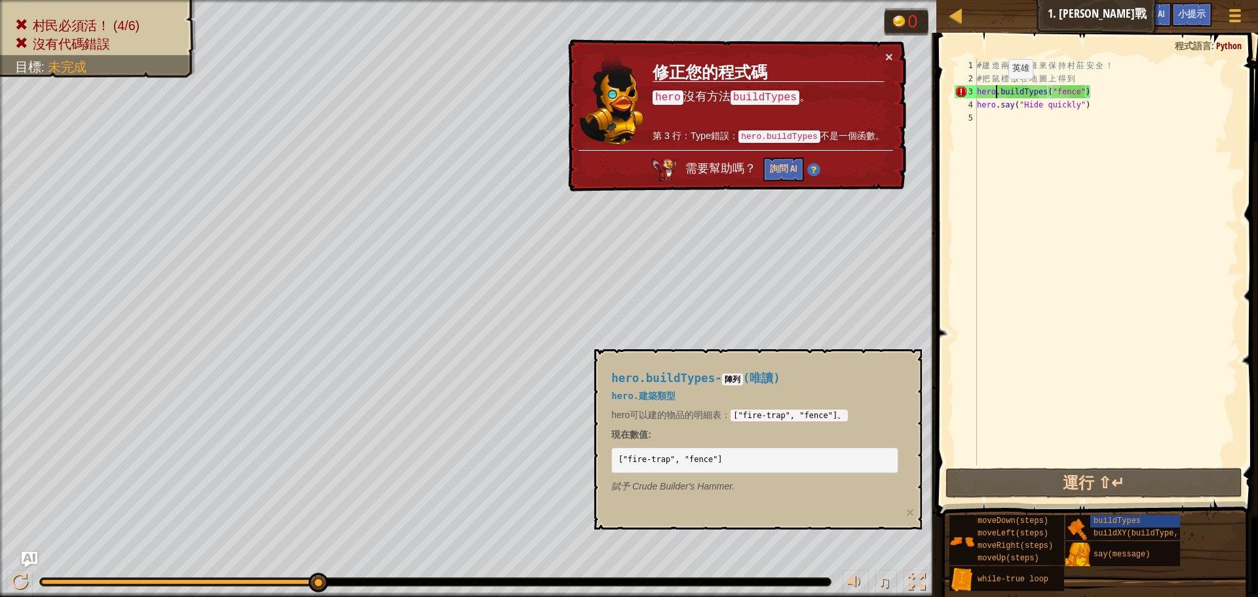
click at [998, 92] on div "# 建 造 兩 座 圍 籬 來 保 持 村 莊 安 全 ！ # 把 鼠 標 放 在 地 圖 上 得 到 hero . buildTypes ( "fence"…" at bounding box center [1107, 275] width 264 height 433
click at [999, 92] on div "# 建 造 兩 座 圍 籬 來 保 持 村 莊 安 全 ！ # 把 鼠 標 放 在 地 圖 上 得 到 hero . buildTypes ( "fence"…" at bounding box center [1107, 275] width 264 height 433
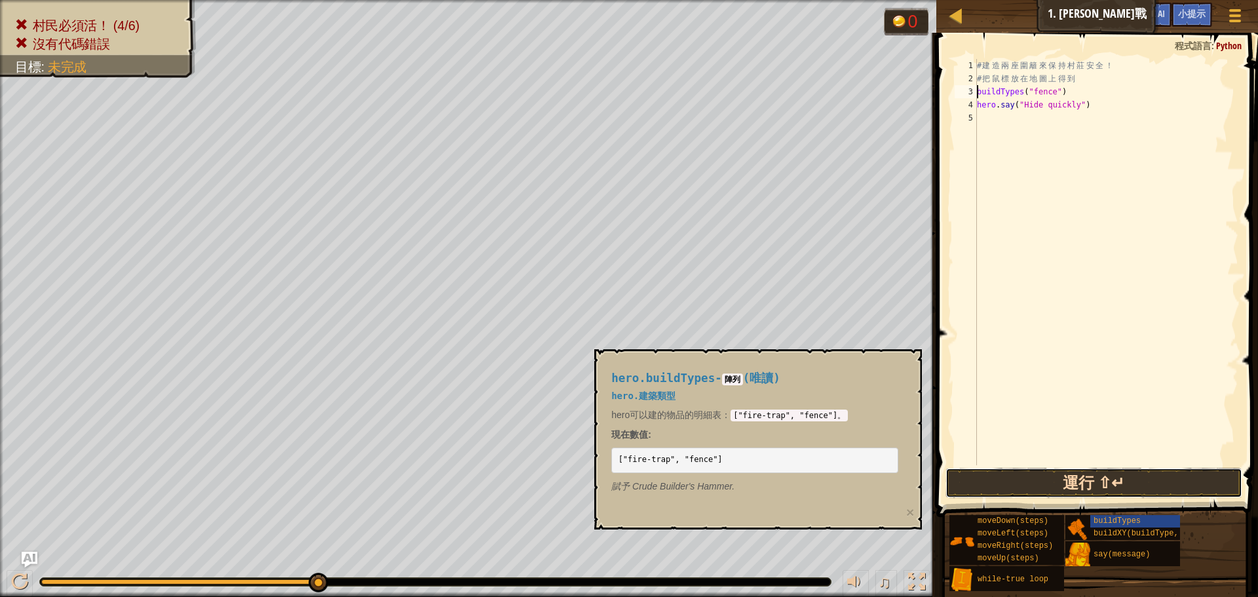
click at [1127, 486] on button "運行 ⇧↵" at bounding box center [1094, 483] width 297 height 30
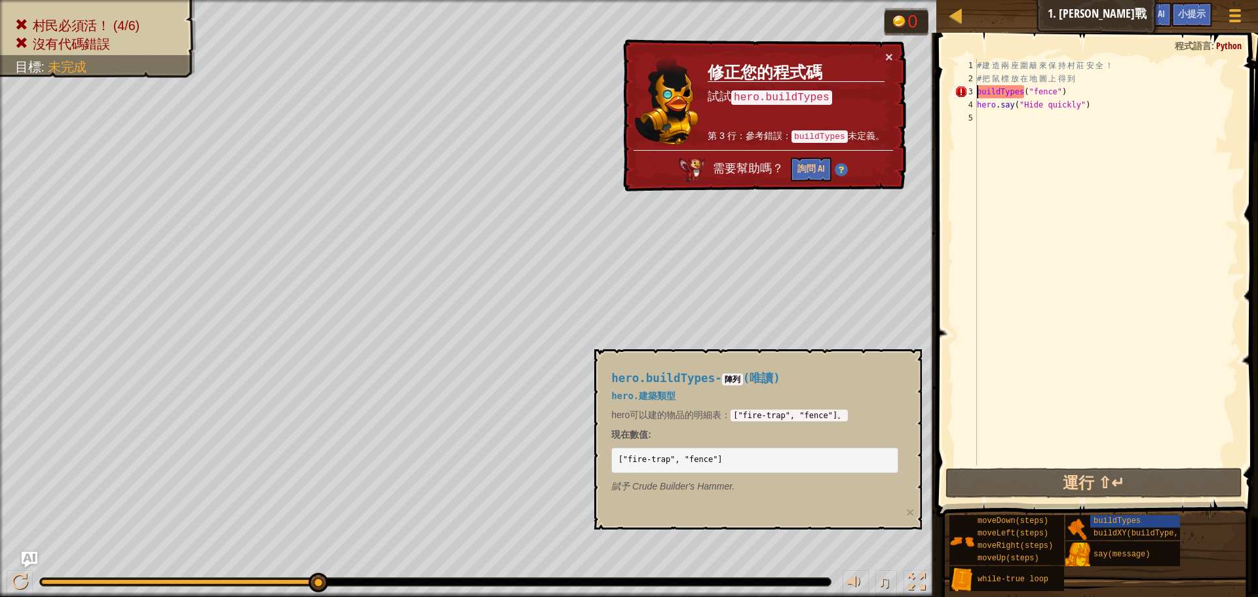
click at [782, 95] on code "hero.buildTypes" at bounding box center [781, 97] width 101 height 14
drag, startPoint x: 772, startPoint y: 97, endPoint x: 743, endPoint y: 107, distance: 31.3
click at [743, 107] on td "修正您的程式碼 試試 hero.buildTypes 第 3 行：參考錯誤： buildTypes 未定義。" at bounding box center [796, 100] width 178 height 100
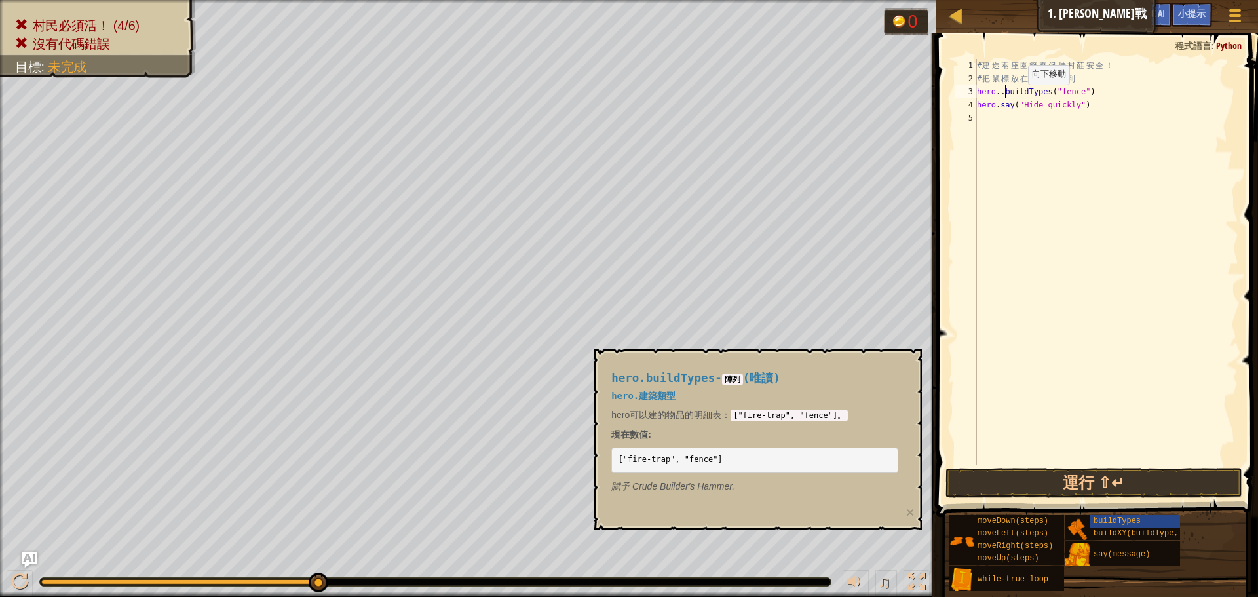
scroll to position [6, 3]
type textarea "hero.buildTypes("fence")"
click at [1049, 243] on div "# 建 造 兩 座 圍 籬 來 保 持 村 莊 安 全 ！ # 把 鼠 標 放 在 地 圖 上 得 到 hero . buildTypes ( "fence"…" at bounding box center [1107, 275] width 264 height 433
click at [1107, 492] on button "運行 ⇧↵" at bounding box center [1094, 483] width 297 height 30
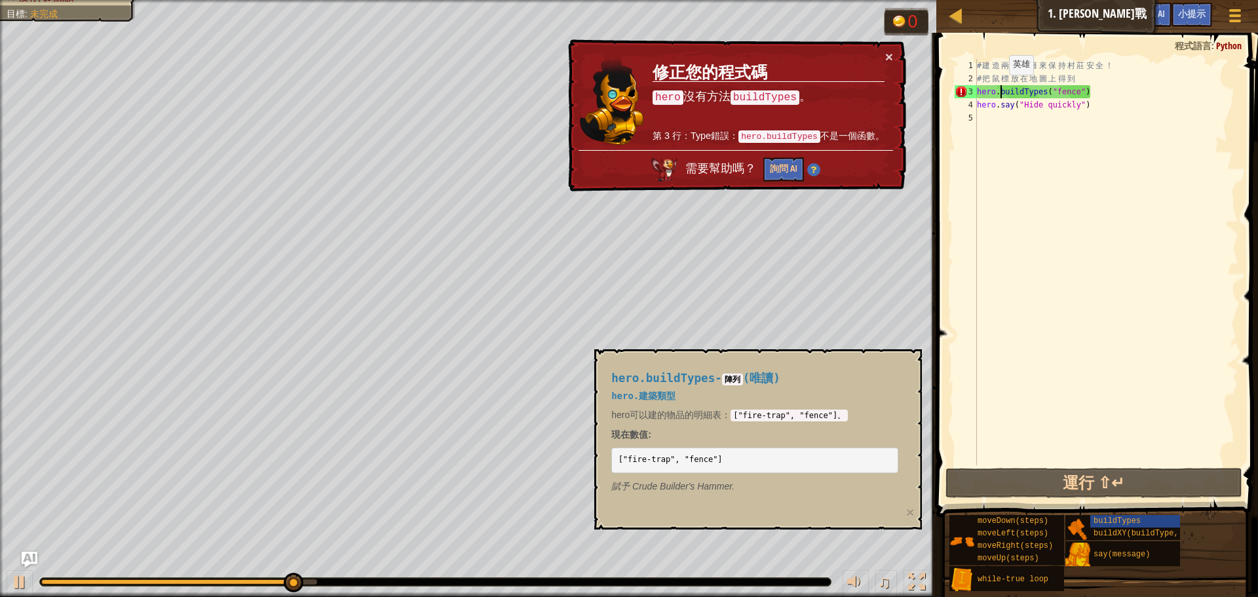
click at [999, 88] on div "# 建 造 兩 座 圍 籬 來 保 持 村 莊 安 全 ！ # 把 鼠 標 放 在 地 圖 上 得 到 hero . buildTypes ( "fence"…" at bounding box center [1107, 275] width 264 height 433
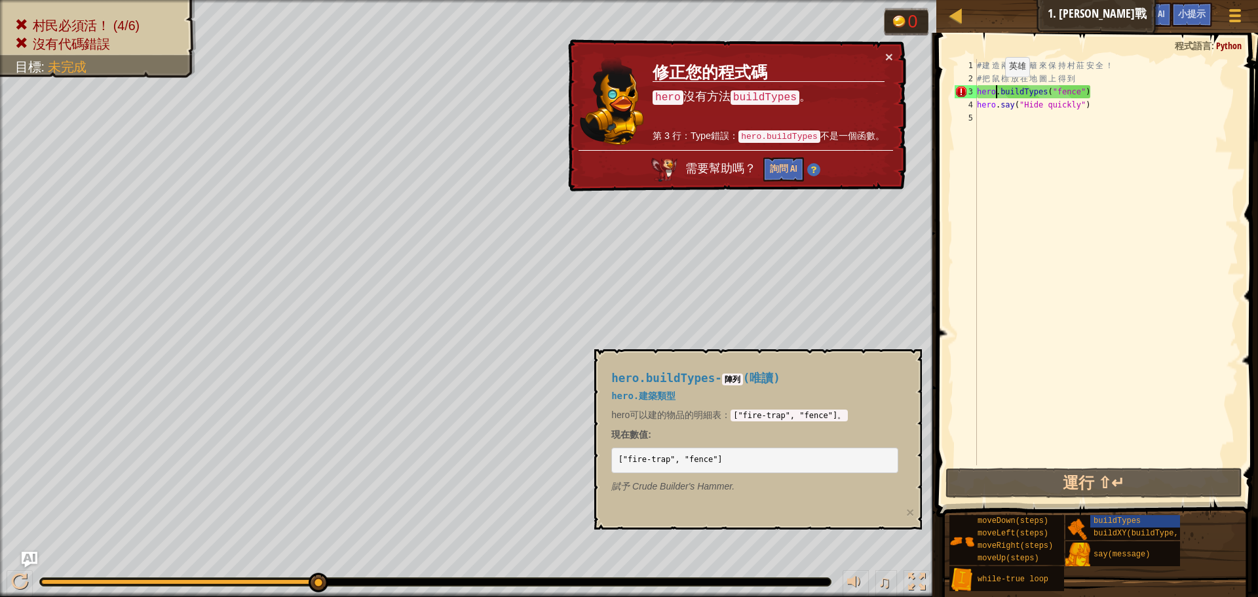
click at [995, 90] on div "# 建 造 兩 座 圍 籬 來 保 持 村 莊 安 全 ！ # 把 鼠 標 放 在 地 圖 上 得 到 hero . buildTypes ( "fence"…" at bounding box center [1107, 275] width 264 height 433
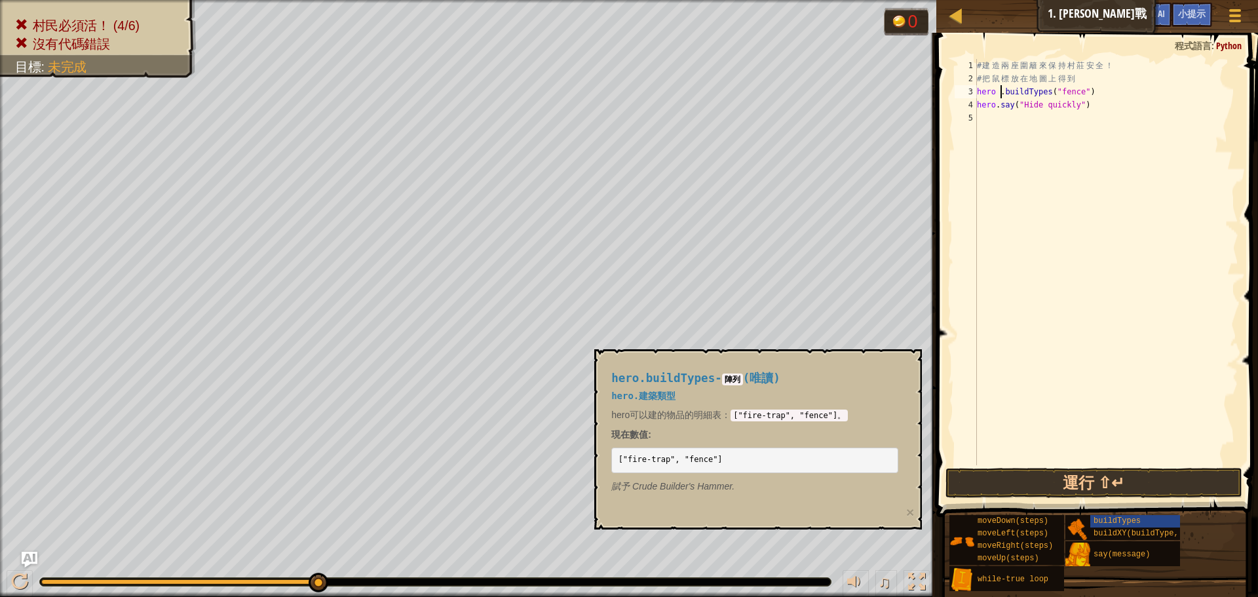
type textarea "hero.buildTypes("fence")"
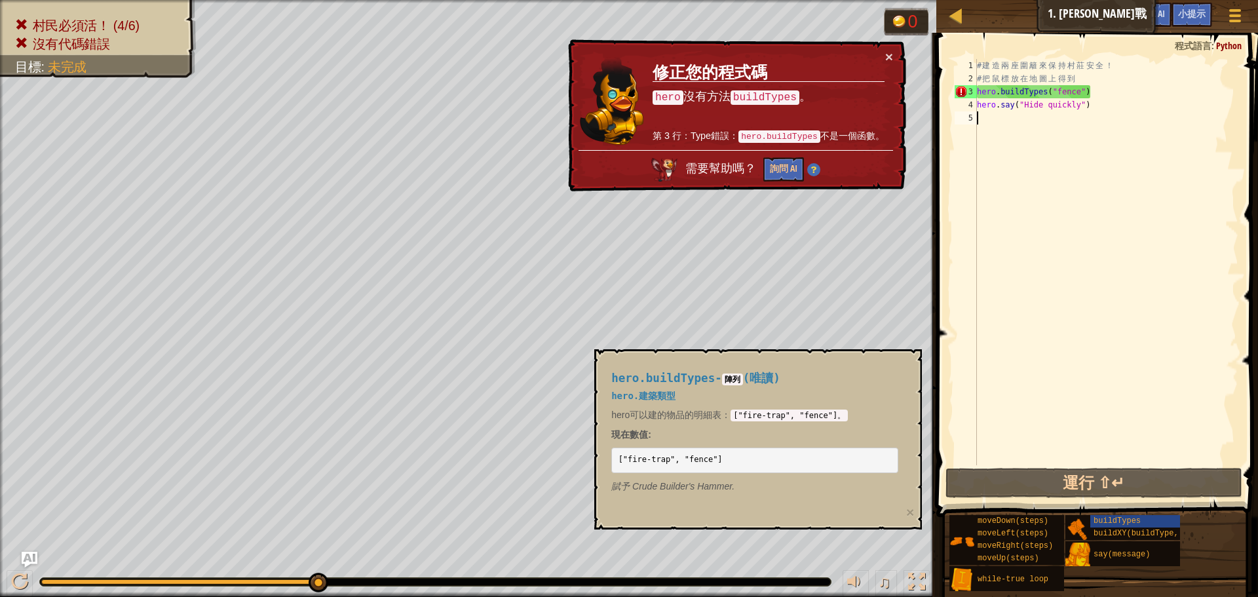
click at [1096, 262] on div "# 建 造 兩 座 圍 籬 來 保 持 村 莊 安 全 ！ # 把 鼠 標 放 在 地 圖 上 得 到 hero . buildTypes ( "fence"…" at bounding box center [1107, 275] width 264 height 433
drag, startPoint x: 1104, startPoint y: 92, endPoint x: 967, endPoint y: 102, distance: 137.3
click at [967, 102] on div "1 2 3 4 5 # 建 造 兩 座 圍 籬 來 保 持 村 莊 安 全 ！ # 把 鼠 標 放 在 地 圖 上 得 到 hero . buildTypes…" at bounding box center [1095, 262] width 286 height 406
type textarea "hero.buildTypes("fence") hero.say("Hide quickly")"
click at [1025, 184] on div "# 建 造 兩 座 圍 籬 來 保 持 村 莊 安 全 ！ # 把 鼠 標 放 在 地 圖 上 得 到 hero . buildTypes ( "fence"…" at bounding box center [1107, 275] width 264 height 433
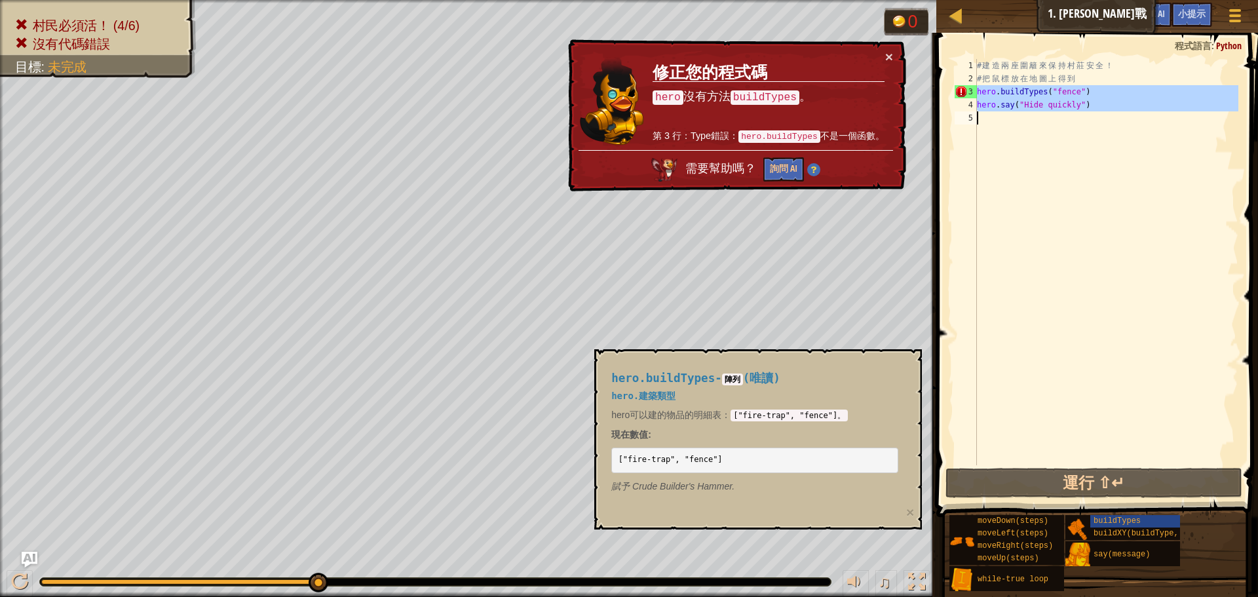
drag, startPoint x: 977, startPoint y: 94, endPoint x: 701, endPoint y: 628, distance: 600.6
click at [701, 0] on html "地圖 資訊科學2 1. 森林保衛戰 遊戲選單 完成 小提示 Ask AI 1 הההההההההההההההההההההההההההההההההההההההה…" at bounding box center [629, 0] width 1258 height 0
type textarea "hero.say("Hide quickly")"
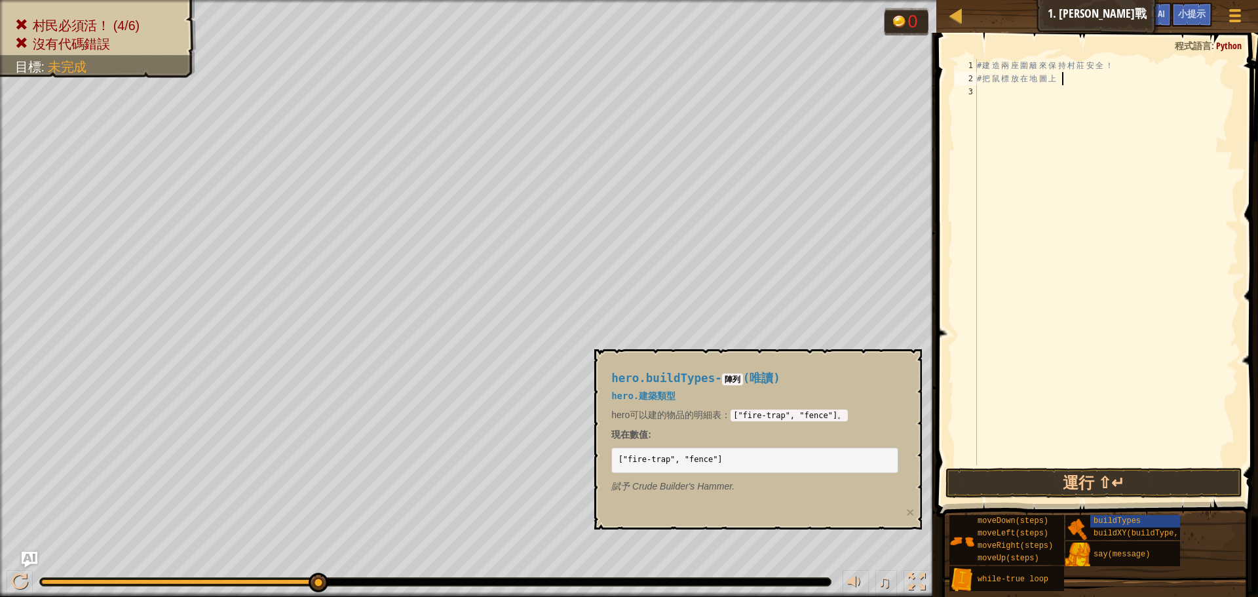
type textarea "# 把鼠標放在地圖"
click at [1101, 521] on span "buildTypes" at bounding box center [1117, 520] width 47 height 9
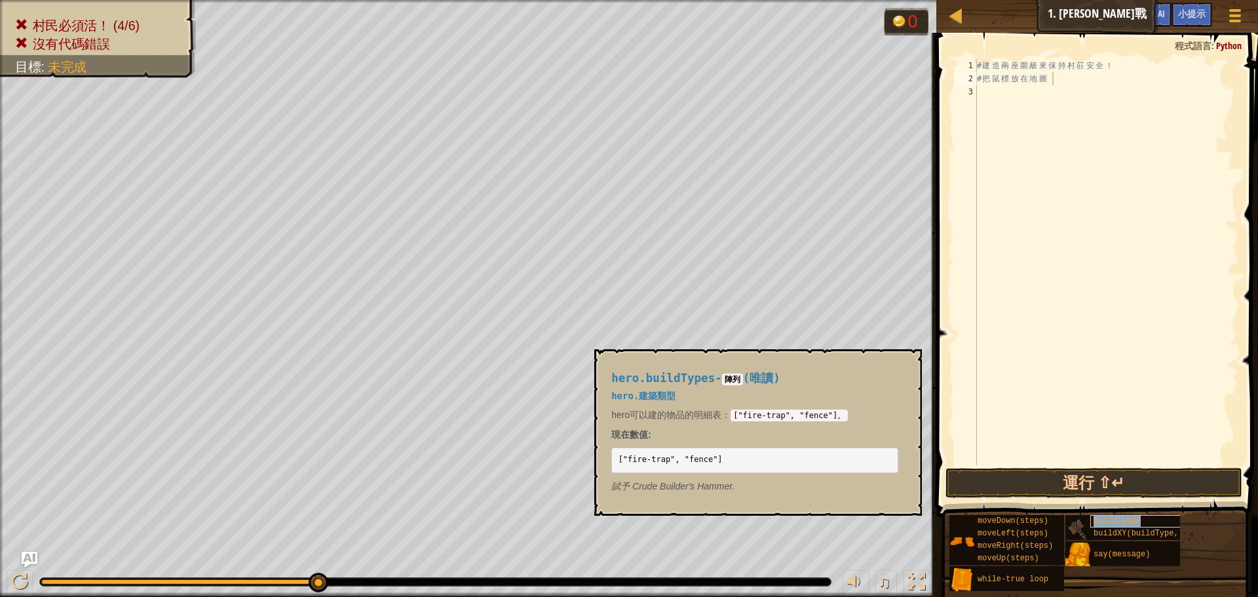
click at [1097, 522] on span "buildTypes" at bounding box center [1117, 520] width 47 height 9
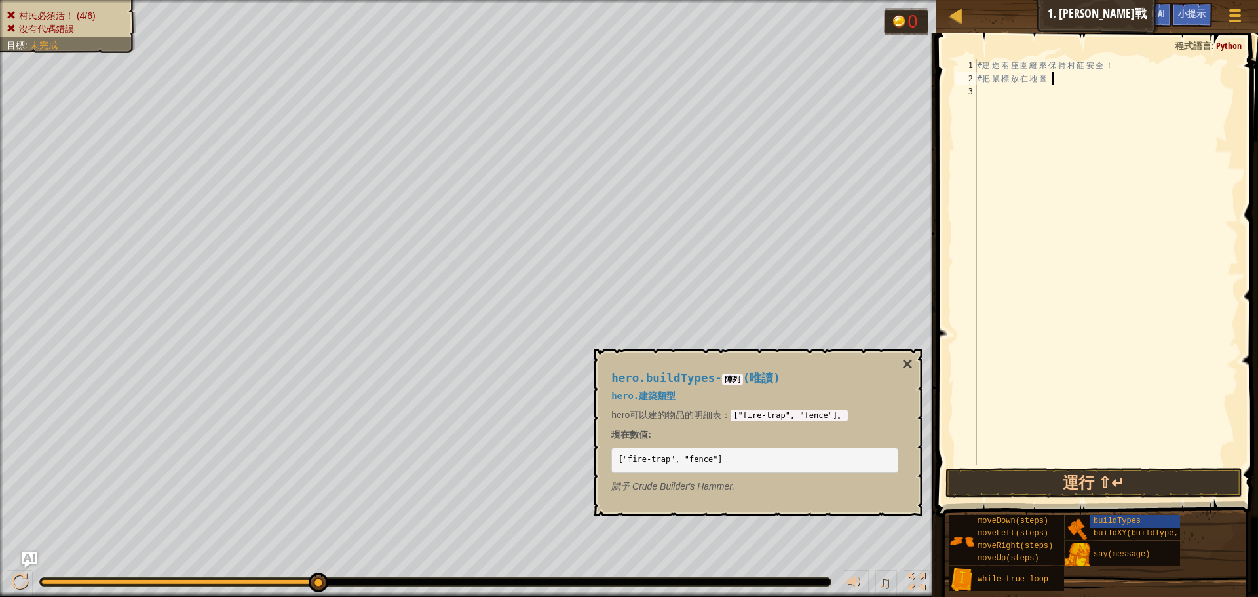
click at [99, 16] on div "村民必須活！ (4/6) 沒有代碼錯誤 目標 : 未完成" at bounding box center [60, 22] width 151 height 62
click at [115, 147] on div "村民必須活！ (4/6) 沒有代碼錯誤 目標 : 未完成" at bounding box center [468, 298] width 937 height 597
click at [910, 365] on button "×" at bounding box center [907, 364] width 10 height 18
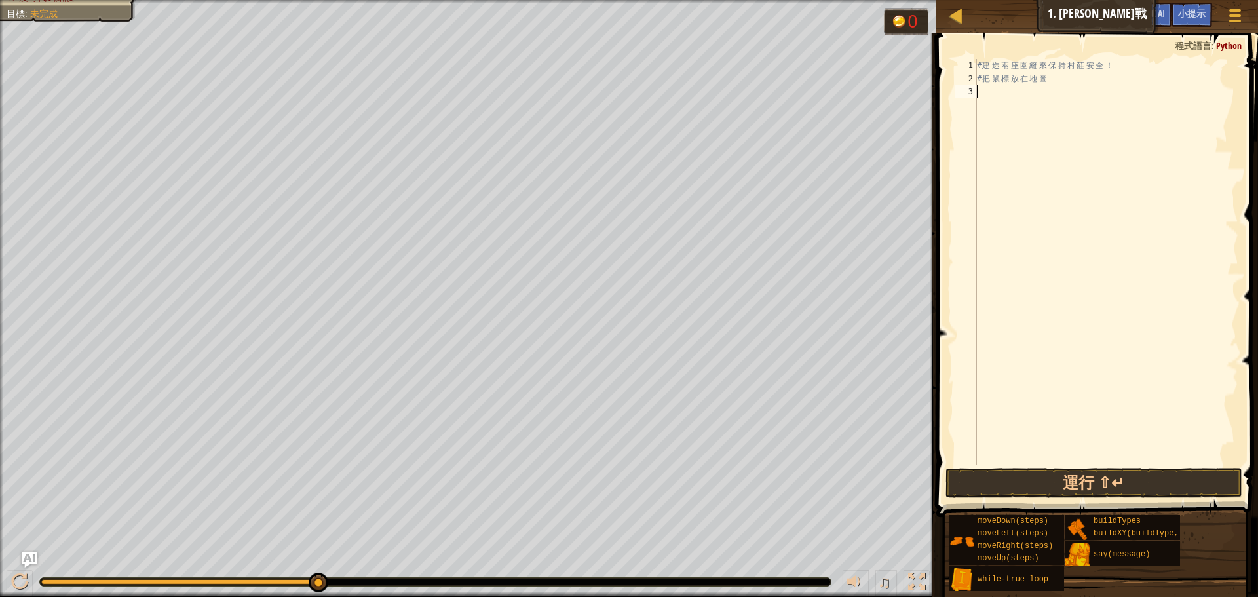
click at [989, 95] on div "# 建 造 兩 座 圍 籬 來 保 持 村 莊 安 全 ！ # 把 鼠 標 放 在 地 圖" at bounding box center [1107, 275] width 264 height 433
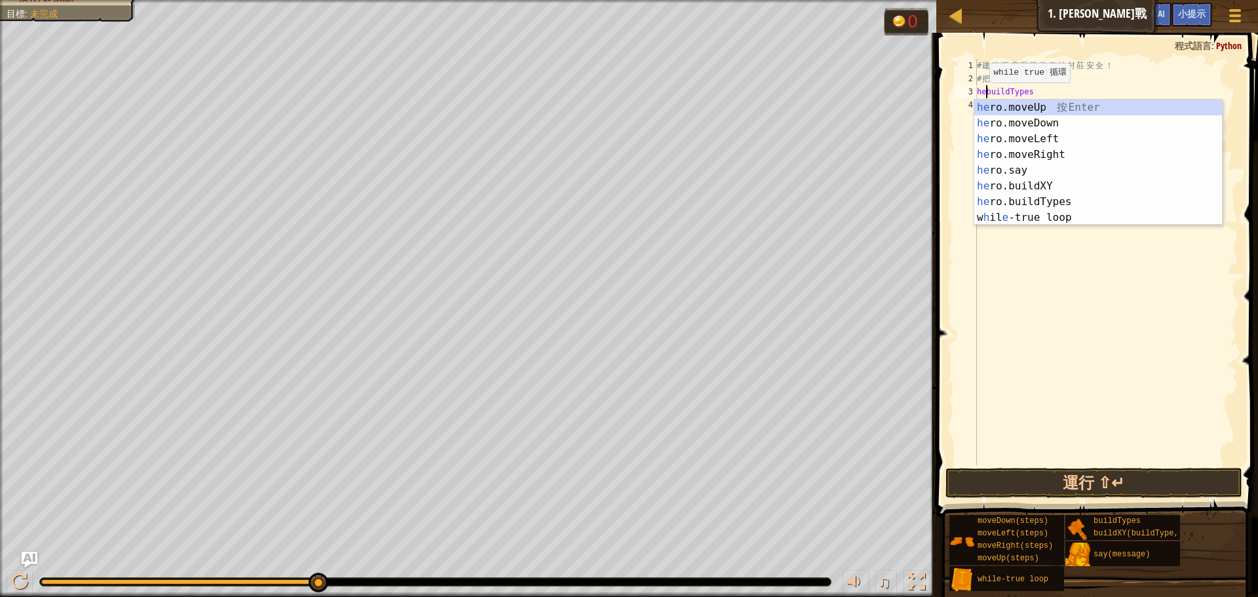
scroll to position [6, 1]
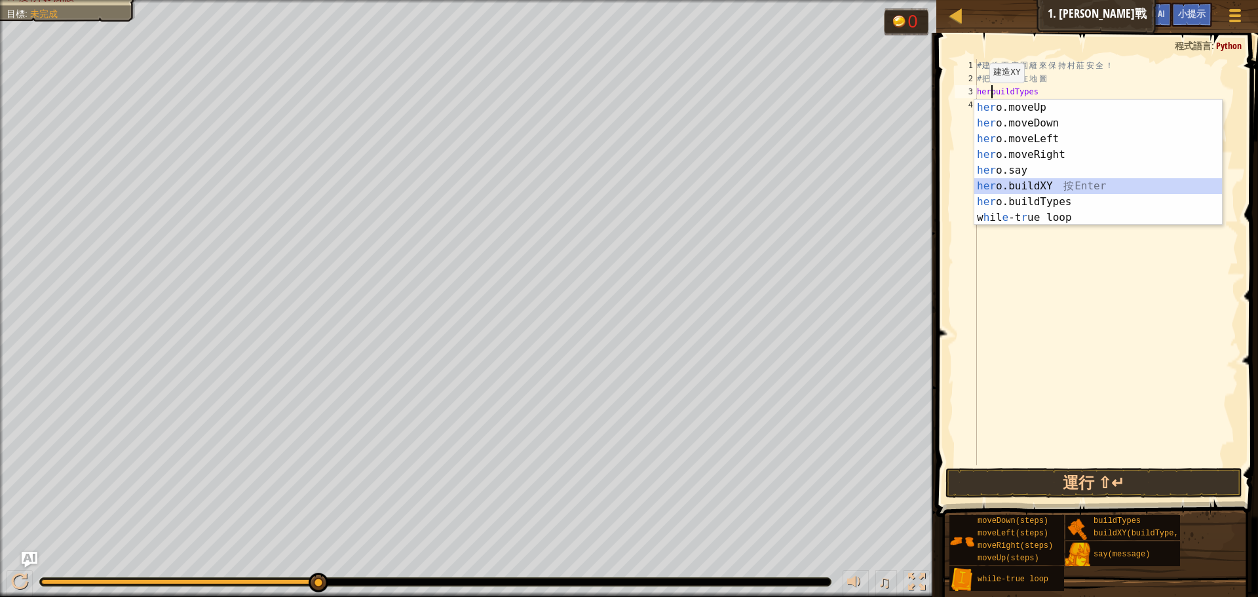
click at [1086, 185] on div "her o.moveUp 按 Enter her o.moveDown 按 Enter her o.moveLeft 按 Enter her o.moveRi…" at bounding box center [1099, 178] width 248 height 157
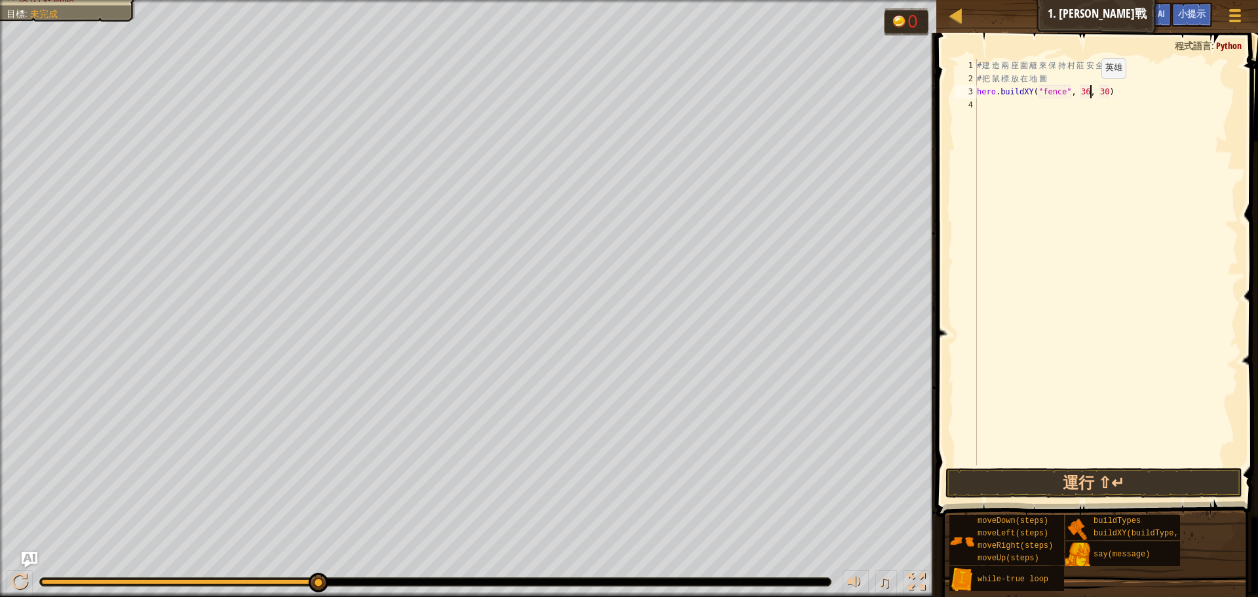
click at [1091, 91] on div "# 建 造 兩 座 圍 籬 來 保 持 村 莊 安 全 ！ # 把 鼠 標 放 在 地 圖 hero . buildXY ( "fence" , 36 , 3…" at bounding box center [1107, 275] width 264 height 433
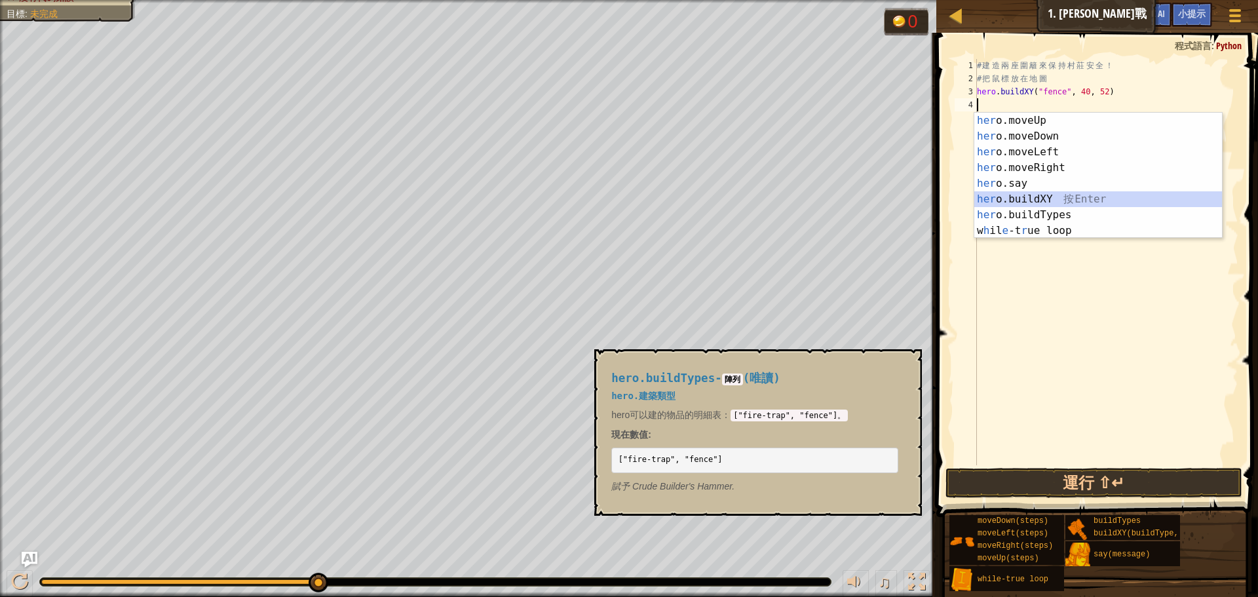
scroll to position [6, 3]
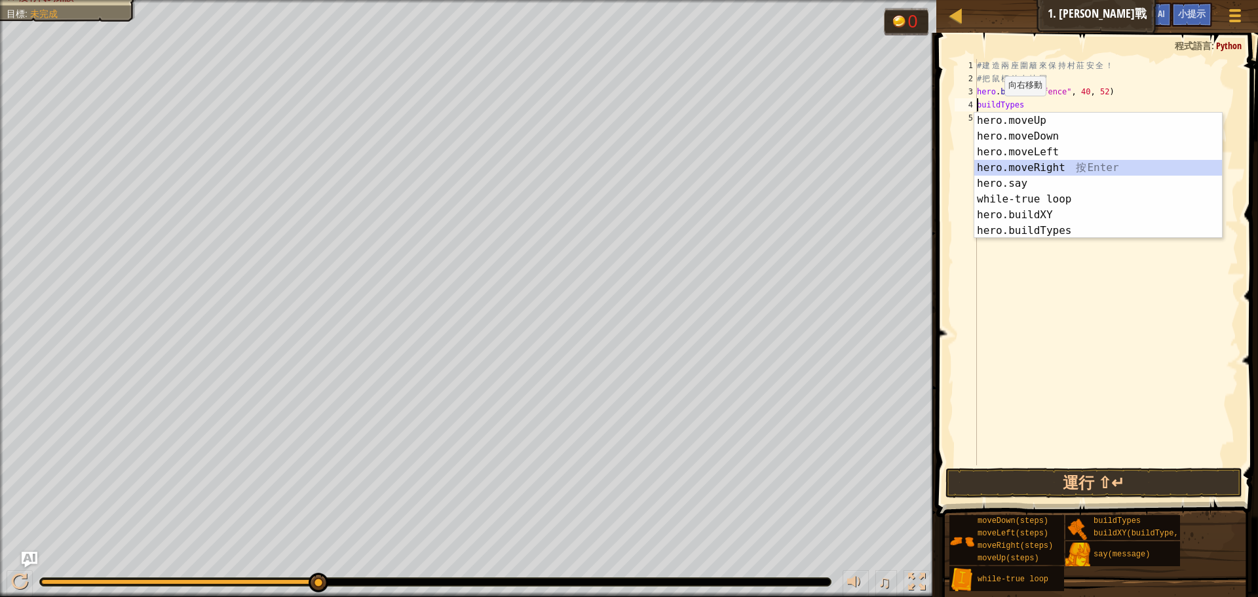
click at [1034, 166] on div "hero.moveUp 按 Enter hero.moveDown 按 Enter hero.moveLeft 按 Enter hero.moveRight …" at bounding box center [1099, 191] width 248 height 157
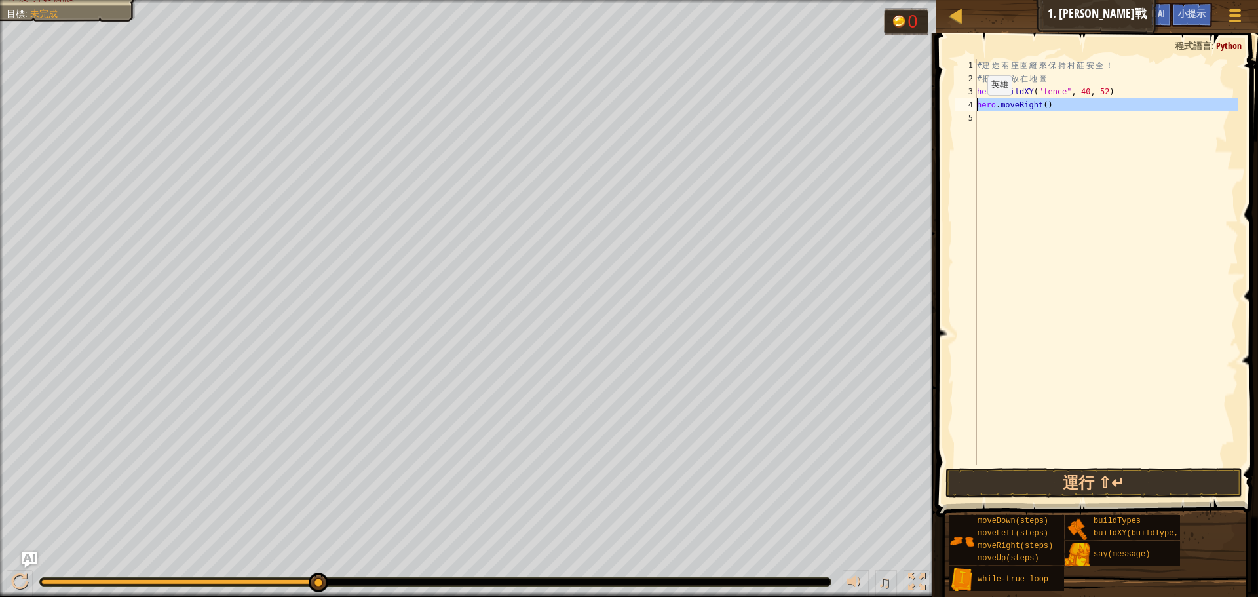
drag, startPoint x: 1057, startPoint y: 111, endPoint x: 956, endPoint y: 108, distance: 101.6
click at [956, 108] on div "hero.moveRight() 1 2 3 4 5 # 建 造 兩 座 圍 籬 來 保 持 村 莊 安 全 ！ # 把 鼠 標 放 在 地 圖 hero .…" at bounding box center [1095, 262] width 286 height 406
type textarea "hero.moveRight()"
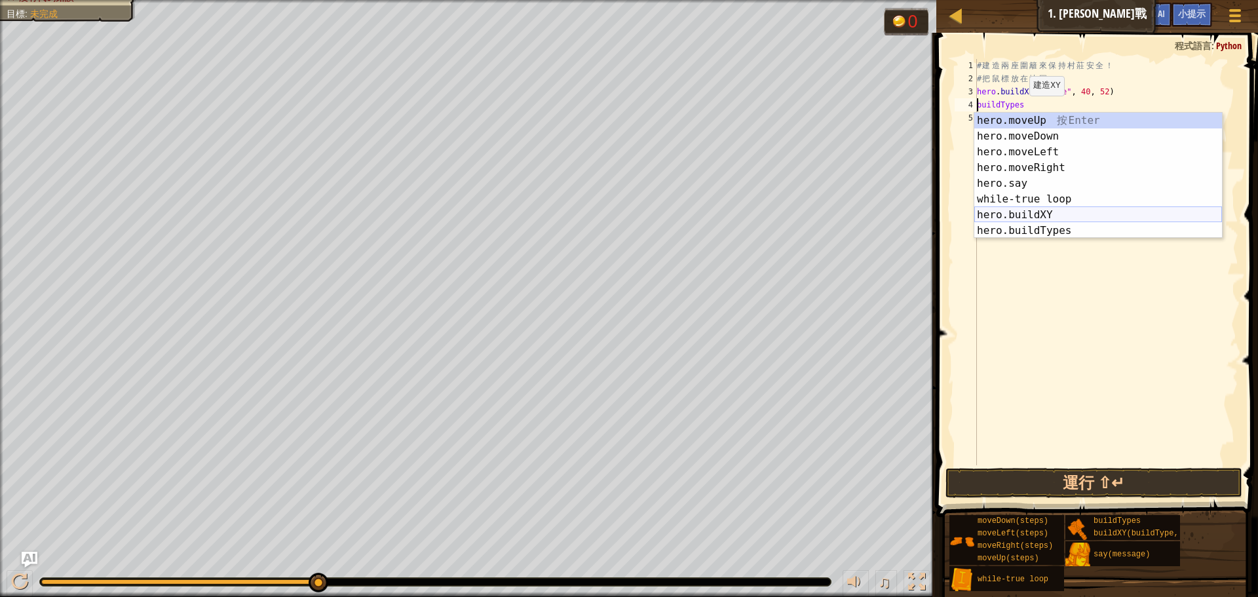
click at [1038, 210] on div "hero.moveUp 按 Enter hero.moveDown 按 Enter hero.moveLeft 按 Enter hero.moveRight …" at bounding box center [1099, 191] width 248 height 157
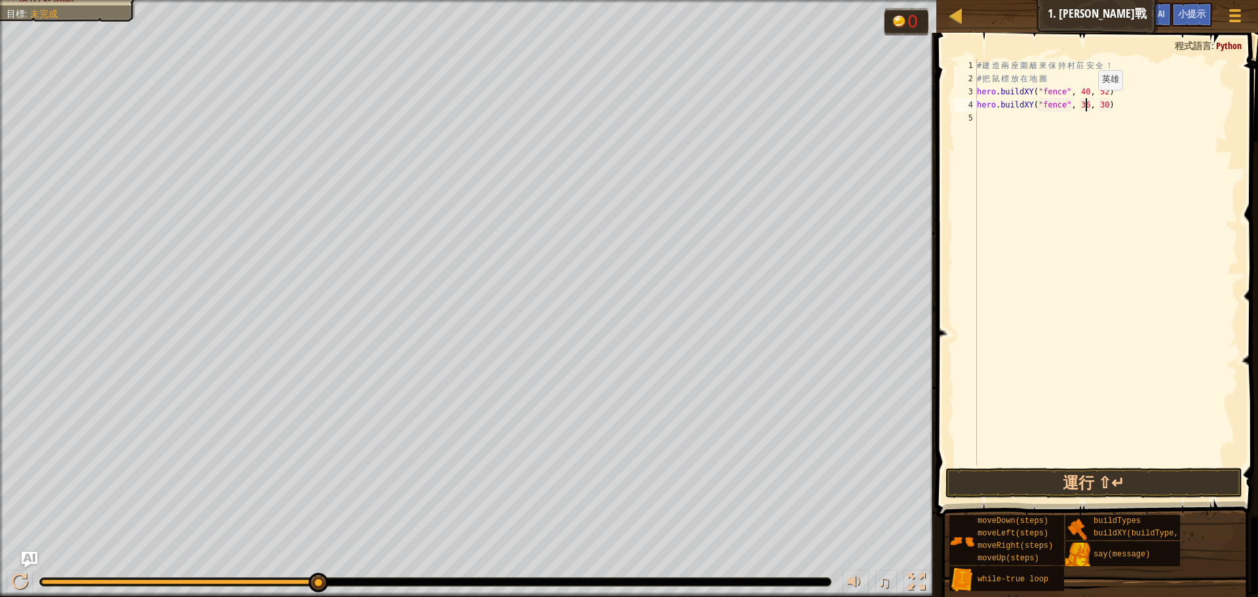
click at [1088, 103] on div "# 建 造 兩 座 圍 籬 來 保 持 村 莊 安 全 ！ # 把 鼠 標 放 在 地 圖 hero . buildXY ( "fence" , 40 , 5…" at bounding box center [1107, 275] width 264 height 433
click at [1090, 103] on div "# 建 造 兩 座 圍 籬 來 保 持 村 莊 安 全 ！ # 把 鼠 標 放 在 地 圖 hero . buildXY ( "fence" , 40 , 5…" at bounding box center [1107, 275] width 264 height 433
click at [1108, 104] on div "# 建 造 兩 座 圍 籬 來 保 持 村 莊 安 全 ！ # 把 鼠 標 放 在 地 圖 hero . buildXY ( "fence" , 40 , 5…" at bounding box center [1107, 275] width 264 height 433
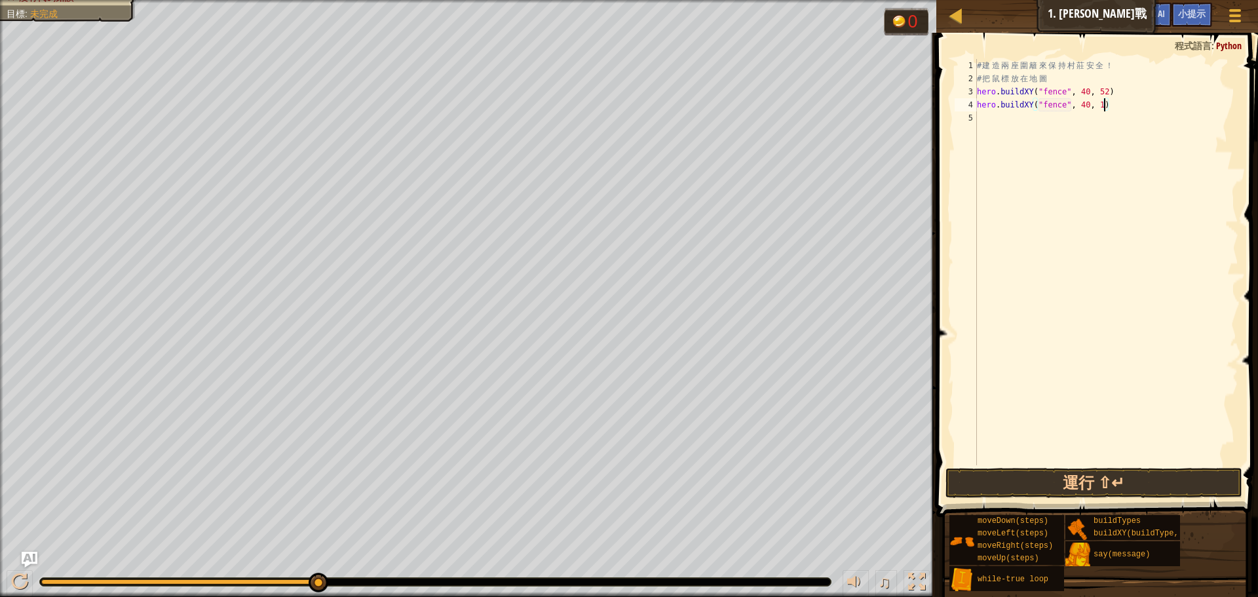
type textarea "hero.buildXY("fence", 40, 18)"
click at [1131, 135] on div "# 建 造 兩 座 圍 籬 來 保 持 村 莊 安 全 ！ # 把 鼠 標 放 在 地 圖 hero . buildXY ( "fence" , 40 , 5…" at bounding box center [1107, 275] width 264 height 433
click at [1072, 474] on button "運行 ⇧↵" at bounding box center [1094, 483] width 297 height 30
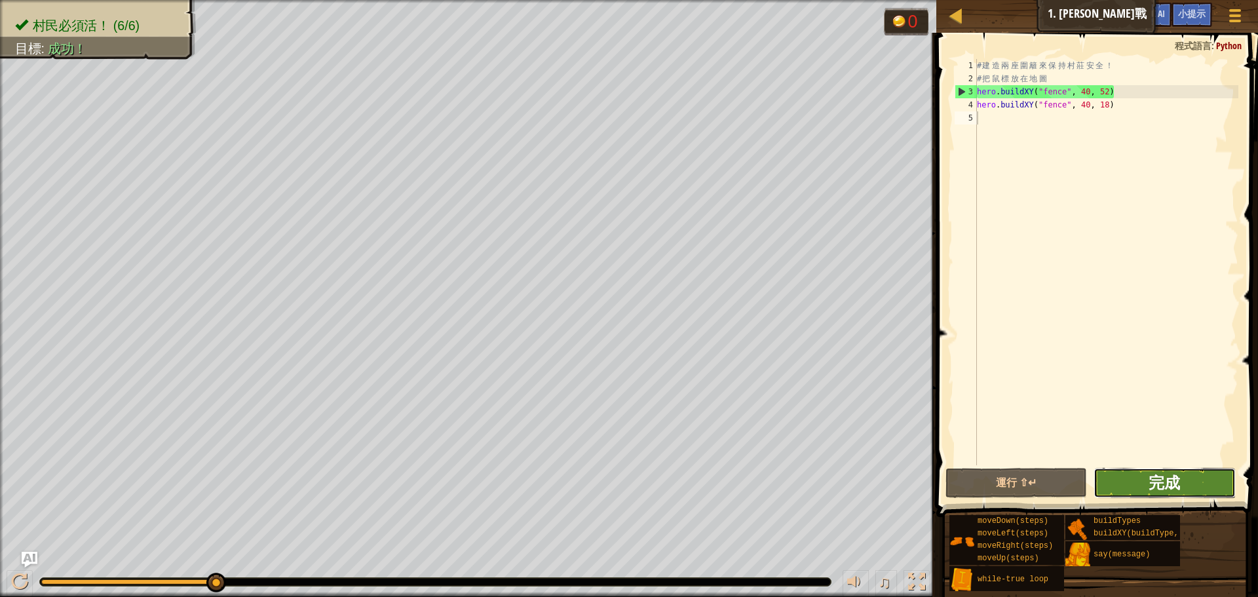
click at [1173, 488] on span "完成" at bounding box center [1164, 482] width 31 height 21
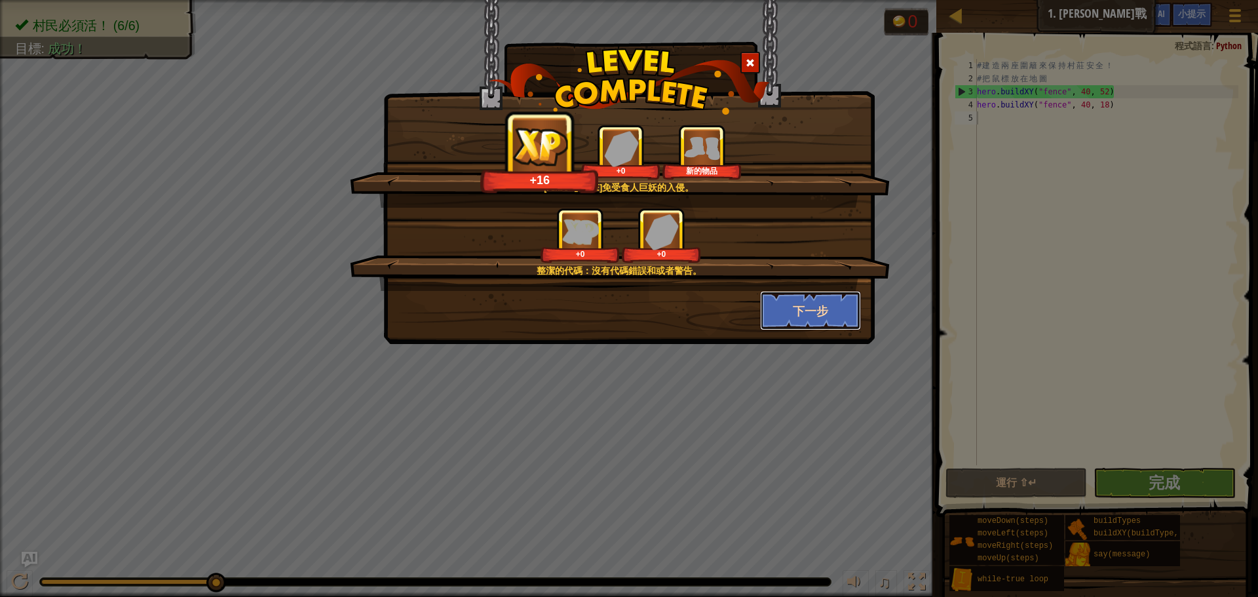
click at [829, 296] on button "下一步" at bounding box center [811, 310] width 102 height 39
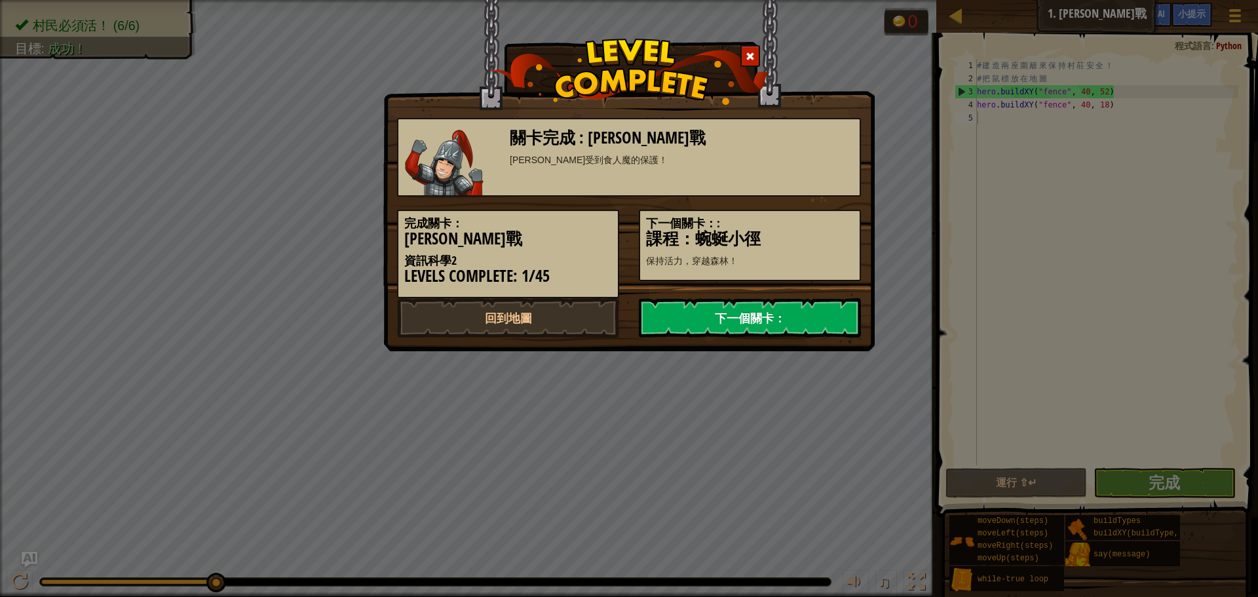
click at [738, 299] on link "下一個關卡：" at bounding box center [750, 317] width 222 height 39
